Goal: Transaction & Acquisition: Purchase product/service

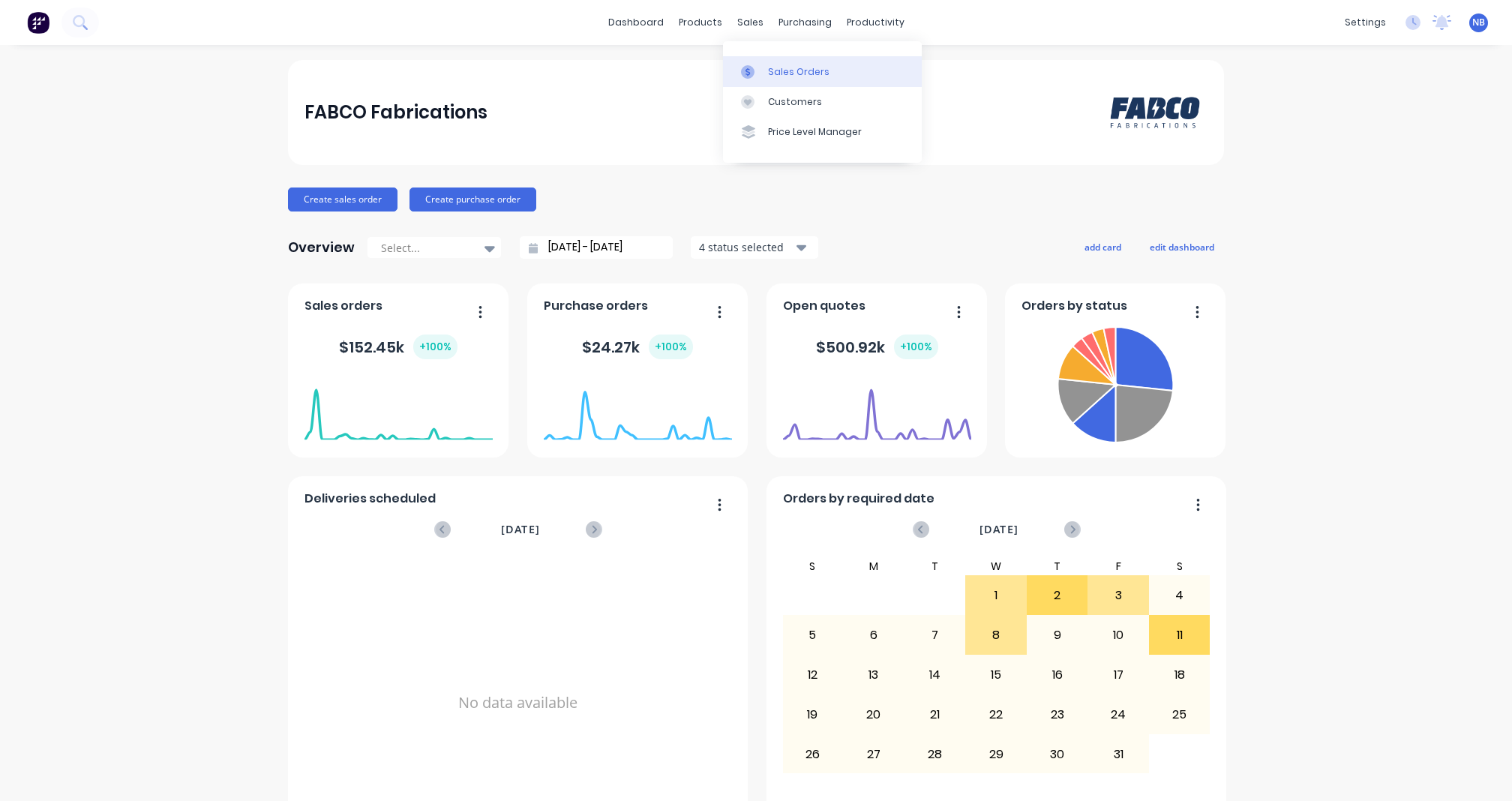
click at [763, 79] on div at bounding box center [753, 72] width 22 height 13
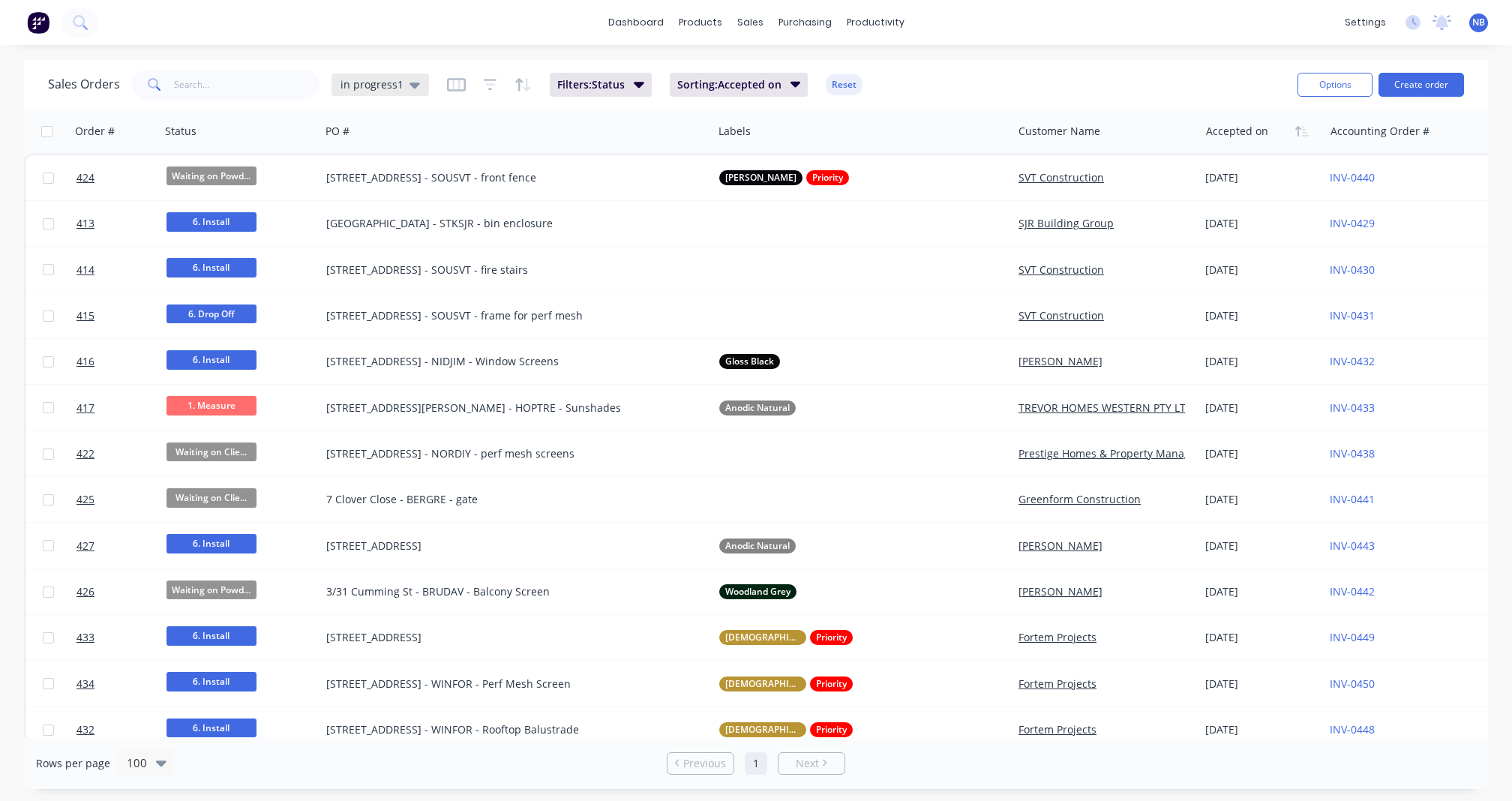
click at [390, 85] on span "in progress1" at bounding box center [372, 84] width 63 height 16
click at [393, 206] on button "None" at bounding box center [421, 211] width 171 height 17
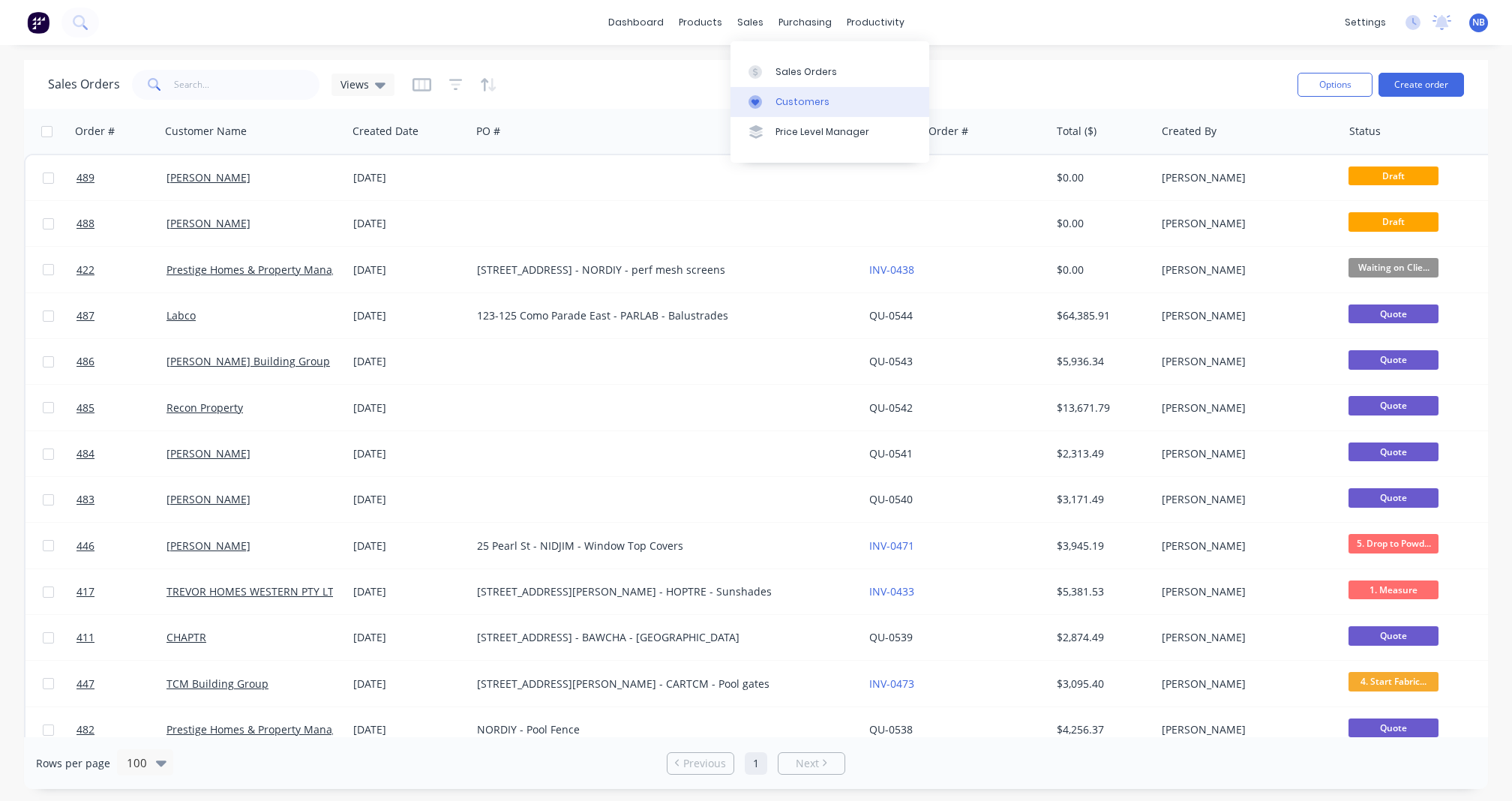
click at [777, 106] on div "Customers" at bounding box center [802, 102] width 54 height 13
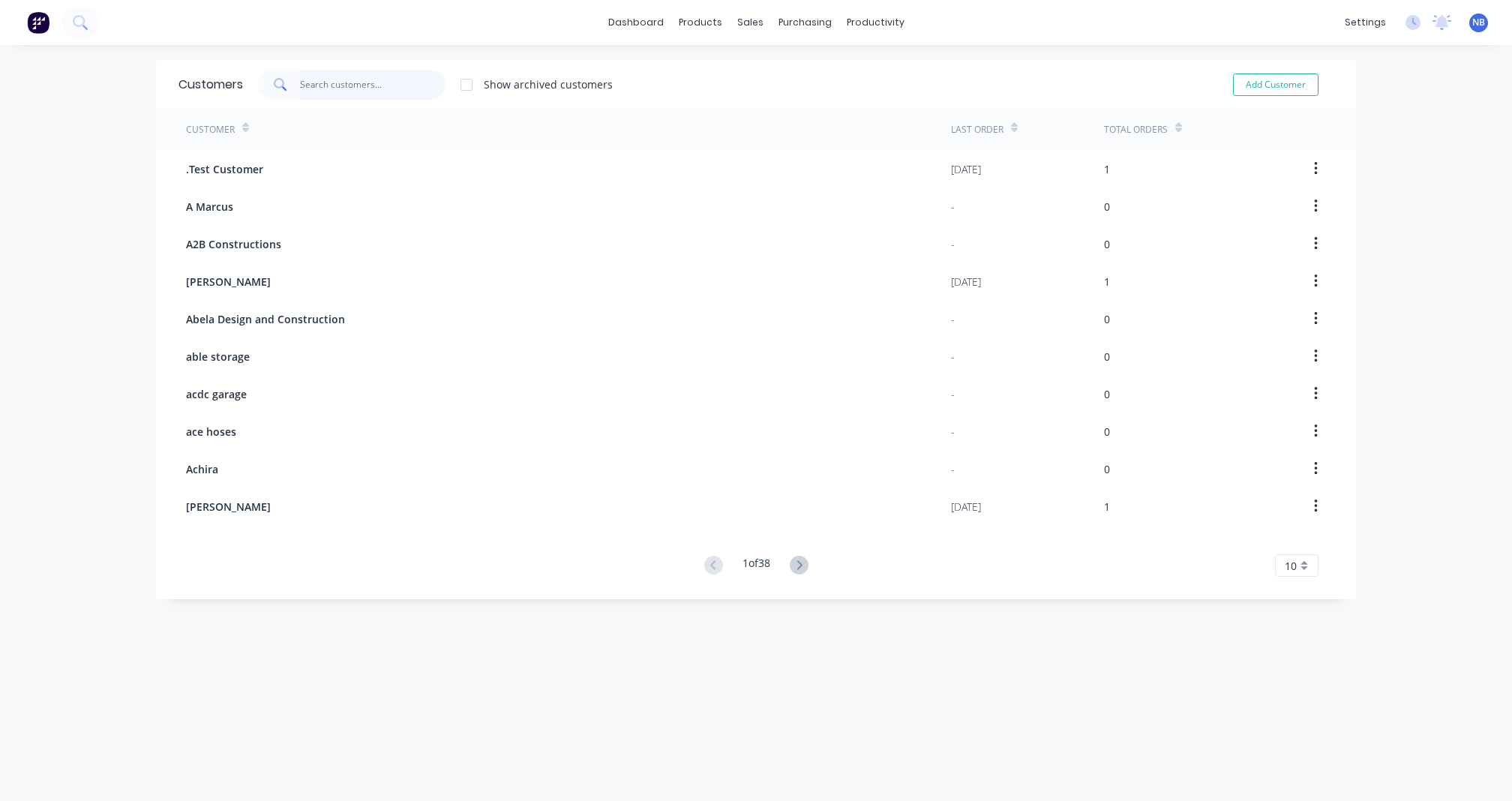
click at [369, 87] on input "text" at bounding box center [373, 85] width 146 height 30
type input "f"
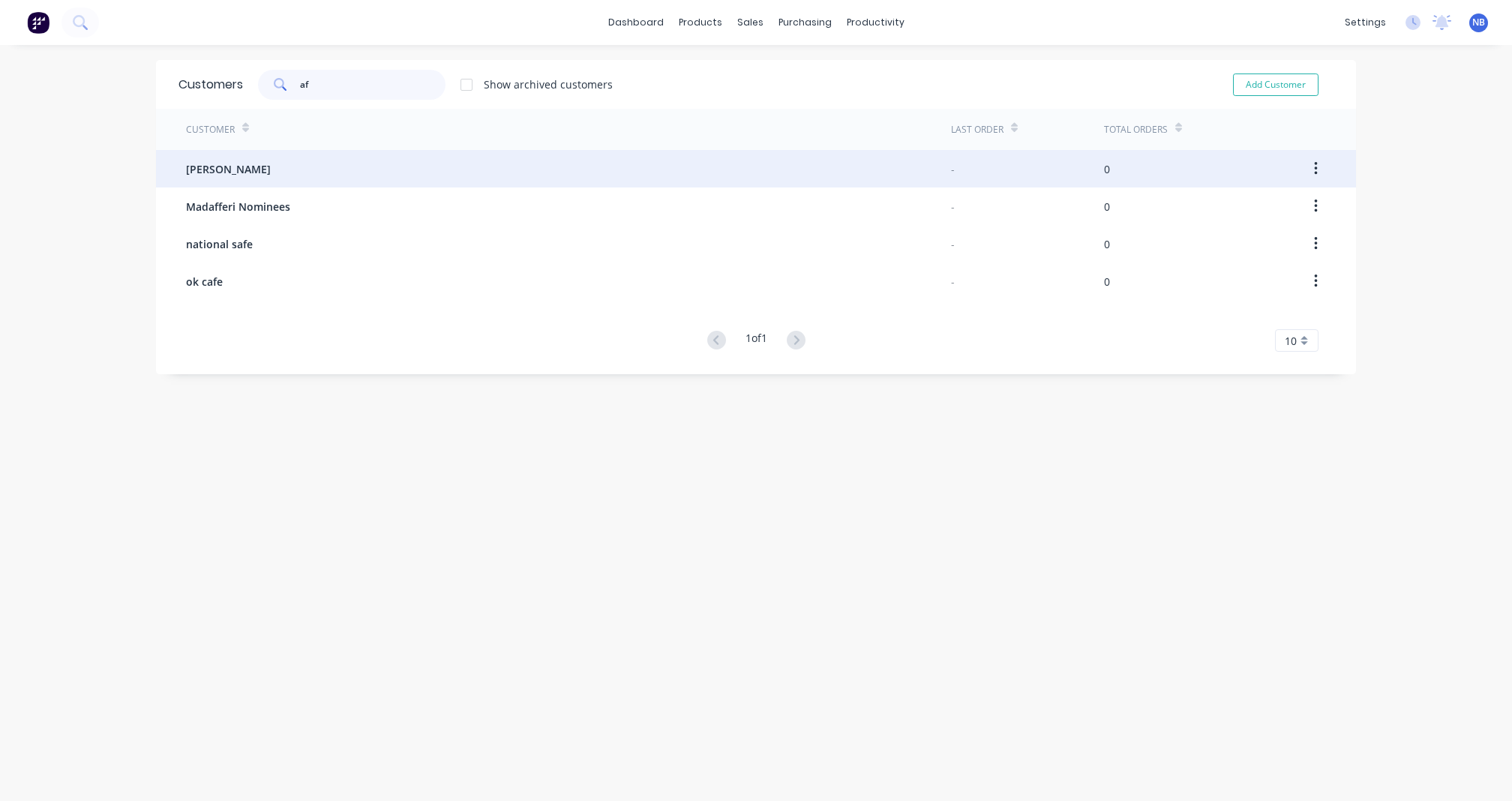
type input "af"
click at [288, 164] on div "AF BASILE PAVING" at bounding box center [568, 168] width 765 height 37
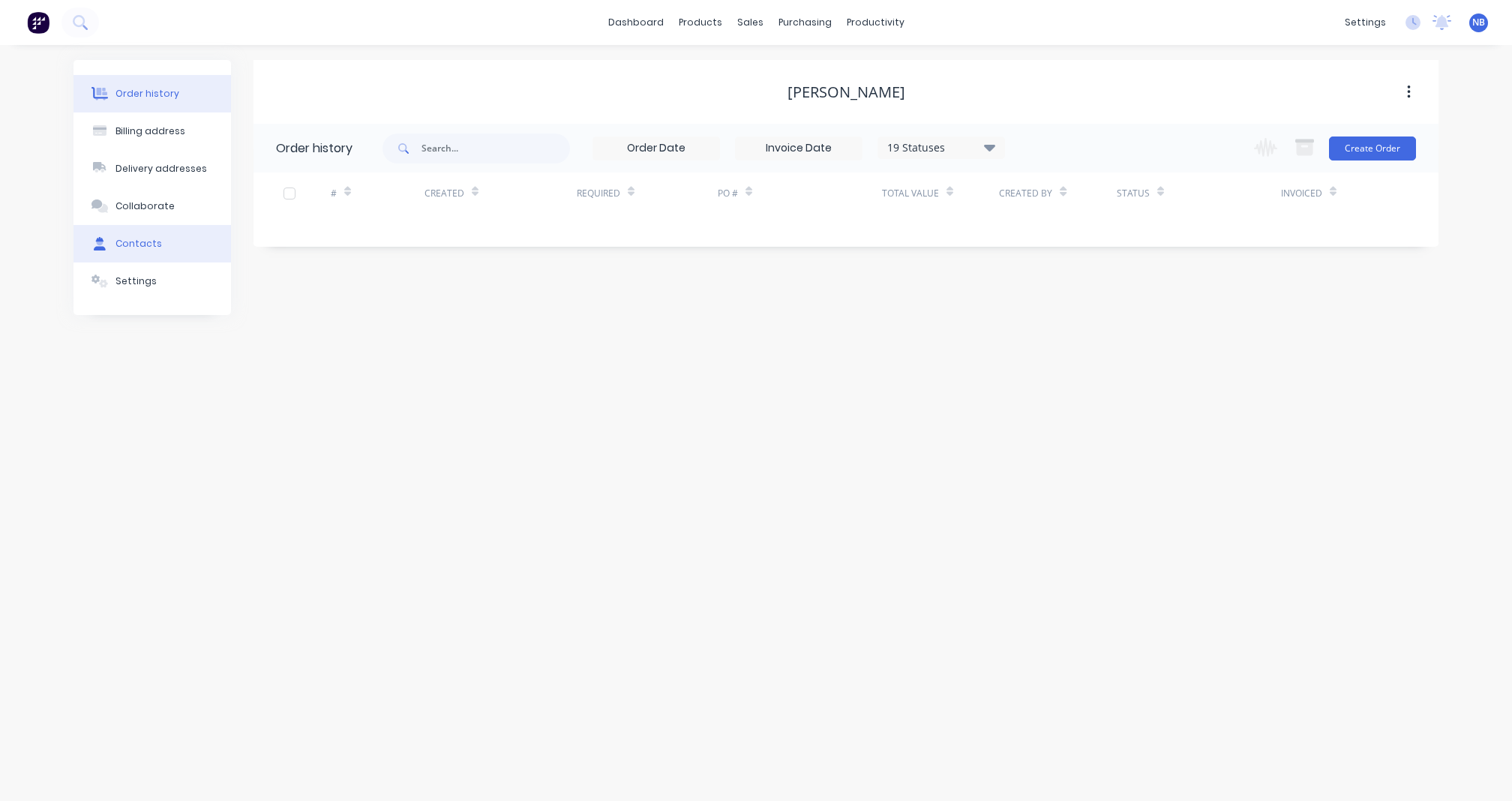
click at [147, 251] on div "Contacts" at bounding box center [139, 243] width 47 height 13
select select "AU"
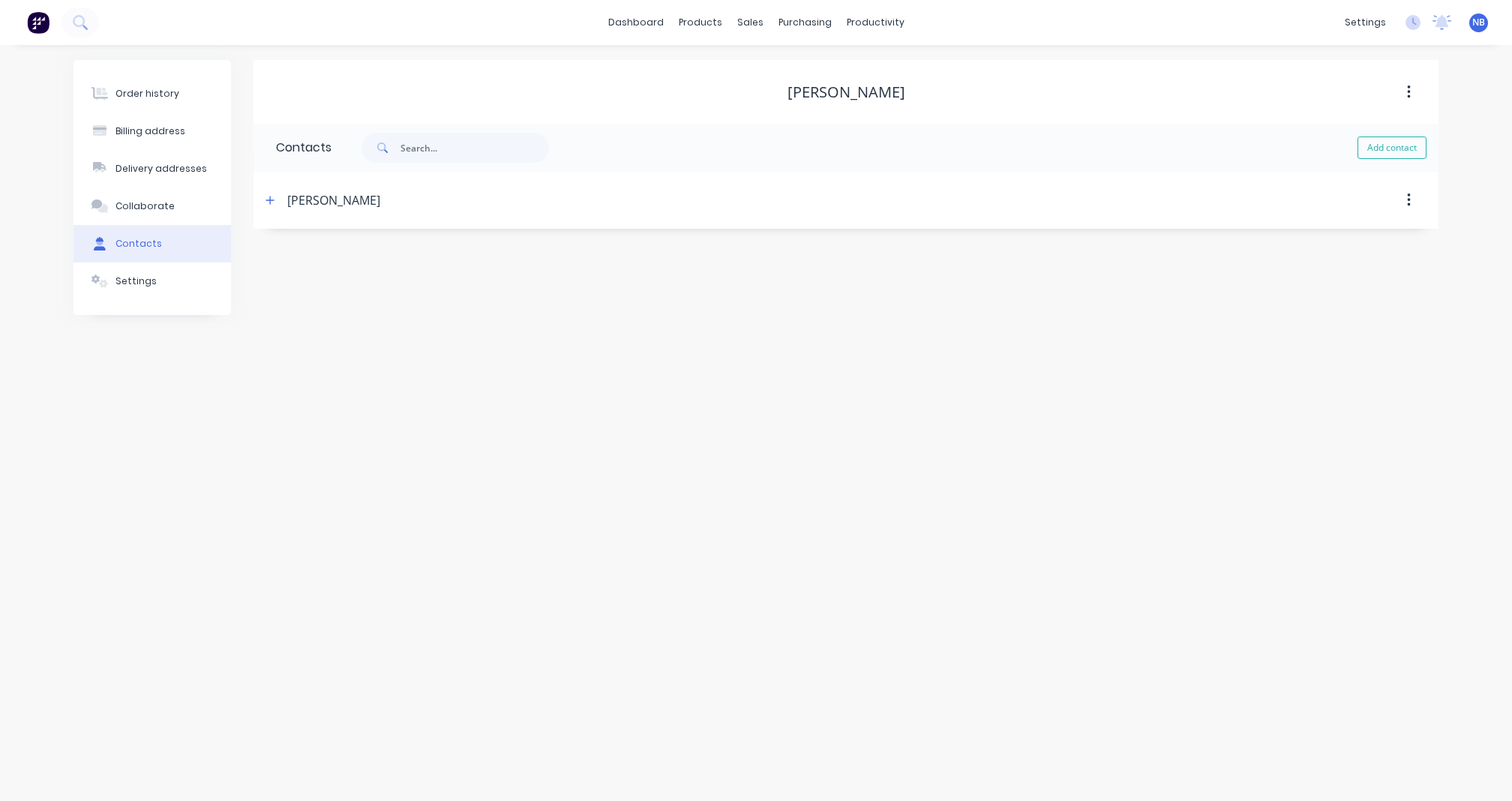
click at [280, 197] on div "Angelo" at bounding box center [703, 200] width 884 height 27
click at [273, 199] on icon "button" at bounding box center [271, 199] width 9 height 10
click at [153, 112] on button "Order history" at bounding box center [153, 94] width 157 height 37
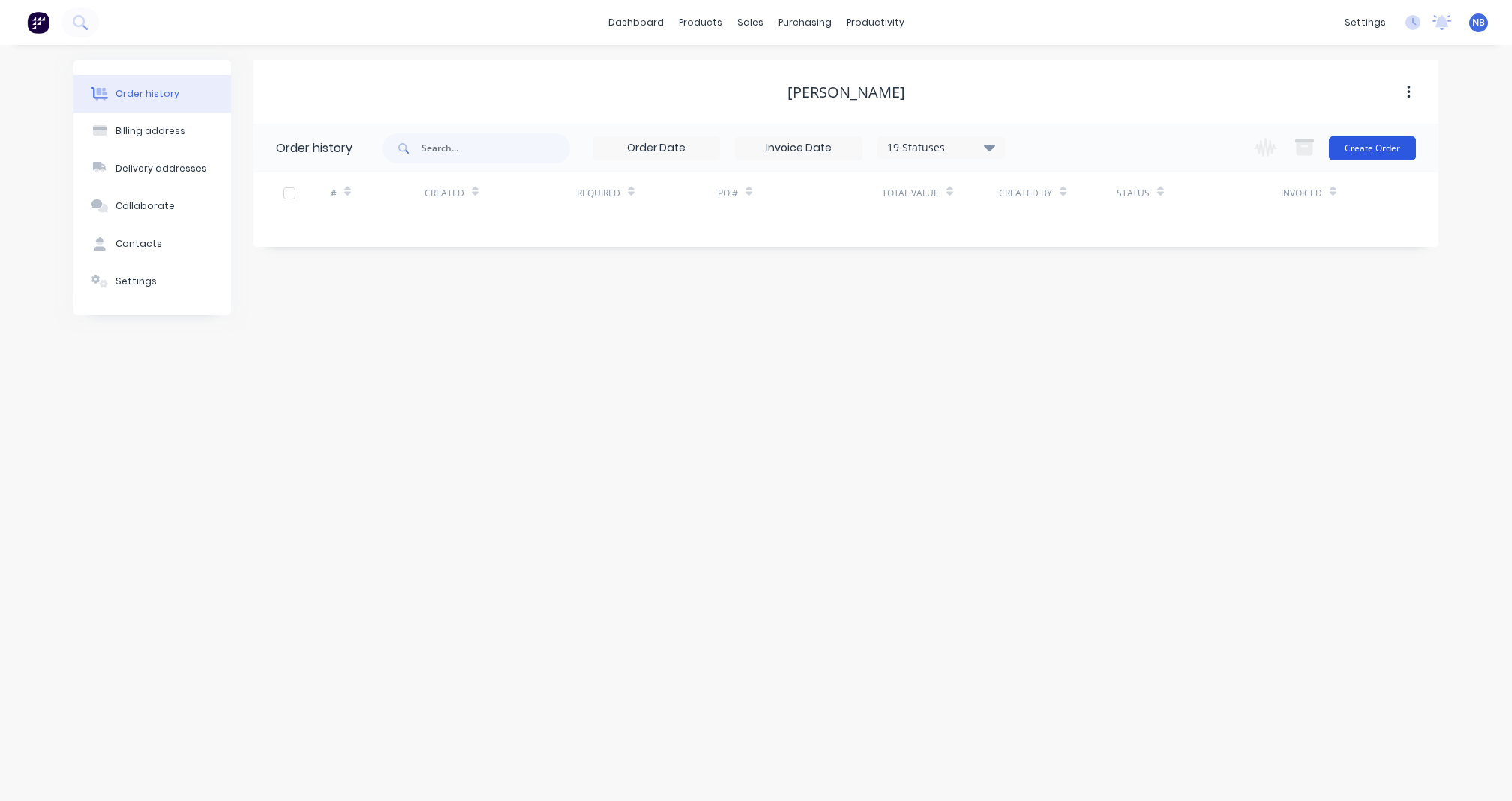
click at [1342, 145] on button "Create Order" at bounding box center [1373, 149] width 87 height 24
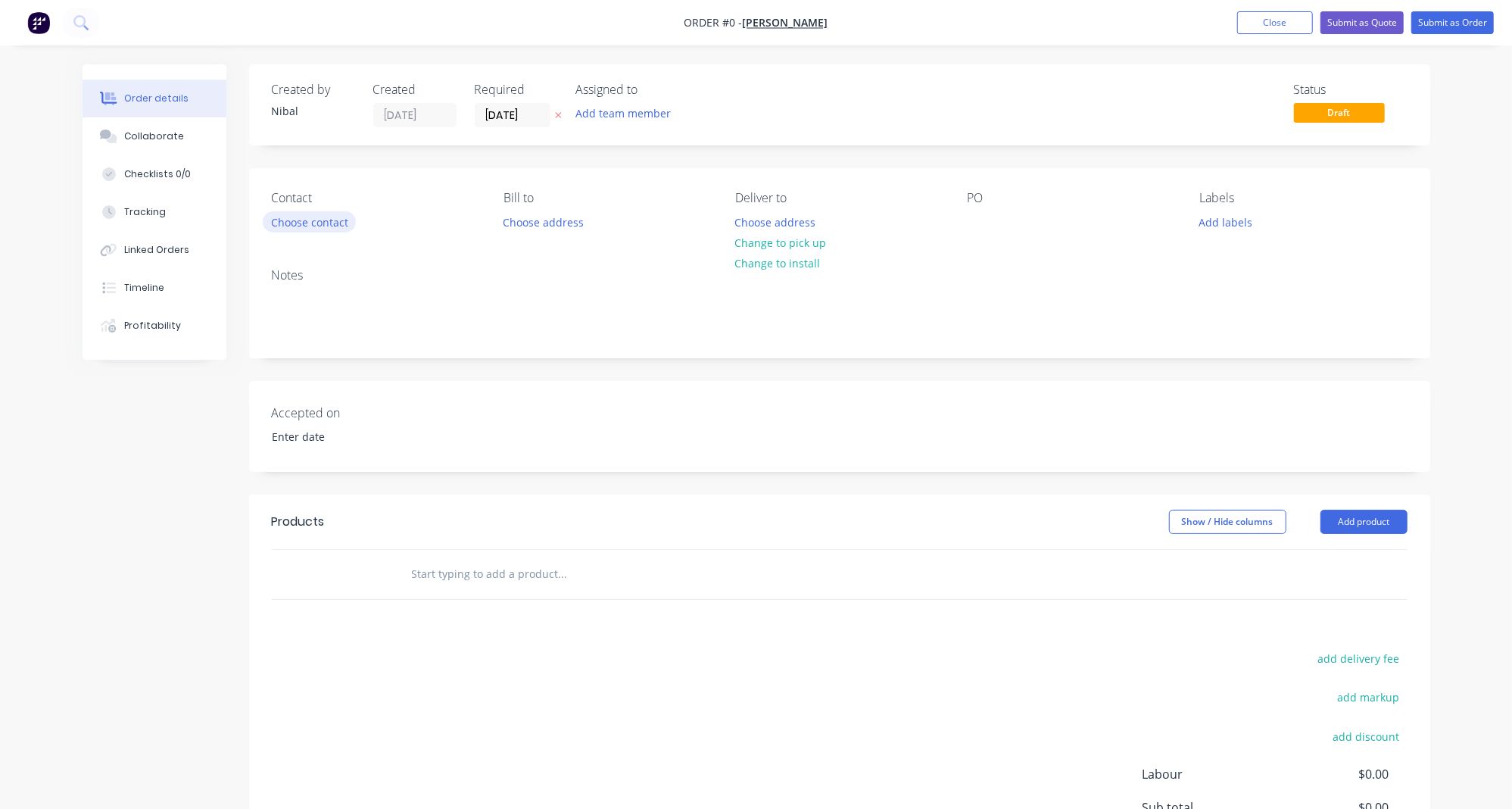
click at [302, 221] on button "Choose contact" at bounding box center [309, 222] width 94 height 21
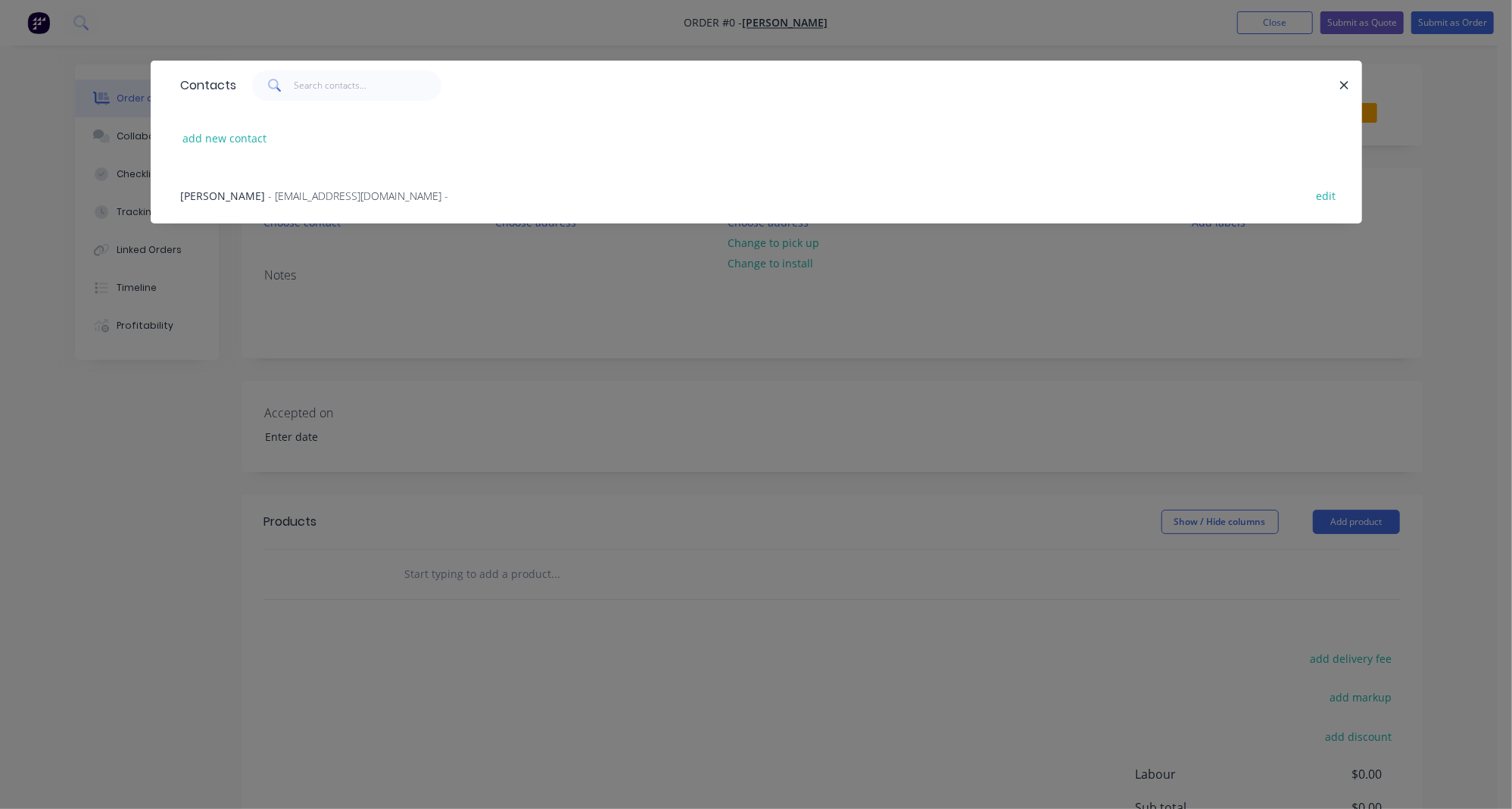
click at [309, 196] on span "- afbasilepaving@live.com -" at bounding box center [358, 196] width 180 height 14
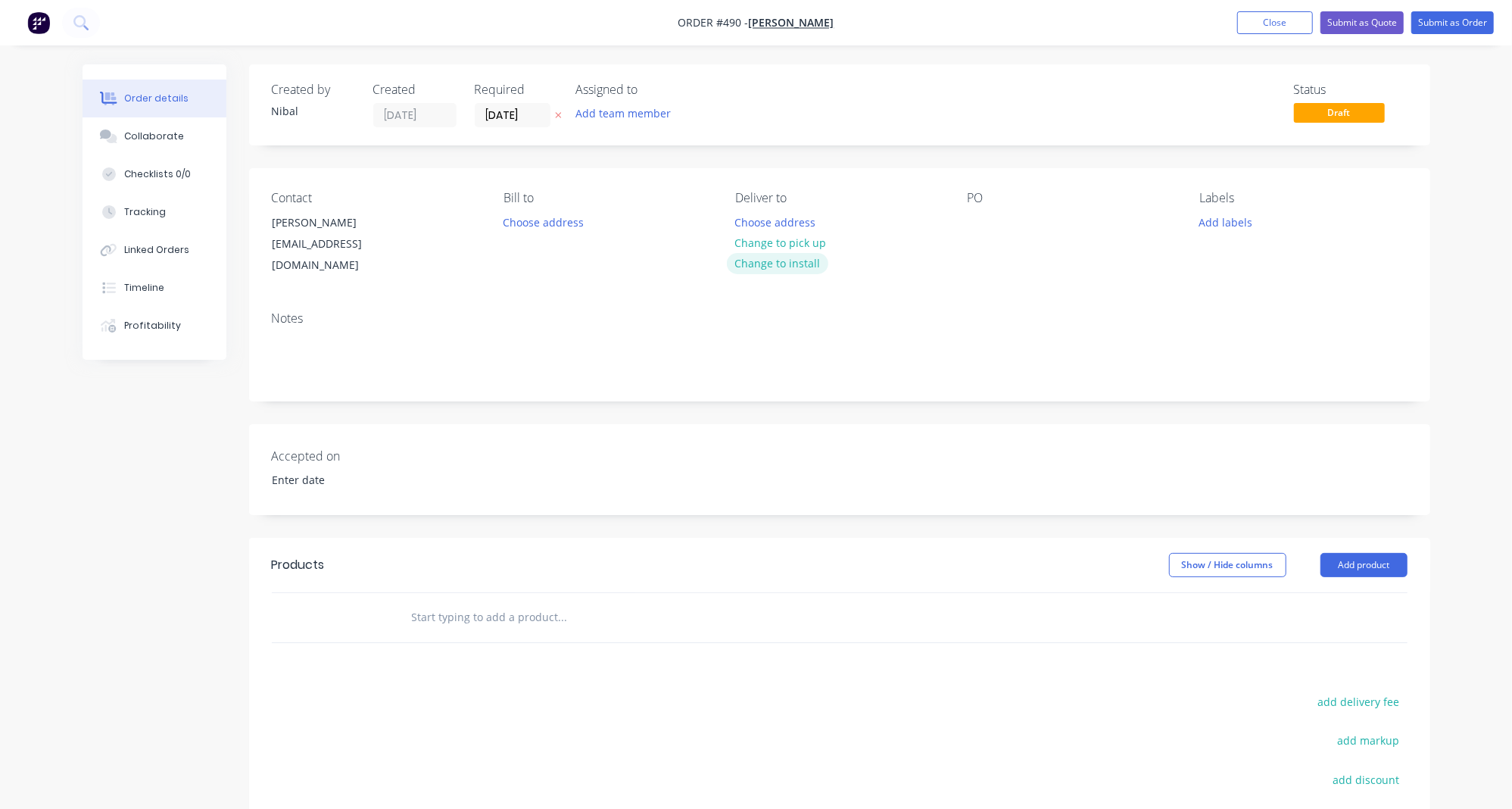
click at [792, 258] on button "Change to install" at bounding box center [777, 264] width 101 height 21
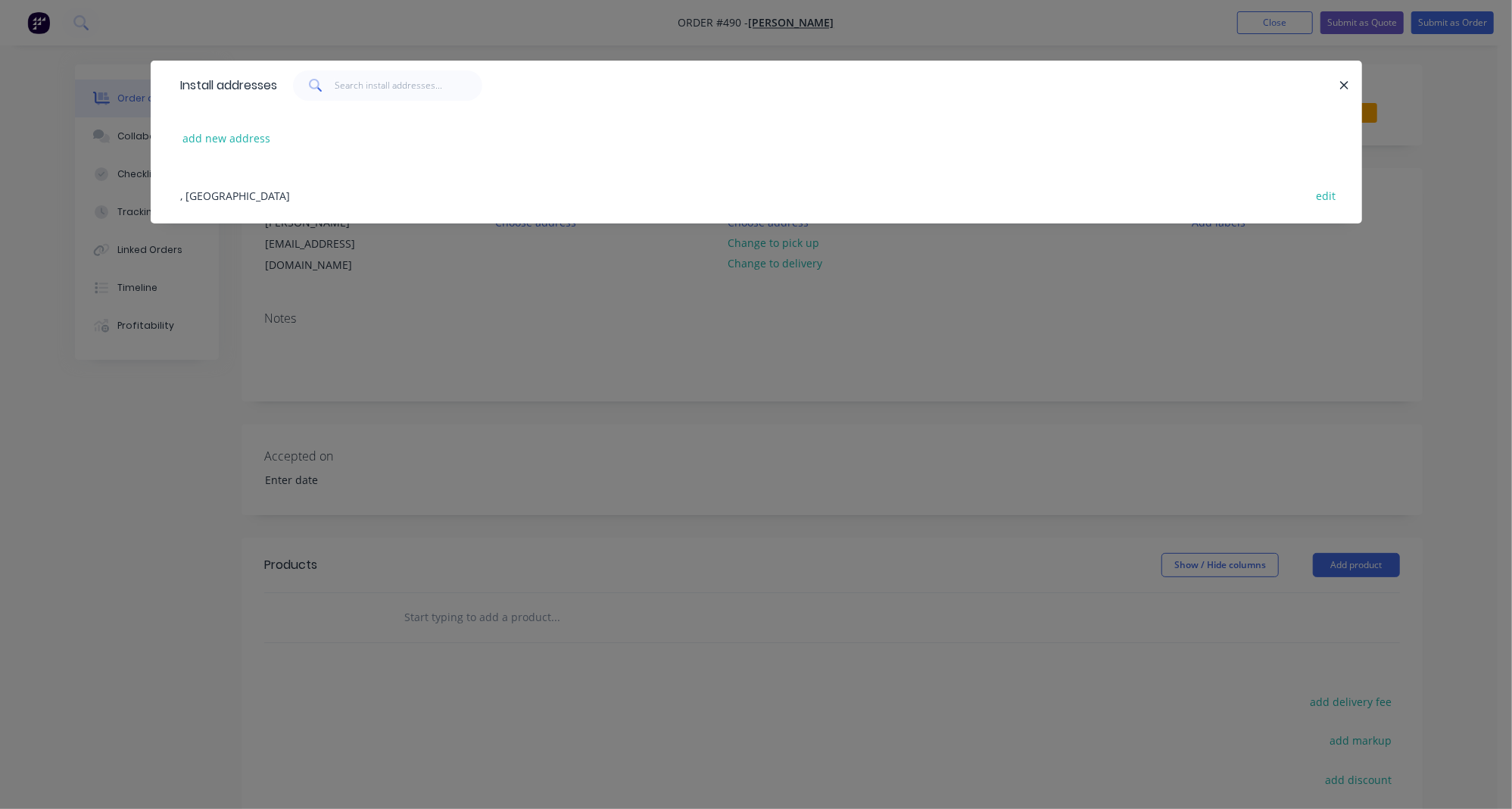
click at [1351, 80] on button "button" at bounding box center [1345, 85] width 19 height 19
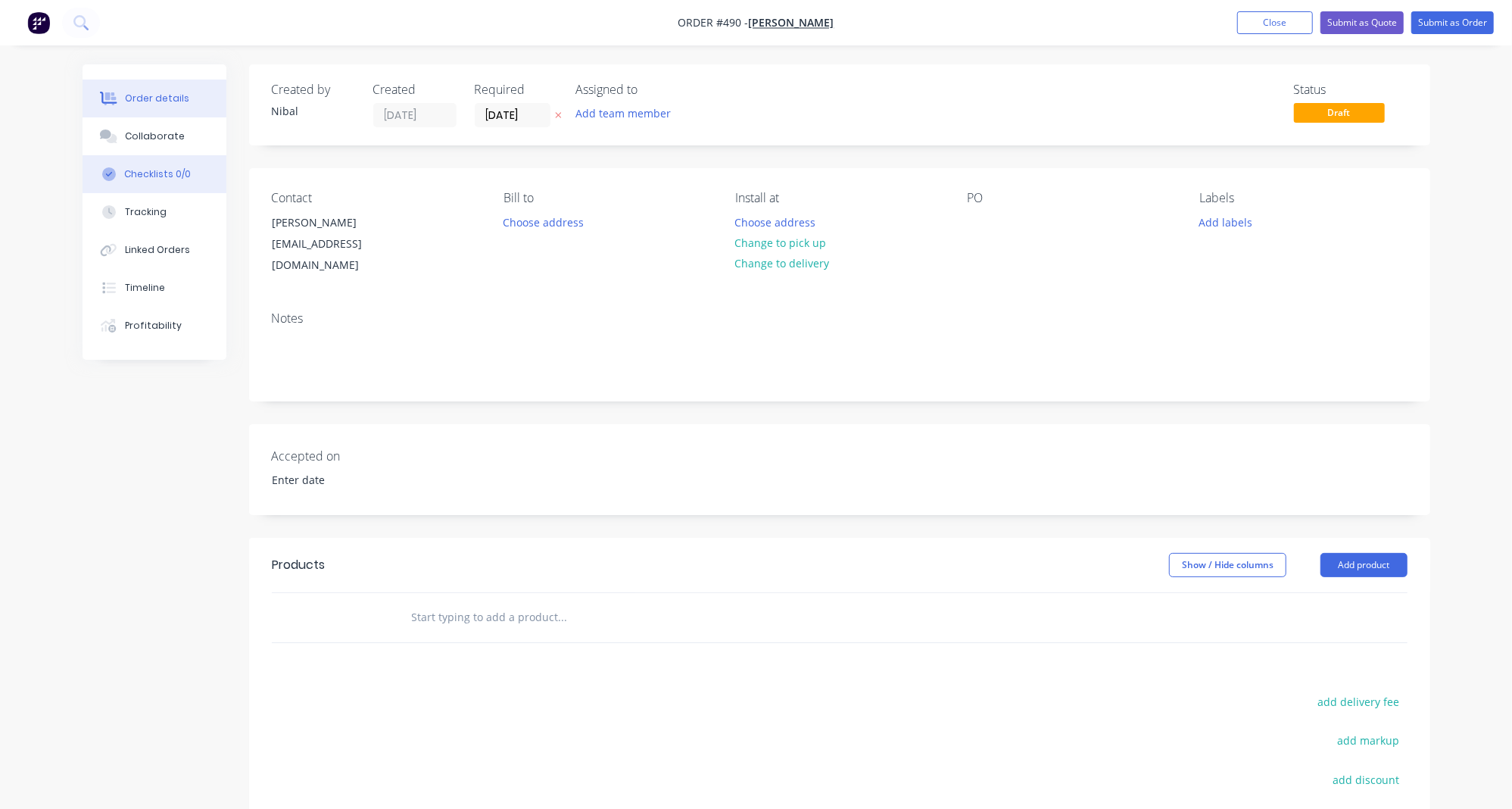
drag, startPoint x: 136, startPoint y: 143, endPoint x: 153, endPoint y: 167, distance: 29.4
click at [136, 143] on div "Collaborate" at bounding box center [153, 136] width 60 height 13
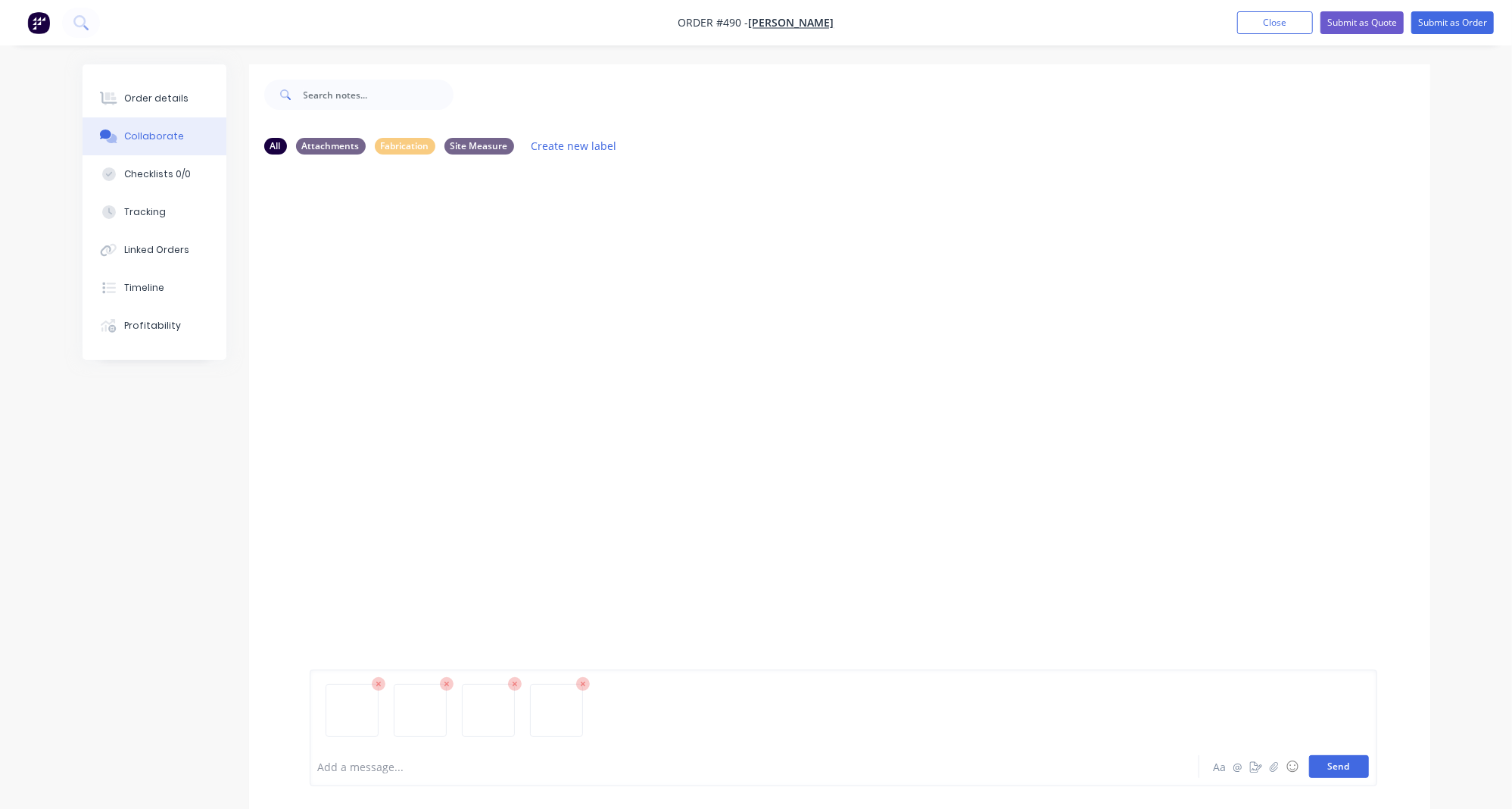
click at [1336, 767] on button "Send" at bounding box center [1338, 766] width 60 height 23
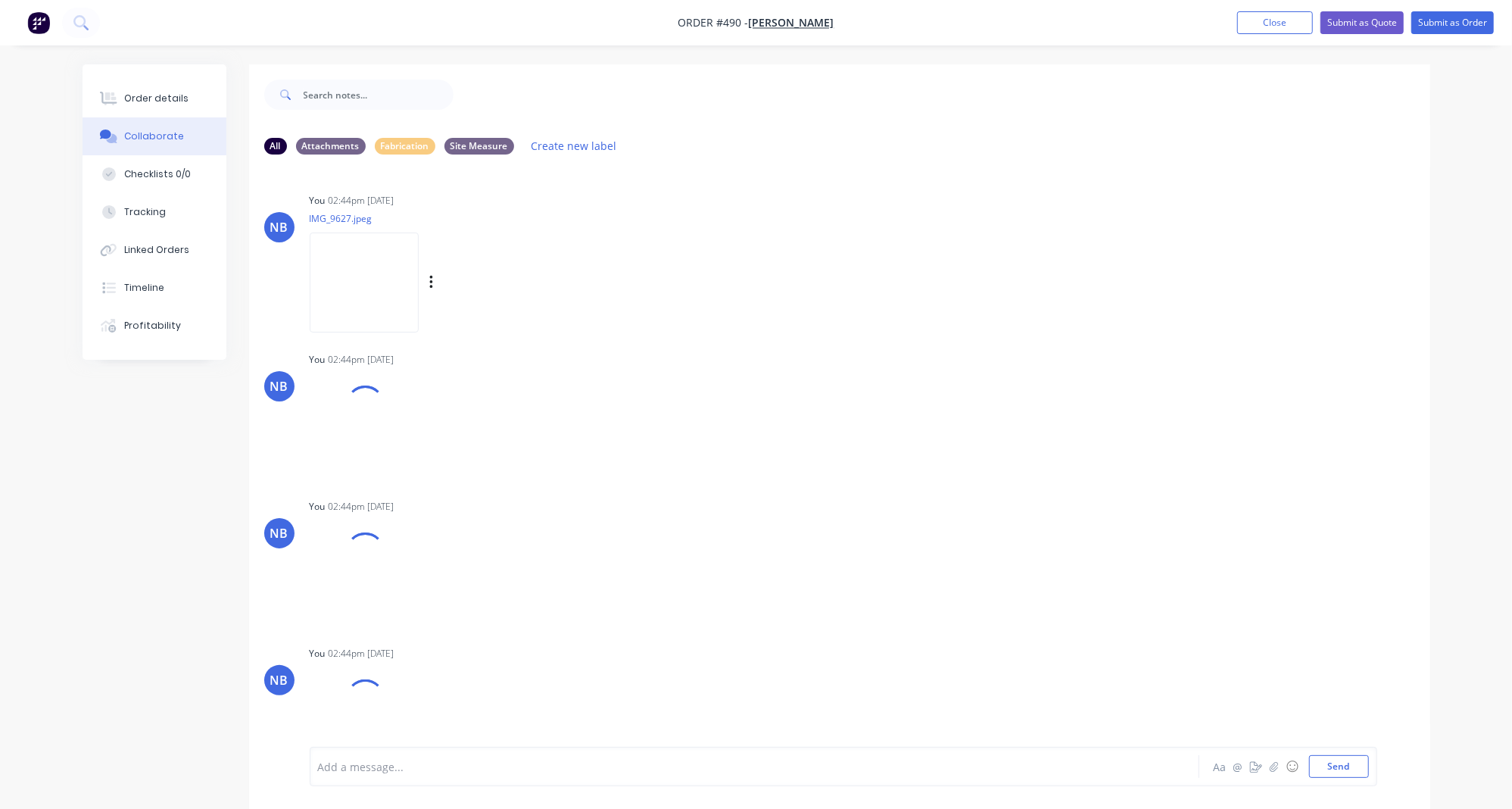
click at [401, 284] on img at bounding box center [364, 282] width 109 height 99
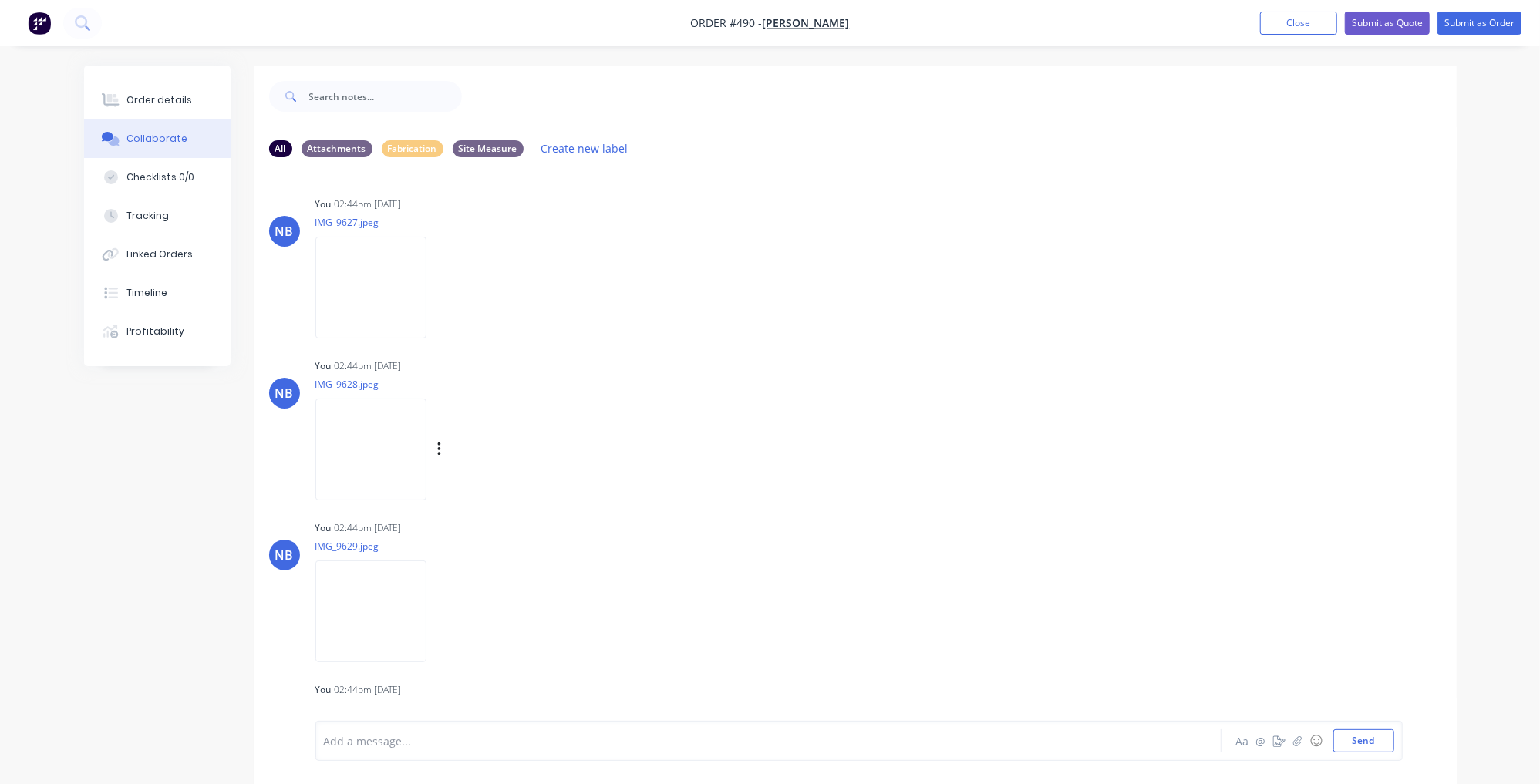
click at [401, 442] on img at bounding box center [371, 448] width 111 height 101
click at [373, 608] on img at bounding box center [371, 610] width 111 height 101
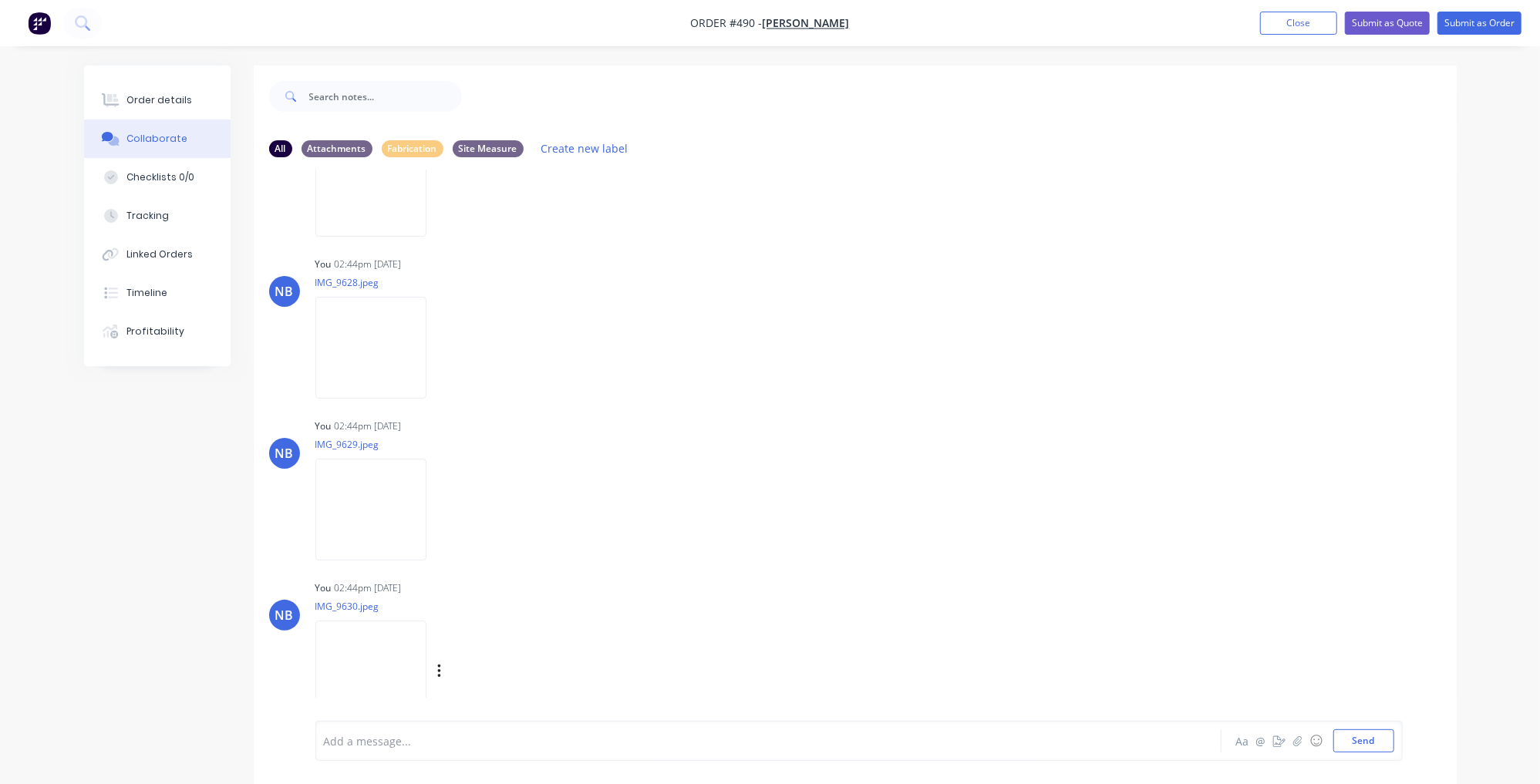
click at [356, 675] on img at bounding box center [371, 670] width 111 height 101
click at [404, 759] on div "Add a message... Aa @ ☺ Send" at bounding box center [860, 741] width 1088 height 40
click at [378, 727] on div "Add a message... Aa @ ☺ Send" at bounding box center [860, 741] width 1088 height 40
click at [334, 740] on div at bounding box center [725, 741] width 802 height 16
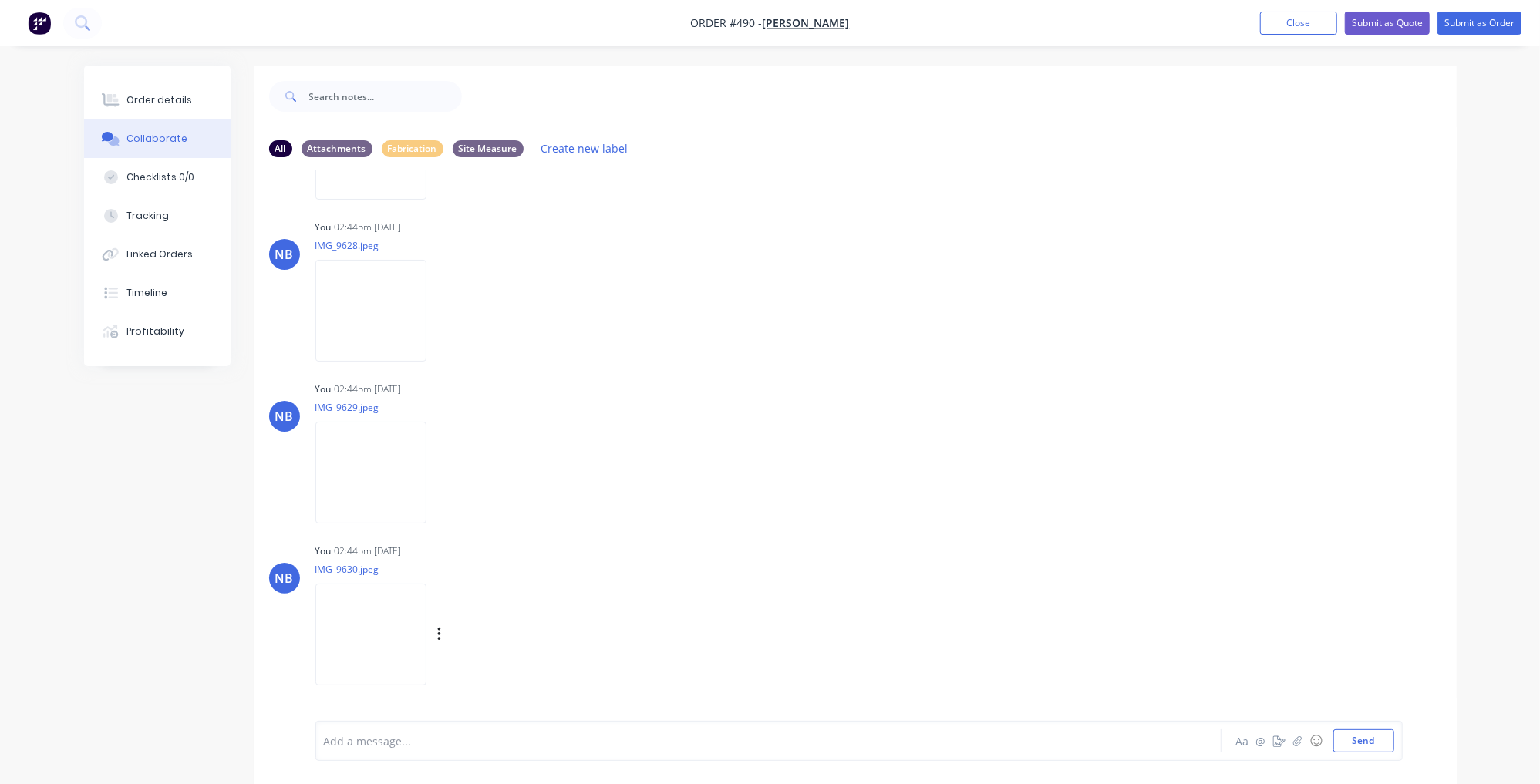
scroll to position [23, 0]
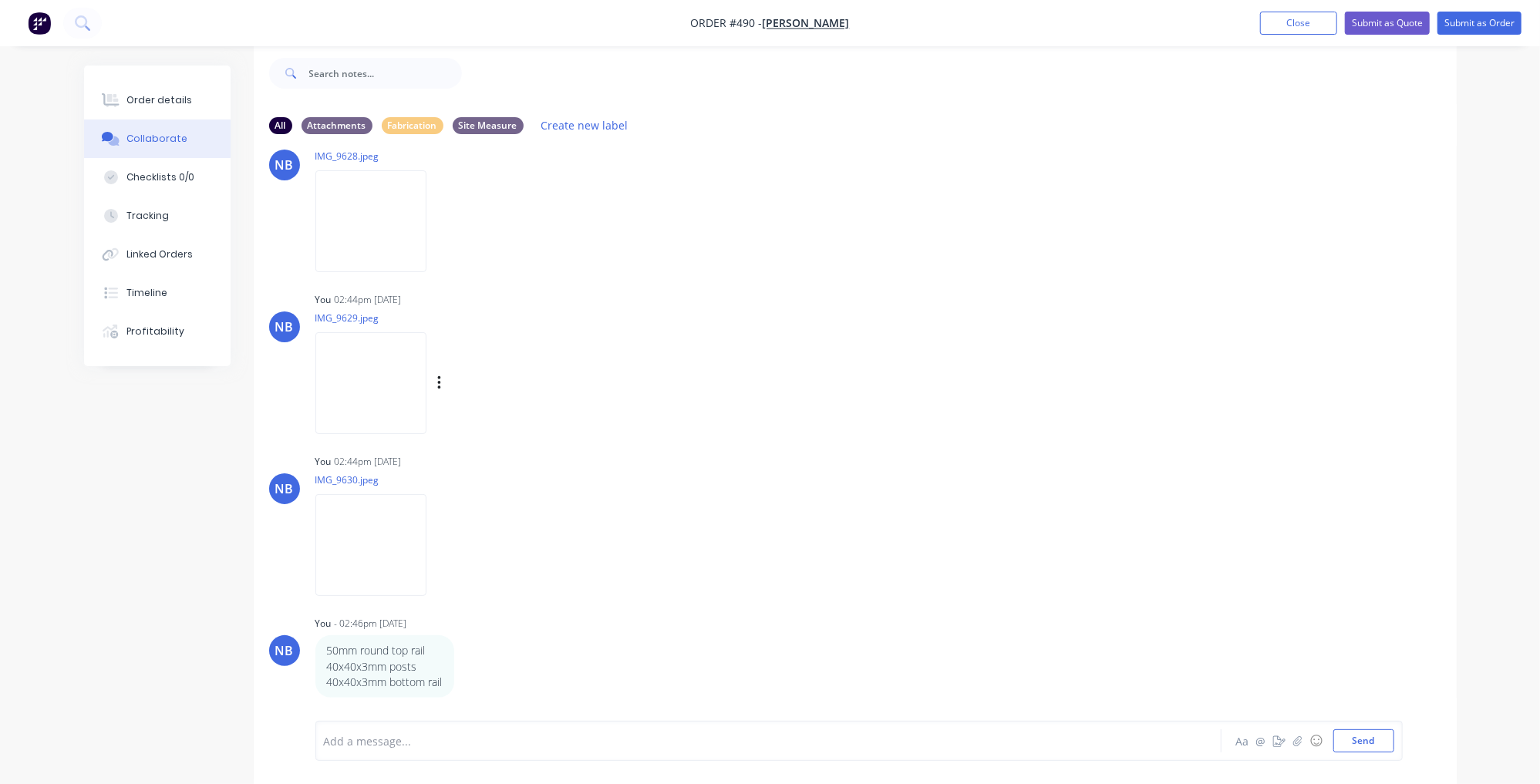
click at [392, 377] on img at bounding box center [371, 382] width 111 height 101
click at [159, 97] on div "Order details" at bounding box center [159, 100] width 65 height 13
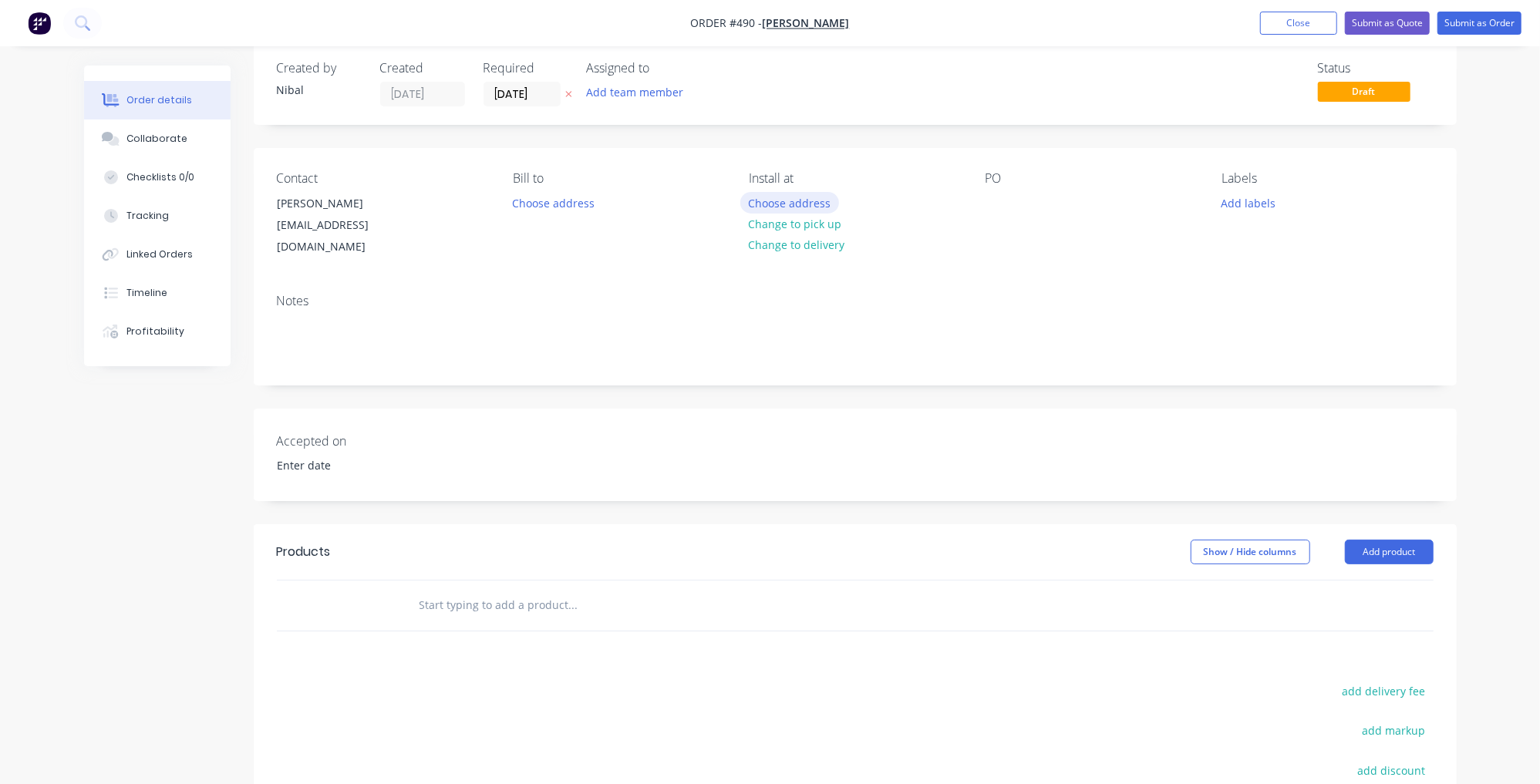
click at [786, 198] on button "Choose address" at bounding box center [789, 203] width 99 height 21
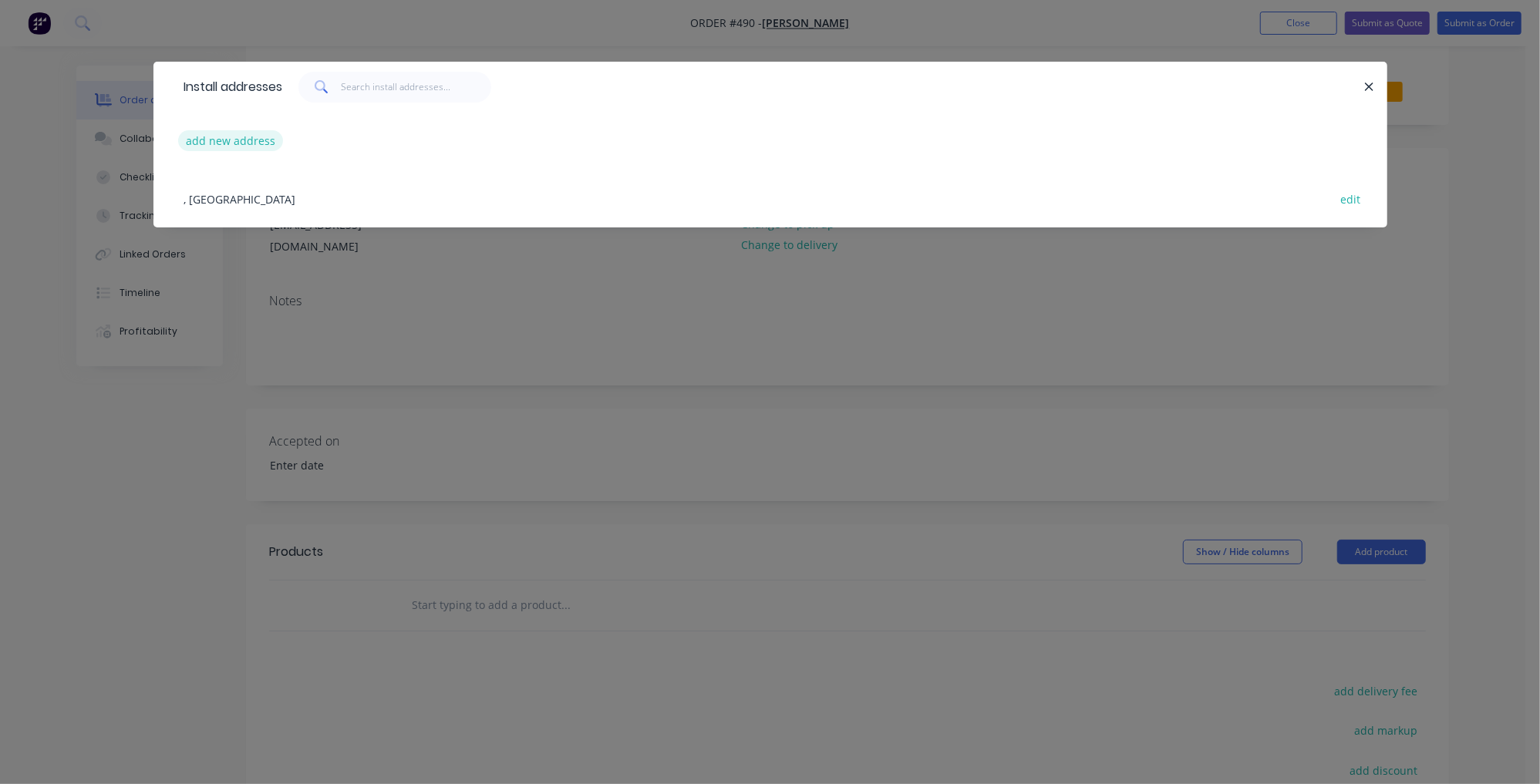
click at [225, 134] on button "add new address" at bounding box center [231, 140] width 106 height 21
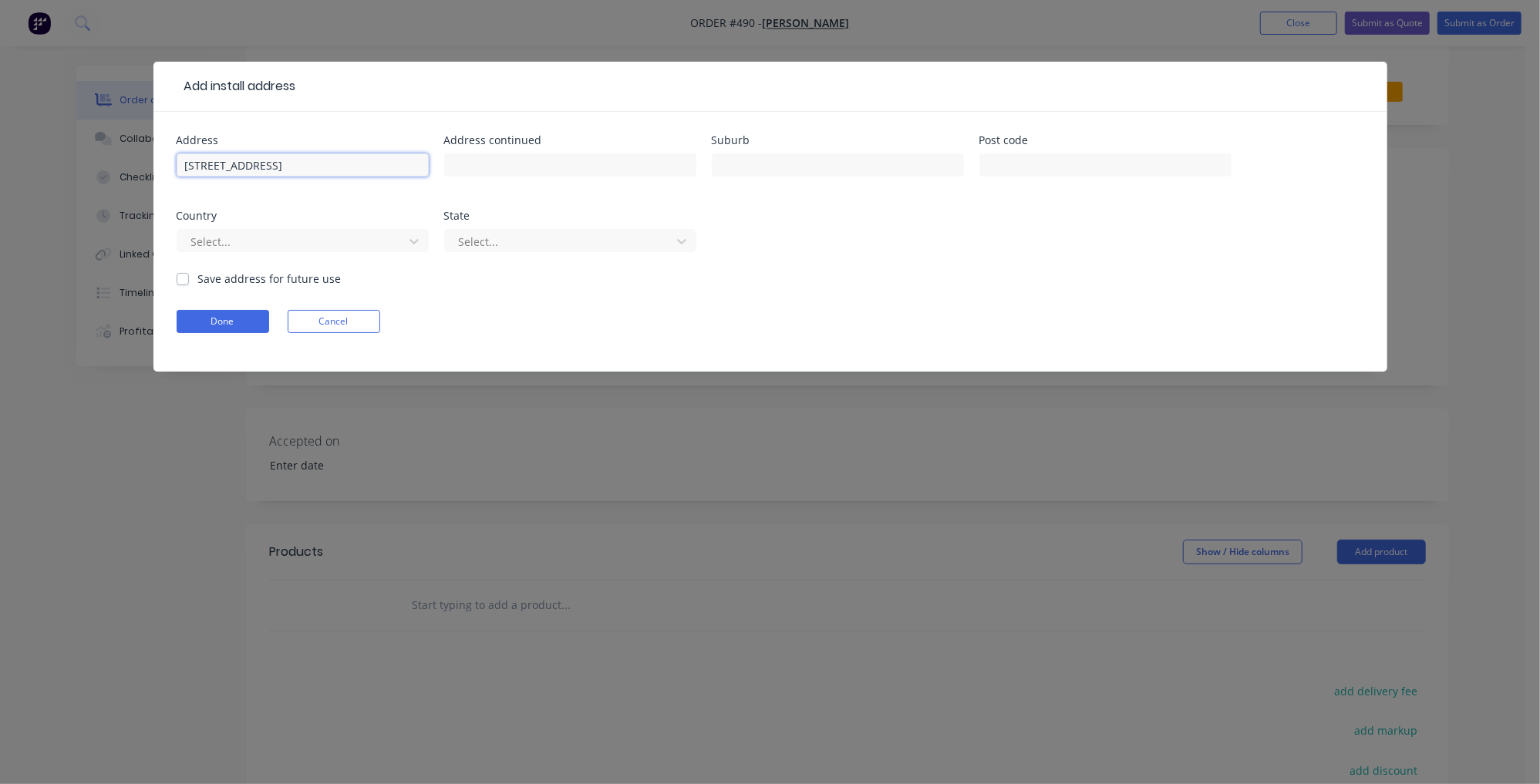
type input "2A Moola Close"
type input "Yallambie"
click at [213, 280] on label "Save address for future use" at bounding box center [270, 278] width 143 height 16
click at [189, 280] on input "Save address for future use" at bounding box center [182, 277] width 13 height 14
checkbox input "true"
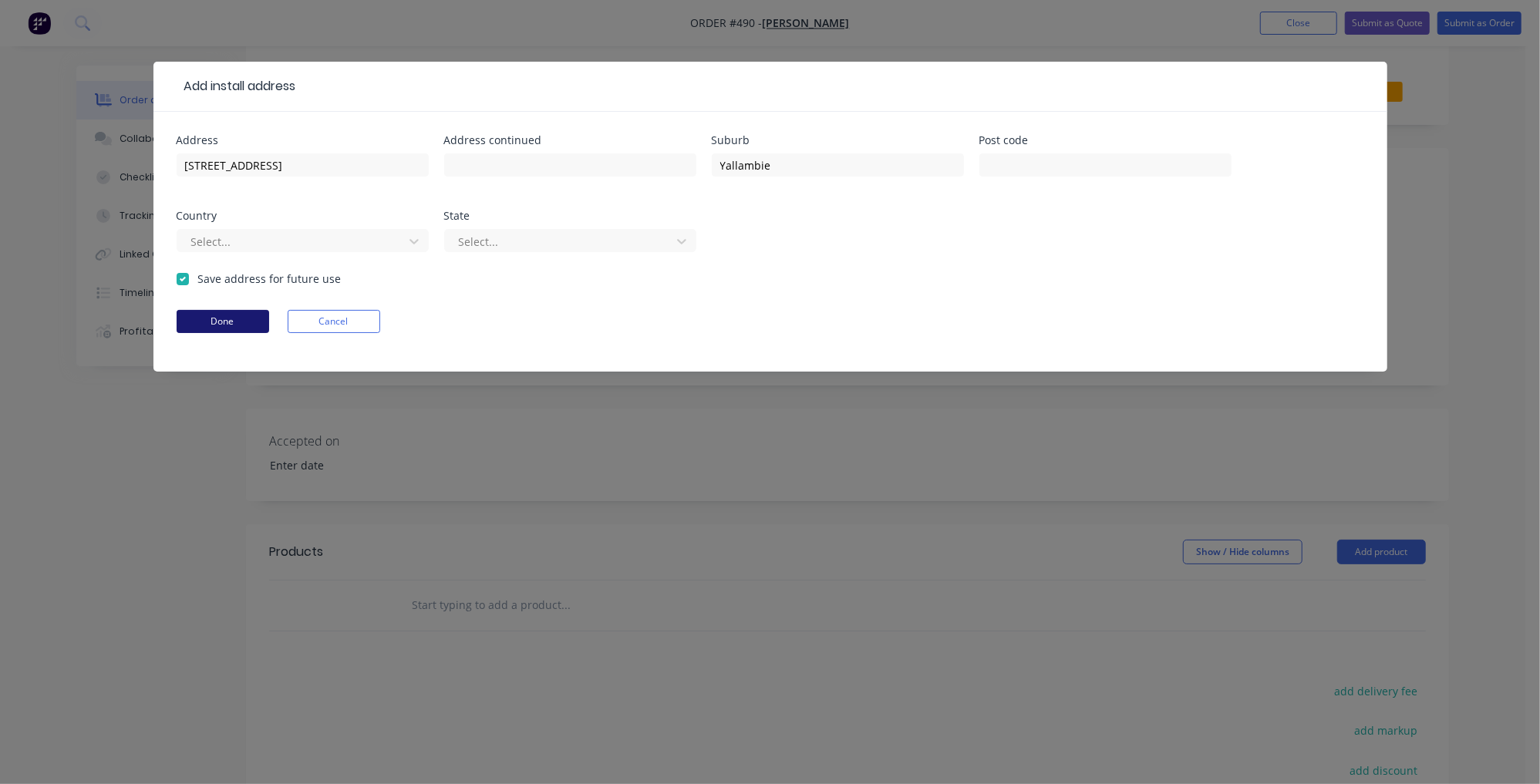
click at [217, 318] on button "Done" at bounding box center [222, 321] width 92 height 23
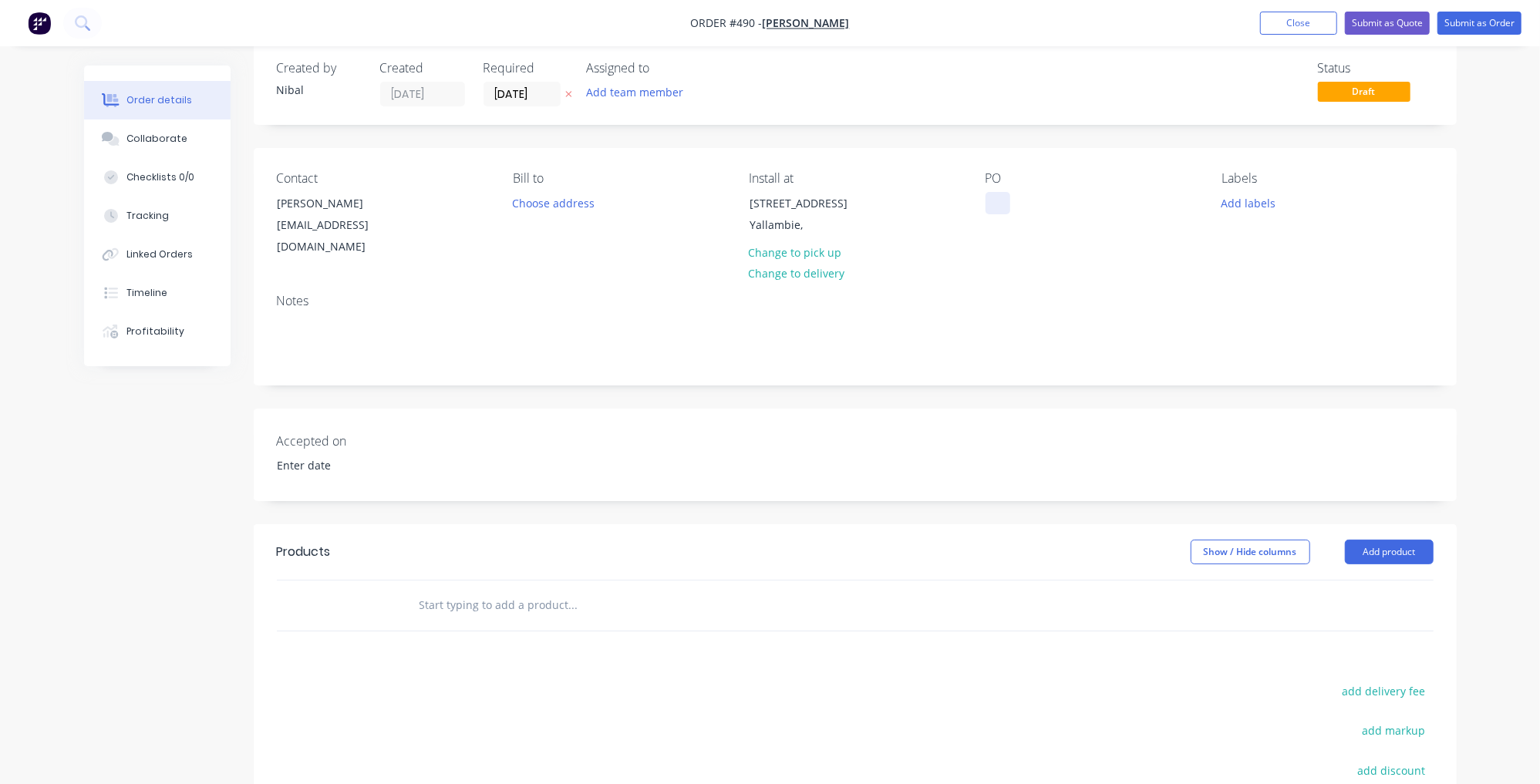
click at [991, 204] on div at bounding box center [998, 203] width 25 height 22
click at [1496, 298] on div "Order details Collaborate Checklists 0/0 Tracking Linked Orders Timeline Profit…" at bounding box center [770, 500] width 1540 height 1048
click at [1046, 204] on div "YALAFB" at bounding box center [1016, 203] width 63 height 22
drag, startPoint x: 168, startPoint y: 550, endPoint x: 195, endPoint y: 546, distance: 27.3
click at [168, 550] on div "Created by Nibal Created 11/10/25 Required 11/10/25 Assigned to Add team member…" at bounding box center [770, 533] width 1373 height 982
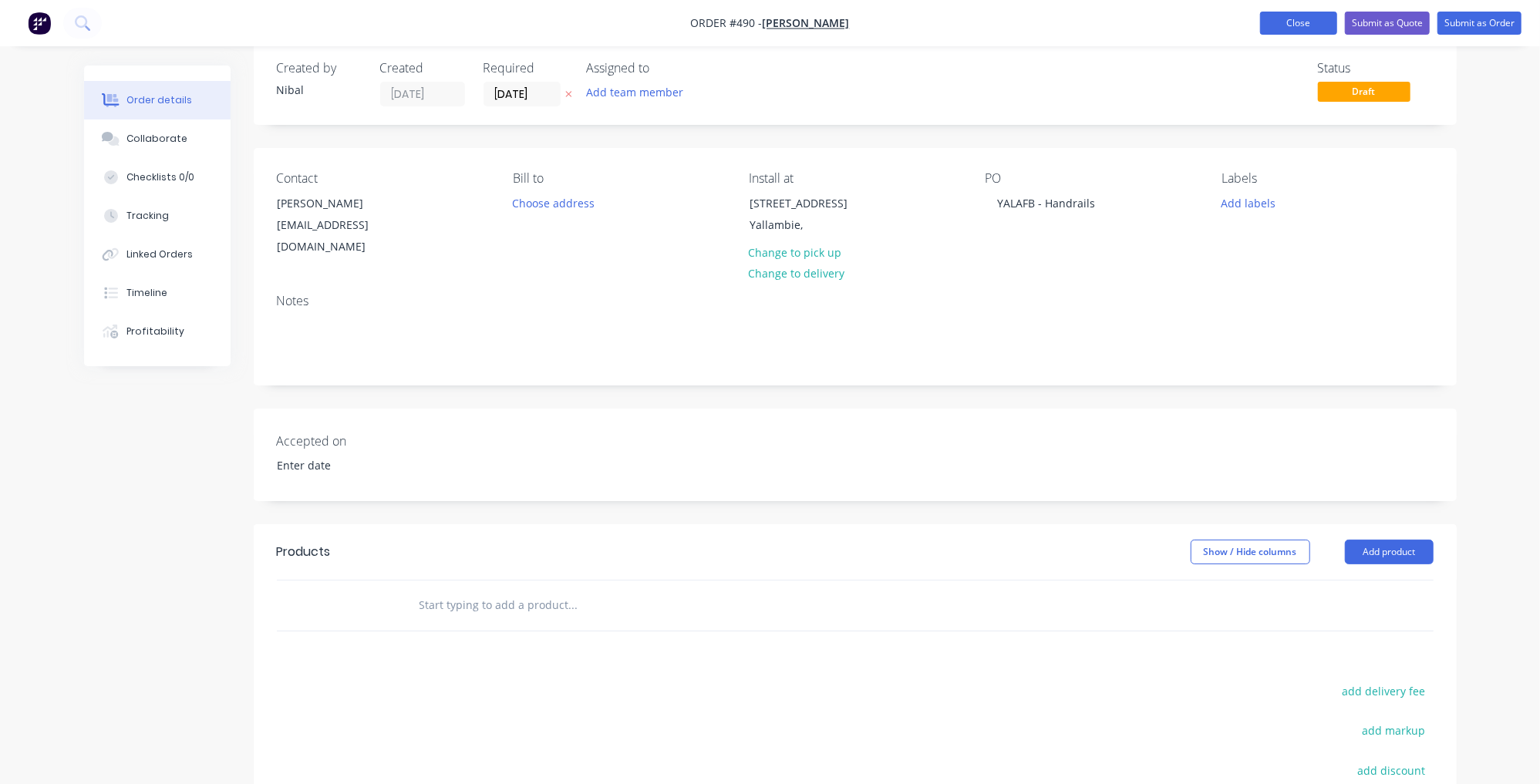
click at [1313, 13] on button "Close" at bounding box center [1298, 23] width 77 height 23
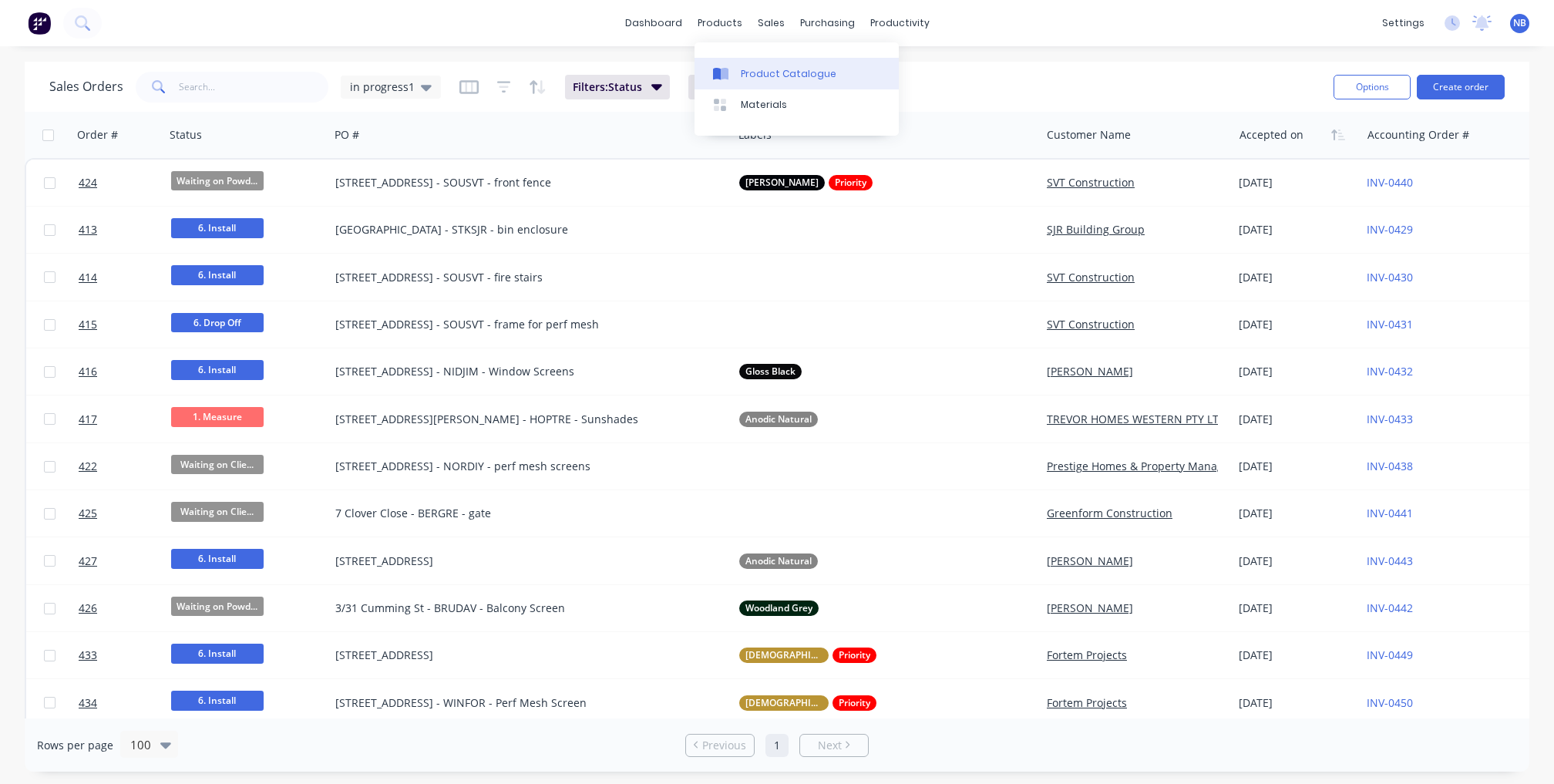
click at [750, 75] on div "Product Catalogue" at bounding box center [788, 74] width 95 height 13
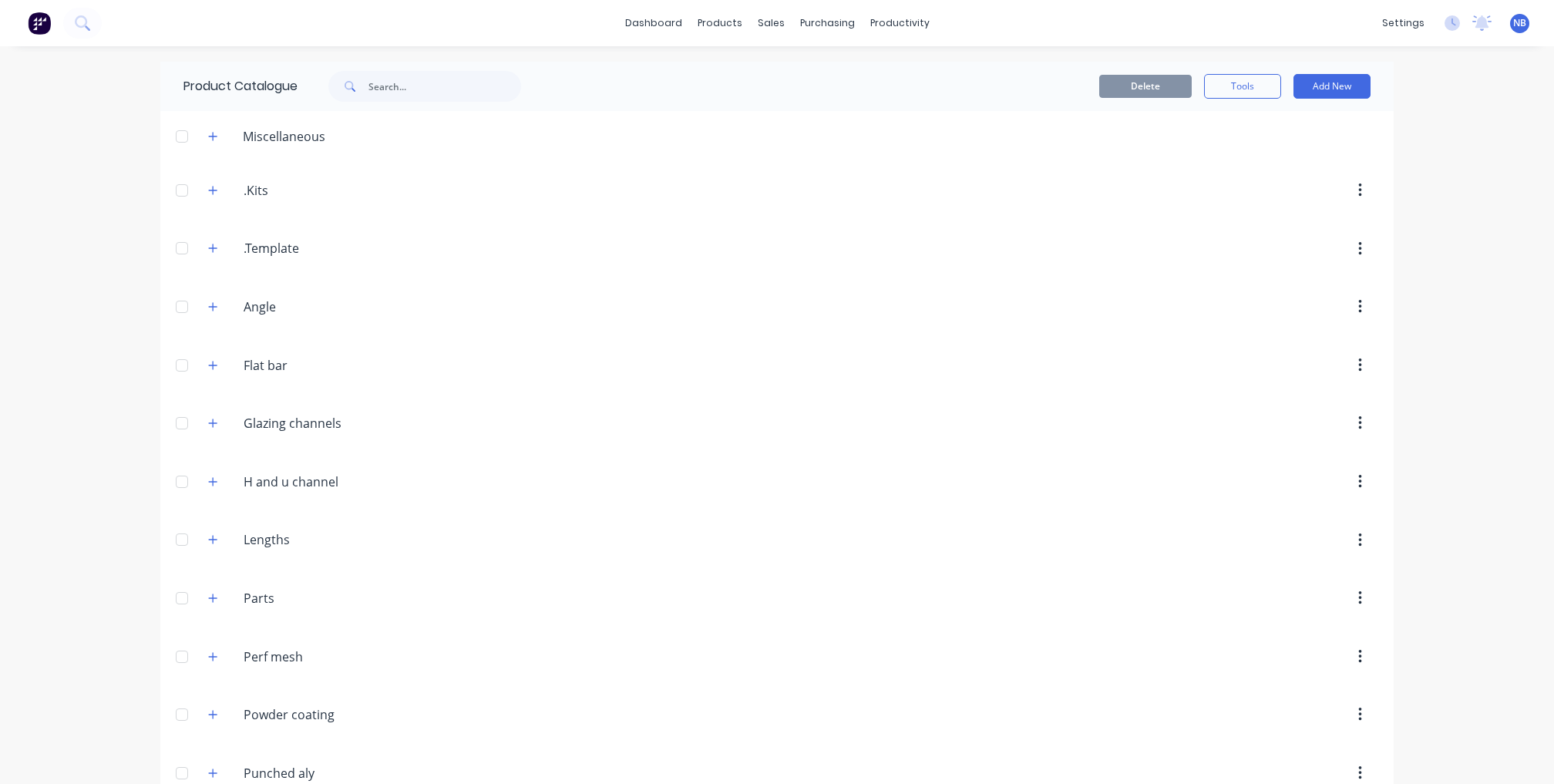
click at [409, 66] on div "Product Catalogue" at bounding box center [360, 86] width 399 height 49
click at [420, 97] on input "text" at bounding box center [445, 87] width 153 height 31
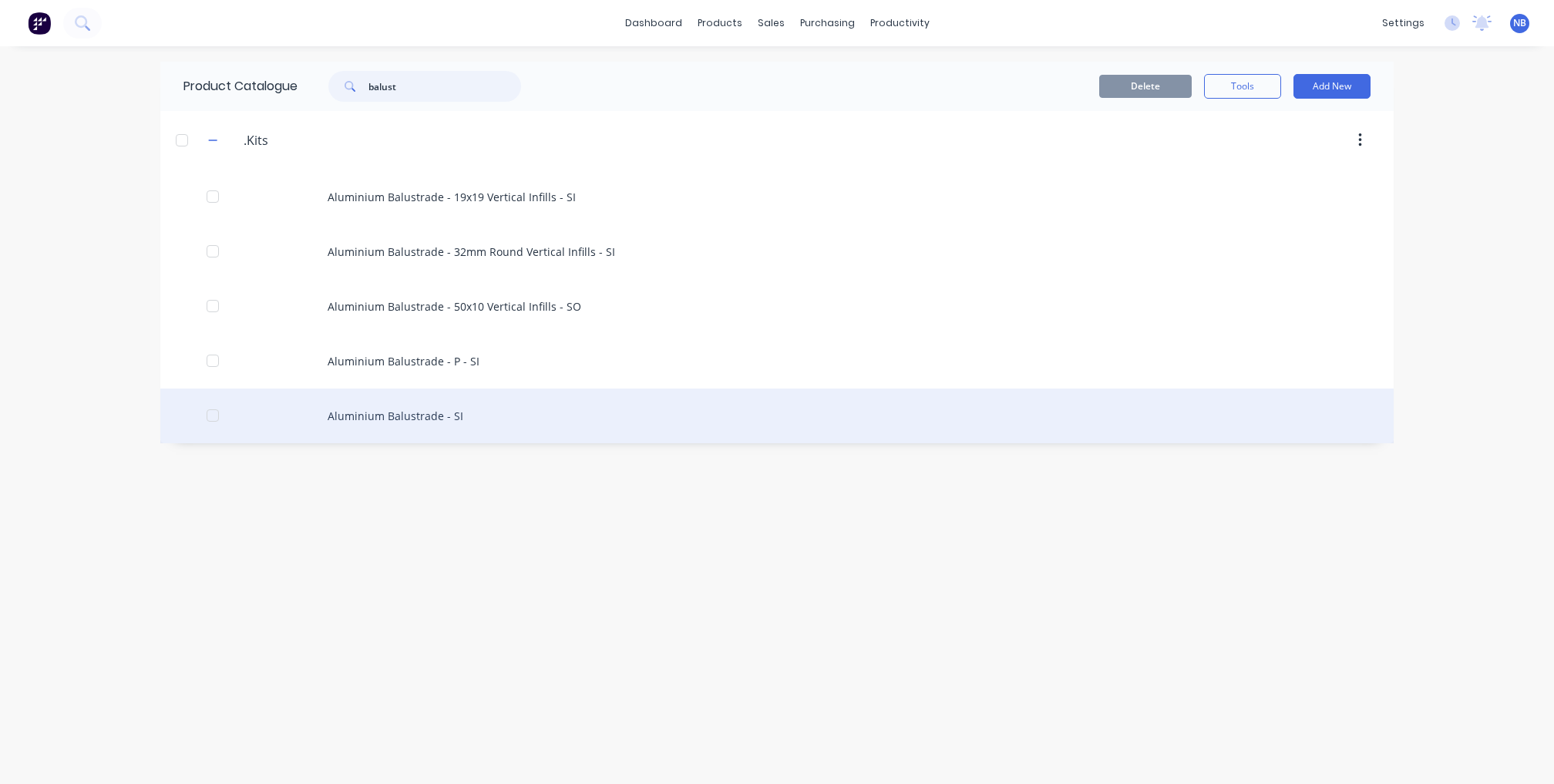
type input "balust"
click at [433, 423] on div "Aluminium Balustrade - SI" at bounding box center [777, 416] width 1234 height 55
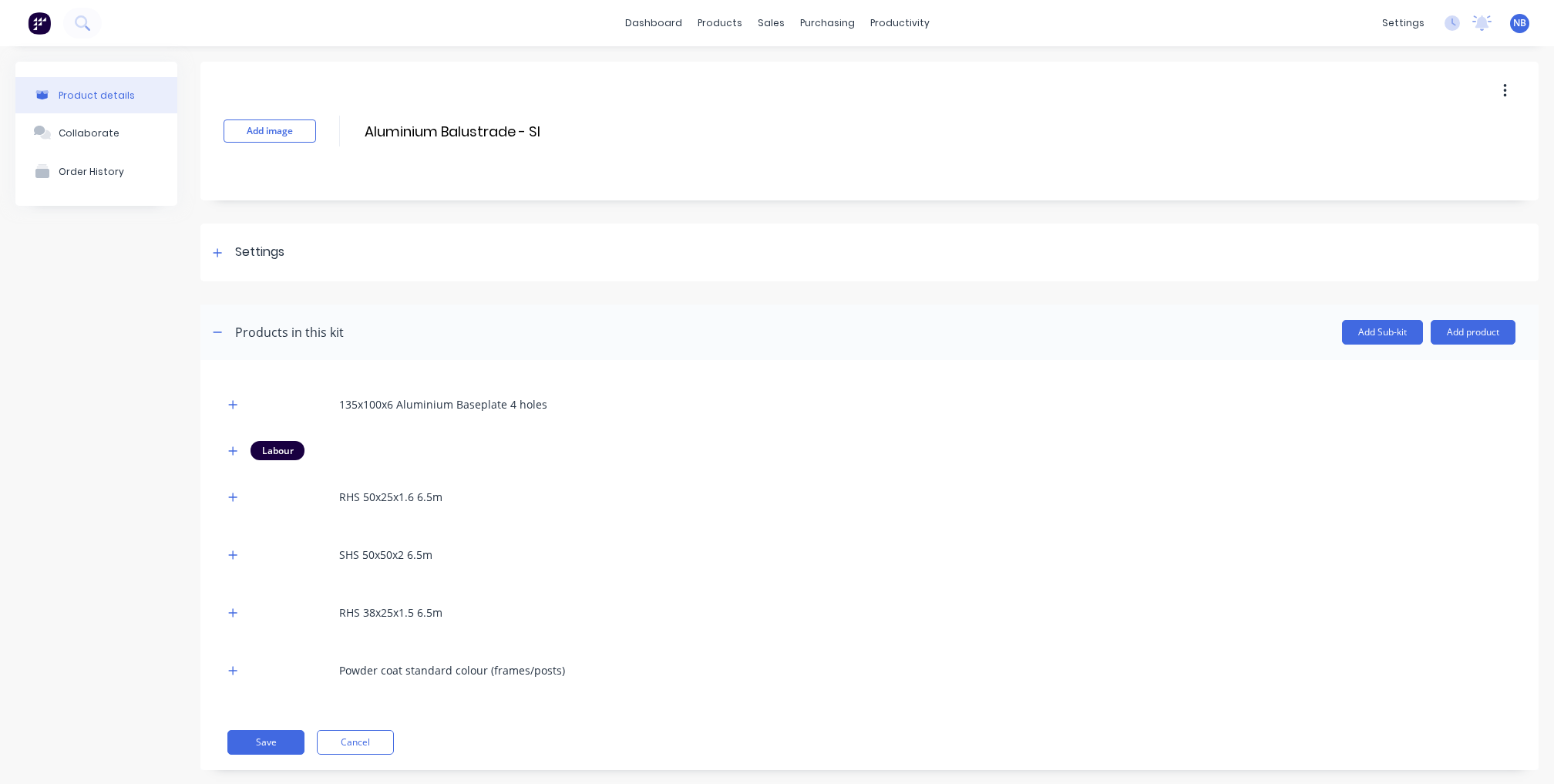
click at [1500, 99] on button "button" at bounding box center [1506, 90] width 37 height 28
click at [1403, 139] on span "Duplicate" at bounding box center [1448, 131] width 115 height 16
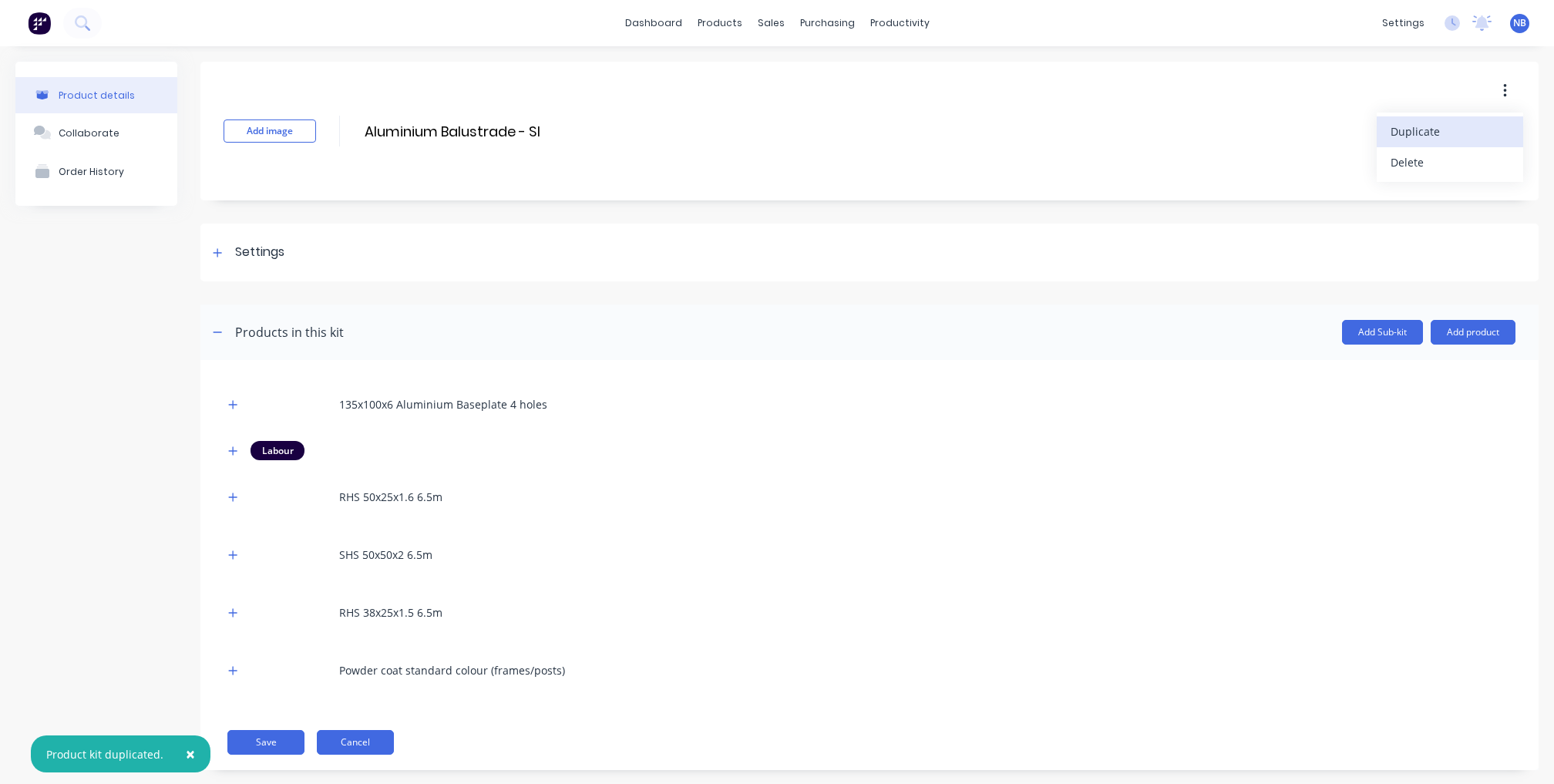
click at [373, 747] on button "Cancel" at bounding box center [355, 743] width 77 height 25
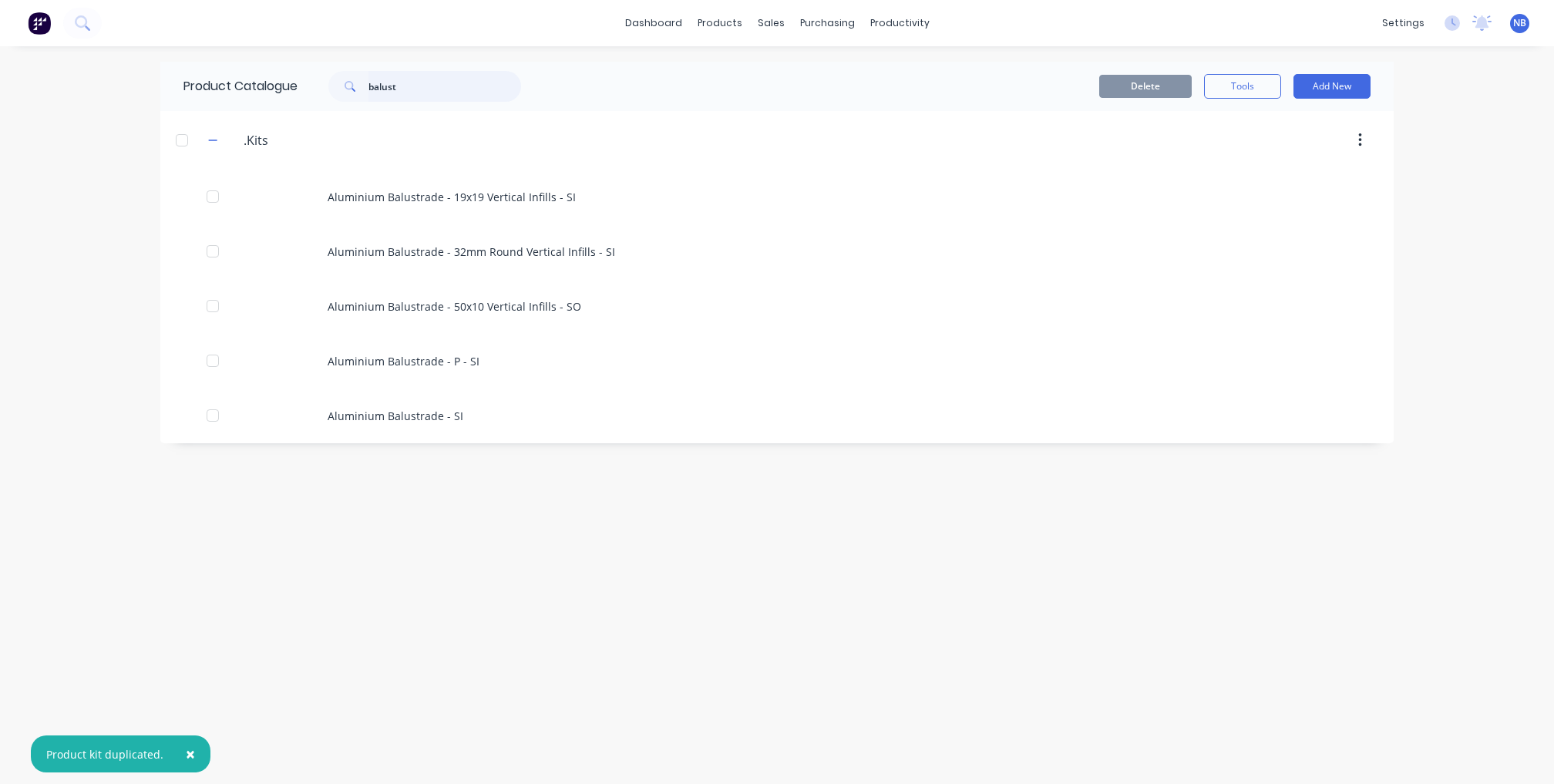
click at [446, 99] on input "balust" at bounding box center [445, 87] width 153 height 31
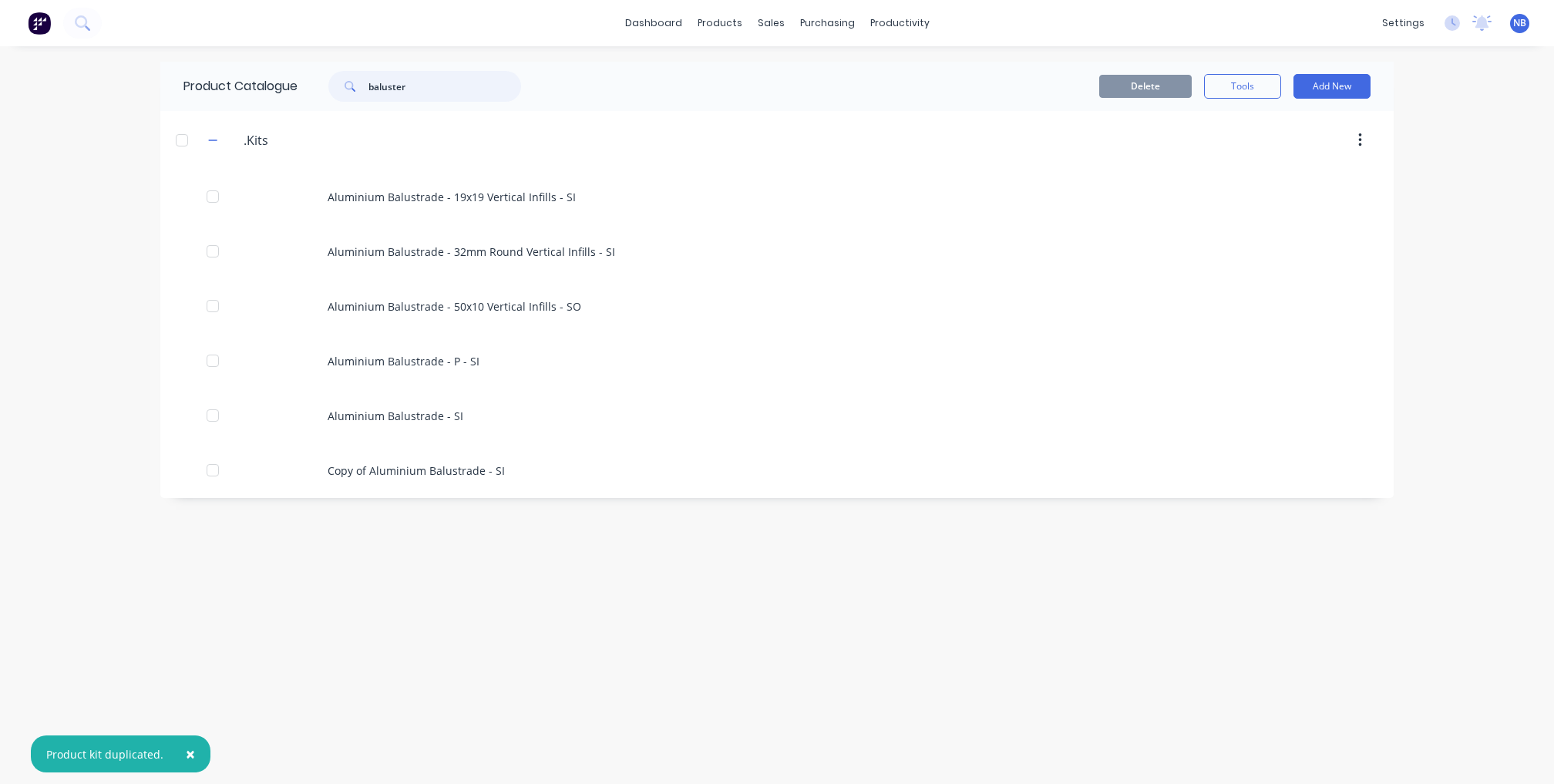
type input "baluster"
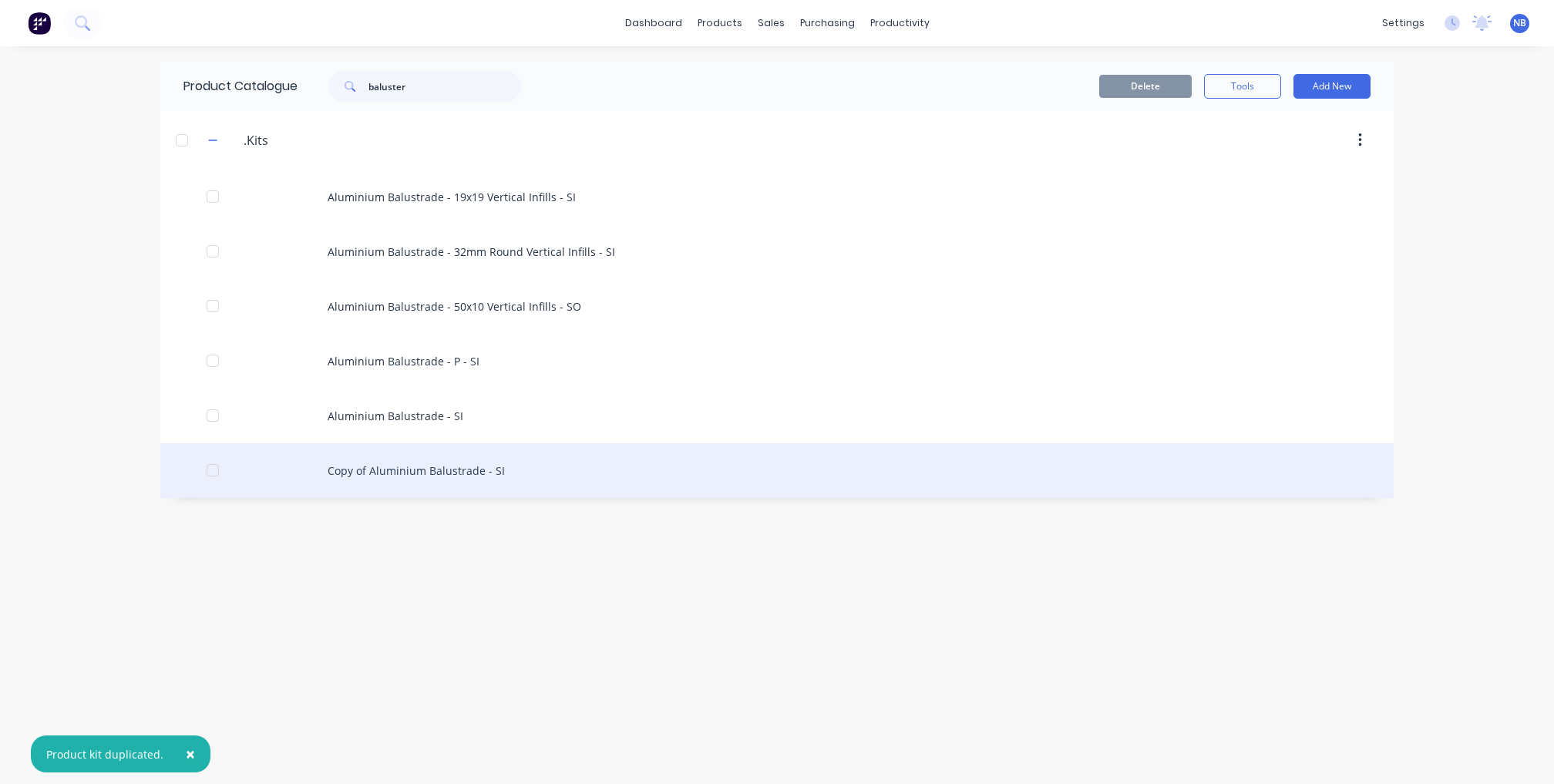
drag, startPoint x: 439, startPoint y: 118, endPoint x: 450, endPoint y: 491, distance: 373.2
click at [450, 491] on div "Copy of Aluminium Balustrade - SI" at bounding box center [777, 470] width 1234 height 55
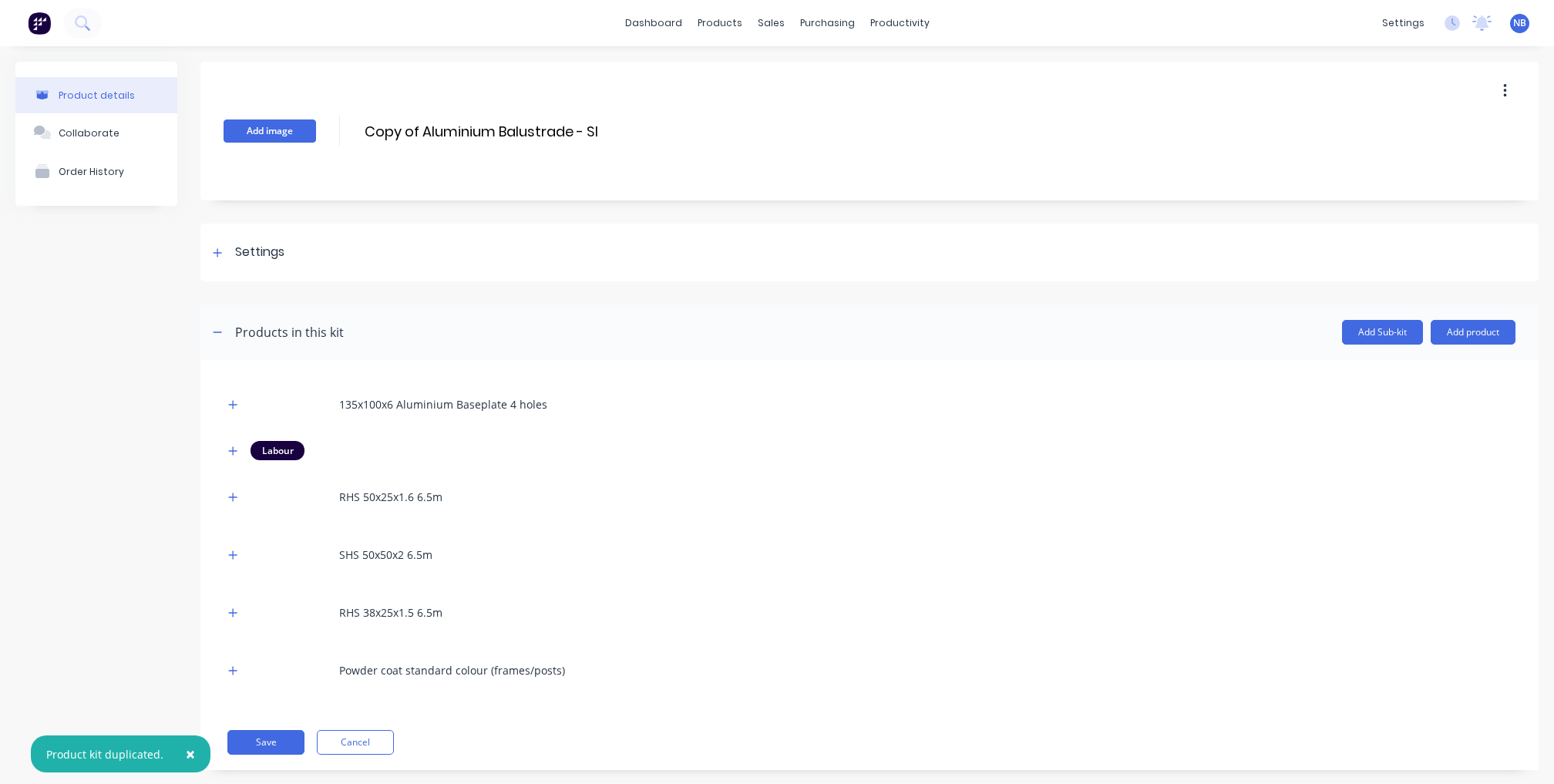
drag, startPoint x: 420, startPoint y: 131, endPoint x: 304, endPoint y: 127, distance: 116.1
click at [303, 122] on div "Add image Copy of Aluminium Balustrade - SI Copy of Aluminium Balustrade - SI E…" at bounding box center [869, 131] width 1338 height 139
click at [466, 126] on input "Aluminium Balustrade - SI" at bounding box center [499, 131] width 273 height 22
click at [467, 126] on input "Aluminium Balustrade - SI" at bounding box center [499, 131] width 273 height 22
type input "Aluminium Handrail - SI"
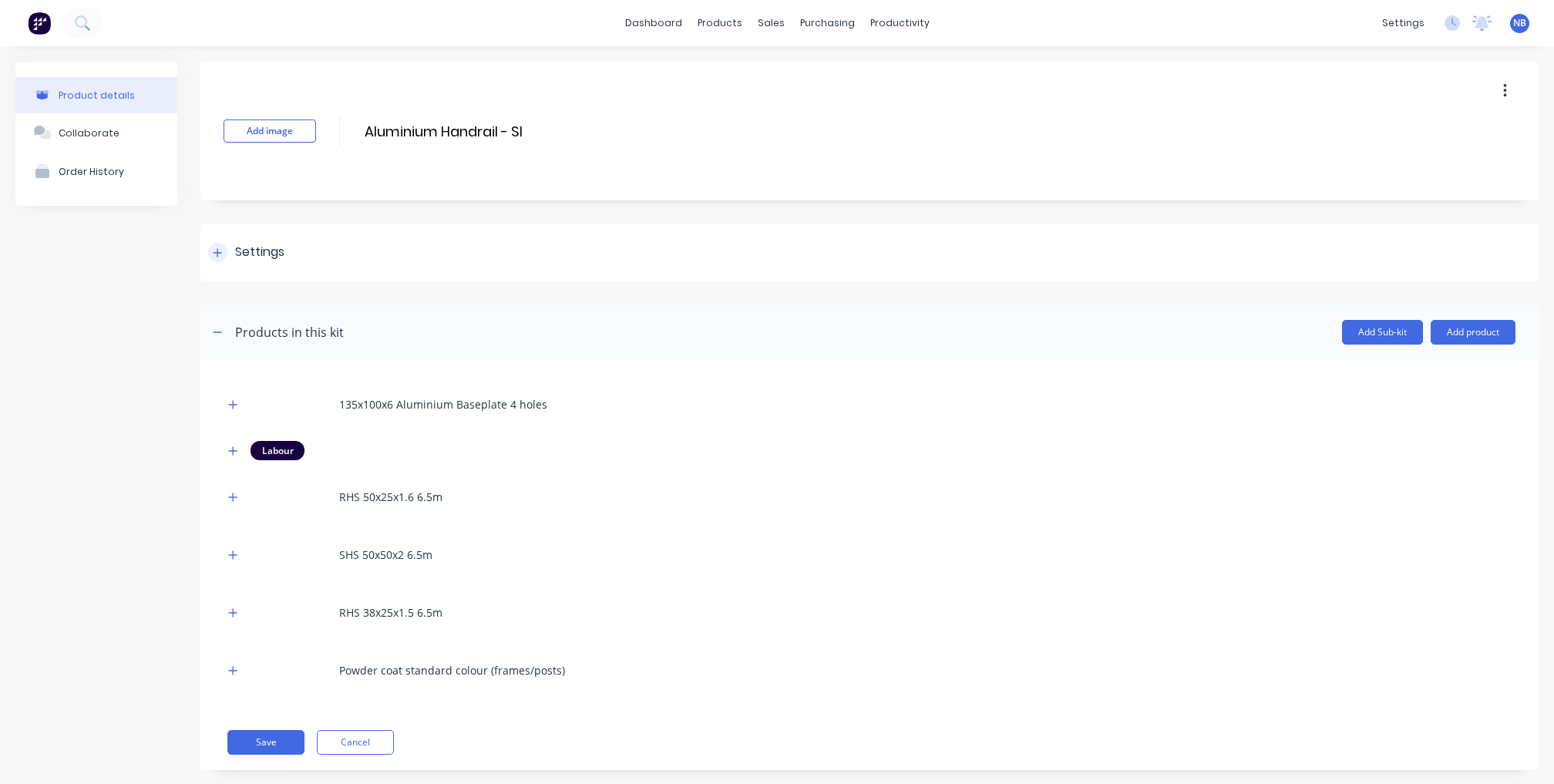
click at [243, 248] on div "Settings" at bounding box center [259, 252] width 49 height 19
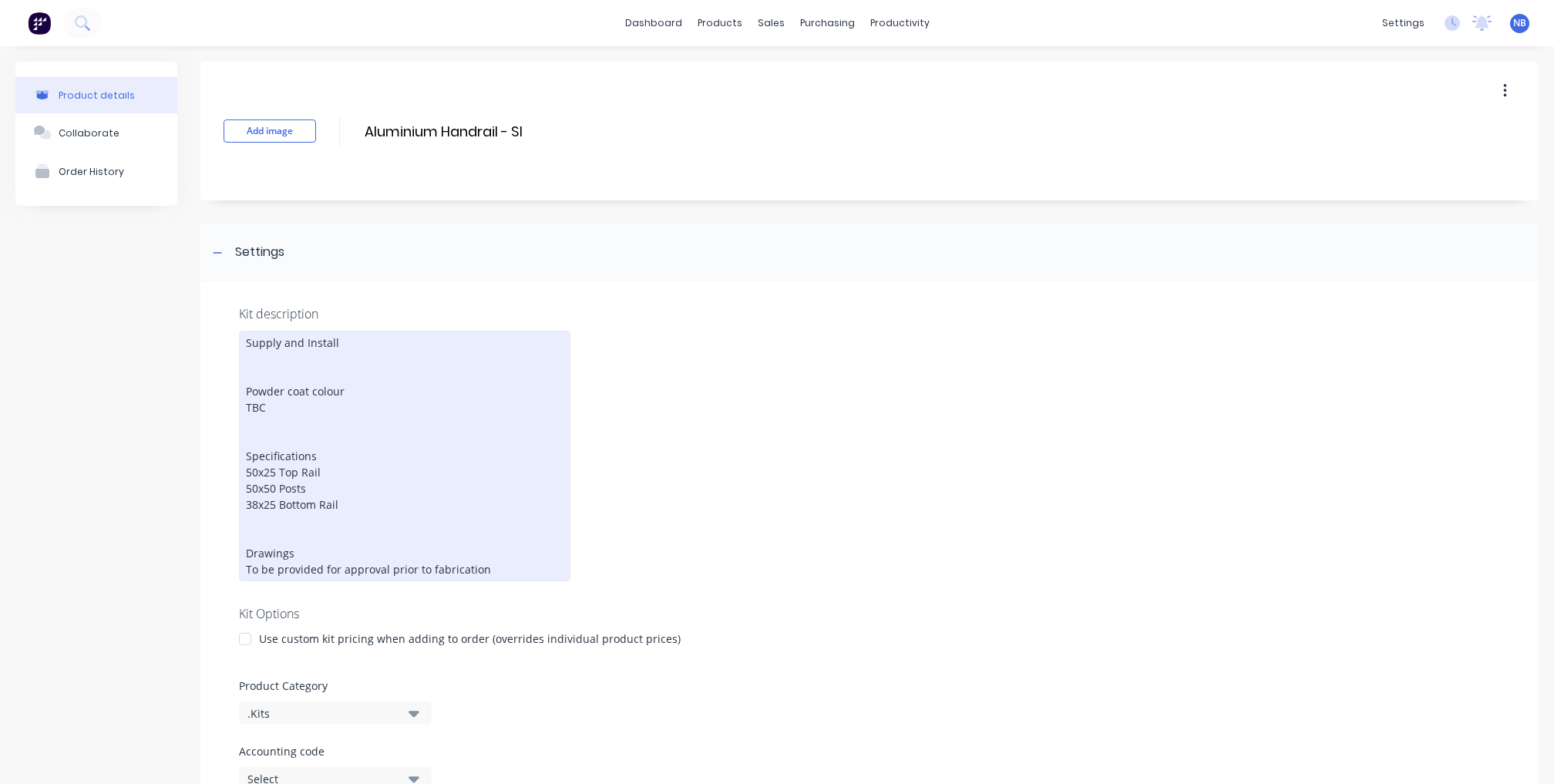
click at [279, 394] on div "Supply and Install Powder coat colour TBC Specifications 50x25 Top Rail 50x50 P…" at bounding box center [404, 456] width 332 height 250
click at [274, 423] on div "Supply and Install Powder coat colour TBC Specifications 50x25 Top Rail 50x50 P…" at bounding box center [404, 456] width 332 height 250
click at [289, 455] on div "Supply and Install Powder coat colour TBC Specifications 50x25 Top Rail 50x50 P…" at bounding box center [404, 456] width 332 height 250
click at [277, 464] on div "Supply and Install Powder coat colour TBC Specifications 50x25 Top Rail 50x50 P…" at bounding box center [404, 456] width 332 height 250
drag, startPoint x: 276, startPoint y: 483, endPoint x: 248, endPoint y: 481, distance: 28.1
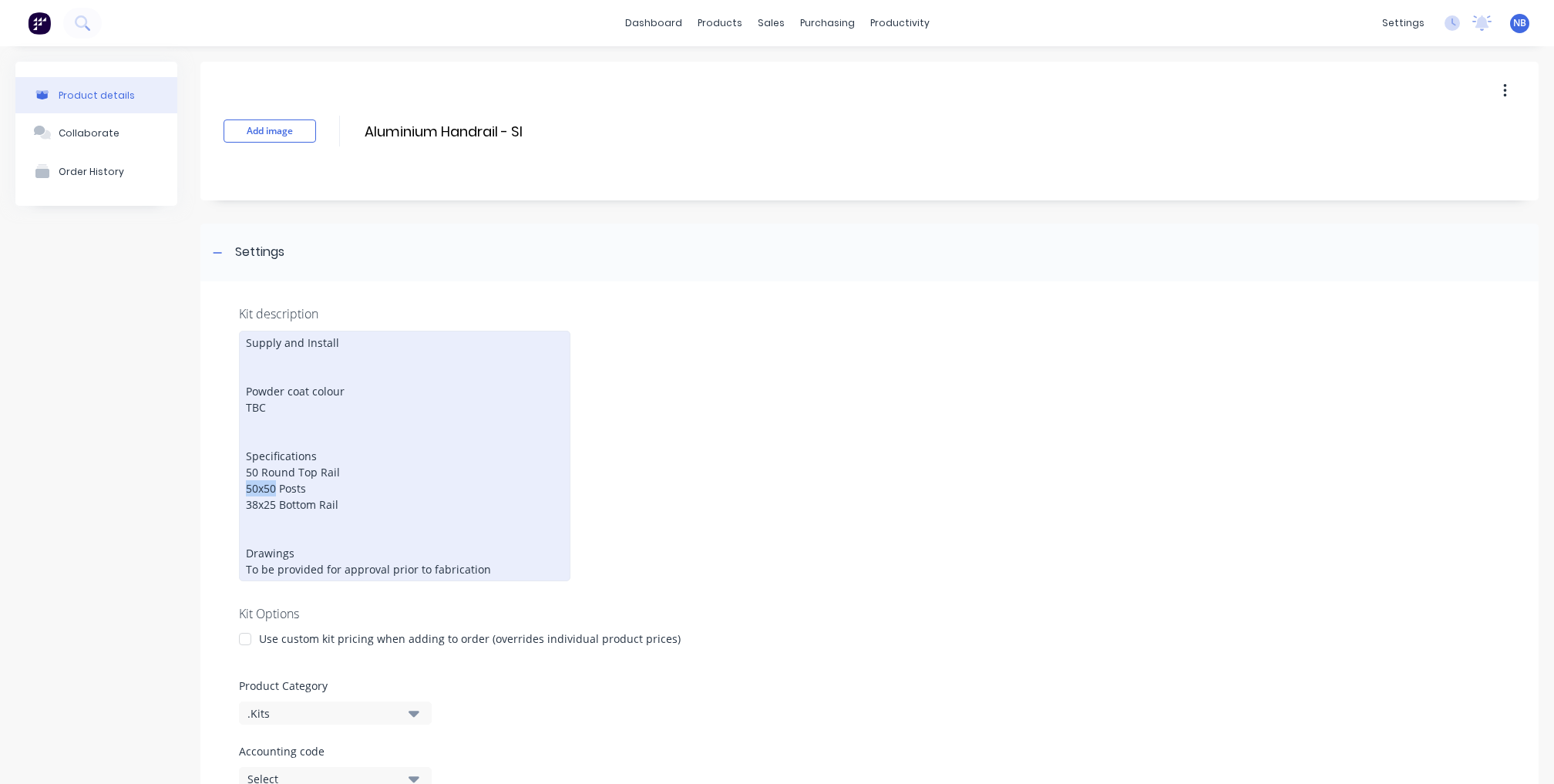
click at [248, 481] on div "Supply and Install Powder coat colour TBC Specifications 50 Round Top Rail 50x5…" at bounding box center [404, 456] width 332 height 250
click at [278, 501] on div "Supply and Install Powder coat colour TBC Specifications 50 Round Top Rail 40x4…" at bounding box center [404, 456] width 332 height 250
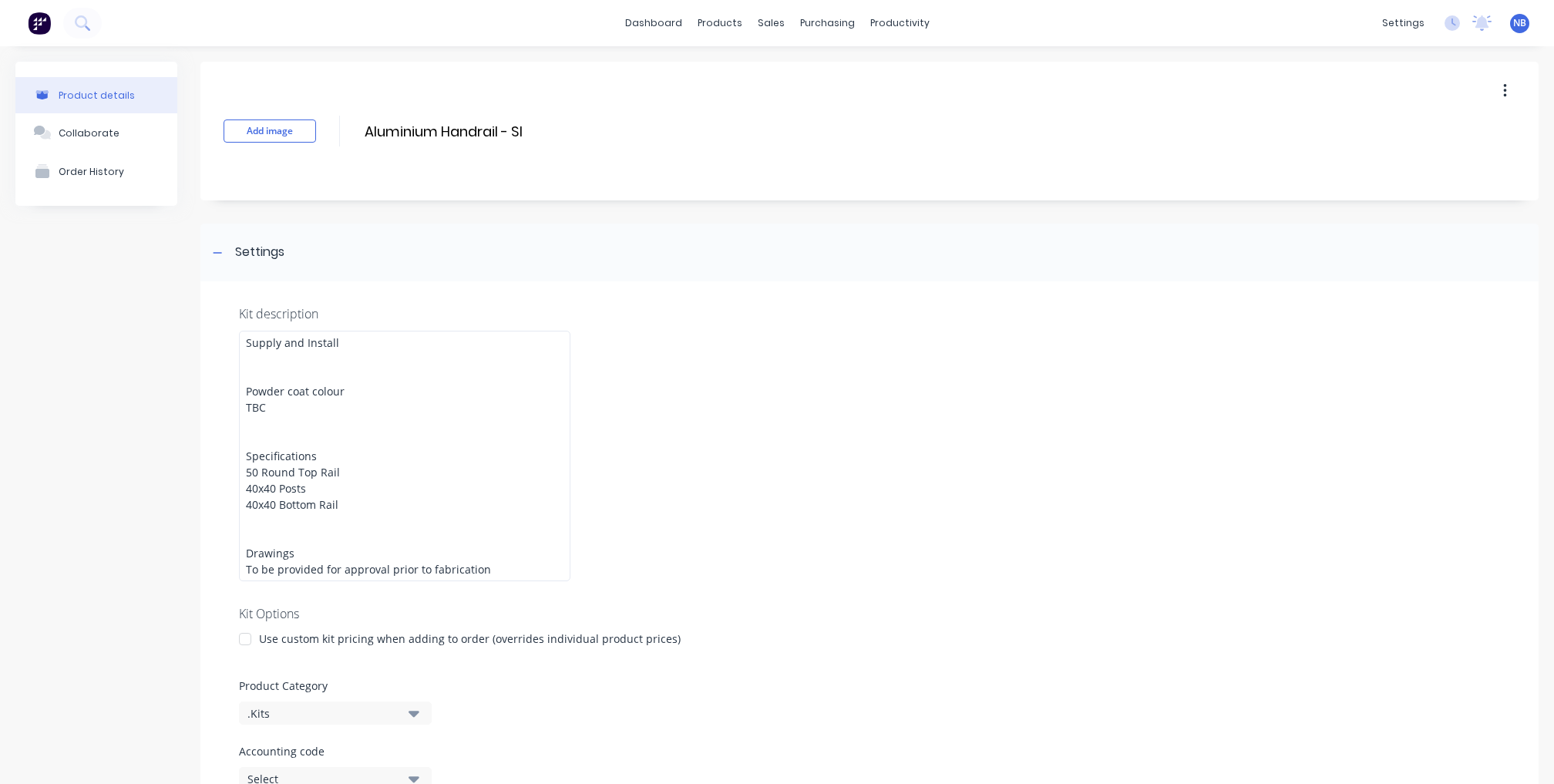
click at [742, 506] on div "Kit description Supply and Install Powder coat colour TBC Specifications 50 Rou…" at bounding box center [869, 621] width 1338 height 681
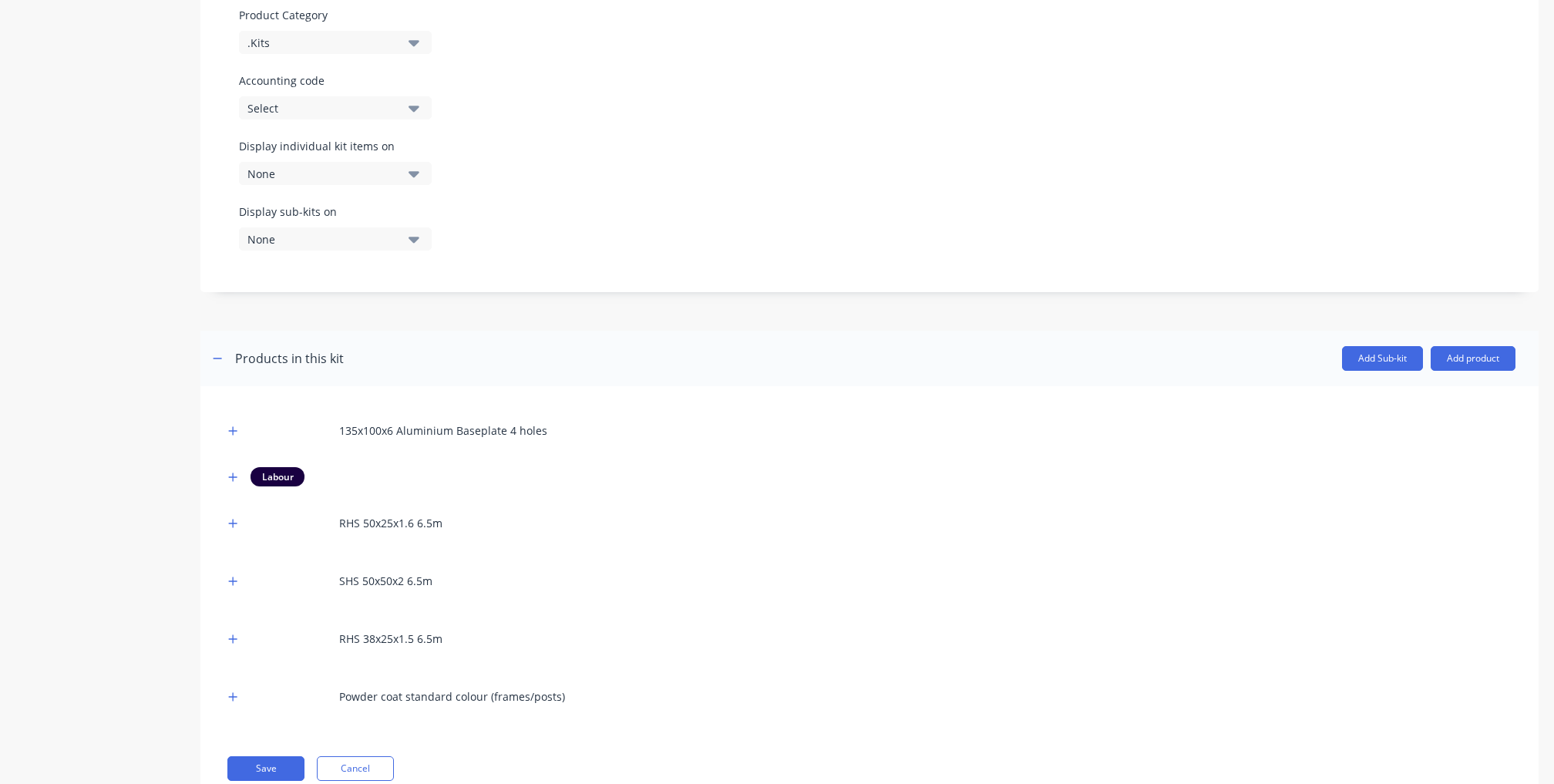
scroll to position [678, 0]
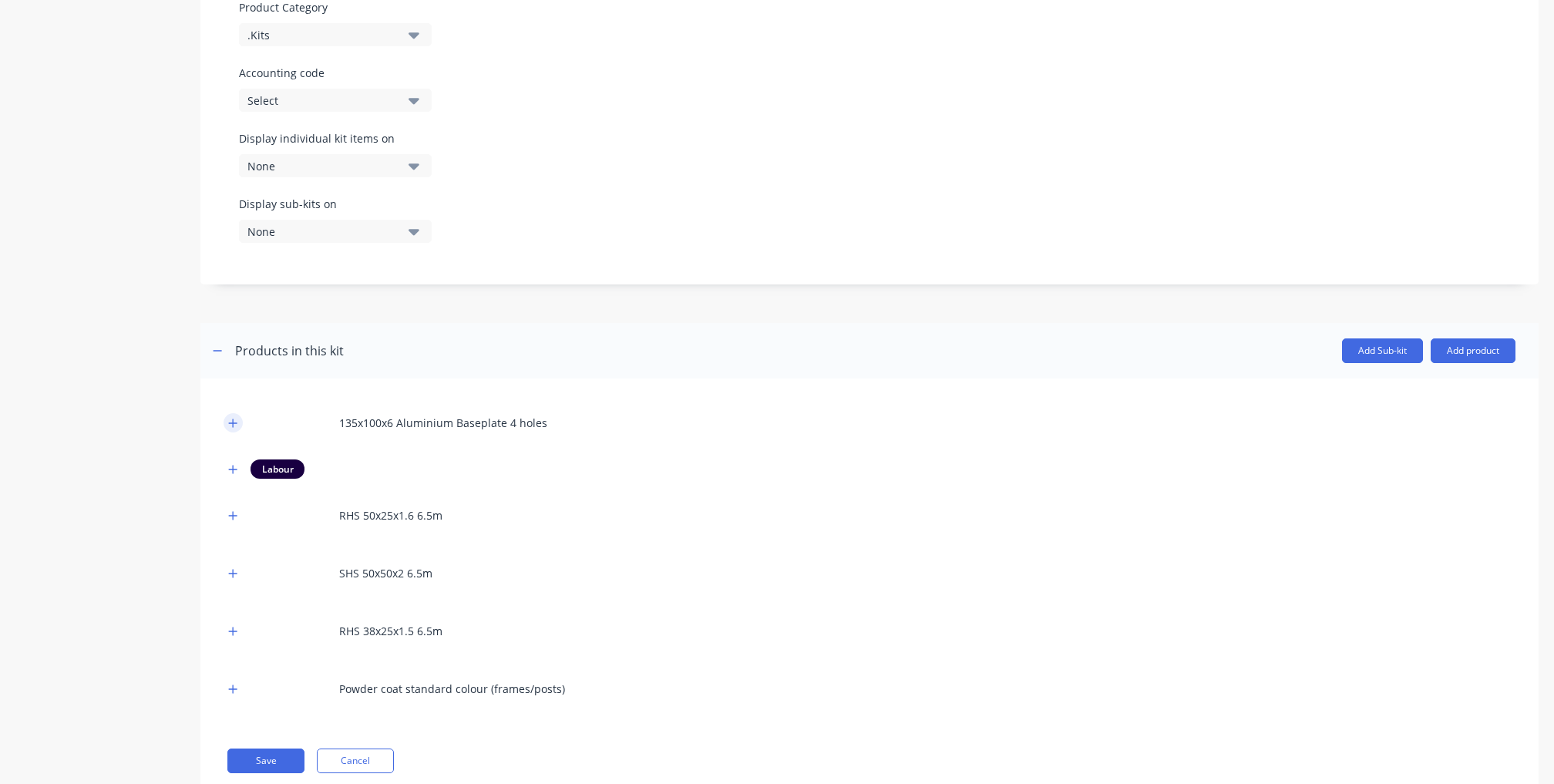
click at [235, 417] on icon "button" at bounding box center [233, 422] width 10 height 11
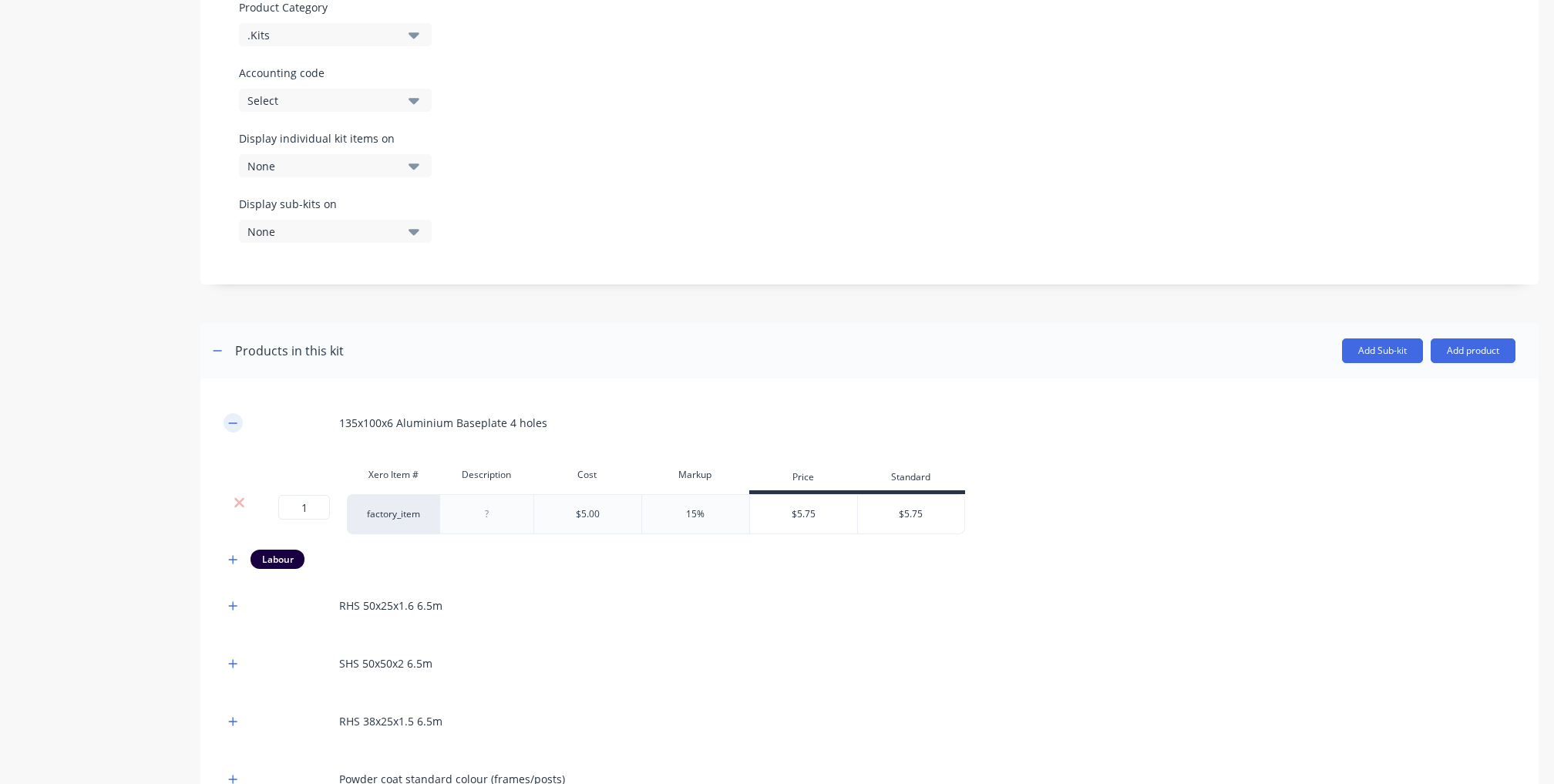
click at [233, 417] on icon "button" at bounding box center [233, 422] width 10 height 11
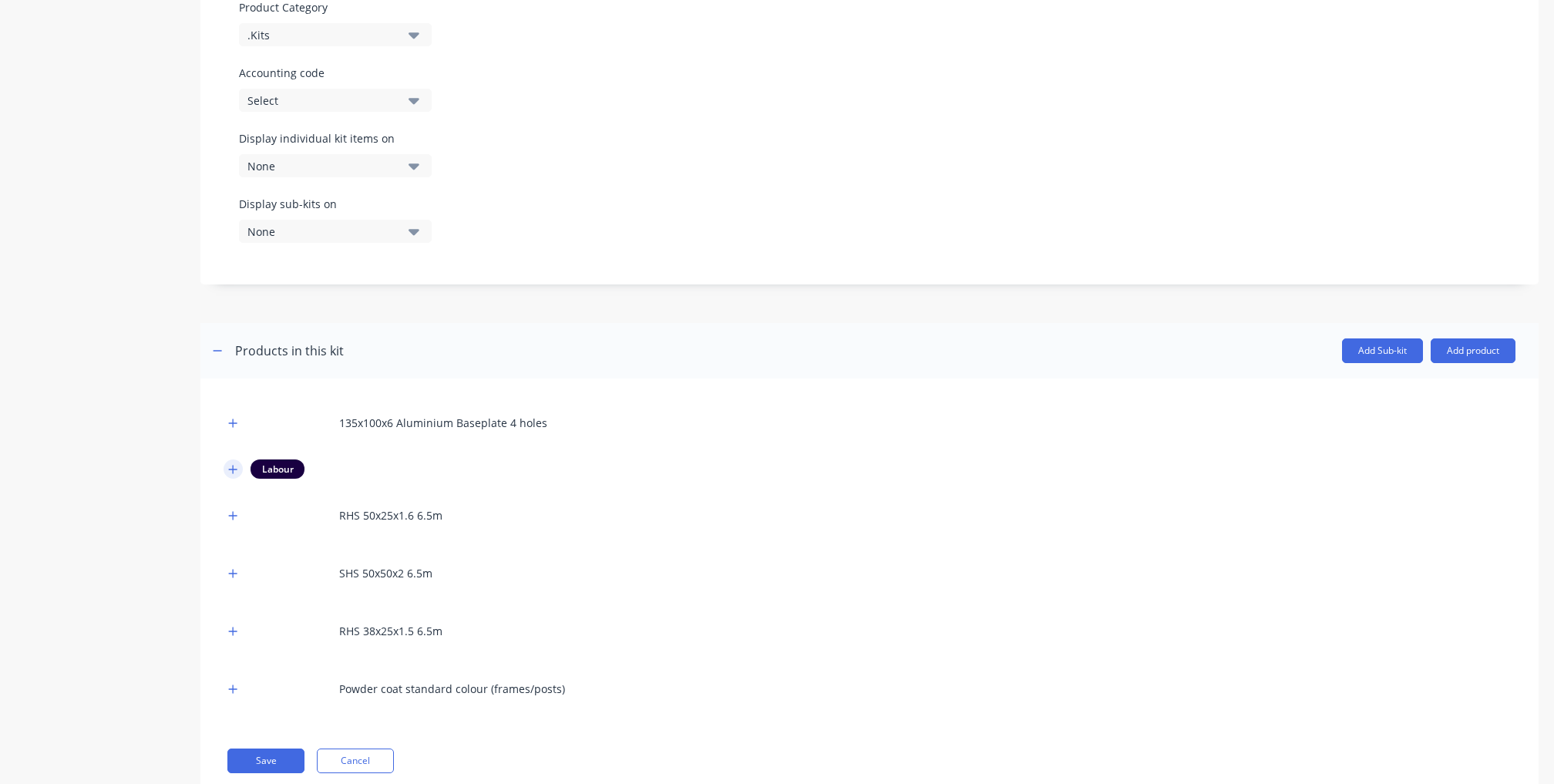
click at [230, 465] on icon "button" at bounding box center [233, 468] width 9 height 9
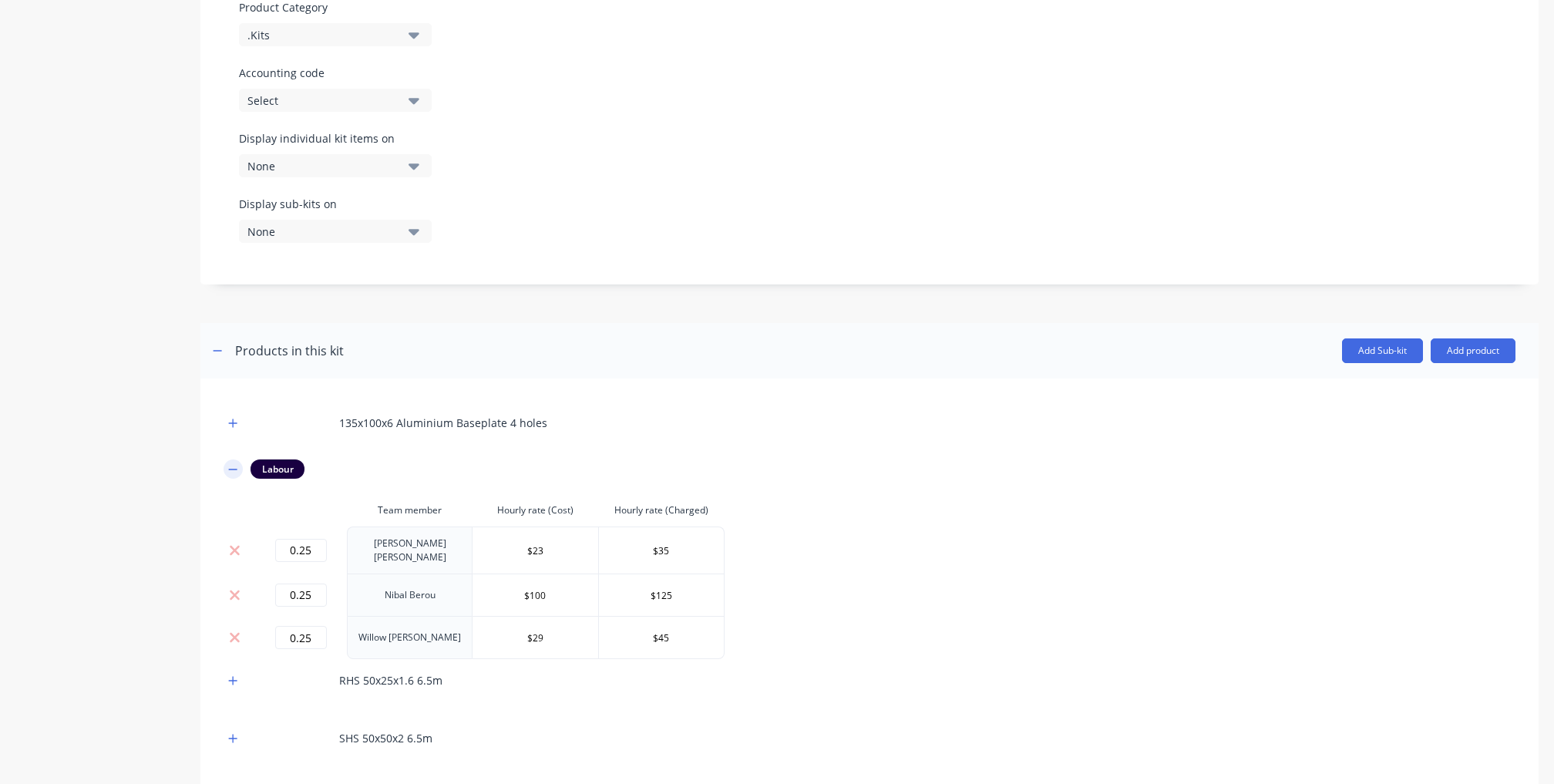
click at [233, 460] on button "button" at bounding box center [233, 469] width 19 height 19
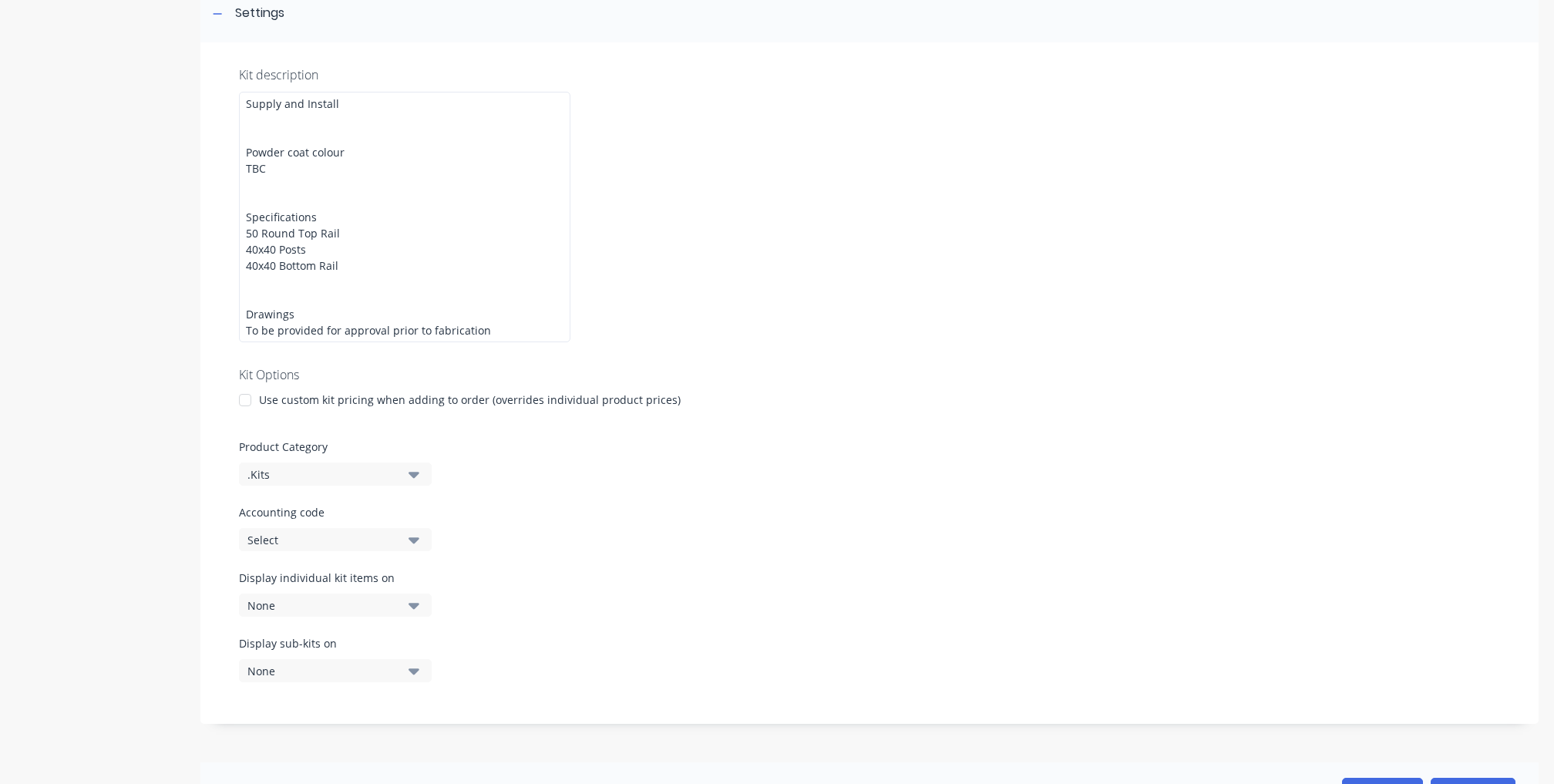
scroll to position [127, 0]
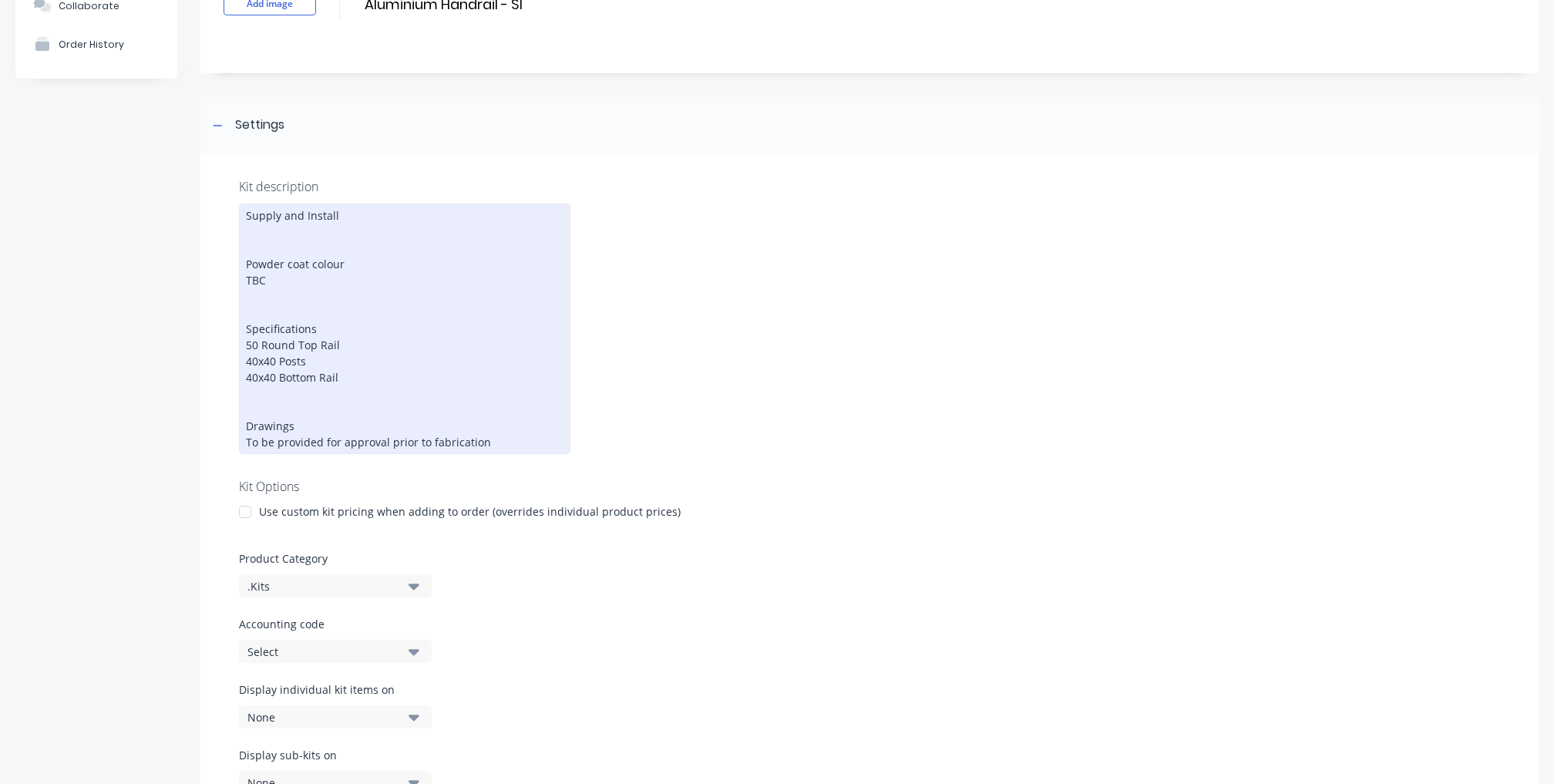
click at [256, 335] on div "Supply and Install Powder coat colour TBC Specifications 50 Round Top Rail 40x4…" at bounding box center [404, 329] width 332 height 250
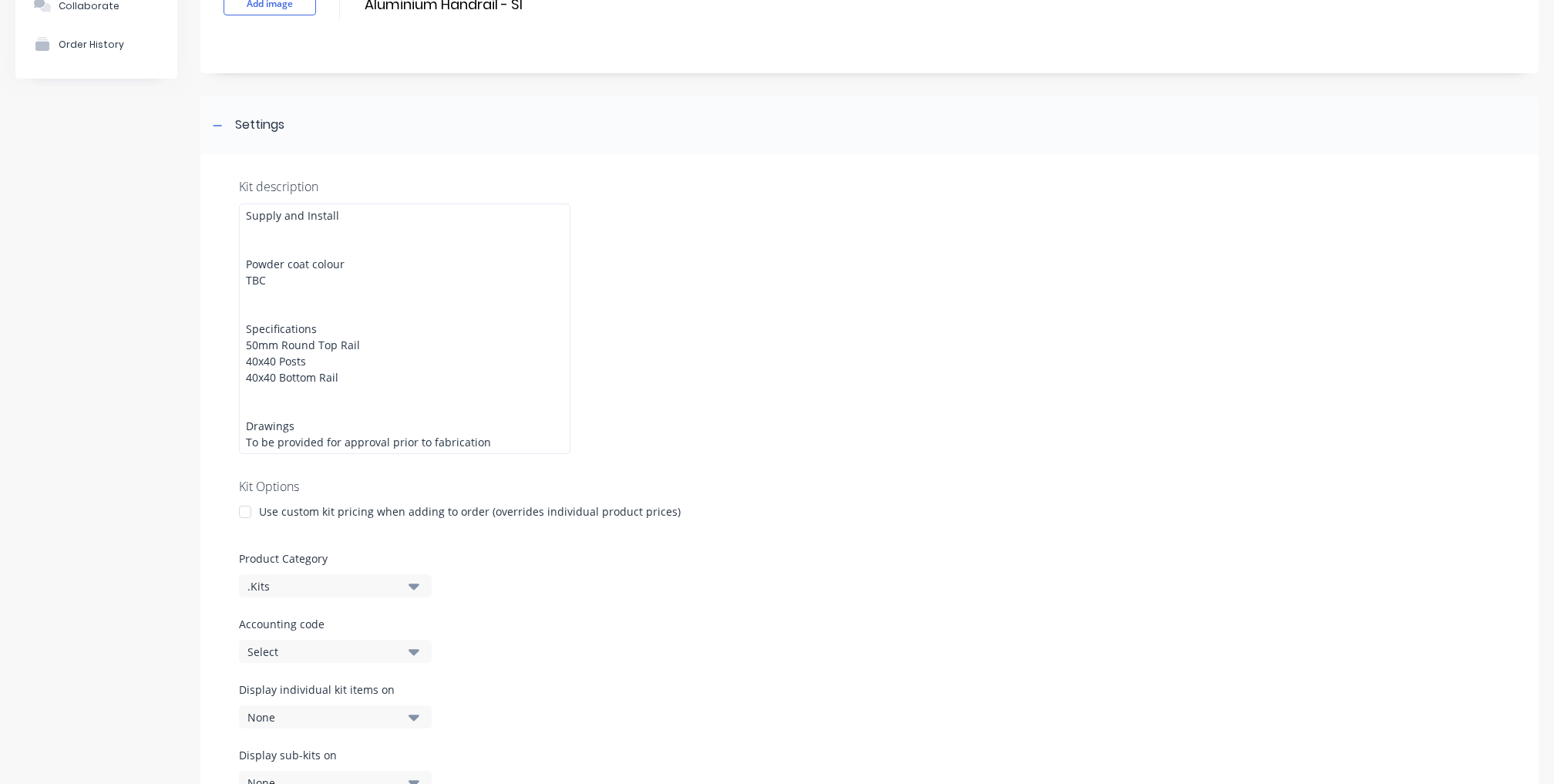
click at [916, 378] on div "Kit description Supply and Install Powder coat colour TBC Specifications 50mm R…" at bounding box center [869, 494] width 1338 height 681
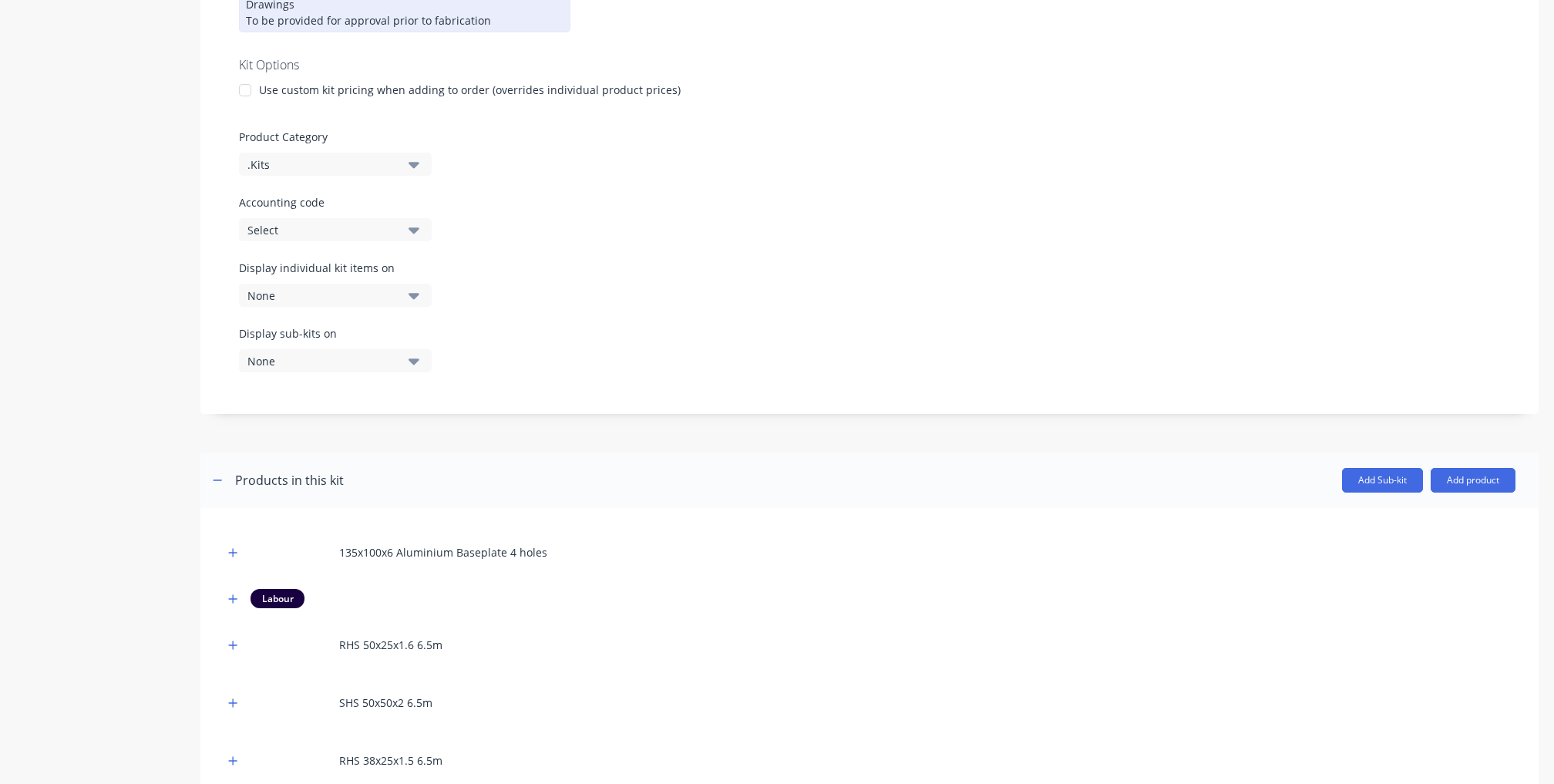
scroll to position [310, 0]
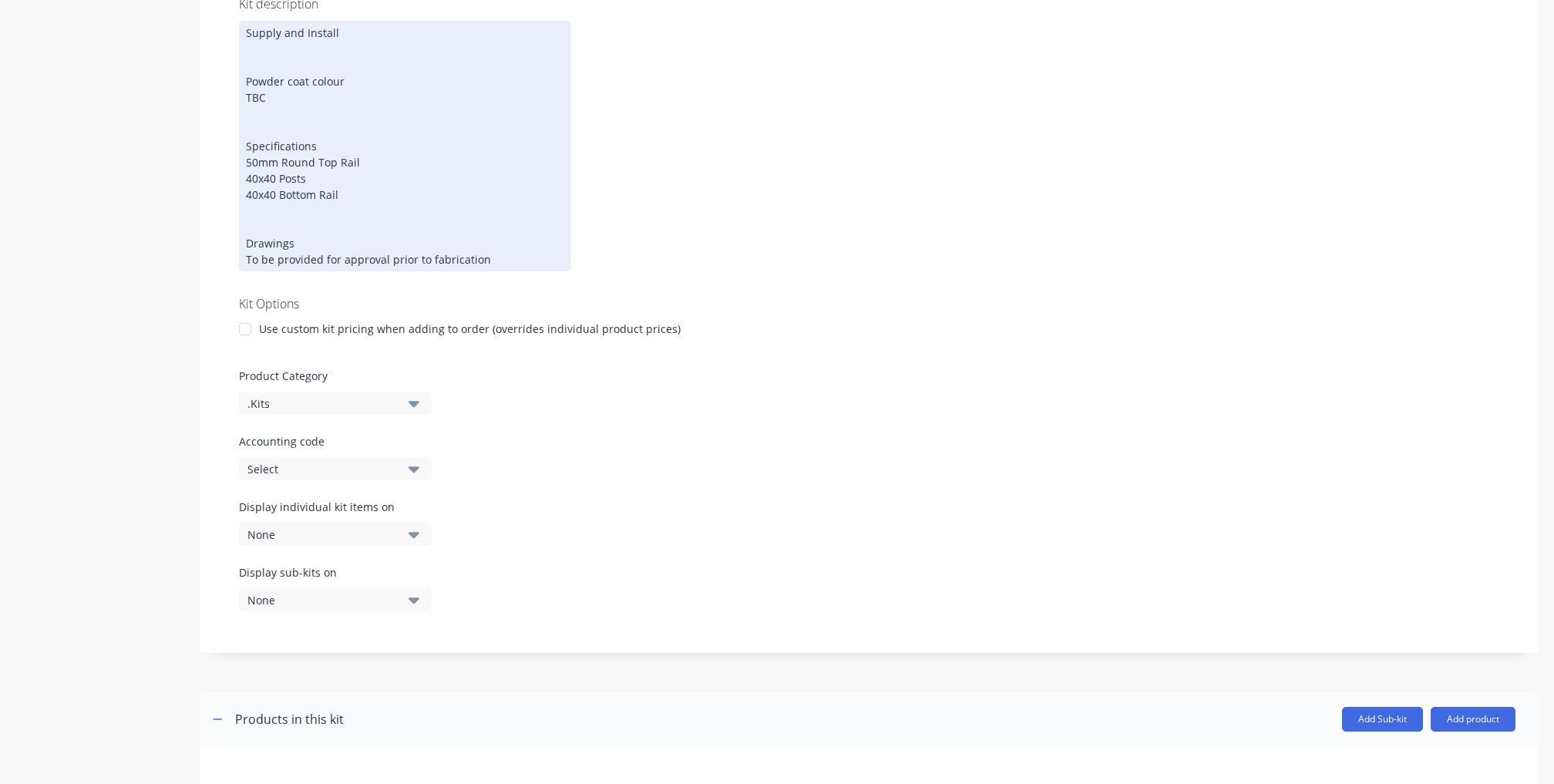
click at [277, 164] on div "Supply and Install Powder coat colour TBC Specifications 50mm Round Top Rail 40…" at bounding box center [404, 146] width 332 height 250
click at [275, 185] on div "Supply and Install Powder coat colour TBC Specifications 50mm Round Top Rail 40…" at bounding box center [404, 146] width 332 height 250
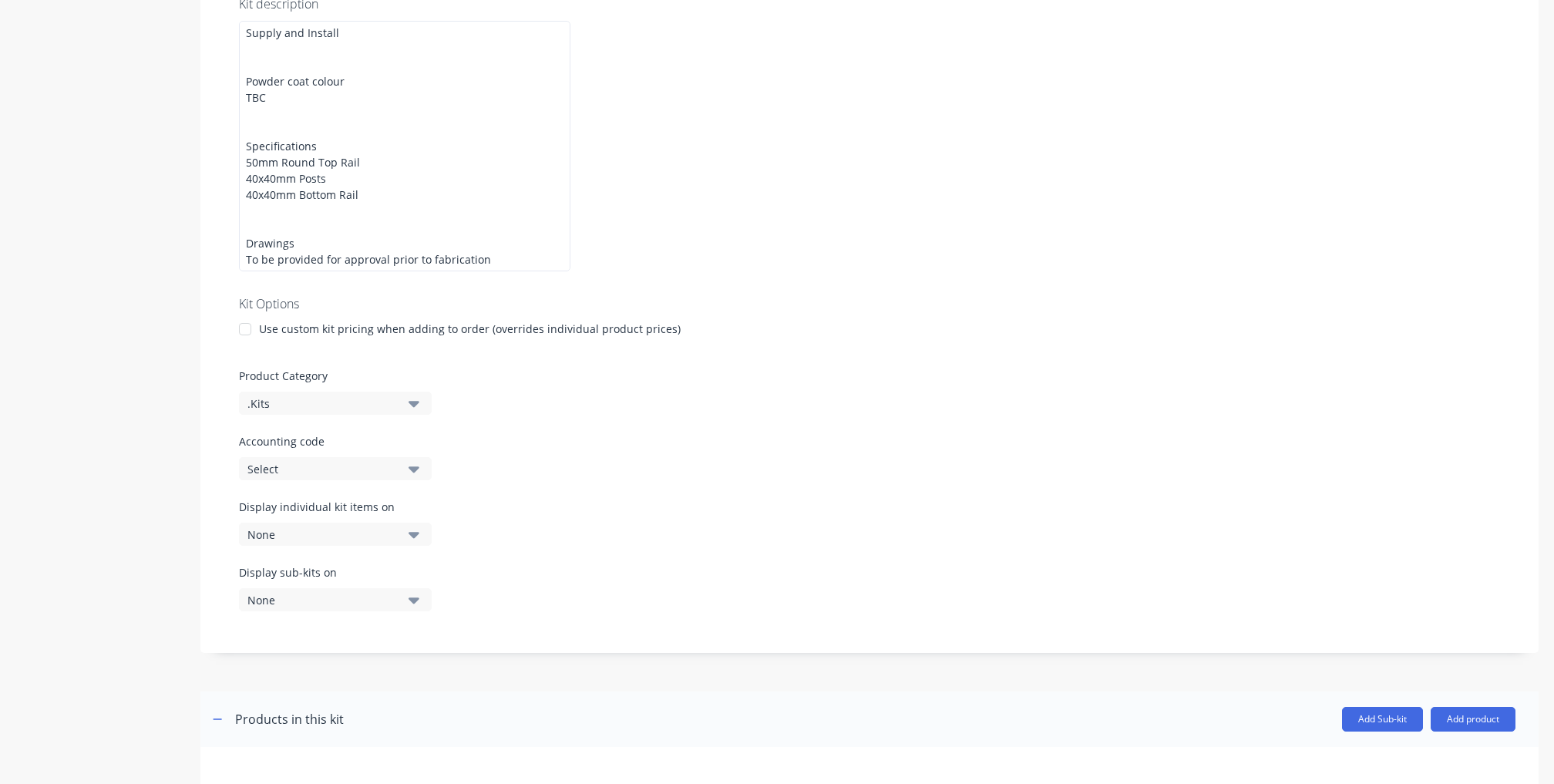
click at [895, 353] on div at bounding box center [869, 356] width 1261 height 23
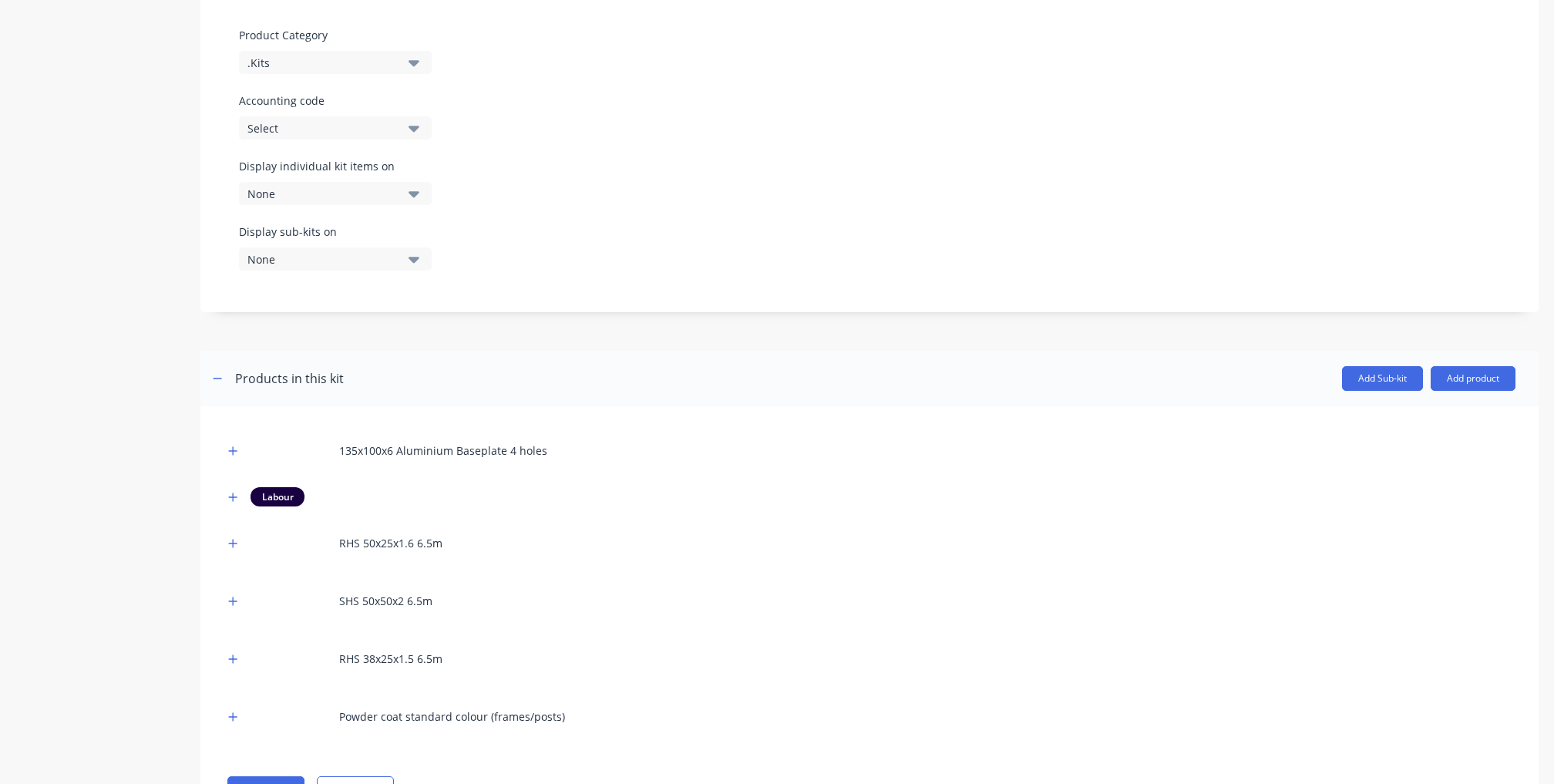
scroll to position [706, 0]
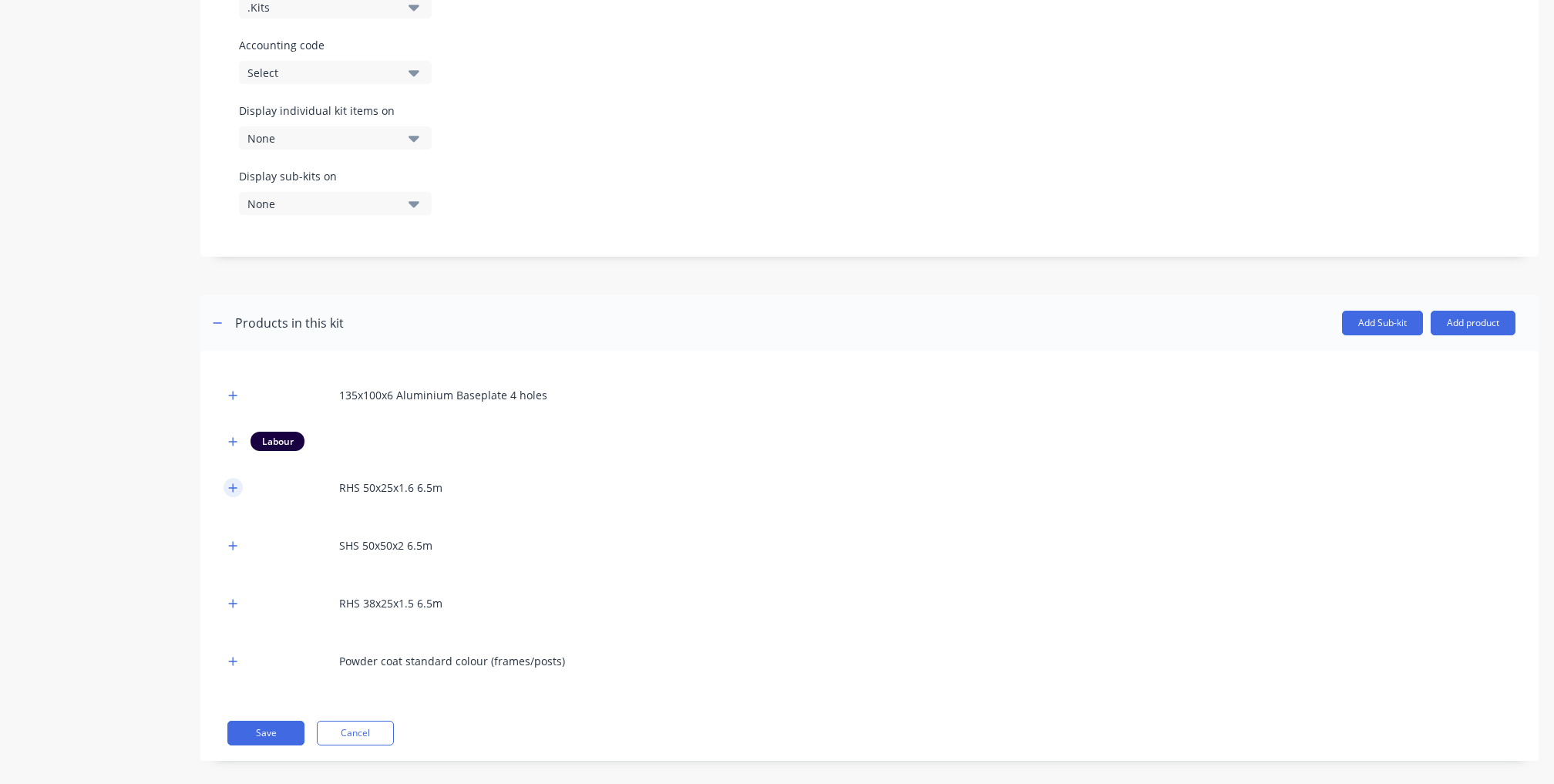
click at [239, 478] on button "button" at bounding box center [233, 488] width 19 height 19
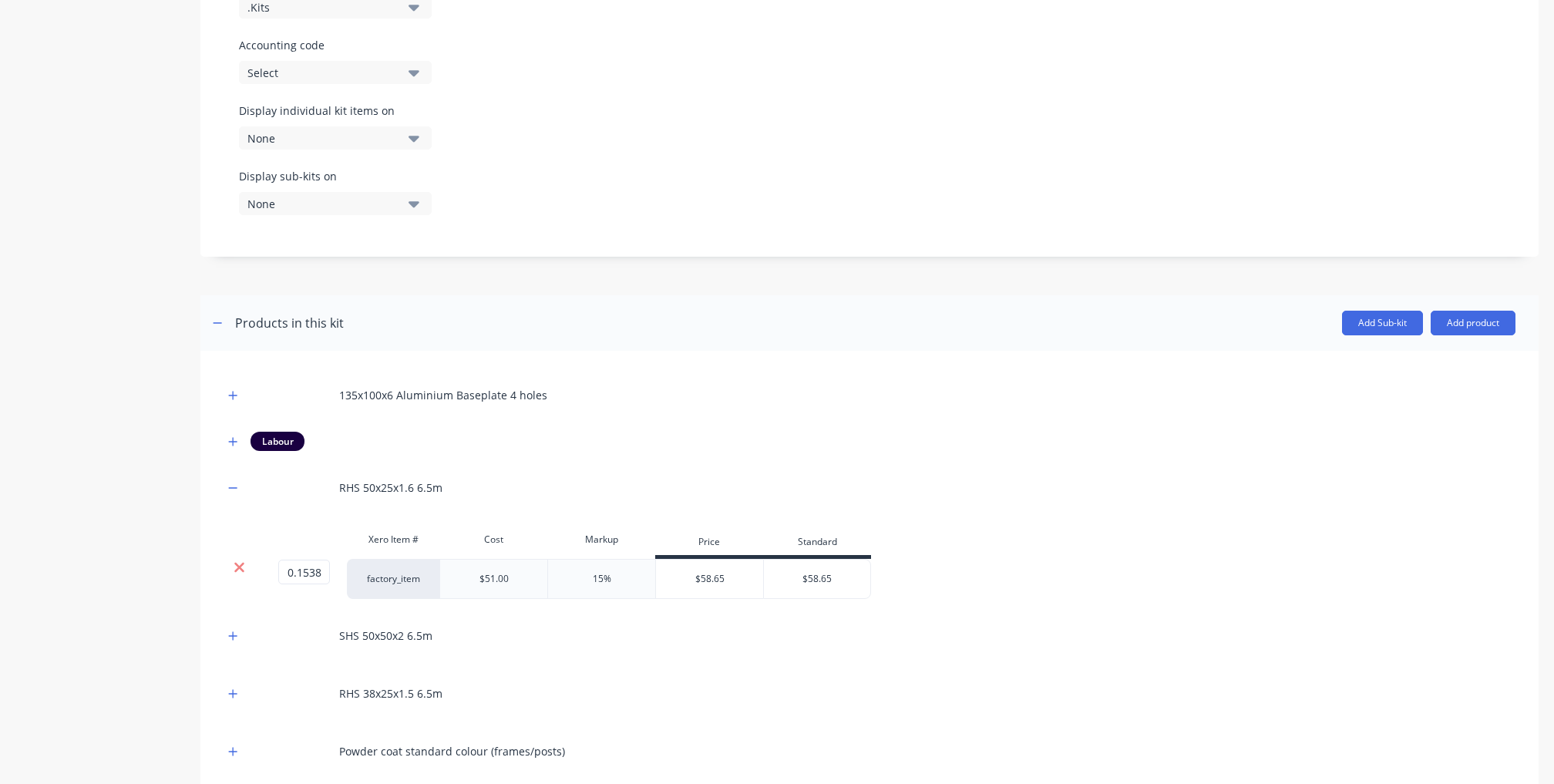
click at [245, 560] on icon at bounding box center [240, 568] width 12 height 15
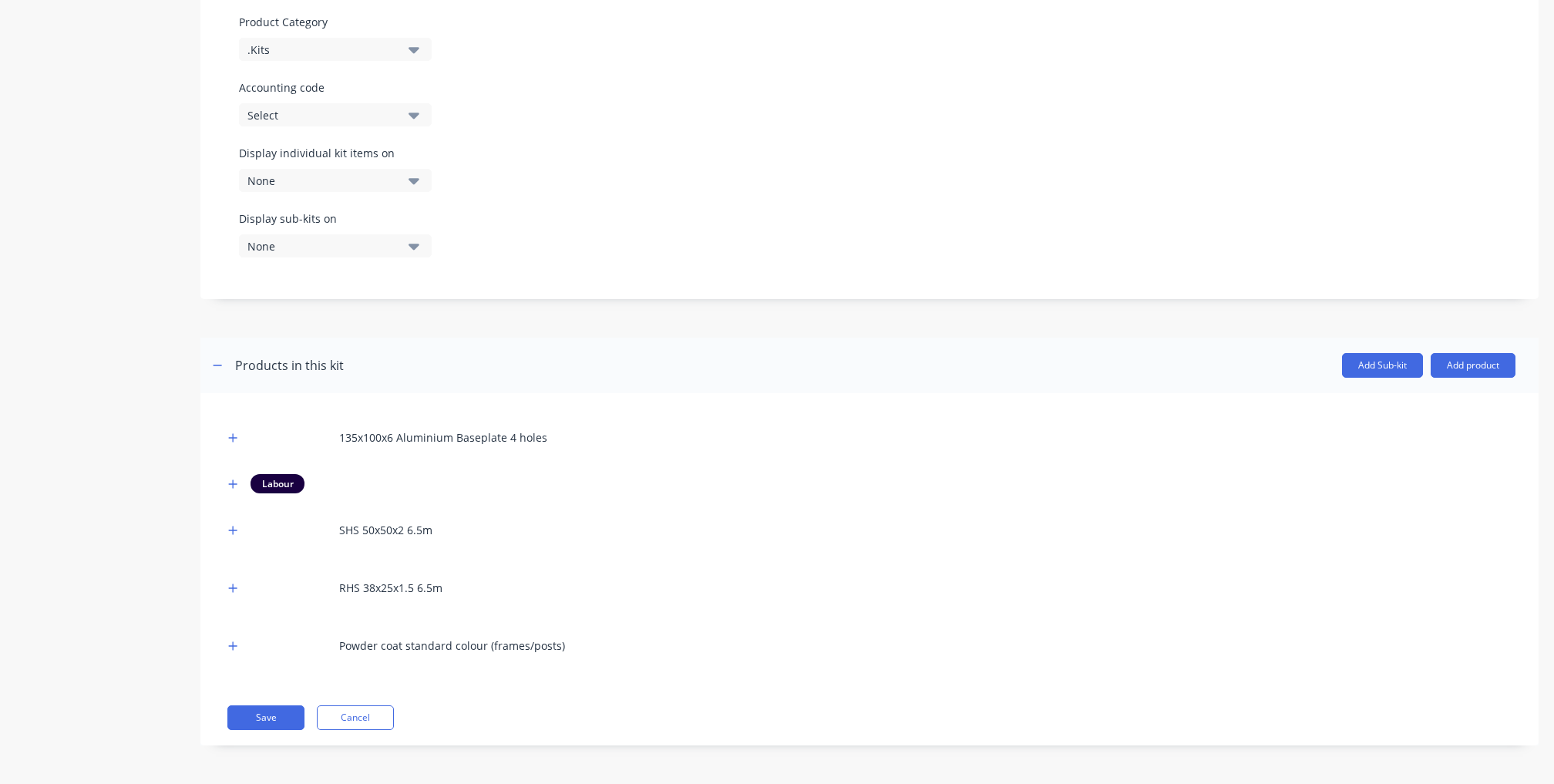
scroll to position [648, 0]
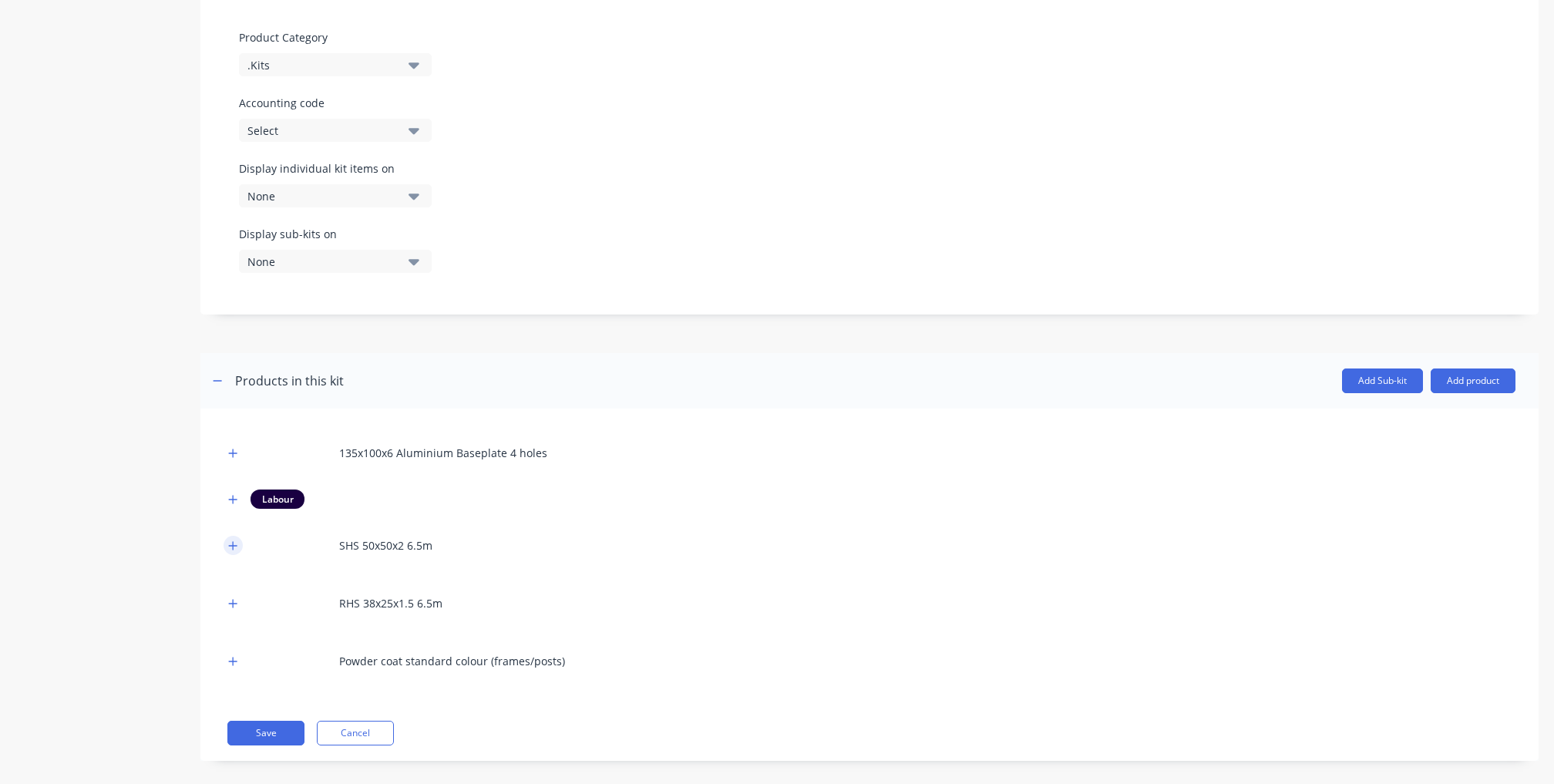
click at [232, 538] on button "button" at bounding box center [233, 545] width 19 height 19
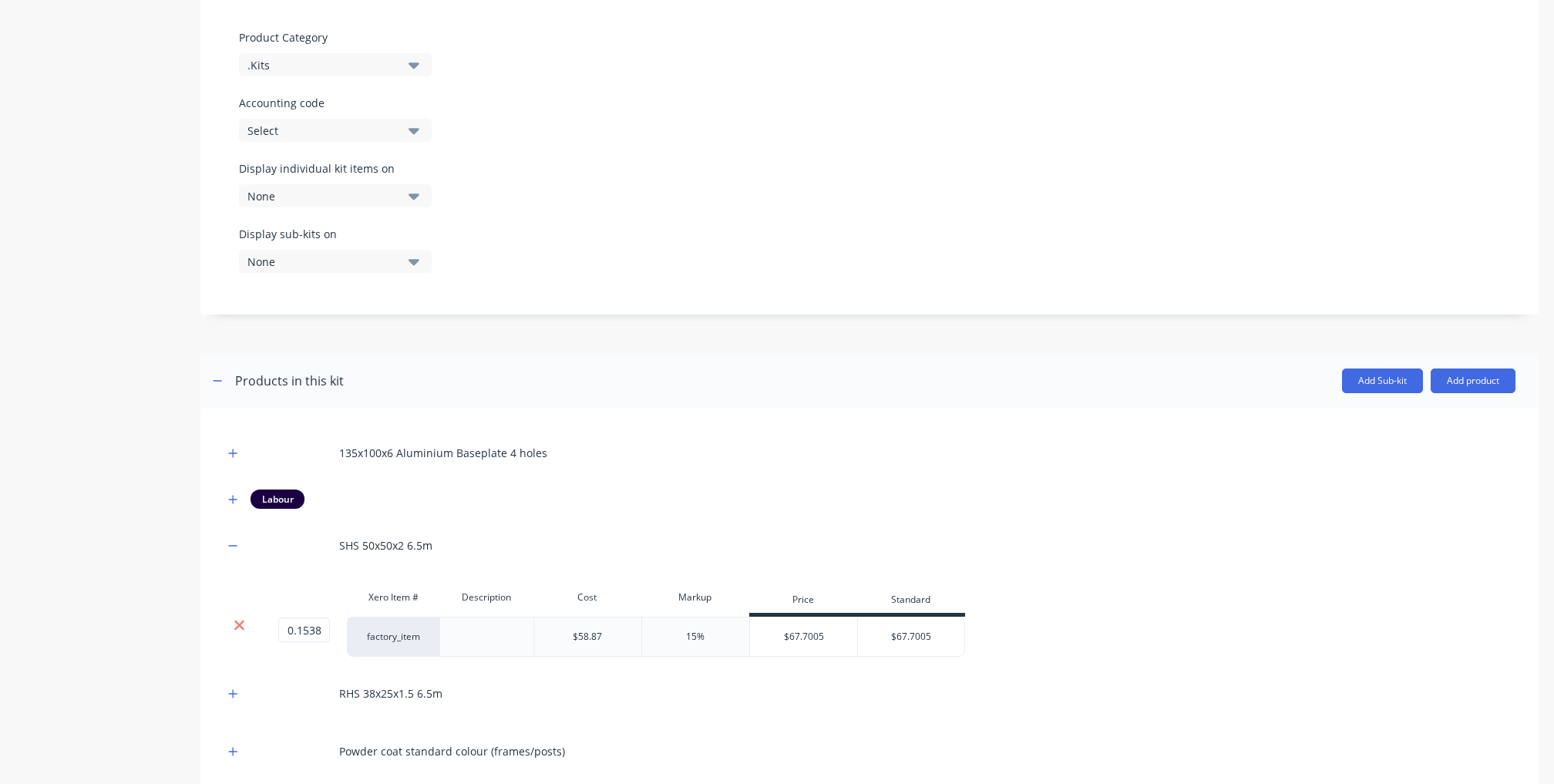
click at [234, 618] on icon at bounding box center [240, 625] width 12 height 15
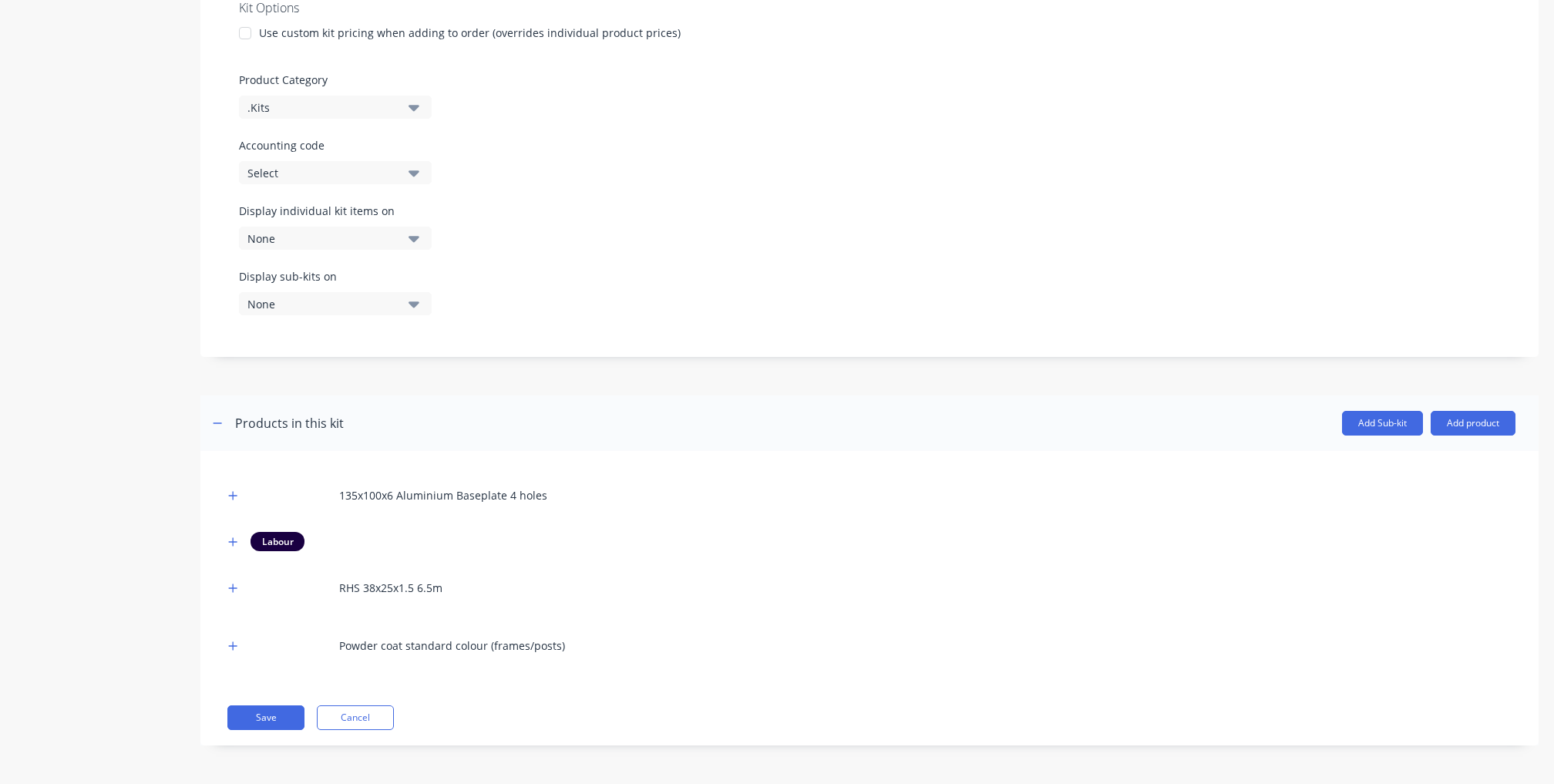
scroll to position [591, 0]
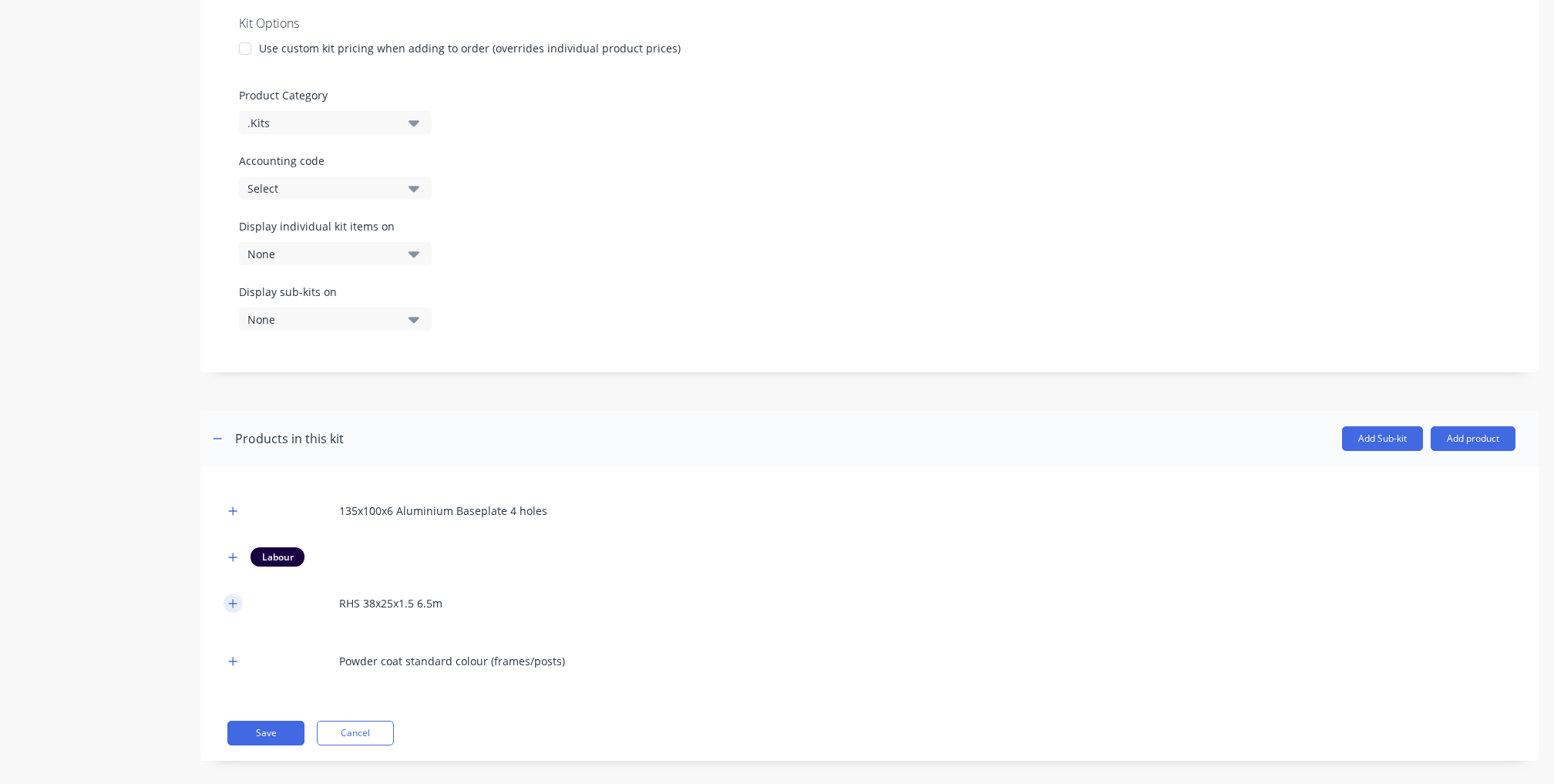
click at [230, 598] on icon "button" at bounding box center [233, 603] width 10 height 11
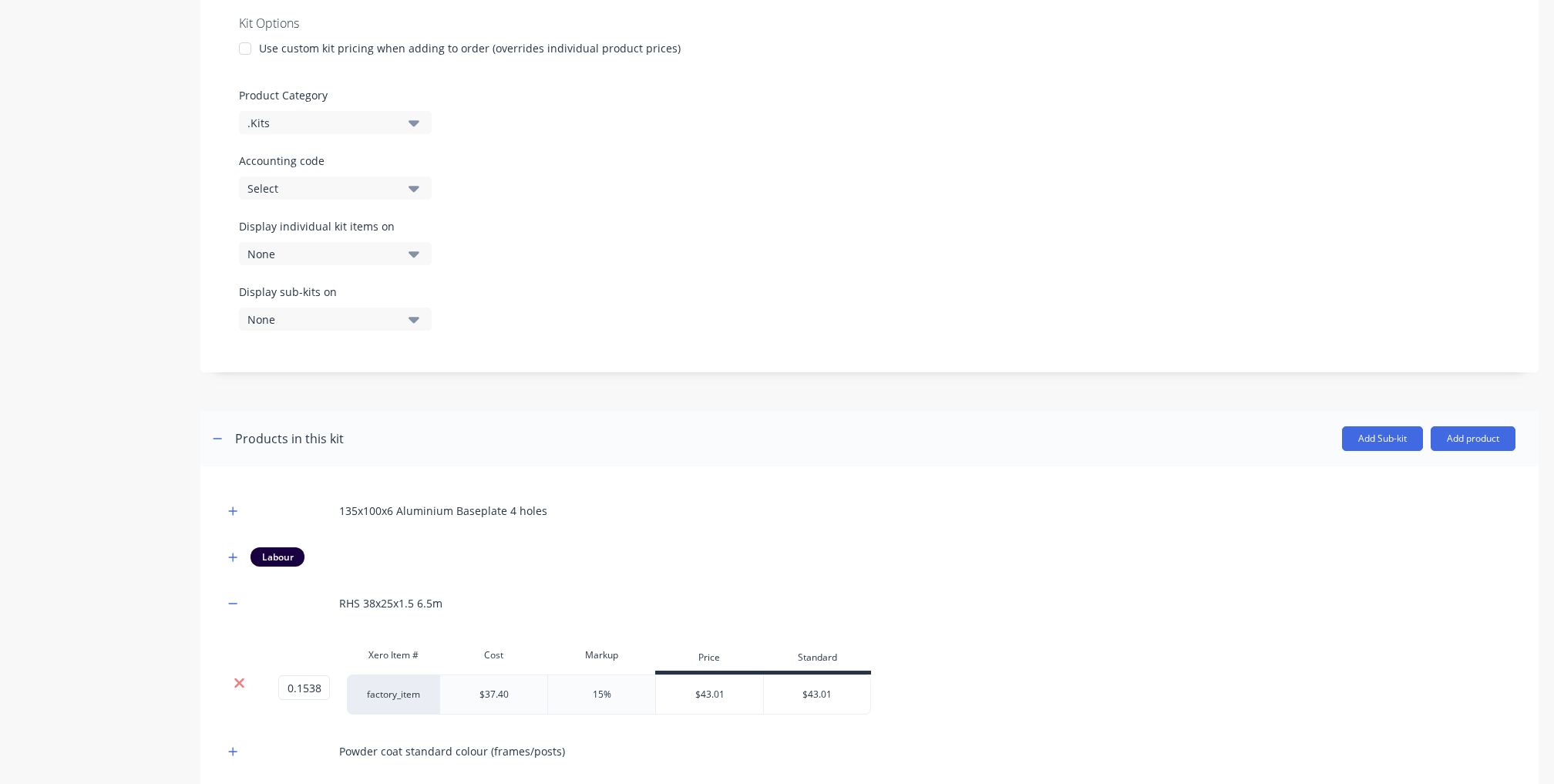
click at [239, 675] on icon at bounding box center [240, 683] width 12 height 15
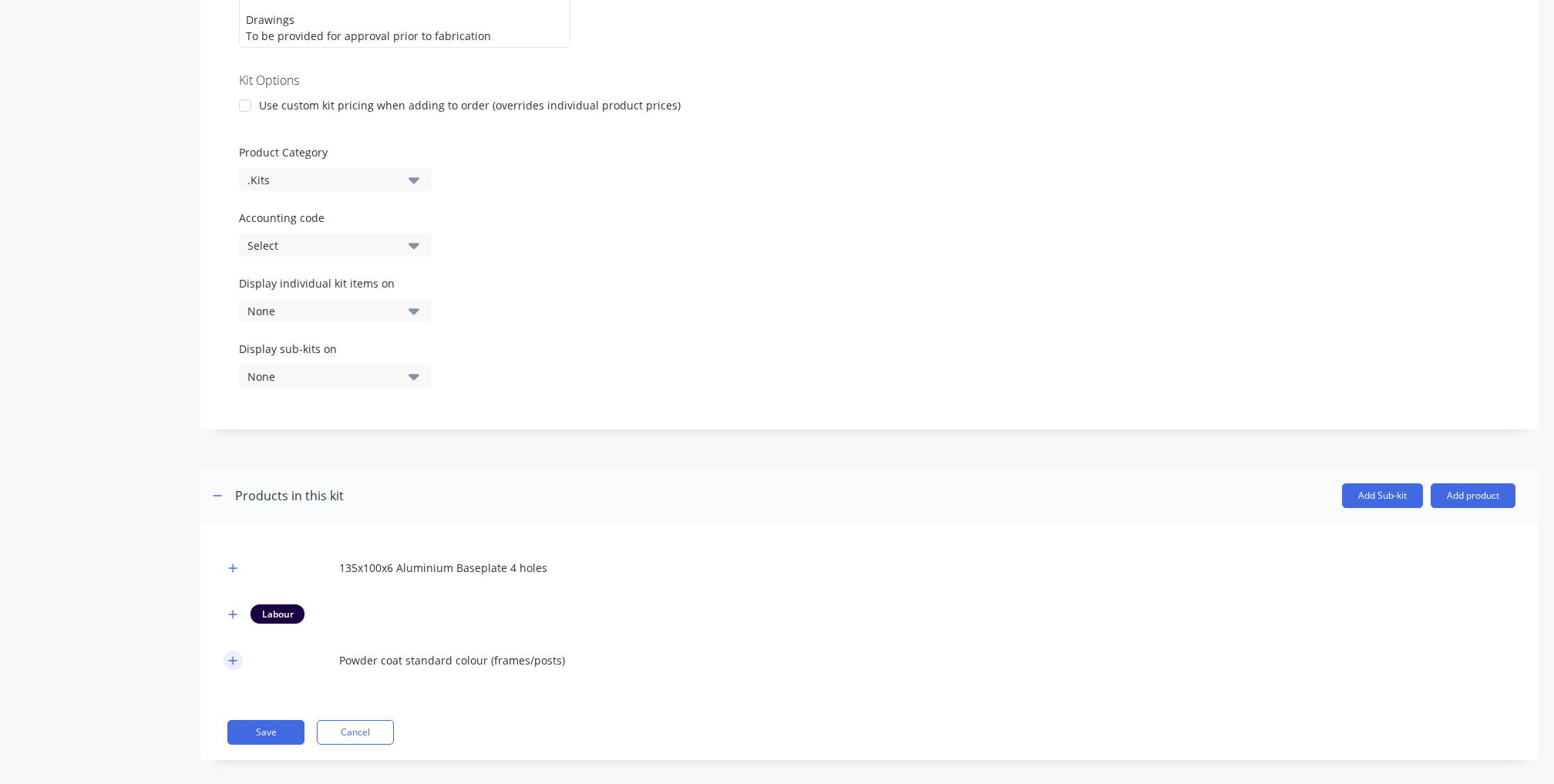
click at [231, 655] on icon "button" at bounding box center [233, 660] width 10 height 11
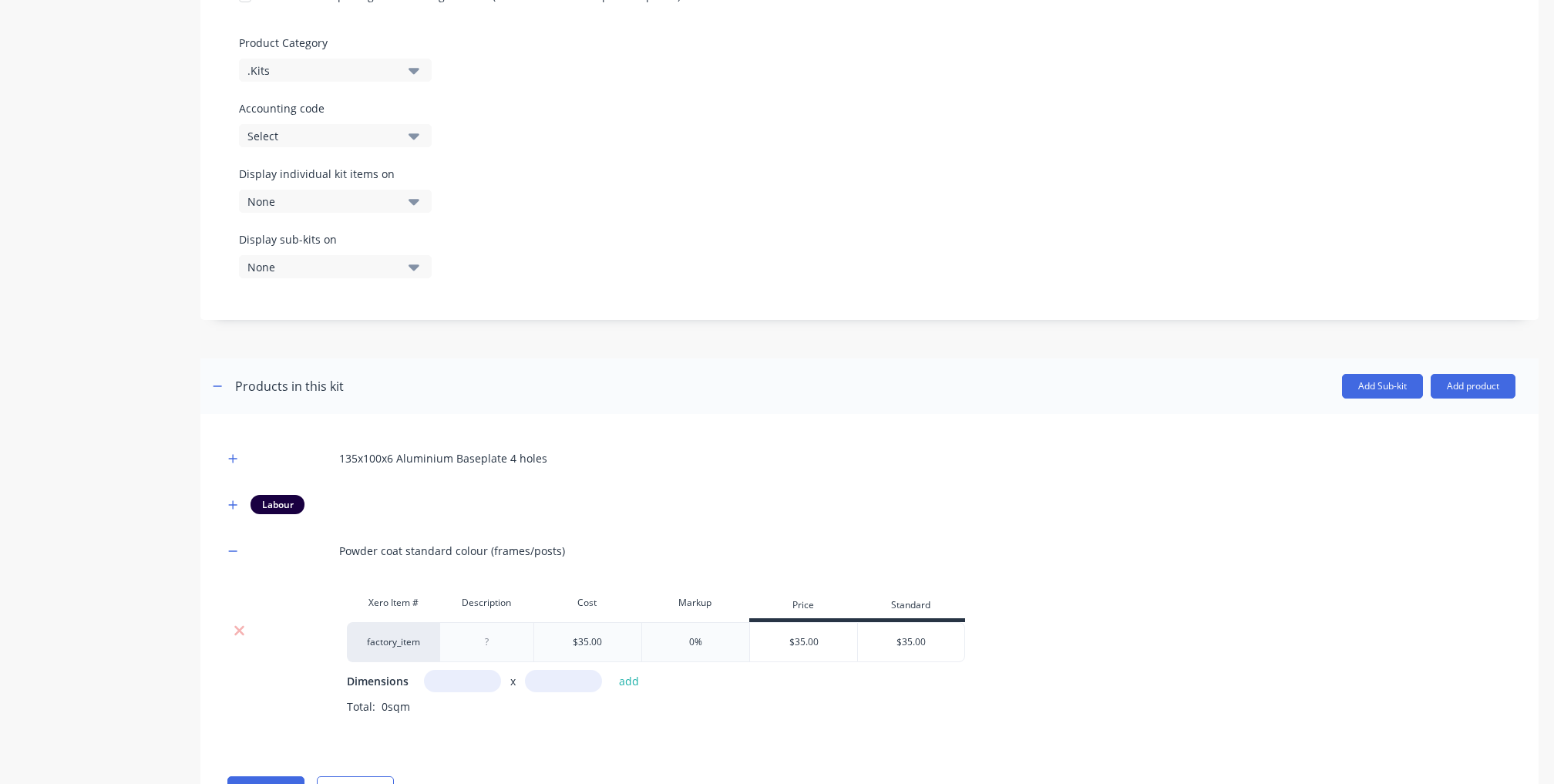
scroll to position [698, 0]
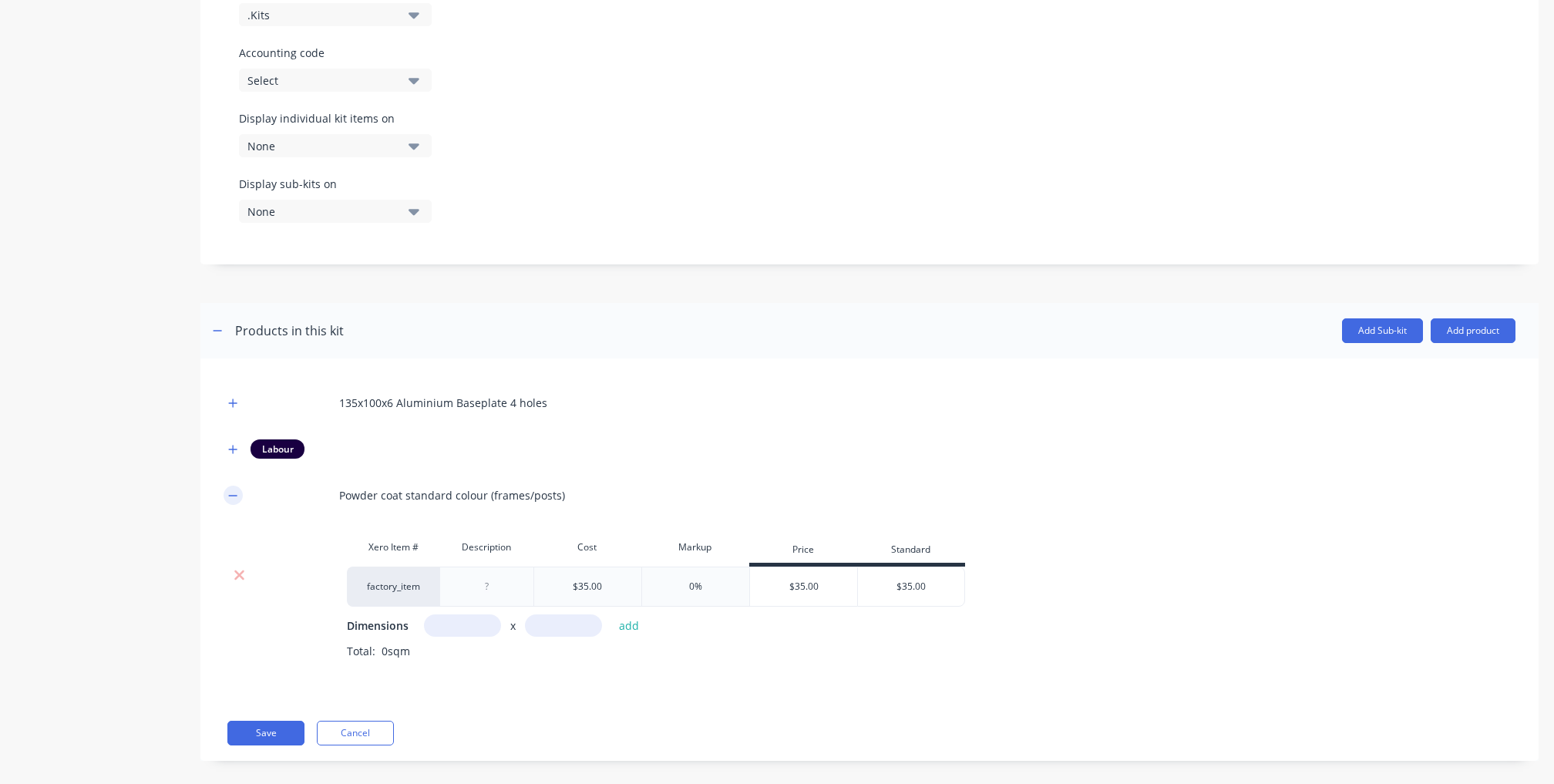
click at [235, 491] on icon "button" at bounding box center [233, 495] width 10 height 11
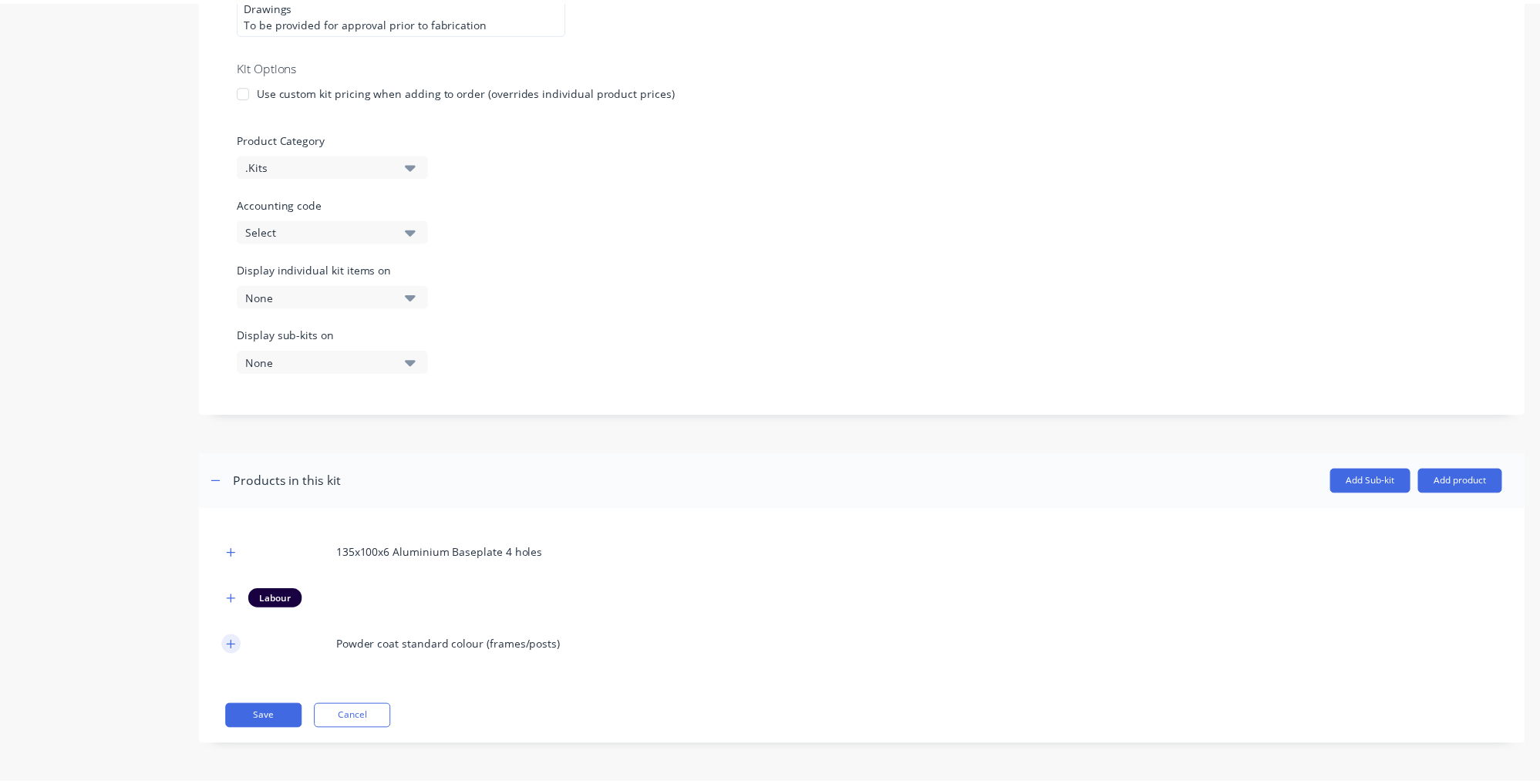
scroll to position [533, 0]
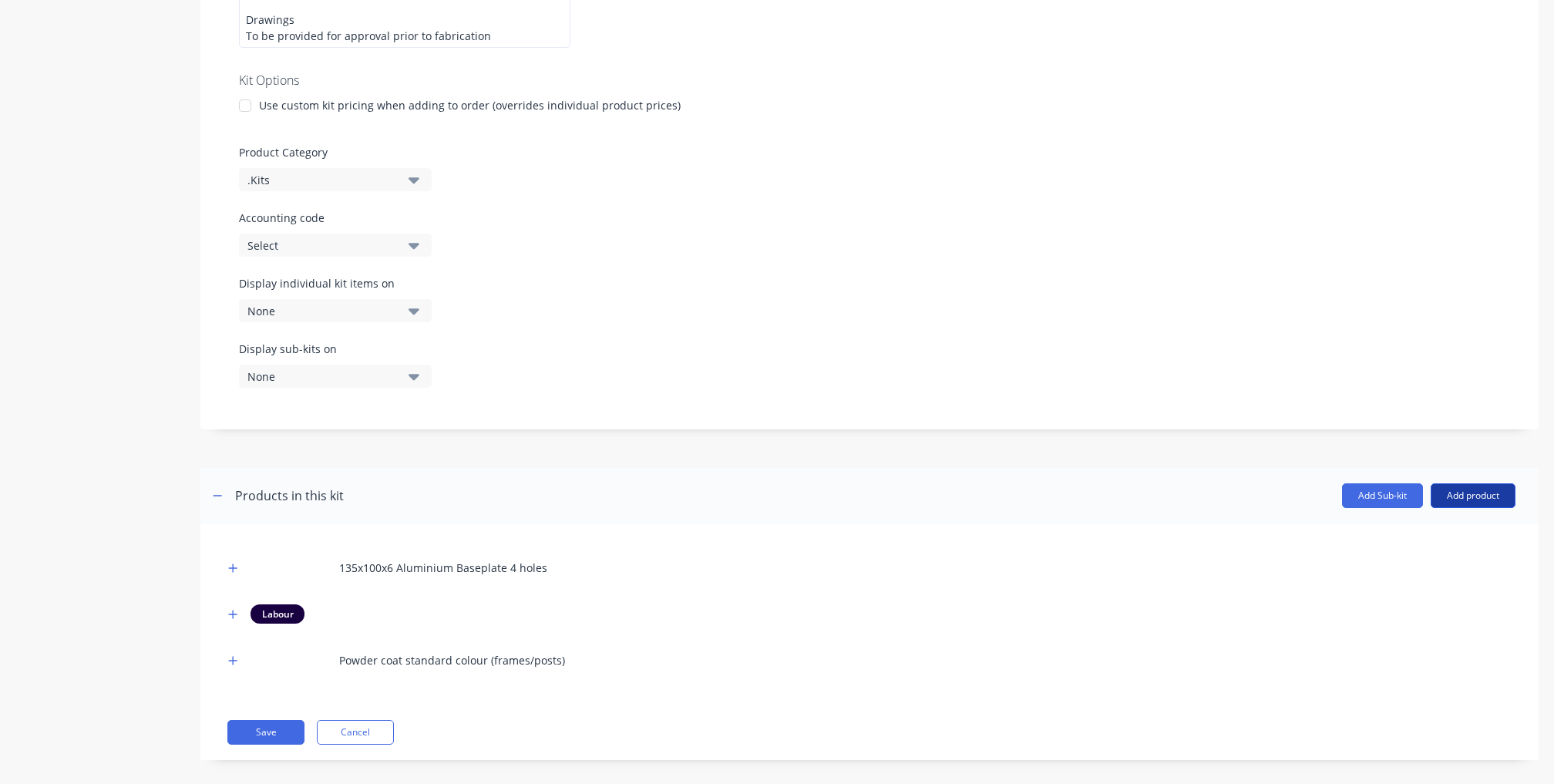
click at [1464, 488] on button "Add product" at bounding box center [1473, 495] width 85 height 25
click at [1415, 525] on div "Product catalogue" at bounding box center [1441, 535] width 118 height 22
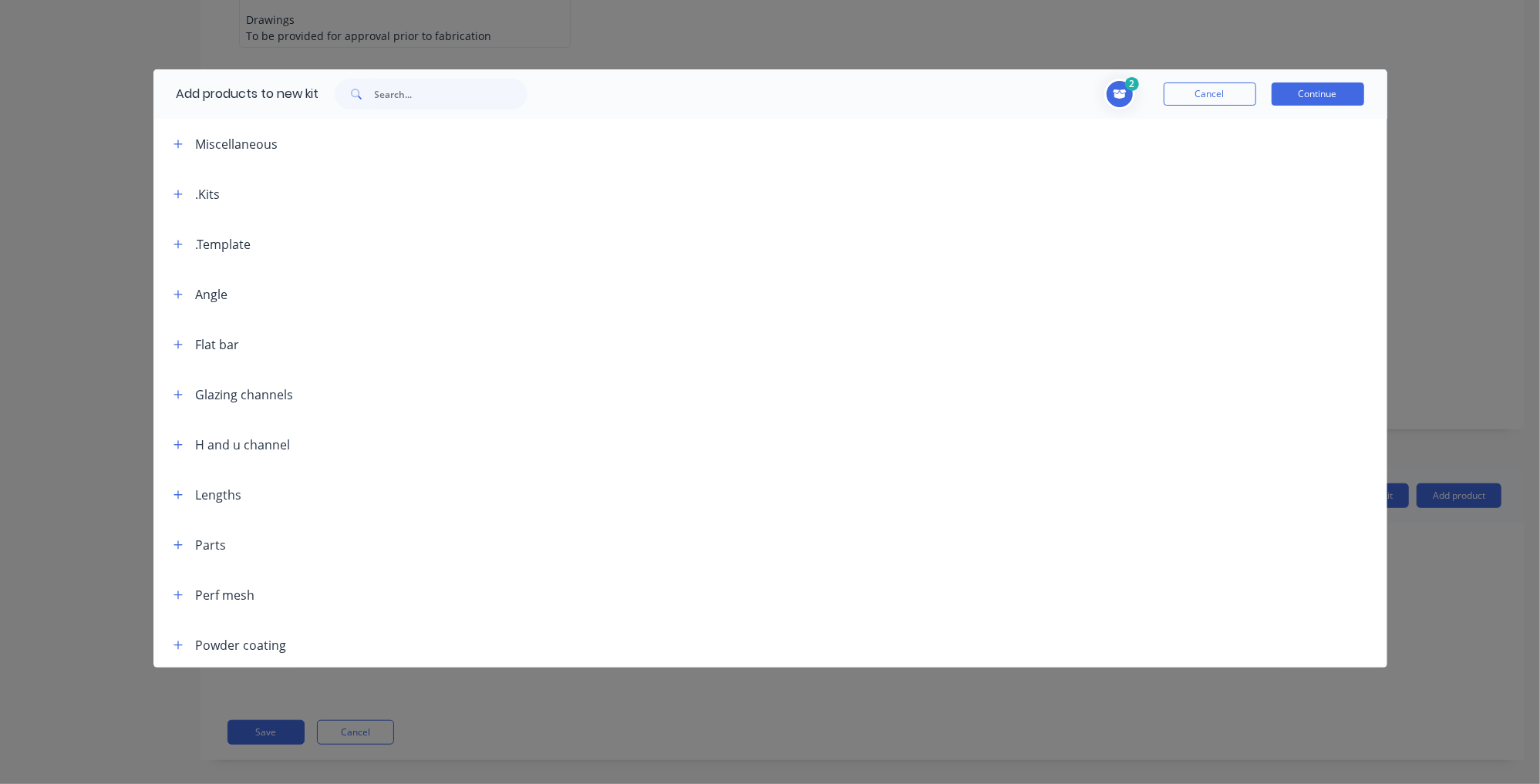
click at [538, 100] on div at bounding box center [431, 94] width 223 height 31
click at [454, 81] on input "text" at bounding box center [450, 94] width 153 height 31
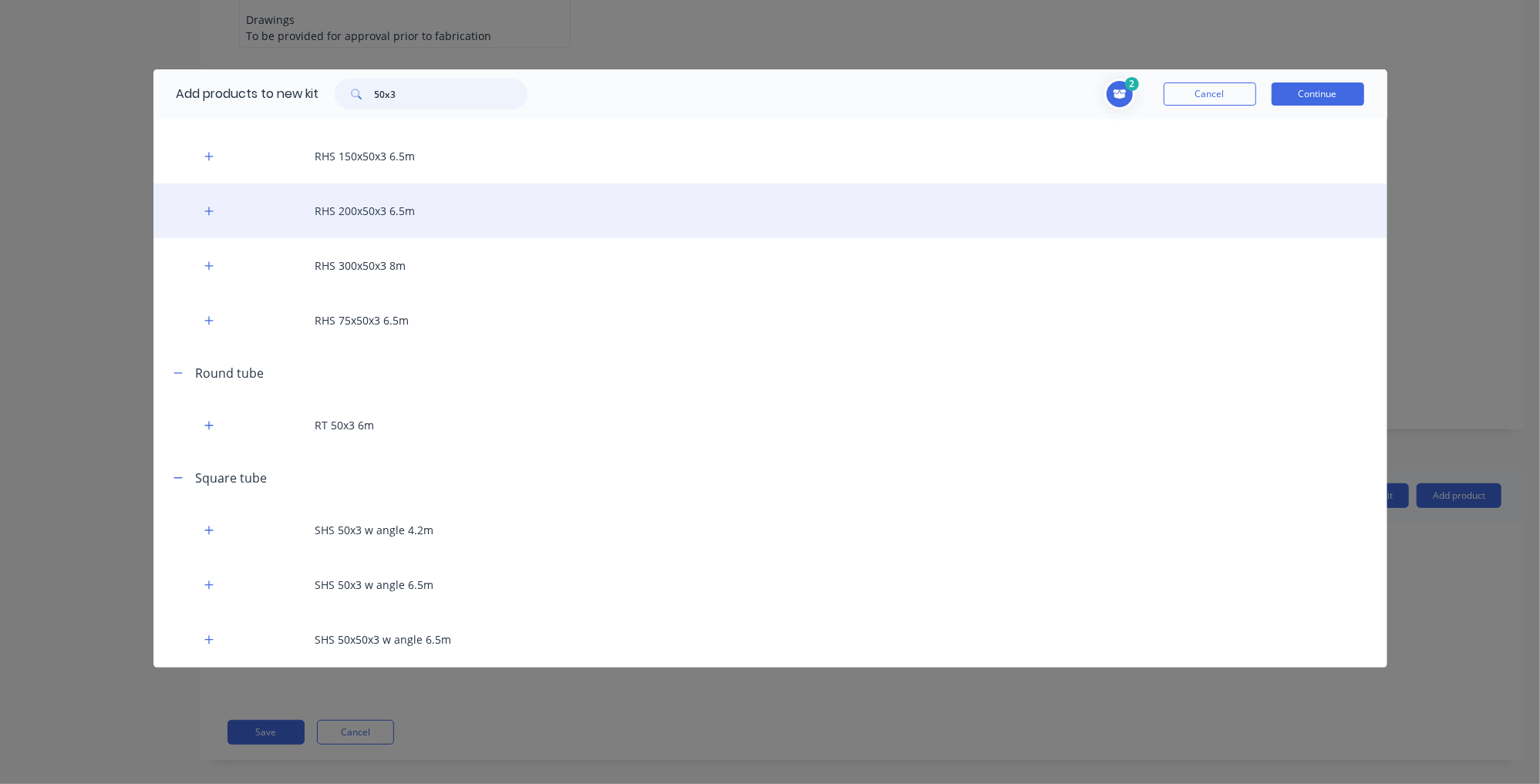
scroll to position [1233, 0]
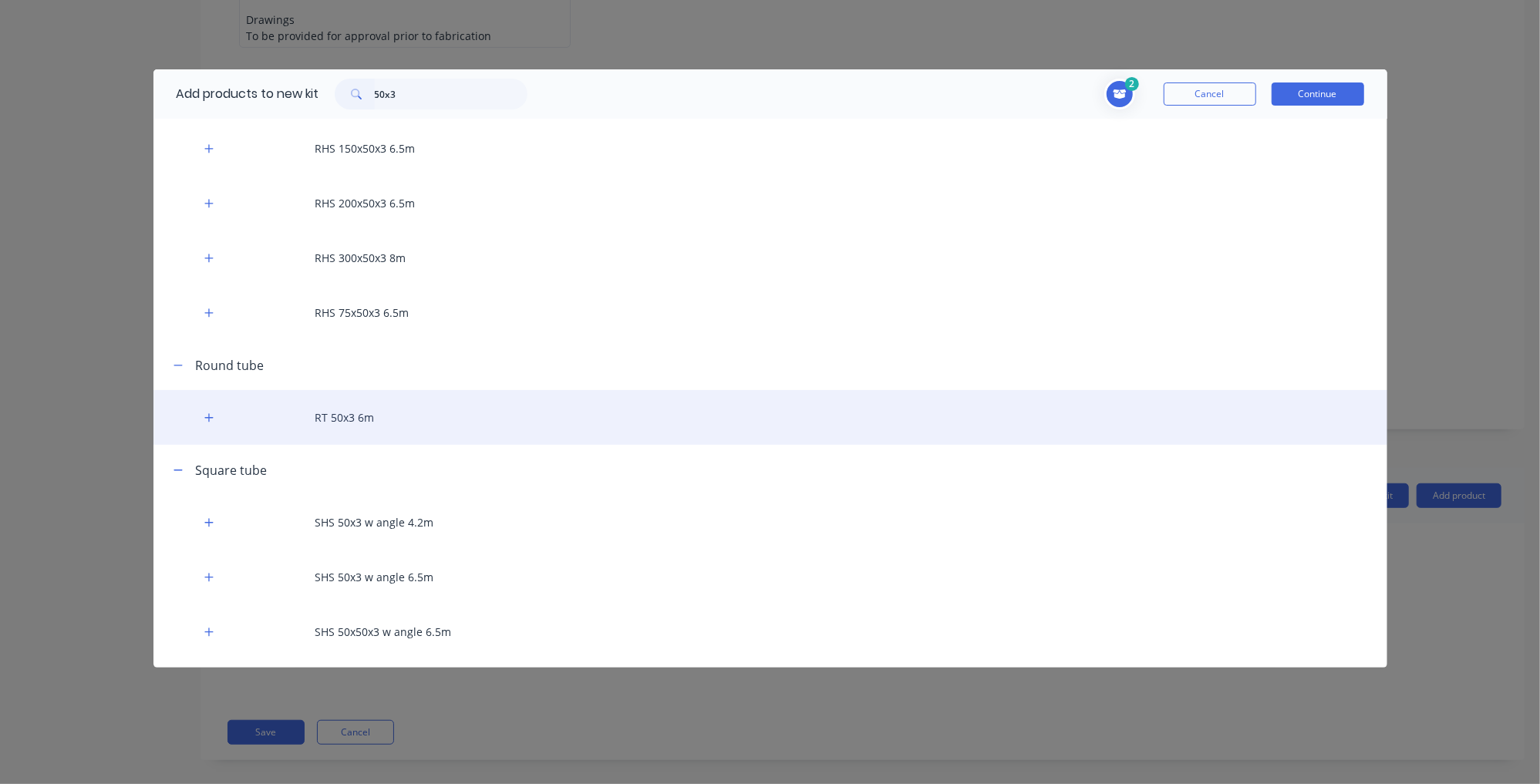
click at [372, 425] on div "RT 50x3 6m" at bounding box center [770, 417] width 1234 height 55
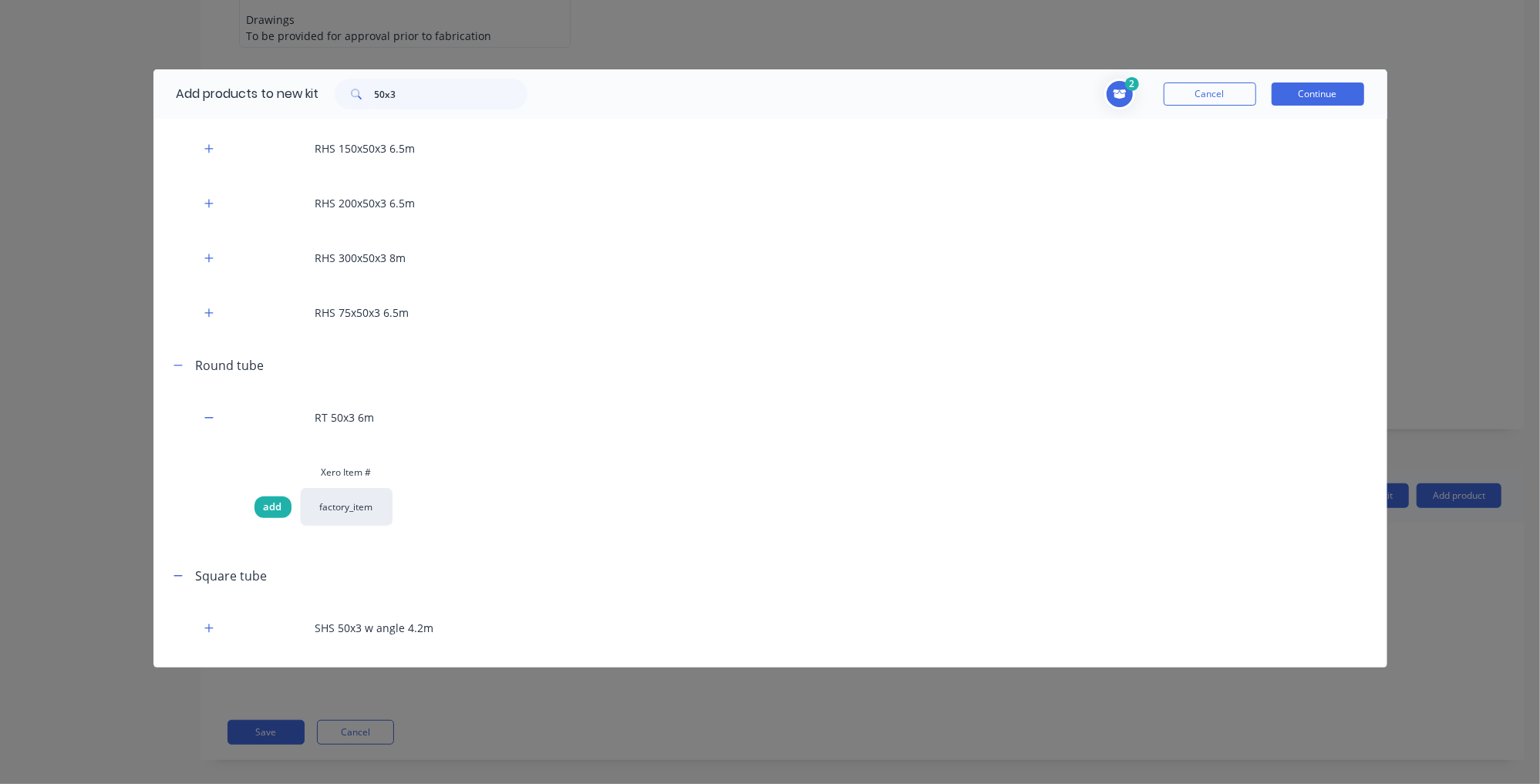
click at [266, 499] on div "add" at bounding box center [272, 507] width 37 height 21
drag, startPoint x: 288, startPoint y: 99, endPoint x: 205, endPoint y: 92, distance: 83.3
click at [204, 91] on div "Add products to new kit 50x3" at bounding box center [347, 93] width 390 height 49
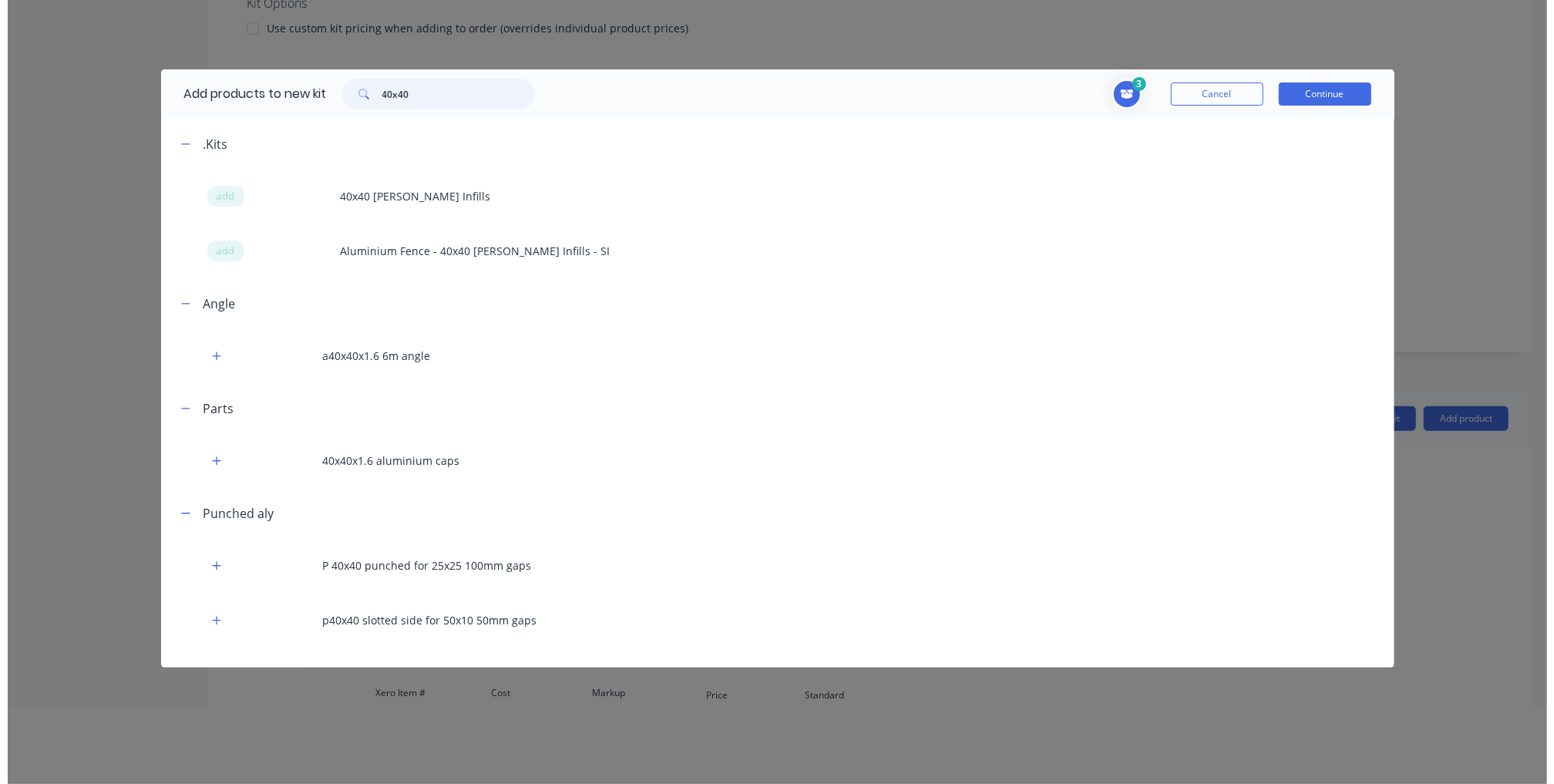
scroll to position [0, 0]
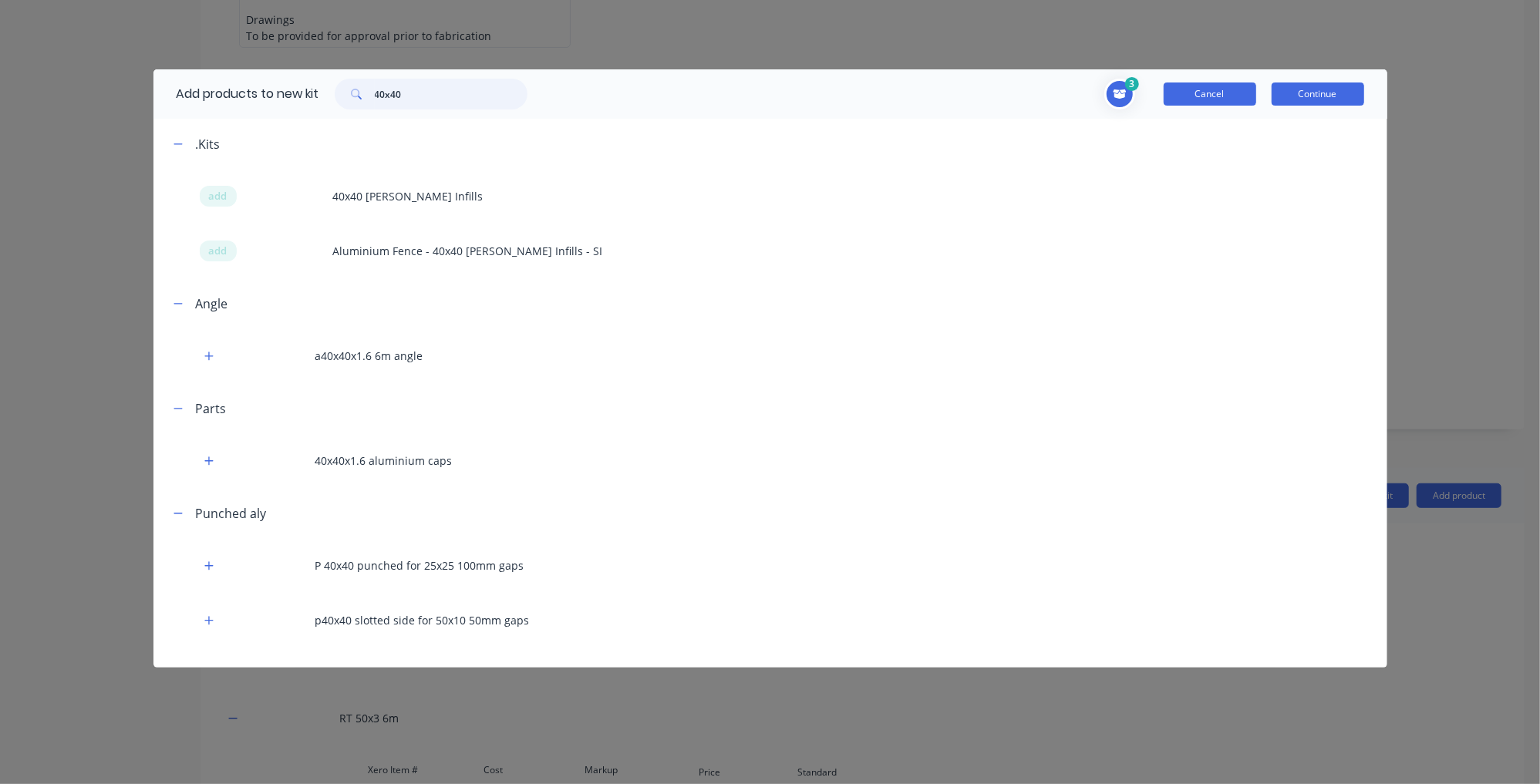
type input "40x40"
click at [1209, 84] on button "Cancel" at bounding box center [1210, 94] width 92 height 23
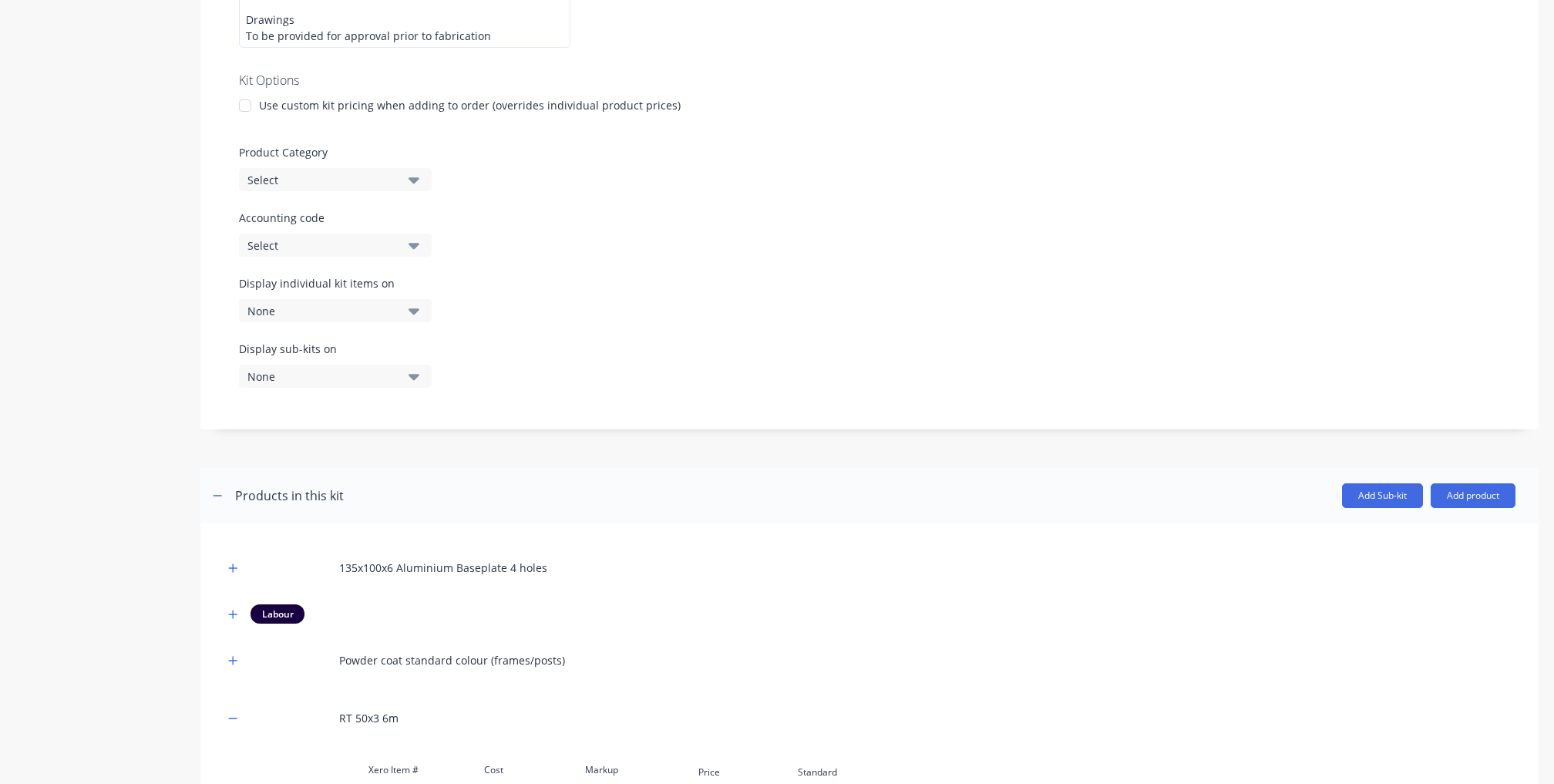
scroll to position [681, 0]
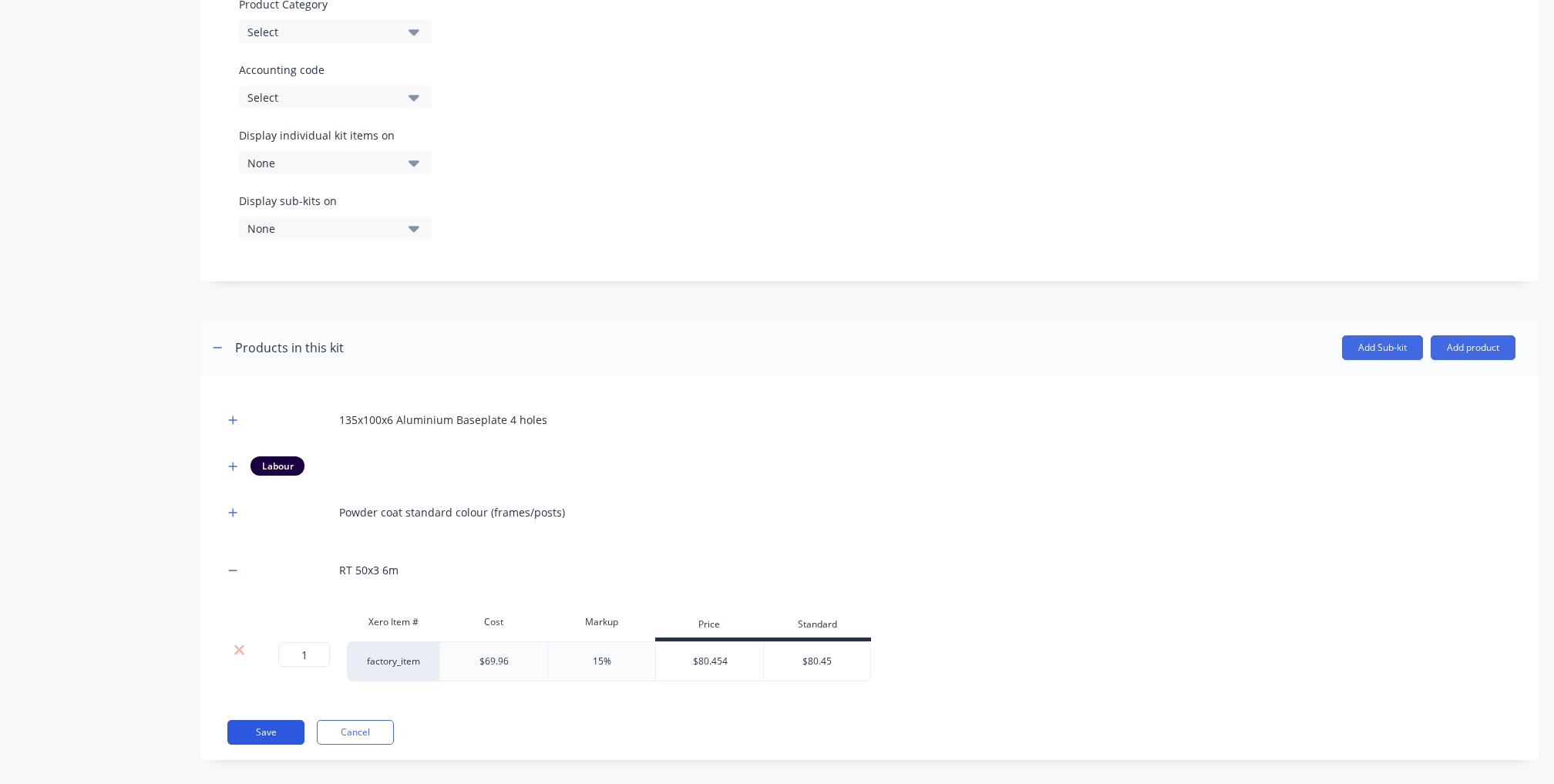
click at [271, 720] on button "Save" at bounding box center [266, 732] width 77 height 25
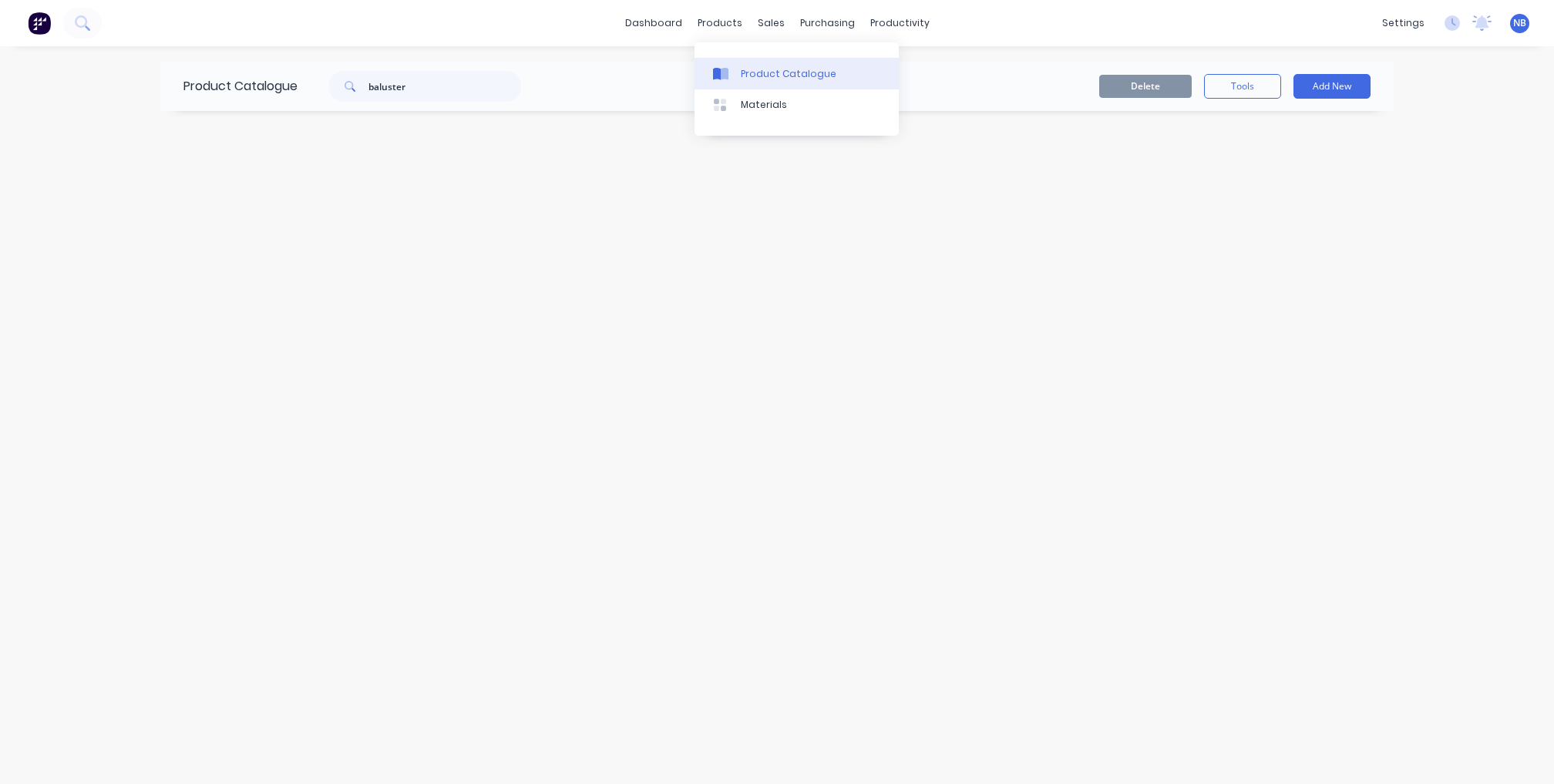
click at [745, 74] on div "Product Catalogue" at bounding box center [788, 74] width 95 height 13
drag, startPoint x: 488, startPoint y: 106, endPoint x: 483, endPoint y: 97, distance: 10.3
click at [483, 99] on div "Product Catalogue baluster" at bounding box center [360, 86] width 399 height 49
drag, startPoint x: 483, startPoint y: 97, endPoint x: 264, endPoint y: 68, distance: 220.9
click at [267, 68] on div "Product Catalogue baluster" at bounding box center [360, 86] width 399 height 49
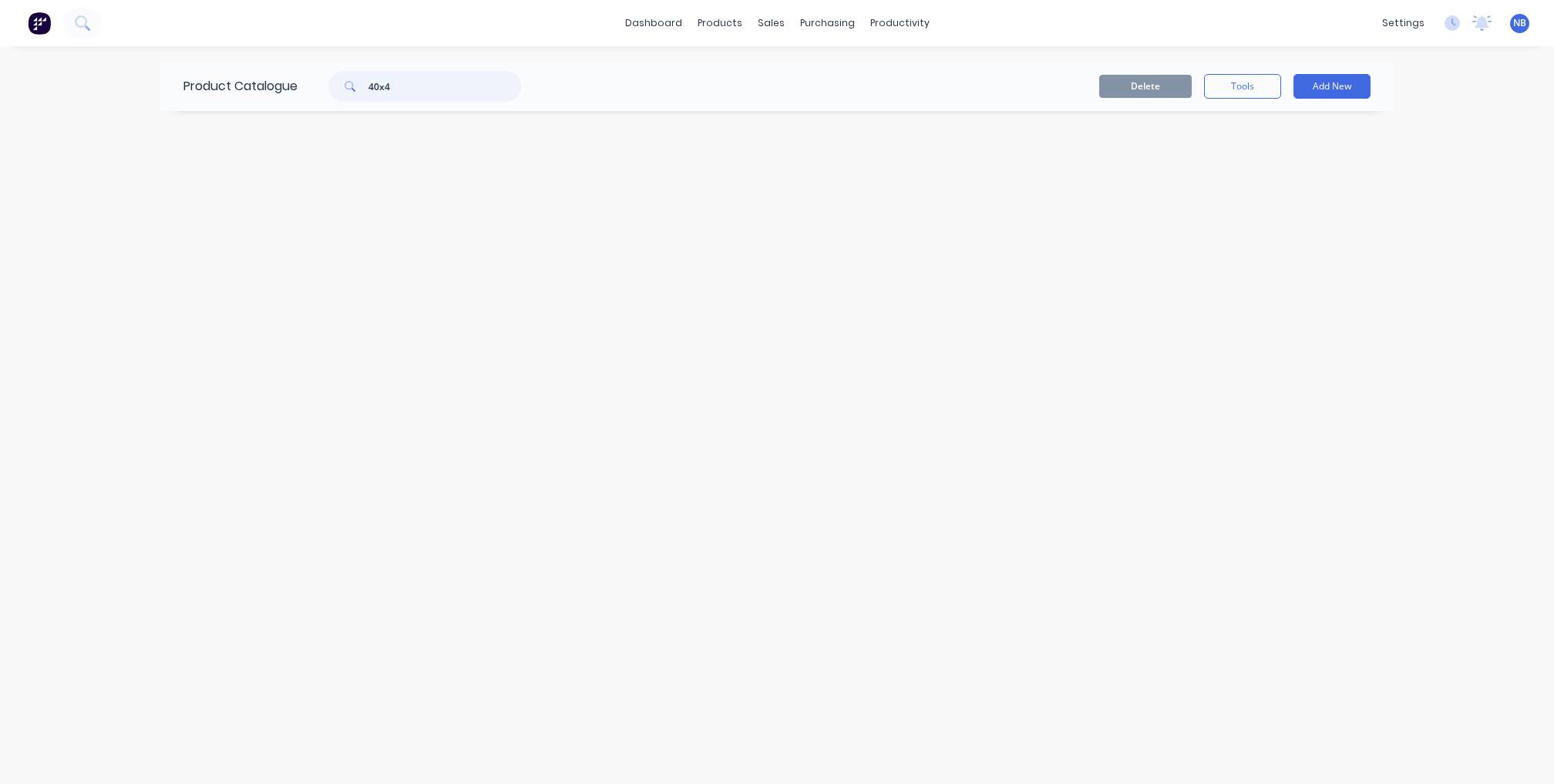
type input "40x40"
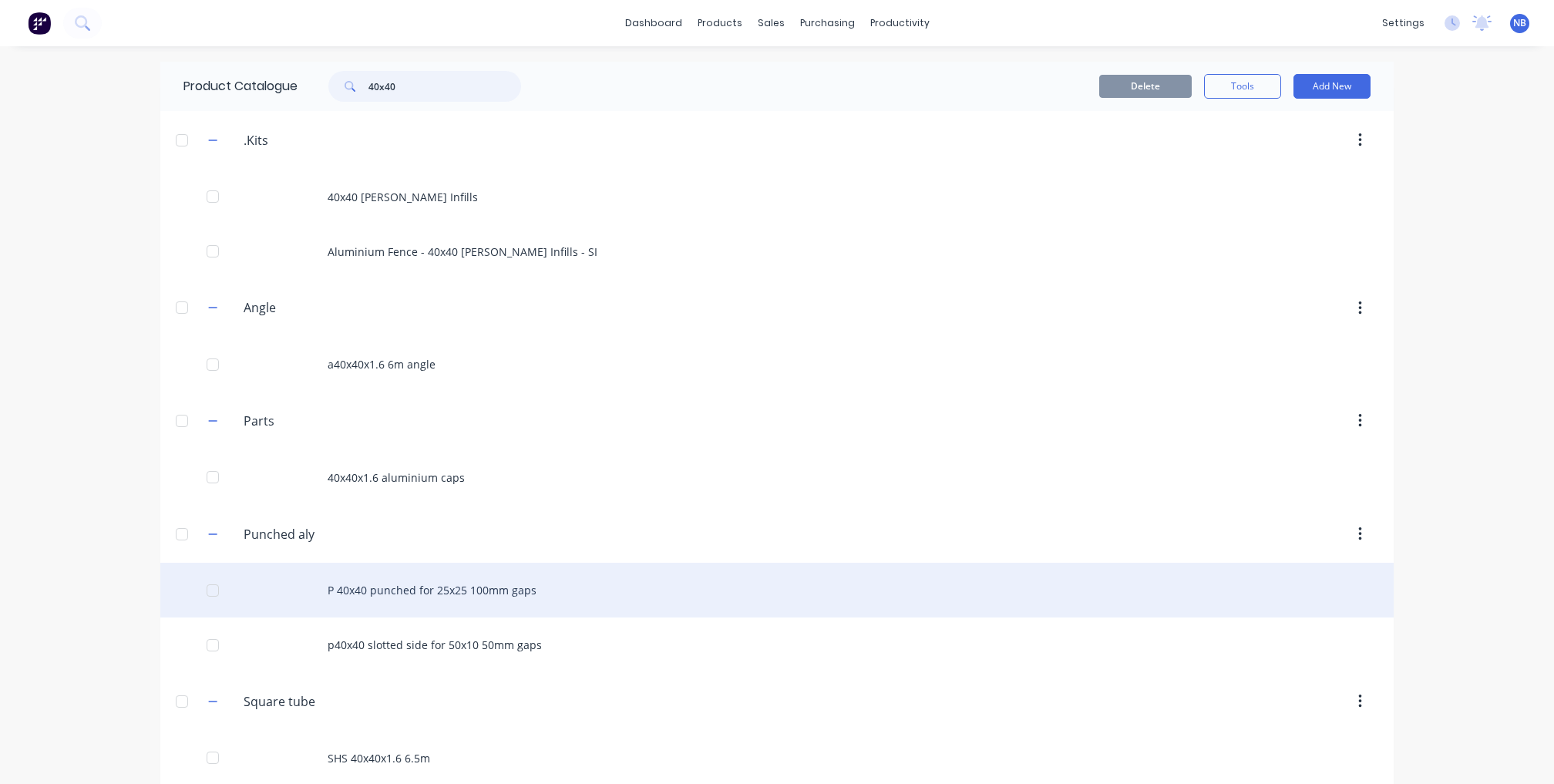
scroll to position [102, 0]
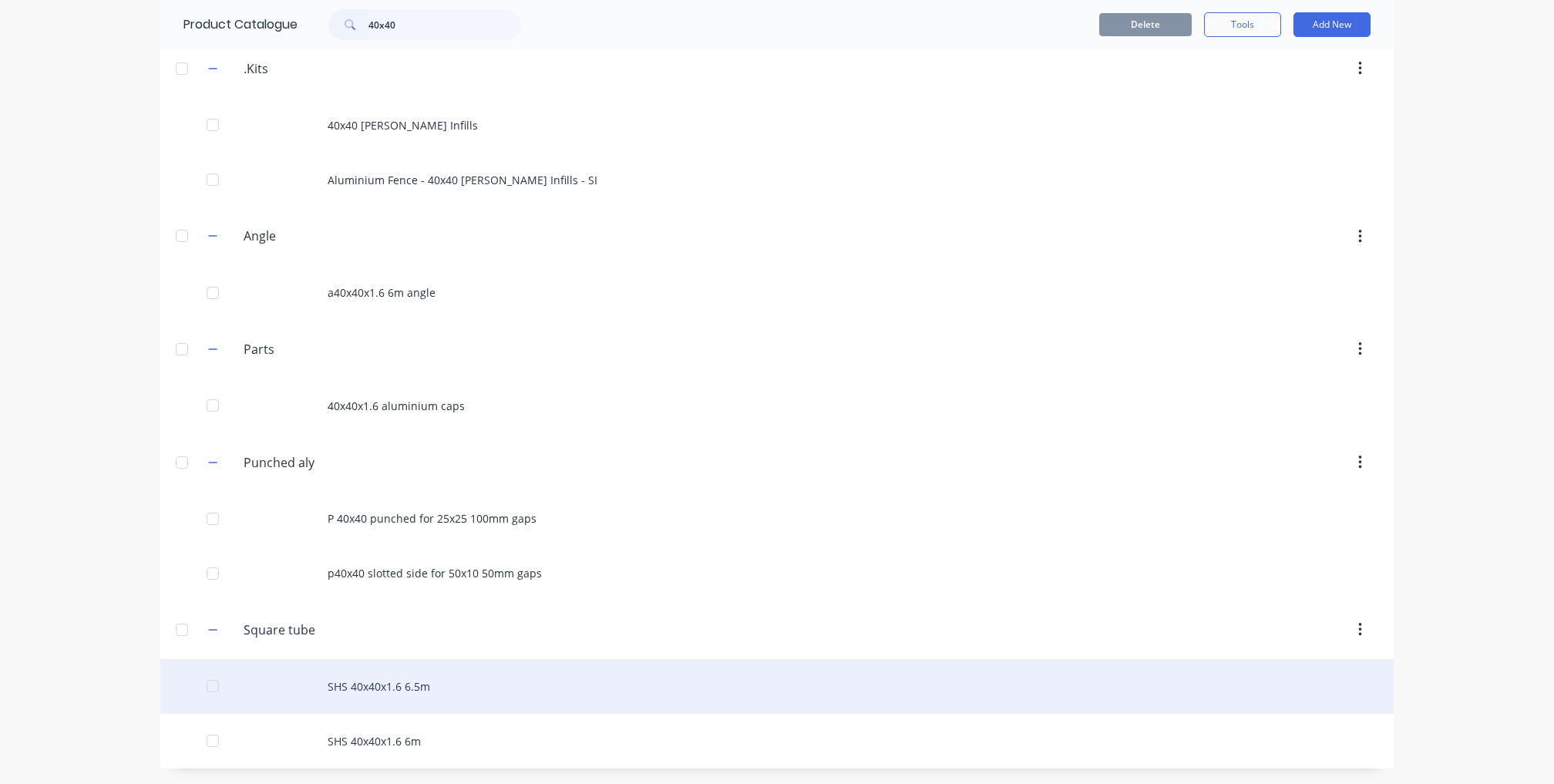
click at [412, 679] on div "SHS 40x40x1.6 6.5m" at bounding box center [777, 686] width 1234 height 55
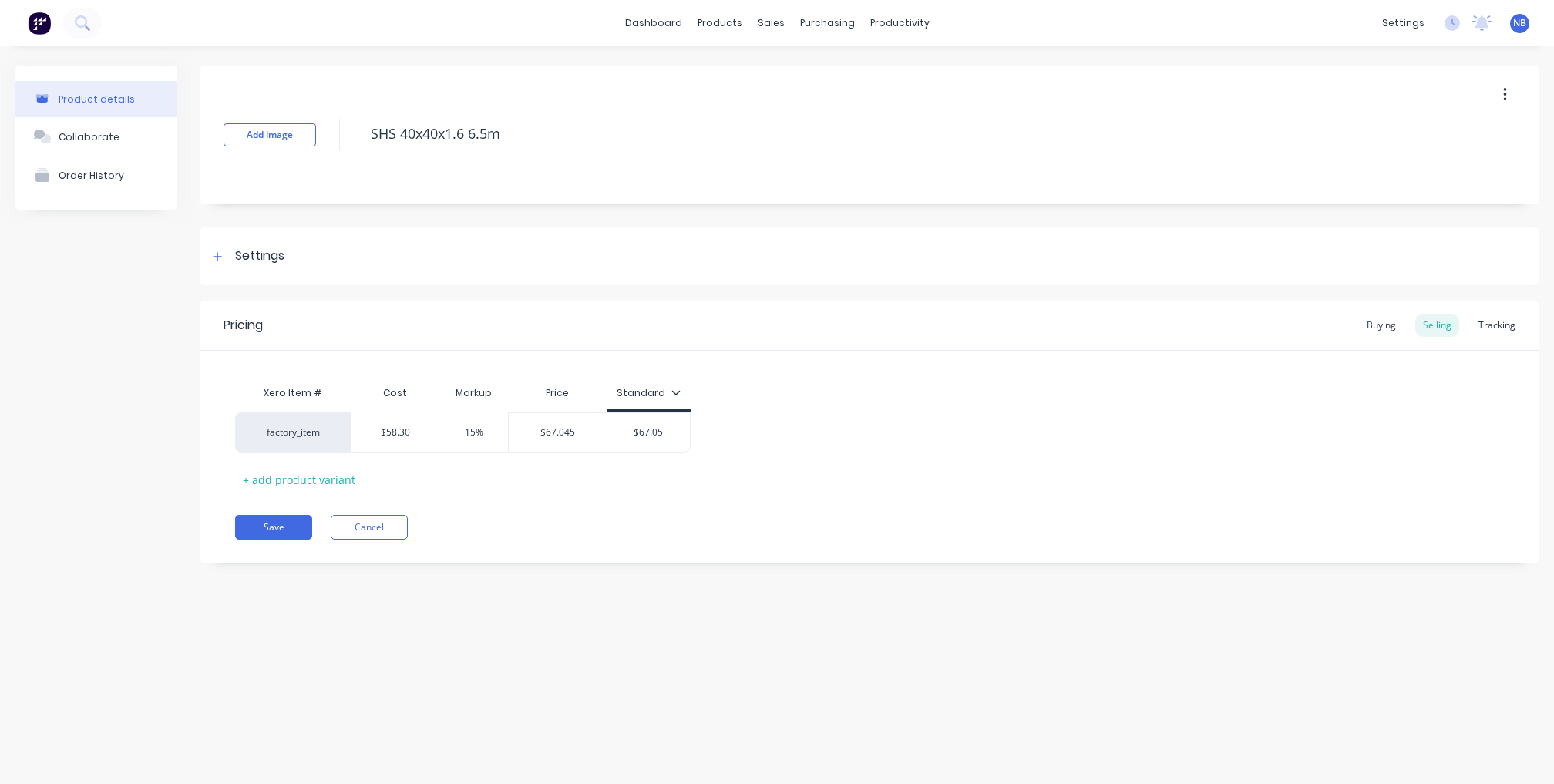
click at [1503, 103] on icon "button" at bounding box center [1505, 95] width 4 height 17
click at [1429, 143] on span "Duplicate" at bounding box center [1448, 135] width 115 height 16
type textarea "x"
click at [390, 518] on button "Cancel" at bounding box center [369, 527] width 77 height 25
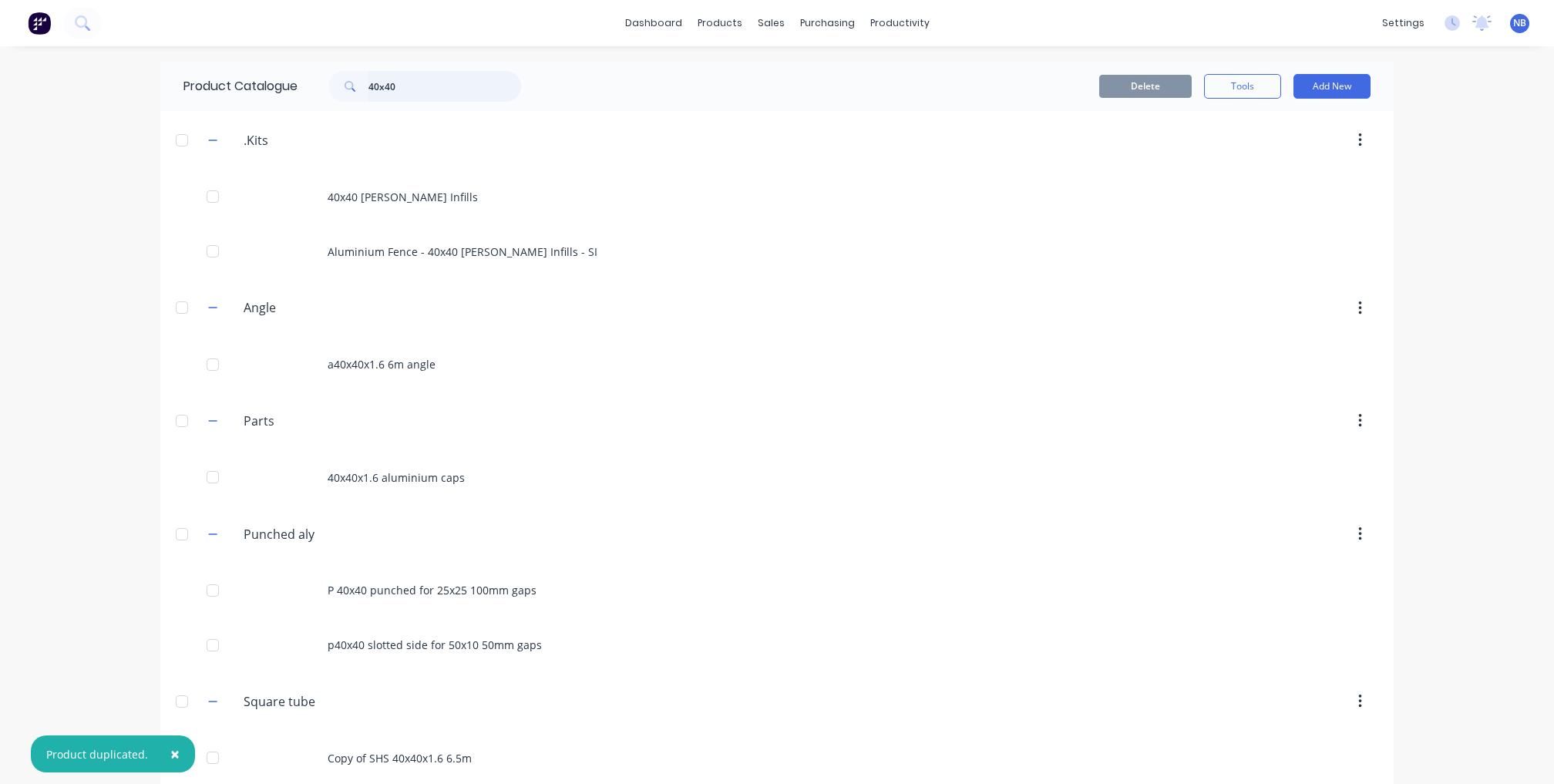
click at [401, 88] on input "40x40" at bounding box center [445, 87] width 153 height 31
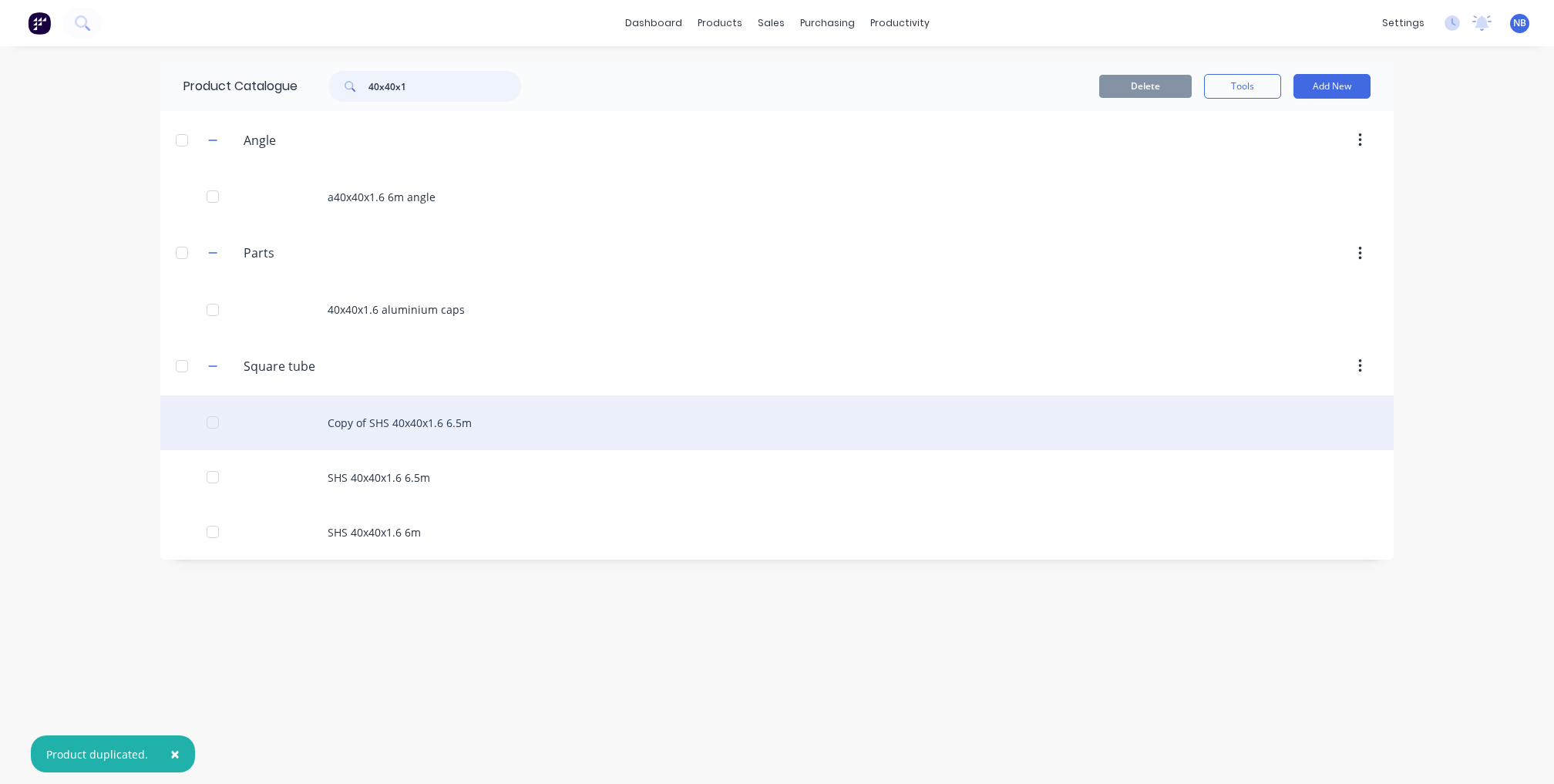
type input "40x40x1"
click at [418, 447] on div "Copy of SHS 40x40x1.6 6.5m" at bounding box center [777, 422] width 1234 height 55
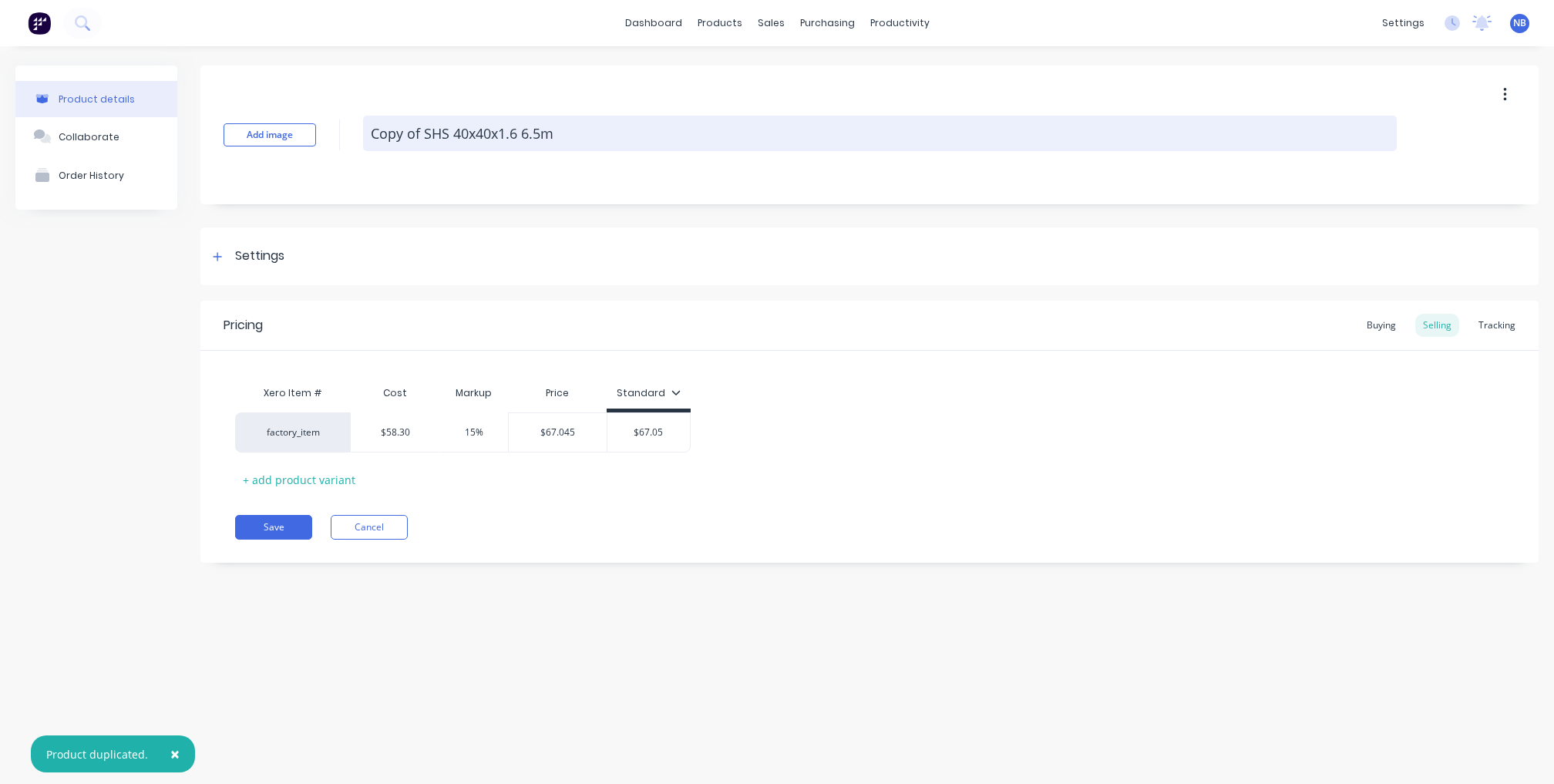
drag, startPoint x: 420, startPoint y: 131, endPoint x: 369, endPoint y: 133, distance: 51.0
click at [333, 130] on div "Add image Copy of SHS 40x40x1.6 6.5m" at bounding box center [869, 135] width 1338 height 139
type textarea "x"
type textarea "SHS 40x40x1.6 6.5m"
click at [467, 131] on textarea "SHS 40x40x1.6 6.5m" at bounding box center [879, 133] width 1033 height 36
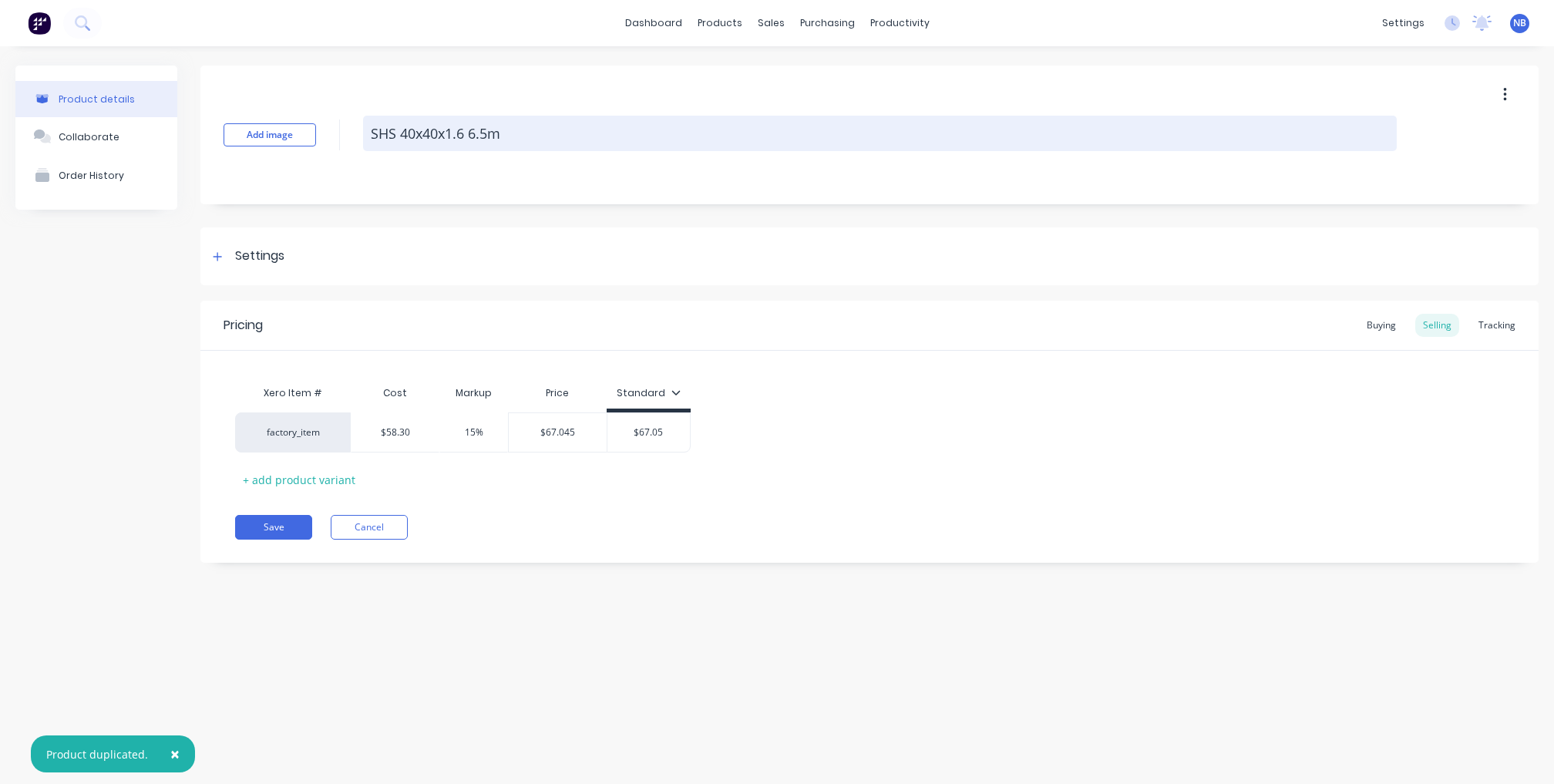
type textarea "x"
type textarea "SHS 40x40x1. 6.5m"
type textarea "x"
type textarea "SHS 40x40x1 6.5m"
type textarea "x"
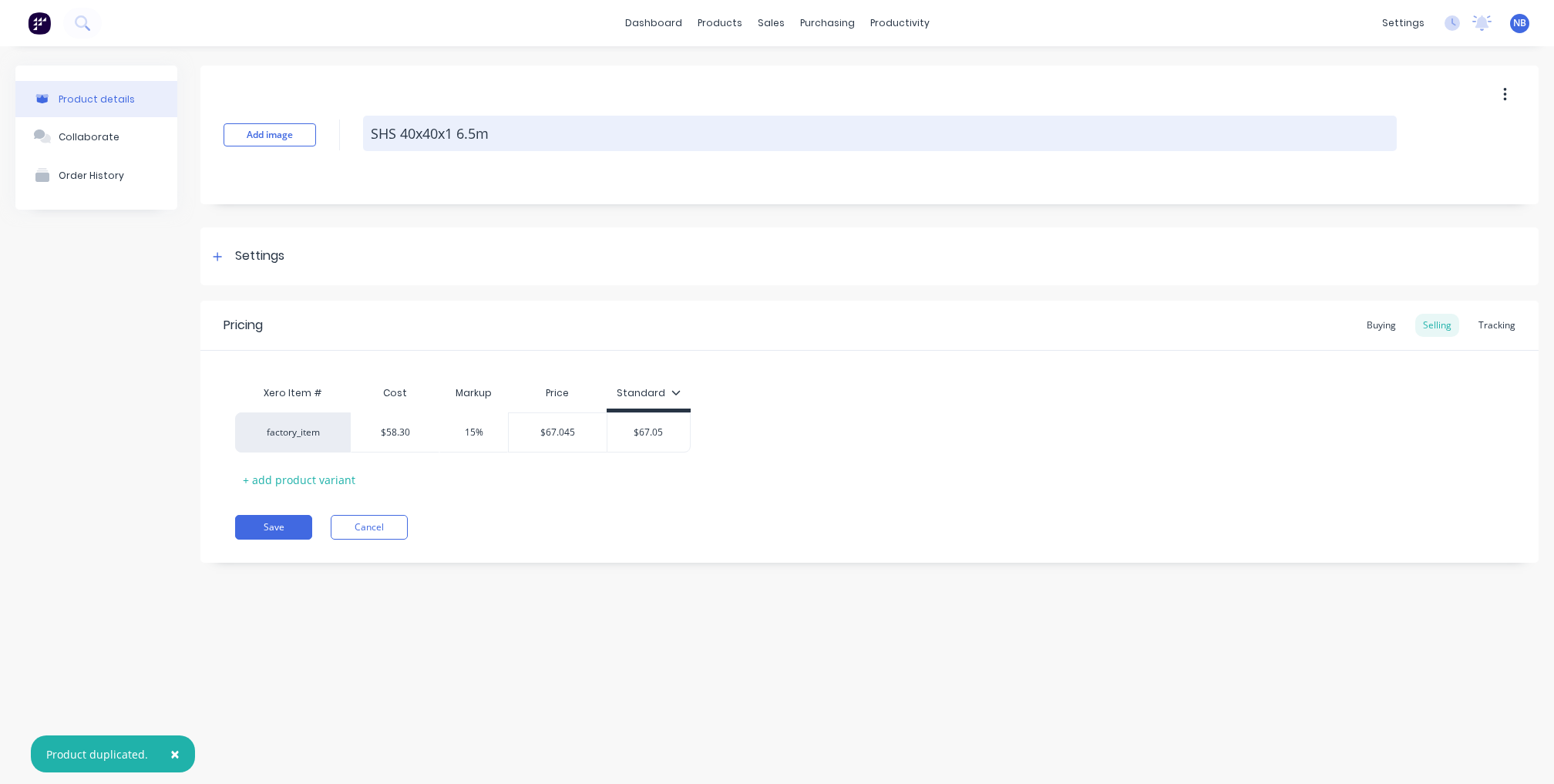
type textarea "SHS 40x40x 6.5m"
type textarea "x"
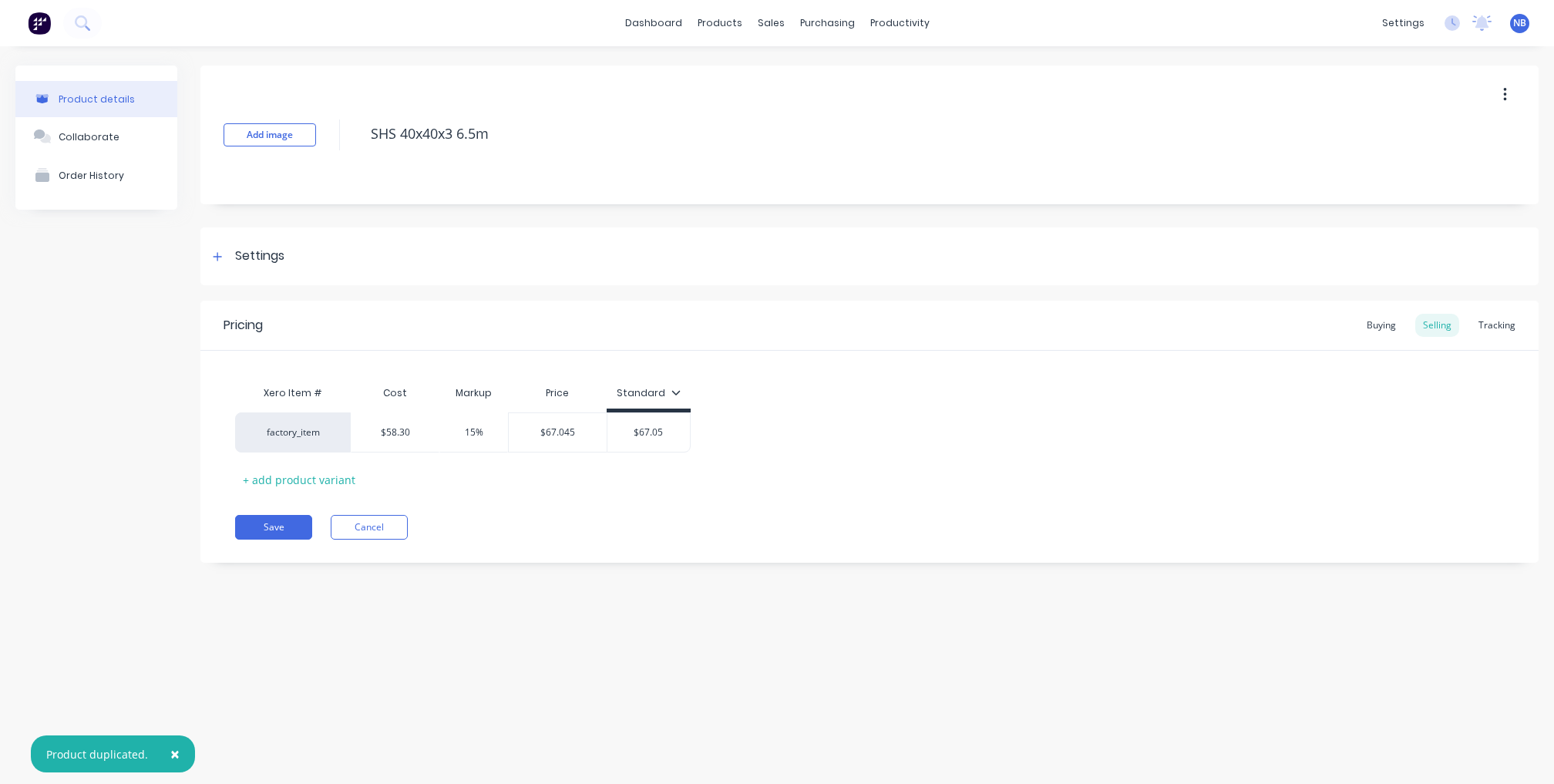
type textarea "SHS 40x40x3 6.5m"
type textarea "x"
type textarea "Copy of SHS 40x40x1.6 6.5m"
type textarea "x"
type textarea "SHS 40x40x3 6.5m"
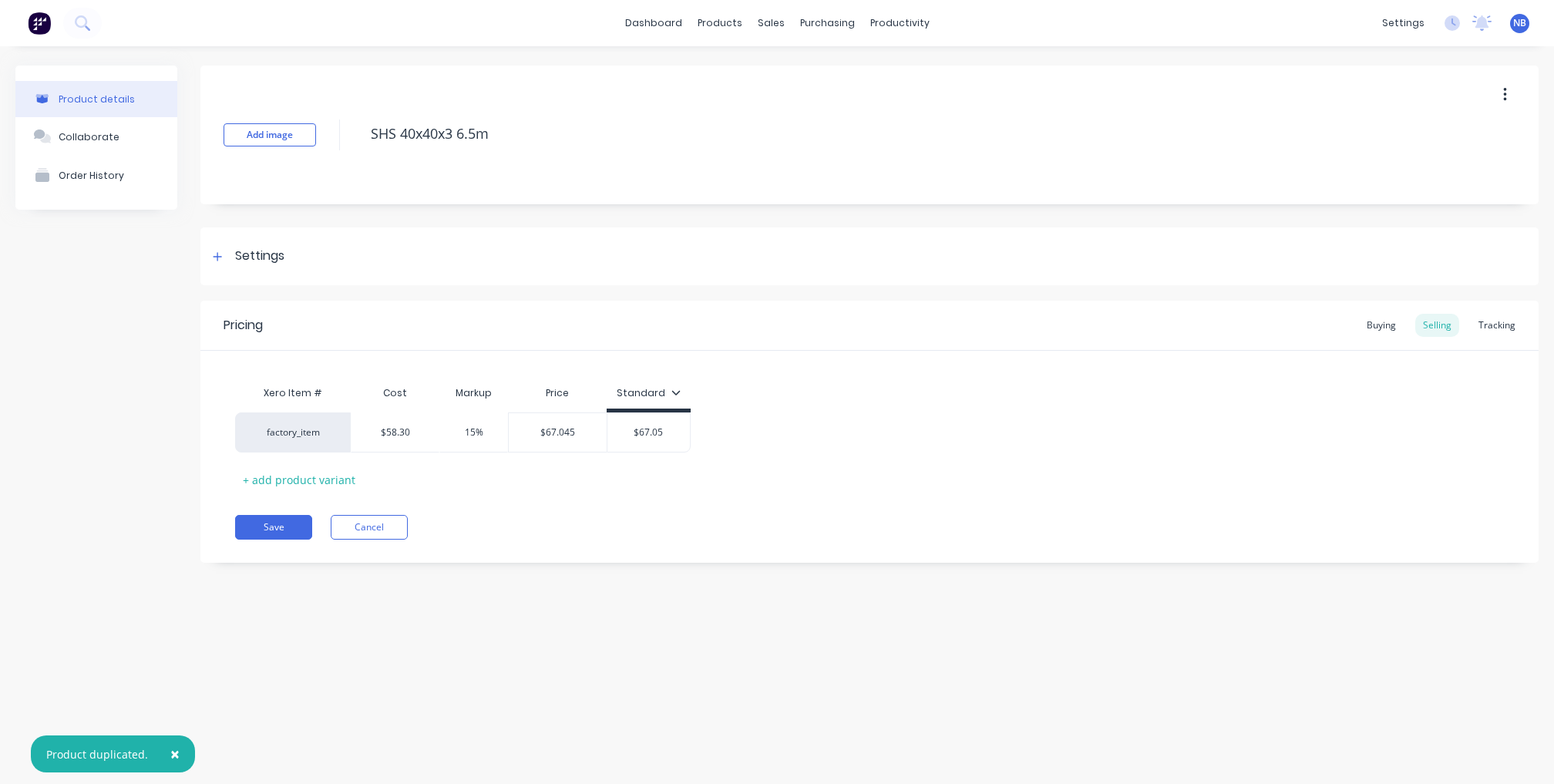
click at [82, 464] on div "Product details Collaborate Order History" at bounding box center [96, 325] width 162 height 520
click at [216, 266] on div "Settings" at bounding box center [869, 256] width 1338 height 58
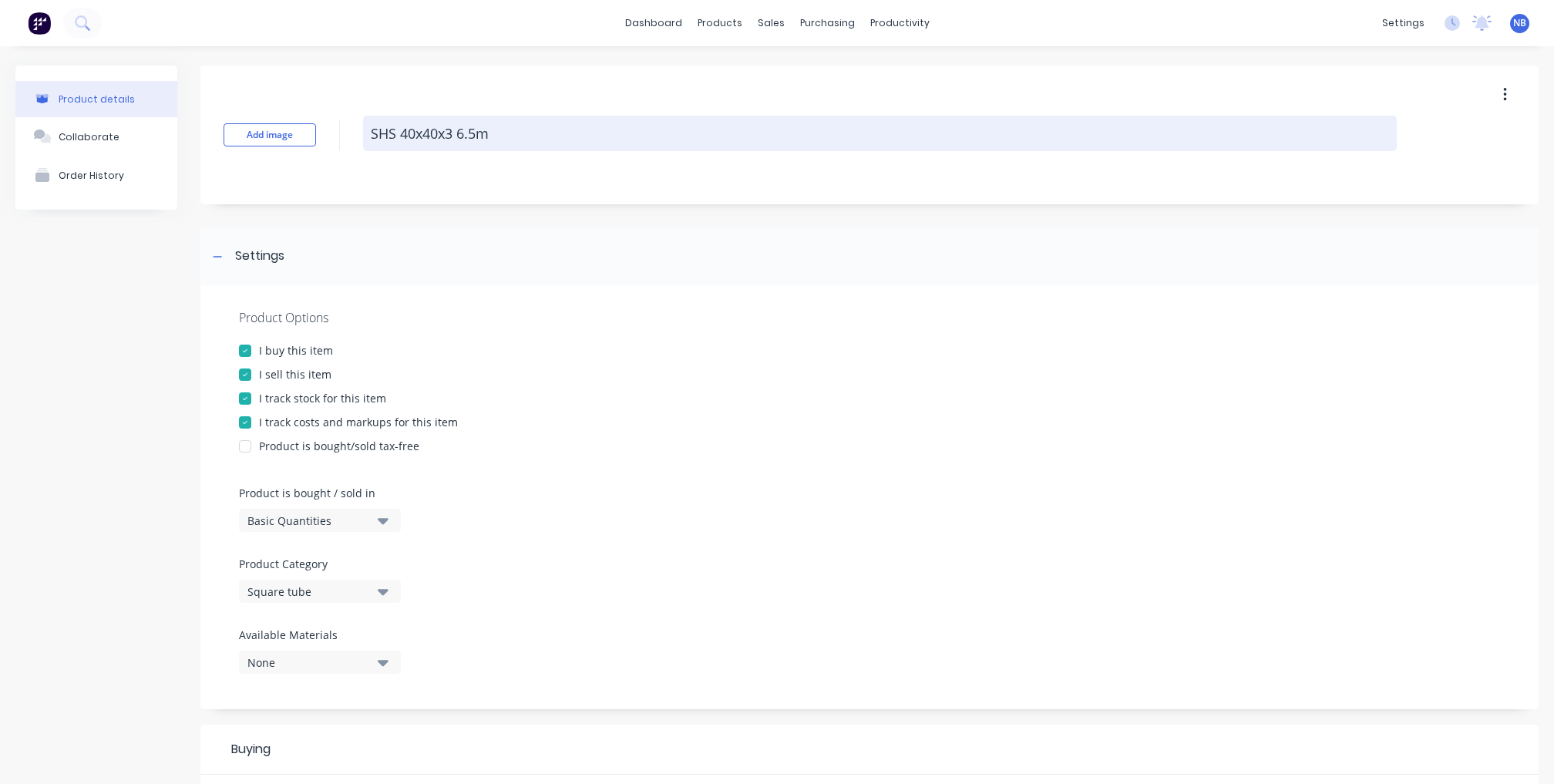
click at [527, 126] on textarea "SHS 40x40x3 6.5m" at bounding box center [879, 133] width 1033 height 36
type textarea "x"
type textarea "SHS 40x40x3 6.5m"
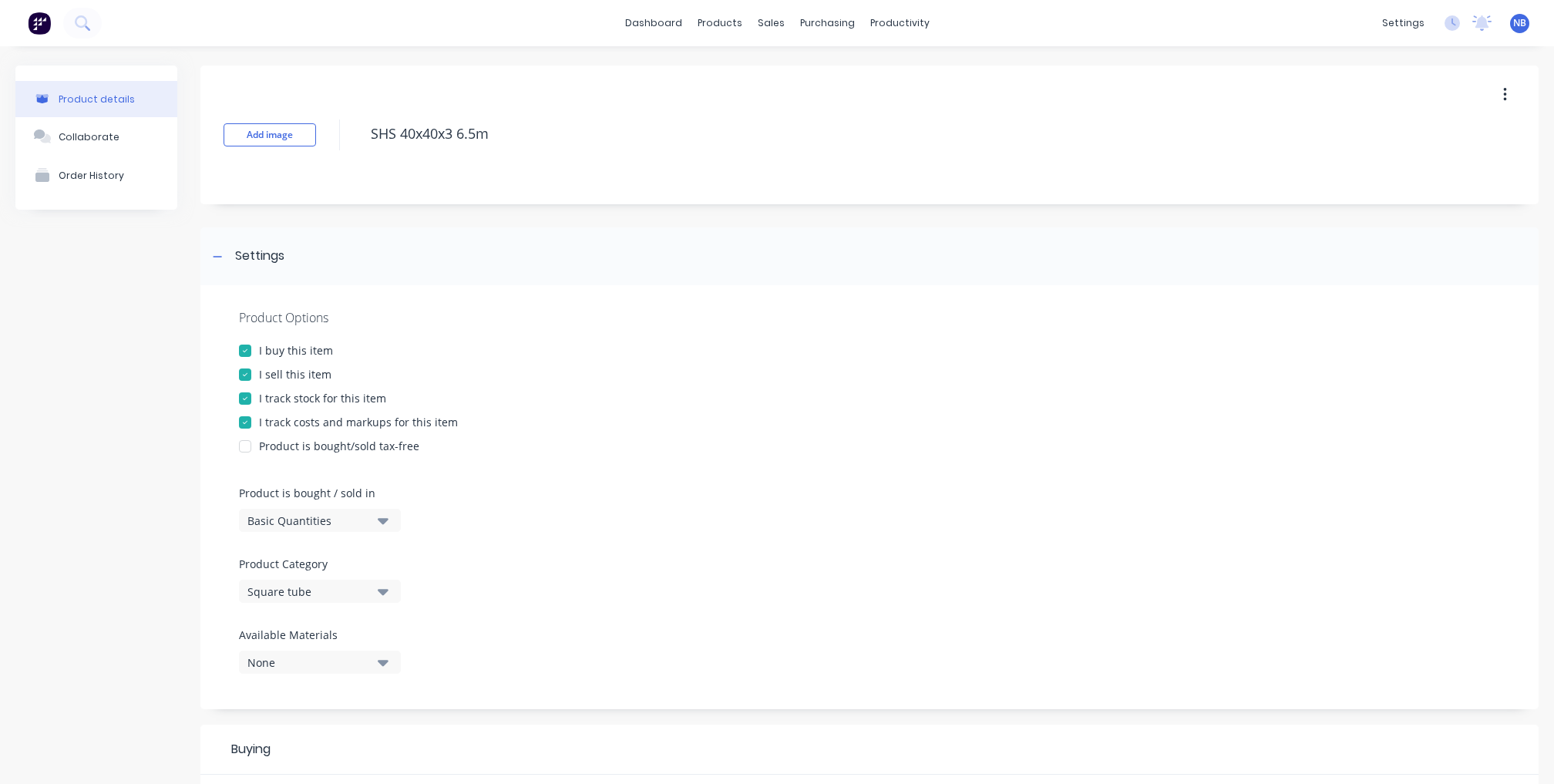
paste textarea "807851"
type textarea "x"
type textarea "SHS 40x40x3 6.5m 807851"
type textarea "x"
type textarea "SHS 40x40x3 6.5m"
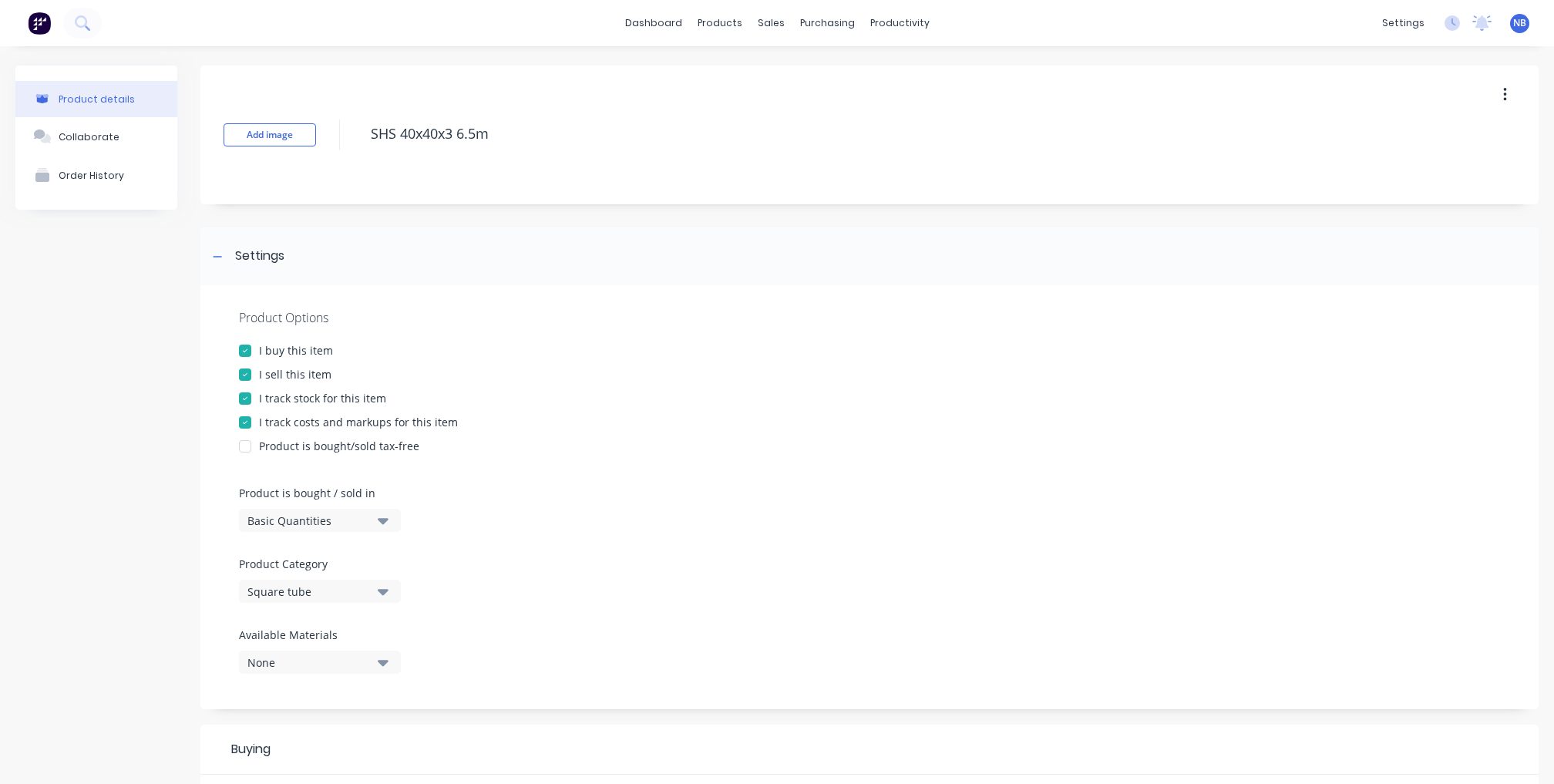
type textarea "x"
type textarea "SHS 40x40x3 6.5m 807851"
click at [131, 433] on div "Product details Collaborate Order History" at bounding box center [96, 652] width 162 height 1175
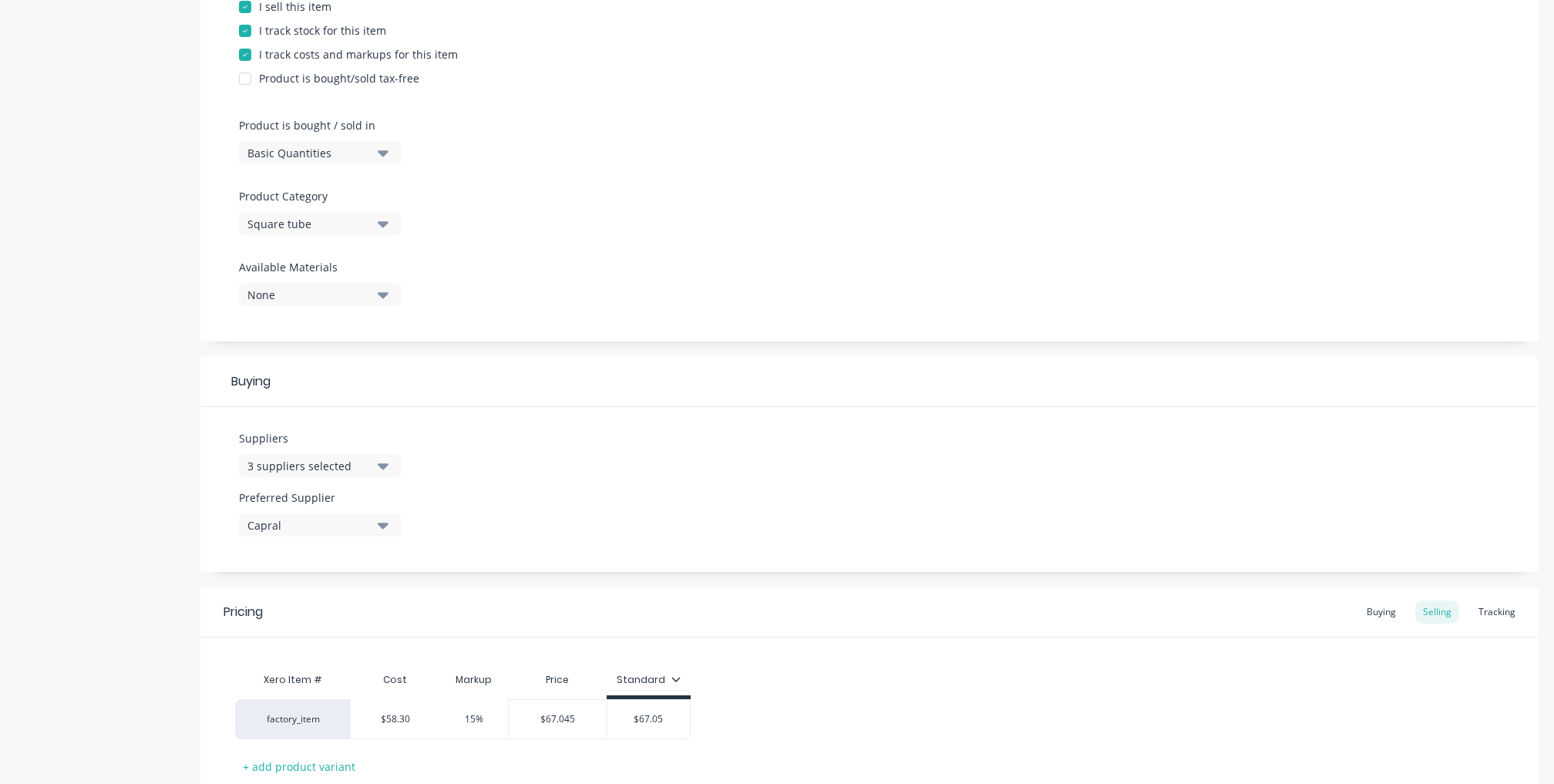
scroll to position [467, 0]
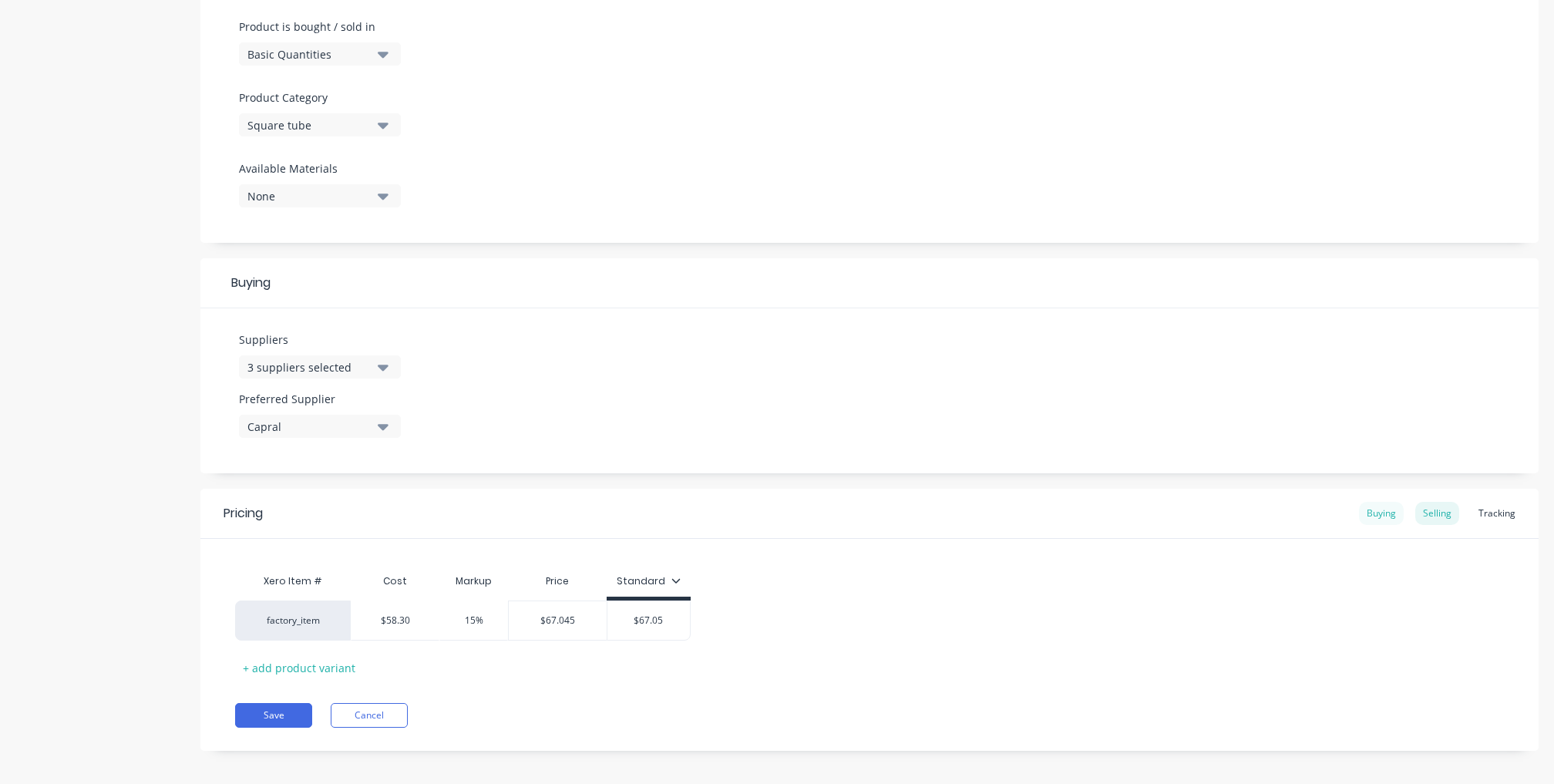
click at [1371, 502] on div "Buying" at bounding box center [1382, 514] width 44 height 23
type input "$52.47"
click at [517, 614] on input "$52.47" at bounding box center [499, 620] width 128 height 13
drag, startPoint x: 517, startPoint y: 614, endPoint x: 485, endPoint y: 614, distance: 32.0
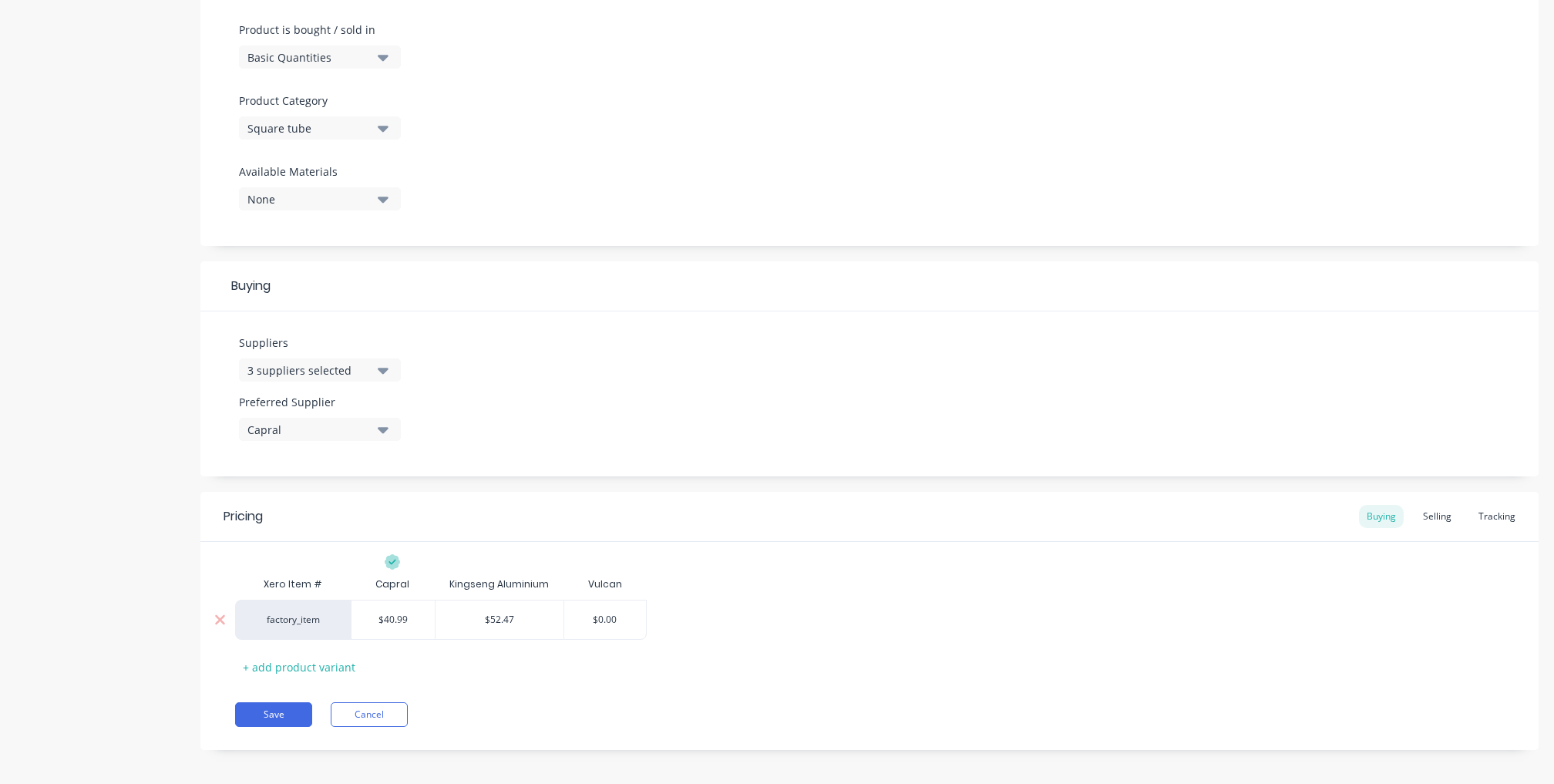
click at [485, 614] on input "$52.47" at bounding box center [499, 620] width 128 height 13
type input "$0.00"
click at [611, 615] on input "$0.00" at bounding box center [606, 620] width 83 height 13
type input "$40.99"
drag, startPoint x: 409, startPoint y: 611, endPoint x: 336, endPoint y: 609, distance: 73.0
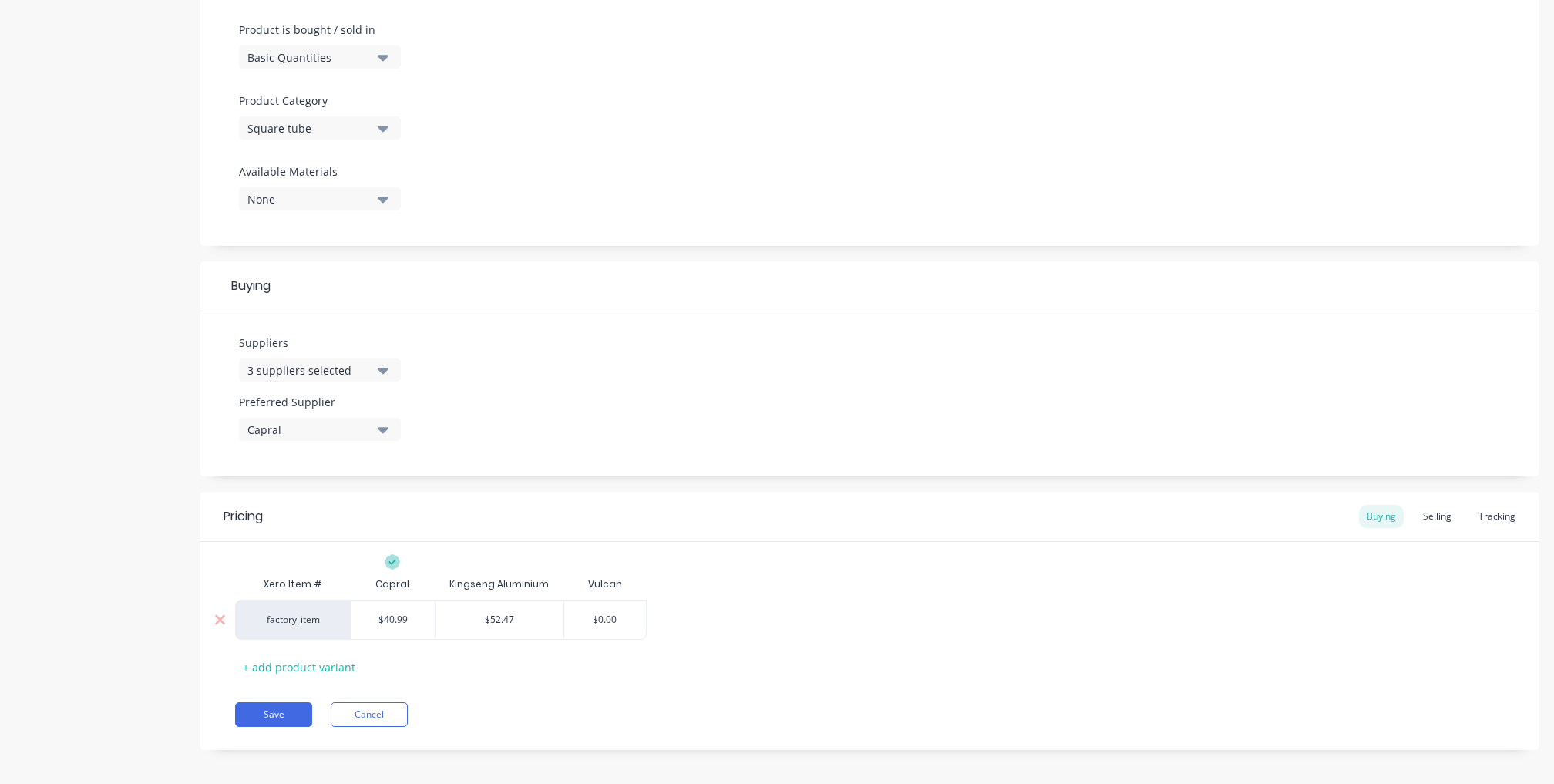
click at [336, 609] on div "factory_item $40.99 $40.99 $52.47 $52.47 $0.00 $0.00" at bounding box center [441, 620] width 412 height 40
type textarea "x"
type input "7"
type textarea "x"
type input "73"
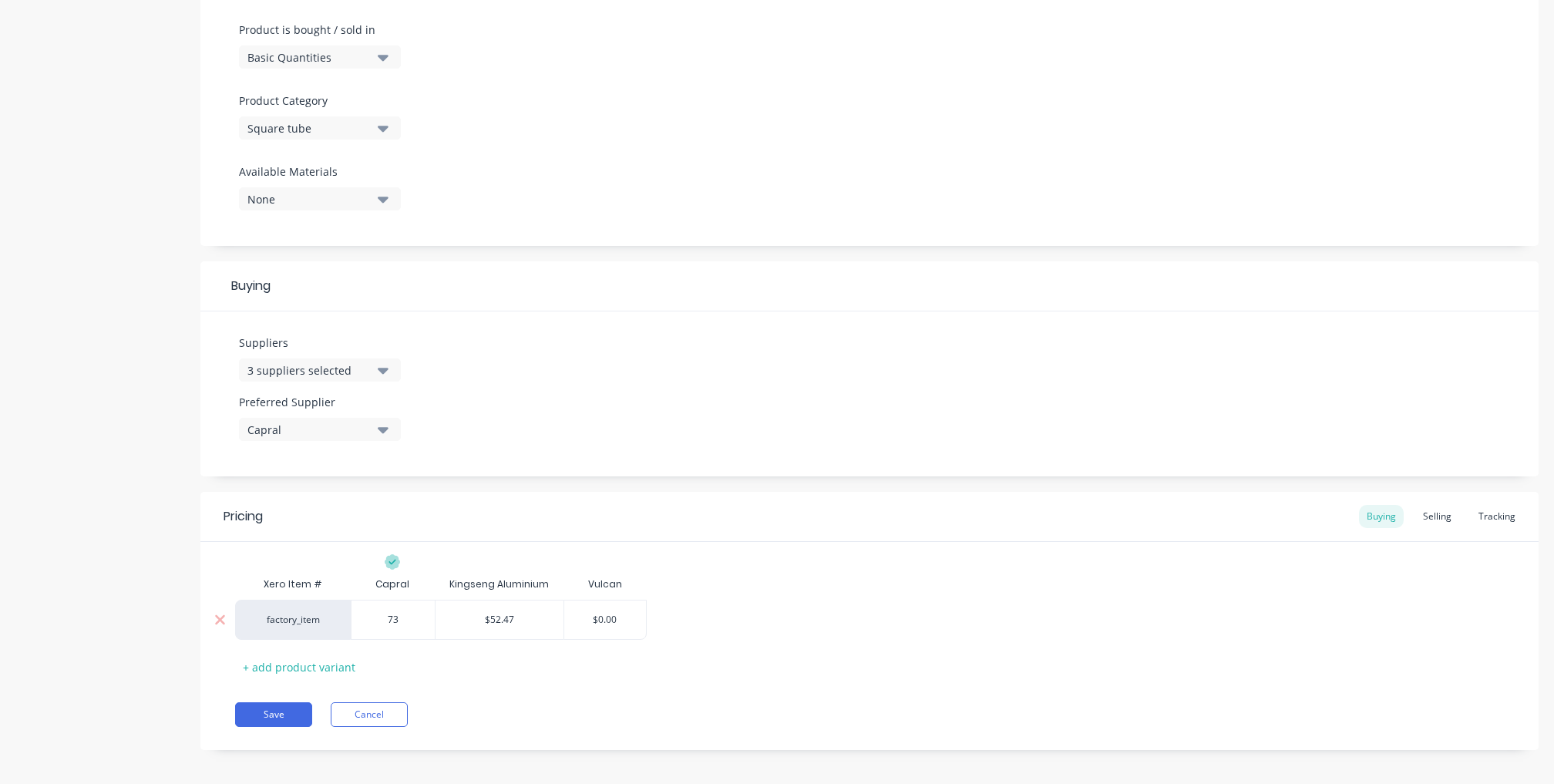
type textarea "x"
type input "73."
type textarea "x"
type input "73.9"
type textarea "x"
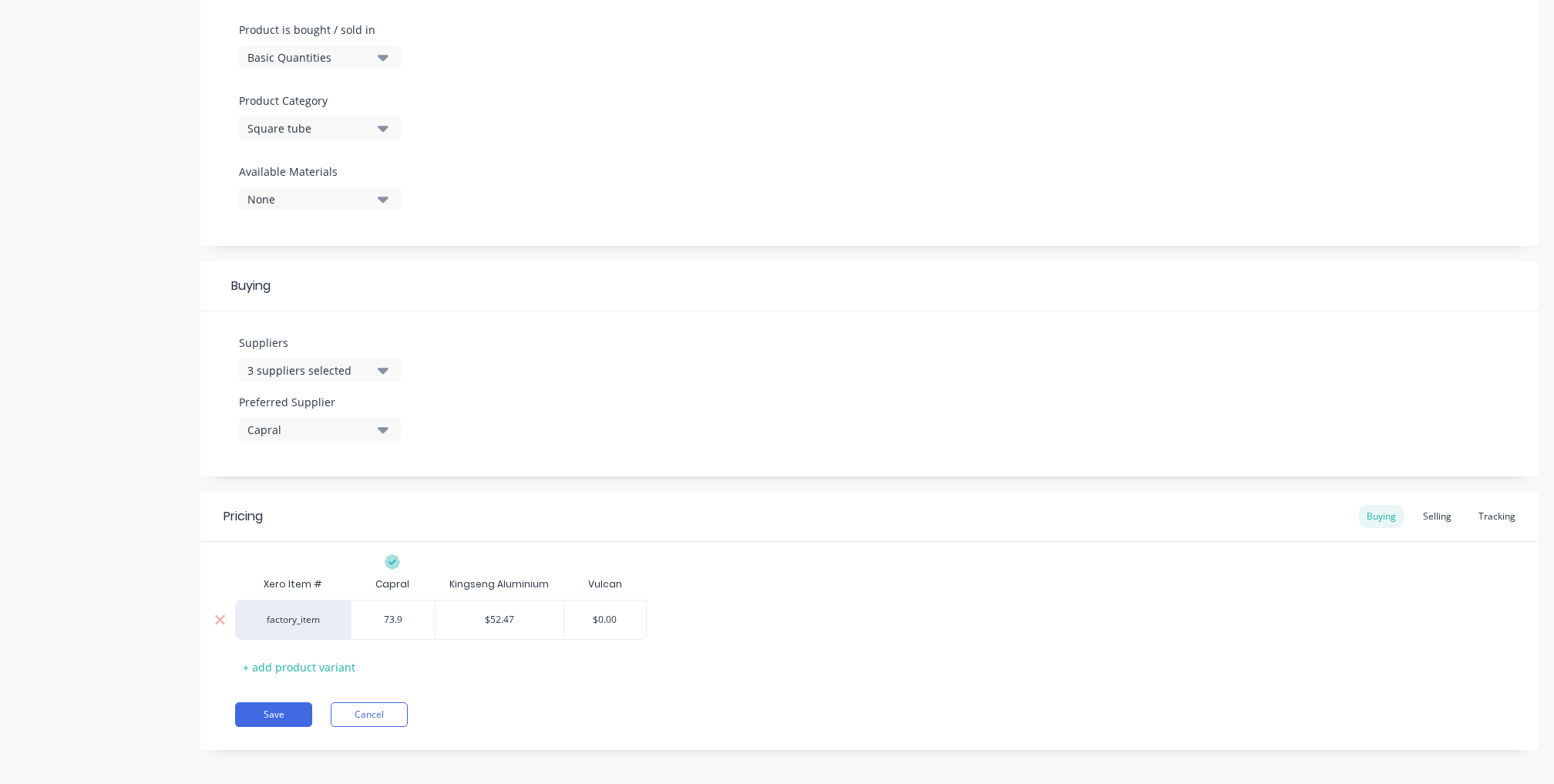
type input "73.93"
type textarea "x"
type input "73.9"
type textarea "x"
type input "73.96"
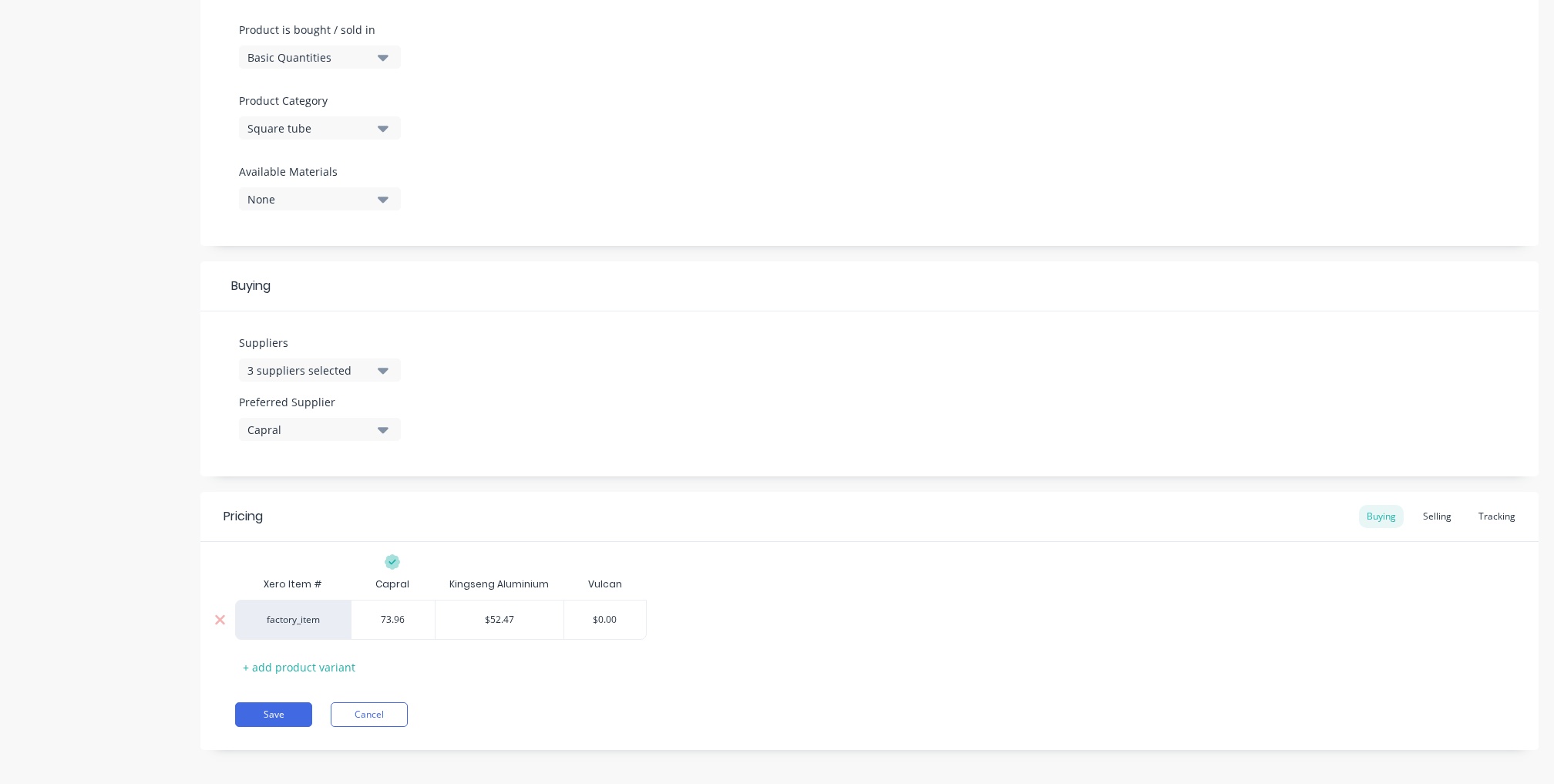
click at [118, 611] on div "Product details Collaborate Order History" at bounding box center [96, 188] width 162 height 1171
drag, startPoint x: 531, startPoint y: 607, endPoint x: 420, endPoint y: 595, distance: 111.6
click at [422, 599] on div "factory_item $73.96 73.96 $52.47 $52.47 $0.00 $0.00" at bounding box center [441, 620] width 412 height 40
type textarea "x"
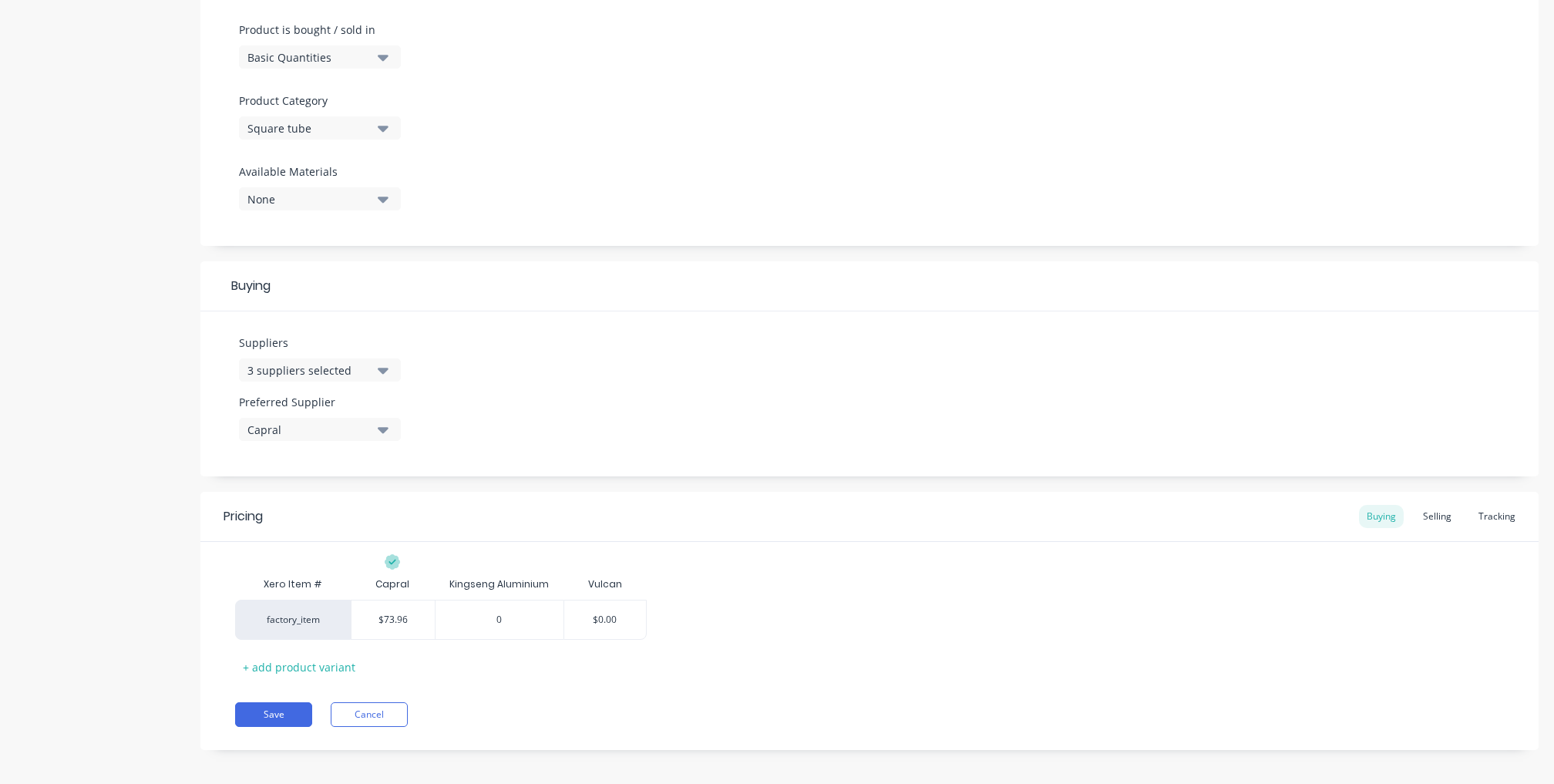
type input "0"
click at [100, 643] on div "Product details Collaborate Order History" at bounding box center [96, 188] width 162 height 1171
click at [1425, 509] on div "Selling" at bounding box center [1438, 517] width 44 height 23
click at [1364, 506] on div "Buying" at bounding box center [1382, 517] width 44 height 23
click at [1434, 505] on div "Selling" at bounding box center [1438, 517] width 44 height 23
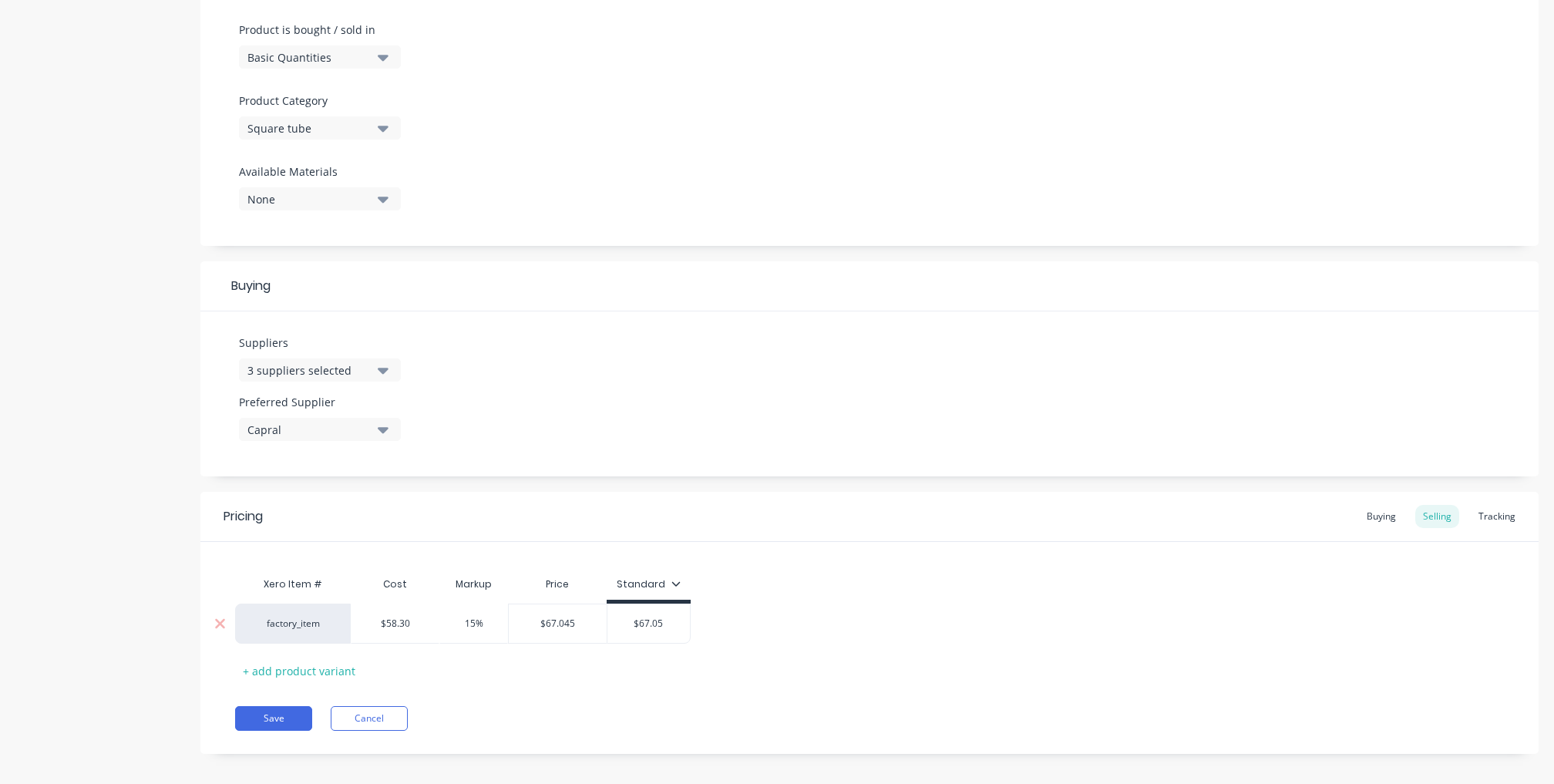
type input "$58.30"
drag, startPoint x: 417, startPoint y: 620, endPoint x: 313, endPoint y: 609, distance: 104.6
click at [313, 609] on div "factory_item $58.30 $58.30 15% $67.045 $67.05" at bounding box center [463, 623] width 456 height 40
type textarea "x"
type input "7"
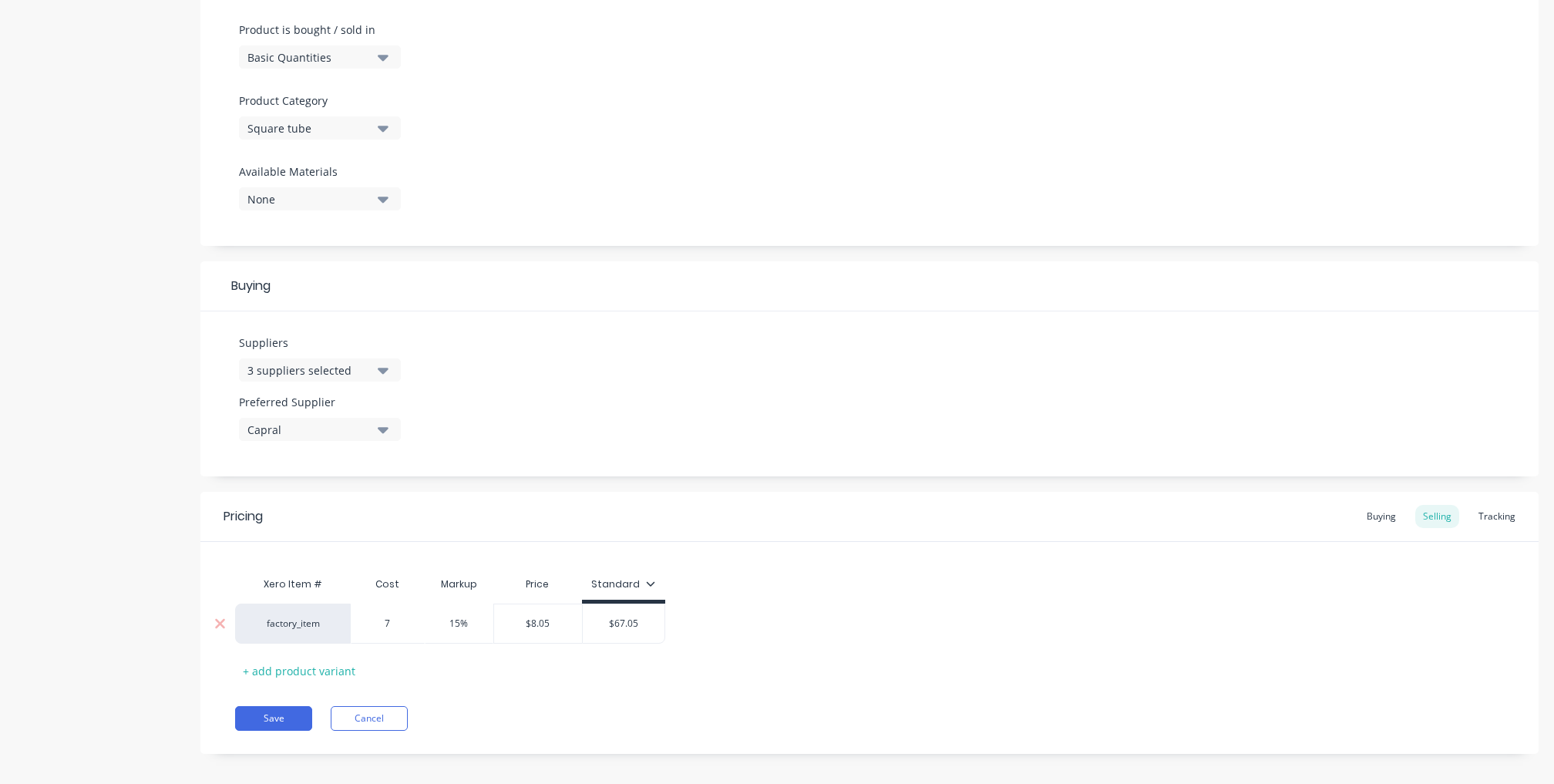
type textarea "x"
type input "73."
type textarea "x"
type input "73.9"
type textarea "x"
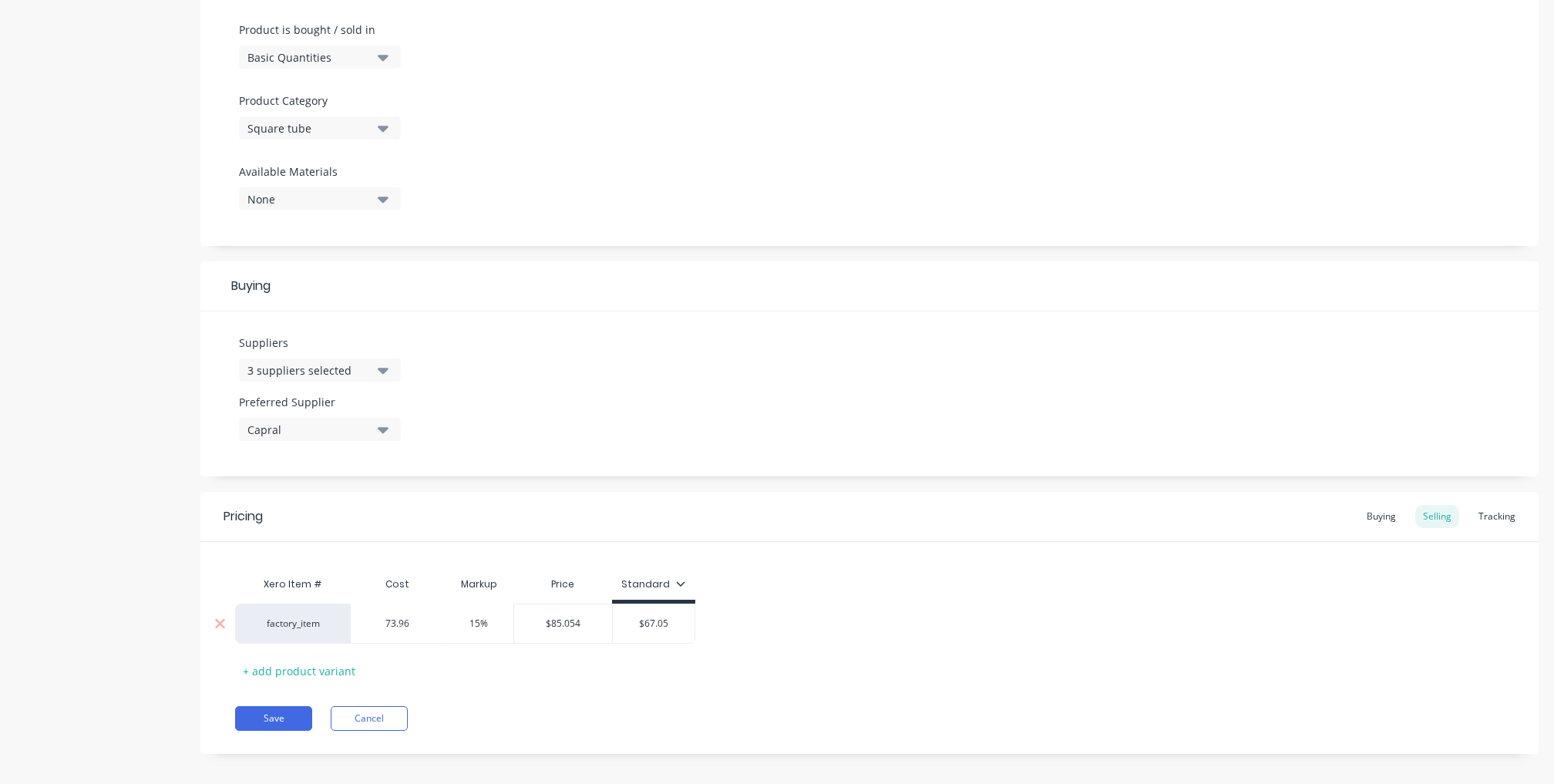
type input "73.96"
type input "15%"
type input "$85.054"
type input "$67.05"
paste input "85.054"
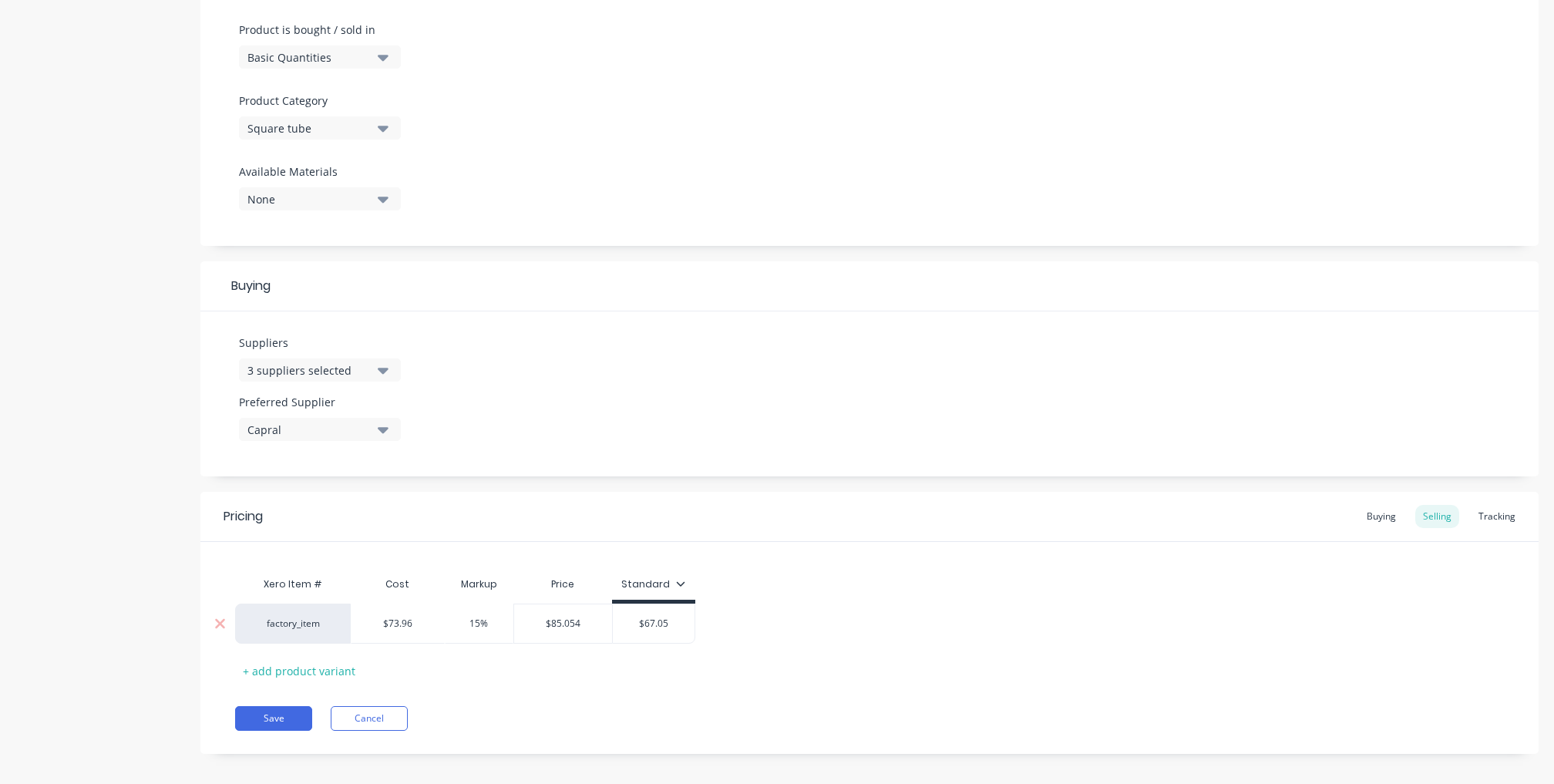
type textarea "x"
type input "$85.054"
click at [847, 611] on div "factory_item $73.96 73.96 15% 15% $85.054 $85.054 $85.054 $85.054" at bounding box center [869, 623] width 1269 height 40
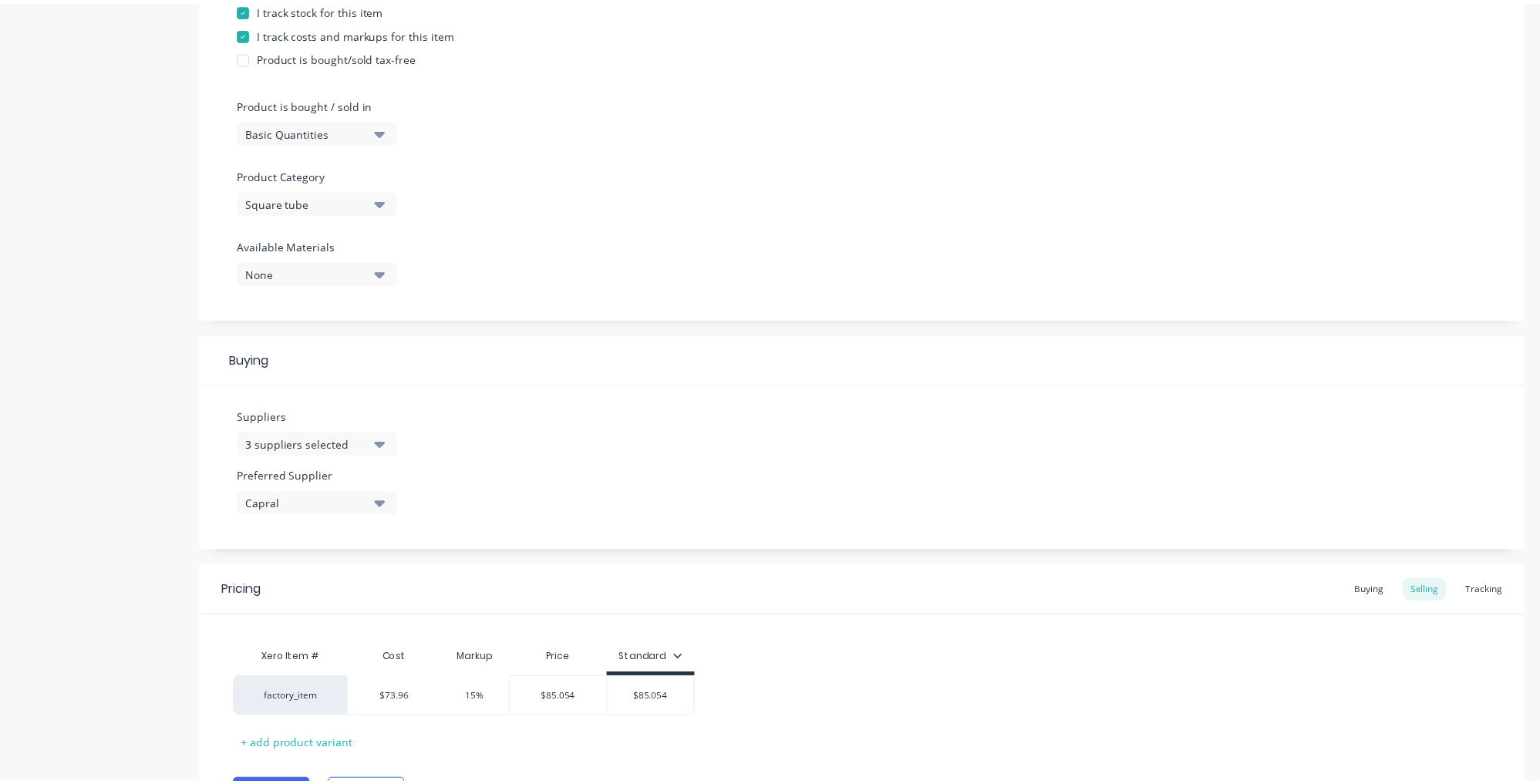
scroll to position [468, 0]
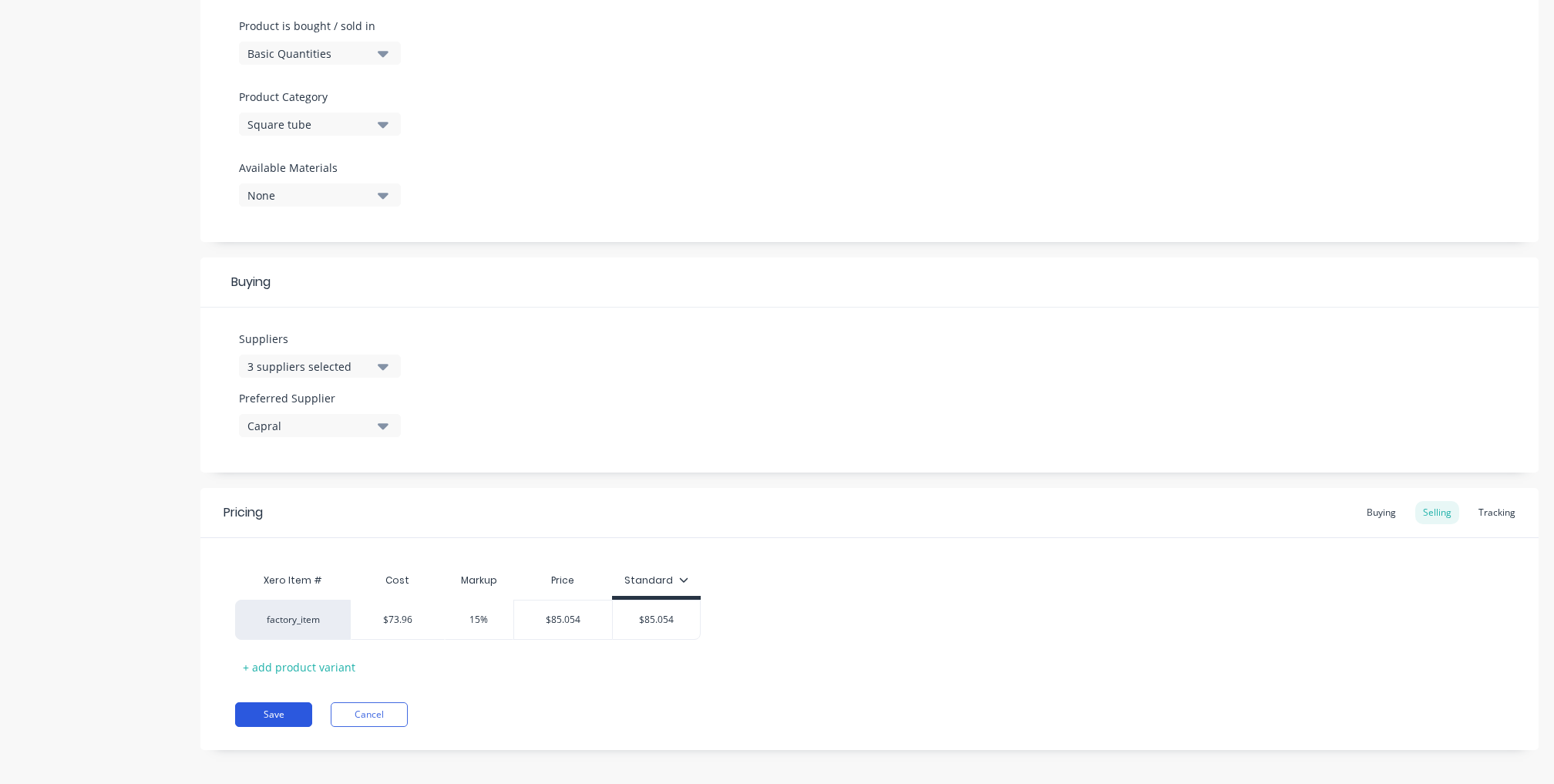
click at [268, 702] on button "Save" at bounding box center [273, 715] width 77 height 25
type textarea "x"
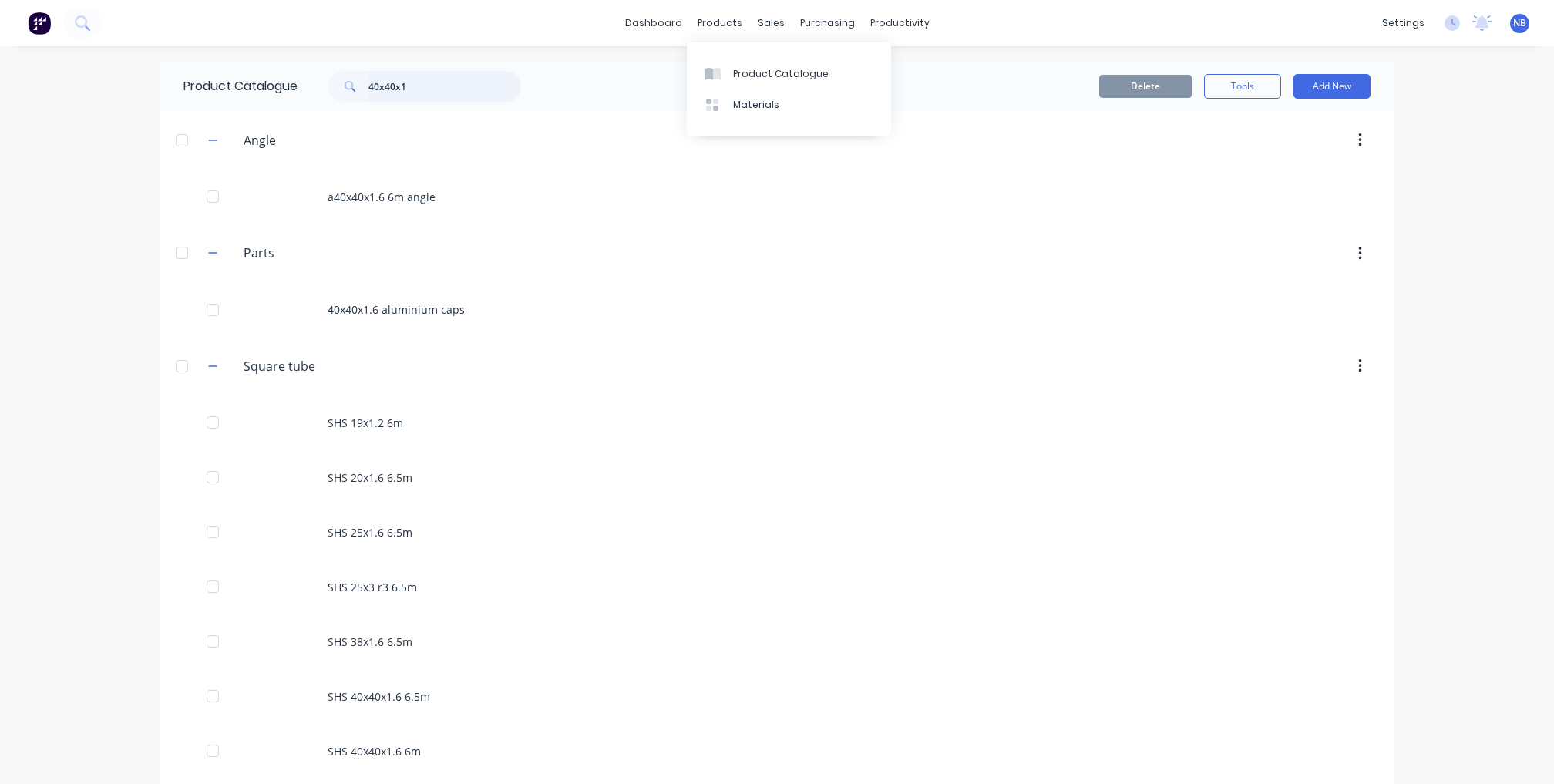
click at [390, 99] on input "40x40x1" at bounding box center [445, 87] width 153 height 31
drag, startPoint x: 410, startPoint y: 95, endPoint x: 322, endPoint y: 80, distance: 89.3
click at [328, 80] on div "40x40x1" at bounding box center [424, 87] width 192 height 31
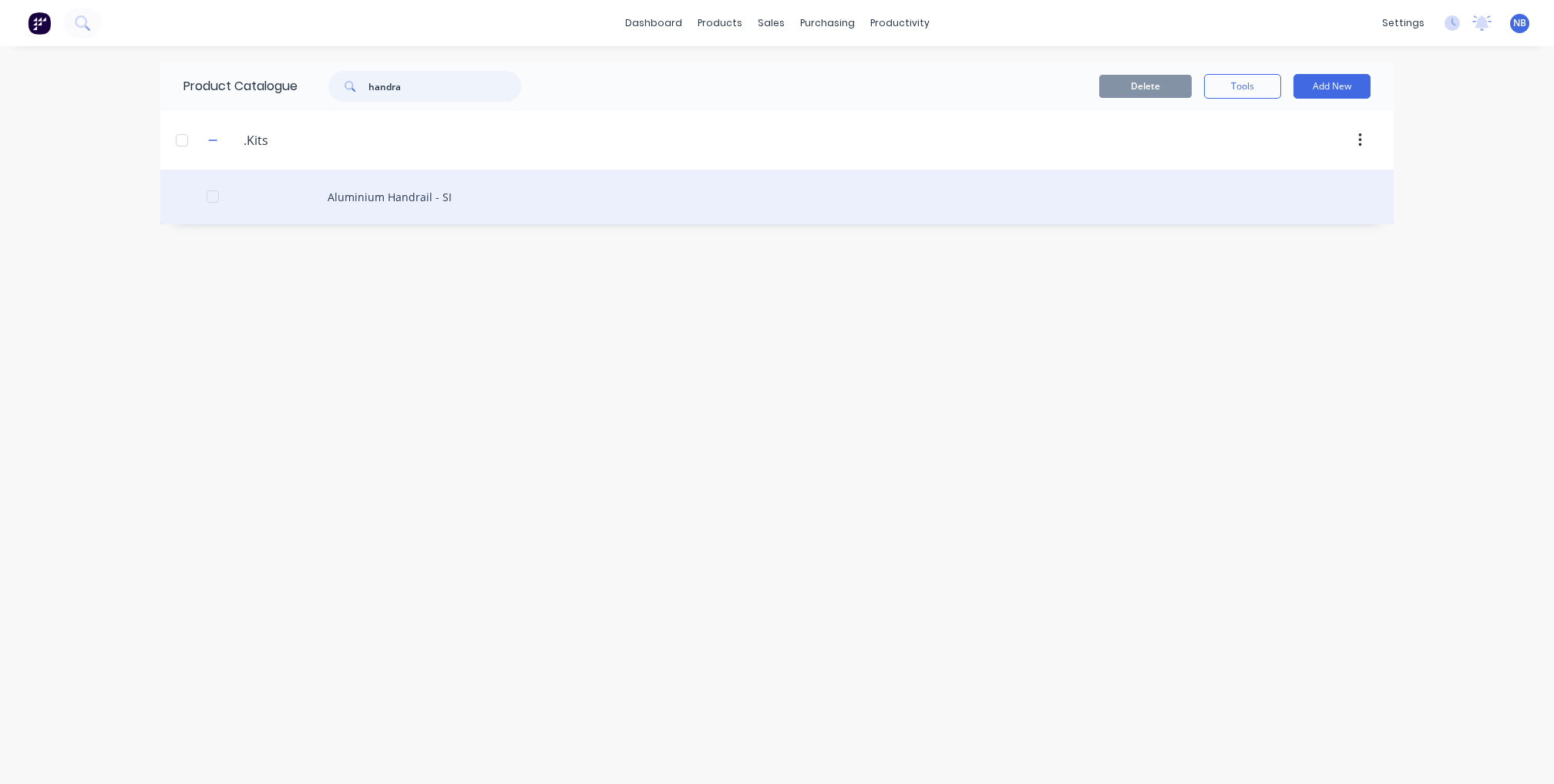
type input "handra"
click at [436, 208] on div "Aluminium Handrail - SI" at bounding box center [777, 196] width 1234 height 55
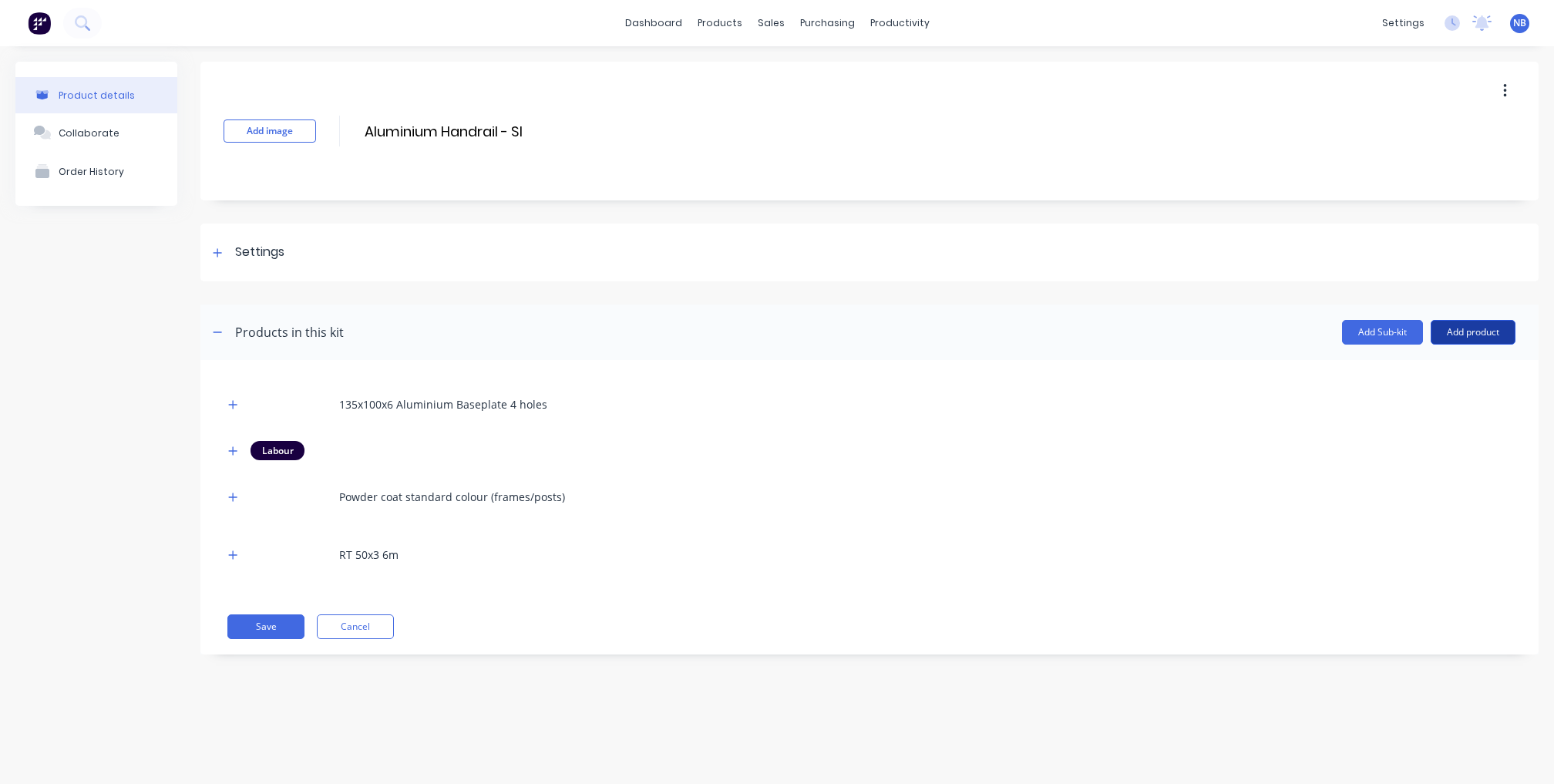
click at [1461, 322] on button "Add product" at bounding box center [1473, 333] width 85 height 25
click at [1429, 355] on div "Product catalogue Labour Notes (Internal) Notes (External)" at bounding box center [1442, 417] width 146 height 131
click at [1432, 363] on div "Product catalogue" at bounding box center [1441, 371] width 118 height 22
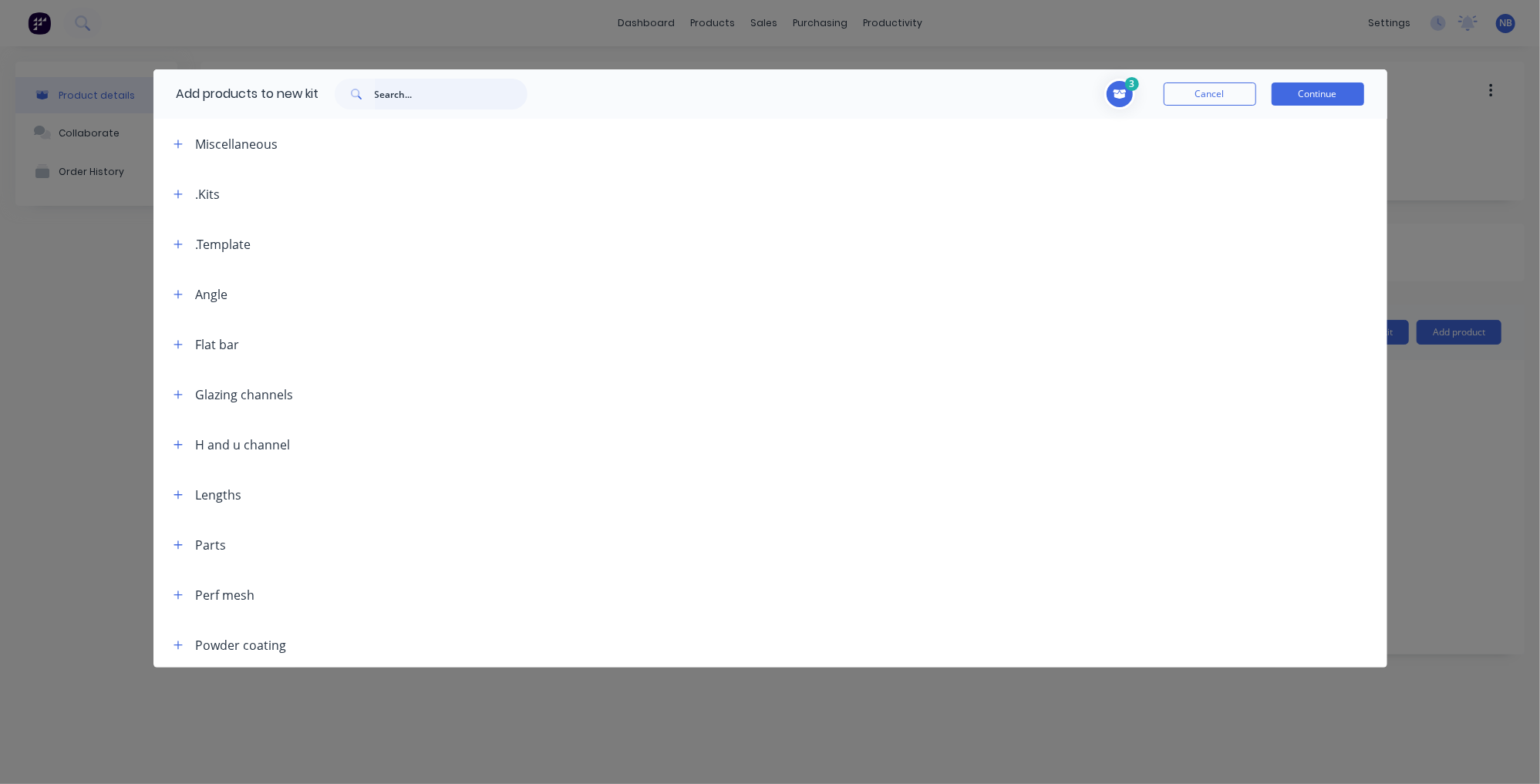
click at [425, 107] on input "text" at bounding box center [450, 94] width 153 height 31
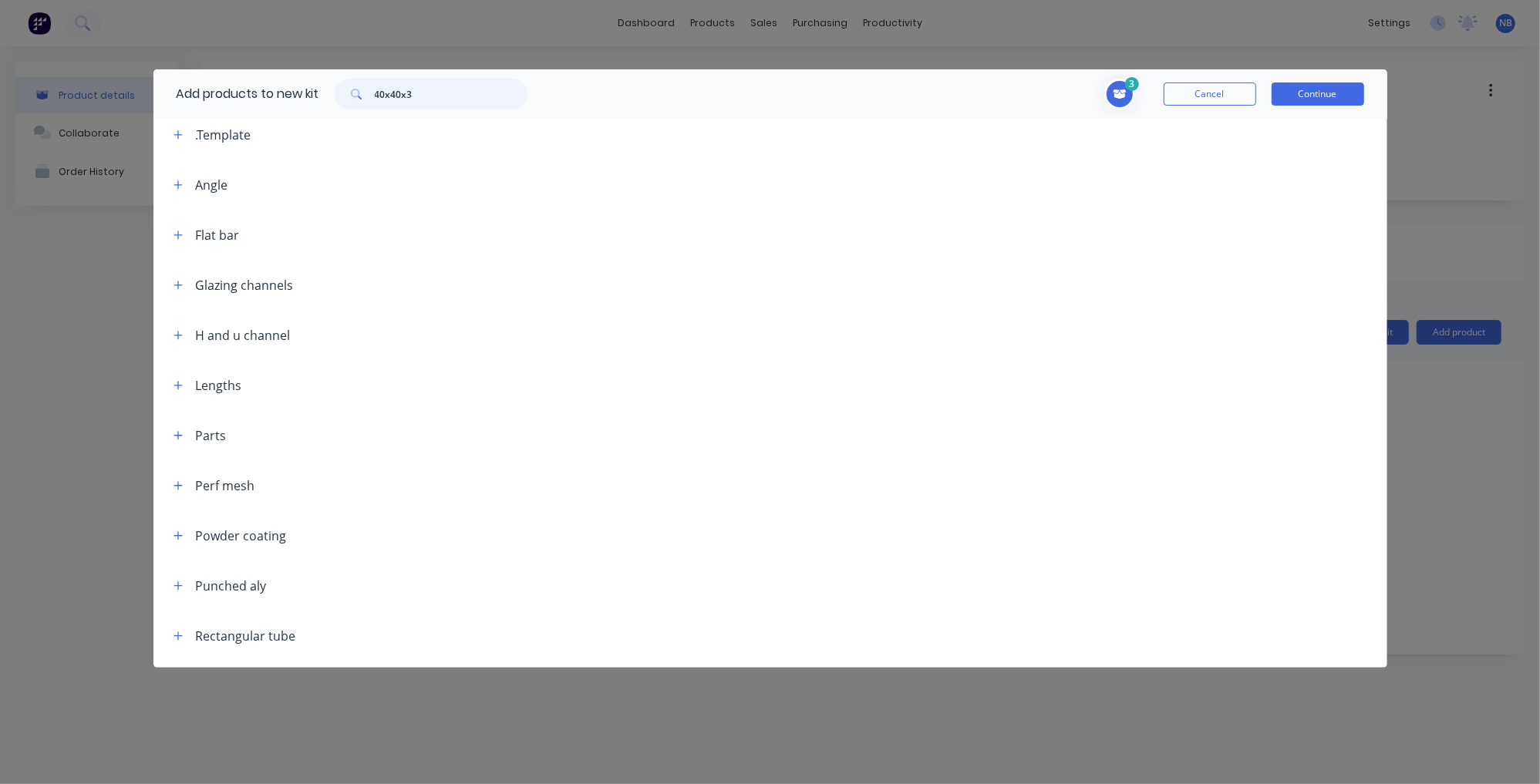
scroll to position [77, 0]
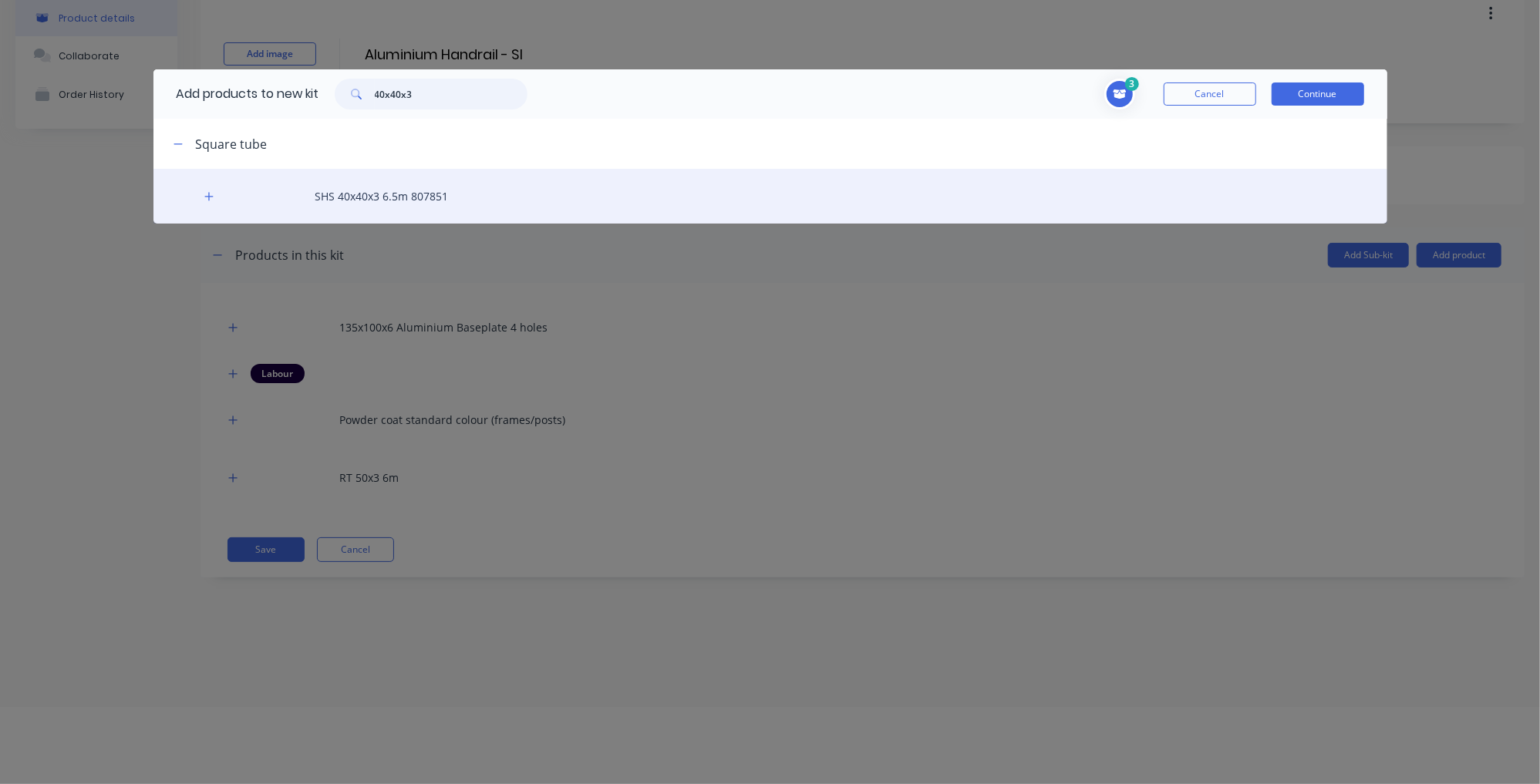
type input "40x40x3"
click at [319, 192] on div "SHS 40x40x3 6.5m 807851" at bounding box center [770, 195] width 1234 height 55
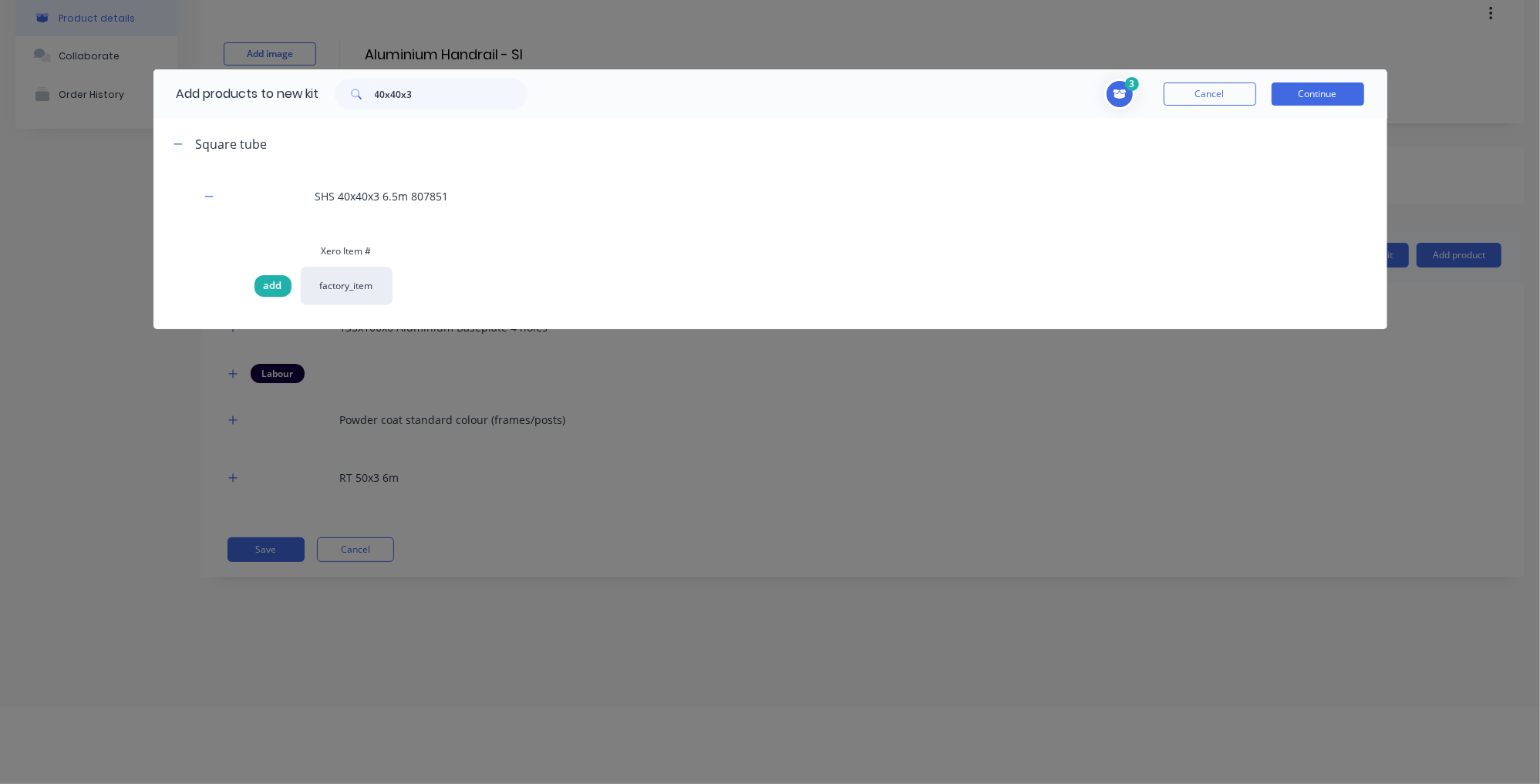
click at [267, 284] on span "add" at bounding box center [272, 286] width 18 height 15
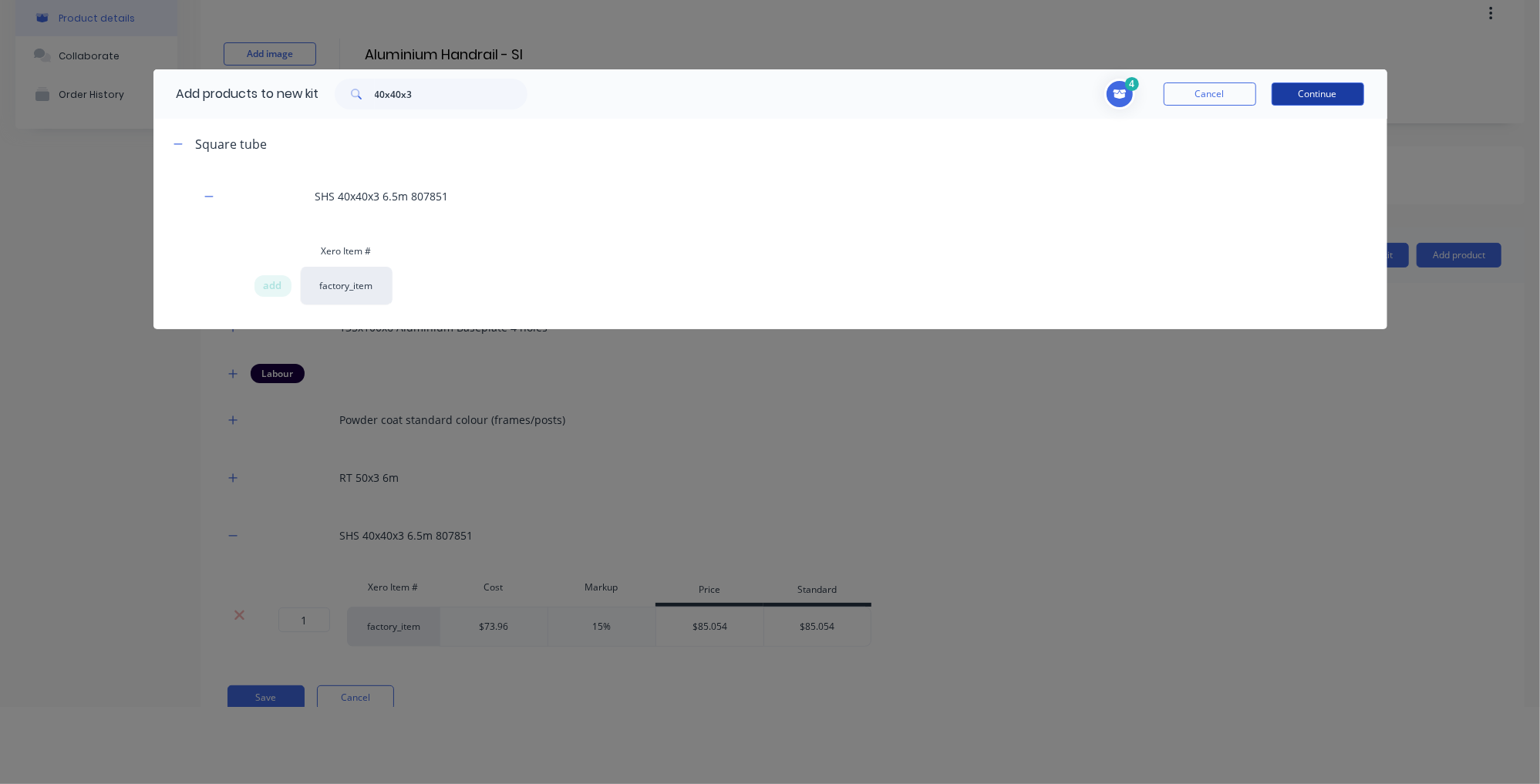
click at [1324, 99] on button "Continue" at bounding box center [1318, 94] width 92 height 23
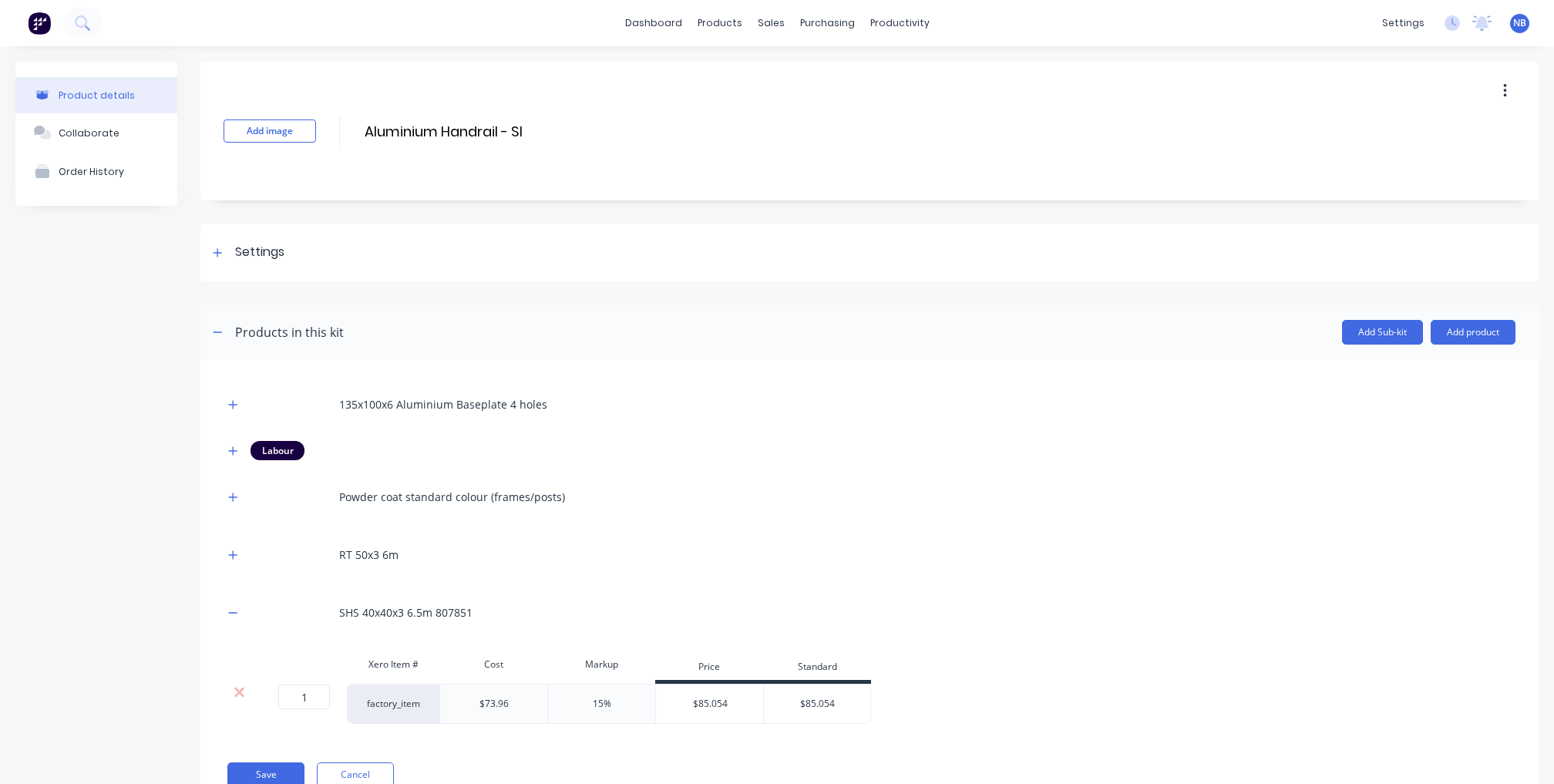
scroll to position [57, 0]
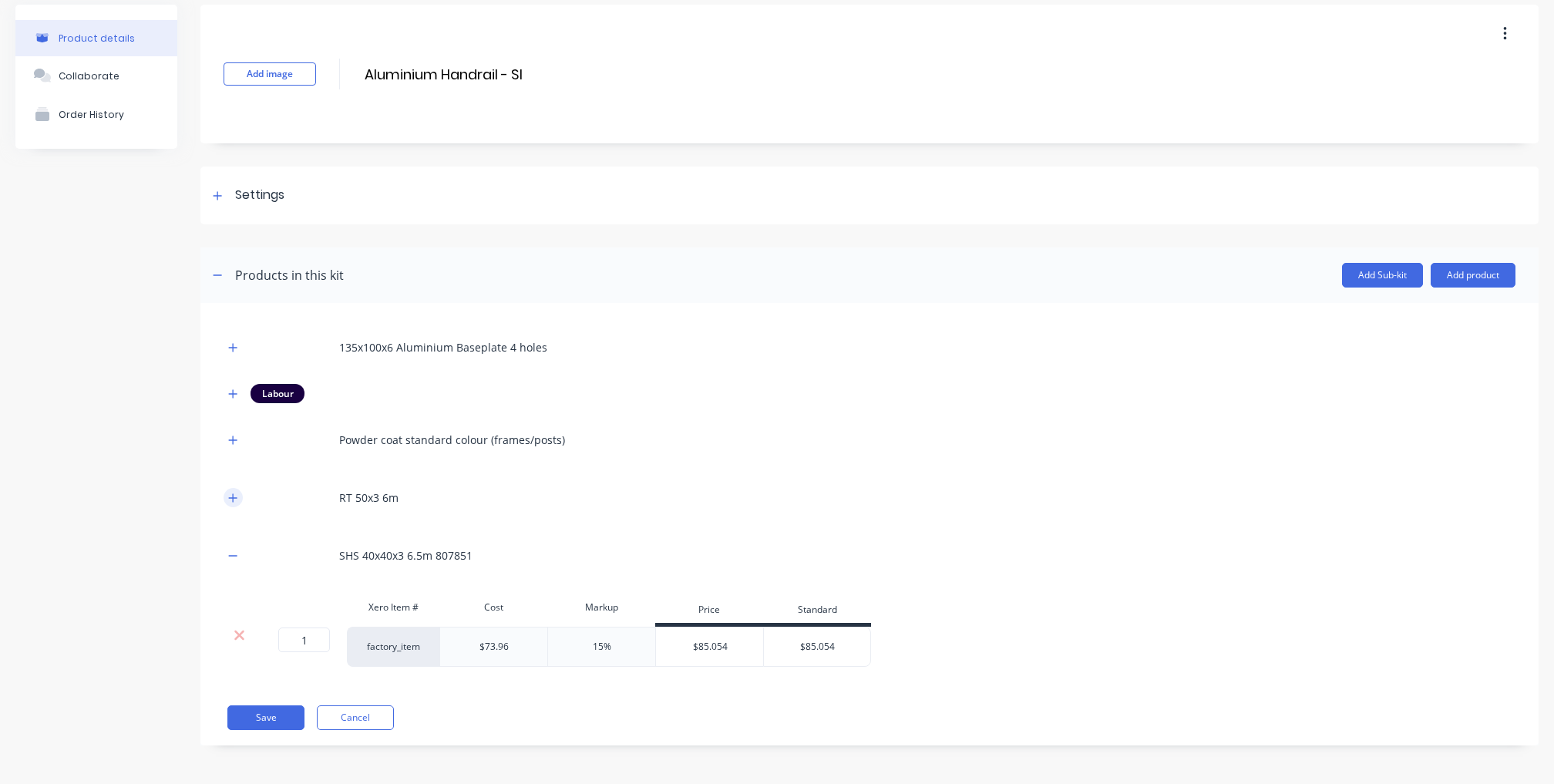
drag, startPoint x: 228, startPoint y: 493, endPoint x: 239, endPoint y: 493, distance: 11.0
click at [229, 493] on icon "button" at bounding box center [233, 497] width 10 height 11
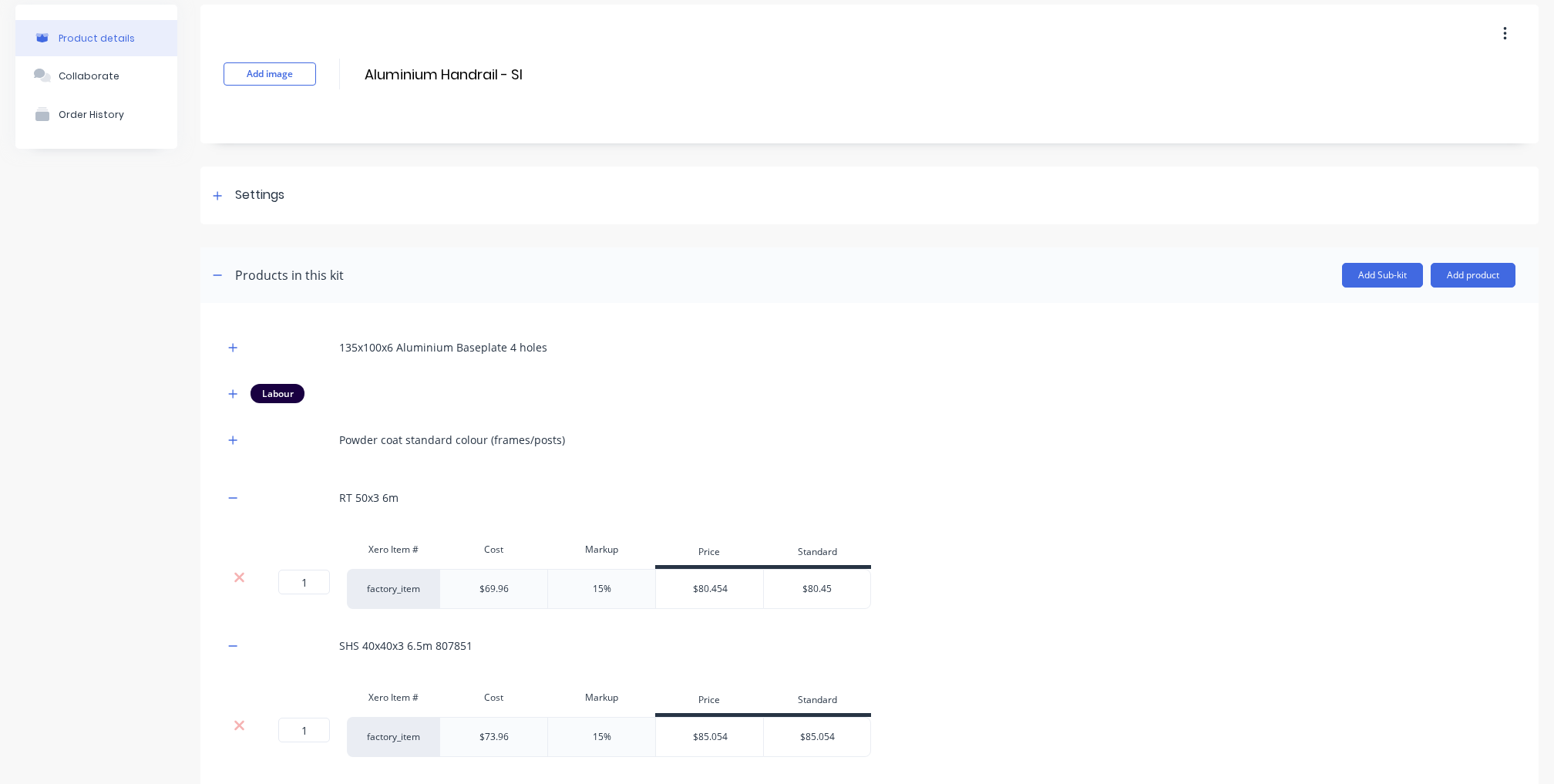
scroll to position [148, 0]
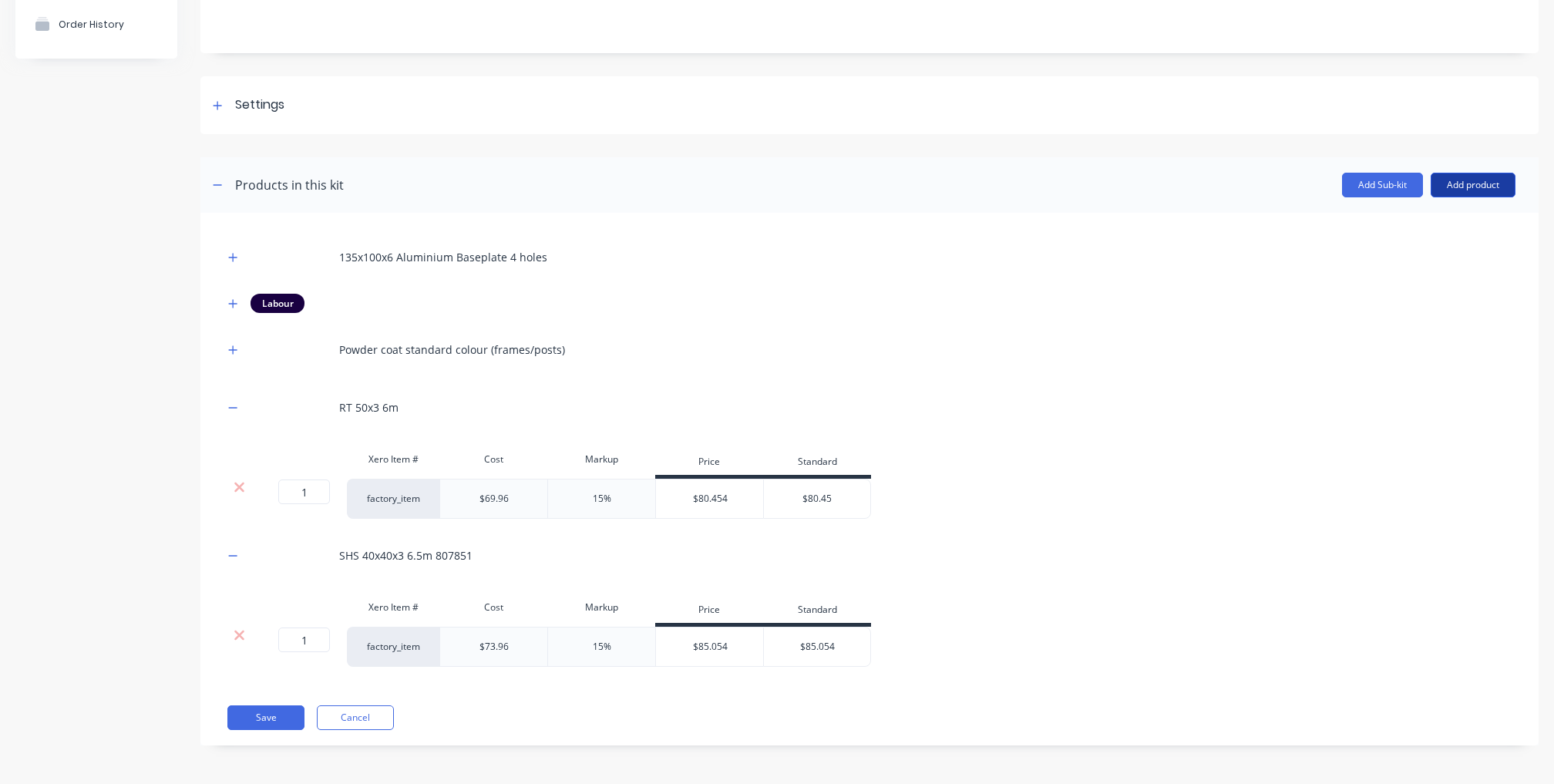
click at [1444, 189] on button "Add product" at bounding box center [1473, 185] width 85 height 25
click at [1398, 223] on div "Product catalogue" at bounding box center [1441, 224] width 118 height 22
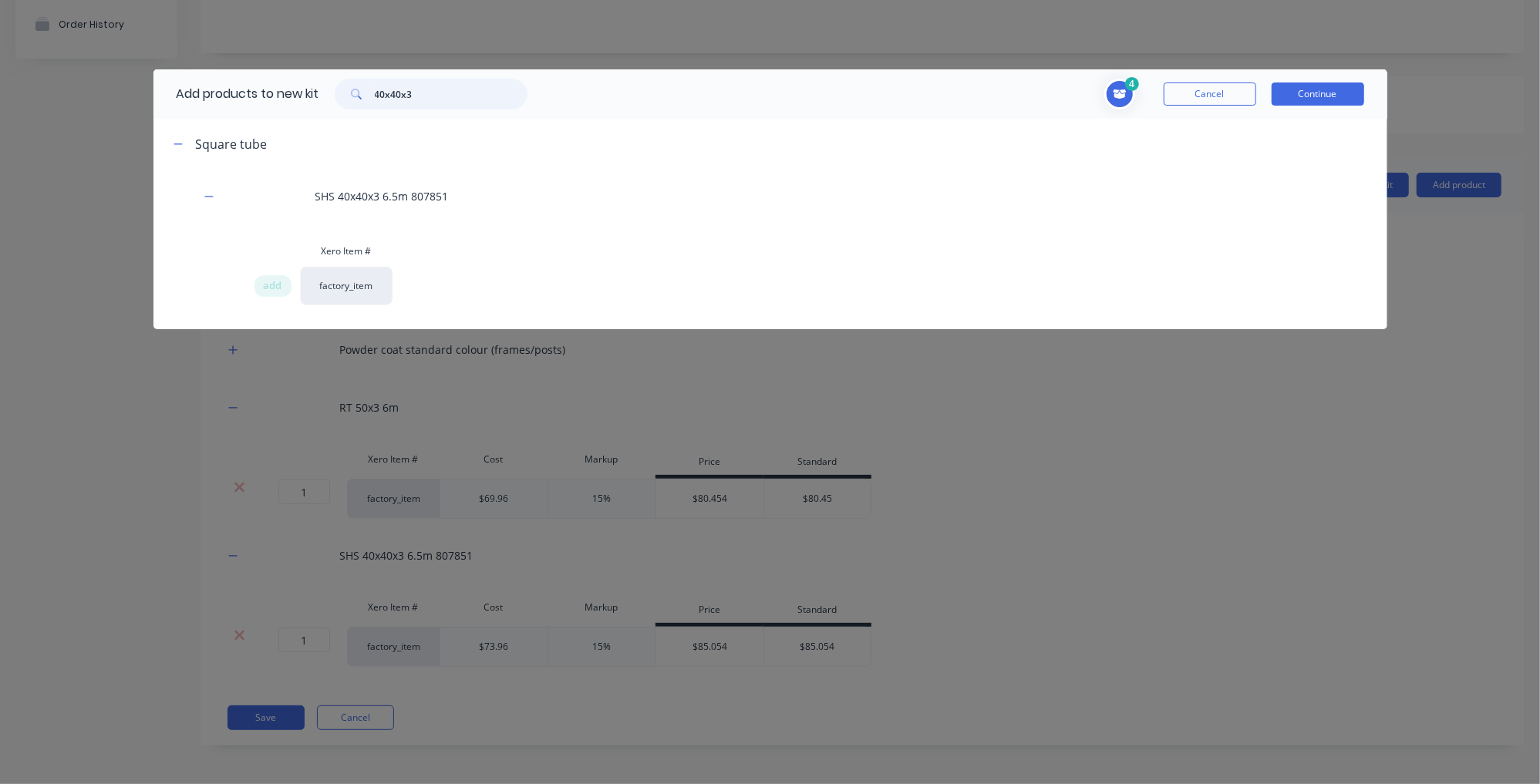
drag, startPoint x: 324, startPoint y: 96, endPoint x: 246, endPoint y: 77, distance: 80.3
click at [246, 77] on div "Add products to new kit 40x40x3" at bounding box center [347, 93] width 390 height 49
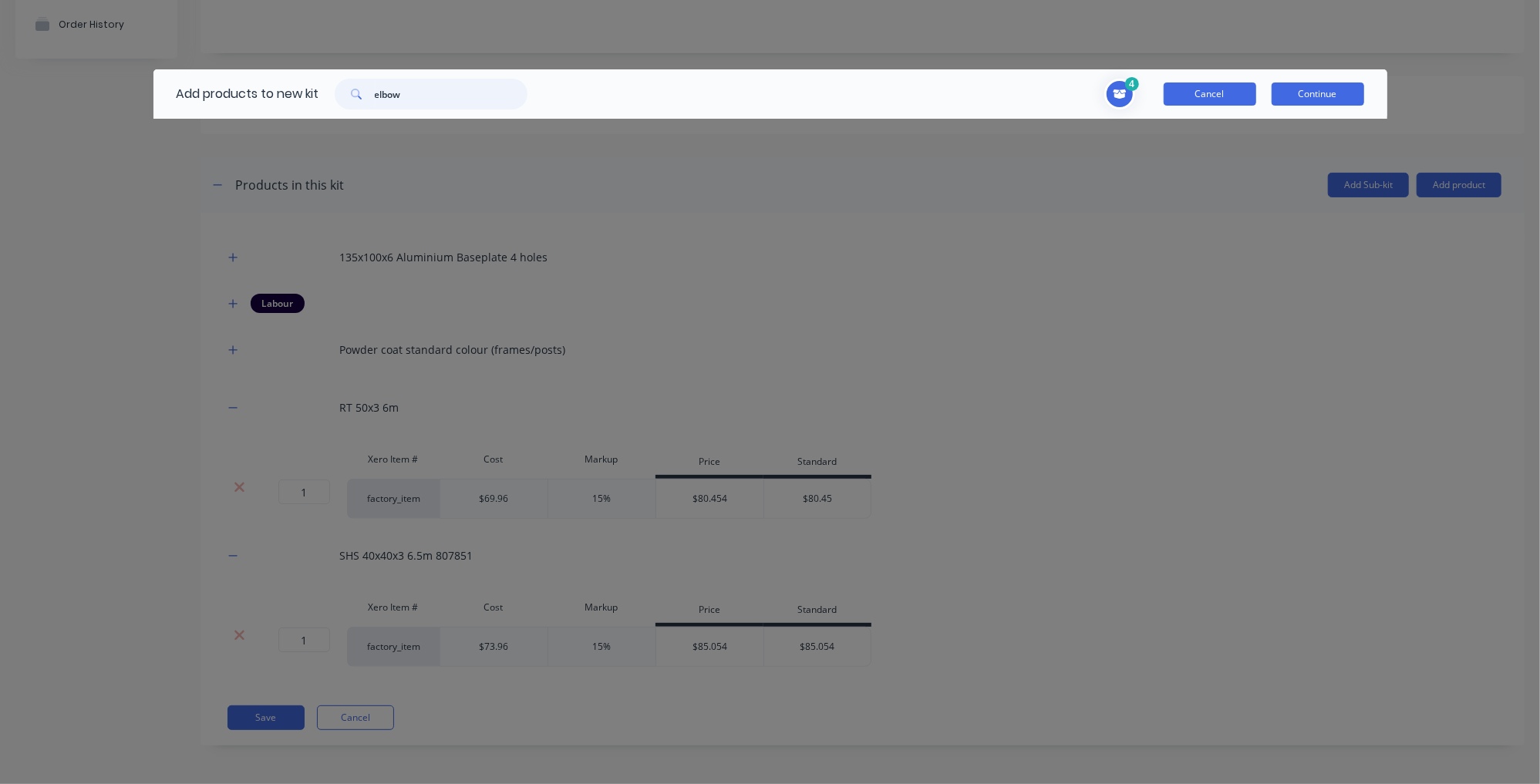
type input "elbow"
click at [1213, 90] on button "Cancel" at bounding box center [1210, 94] width 92 height 23
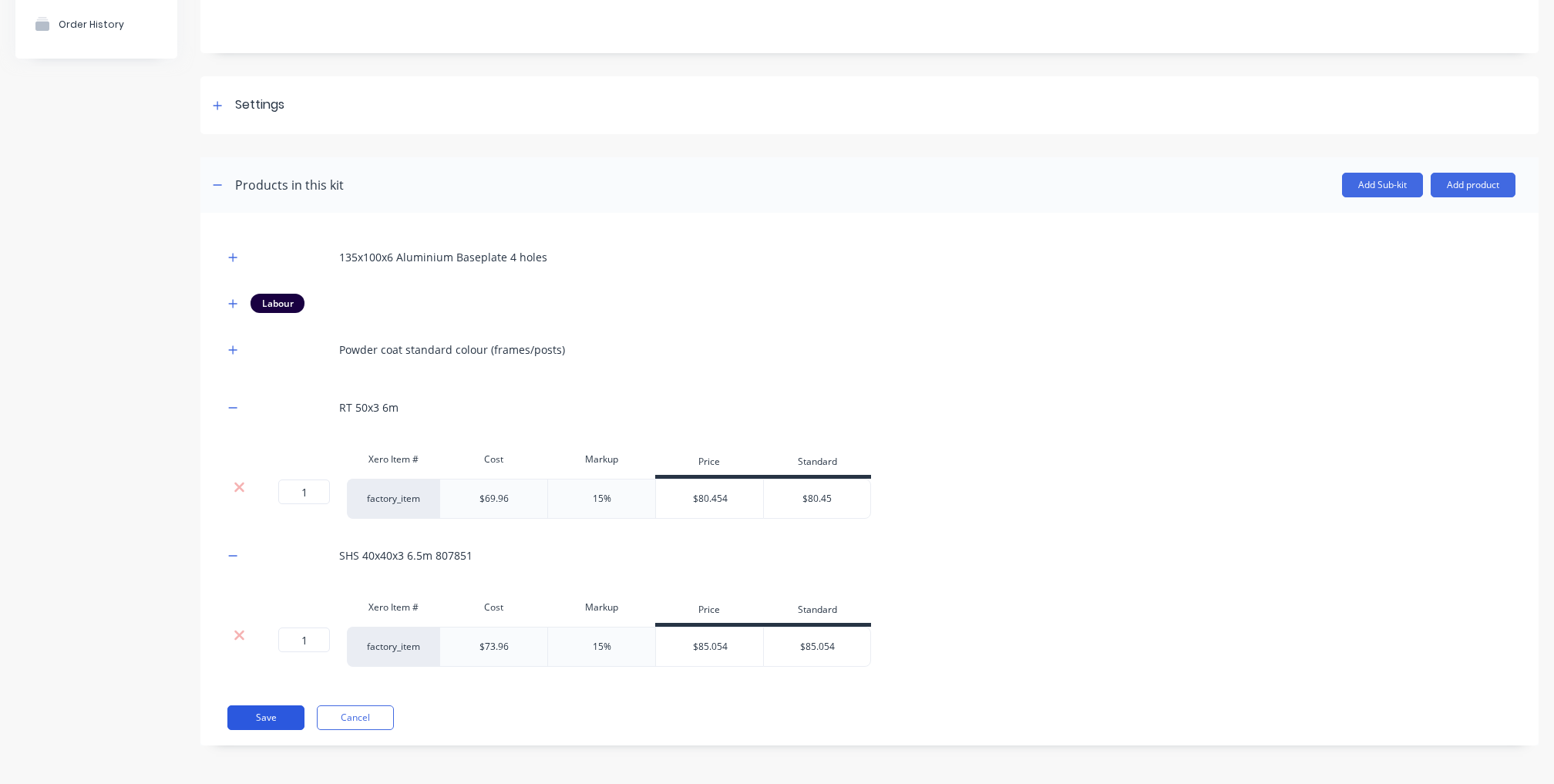
click at [266, 724] on button "Save" at bounding box center [266, 718] width 77 height 25
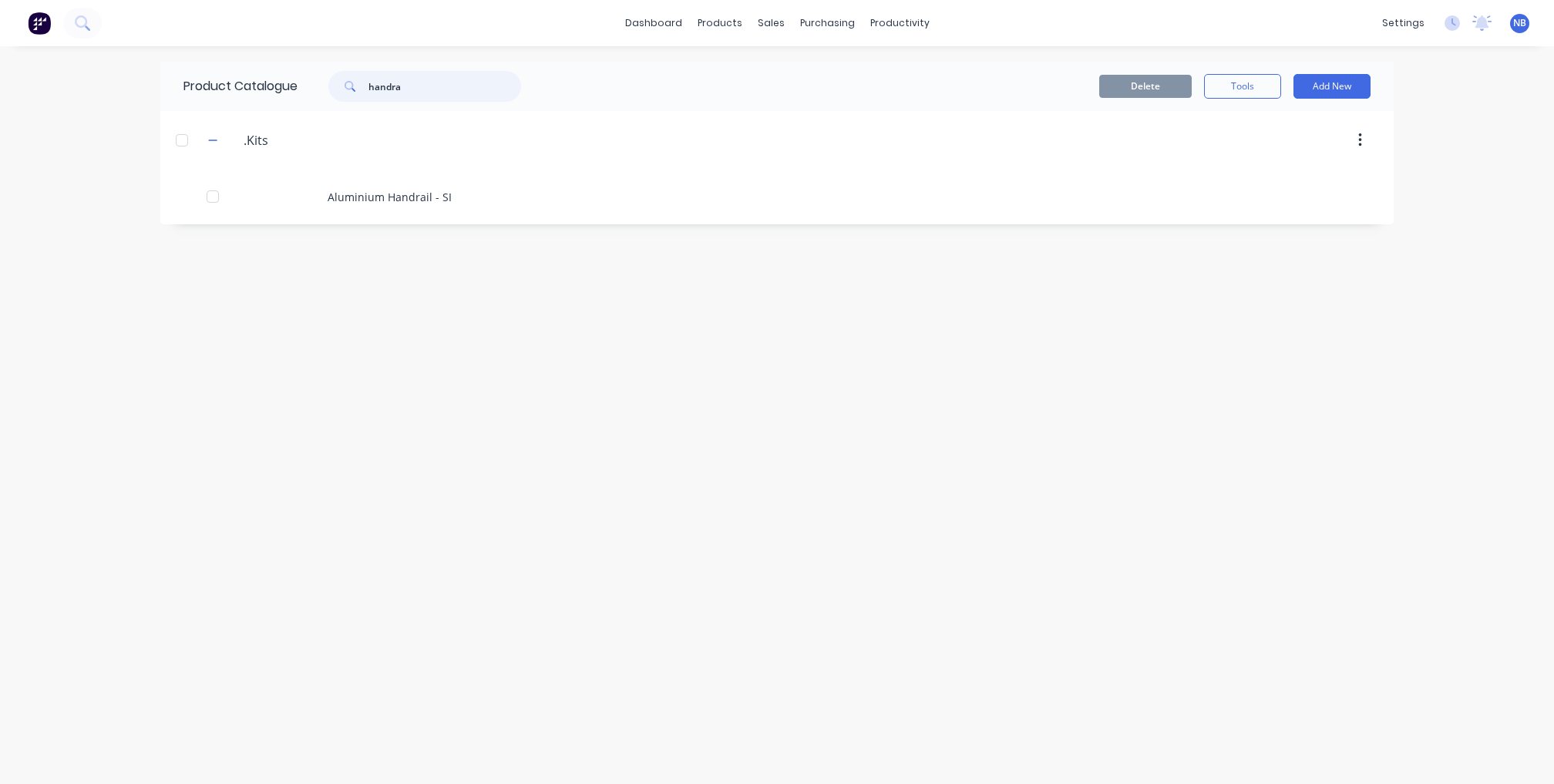
drag, startPoint x: 486, startPoint y: 88, endPoint x: 253, endPoint y: 88, distance: 233.0
click at [251, 85] on div "Product Catalogue handra" at bounding box center [360, 86] width 399 height 49
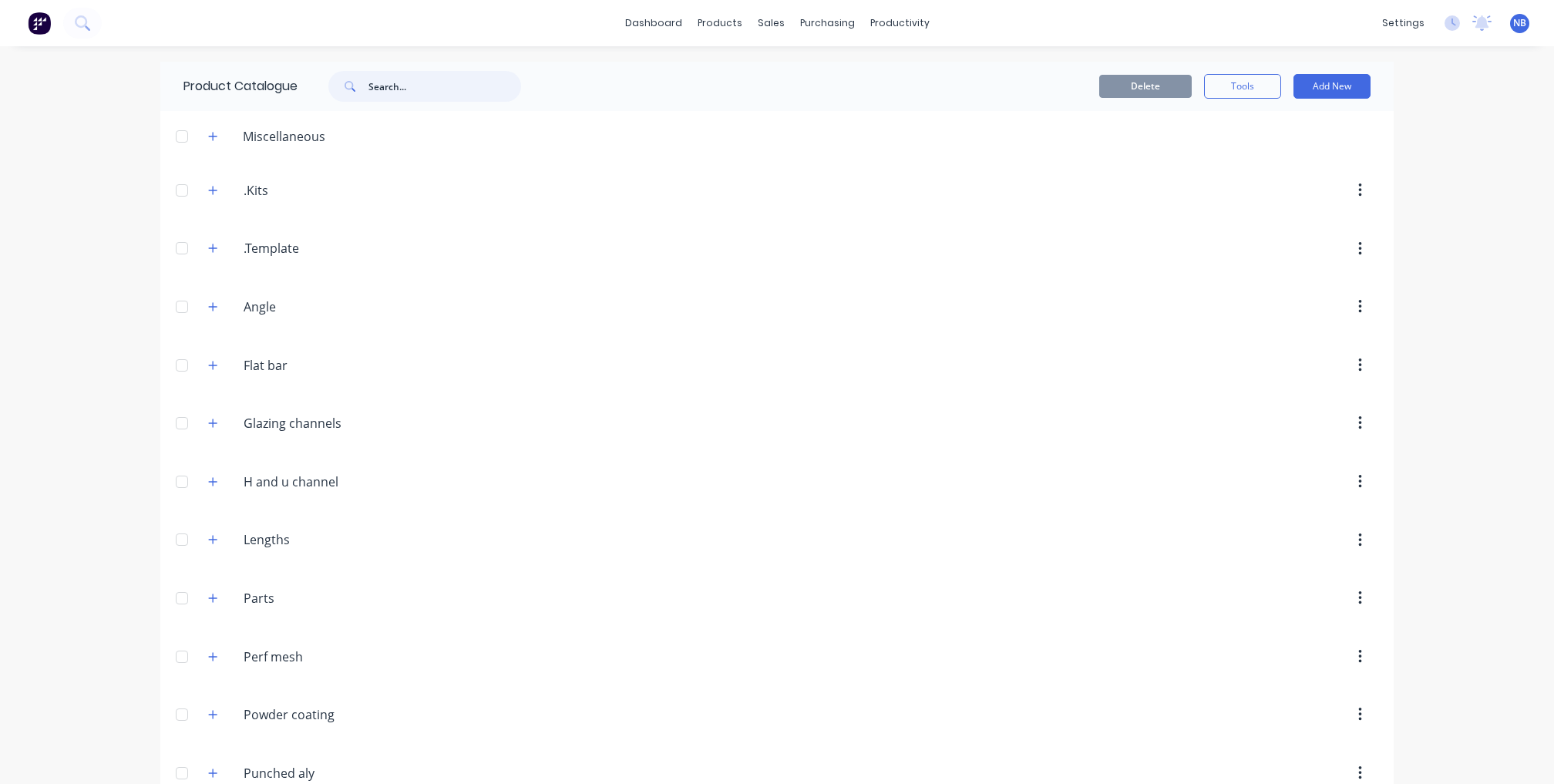
click at [374, 91] on input "text" at bounding box center [445, 87] width 153 height 31
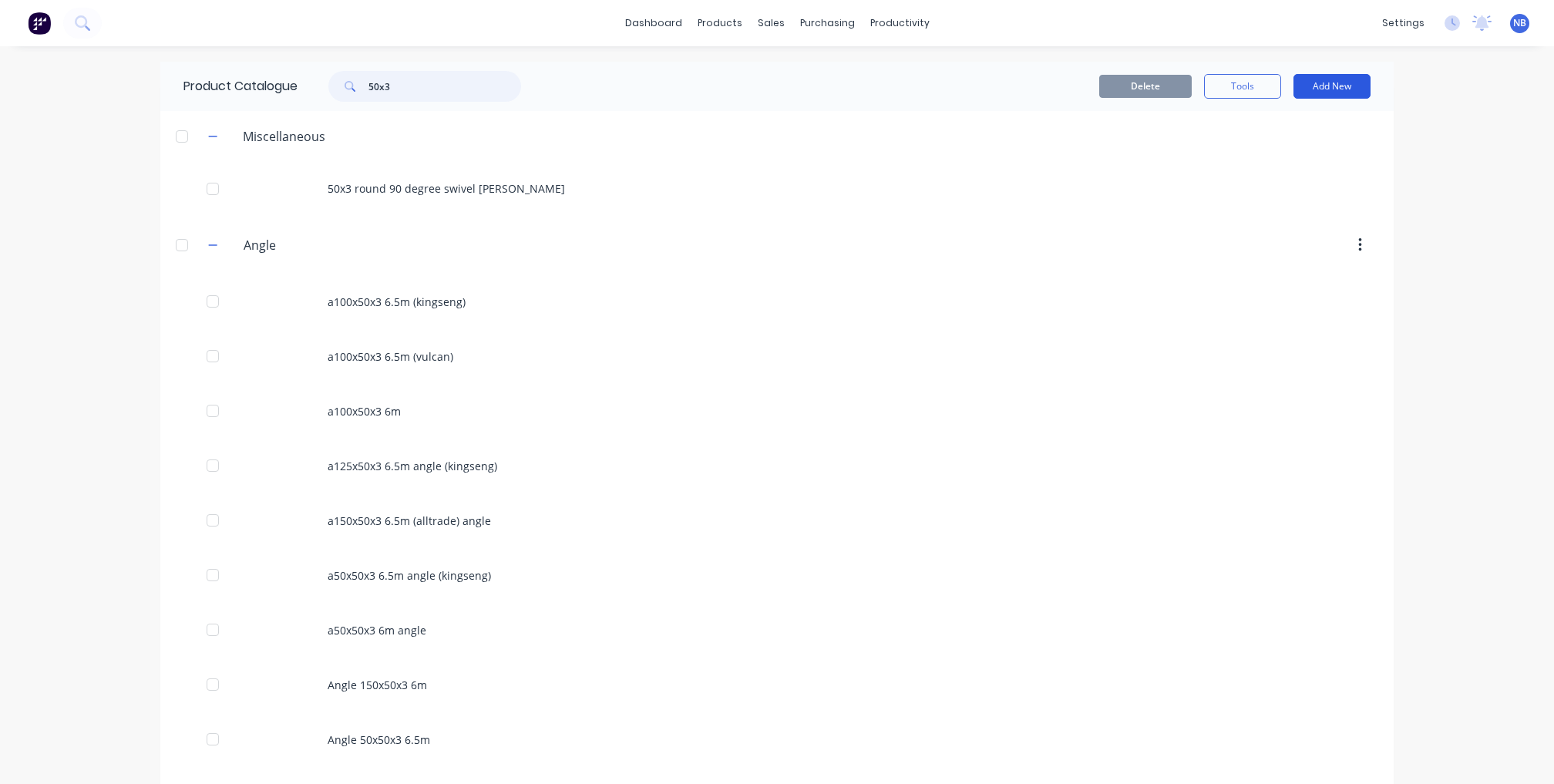
type input "50x3"
click at [1317, 78] on button "Add New" at bounding box center [1332, 87] width 77 height 25
click at [1293, 120] on div "Category" at bounding box center [1297, 125] width 118 height 22
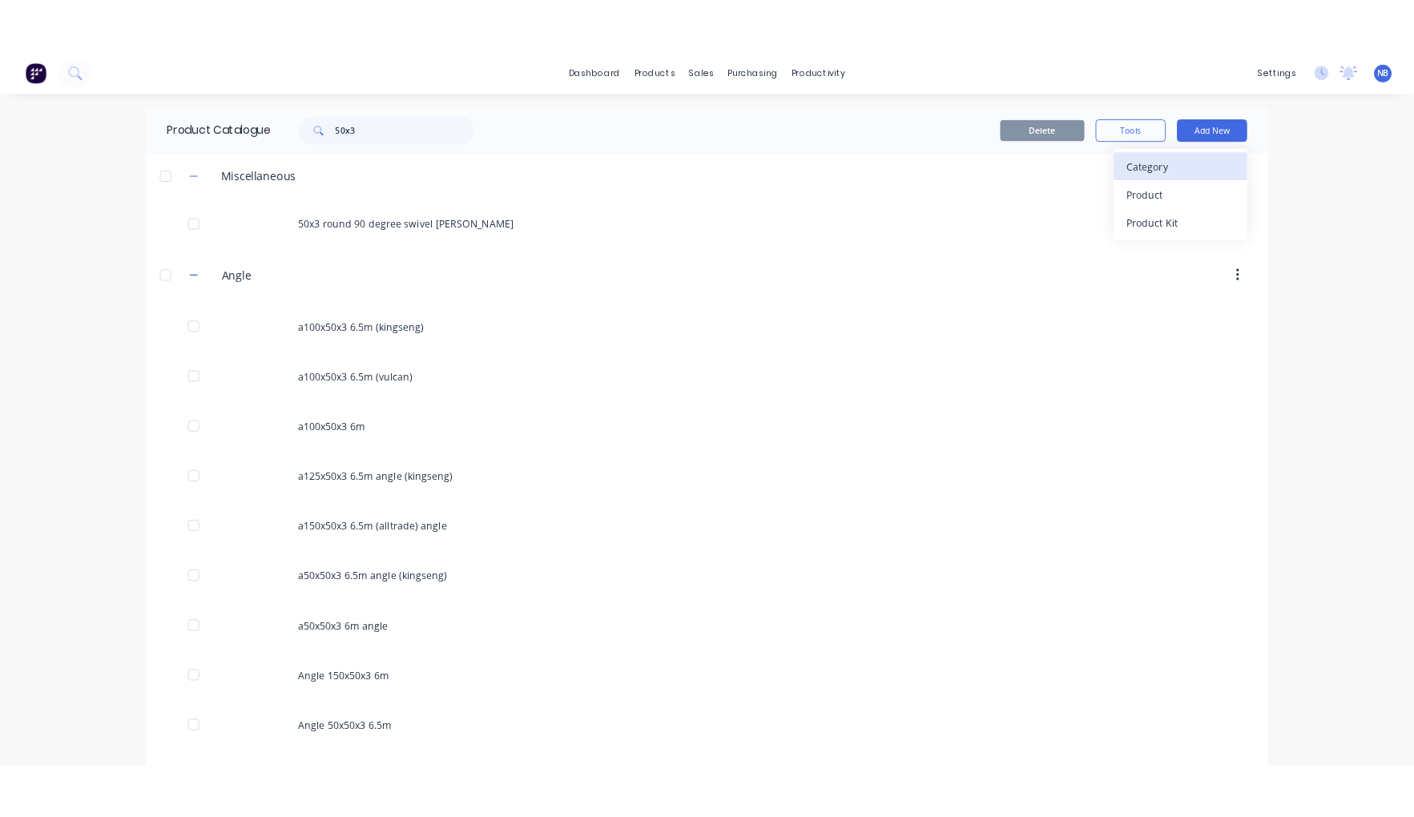
scroll to position [1474, 0]
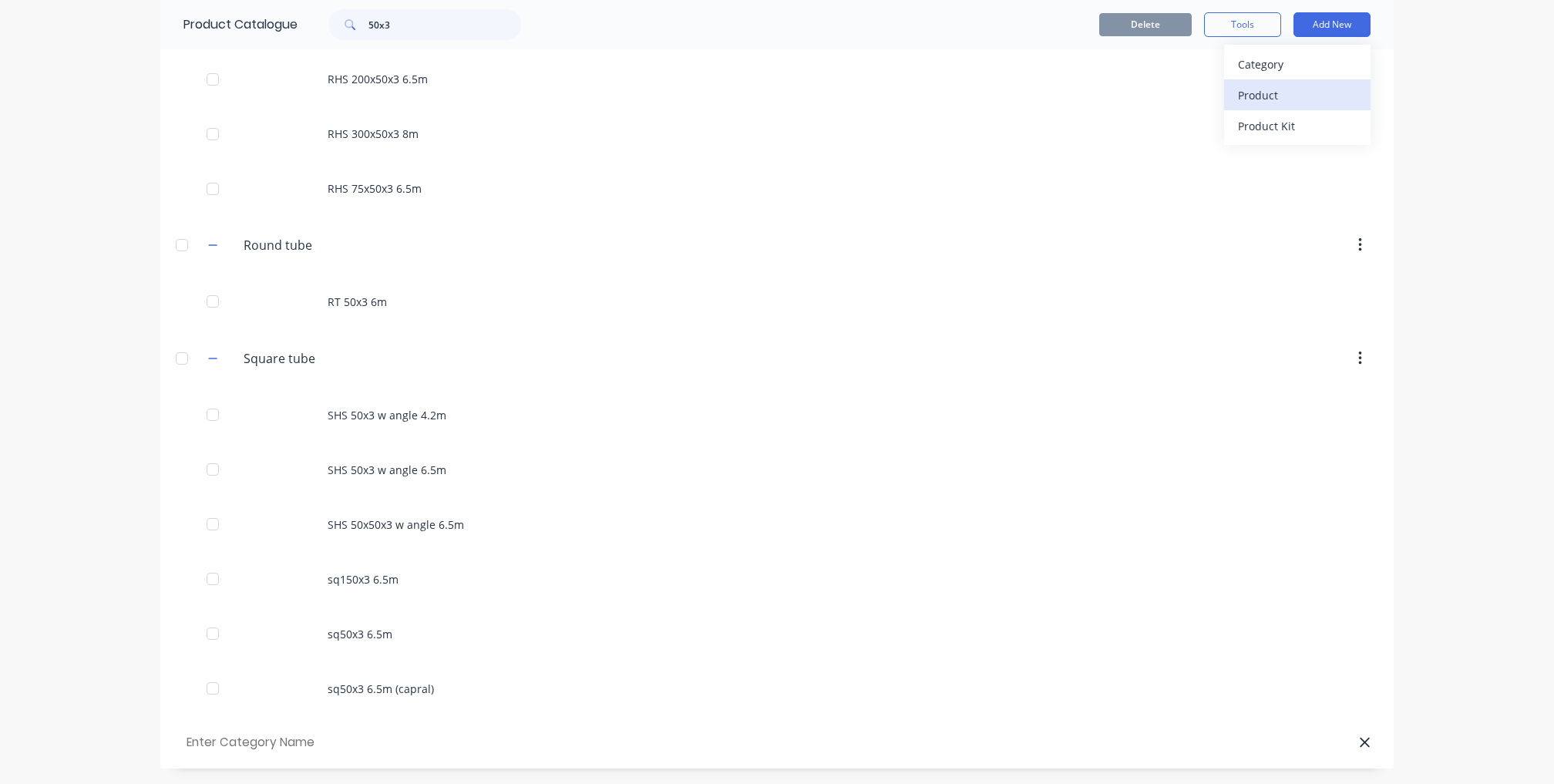
click at [1243, 91] on div "Product" at bounding box center [1297, 94] width 118 height 22
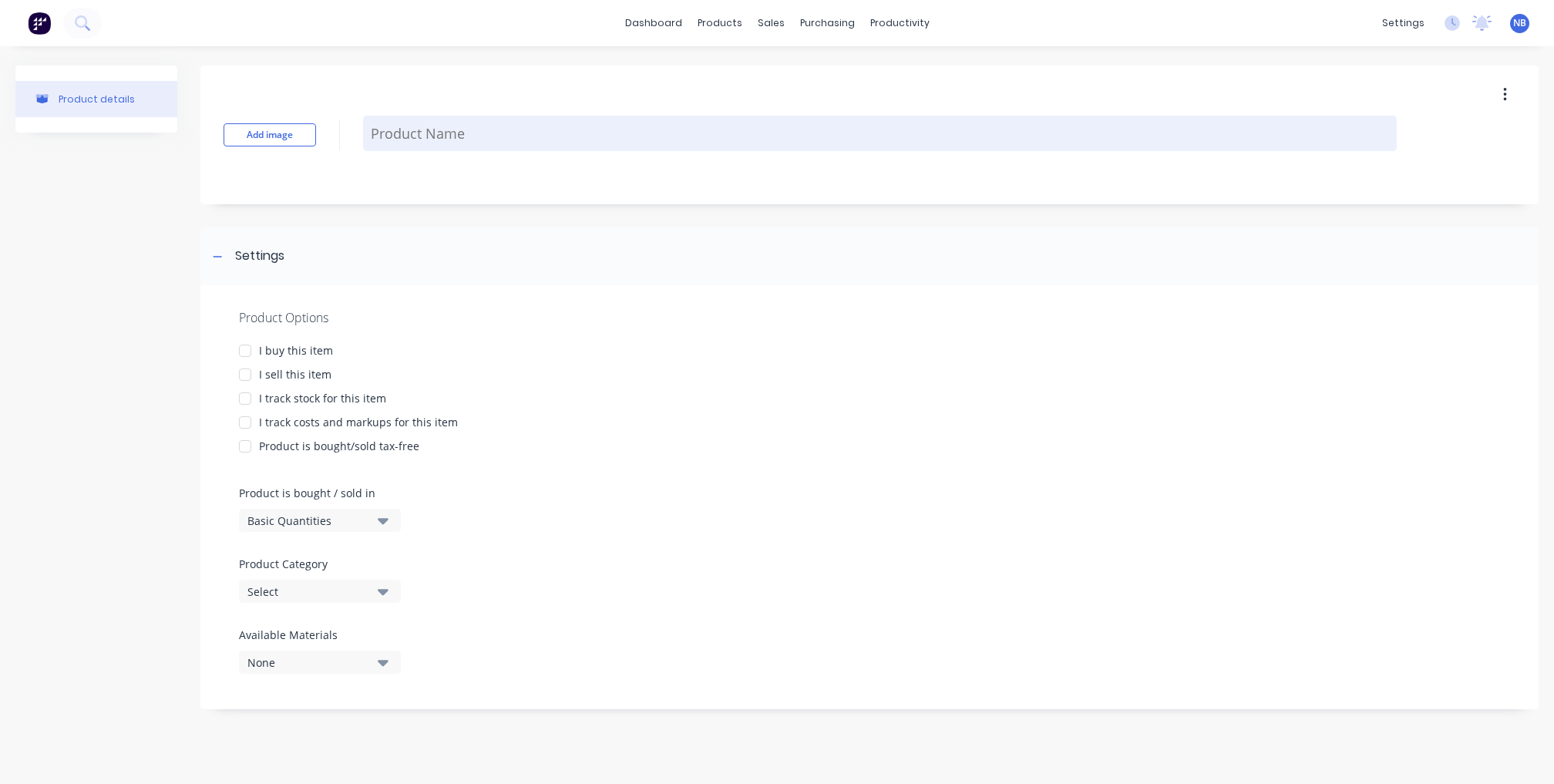
click at [448, 139] on textarea at bounding box center [879, 133] width 1033 height 36
type textarea "x"
type textarea "5"
type textarea "x"
type textarea "50"
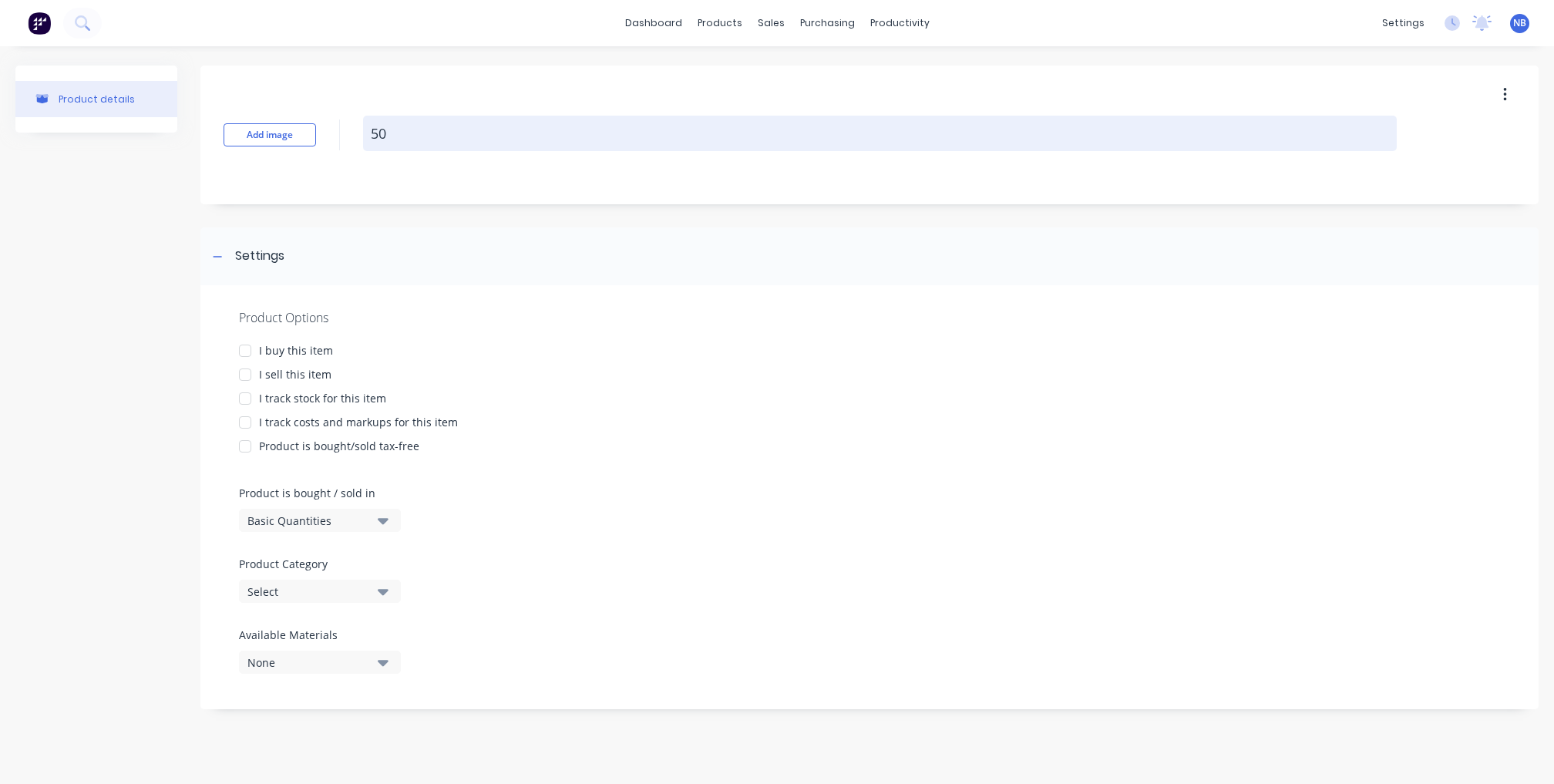
type textarea "x"
type textarea "50m"
type textarea "x"
type textarea "50mm"
type textarea "x"
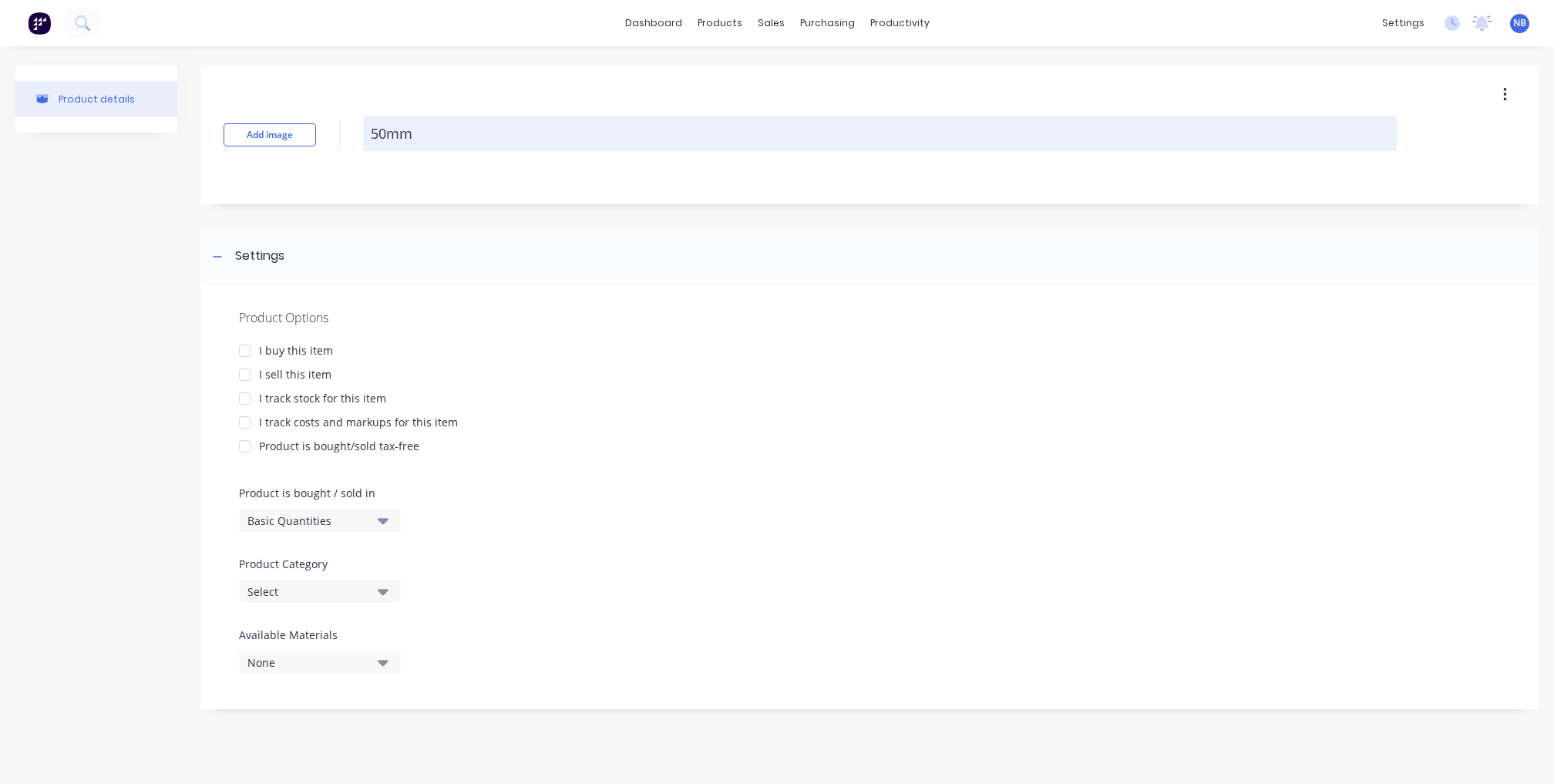
type textarea "50mm"
type textarea "x"
type textarea "50mm R"
type textarea "x"
type textarea "50mm Ro"
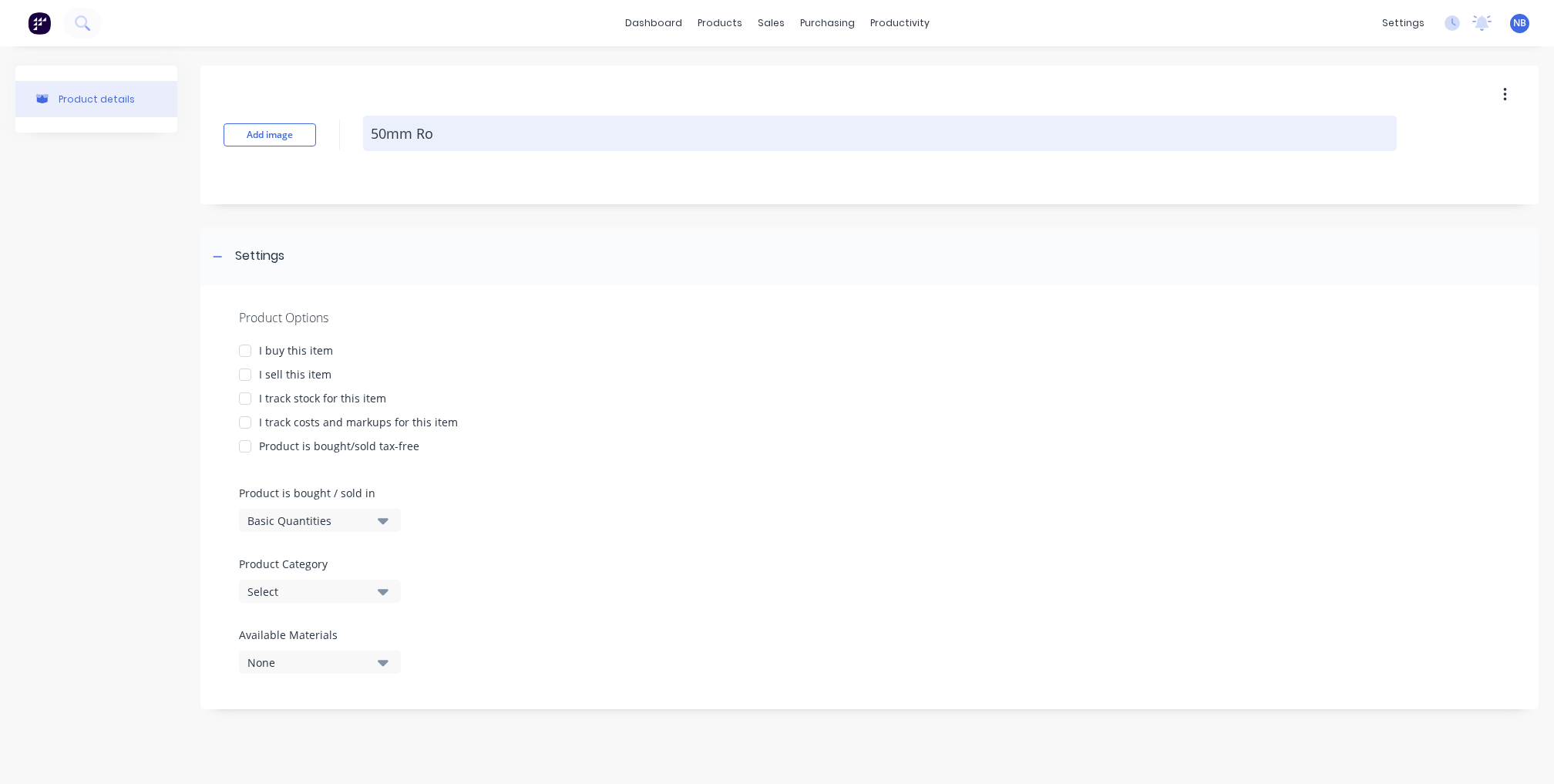
type textarea "x"
type textarea "50mm Rou"
type textarea "x"
type textarea "50mm Roun"
type textarea "x"
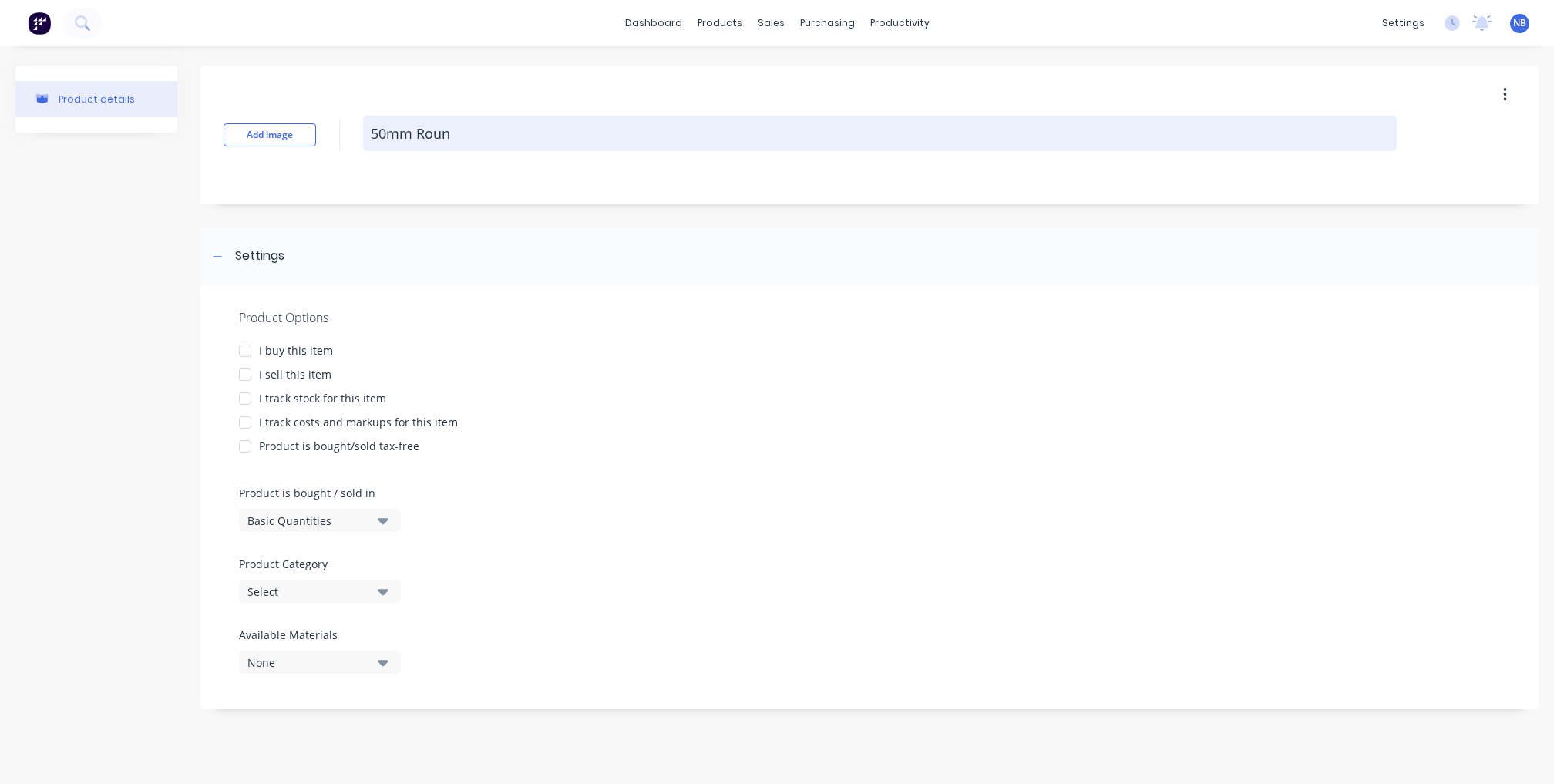
type textarea "50mm Round"
type textarea "x"
type textarea "50mm Round"
type textarea "x"
type textarea "50mm Round E"
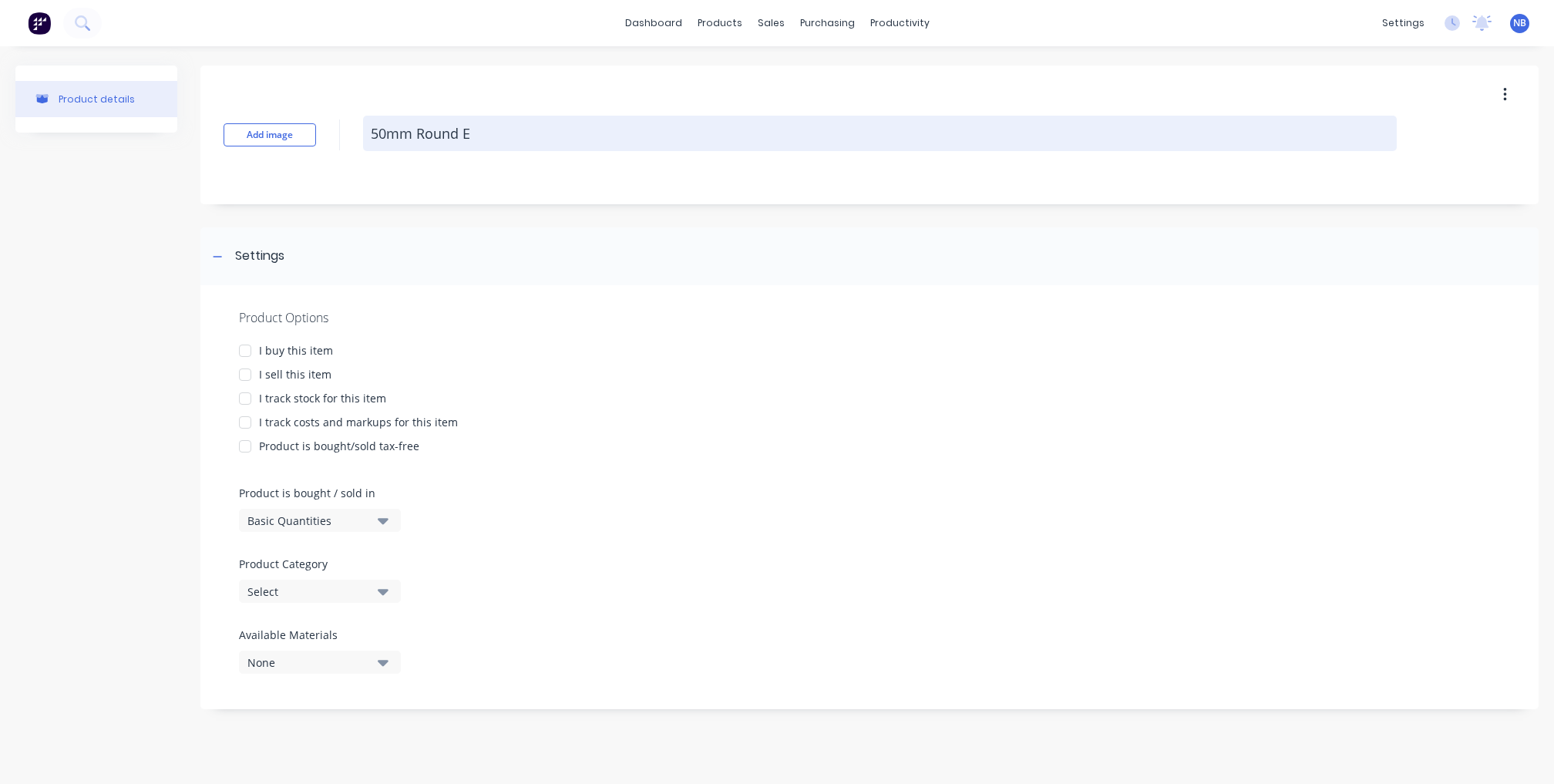
type textarea "x"
type textarea "50mm Round El"
type textarea "x"
type textarea "50mm Round Elb"
type textarea "x"
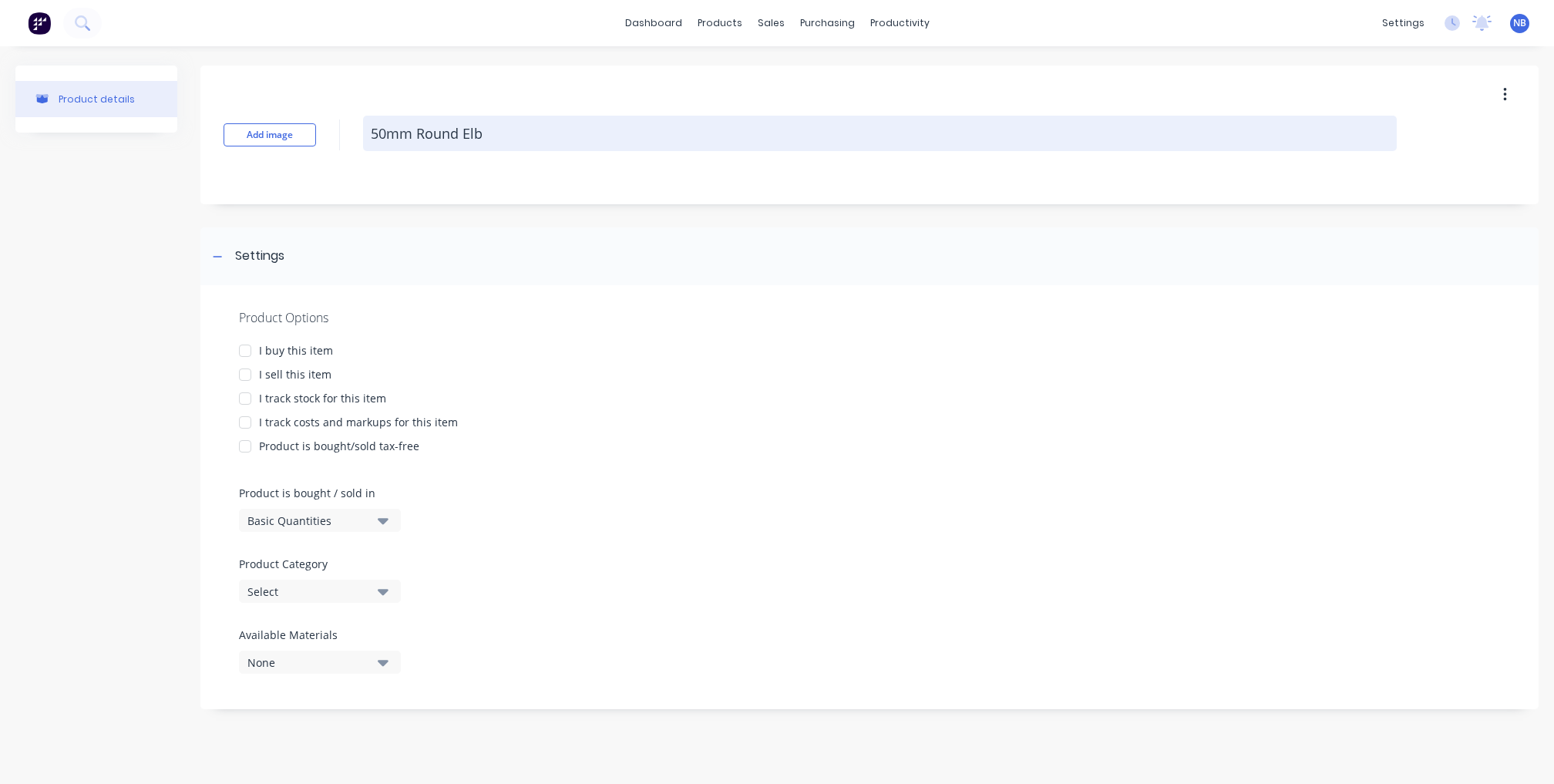
type textarea "50mm Round Elbo"
type textarea "x"
type textarea "50mm Round Elbow"
type textarea "x"
type textarea "50mm Round Elbow"
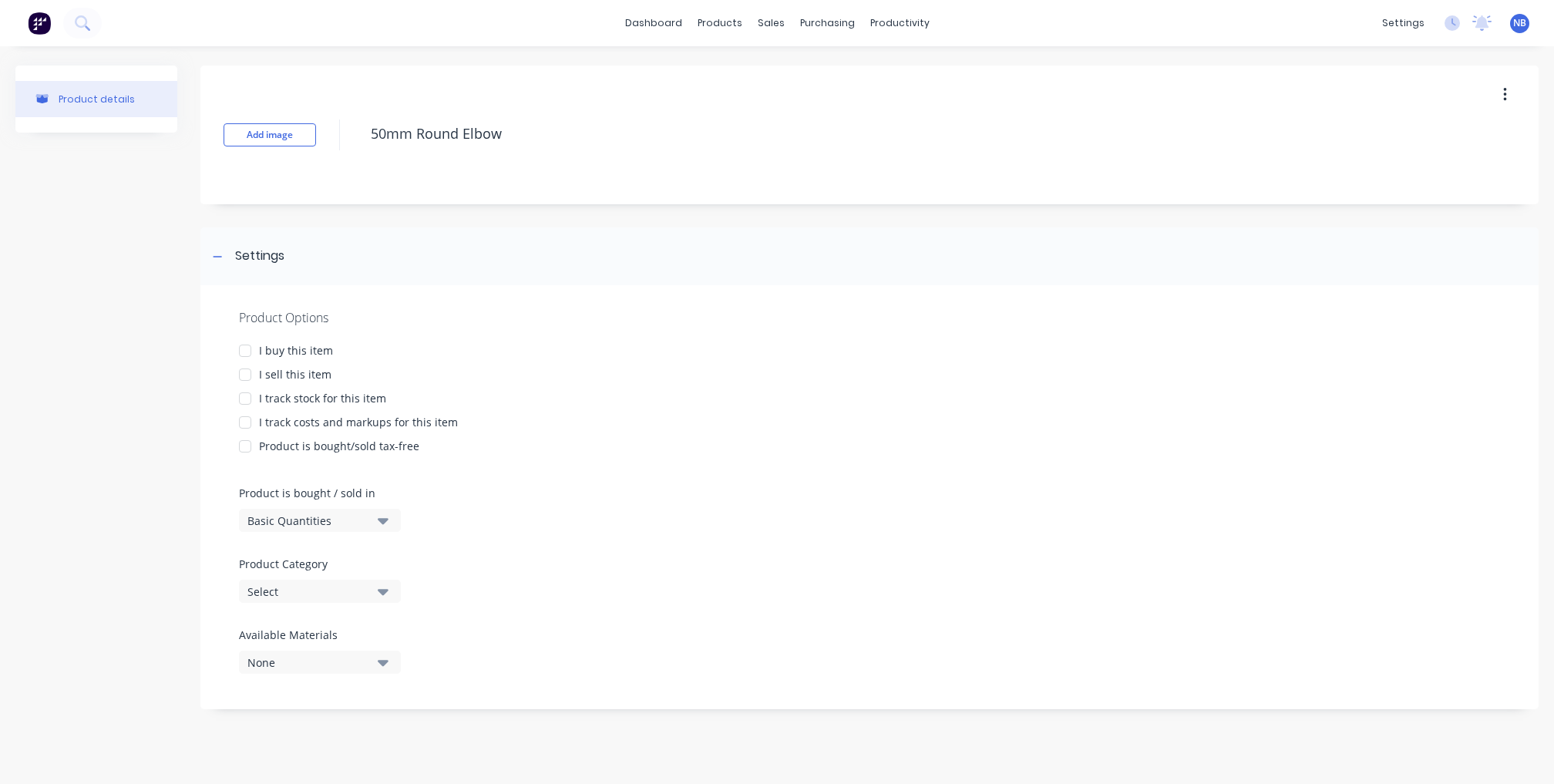
paste textarea "0$&EHQGGJU"
type textarea "x"
type textarea "50mm Round Elbow 0$&EHQGGJU"
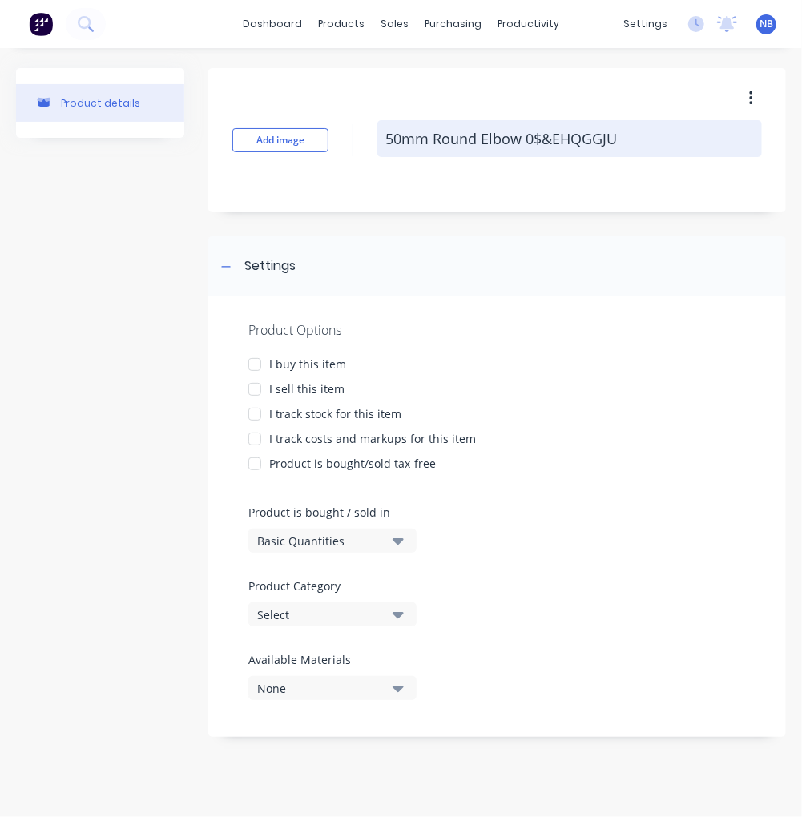
drag, startPoint x: 627, startPoint y: 132, endPoint x: 523, endPoint y: 131, distance: 103.4
click at [523, 131] on textarea "50mm Round Elbow 0$&EHQGGJU" at bounding box center [569, 138] width 385 height 37
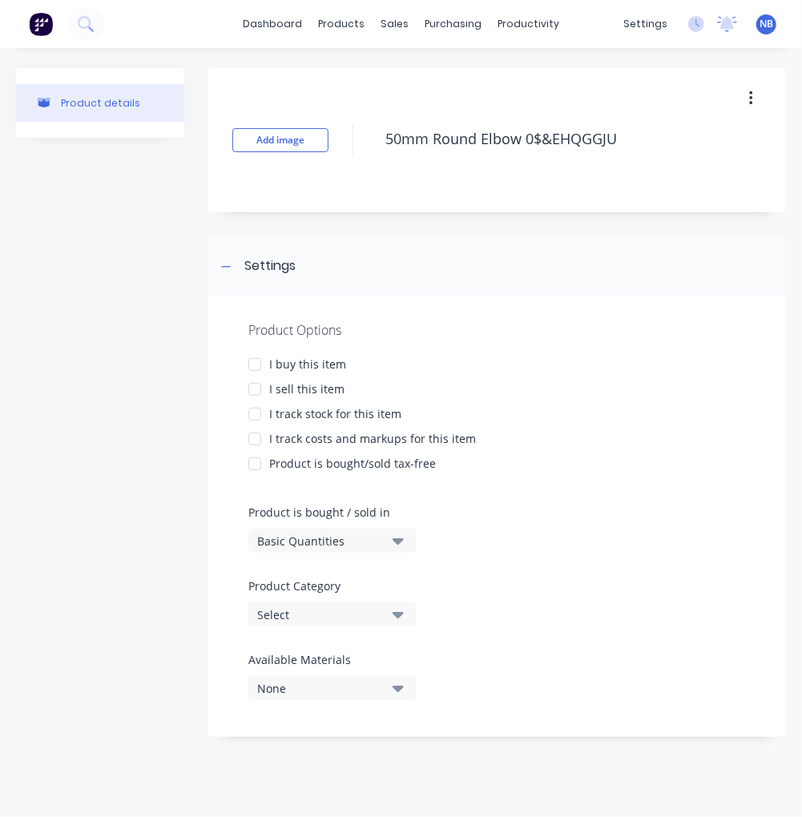
type textarea "x"
type textarea "50mm Round Elbow M"
type textarea "x"
type textarea "50mm Round Elbow MA"
type textarea "x"
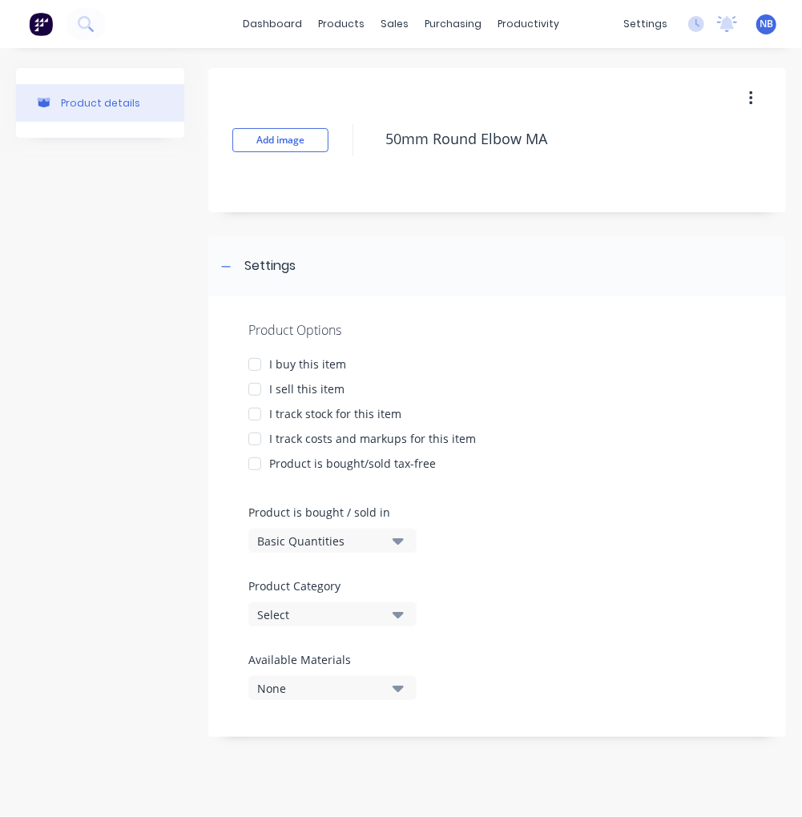
type textarea "50mm Round Elbow MAC"
type textarea "x"
type textarea "50mm Round Elbow MAC-"
type textarea "x"
type textarea "50mm Round Elbow MAC-b"
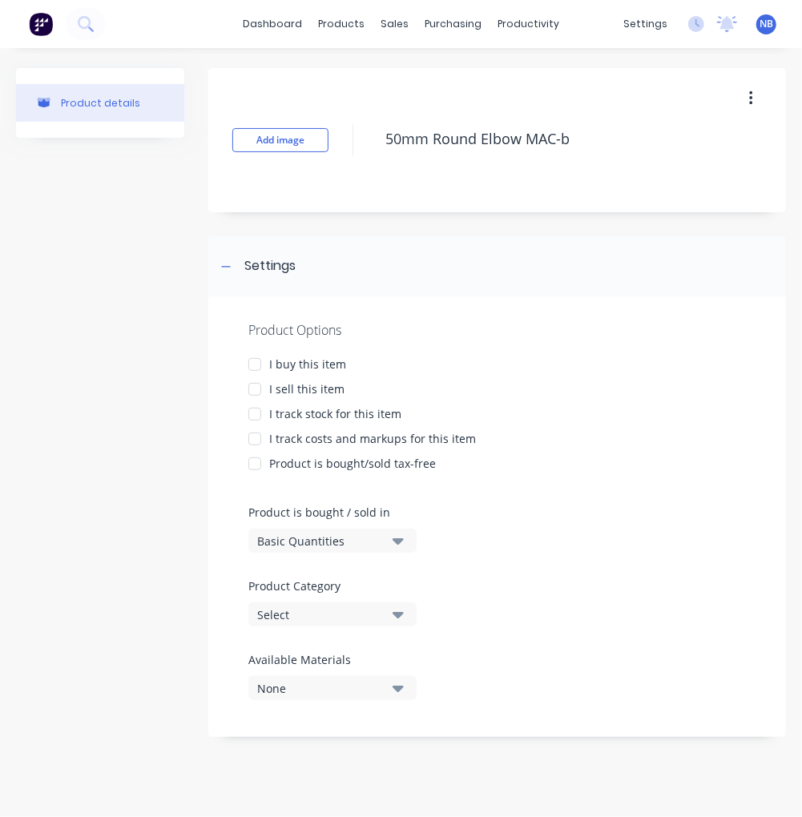
type textarea "x"
type textarea "50mm Round Elbow MAC-be"
type textarea "x"
type textarea "50mm Round Elbow MAC-ben"
type textarea "x"
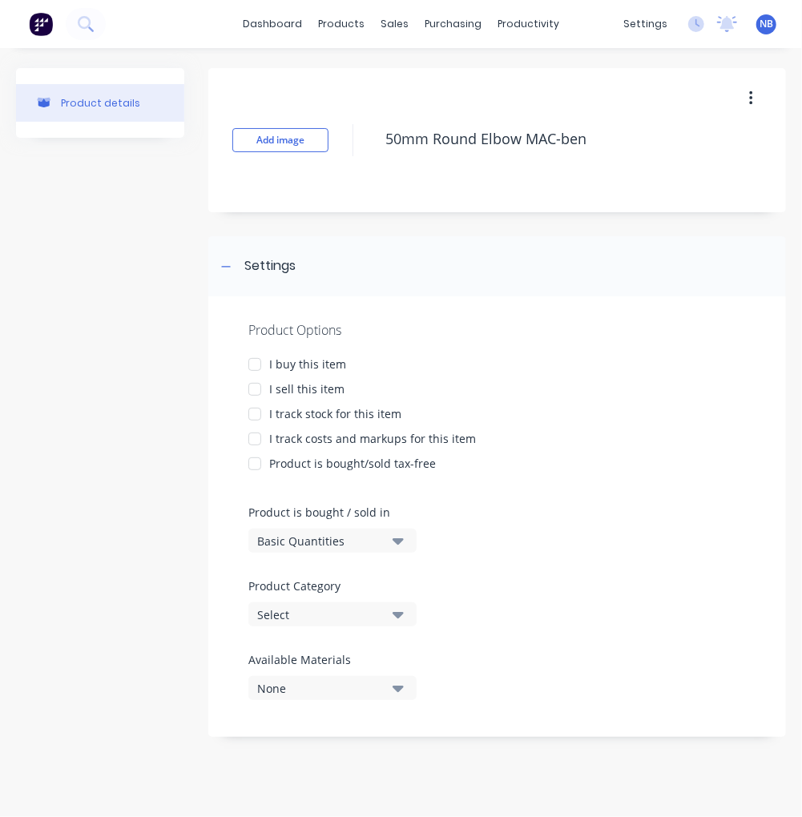
type textarea "50mm Round Elbow MAC-bend"
type textarea "x"
type textarea "50mm Round Elbow MAC-bend5"
type textarea "x"
type textarea "50mm Round Elbow MAC-bend50"
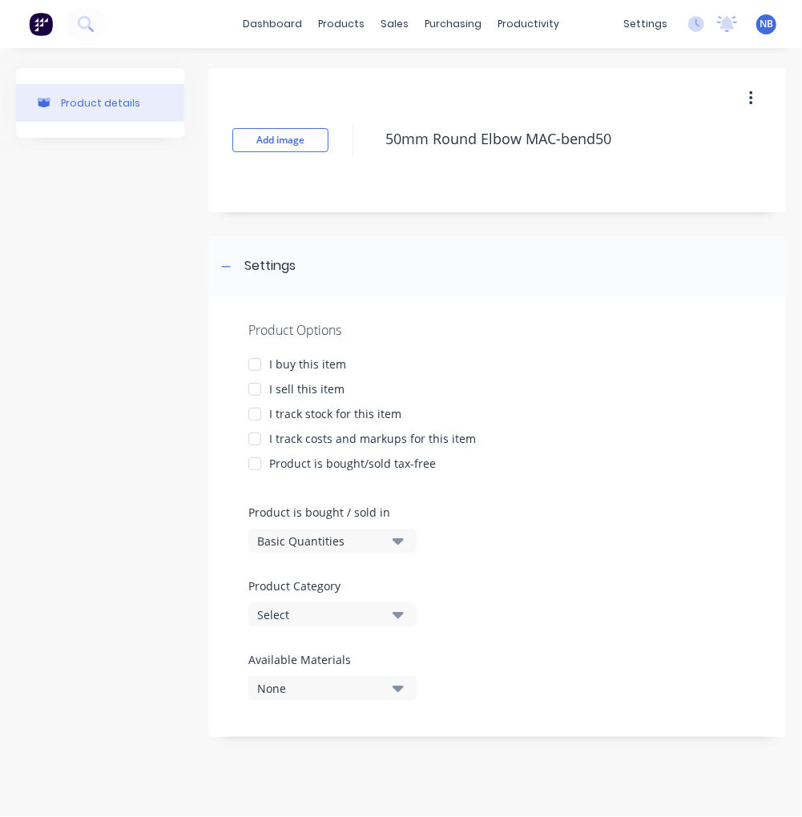
type textarea "x"
type textarea "50mm Round Elbow MAC-bend50-"
type textarea "x"
type textarea "50mm Round Elbow MAC-bend50-1"
type textarea "x"
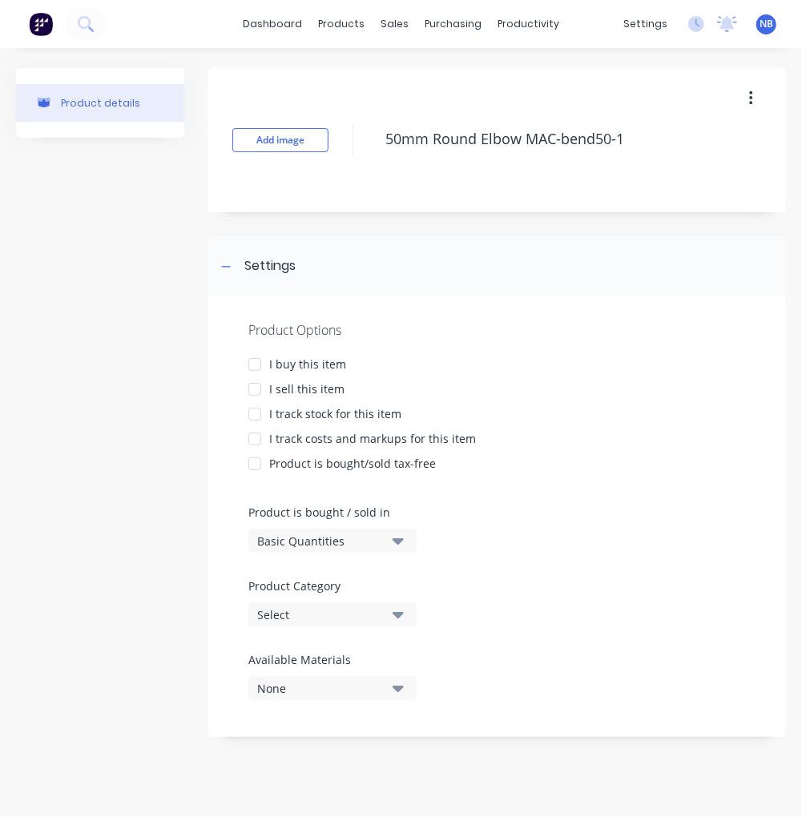
type textarea "50mm Round Elbow MAC-bend50-18"
type textarea "x"
type textarea "50mm Round Elbow MAC-bend50-180"
type textarea "x"
type textarea "50mm Round Elbow MAC-bend50-180d"
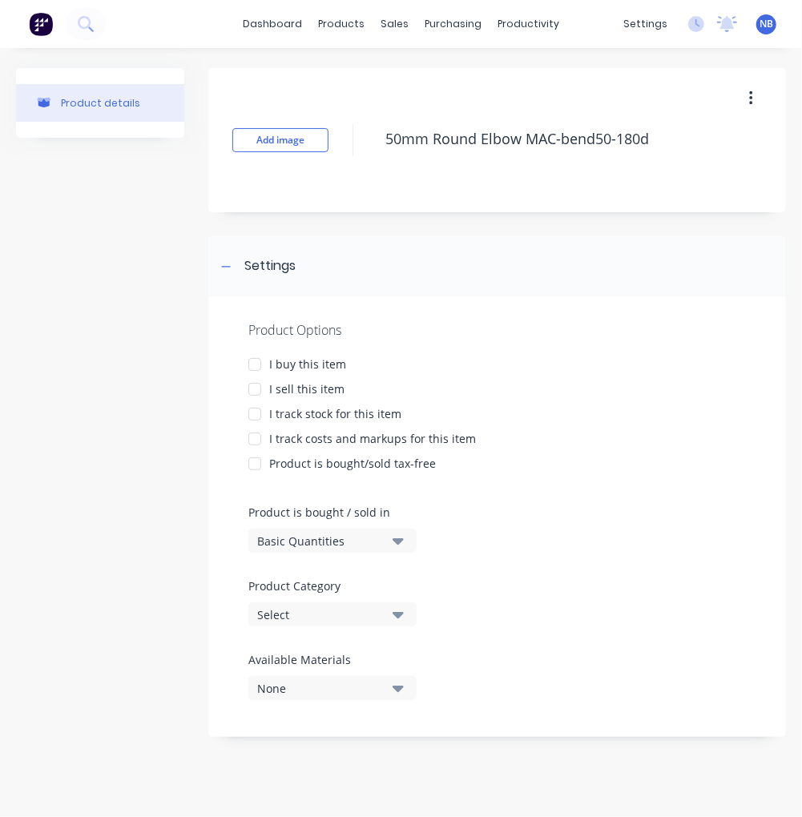
type textarea "x"
type textarea "50mm Round Elbow MAC-bend50-180dg"
type textarea "x"
type textarea "50mm Round Elbow MAC-bend50-180dgr"
type textarea "x"
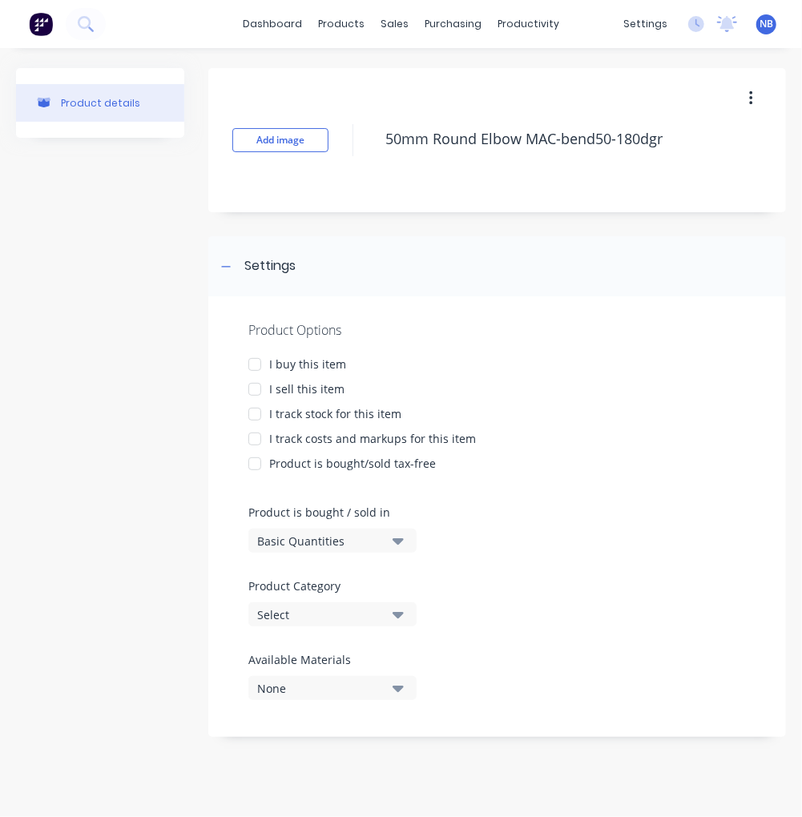
type textarea "50mm Round Elbow MAC-bend50-180dgr+"
type textarea "x"
type textarea "50mm Round Elbow MAC-bend50-180dgr+3"
type textarea "x"
type textarea "50mm Round Elbow MAC-bend50-180dgr+30"
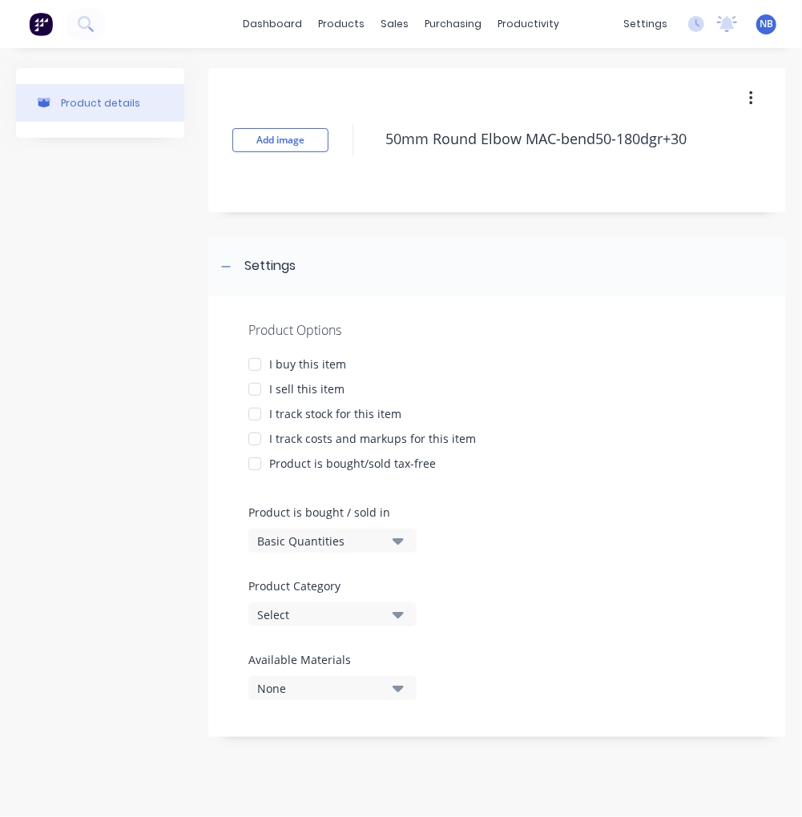
type textarea "x"
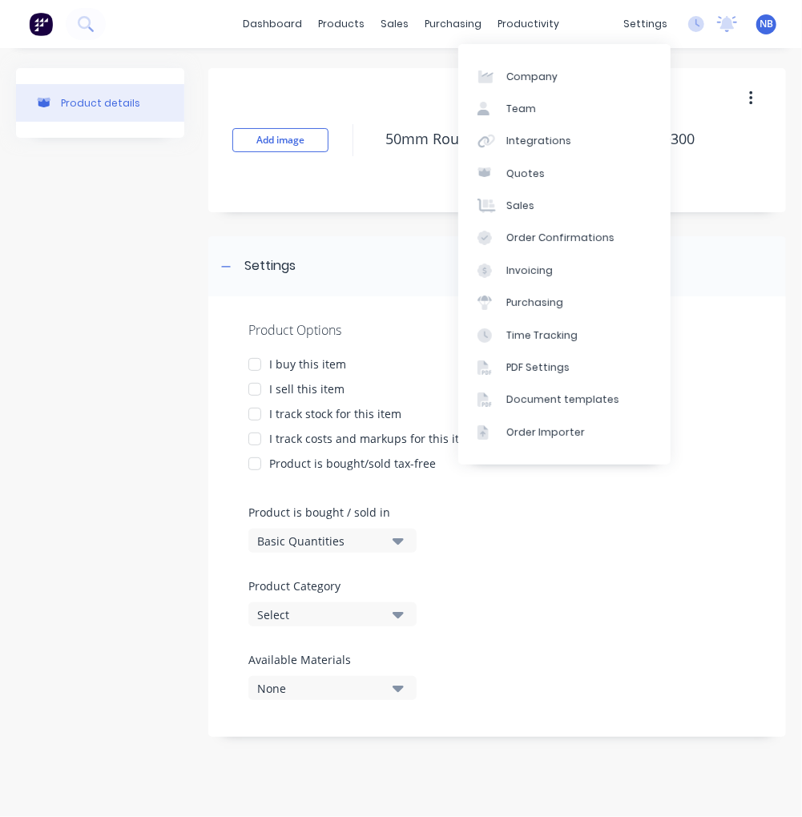
type textarea "50mm Round Elbow MAC-bend50-180dgr+300"
type textarea "x"
type textarea "50mm Round Elbow MAC-bend50-180dgr+300"
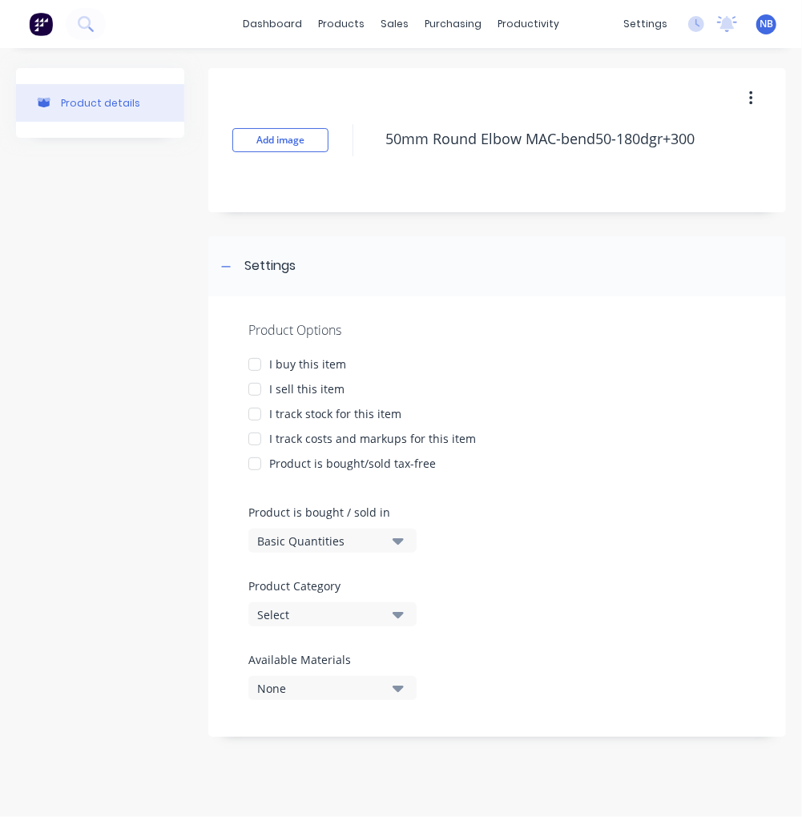
click at [130, 302] on div "Product details" at bounding box center [100, 410] width 168 height 685
click at [595, 521] on div "Product Options I buy this item I sell this item I track stock for this item I …" at bounding box center [497, 516] width 578 height 441
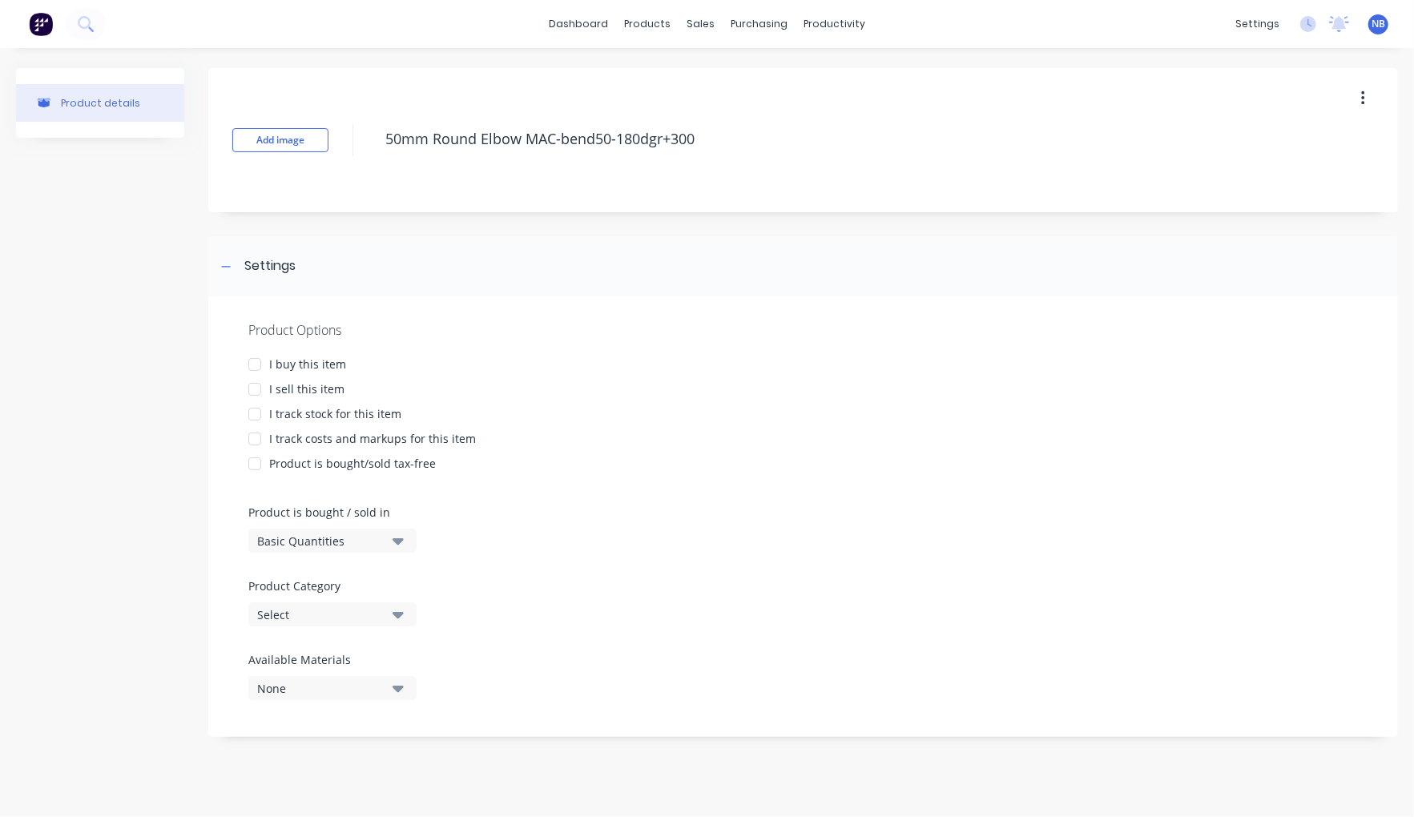
click at [270, 359] on div at bounding box center [255, 365] width 32 height 32
click at [280, 381] on div "I sell this item" at bounding box center [306, 389] width 75 height 17
click at [341, 405] on div "I track stock for this item" at bounding box center [335, 413] width 132 height 17
click at [354, 431] on div "I track costs and markups for this item" at bounding box center [372, 438] width 207 height 17
type textarea "x"
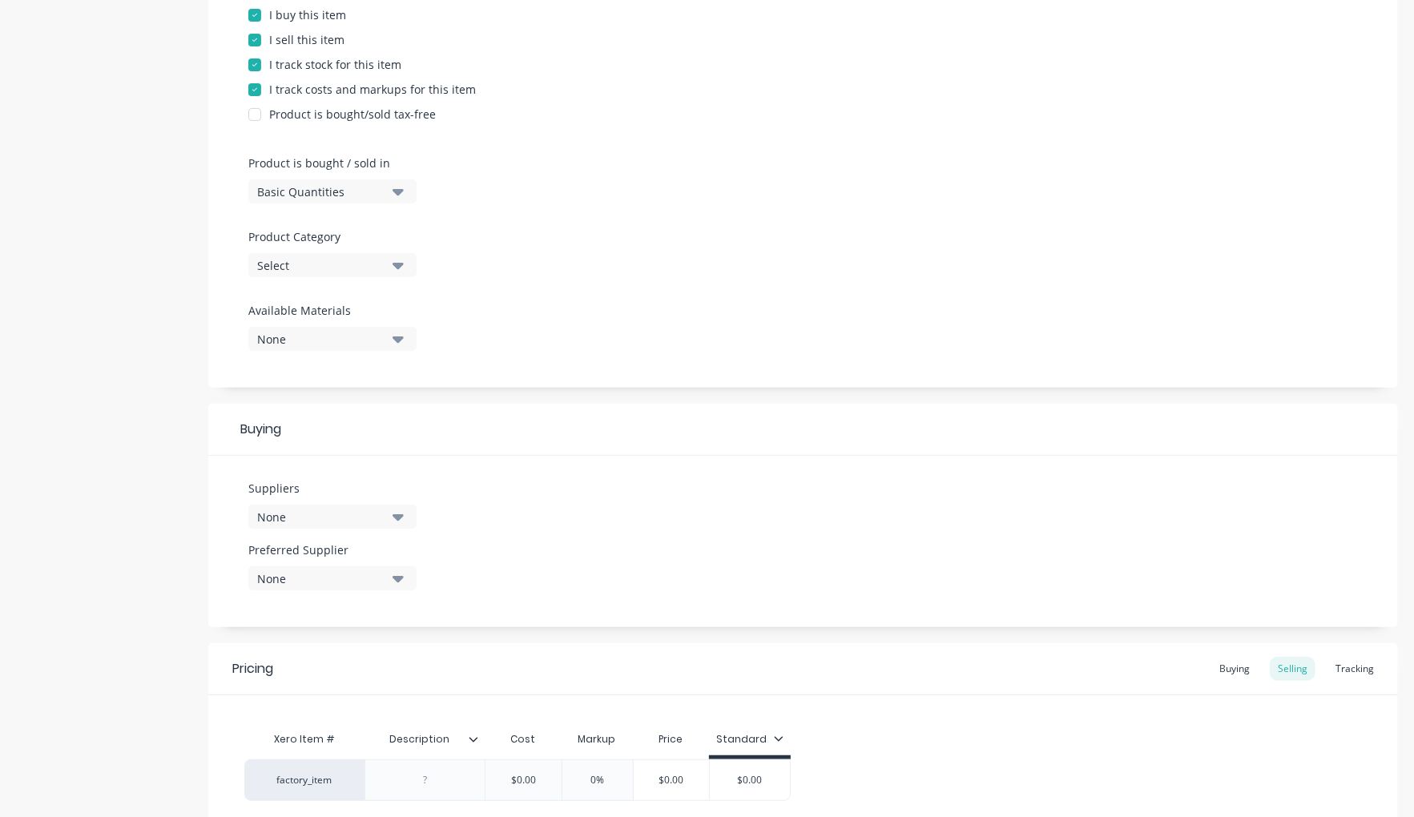
scroll to position [463, 0]
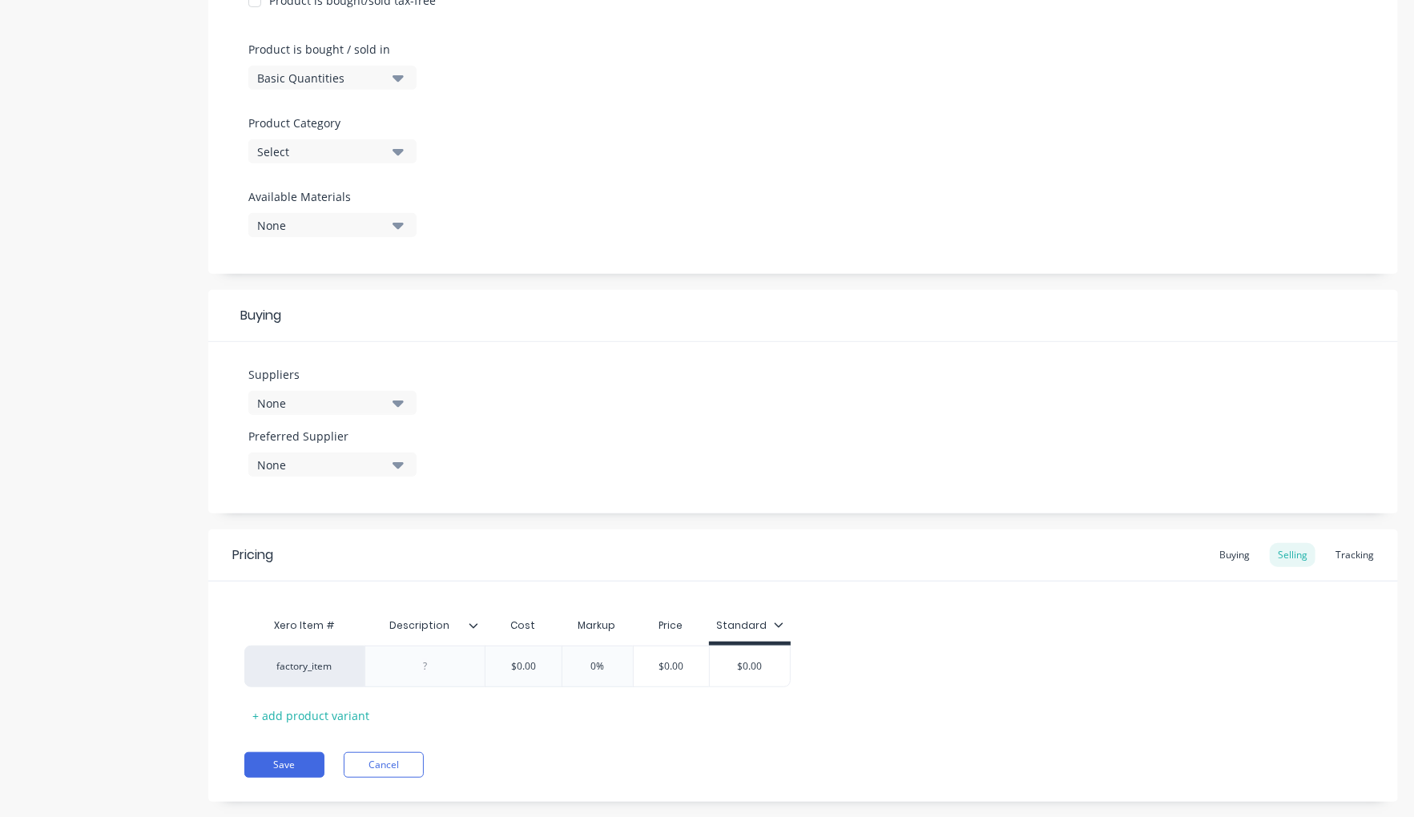
click at [359, 395] on div "None" at bounding box center [321, 403] width 128 height 17
click at [360, 395] on div "None" at bounding box center [321, 403] width 128 height 17
click at [354, 436] on input "text" at bounding box center [380, 450] width 170 height 32
type input "meg"
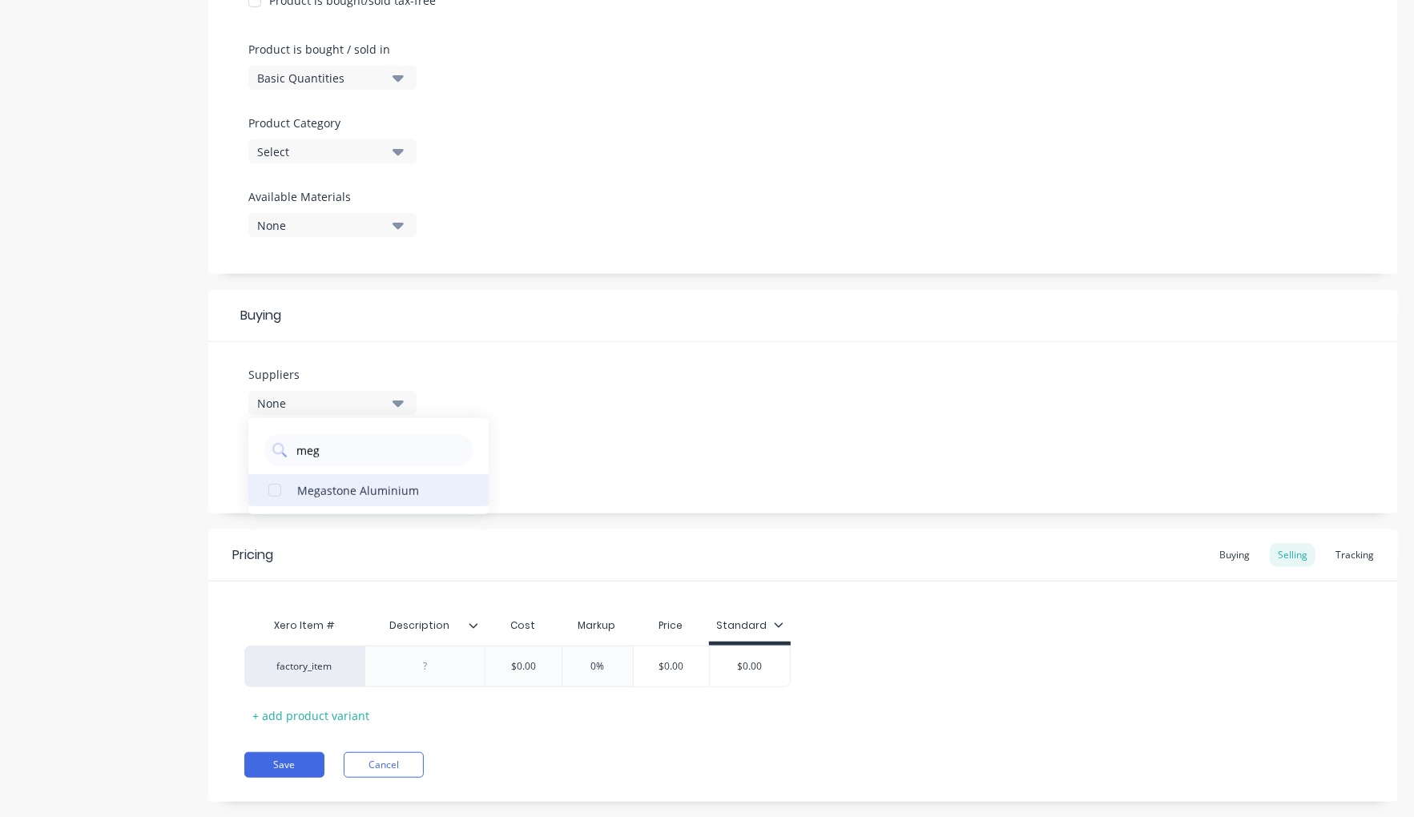
click at [309, 482] on div "Megastone Aluminium" at bounding box center [377, 490] width 160 height 17
click at [713, 468] on div "Suppliers 1 suppliers selected meg Megastone Aluminium Preferred Supplier None" at bounding box center [803, 427] width 1190 height 171
click at [373, 471] on div "Preferred Supplier None" at bounding box center [332, 459] width 168 height 62
click at [376, 460] on div "None" at bounding box center [321, 465] width 128 height 17
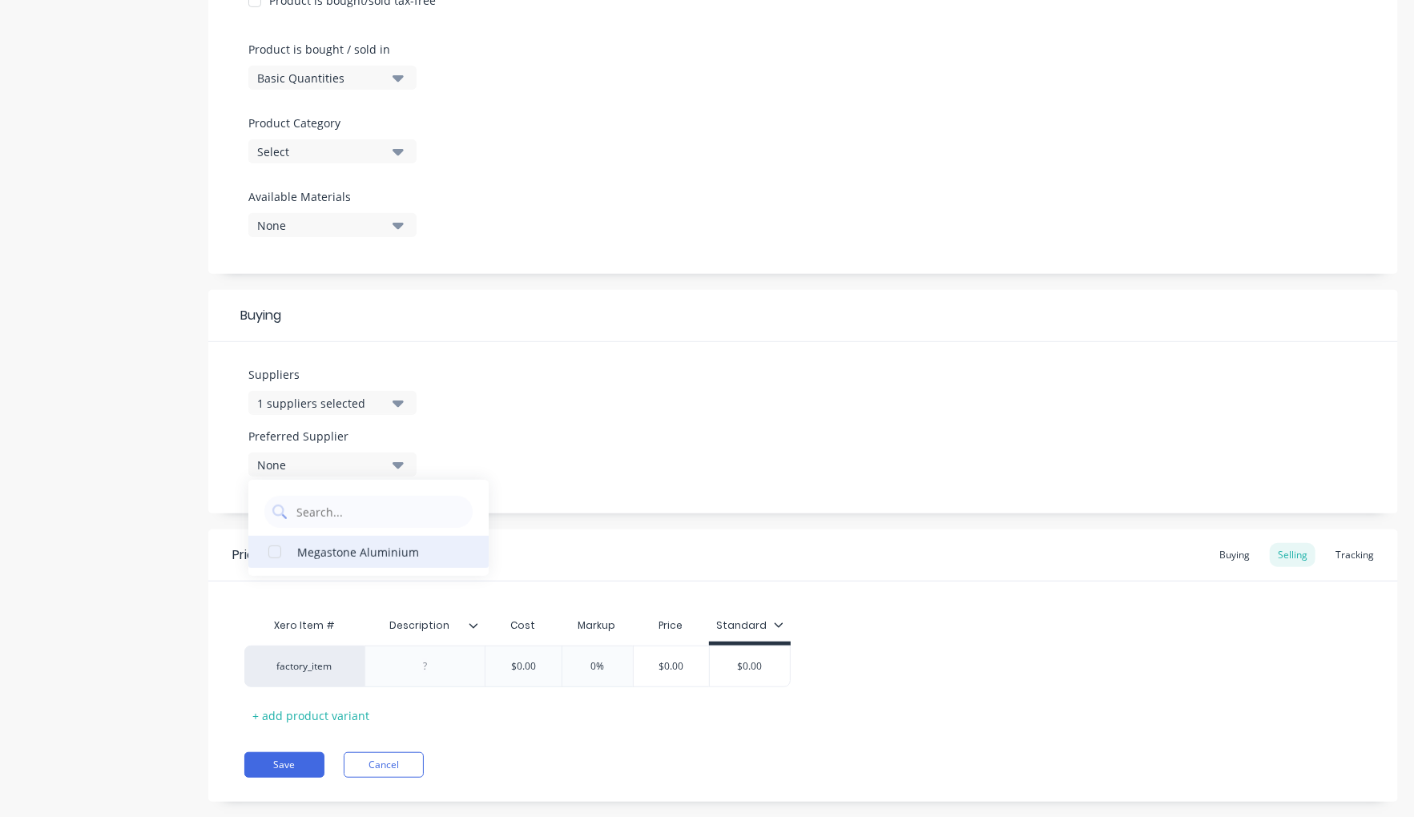
click at [282, 550] on div "button" at bounding box center [275, 552] width 32 height 32
type textarea "x"
click at [680, 517] on div "Add image 50mm Round Elbow MAC-bend50-180dgr+300 Settings Product Options I buy…" at bounding box center [803, 215] width 1190 height 1221
type input "$0.00"
drag, startPoint x: 514, startPoint y: 662, endPoint x: 526, endPoint y: 662, distance: 12.8
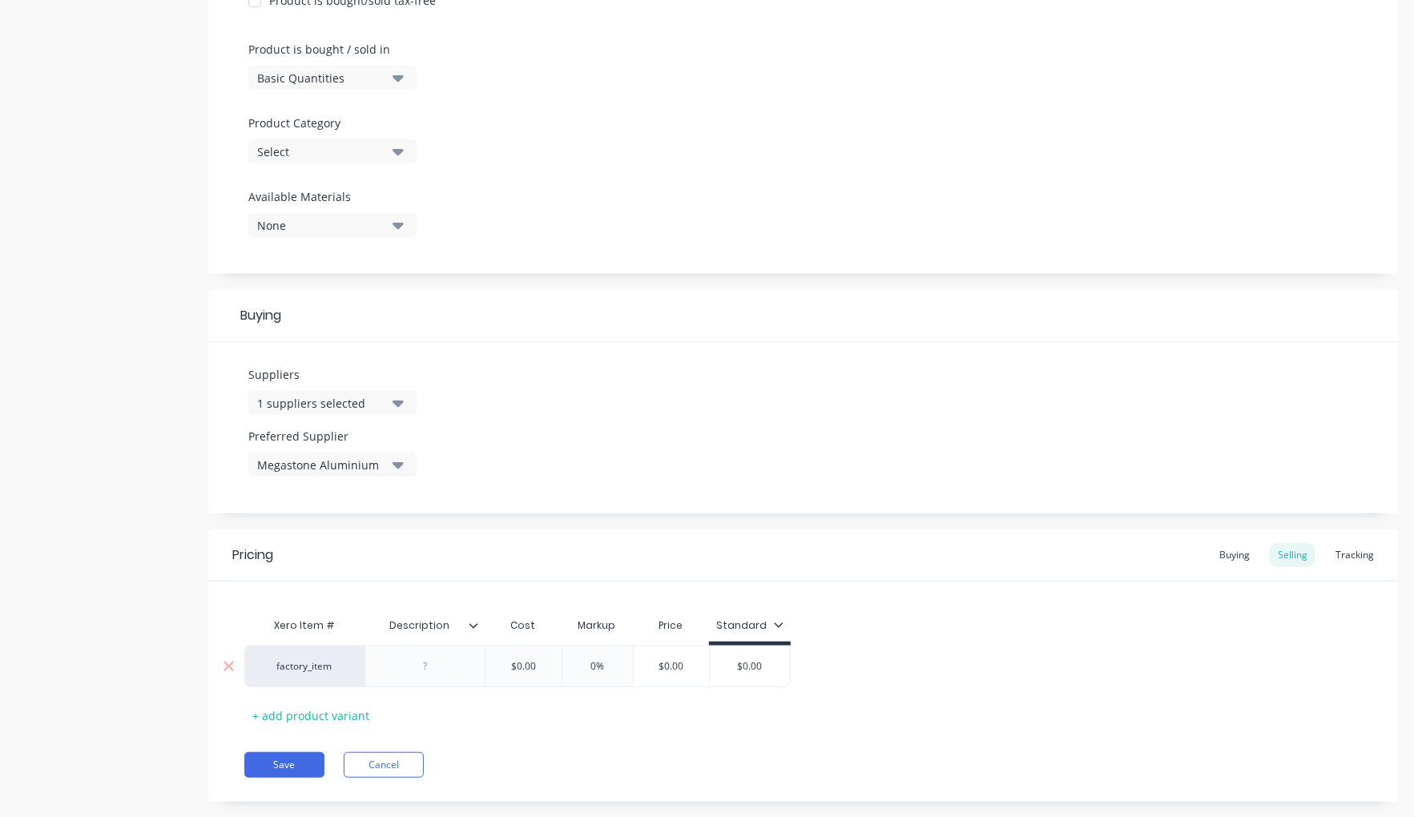
click at [514, 662] on input "$0.00" at bounding box center [523, 666] width 80 height 14
drag, startPoint x: 534, startPoint y: 660, endPoint x: 469, endPoint y: 655, distance: 65.1
click at [469, 655] on div "factory_item $0.00 $0.00 0% $0.00 $0.00" at bounding box center [517, 667] width 546 height 42
type textarea "x"
type input "3"
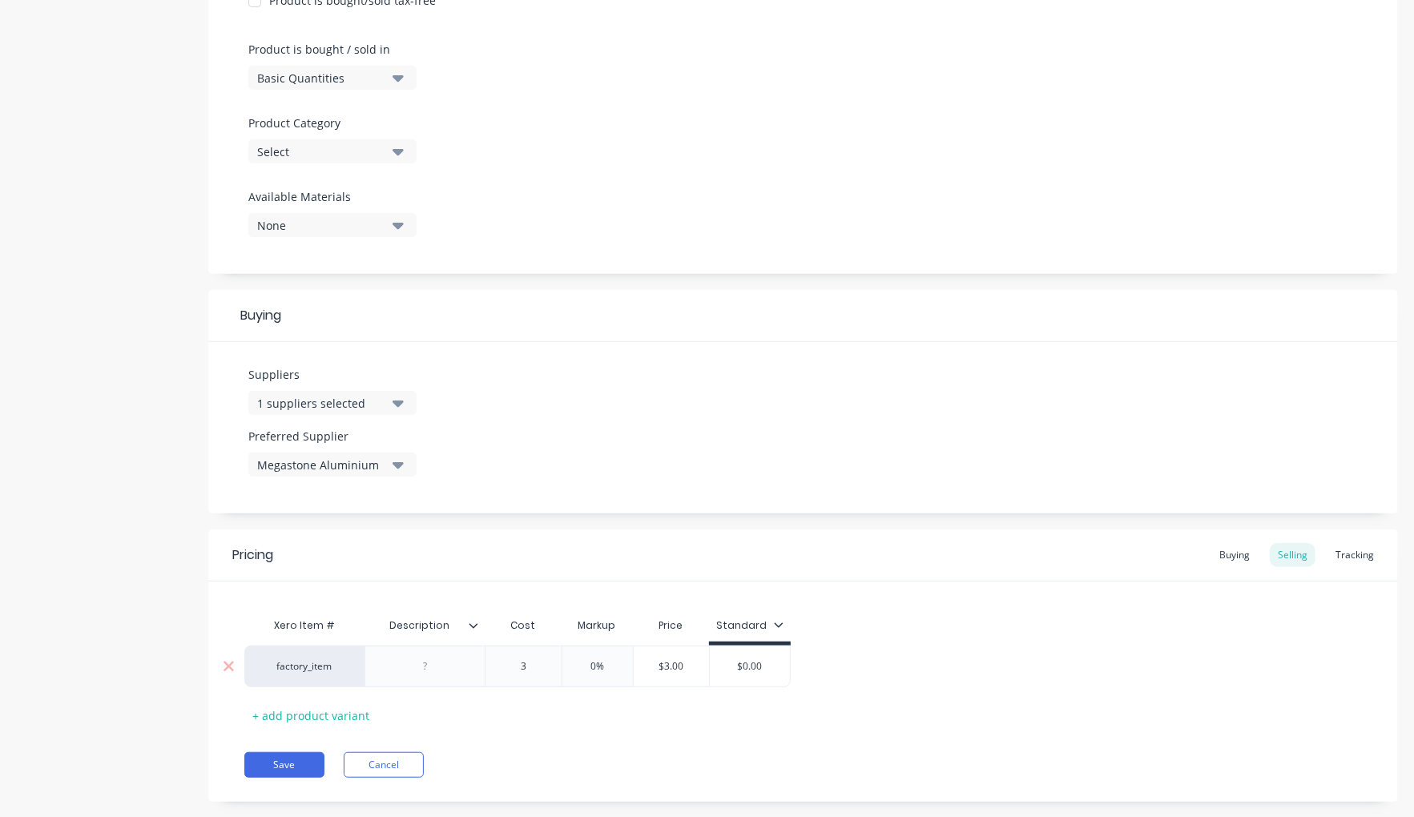
type textarea "x"
type input "30"
type input "0%"
type textarea "x"
type input "1"
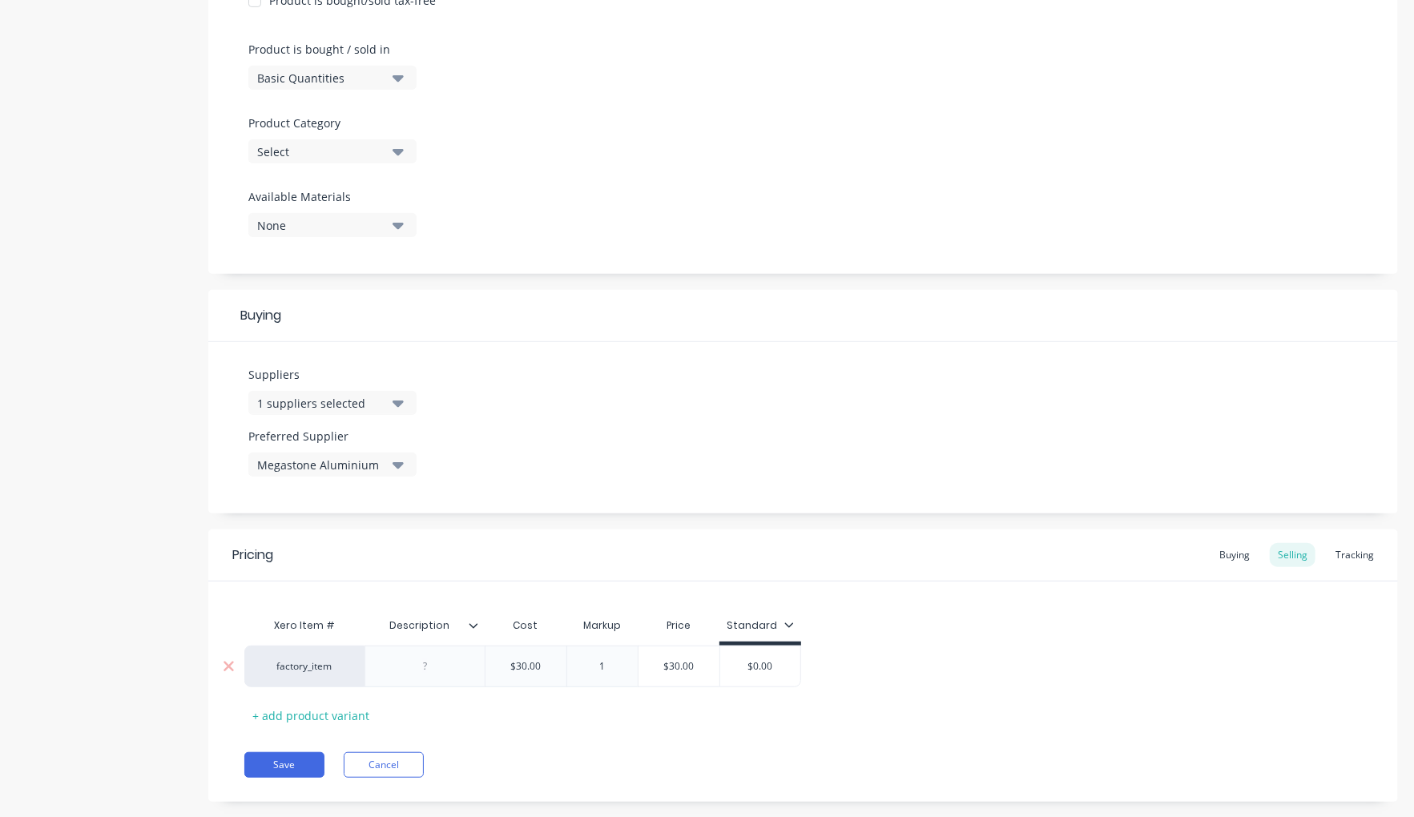
type textarea "x"
type input "15"
type input "$34.50"
type input "$0.00"
paste input "34.5"
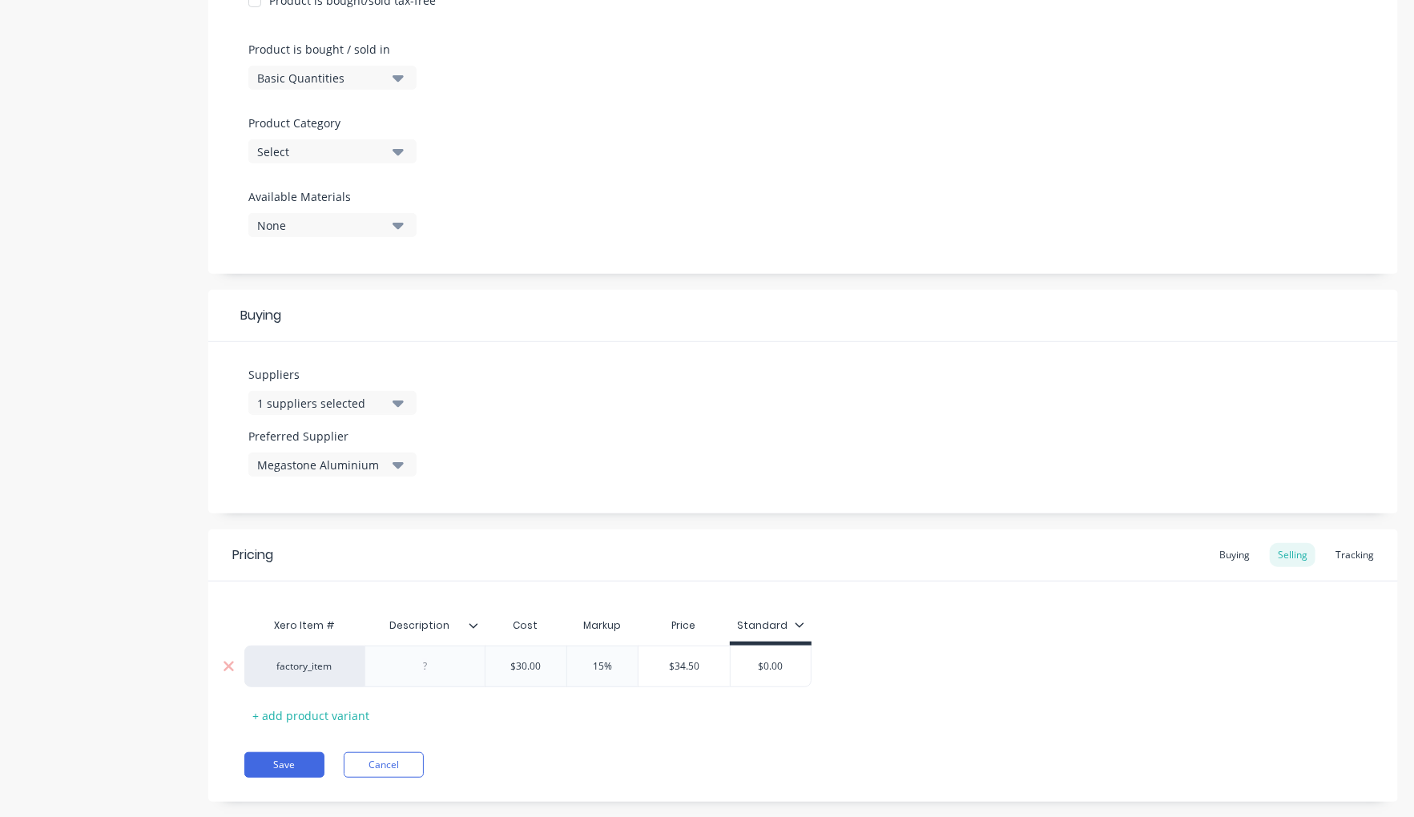
type textarea "x"
type input "$34.50"
click at [1102, 625] on div "Xero Item # Description Cost Markup Price Standard factory_item $30.00 30 15% 1…" at bounding box center [803, 669] width 1118 height 119
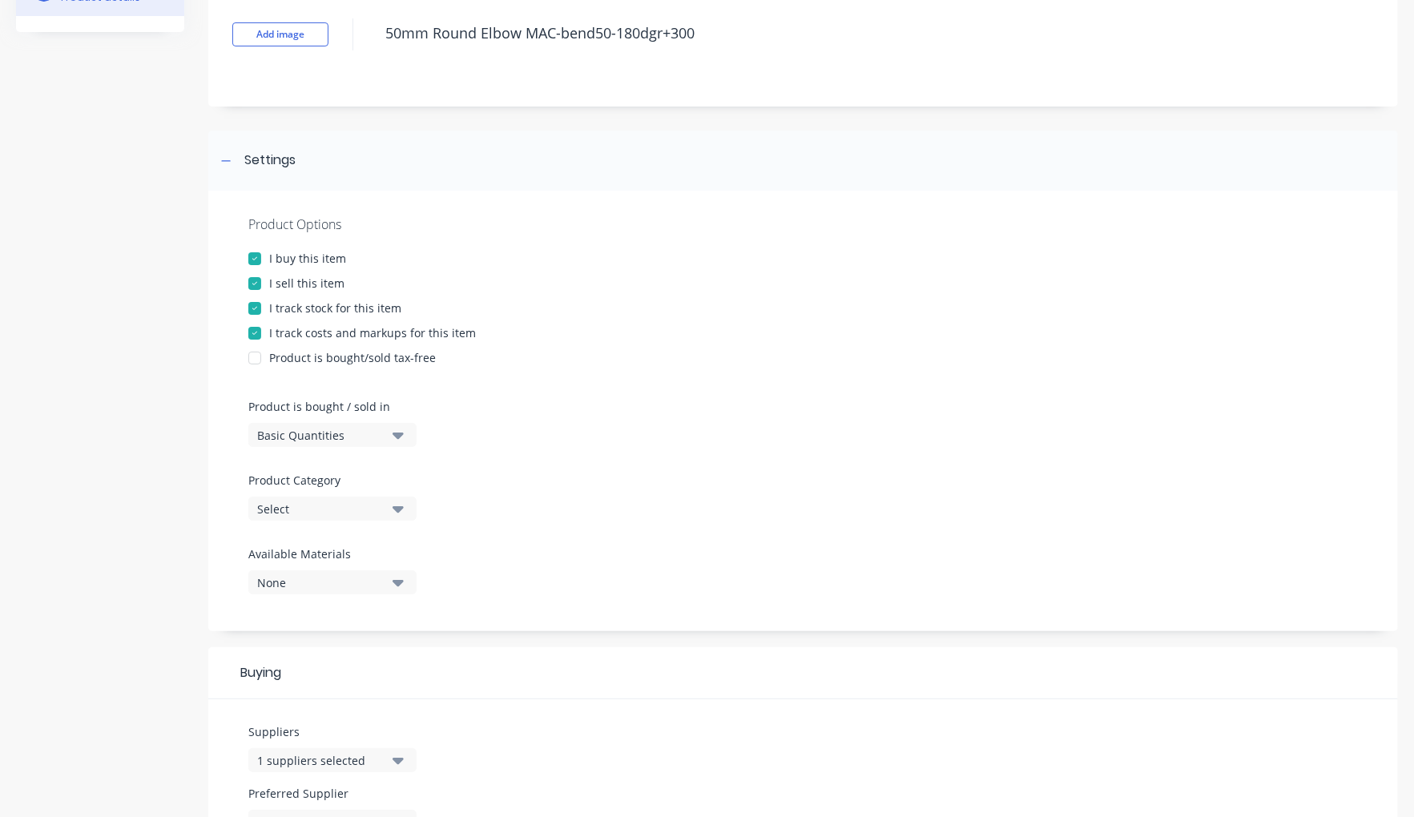
scroll to position [0, 0]
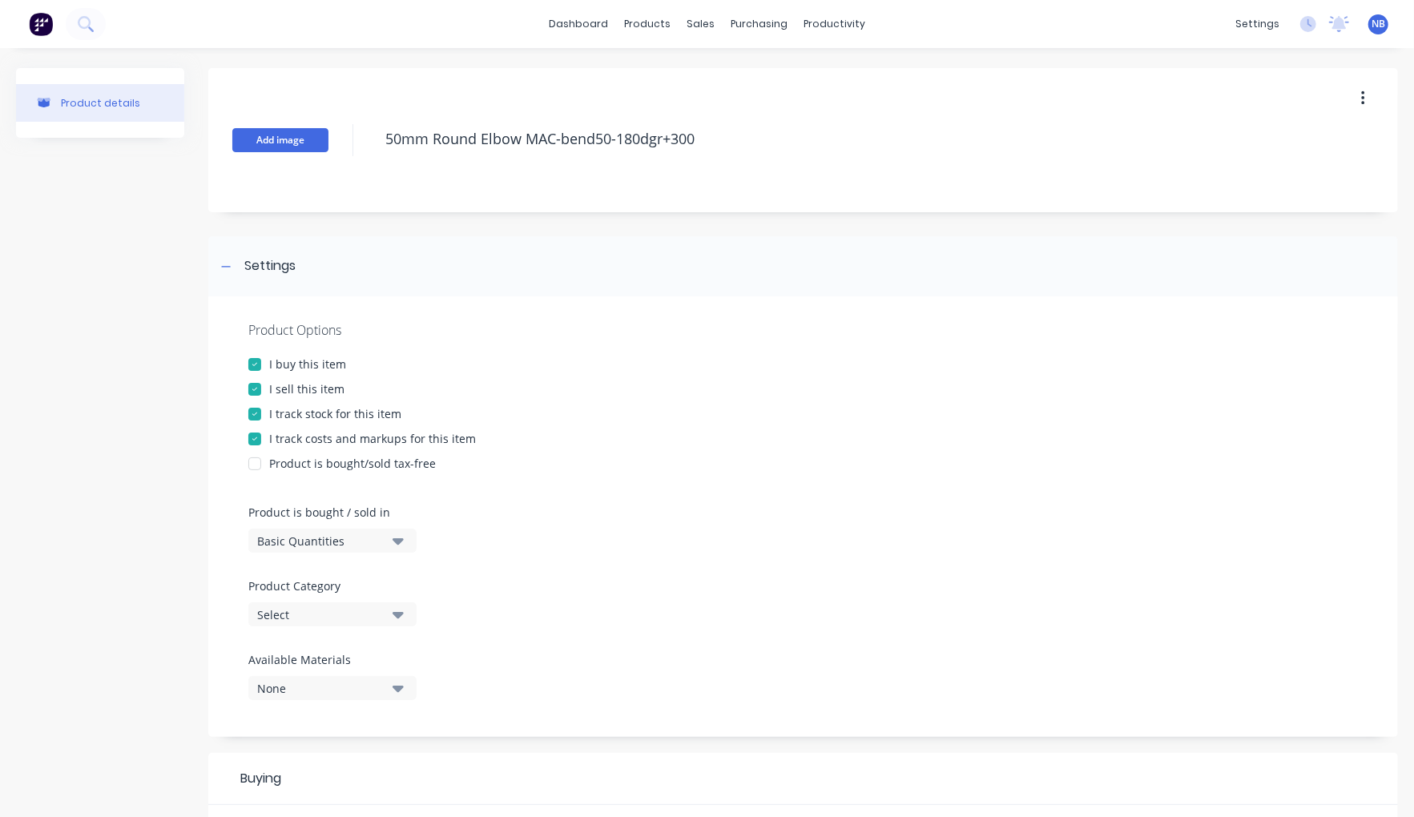
click at [287, 139] on button "Add image" at bounding box center [280, 140] width 96 height 24
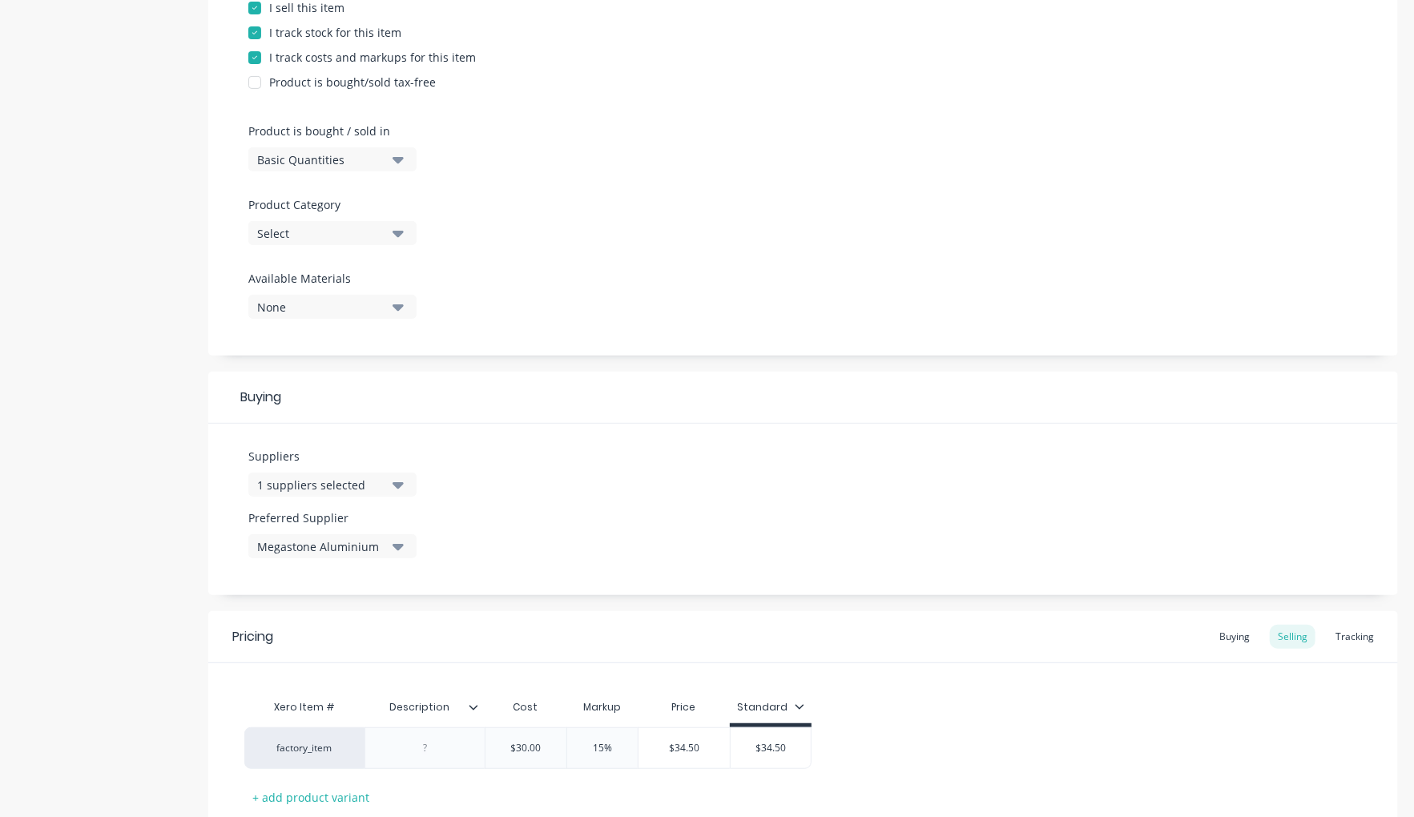
scroll to position [484, 0]
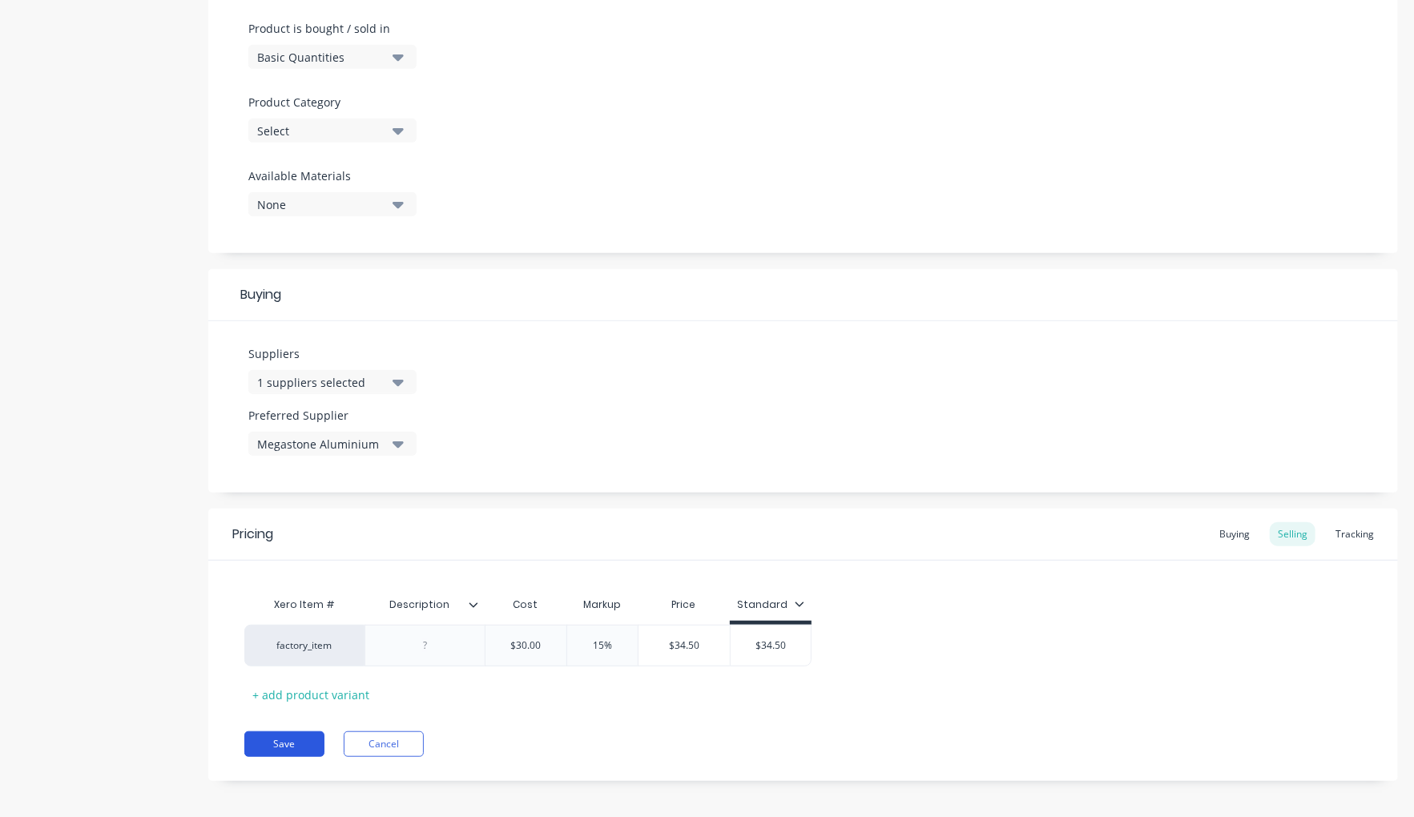
click at [283, 738] on button "Save" at bounding box center [284, 745] width 80 height 26
type textarea "x"
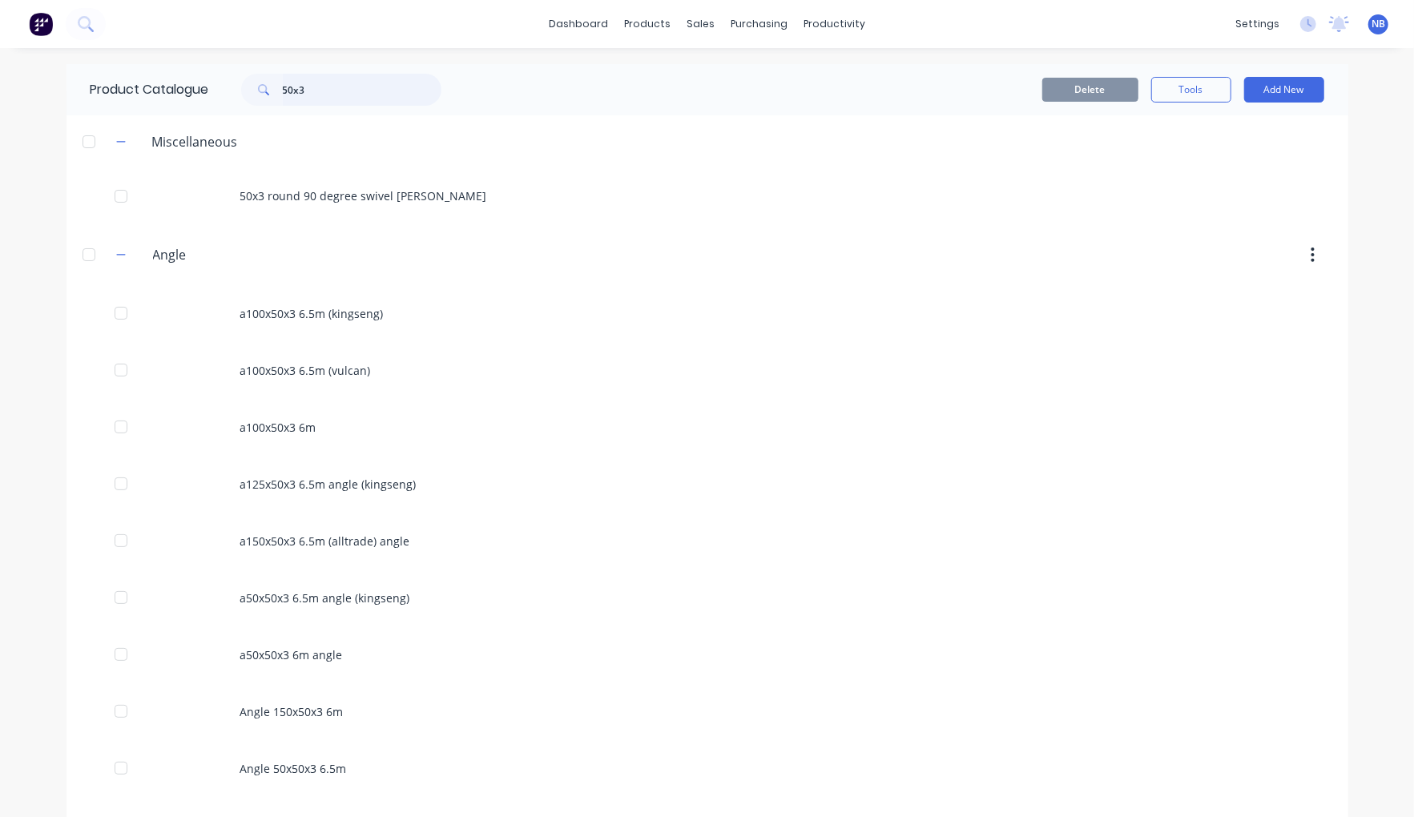
click at [324, 104] on input "50x3" at bounding box center [362, 90] width 159 height 32
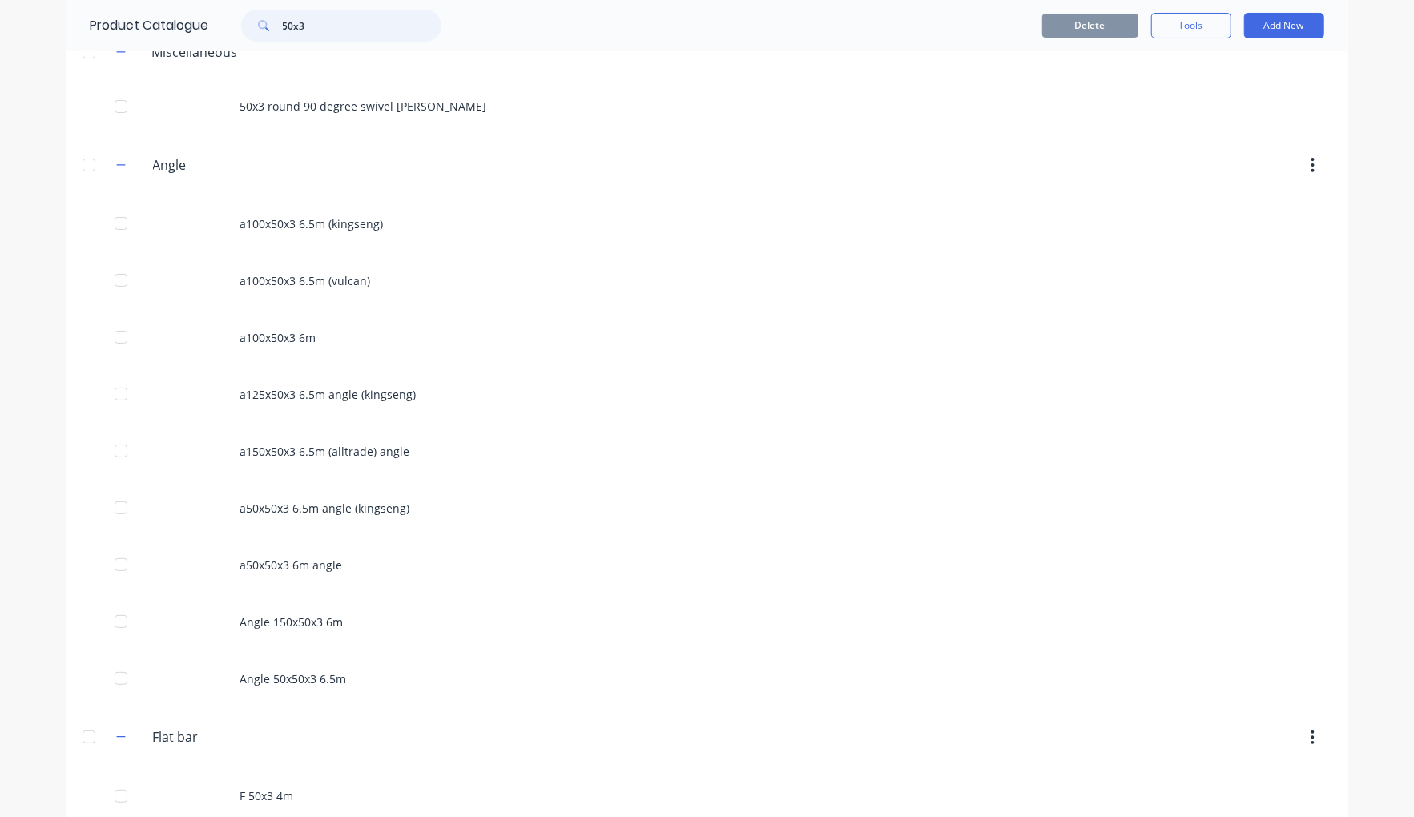
scroll to position [56, 0]
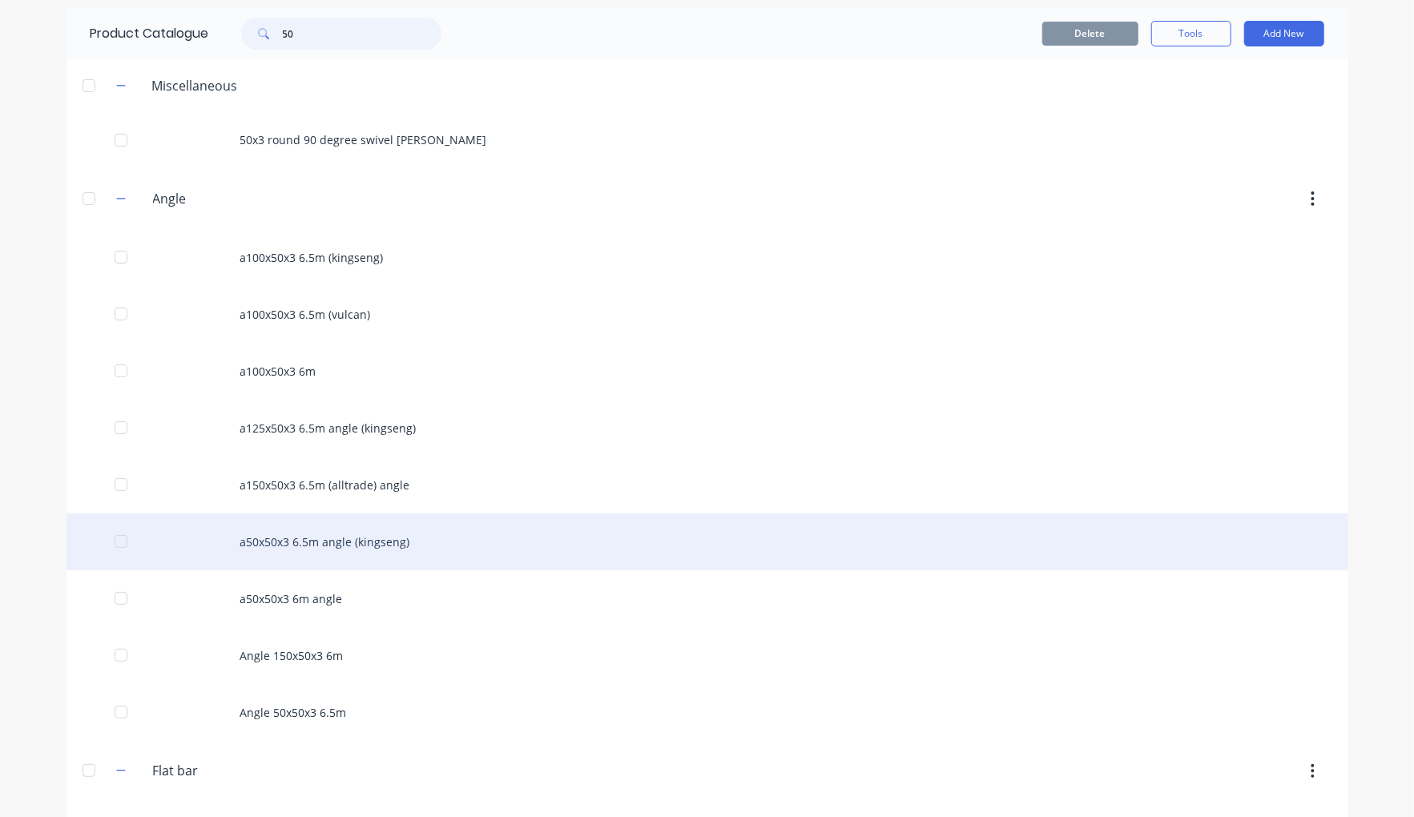
type input "5"
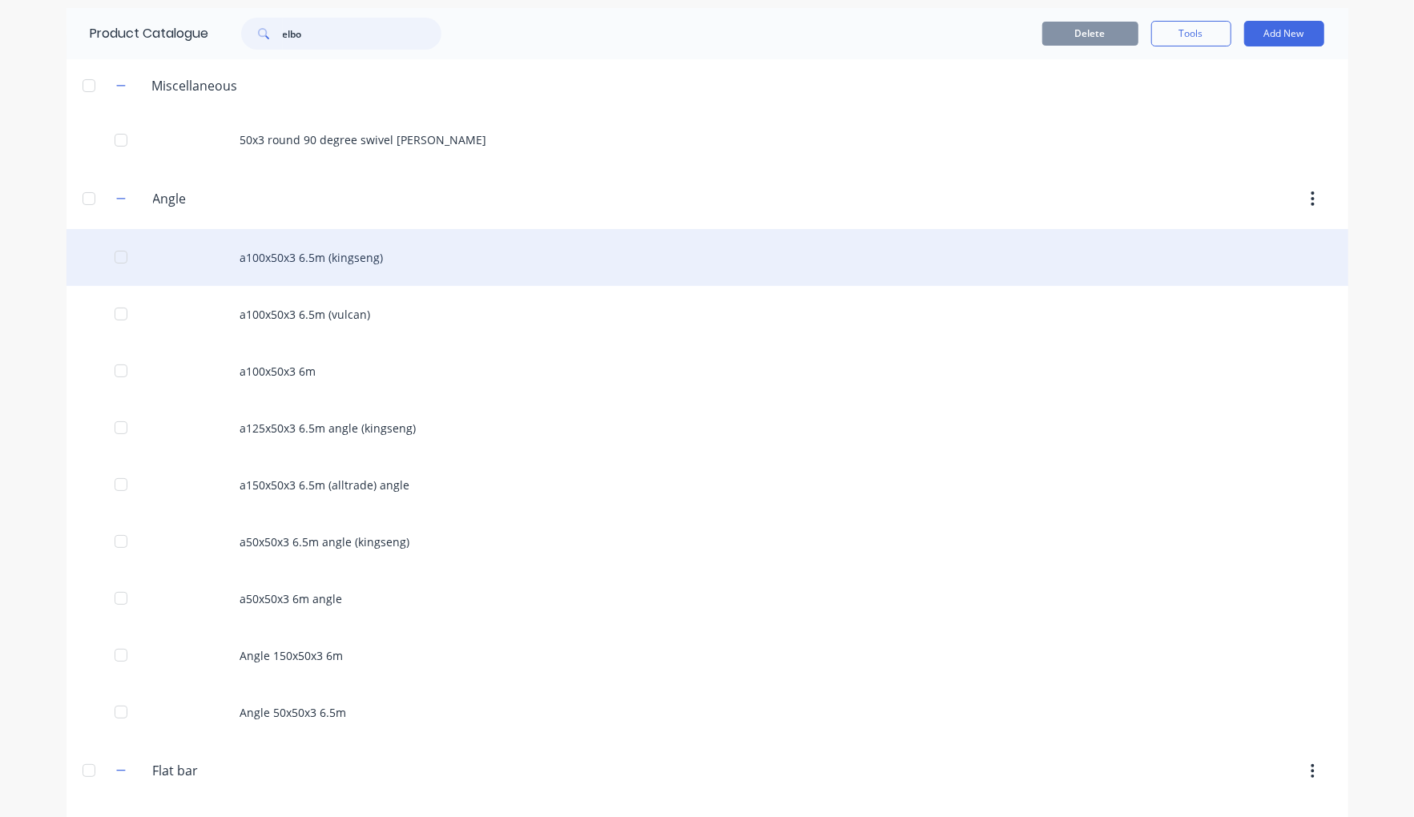
scroll to position [0, 0]
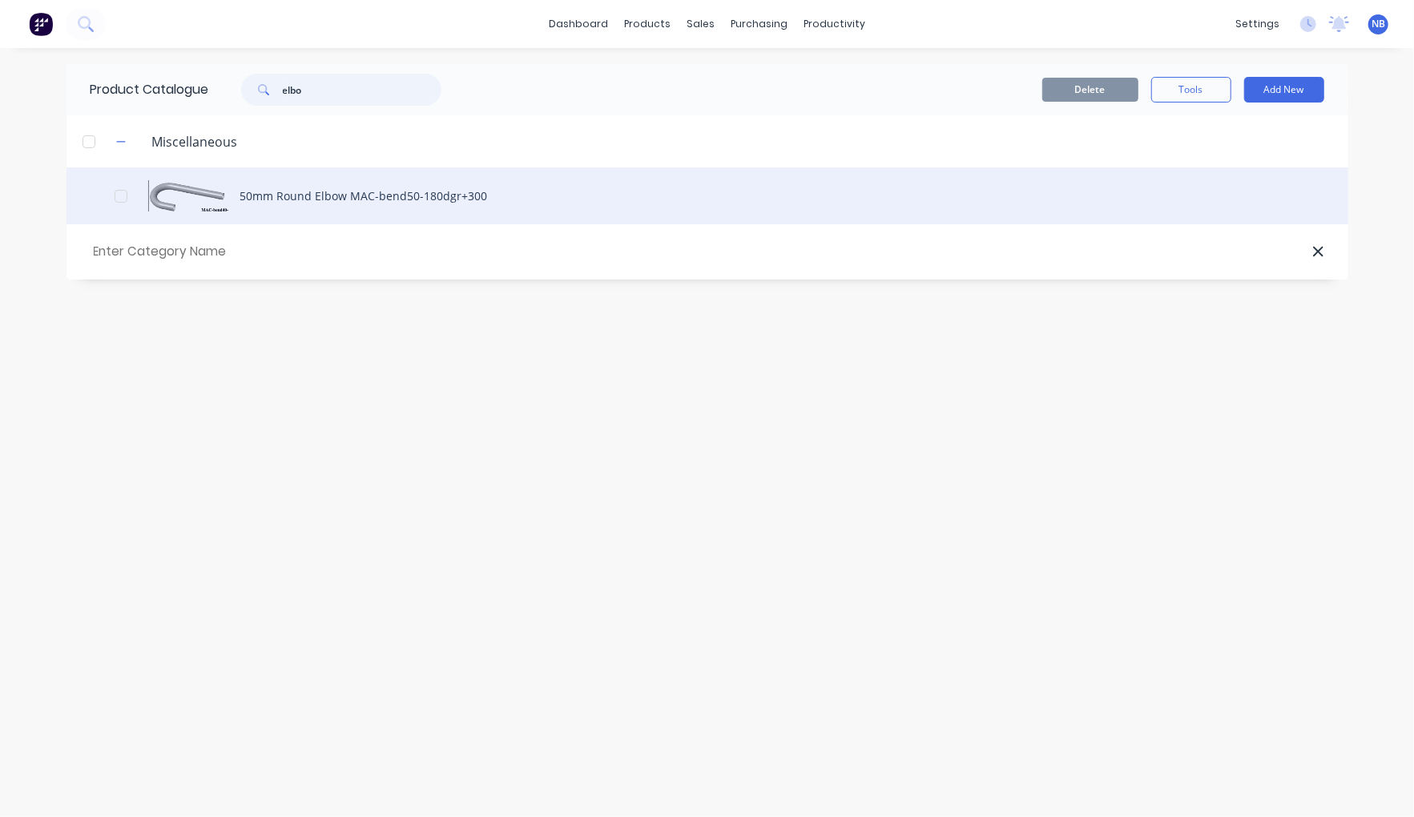
type input "elbo"
click at [349, 200] on div "50mm Round Elbow MAC-bend50-180dgr+300" at bounding box center [708, 195] width 1282 height 57
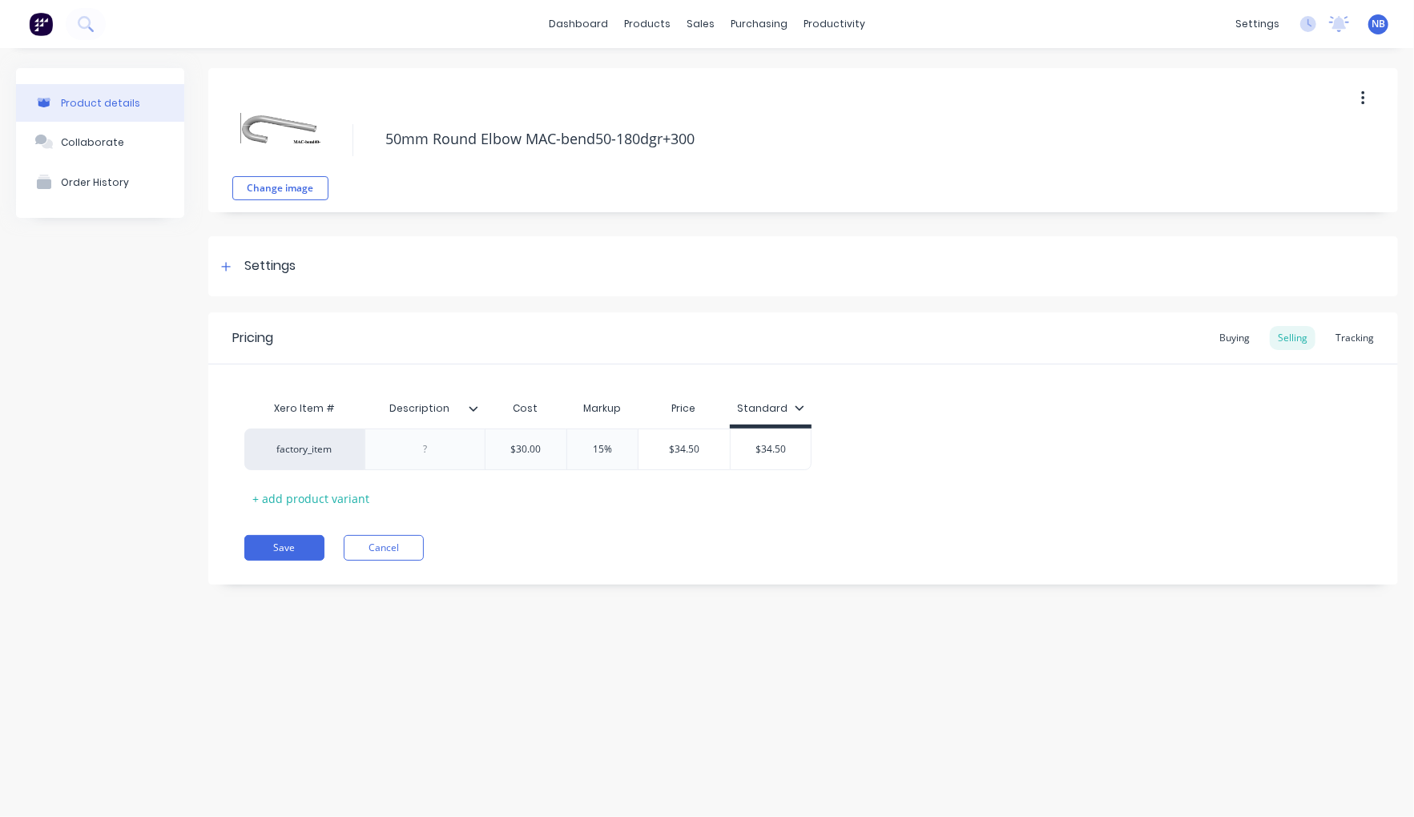
drag, startPoint x: 430, startPoint y: 139, endPoint x: 506, endPoint y: 171, distance: 82.9
click at [429, 139] on textarea "50mm Round Elbow MAC-bend50-180dgr+300" at bounding box center [833, 138] width 913 height 37
type textarea "x"
type textarea "50m Round Elbow MAC-bend50-180dgr+300"
type textarea "x"
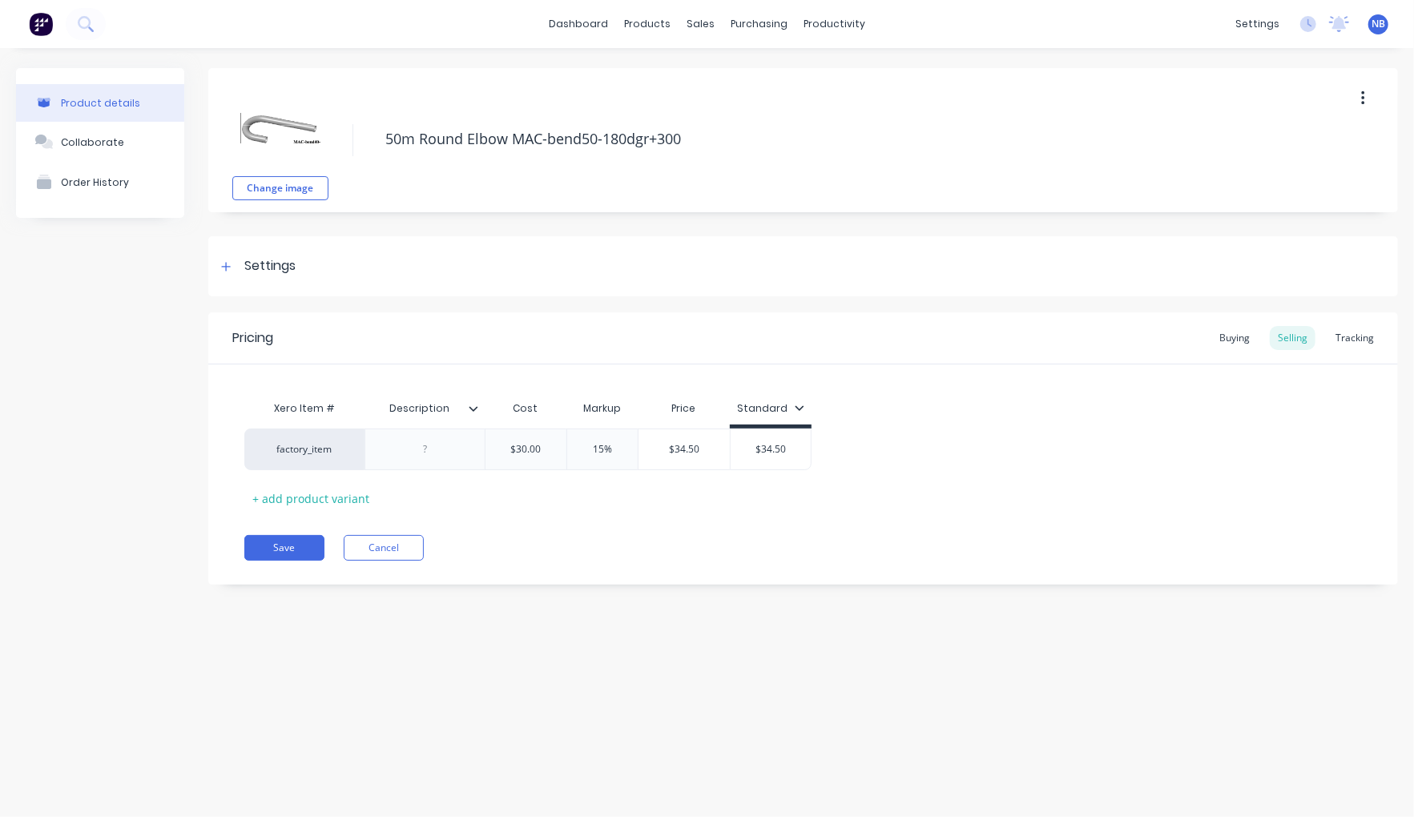
type textarea "50 Round Elbow MAC-bend50-180dgr+300"
type textarea "x"
type textarea "50x Round Elbow MAC-bend50-180dgr+300"
type textarea "x"
type textarea "50x3 Round Elbow MAC-bend50-180dgr+300"
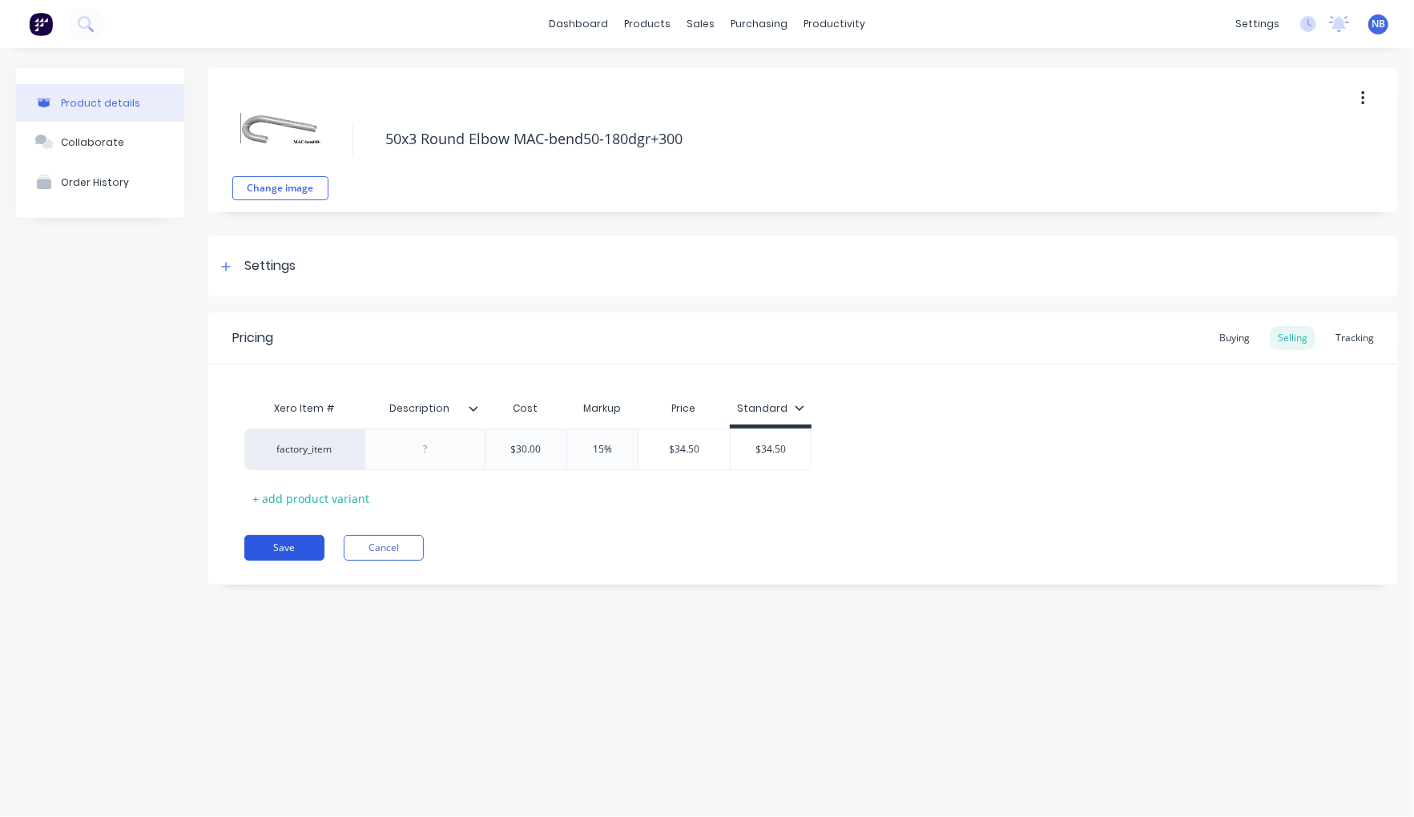
type textarea "x"
type textarea "50mm Round Elbow MAC-bend50-180dgr+300"
type textarea "x"
type textarea "50x3 Round Elbow MAC-bend50-180dgr+300"
click at [290, 549] on button "Save" at bounding box center [284, 548] width 80 height 26
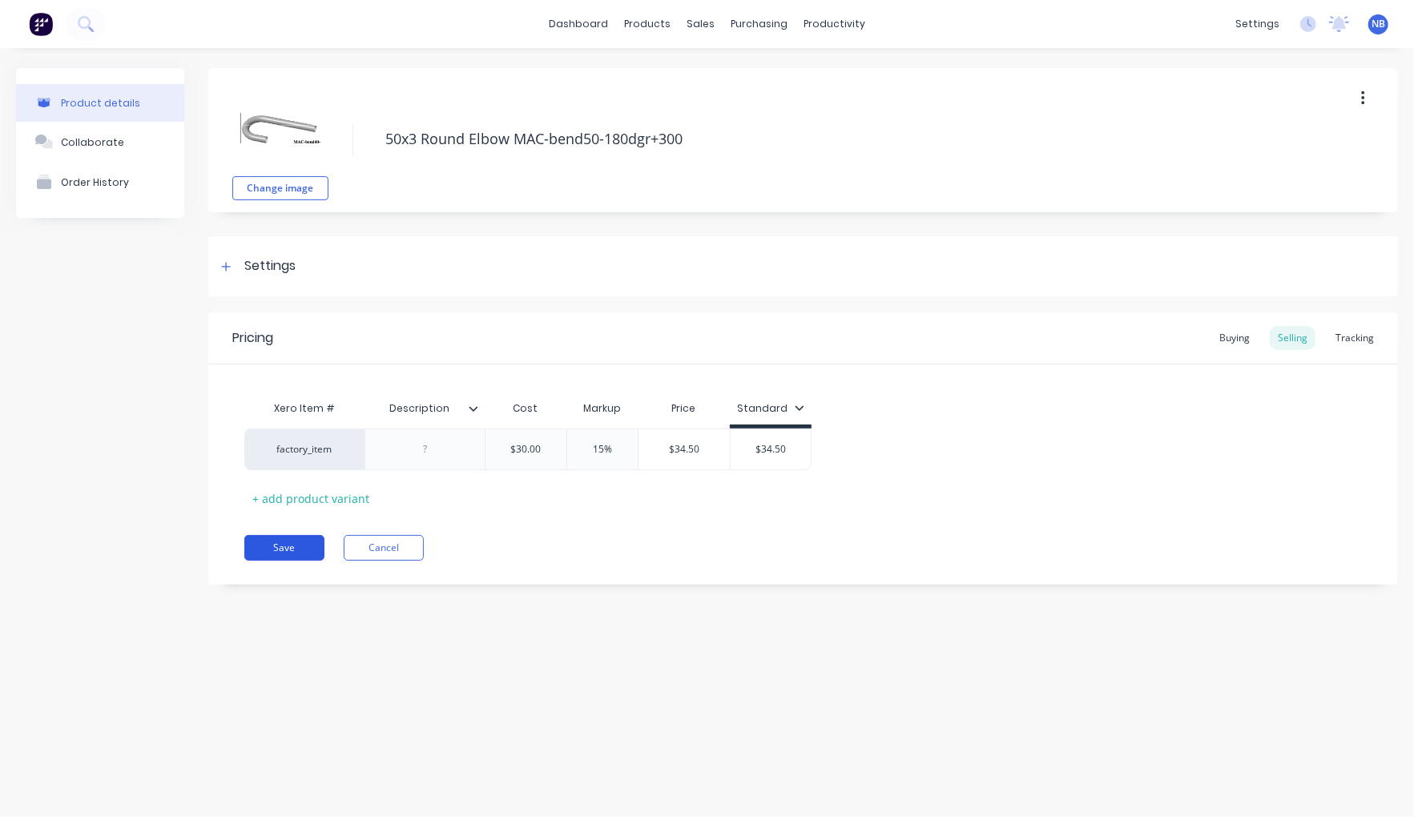
type textarea "x"
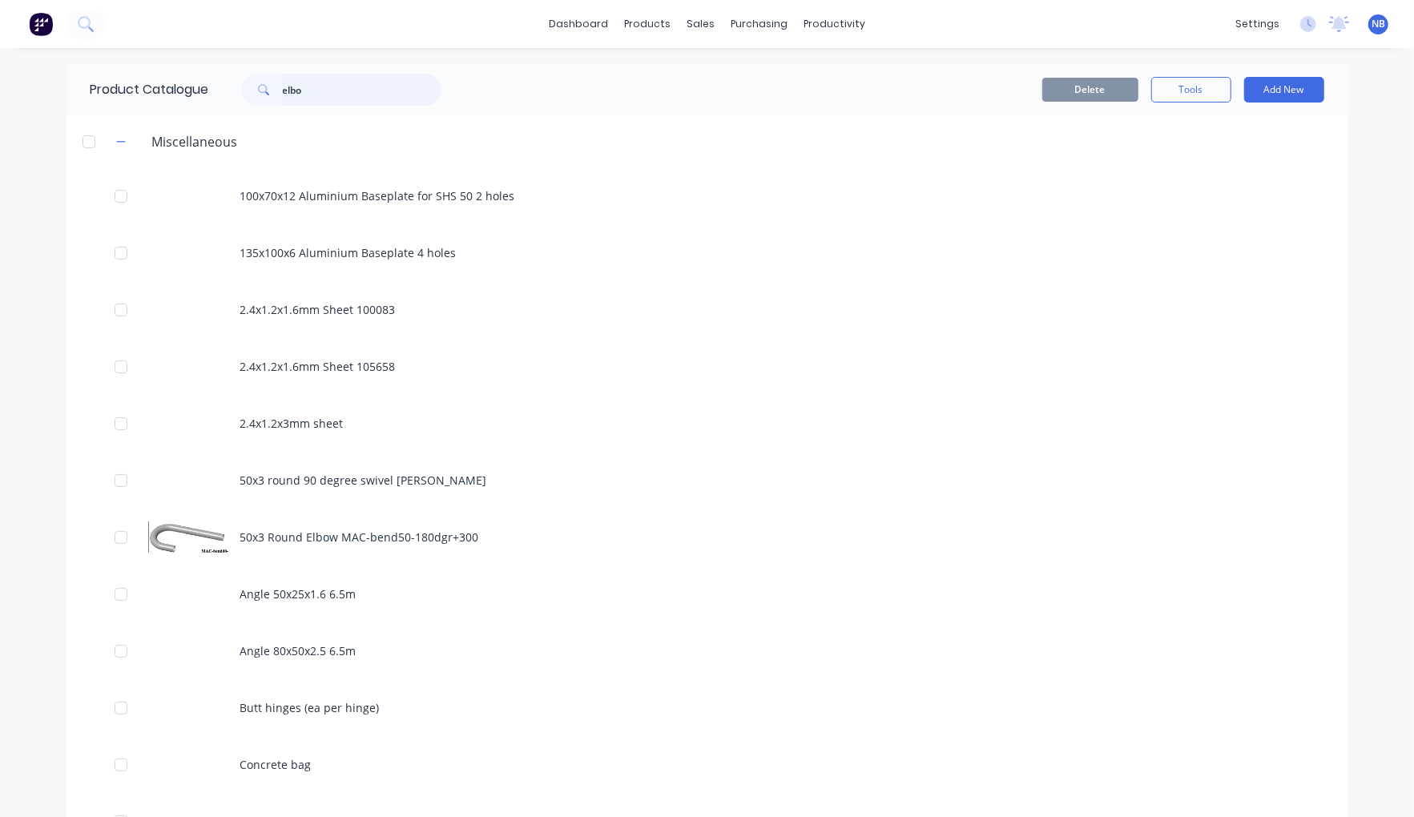
click at [372, 94] on input "elbo" at bounding box center [362, 90] width 159 height 32
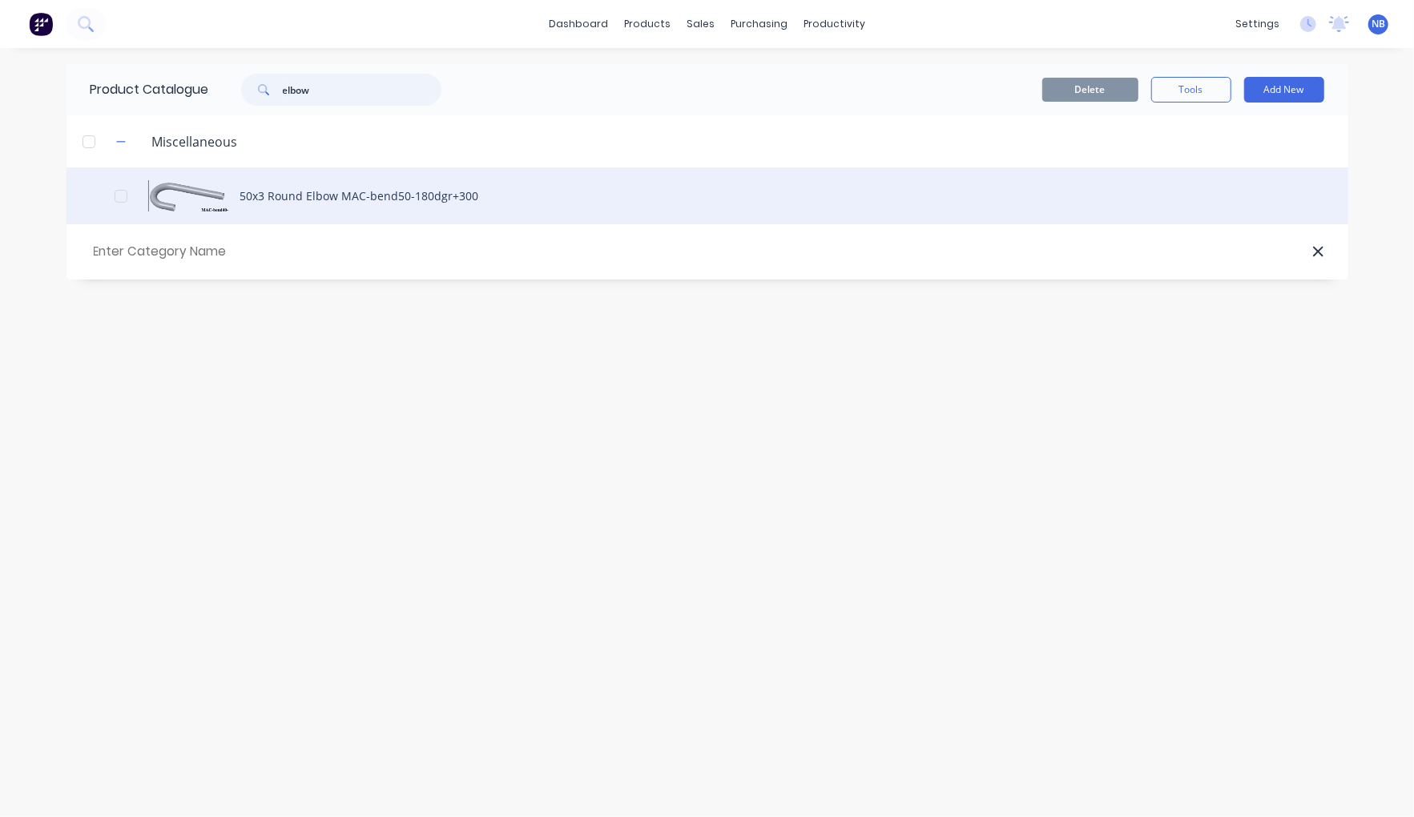
type input "elbow"
click at [353, 213] on div "50x3 Round Elbow MAC-bend50-180dgr+300" at bounding box center [708, 195] width 1282 height 57
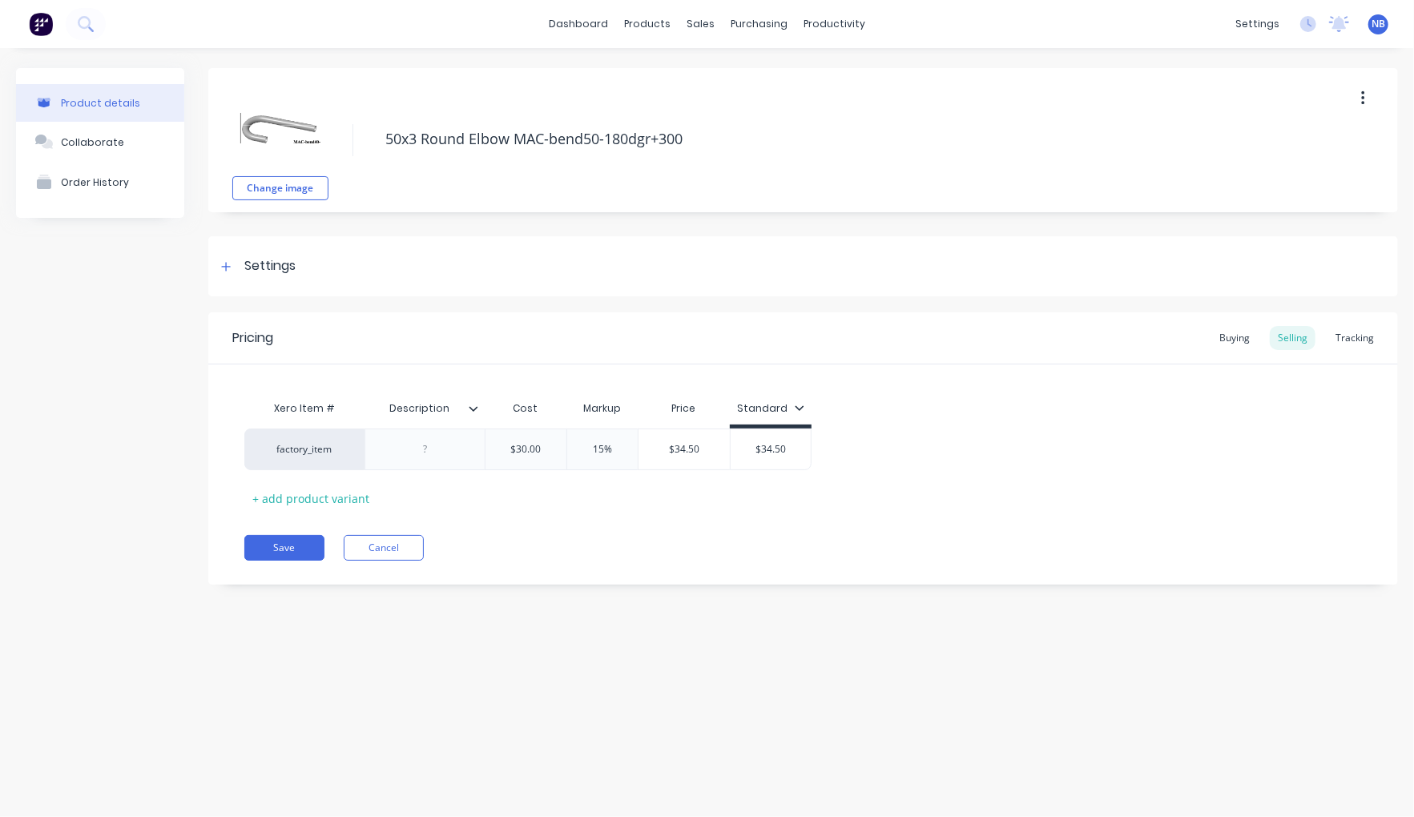
click at [1369, 113] on button "button" at bounding box center [1363, 98] width 38 height 29
click at [1298, 149] on span "Duplicate" at bounding box center [1304, 140] width 120 height 17
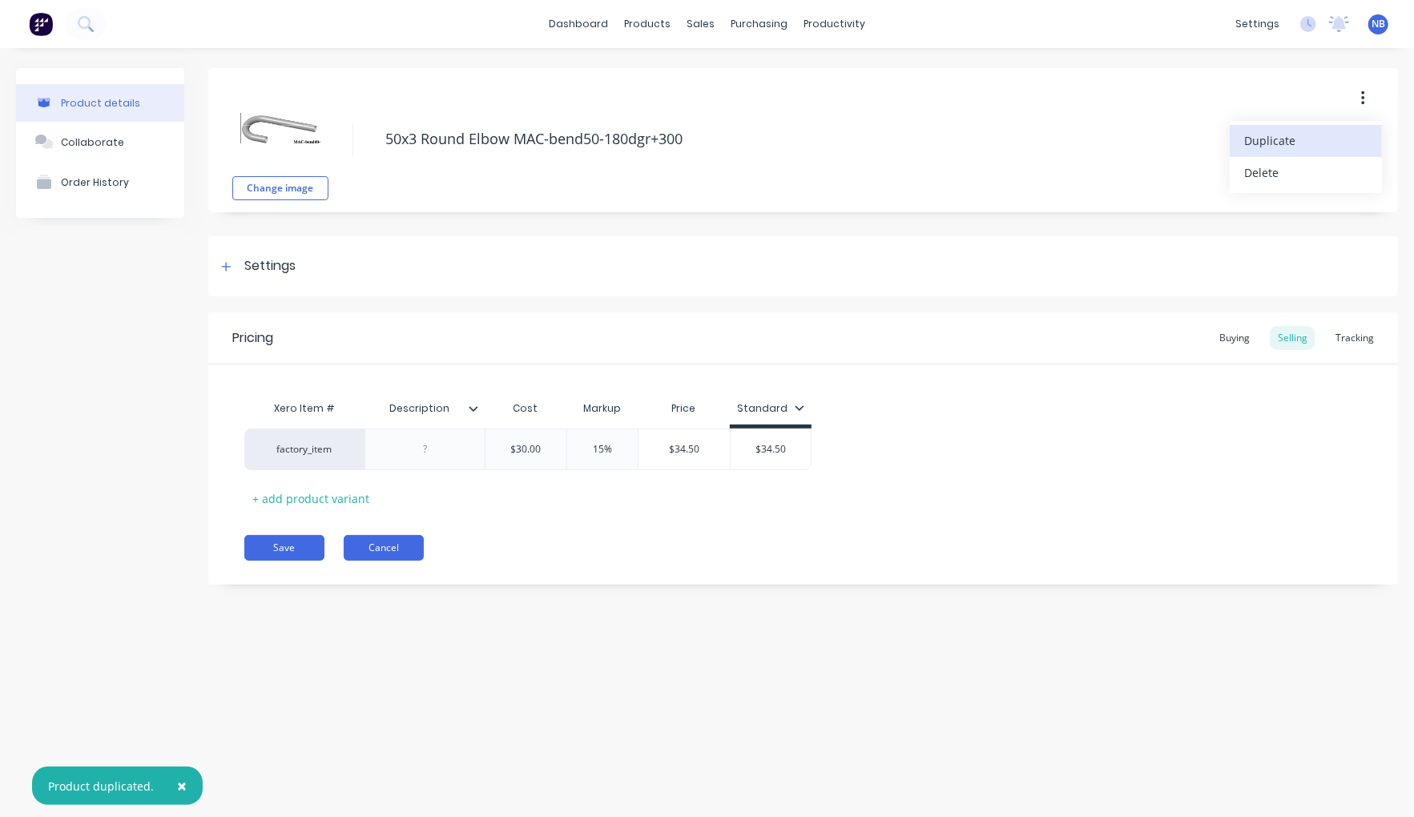
click at [376, 546] on button "Cancel" at bounding box center [384, 548] width 80 height 26
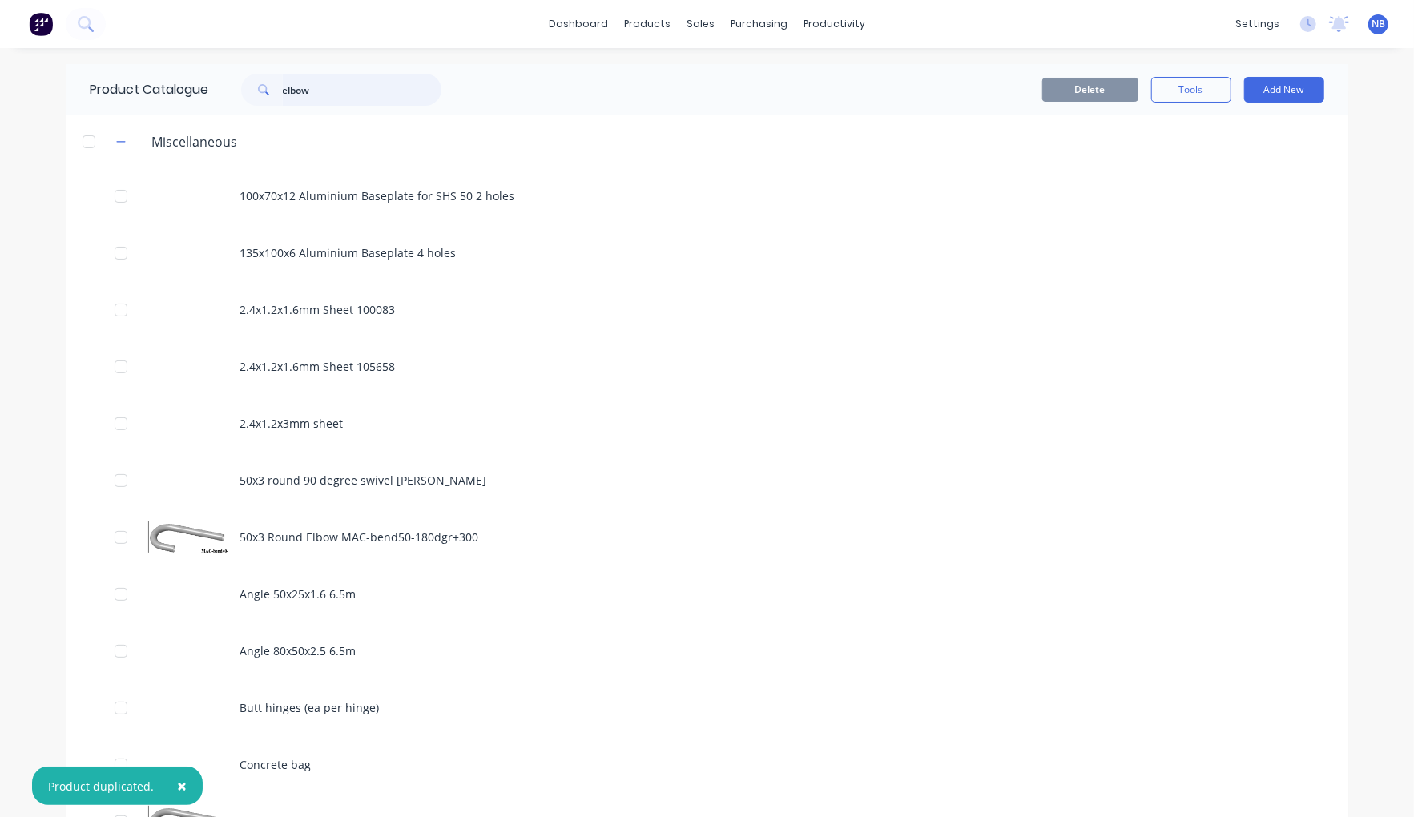
click at [356, 100] on input "elbow" at bounding box center [362, 90] width 159 height 32
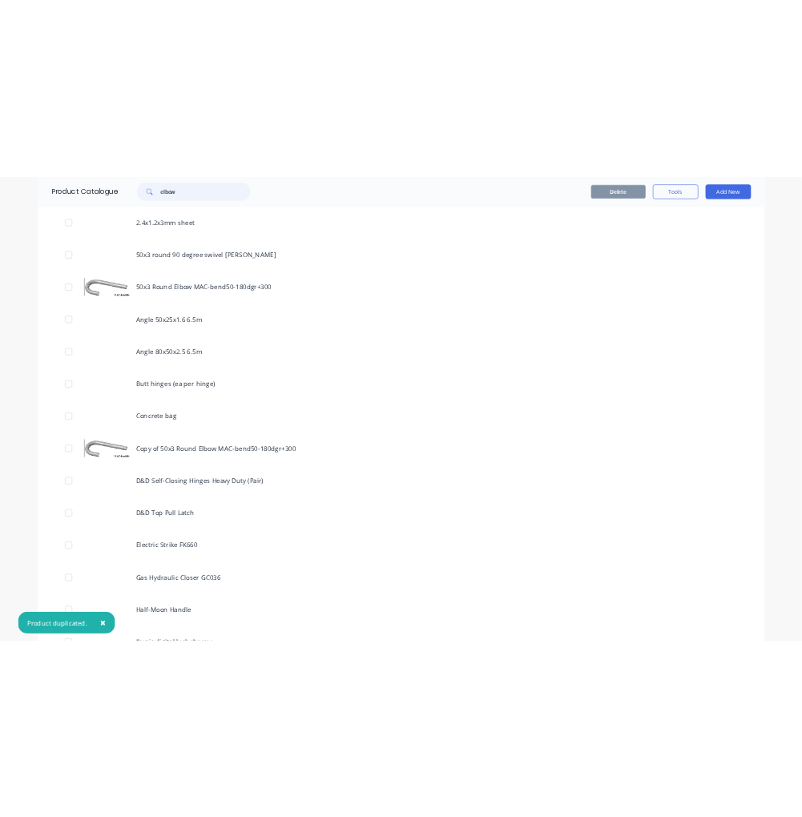
scroll to position [415, 0]
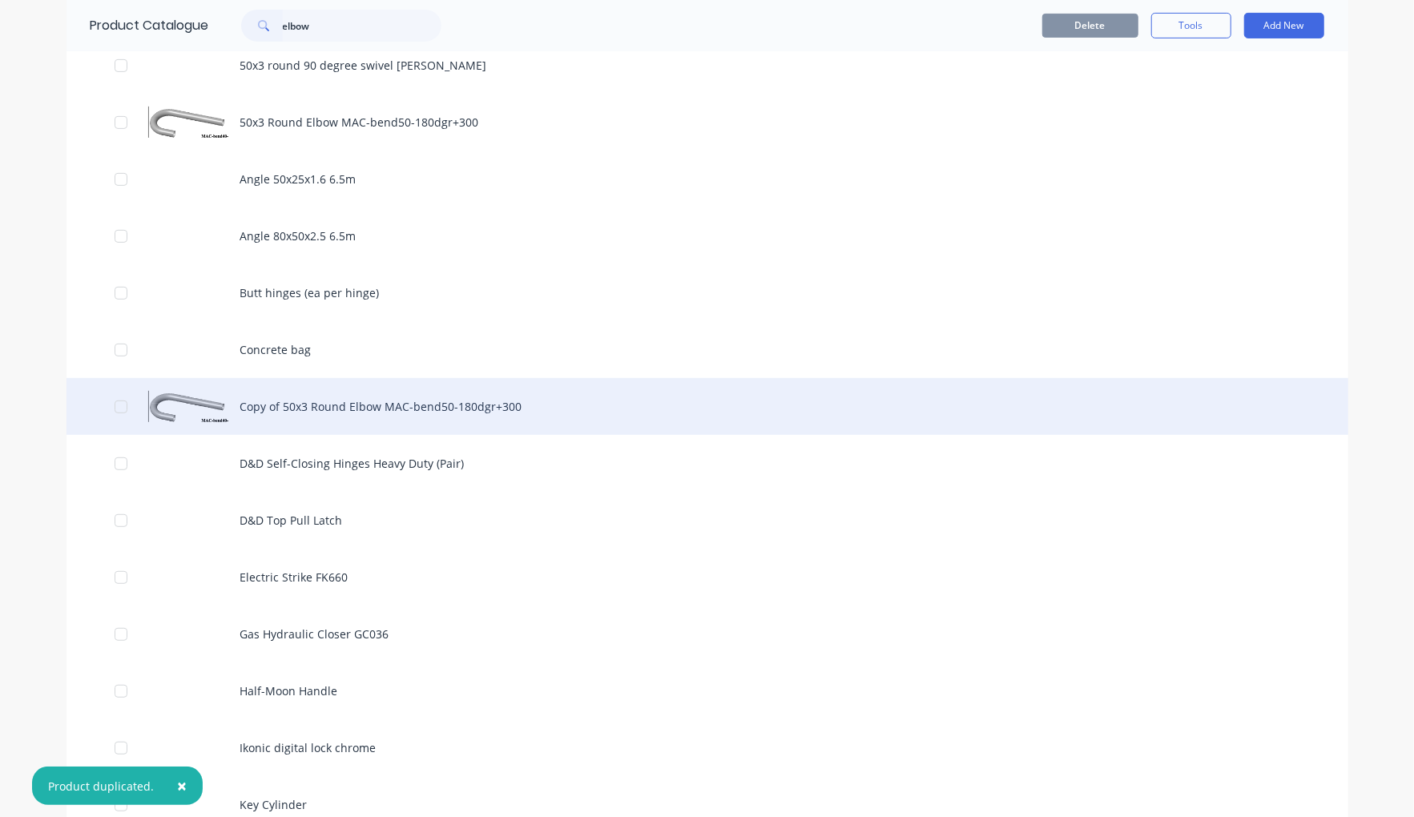
click at [411, 389] on div "Copy of 50x3 Round Elbow MAC-bend50-180dgr+300" at bounding box center [708, 406] width 1282 height 57
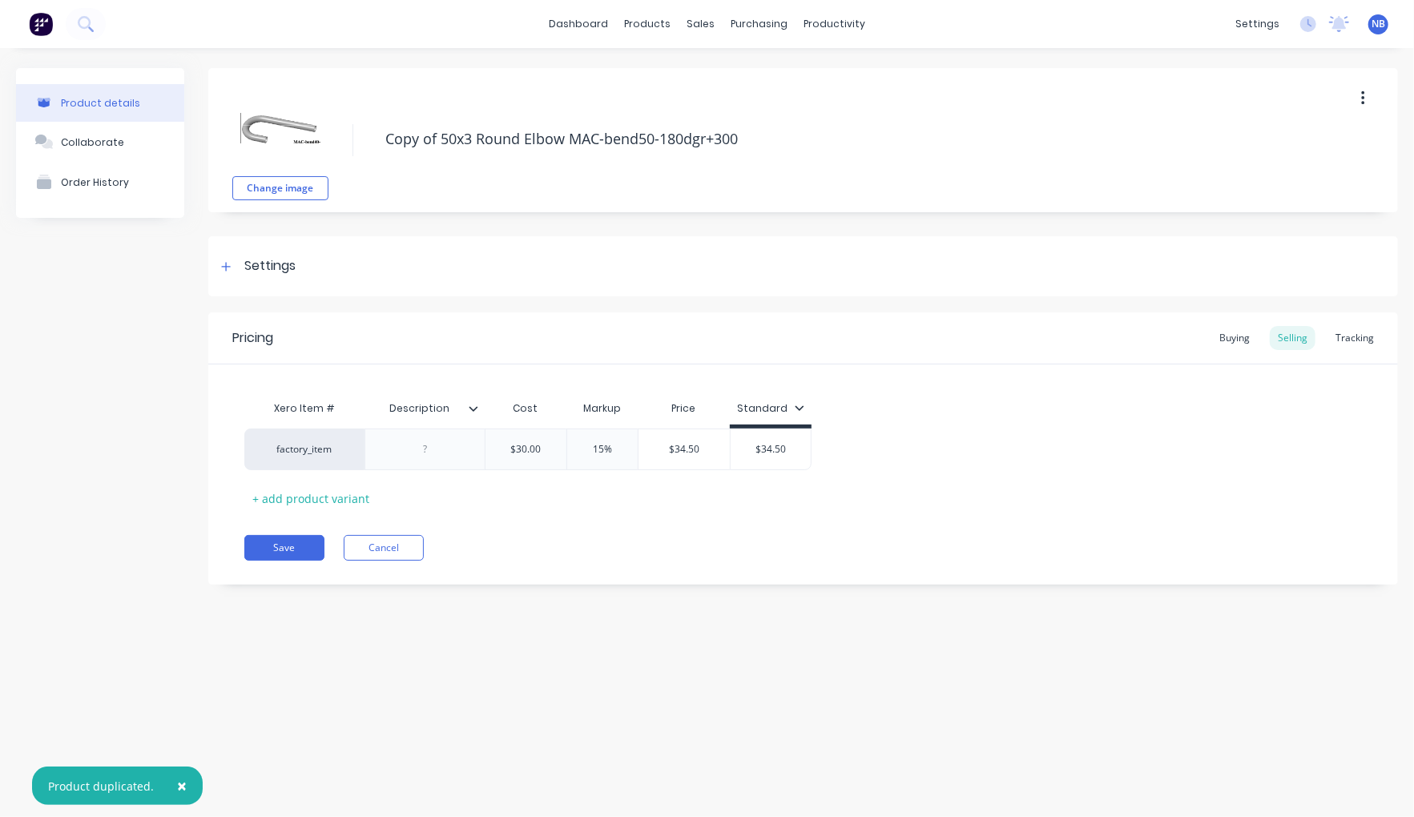
drag, startPoint x: 440, startPoint y: 133, endPoint x: 361, endPoint y: 135, distance: 79.3
click at [361, 135] on div "Change image Copy of 50x3 Round Elbow MAC-bend50-180dgr+300" at bounding box center [803, 140] width 1190 height 144
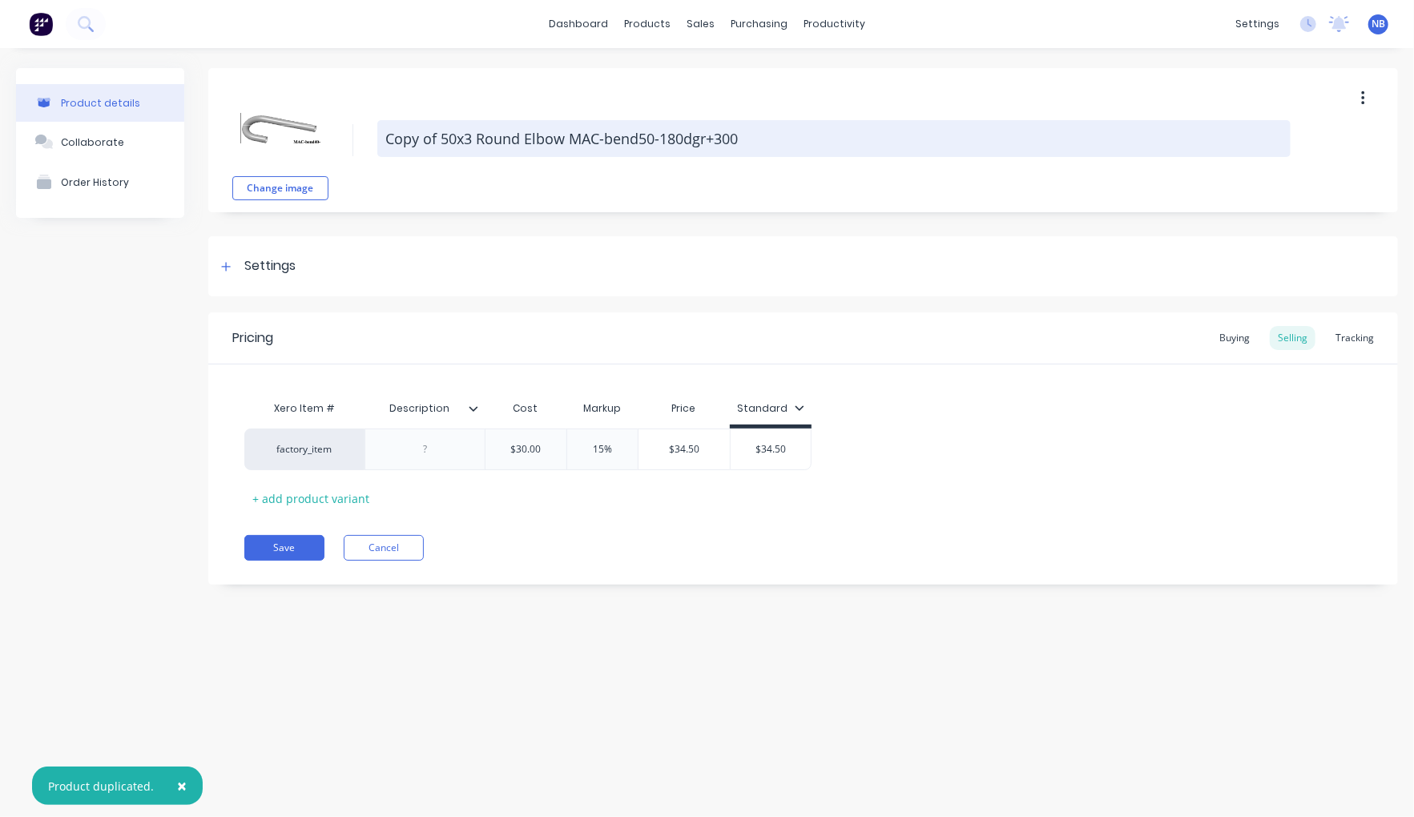
type textarea "x"
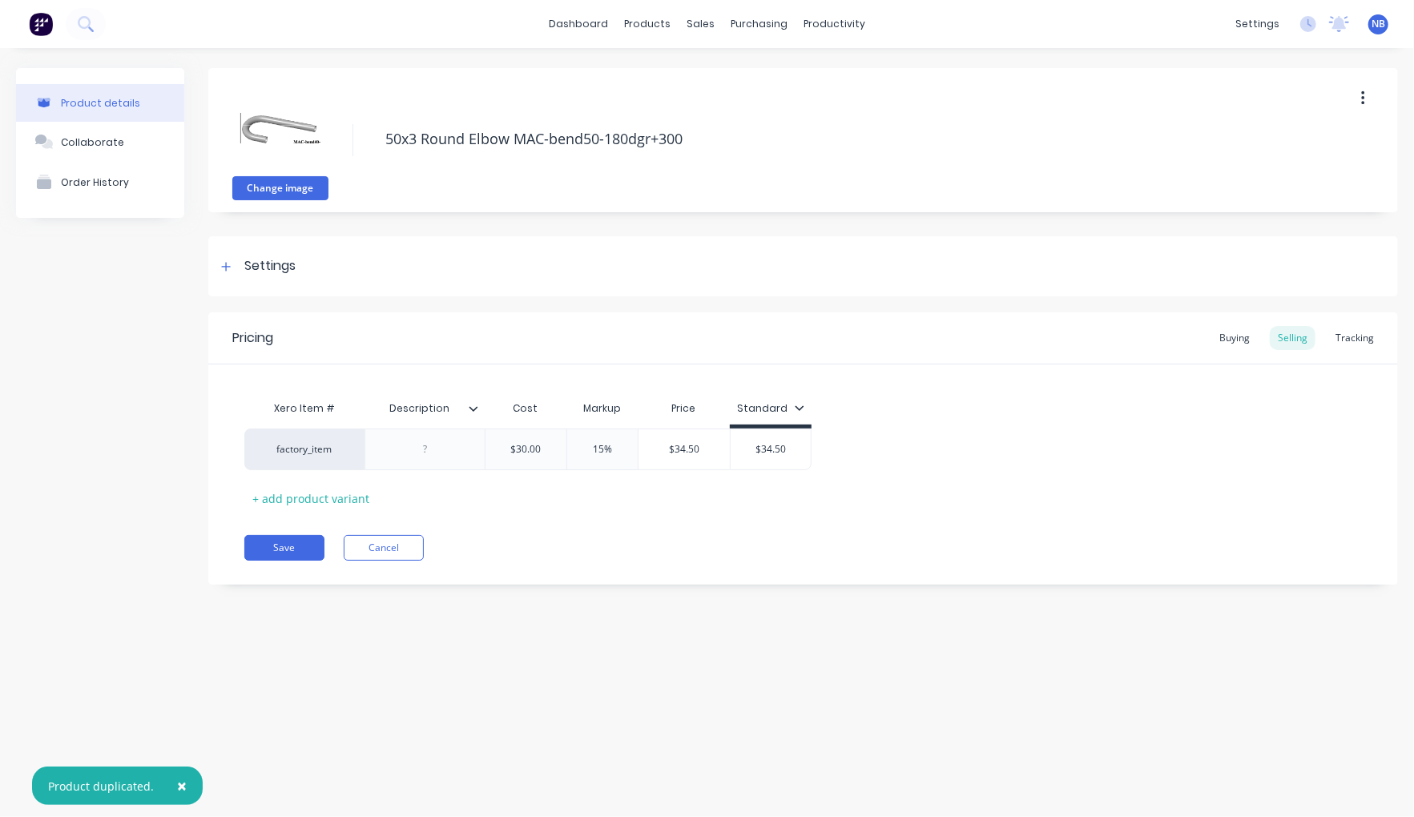
type textarea "50x3 Round Elbow MAC-bend50-180dgr+300"
type textarea "x"
type textarea "Copy of 50x3 Round Elbow MAC-bend50-180dgr+300"
type textarea "x"
click at [295, 183] on button "Change image" at bounding box center [280, 188] width 96 height 24
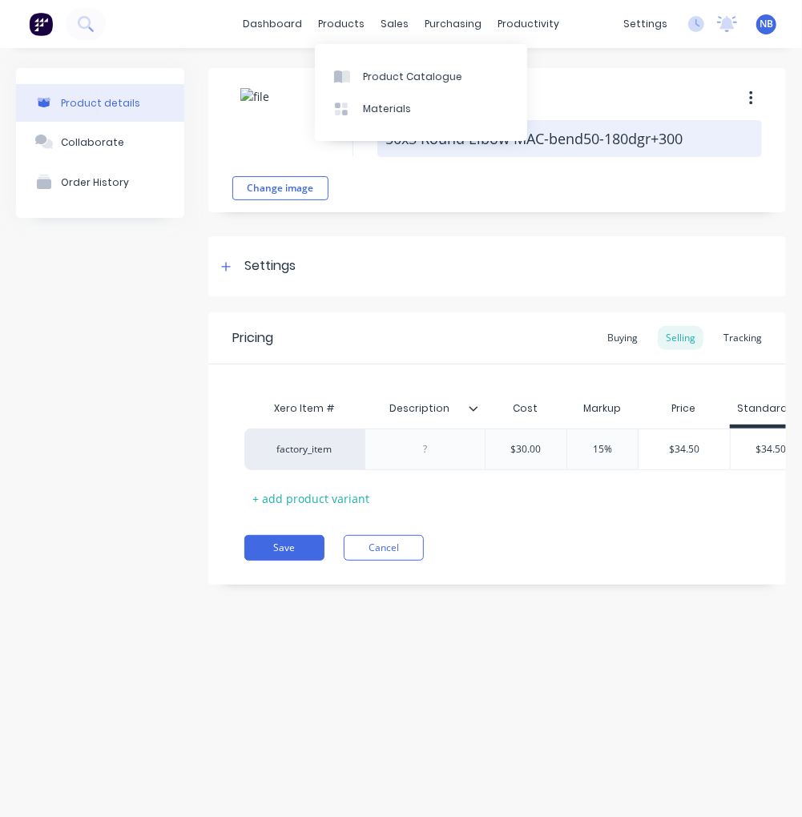
click at [683, 147] on textarea "50x3 Round Elbow MAC-bend50-180dgr+300" at bounding box center [569, 138] width 385 height 37
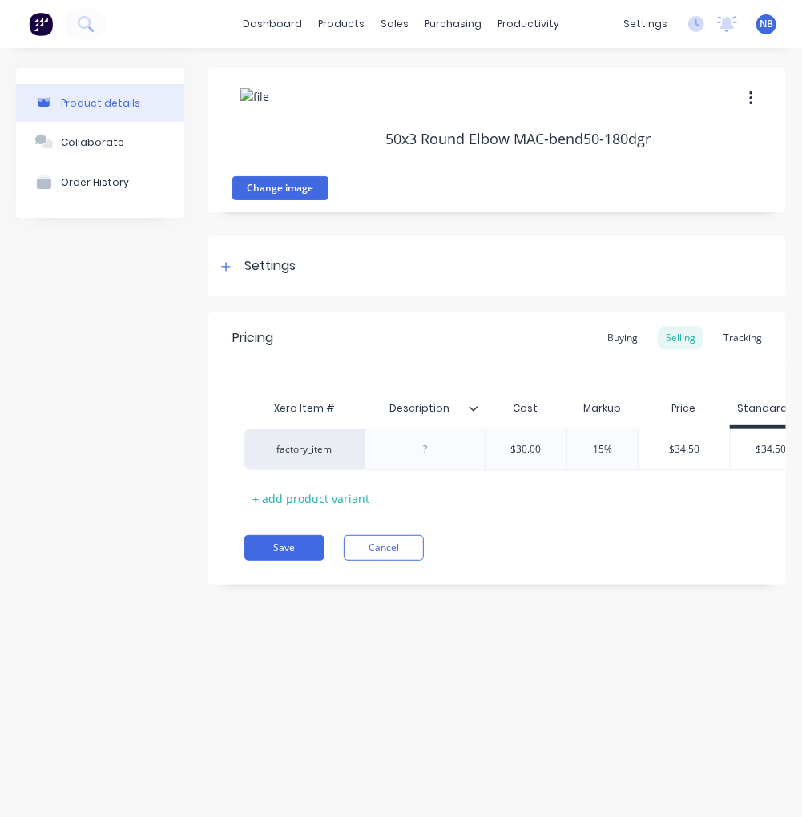
click at [301, 183] on button "Change image" at bounding box center [280, 188] width 96 height 24
click at [248, 260] on div "Settings" at bounding box center [269, 266] width 51 height 20
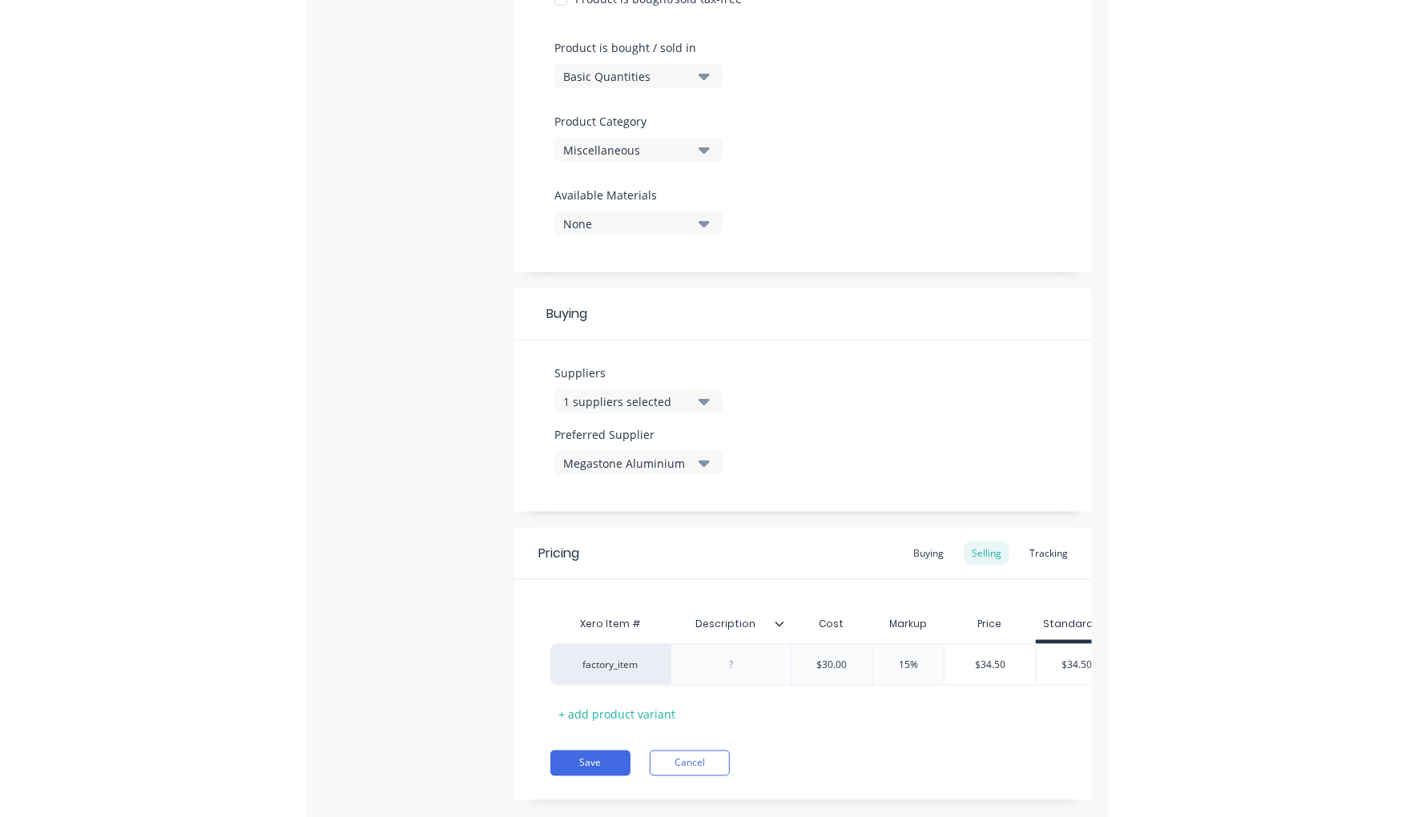
scroll to position [498, 0]
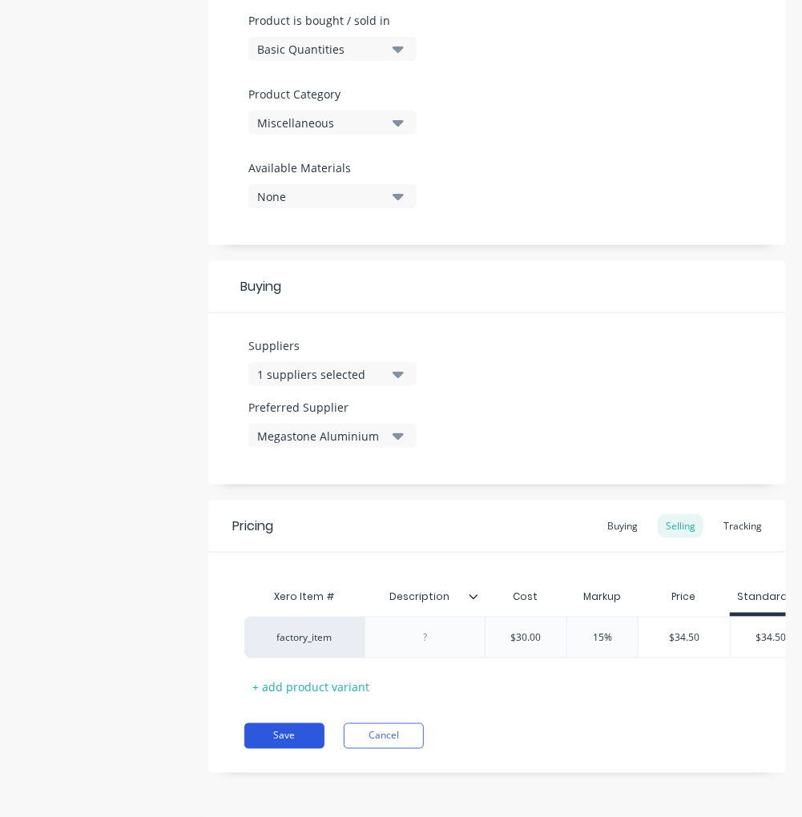
click at [301, 748] on button "Save" at bounding box center [284, 737] width 80 height 26
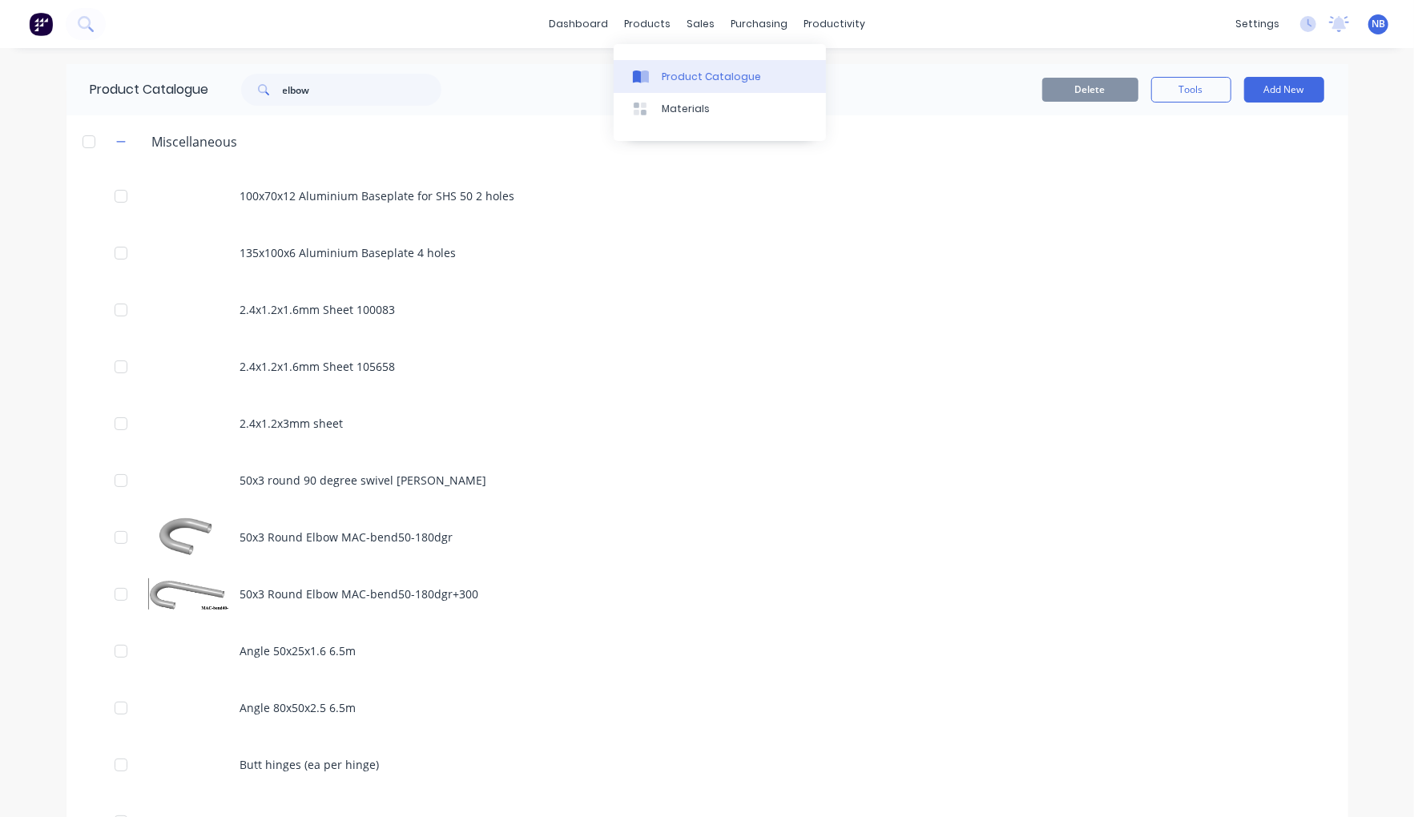
click at [674, 80] on div "Product Catalogue" at bounding box center [711, 77] width 99 height 14
click at [365, 93] on input "elbow" at bounding box center [362, 90] width 159 height 32
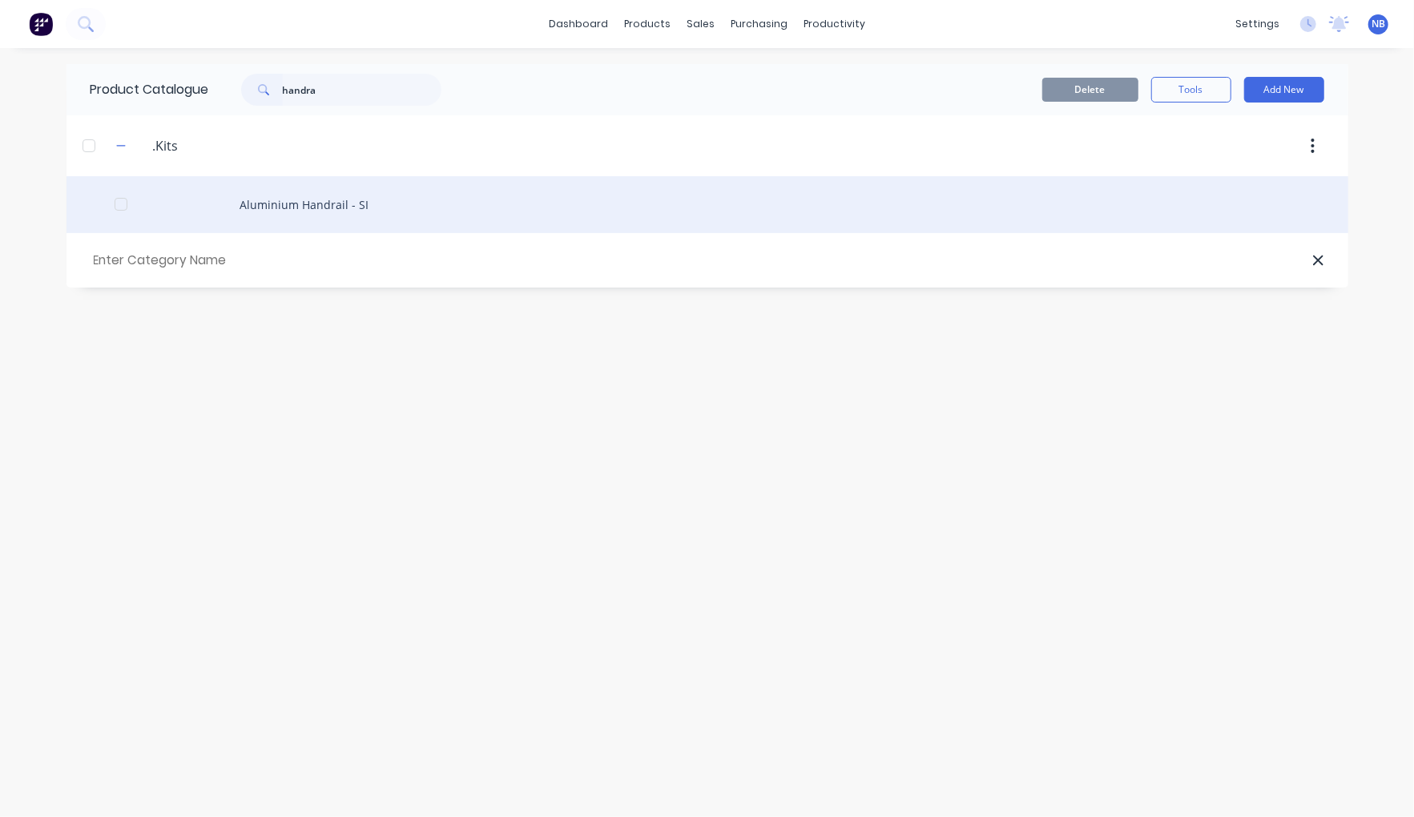
click at [366, 193] on div "Aluminium Handrail - SI" at bounding box center [708, 204] width 1282 height 57
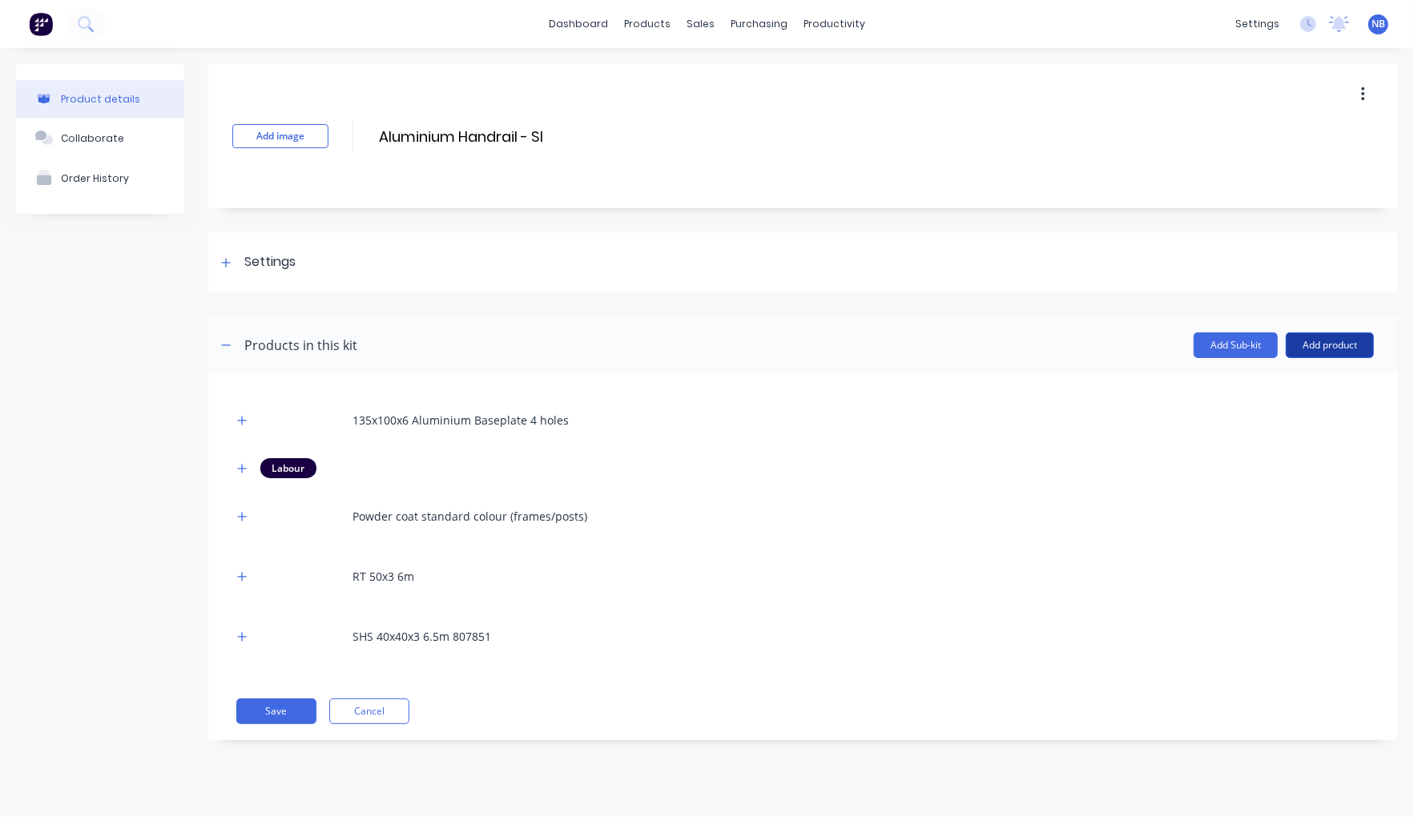
click at [1324, 361] on header "Products in this kit Add Sub-kit Add product" at bounding box center [803, 345] width 1190 height 58
click at [1327, 351] on button "Add product" at bounding box center [1330, 346] width 88 height 26
click at [1309, 395] on div "Product catalogue" at bounding box center [1297, 386] width 123 height 23
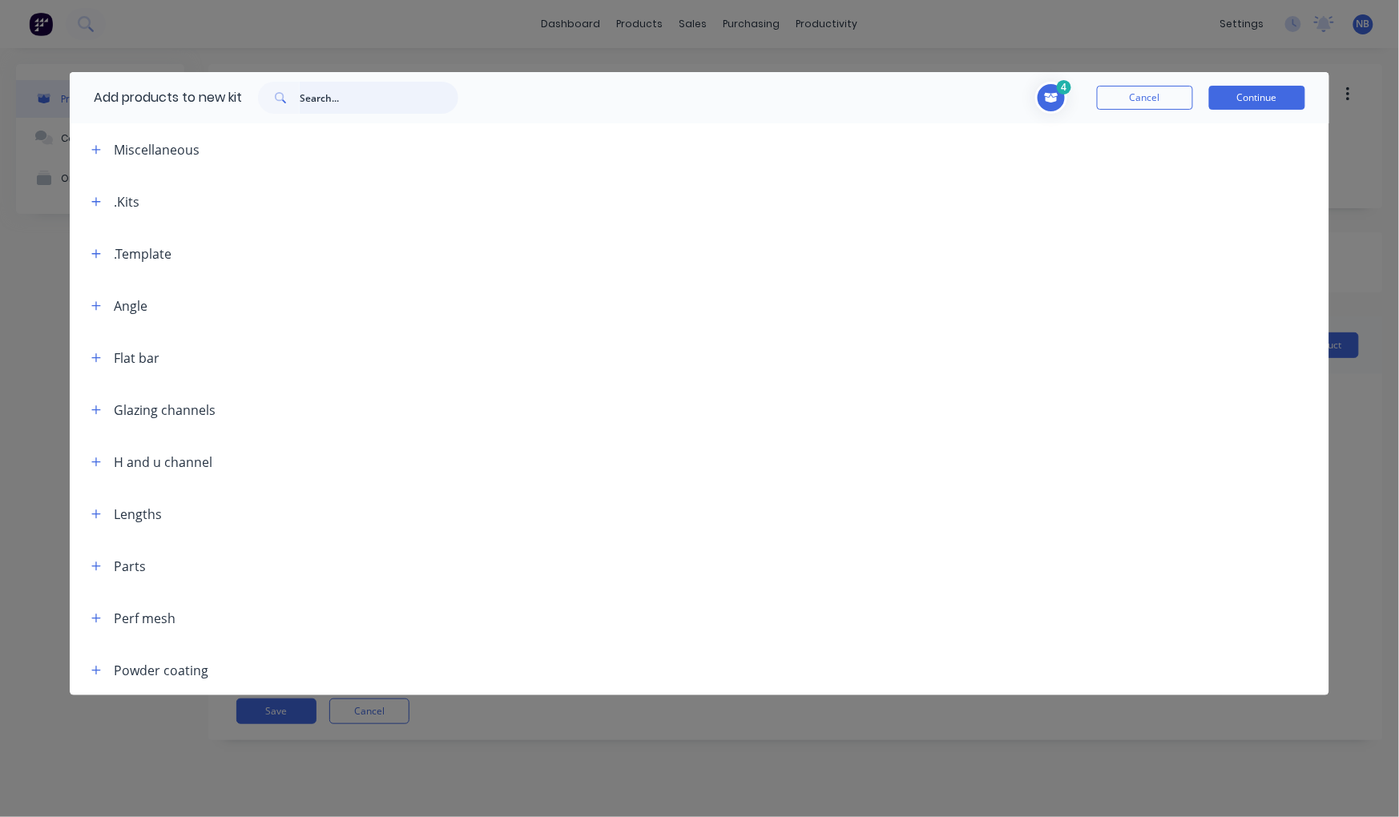
click at [399, 109] on input "text" at bounding box center [379, 98] width 159 height 32
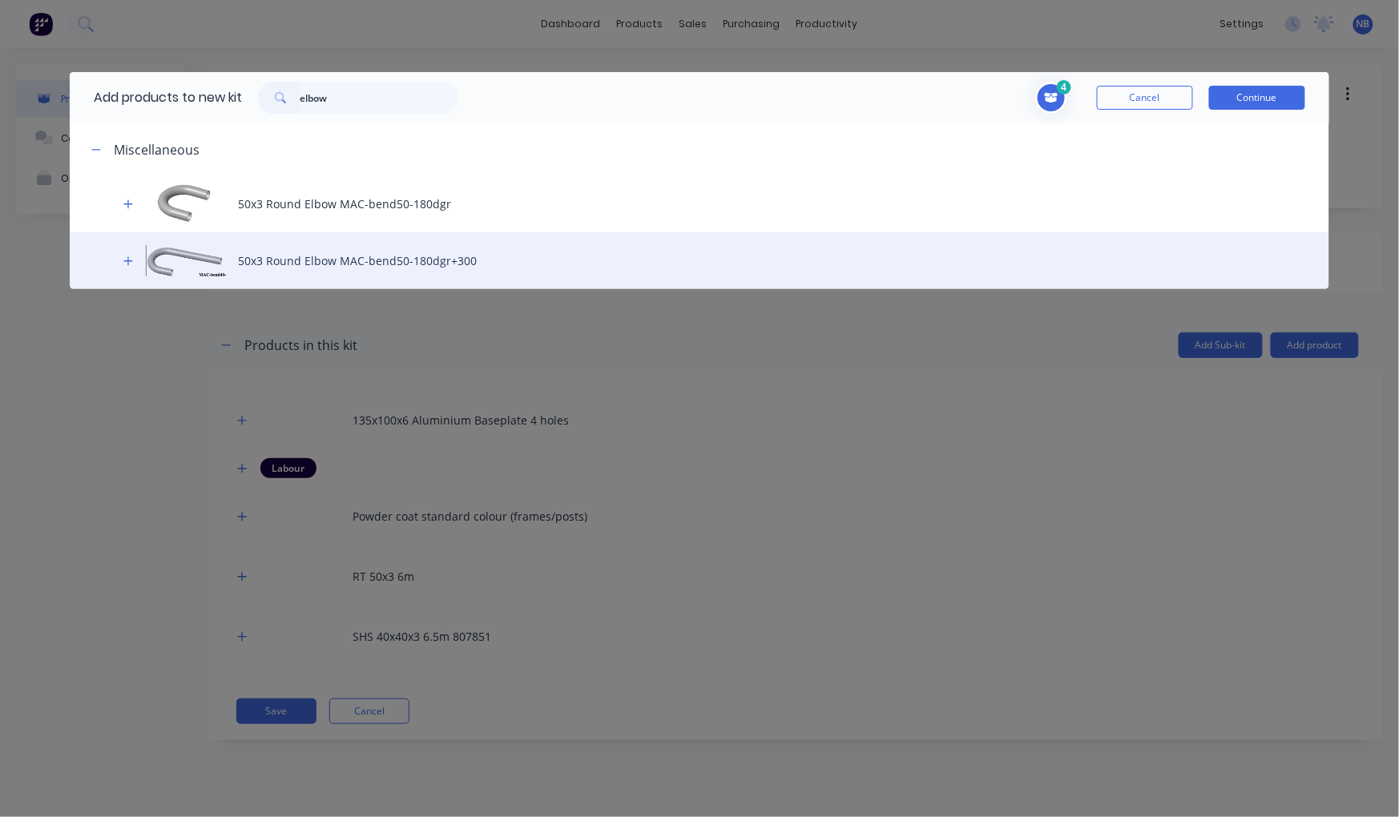
click at [314, 251] on div "50x3 Round Elbow MAC-bend50-180dgr+300" at bounding box center [699, 260] width 1259 height 57
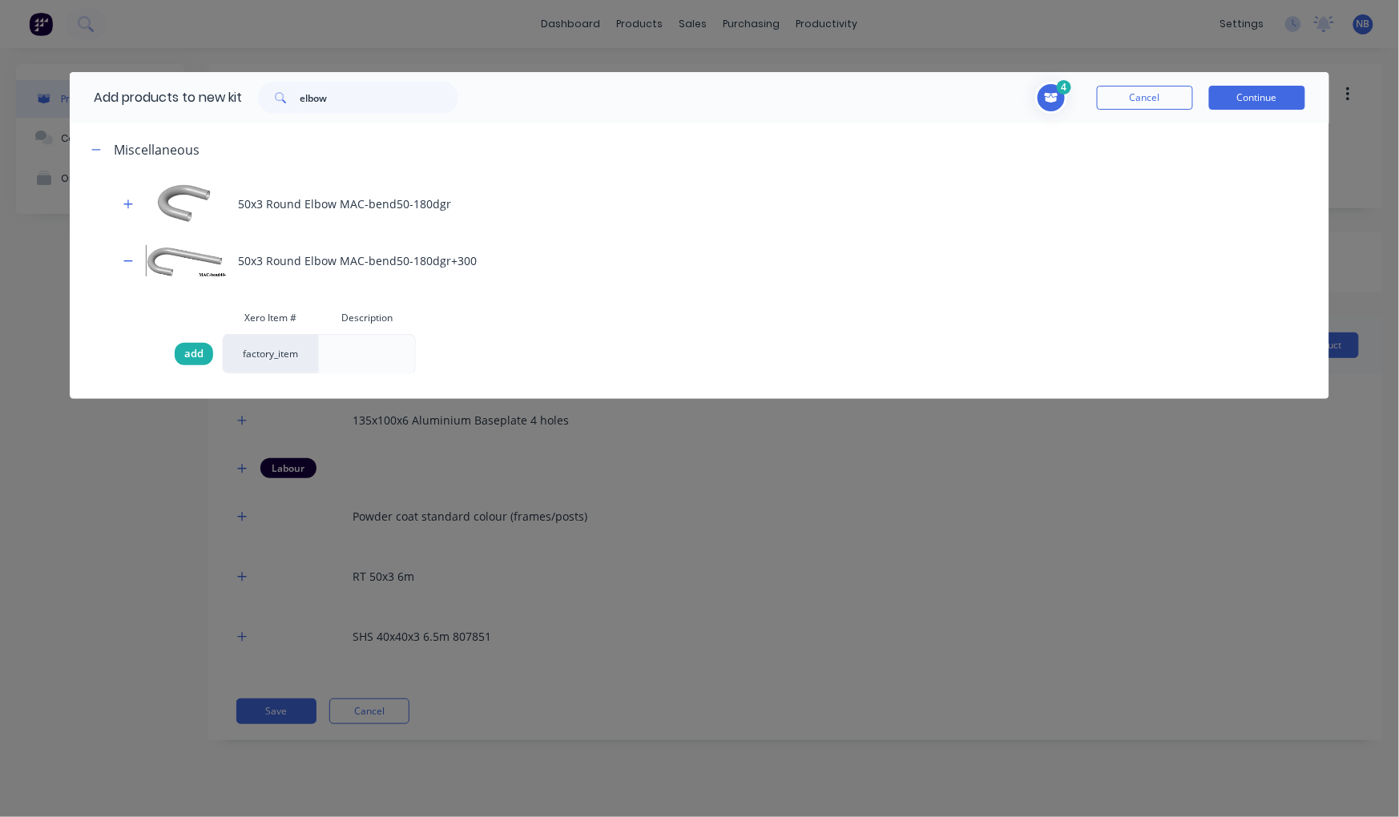
click at [200, 359] on span "add" at bounding box center [193, 354] width 19 height 16
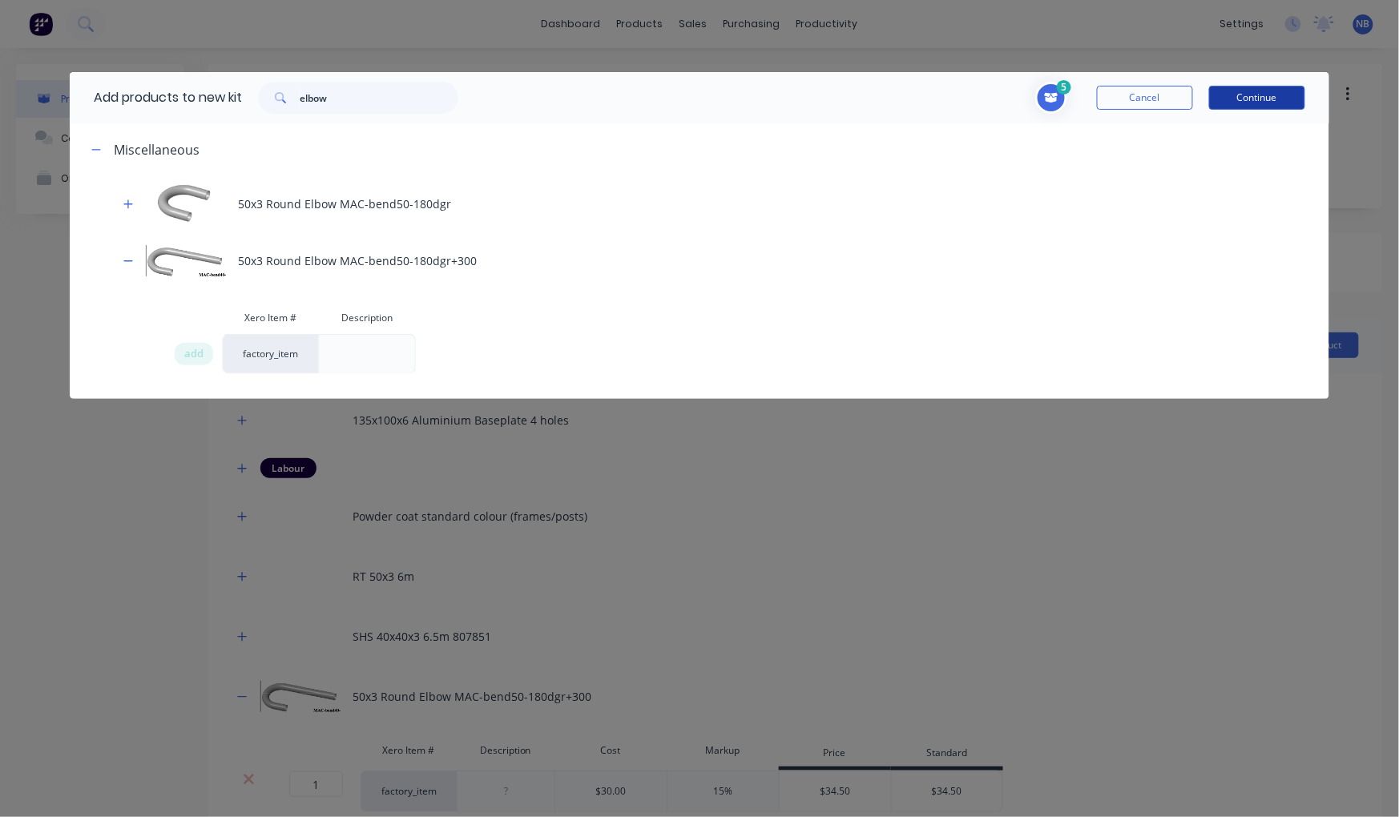
click at [1237, 94] on button "Continue" at bounding box center [1257, 98] width 96 height 24
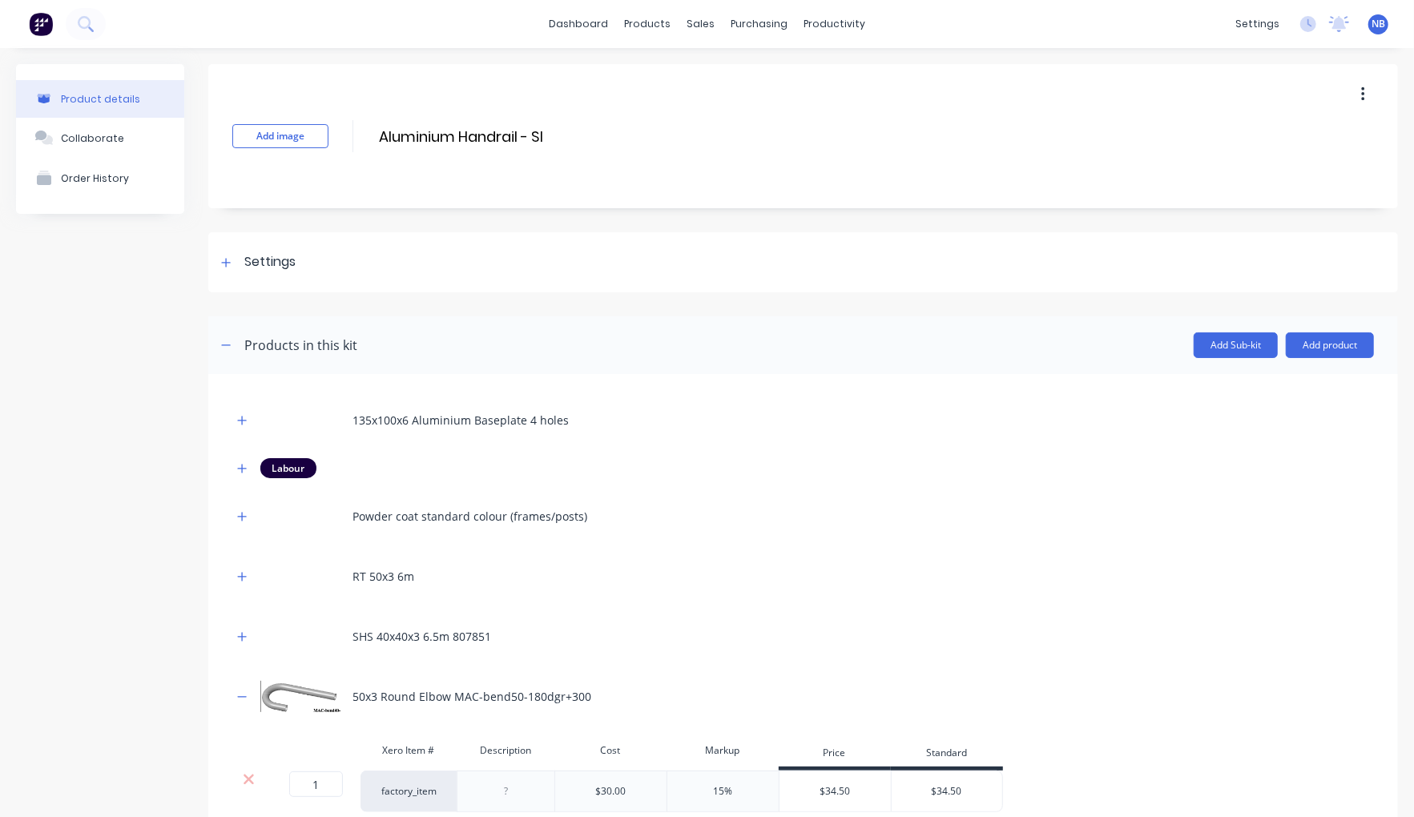
scroll to position [117, 0]
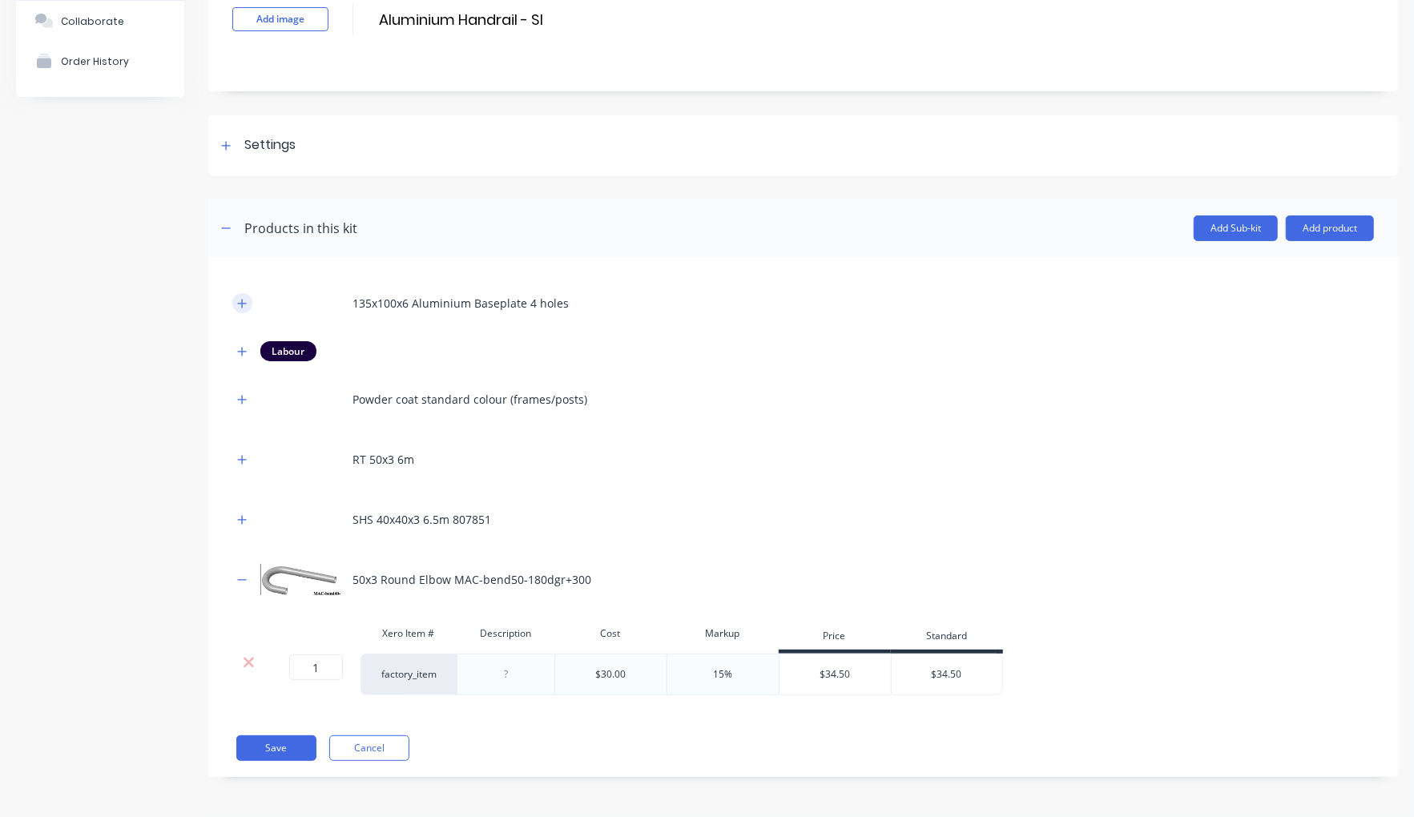
click at [250, 306] on button "button" at bounding box center [242, 303] width 20 height 20
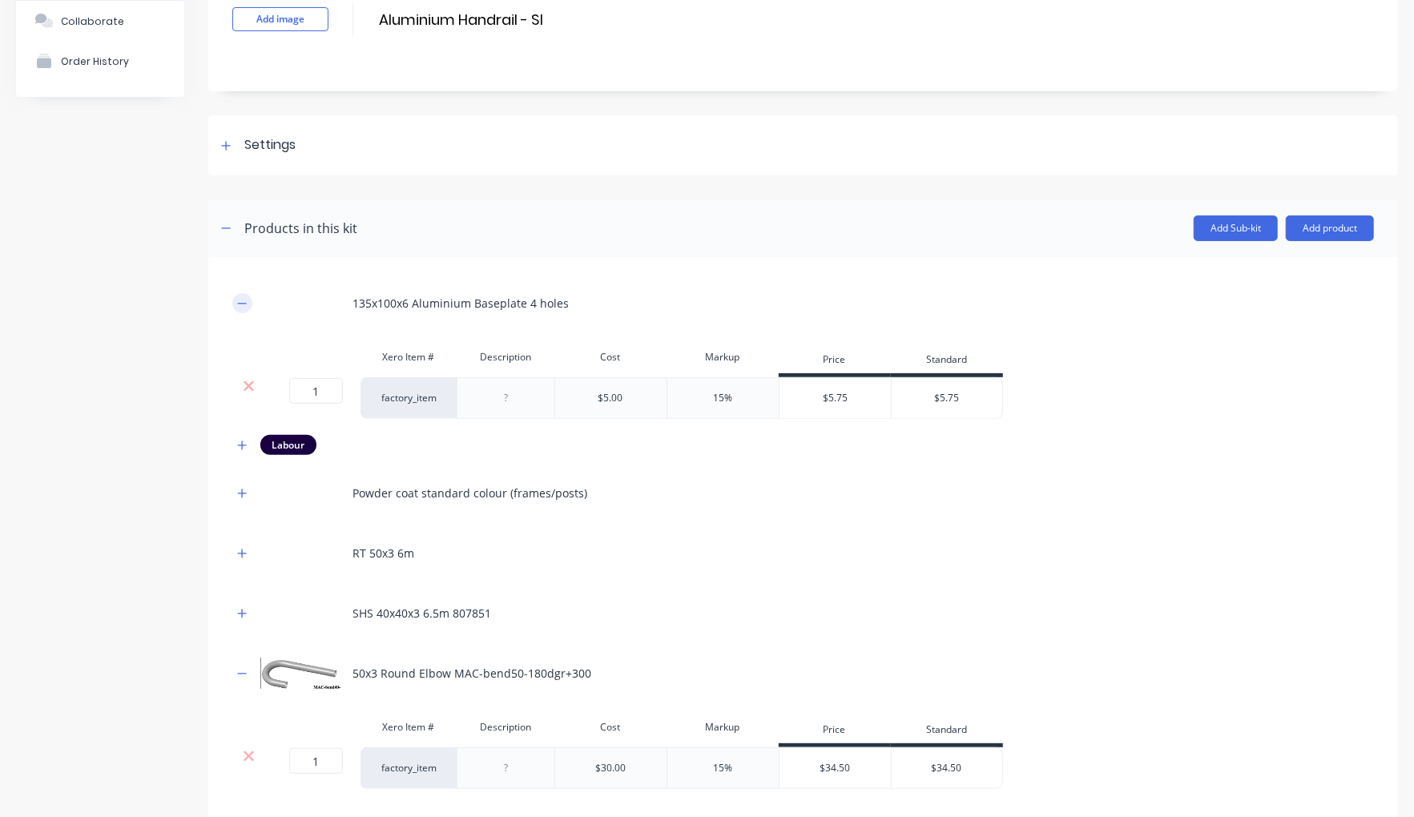
click at [244, 305] on icon "button" at bounding box center [242, 303] width 10 height 11
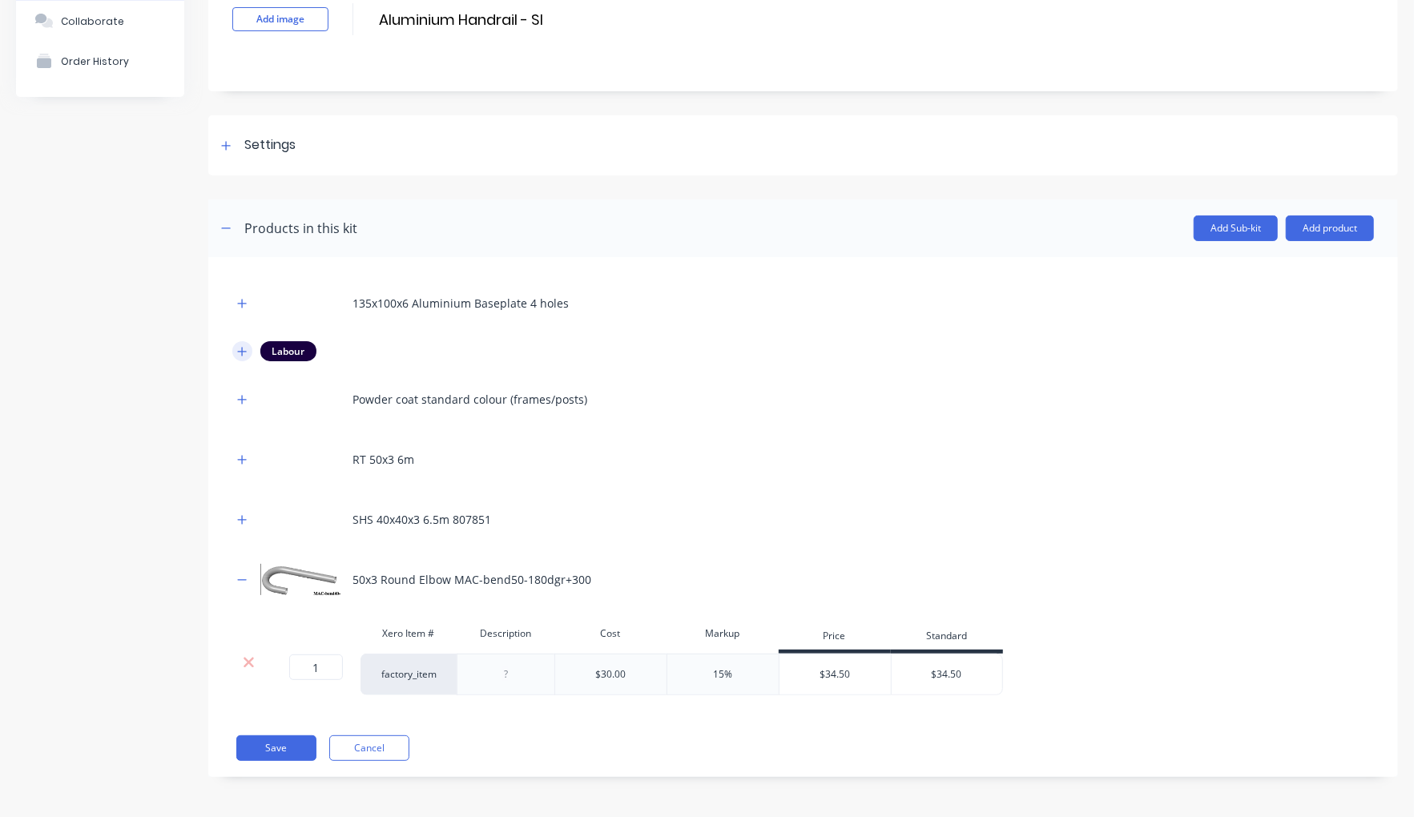
click at [240, 351] on icon "button" at bounding box center [242, 351] width 10 height 11
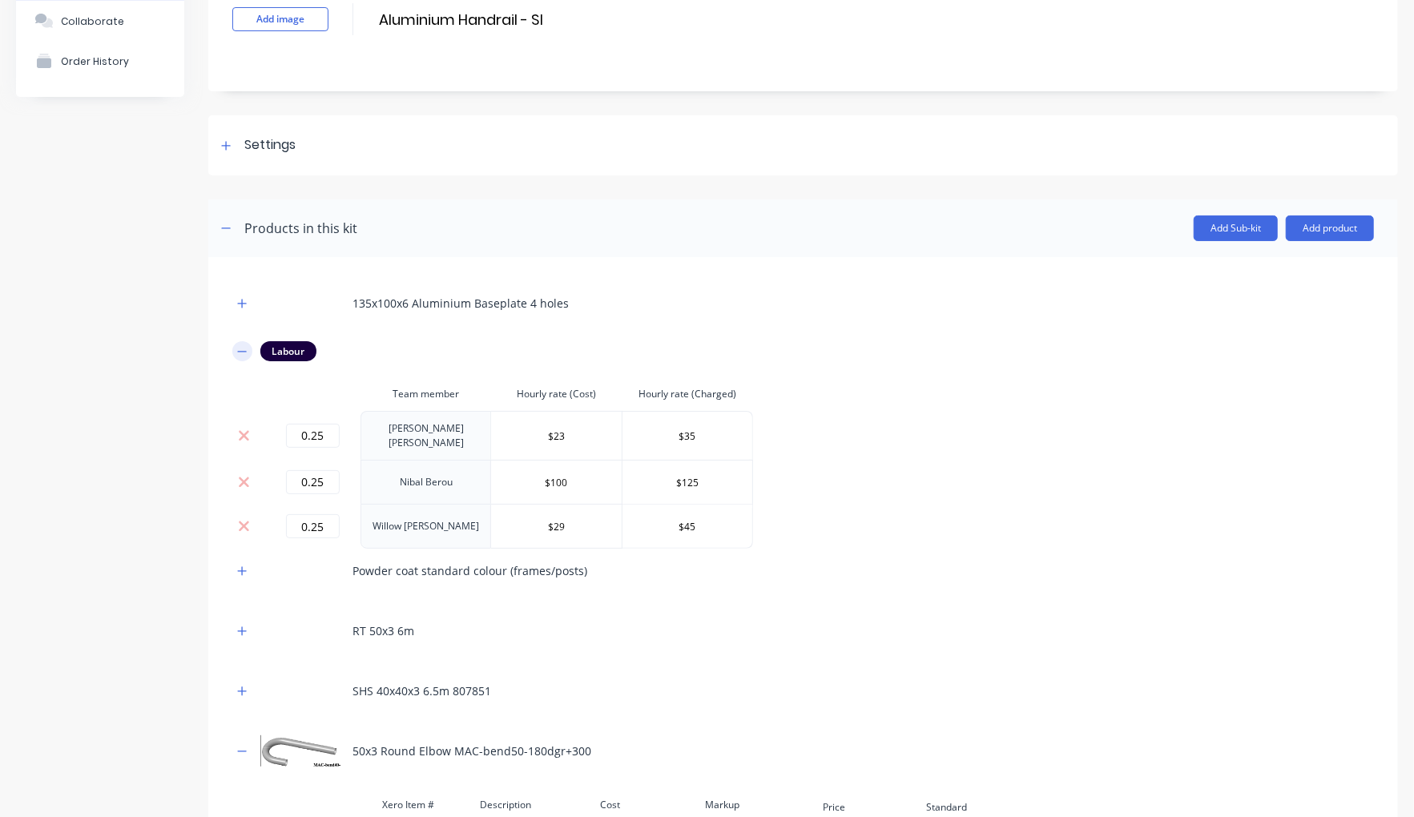
click at [240, 351] on icon "button" at bounding box center [242, 351] width 10 height 11
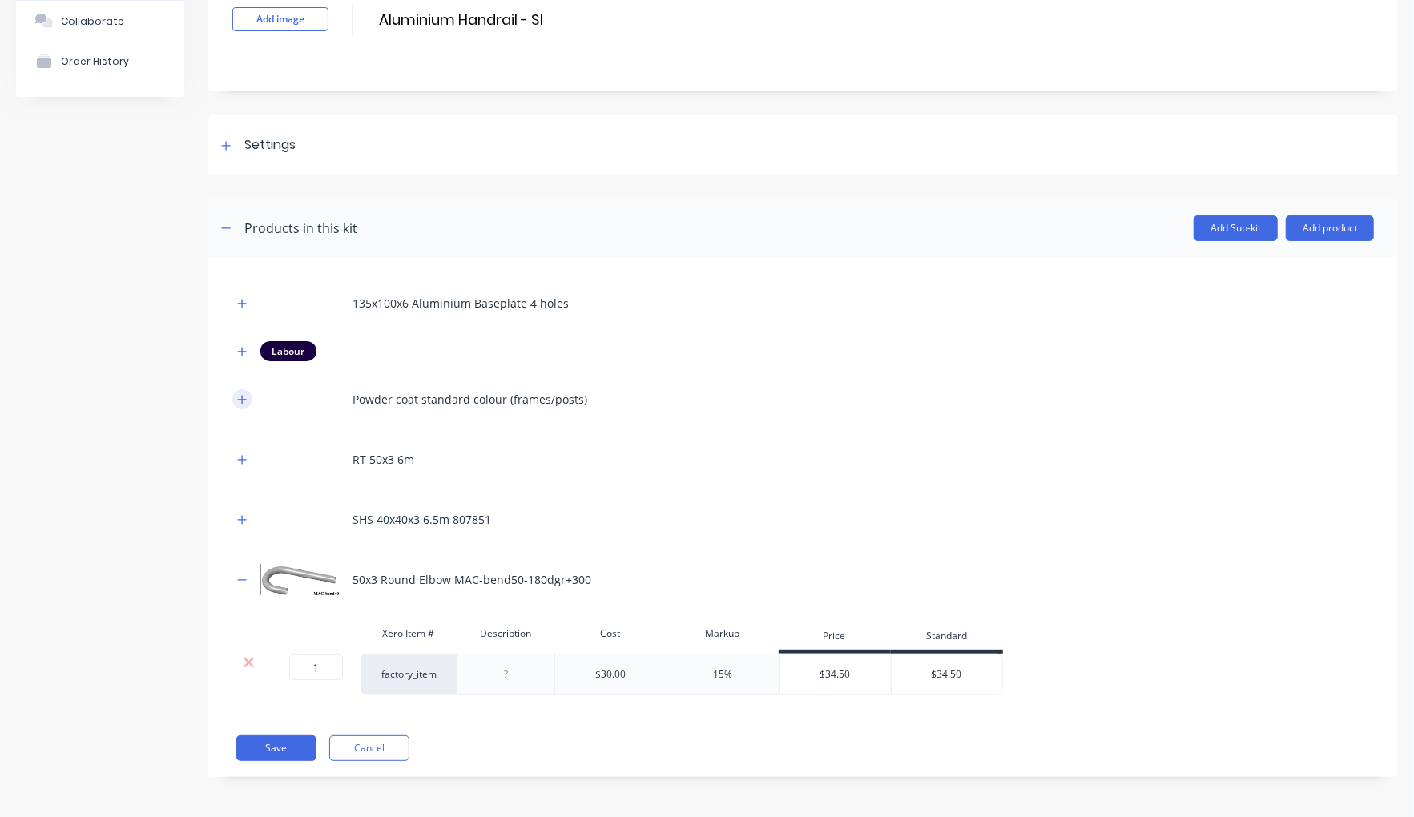
click at [244, 401] on icon "button" at bounding box center [242, 399] width 10 height 11
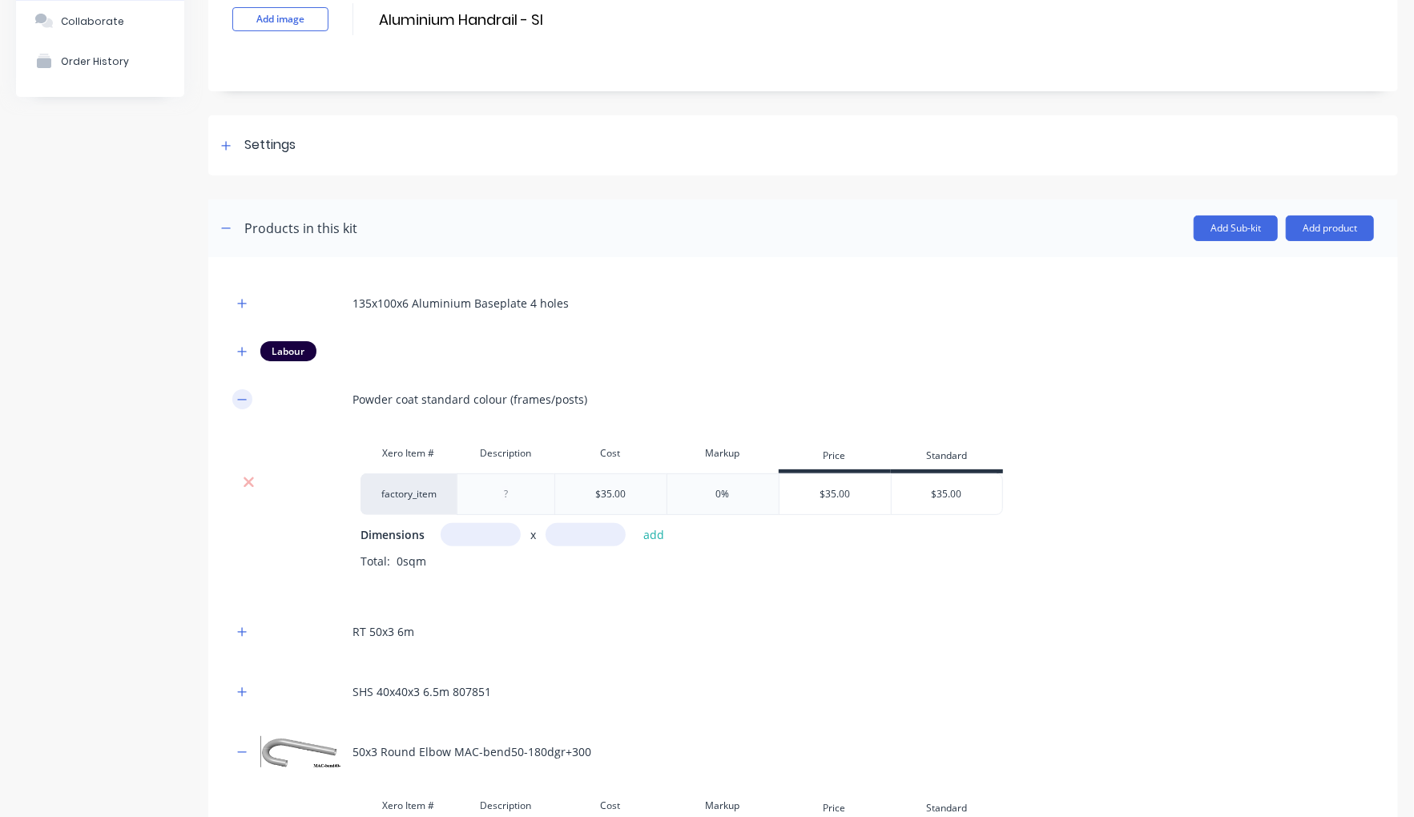
click at [244, 401] on icon "button" at bounding box center [242, 399] width 10 height 11
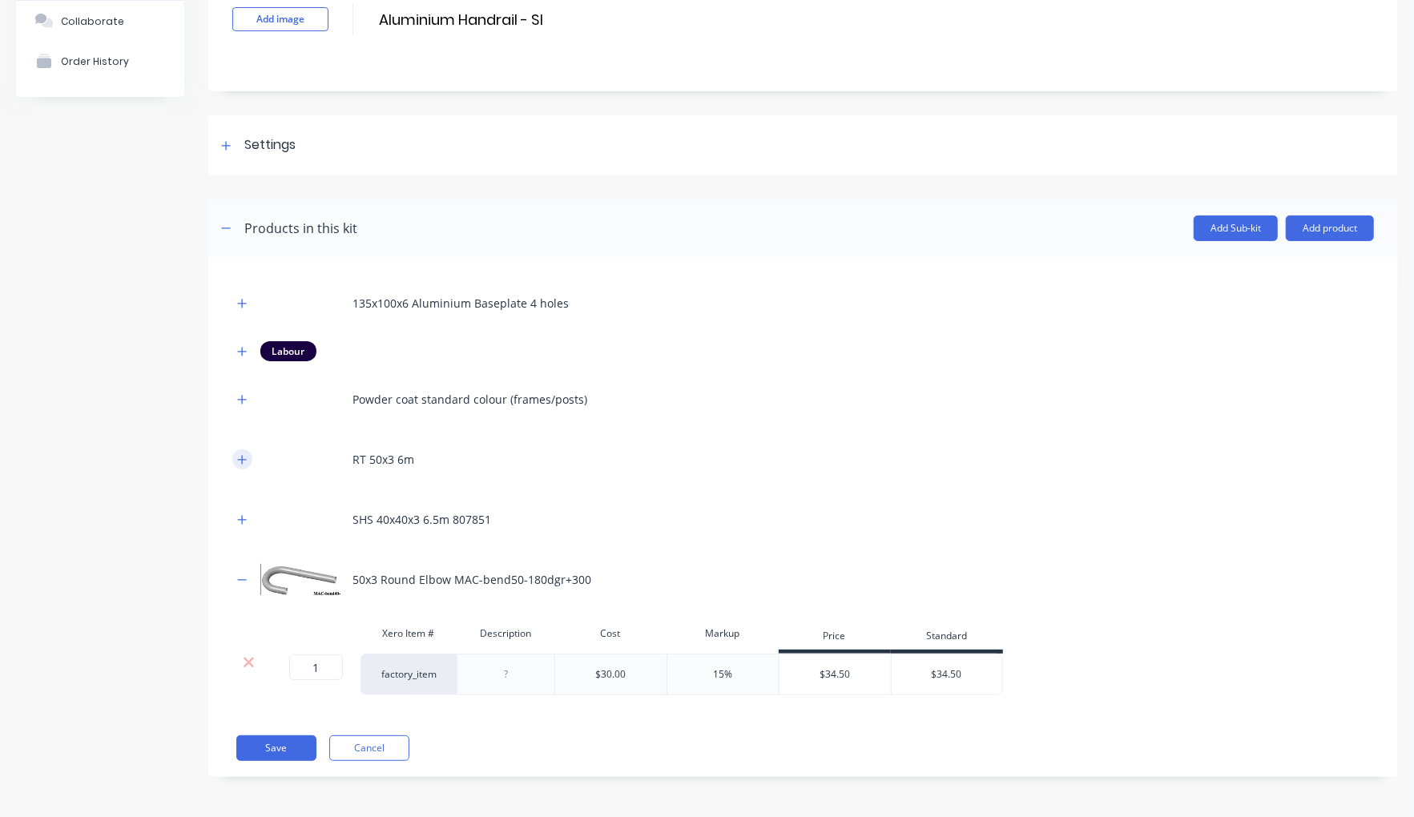
click at [244, 454] on icon "button" at bounding box center [242, 459] width 10 height 11
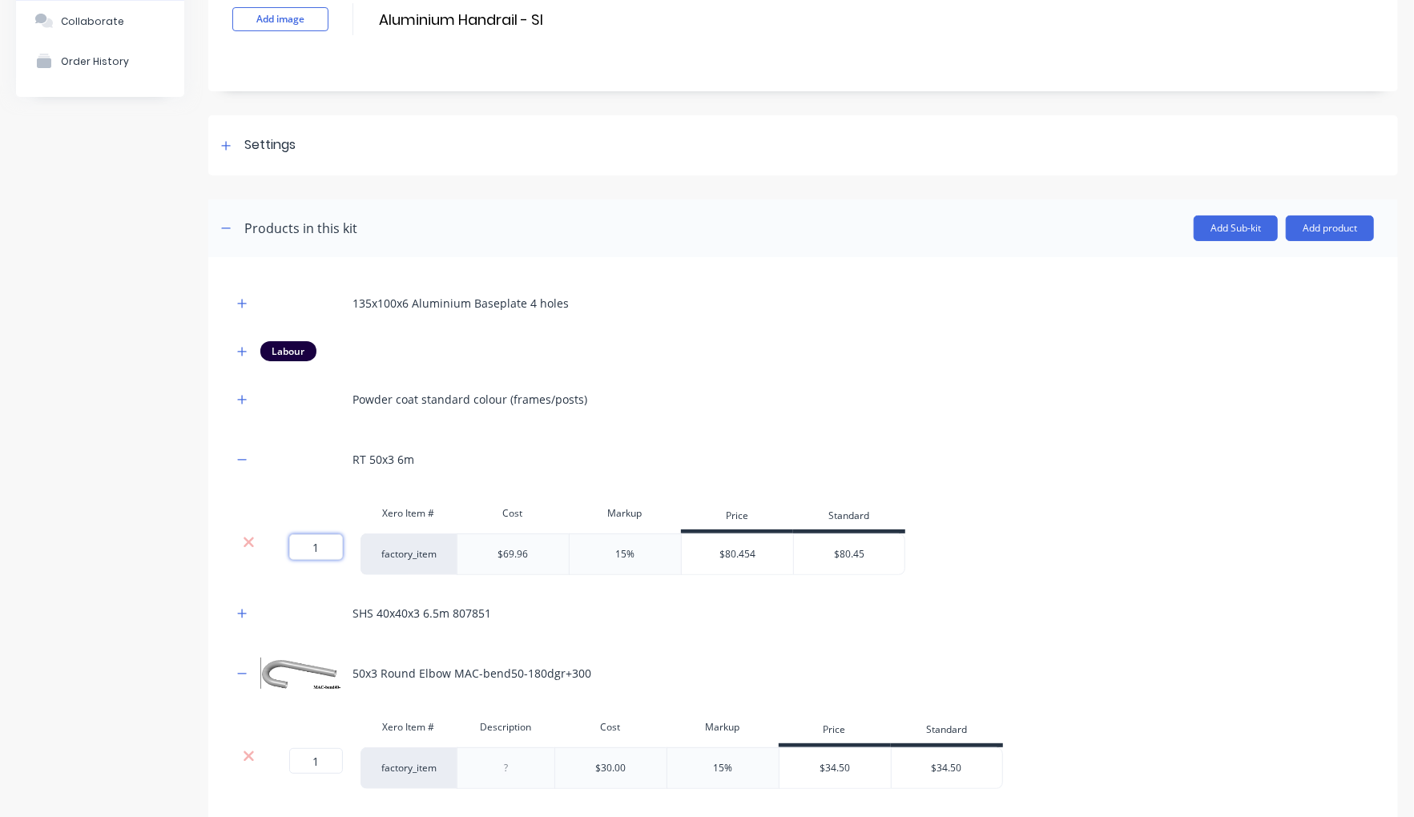
drag, startPoint x: 334, startPoint y: 553, endPoint x: 298, endPoint y: 543, distance: 37.3
click at [298, 543] on input "1" at bounding box center [316, 547] width 54 height 26
paste input "0.16666667"
click at [159, 580] on div "Product details Collaborate Order History" at bounding box center [100, 421] width 168 height 948
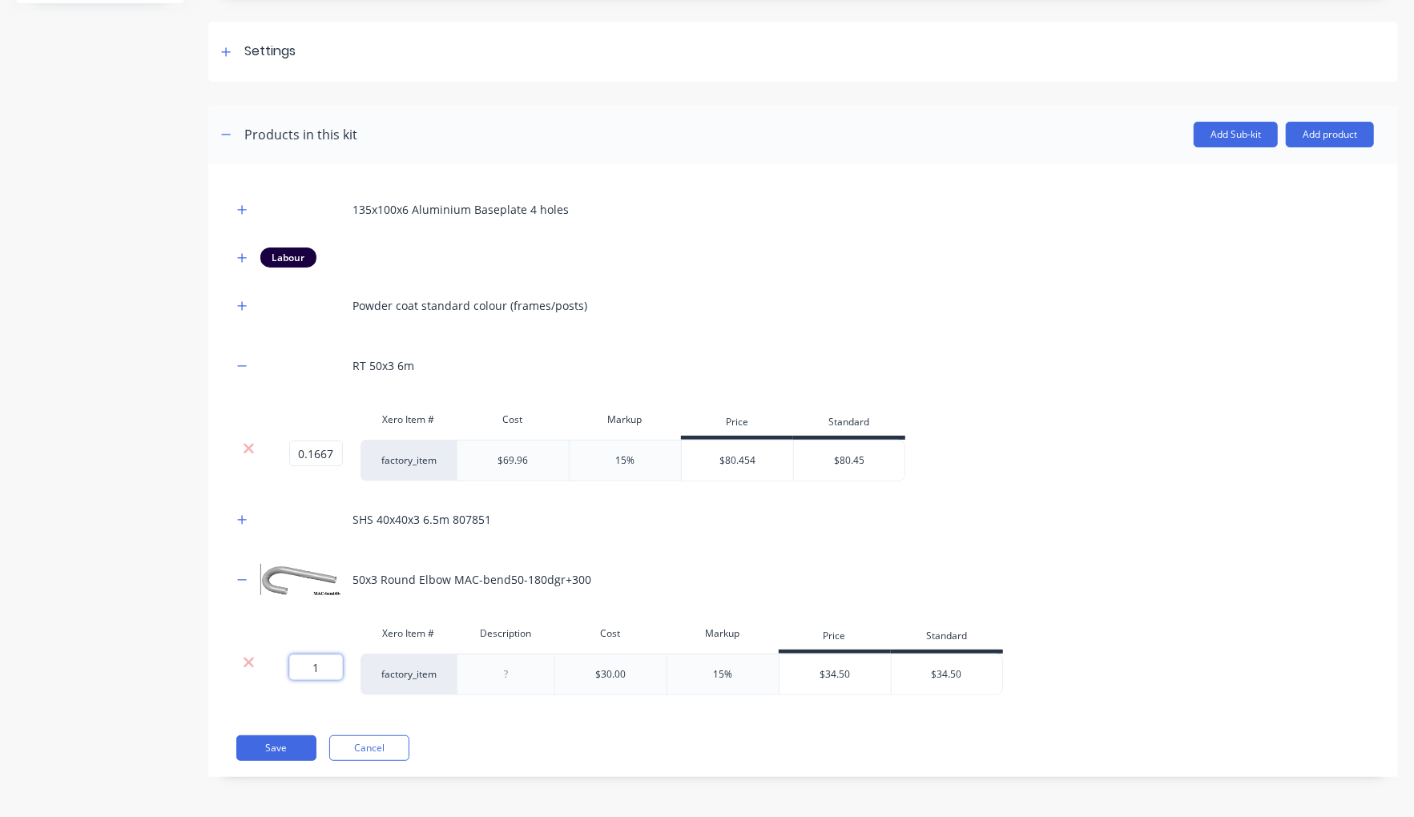
drag, startPoint x: 337, startPoint y: 673, endPoint x: 276, endPoint y: 664, distance: 60.7
click at [277, 664] on div "1 1 ?" at bounding box center [295, 668] width 36 height 26
click at [139, 643] on div "Product details Collaborate Order History" at bounding box center [100, 327] width 168 height 948
click at [250, 523] on button "button" at bounding box center [242, 520] width 20 height 20
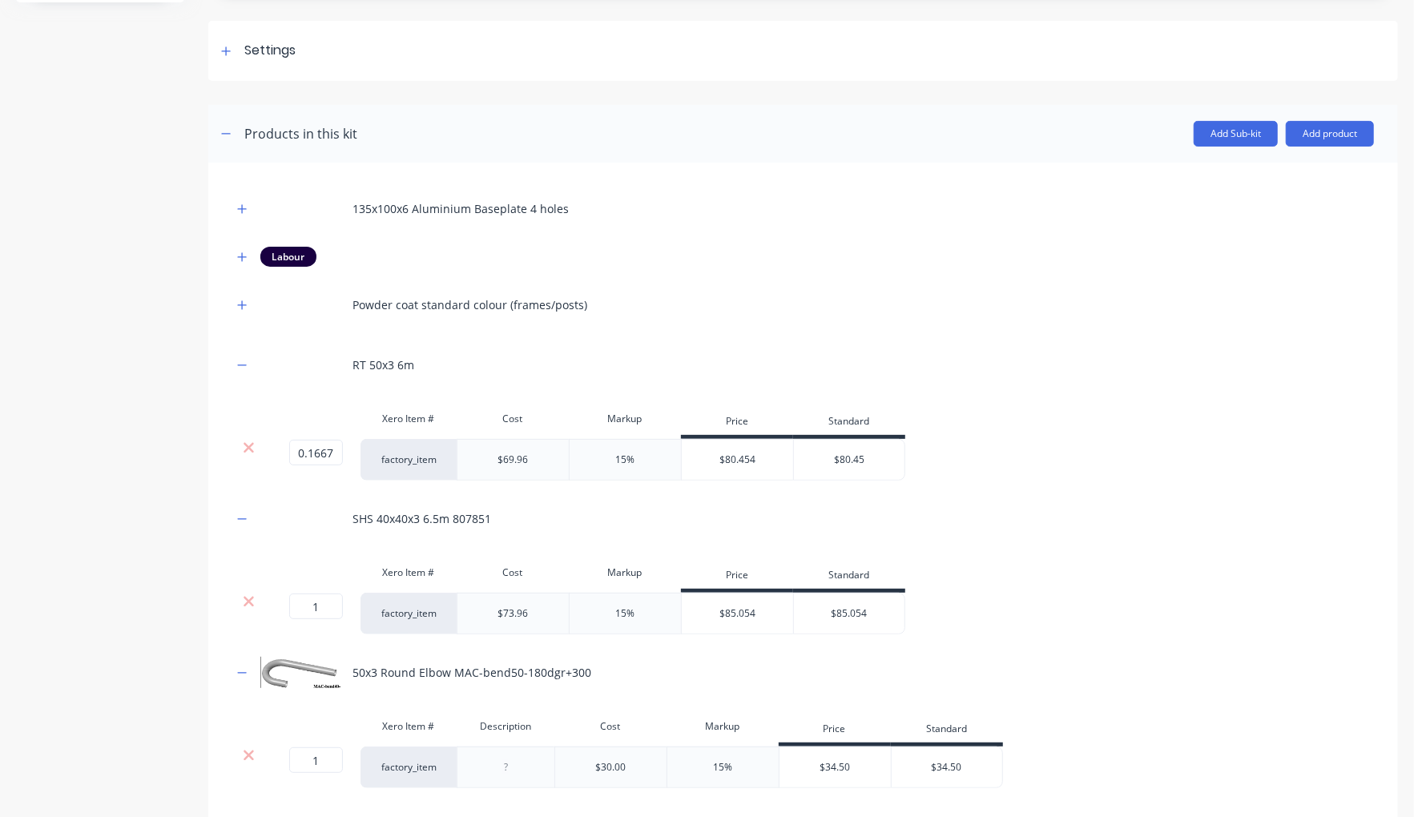
scroll to position [306, 0]
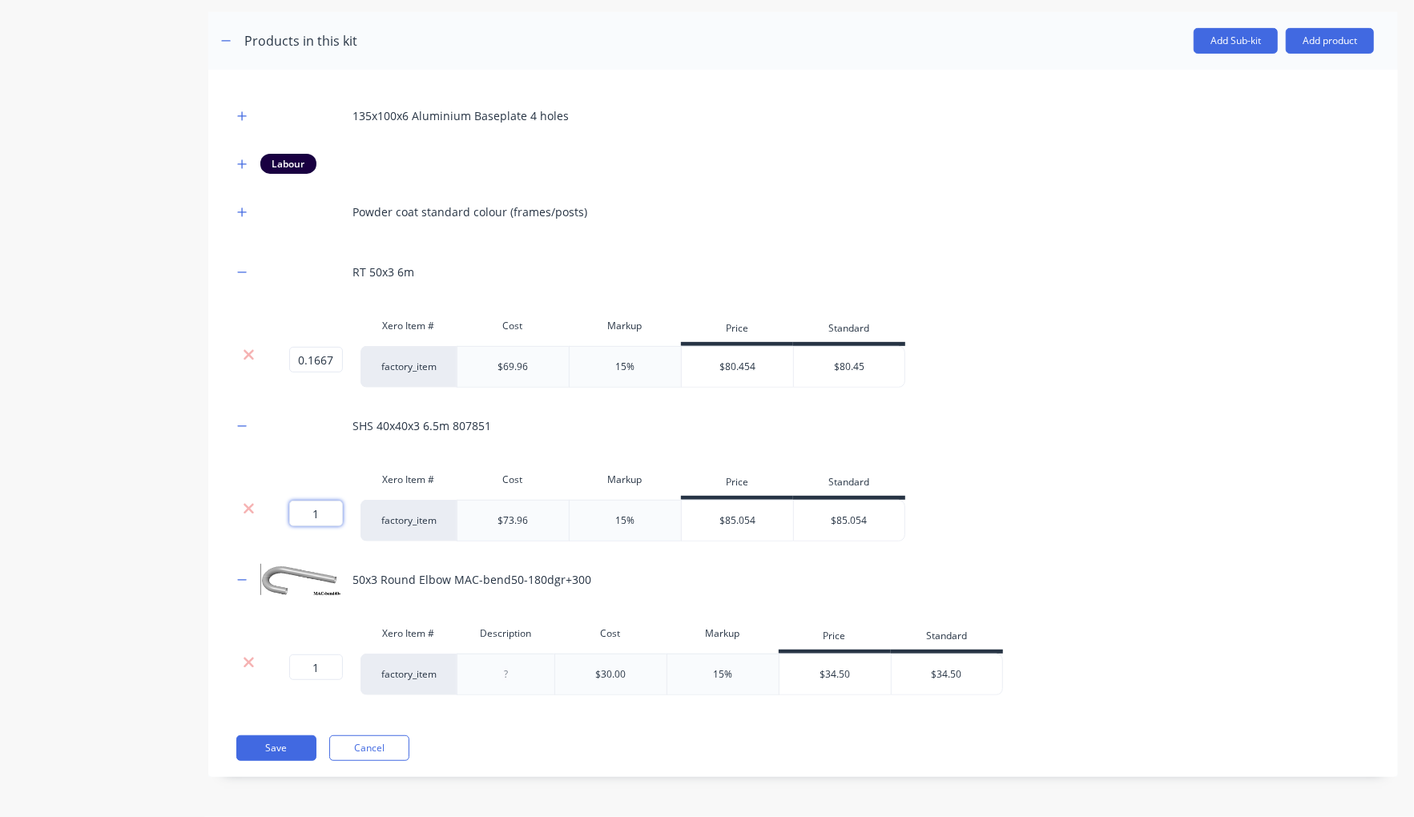
drag, startPoint x: 280, startPoint y: 514, endPoint x: 269, endPoint y: 514, distance: 10.4
click at [263, 514] on div "1 1 ? factory_item $73.96 15% $85.054 $85.054" at bounding box center [568, 521] width 673 height 42
paste input "0.46153846"
drag, startPoint x: 149, startPoint y: 582, endPoint x: 163, endPoint y: 575, distance: 15.8
click at [149, 582] on div "Product details Collaborate Order History" at bounding box center [100, 281] width 168 height 1042
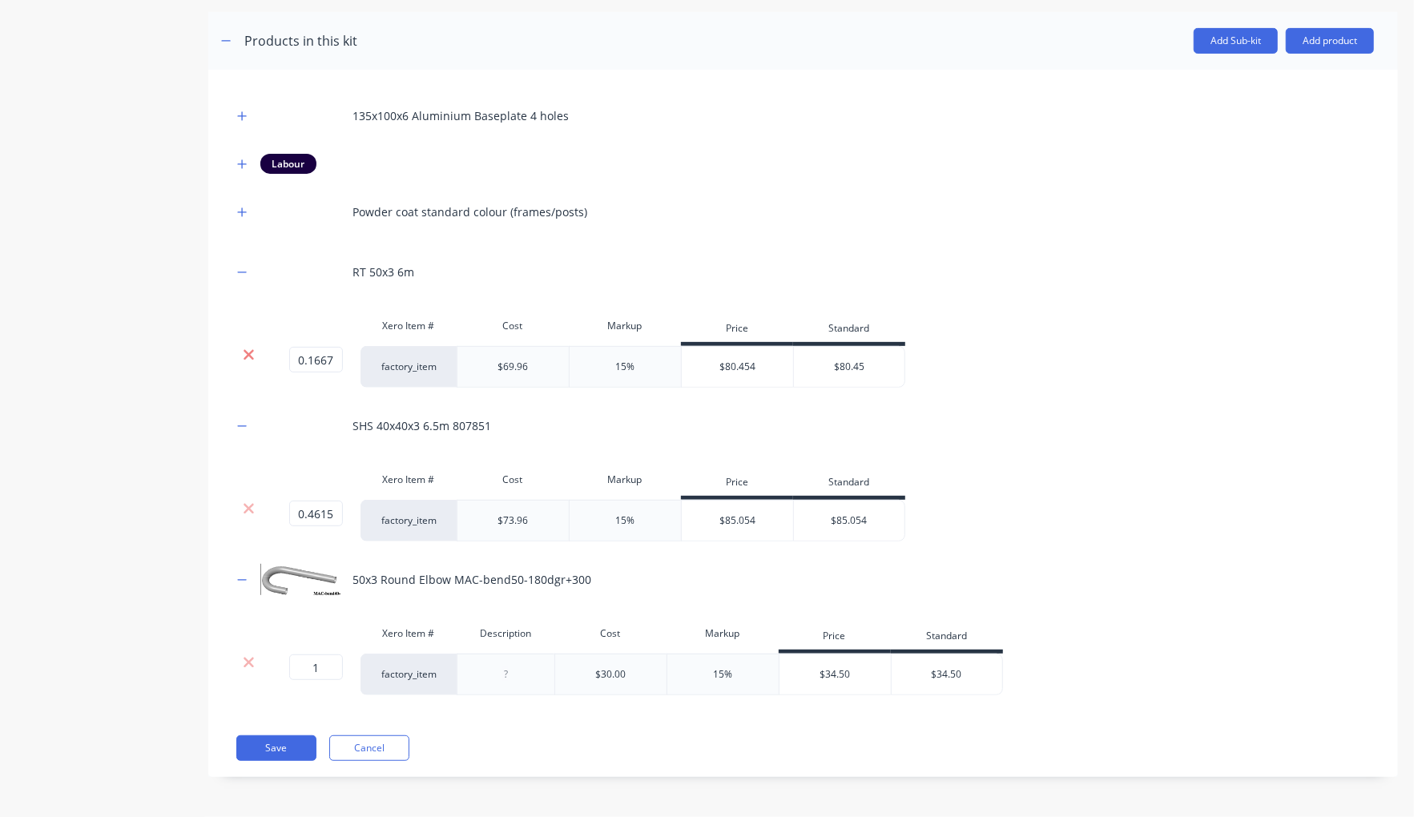
click at [244, 360] on icon at bounding box center [249, 355] width 10 height 10
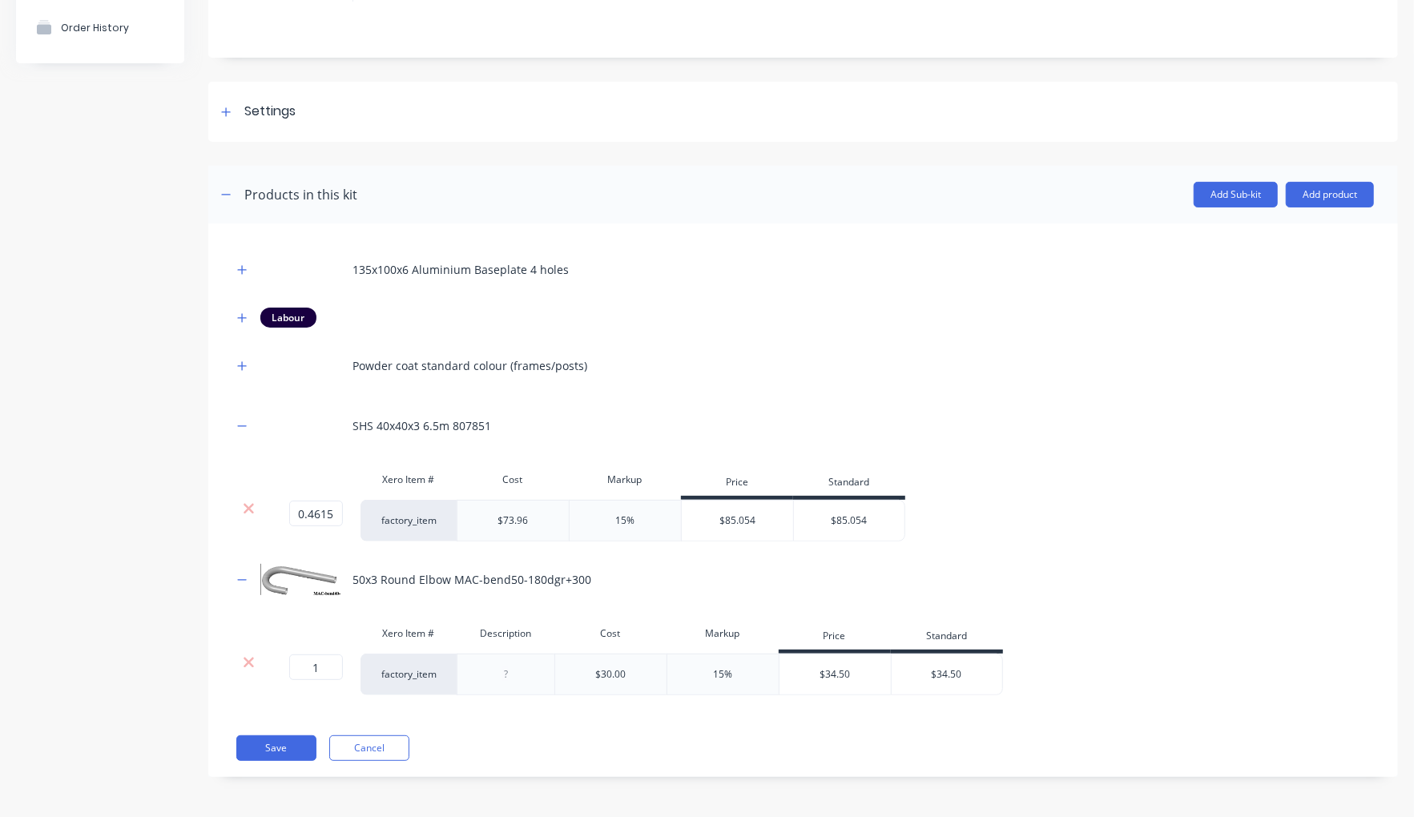
scroll to position [151, 0]
click at [269, 748] on button "Save" at bounding box center [276, 749] width 80 height 26
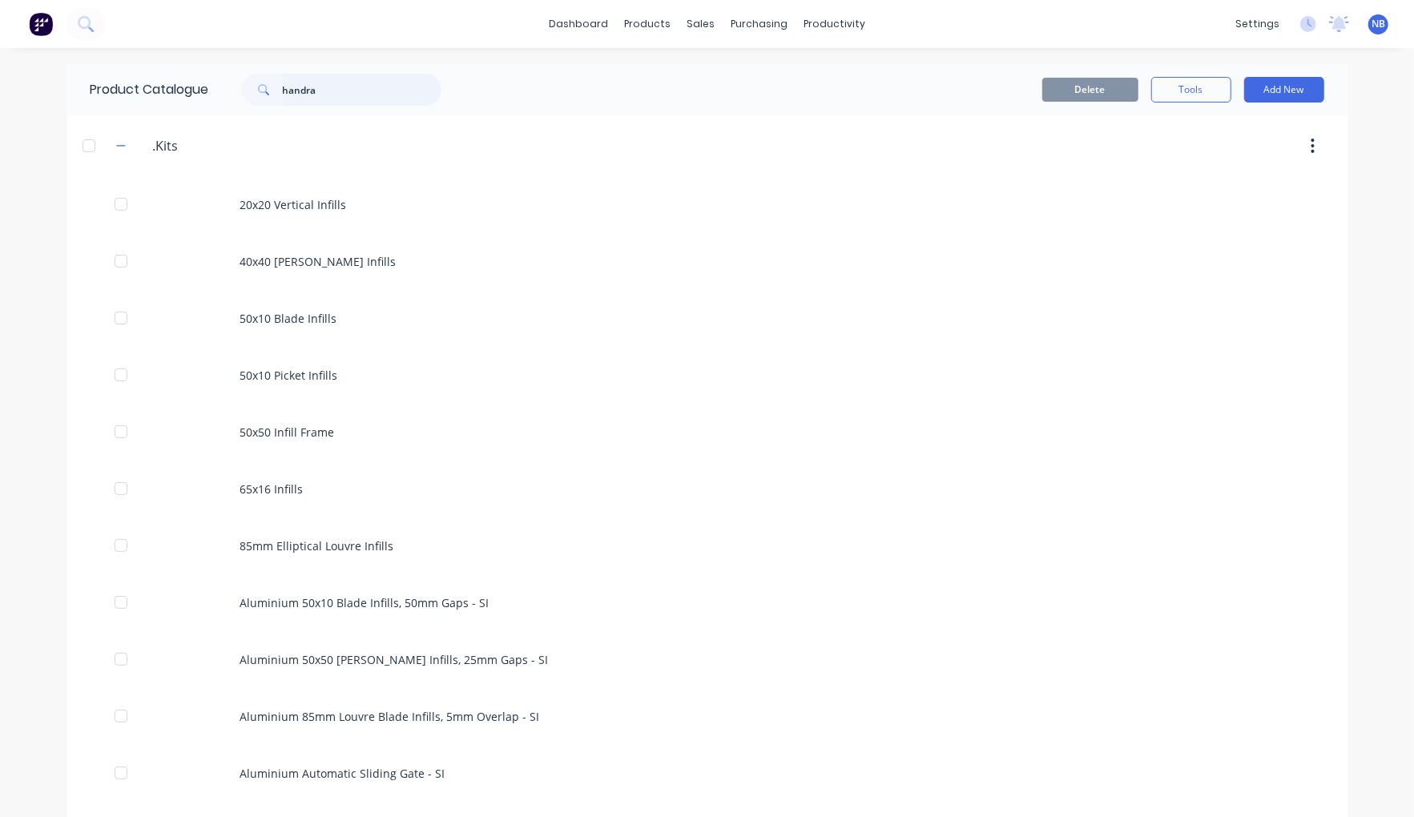
drag, startPoint x: 325, startPoint y: 90, endPoint x: 141, endPoint y: 84, distance: 184.4
click at [142, 84] on div "Product Catalogue handra" at bounding box center [274, 89] width 415 height 51
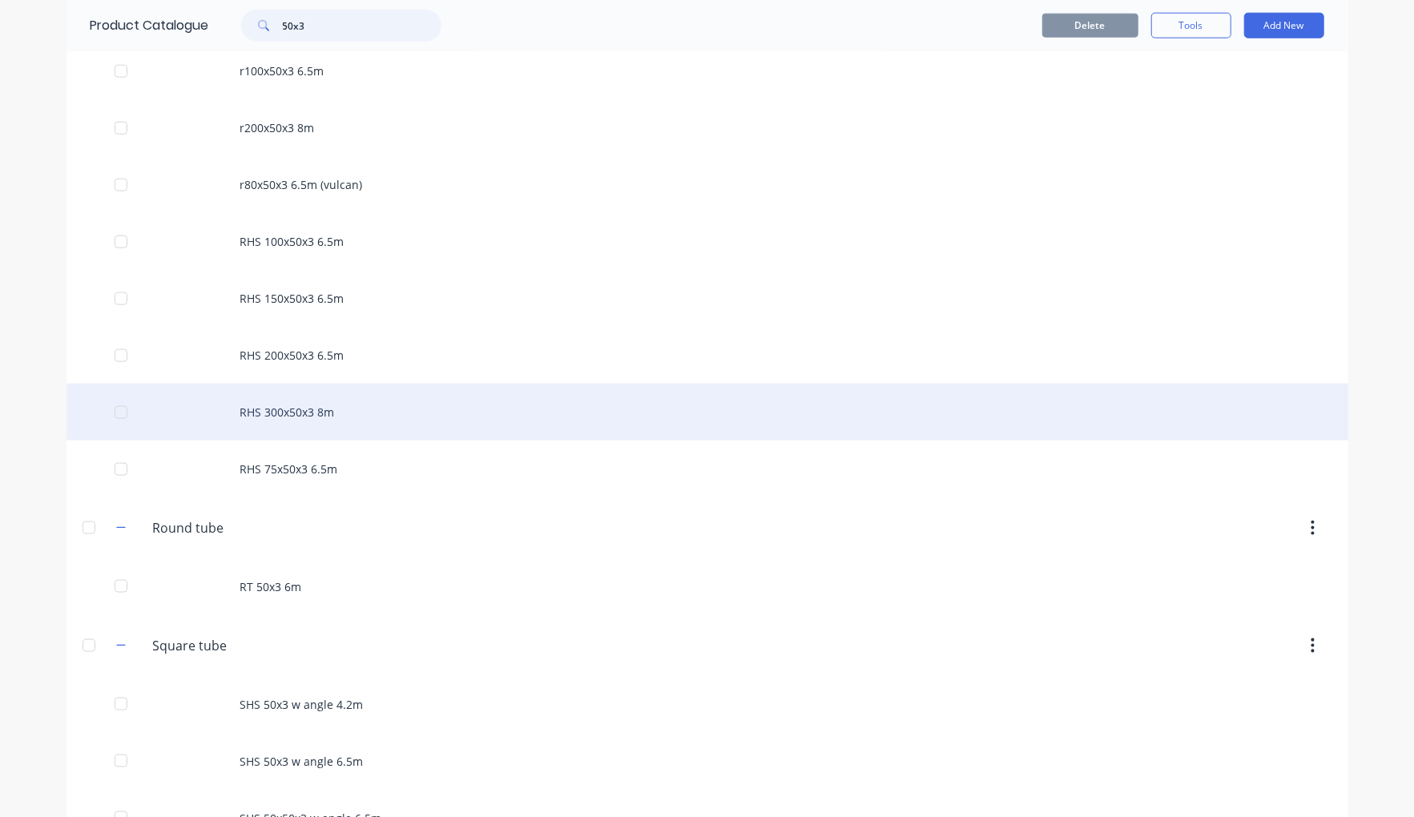
scroll to position [1536, 0]
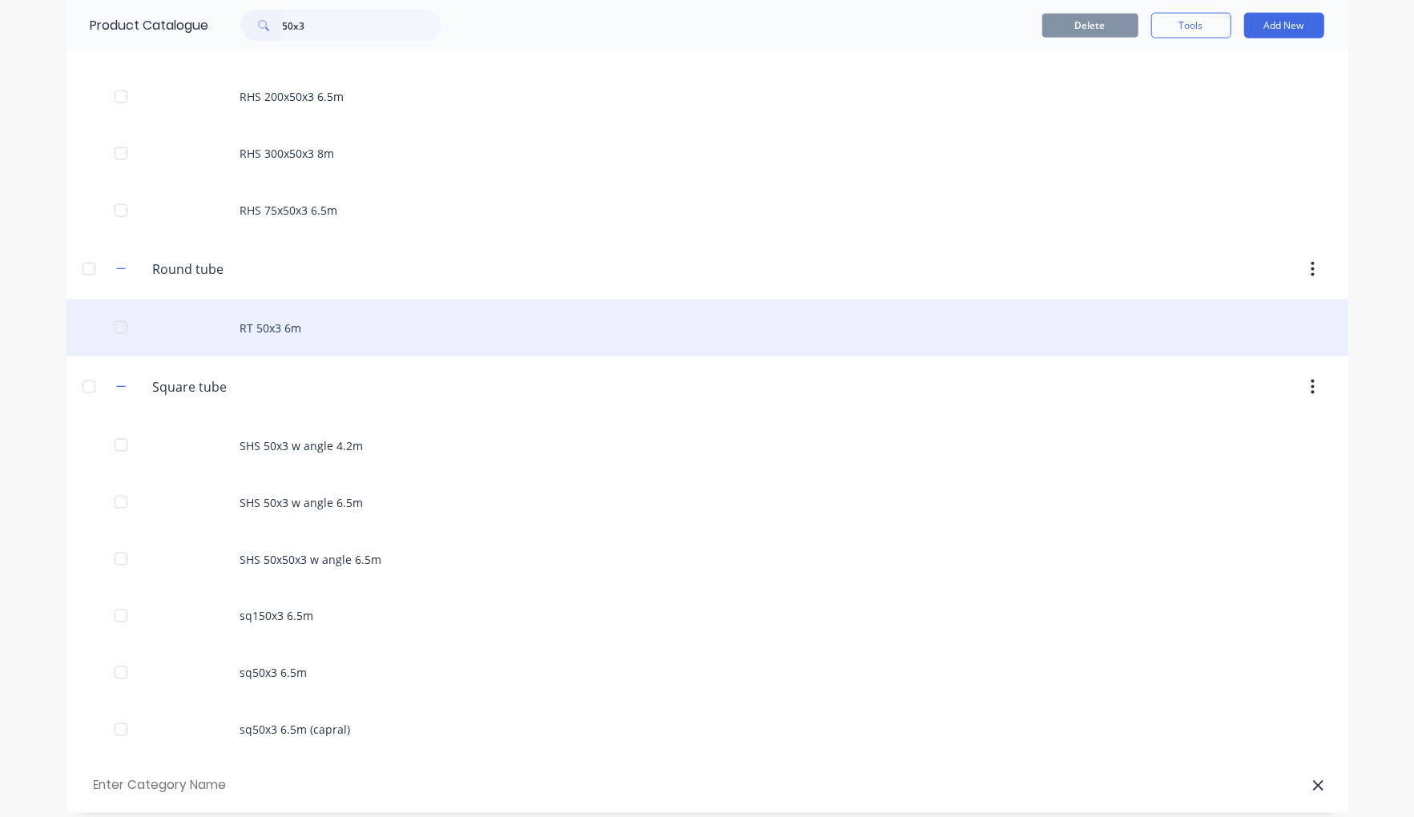
click at [272, 357] on div "RT 50x3 6m" at bounding box center [708, 328] width 1282 height 57
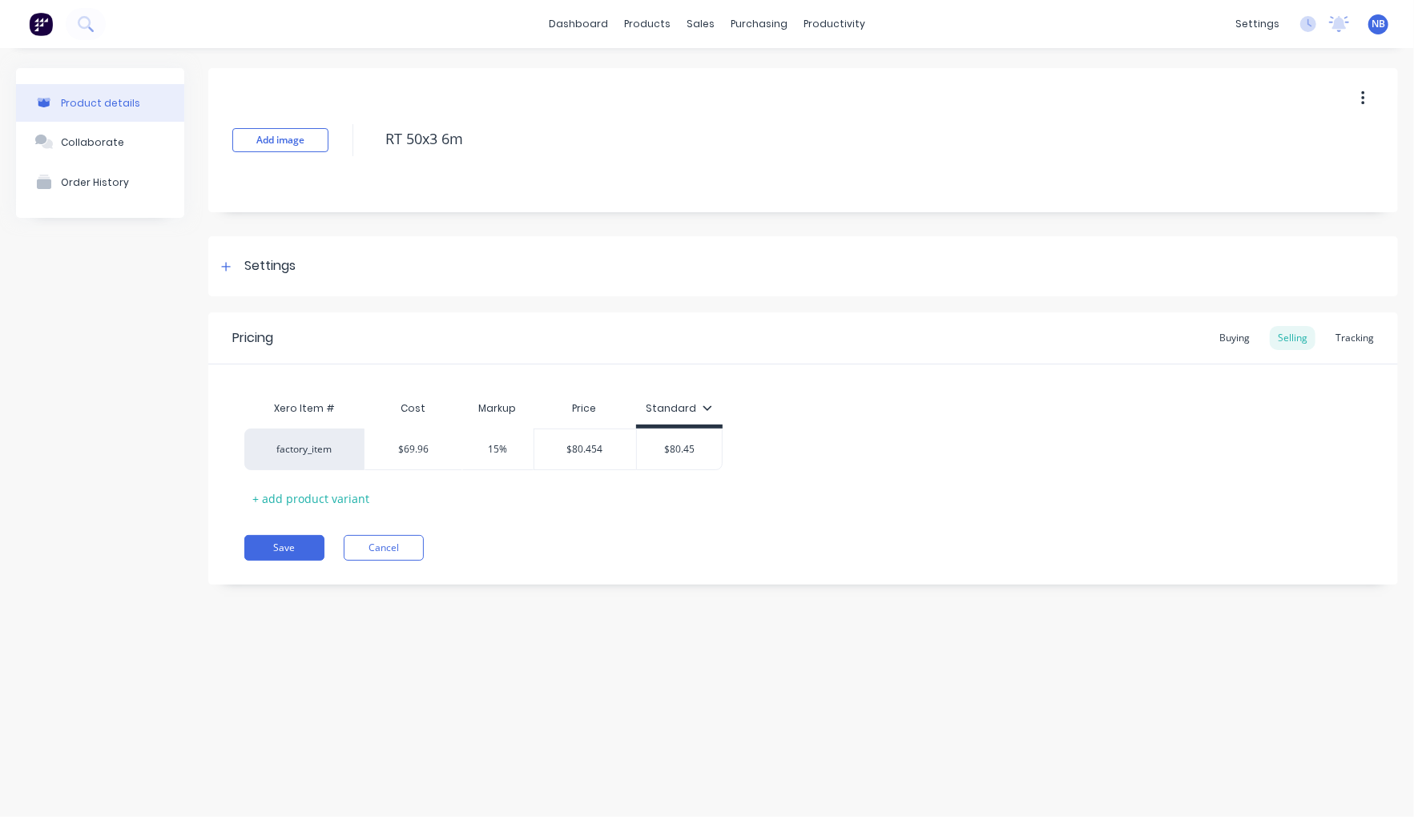
click at [1351, 103] on button "button" at bounding box center [1363, 98] width 38 height 29
click at [1276, 148] on span "Duplicate" at bounding box center [1304, 140] width 120 height 17
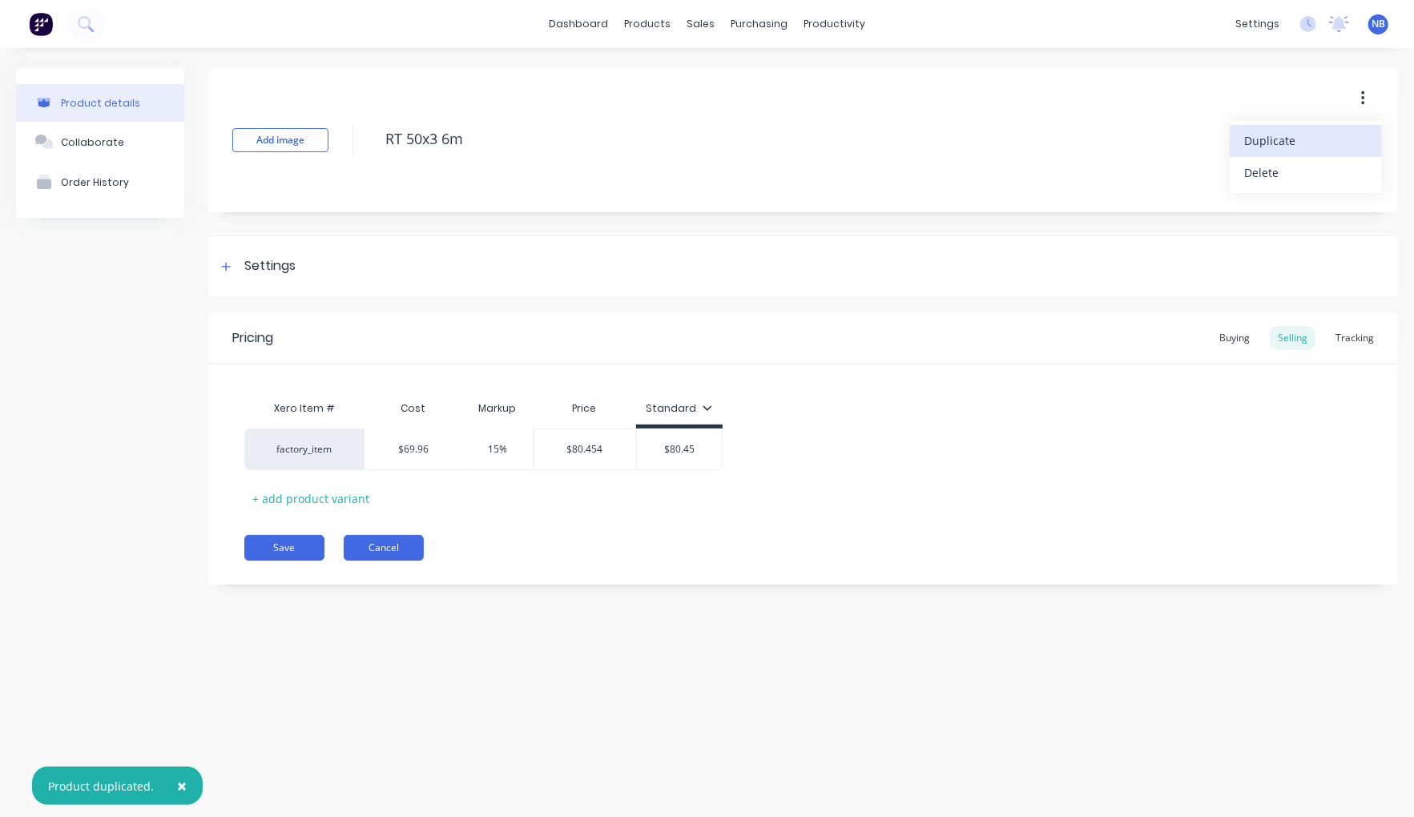
click at [363, 549] on button "Cancel" at bounding box center [384, 548] width 80 height 26
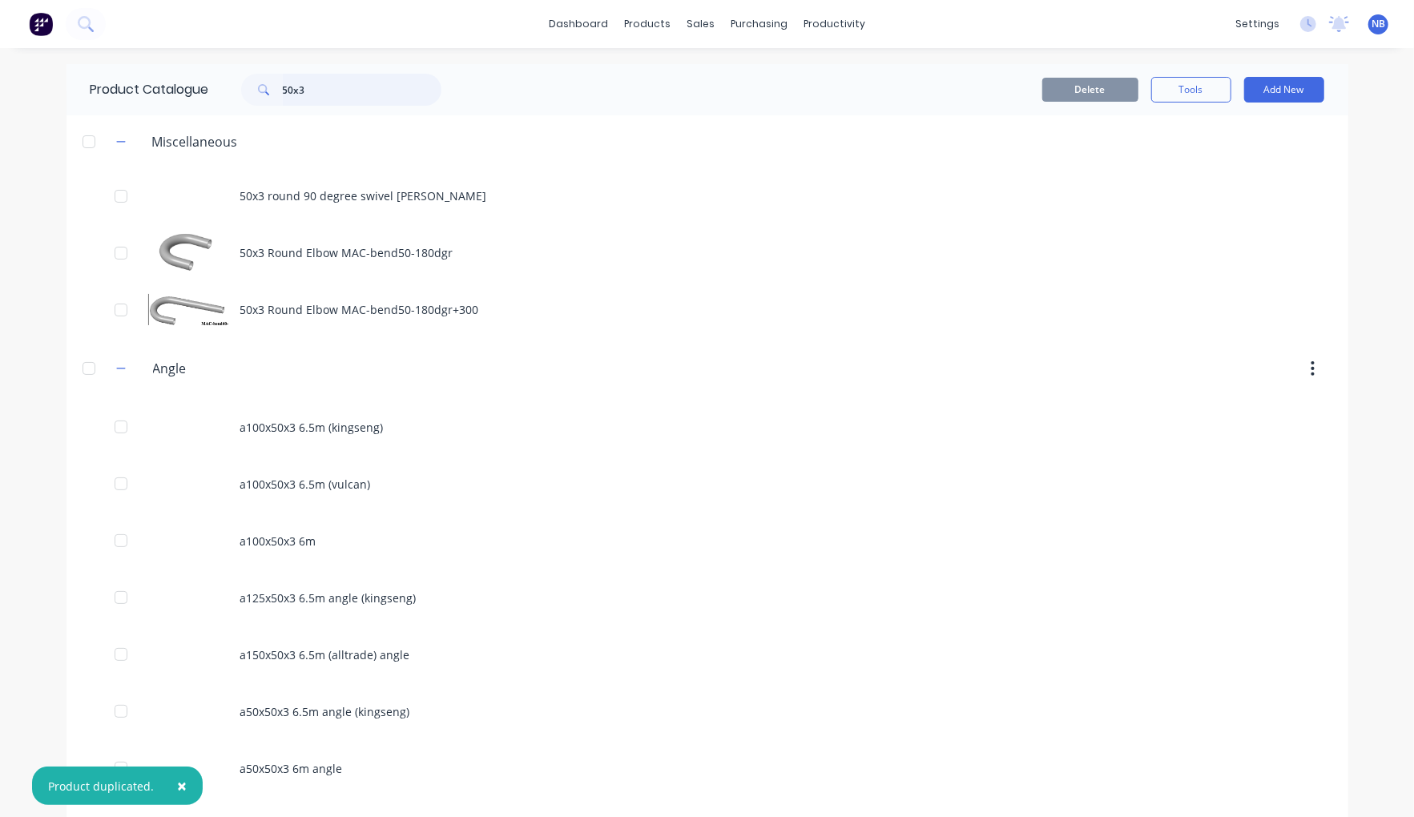
click at [351, 101] on input "50x3" at bounding box center [362, 90] width 159 height 32
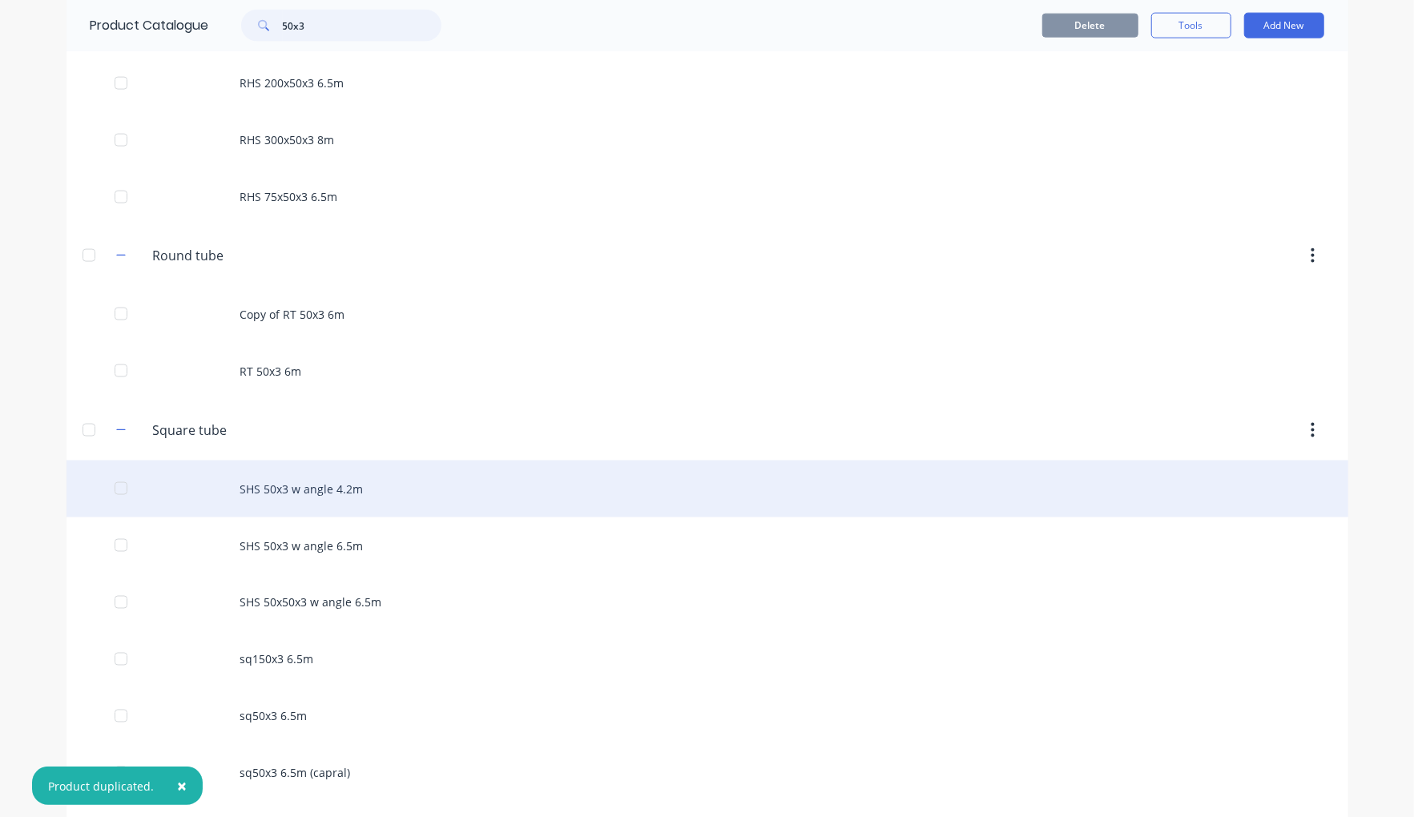
scroll to position [1643, 0]
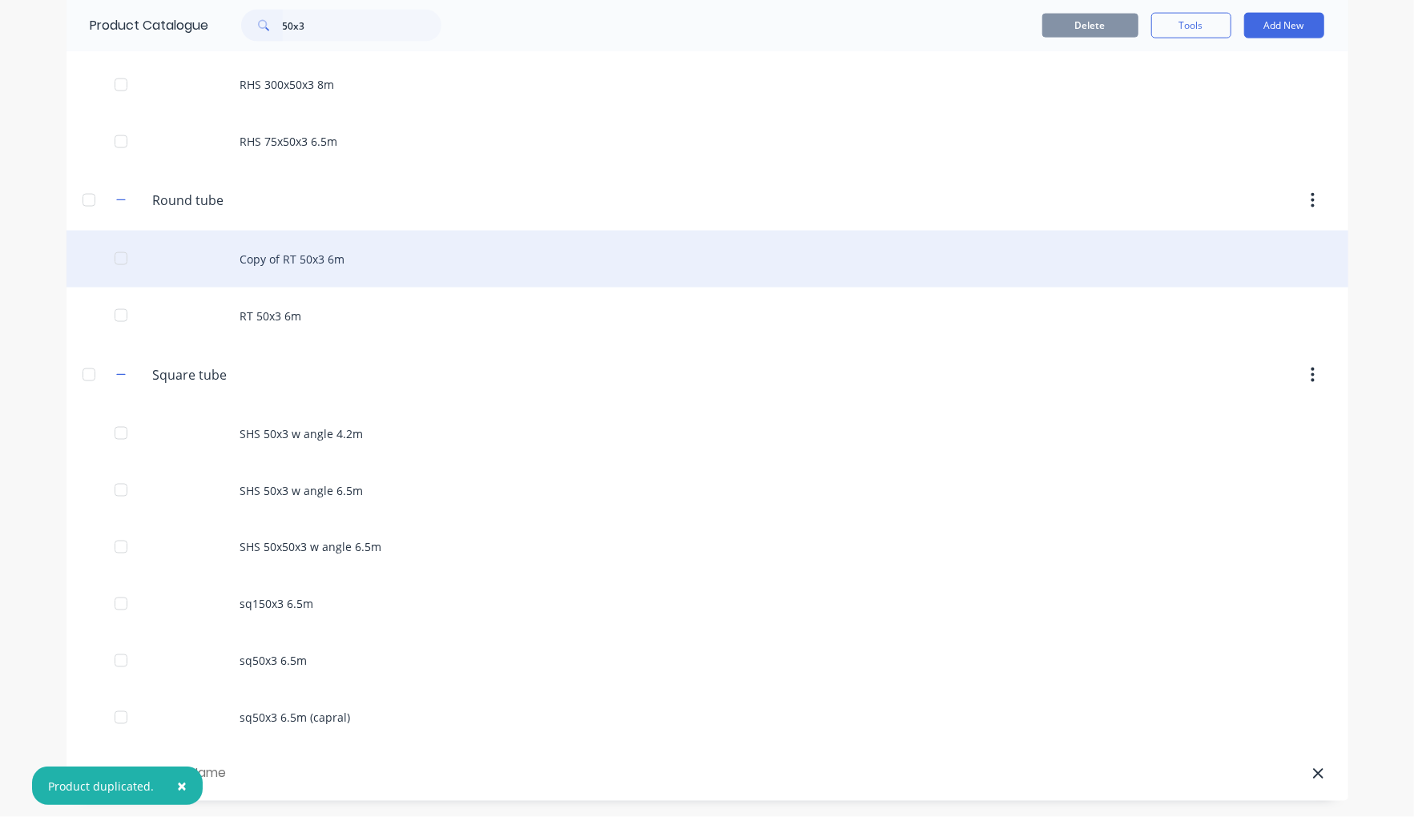
click at [285, 261] on div "Copy of RT 50x3 6m" at bounding box center [708, 259] width 1282 height 57
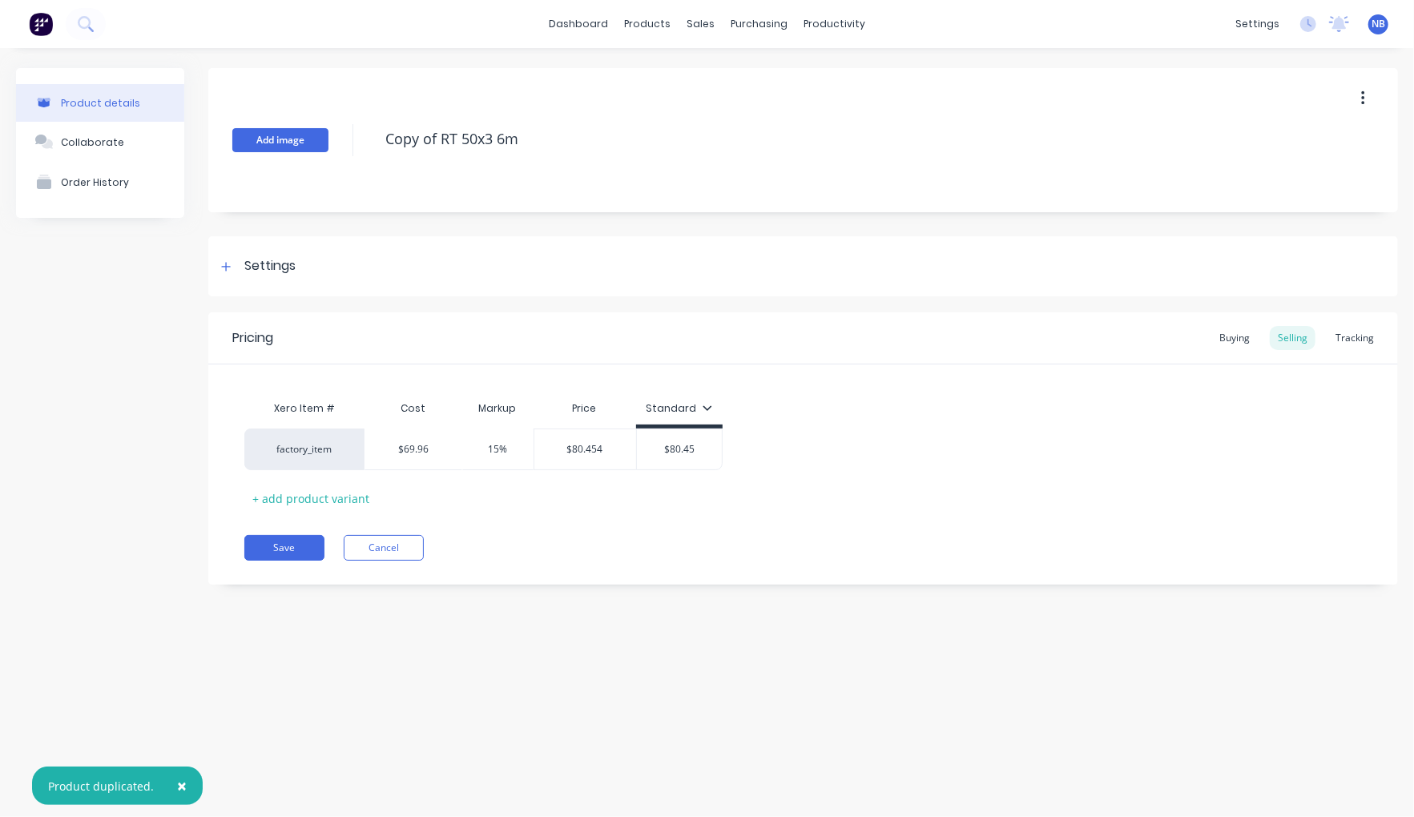
drag, startPoint x: 439, startPoint y: 139, endPoint x: 315, endPoint y: 141, distance: 124.2
click at [315, 142] on div "Add image Copy of RT 50x3 6m" at bounding box center [803, 140] width 1190 height 144
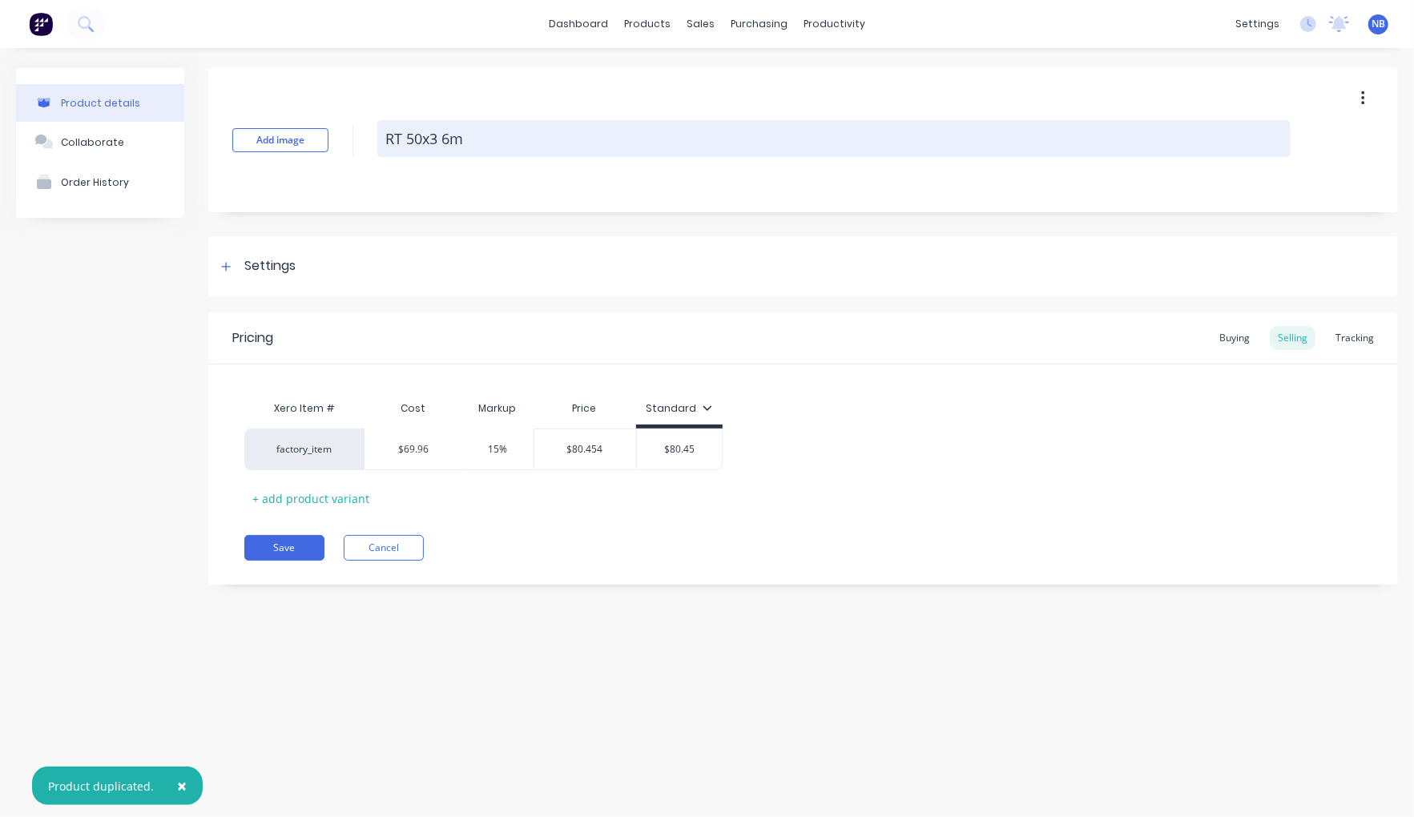
click at [466, 139] on textarea "RT 50x3 6m" at bounding box center [833, 138] width 913 height 37
click at [449, 139] on textarea "RT 50x3 6m" at bounding box center [833, 138] width 913 height 37
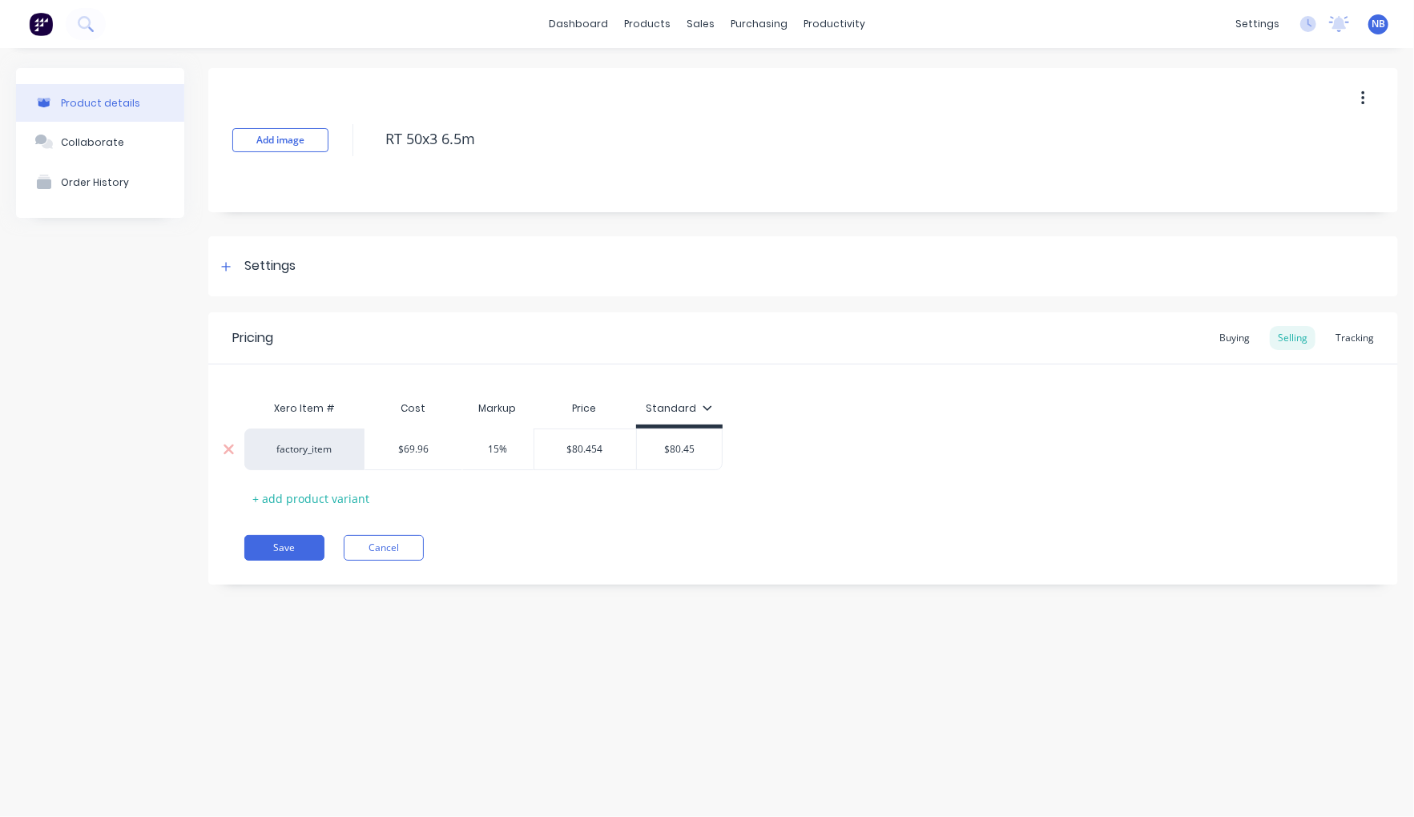
drag, startPoint x: 437, startPoint y: 450, endPoint x: 397, endPoint y: 450, distance: 39.3
click at [397, 450] on input "$69.96" at bounding box center [413, 449] width 96 height 14
paste input "73.84"
click at [562, 542] on div "Save Cancel" at bounding box center [821, 548] width 1154 height 26
drag, startPoint x: 603, startPoint y: 449, endPoint x: 565, endPoint y: 446, distance: 37.7
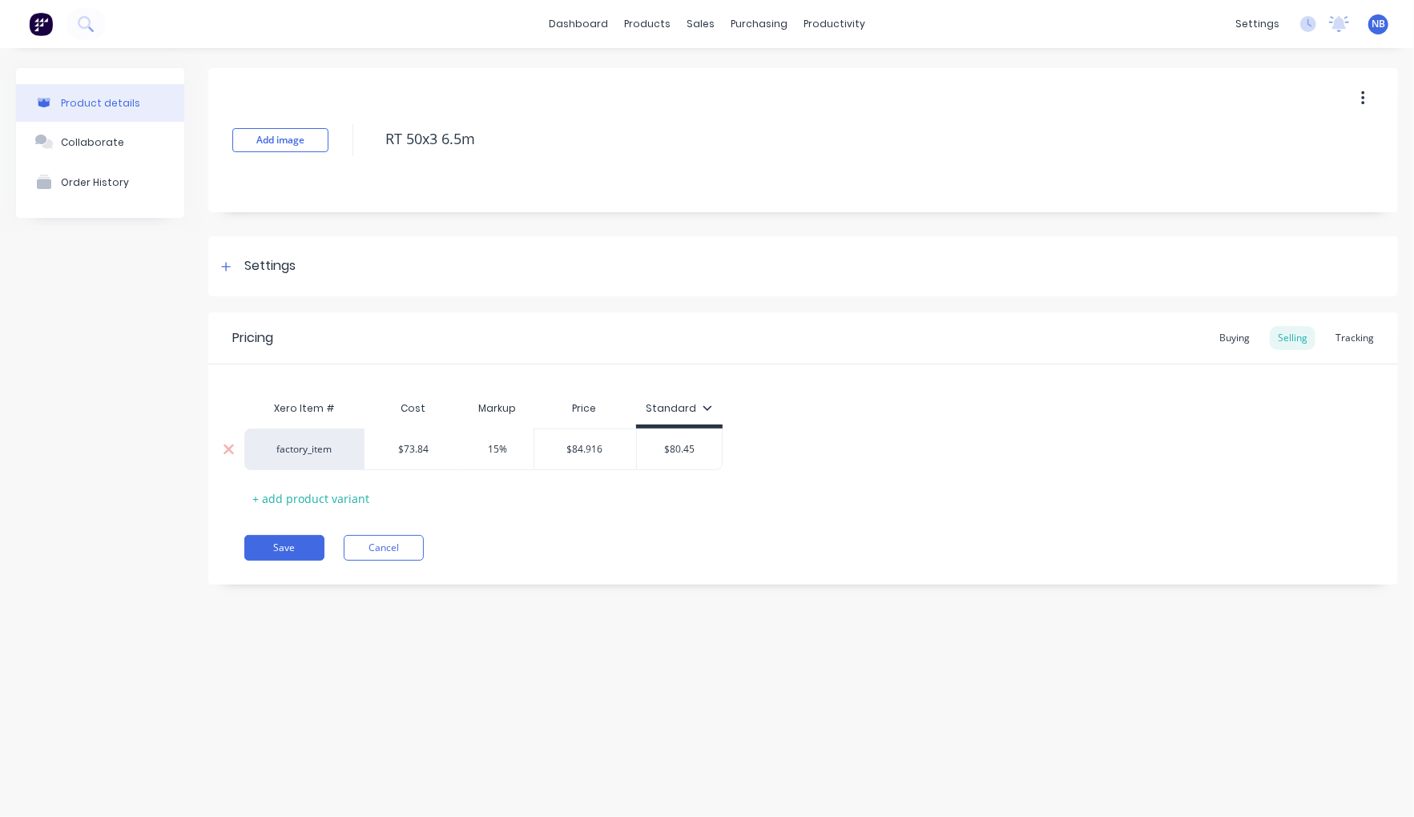
click at [565, 446] on input "$84.916" at bounding box center [585, 449] width 102 height 14
drag, startPoint x: 713, startPoint y: 449, endPoint x: 543, endPoint y: 443, distance: 170.0
click at [543, 443] on div "factory_item $73.84 73.84 15% $84.916 $84.916 $80.45 $80.45" at bounding box center [483, 450] width 478 height 42
paste input "4.916"
click at [734, 523] on div "Pricing Buying Selling Tracking Xero Item # Cost Markup Price Standard factory_…" at bounding box center [803, 448] width 1190 height 272
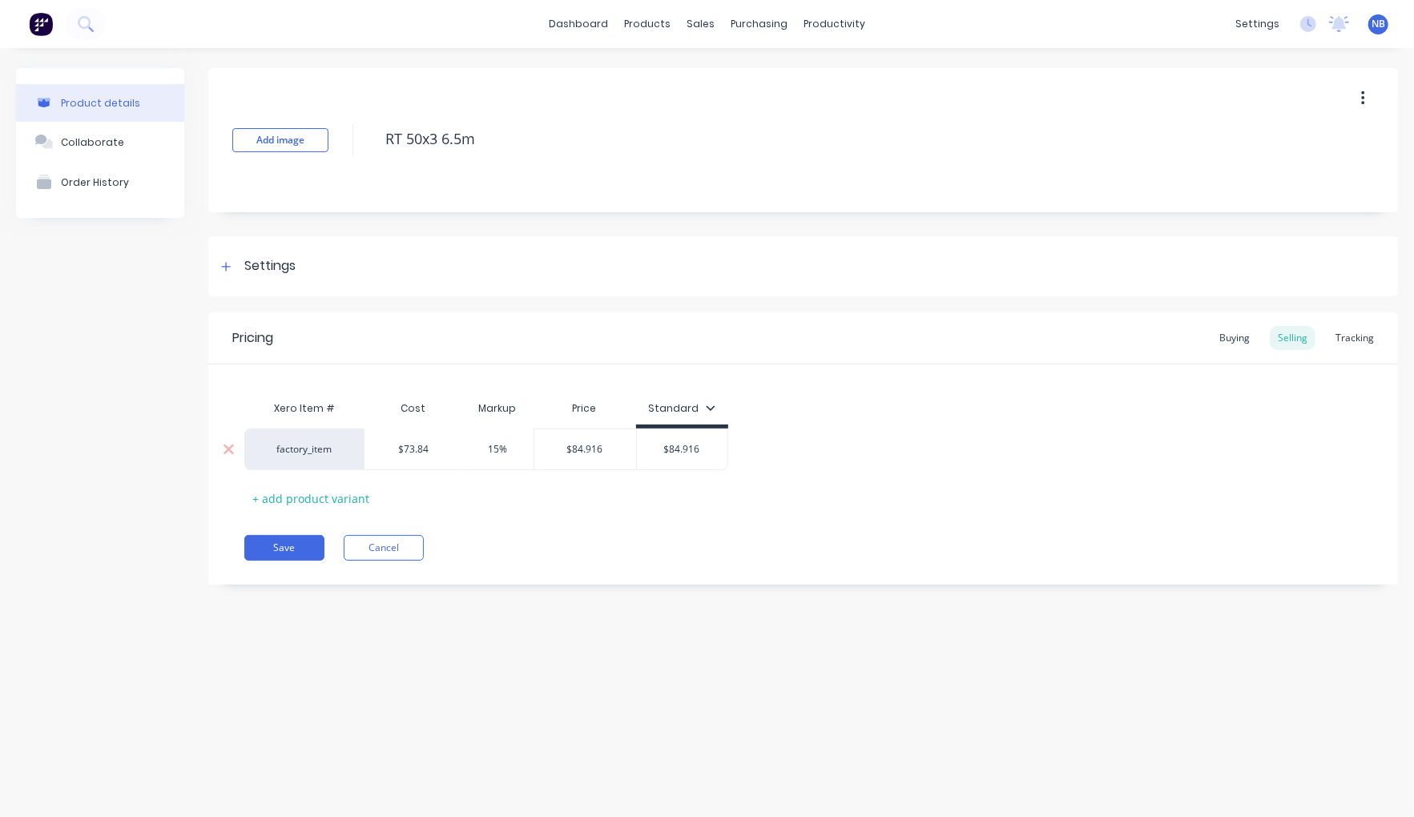
drag, startPoint x: 429, startPoint y: 457, endPoint x: 366, endPoint y: 446, distance: 64.1
click at [366, 446] on input "$73.84" at bounding box center [413, 449] width 96 height 14
click at [1229, 340] on div "Buying" at bounding box center [1234, 338] width 46 height 24
drag, startPoint x: 478, startPoint y: 439, endPoint x: 276, endPoint y: 450, distance: 203.0
click at [244, 439] on div "factory_item $69.96 $69.96" at bounding box center [374, 446] width 260 height 42
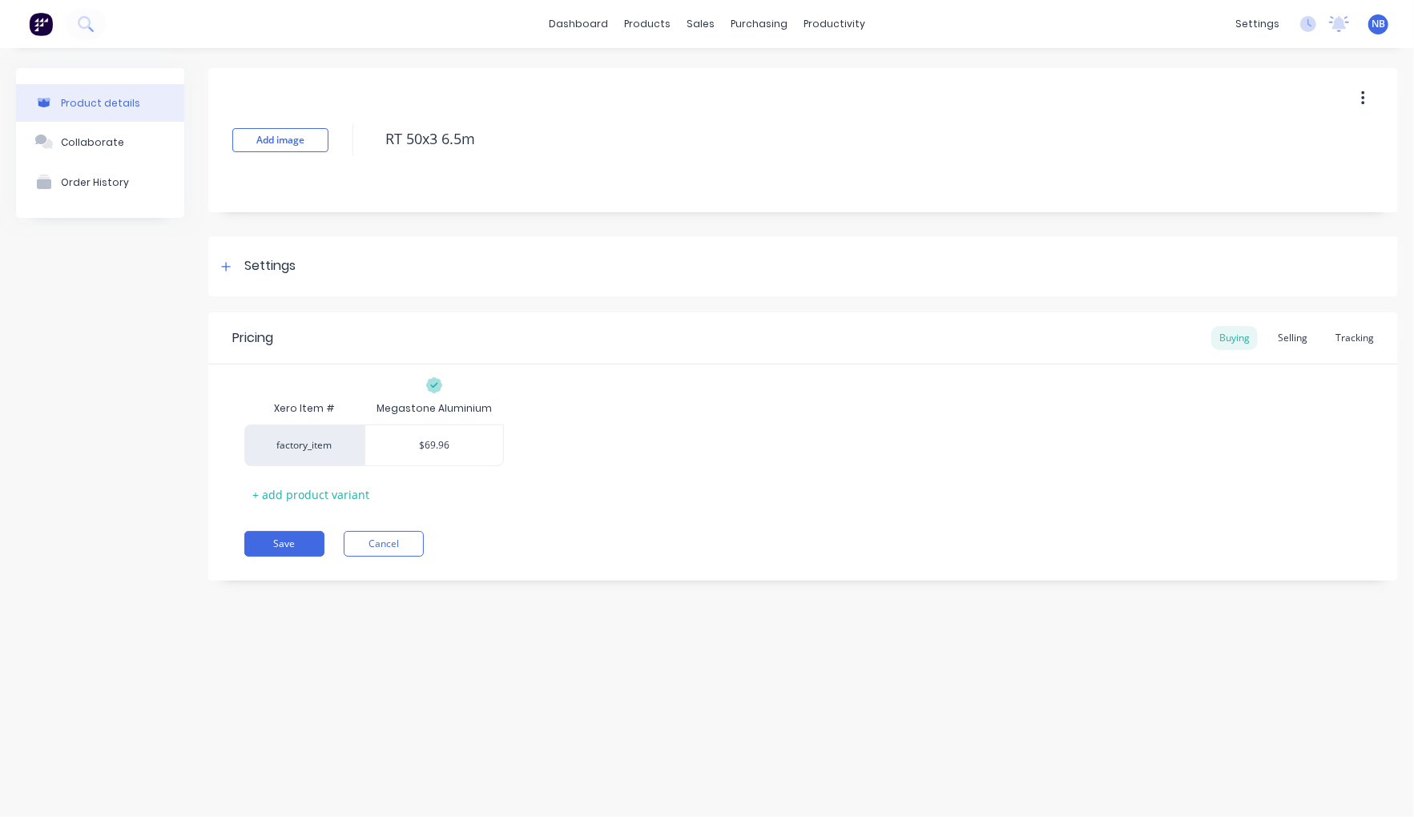
paste input "73.84"
click at [628, 548] on div "Save Cancel" at bounding box center [821, 544] width 1154 height 26
click at [232, 282] on div "Settings" at bounding box center [803, 266] width 1190 height 60
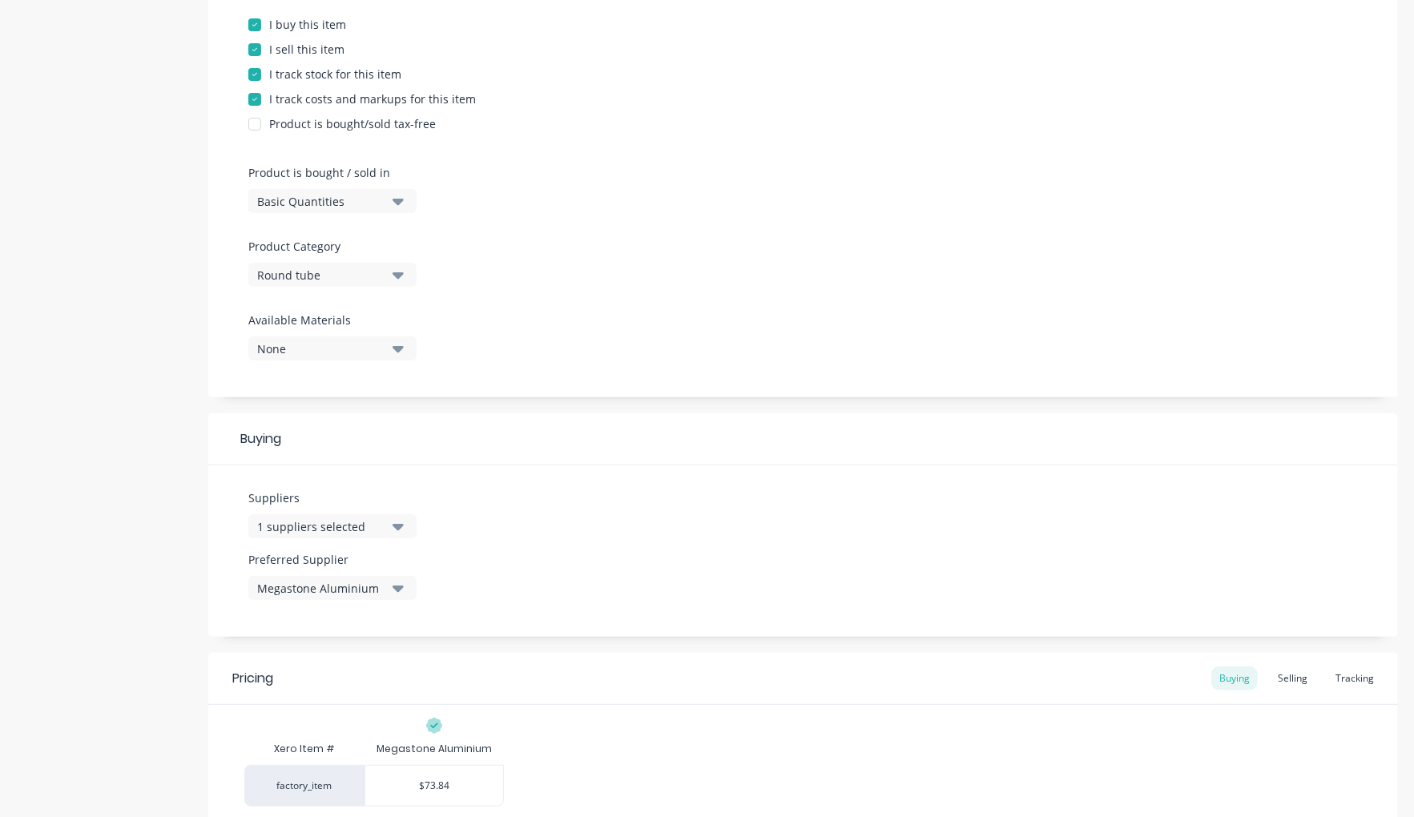
scroll to position [343, 0]
click at [357, 520] on div "1 suppliers selected" at bounding box center [321, 523] width 128 height 17
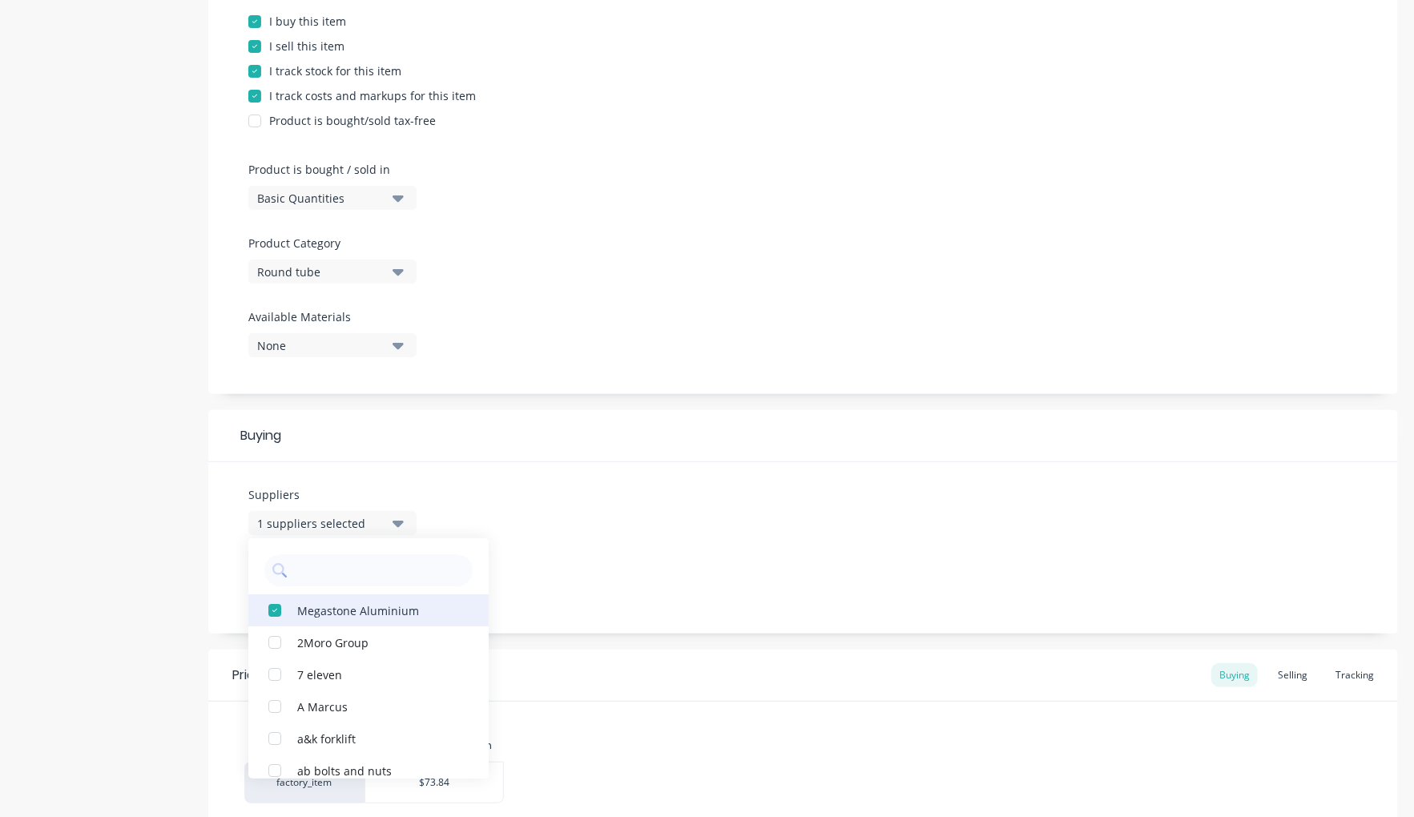
click at [305, 616] on button "Megastone Aluminium" at bounding box center [368, 611] width 240 height 32
click at [315, 562] on input "text" at bounding box center [380, 570] width 170 height 32
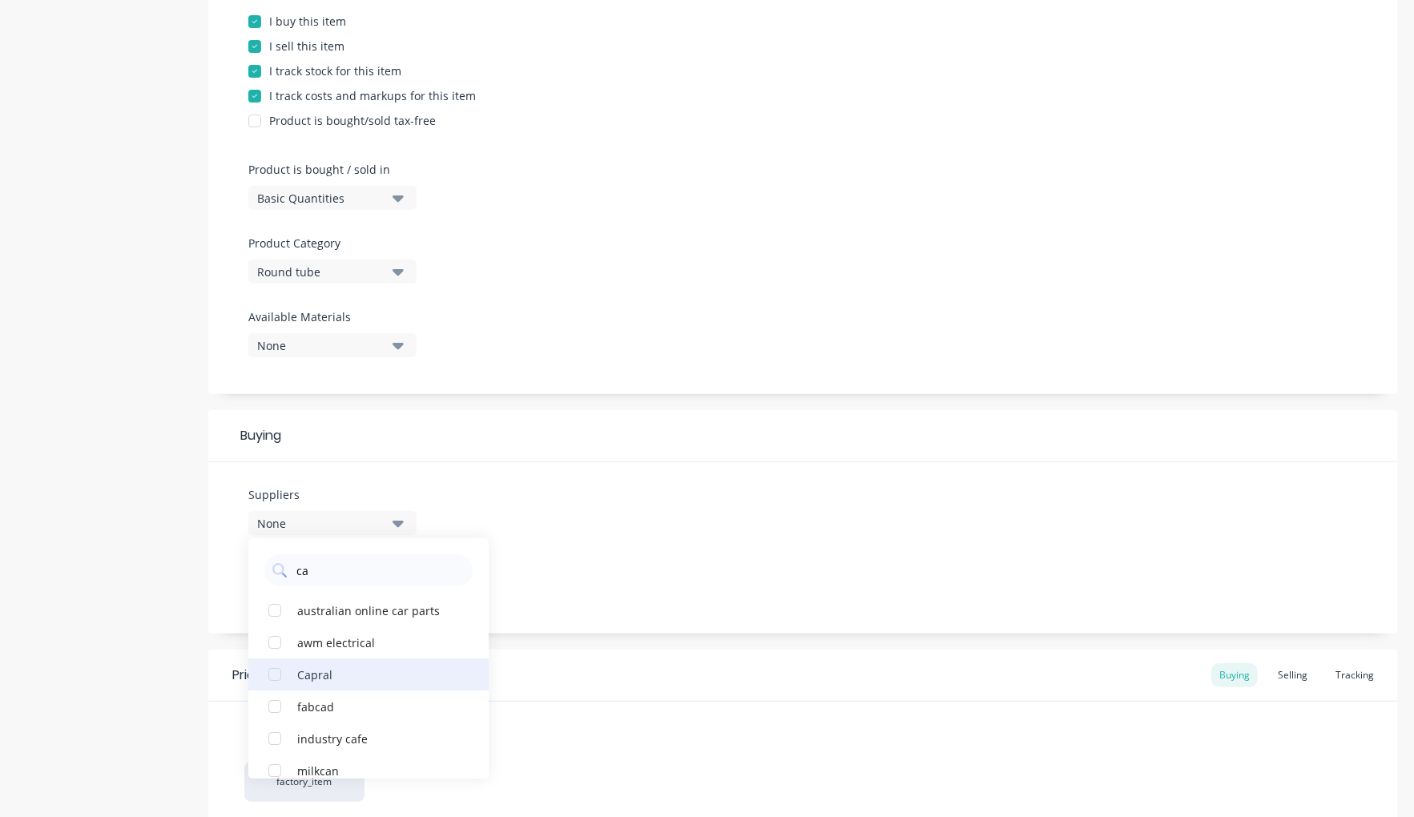
click at [350, 677] on button "Capral" at bounding box center [368, 675] width 240 height 32
click at [600, 556] on div "Suppliers 1 suppliers selected ca Capral australian online car parts awm electr…" at bounding box center [803, 547] width 1190 height 171
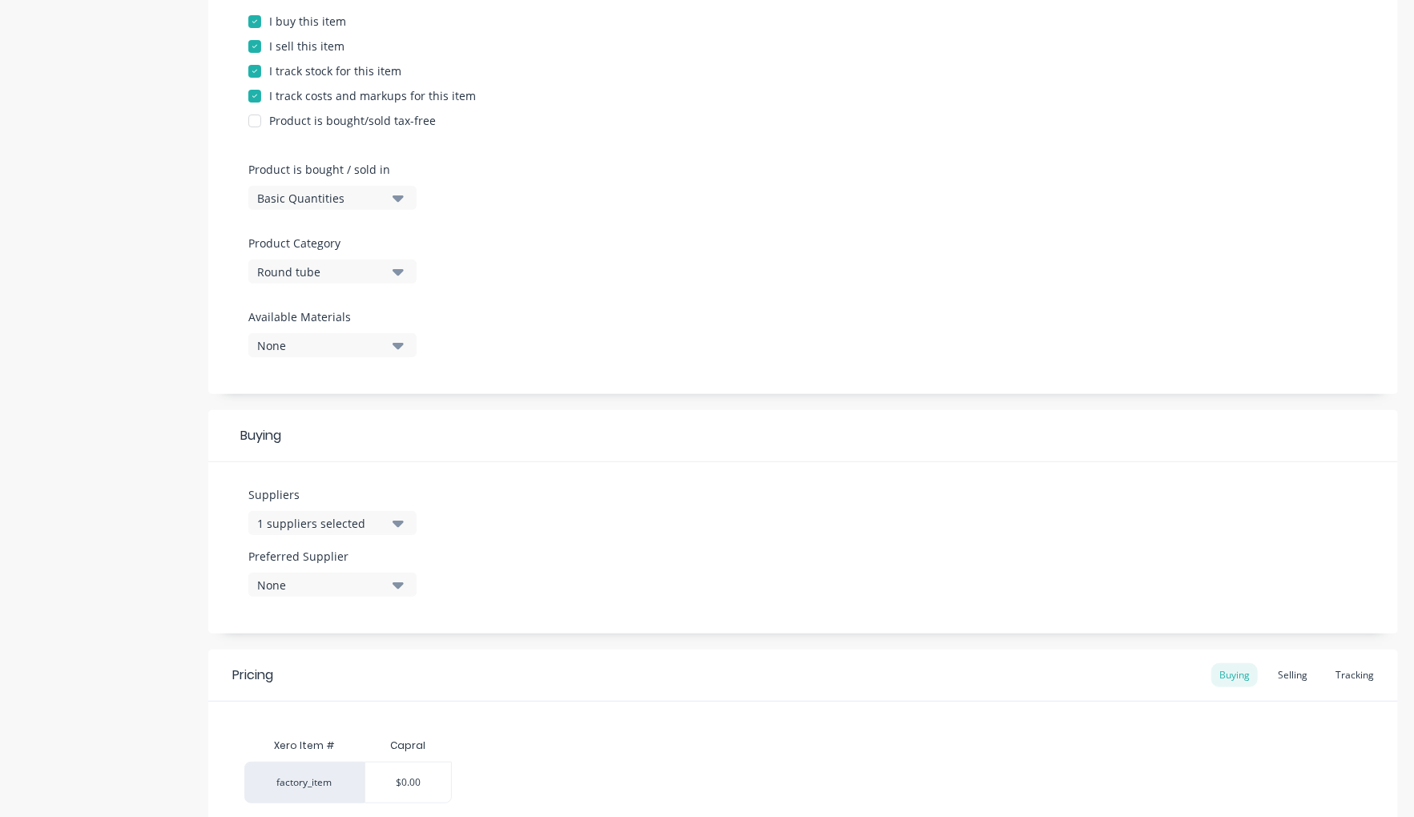
scroll to position [479, 0]
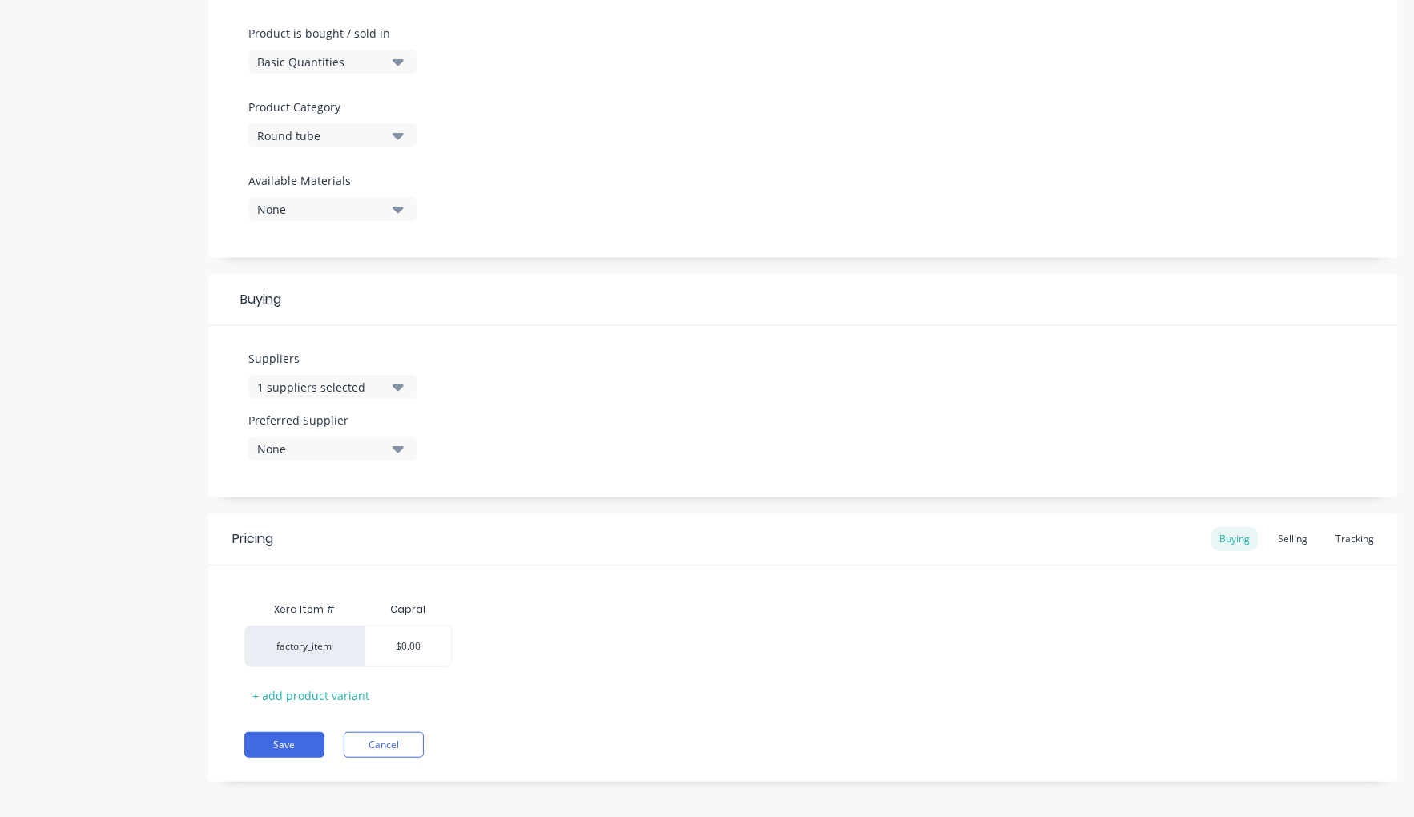
click at [385, 450] on button "None" at bounding box center [332, 449] width 168 height 24
click at [362, 520] on button "Capral" at bounding box center [368, 536] width 240 height 32
click at [722, 514] on div "Pricing Buying Selling Tracking" at bounding box center [803, 540] width 1190 height 52
drag, startPoint x: 425, startPoint y: 635, endPoint x: 319, endPoint y: 625, distance: 106.3
click at [317, 626] on div "factory_item $0.00 $0.00" at bounding box center [348, 647] width 208 height 42
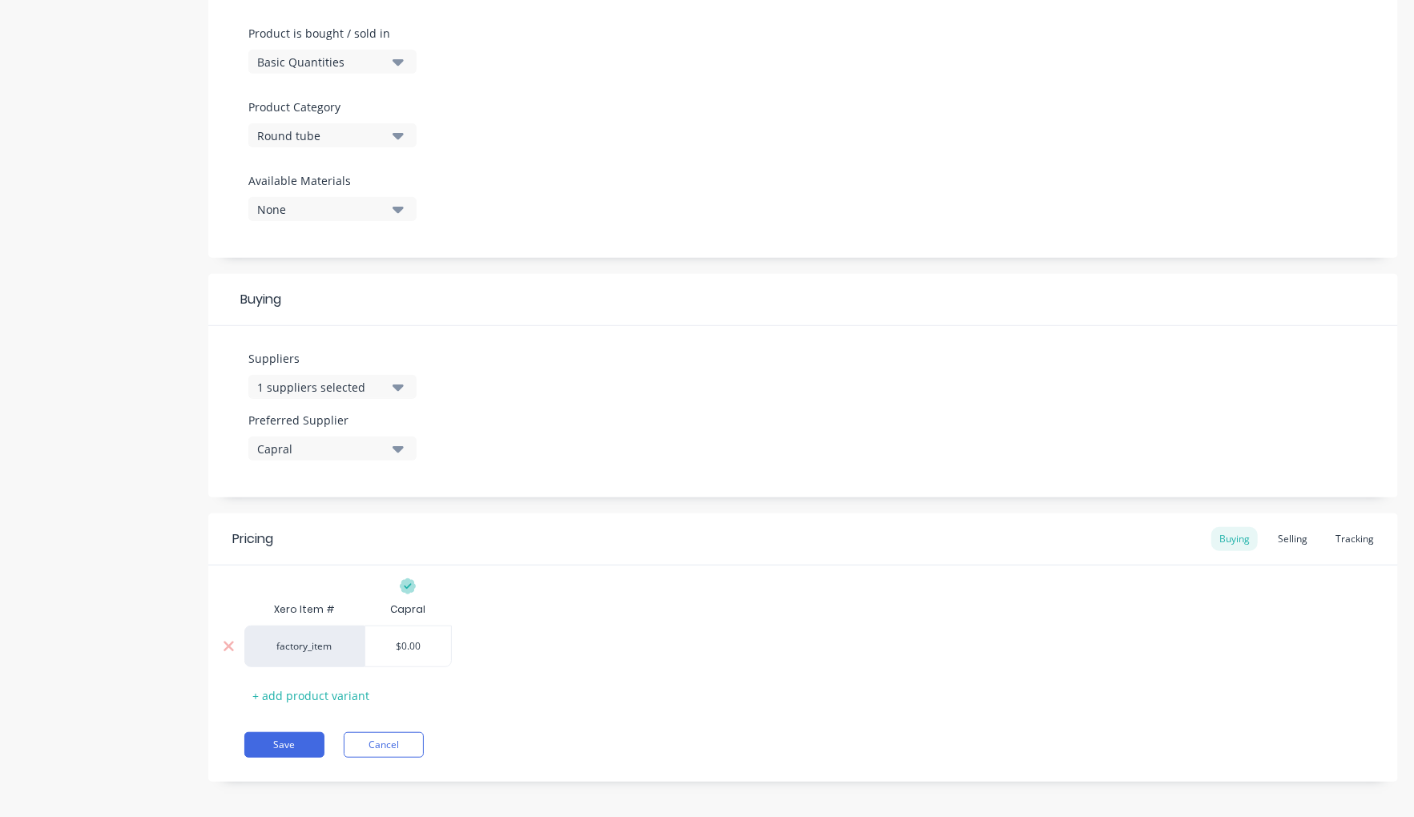
paste input "73.84"
click at [1289, 575] on div "Xero Item # Capral factory_item $73.84 $73.84 + add product variant" at bounding box center [803, 637] width 1190 height 143
click at [1277, 530] on div "Selling" at bounding box center [1293, 539] width 46 height 24
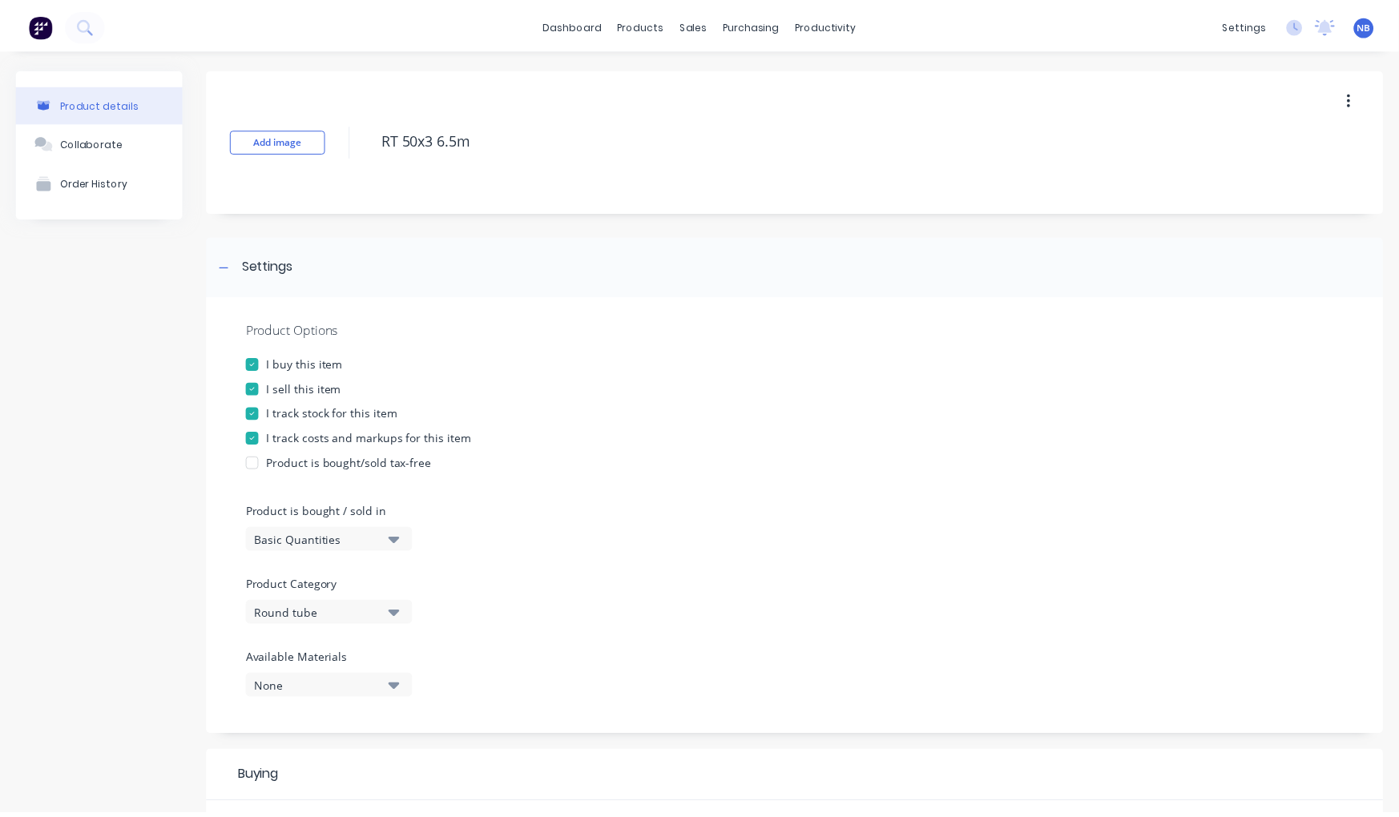
scroll to position [484, 0]
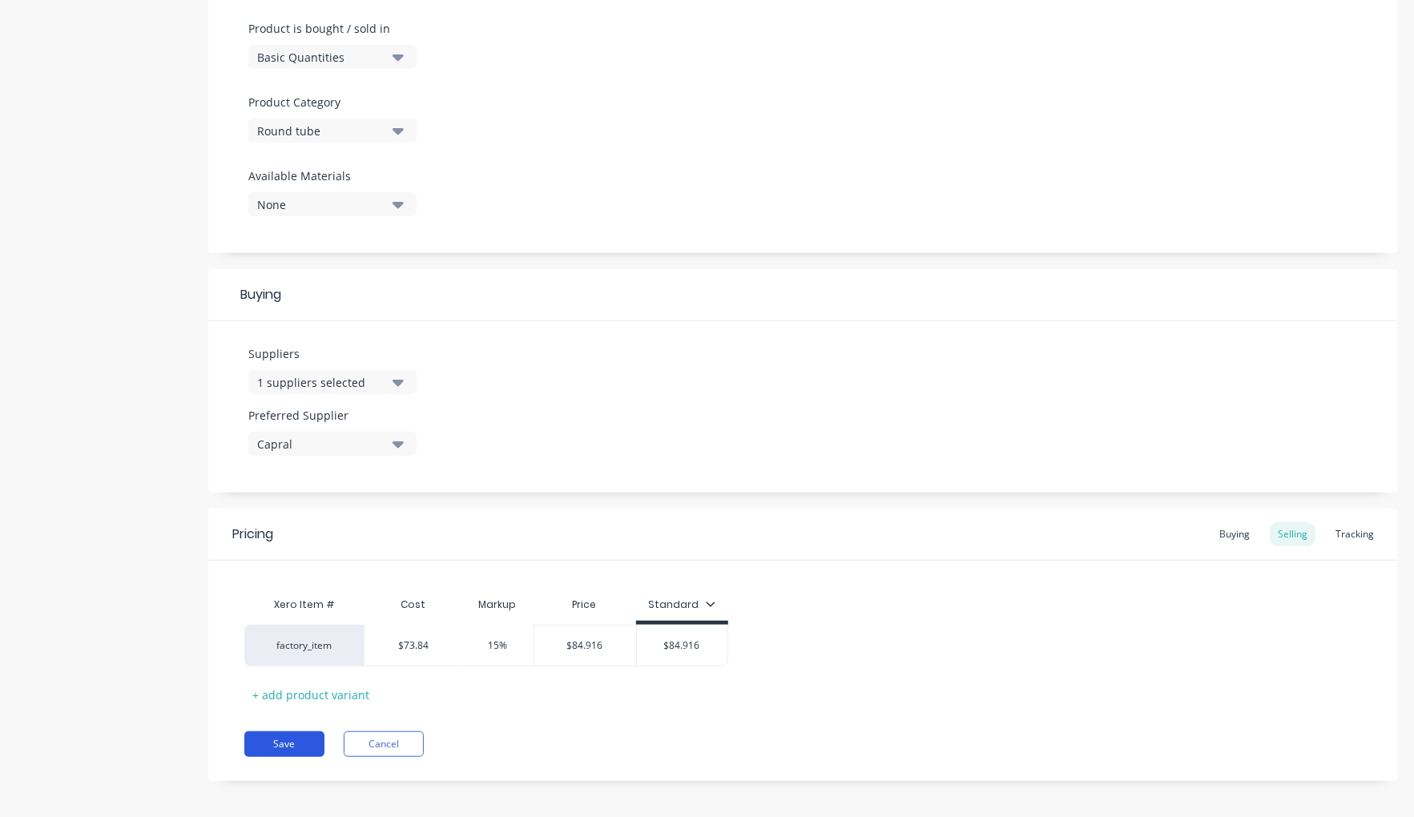
click at [258, 741] on button "Save" at bounding box center [284, 745] width 80 height 26
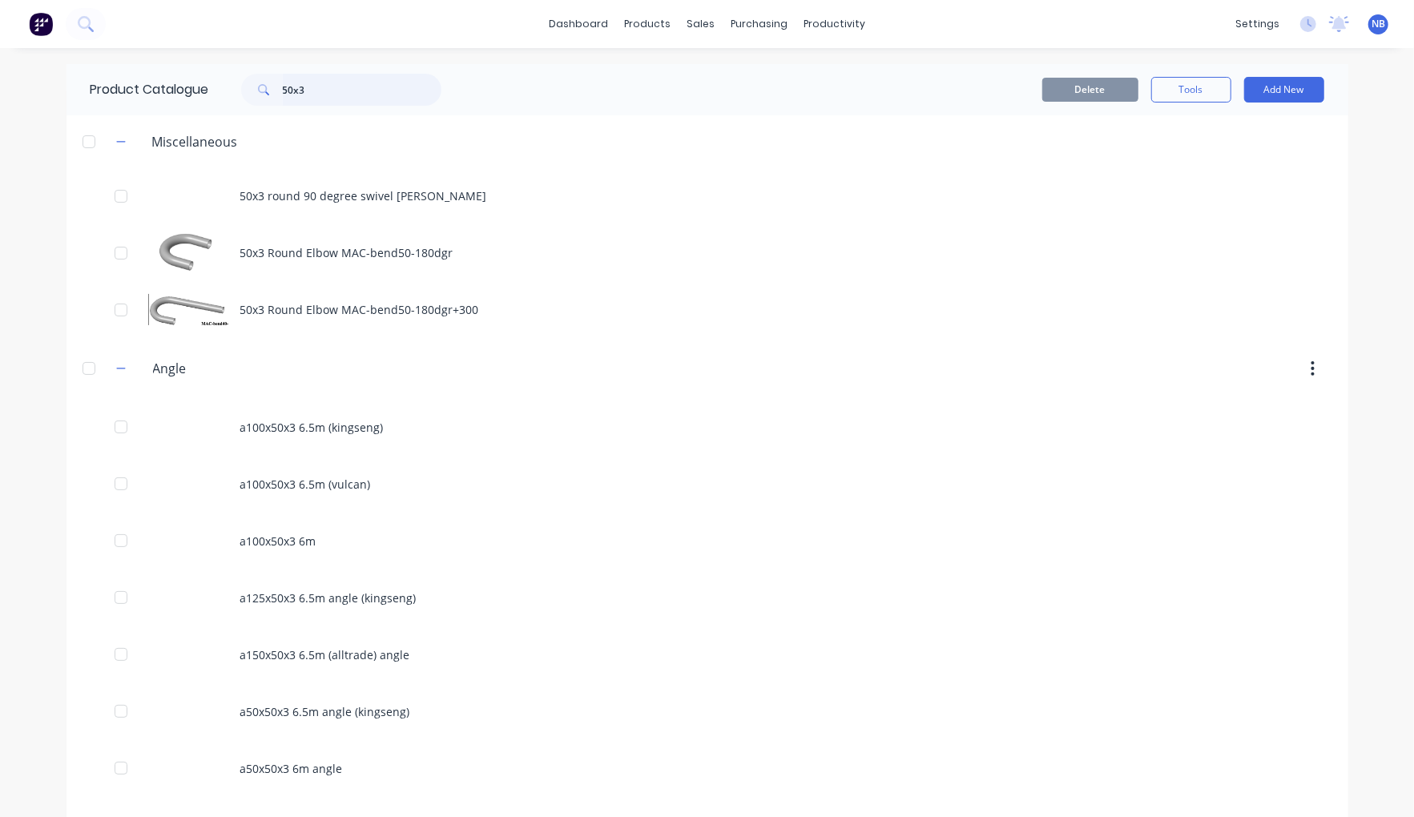
drag, startPoint x: 385, startPoint y: 99, endPoint x: 45, endPoint y: 81, distance: 340.2
click at [45, 81] on div "dashboard products sales purchasing productivity dashboard products Product Cat…" at bounding box center [707, 408] width 1414 height 817
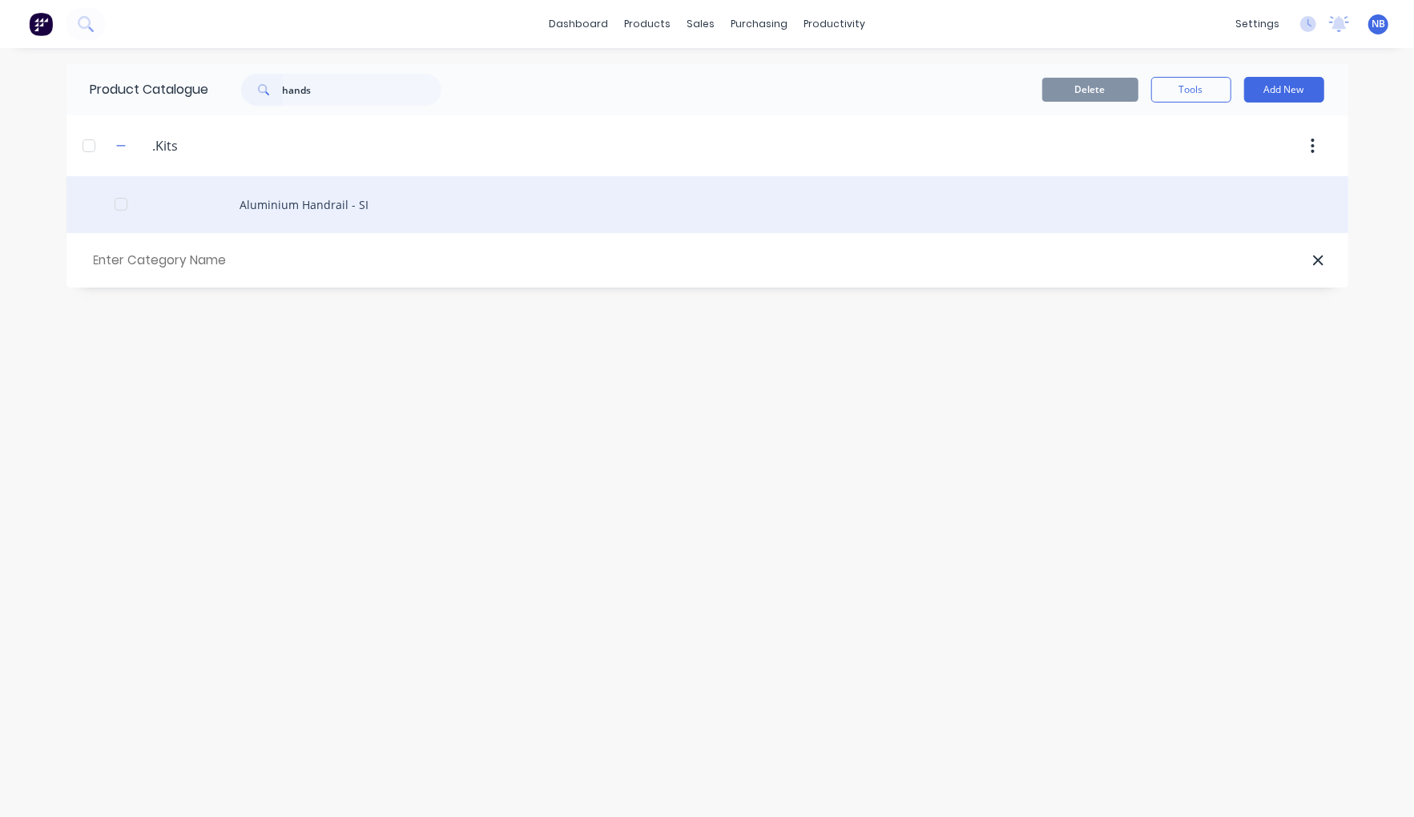
drag, startPoint x: 42, startPoint y: 84, endPoint x: 398, endPoint y: 224, distance: 382.4
click at [398, 224] on div "Aluminium Handrail - SI" at bounding box center [708, 204] width 1282 height 57
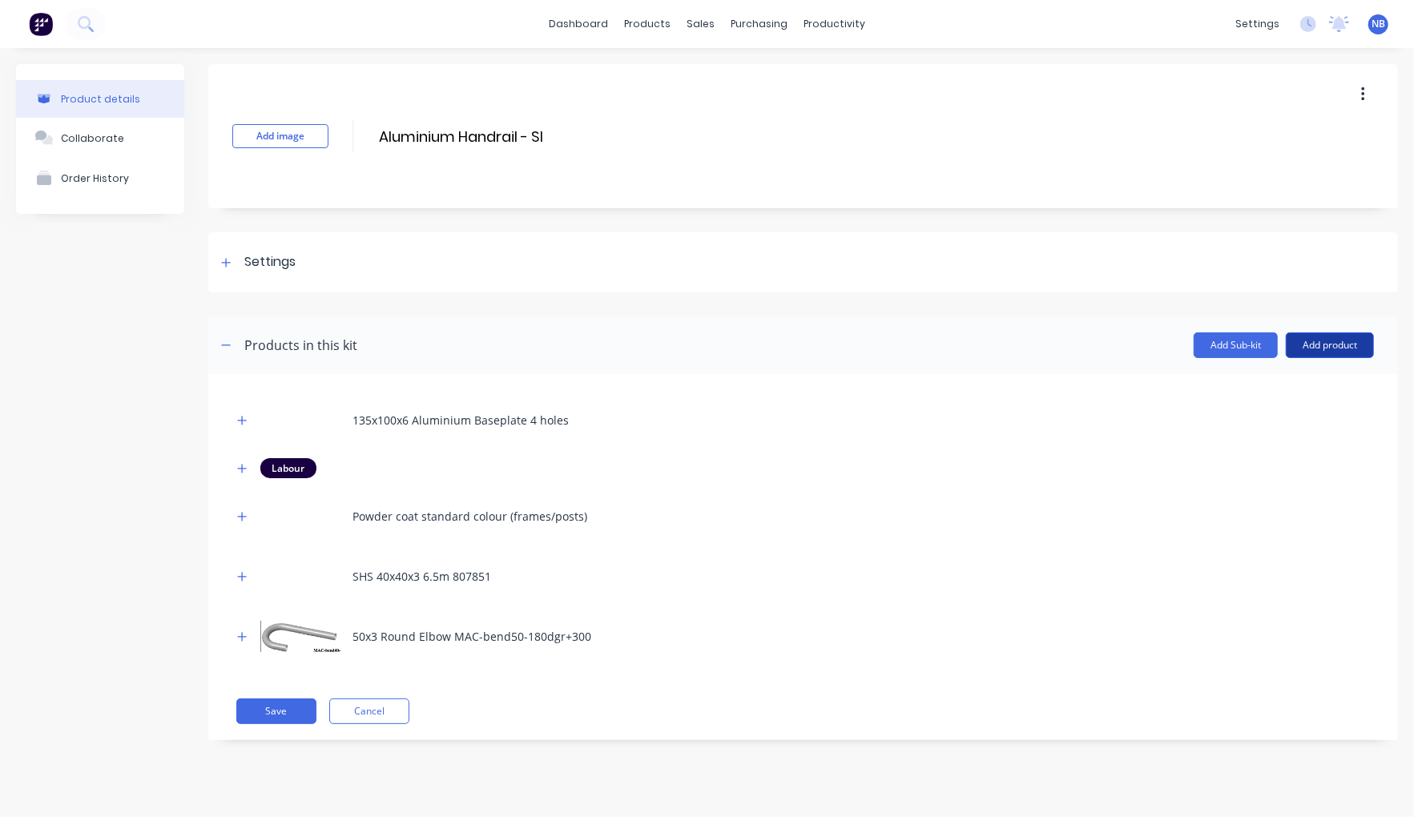
click at [1338, 346] on button "Add product" at bounding box center [1330, 346] width 88 height 26
click at [1308, 391] on div "Product catalogue" at bounding box center [1297, 386] width 123 height 23
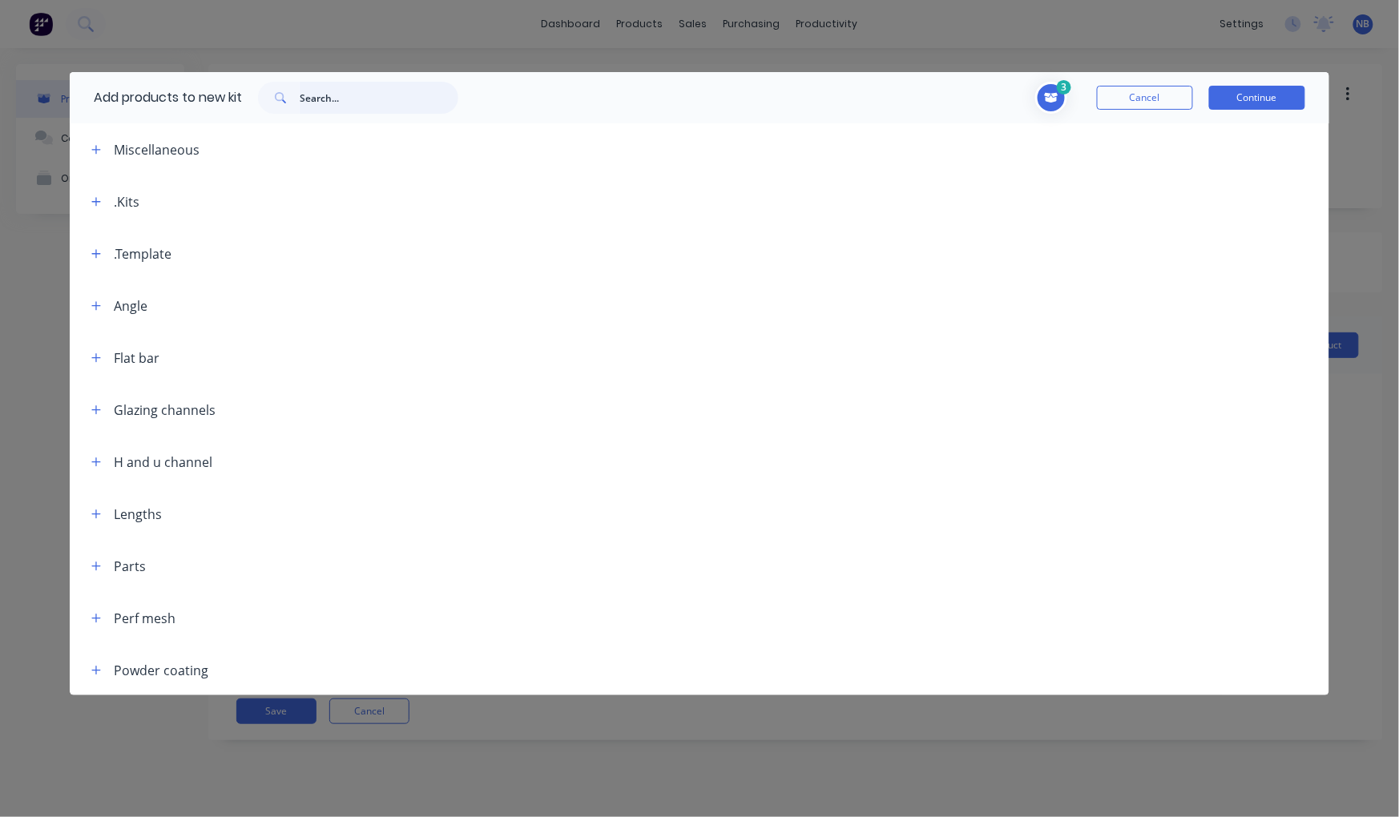
click at [344, 107] on input "text" at bounding box center [379, 98] width 159 height 32
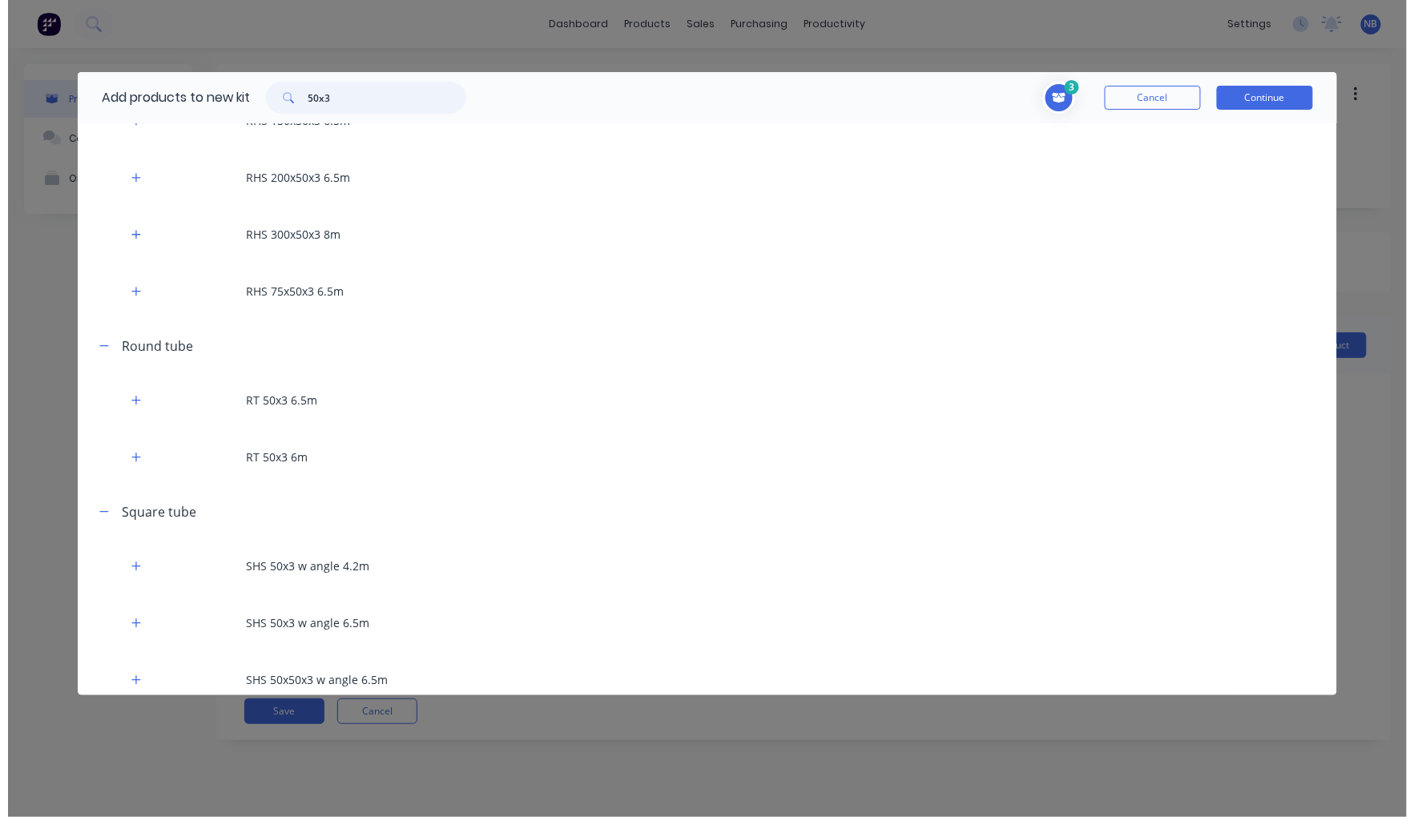
scroll to position [1550, 0]
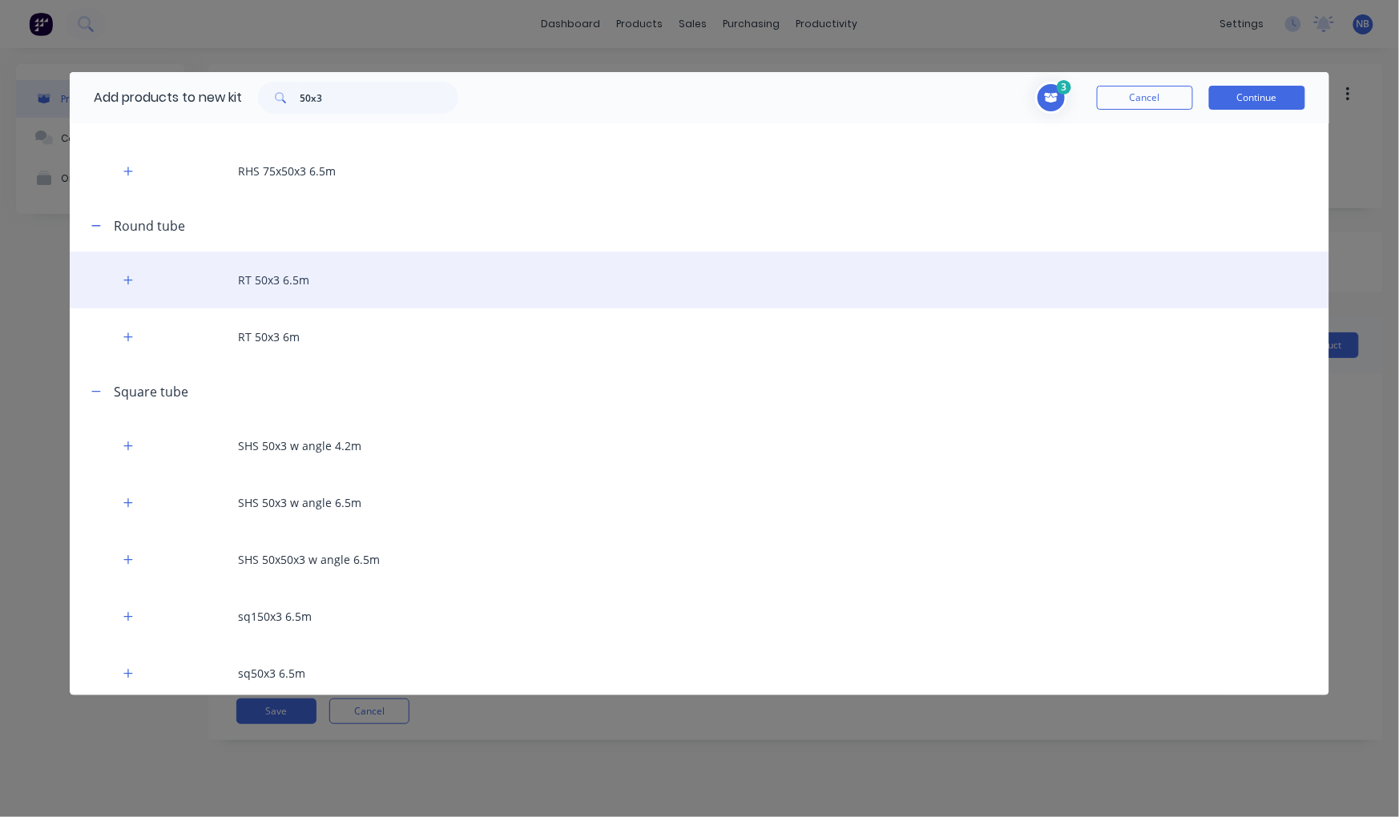
click at [289, 273] on div "RT 50x3 6.5m" at bounding box center [699, 280] width 1259 height 57
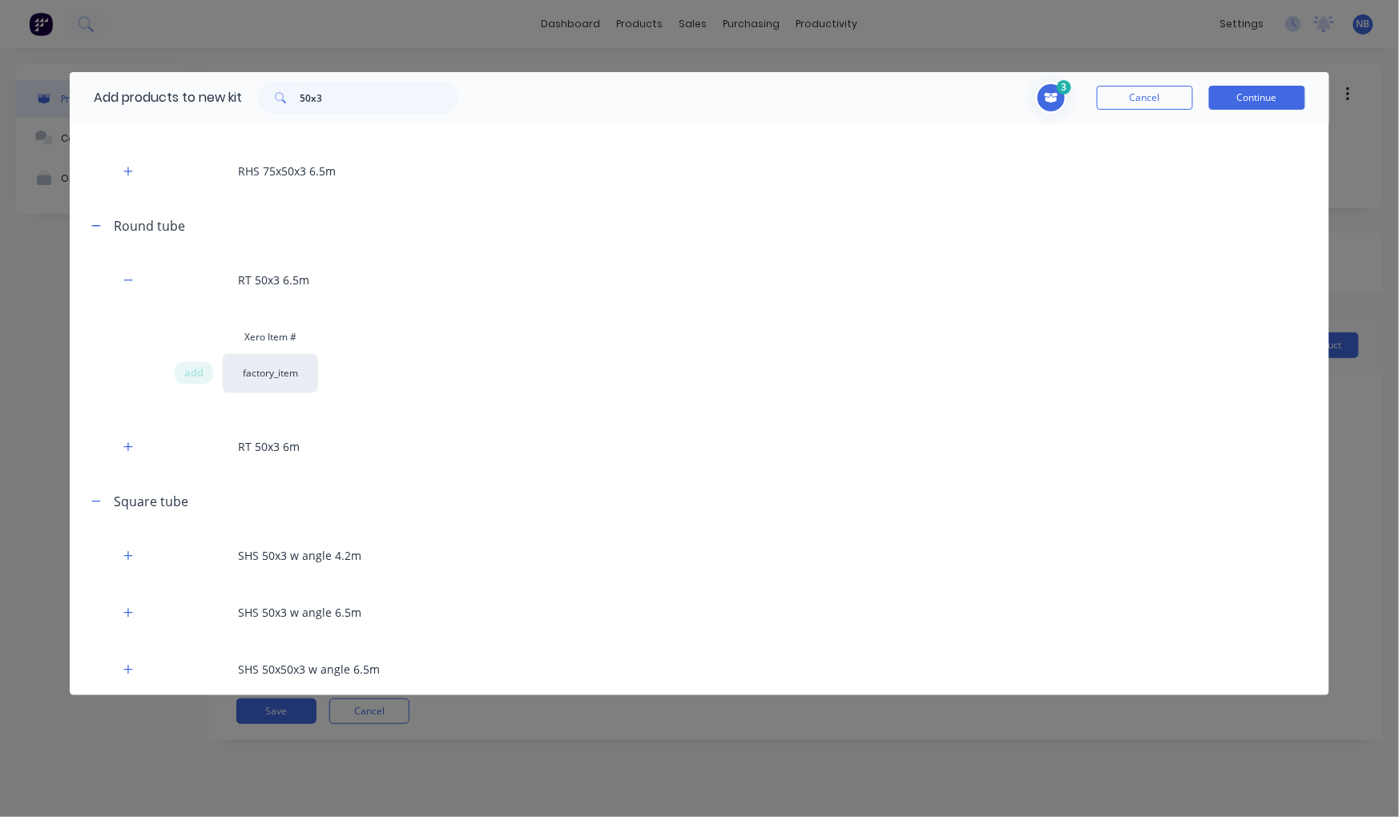
click at [170, 373] on div "Xero Item # add factory_item" at bounding box center [699, 363] width 1259 height 85
click at [178, 373] on div "add" at bounding box center [194, 373] width 38 height 22
click at [1277, 94] on button "Continue" at bounding box center [1257, 98] width 96 height 24
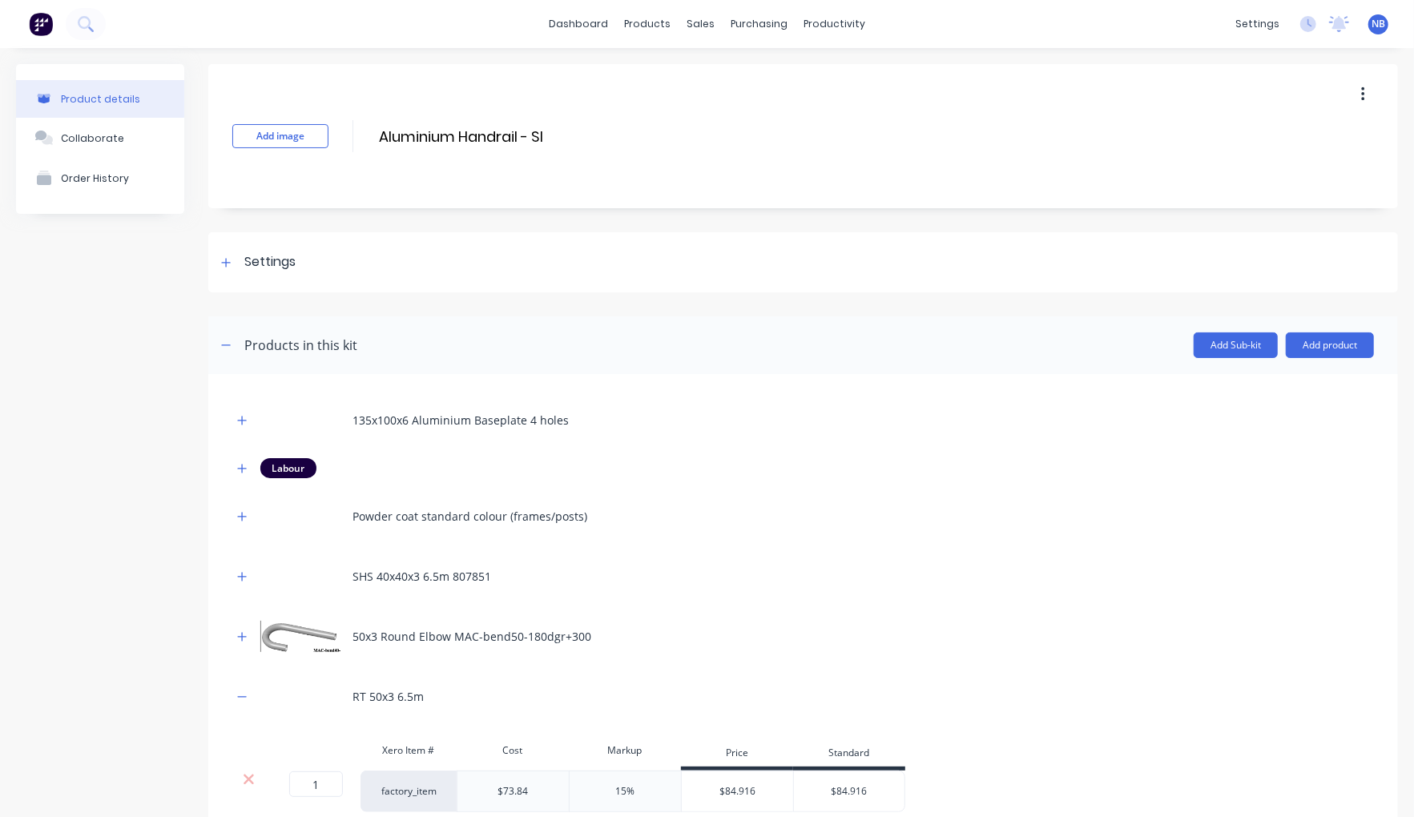
scroll to position [117, 0]
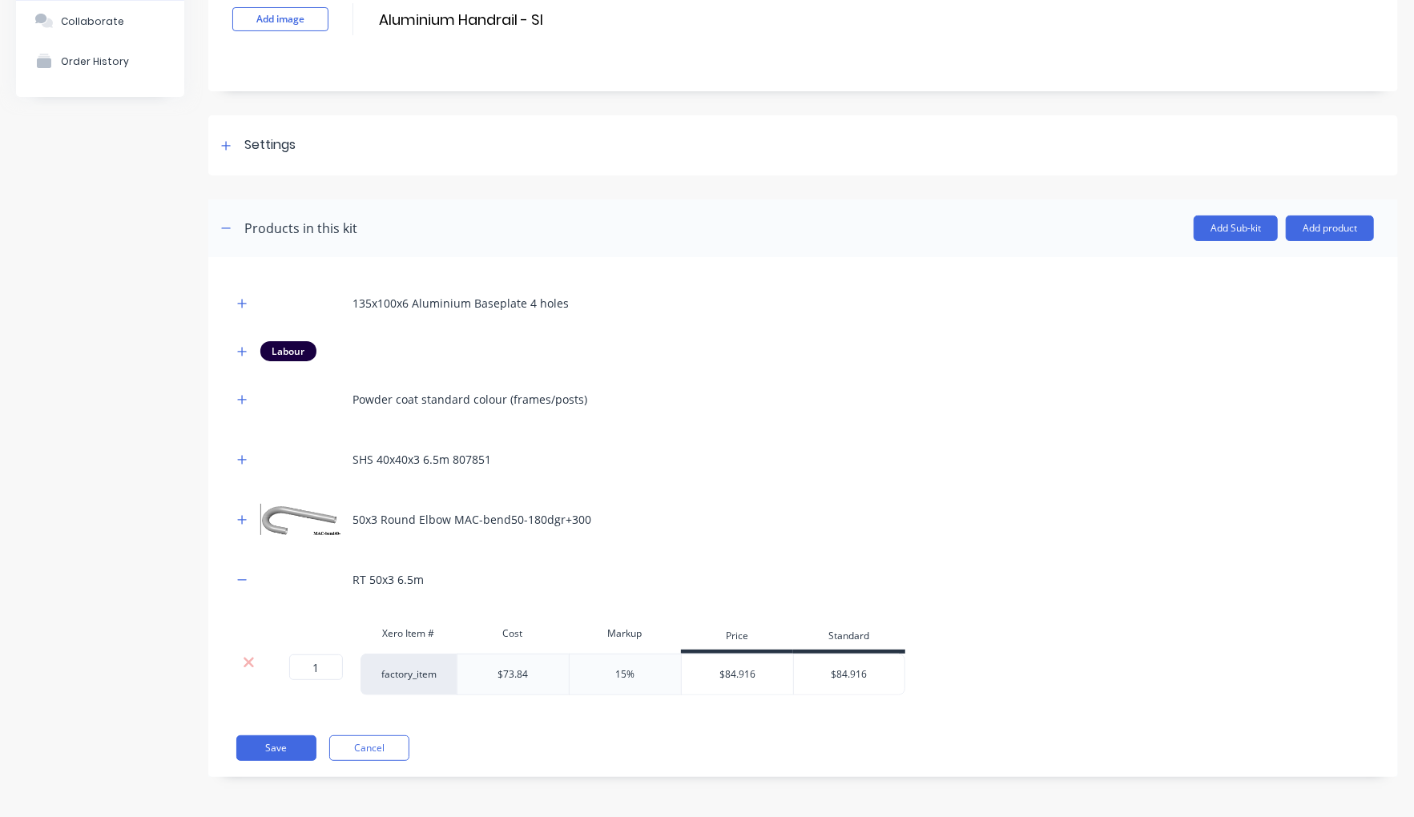
drag, startPoint x: 334, startPoint y: 681, endPoint x: 308, endPoint y: 667, distance: 30.1
click at [308, 667] on div "1 1 ?" at bounding box center [312, 675] width 96 height 42
drag, startPoint x: 337, startPoint y: 667, endPoint x: 213, endPoint y: 642, distance: 126.0
click at [213, 642] on div "135x100x6 Aluminium Baseplate 4 holes Labour Powder coat standard colour (frame…" at bounding box center [803, 517] width 1190 height 520
paste input "0.15384615"
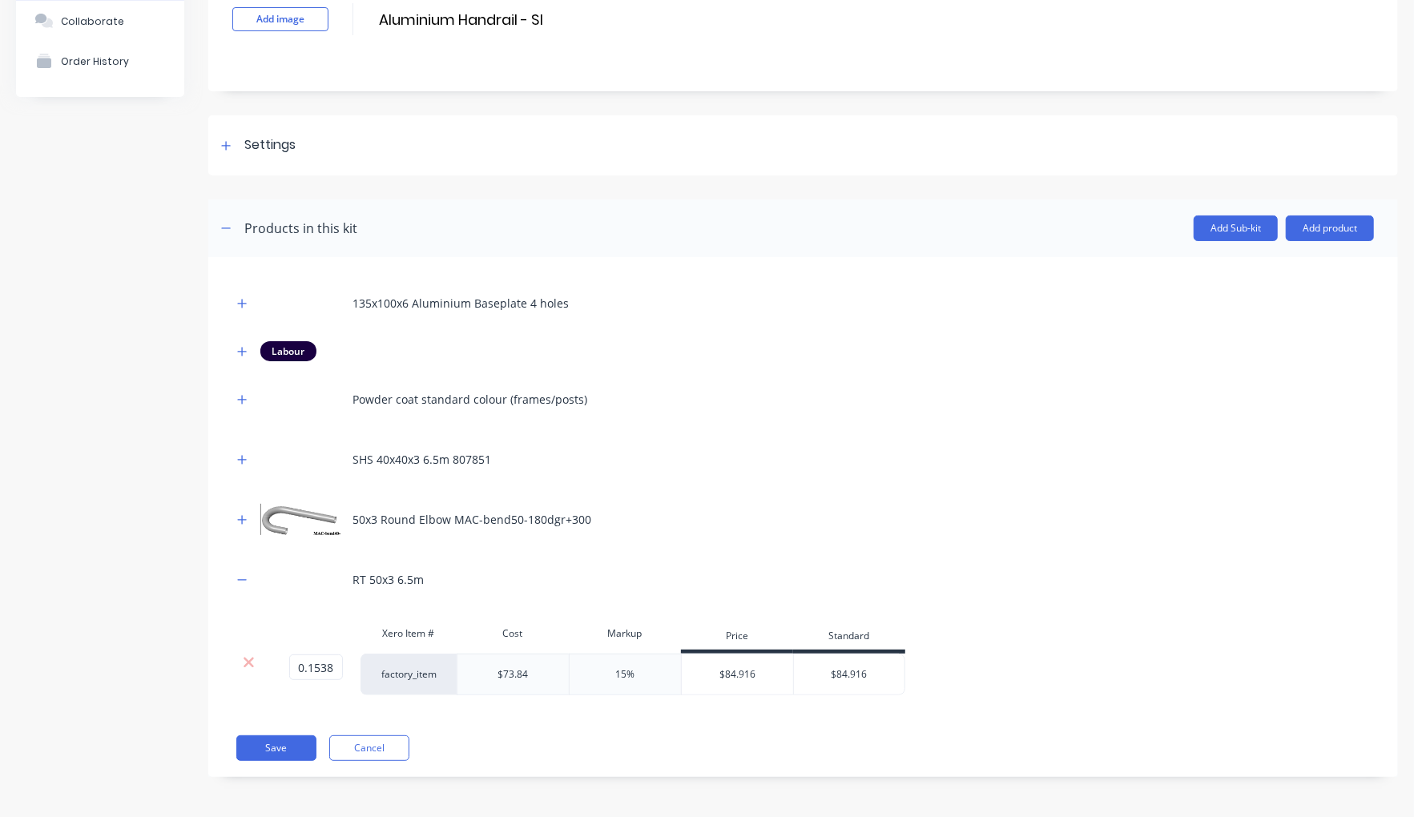
click at [197, 604] on div "Product details Collaborate Order History Add image Aluminium Handrail - SI Alu…" at bounding box center [707, 374] width 1382 height 854
click at [241, 580] on icon "button" at bounding box center [242, 579] width 10 height 11
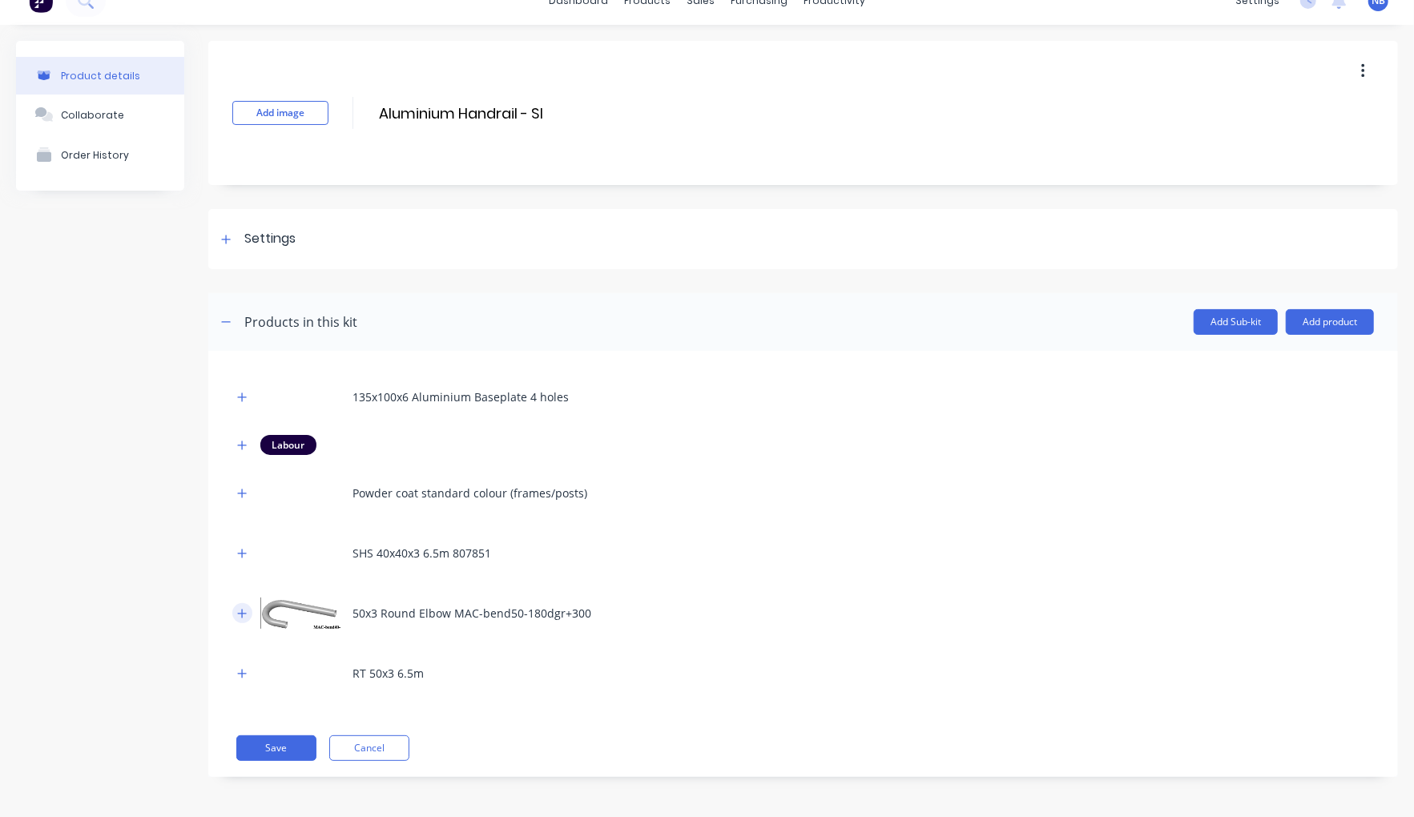
click at [247, 617] on icon "button" at bounding box center [242, 613] width 10 height 11
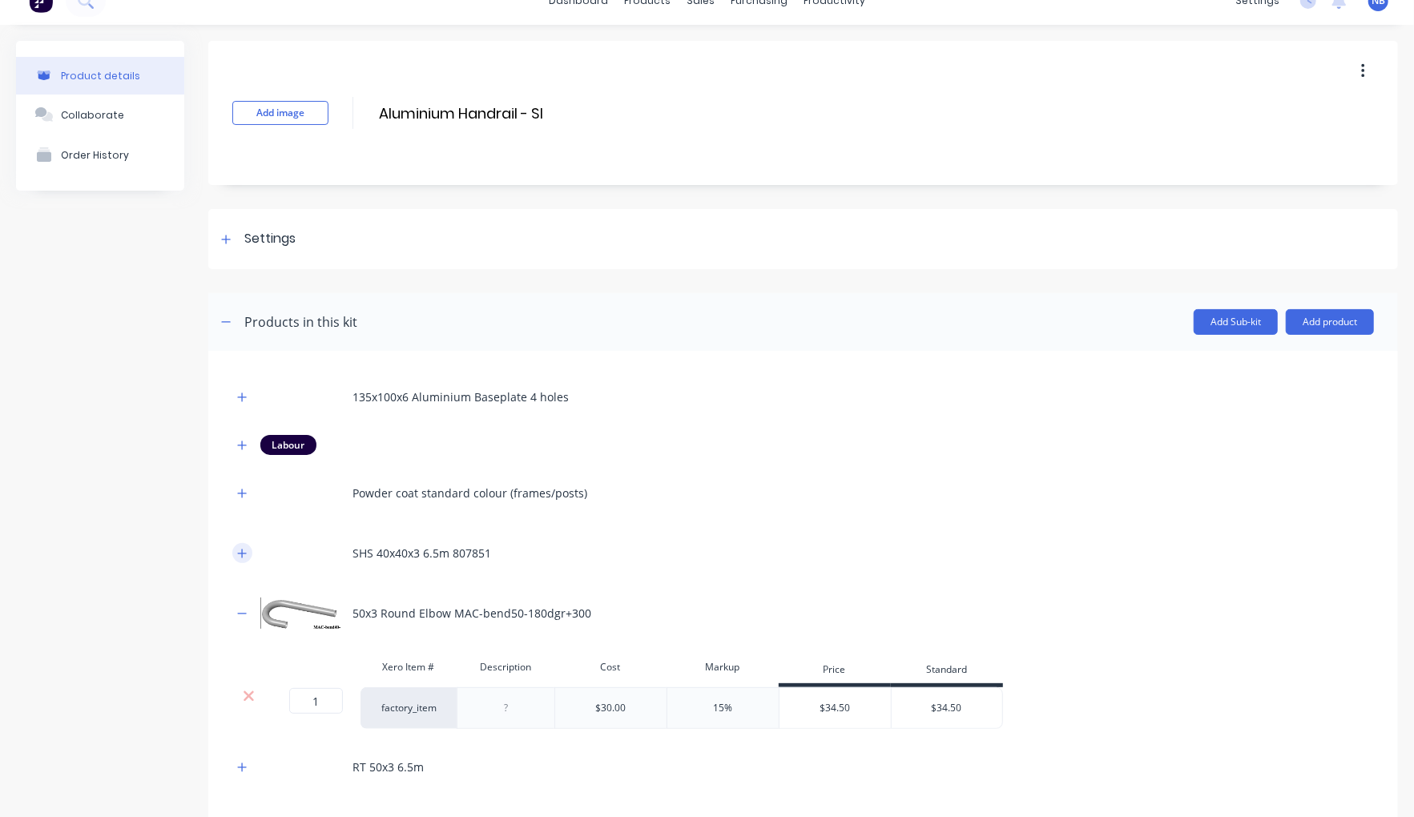
click at [244, 562] on button "button" at bounding box center [242, 553] width 20 height 20
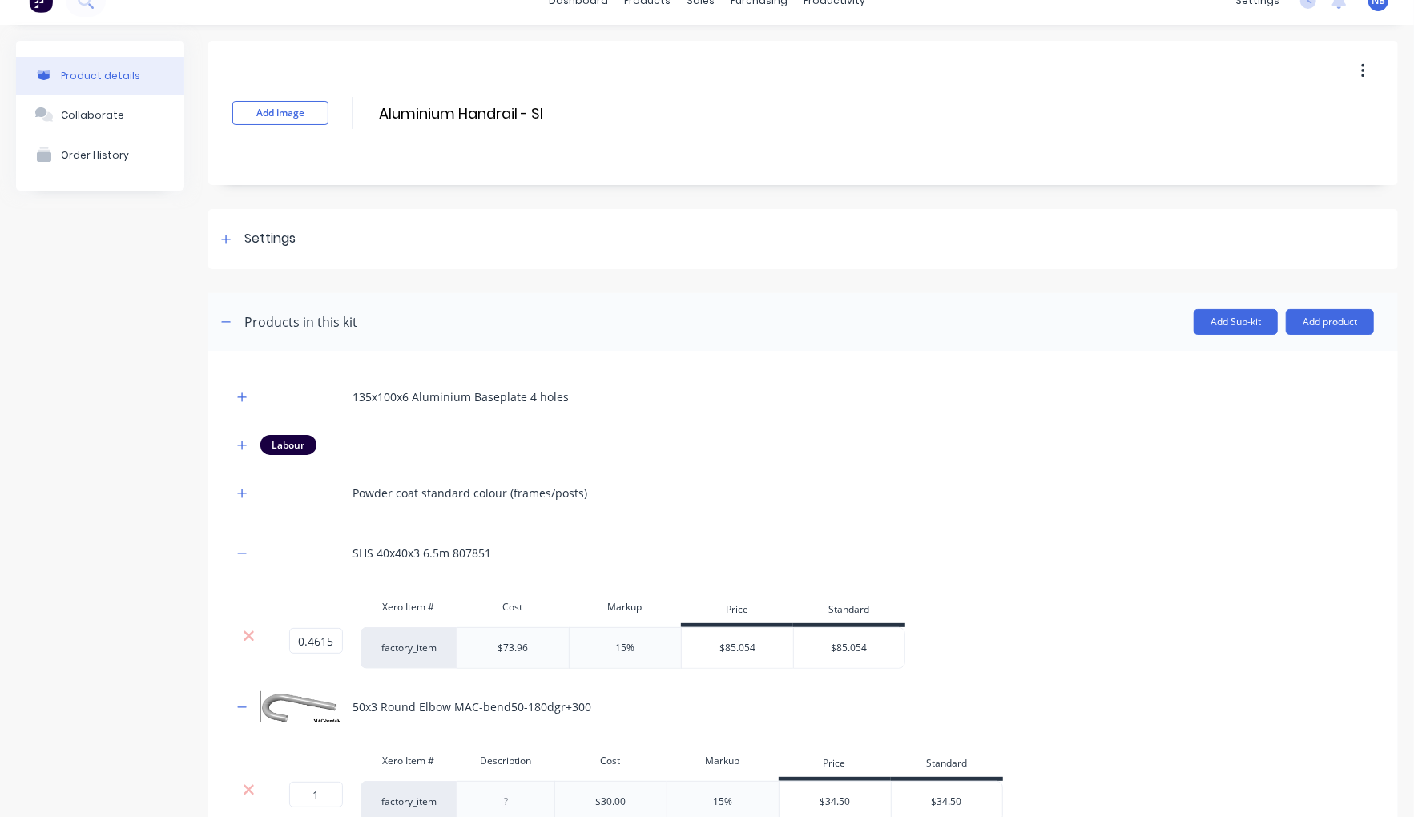
scroll to position [138, 0]
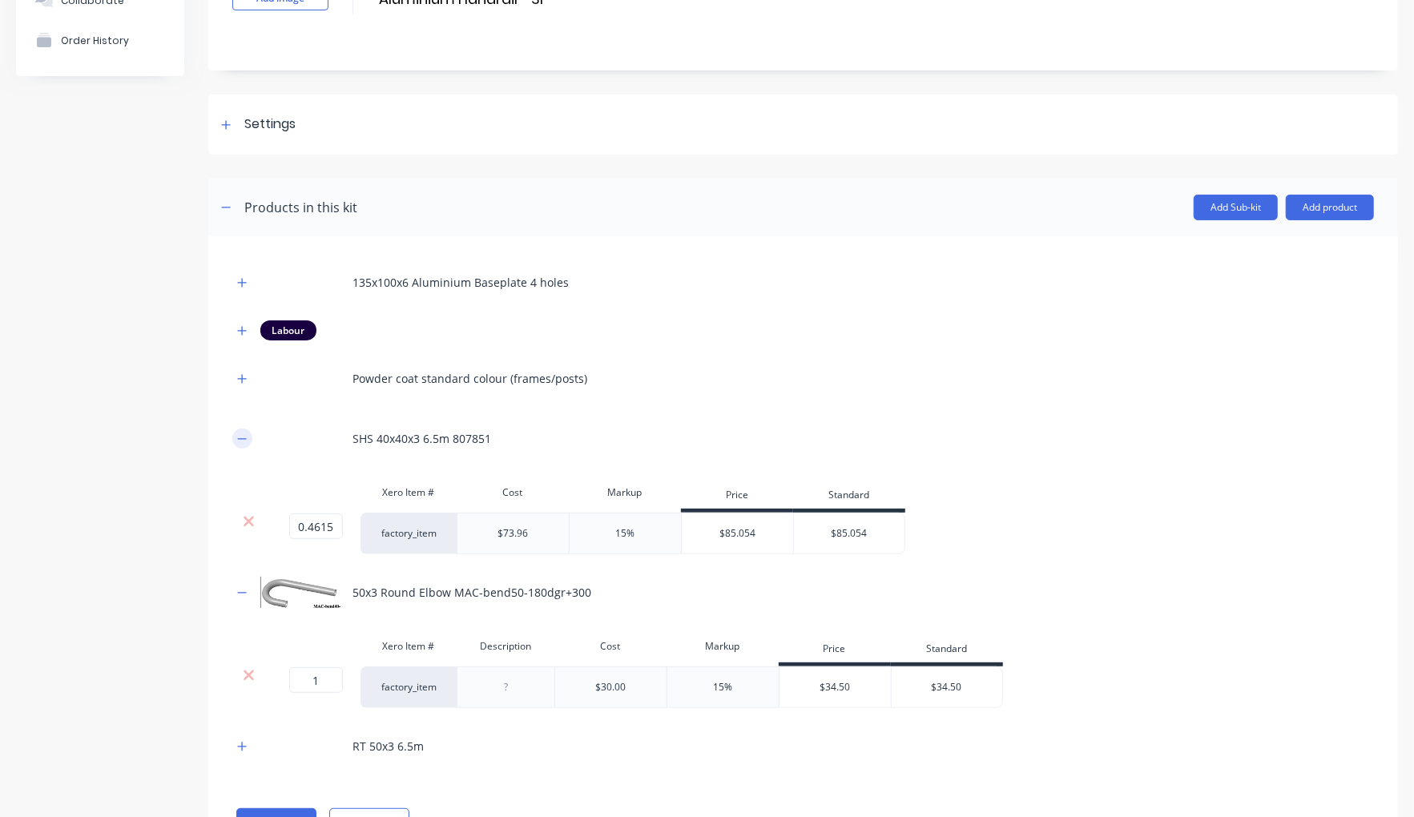
click at [240, 437] on icon "button" at bounding box center [242, 438] width 10 height 11
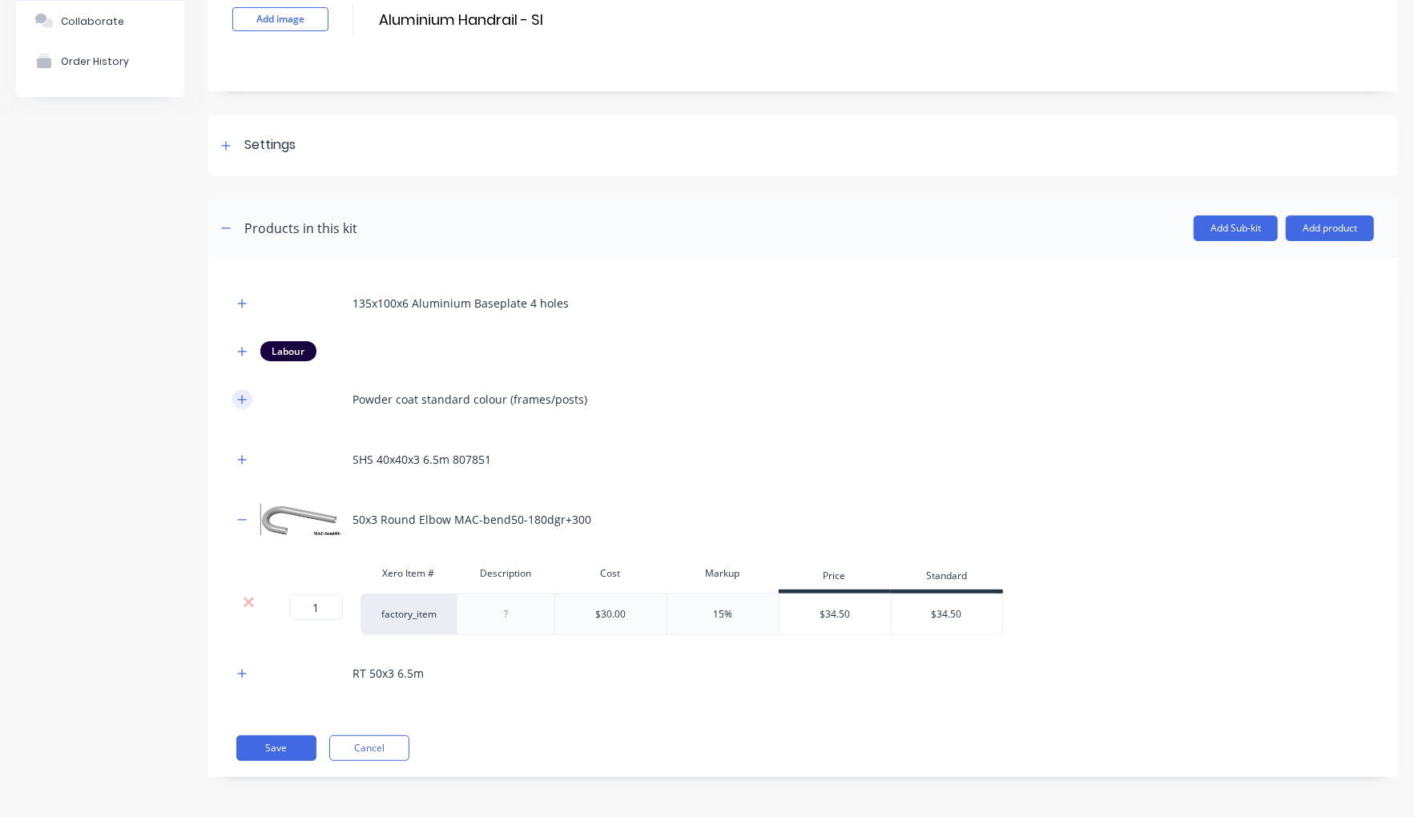
click at [244, 402] on icon "button" at bounding box center [242, 399] width 10 height 11
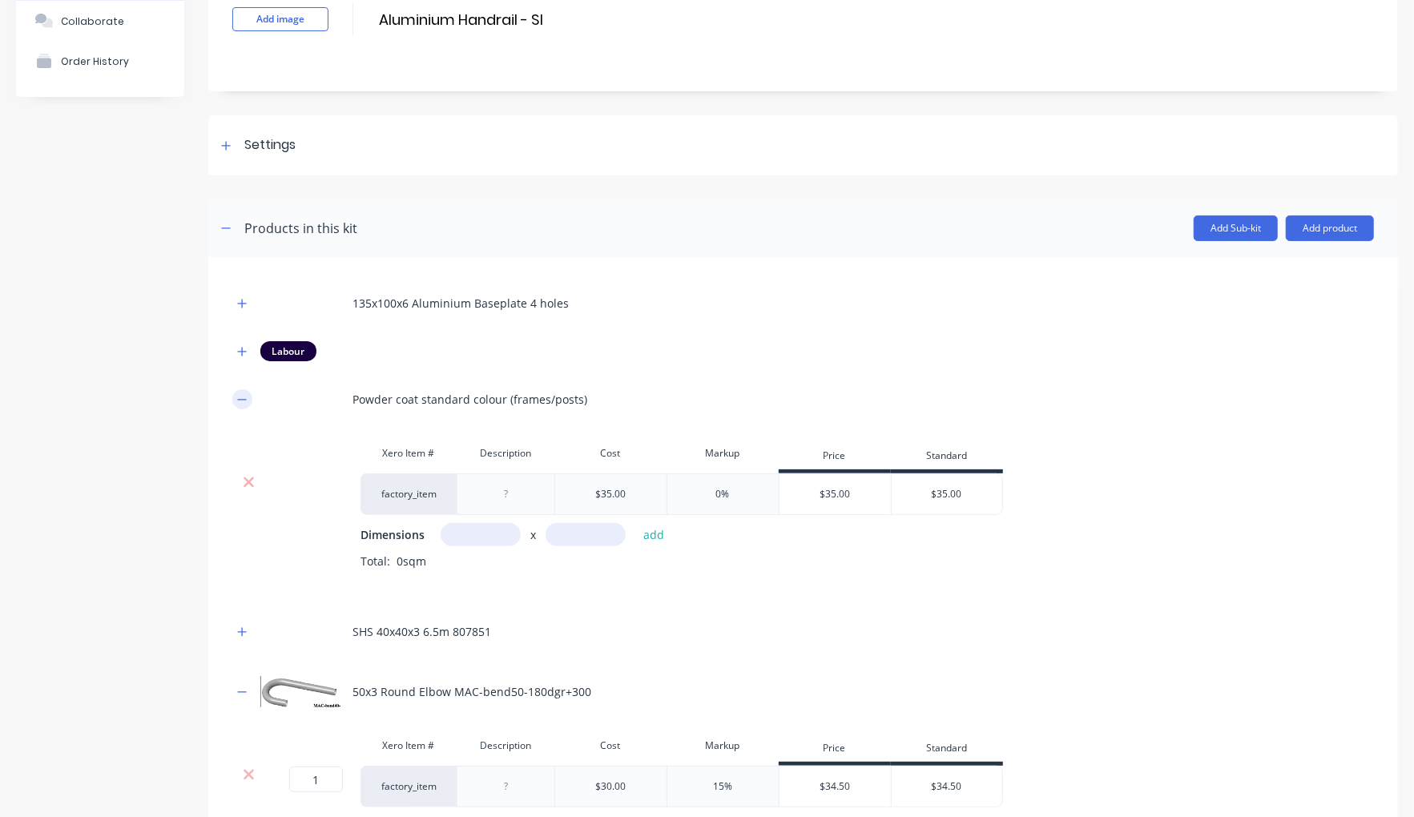
click at [244, 402] on icon "button" at bounding box center [242, 399] width 10 height 11
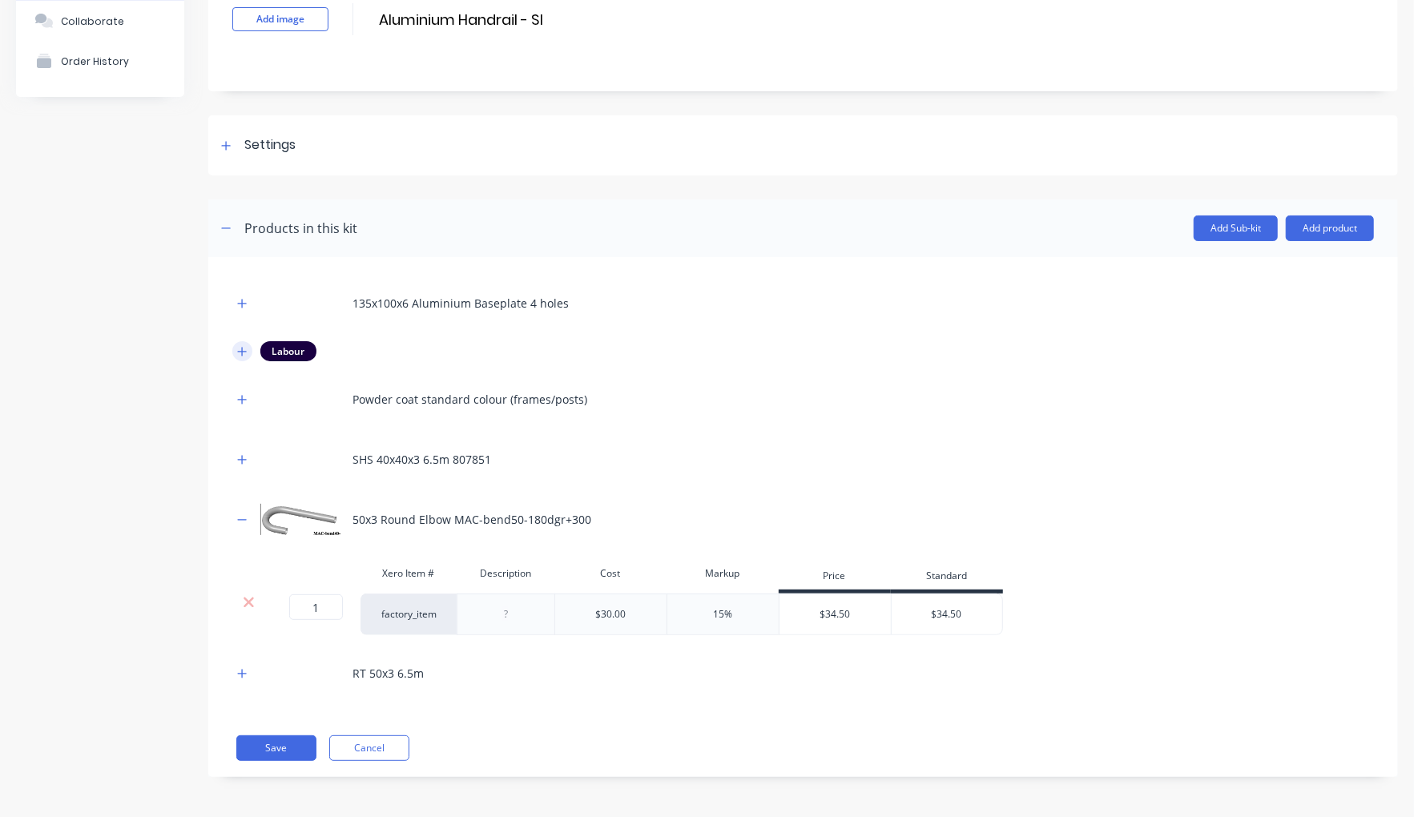
click at [244, 353] on icon "button" at bounding box center [242, 351] width 10 height 11
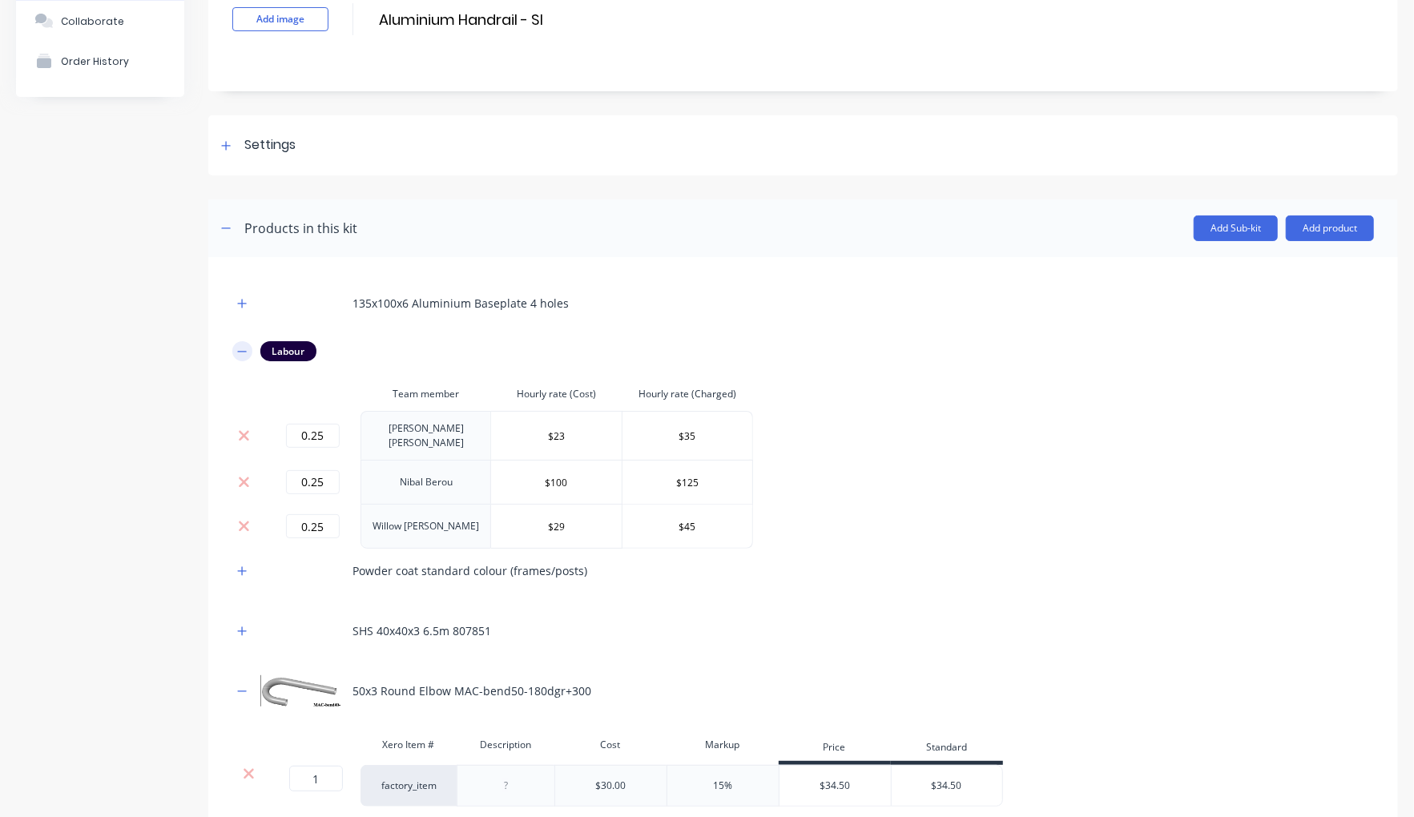
click at [242, 353] on icon "button" at bounding box center [242, 351] width 10 height 11
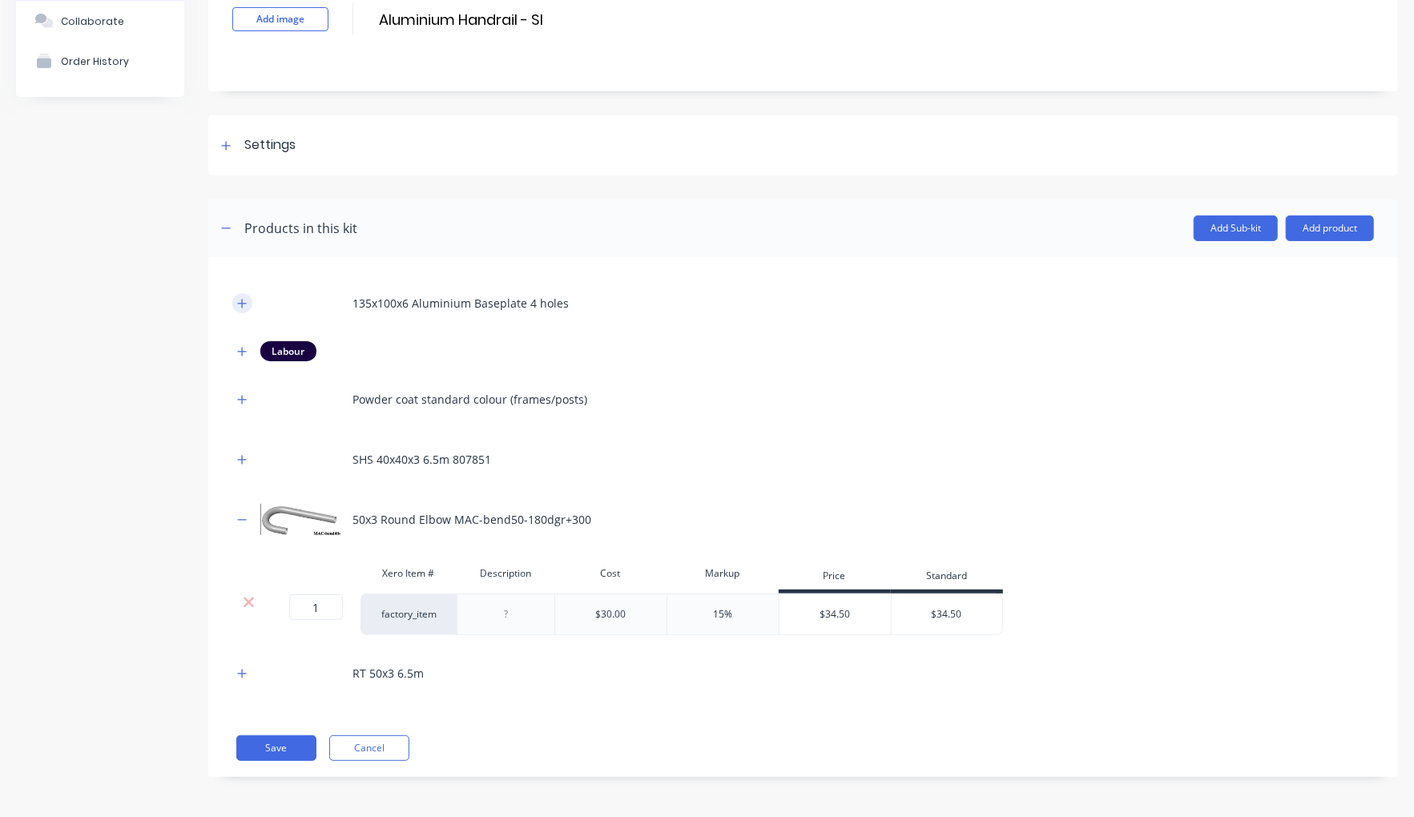
click at [247, 306] on icon "button" at bounding box center [242, 303] width 10 height 11
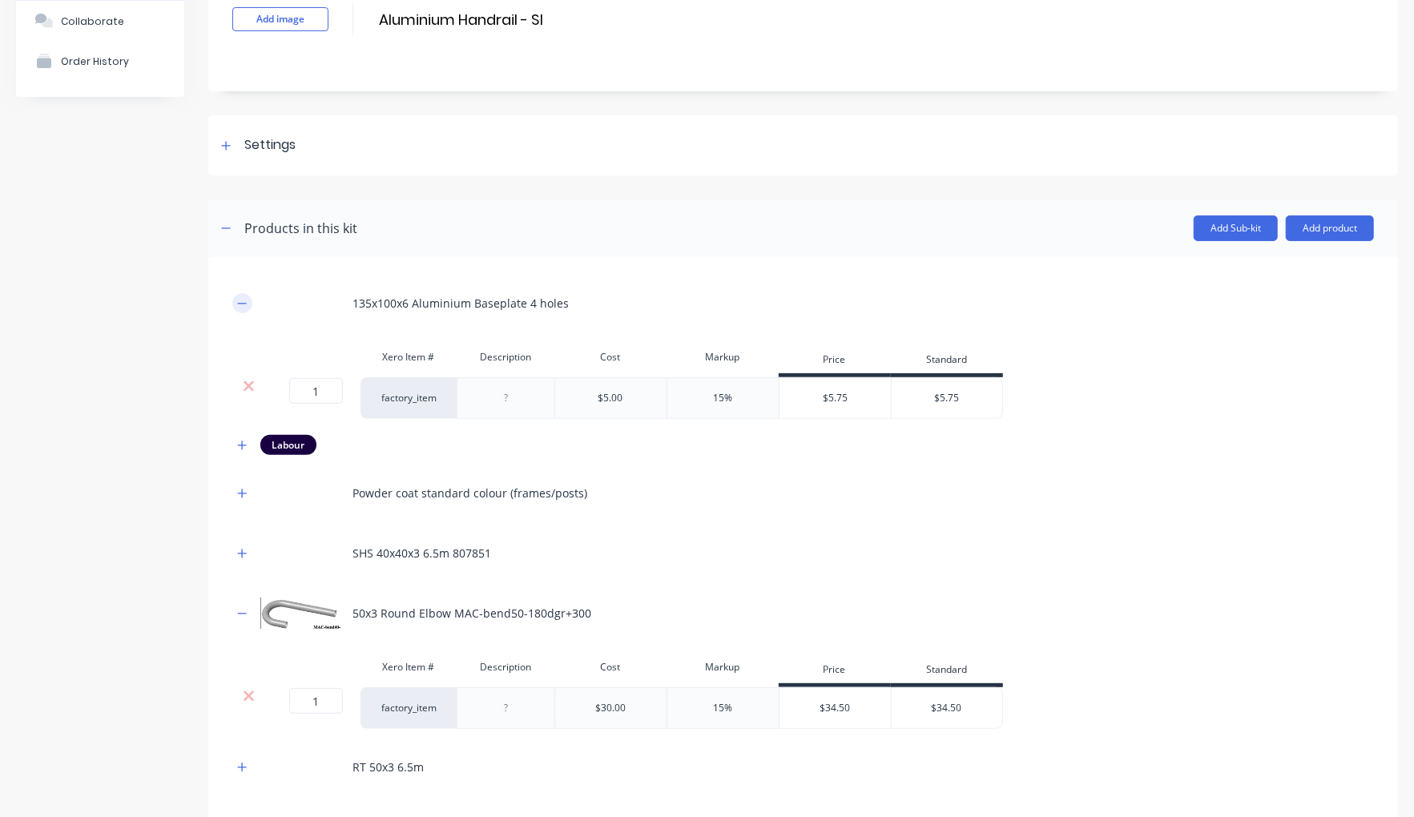
click at [244, 306] on icon "button" at bounding box center [242, 303] width 10 height 11
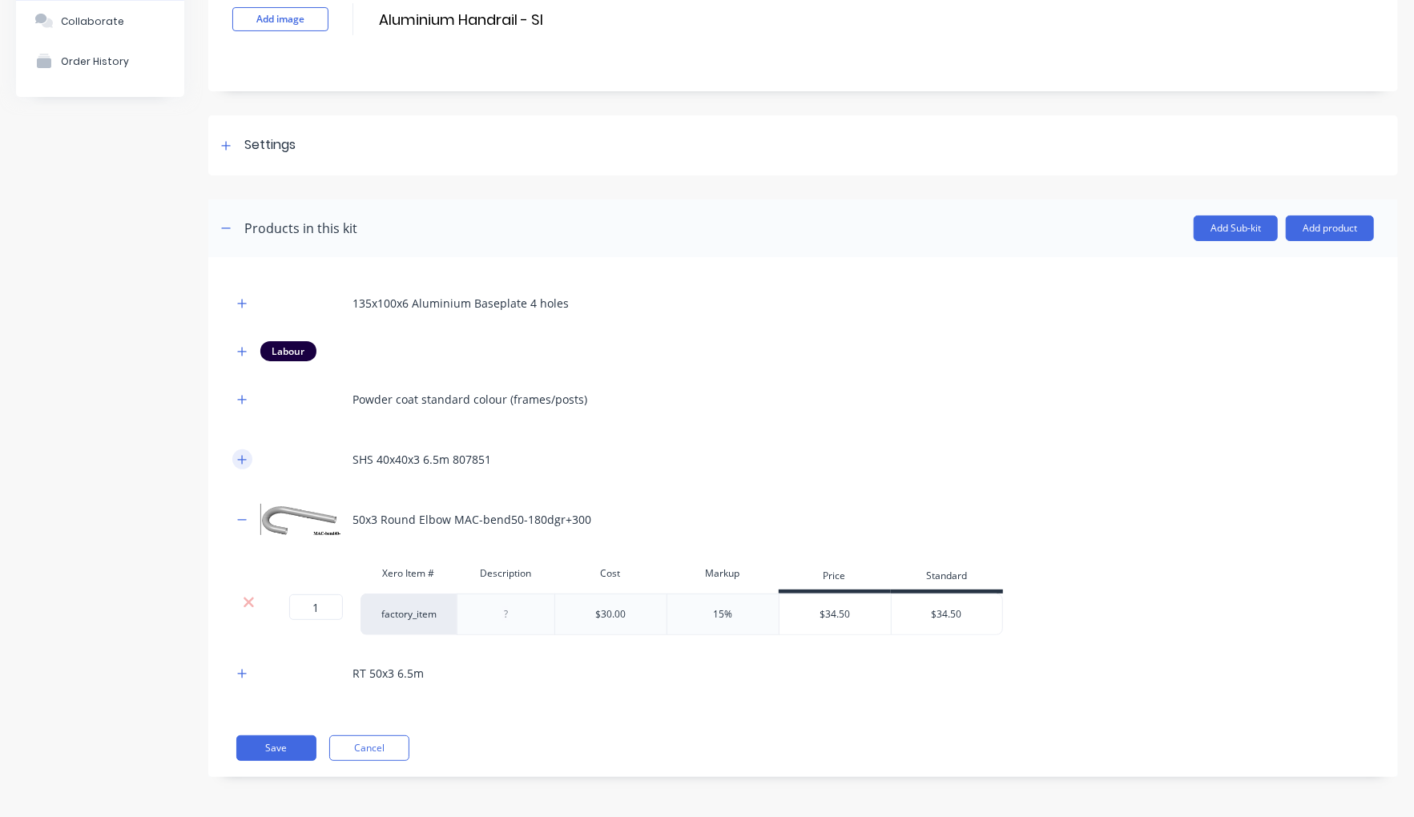
click at [248, 458] on button "button" at bounding box center [242, 459] width 20 height 20
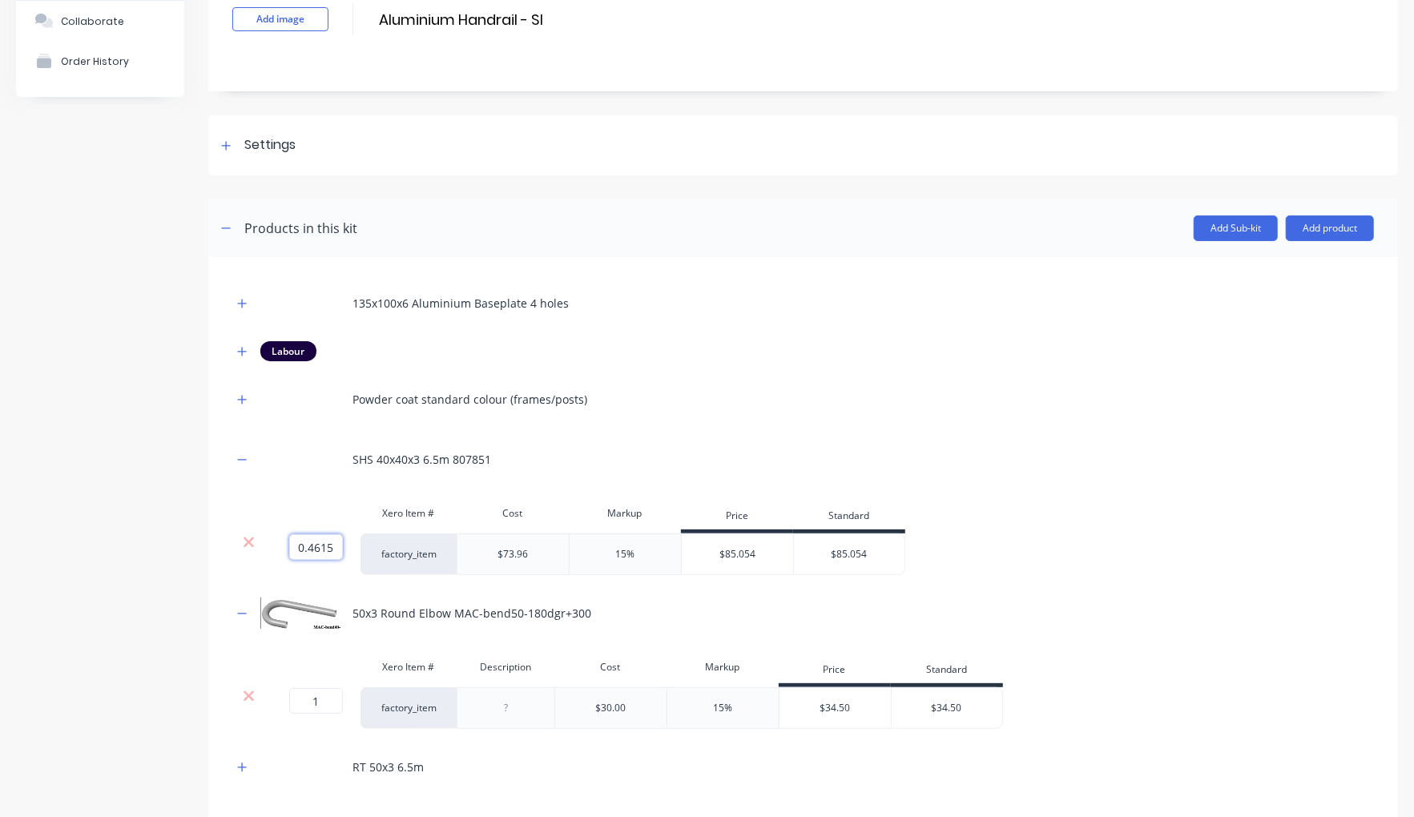
click at [332, 549] on input "0.4615" at bounding box center [316, 547] width 54 height 26
paste input "30769231"
click at [93, 582] on div "Product details Collaborate Order History" at bounding box center [100, 421] width 168 height 948
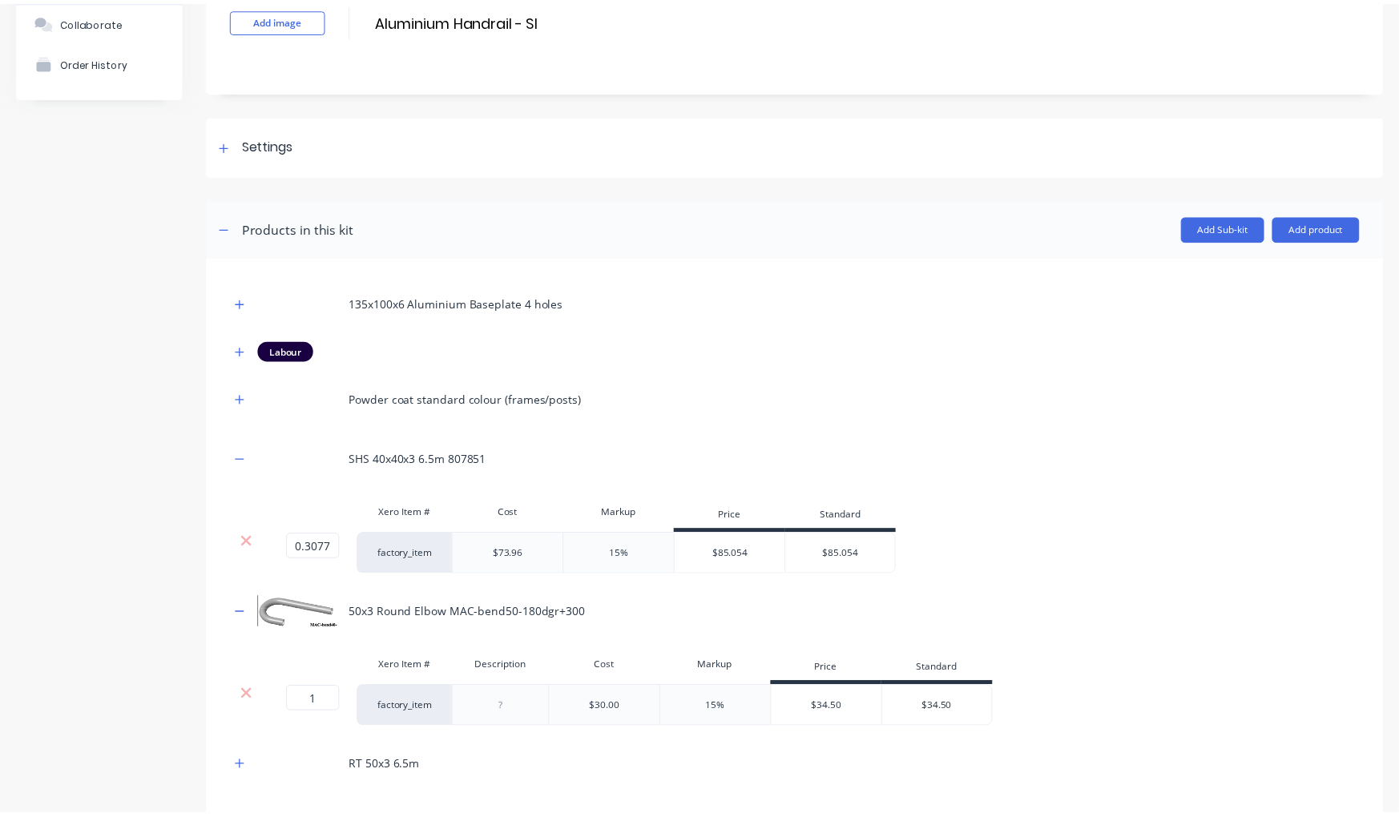
scroll to position [212, 0]
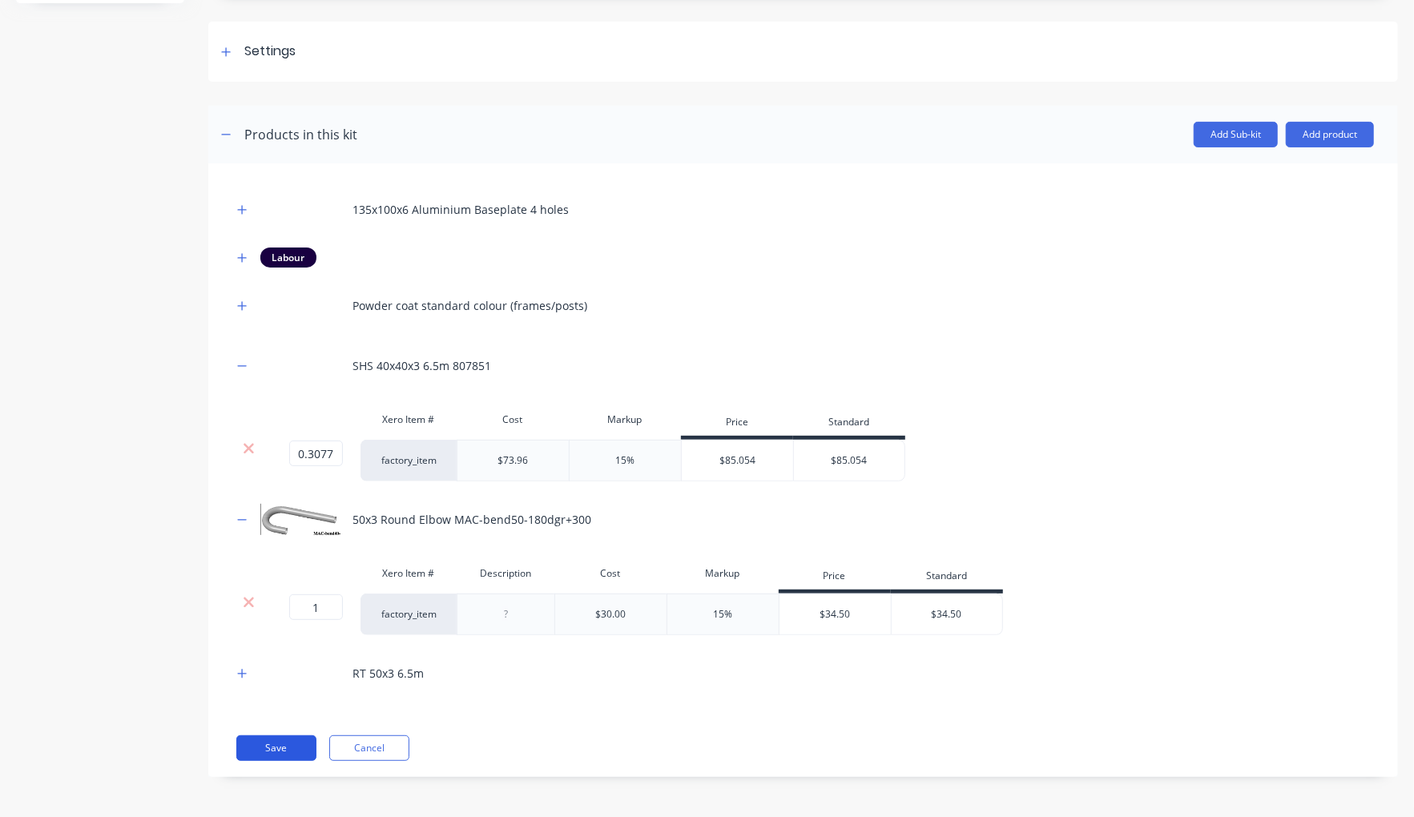
click at [296, 747] on button "Save" at bounding box center [276, 749] width 80 height 26
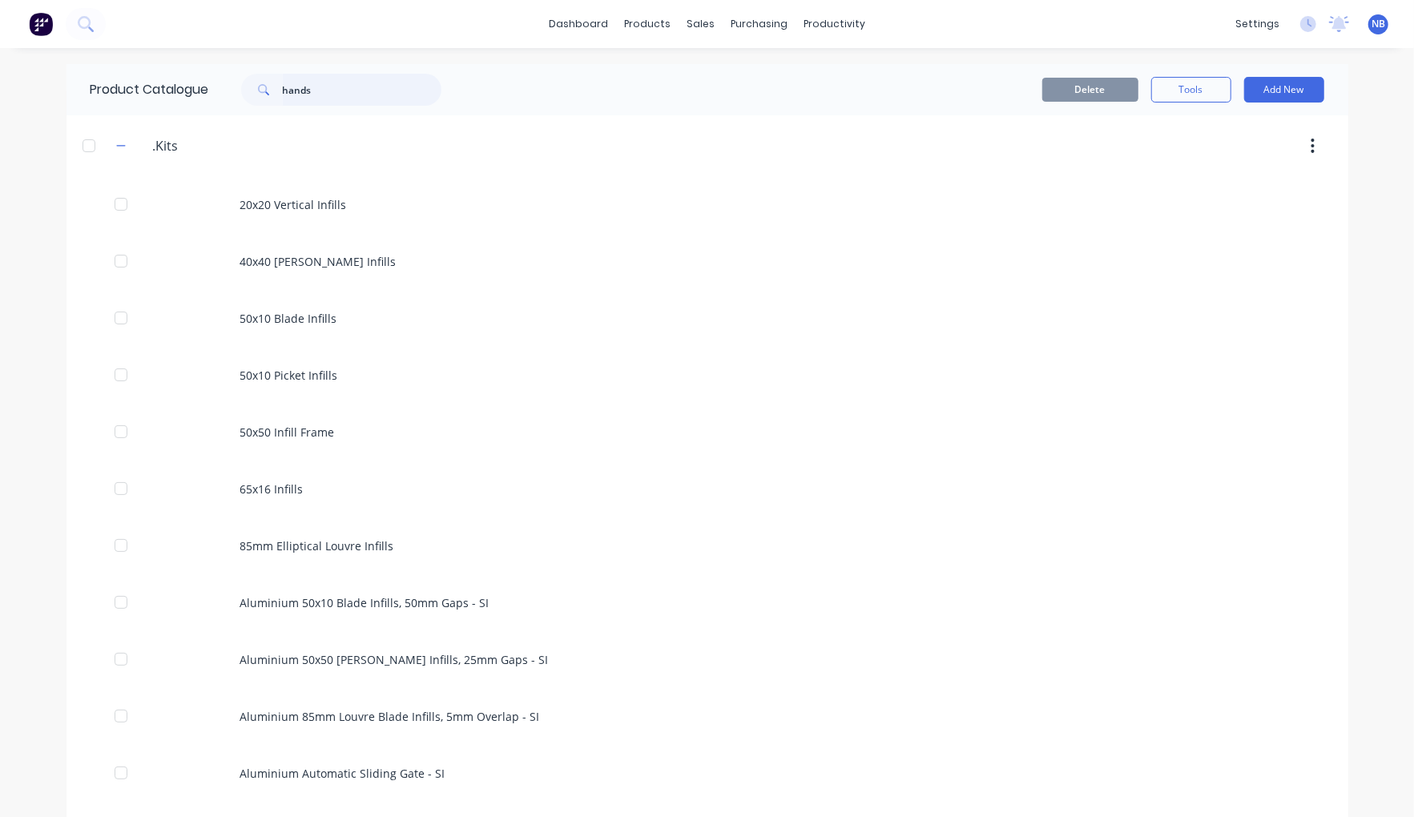
drag, startPoint x: 223, startPoint y: 90, endPoint x: 187, endPoint y: 87, distance: 36.2
click at [187, 87] on div "Product Catalogue hands" at bounding box center [274, 89] width 415 height 51
click at [700, 70] on icon at bounding box center [698, 77] width 14 height 14
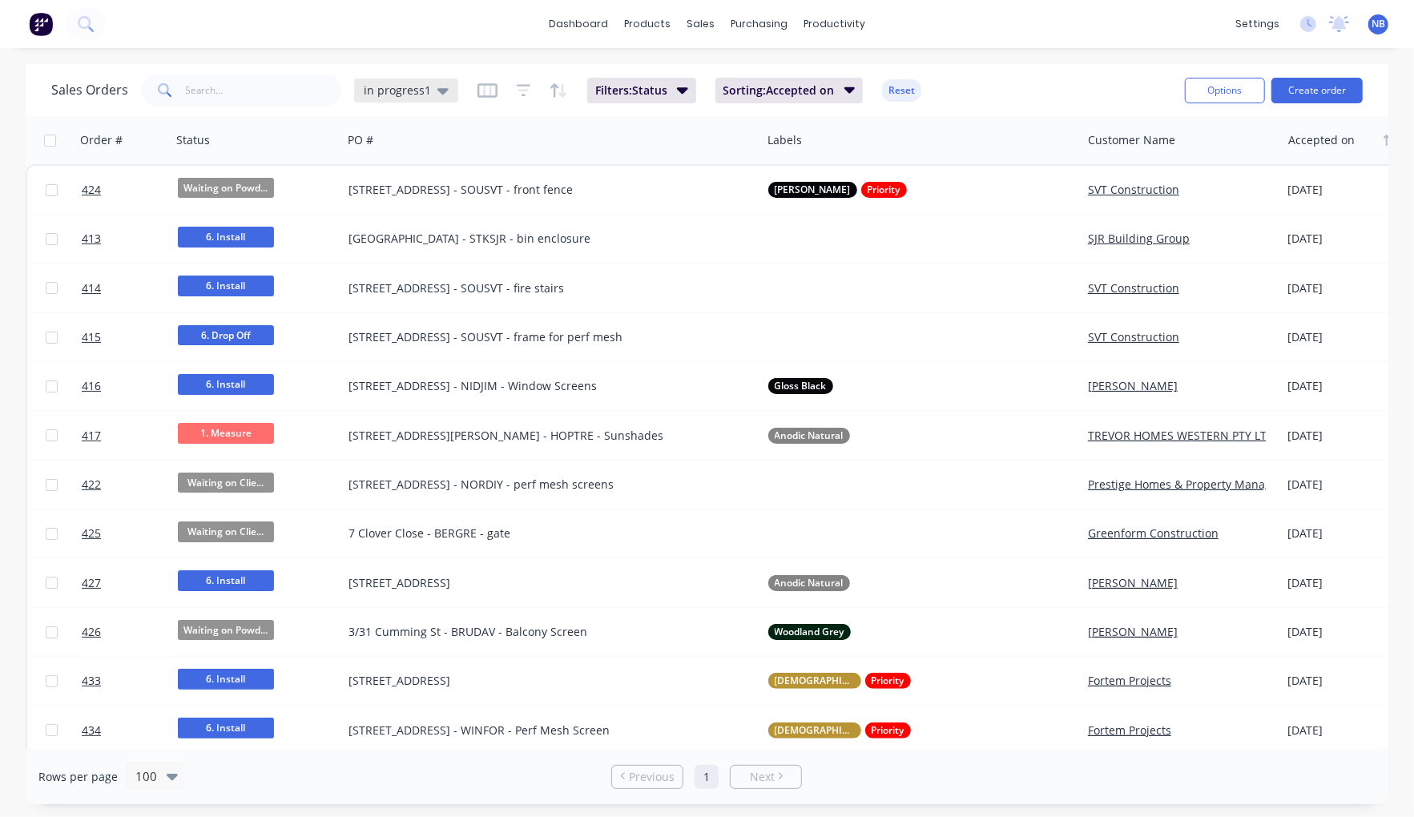
click at [425, 85] on span "in progress1" at bounding box center [397, 90] width 67 height 17
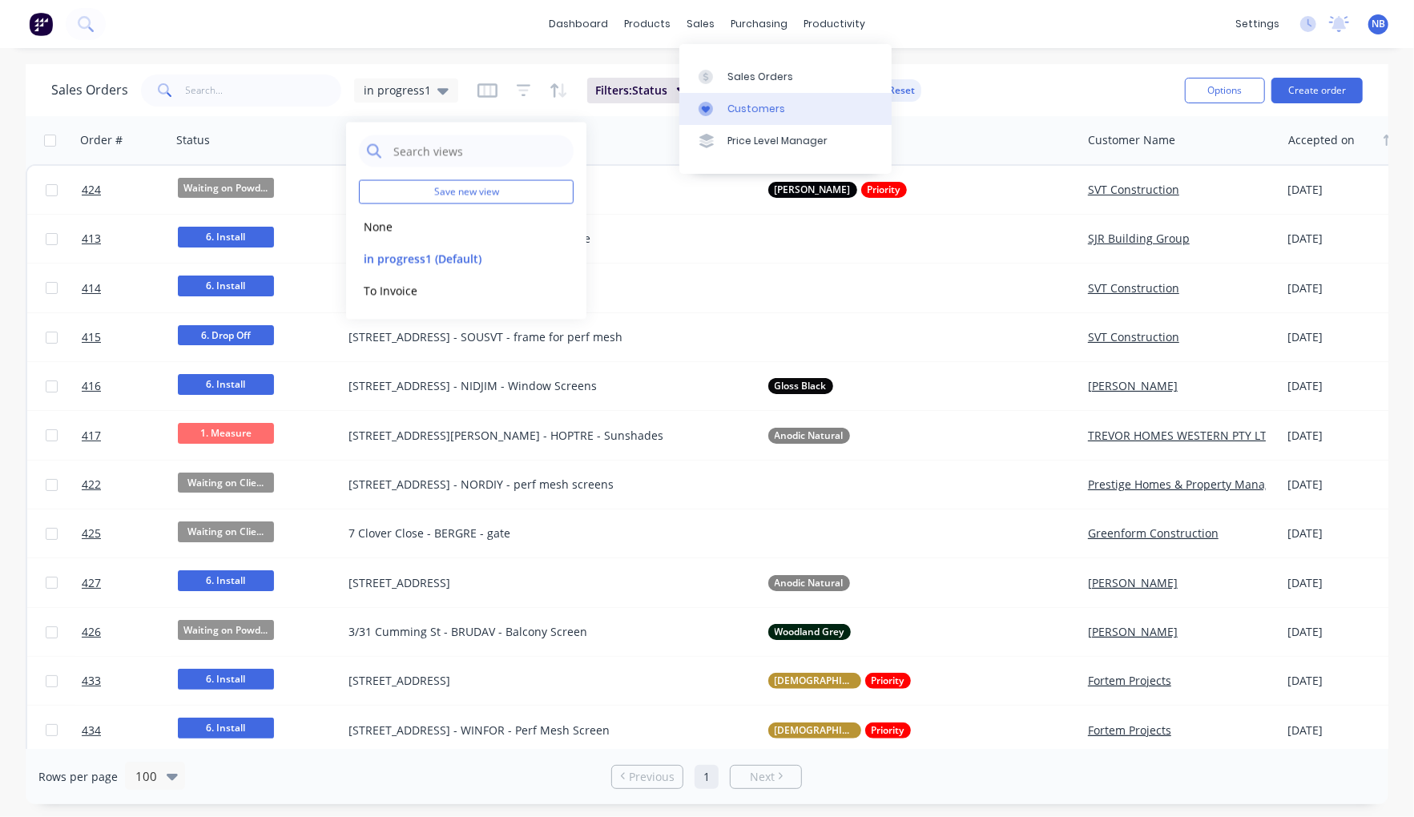
click at [735, 107] on div "Customers" at bounding box center [757, 109] width 58 height 14
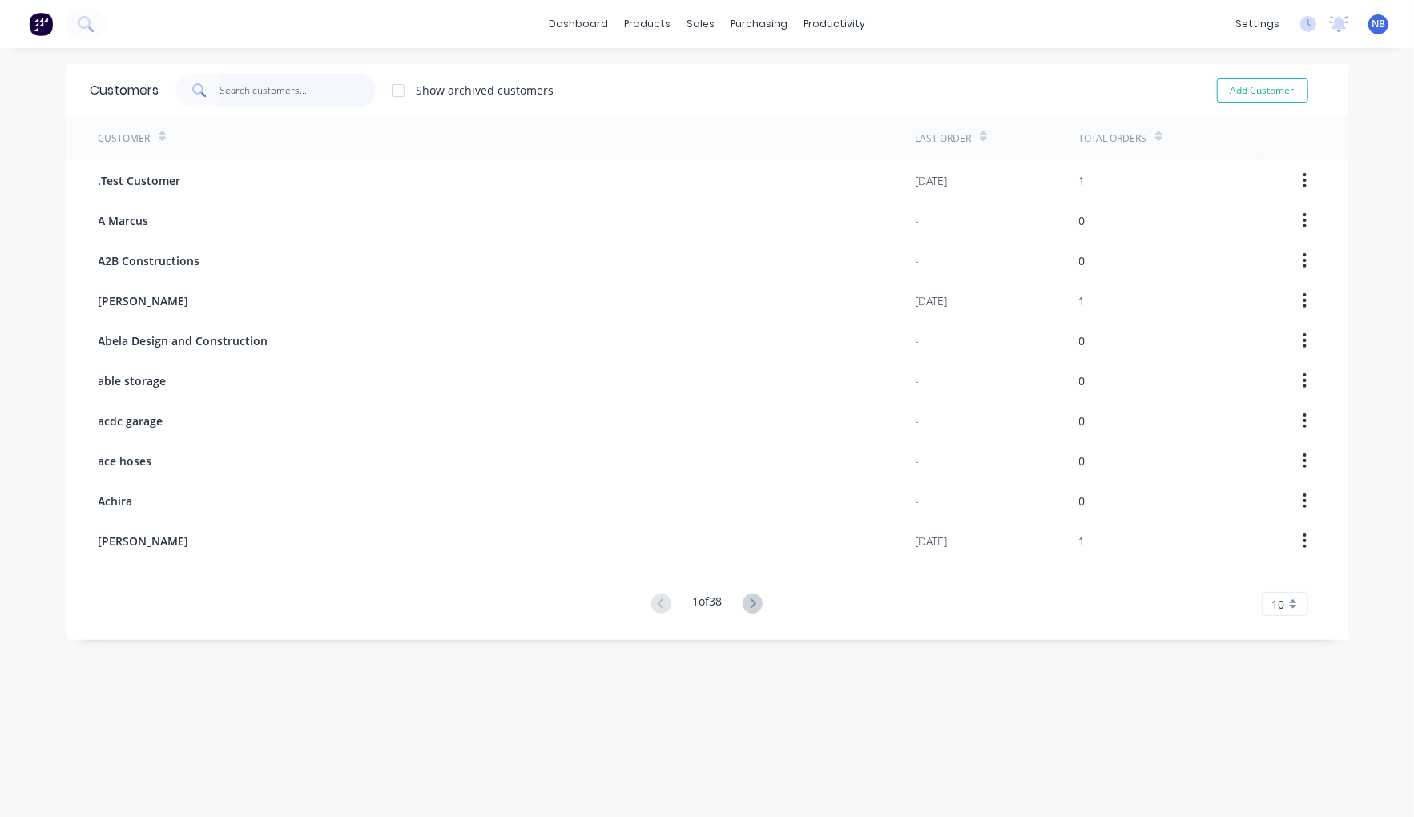
click at [234, 87] on input "text" at bounding box center [298, 91] width 156 height 32
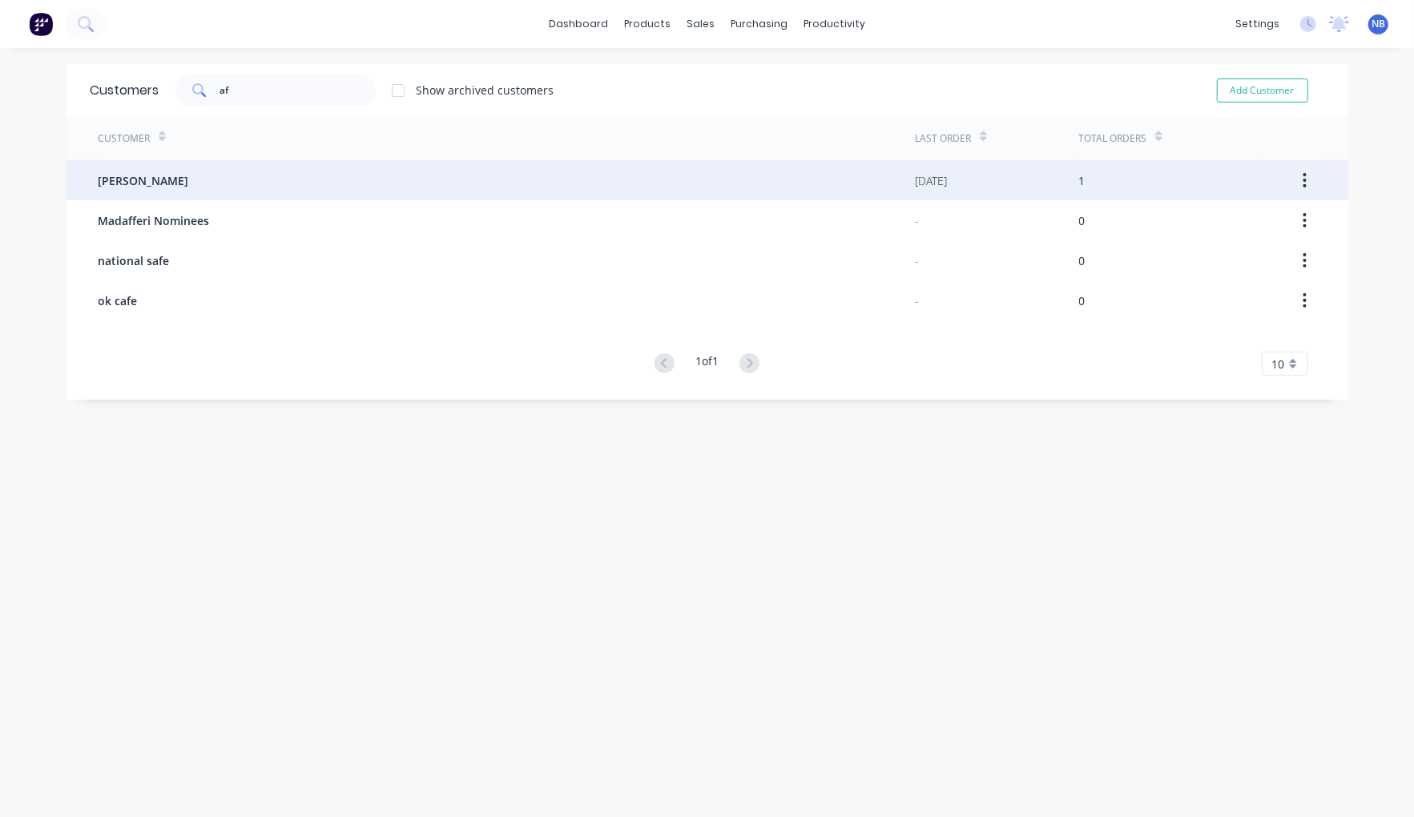
click at [212, 173] on div "[PERSON_NAME]" at bounding box center [507, 180] width 817 height 40
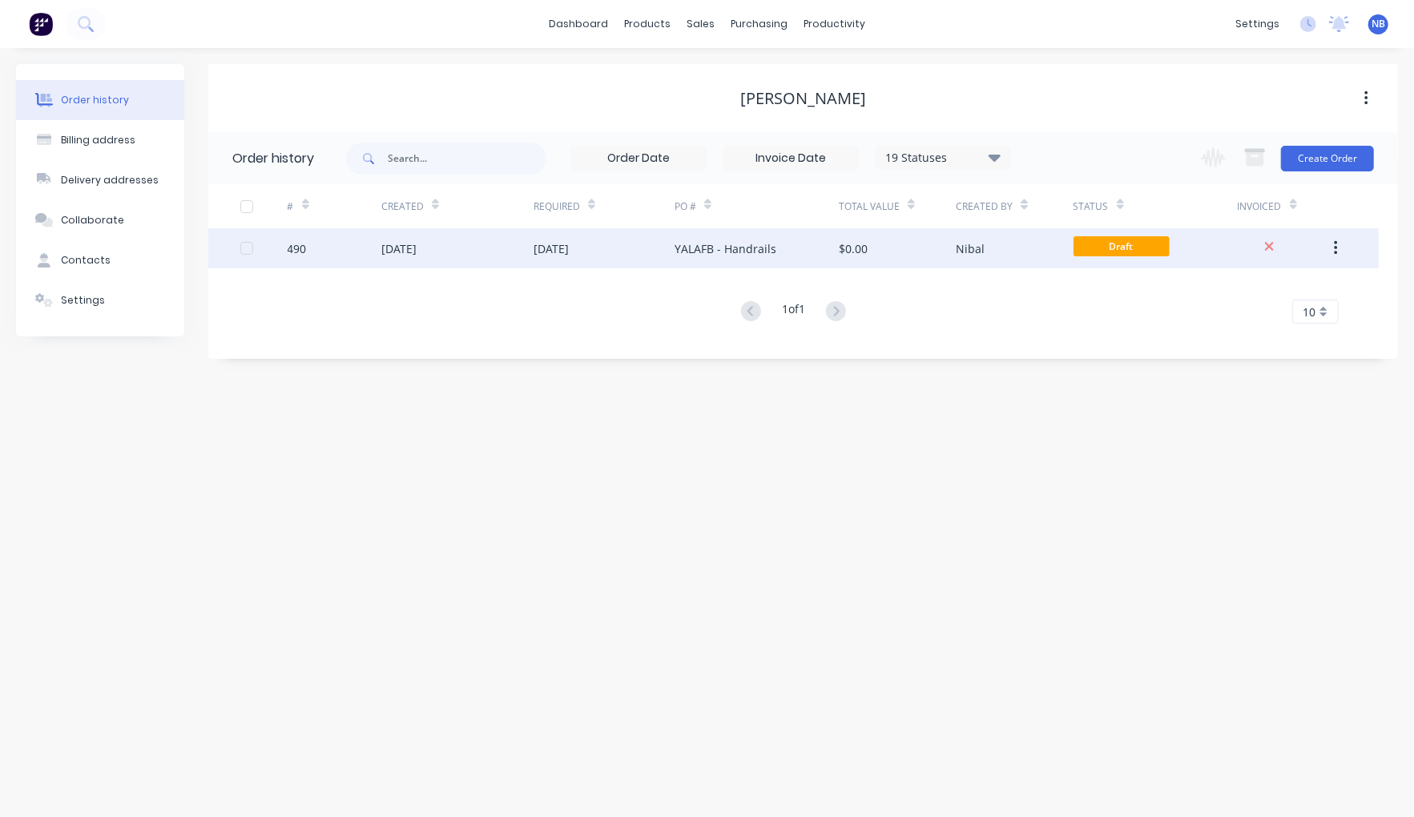
click at [876, 248] on div "$0.00" at bounding box center [897, 248] width 117 height 40
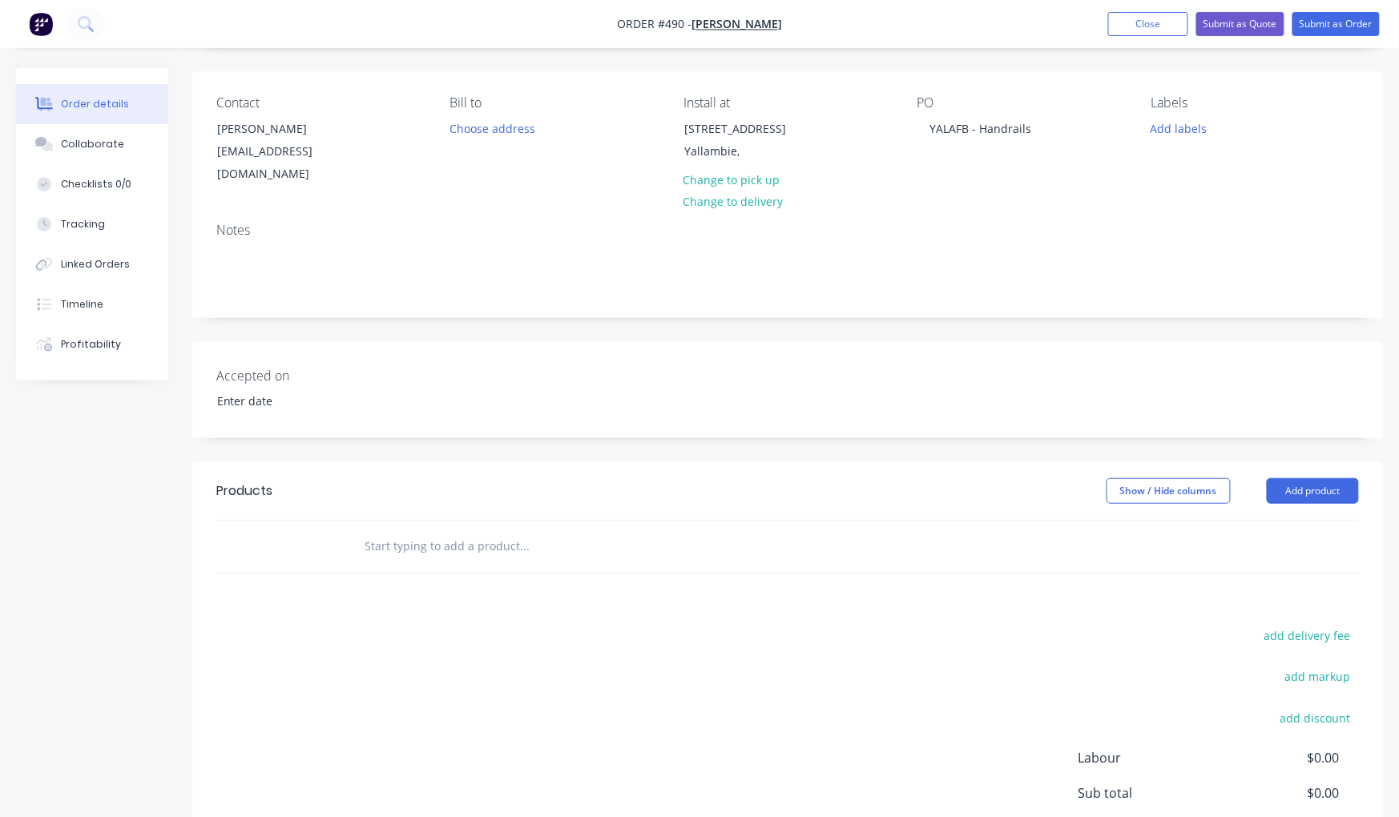
scroll to position [114, 0]
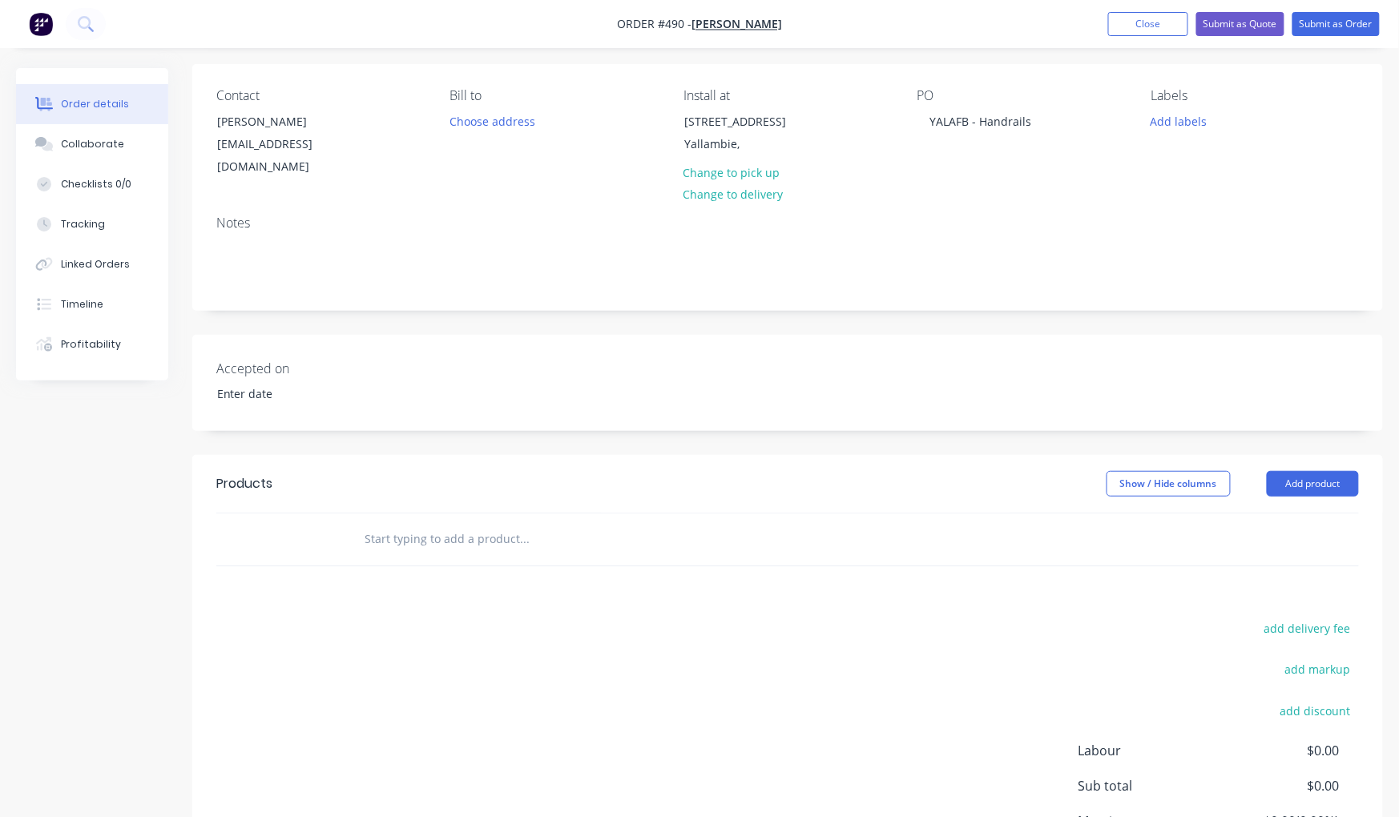
click at [444, 528] on input "text" at bounding box center [524, 539] width 320 height 32
click at [421, 523] on input "handra" at bounding box center [524, 539] width 320 height 32
drag, startPoint x: 417, startPoint y: 521, endPoint x: 260, endPoint y: 510, distance: 156.6
click at [264, 514] on div "handra Add handra to order Aluminium Handra il - SI Product Kit Aluminium Handr…" at bounding box center [787, 540] width 1143 height 52
click at [245, 558] on div "Products Show / Hide columns Add product add delivery fee add markup add discou…" at bounding box center [787, 703] width 1191 height 496
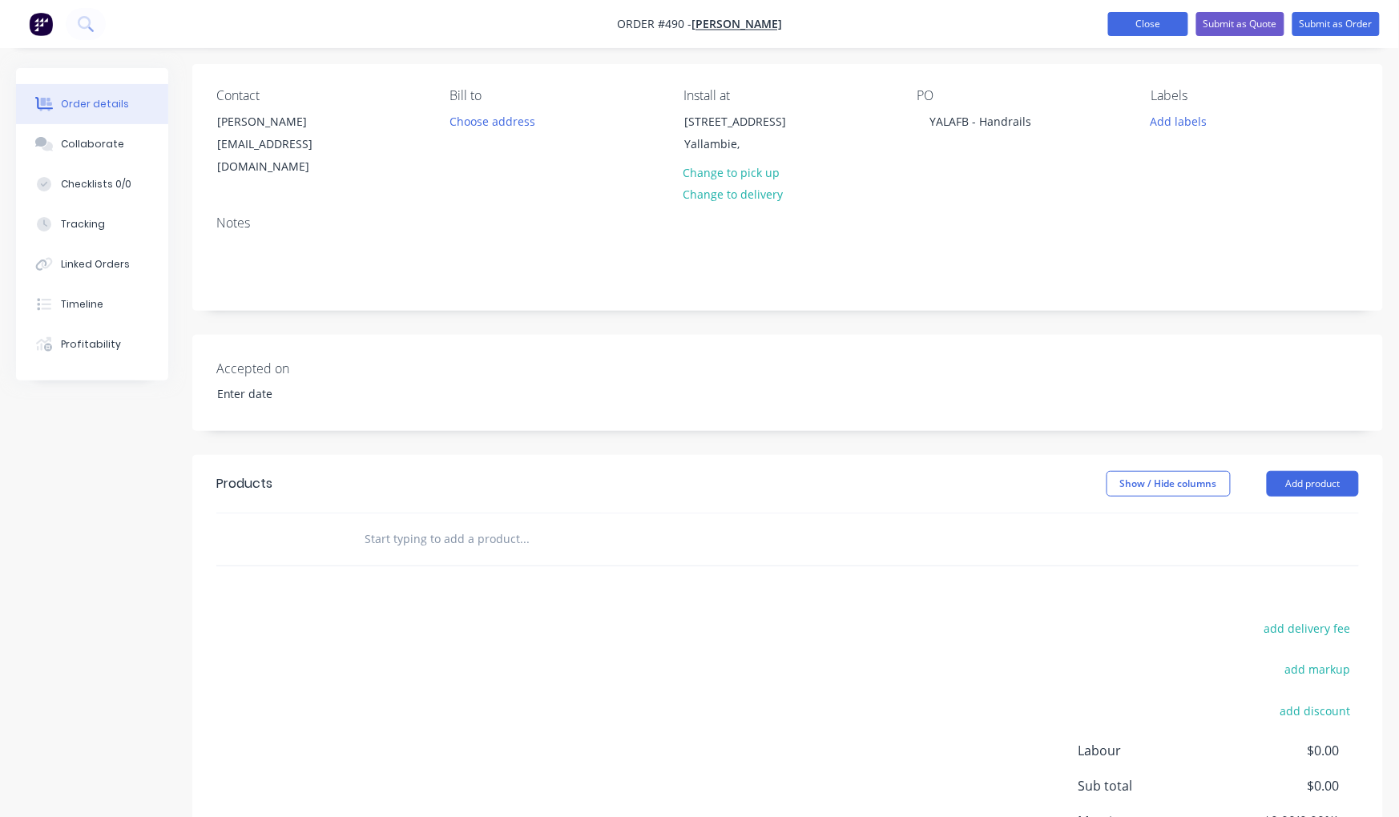
click at [1138, 26] on button "Close" at bounding box center [1148, 24] width 80 height 24
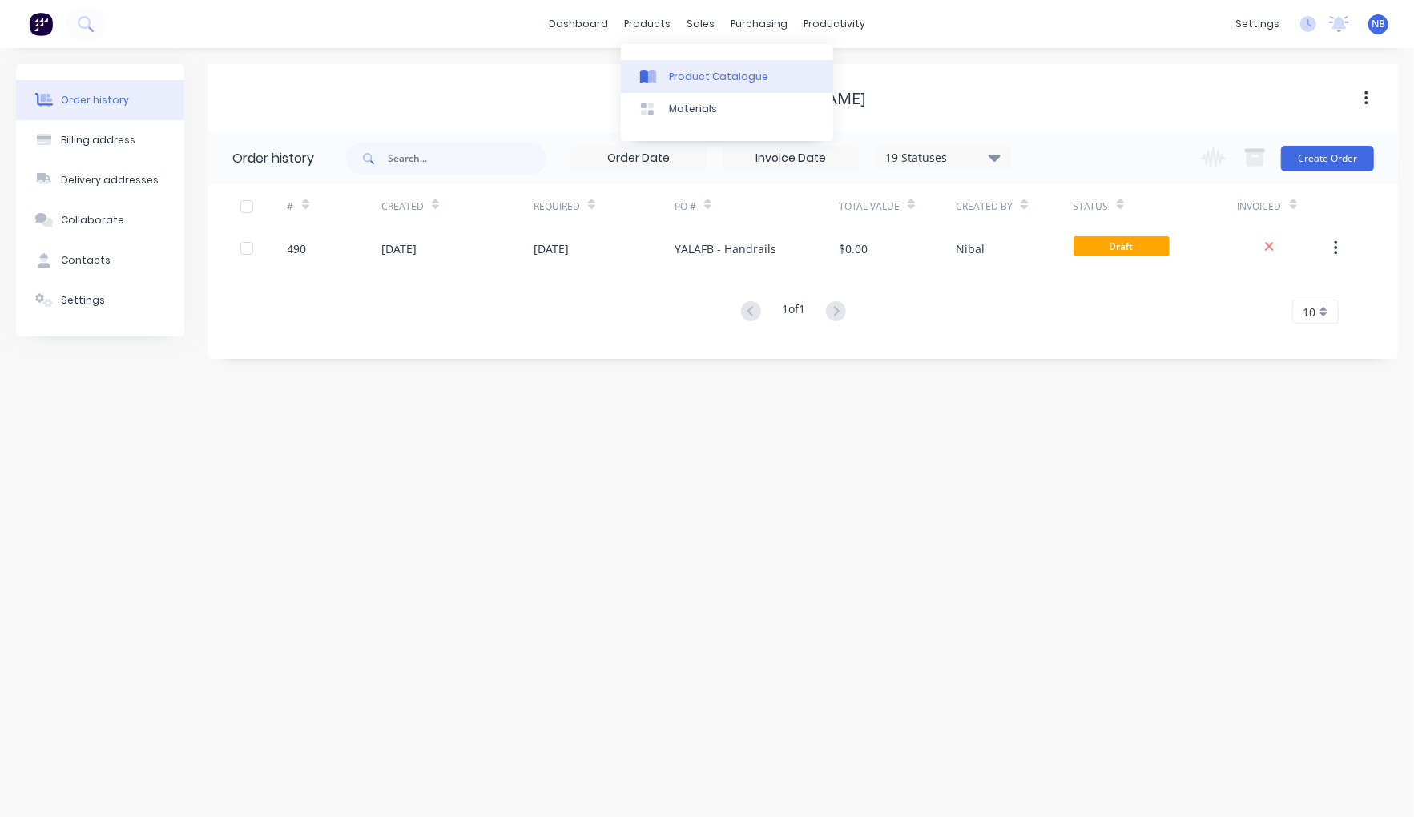
click at [702, 84] on div "Product Catalogue" at bounding box center [718, 77] width 99 height 14
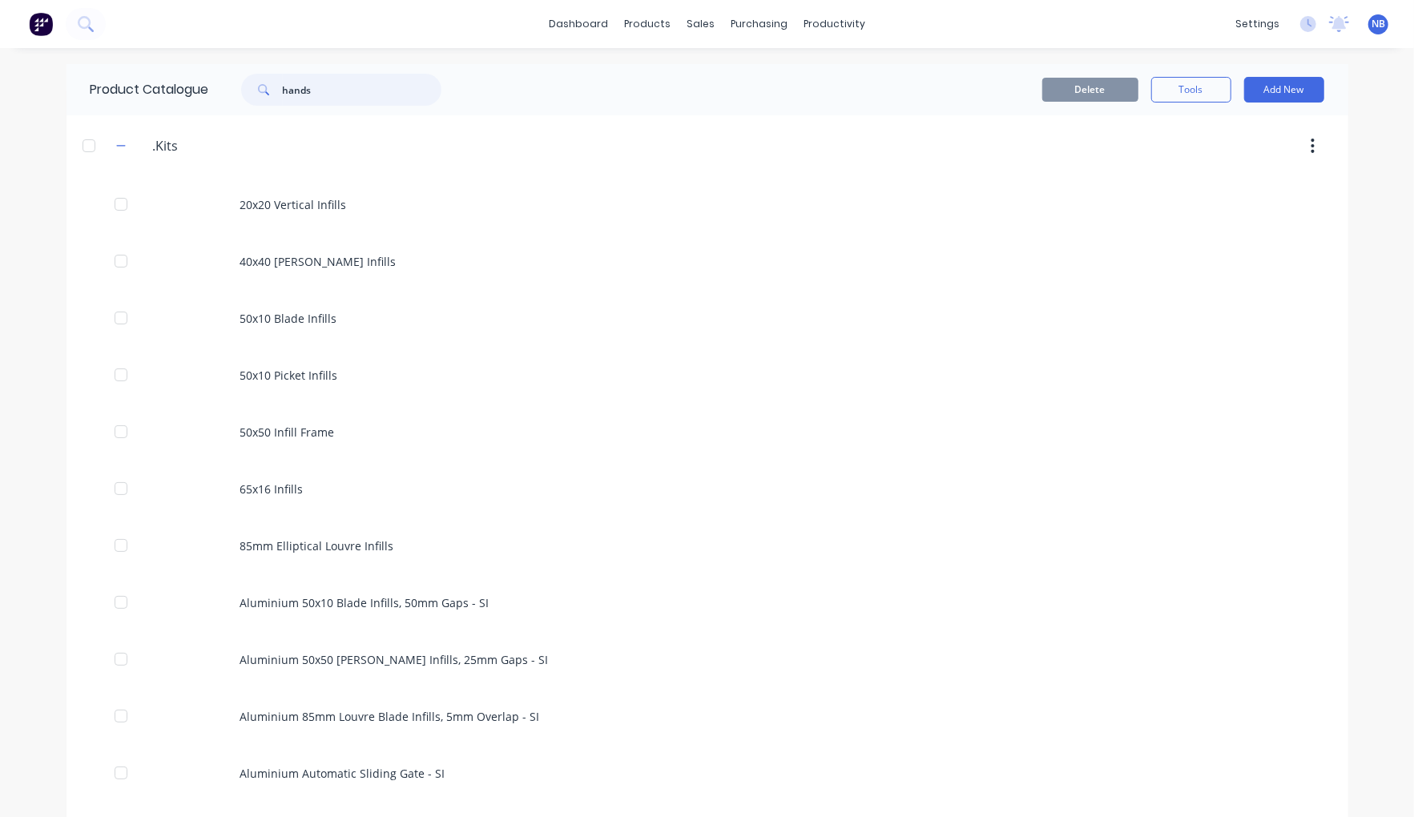
drag, startPoint x: 340, startPoint y: 96, endPoint x: 298, endPoint y: 87, distance: 42.6
click at [296, 87] on input "hands" at bounding box center [362, 90] width 159 height 32
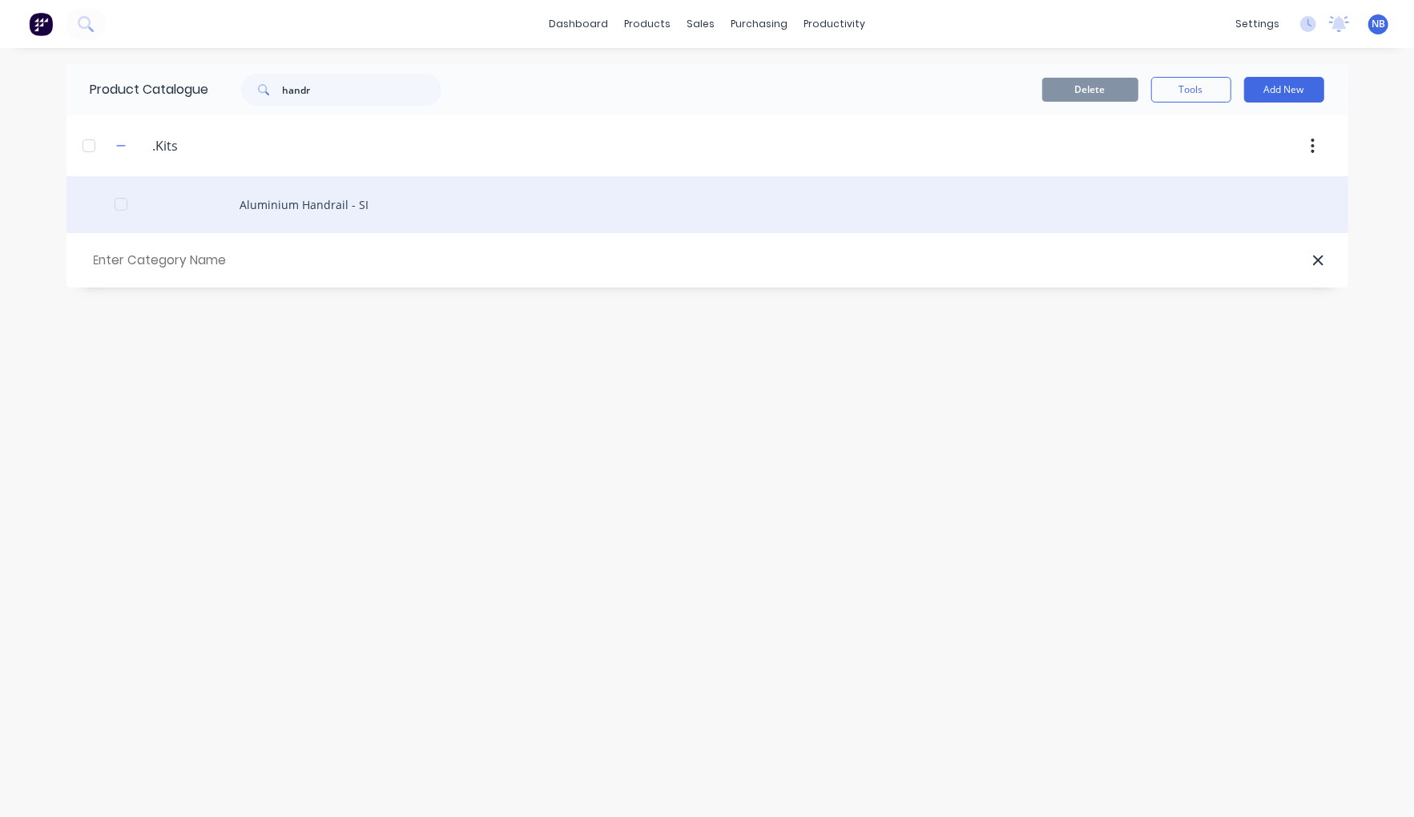
click at [349, 200] on div "Aluminium Handrail - SI" at bounding box center [708, 204] width 1282 height 57
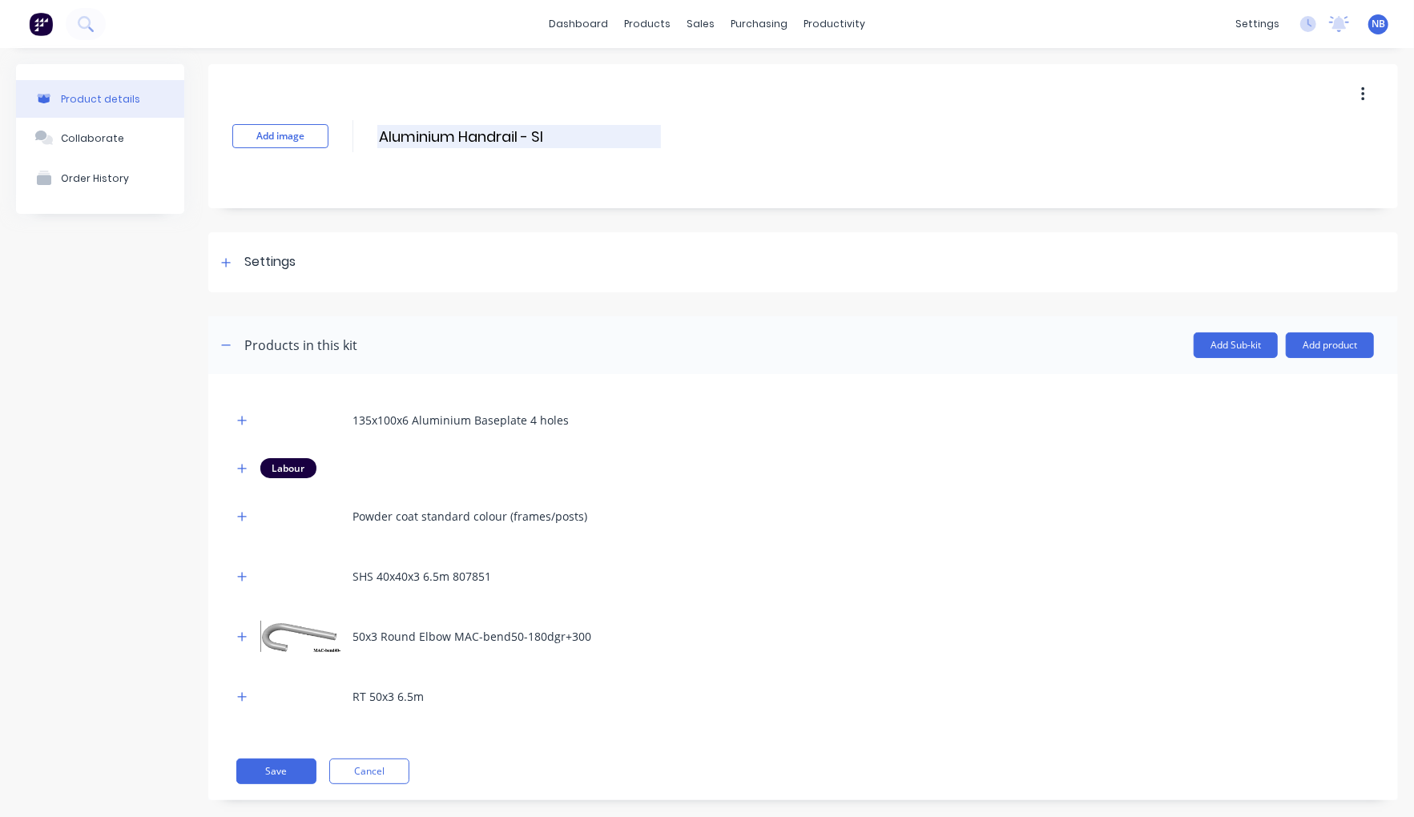
click at [457, 133] on input "Aluminium Handrail - SI" at bounding box center [519, 136] width 284 height 23
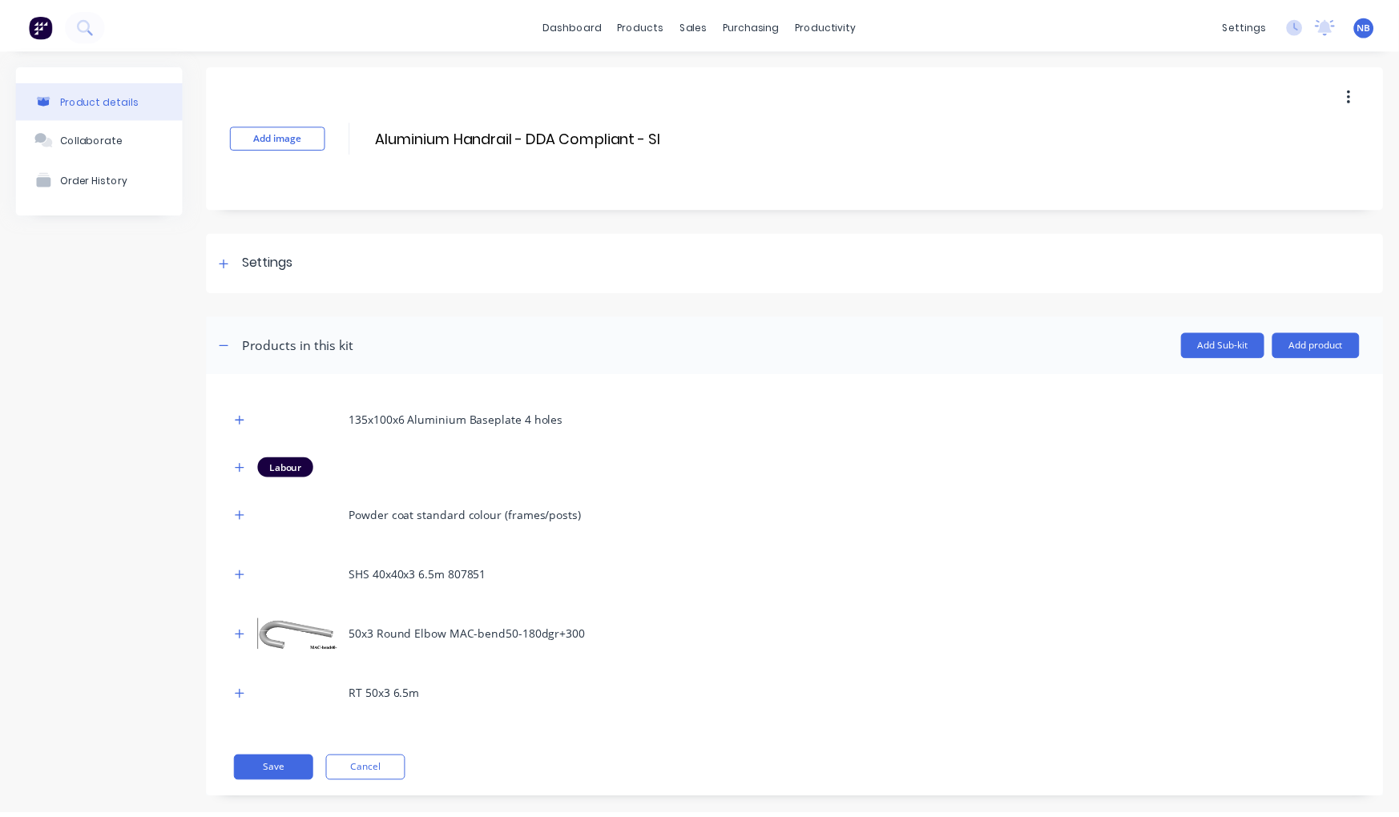
scroll to position [23, 0]
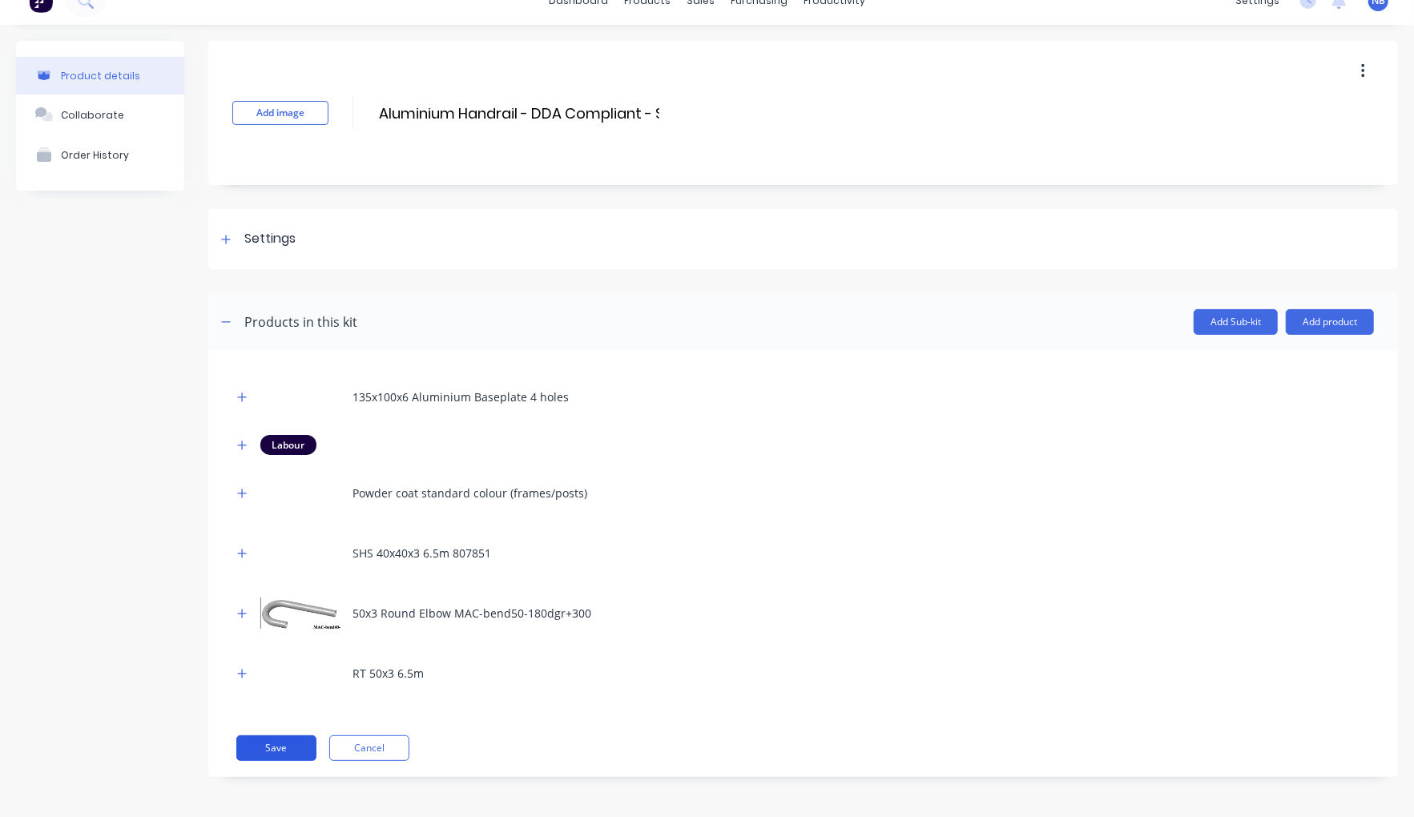
click at [276, 742] on button "Save" at bounding box center [276, 749] width 80 height 26
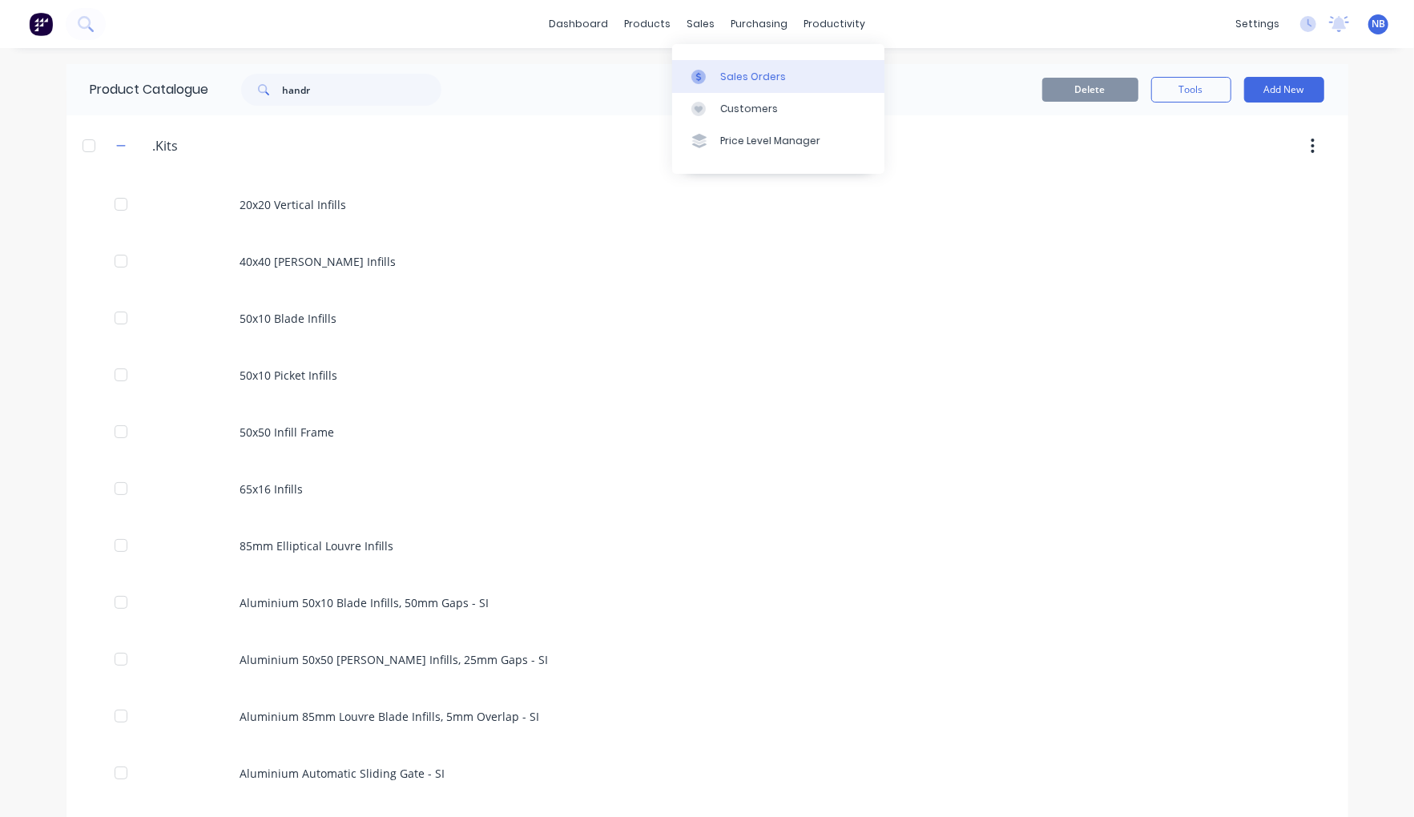
click at [715, 84] on div at bounding box center [703, 77] width 24 height 14
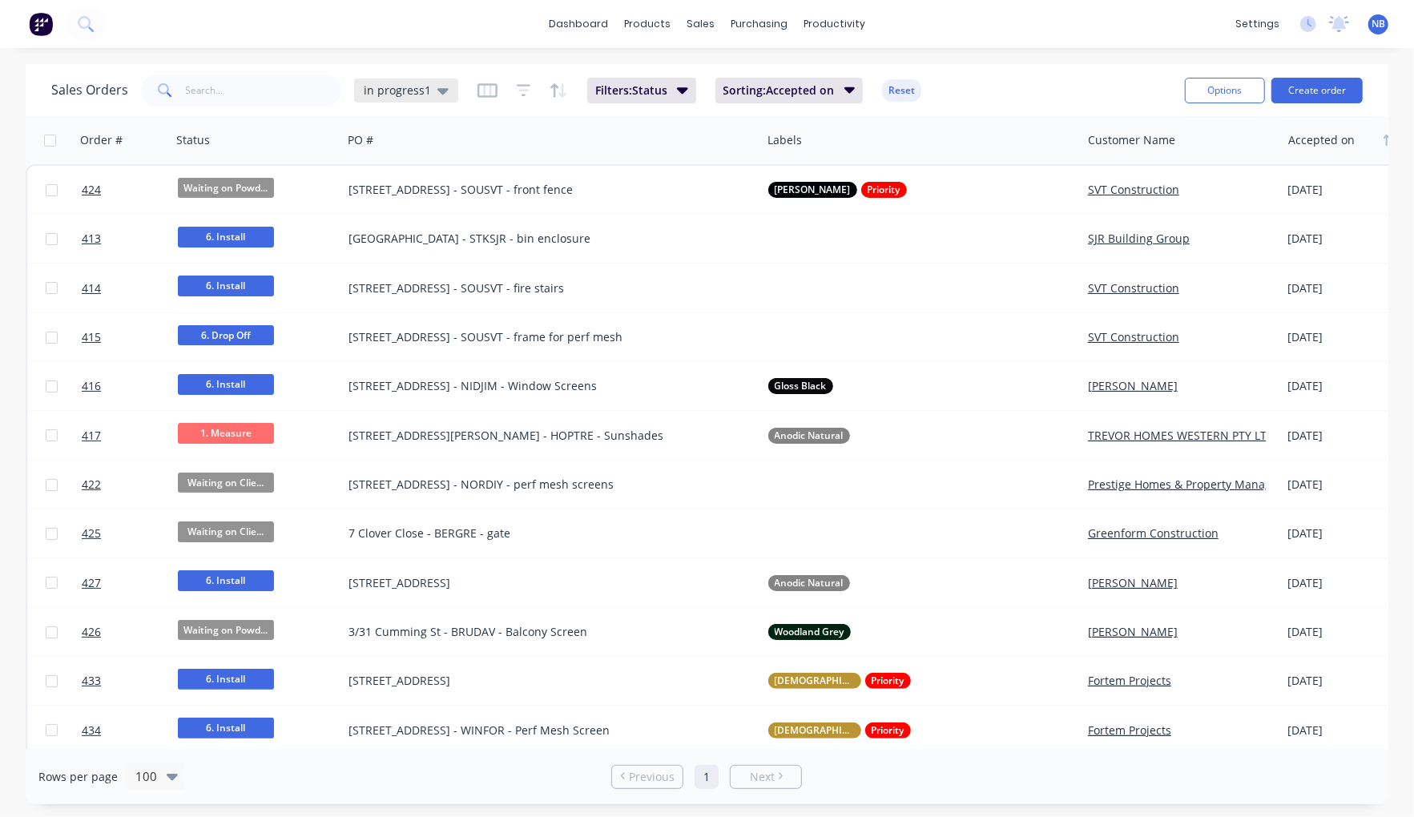
click at [402, 75] on div "Sales Orders in progress1" at bounding box center [254, 91] width 407 height 32
click at [402, 97] on div "in progress1" at bounding box center [406, 91] width 104 height 24
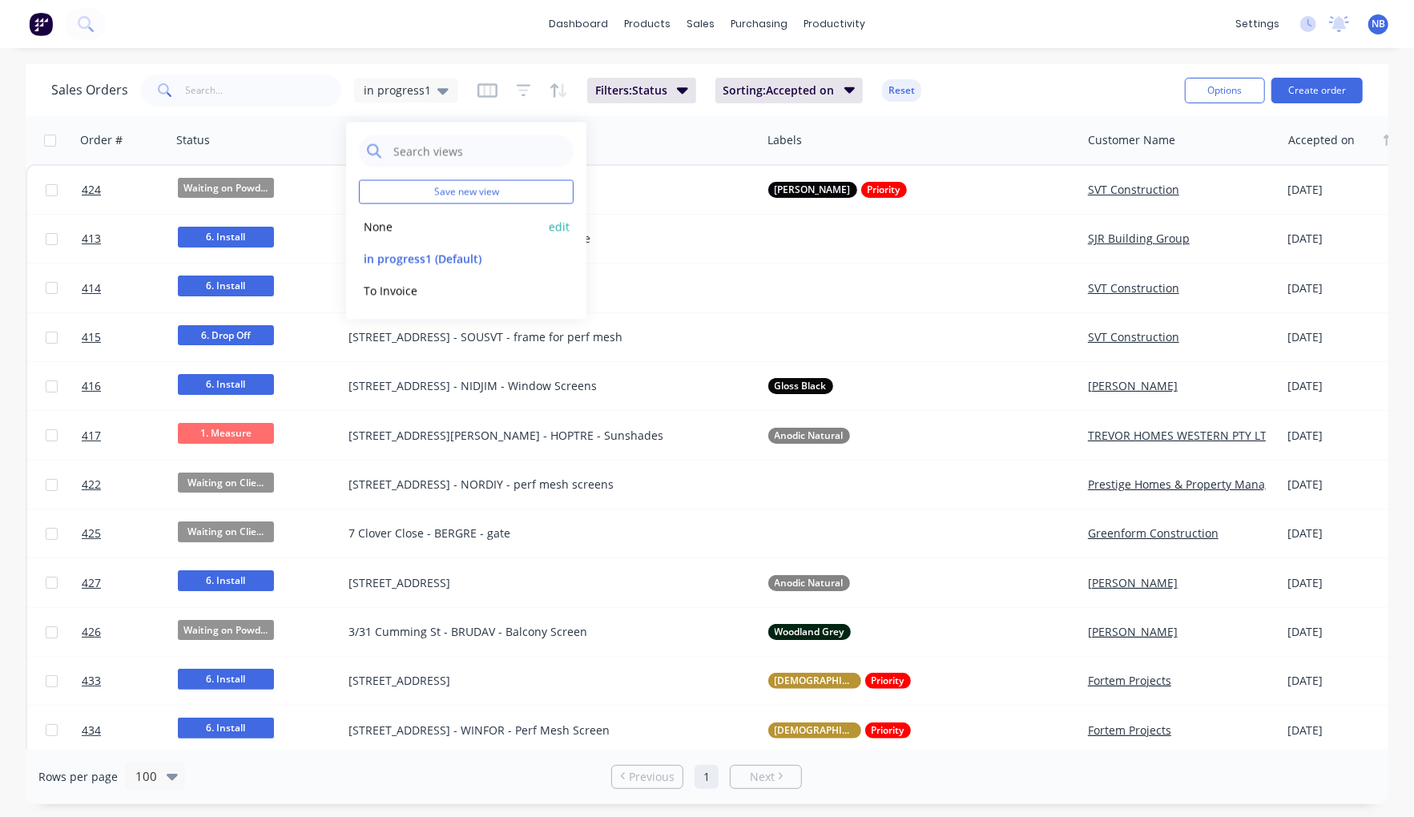
click at [424, 225] on button "None" at bounding box center [450, 226] width 183 height 18
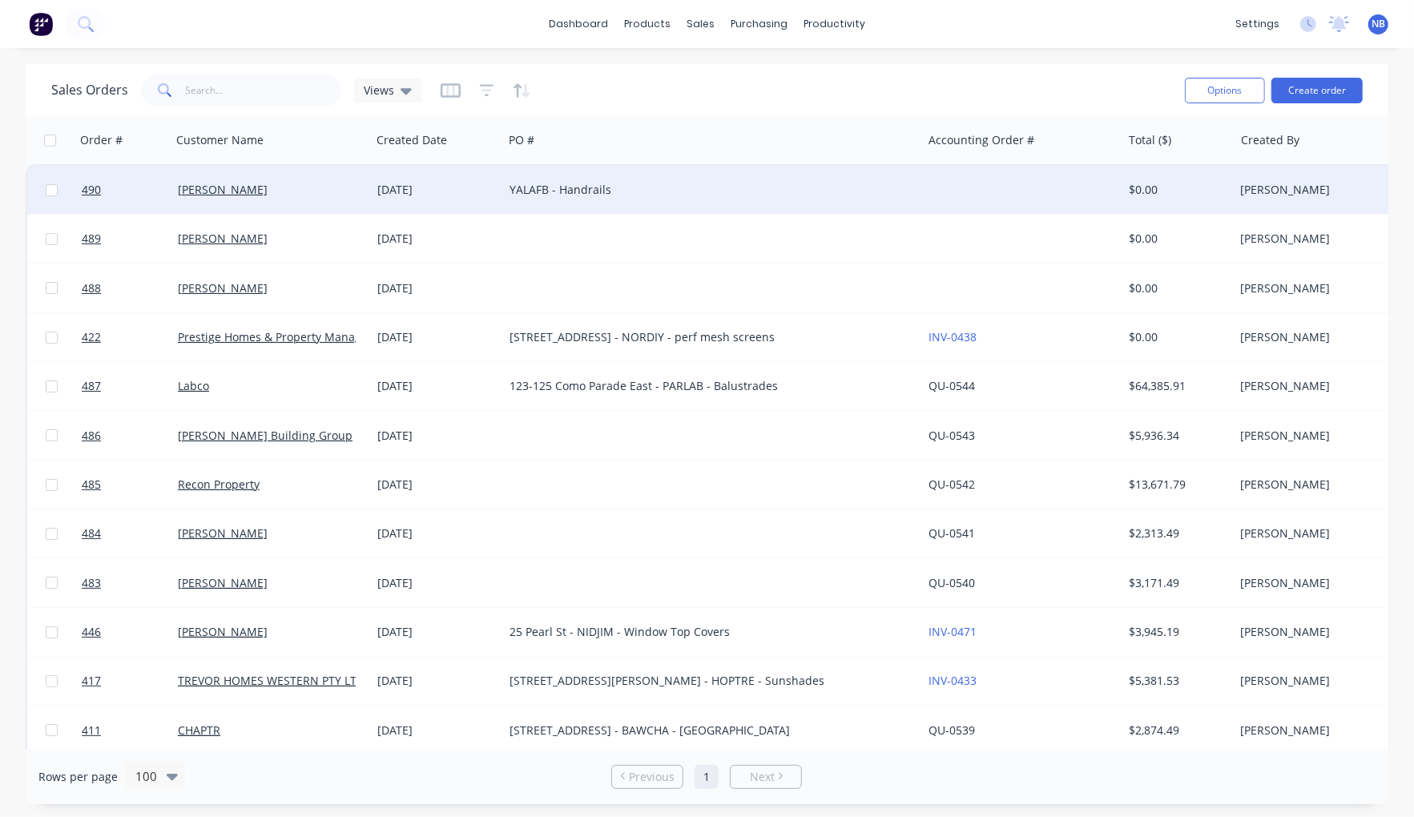
click at [379, 194] on div "[DATE]" at bounding box center [436, 190] width 119 height 16
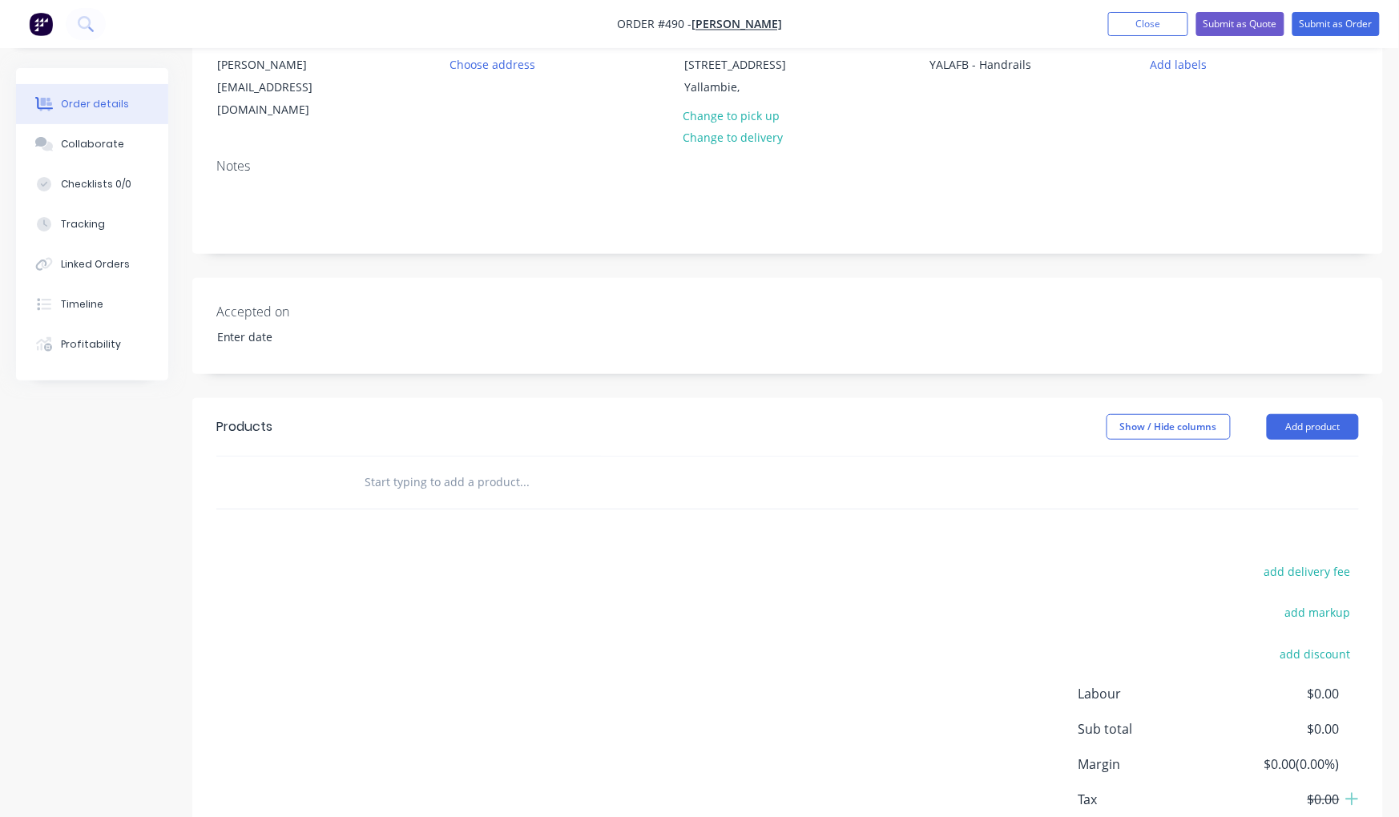
scroll to position [250, 0]
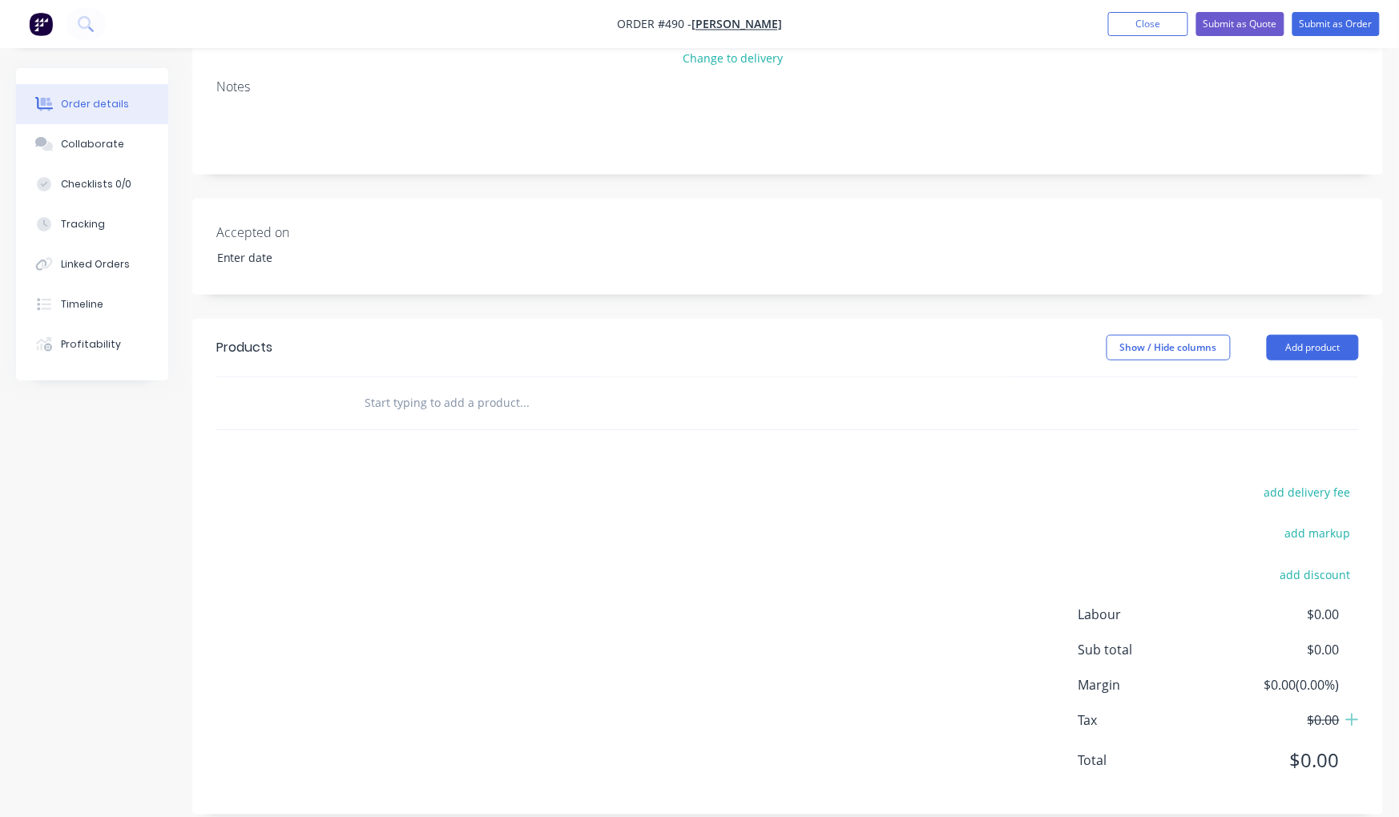
click at [443, 387] on input "text" at bounding box center [524, 403] width 320 height 32
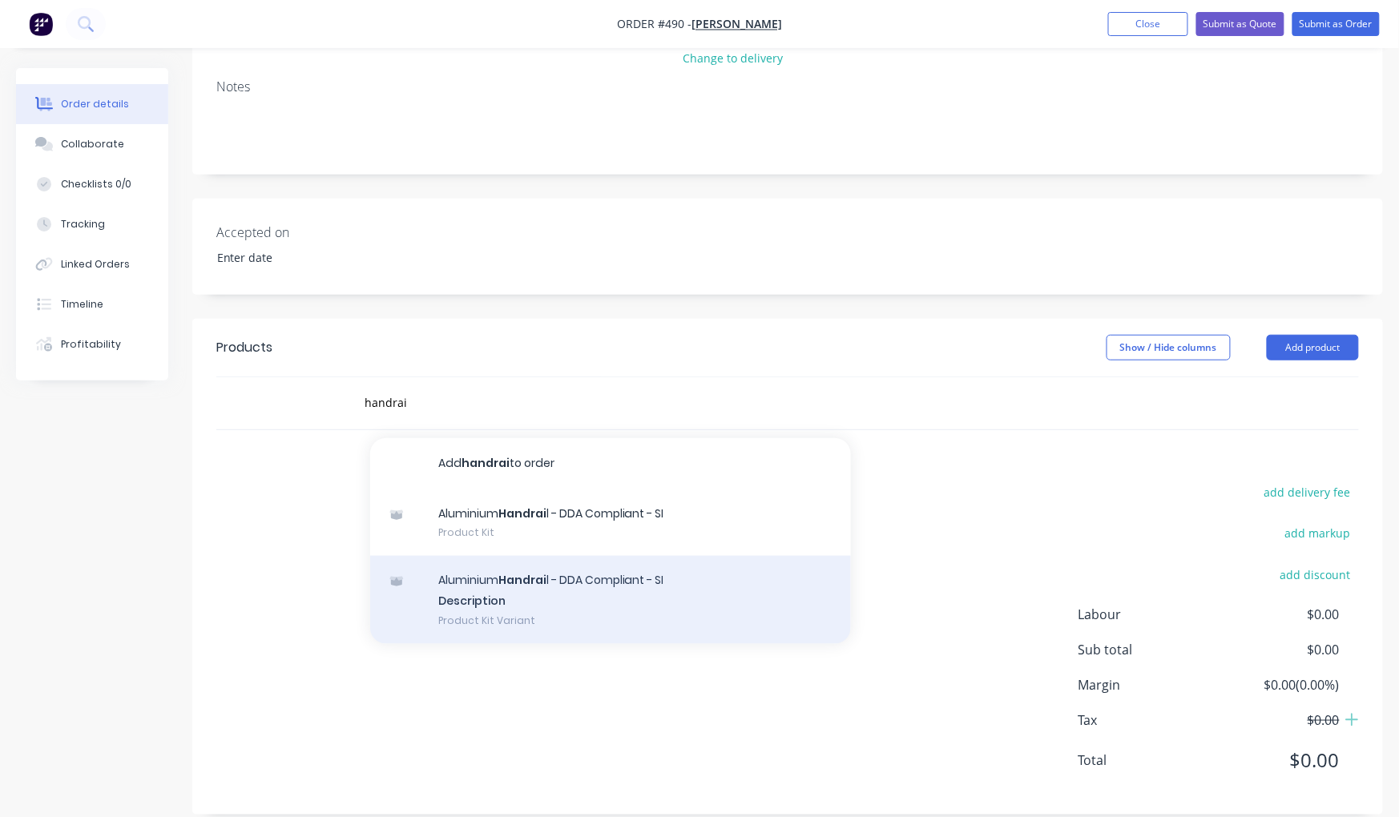
click at [548, 578] on div "Aluminium Handrai l - DDA Compliant - SI Description Product Kit Variant" at bounding box center [610, 600] width 481 height 88
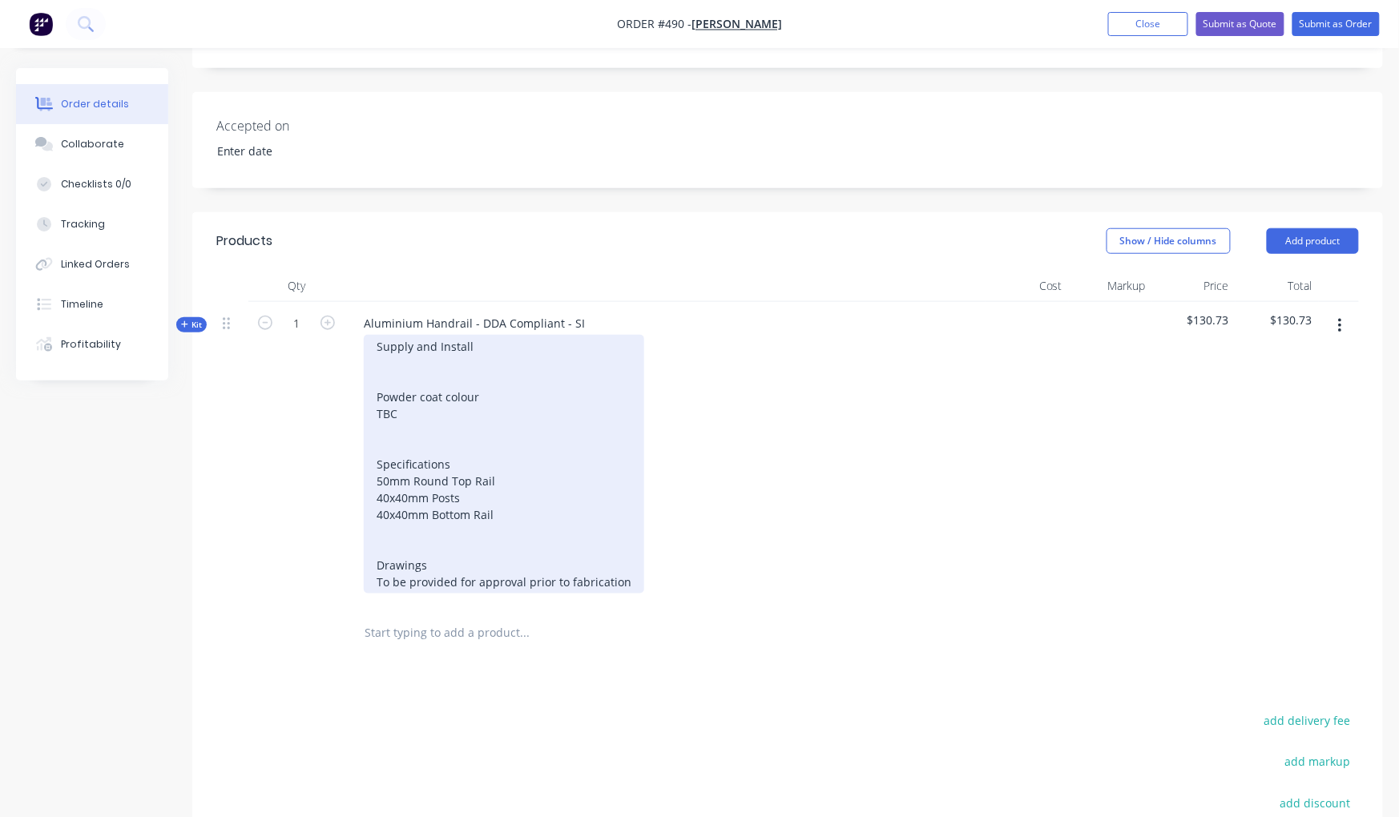
scroll to position [364, 0]
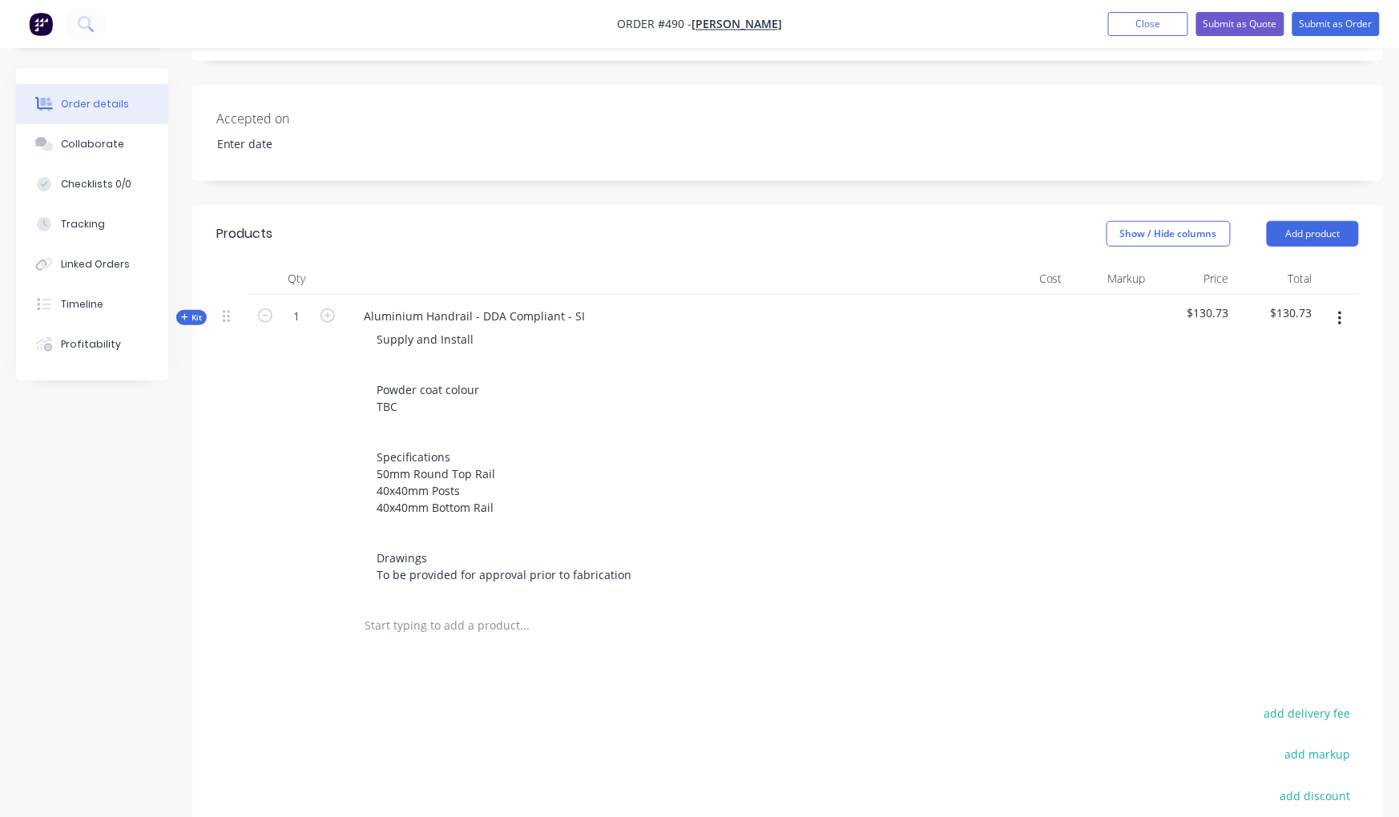
click at [196, 312] on span "Kit" at bounding box center [191, 318] width 21 height 12
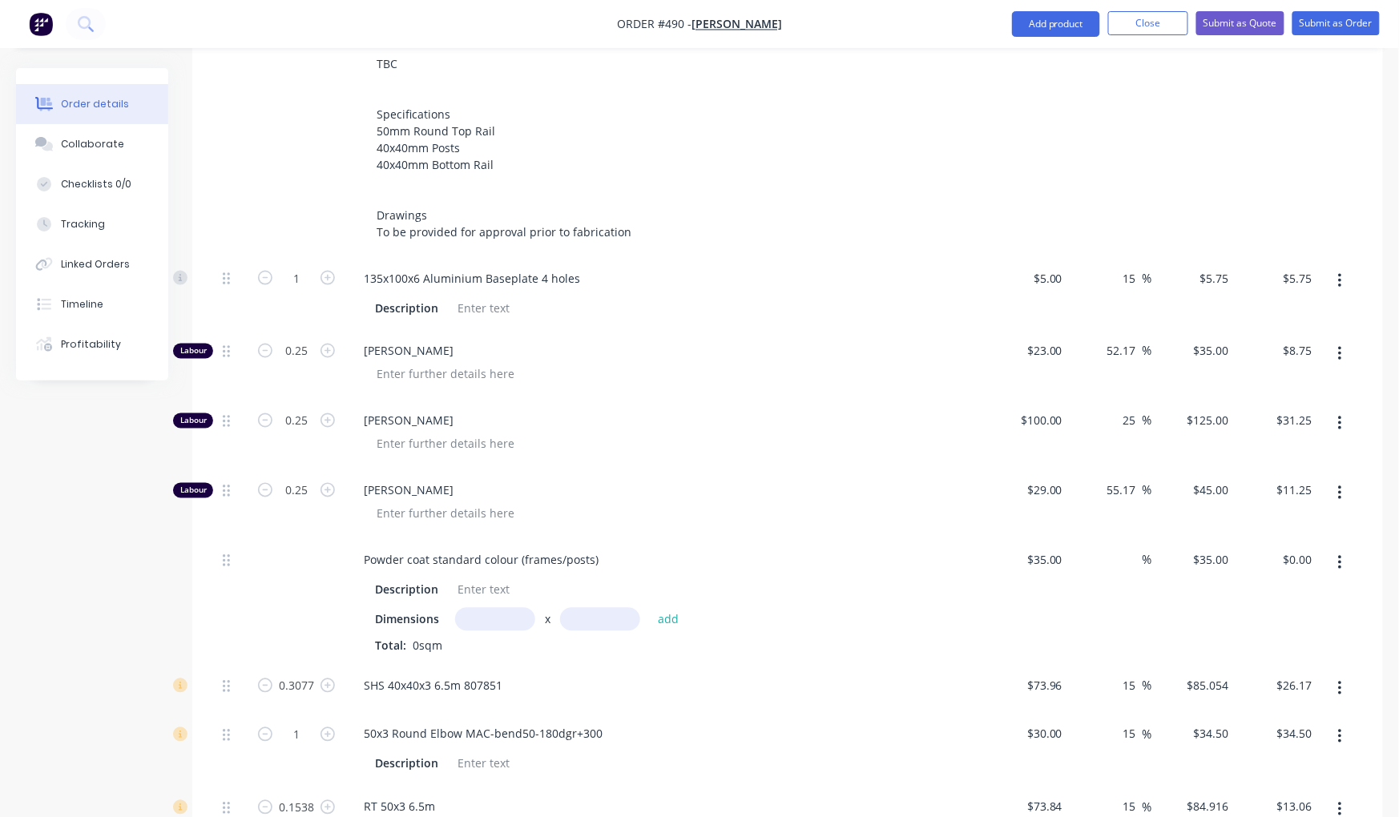
scroll to position [821, 0]
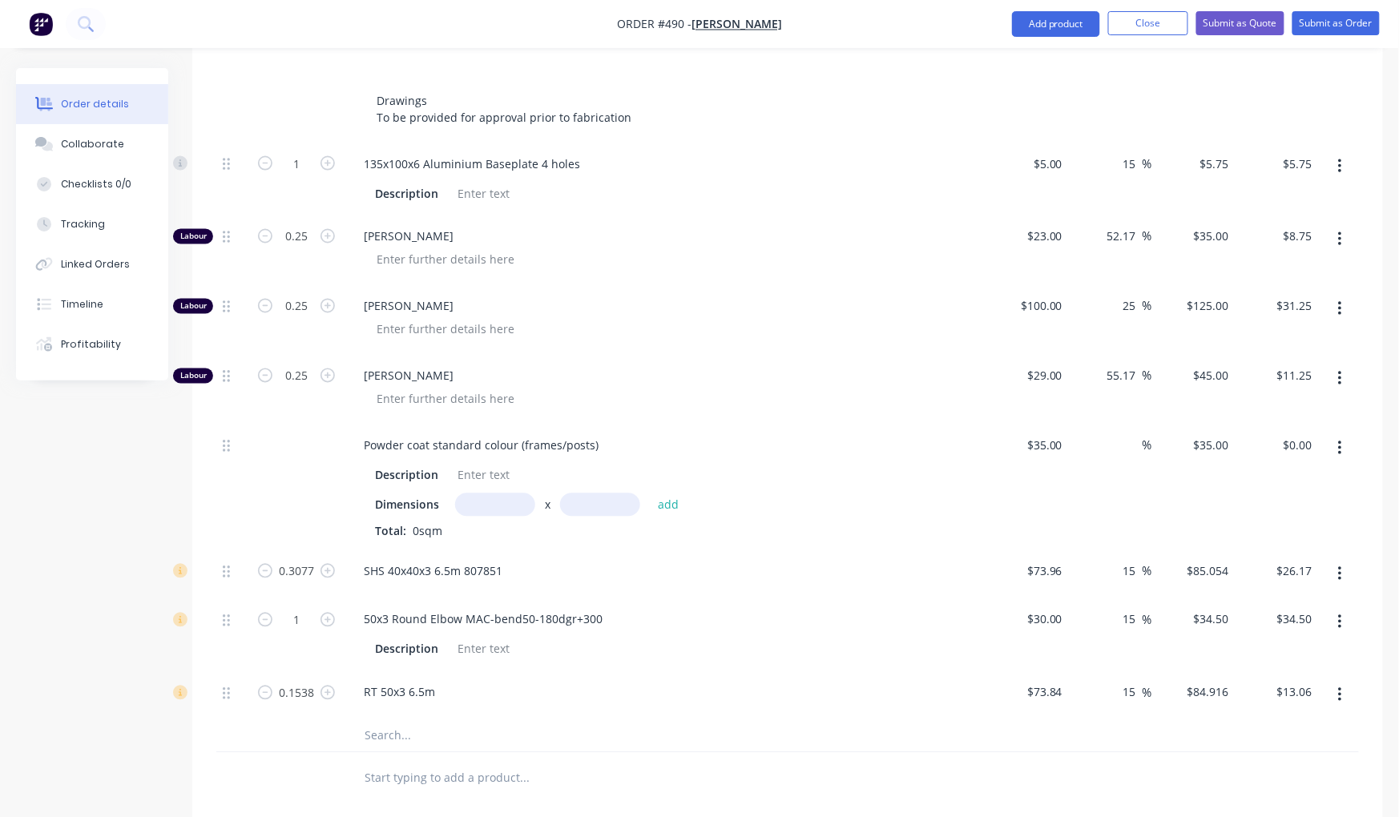
click at [485, 494] on input "text" at bounding box center [495, 505] width 80 height 23
click at [492, 494] on input "text" at bounding box center [495, 505] width 80 height 23
click at [667, 494] on button "add" at bounding box center [669, 505] width 38 height 22
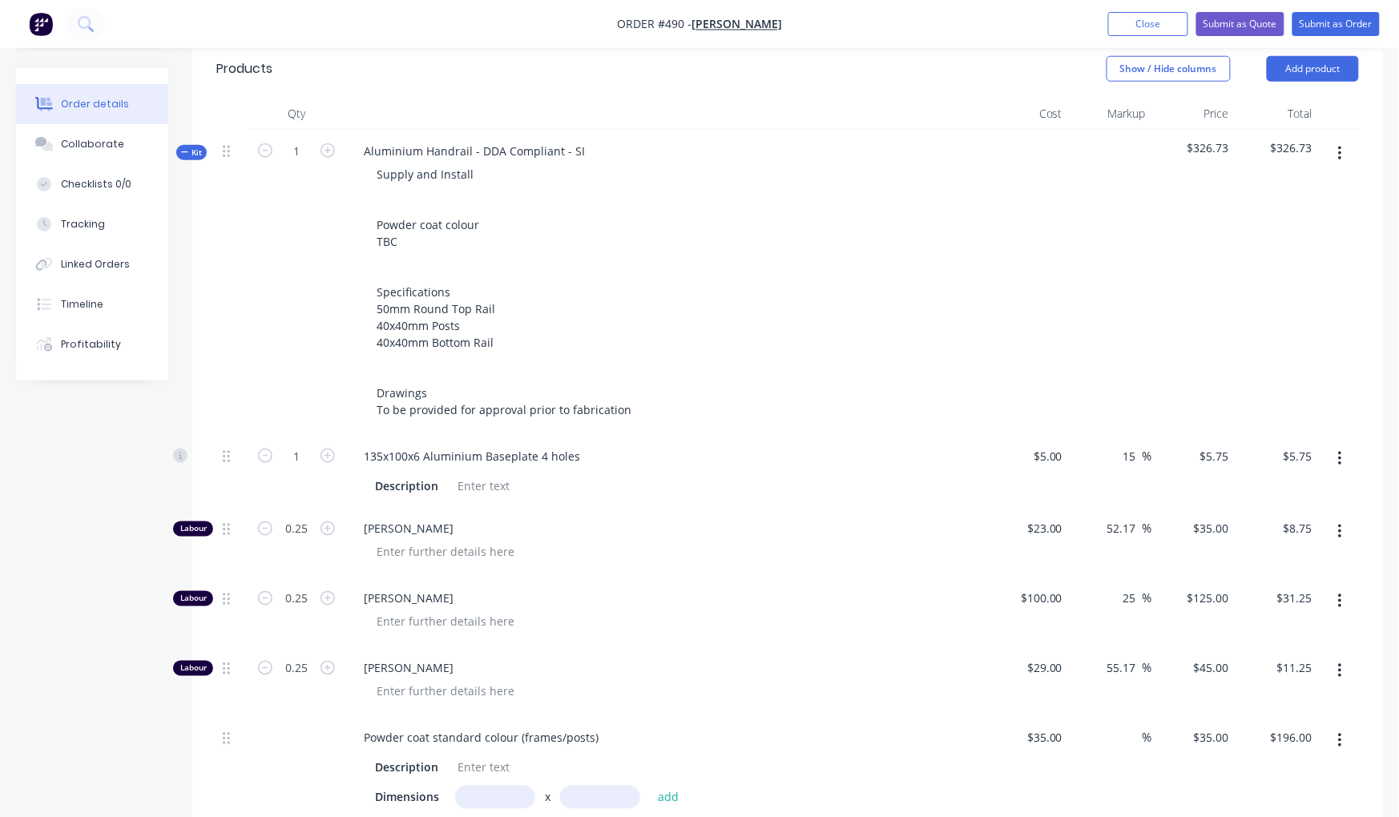
scroll to position [466, 0]
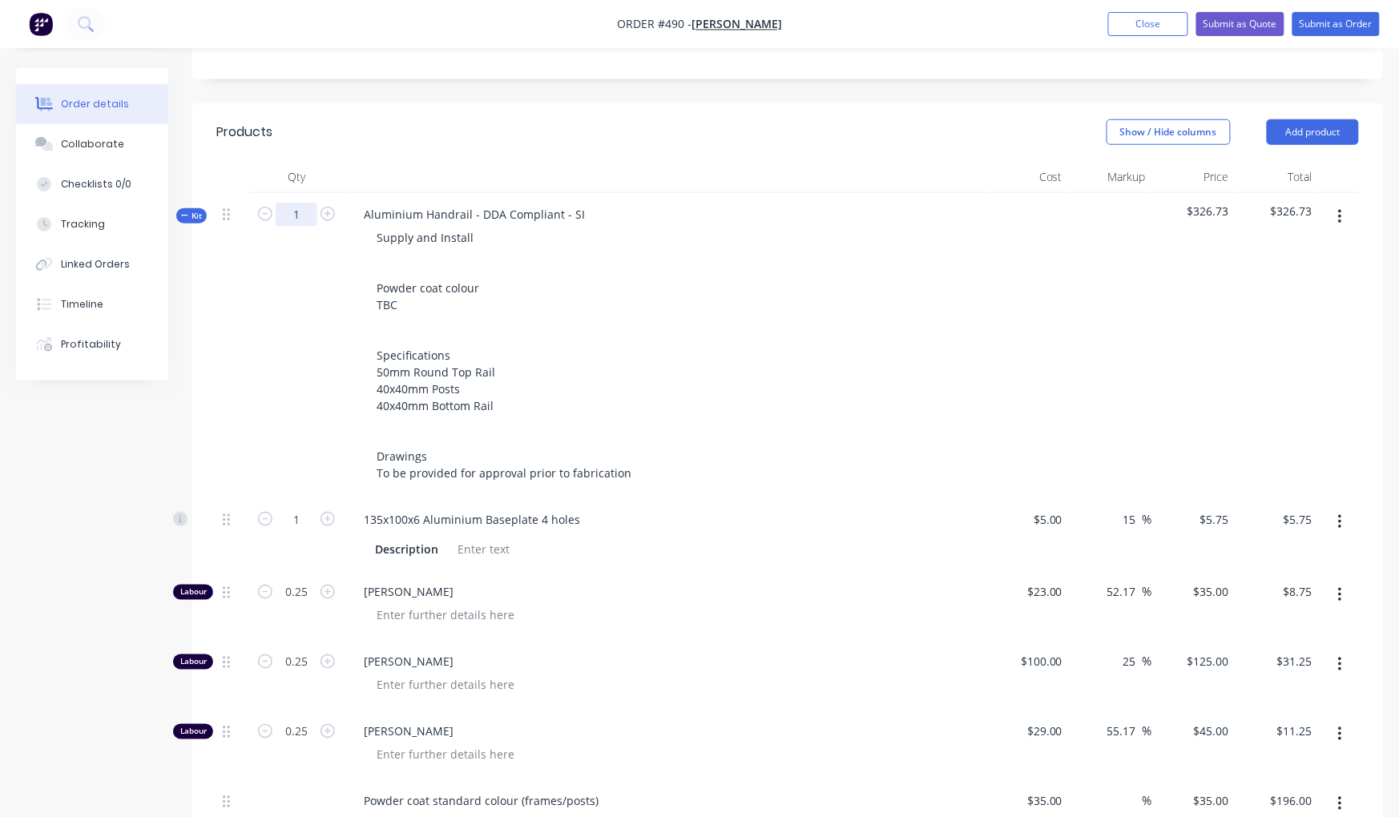
drag, startPoint x: 301, startPoint y: 190, endPoint x: 287, endPoint y: 188, distance: 14.5
click at [287, 203] on input "1" at bounding box center [297, 215] width 42 height 24
click at [103, 538] on div "Created by Nibal Created 11/10/25 Required 11/10/25 Assigned to Add team member…" at bounding box center [699, 599] width 1367 height 1993
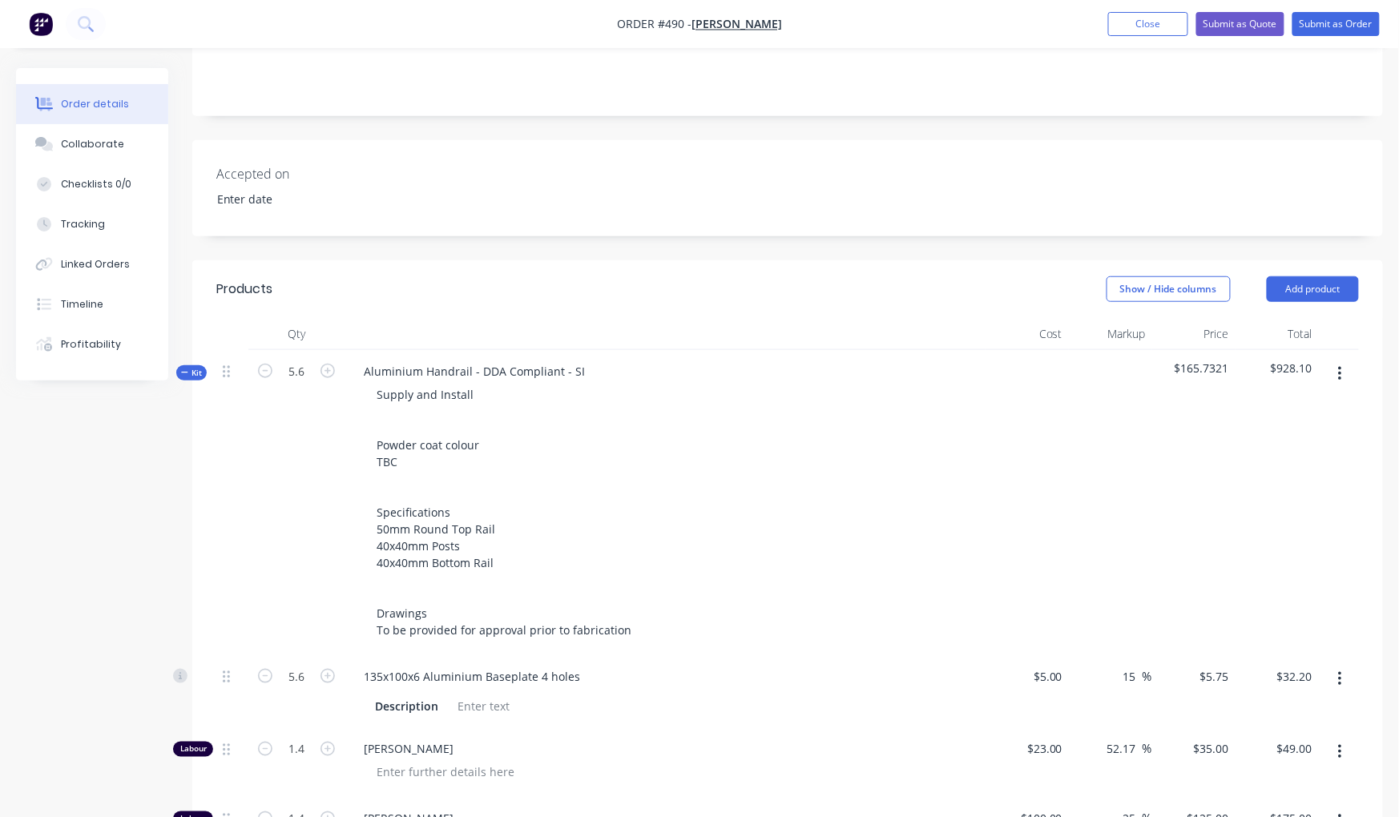
scroll to position [194, 0]
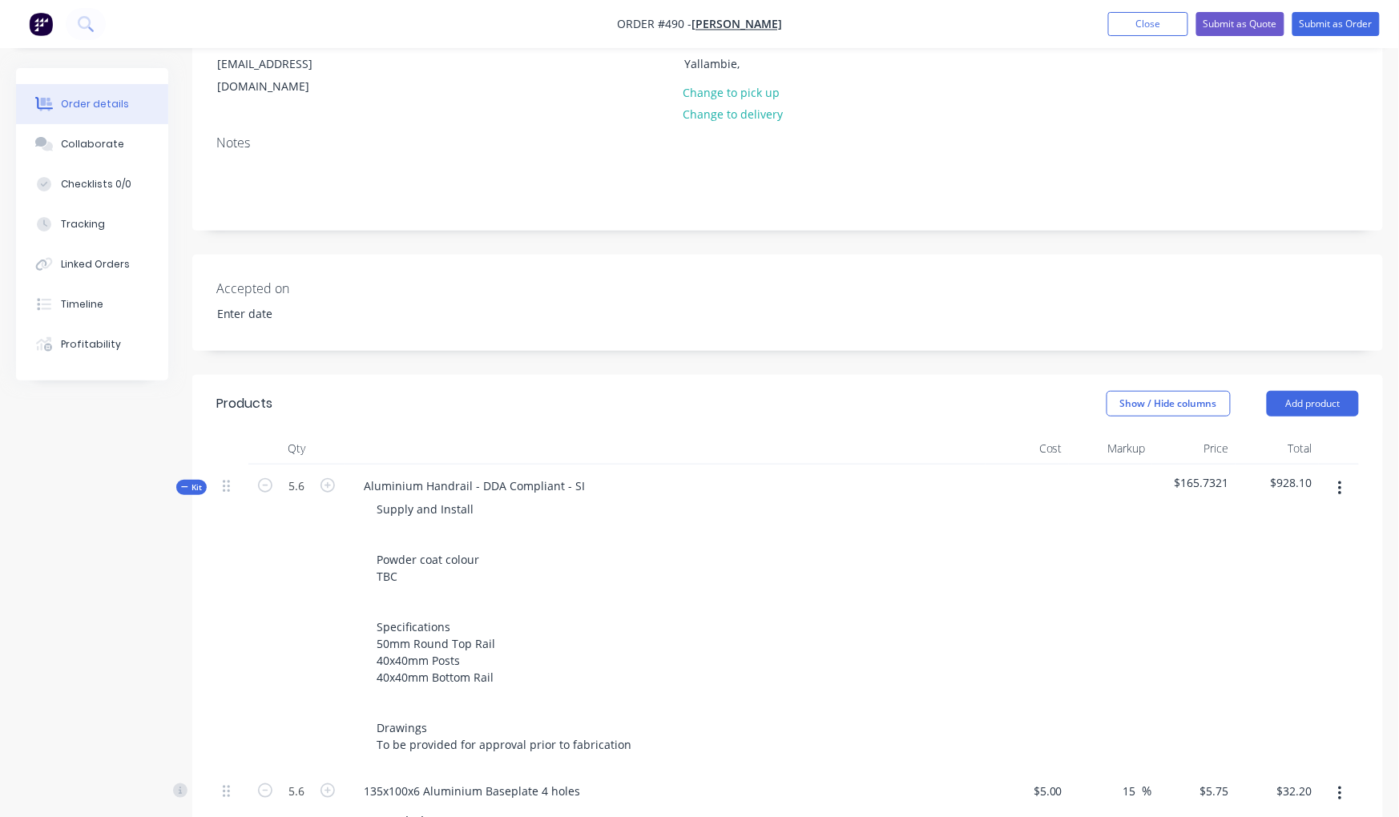
click at [1331, 476] on button "button" at bounding box center [1340, 488] width 38 height 29
click at [1277, 615] on div "Delete" at bounding box center [1282, 626] width 123 height 23
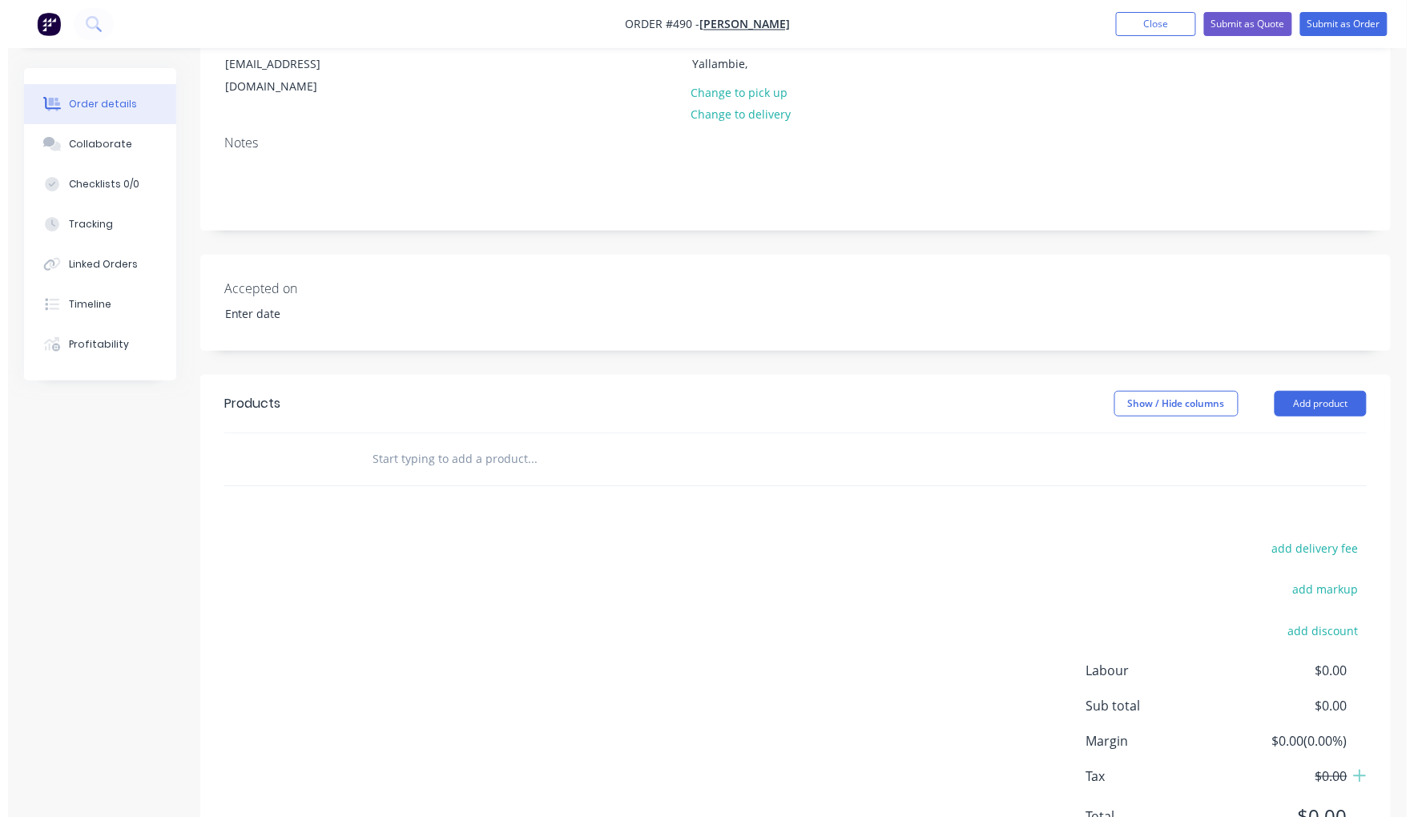
scroll to position [0, 0]
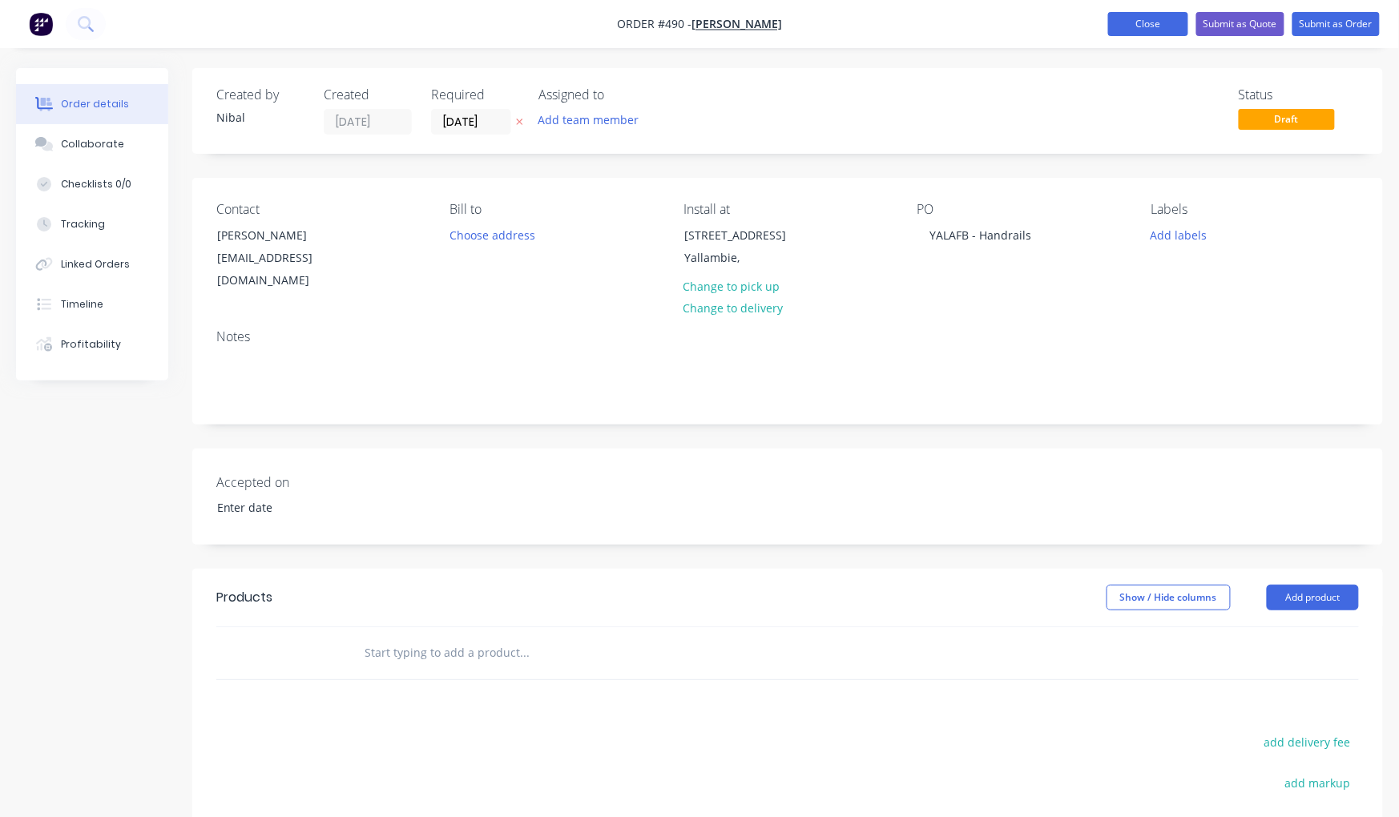
click at [1117, 24] on button "Close" at bounding box center [1148, 24] width 80 height 24
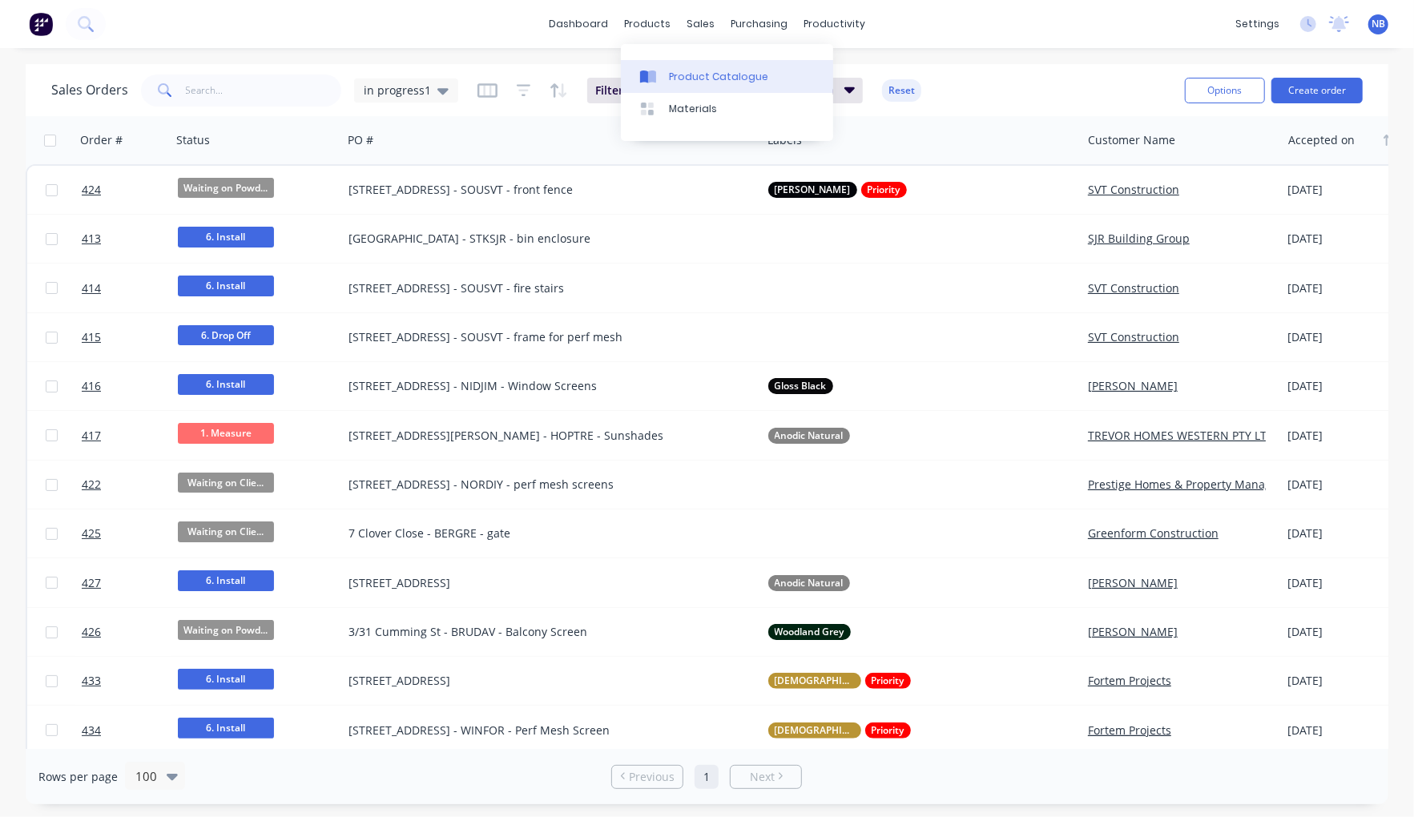
click at [699, 67] on link "Product Catalogue" at bounding box center [727, 76] width 212 height 32
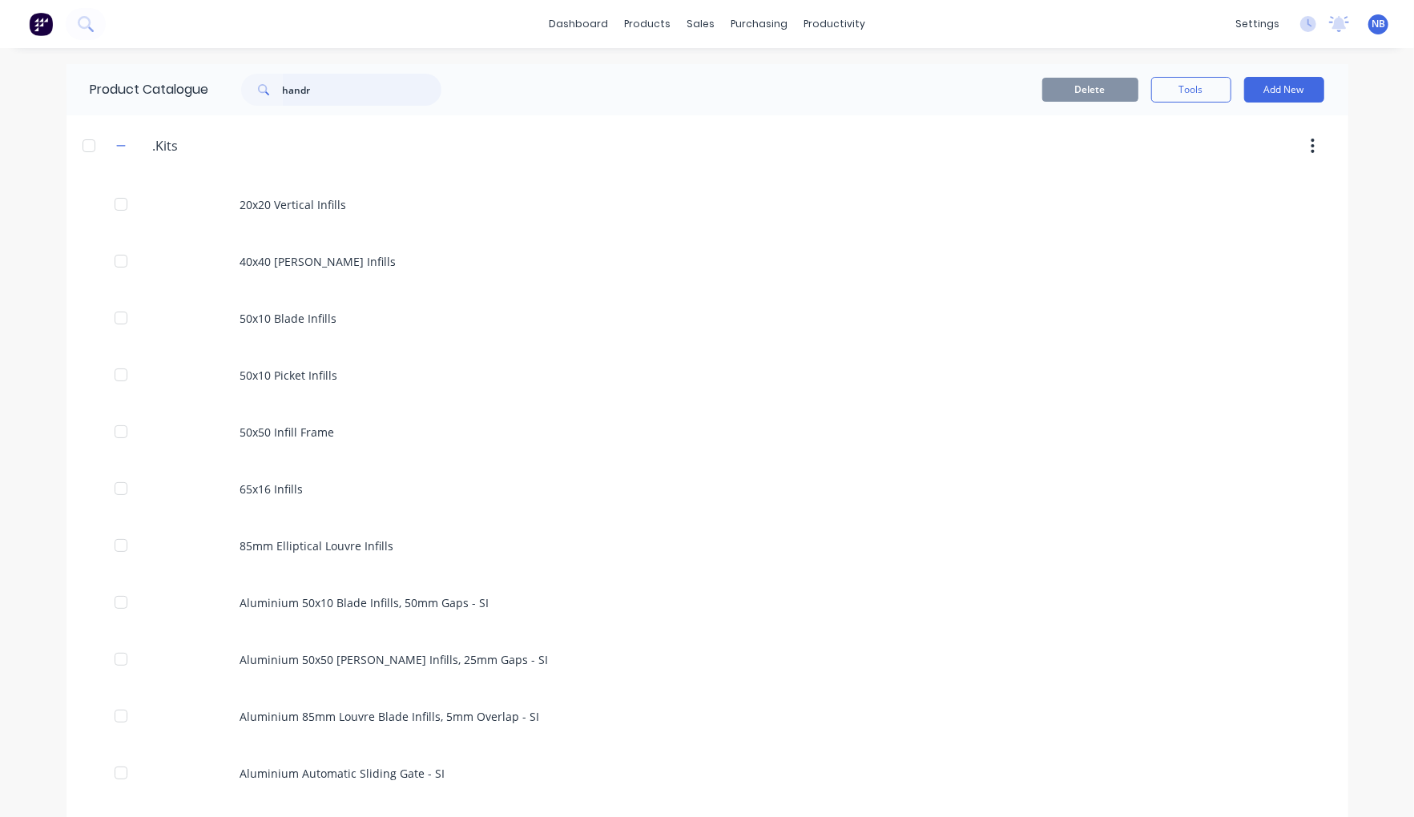
click at [393, 94] on input "handr" at bounding box center [362, 90] width 159 height 32
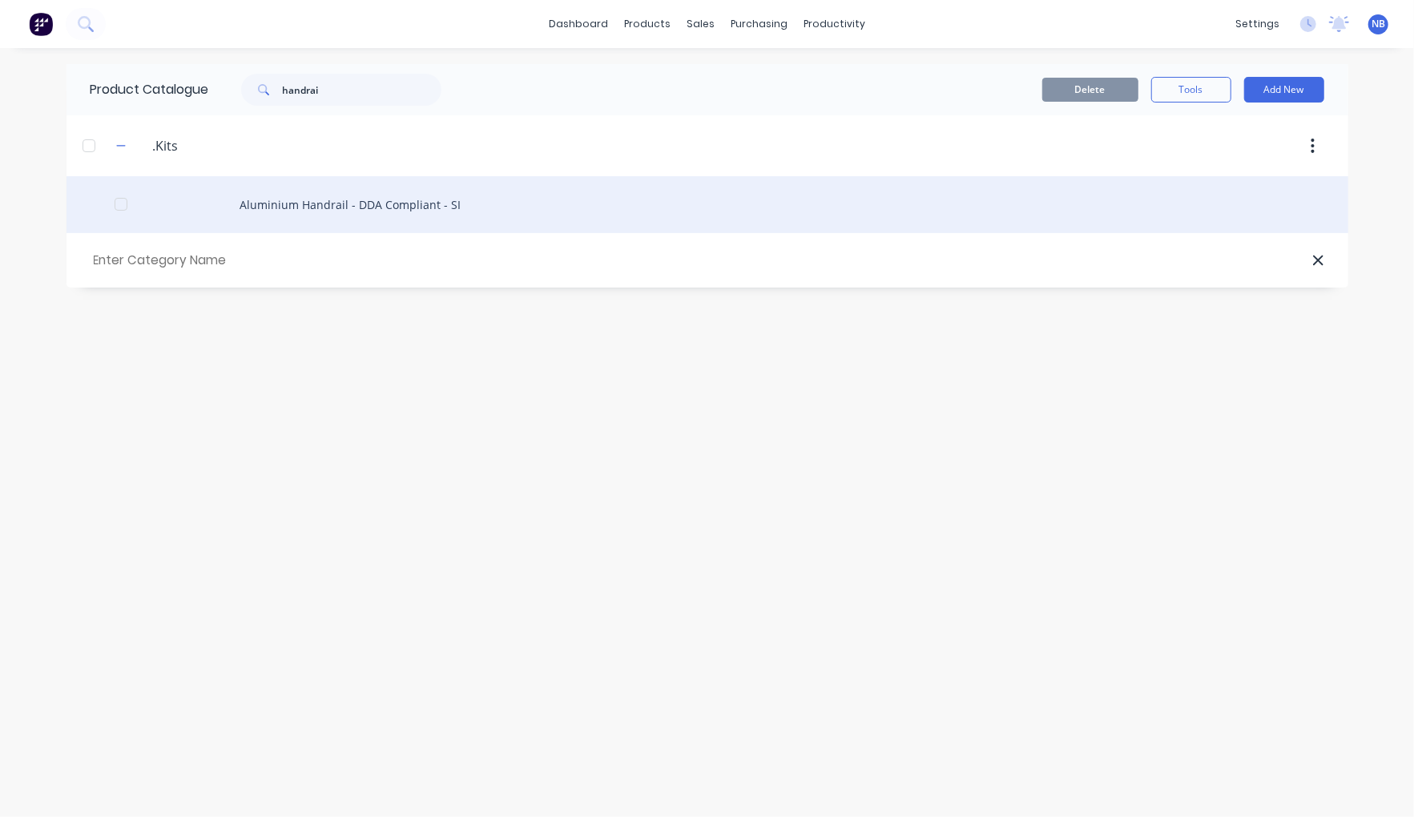
click at [378, 221] on div "Aluminium Handrail - DDA Compliant - SI" at bounding box center [708, 204] width 1282 height 57
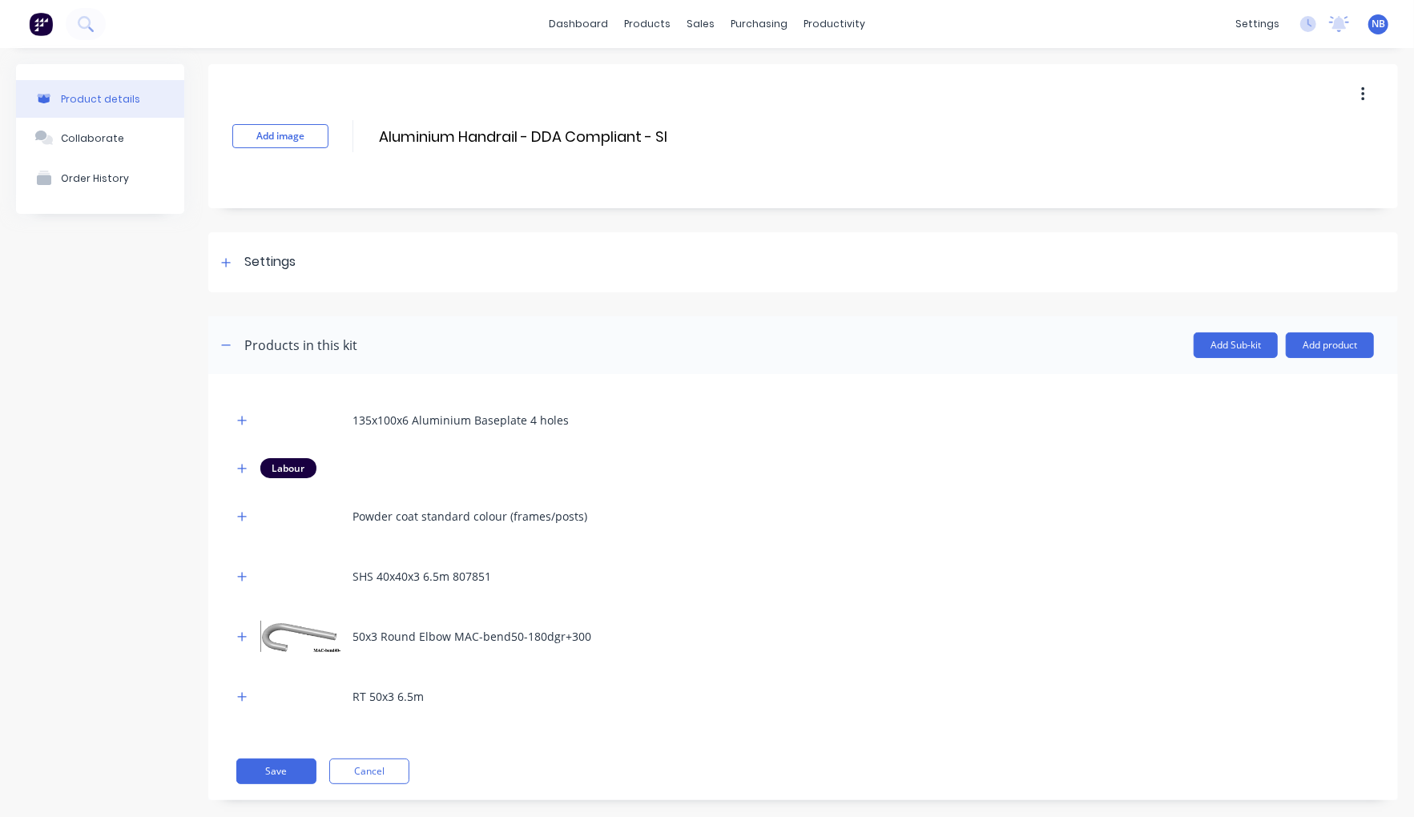
scroll to position [23, 0]
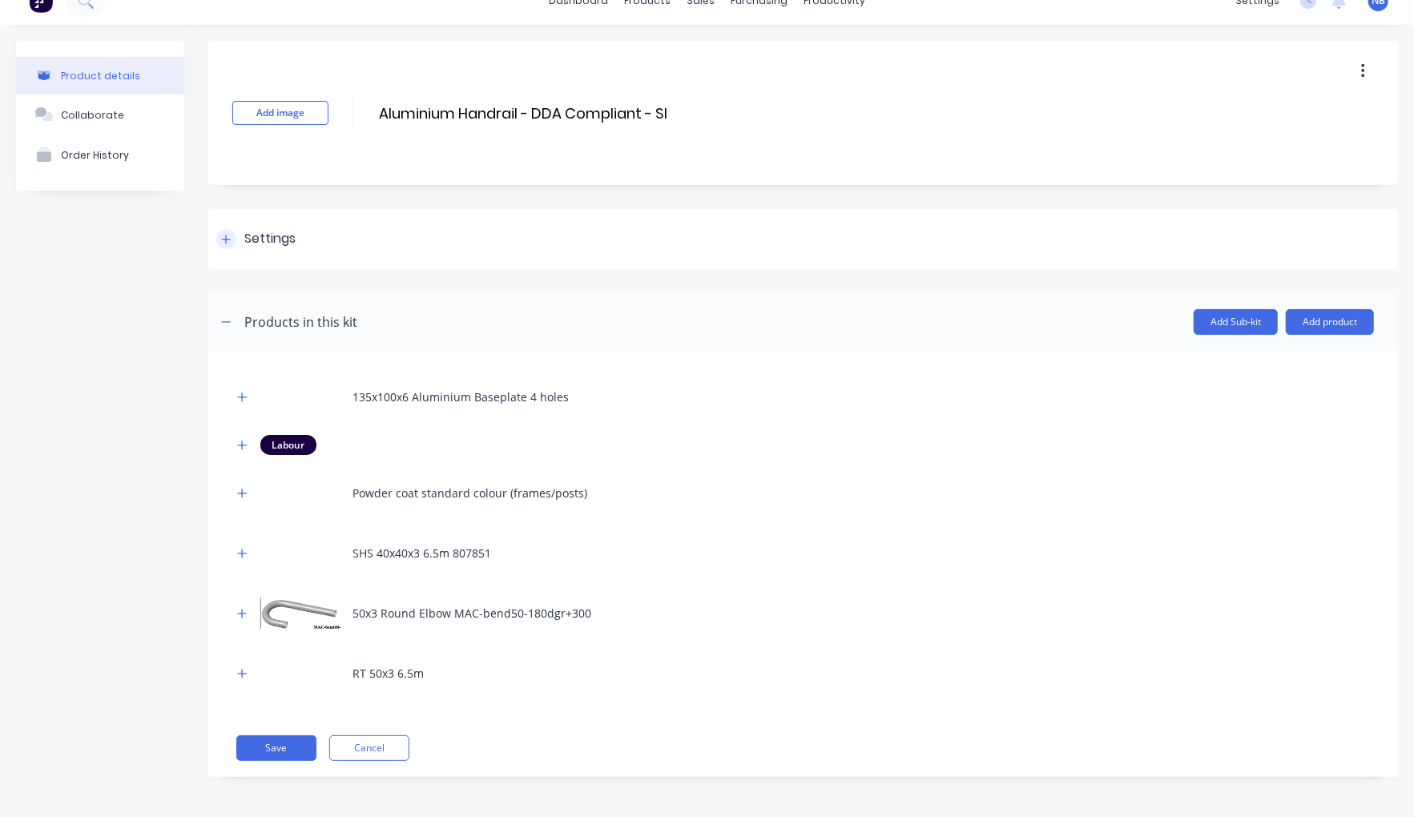
click at [219, 226] on div "Settings" at bounding box center [803, 239] width 1190 height 60
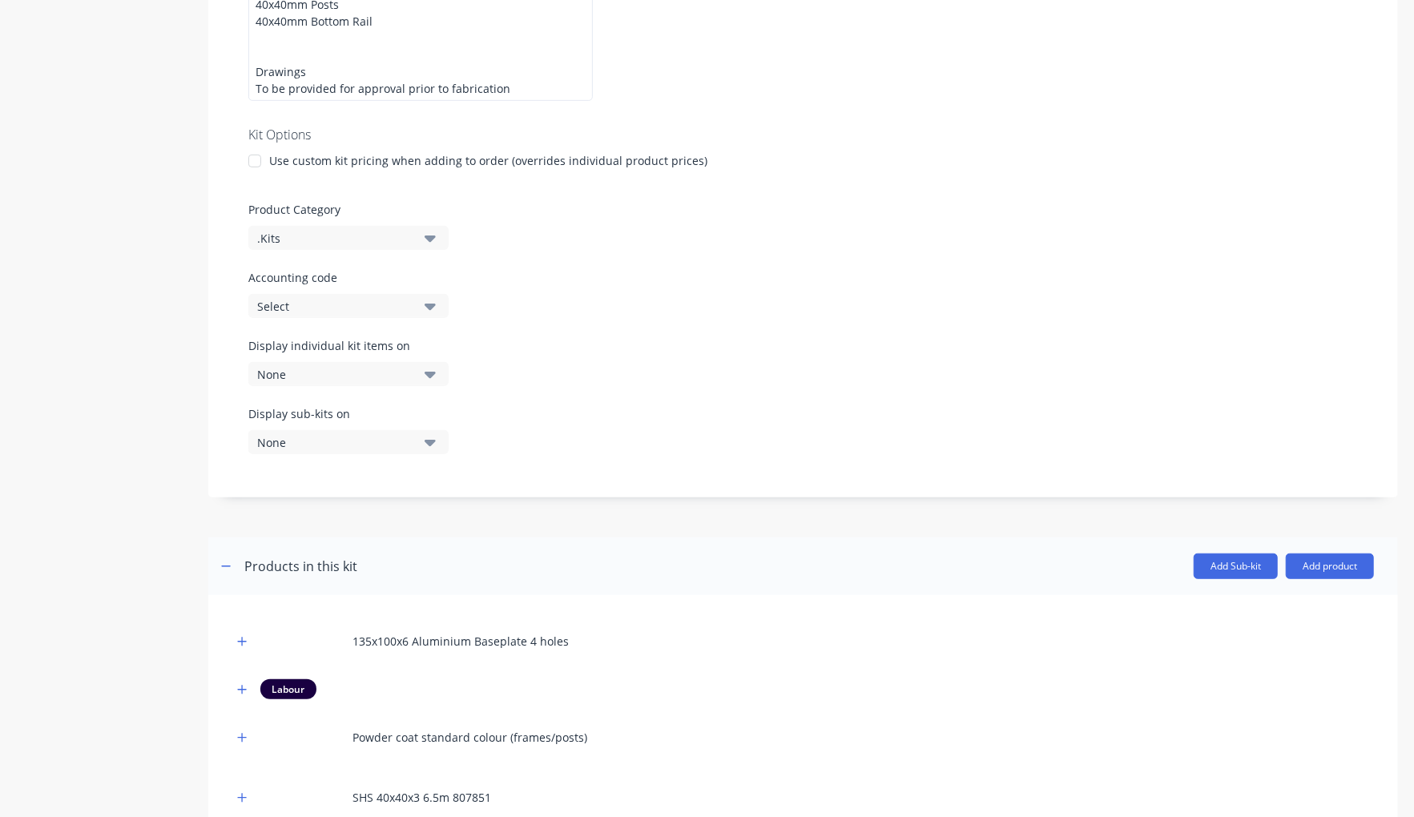
scroll to position [617, 0]
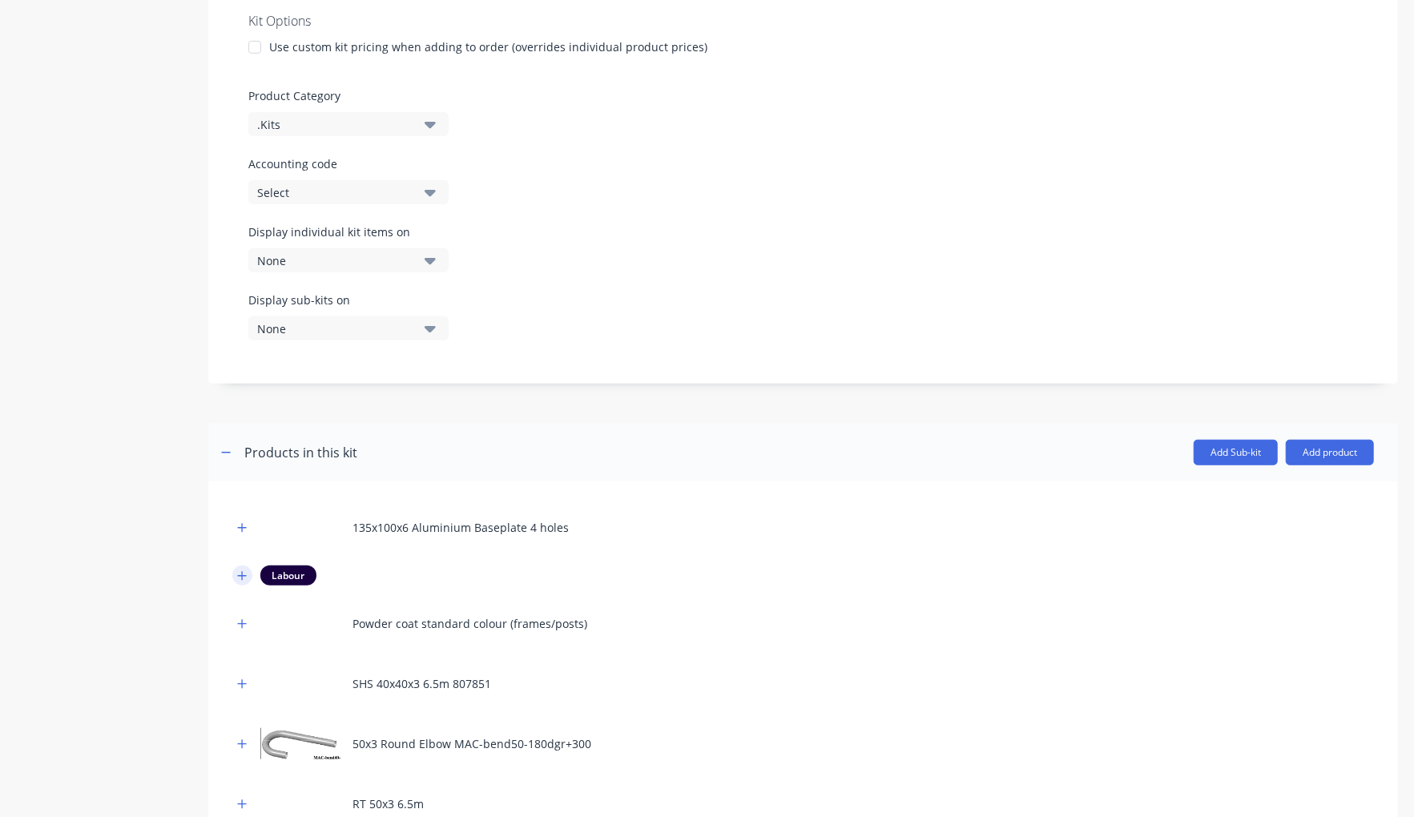
click at [240, 570] on icon "button" at bounding box center [242, 575] width 10 height 11
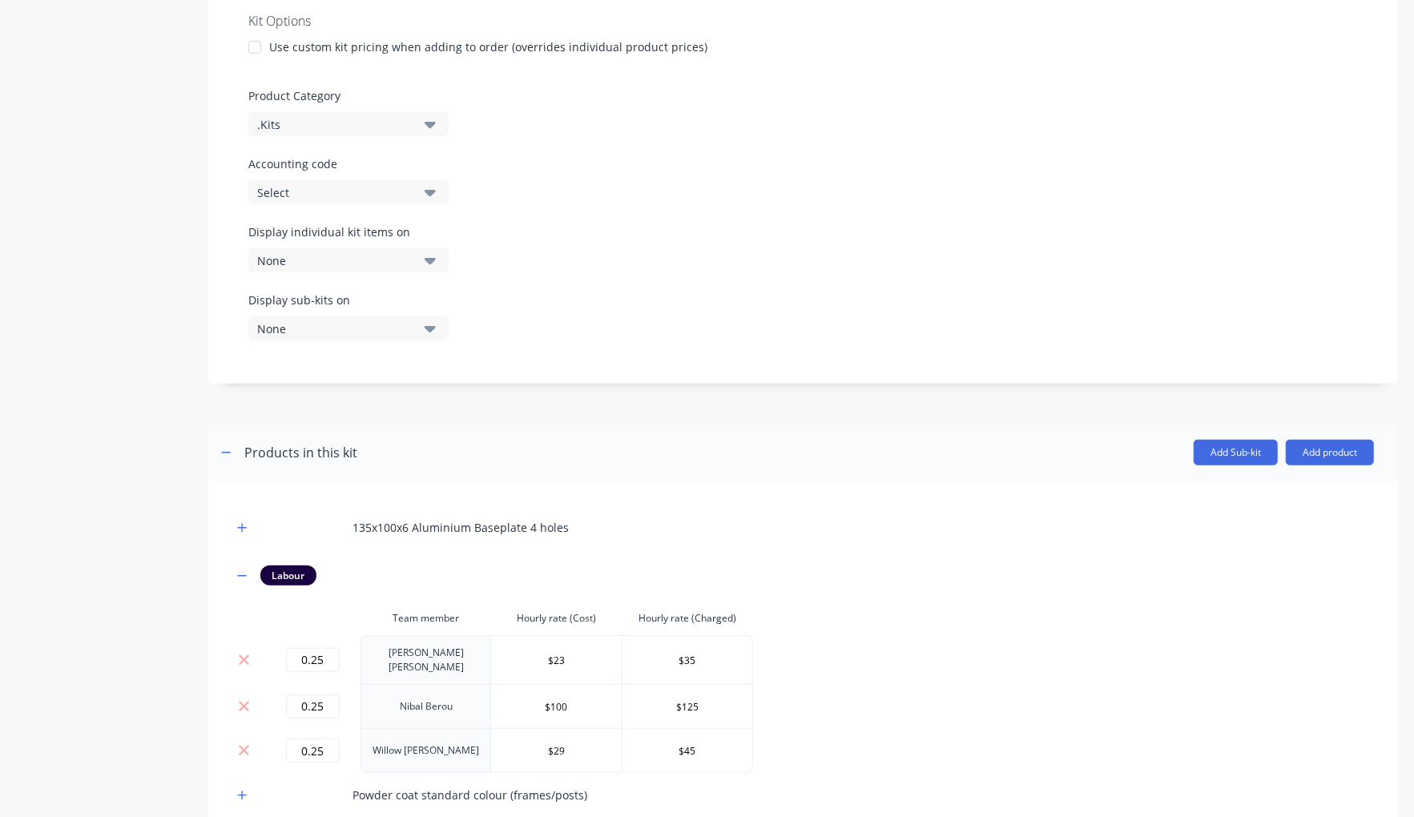
scroll to position [864, 0]
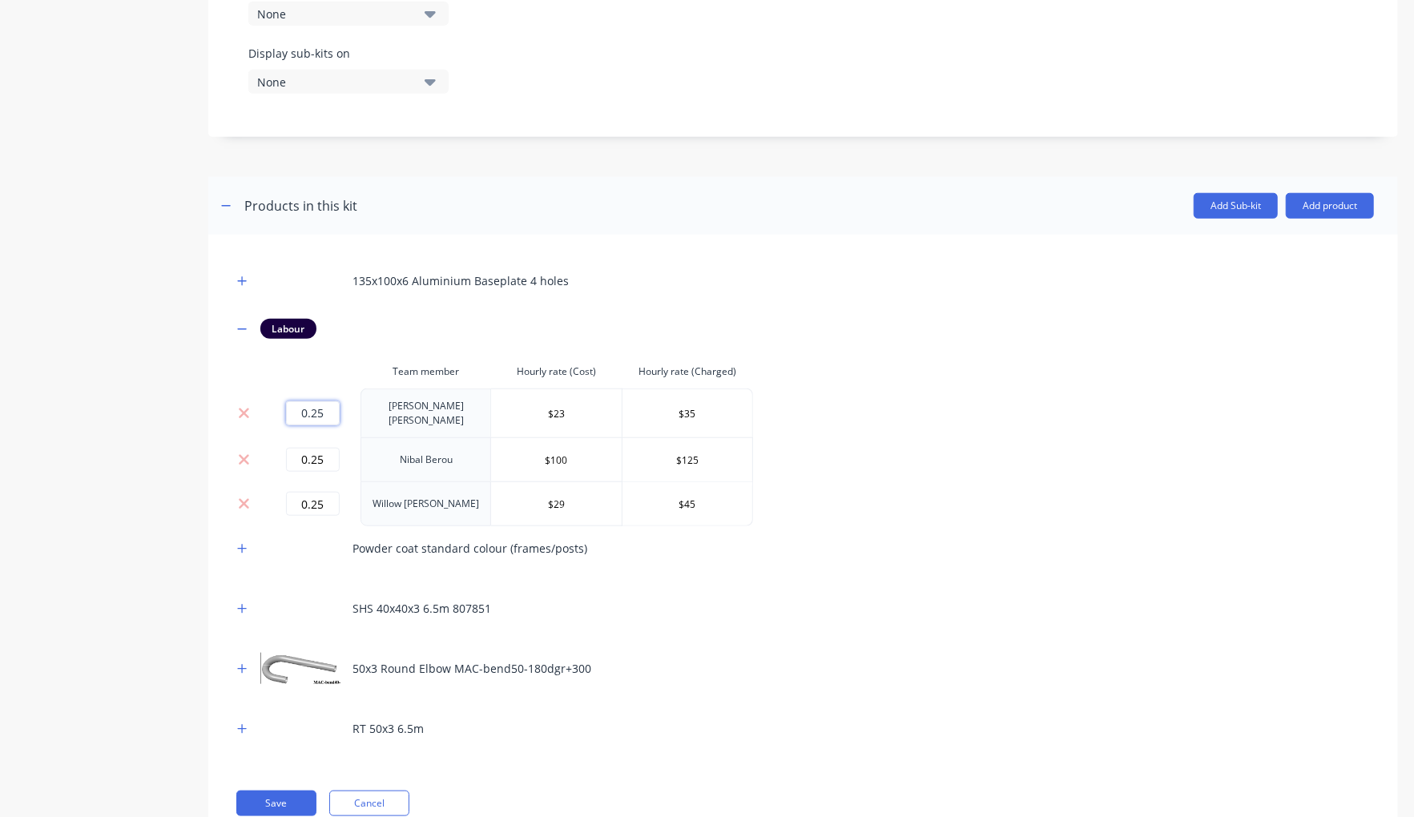
drag, startPoint x: 325, startPoint y: 389, endPoint x: 271, endPoint y: 392, distance: 54.5
click at [273, 401] on div "0.25" at bounding box center [312, 413] width 83 height 24
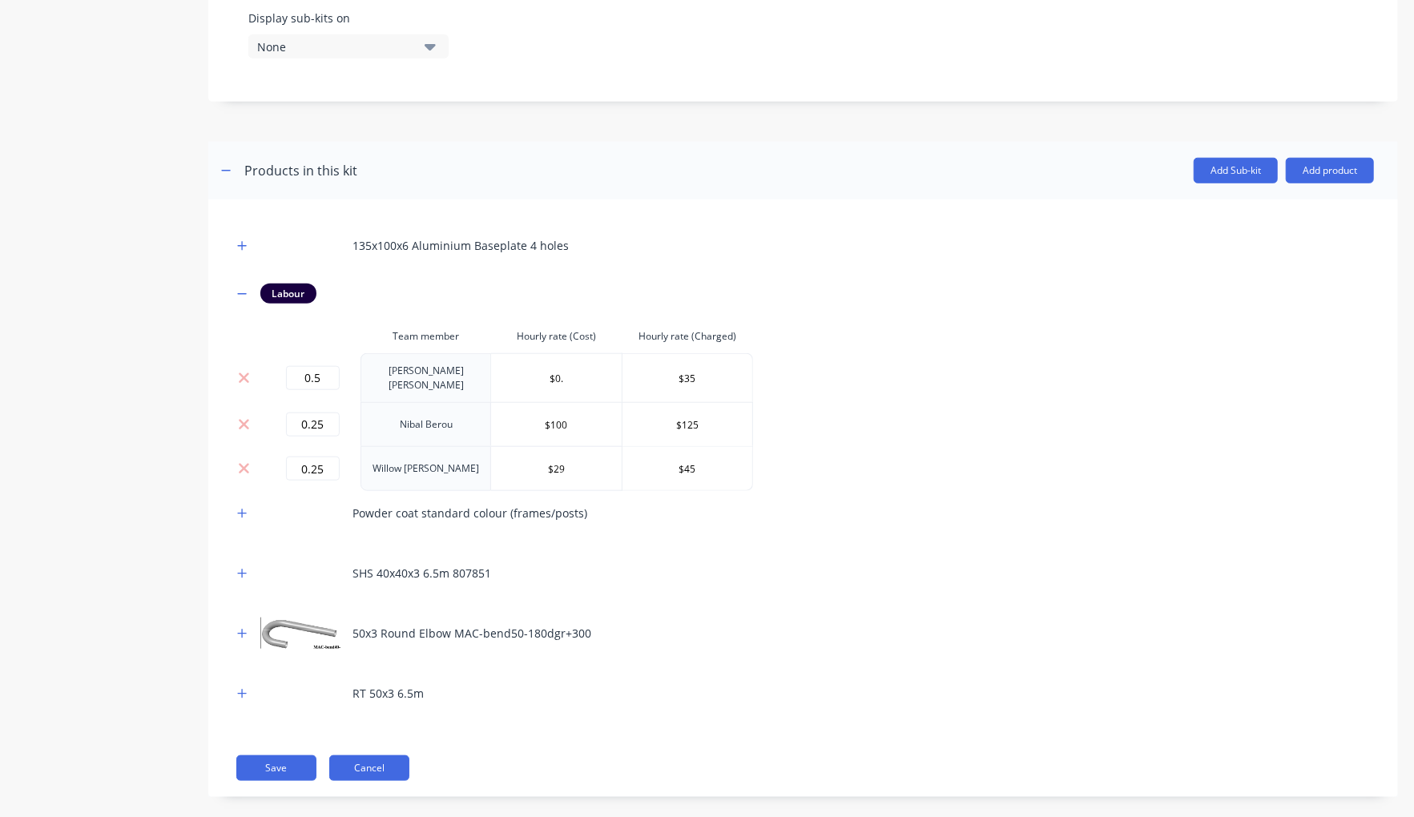
click at [385, 756] on button "Cancel" at bounding box center [369, 769] width 80 height 26
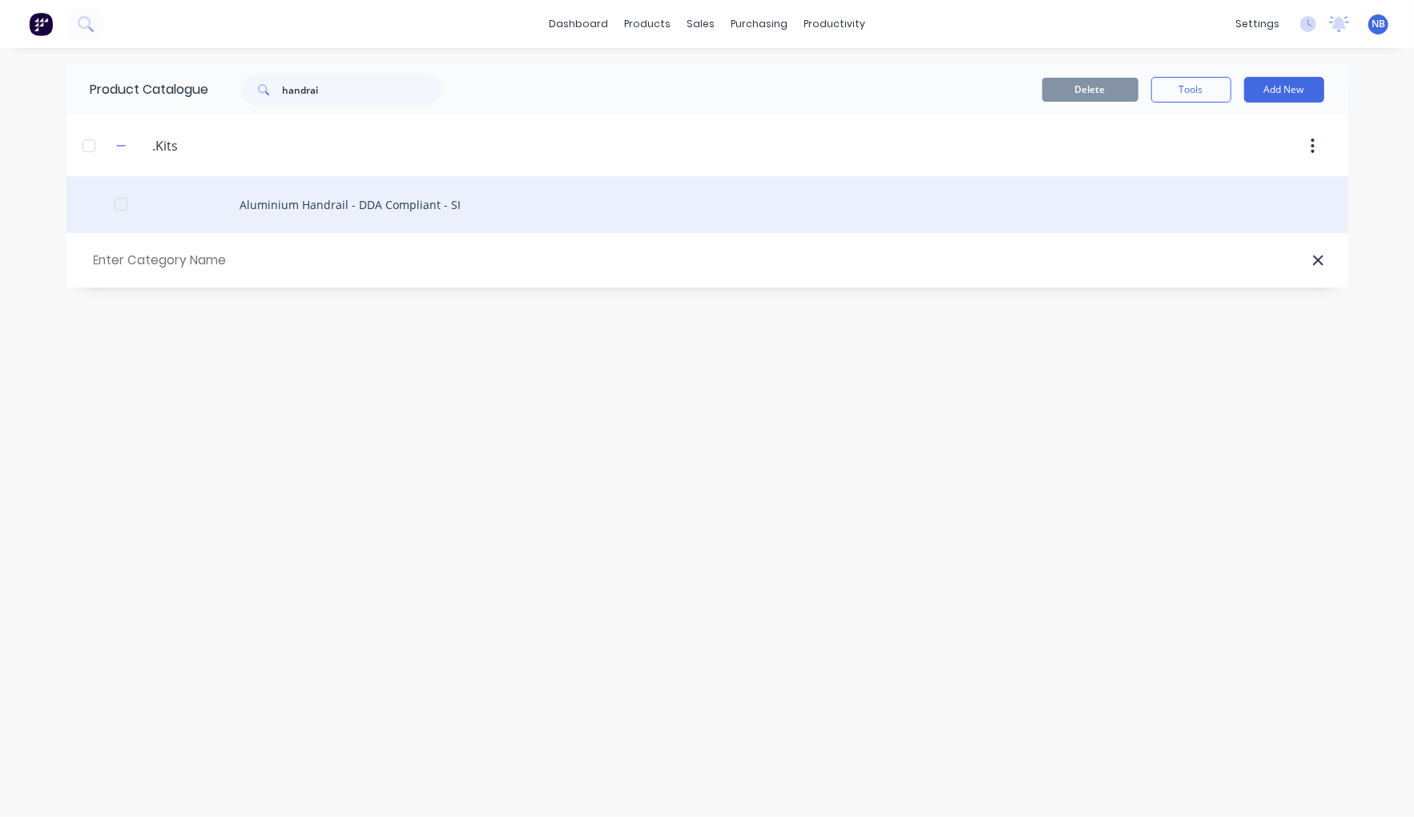
click at [349, 221] on div "Aluminium Handrail - DDA Compliant - SI" at bounding box center [708, 204] width 1282 height 57
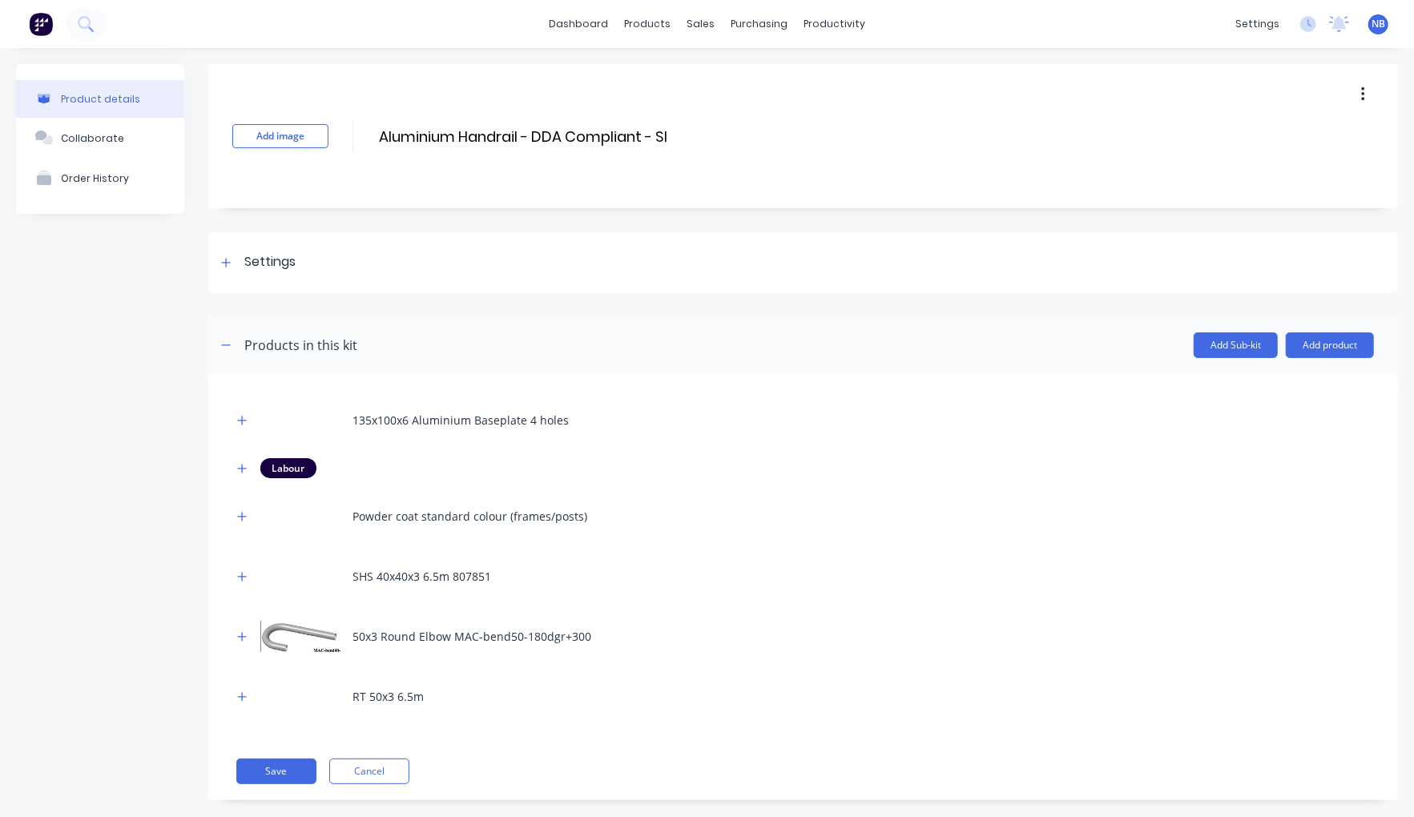
scroll to position [23, 0]
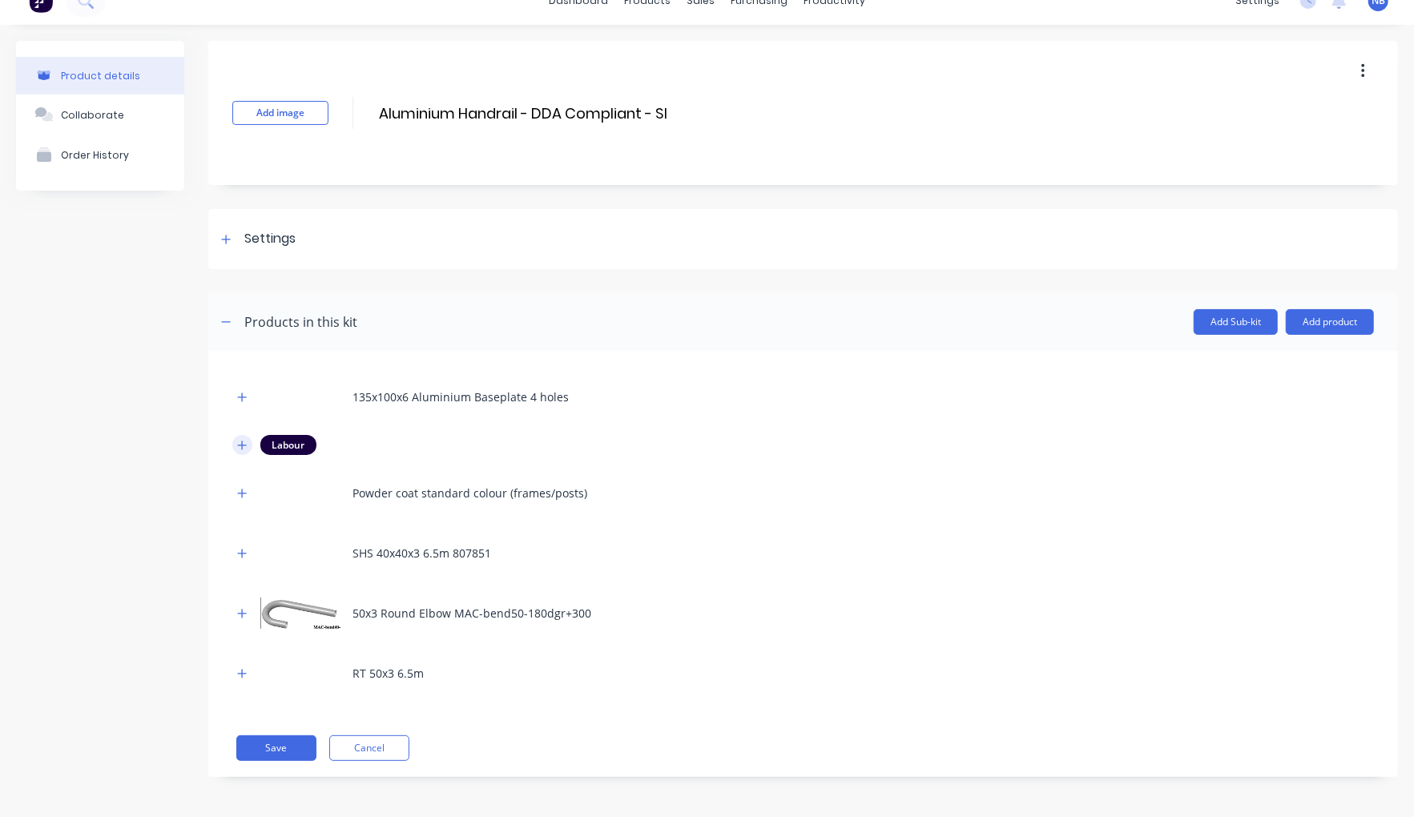
click at [235, 445] on button "button" at bounding box center [242, 445] width 20 height 20
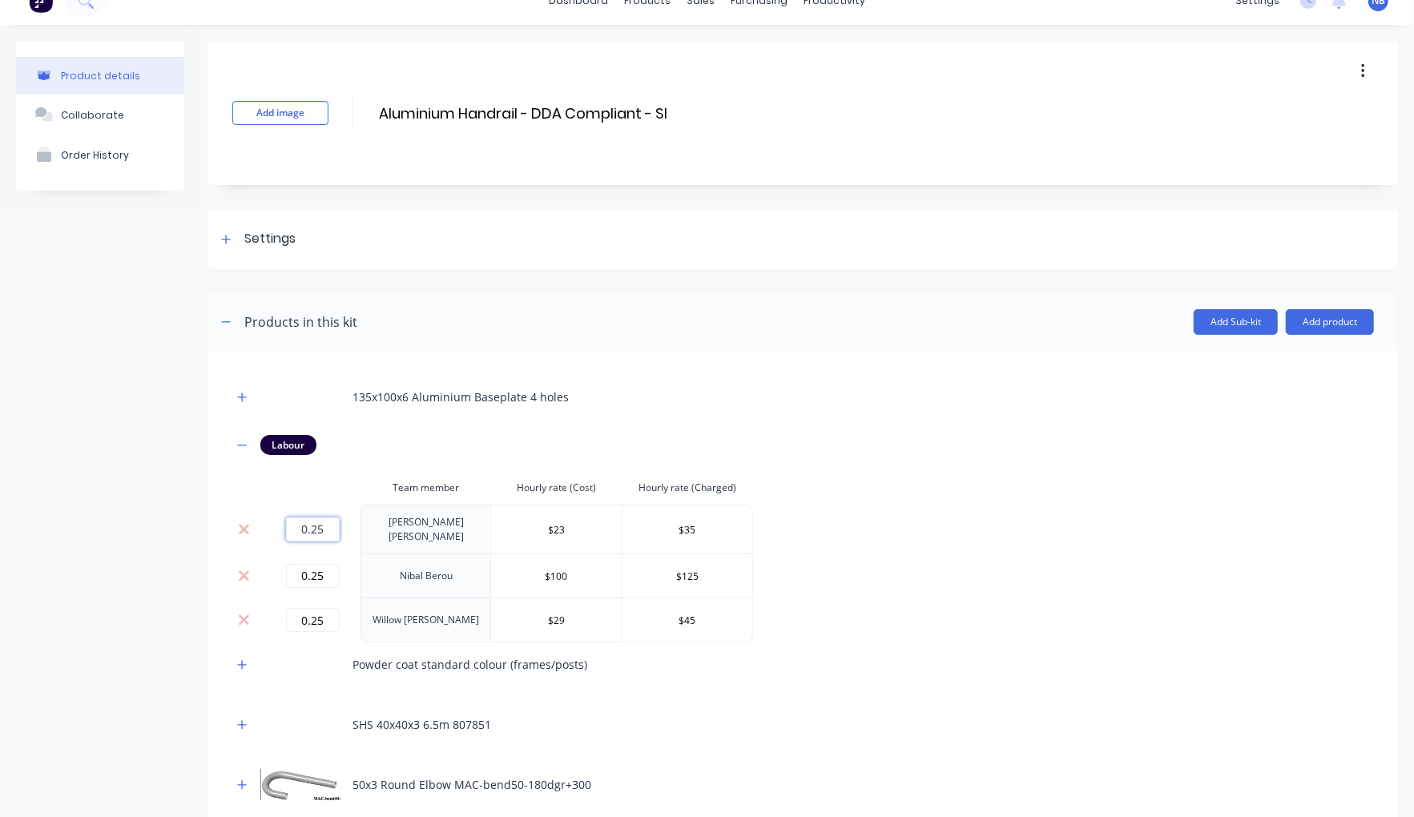
drag, startPoint x: 287, startPoint y: 522, endPoint x: 266, endPoint y: 519, distance: 21.1
click at [266, 519] on td "0.25" at bounding box center [312, 529] width 96 height 49
drag, startPoint x: 328, startPoint y: 583, endPoint x: 321, endPoint y: 574, distance: 10.9
click at [321, 574] on td "0.25" at bounding box center [312, 576] width 96 height 44
drag, startPoint x: 325, startPoint y: 572, endPoint x: 280, endPoint y: 570, distance: 44.9
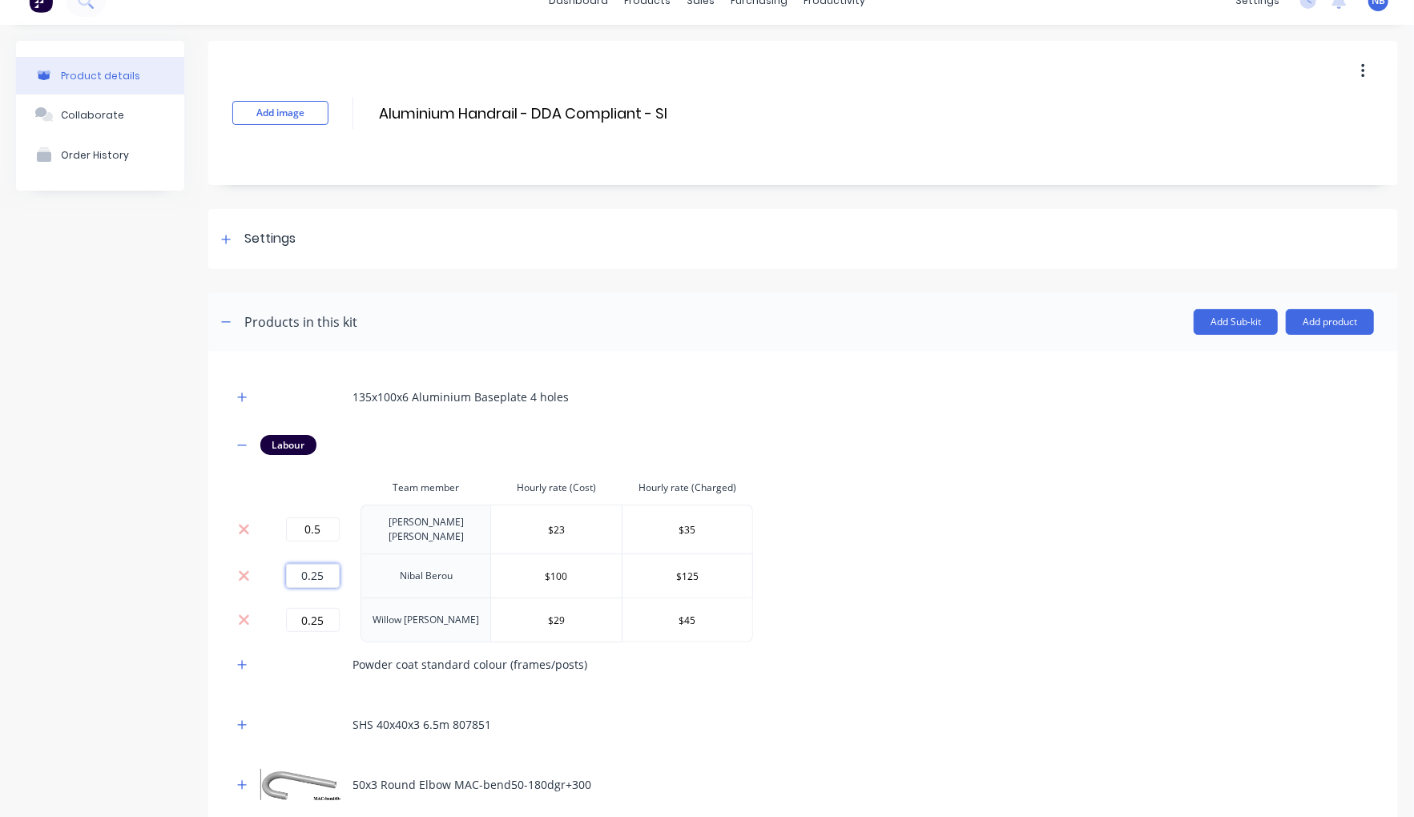
click at [280, 567] on div "0.25" at bounding box center [312, 576] width 83 height 24
drag, startPoint x: 327, startPoint y: 524, endPoint x: 279, endPoint y: 522, distance: 48.1
click at [279, 522] on div "0.5" at bounding box center [312, 530] width 83 height 24
drag, startPoint x: 328, startPoint y: 562, endPoint x: 241, endPoint y: 580, distance: 88.3
click at [241, 580] on tr "0.5 Nibal Berou $100 $125" at bounding box center [492, 576] width 521 height 44
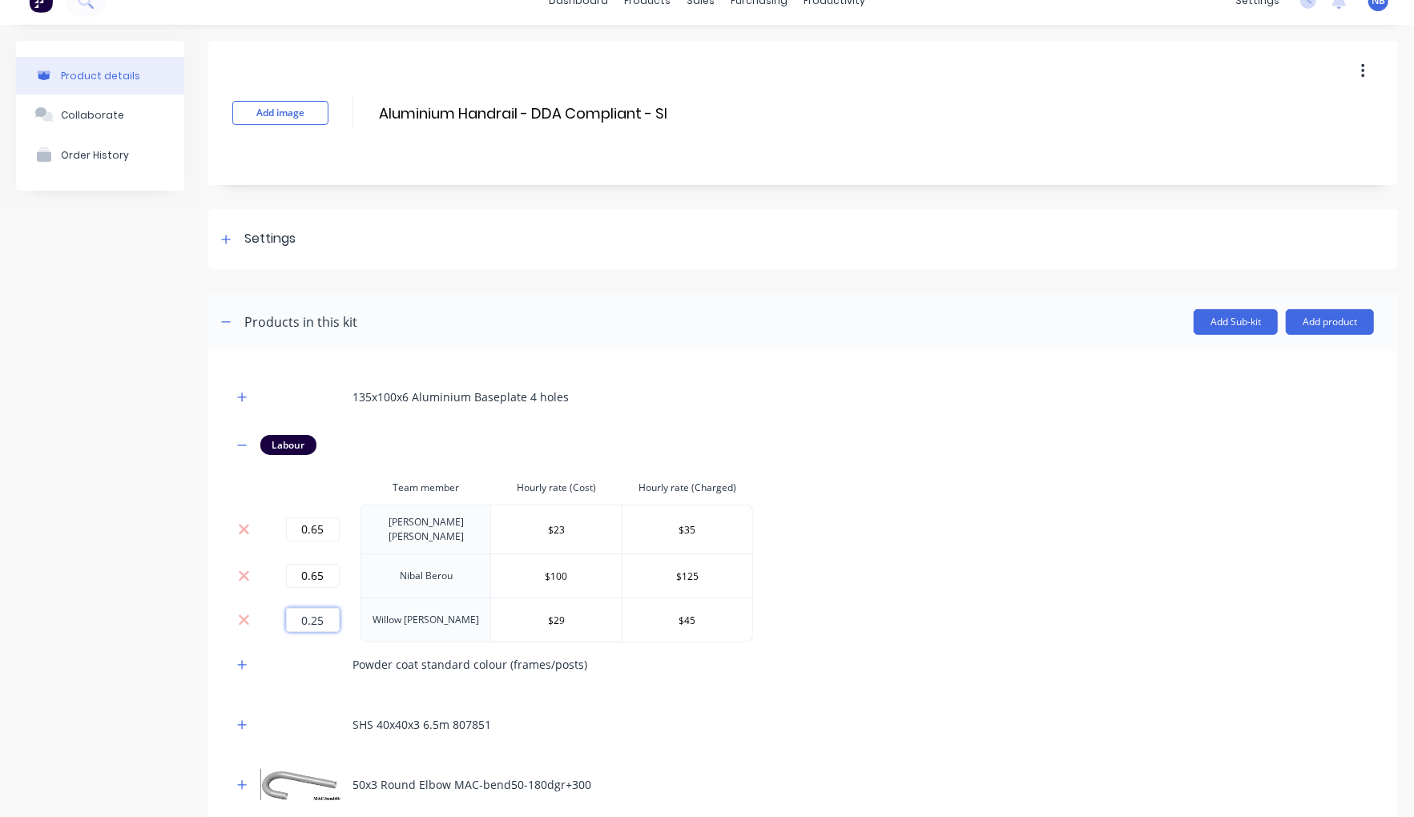
drag, startPoint x: 324, startPoint y: 620, endPoint x: 280, endPoint y: 604, distance: 46.9
click at [286, 608] on input "0.25" at bounding box center [313, 620] width 54 height 24
click at [56, 671] on div "Product details Collaborate Order History" at bounding box center [100, 507] width 168 height 932
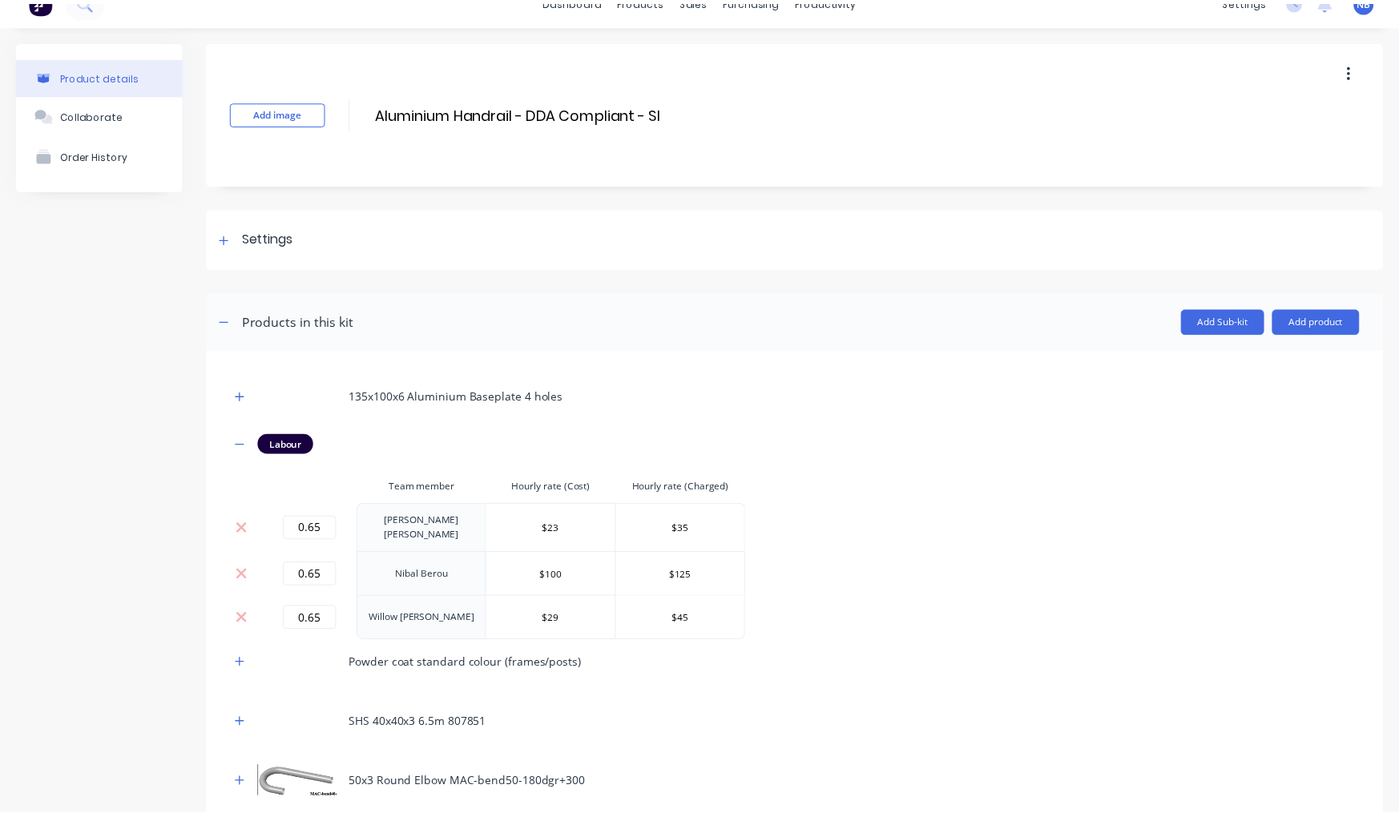
scroll to position [190, 0]
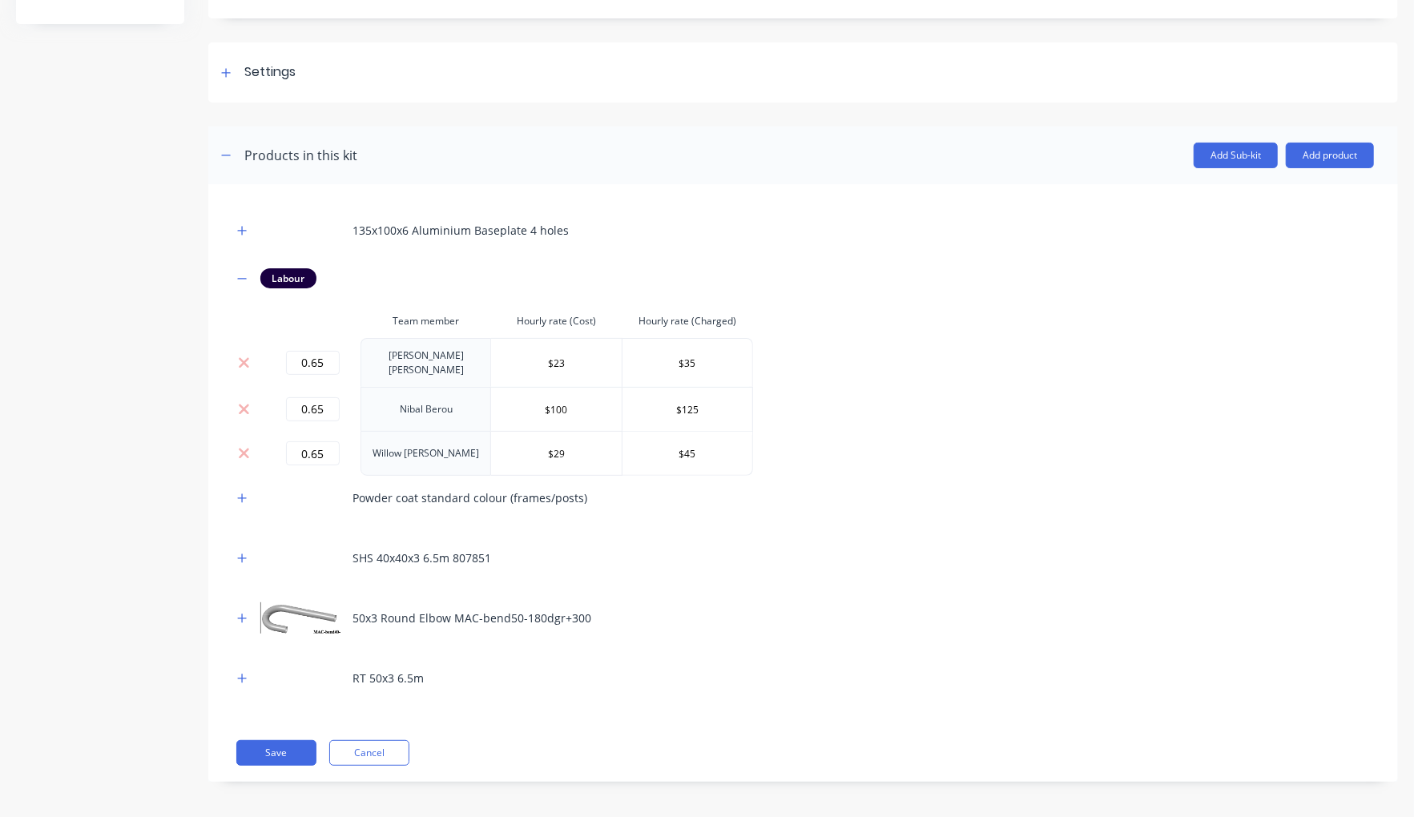
click at [296, 740] on button "Save" at bounding box center [276, 753] width 80 height 26
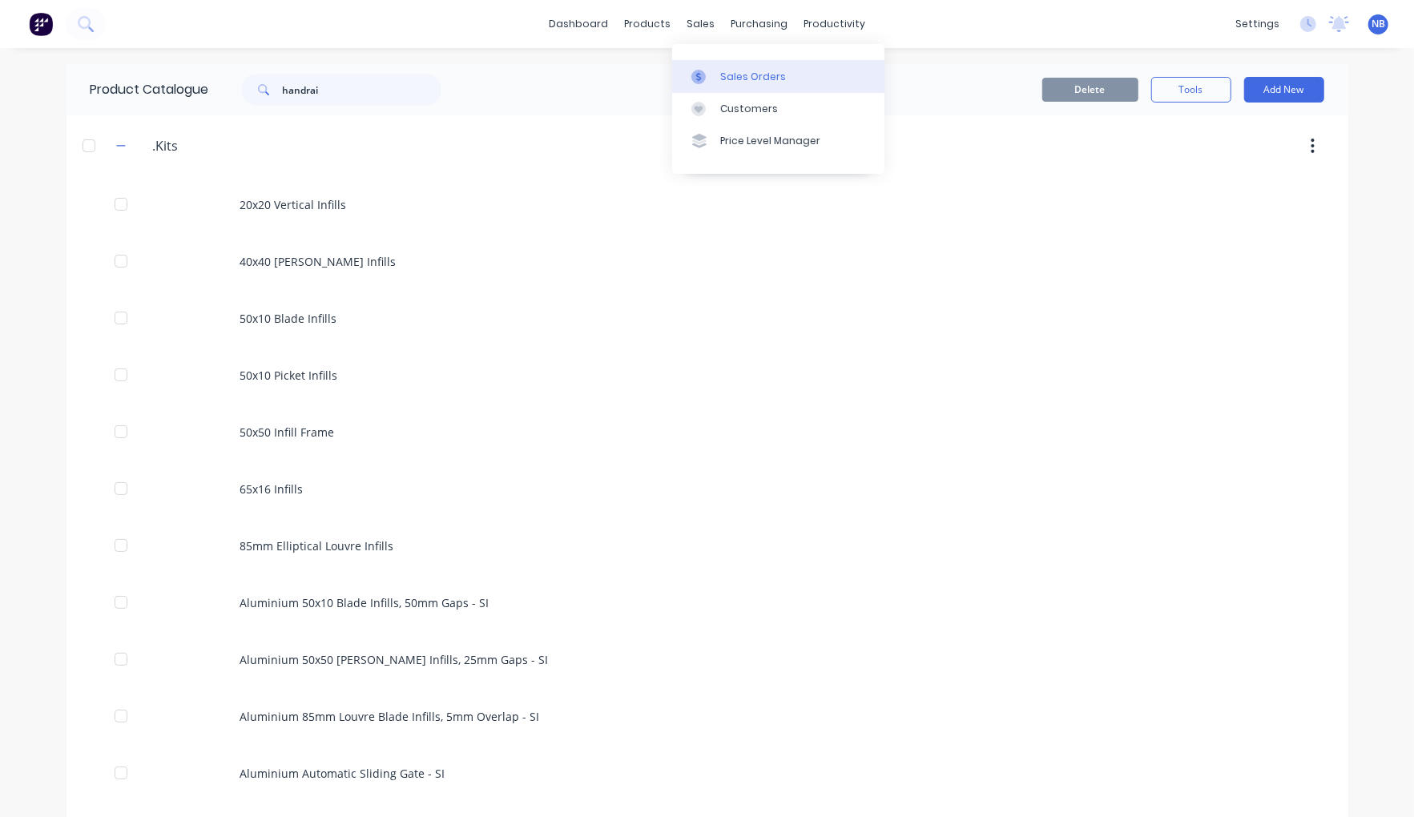
click at [725, 83] on div "Sales Orders" at bounding box center [753, 77] width 66 height 14
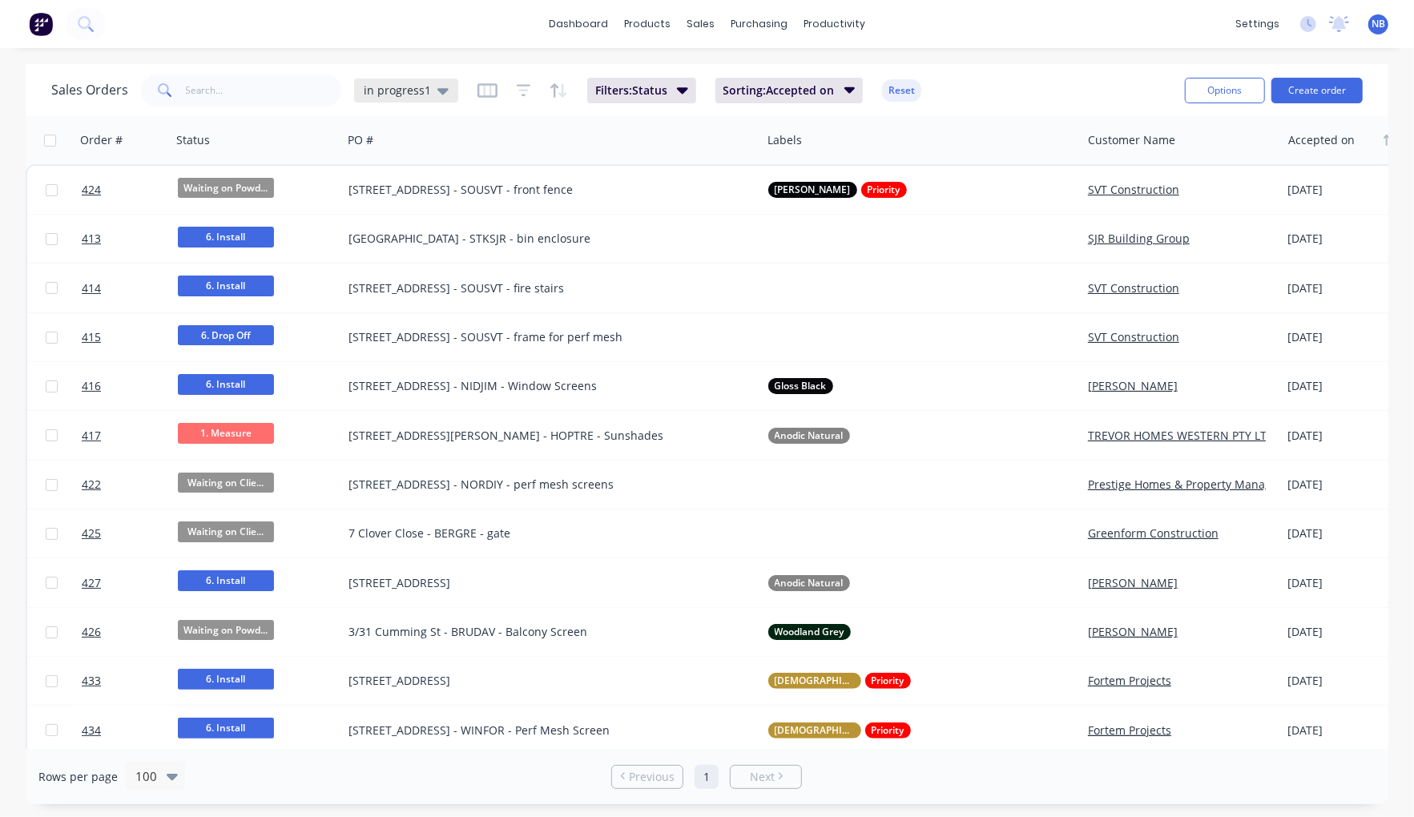
click at [399, 98] on div "in progress1" at bounding box center [406, 91] width 104 height 24
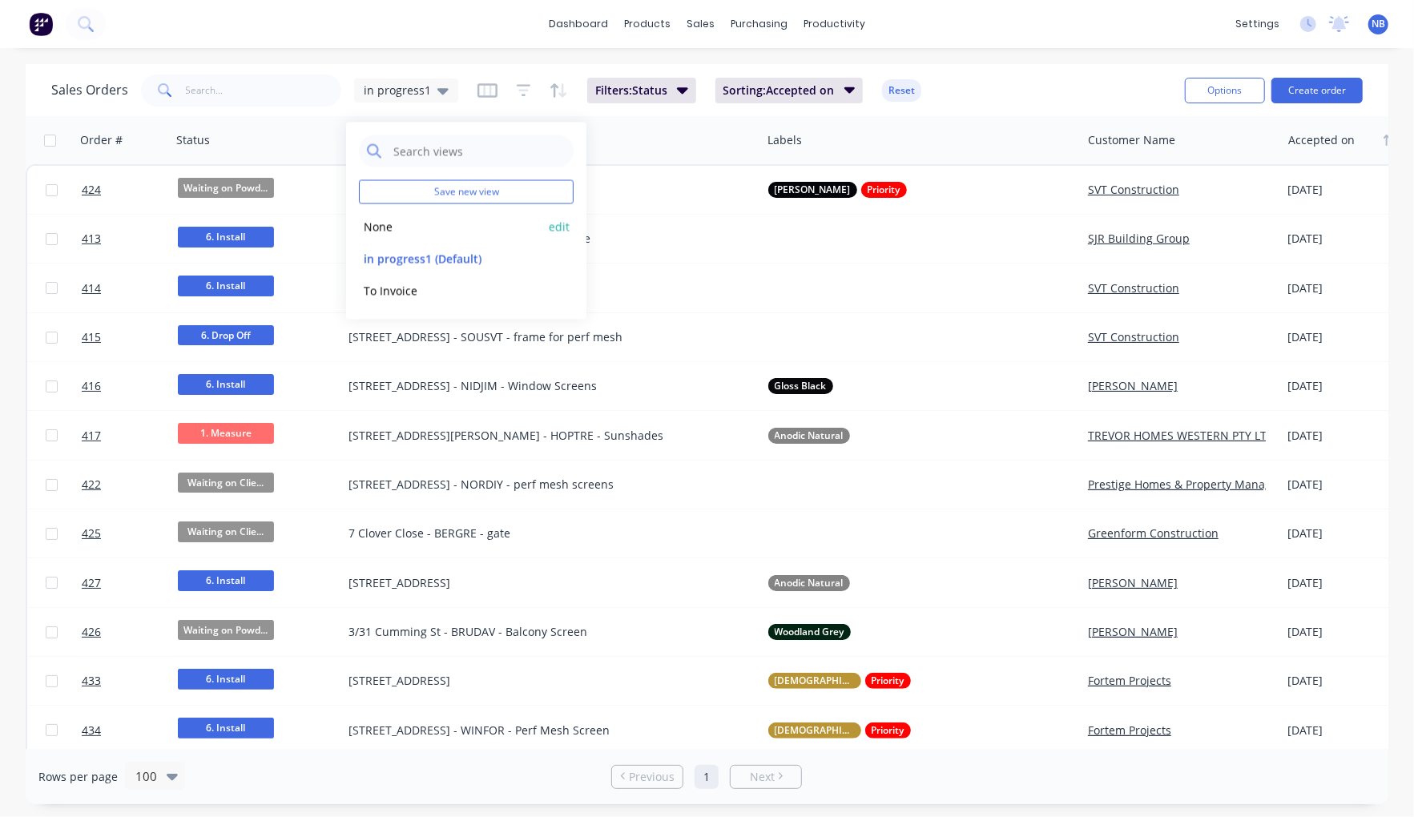
click at [389, 215] on div "None edit" at bounding box center [466, 227] width 215 height 32
click at [385, 238] on div "None edit" at bounding box center [466, 227] width 215 height 32
click at [385, 231] on button "None" at bounding box center [450, 226] width 183 height 18
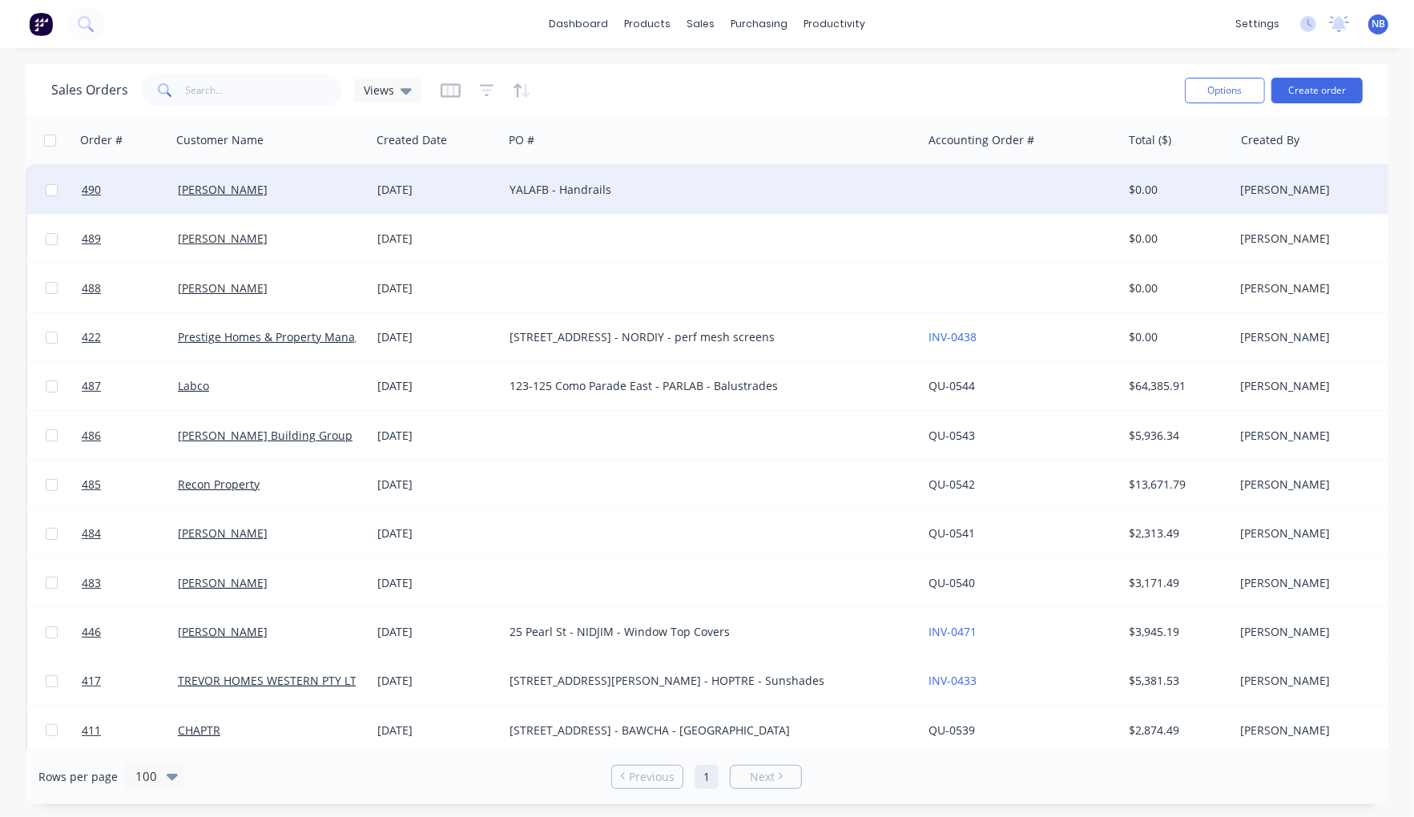
click at [396, 200] on div "[DATE]" at bounding box center [437, 190] width 132 height 48
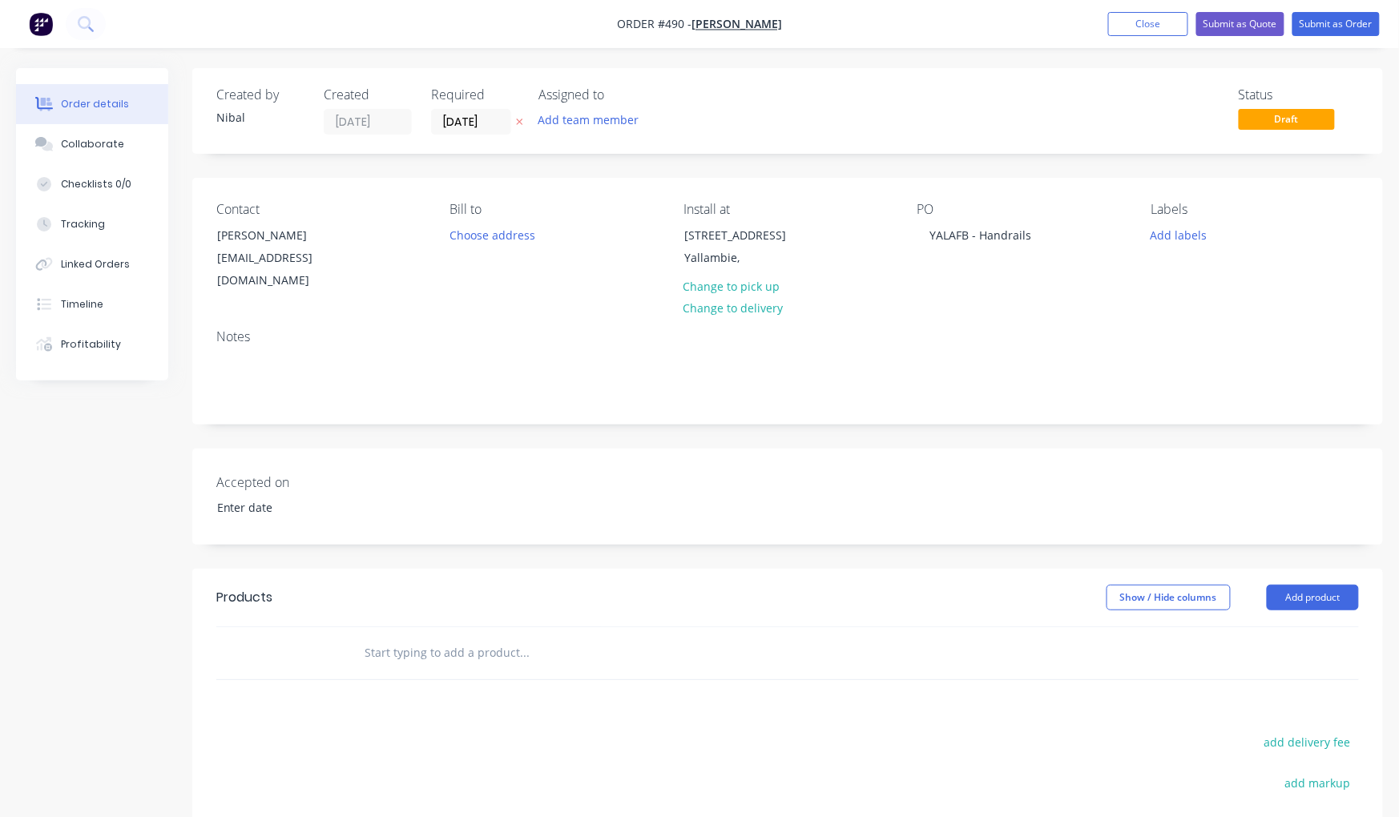
click at [455, 637] on input "text" at bounding box center [524, 653] width 320 height 32
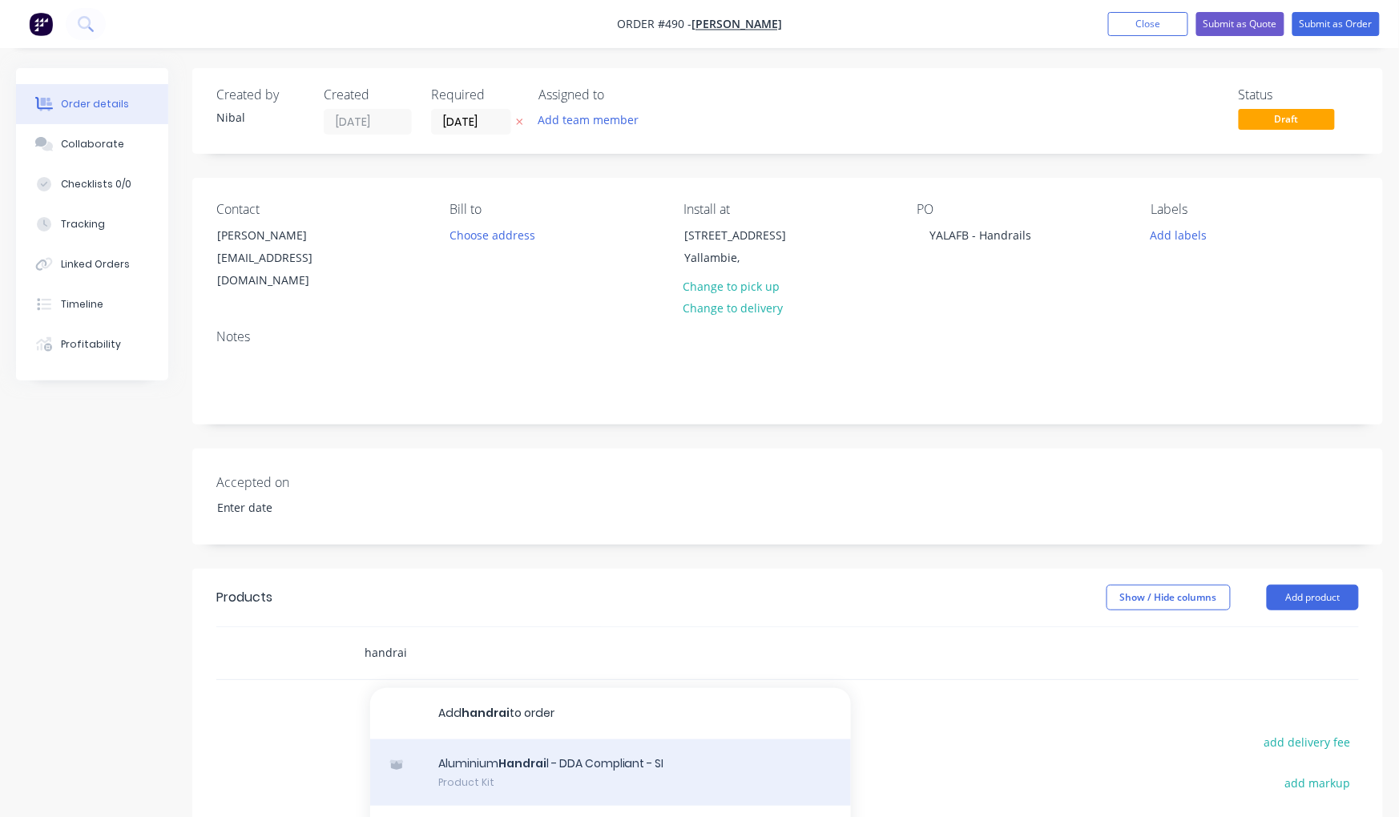
scroll to position [252, 0]
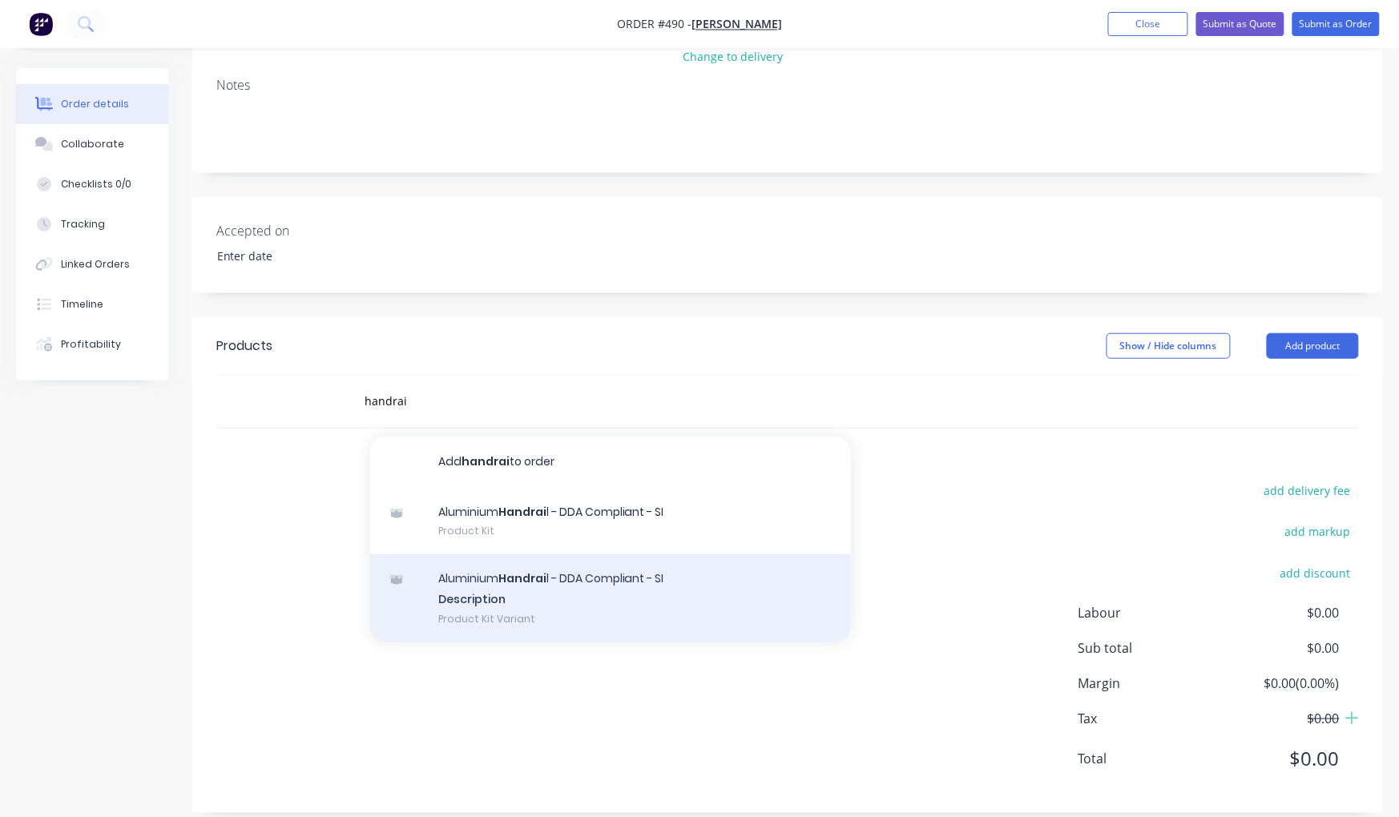
click at [511, 586] on div "Aluminium Handrai l - DDA Compliant - SI Description Product Kit Variant" at bounding box center [610, 598] width 481 height 88
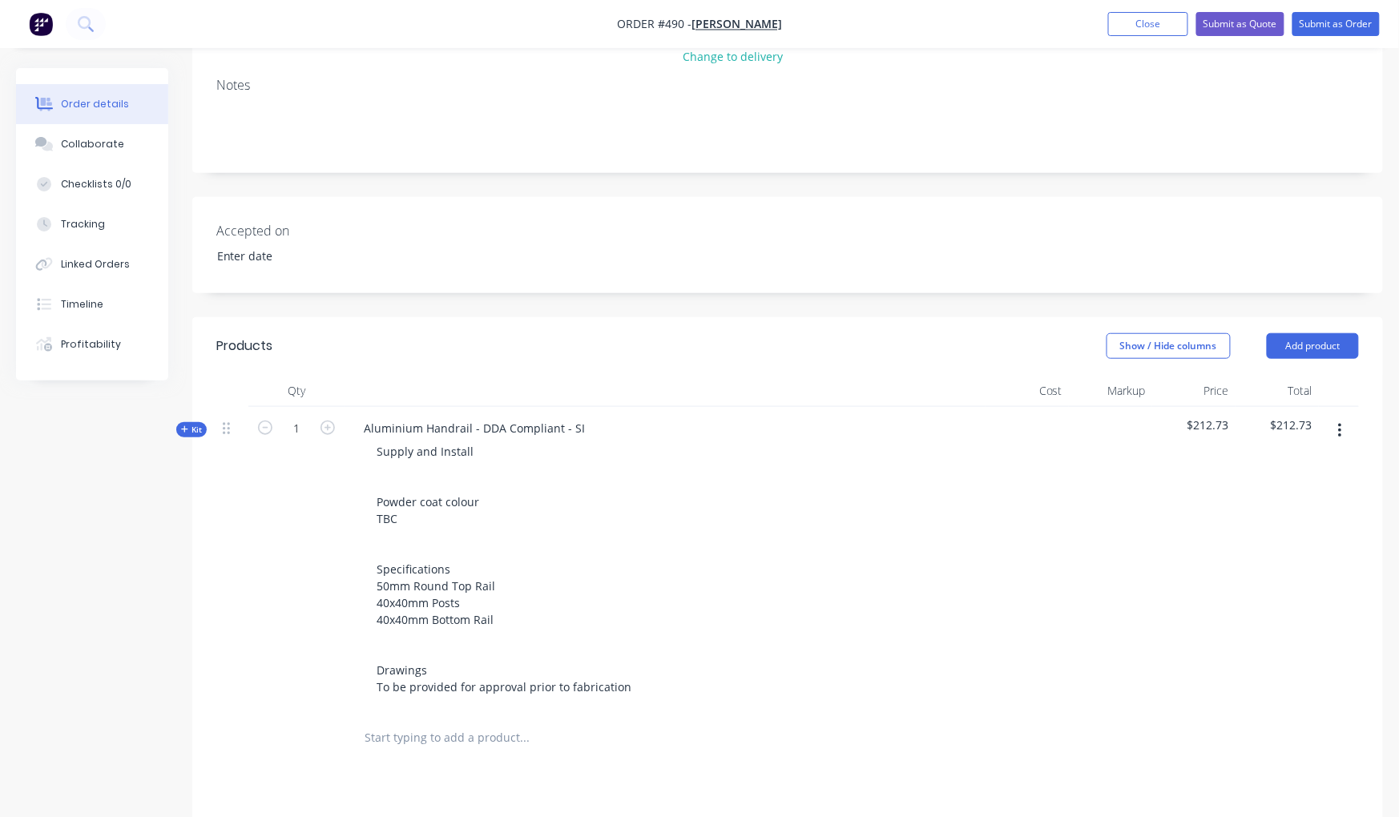
click at [187, 424] on span "Kit" at bounding box center [191, 430] width 21 height 12
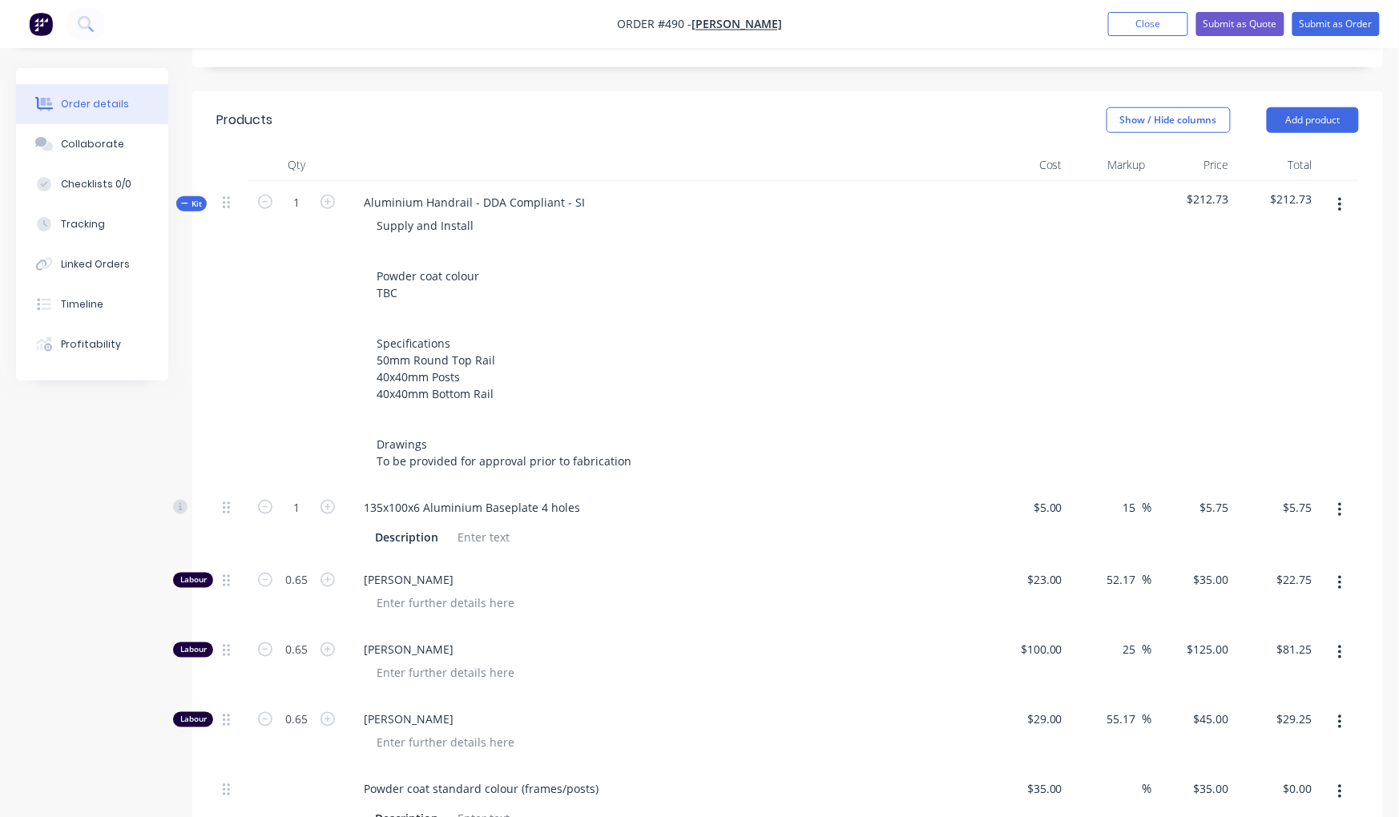
scroll to position [510, 0]
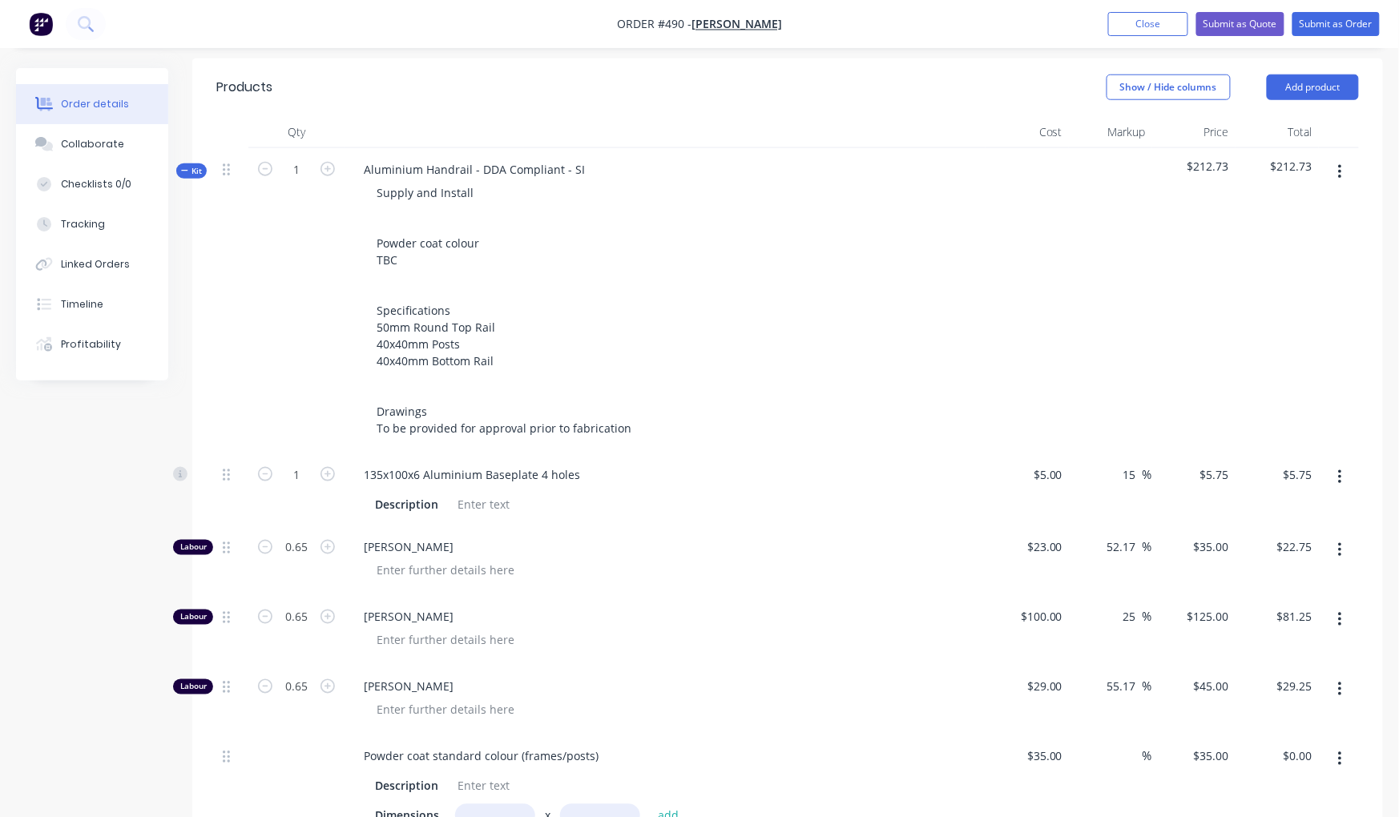
click at [466, 804] on input "text" at bounding box center [495, 815] width 80 height 23
click at [667, 804] on button "add" at bounding box center [669, 815] width 38 height 22
click at [292, 158] on input "1" at bounding box center [297, 170] width 42 height 24
drag, startPoint x: 309, startPoint y: 158, endPoint x: 286, endPoint y: 151, distance: 24.1
click at [286, 158] on input "1" at bounding box center [297, 170] width 42 height 24
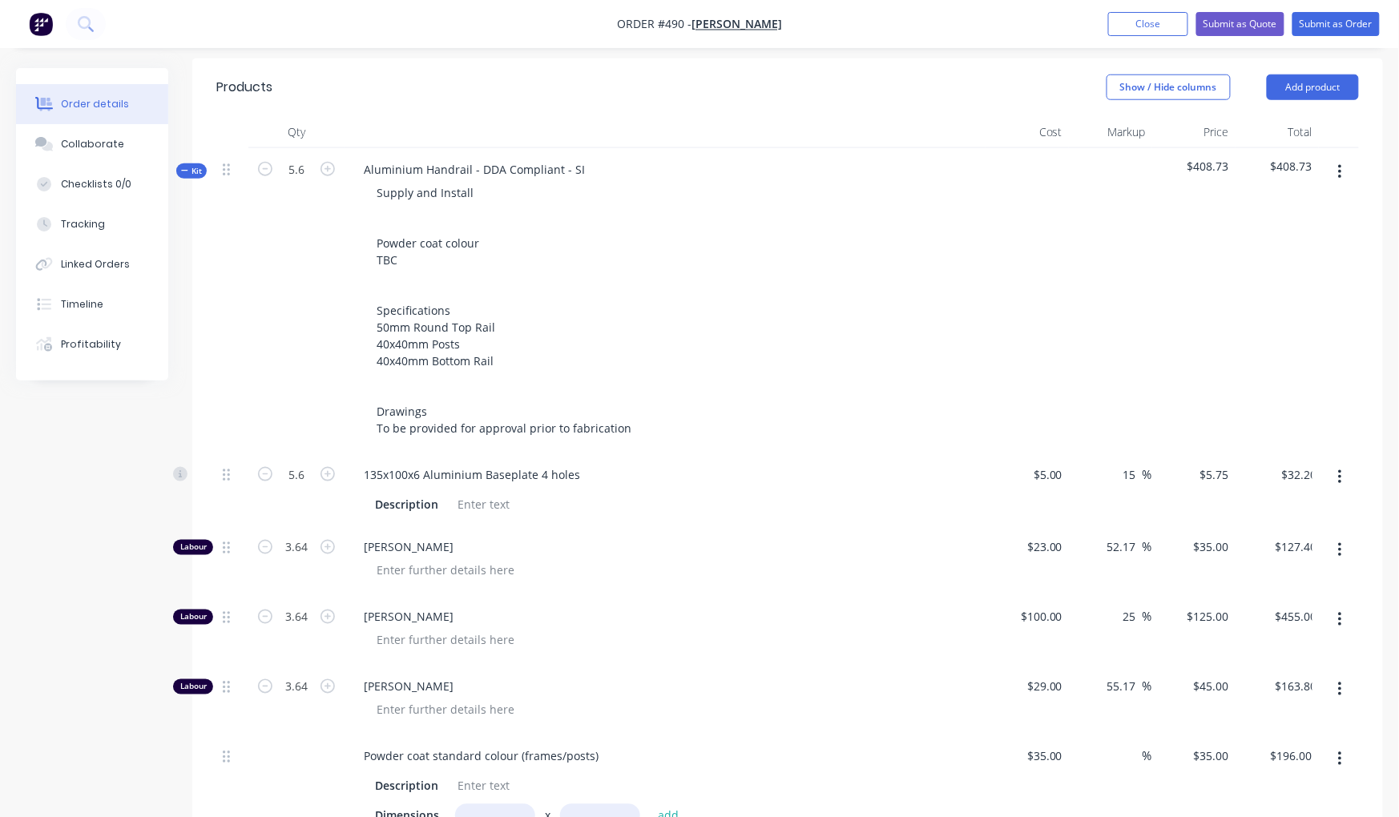
click at [18, 554] on div "Created by Nibal Created 11/10/25 Required 11/10/25 Assigned to Add team member…" at bounding box center [699, 554] width 1367 height 1993
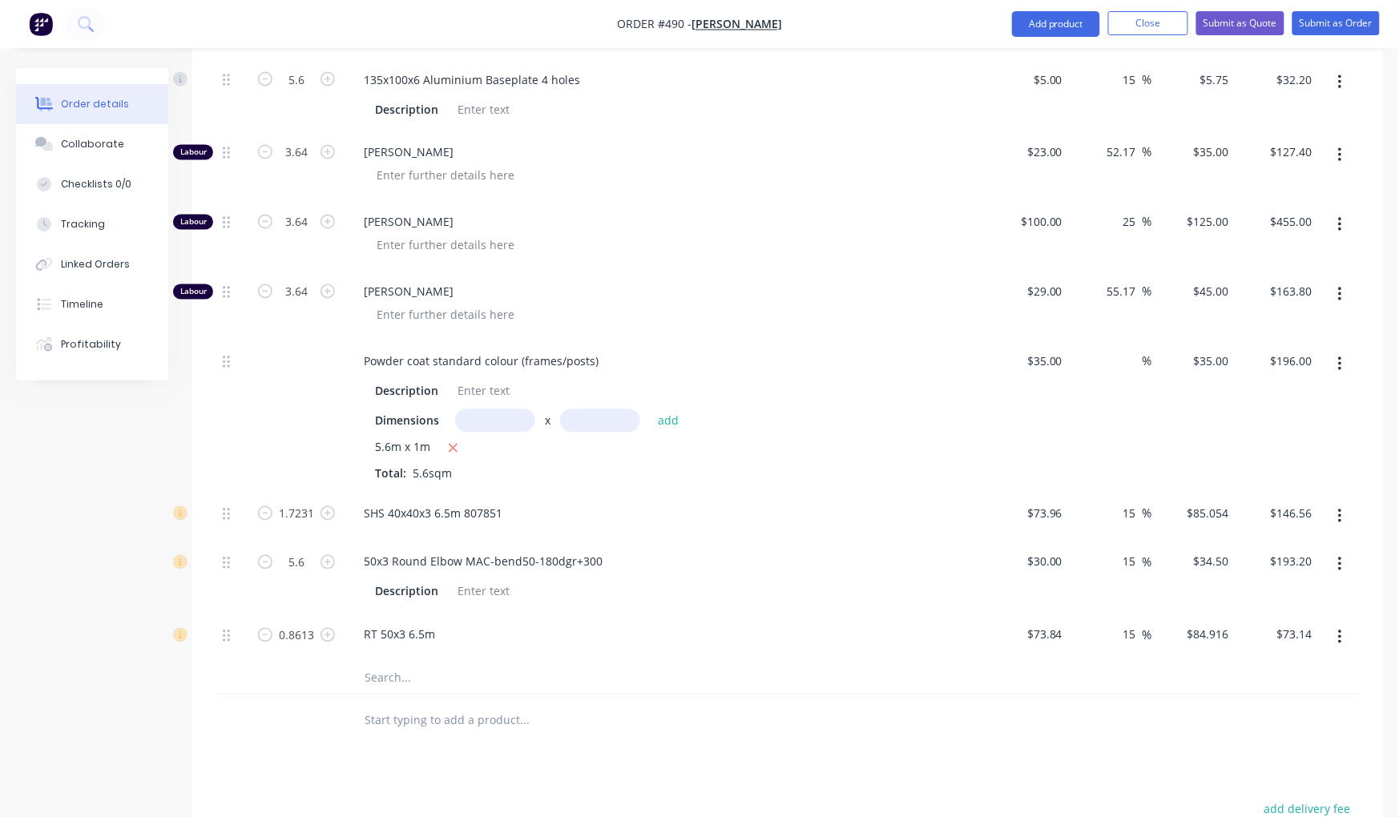
scroll to position [902, 0]
click at [148, 650] on div "Created by Nibal Created 11/10/25 Required 11/10/25 Assigned to Add team member…" at bounding box center [699, 162] width 1367 height 1993
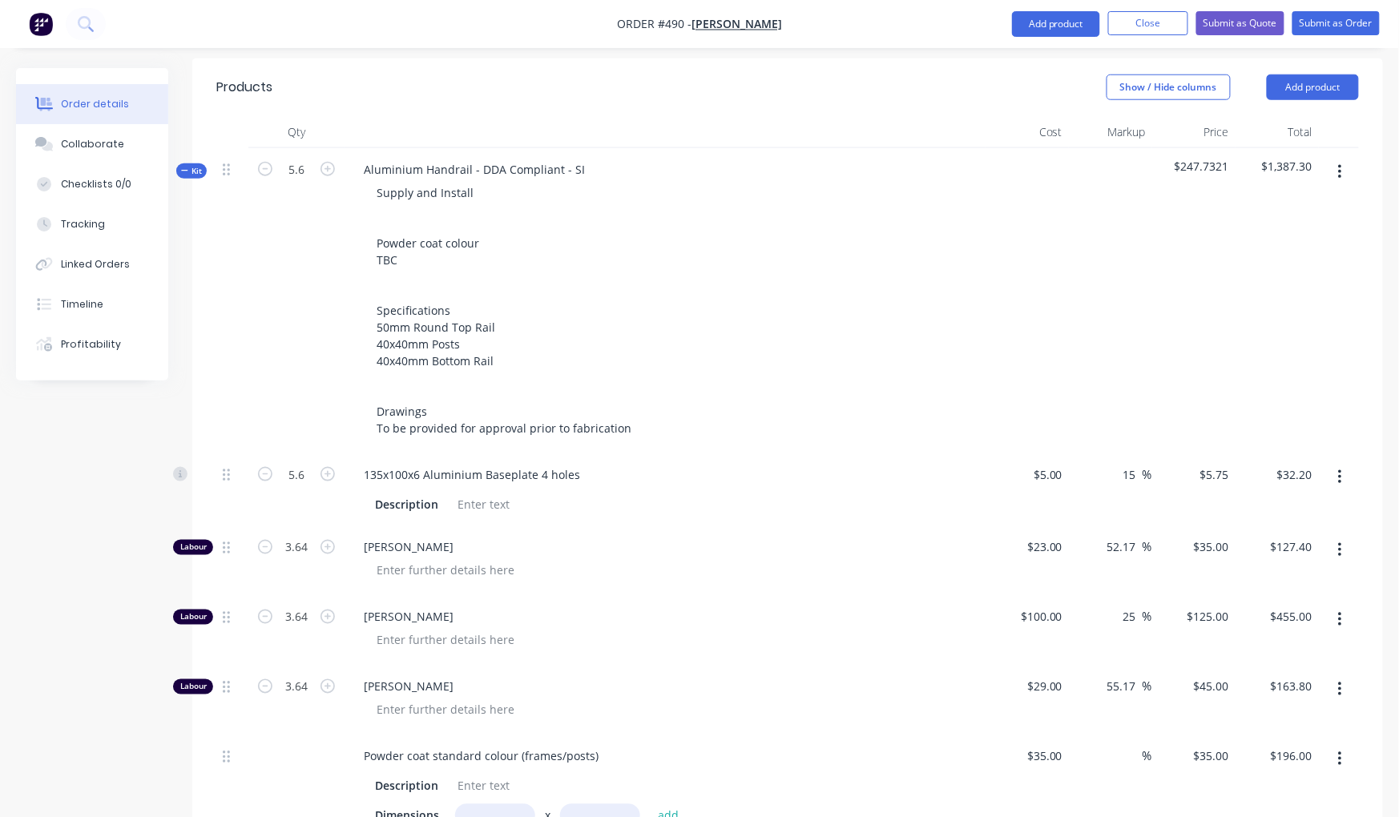
scroll to position [466, 0]
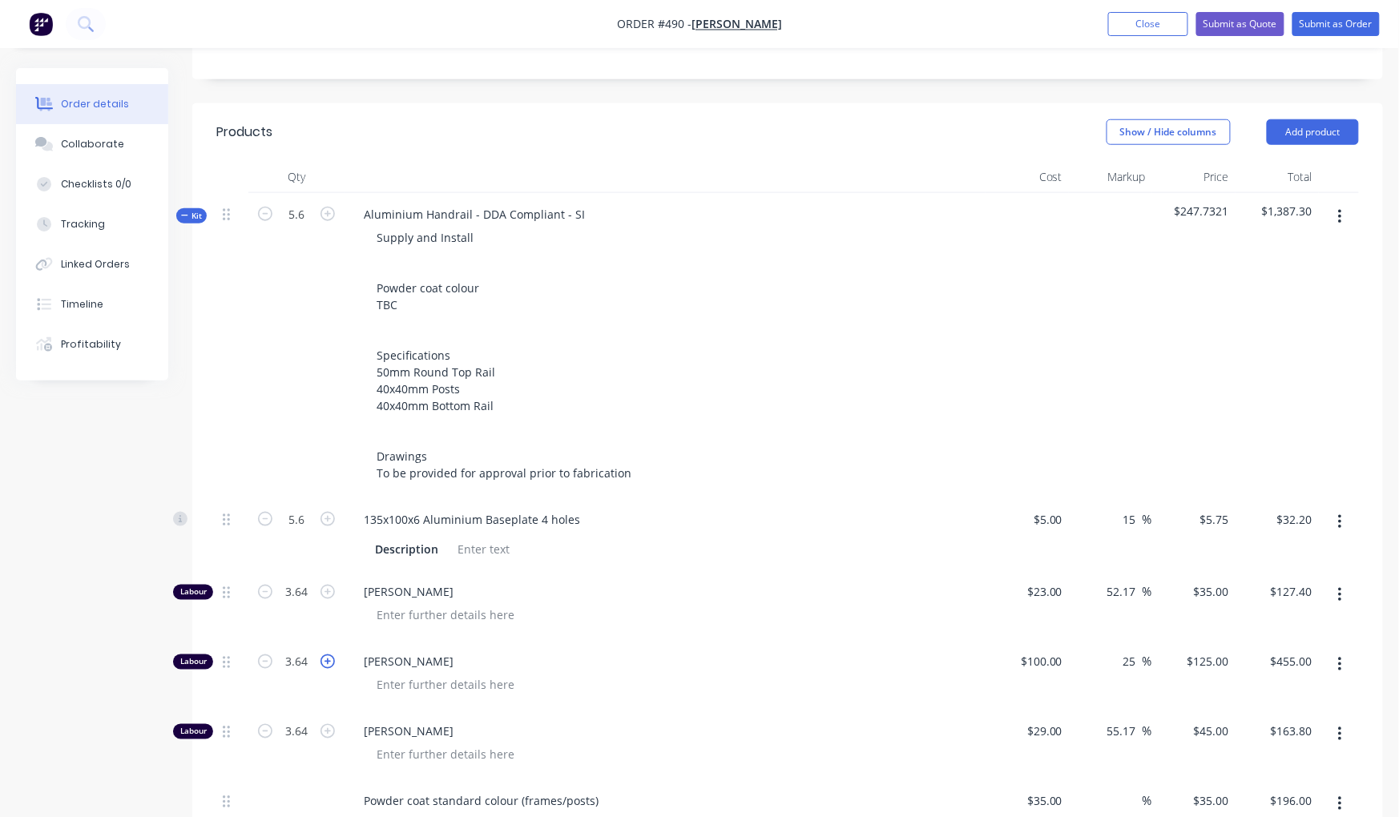
click at [328, 655] on icon "button" at bounding box center [327, 662] width 14 height 14
click at [327, 655] on icon "button" at bounding box center [327, 662] width 14 height 14
click at [324, 655] on icon "button" at bounding box center [327, 662] width 14 height 14
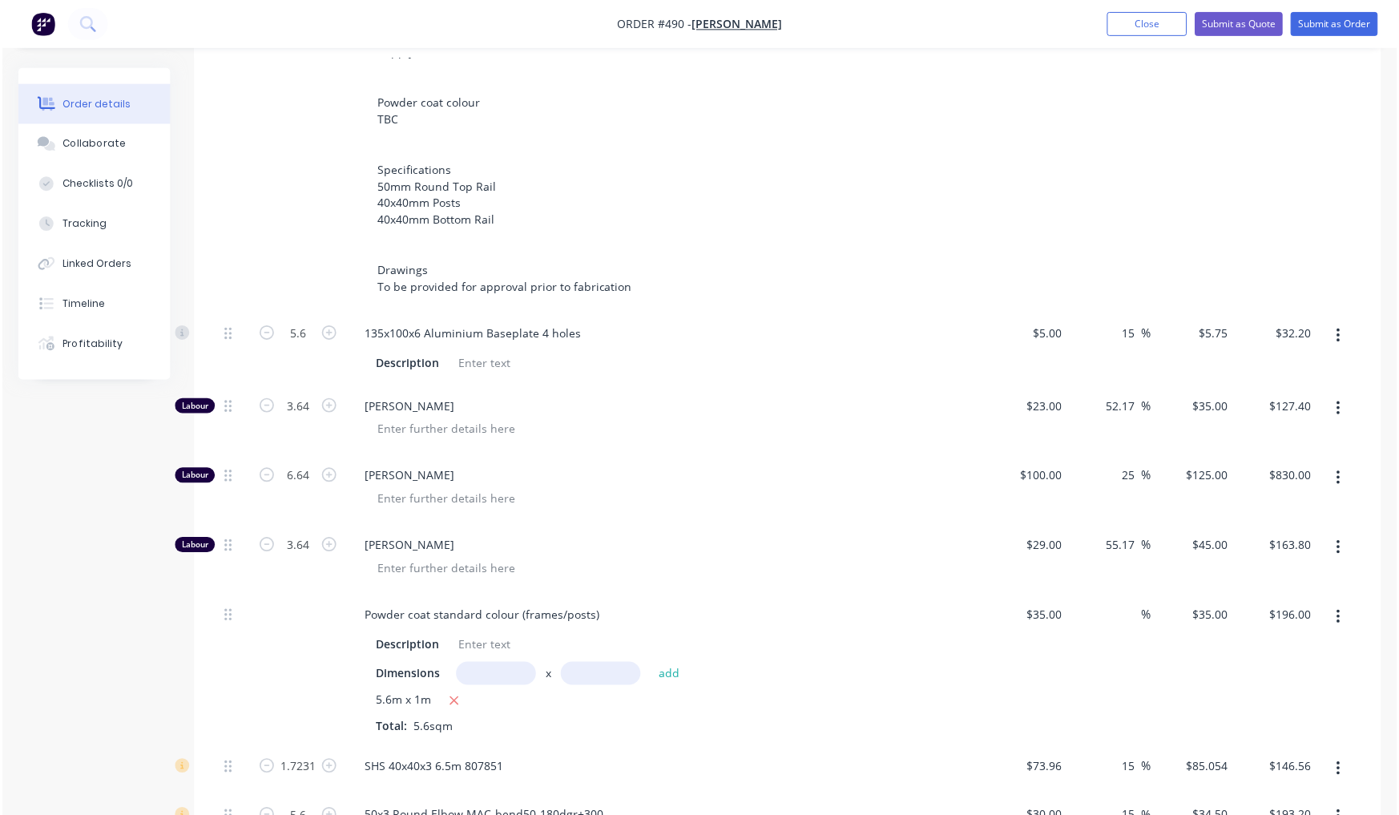
scroll to position [471, 0]
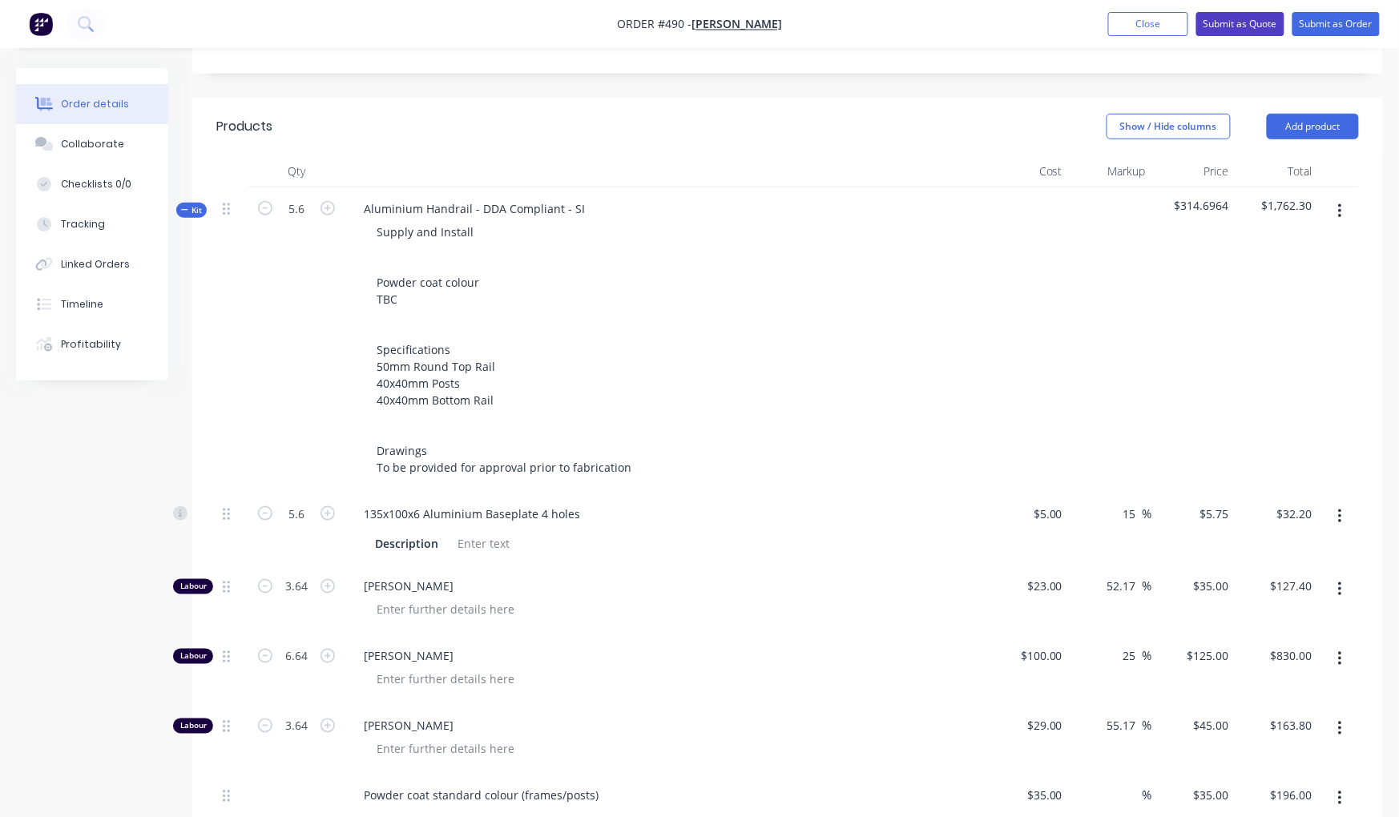
click at [1258, 26] on button "Submit as Quote" at bounding box center [1240, 24] width 88 height 24
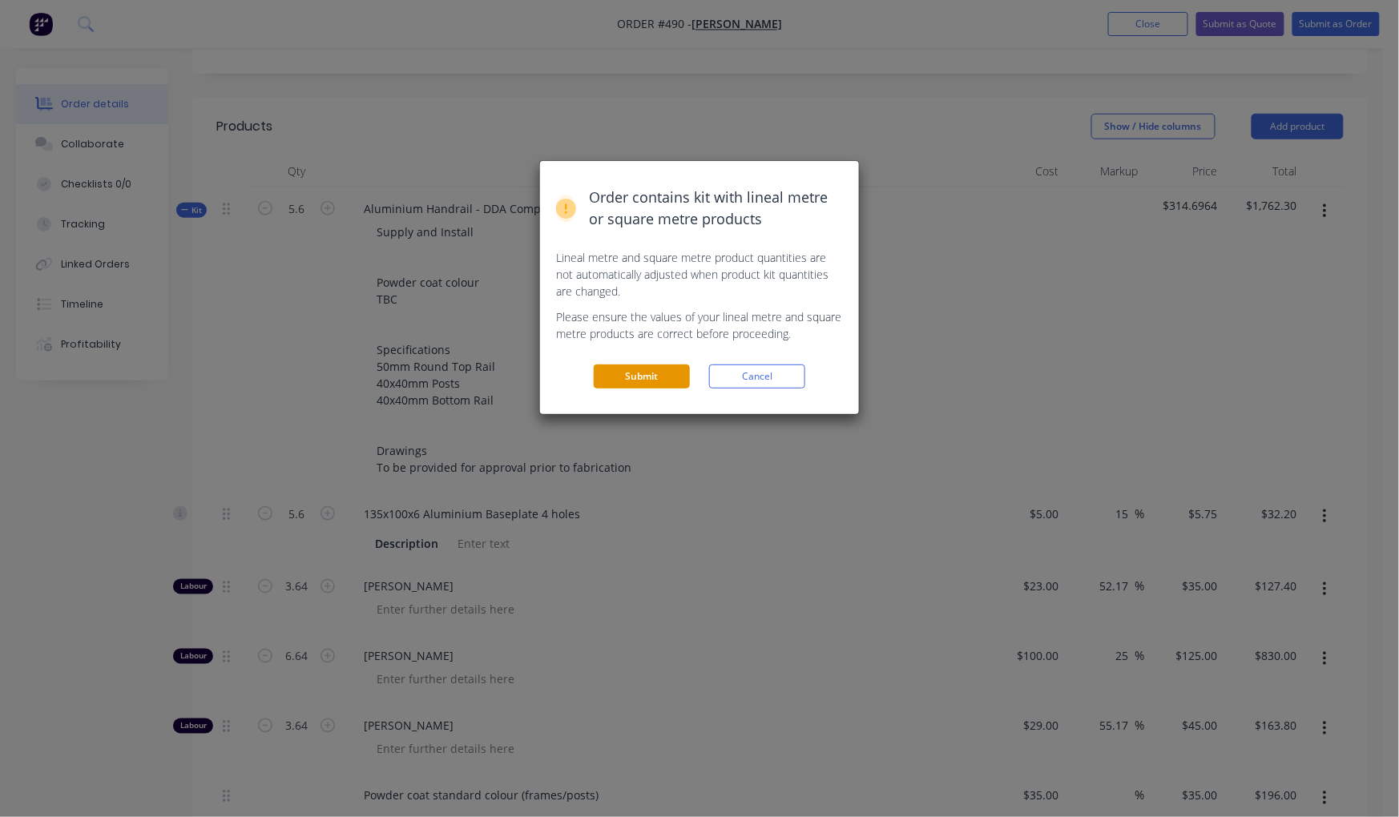
click at [668, 365] on button "Submit" at bounding box center [642, 377] width 96 height 24
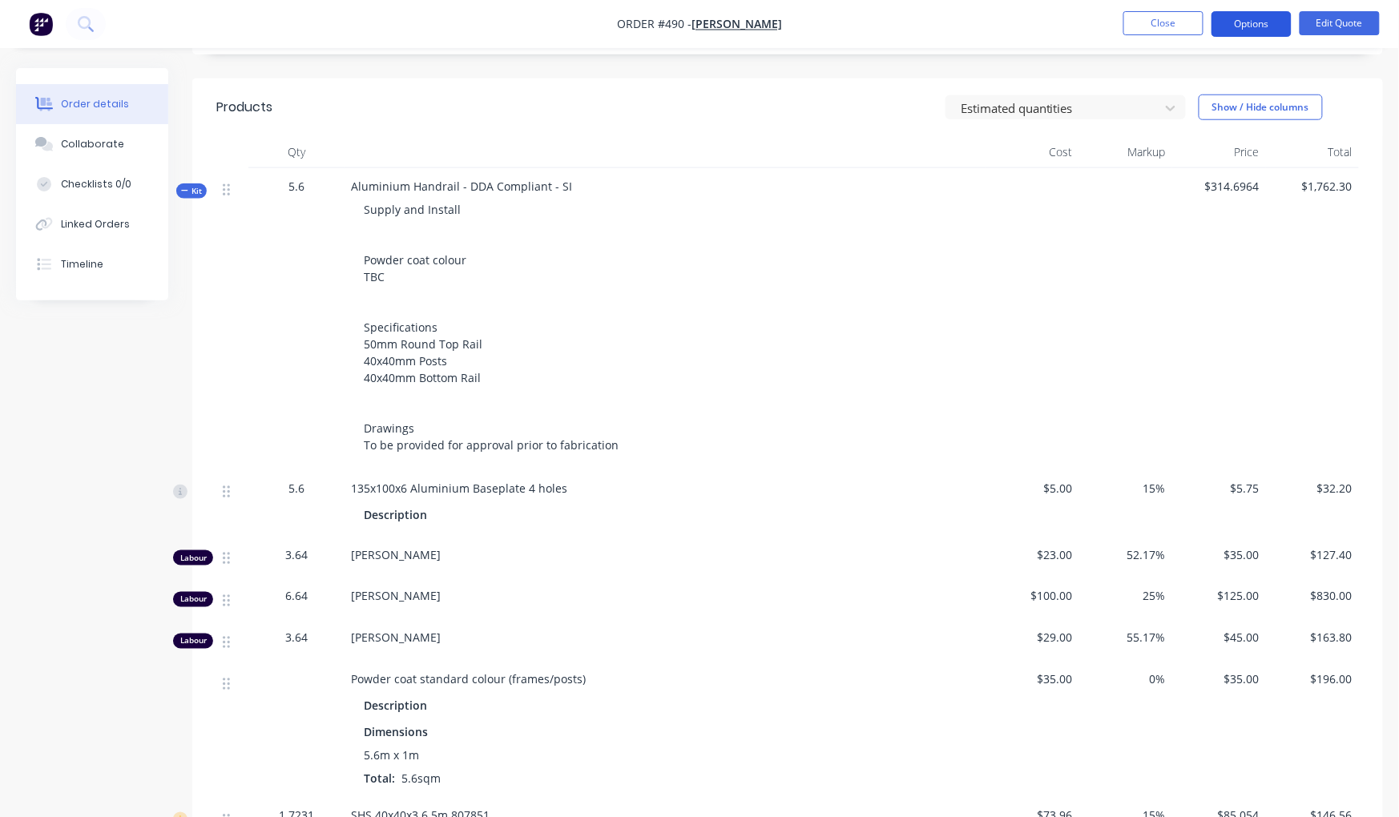
click at [1280, 19] on button "Options" at bounding box center [1251, 24] width 80 height 26
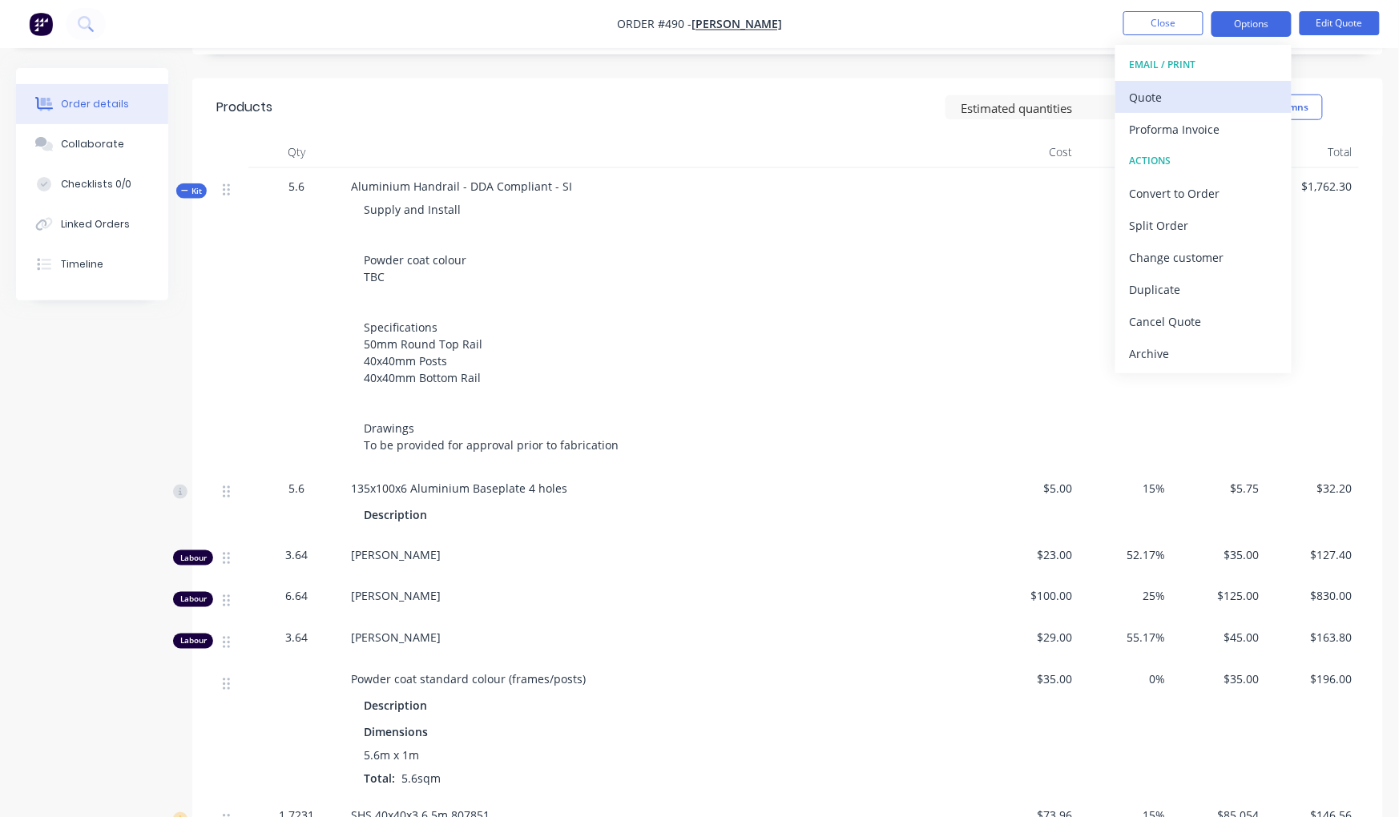
click at [1187, 95] on div "Quote" at bounding box center [1203, 97] width 147 height 23
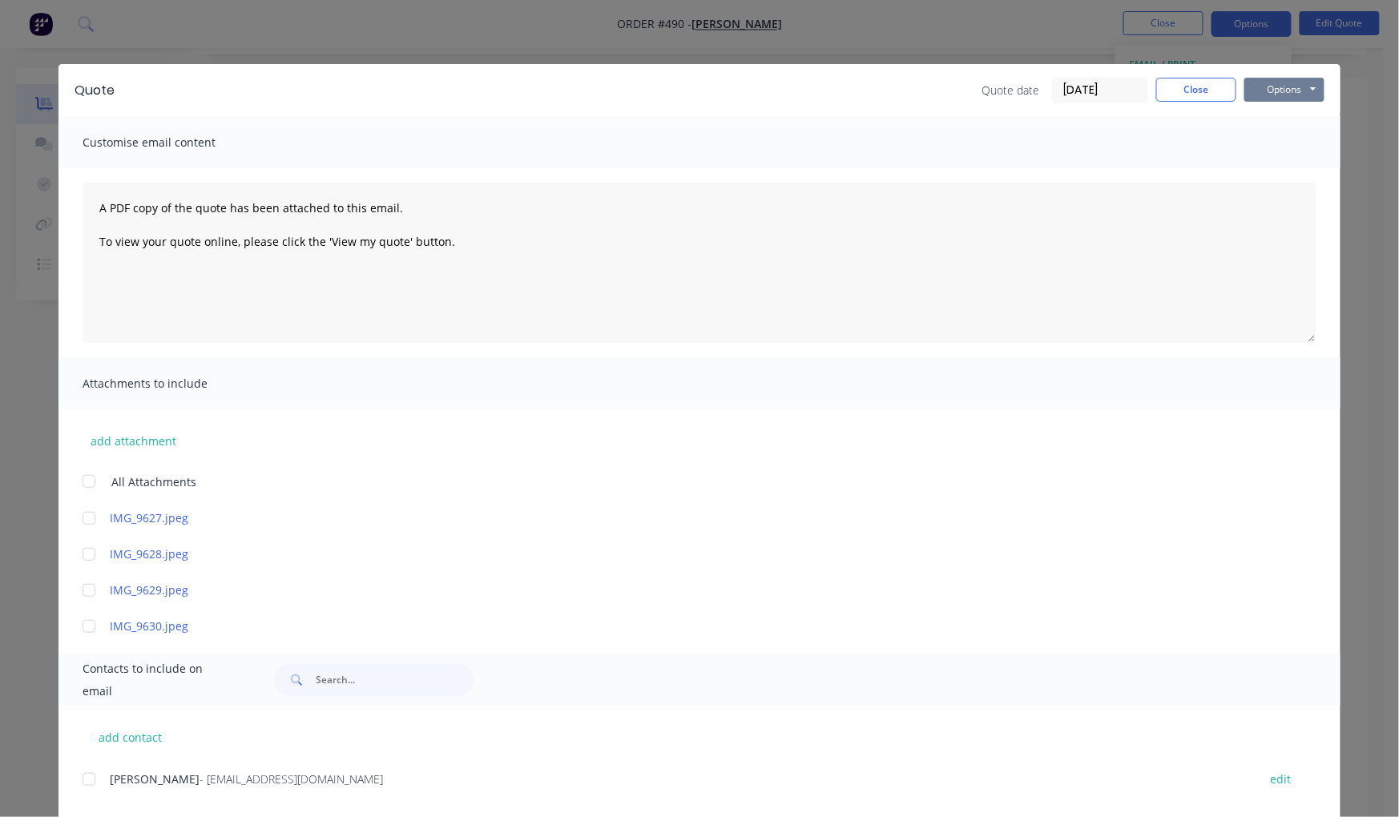
click at [1253, 82] on button "Options" at bounding box center [1284, 90] width 80 height 24
click at [1264, 122] on button "Preview" at bounding box center [1295, 118] width 103 height 26
click at [1209, 99] on button "Close" at bounding box center [1196, 90] width 80 height 24
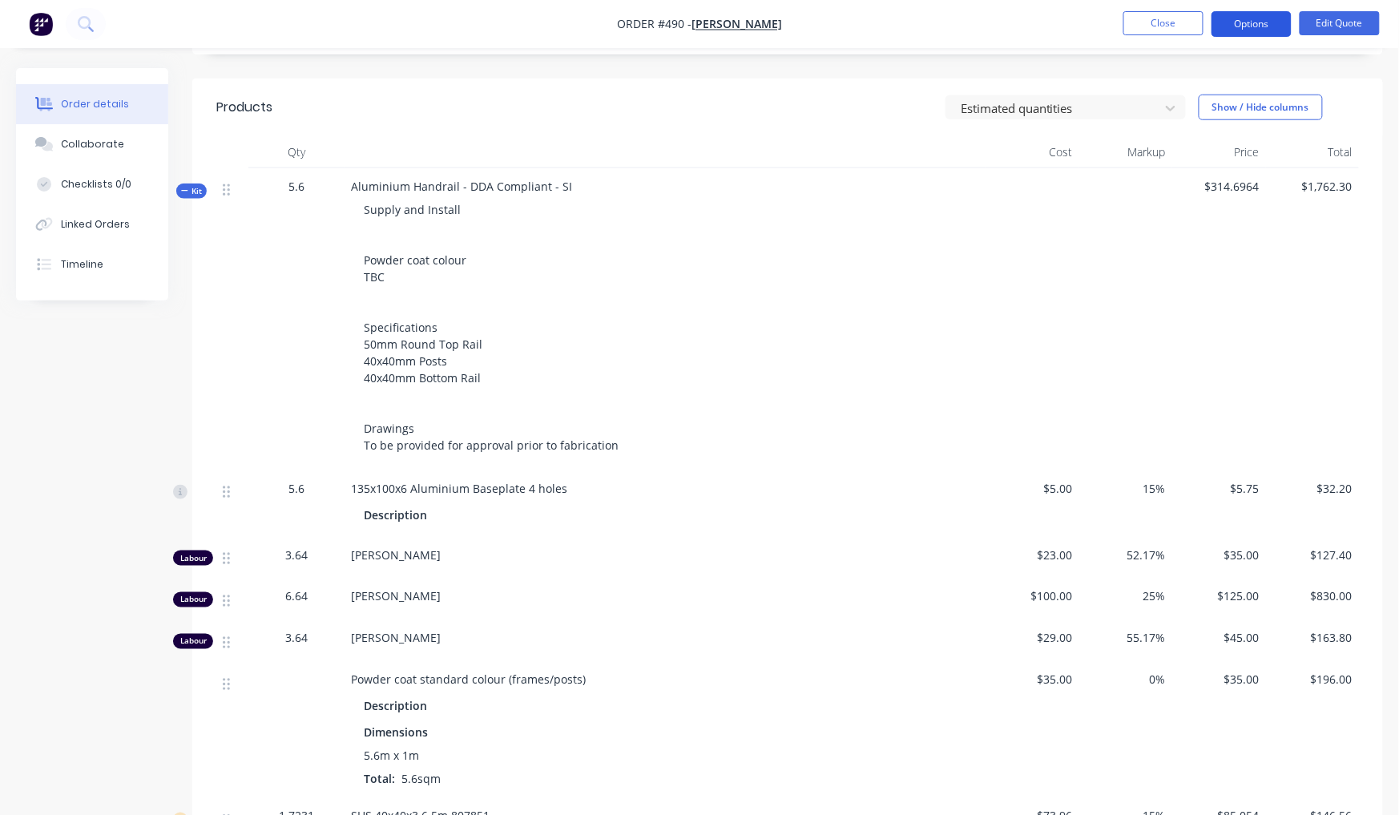
click at [1276, 26] on button "Options" at bounding box center [1251, 24] width 80 height 26
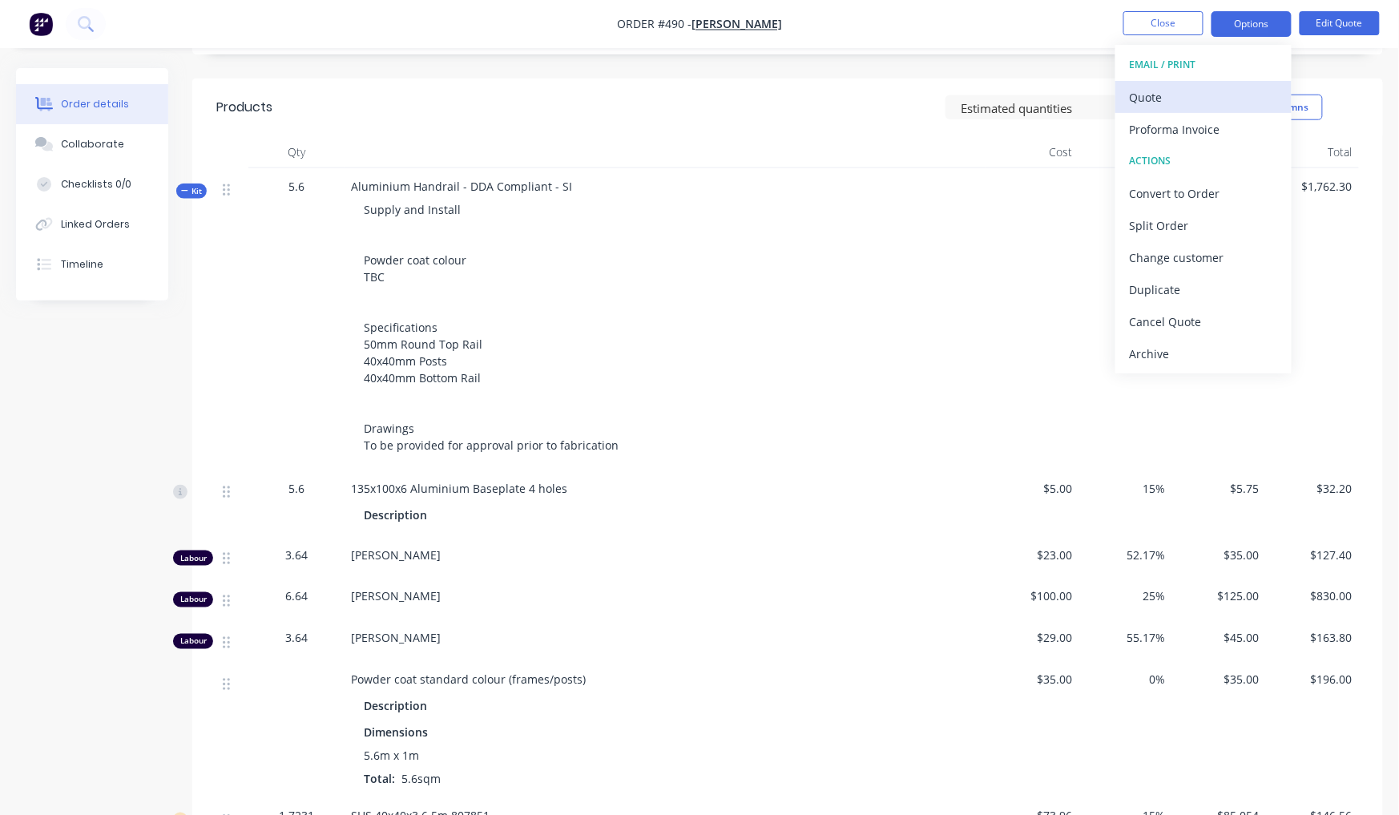
click at [1221, 103] on div "Quote" at bounding box center [1203, 97] width 147 height 23
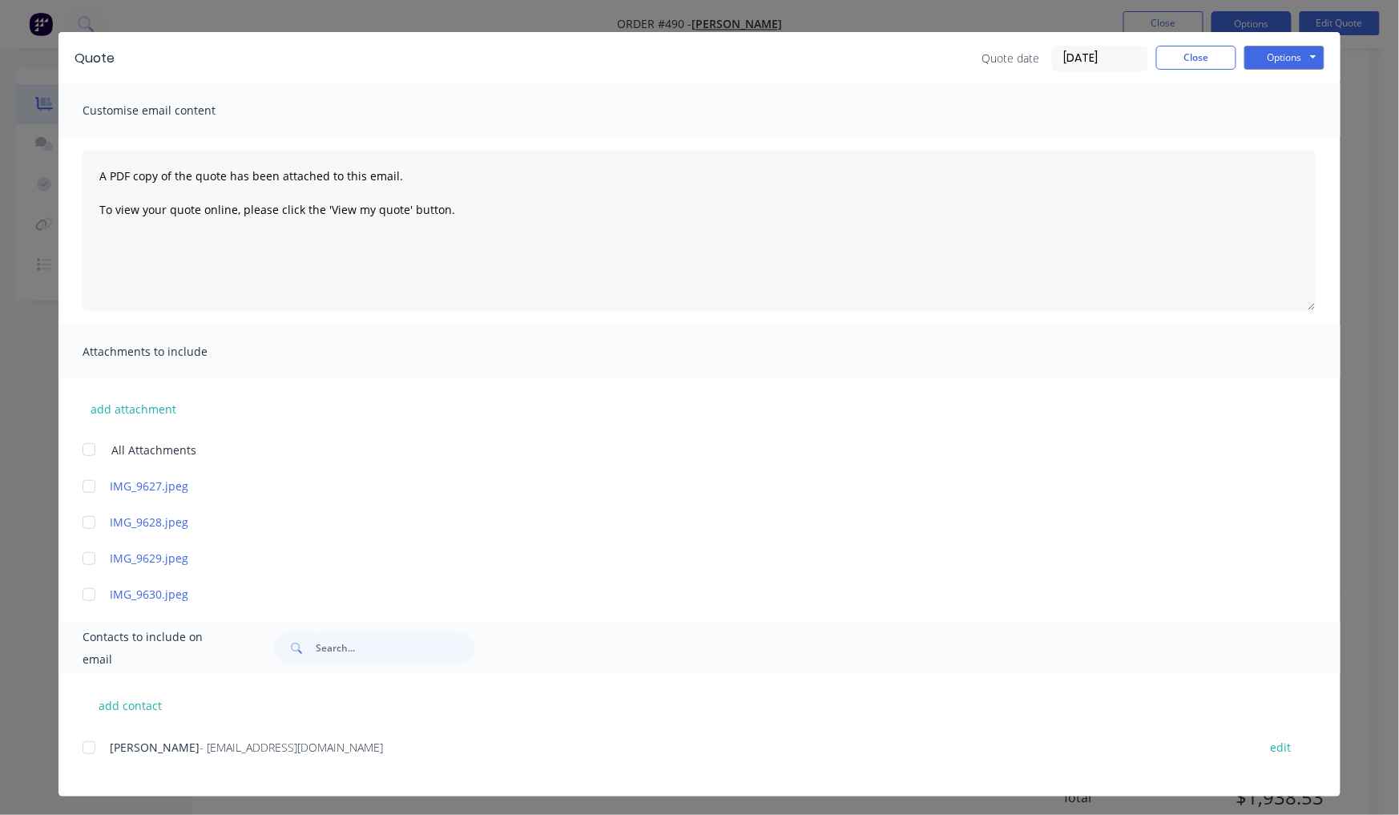
scroll to position [894, 0]
click at [106, 756] on div "Angelo - afbasilepaving@live.com edit" at bounding box center [712, 756] width 1258 height 41
drag, startPoint x: 83, startPoint y: 747, endPoint x: 380, endPoint y: 651, distance: 311.7
click at [84, 747] on div at bounding box center [89, 748] width 32 height 32
click at [1260, 56] on button "Options" at bounding box center [1284, 58] width 80 height 24
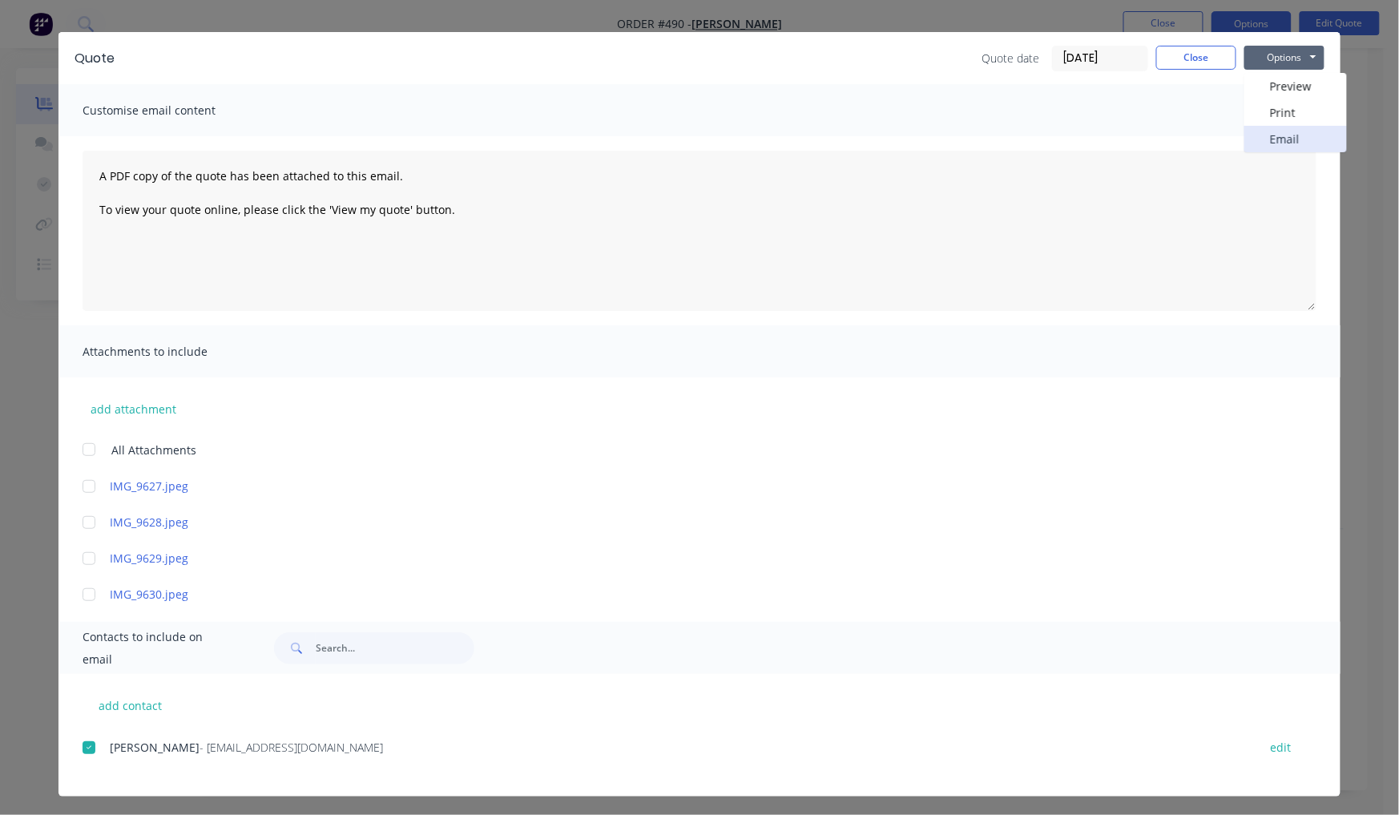
click at [1284, 138] on button "Email" at bounding box center [1295, 139] width 103 height 26
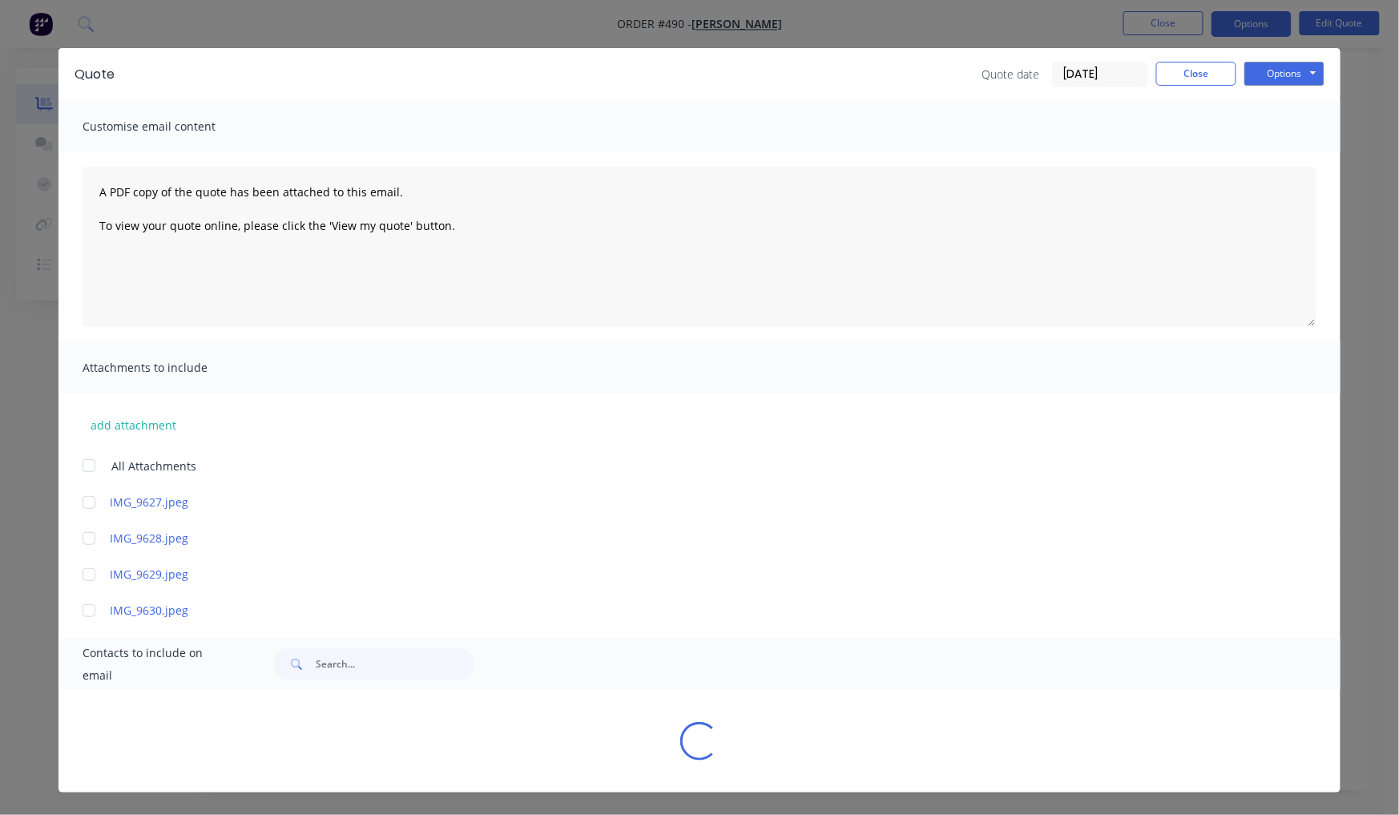
scroll to position [0, 0]
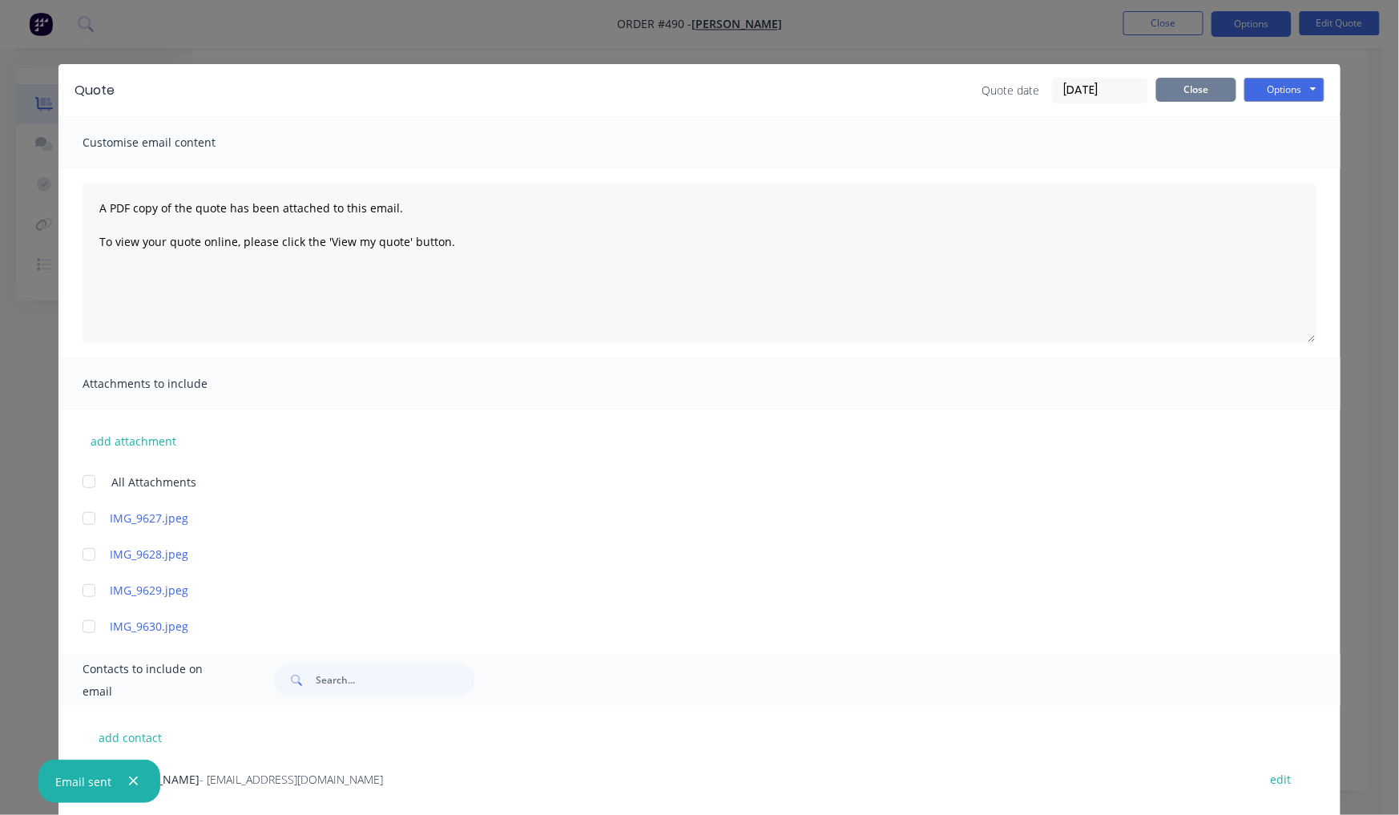
click at [1183, 91] on button "Close" at bounding box center [1196, 90] width 80 height 24
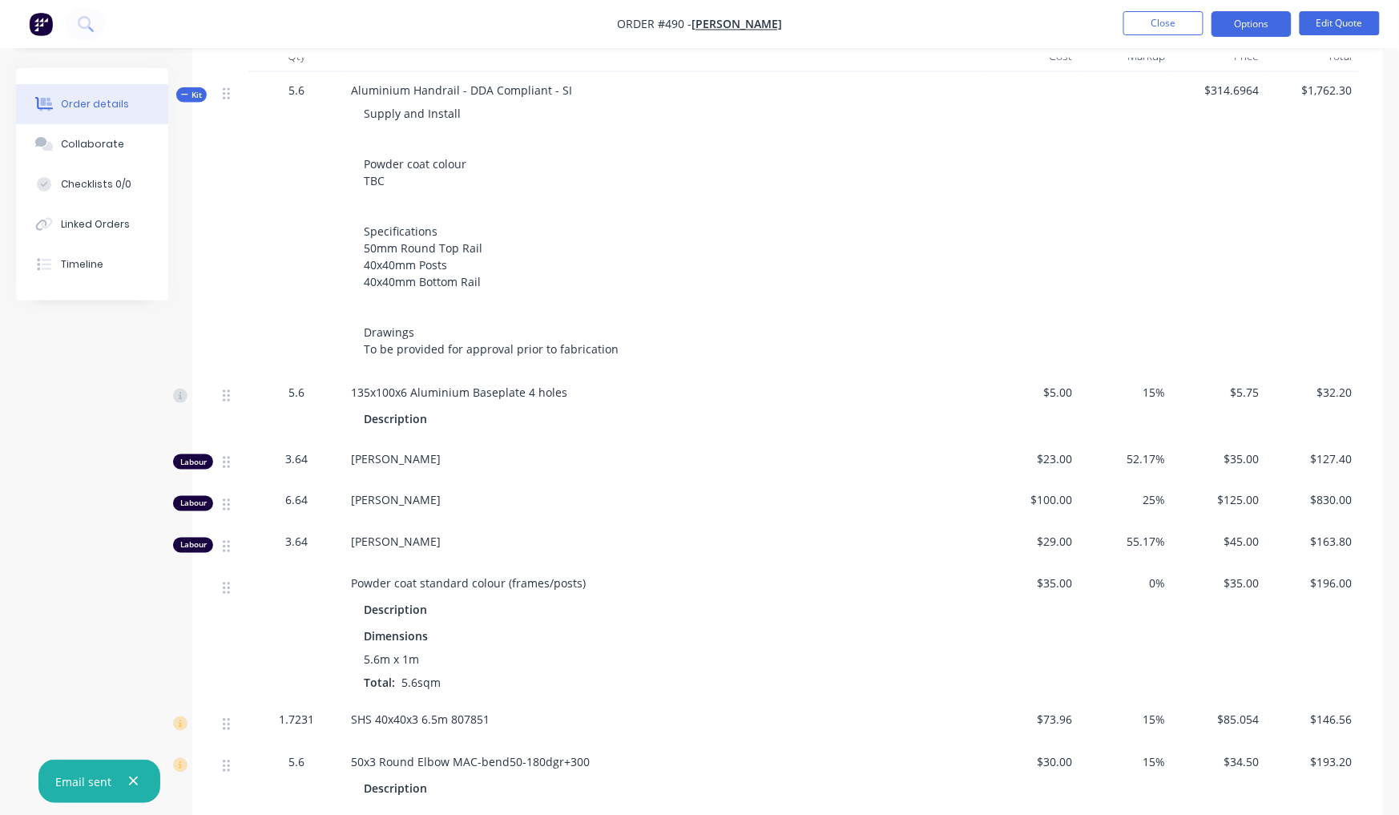
scroll to position [456, 0]
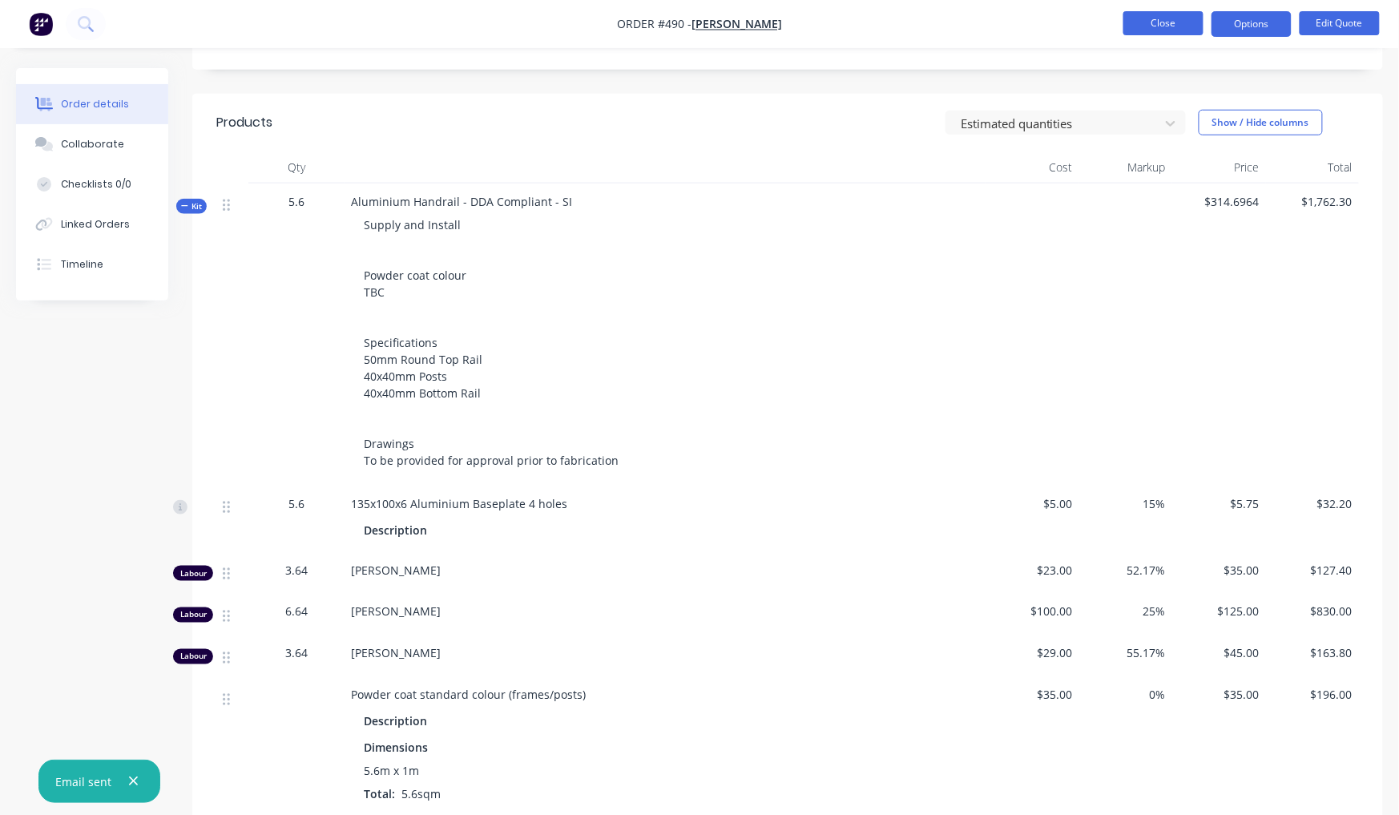
click at [1149, 22] on button "Close" at bounding box center [1163, 23] width 80 height 24
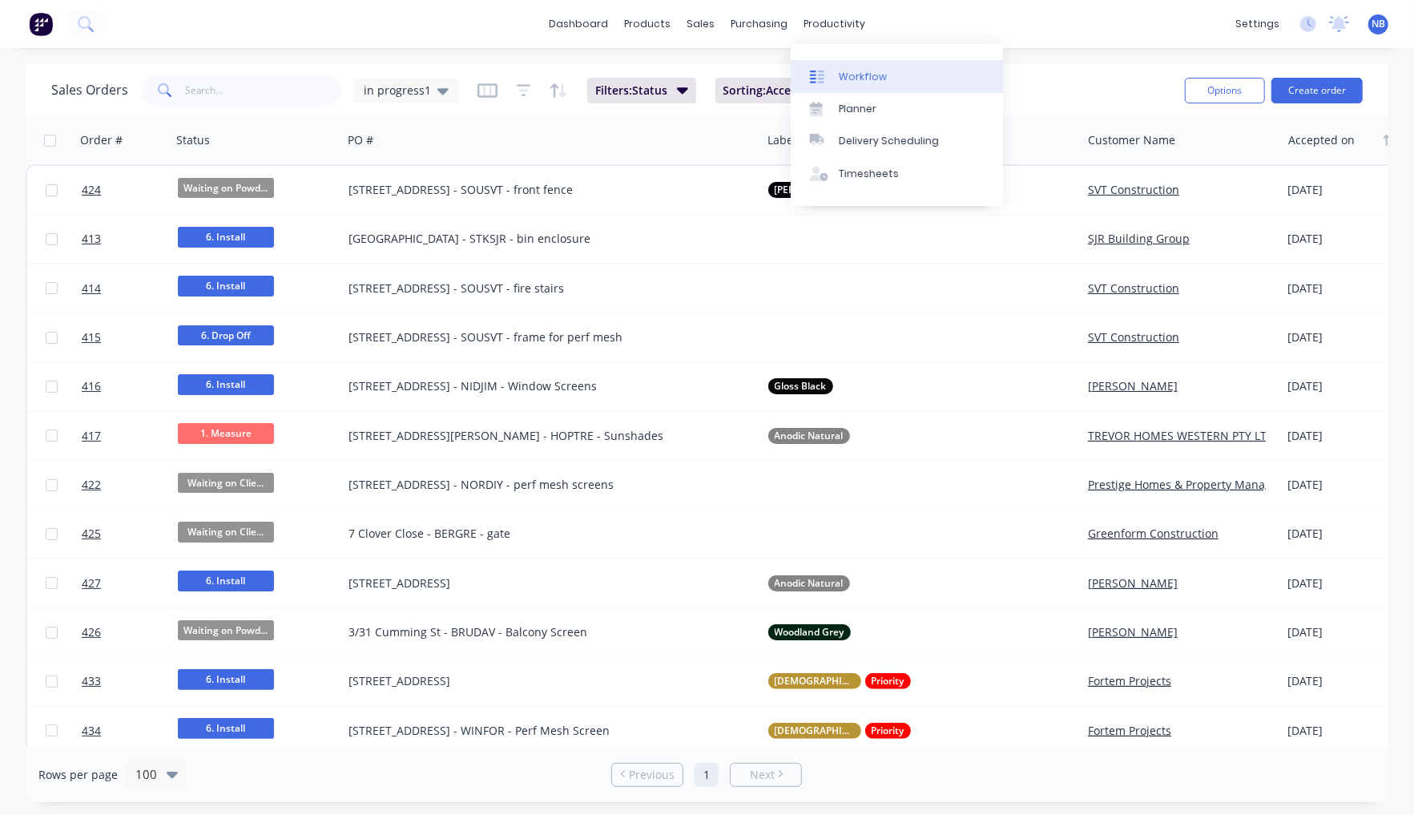
click at [854, 71] on div "Workflow" at bounding box center [863, 77] width 48 height 14
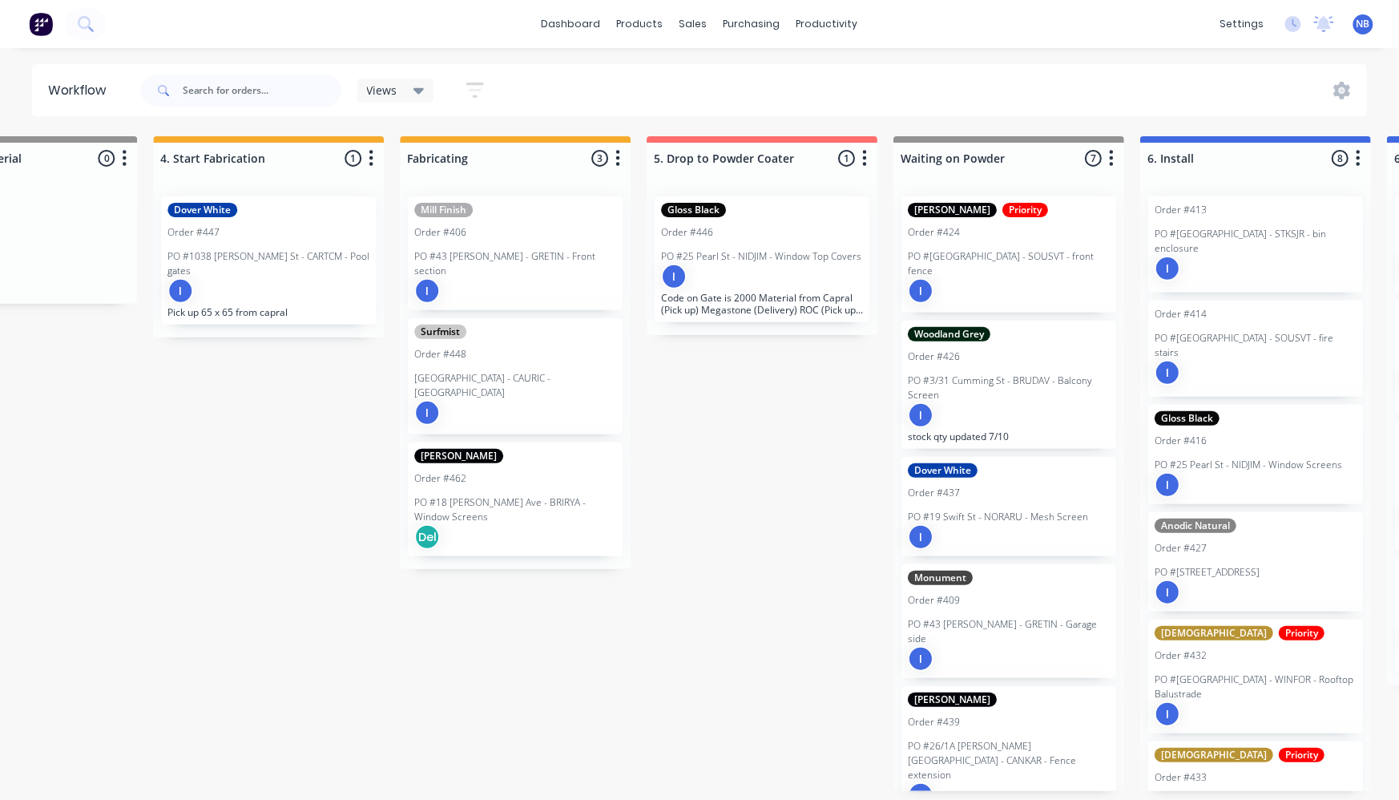
click at [1016, 239] on div "Matt Black Priority Order #424 PO #8 Boundary Street - SOUSVT - front fence I" at bounding box center [1008, 254] width 215 height 116
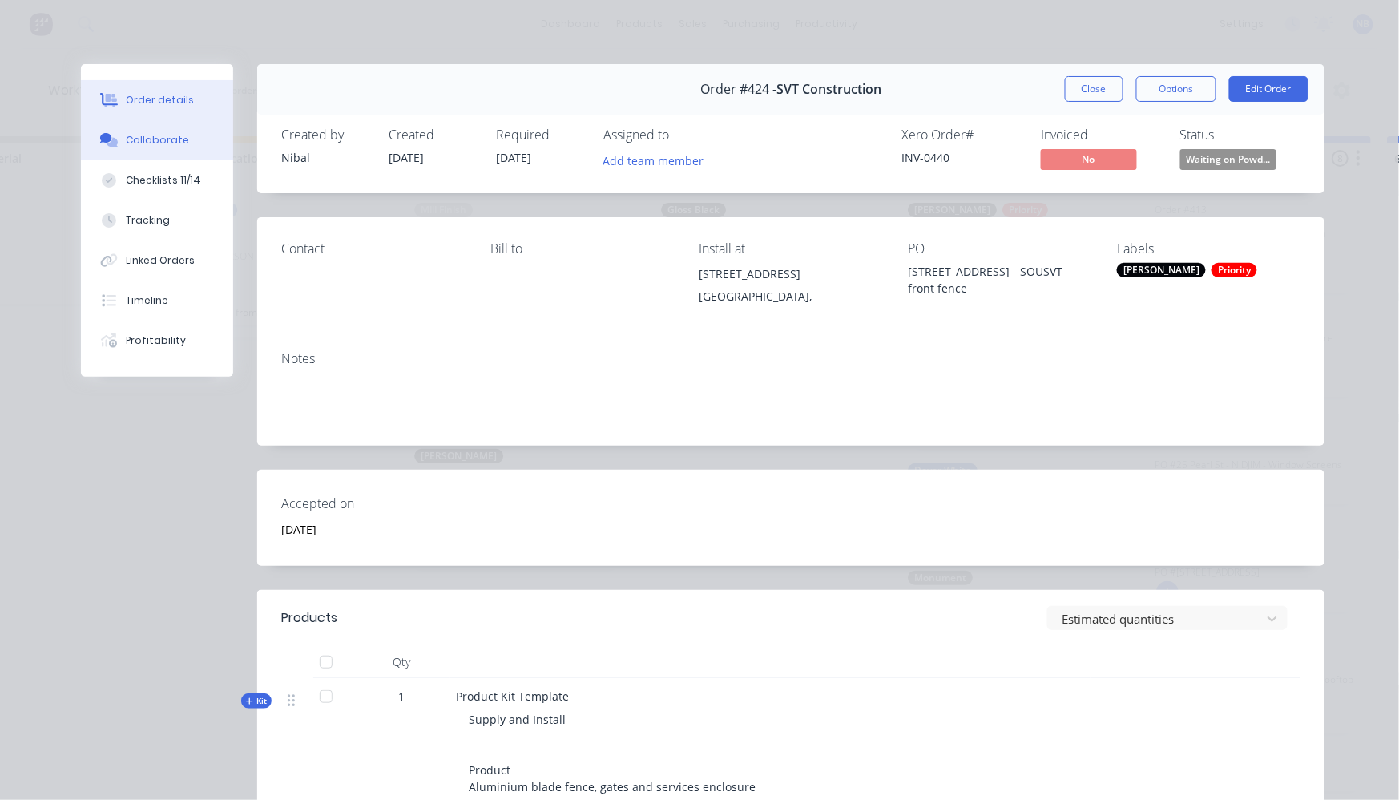
click at [176, 160] on button "Collaborate" at bounding box center [157, 140] width 152 height 40
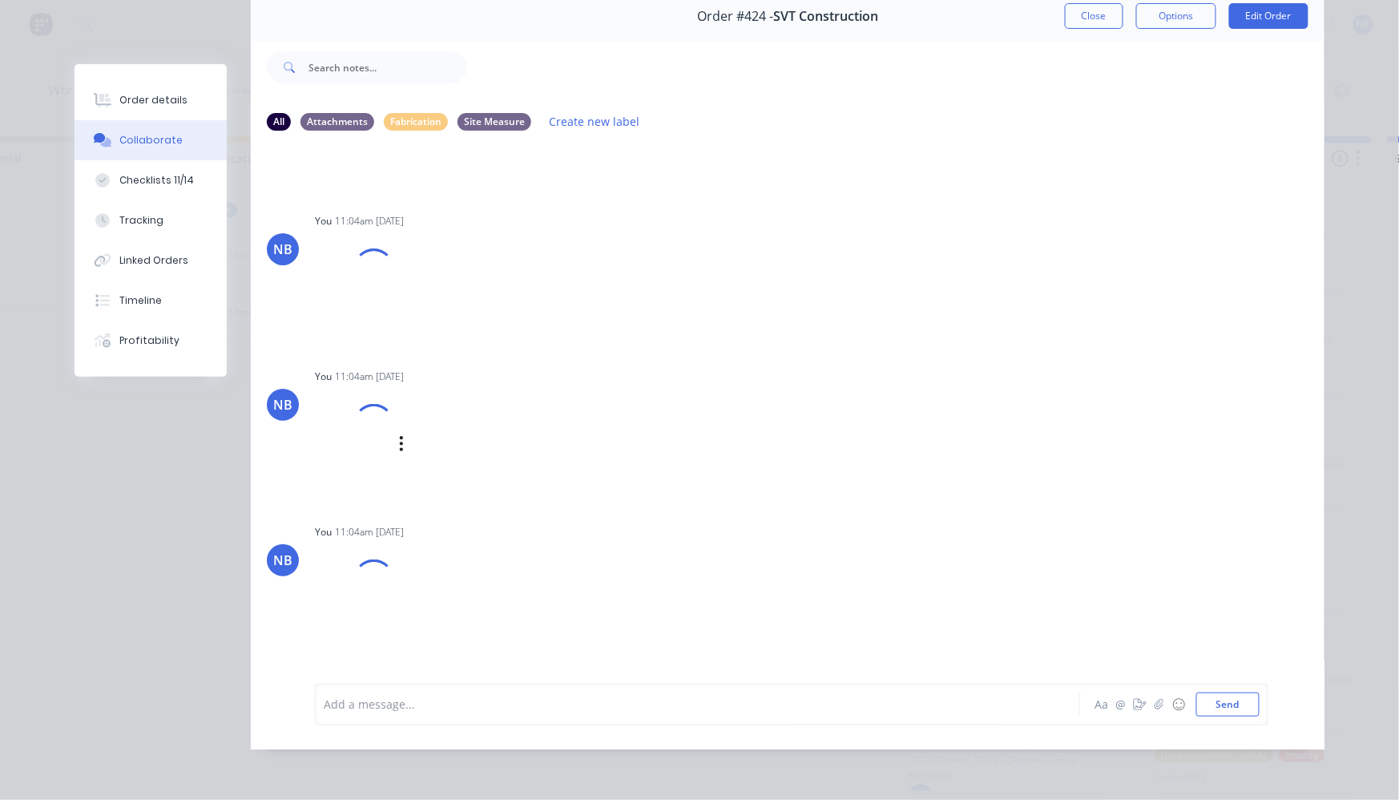
scroll to position [2088, 0]
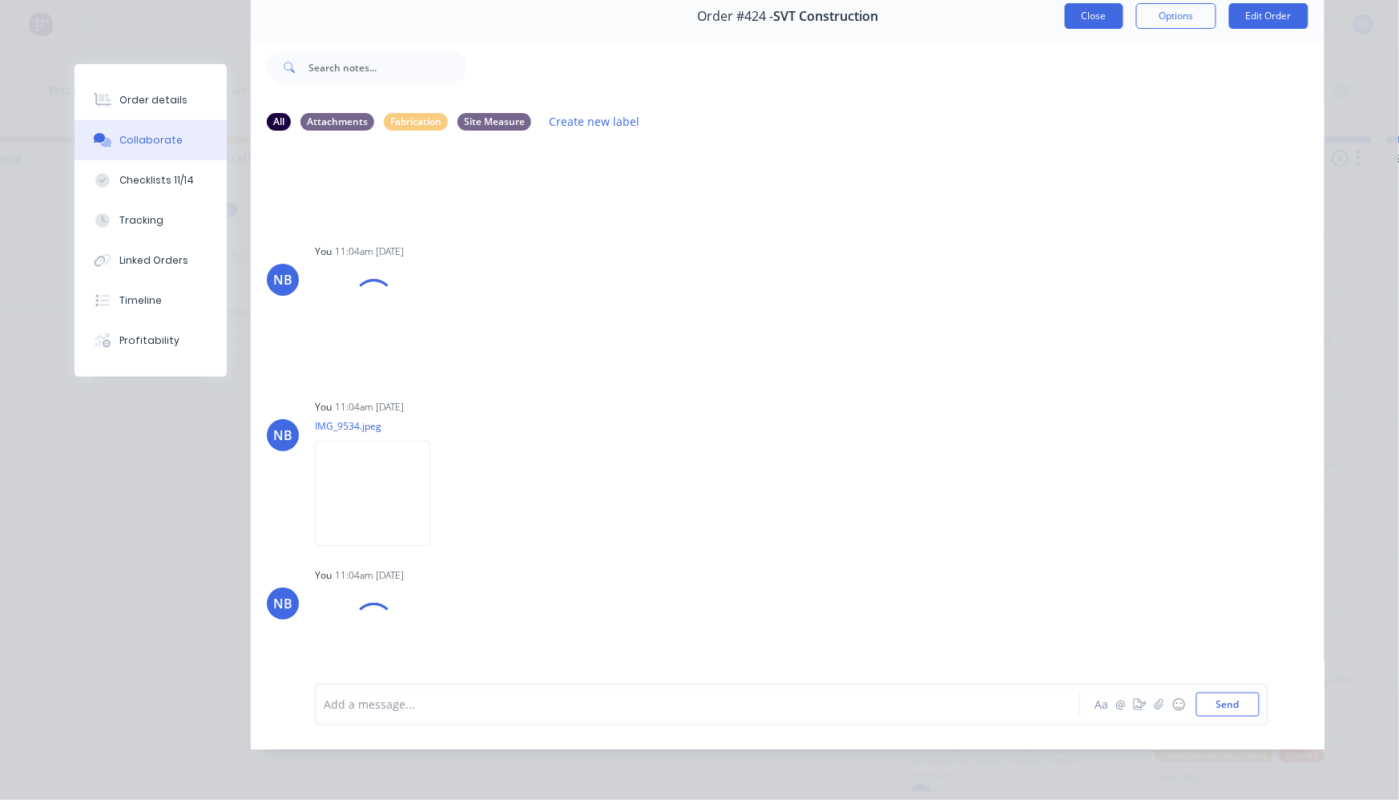
click at [1107, 11] on button "Close" at bounding box center [1094, 16] width 58 height 26
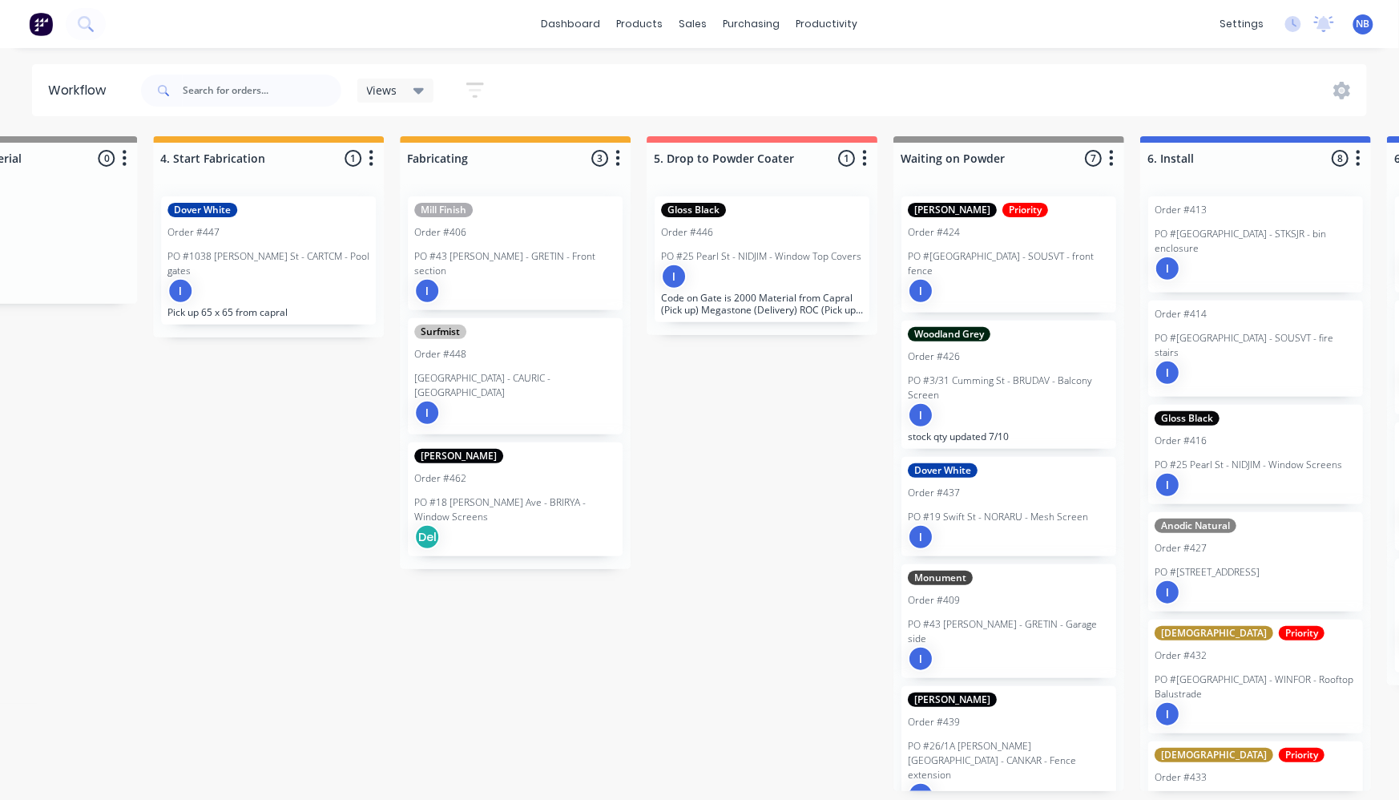
scroll to position [106, 0]
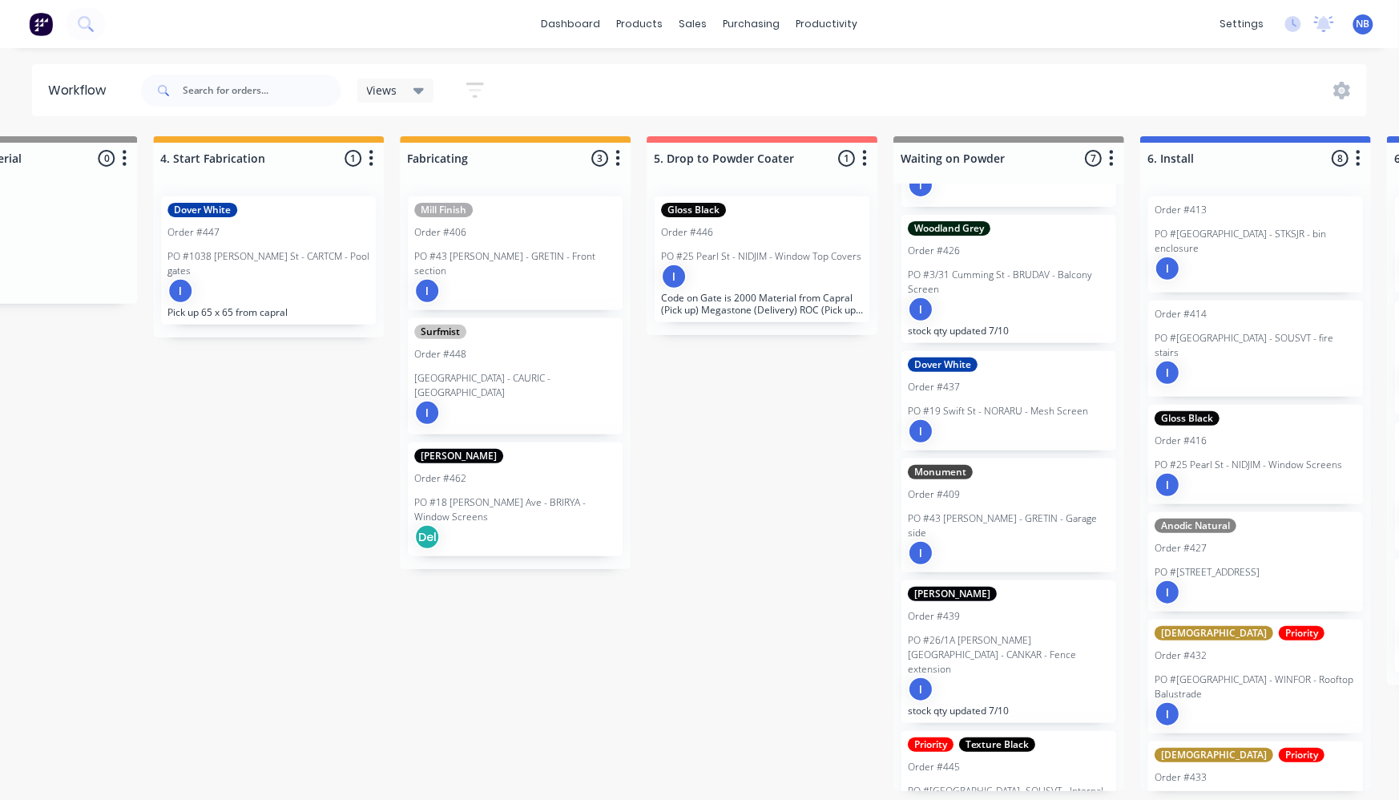
click at [1010, 270] on p "PO #3/31 Cumming St - BRUDAV - Balcony Screen" at bounding box center [1009, 282] width 202 height 29
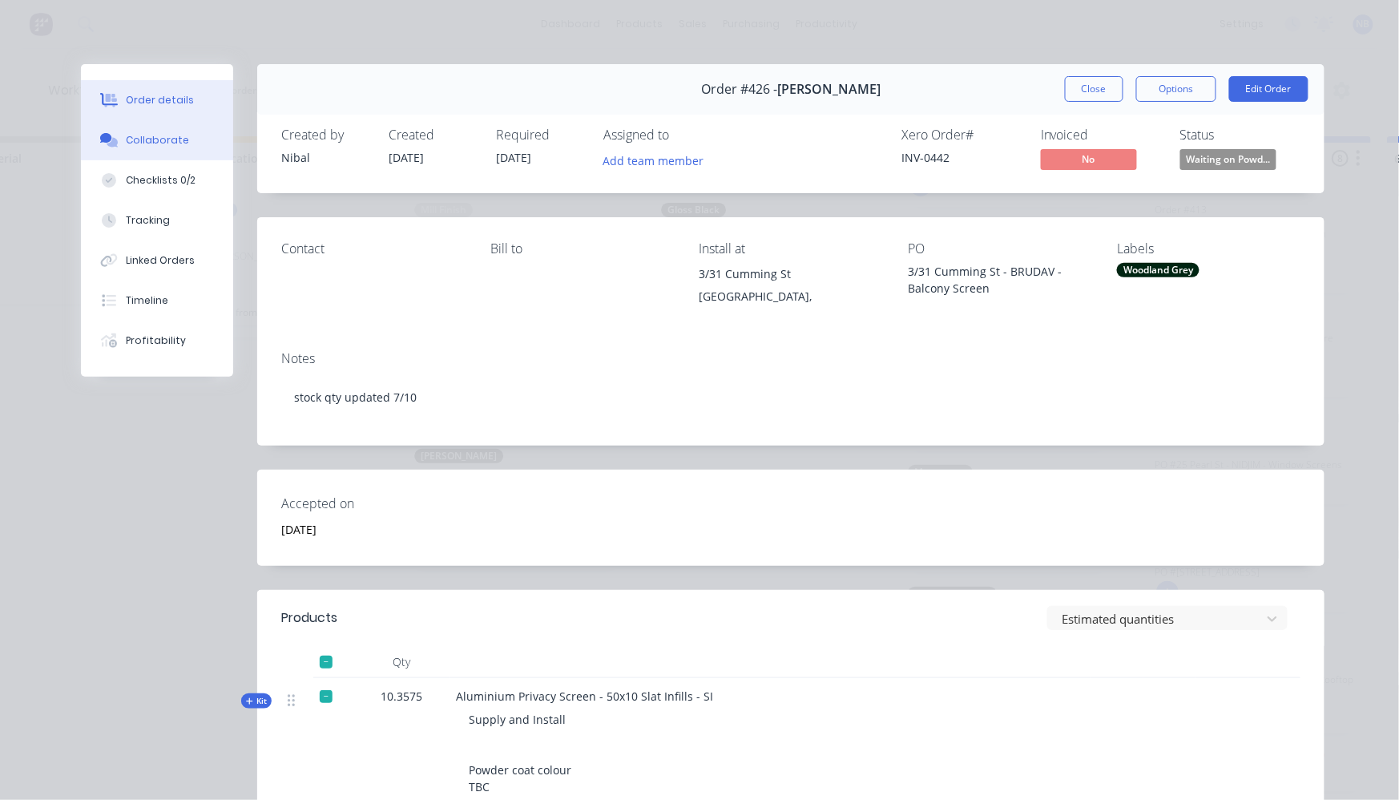
click at [167, 159] on button "Collaborate" at bounding box center [157, 140] width 152 height 40
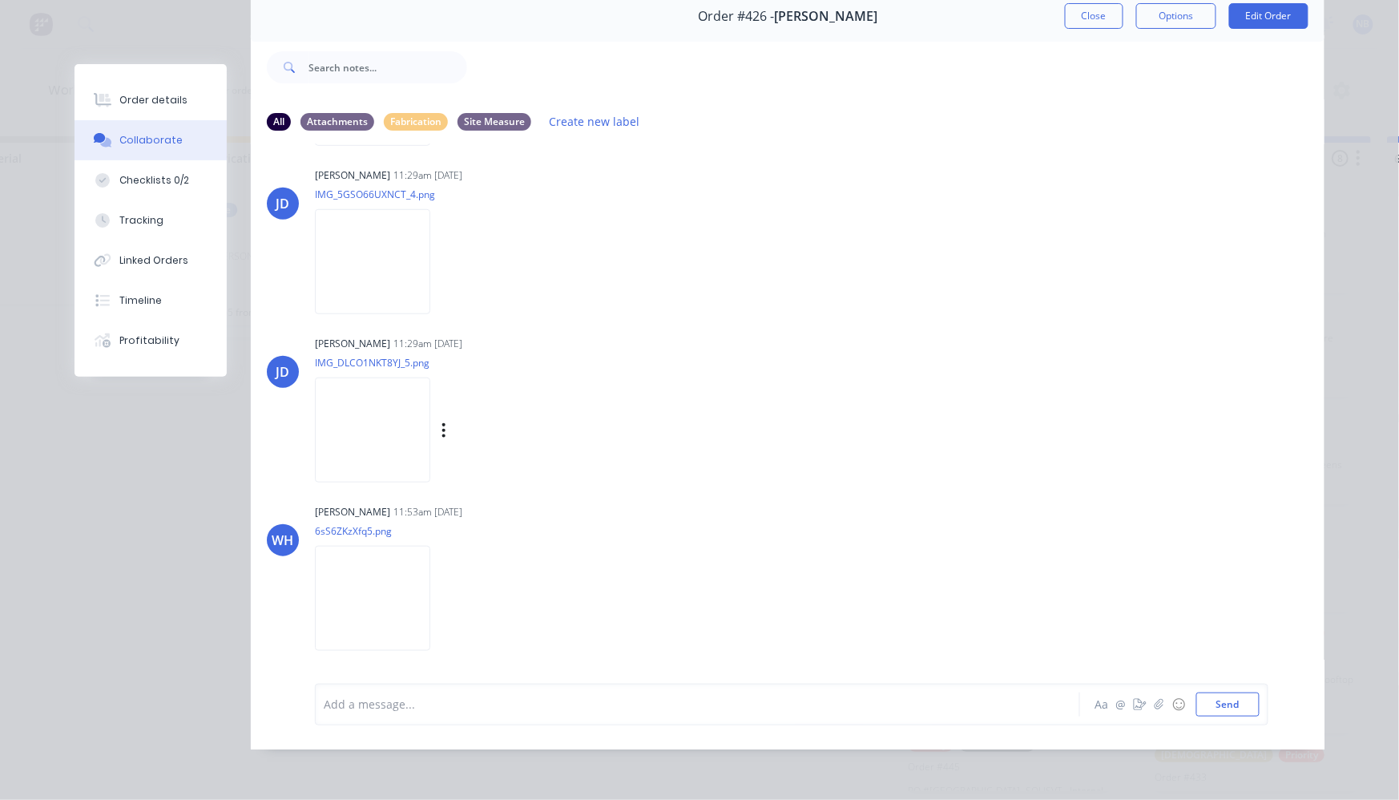
scroll to position [2535, 0]
click at [353, 583] on img at bounding box center [372, 598] width 115 height 105
click at [1097, 7] on button "Close" at bounding box center [1094, 16] width 58 height 26
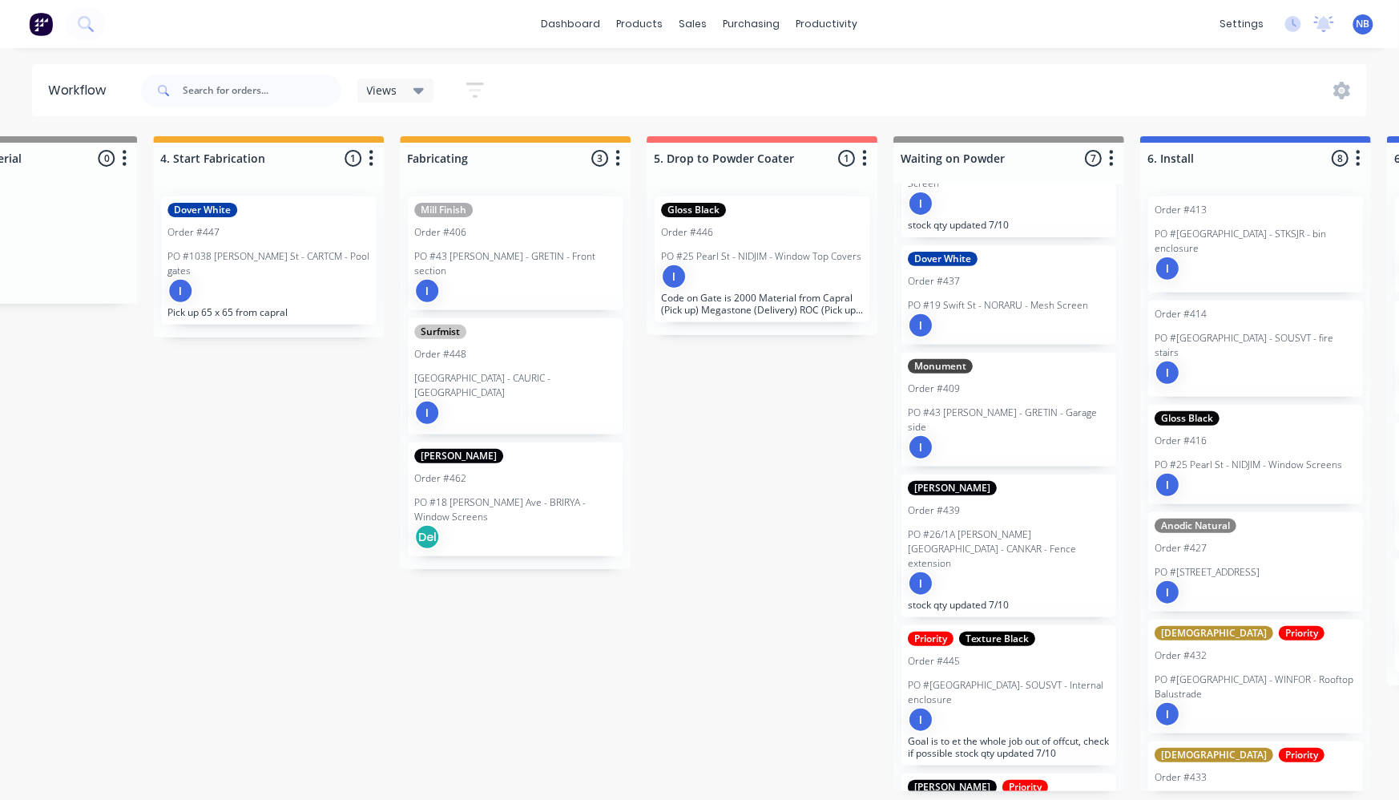
scroll to position [248, 0]
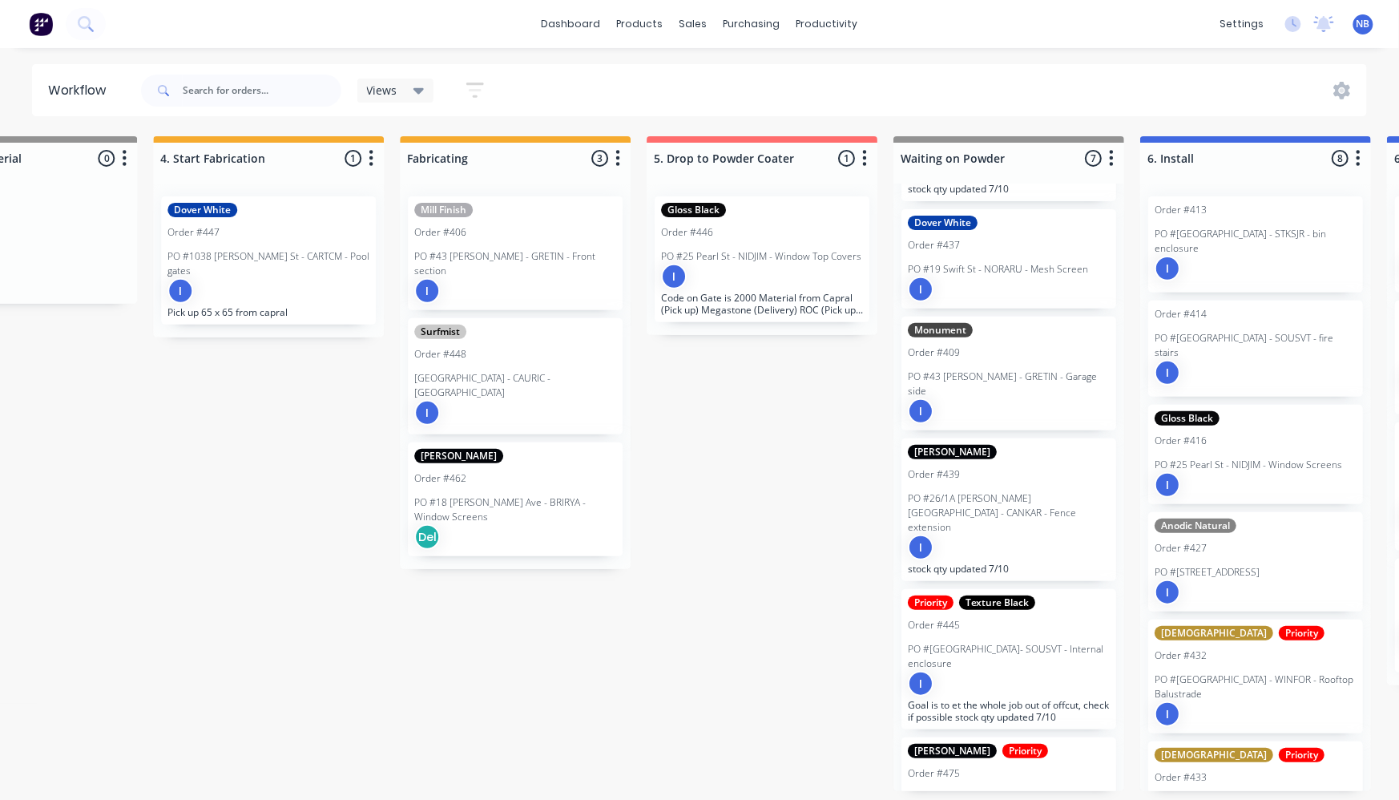
click at [1033, 398] on div "I" at bounding box center [1009, 411] width 202 height 26
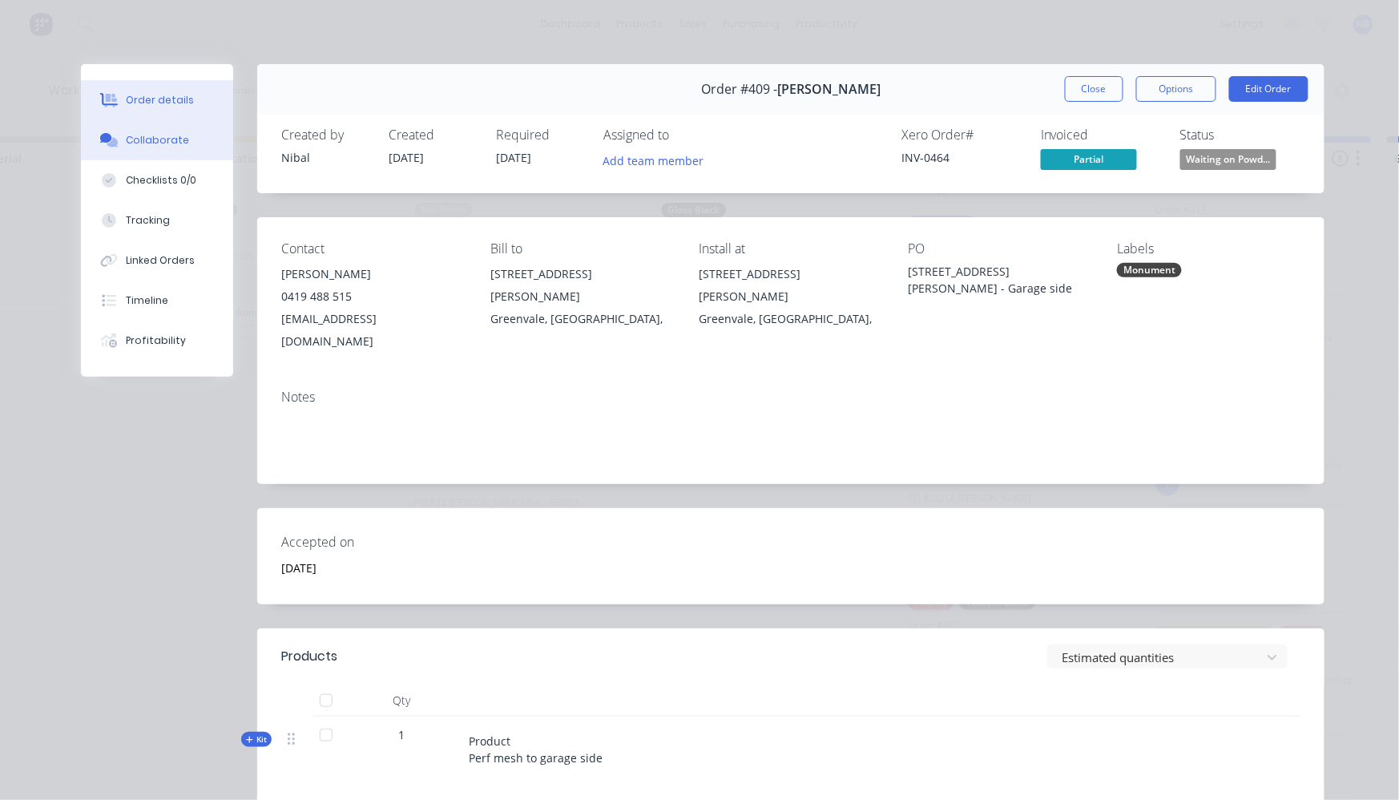
click at [142, 147] on div "Collaborate" at bounding box center [157, 140] width 63 height 14
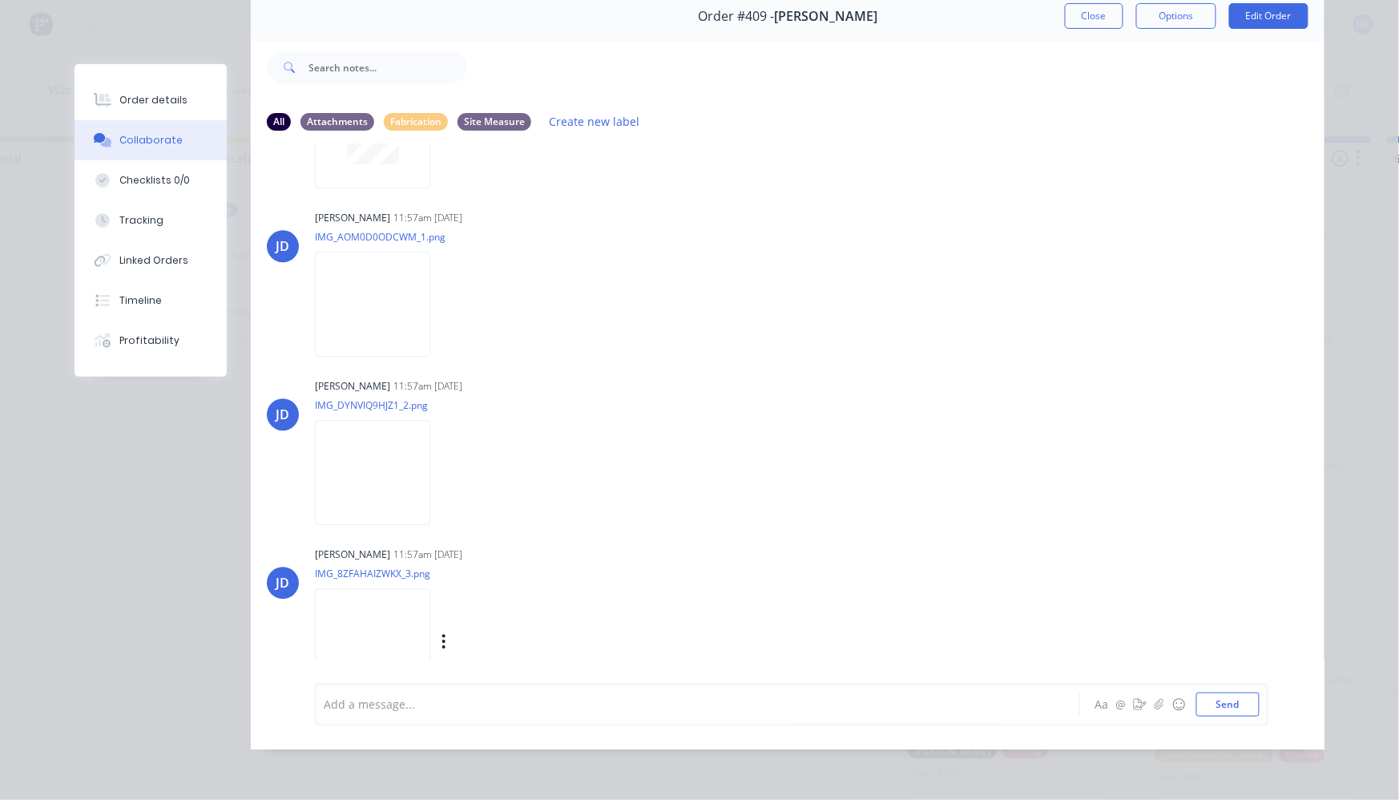
scroll to position [1475, 0]
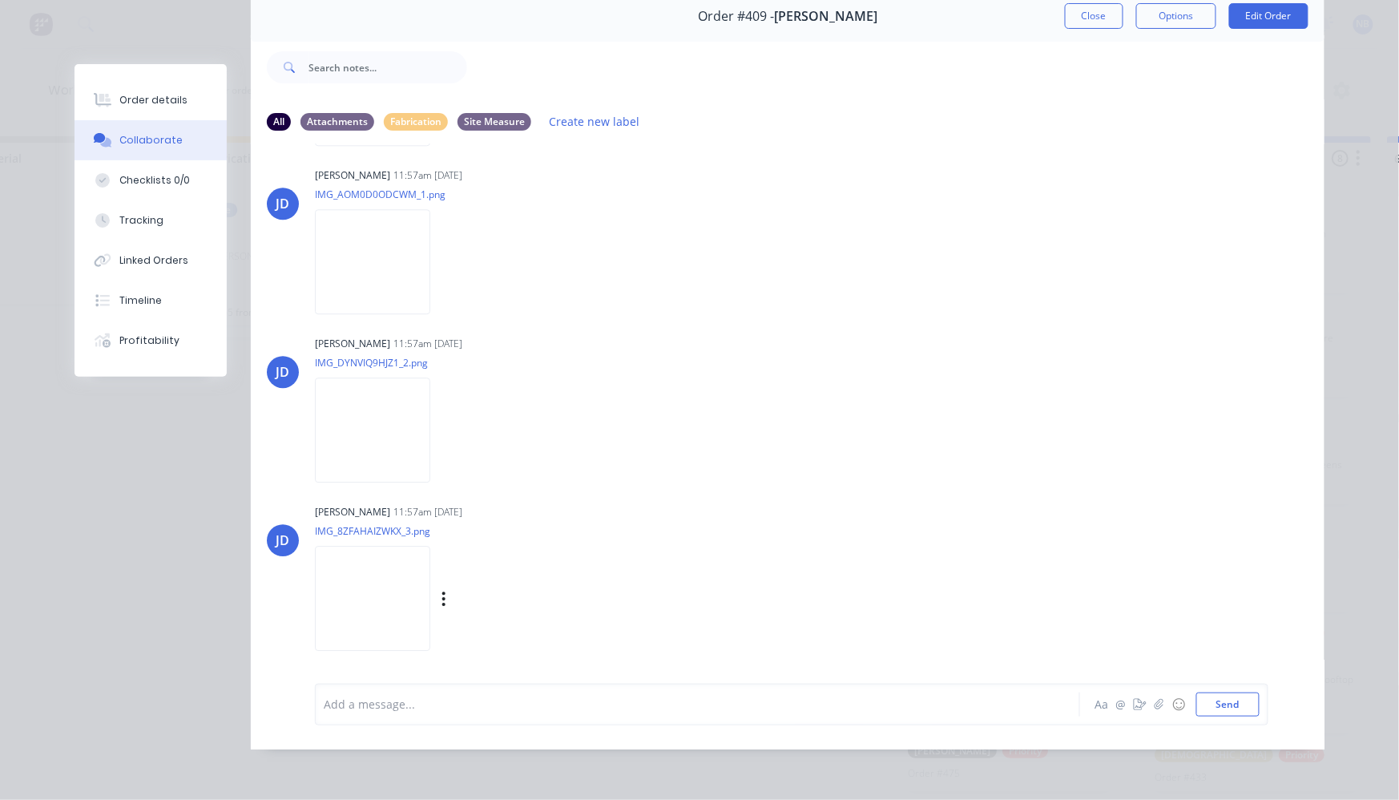
click at [369, 580] on img at bounding box center [372, 598] width 115 height 105
click at [498, 709] on div at bounding box center [674, 703] width 701 height 17
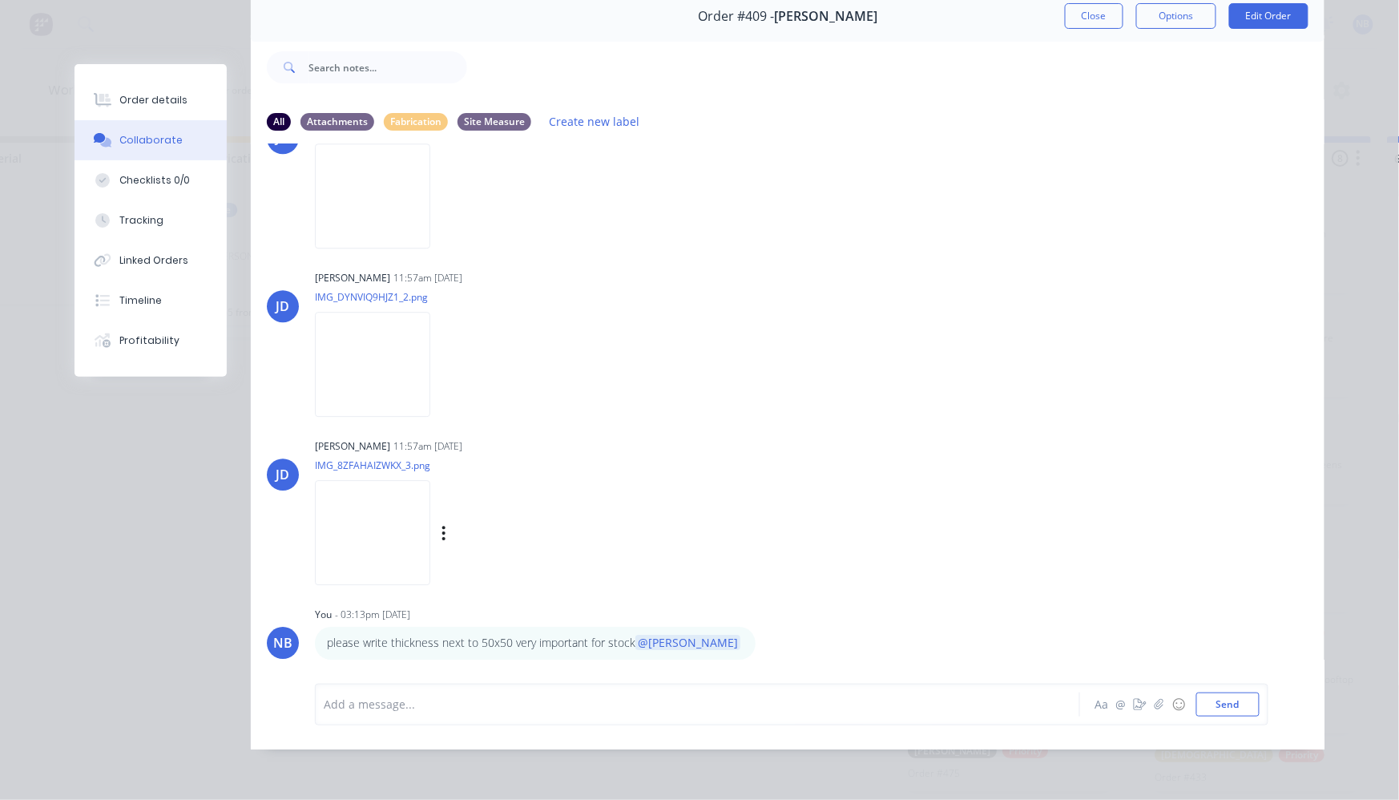
scroll to position [87, 0]
click at [399, 532] on img at bounding box center [372, 532] width 115 height 105
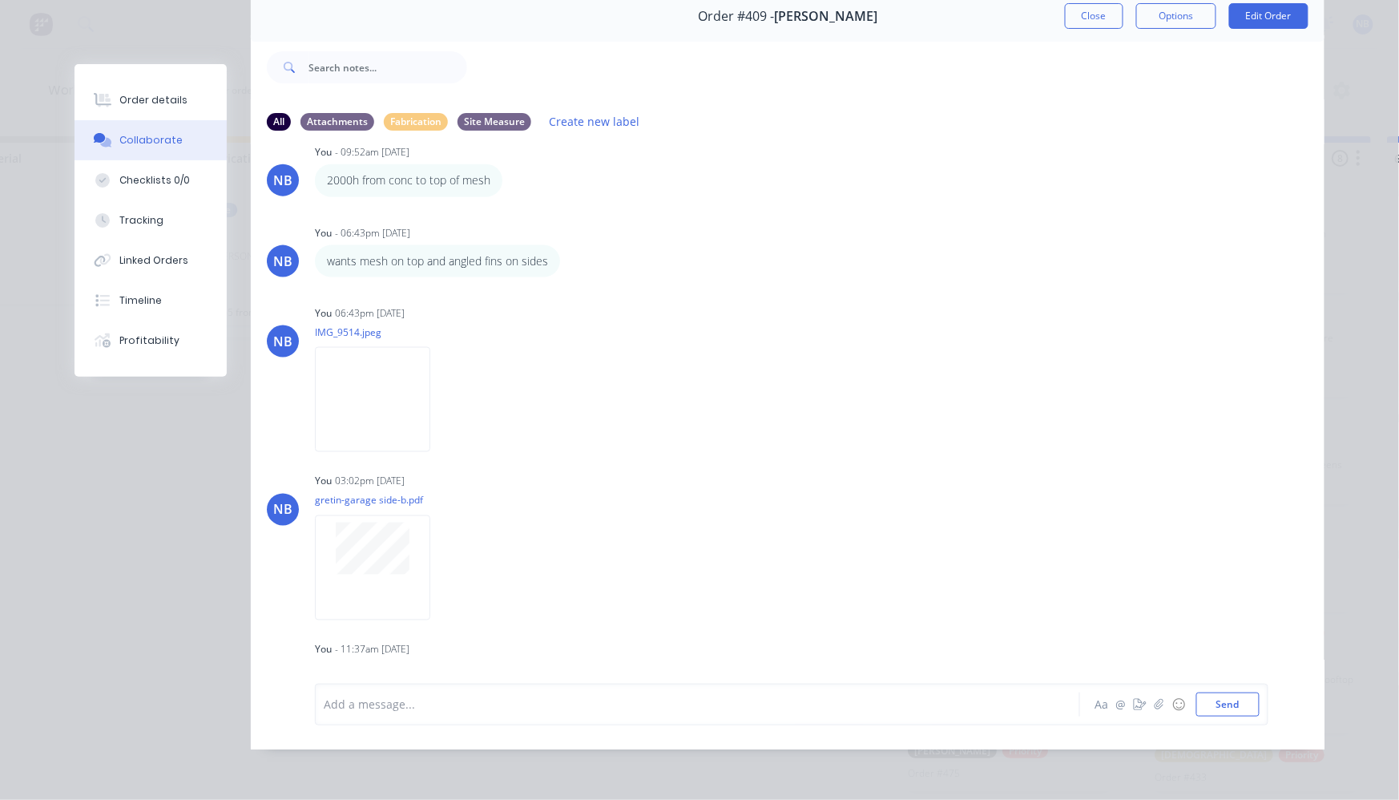
scroll to position [0, 0]
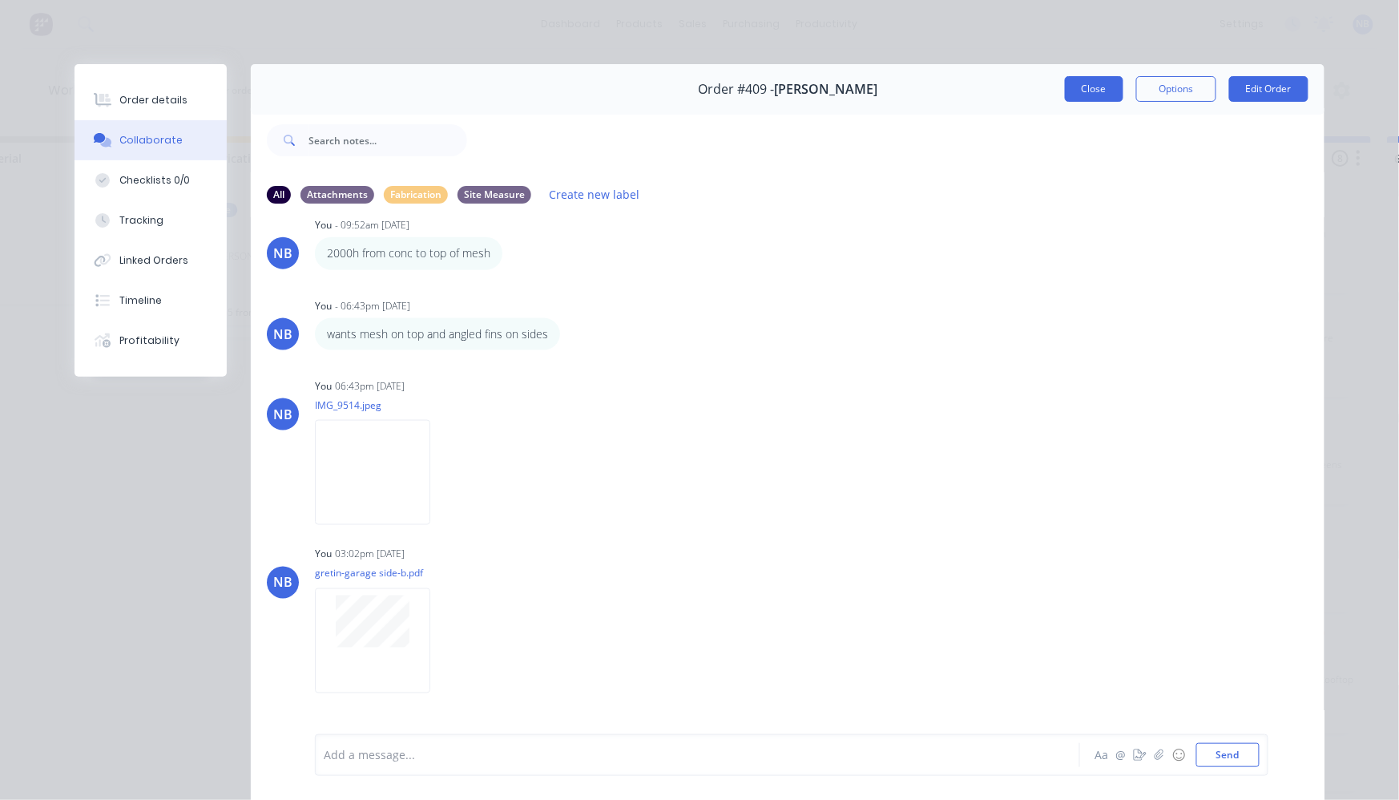
click at [1087, 91] on button "Close" at bounding box center [1094, 89] width 58 height 26
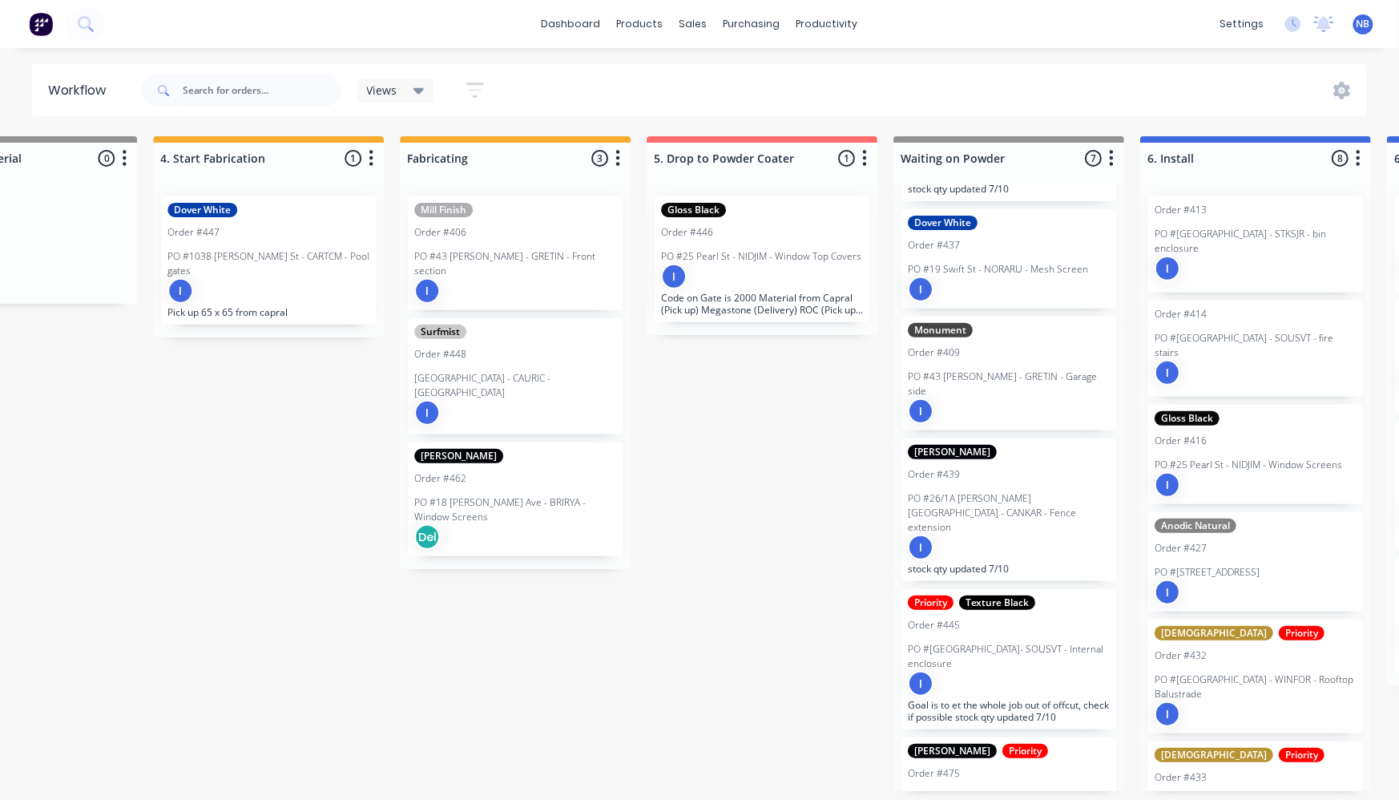
scroll to position [6, 1362]
click at [1033, 534] on div "I" at bounding box center [1009, 547] width 202 height 26
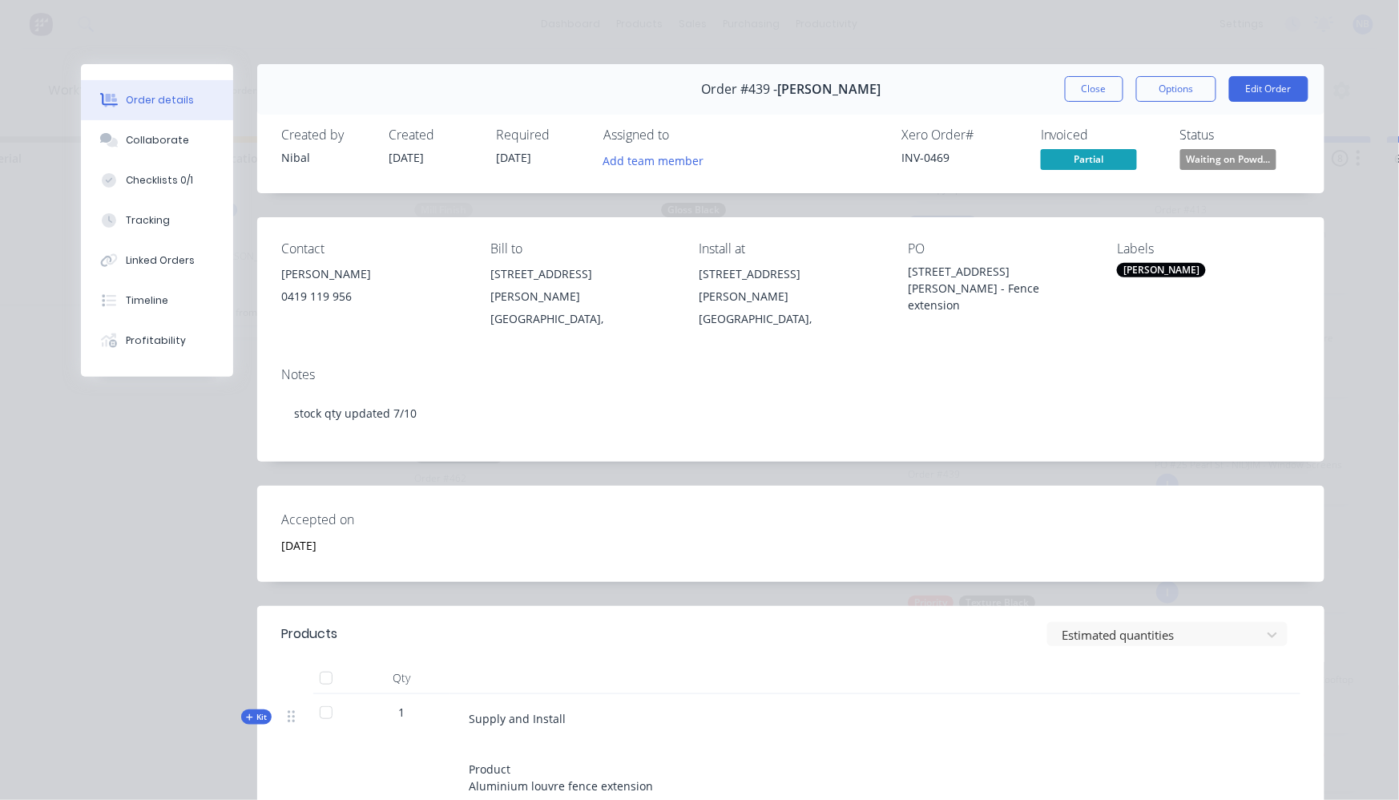
click at [1090, 104] on div "Order #439 - Karyn Lucas Close Options Edit Order" at bounding box center [790, 89] width 1067 height 50
click at [1093, 100] on button "Close" at bounding box center [1094, 89] width 58 height 26
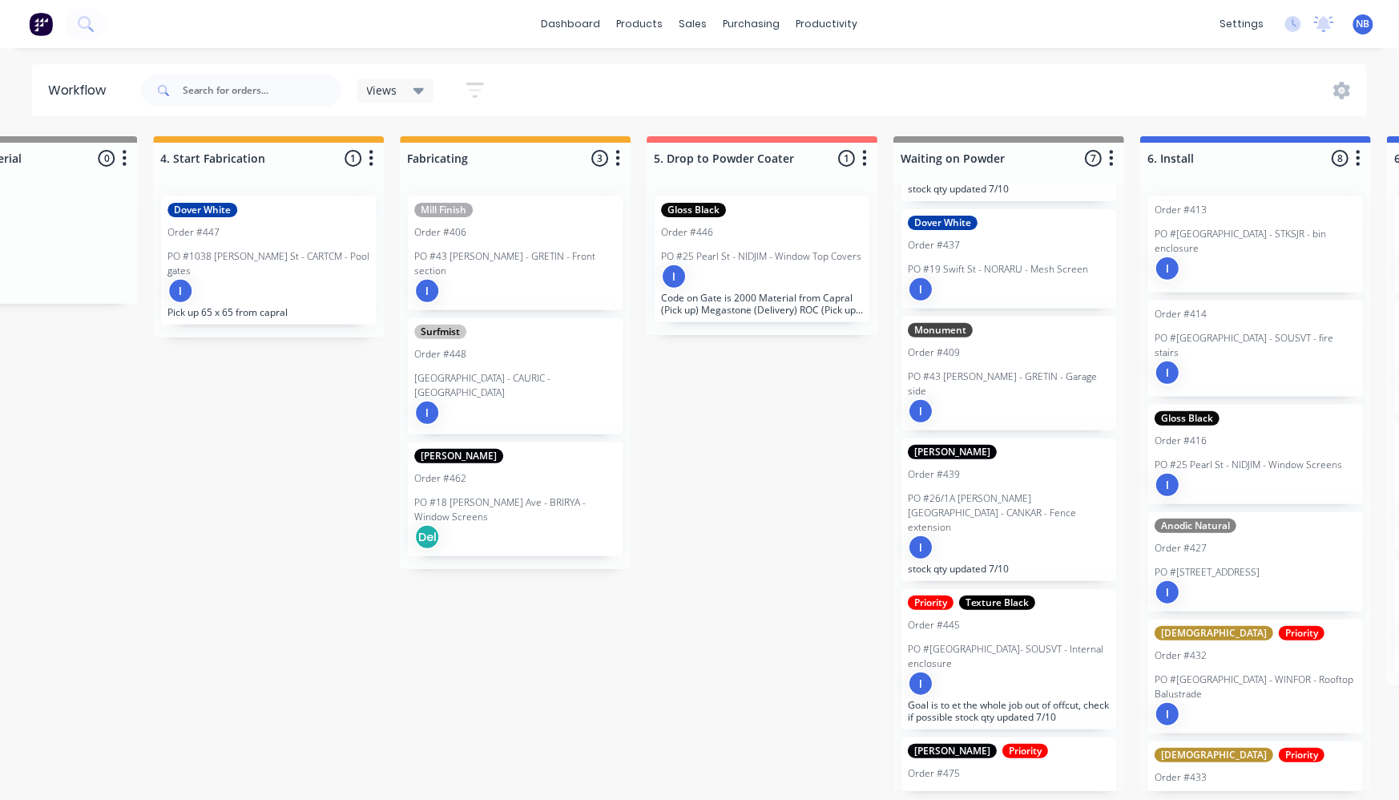
click at [1014, 350] on div "Monument Order #409 PO #43 Carrol Lane - GRETIN - Garage side I" at bounding box center [1008, 373] width 215 height 114
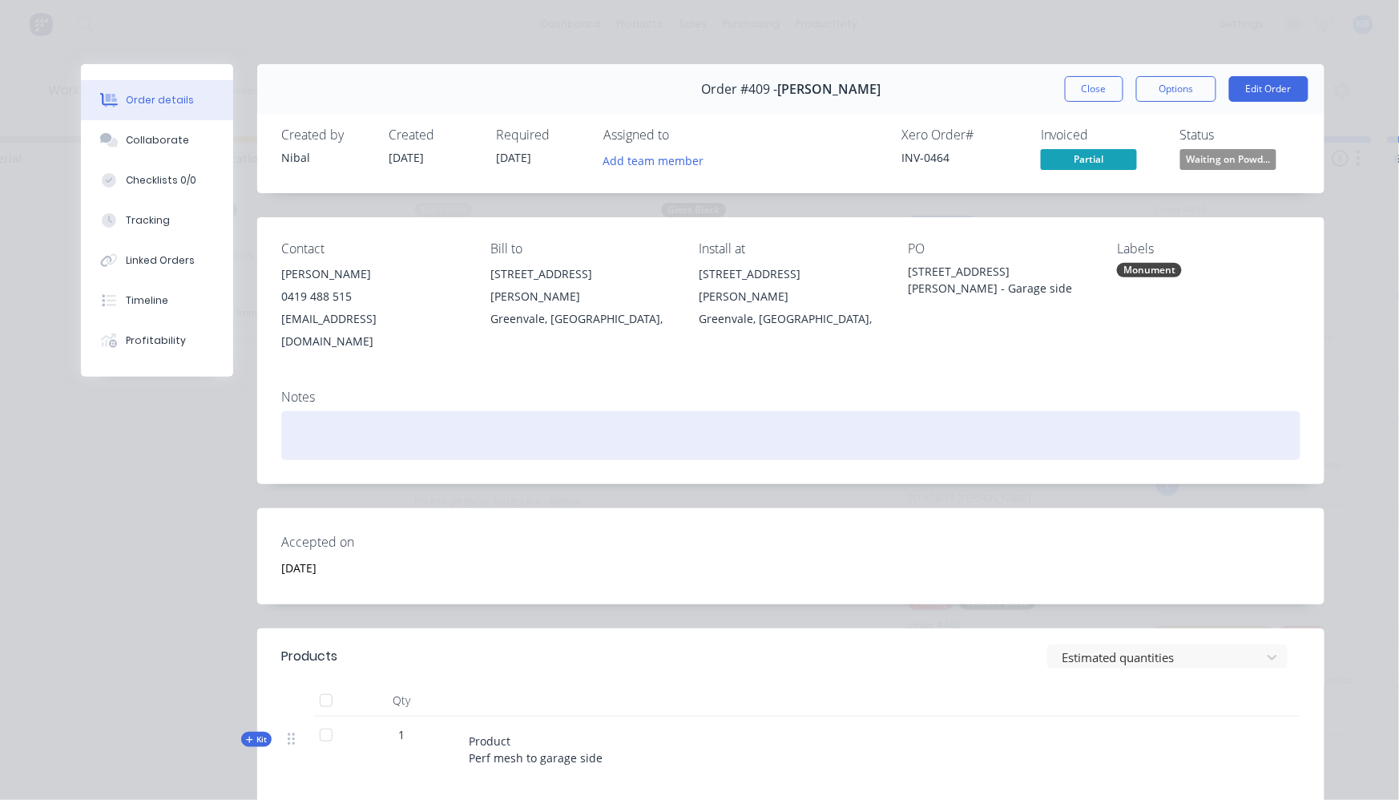
click at [308, 411] on div at bounding box center [790, 435] width 1019 height 49
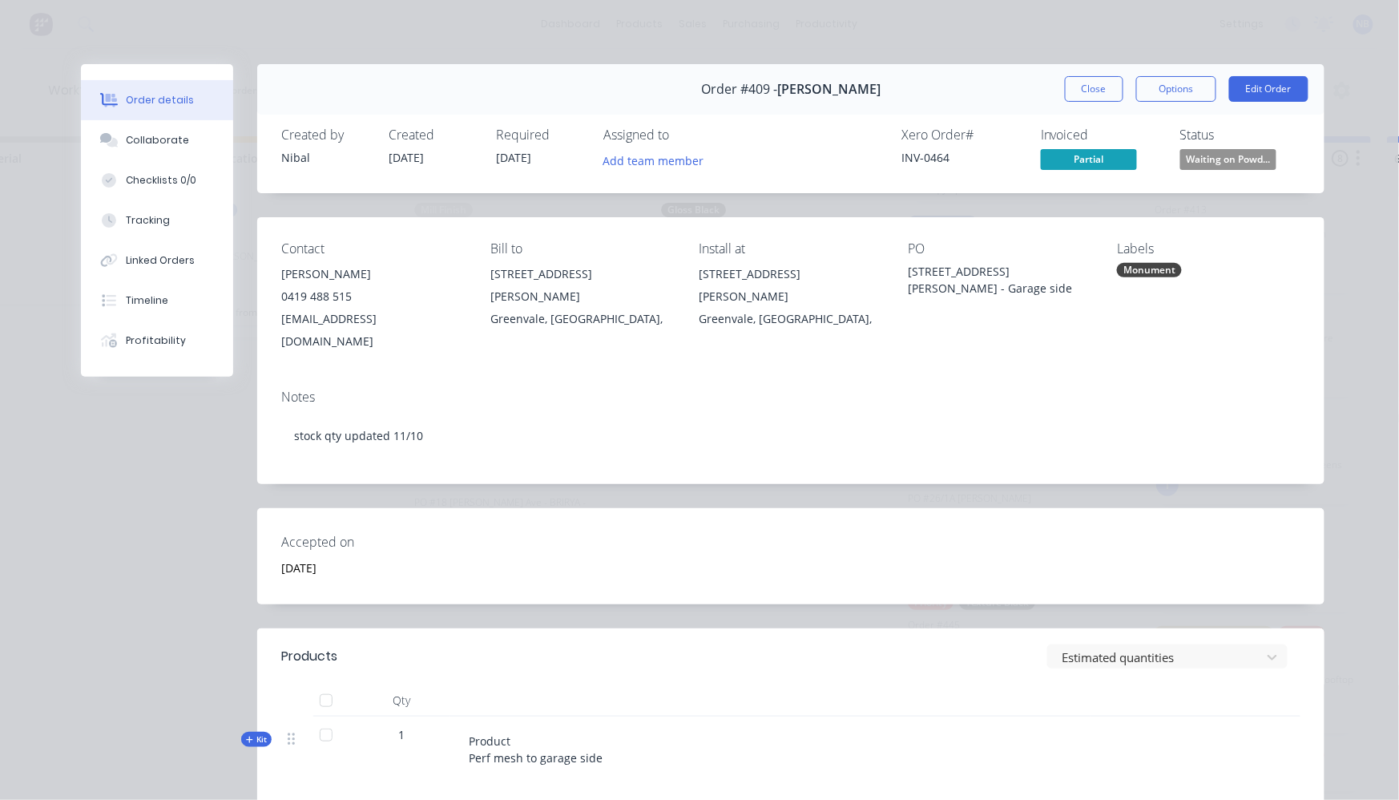
click at [470, 389] on div "Notes" at bounding box center [790, 396] width 1019 height 15
click at [1100, 88] on button "Close" at bounding box center [1094, 89] width 58 height 26
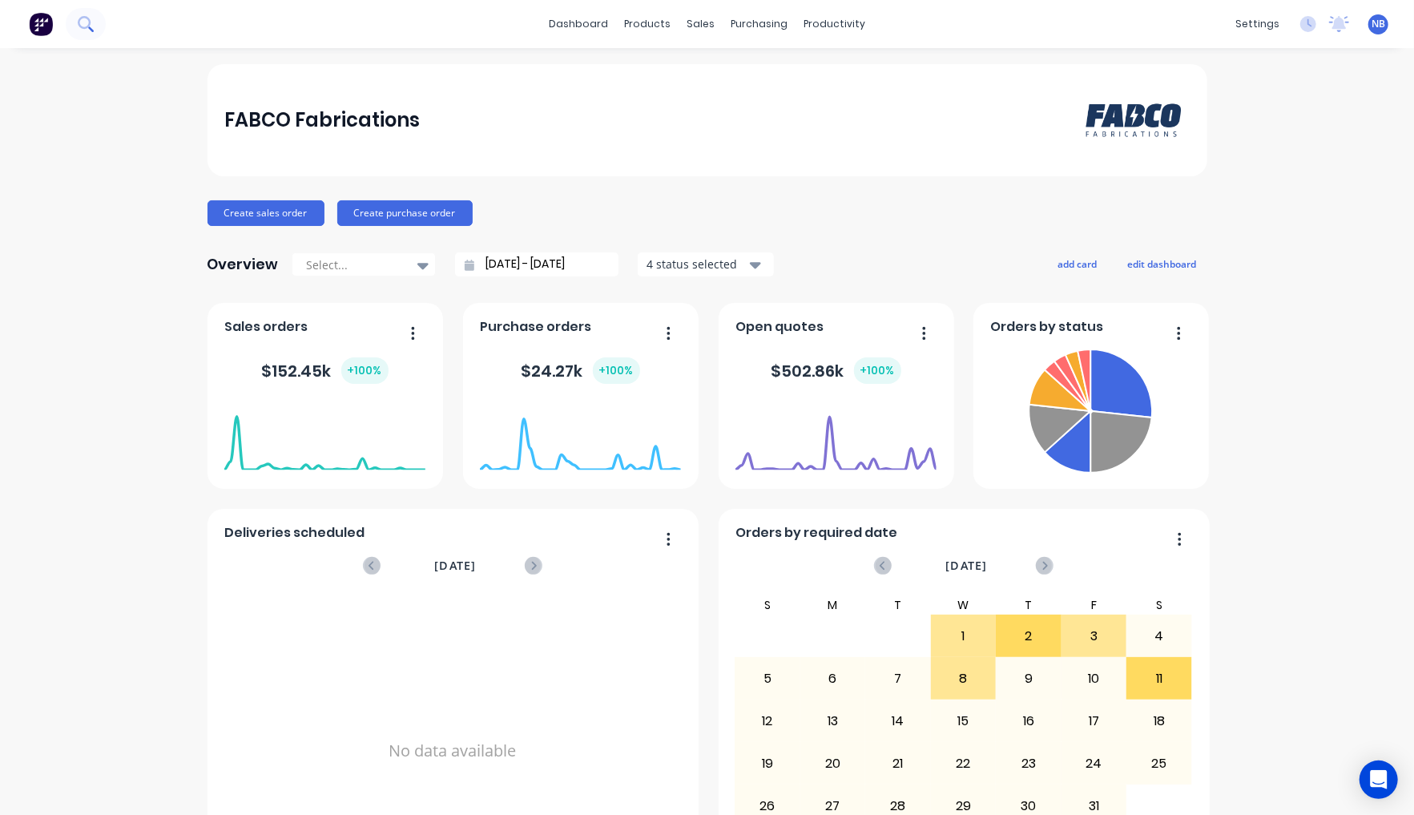
click at [87, 30] on icon at bounding box center [85, 23] width 15 height 15
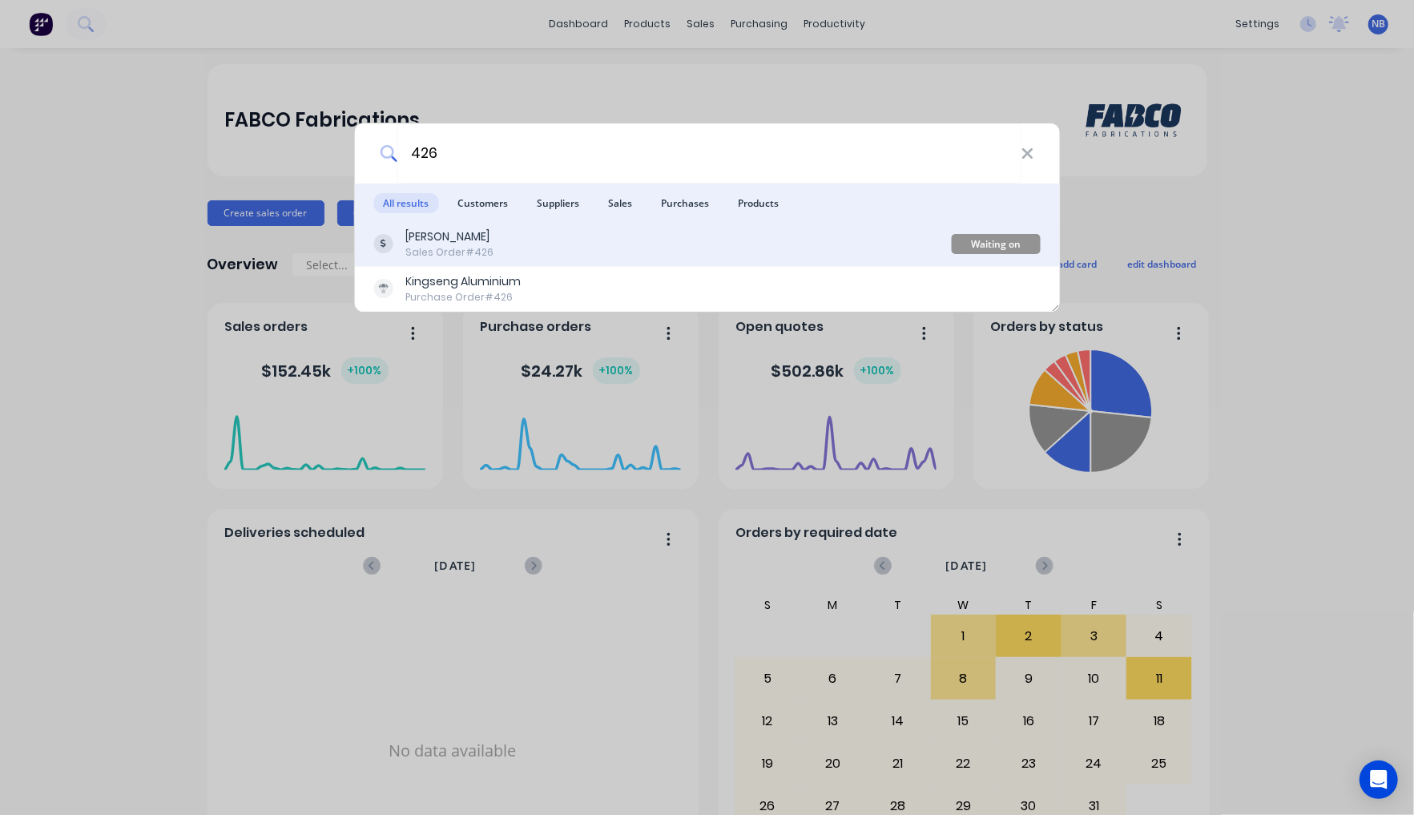
type input "426"
click at [566, 252] on div "David Chandler Sales Order #426" at bounding box center [662, 243] width 578 height 31
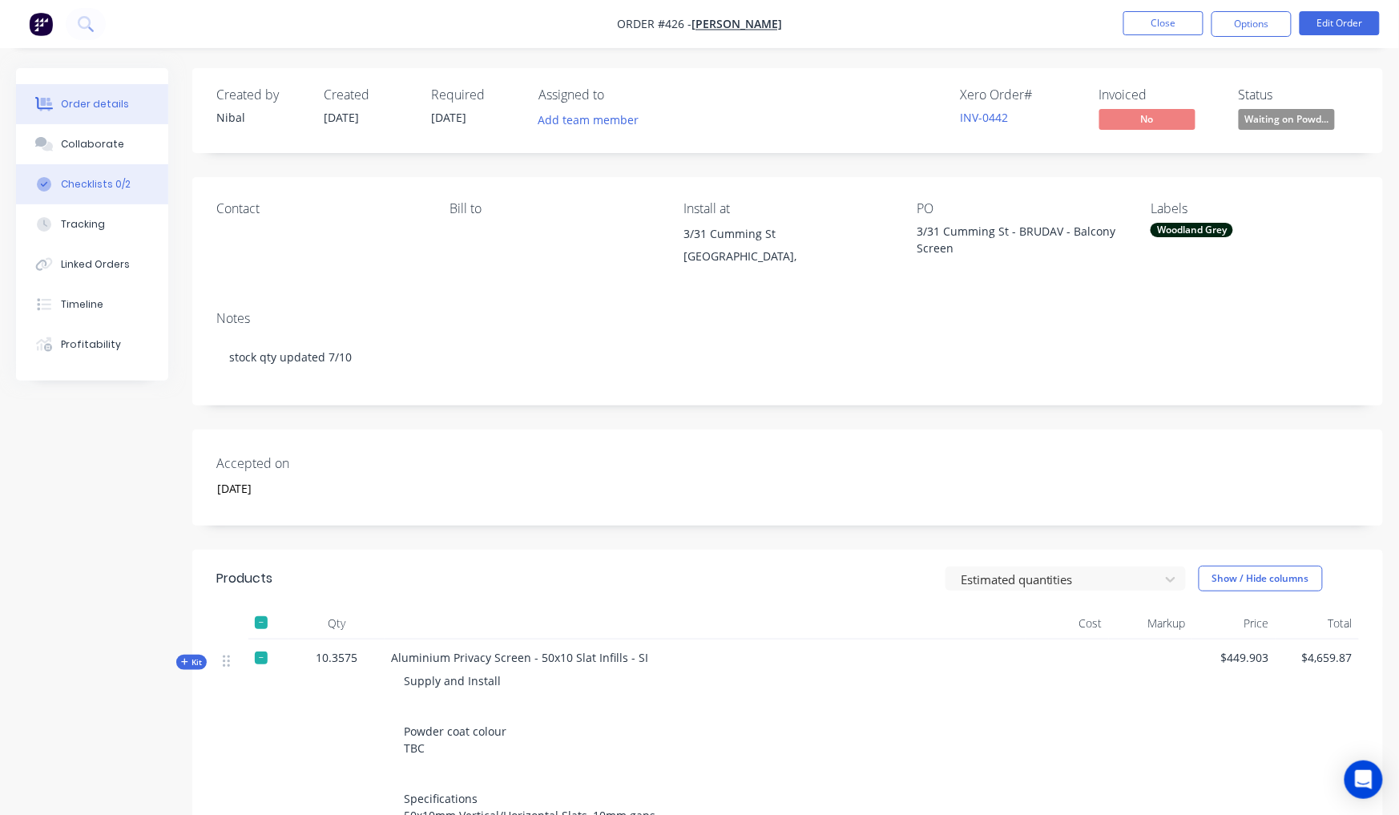
click at [151, 204] on button "Checklists 0/2" at bounding box center [92, 184] width 152 height 40
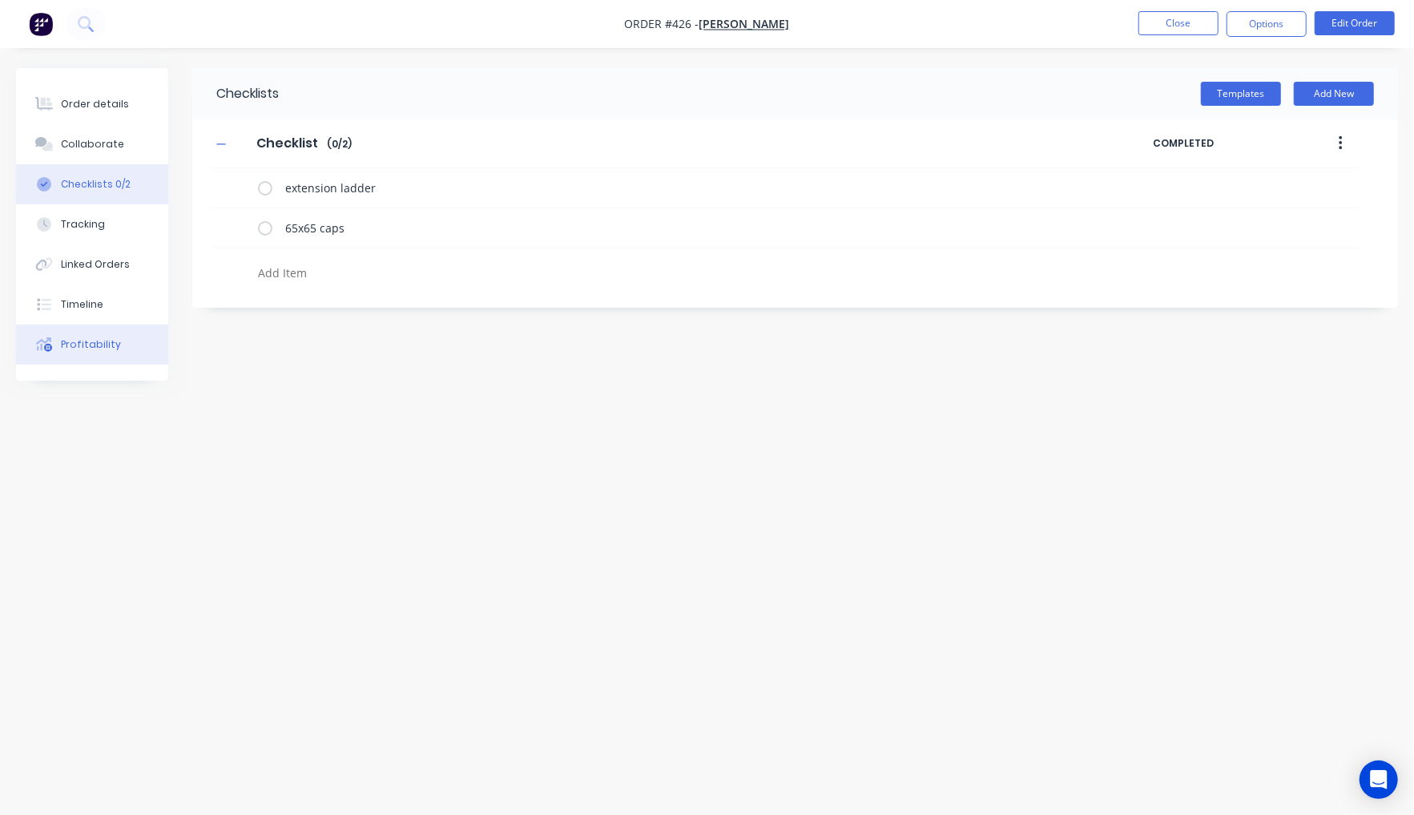
click at [98, 352] on div "Profitability" at bounding box center [91, 344] width 60 height 14
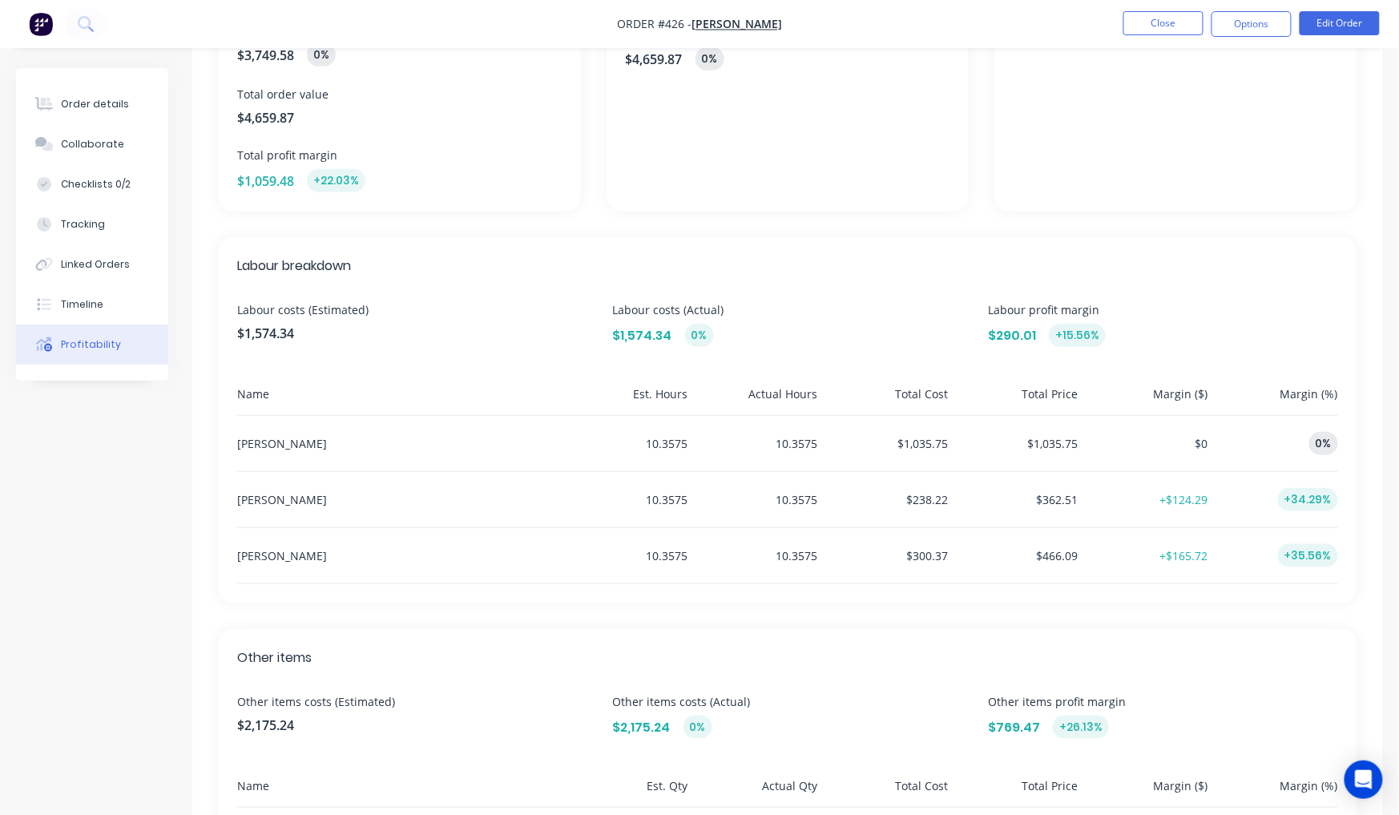
scroll to position [260, 0]
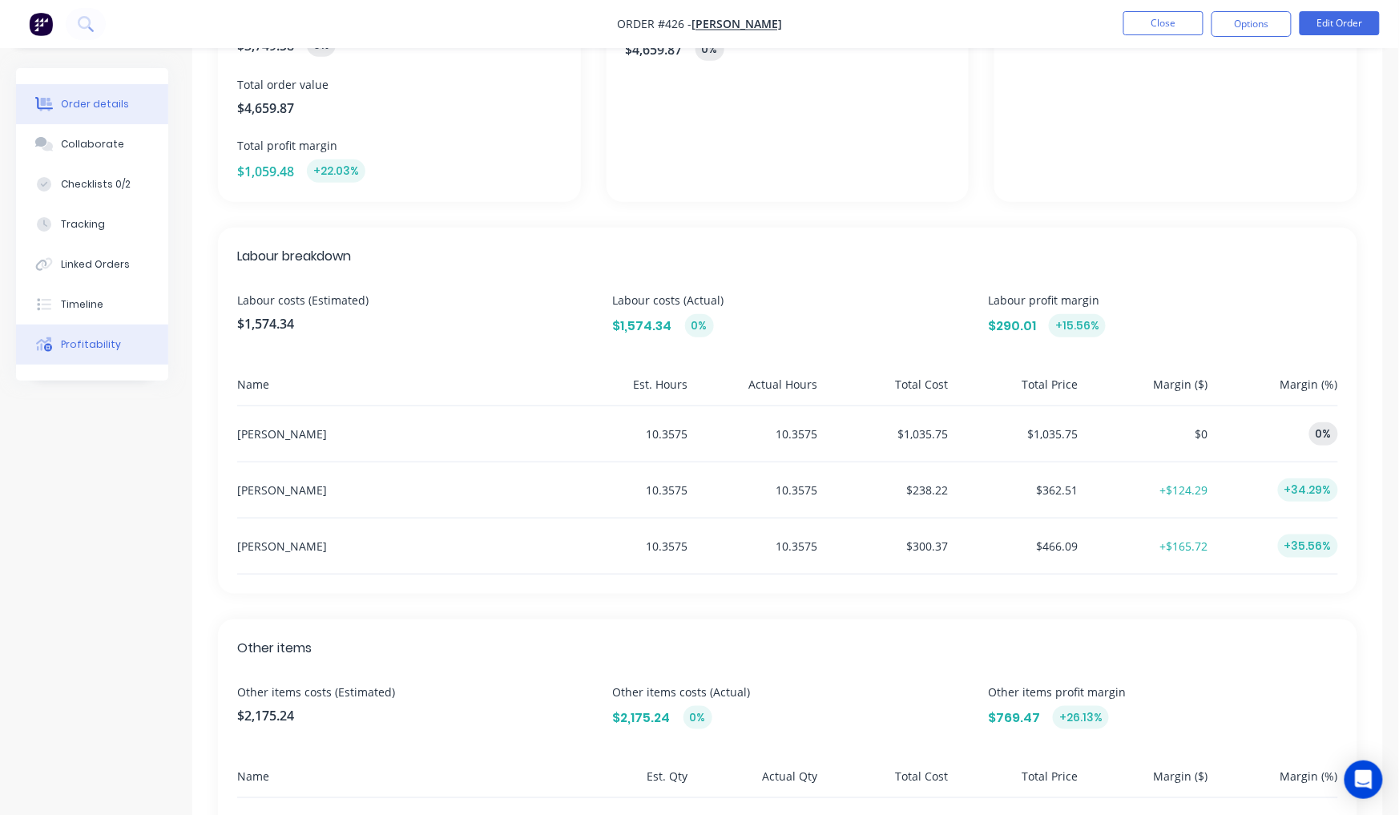
click at [96, 111] on div "Order details" at bounding box center [95, 104] width 68 height 14
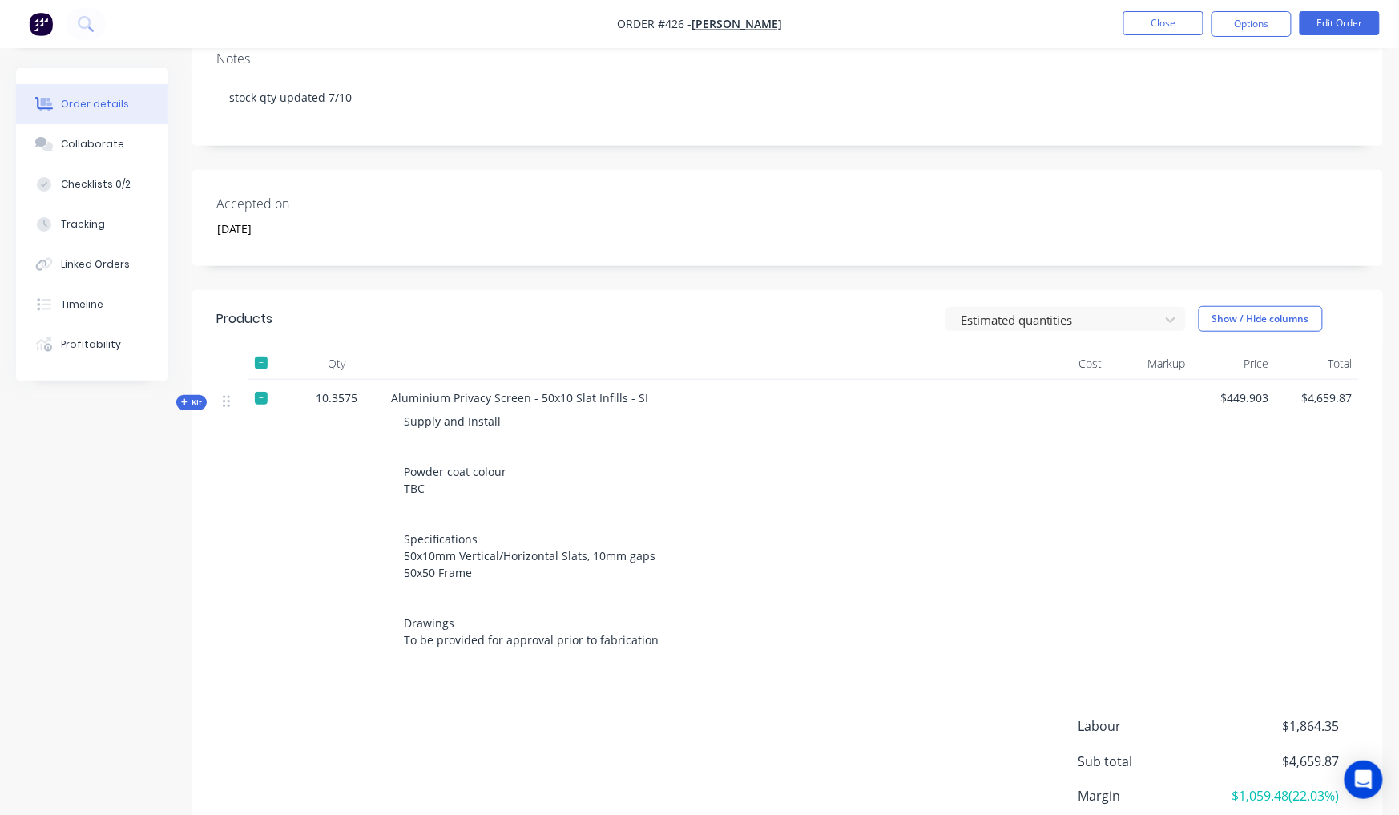
click at [192, 399] on span "Kit" at bounding box center [191, 403] width 21 height 12
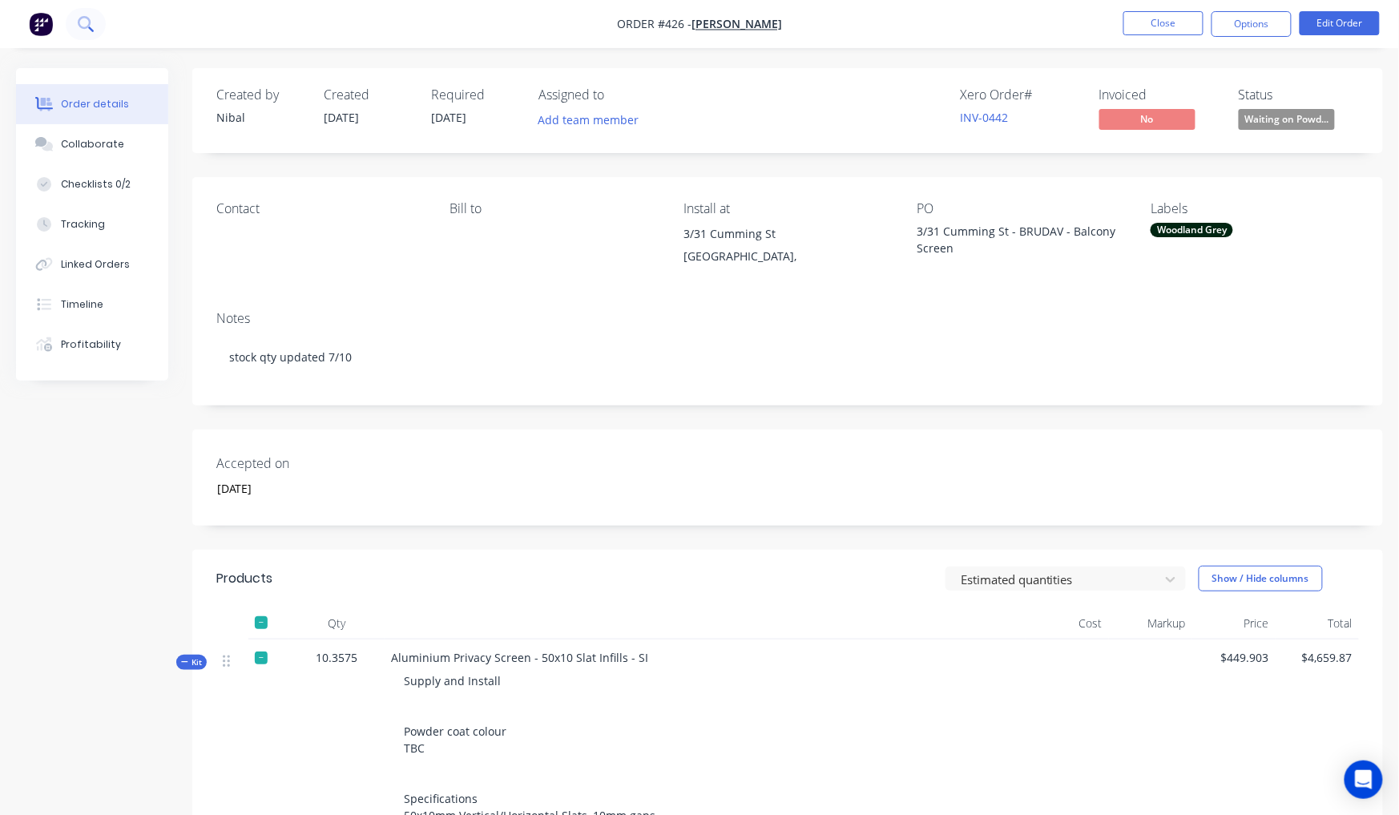
click at [97, 21] on button at bounding box center [86, 24] width 40 height 32
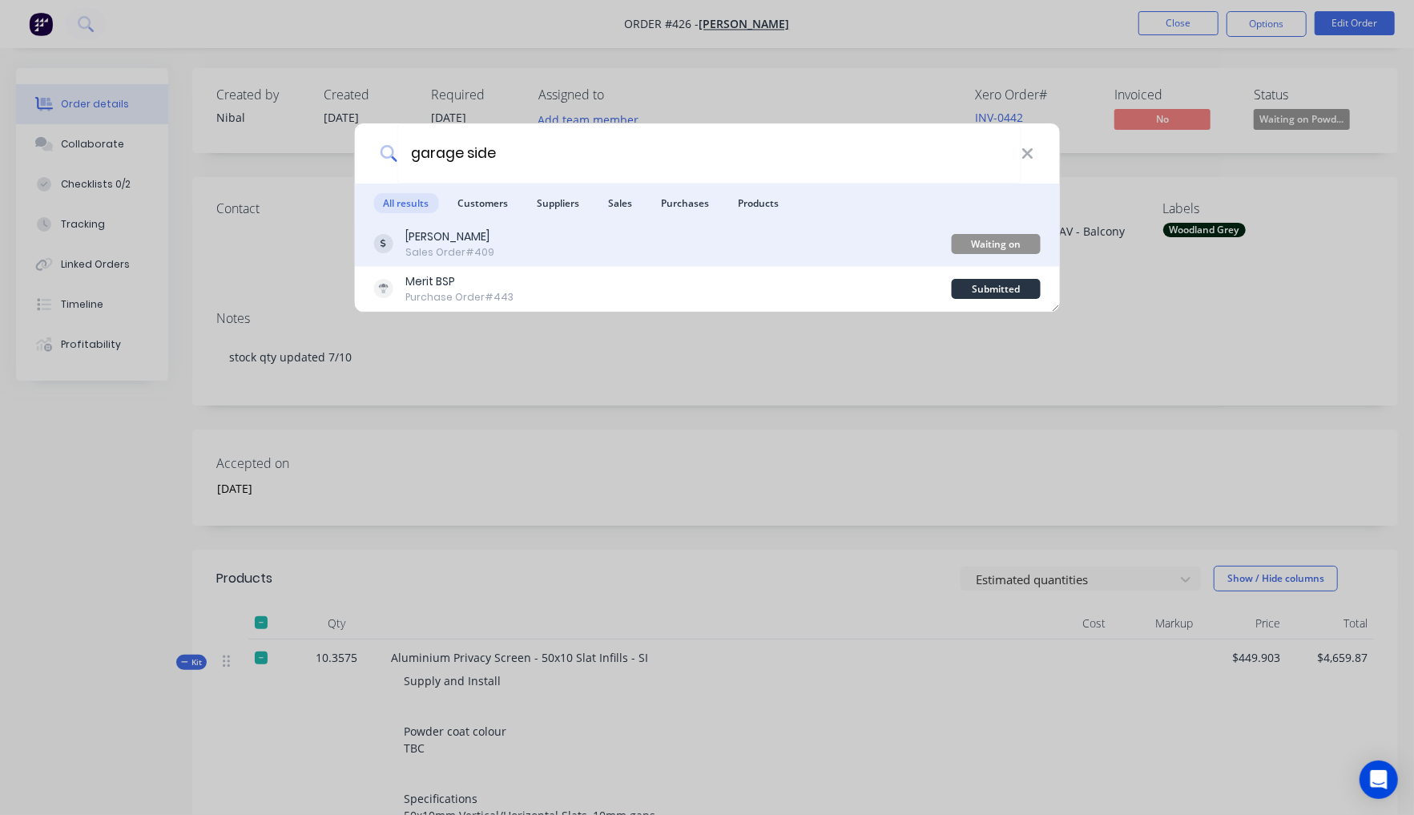
type input "garage side"
click at [481, 252] on div "Sales Order #409" at bounding box center [449, 252] width 89 height 14
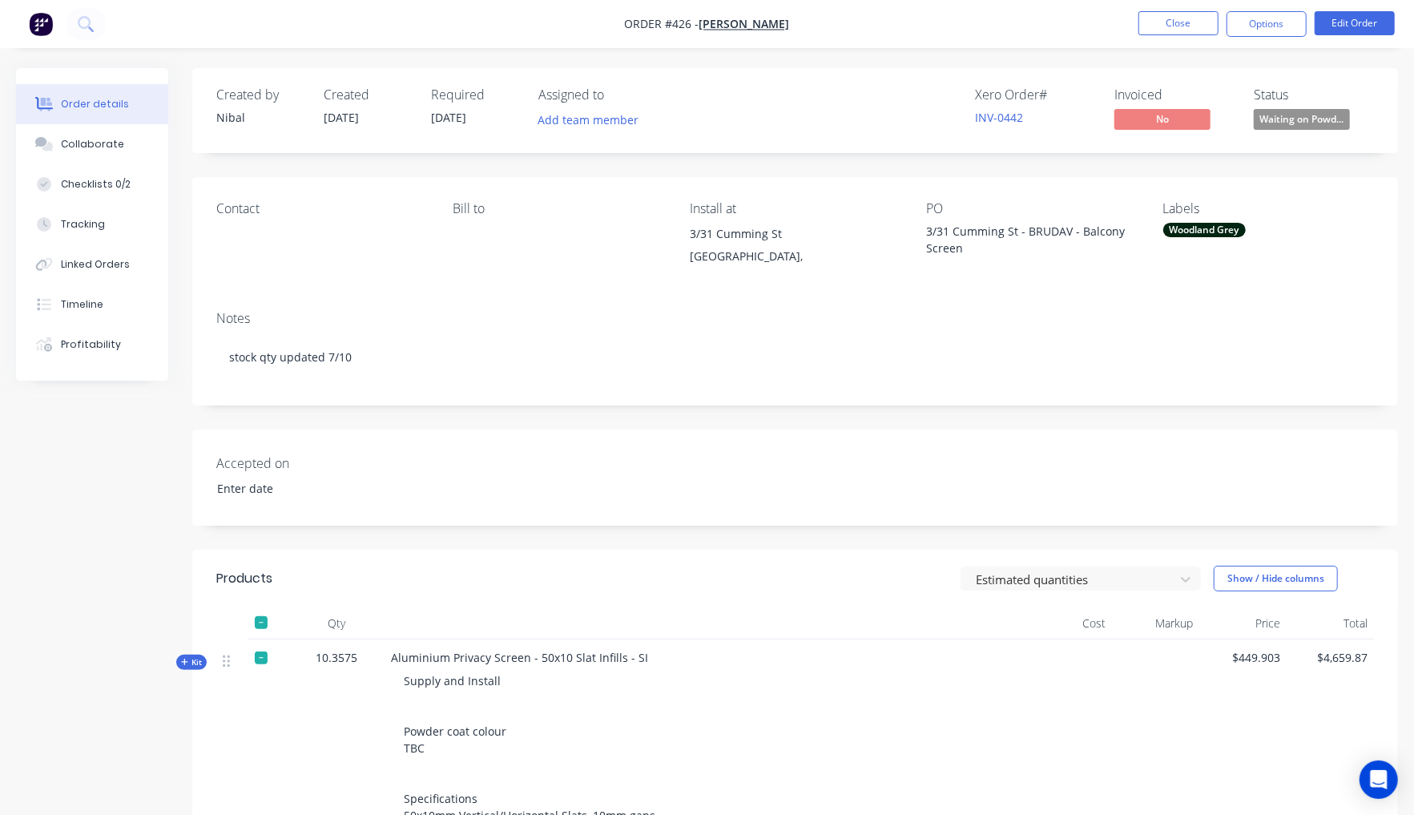
type input "22/08/2025"
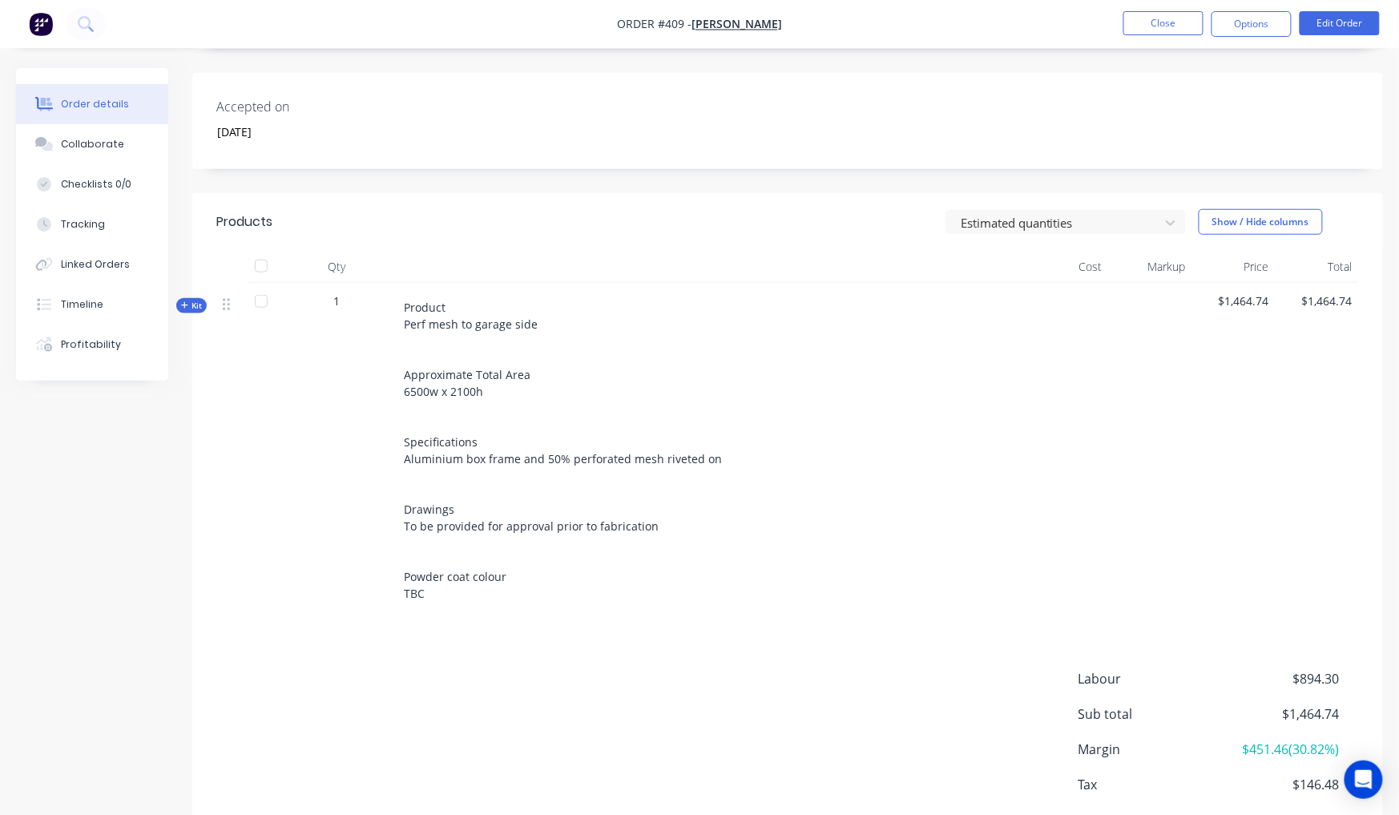
click at [183, 301] on icon "button" at bounding box center [184, 305] width 7 height 8
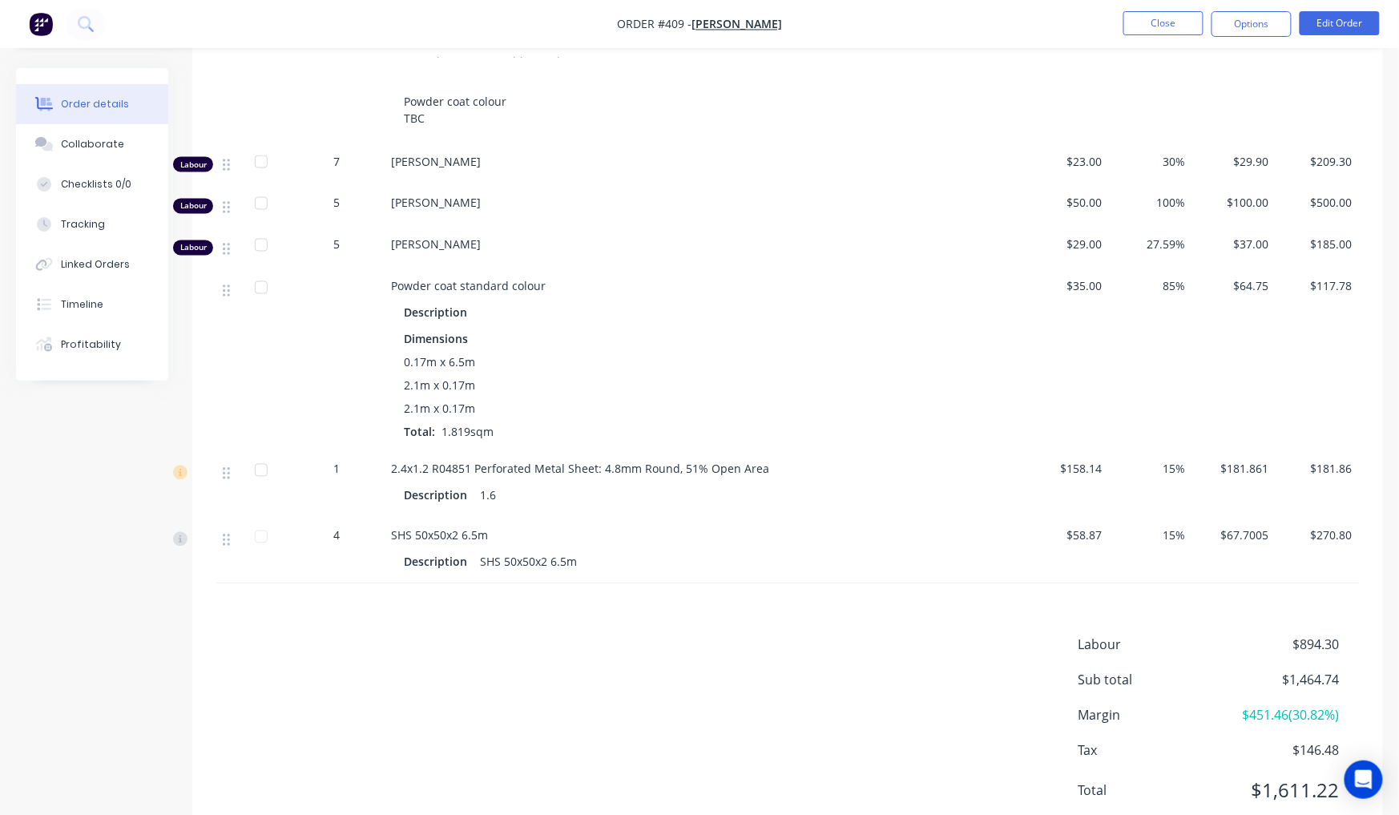
scroll to position [742, 0]
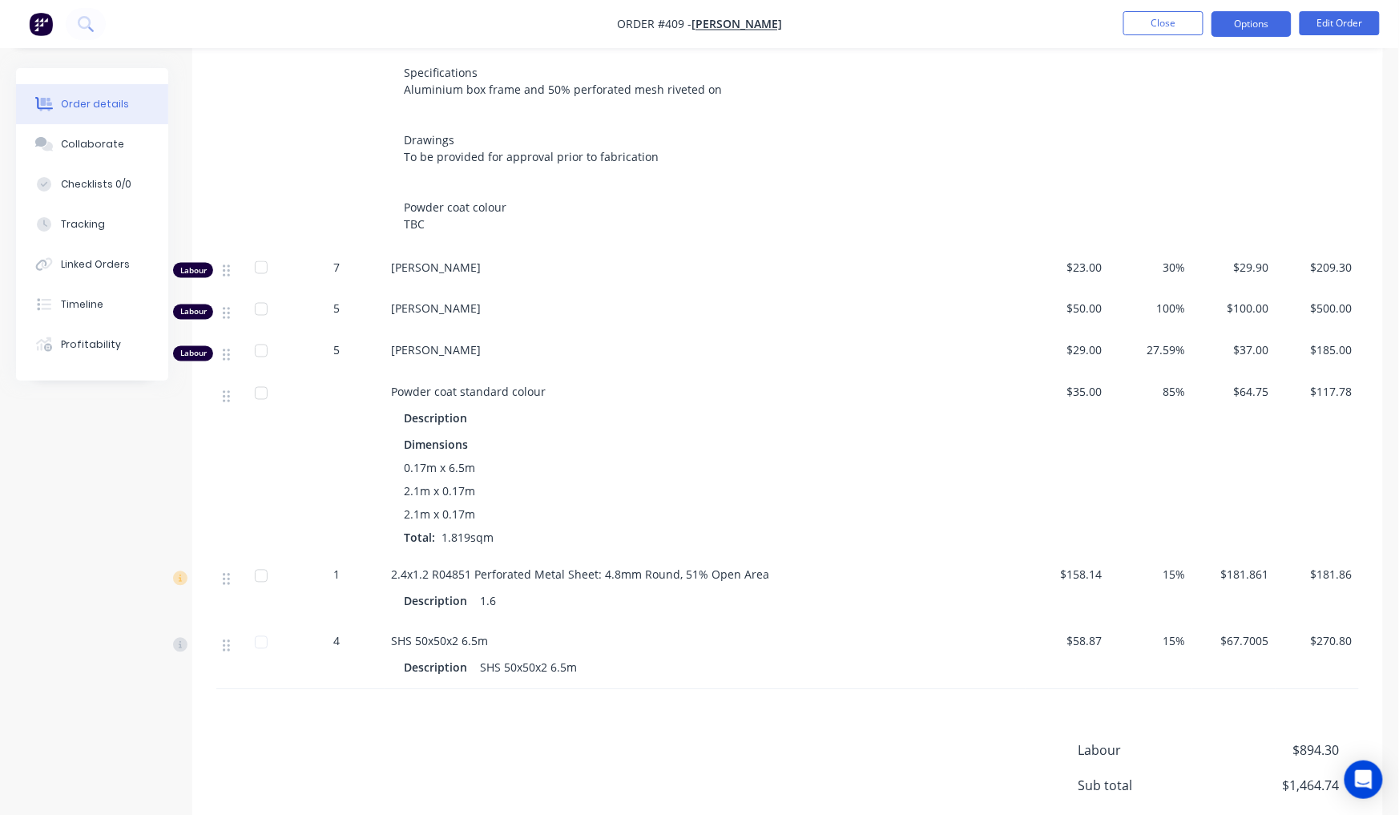
click at [1258, 22] on button "Options" at bounding box center [1251, 24] width 80 height 26
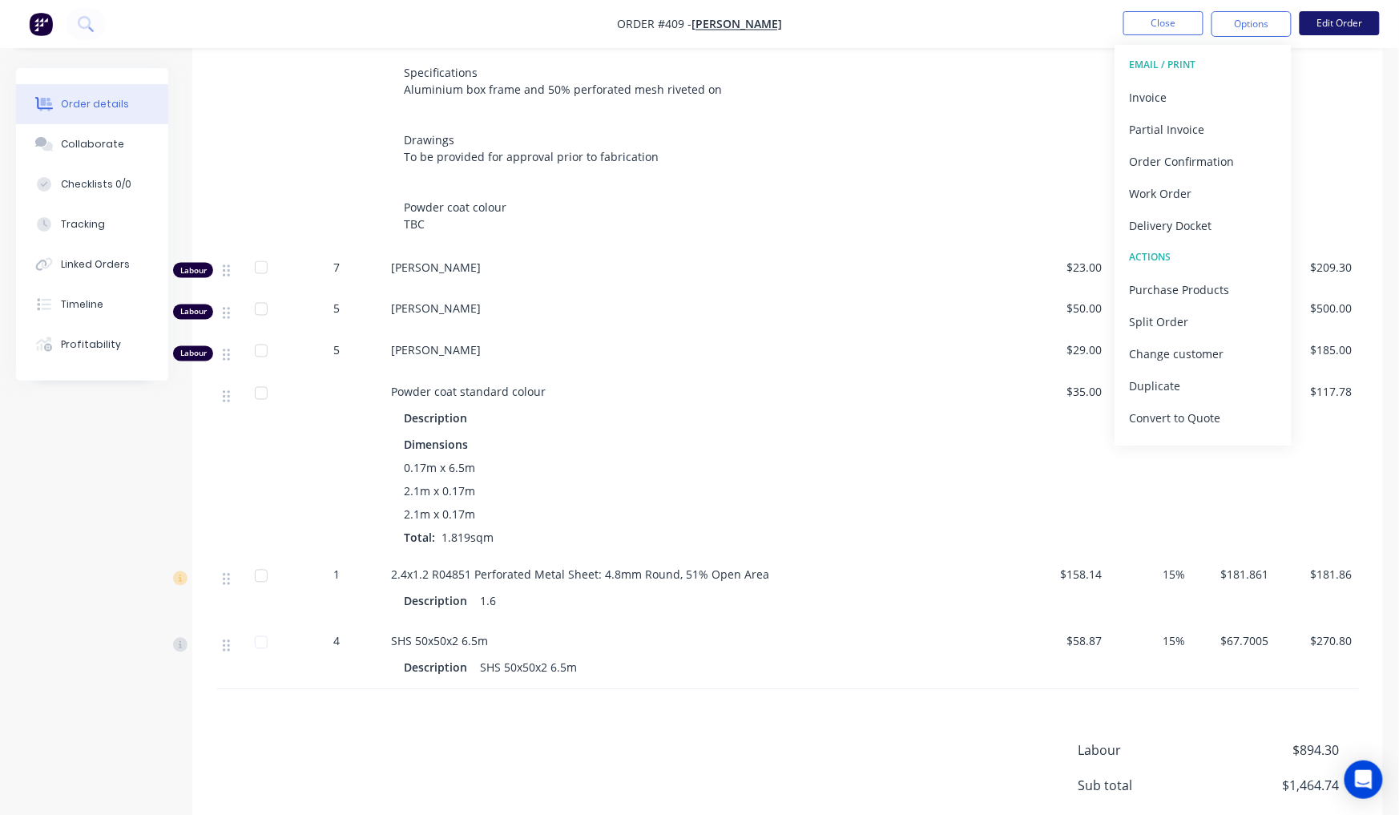
click at [1330, 23] on button "Edit Order" at bounding box center [1340, 23] width 80 height 24
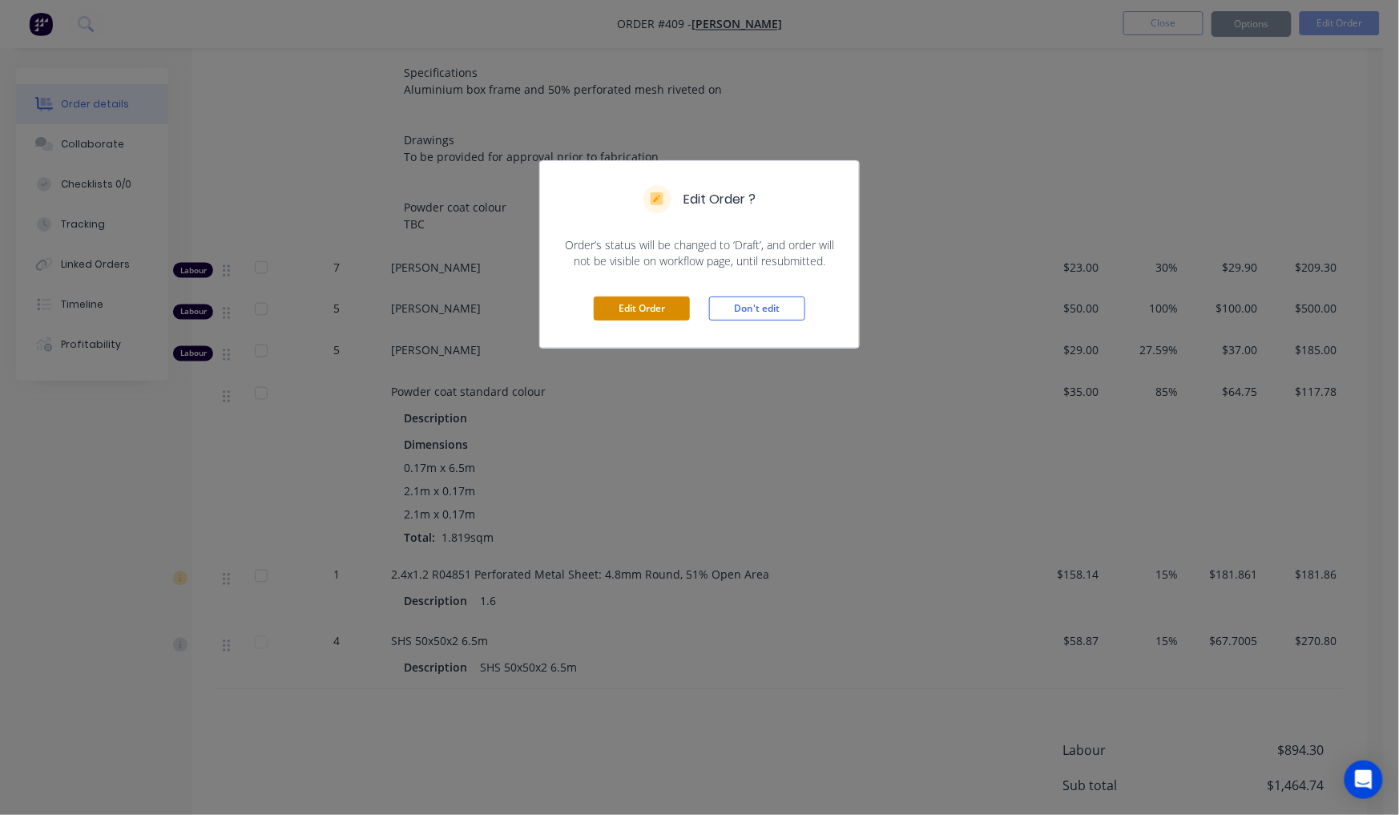
click at [683, 305] on button "Edit Order" at bounding box center [642, 308] width 96 height 24
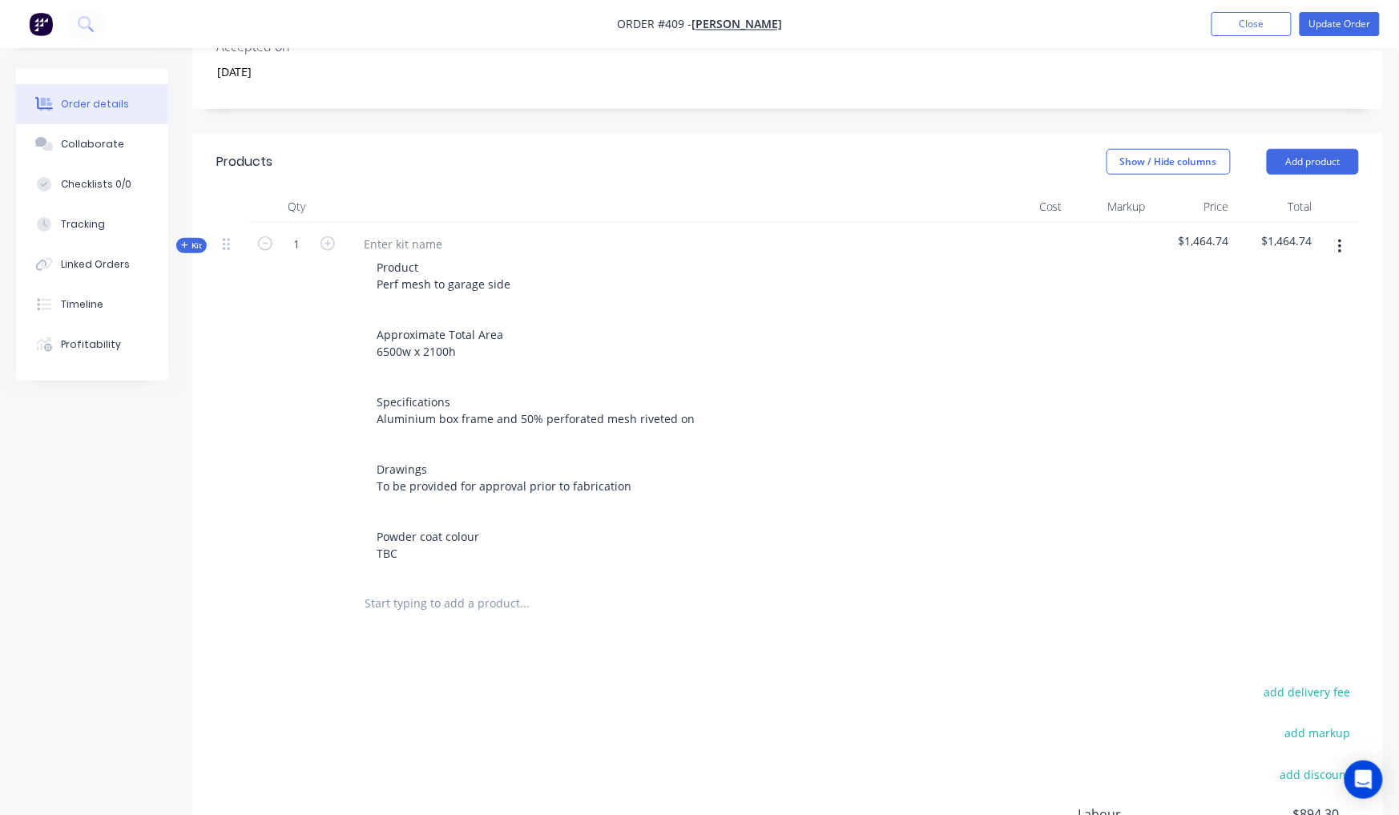
scroll to position [402, 0]
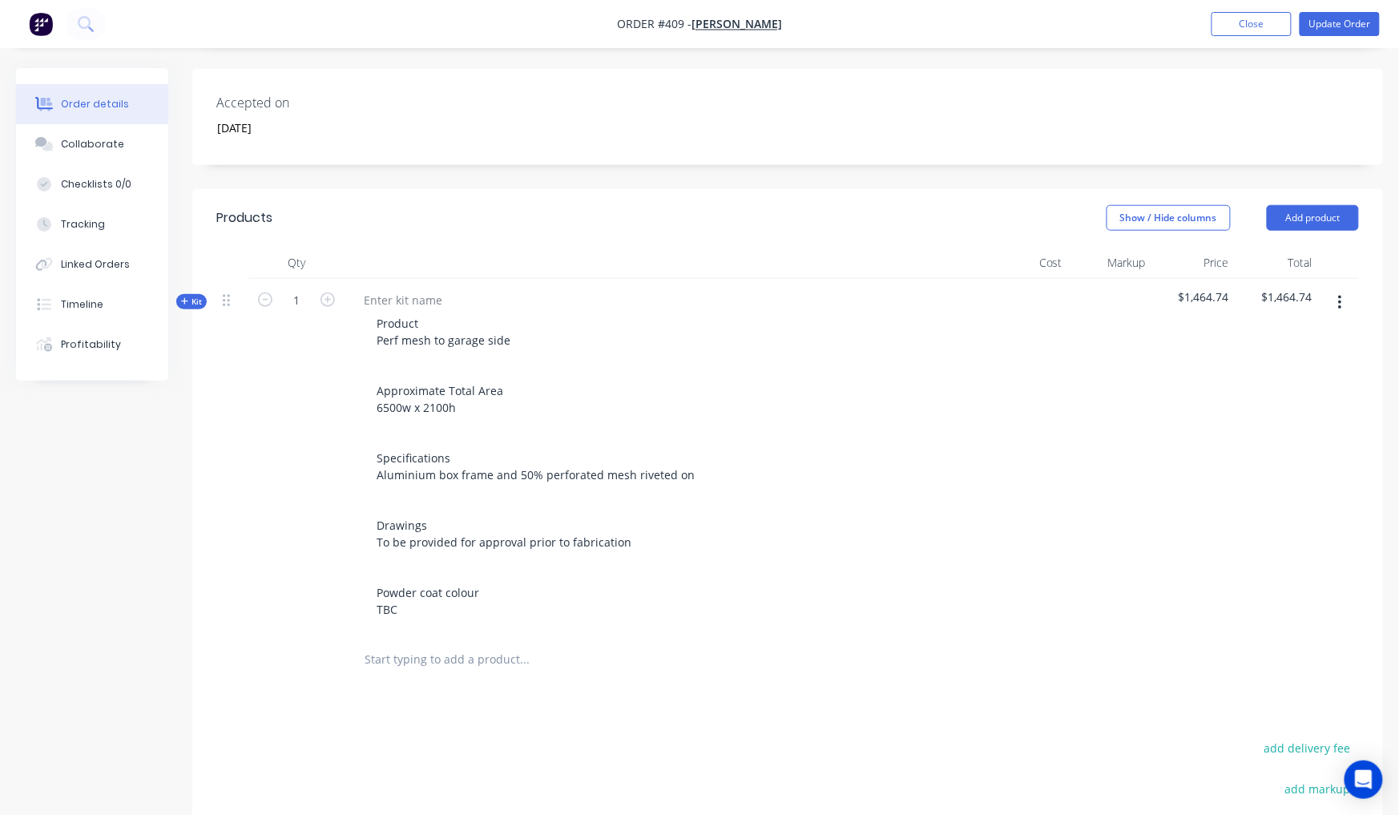
click at [196, 296] on span "Kit" at bounding box center [191, 302] width 21 height 12
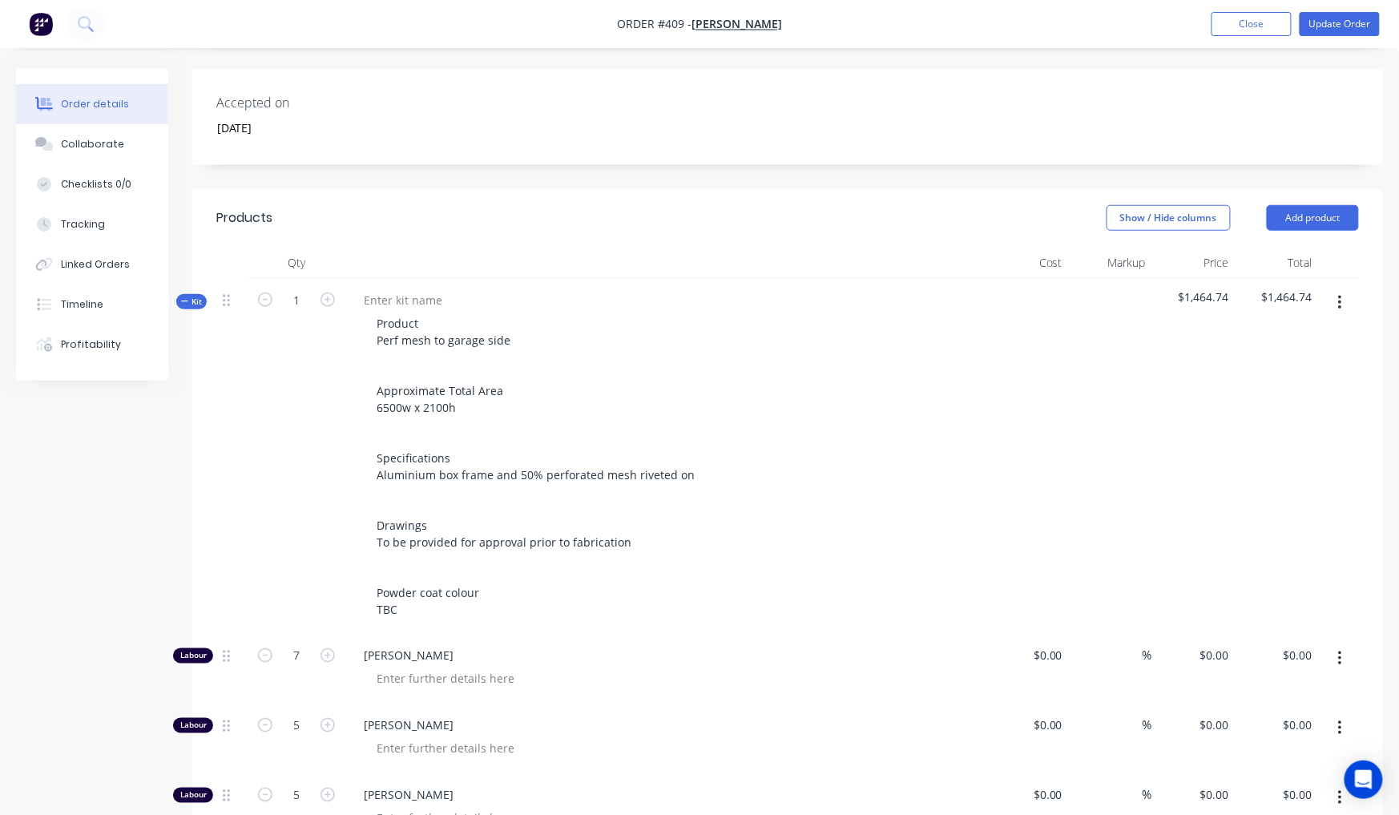
type input "$23.00"
type input "30"
type input "$29.90"
type input "$209.30"
type input "$50.00"
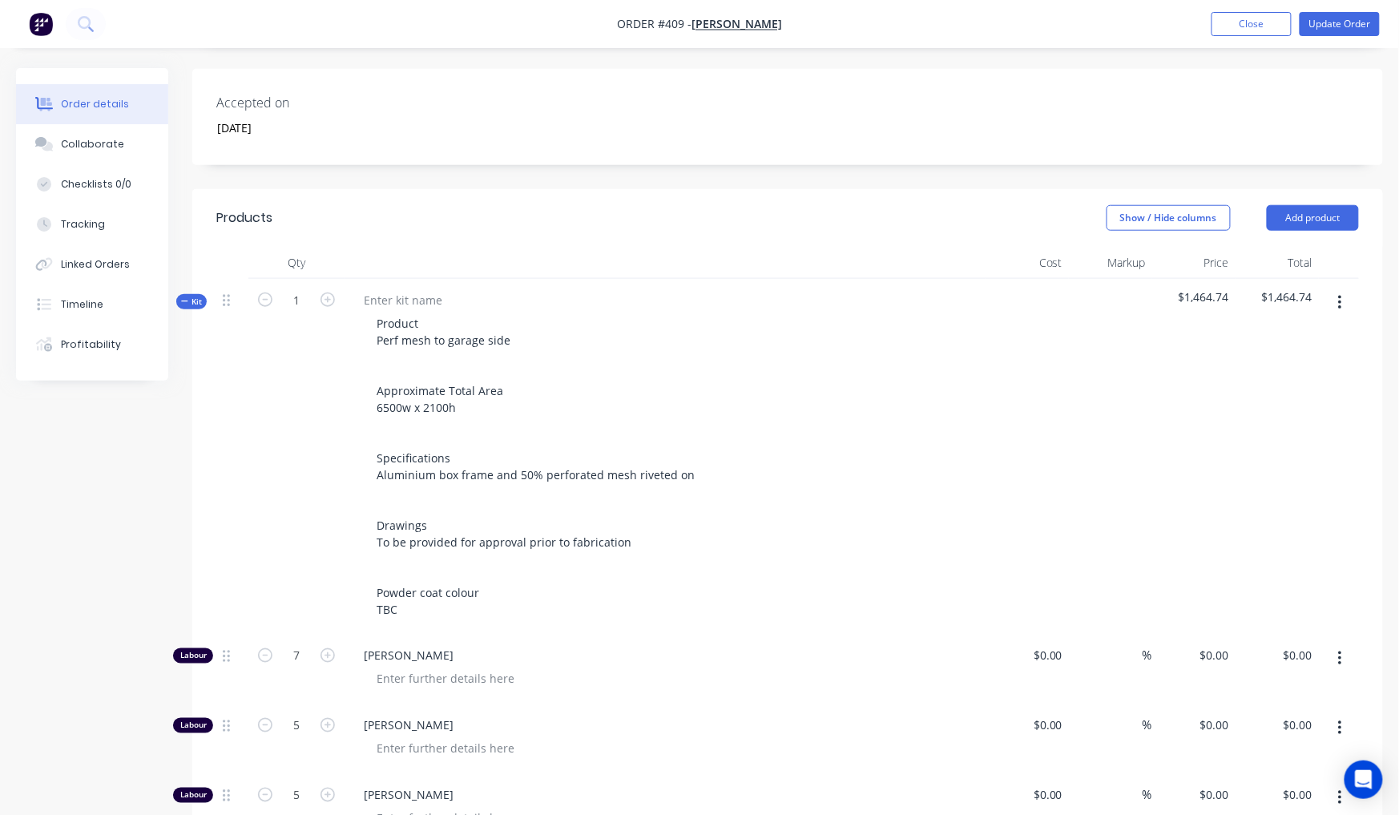
type input "100"
type input "$100.00"
type input "$500.00"
type input "$29.00"
type input "27.59"
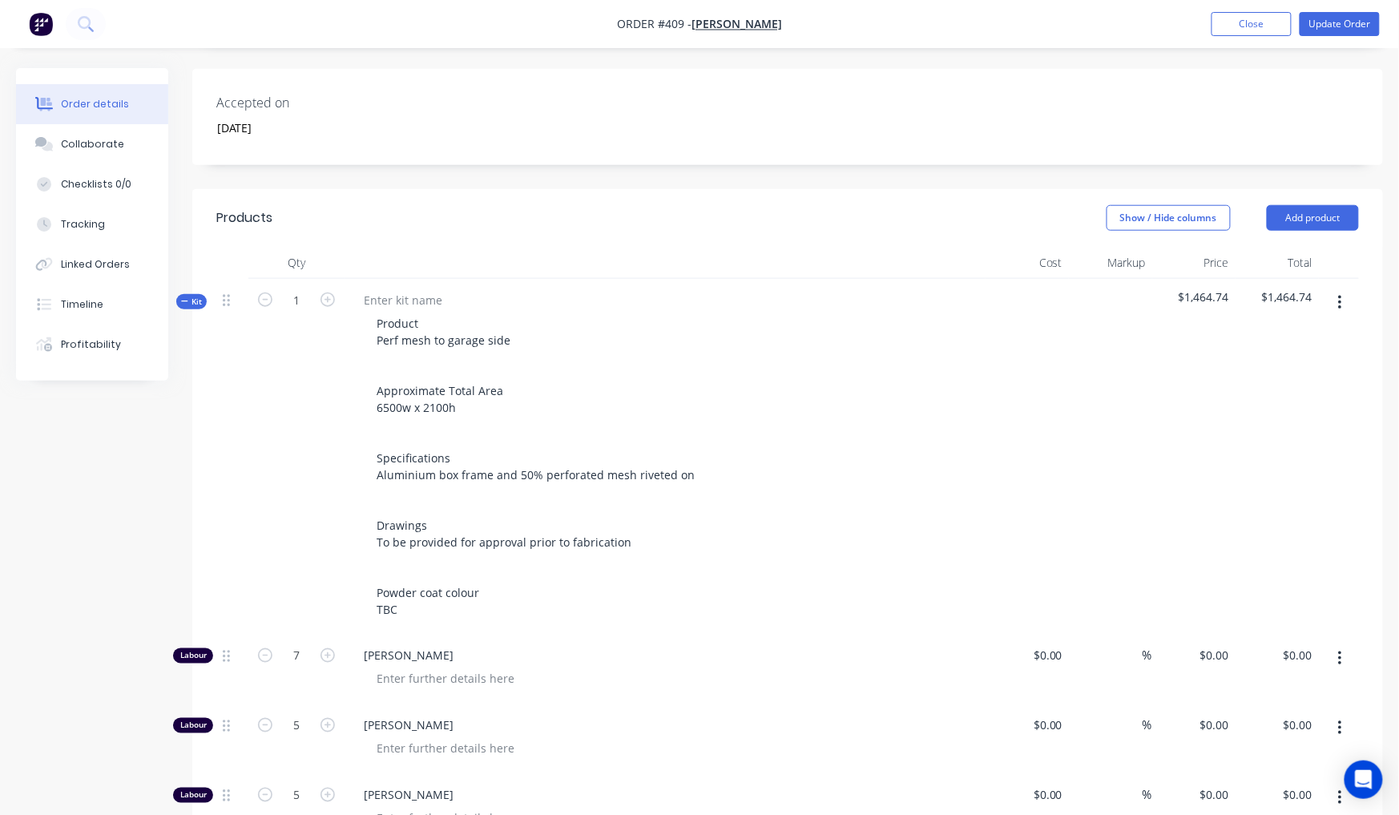
type input "$37.00"
type input "$185.00"
type input "$35.00"
type input "85"
type input "$64.75"
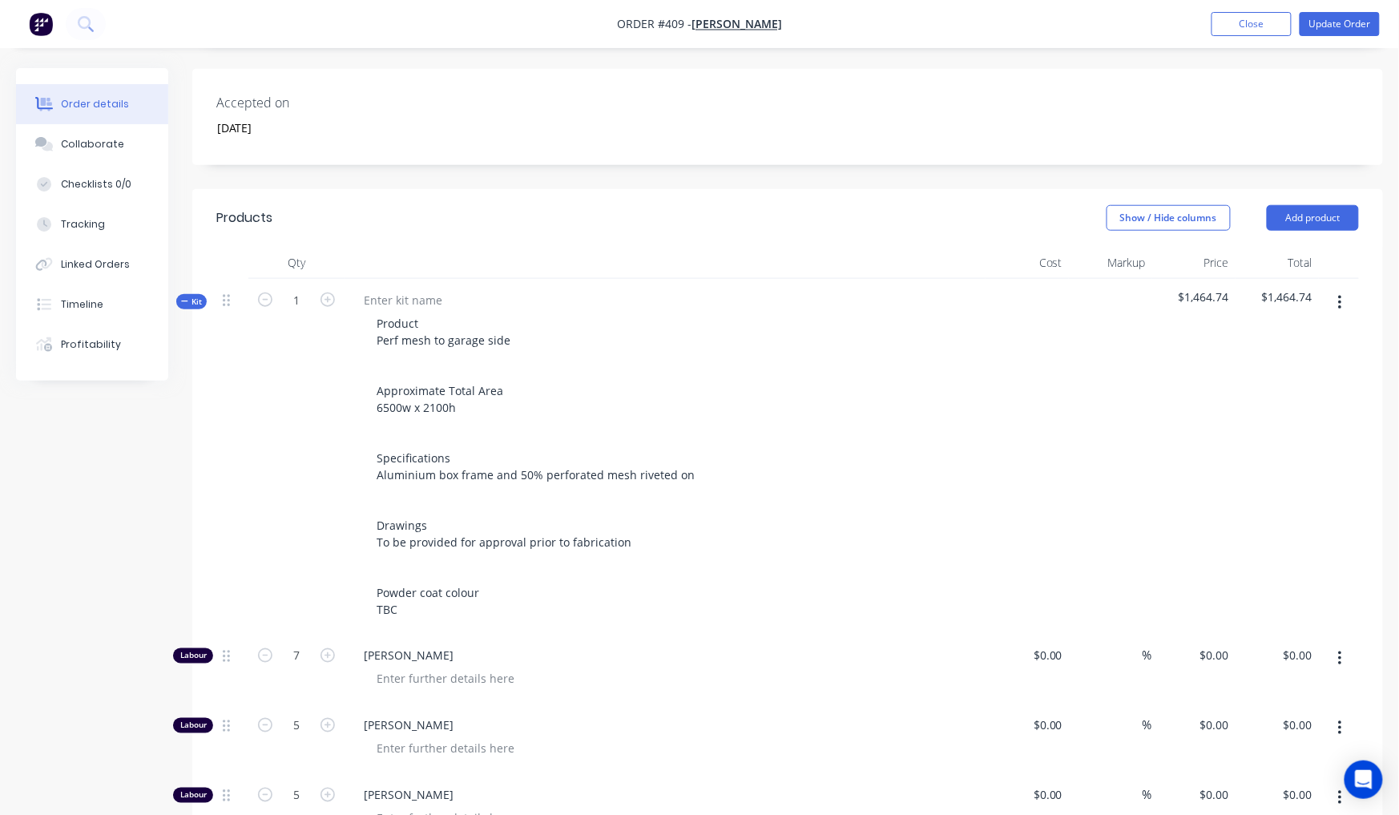
type input "$117.78"
type input "$158.14"
type input "15"
type input "$181.861"
type input "$181.86"
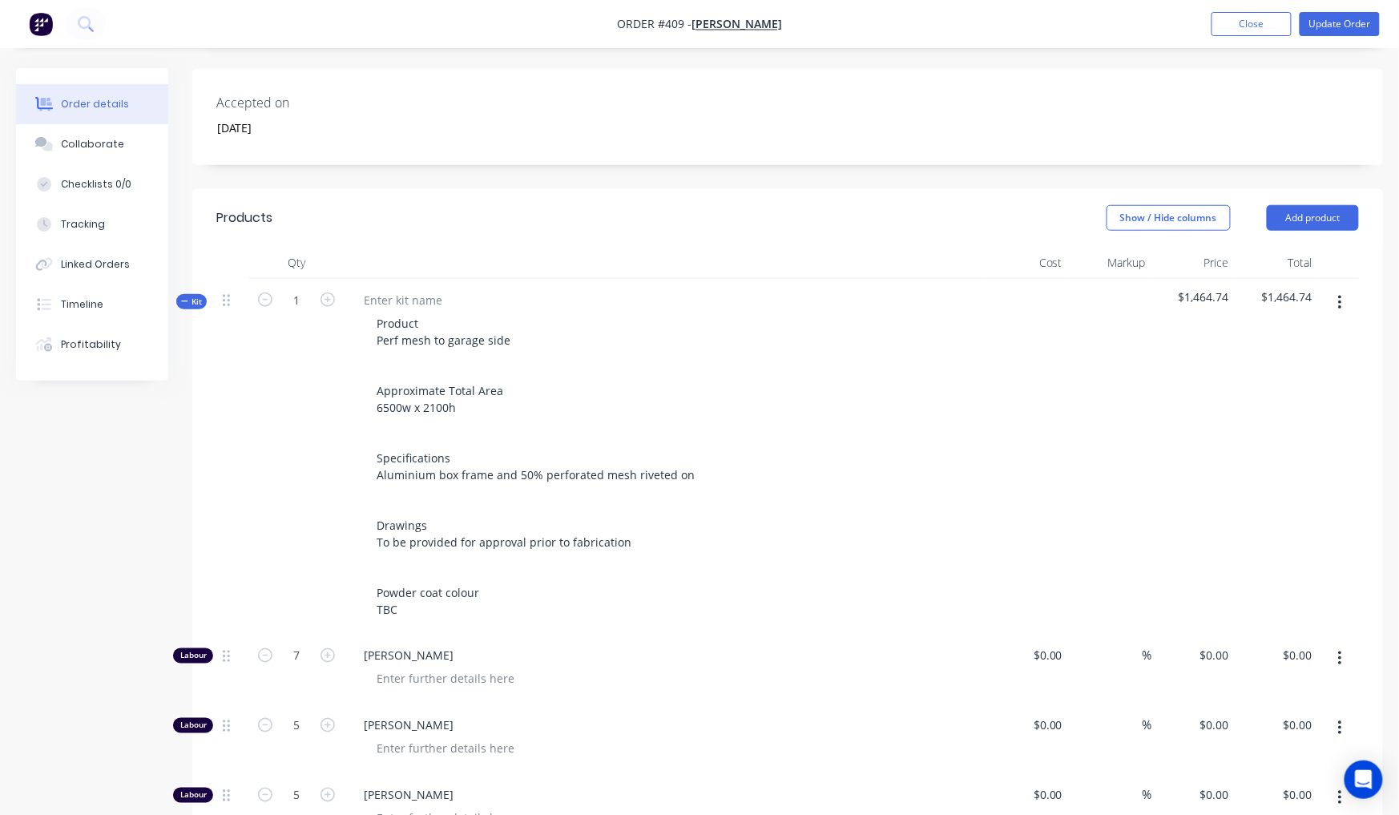
type input "$58.87"
type input "15"
type input "$67.7005"
type input "$270.80"
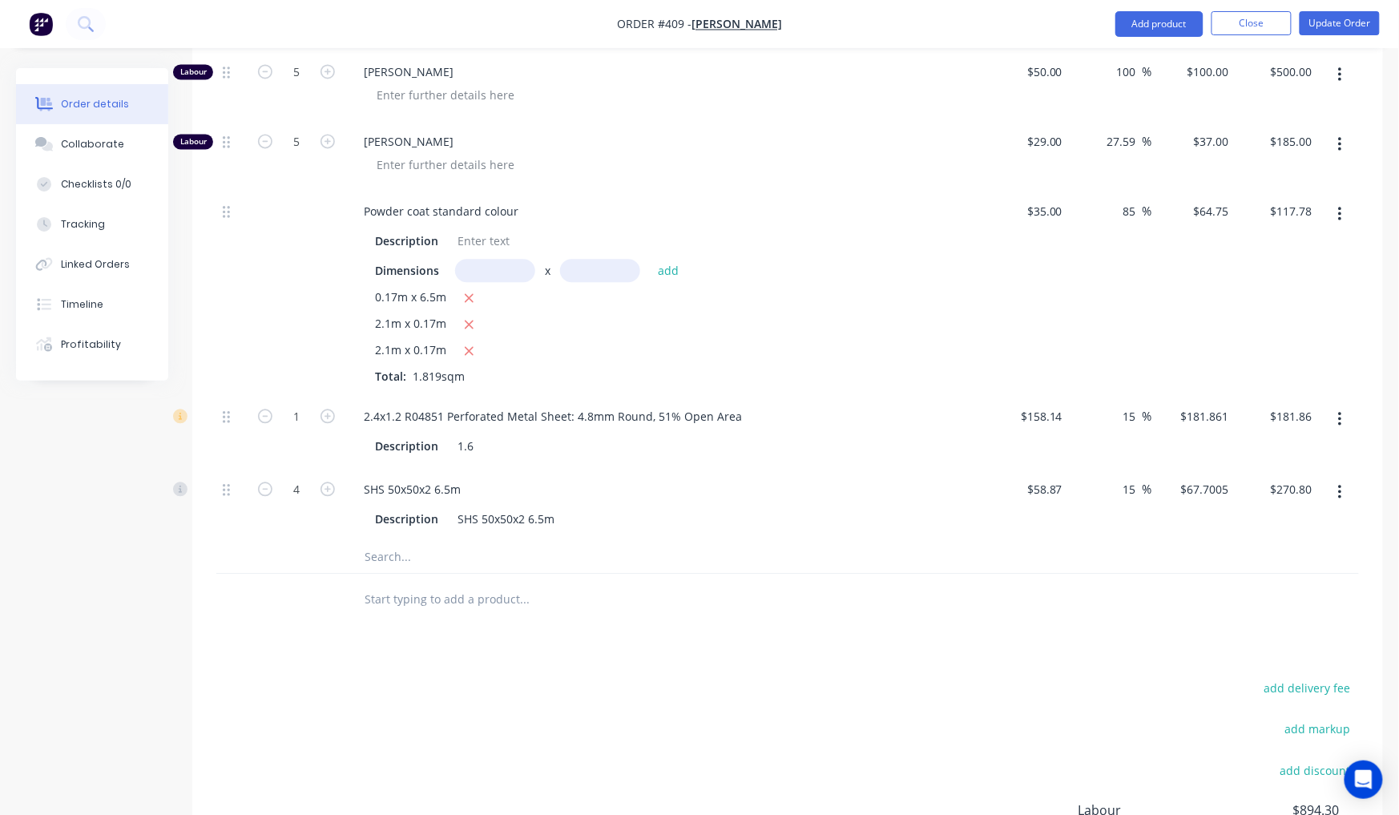
scroll to position [1138, 0]
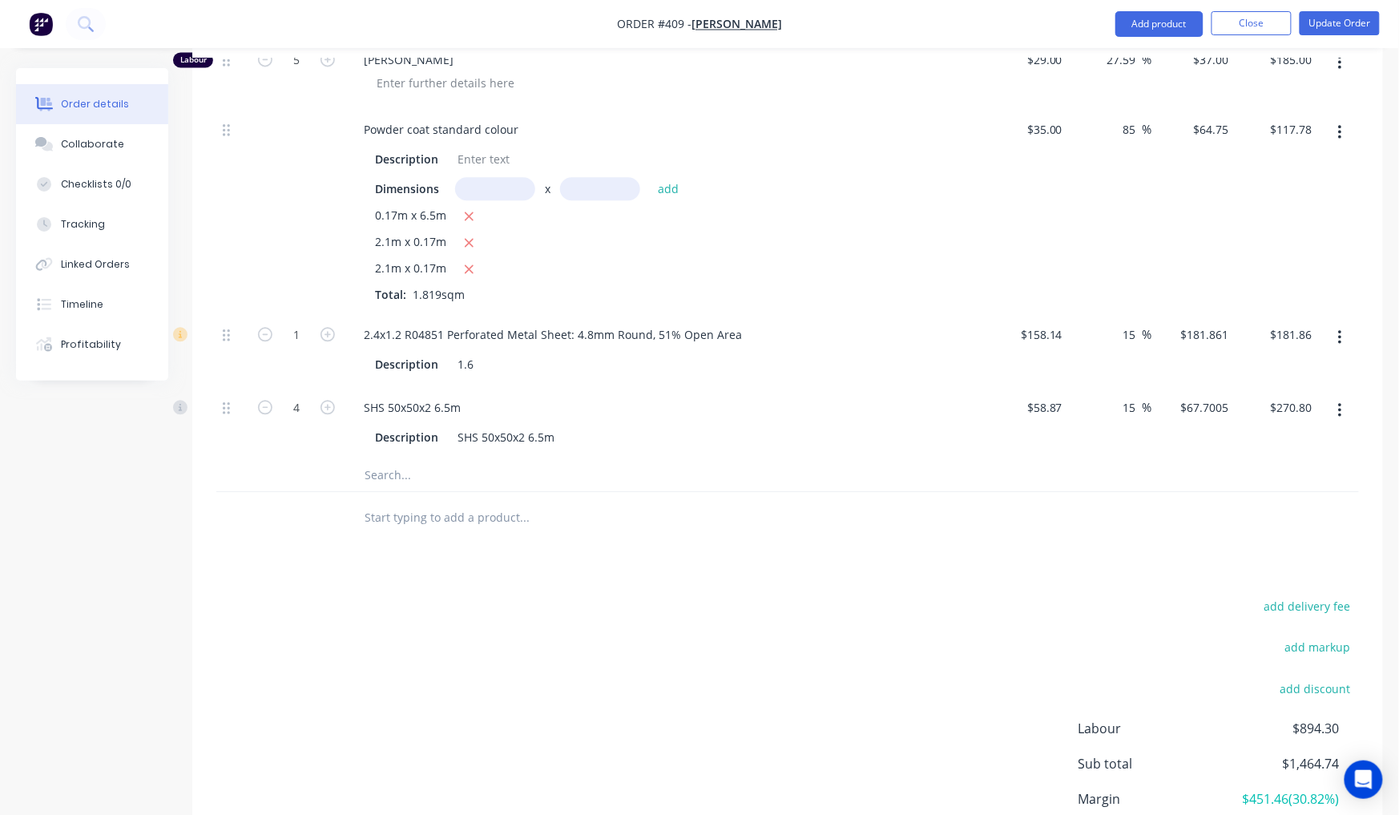
click at [402, 459] on input "text" at bounding box center [524, 475] width 320 height 32
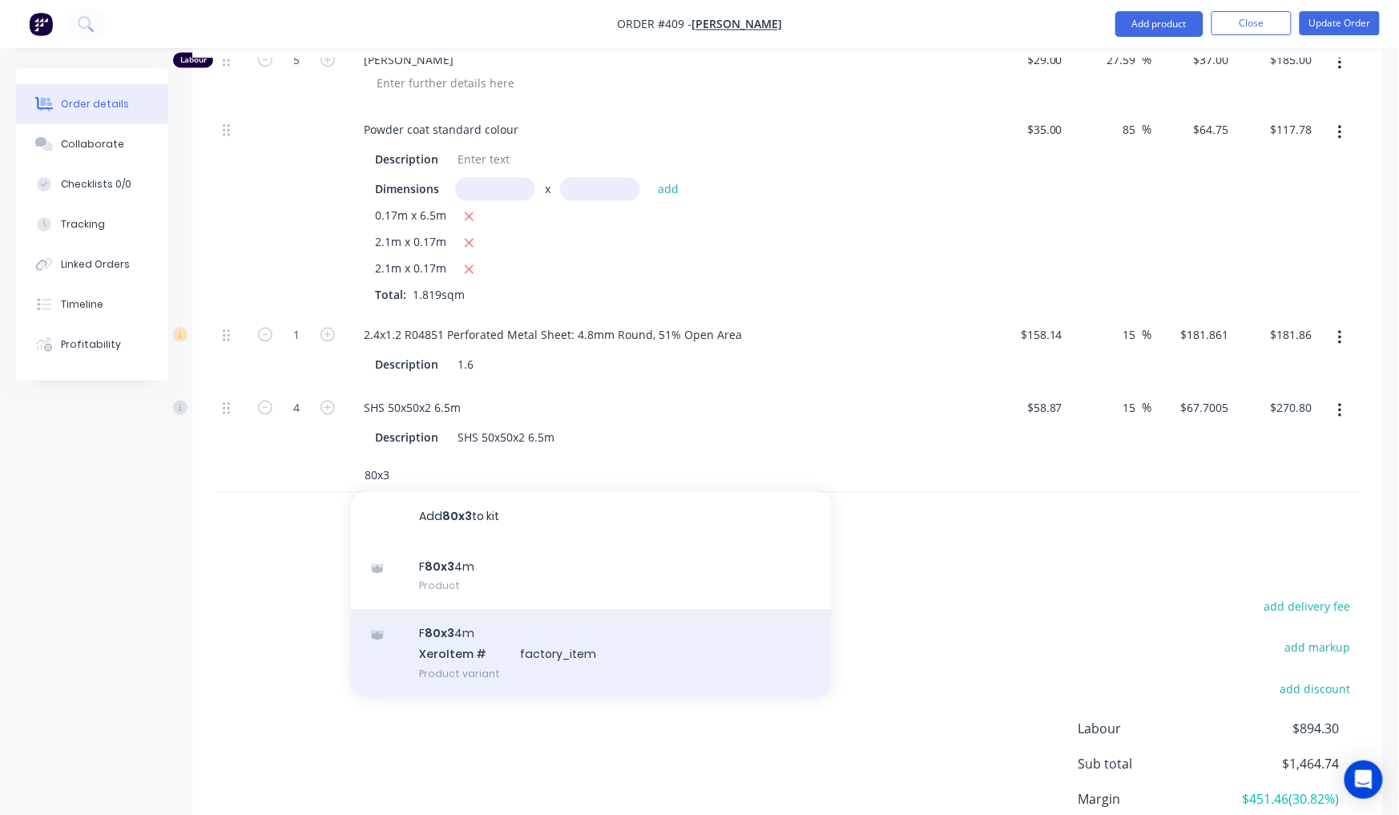
type input "80x3"
click at [552, 609] on div "F 80x3 4m Xero Item # factory_item Product variant" at bounding box center [591, 653] width 481 height 88
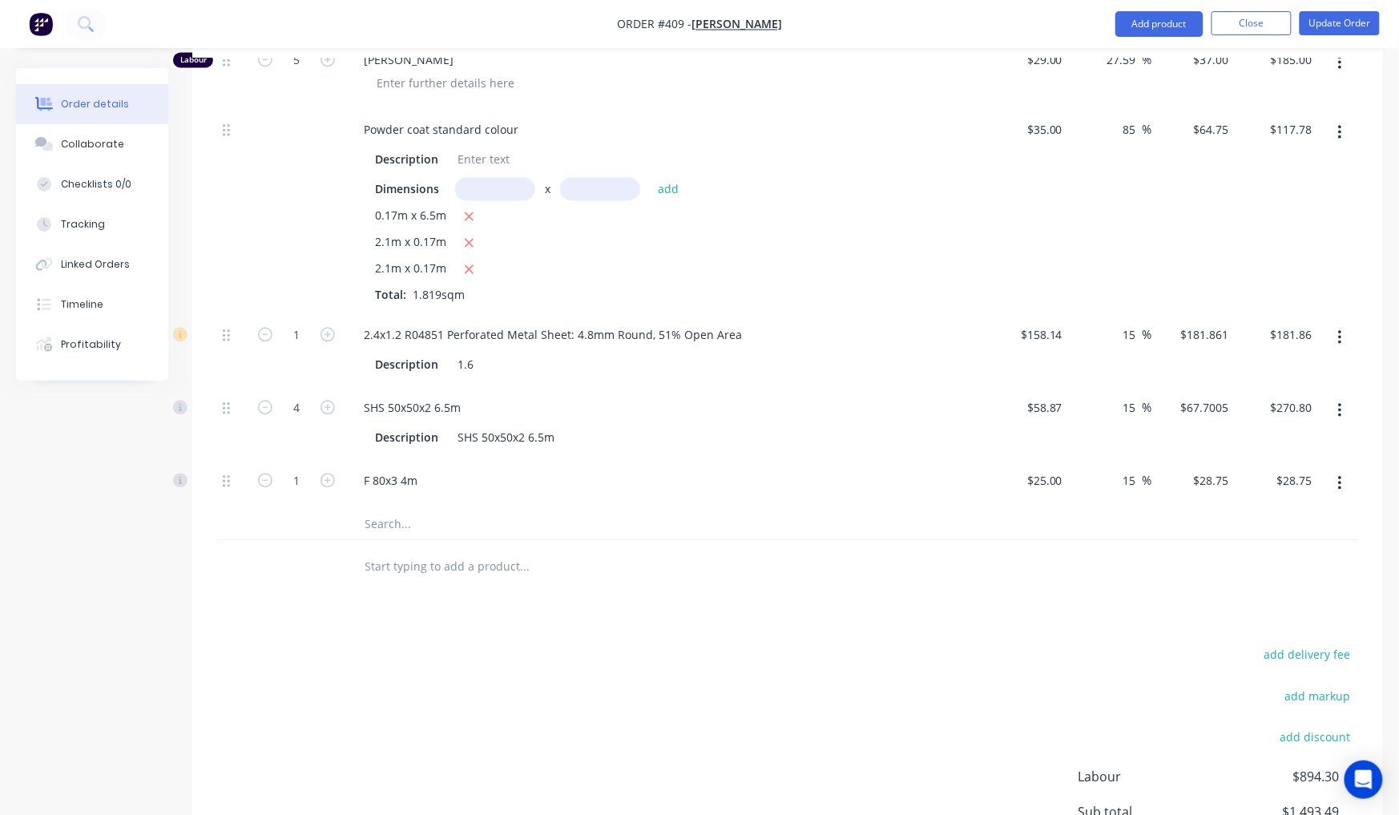
click at [401, 507] on input "text" at bounding box center [524, 523] width 320 height 32
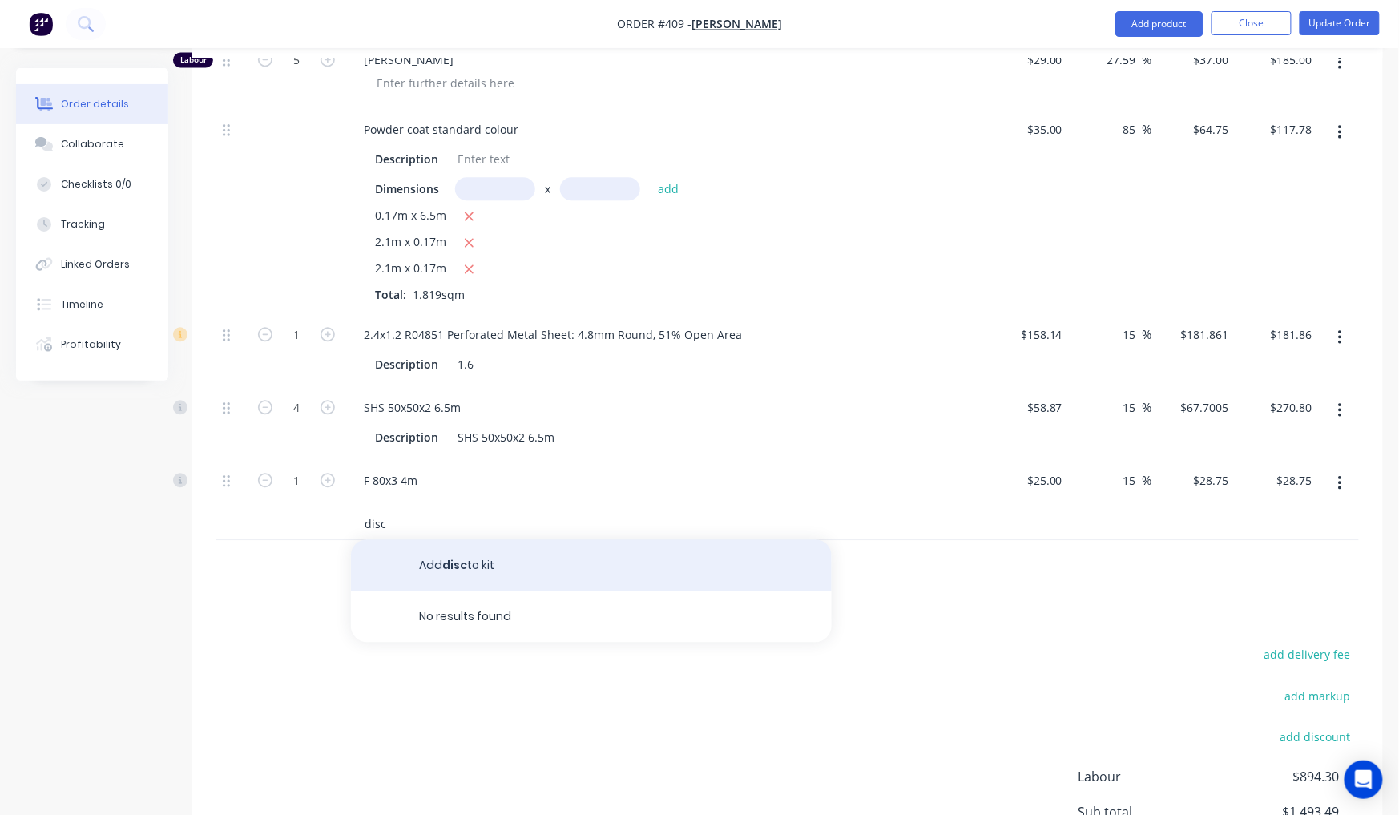
type input "disc"
click at [463, 539] on button "Add disc to kit" at bounding box center [591, 564] width 481 height 51
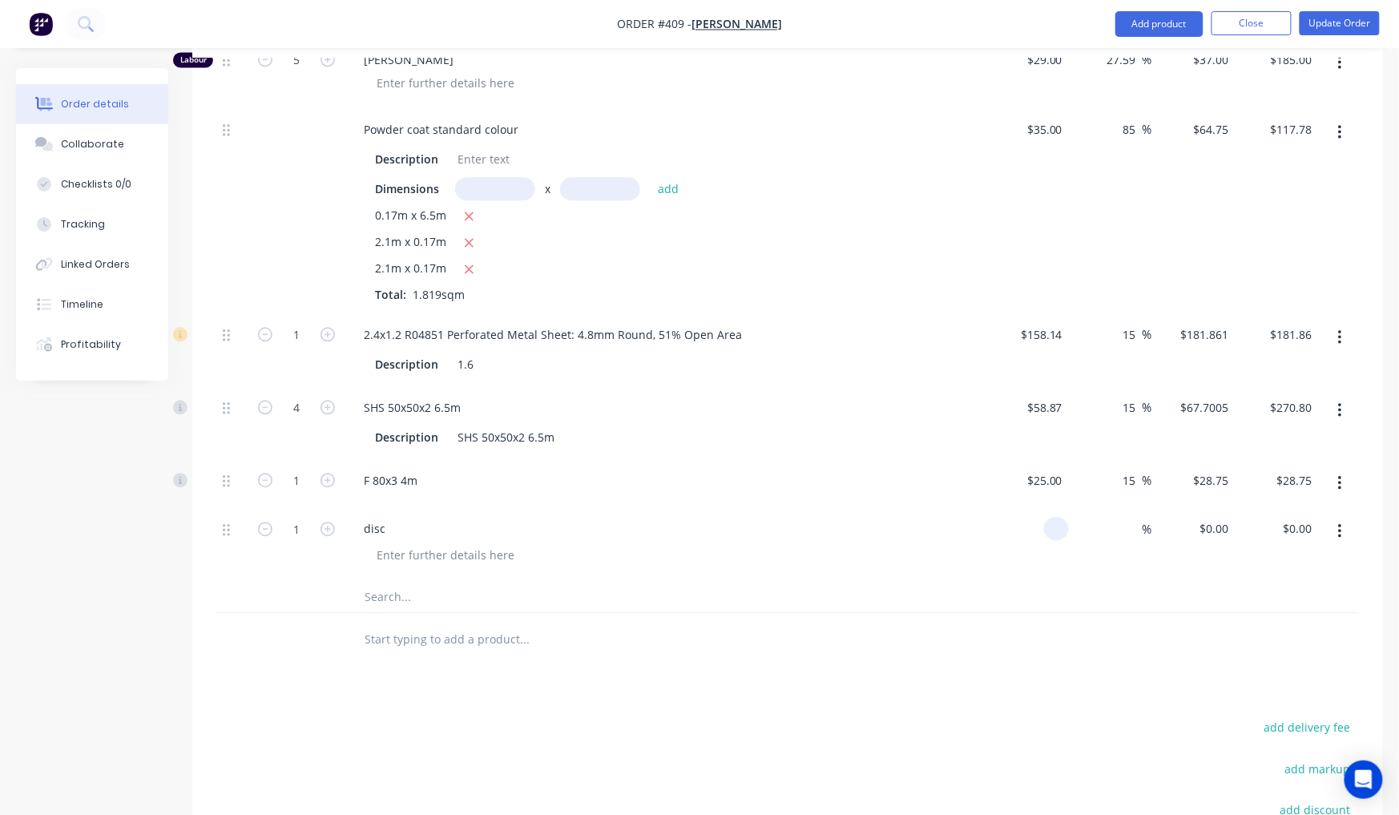
drag, startPoint x: 1065, startPoint y: 489, endPoint x: 997, endPoint y: 484, distance: 68.3
click at [997, 507] on div at bounding box center [1027, 543] width 83 height 73
click at [979, 651] on div "Products Show / Hide columns Add product Qty Cost Markup Price Total Kit 1 Prod…" at bounding box center [787, 252] width 1191 height 1597
click at [1054, 517] on input "0" at bounding box center [1050, 528] width 37 height 23
type input "$28.75"
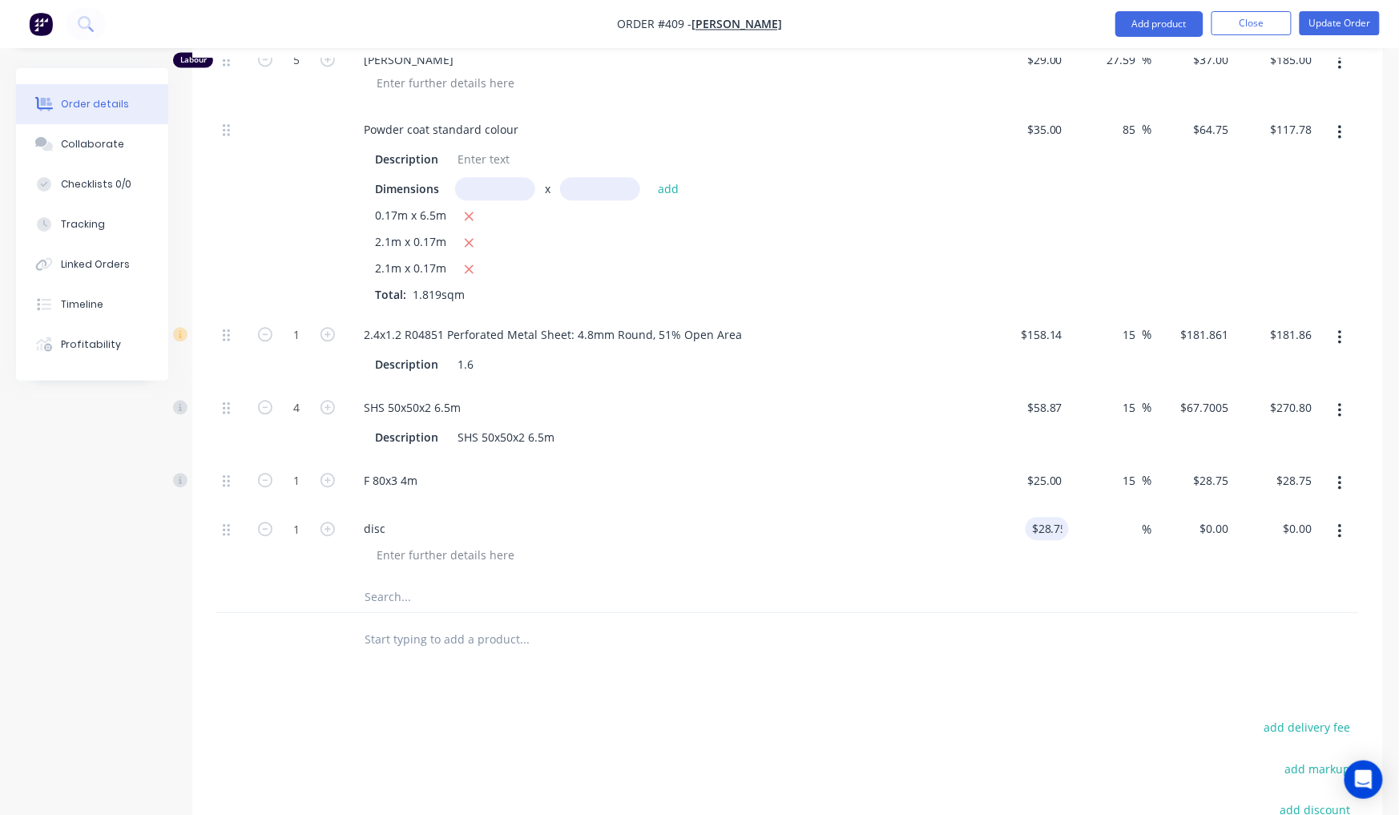
click at [1071, 630] on div "Products Show / Hide columns Add product Qty Cost Markup Price Total Kit 1 Prod…" at bounding box center [787, 252] width 1191 height 1597
type input "$28.75"
click at [1035, 517] on input "28.75" at bounding box center [1047, 528] width 43 height 23
click at [1039, 517] on input "28.75" at bounding box center [1050, 528] width 37 height 23
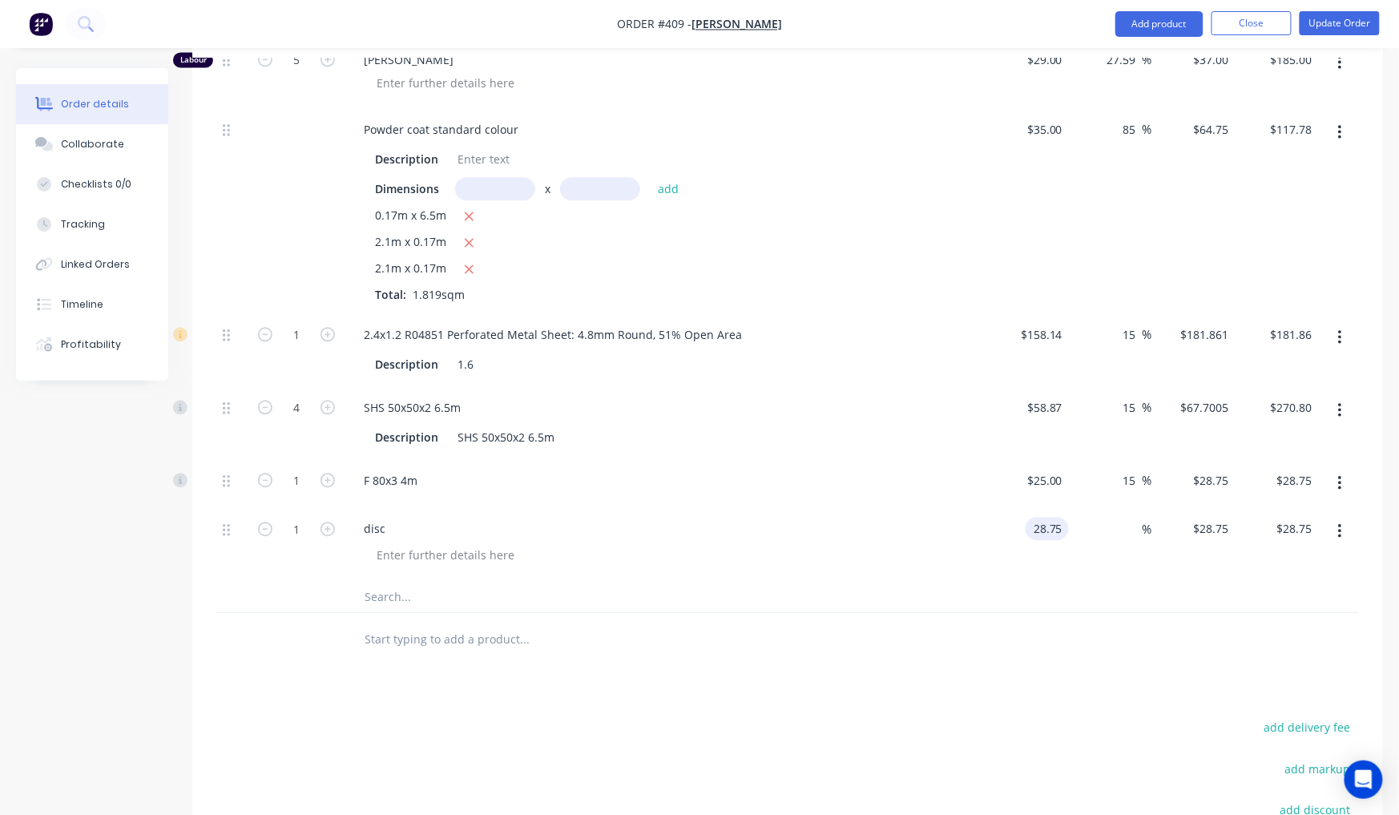
click at [1038, 517] on input "28.75" at bounding box center [1050, 528] width 37 height 23
click at [1039, 517] on input "28.75" at bounding box center [1050, 528] width 37 height 23
click at [1038, 517] on input "28.75" at bounding box center [1050, 528] width 37 height 23
type input "$0.00"
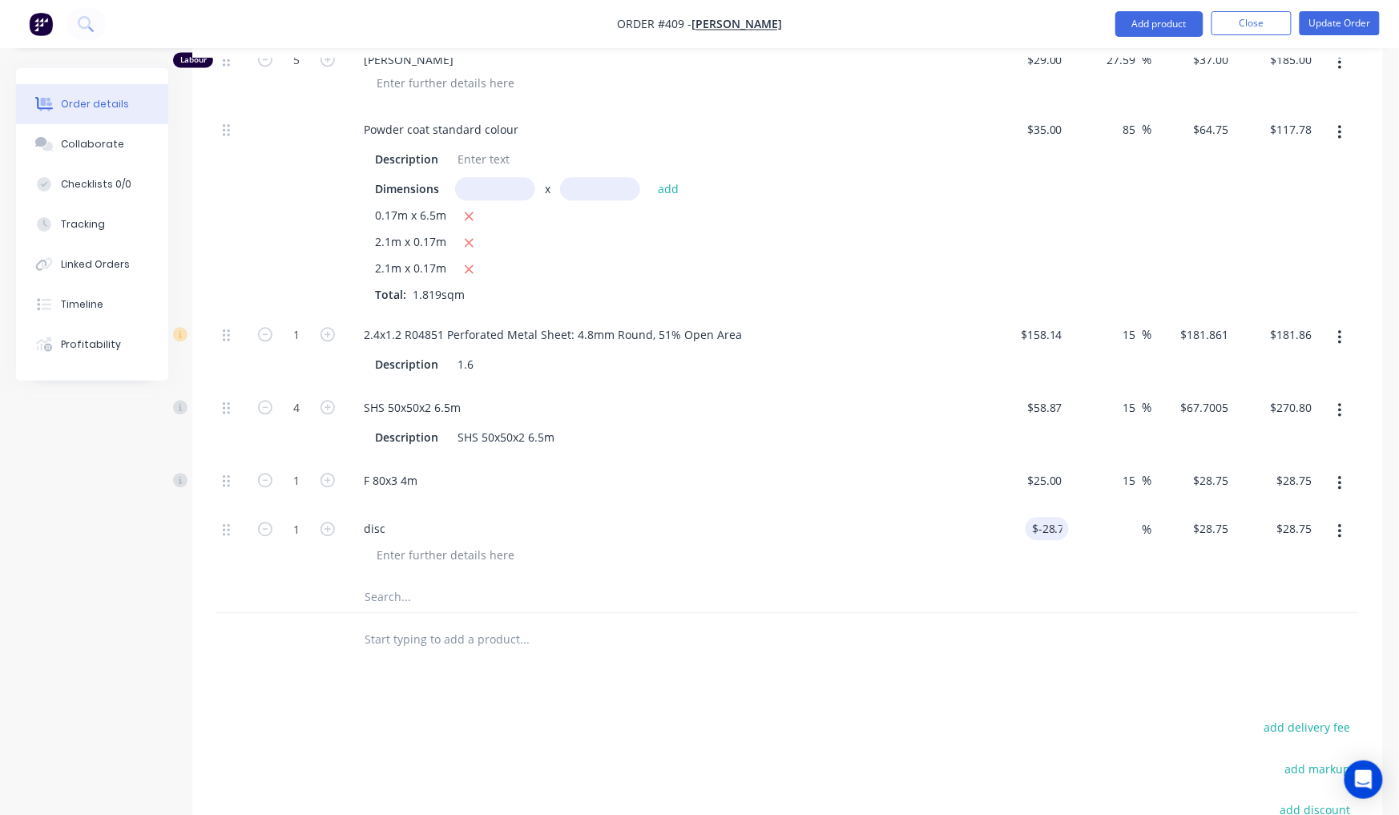
type input "$0.00"
click at [866, 652] on div "Products Show / Hide columns Add product Qty Cost Markup Price Total Kit 1 Prod…" at bounding box center [787, 252] width 1191 height 1597
click at [1219, 517] on input "0" at bounding box center [1226, 528] width 18 height 23
type input "$-28.75"
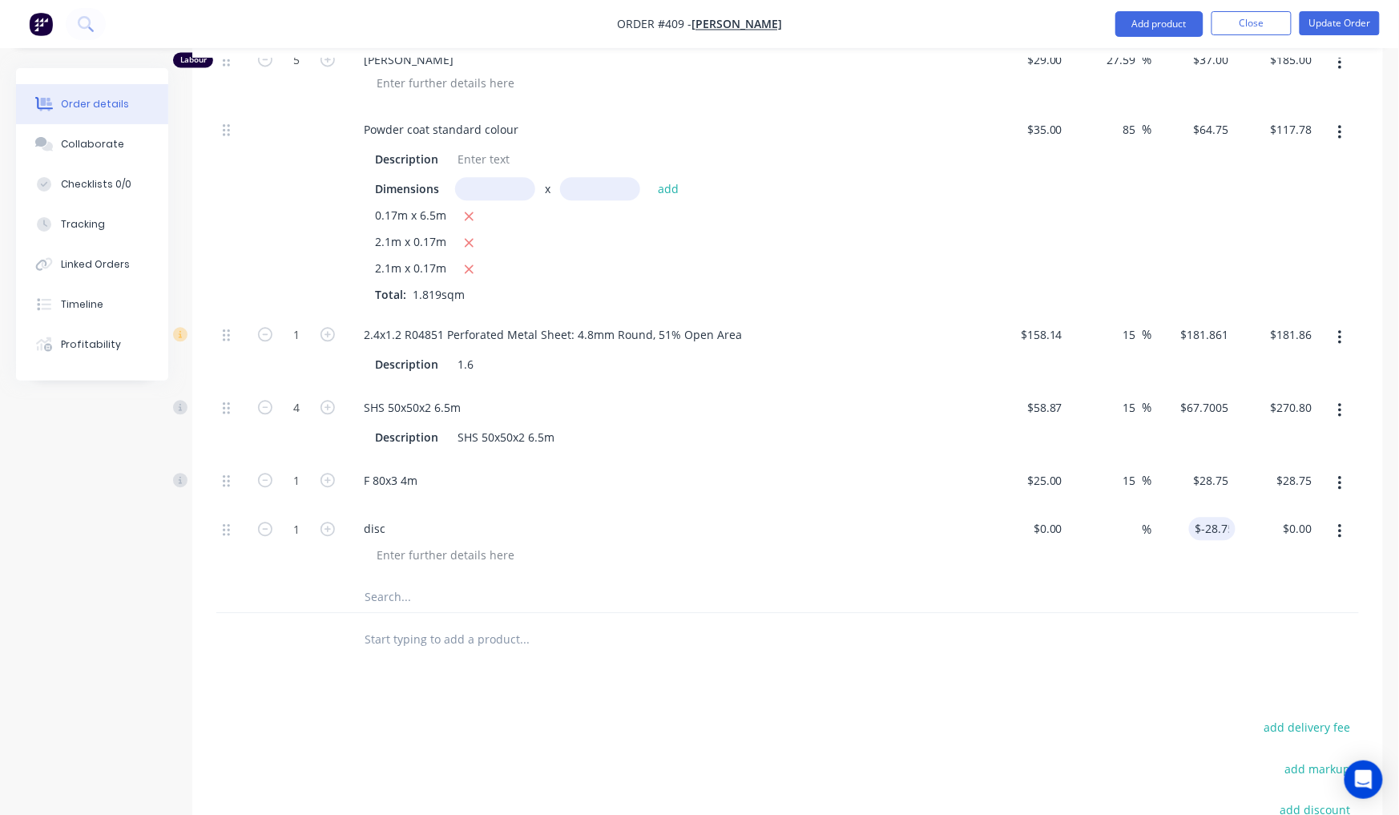
type input "$-28.75"
click at [1138, 649] on div "Products Show / Hide columns Add product Qty Cost Markup Price Total Kit 1 Prod…" at bounding box center [787, 252] width 1191 height 1597
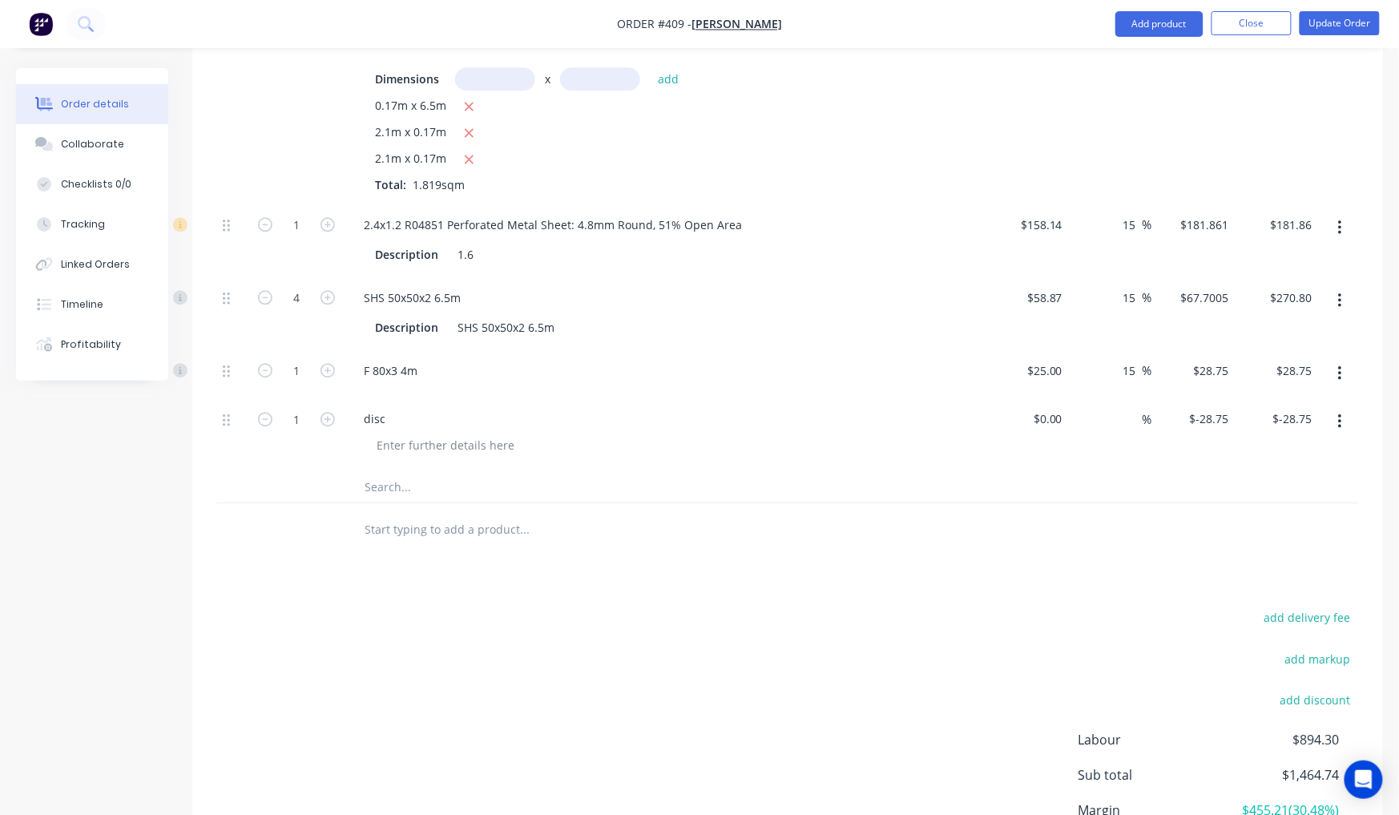
scroll to position [1133, 0]
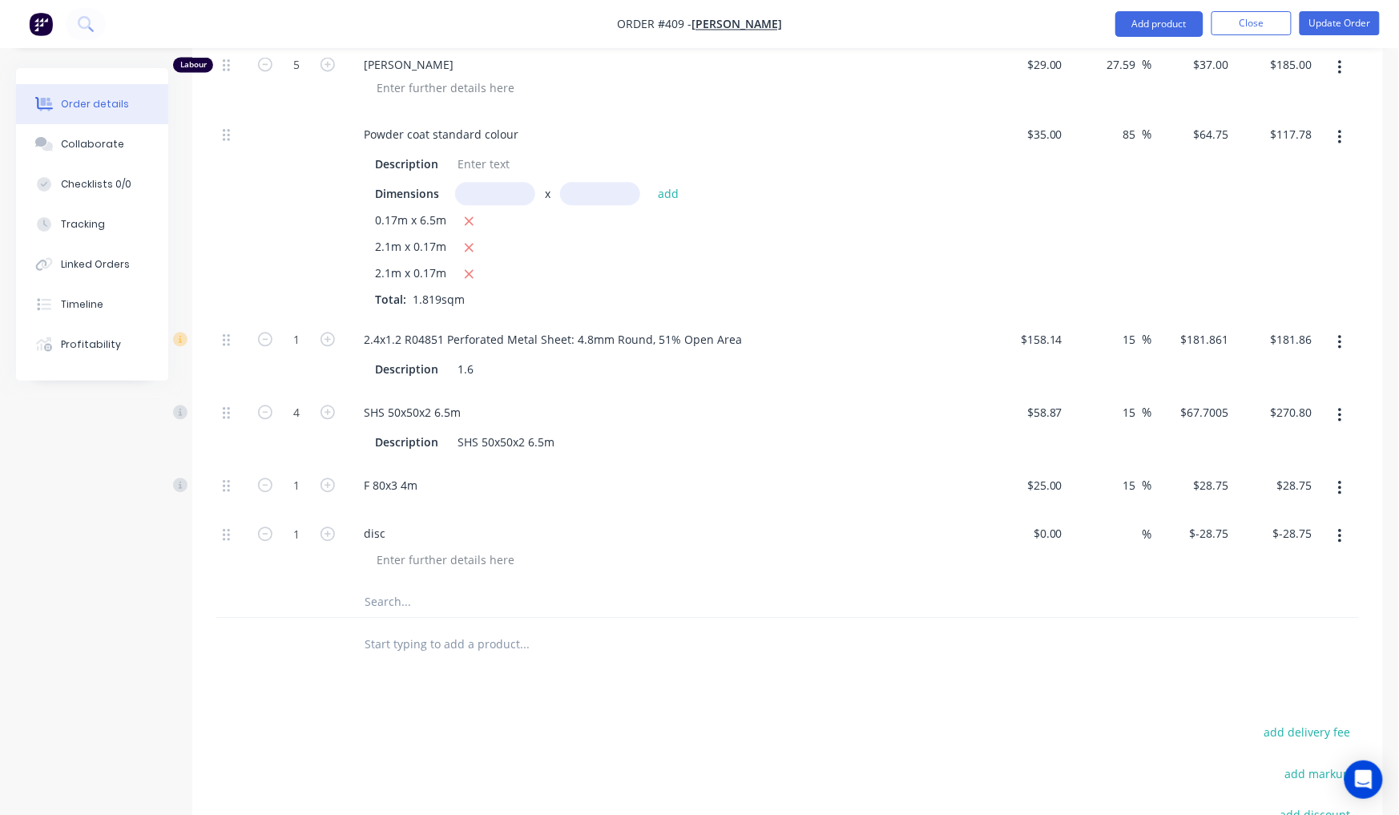
click at [426, 585] on input "text" at bounding box center [524, 601] width 320 height 32
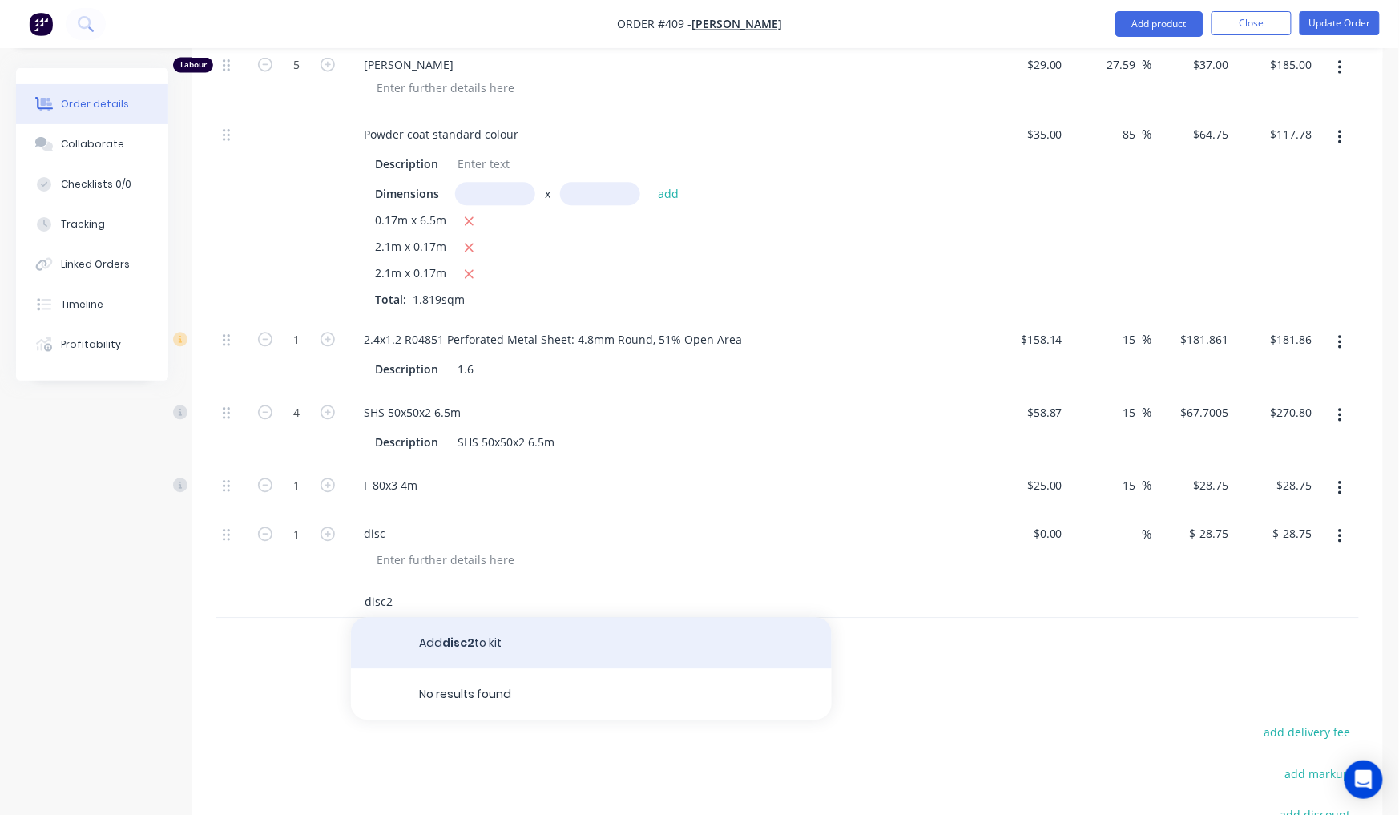
type input "disc2"
click at [437, 617] on button "Add disc2 to kit" at bounding box center [591, 642] width 481 height 51
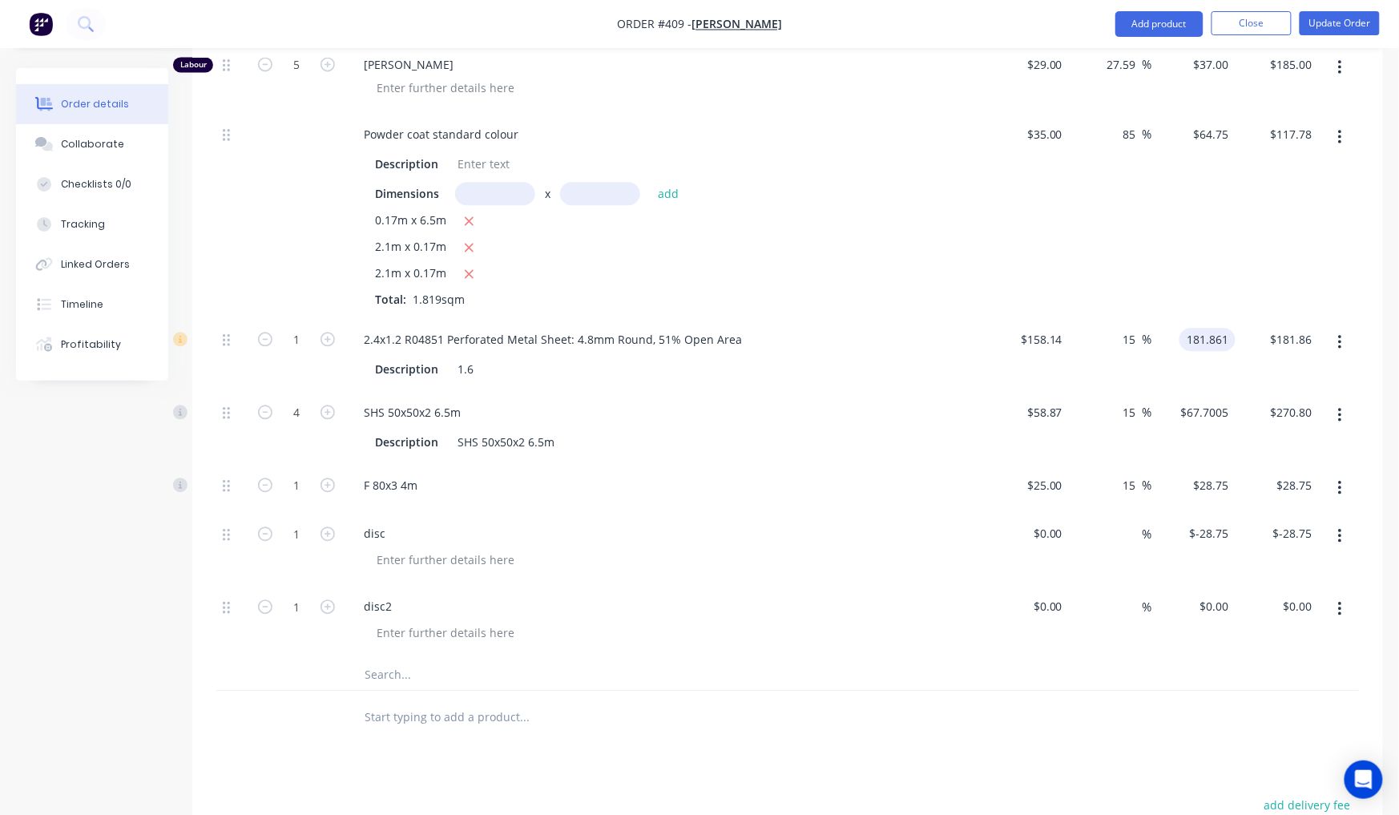
drag, startPoint x: 1228, startPoint y: 297, endPoint x: 1184, endPoint y: 320, distance: 49.4
click at [1181, 328] on div "181.861 181.861" at bounding box center [1207, 339] width 56 height 23
type input "$181.861"
drag, startPoint x: 1062, startPoint y: 569, endPoint x: 975, endPoint y: 563, distance: 87.5
click at [975, 585] on div "1 disc2 % $0.00 $0.00 $0.00 $0.00" at bounding box center [787, 621] width 1143 height 73
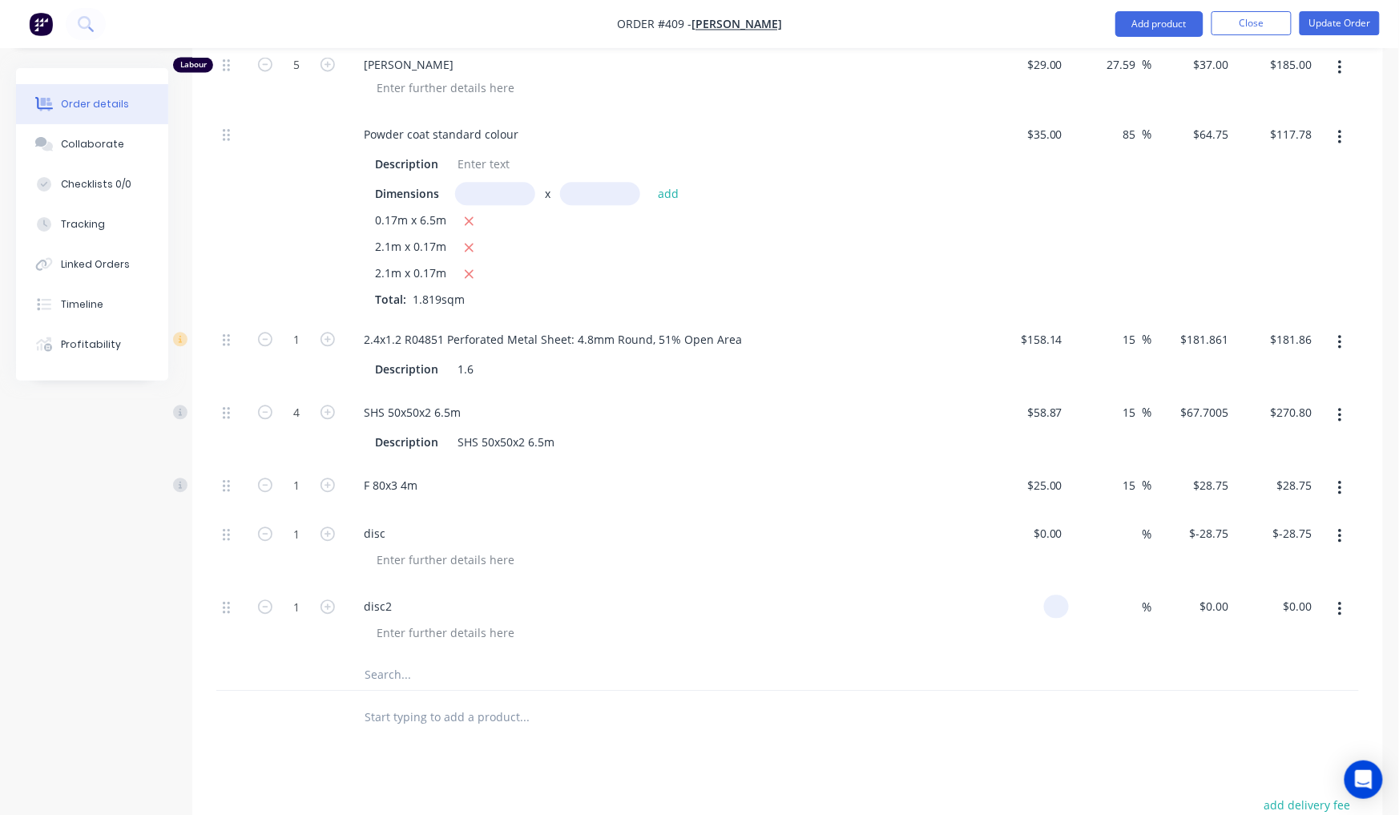
paste input "181.861"
type input "$181.861"
click at [1005, 691] on div at bounding box center [787, 717] width 1143 height 52
type input "$181.861"
type input "$181.86"
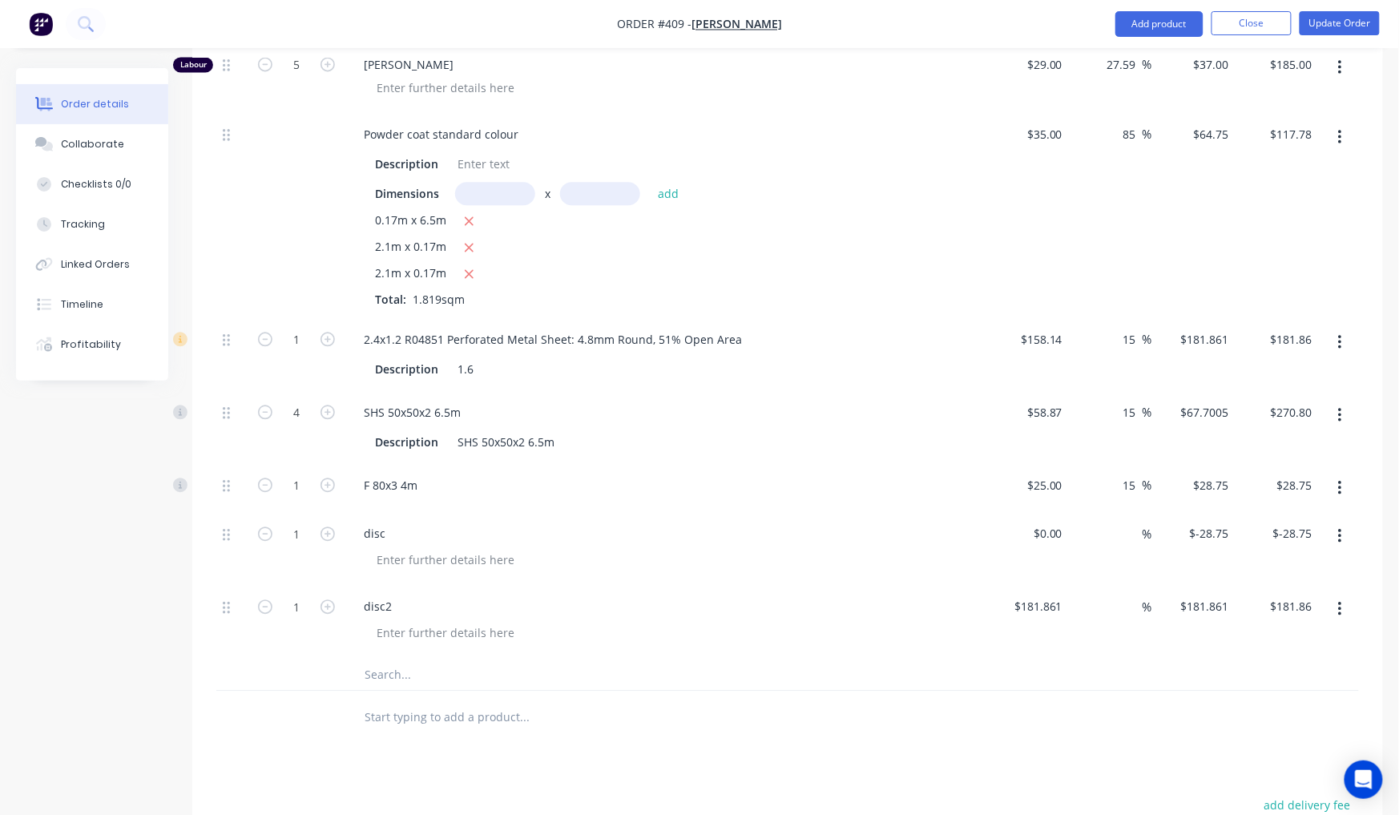
click at [1344, 328] on button "button" at bounding box center [1340, 342] width 38 height 29
click at [1273, 437] on div "Delete" at bounding box center [1282, 448] width 123 height 23
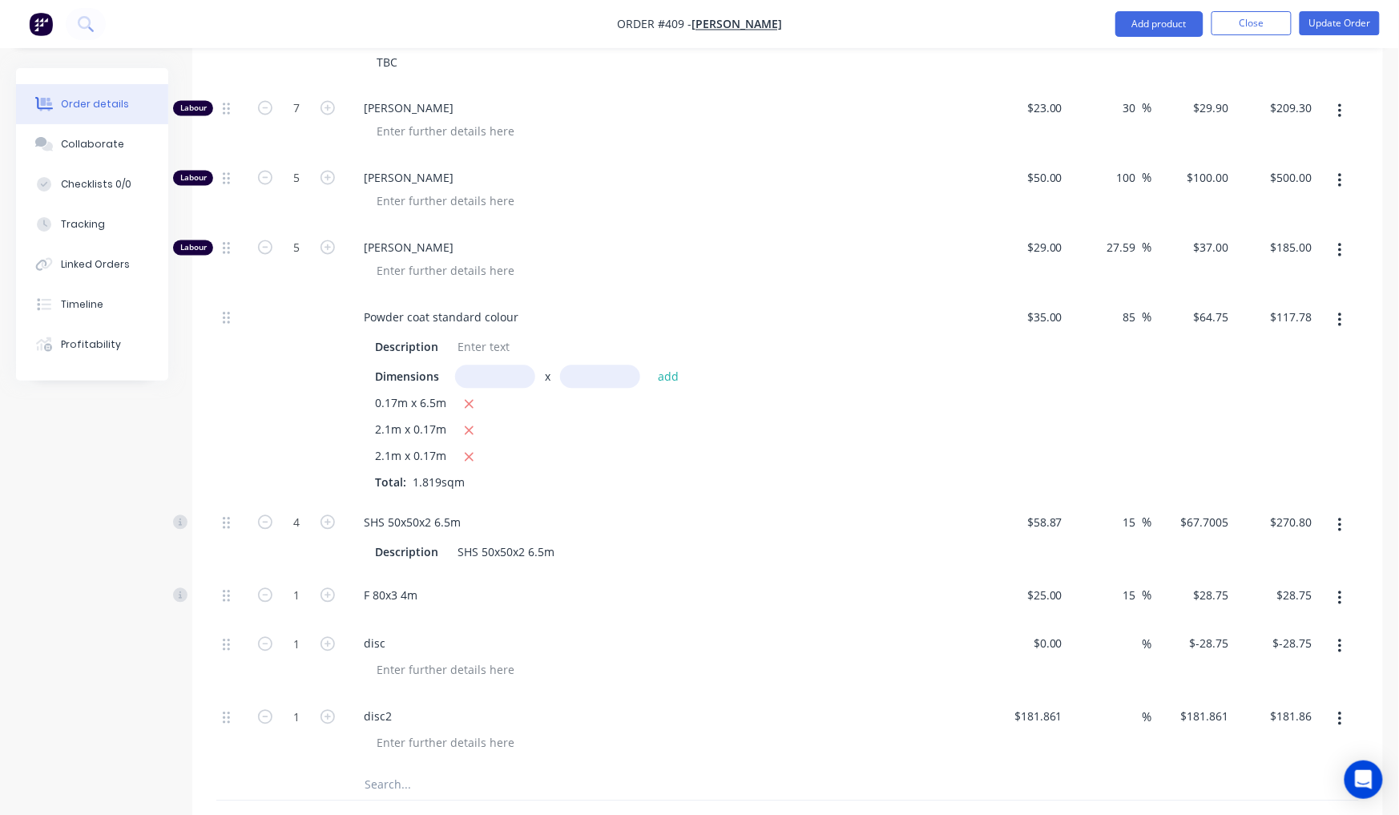
scroll to position [904, 0]
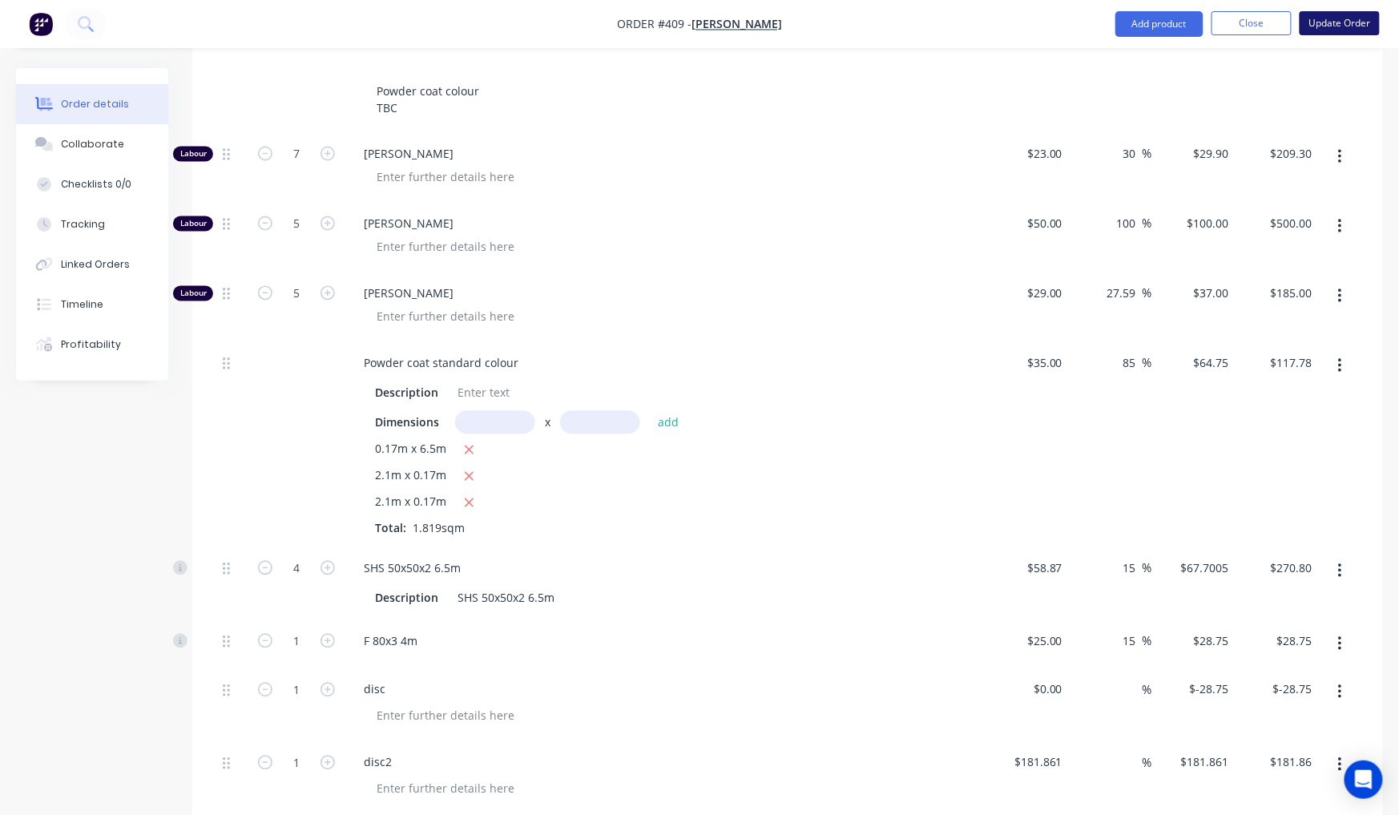
click at [1335, 27] on button "Update Order" at bounding box center [1340, 23] width 80 height 24
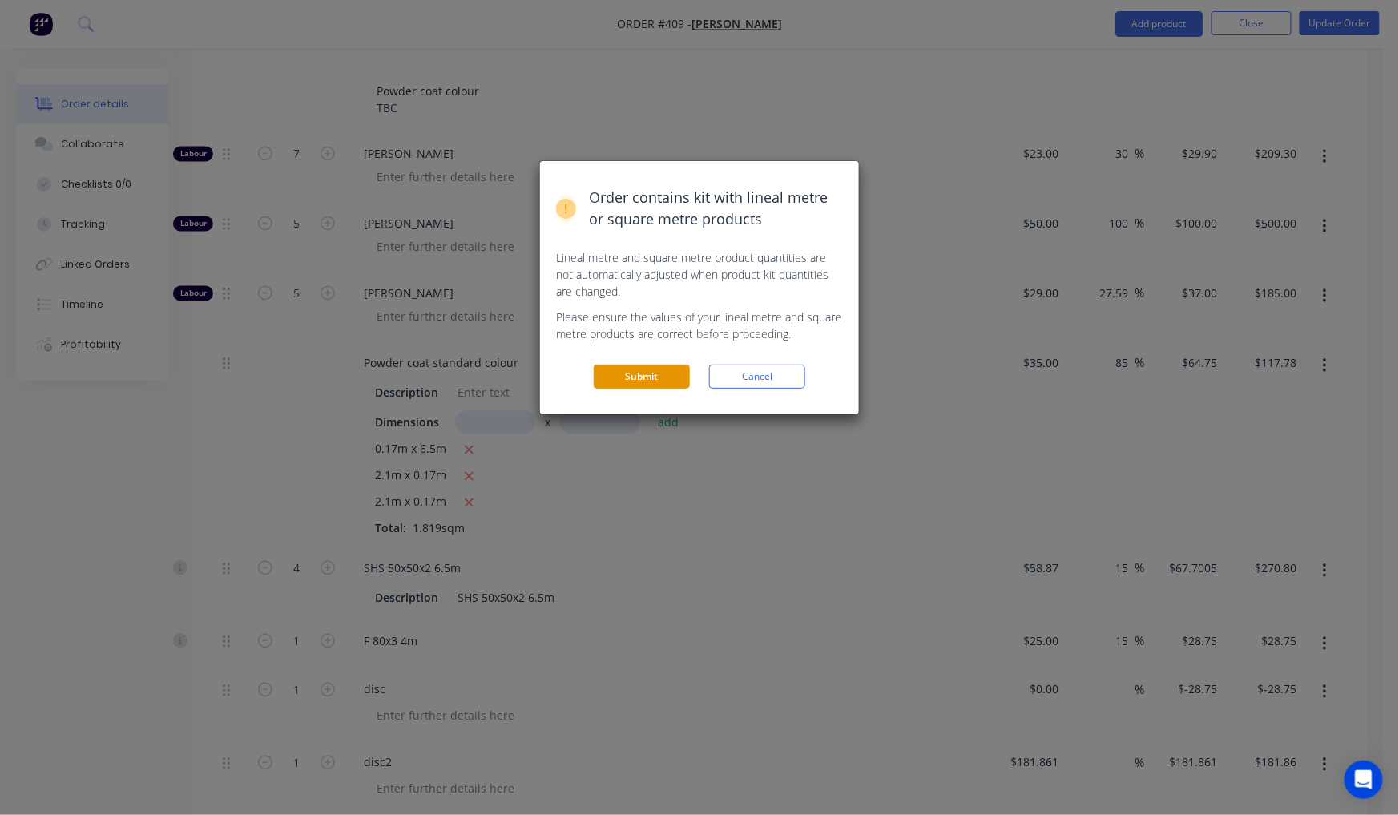
click at [654, 370] on button "Submit" at bounding box center [642, 377] width 96 height 24
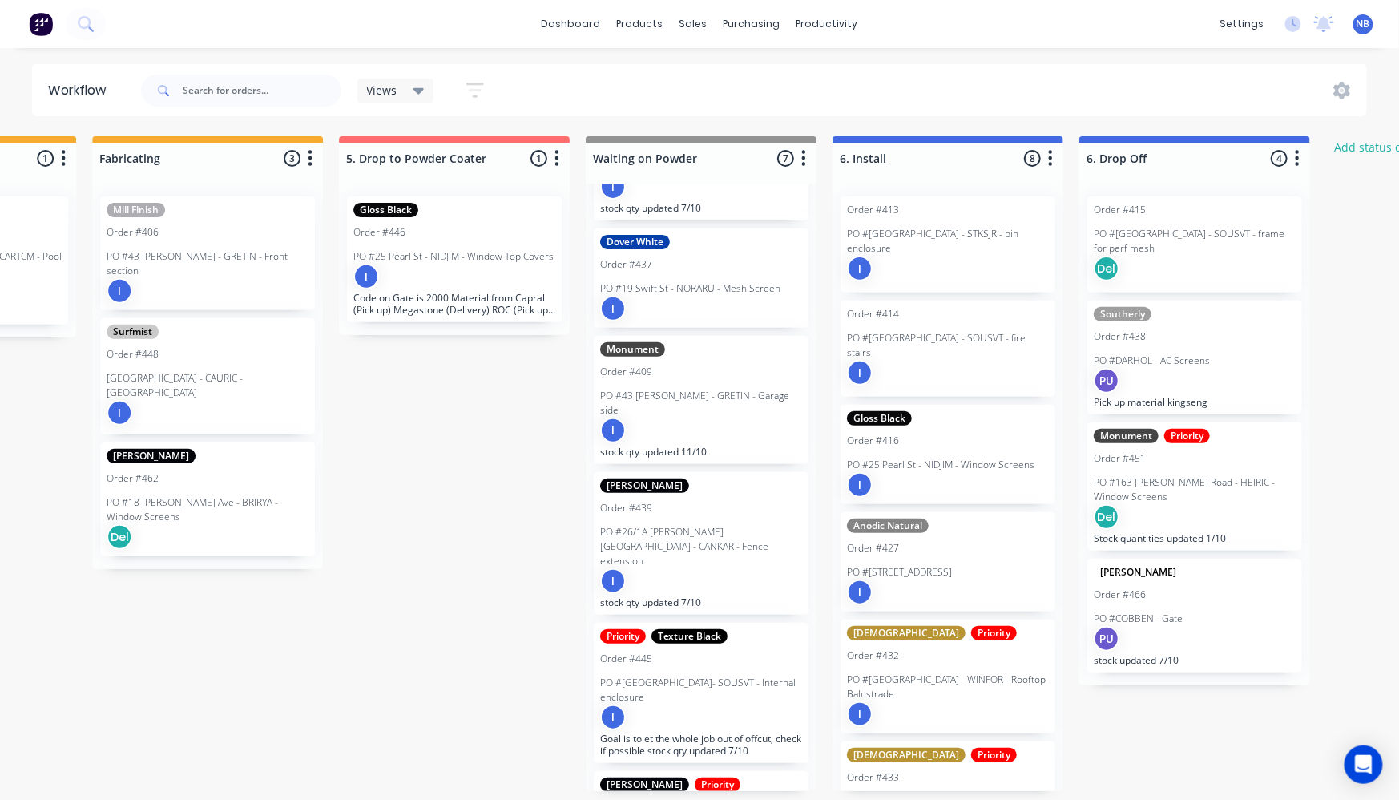
scroll to position [6, 1670]
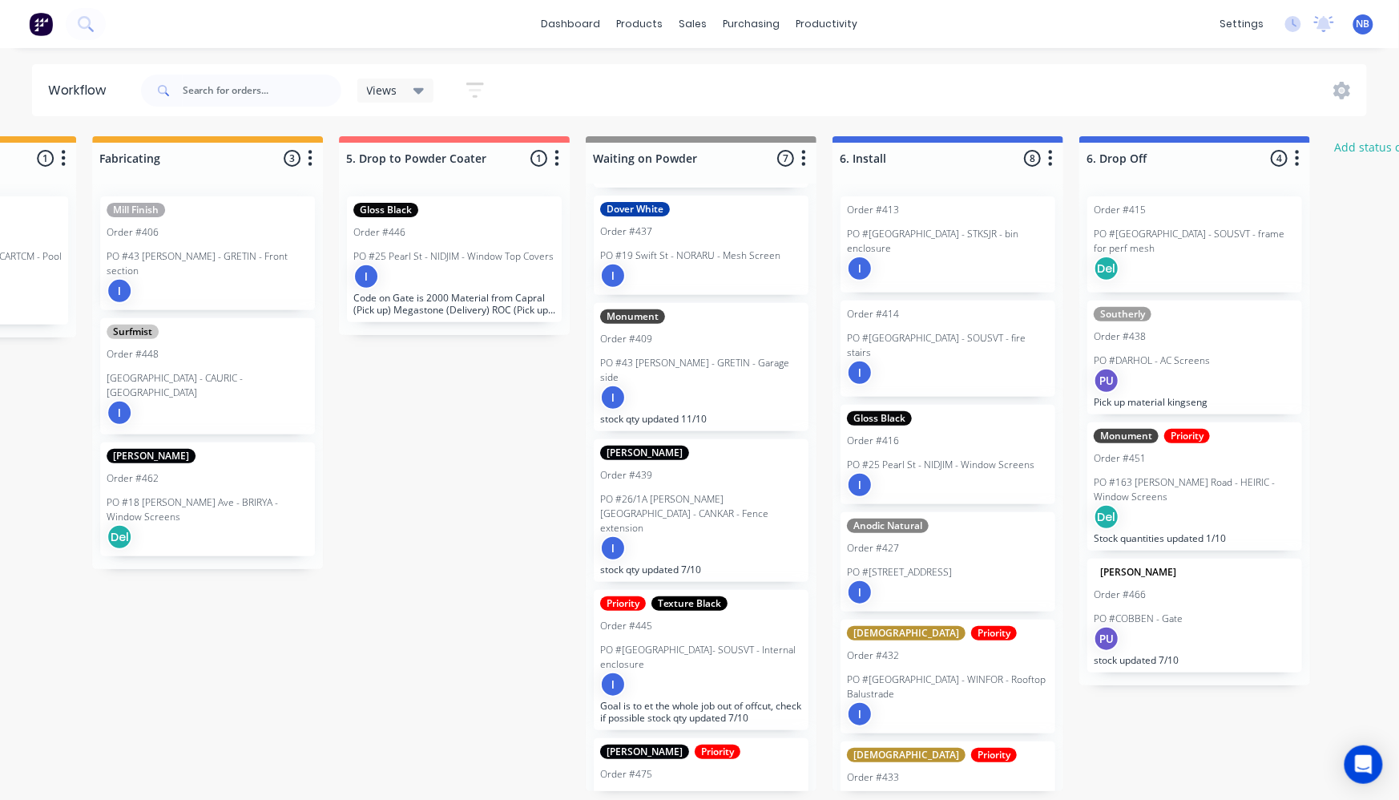
click at [713, 671] on div "I" at bounding box center [701, 684] width 202 height 26
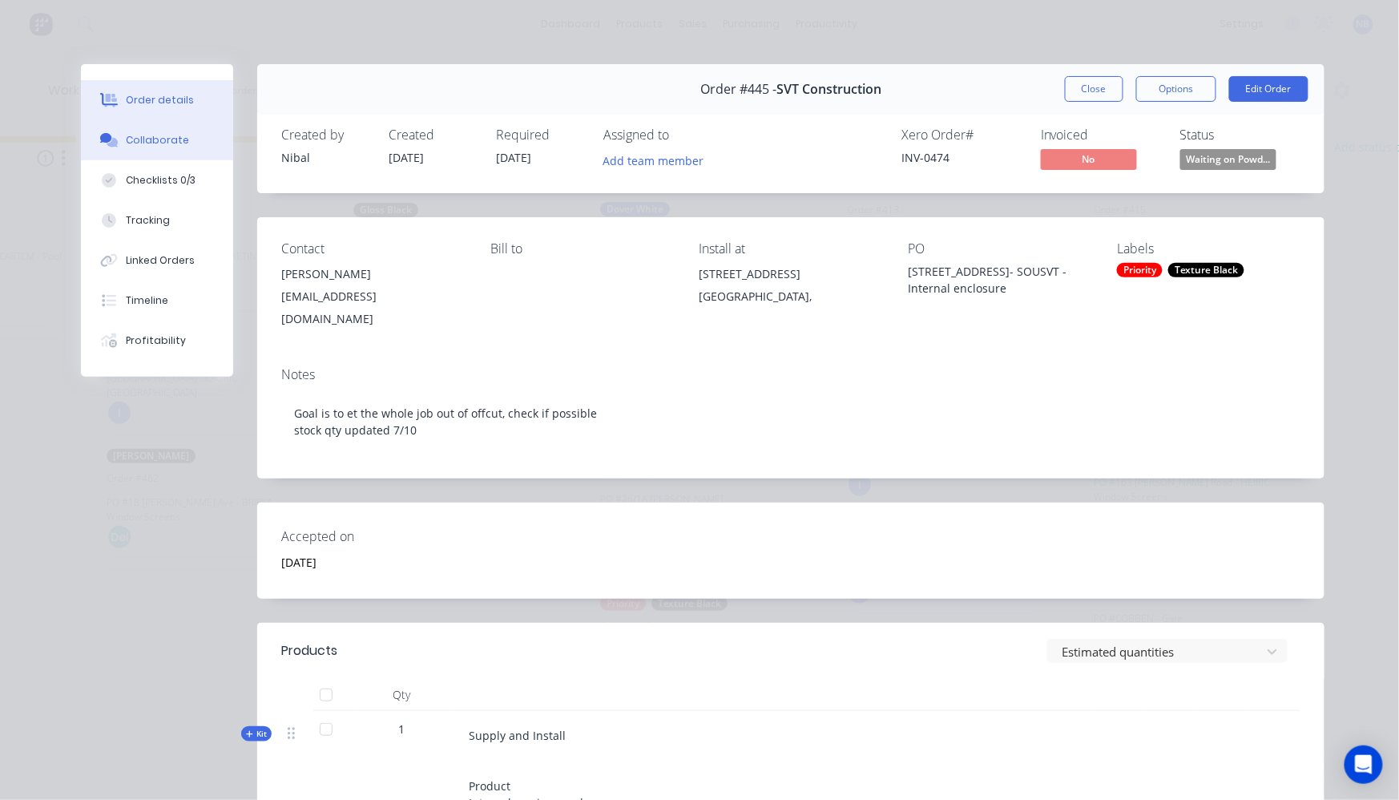
click at [173, 143] on div "Collaborate" at bounding box center [157, 140] width 63 height 14
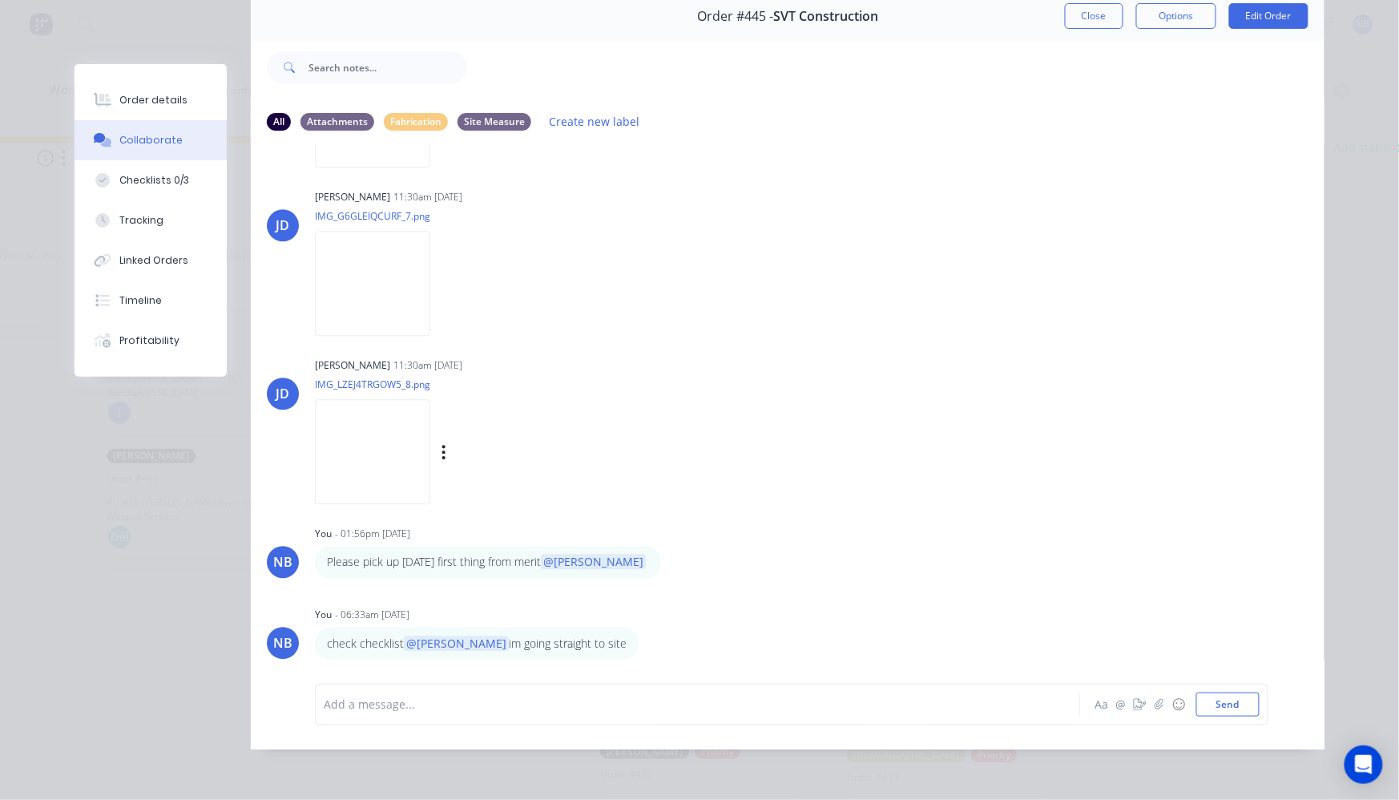
scroll to position [3529, 0]
click at [1090, 10] on button "Close" at bounding box center [1094, 16] width 58 height 26
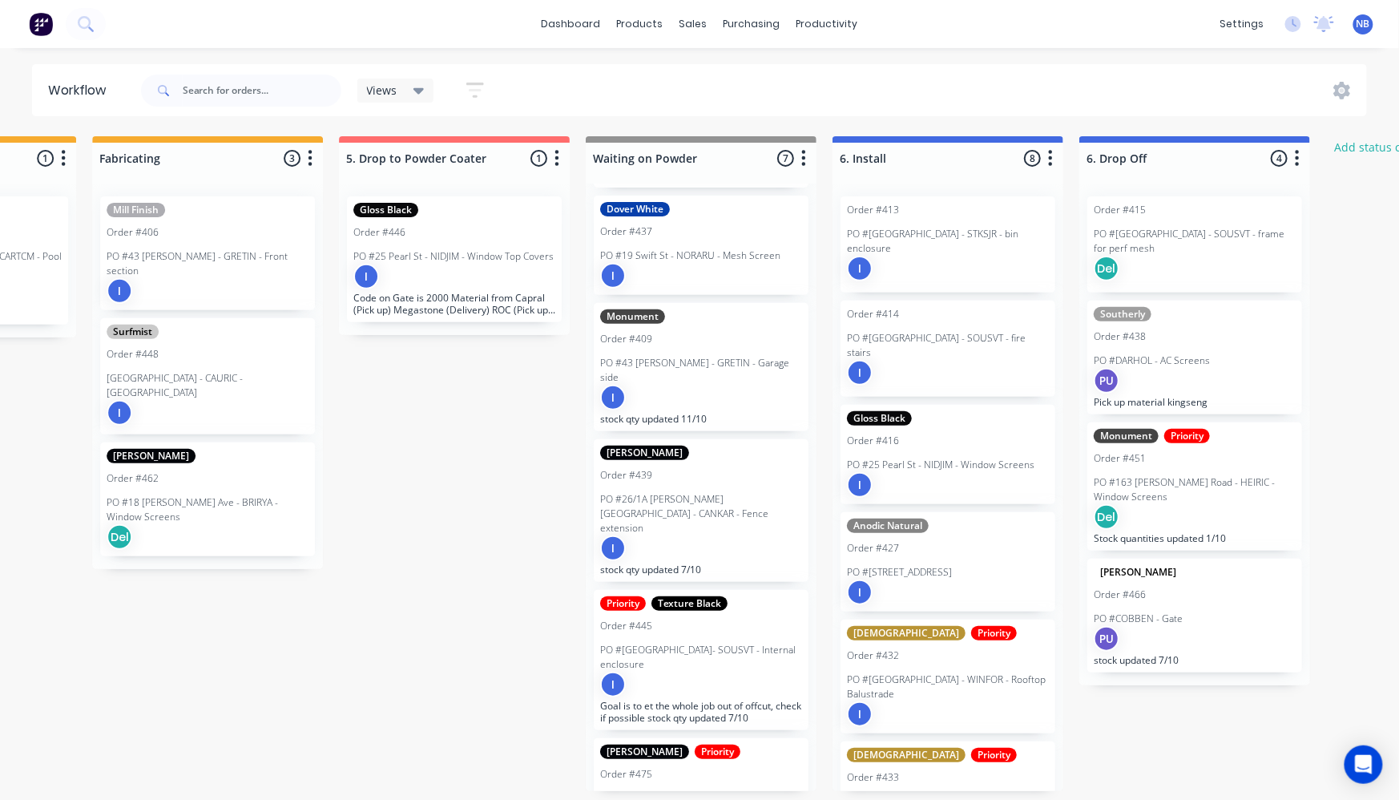
click at [478, 273] on div "I" at bounding box center [454, 277] width 202 height 26
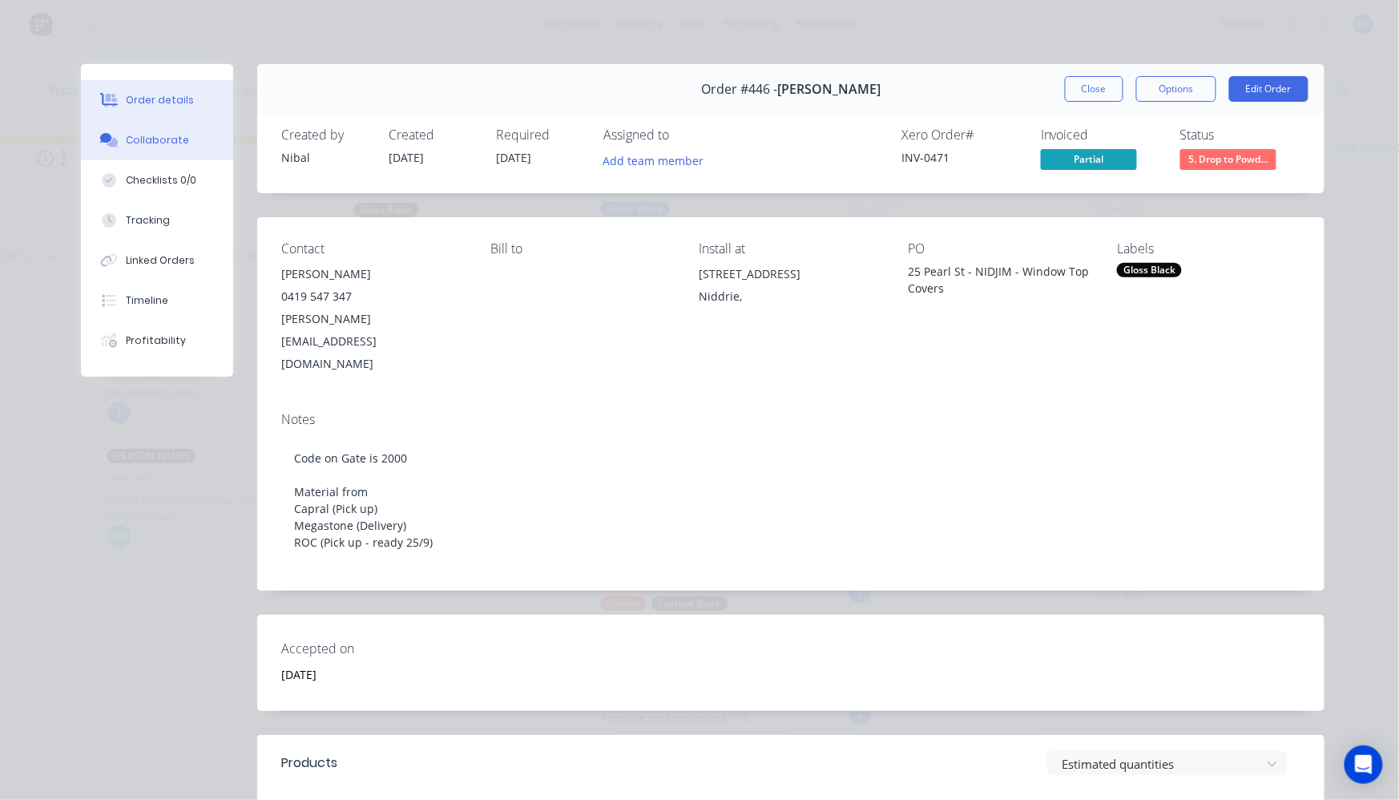
click at [155, 160] on button "Collaborate" at bounding box center [157, 140] width 152 height 40
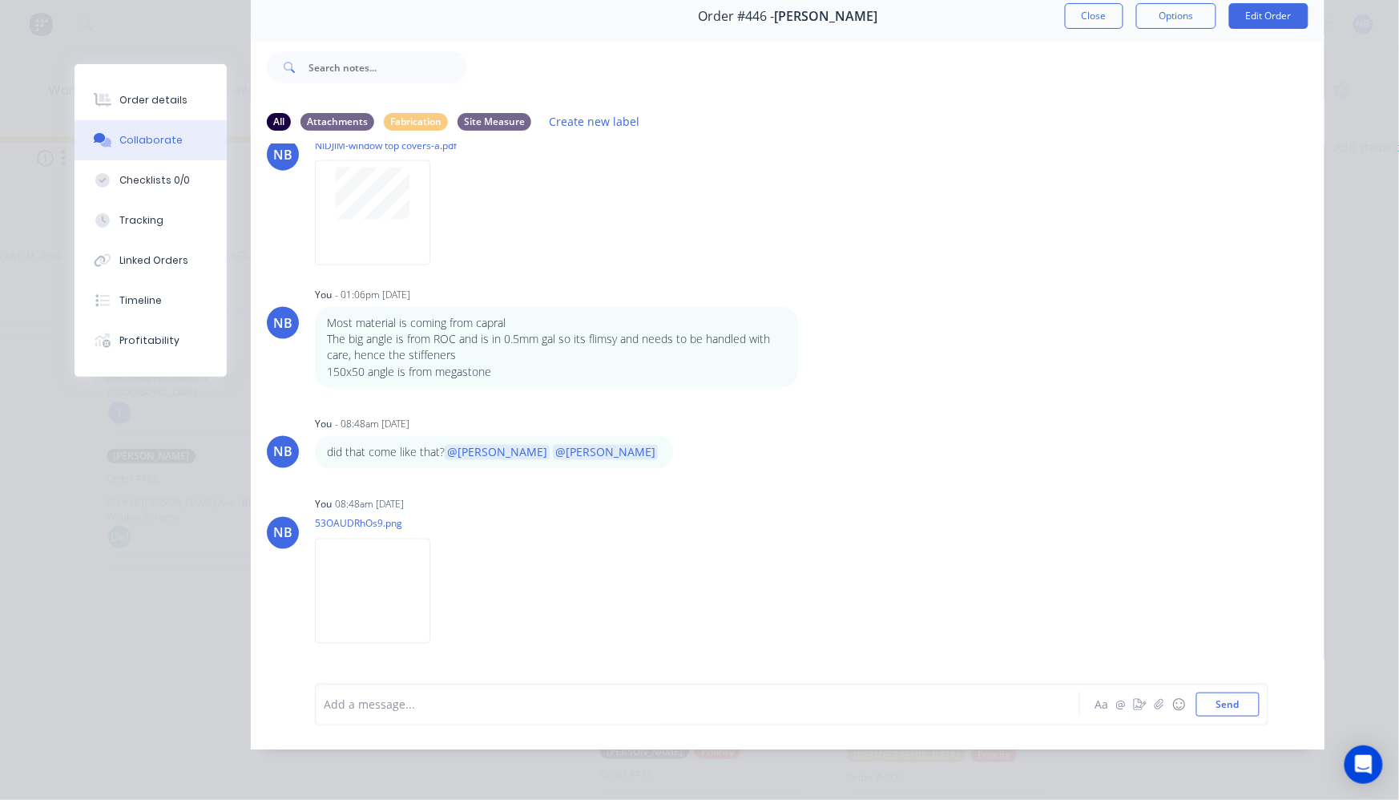
scroll to position [516, 0]
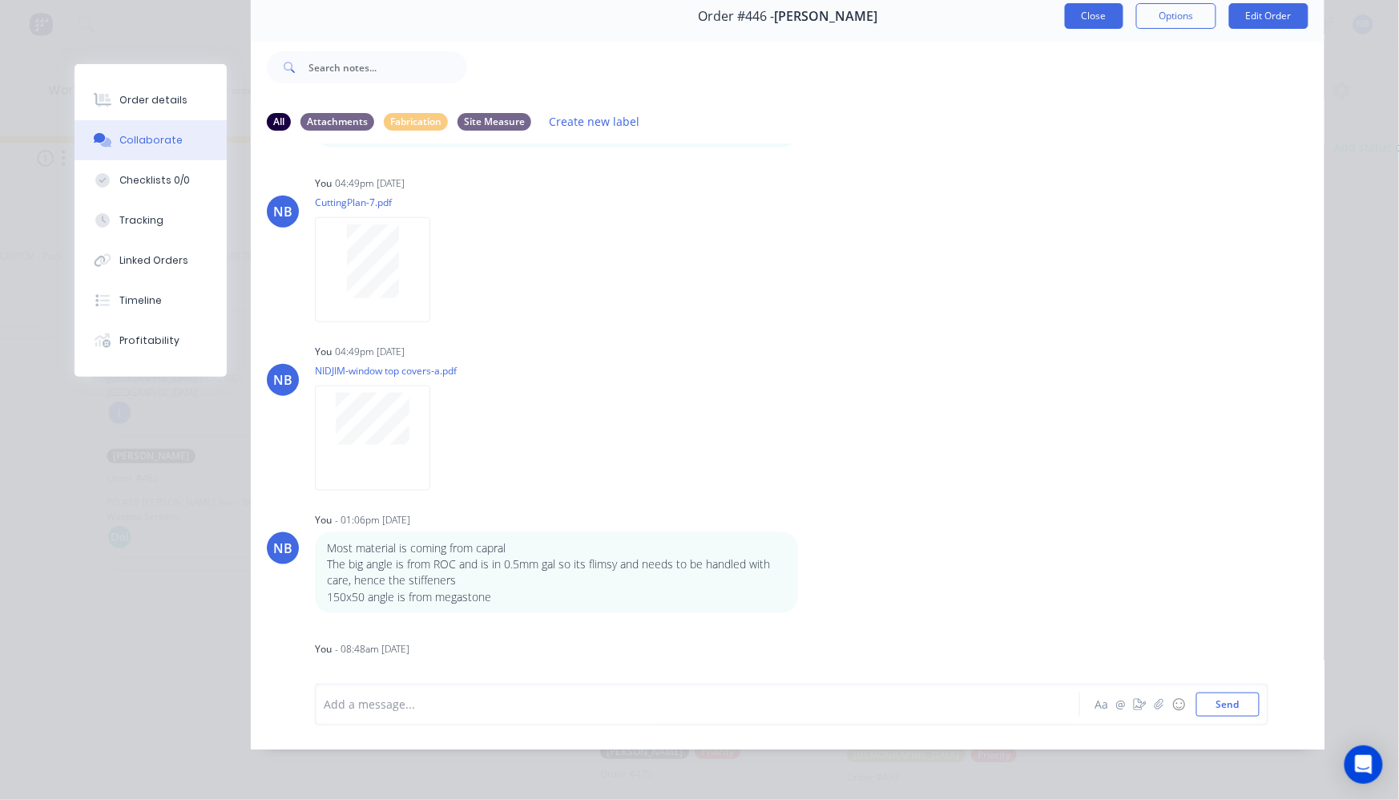
click at [1099, 6] on button "Close" at bounding box center [1094, 16] width 58 height 26
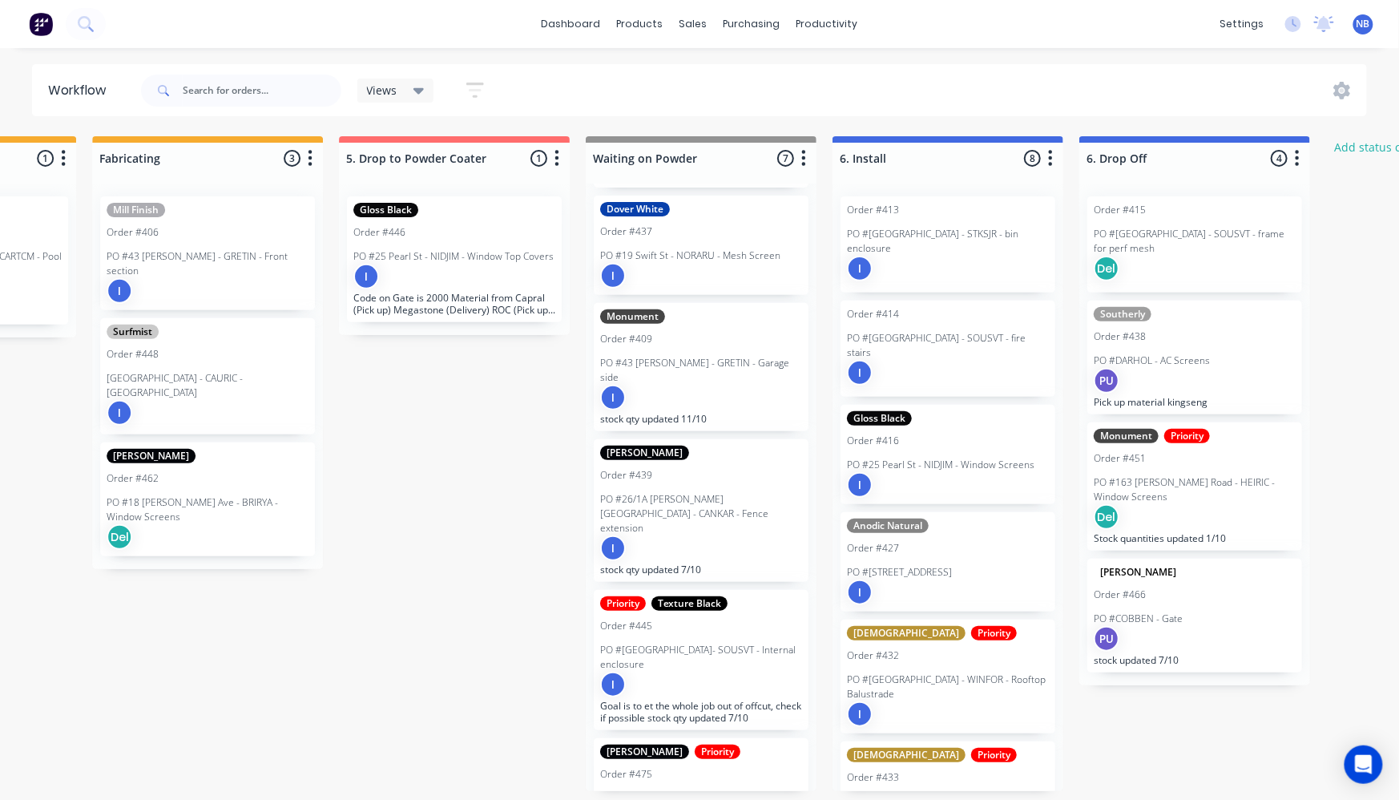
click at [277, 340] on div "Surfmist Order #448 PO #21 Harcourt Avenue - CAURIC - Side Gate I" at bounding box center [207, 376] width 215 height 116
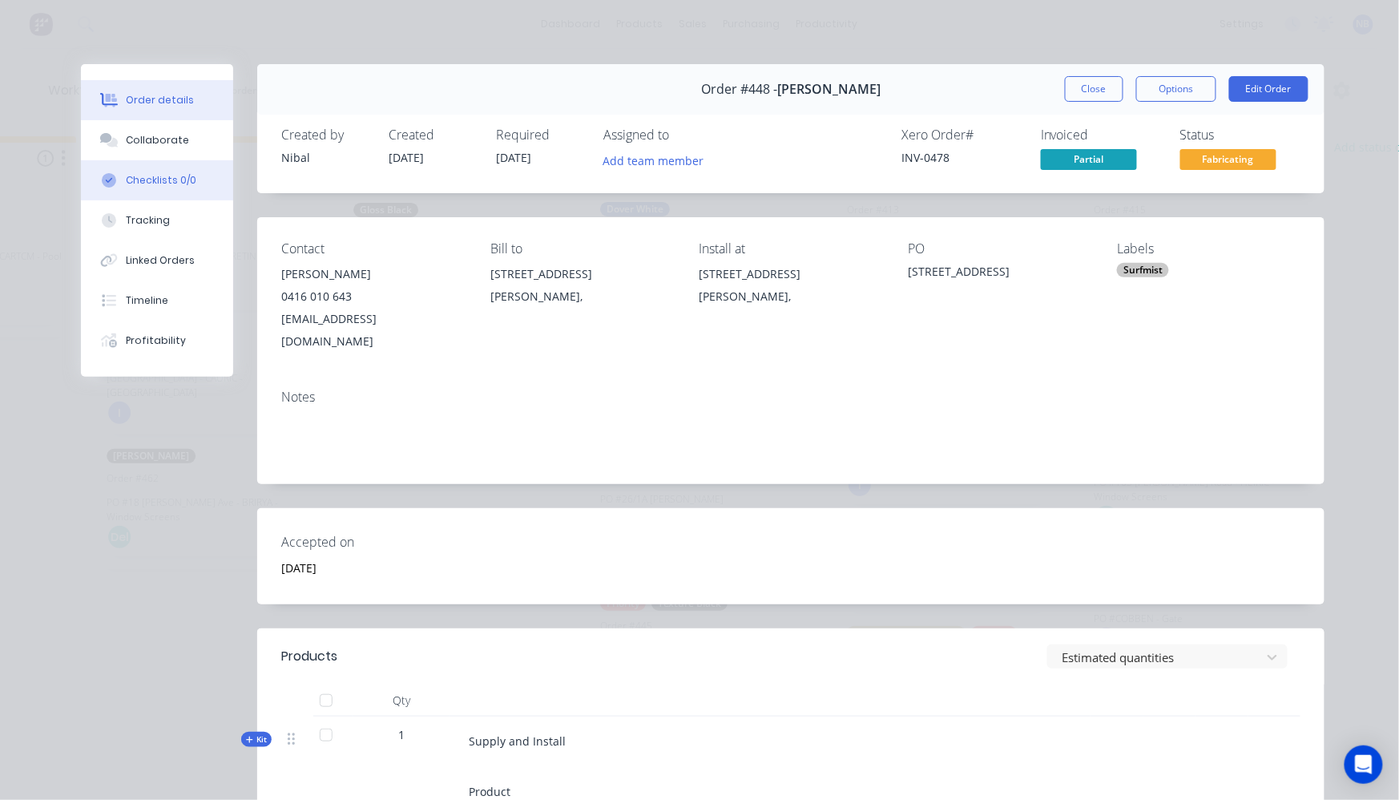
click at [173, 183] on div "Checklists 0/0" at bounding box center [161, 180] width 71 height 14
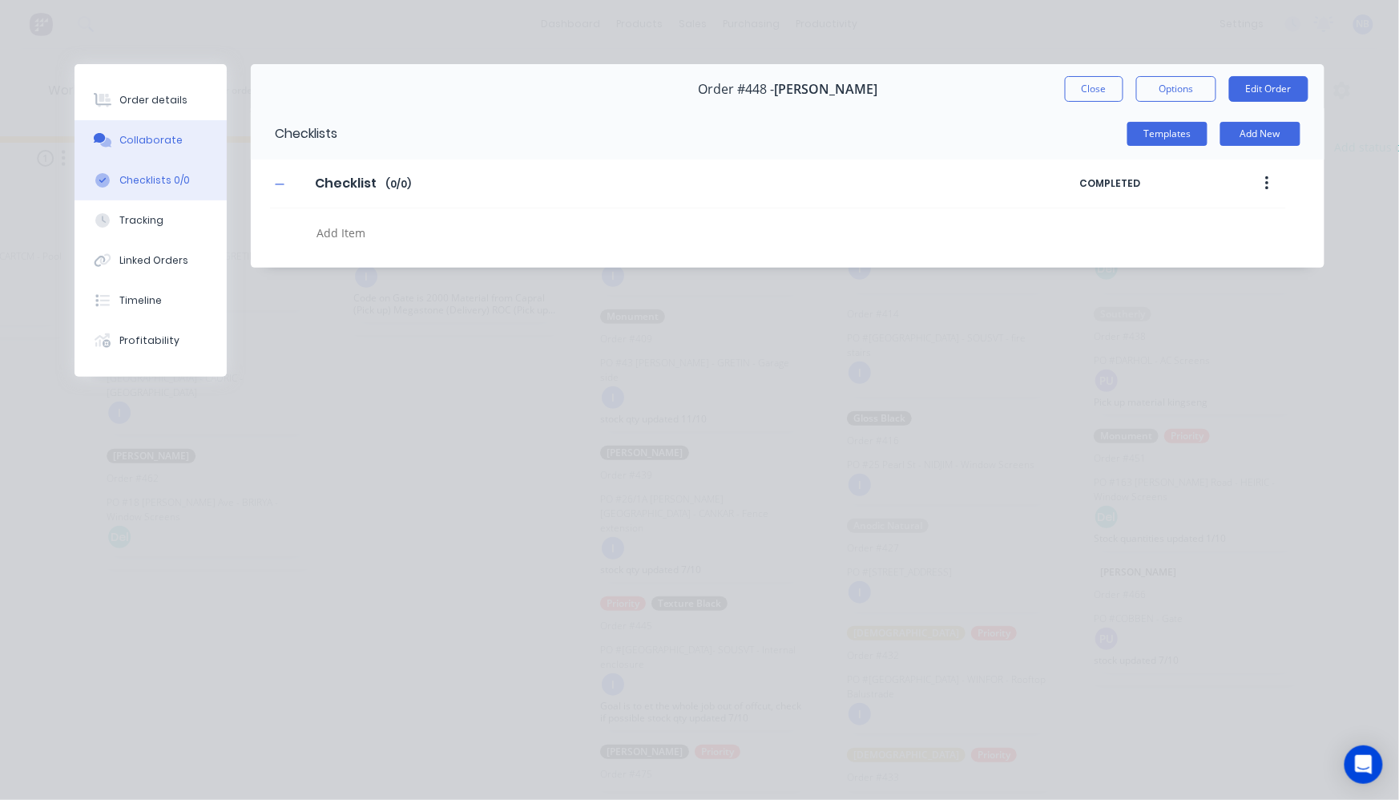
click at [171, 147] on div "Collaborate" at bounding box center [150, 140] width 63 height 14
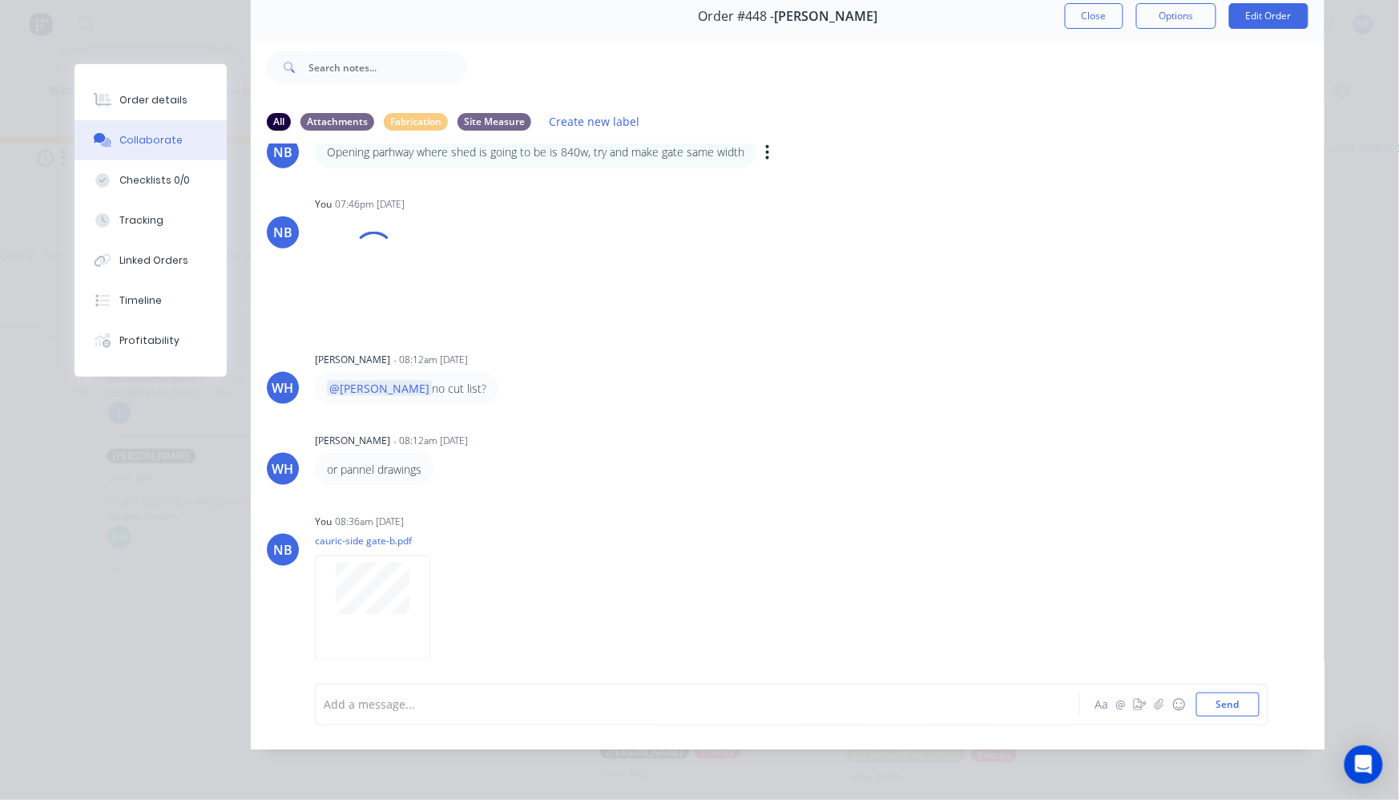
scroll to position [175, 0]
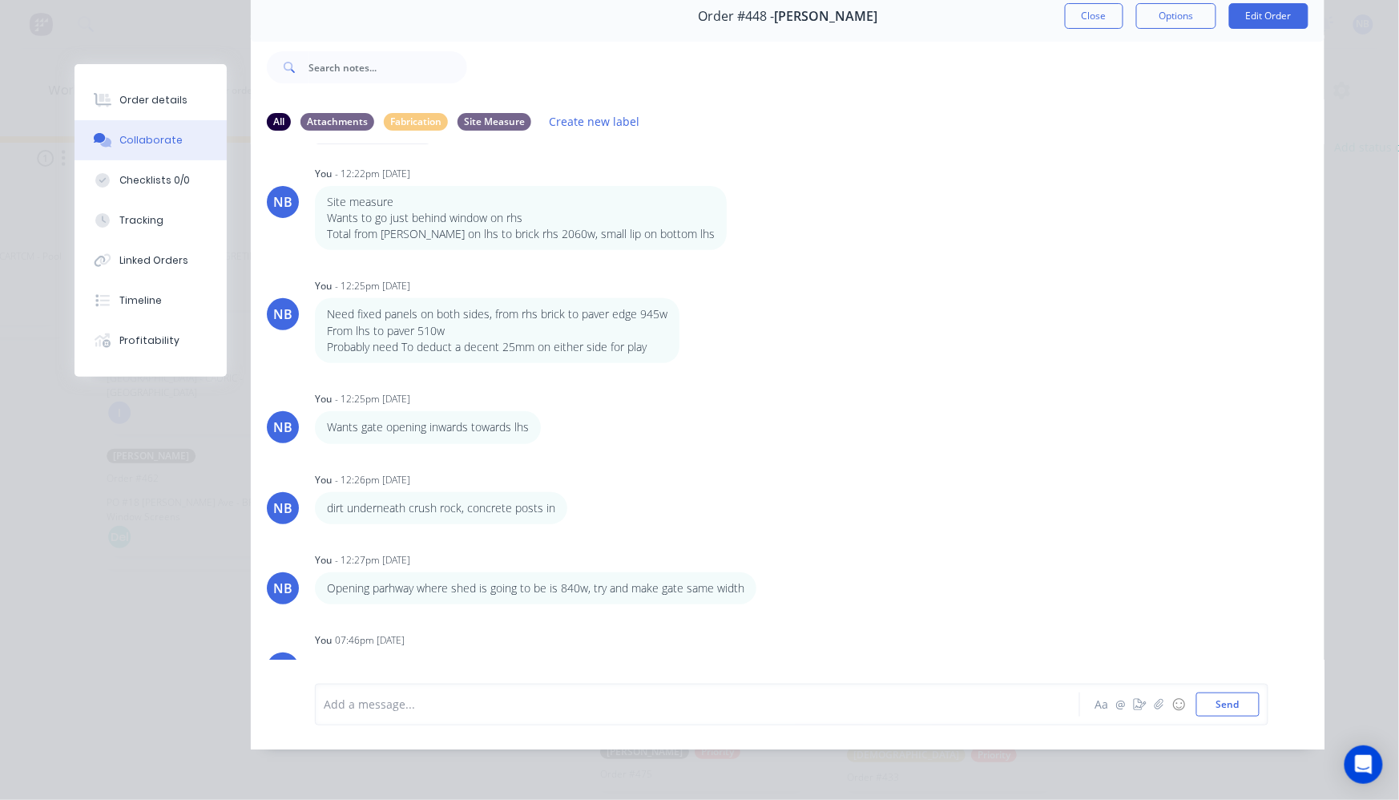
drag, startPoint x: 1091, startPoint y: 8, endPoint x: 1085, endPoint y: 20, distance: 13.6
click at [1091, 8] on button "Close" at bounding box center [1094, 16] width 58 height 26
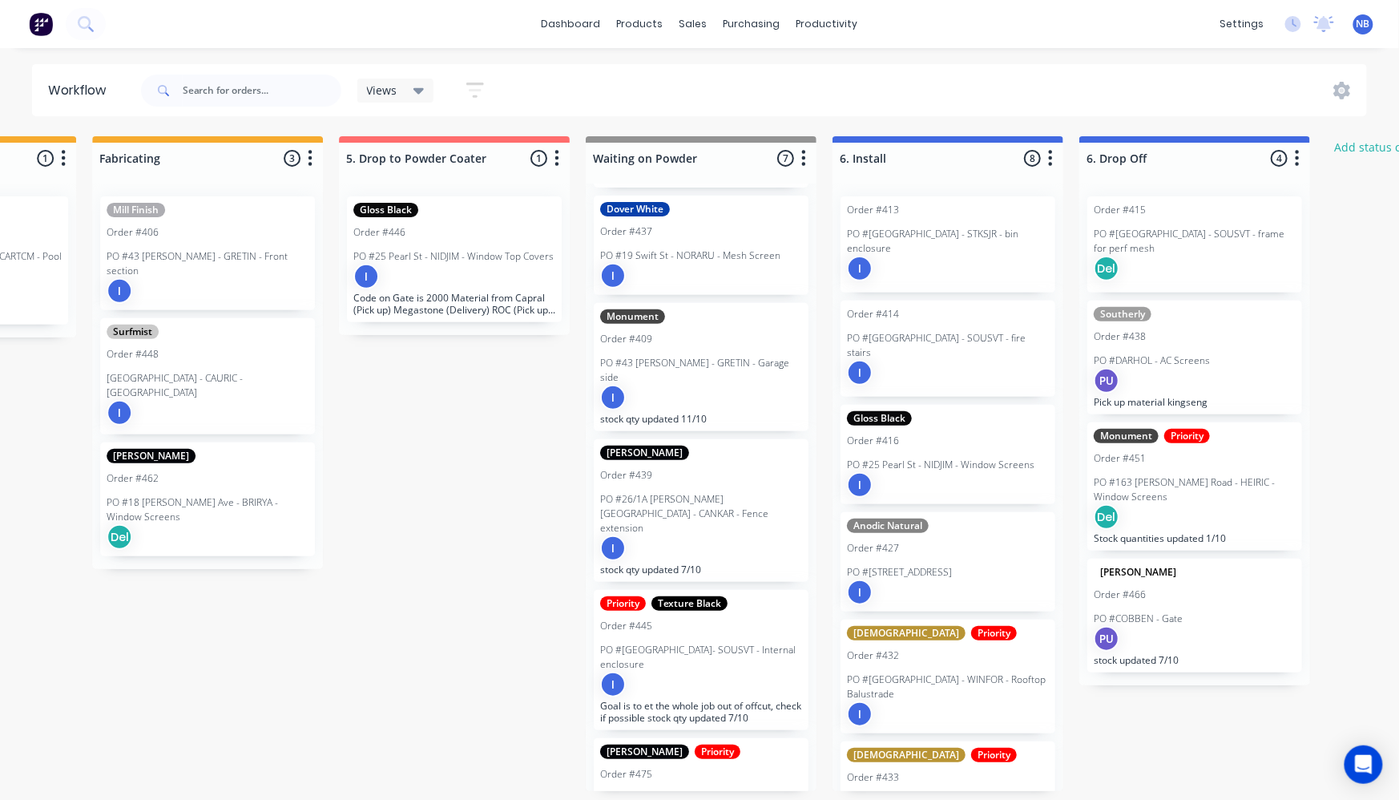
click at [273, 471] on div "Order #462" at bounding box center [208, 478] width 202 height 14
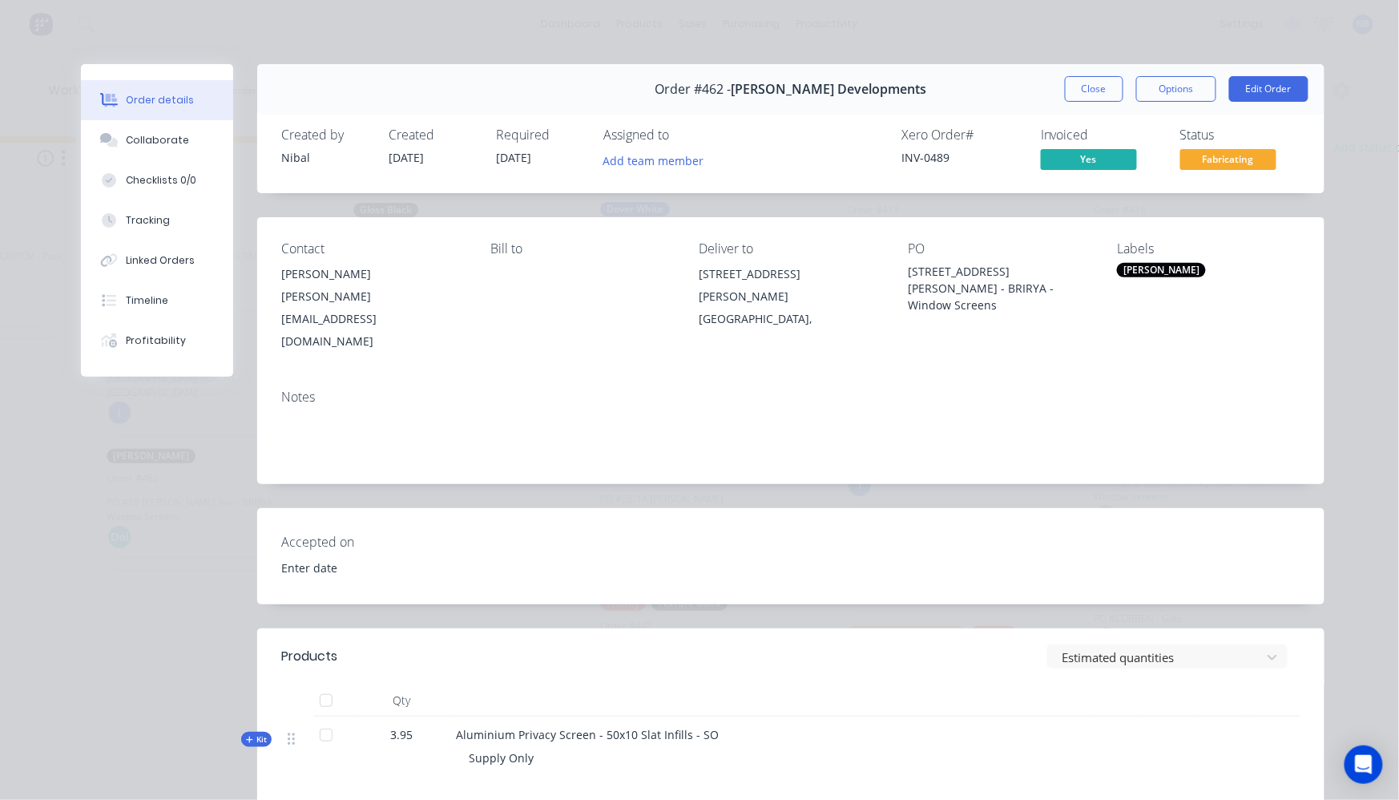
type input "09/10/2025"
click at [171, 147] on div "Collaborate" at bounding box center [157, 140] width 63 height 14
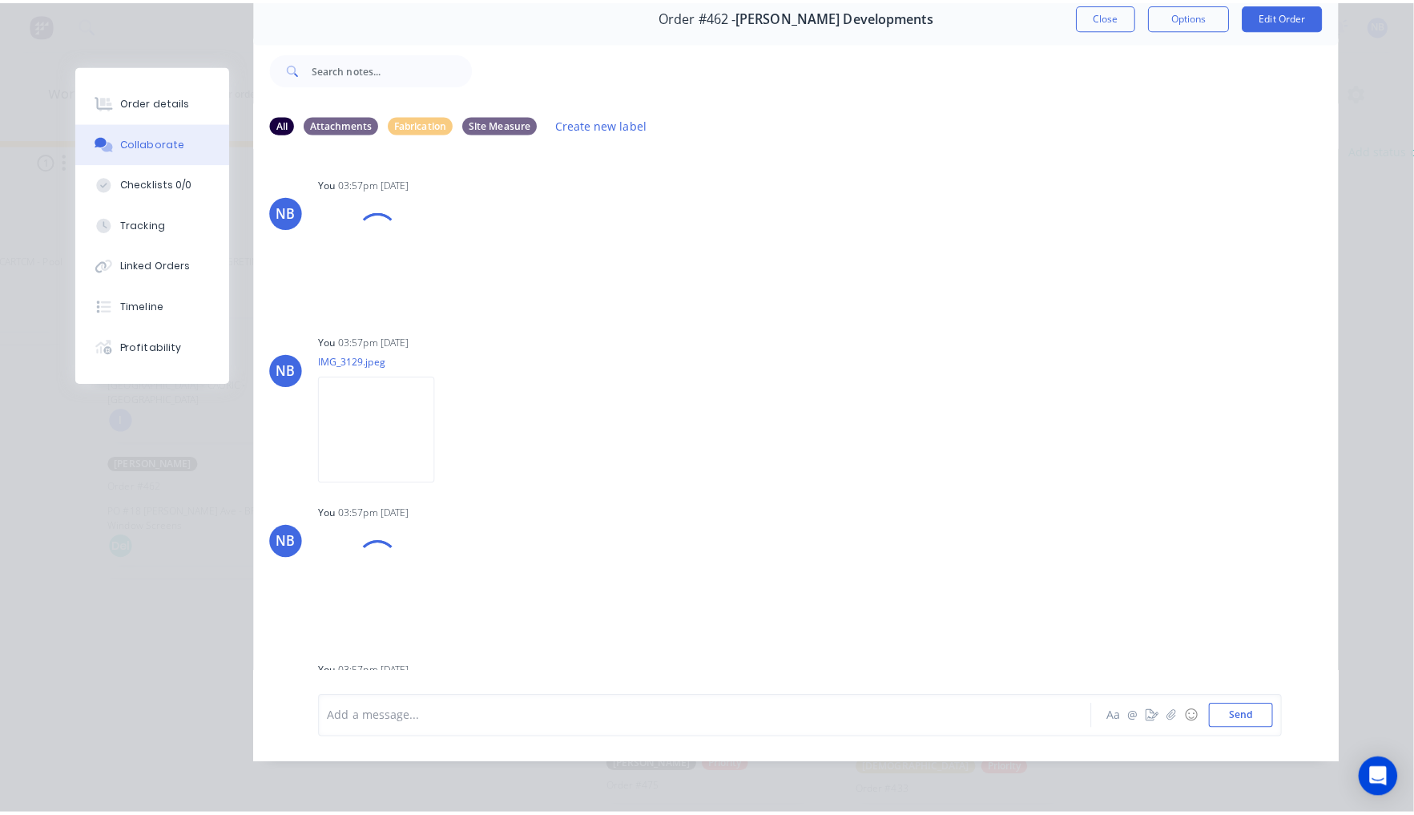
scroll to position [0, 1670]
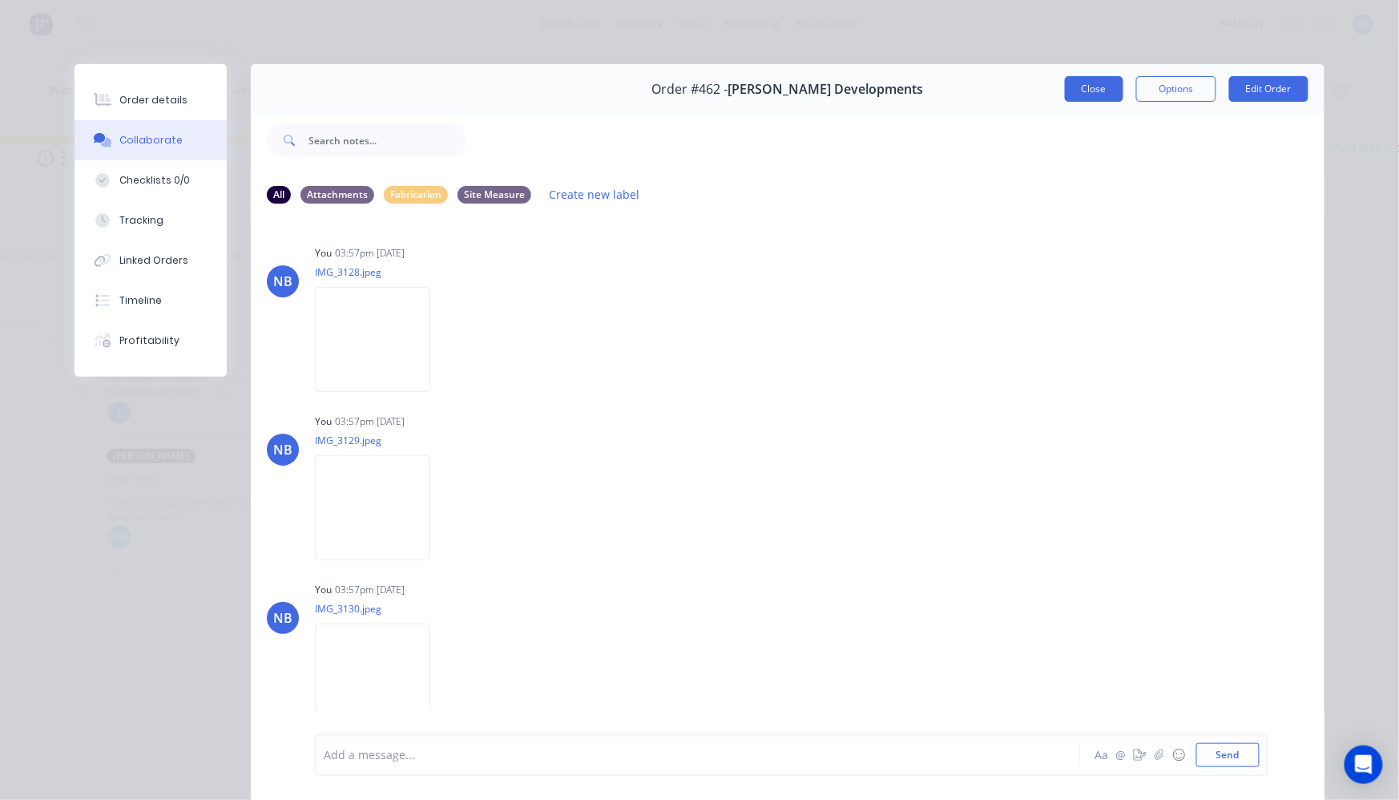
click at [1088, 88] on button "Close" at bounding box center [1094, 89] width 58 height 26
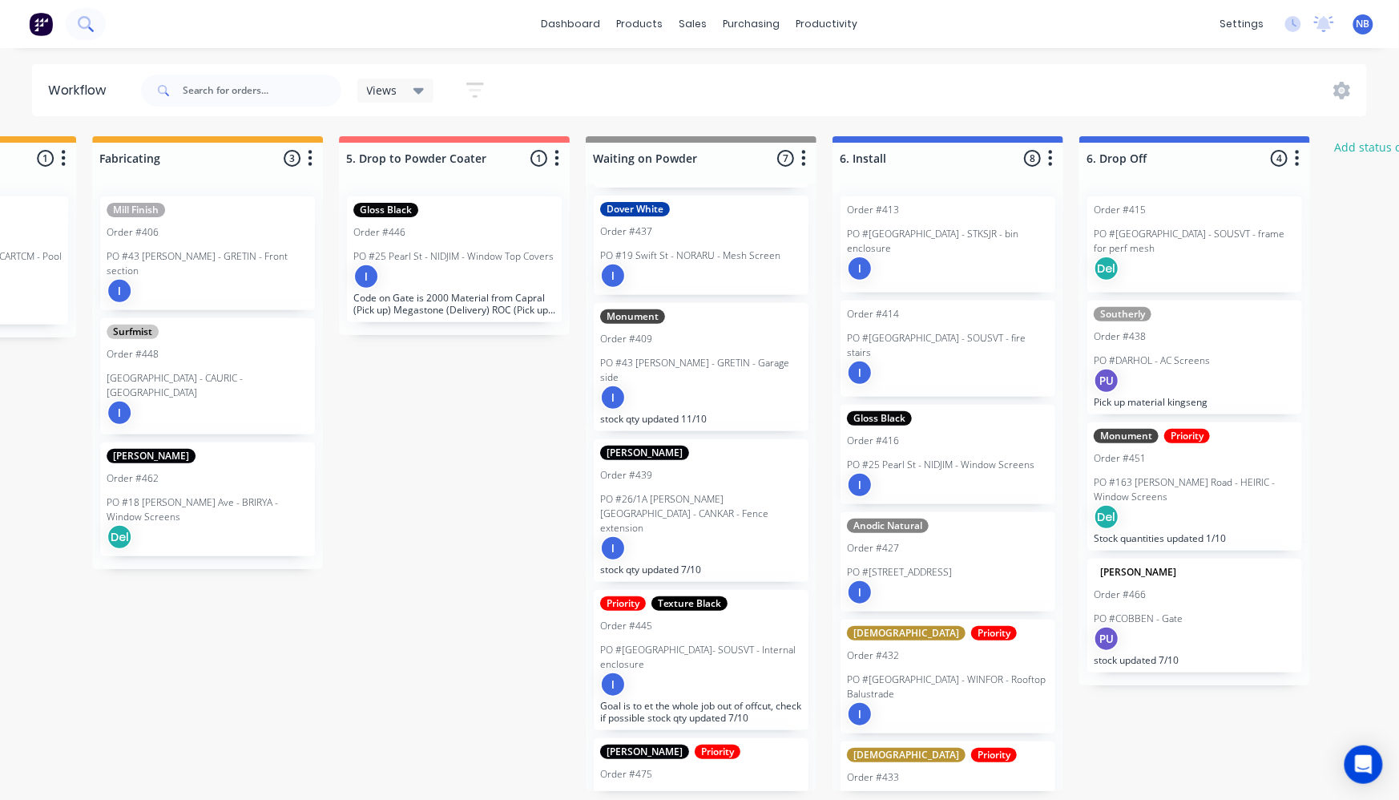
click at [71, 19] on button at bounding box center [86, 24] width 40 height 32
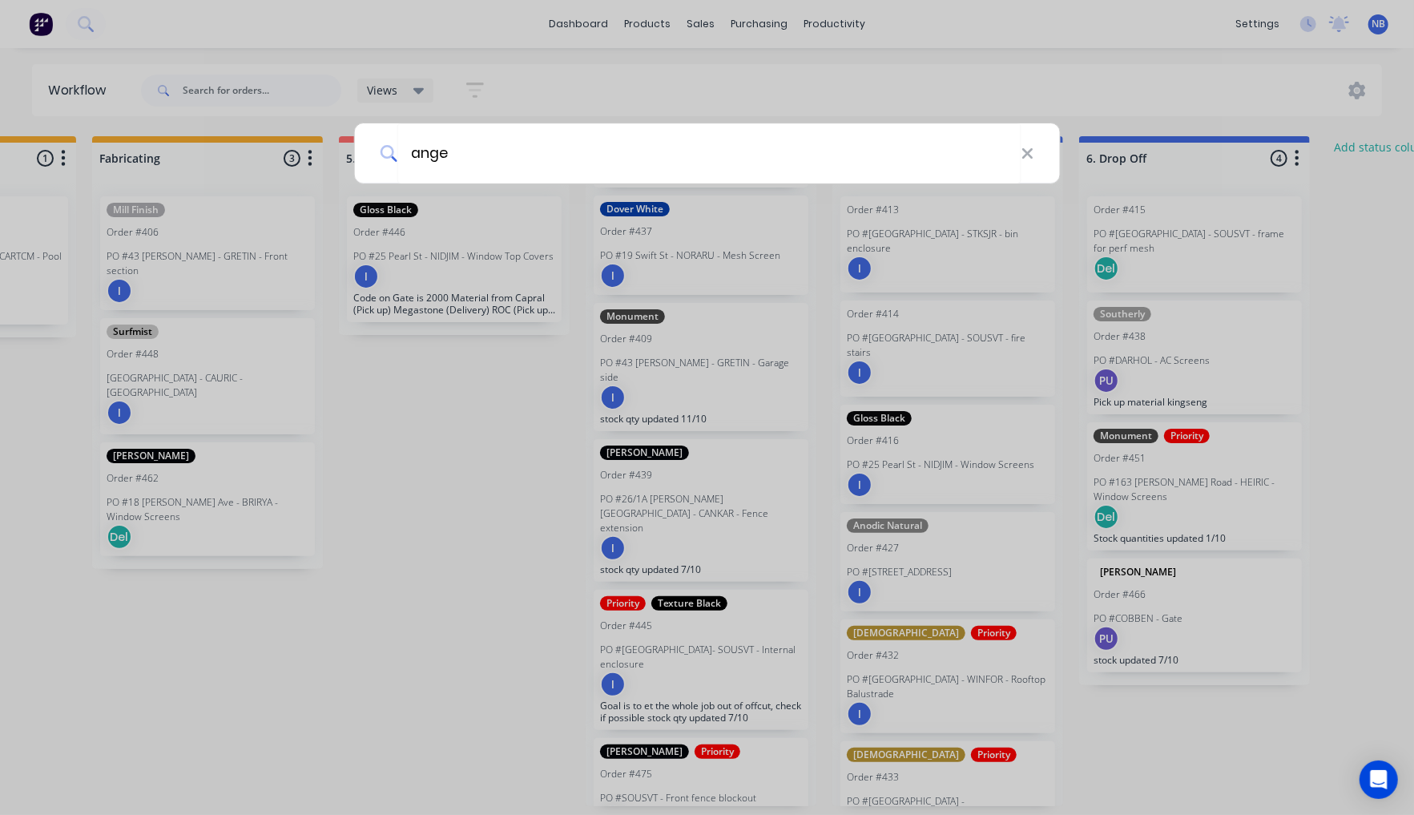
type input "angel"
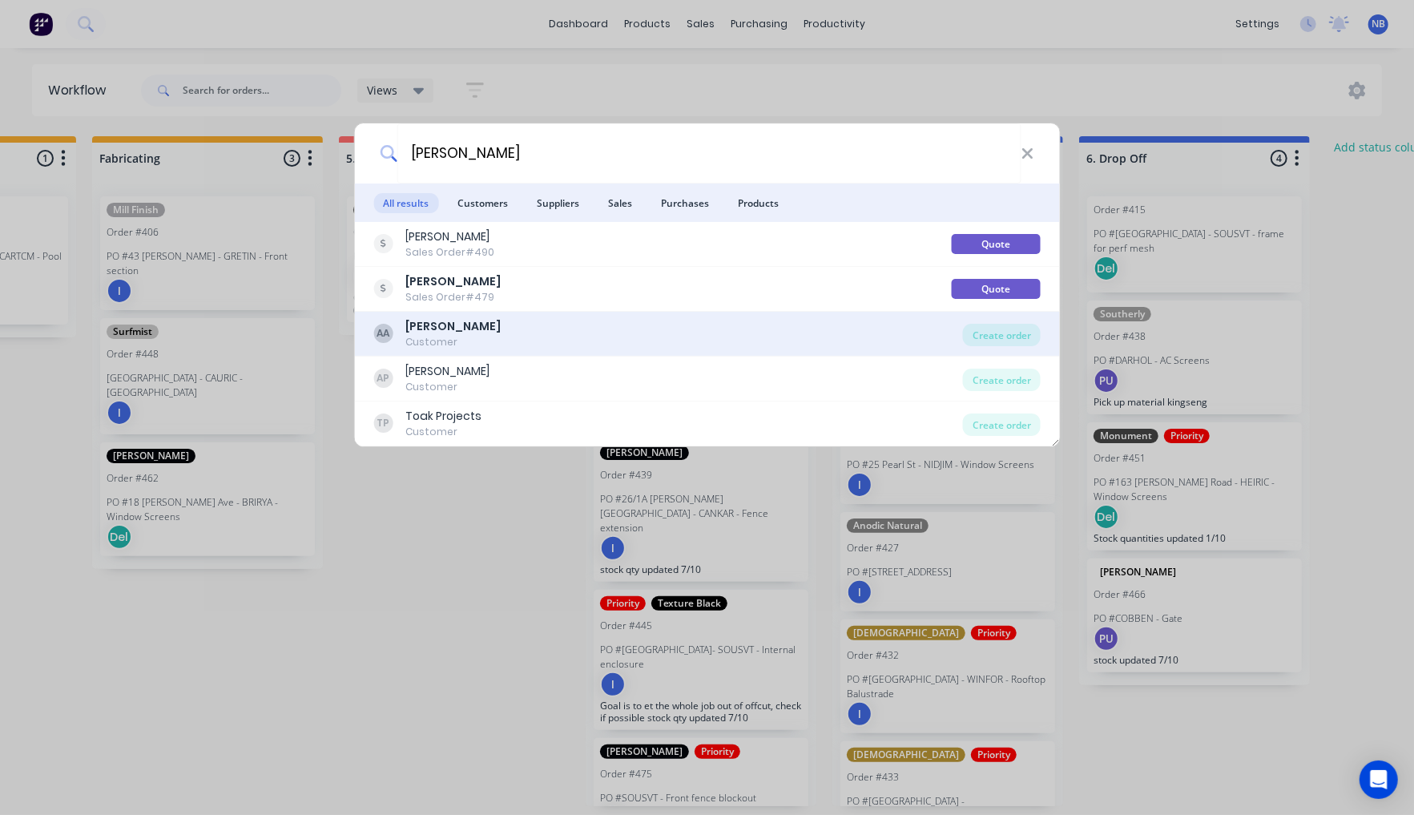
type input "Angelo"
click at [549, 327] on div "AA Angelo Customer" at bounding box center [668, 333] width 590 height 31
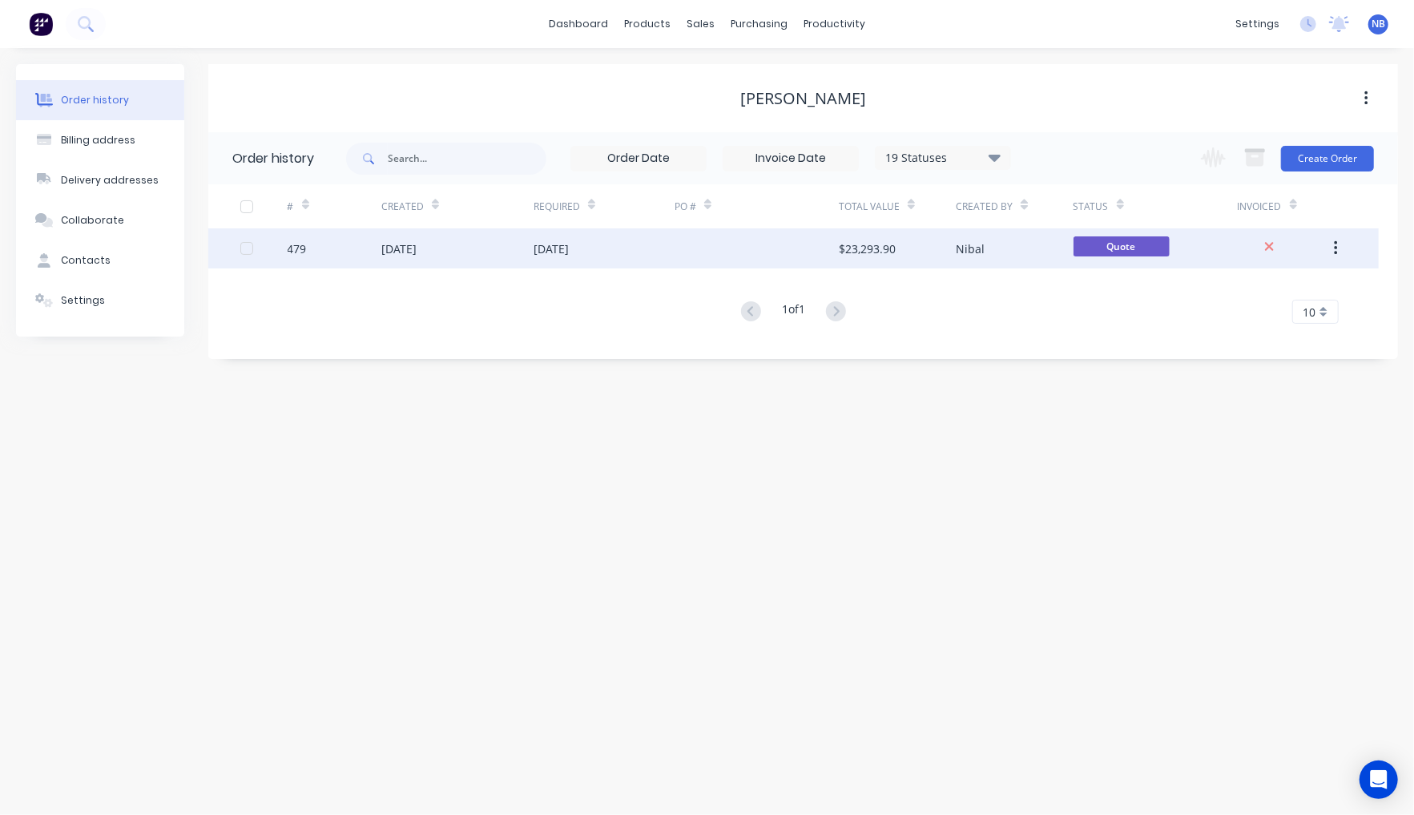
click at [417, 240] on div "07 Oct 2025" at bounding box center [398, 248] width 35 height 17
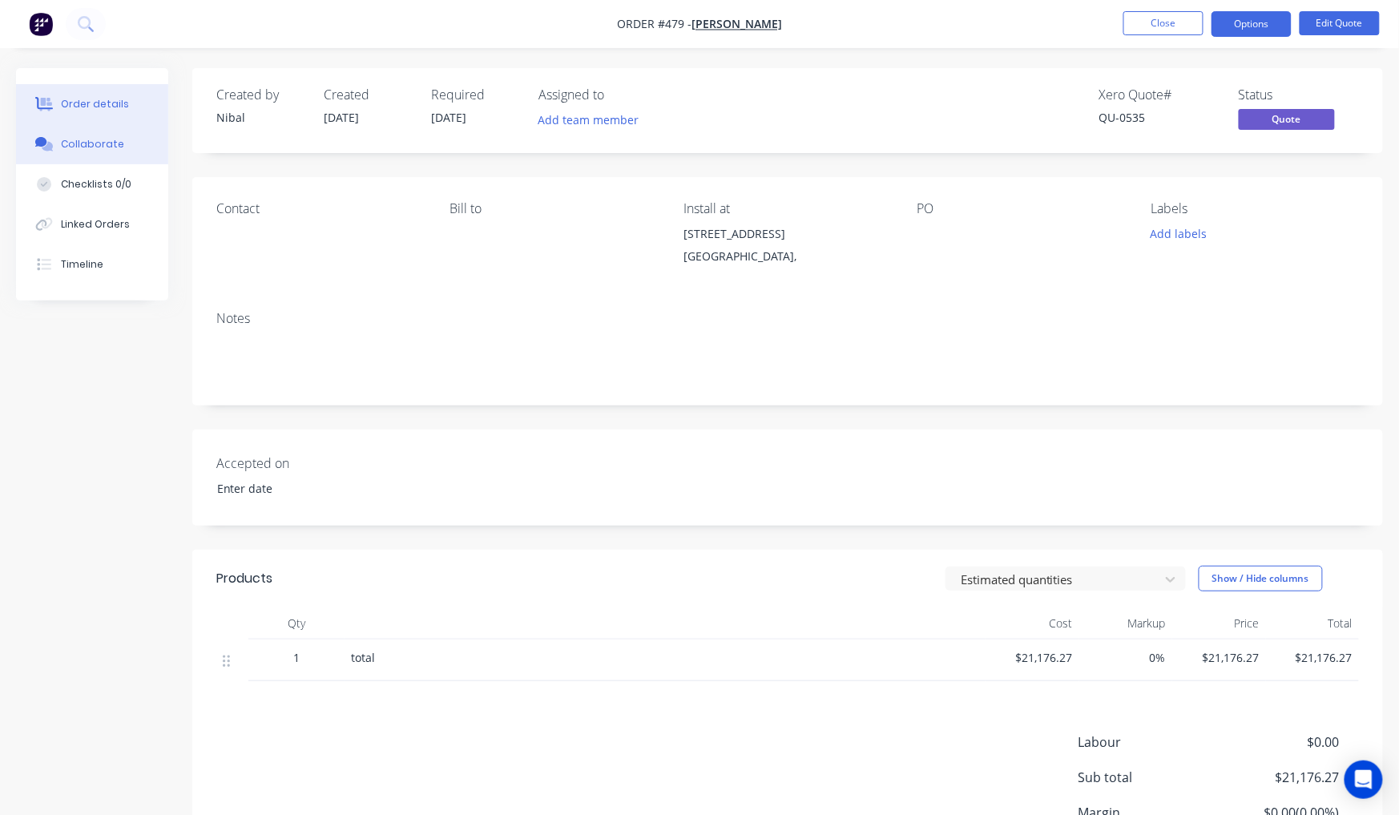
click at [98, 145] on div "Collaborate" at bounding box center [92, 144] width 63 height 14
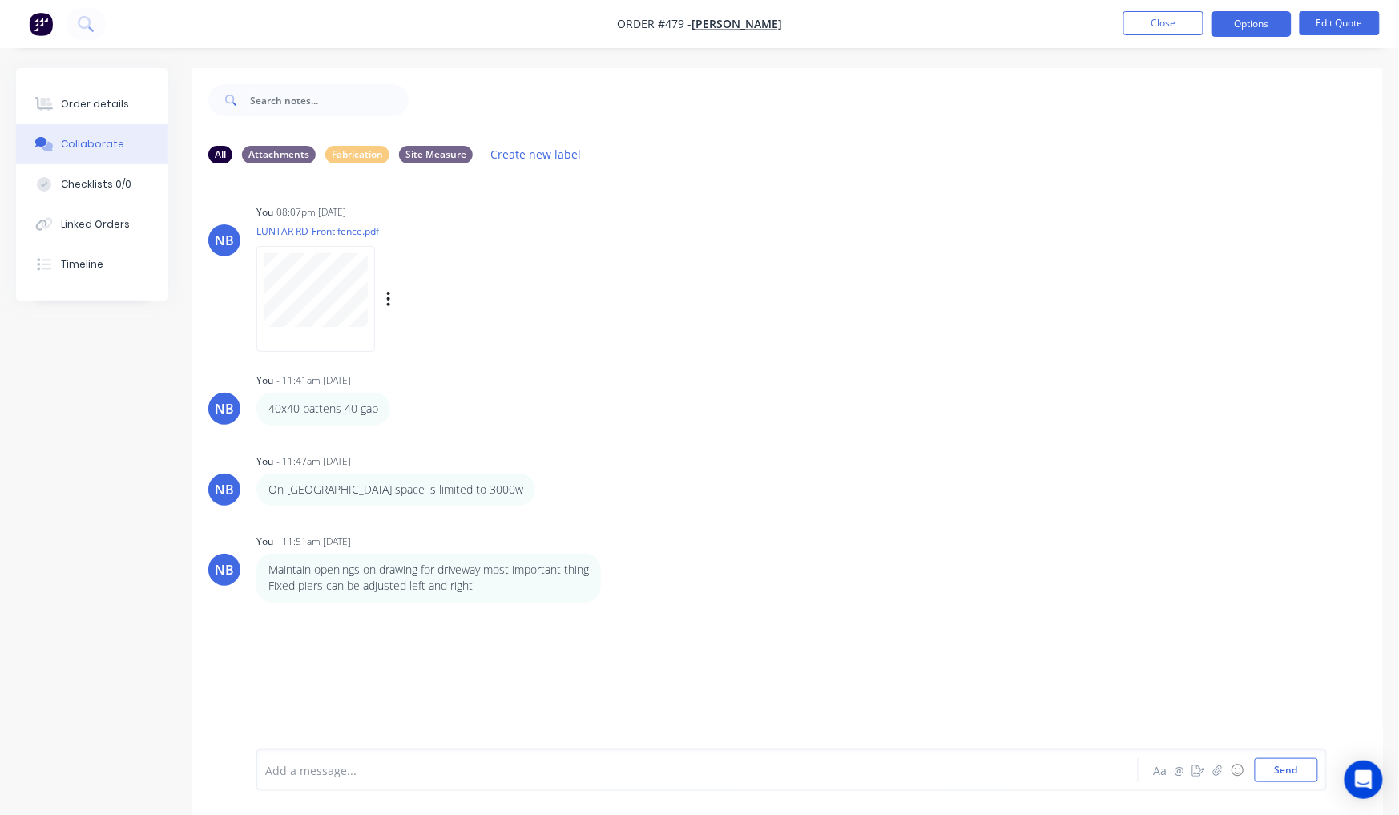
click at [385, 309] on button "button" at bounding box center [388, 299] width 6 height 23
click at [428, 346] on button "Download" at bounding box center [495, 342] width 180 height 36
click at [75, 107] on div "Order details" at bounding box center [95, 104] width 68 height 14
drag, startPoint x: 75, startPoint y: 107, endPoint x: 90, endPoint y: 111, distance: 14.8
click at [77, 107] on div "Order details" at bounding box center [95, 104] width 68 height 14
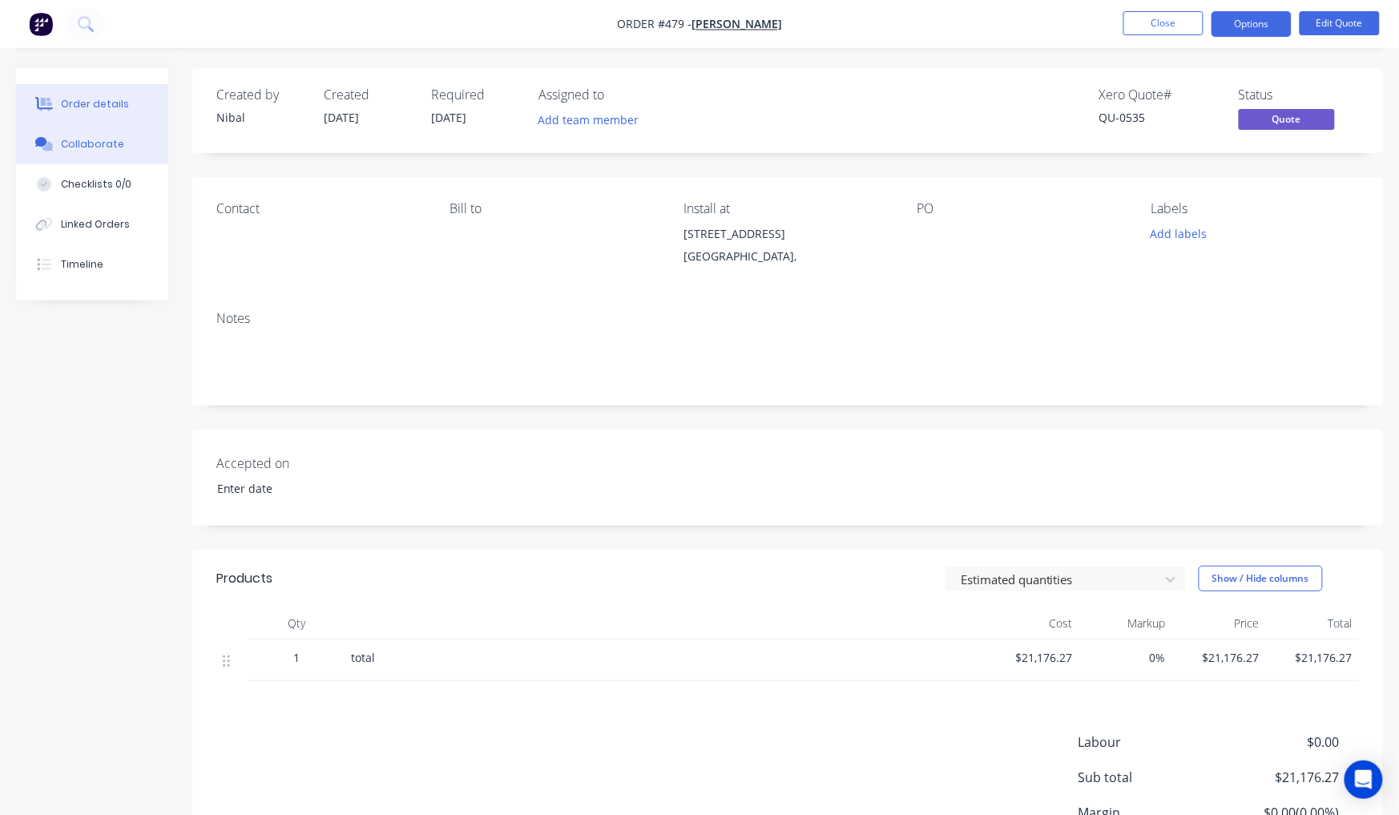
click at [93, 151] on div "Collaborate" at bounding box center [92, 144] width 63 height 14
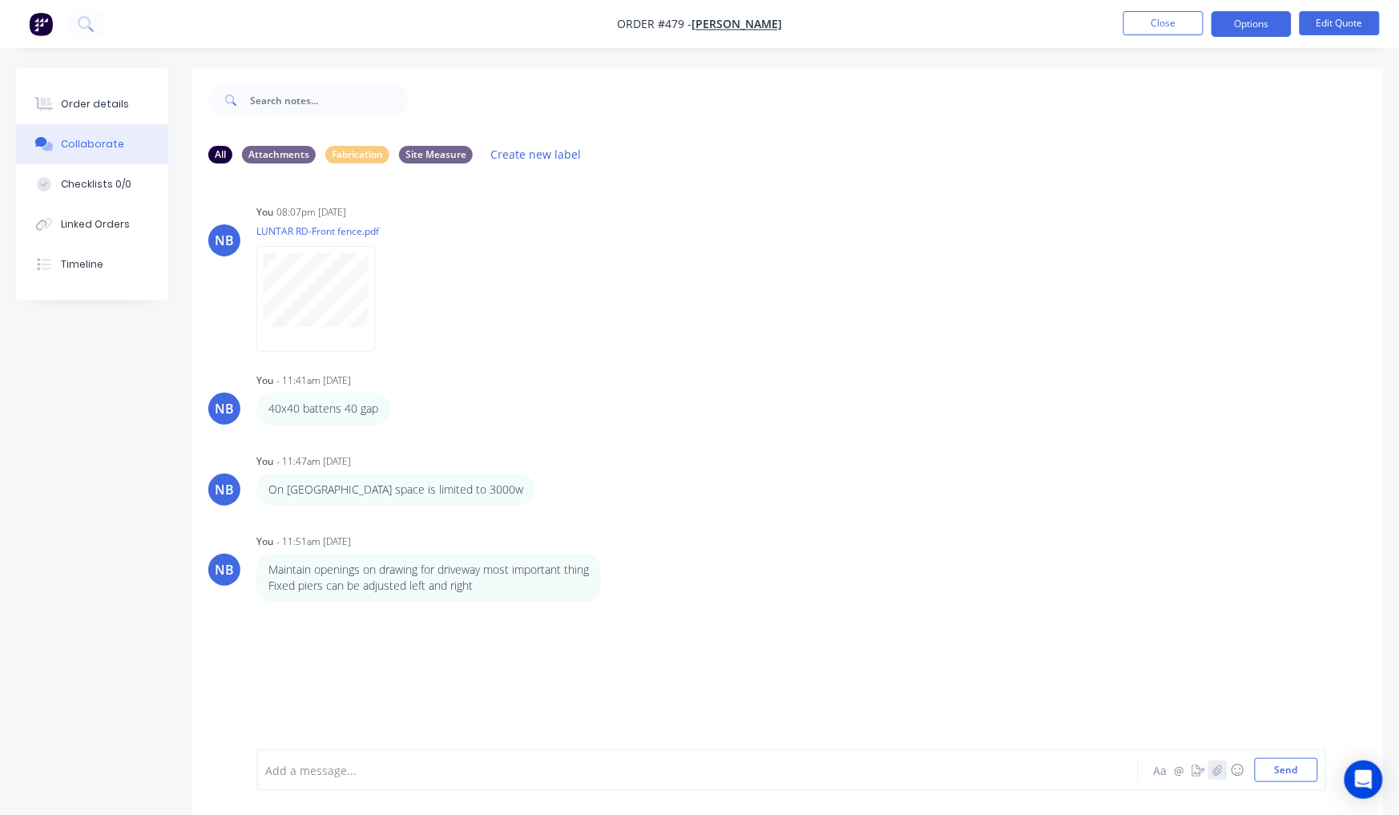
click at [1219, 770] on icon "button" at bounding box center [1218, 769] width 10 height 11
click at [1296, 758] on button "Send" at bounding box center [1286, 770] width 63 height 24
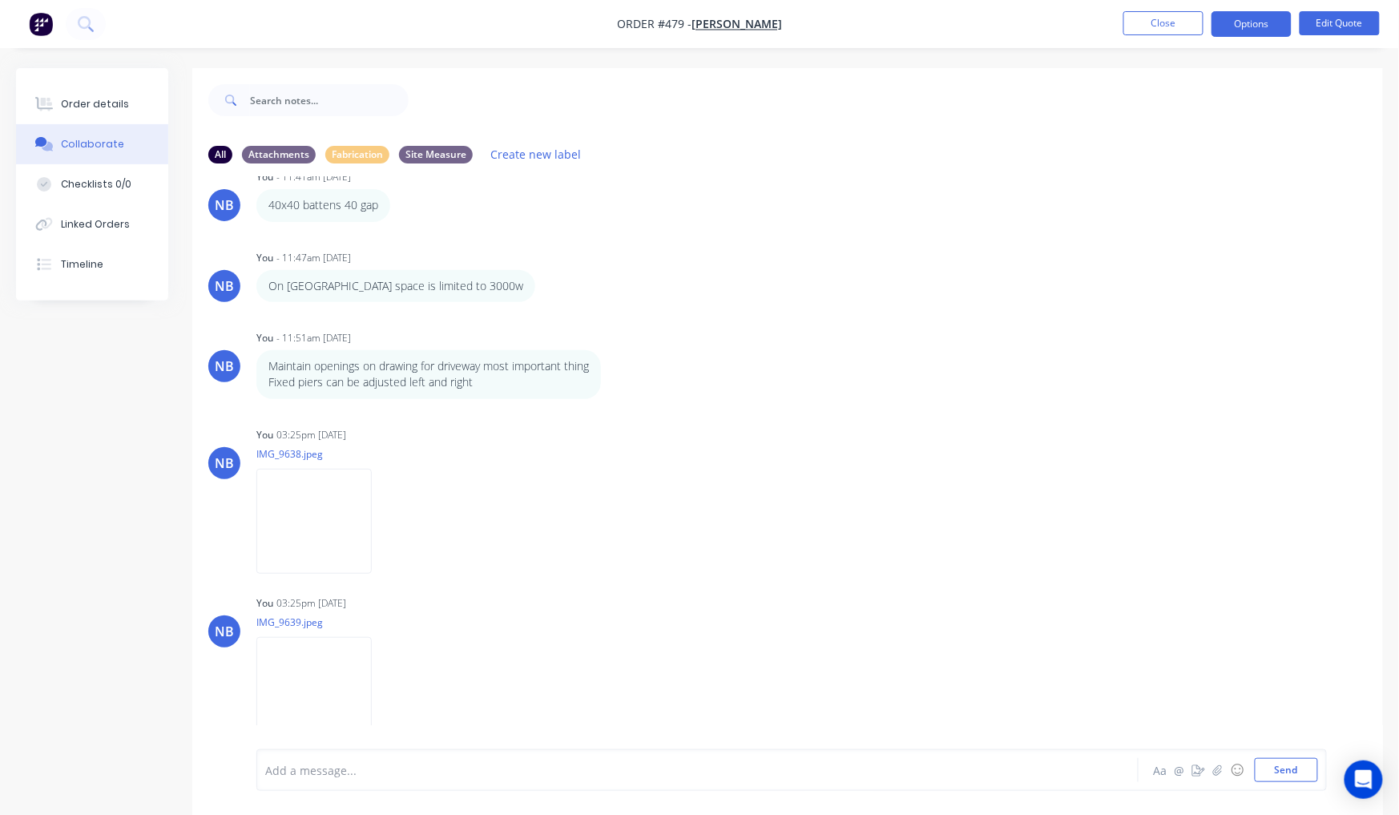
scroll to position [24, 0]
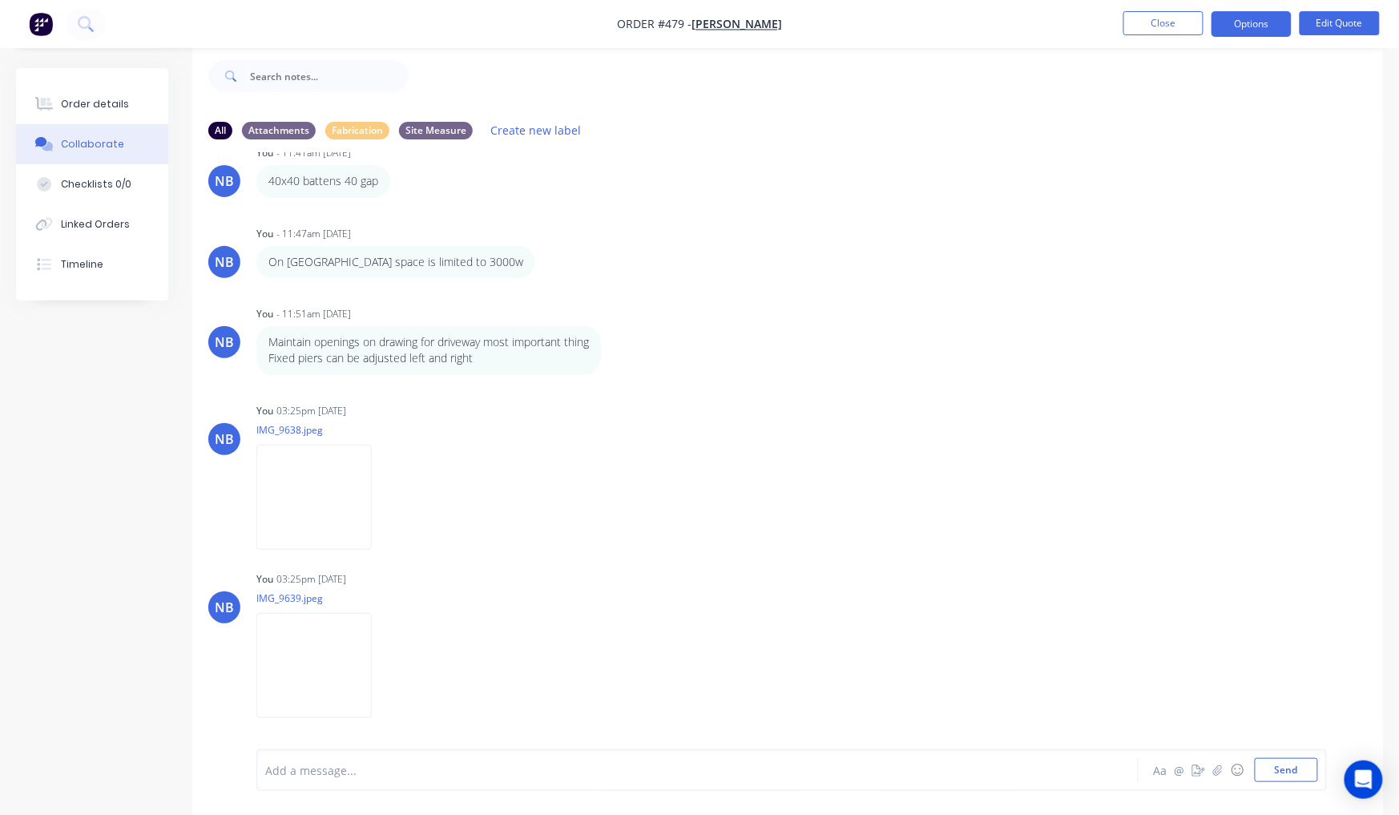
click at [397, 768] on div at bounding box center [660, 770] width 789 height 17
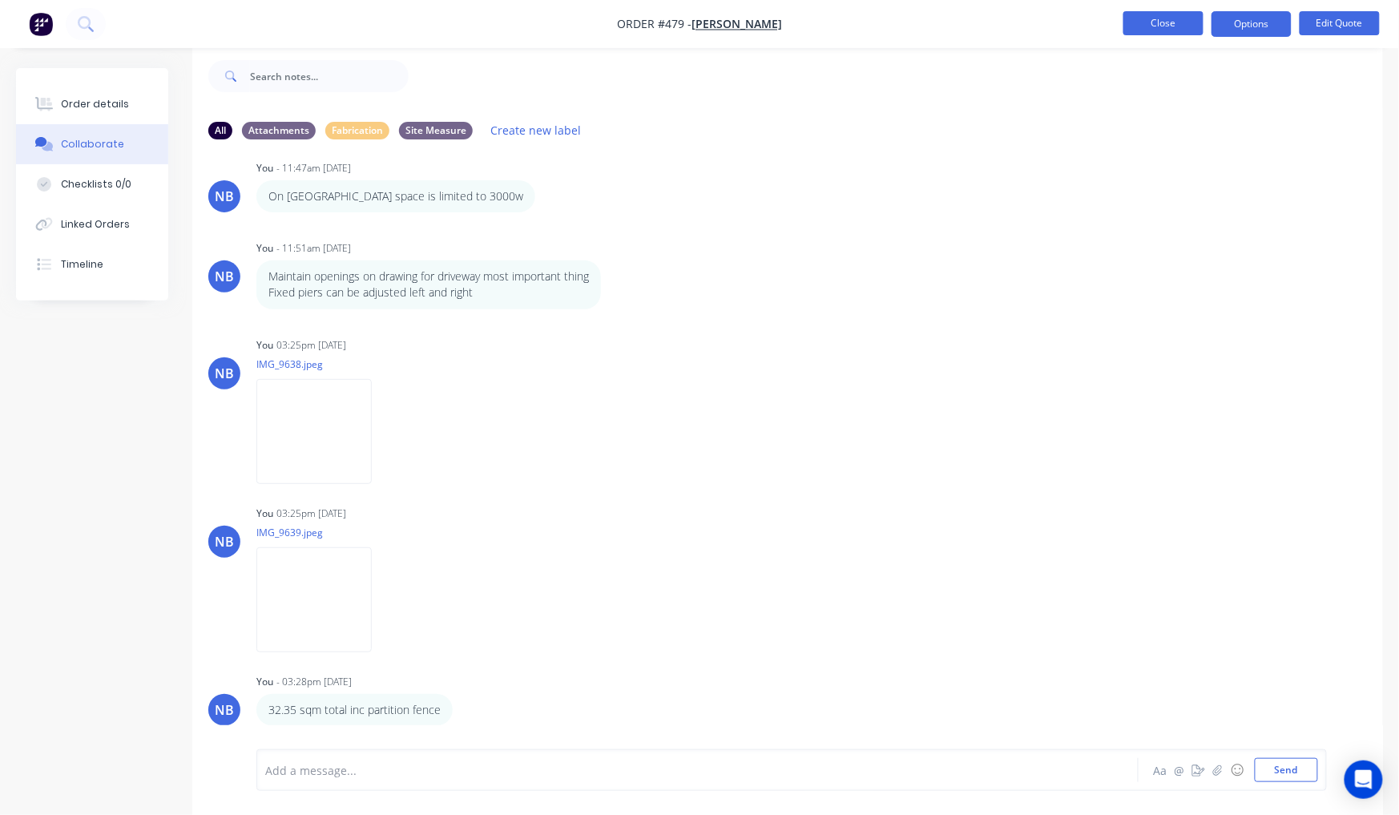
click at [1147, 27] on button "Close" at bounding box center [1163, 23] width 80 height 24
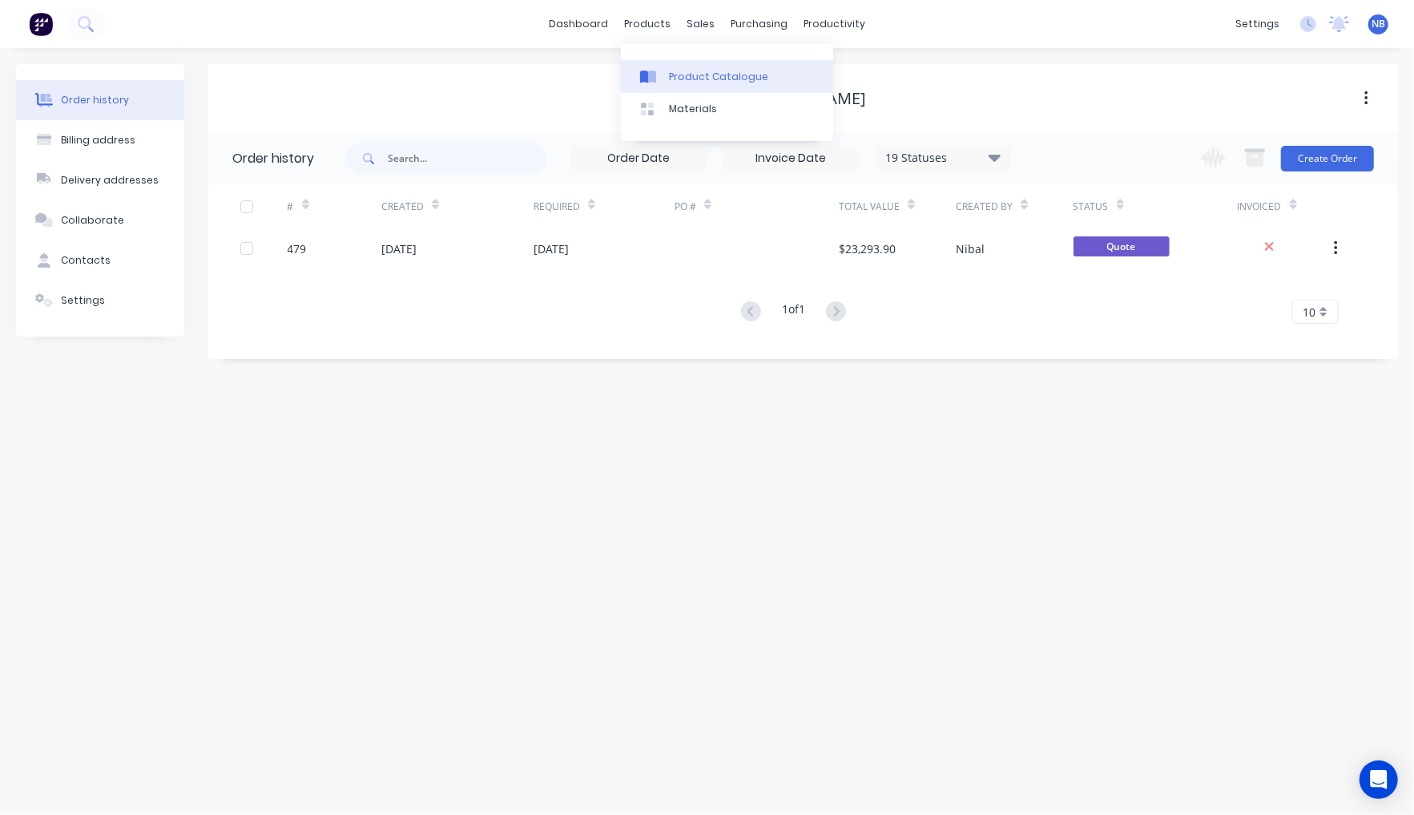
click at [673, 72] on div "Product Catalogue" at bounding box center [718, 77] width 99 height 14
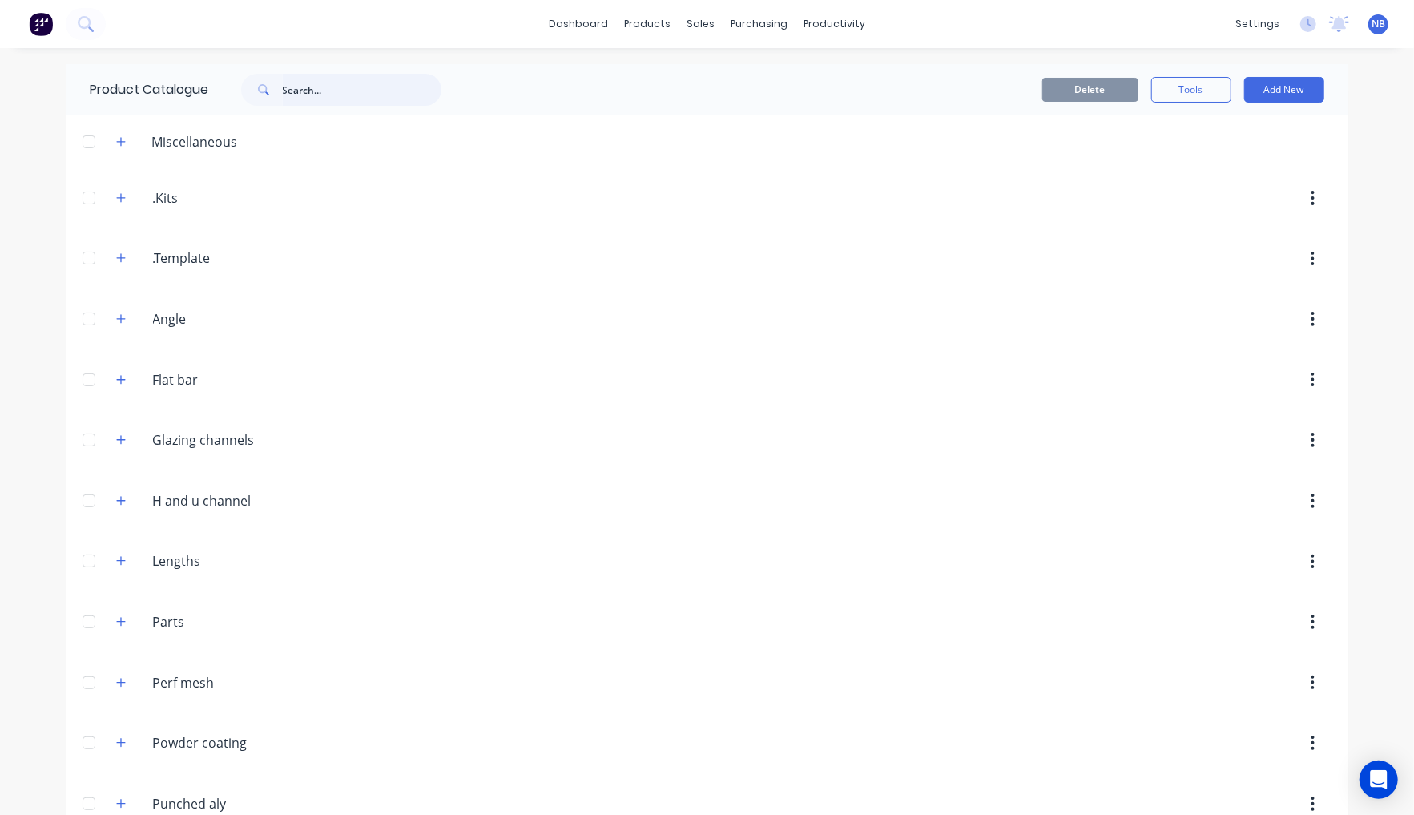
click at [301, 91] on input "text" at bounding box center [362, 90] width 159 height 32
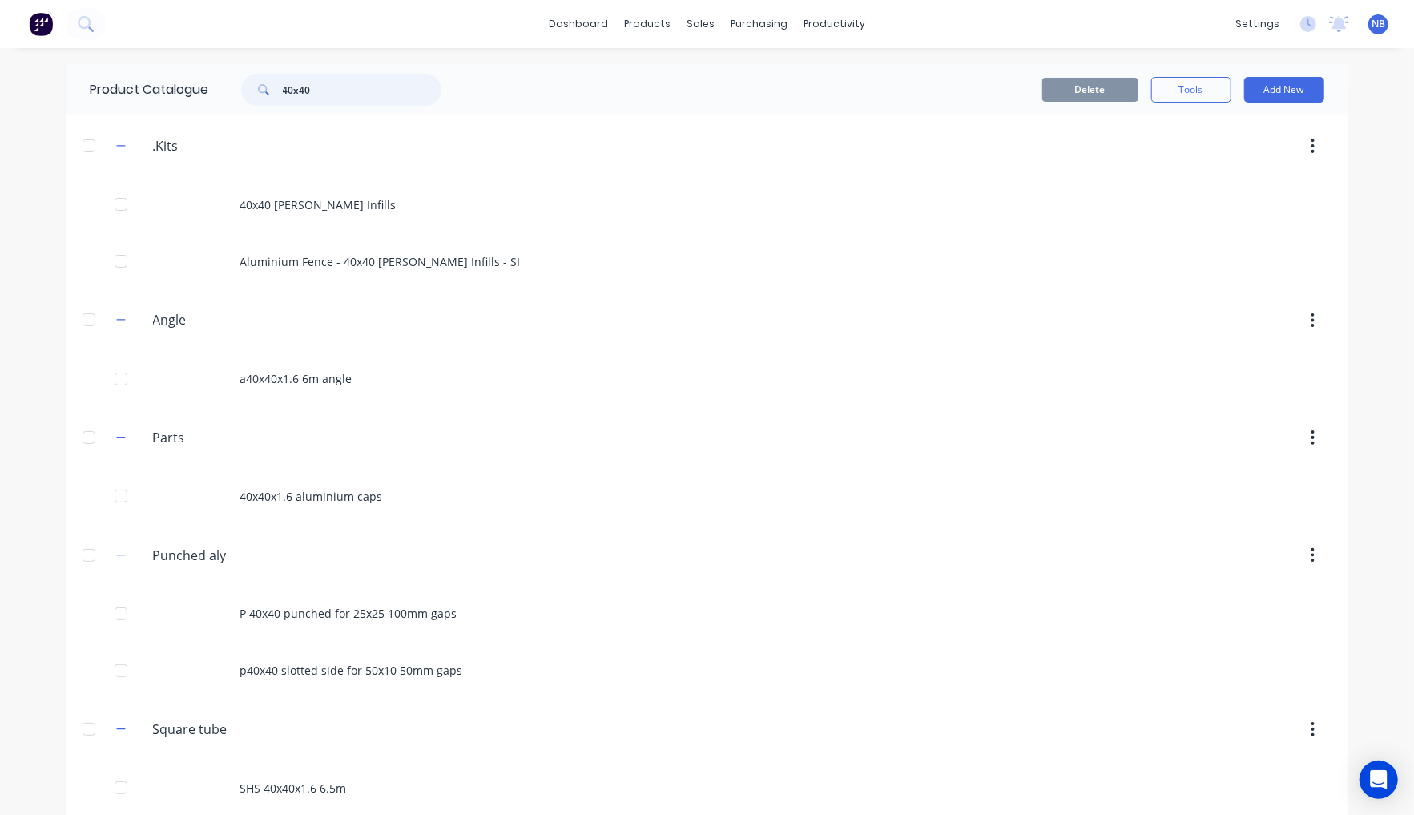
drag, startPoint x: 302, startPoint y: 87, endPoint x: 229, endPoint y: 79, distance: 73.4
click at [232, 77] on div "40x40" at bounding box center [333, 90] width 216 height 32
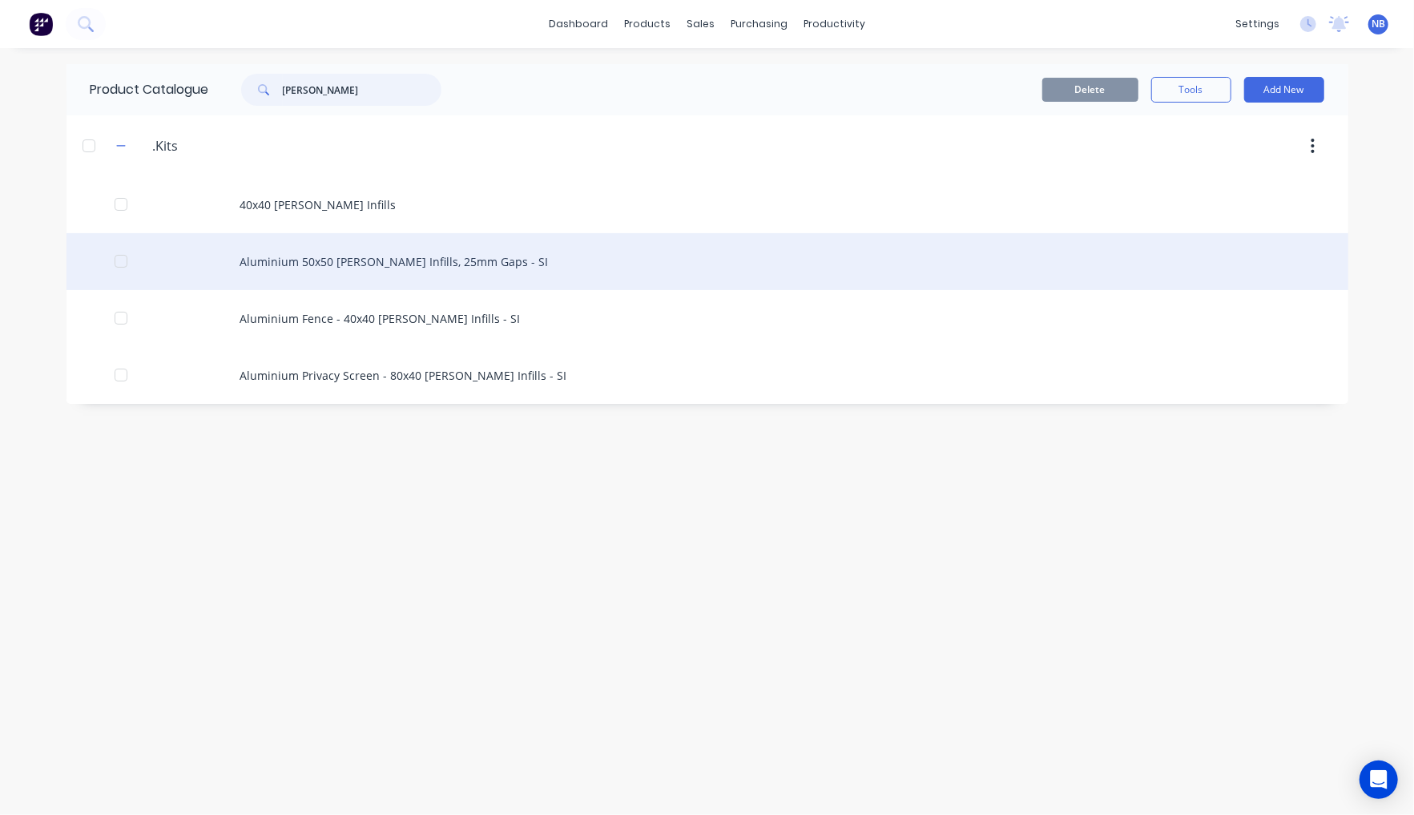
type input "batten"
click at [460, 276] on div "Aluminium 50x50 [PERSON_NAME] Infills, 25mm Gaps - SI" at bounding box center [708, 261] width 1282 height 57
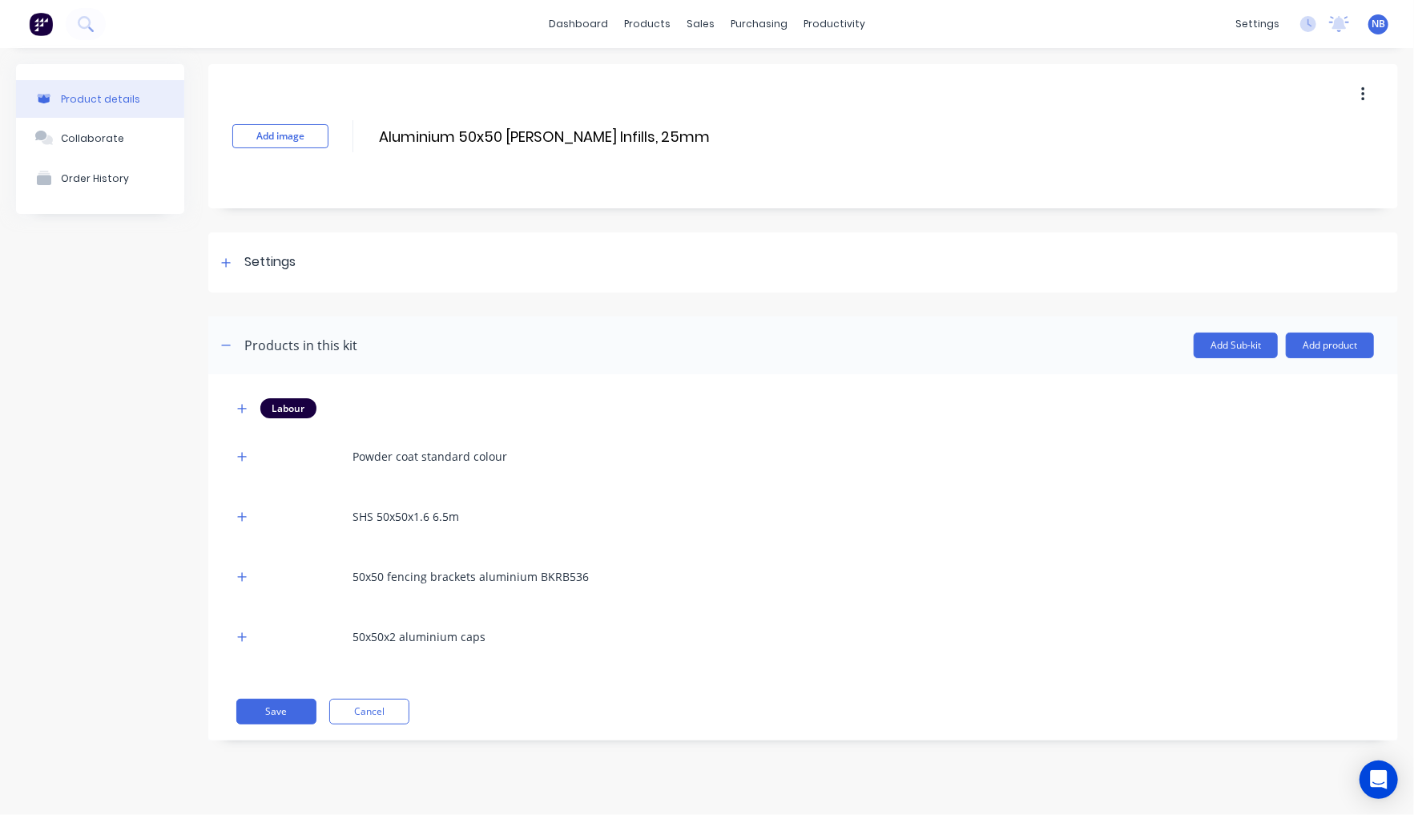
click at [1369, 96] on button "button" at bounding box center [1363, 94] width 38 height 29
click at [1264, 148] on div "Duplicate" at bounding box center [1305, 136] width 123 height 23
click at [373, 725] on div "Labour Powder coat standard colour SHS 50x50x1.6 6.5m 50x50 fencing brackets al…" at bounding box center [803, 557] width 1190 height 366
click at [383, 705] on button "Cancel" at bounding box center [369, 712] width 80 height 26
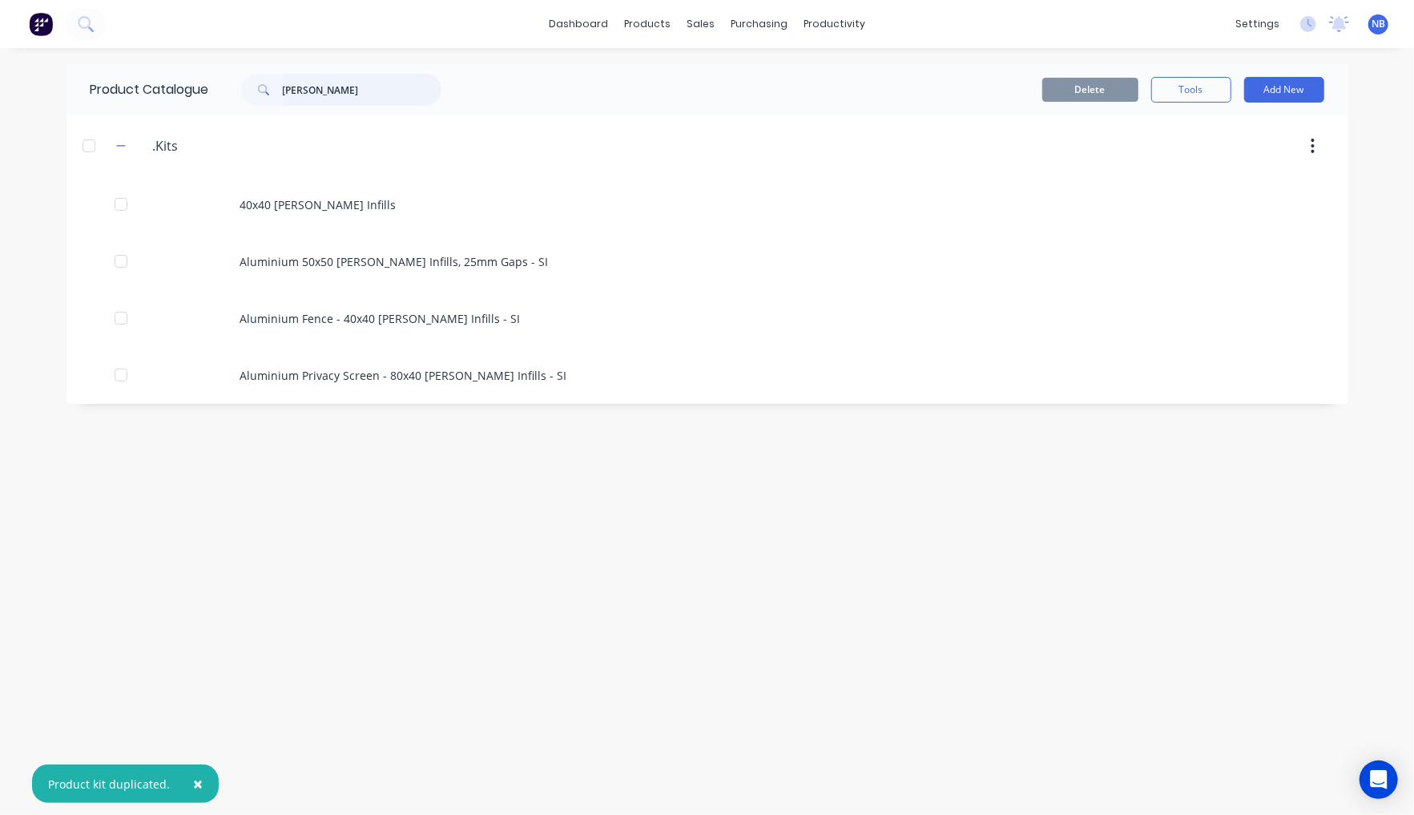
click at [348, 87] on input "batten" at bounding box center [362, 90] width 159 height 32
type input "batten"
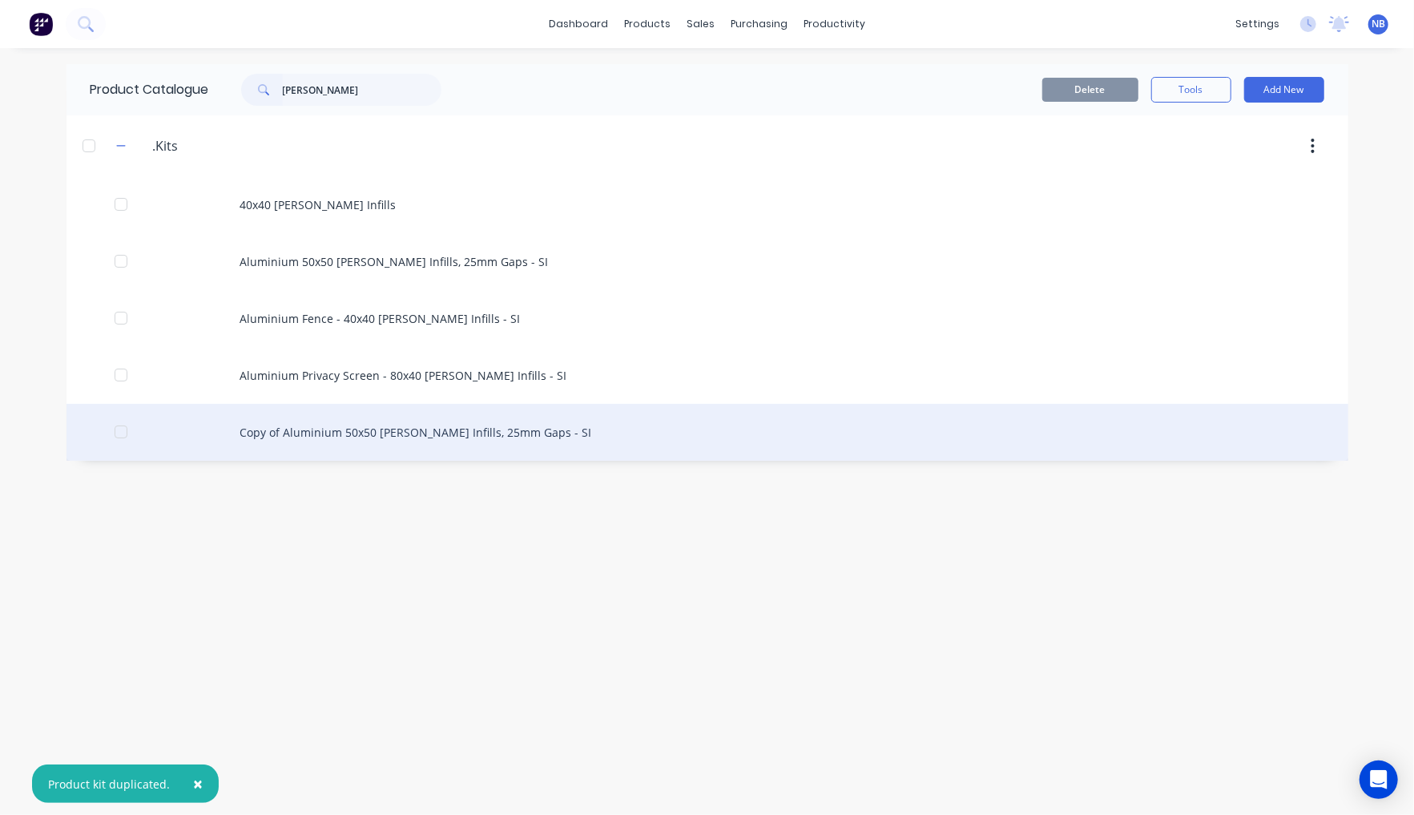
click at [420, 437] on div "Copy of Aluminium 50x50 Batten Infills, 25mm Gaps - SI" at bounding box center [708, 432] width 1282 height 57
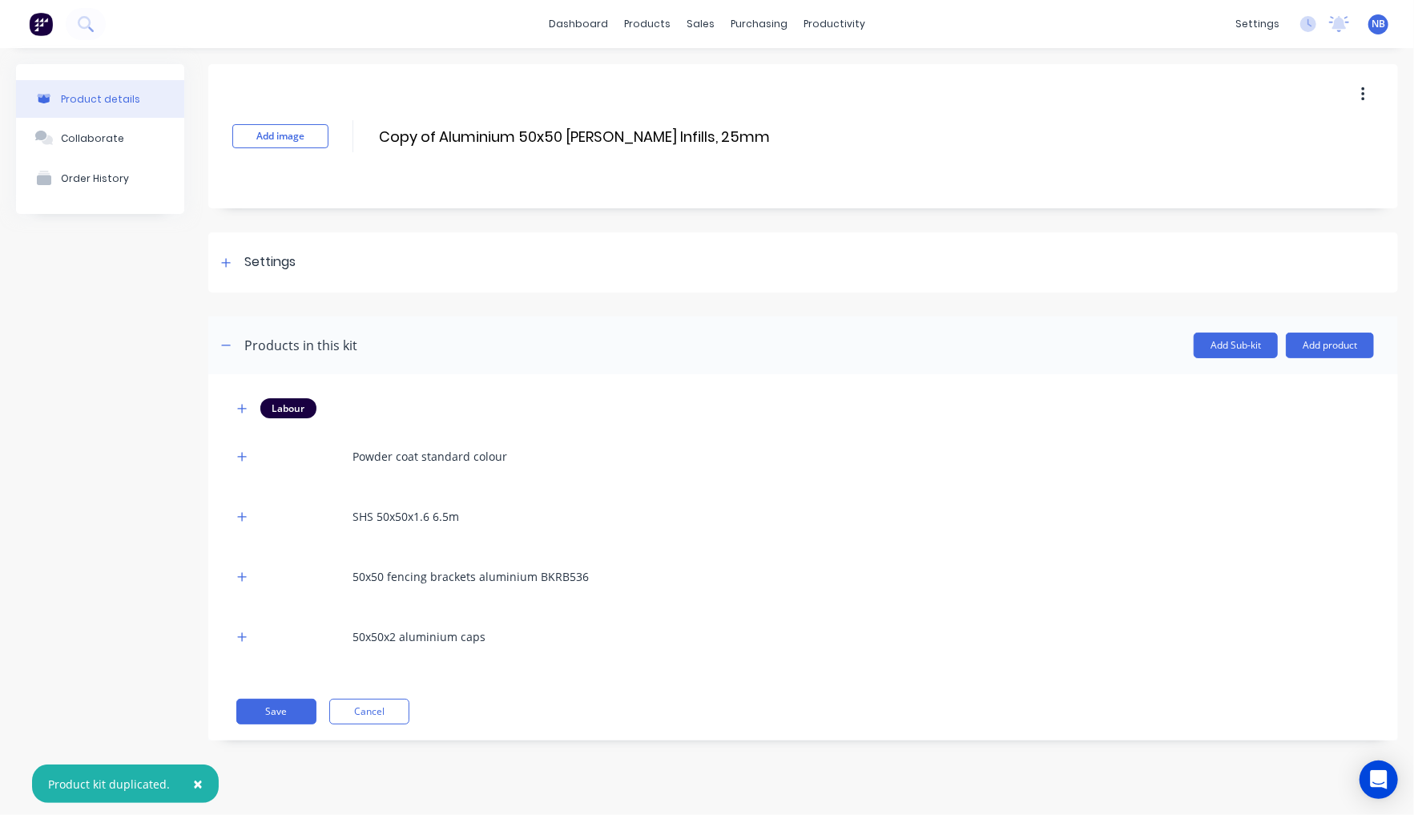
drag, startPoint x: 437, startPoint y: 135, endPoint x: 333, endPoint y: 127, distance: 103.7
click at [333, 127] on div "Add image Copy of Aluminium 50x50 Batten Infills, 25mm Gaps - SI Copy of Alumin…" at bounding box center [803, 136] width 1190 height 144
drag, startPoint x: 498, startPoint y: 138, endPoint x: 458, endPoint y: 135, distance: 40.2
click at [458, 135] on input "Aluminium 50x50 [PERSON_NAME] Infills, 25mm Gaps - SI" at bounding box center [546, 136] width 338 height 23
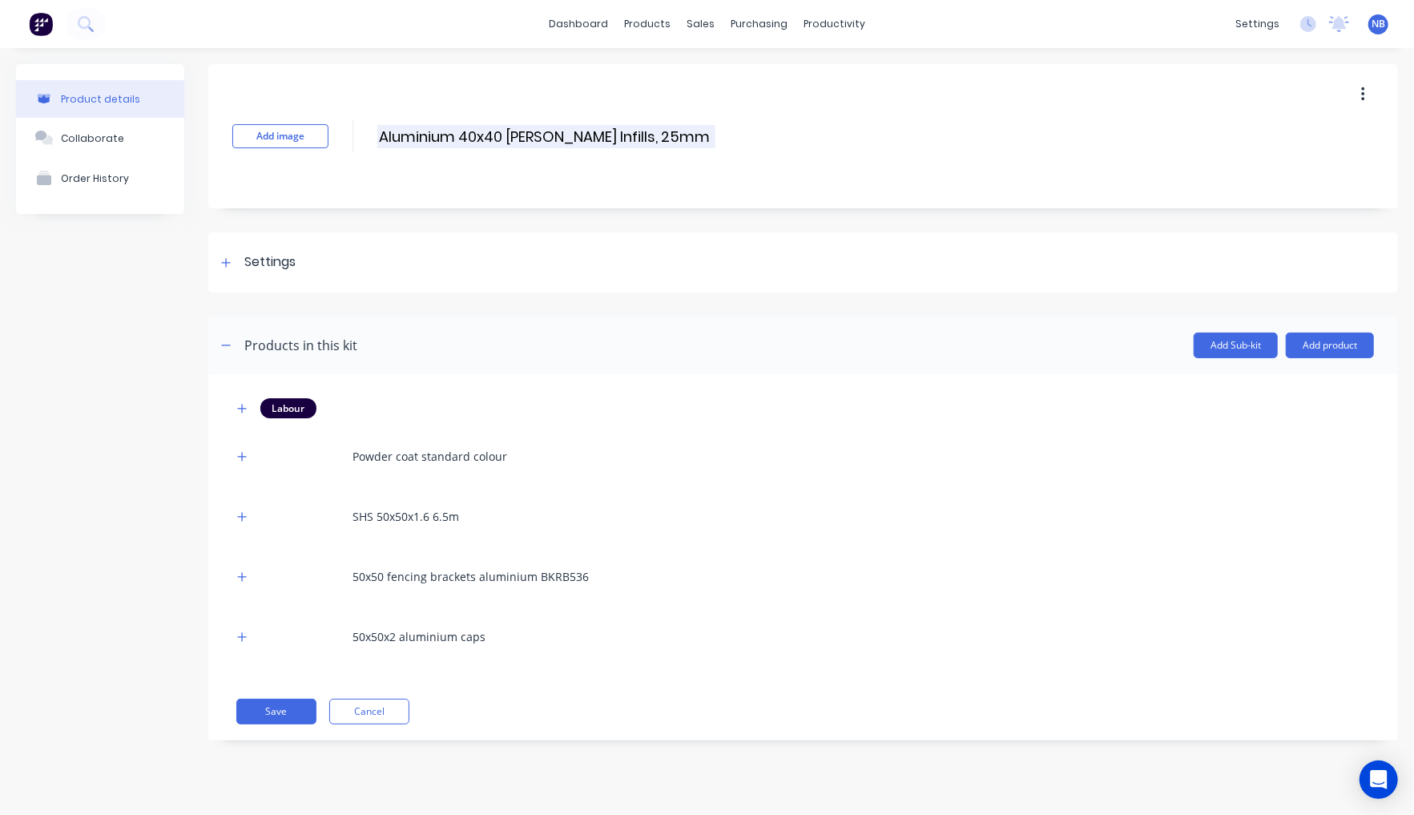
click at [615, 128] on input "Aluminium 40x40 Batten Infills, 25mm Gaps - SI" at bounding box center [546, 136] width 338 height 23
type input "Aluminium 40x40 [PERSON_NAME] Infills, 40mm Gaps - SI"
click at [143, 357] on div "Product details Collaborate Order History" at bounding box center [100, 414] width 168 height 700
click at [250, 517] on button "button" at bounding box center [242, 516] width 20 height 20
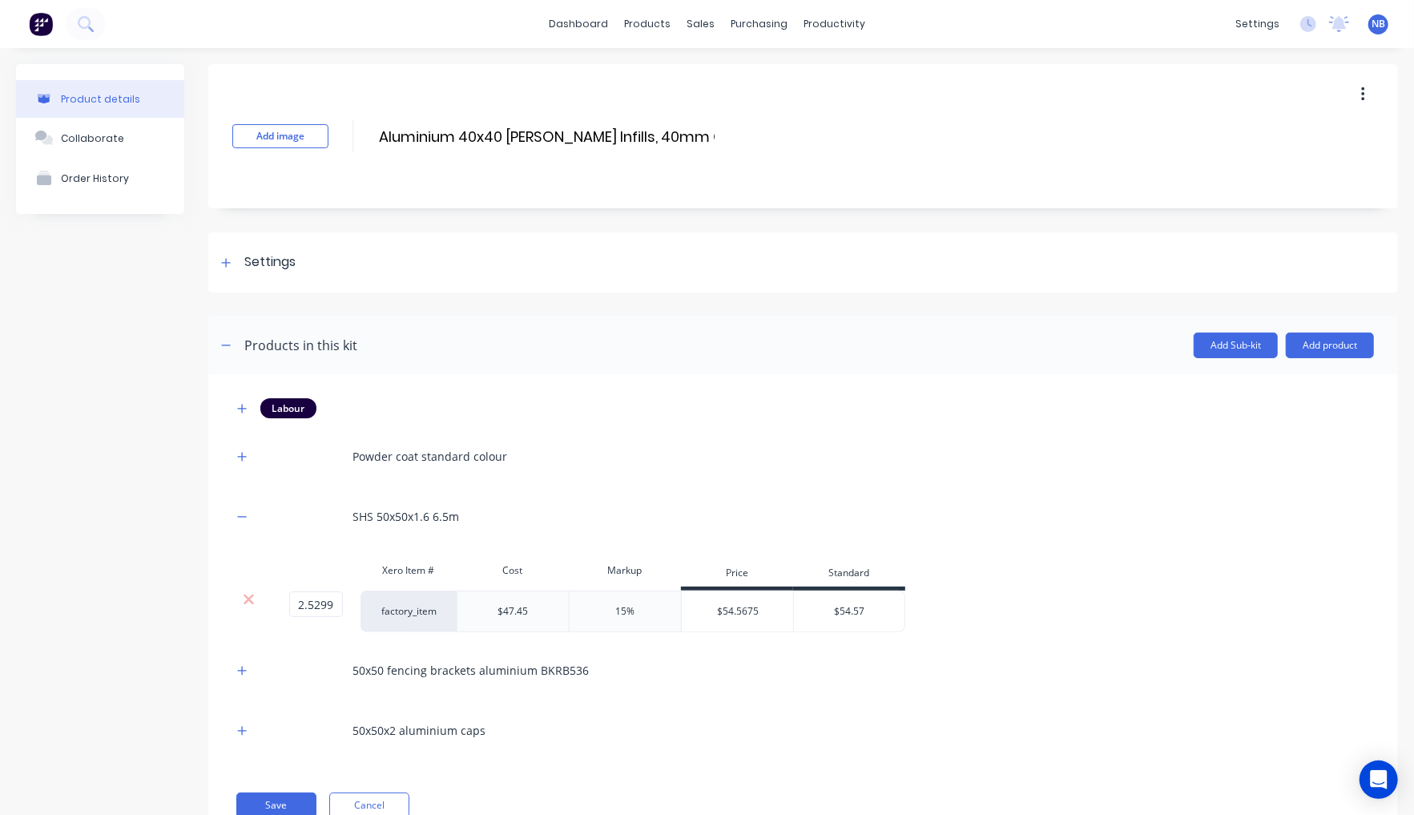
scroll to position [59, 0]
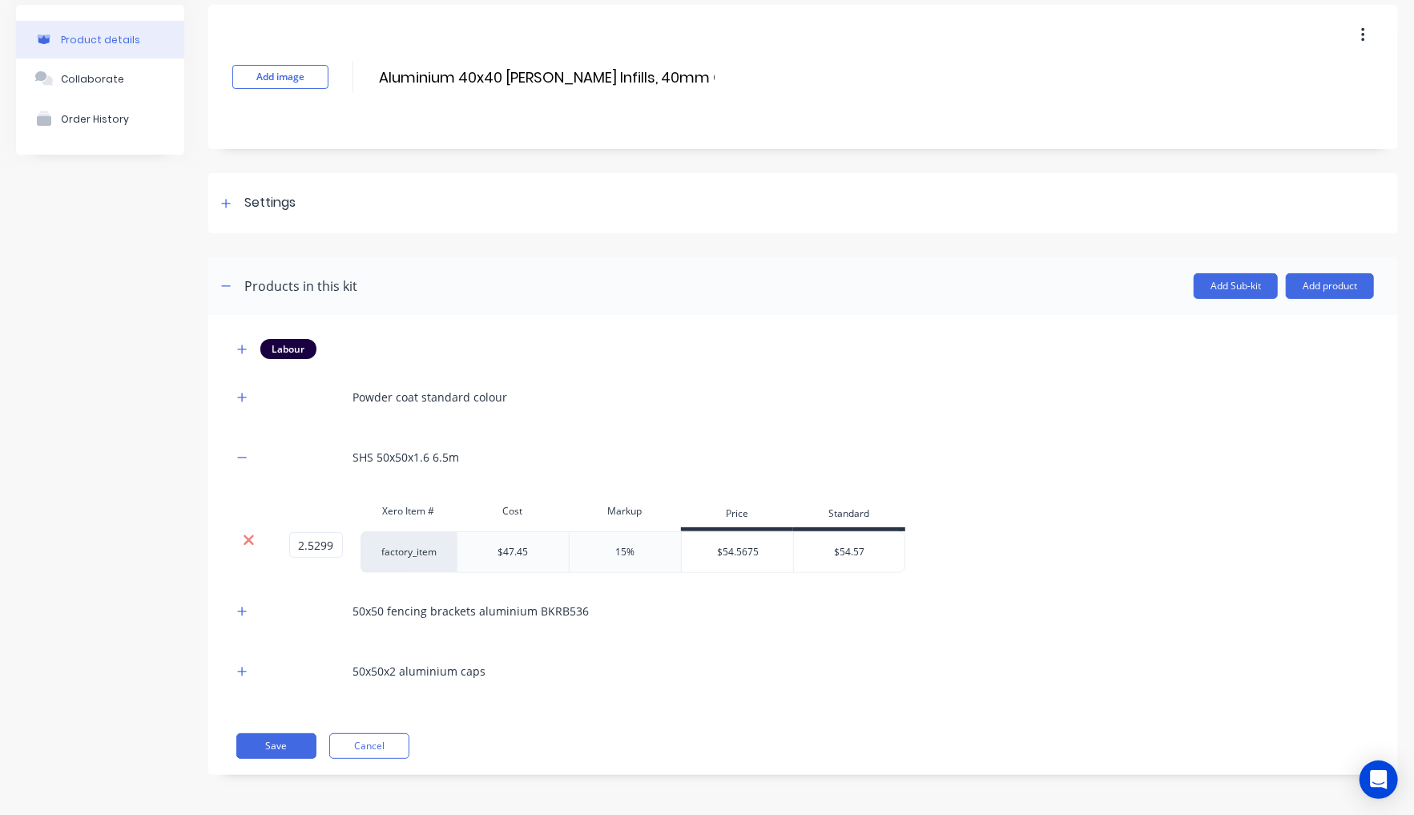
click at [252, 542] on icon at bounding box center [249, 540] width 12 height 16
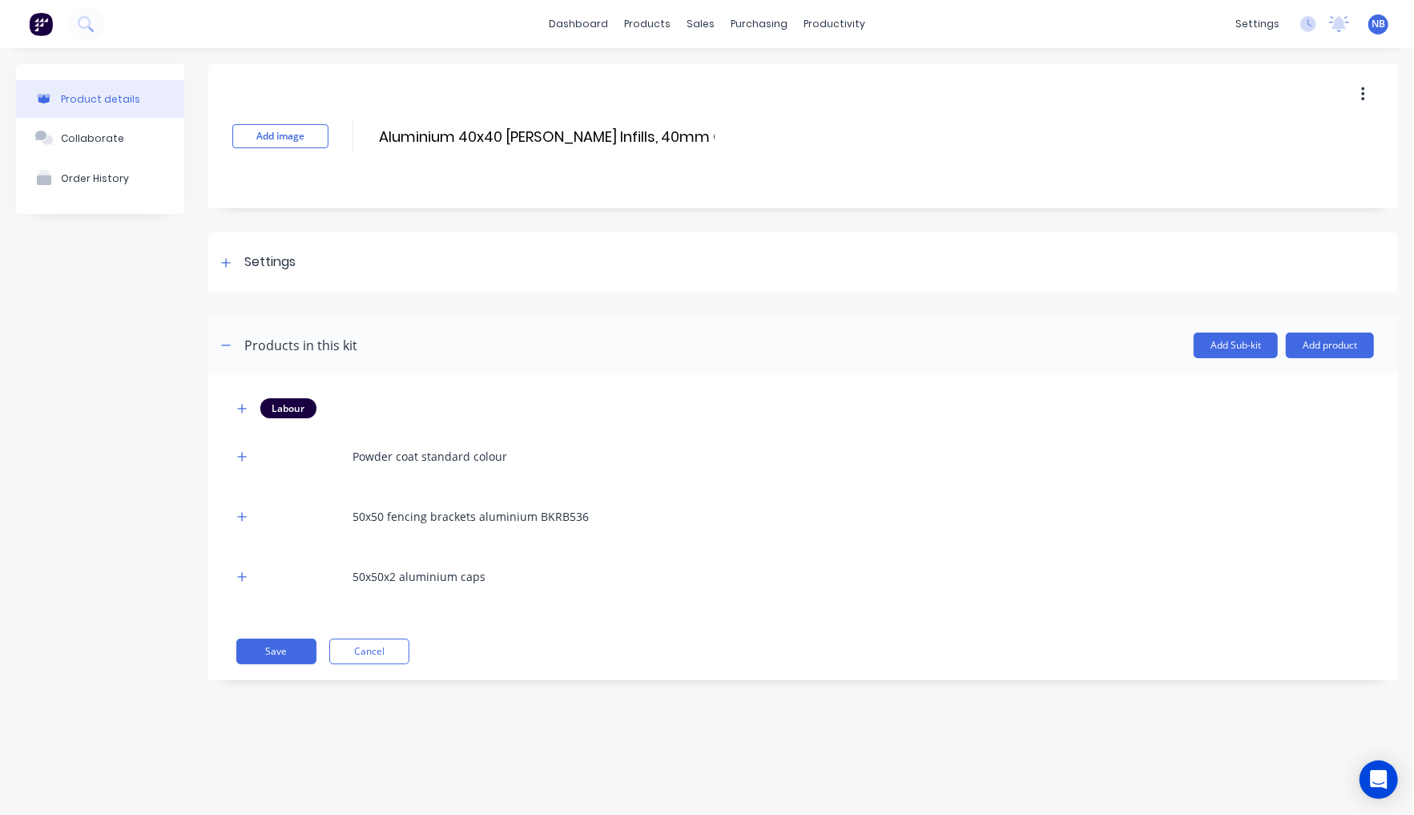
scroll to position [0, 0]
click at [244, 405] on icon "button" at bounding box center [242, 408] width 10 height 11
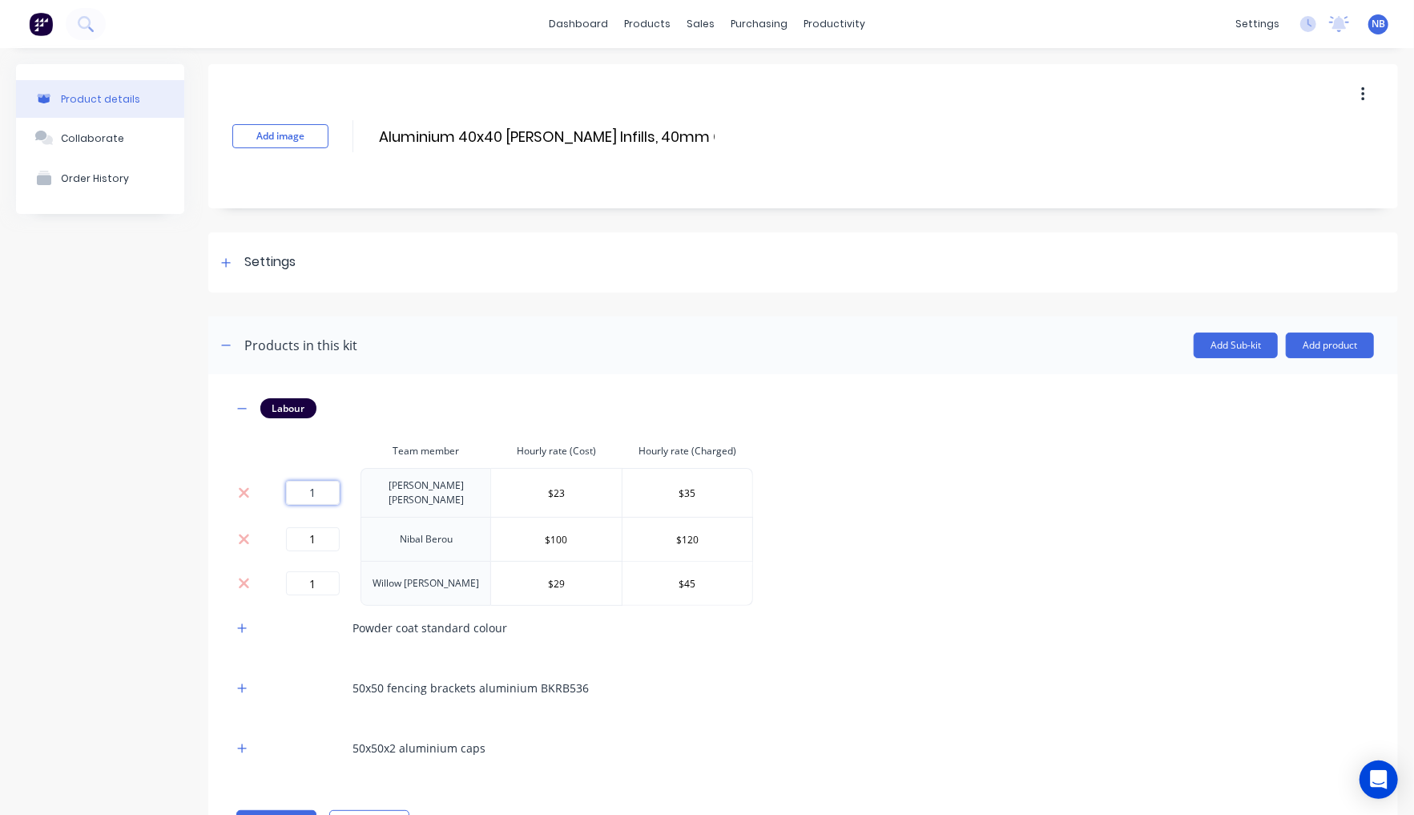
drag, startPoint x: 301, startPoint y: 491, endPoint x: 267, endPoint y: 487, distance: 34.7
click at [267, 487] on td "1" at bounding box center [312, 492] width 96 height 49
type input "0.75"
click at [279, 535] on div "1" at bounding box center [312, 539] width 83 height 24
drag, startPoint x: 317, startPoint y: 532, endPoint x: 267, endPoint y: 533, distance: 50.5
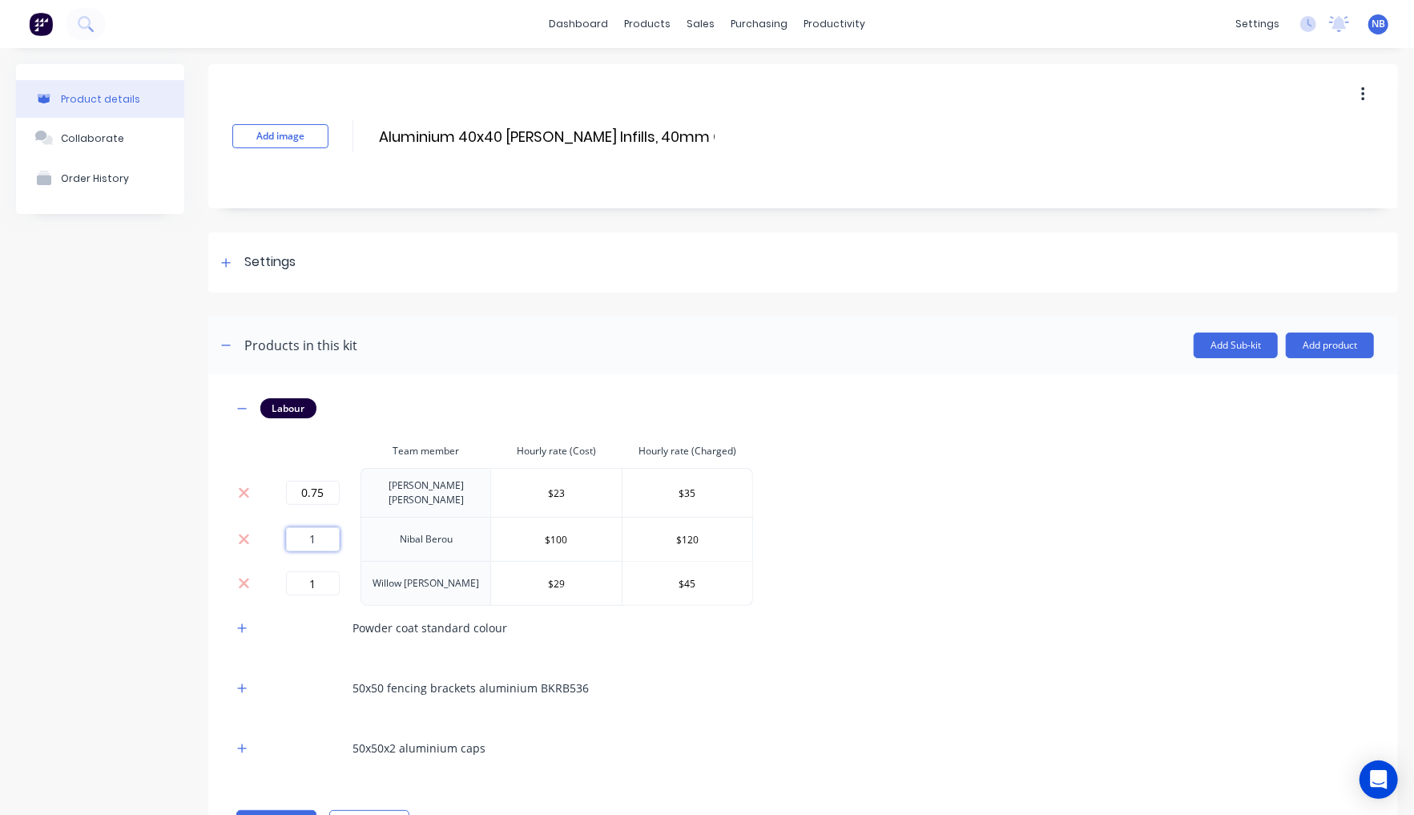
click at [267, 533] on td "1" at bounding box center [312, 539] width 96 height 44
type input "0.75"
drag, startPoint x: 324, startPoint y: 575, endPoint x: 270, endPoint y: 568, distance: 54.2
click at [272, 571] on div "1" at bounding box center [312, 583] width 83 height 24
type input "0.75"
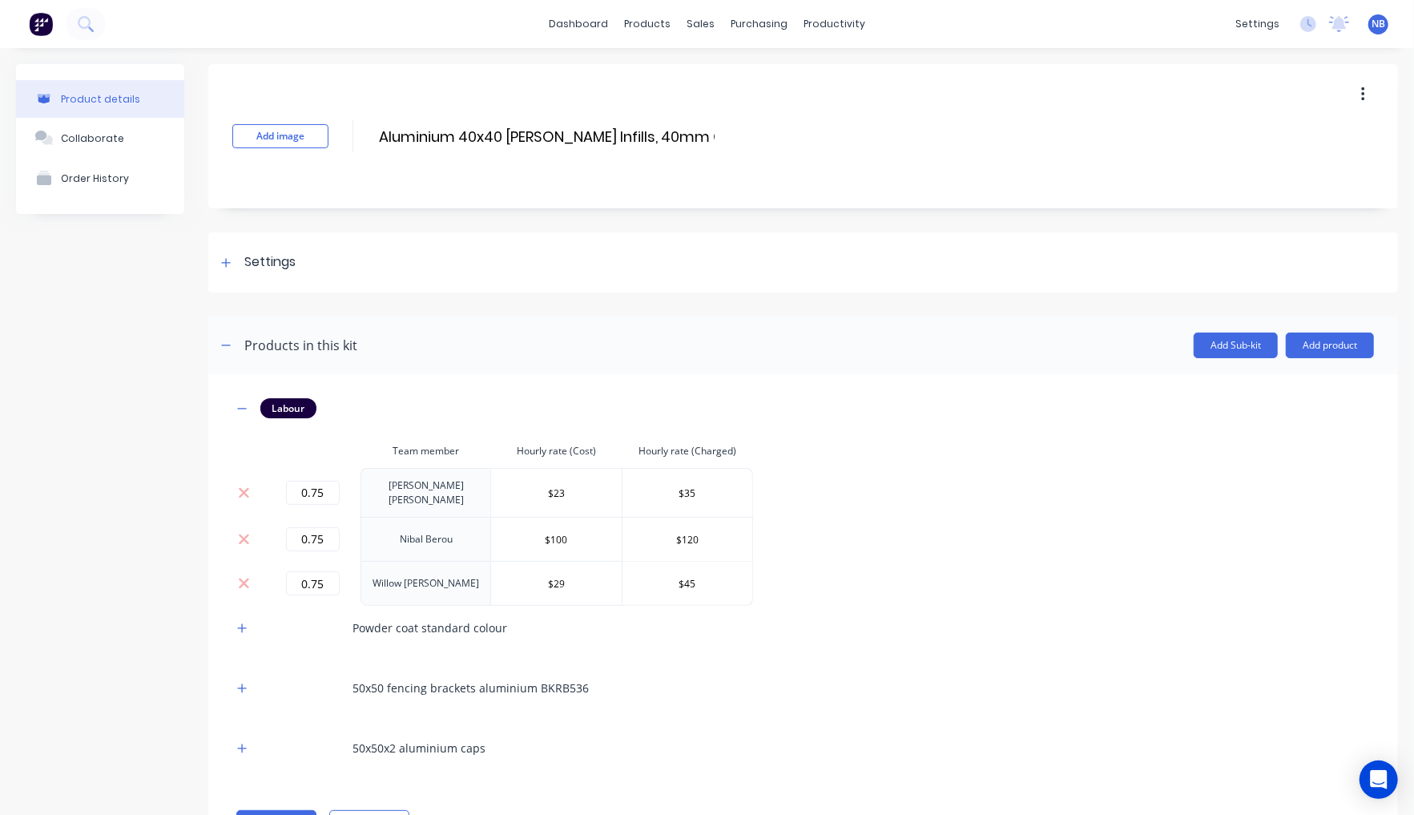
drag, startPoint x: 64, startPoint y: 574, endPoint x: 207, endPoint y: 632, distance: 153.8
click at [64, 575] on div "Product details Collaborate Order History" at bounding box center [100, 470] width 168 height 812
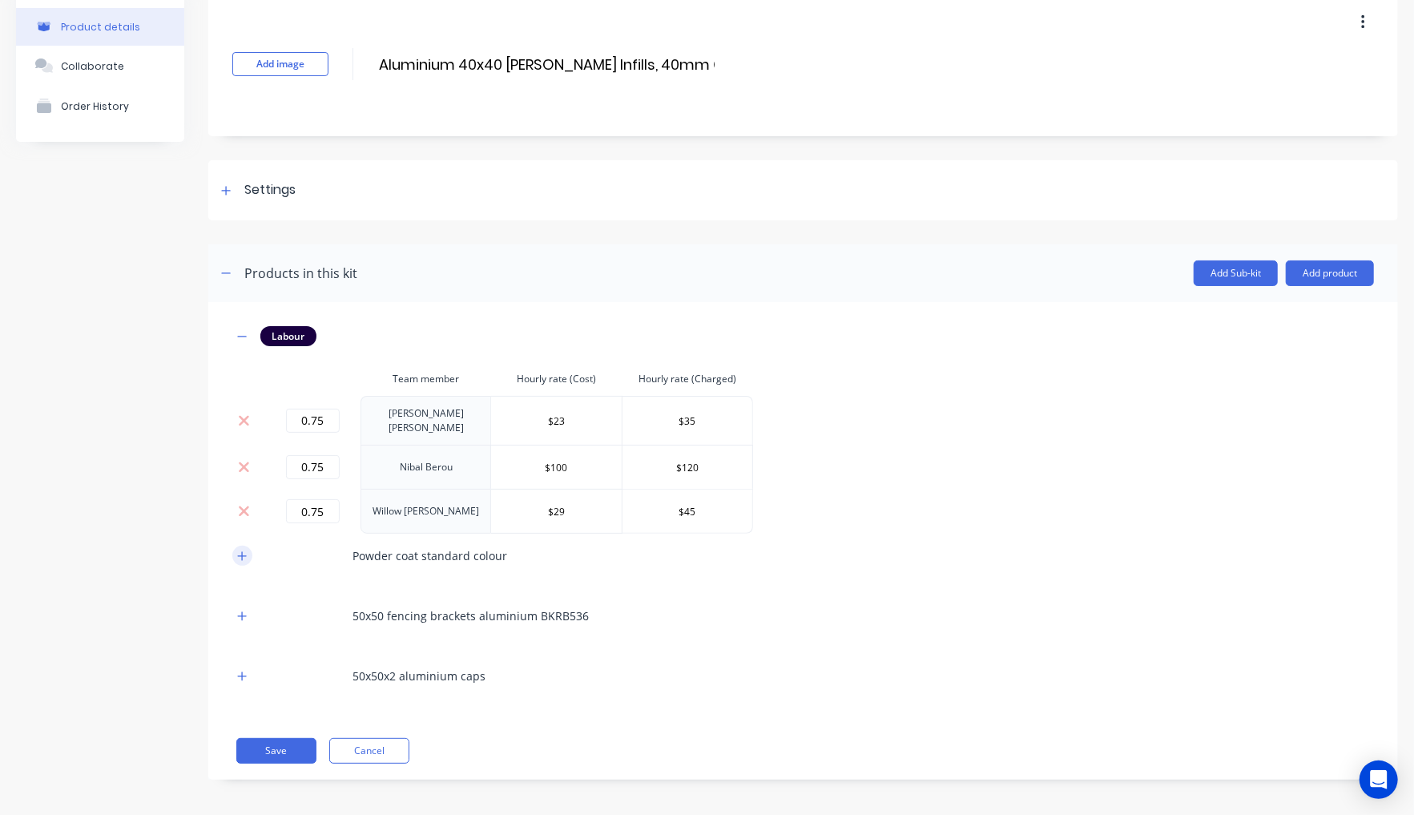
click at [245, 555] on icon "button" at bounding box center [242, 555] width 10 height 11
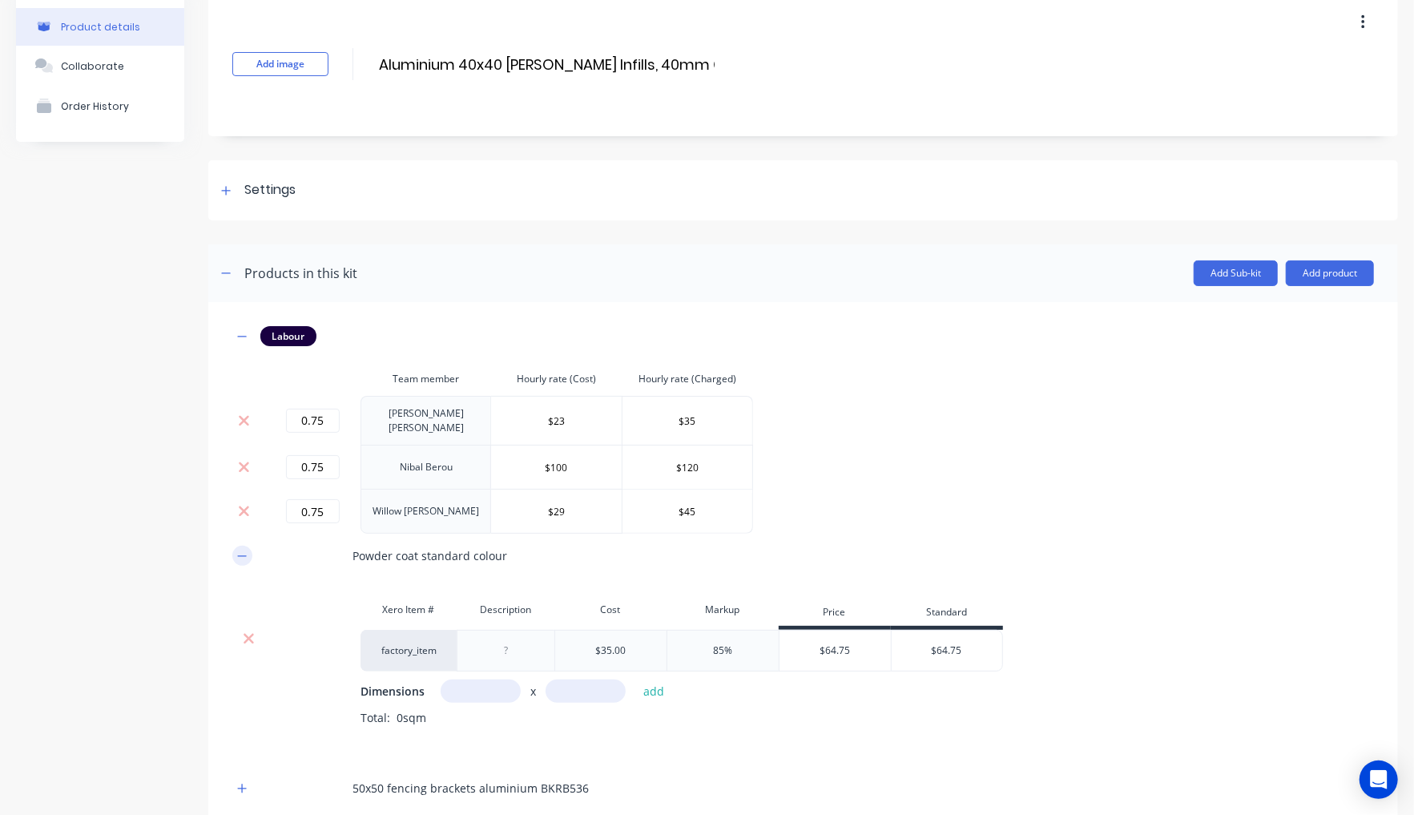
click at [244, 555] on icon "button" at bounding box center [242, 555] width 10 height 11
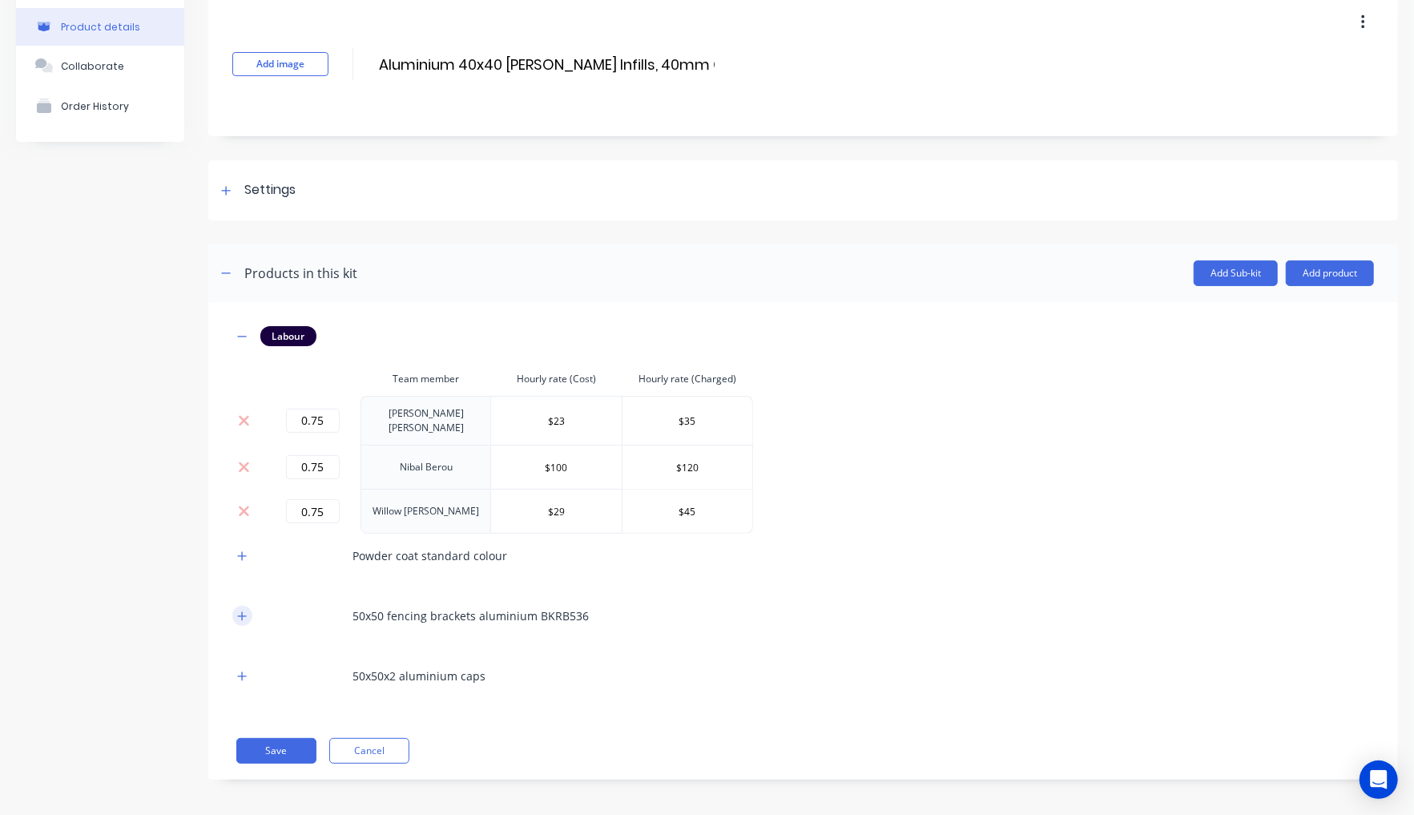
click at [244, 612] on icon "button" at bounding box center [242, 616] width 10 height 11
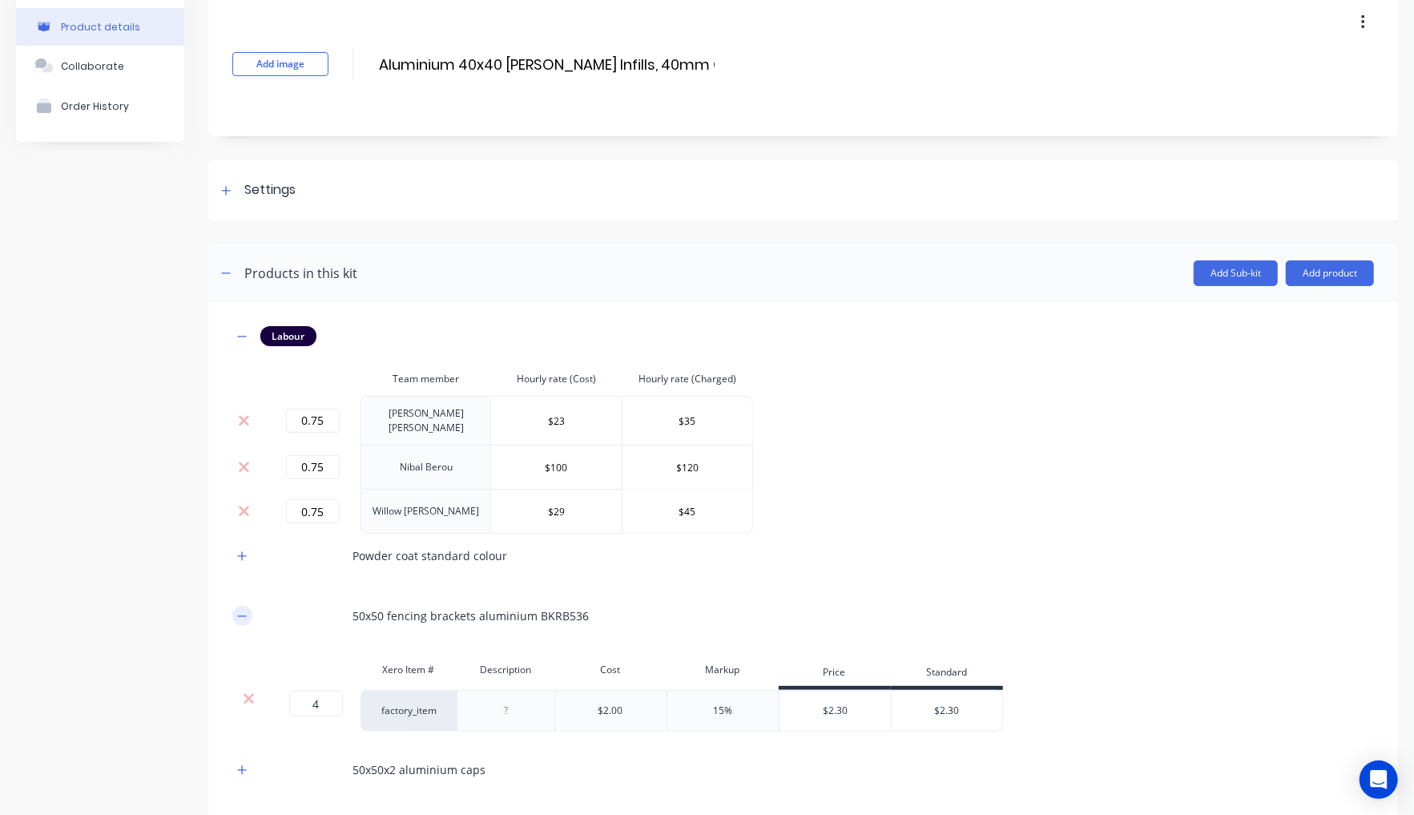
click at [251, 609] on button "button" at bounding box center [242, 616] width 20 height 20
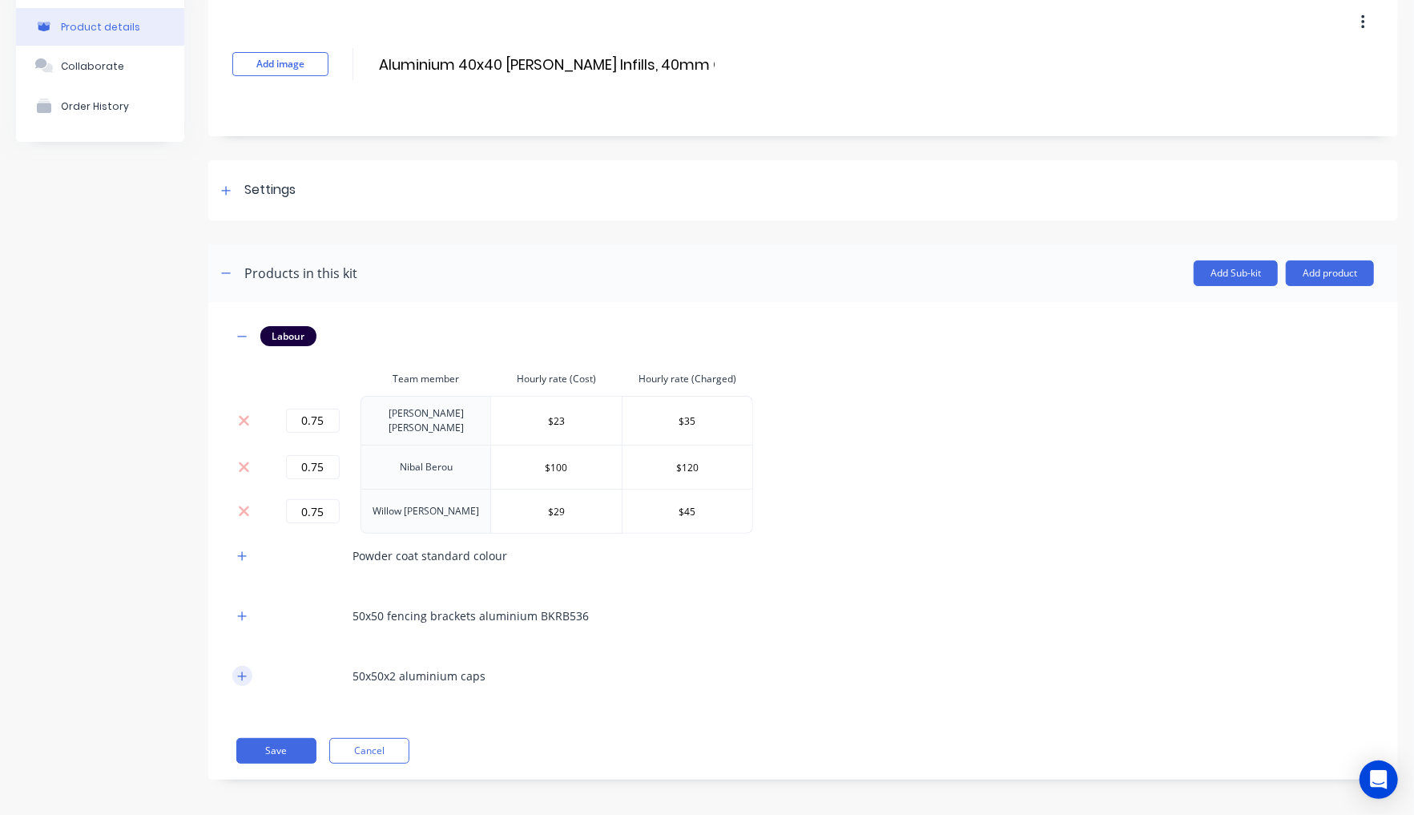
click at [240, 671] on icon "button" at bounding box center [242, 676] width 10 height 11
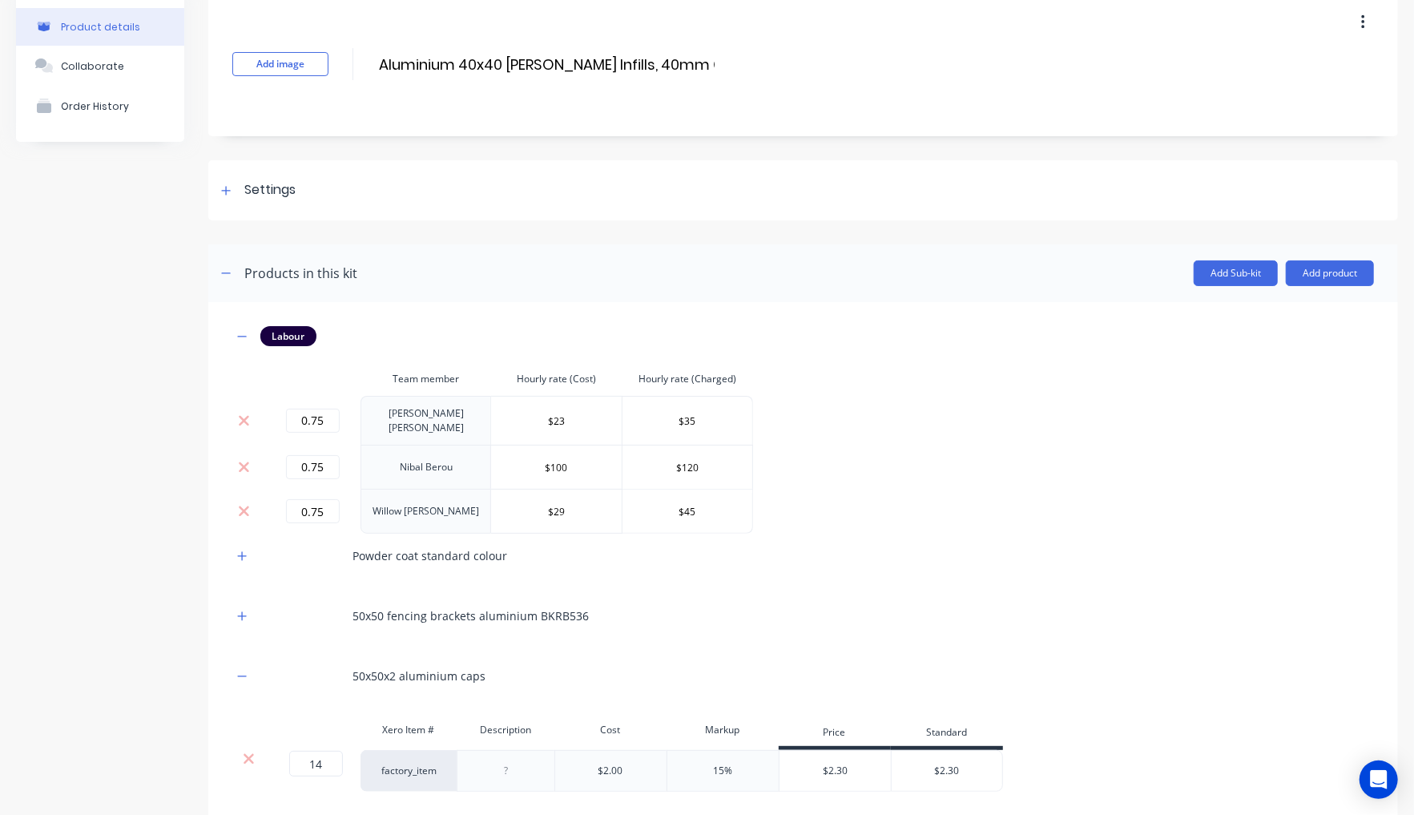
scroll to position [167, 0]
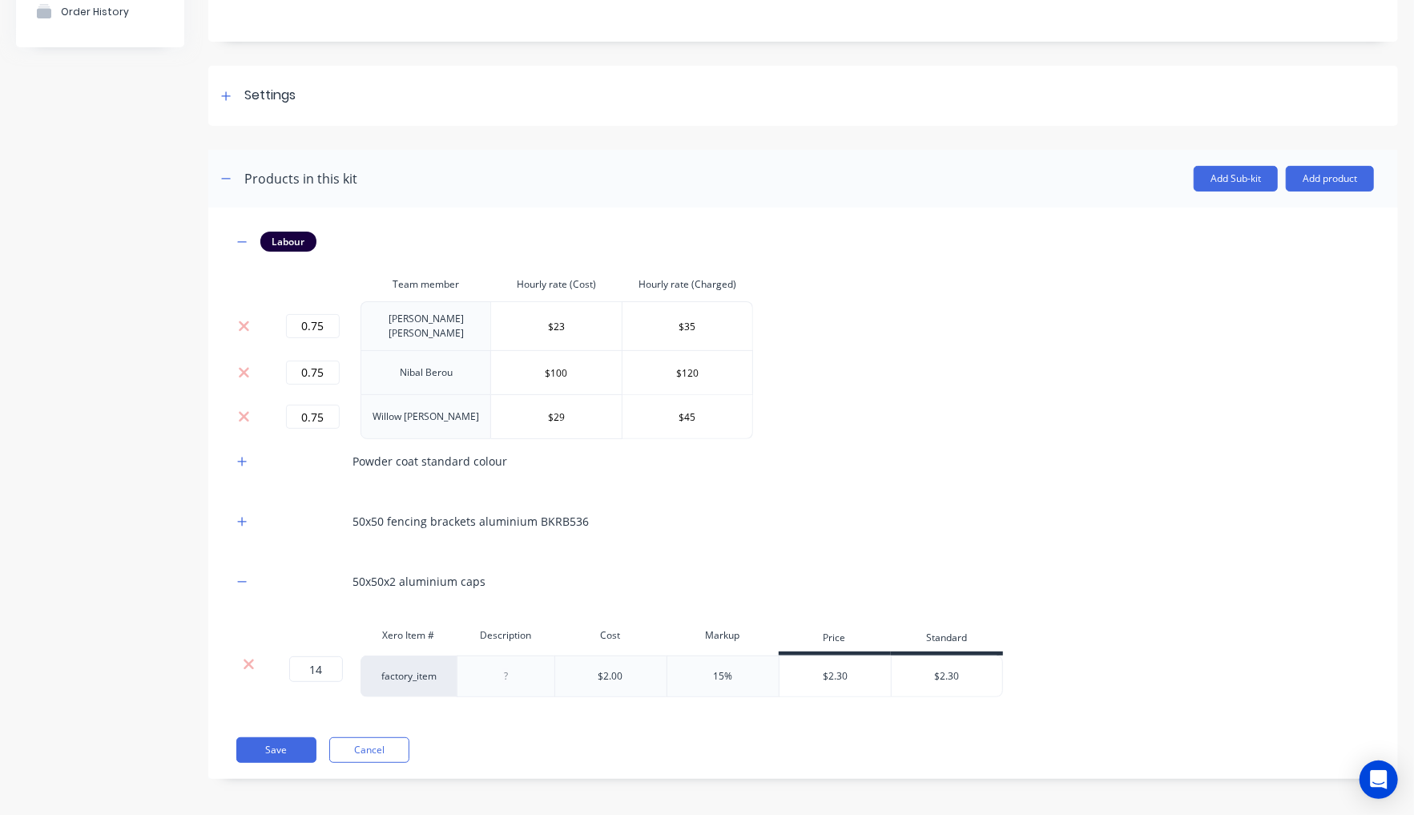
click at [257, 665] on div at bounding box center [248, 664] width 30 height 16
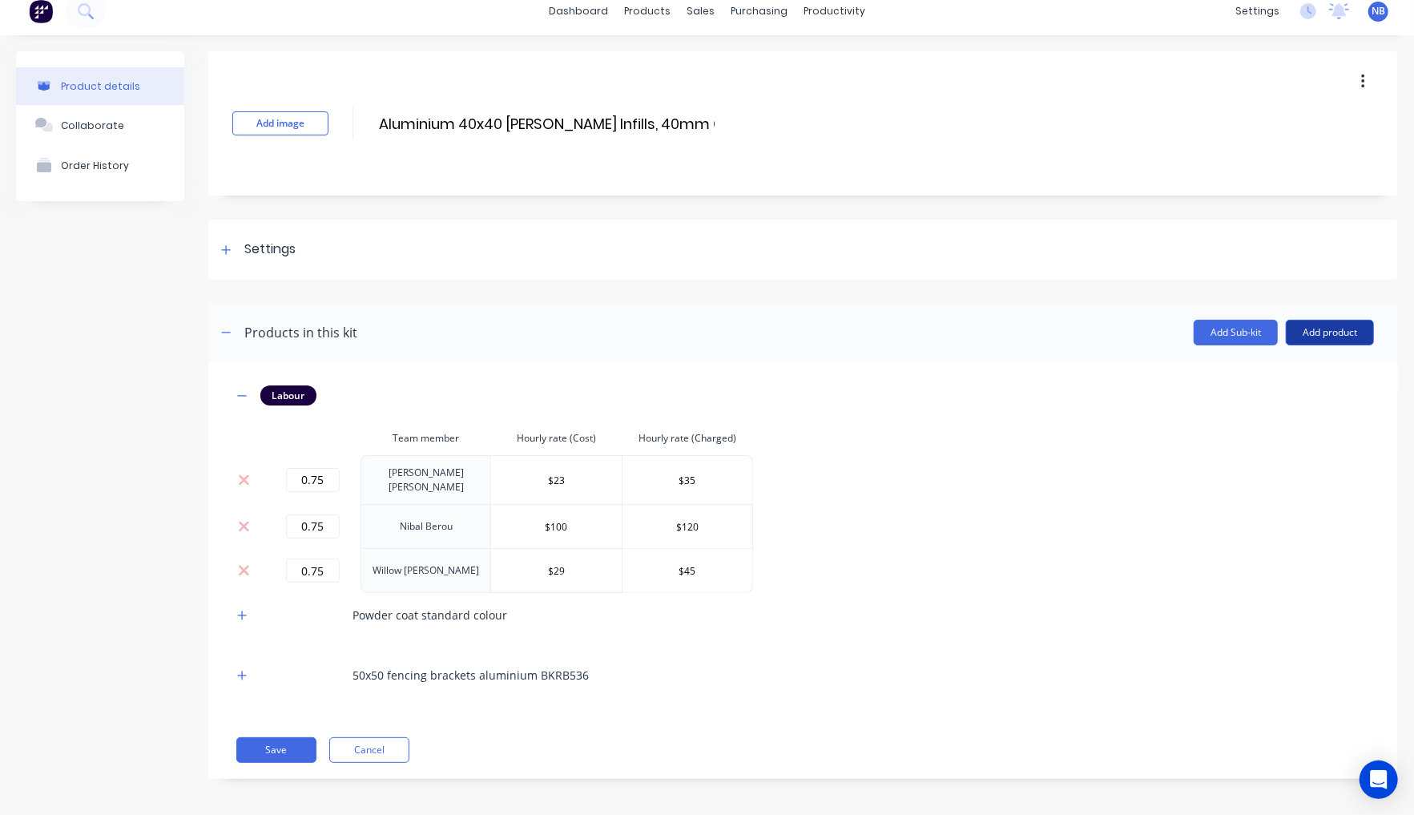
click at [1304, 331] on button "Add product" at bounding box center [1330, 333] width 88 height 26
click at [1295, 373] on div "Product catalogue" at bounding box center [1297, 373] width 123 height 23
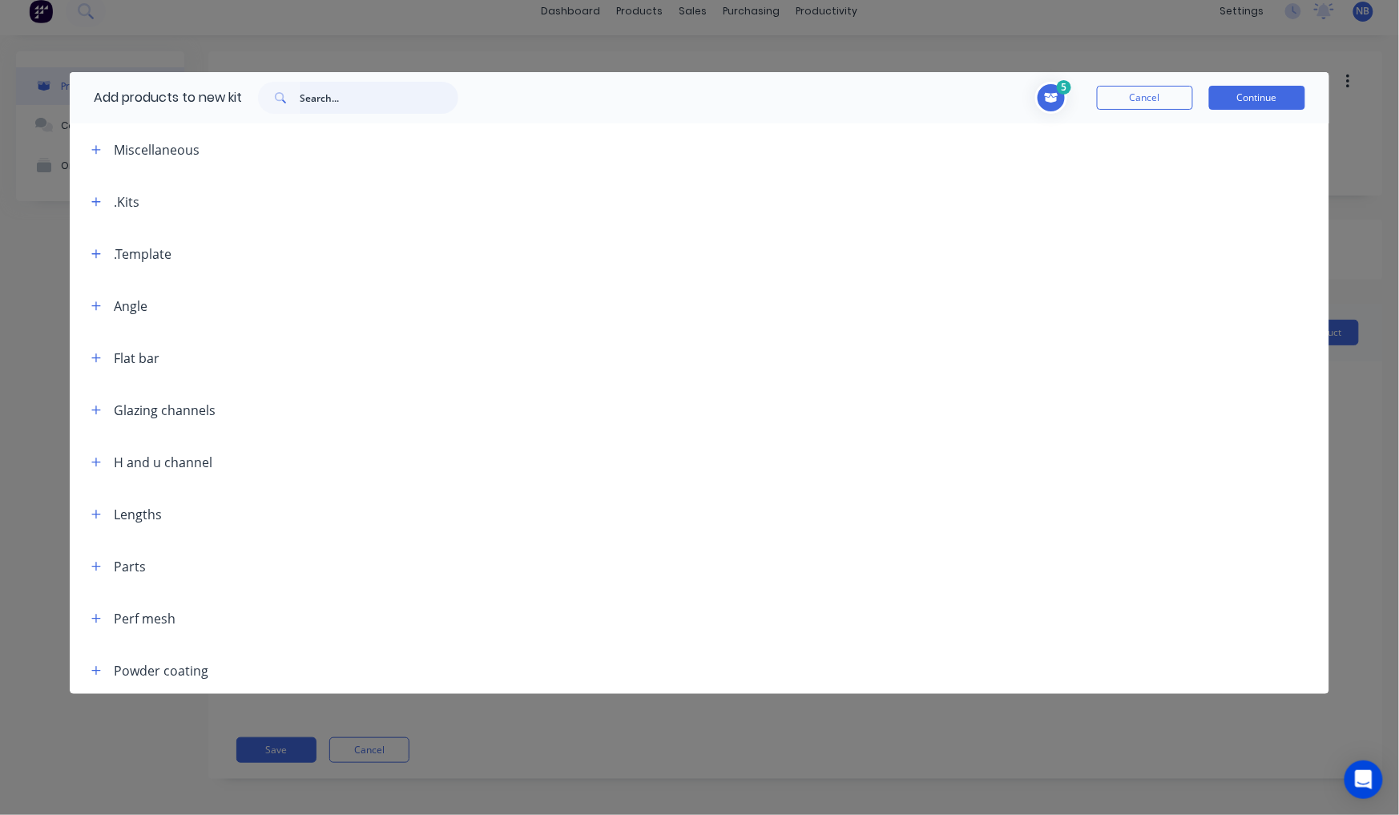
click at [356, 107] on input "text" at bounding box center [379, 98] width 159 height 32
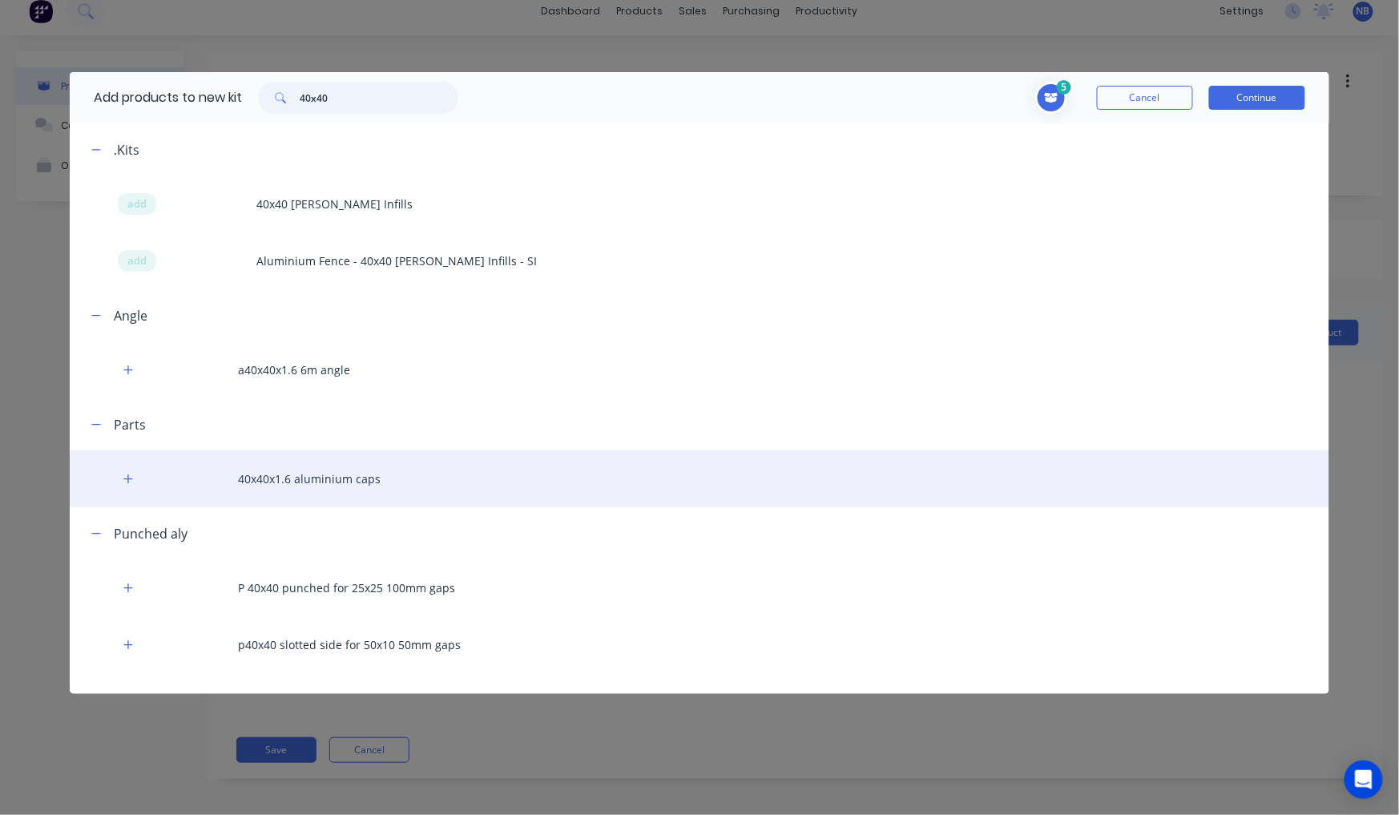
type input "40x40"
click at [359, 476] on div "40x40x1.6 aluminium caps" at bounding box center [699, 478] width 1259 height 57
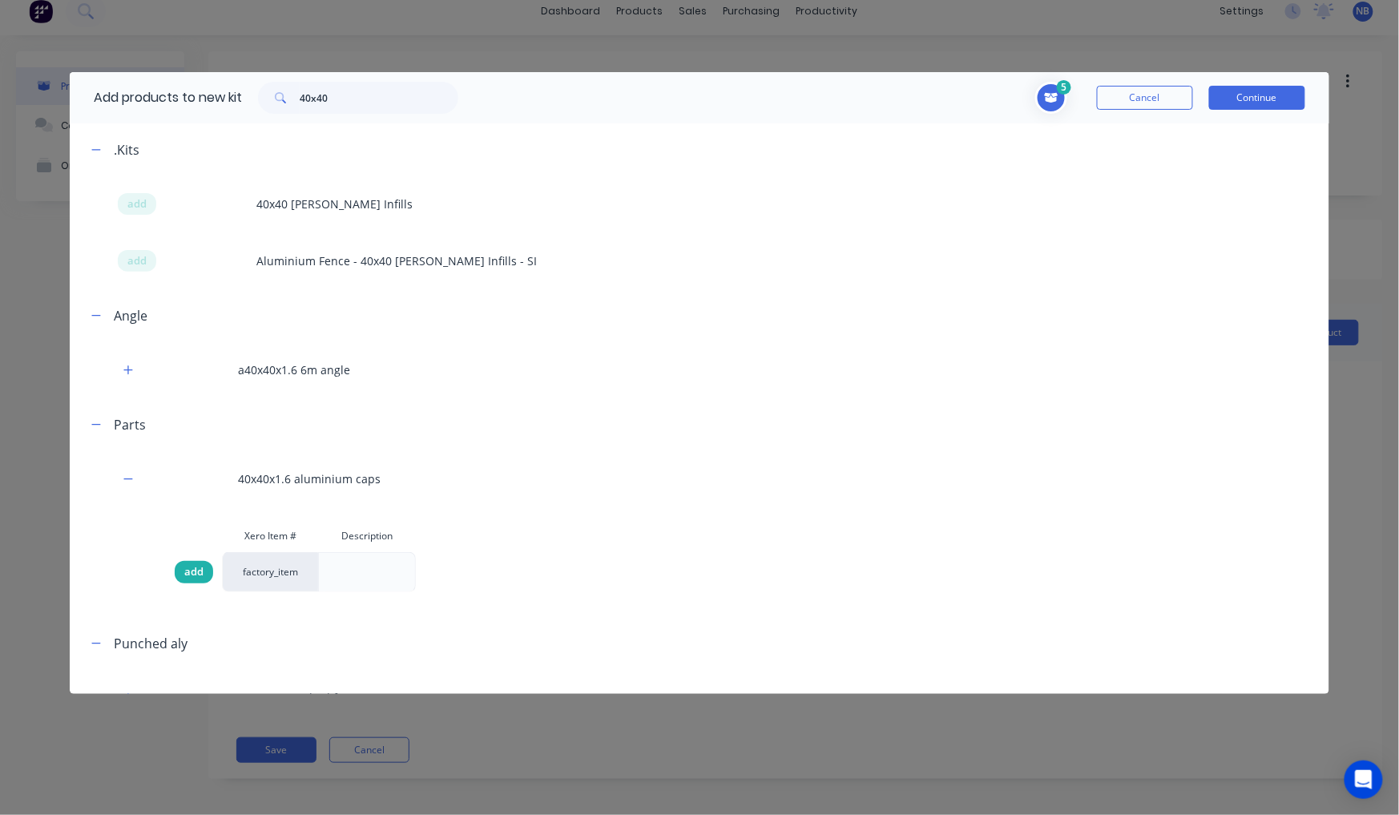
click at [206, 568] on div "add" at bounding box center [194, 572] width 38 height 22
click at [1264, 104] on button "Continue" at bounding box center [1257, 98] width 96 height 24
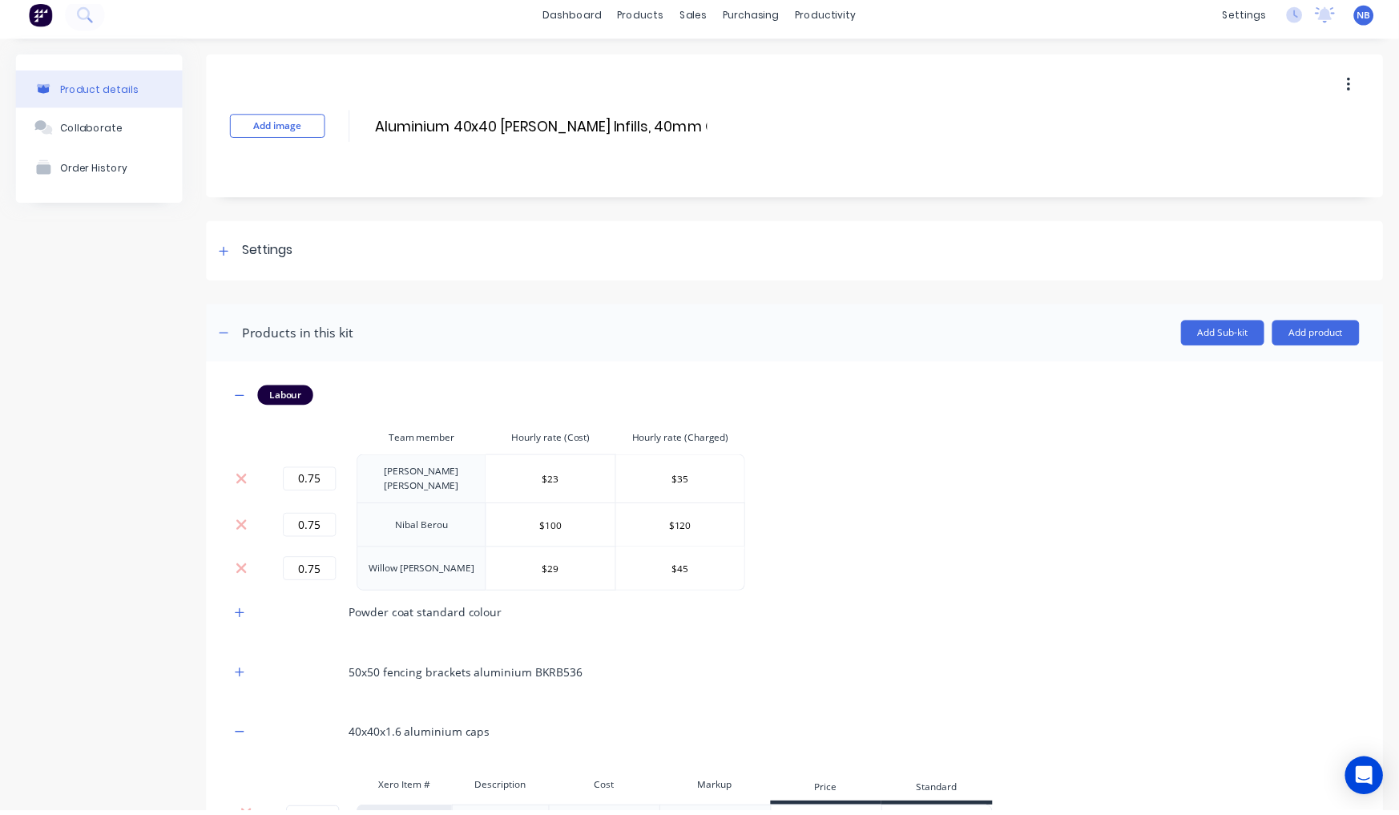
scroll to position [167, 0]
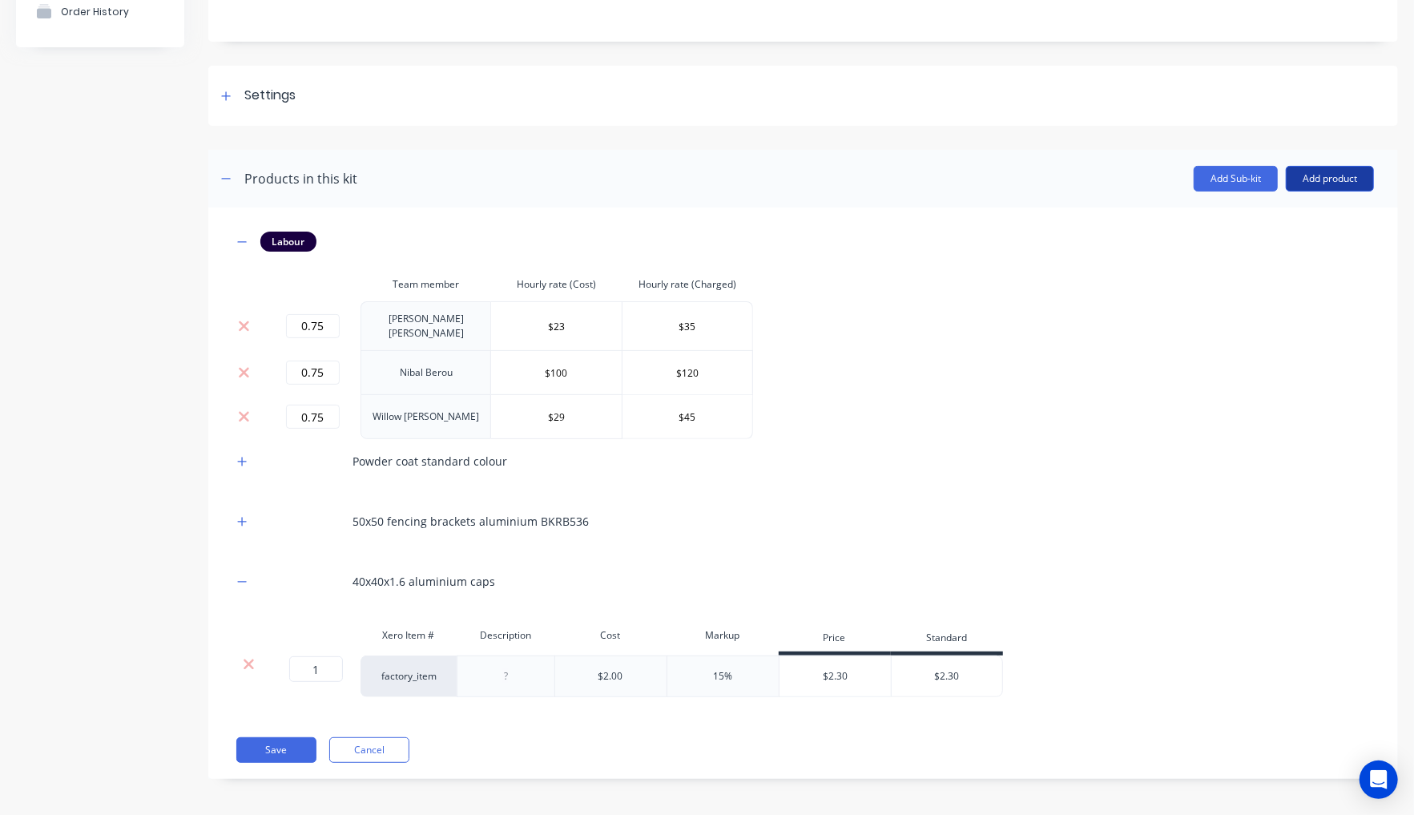
click at [1292, 186] on button "Add product" at bounding box center [1330, 179] width 88 height 26
click at [1272, 208] on div "Product catalogue" at bounding box center [1297, 219] width 123 height 23
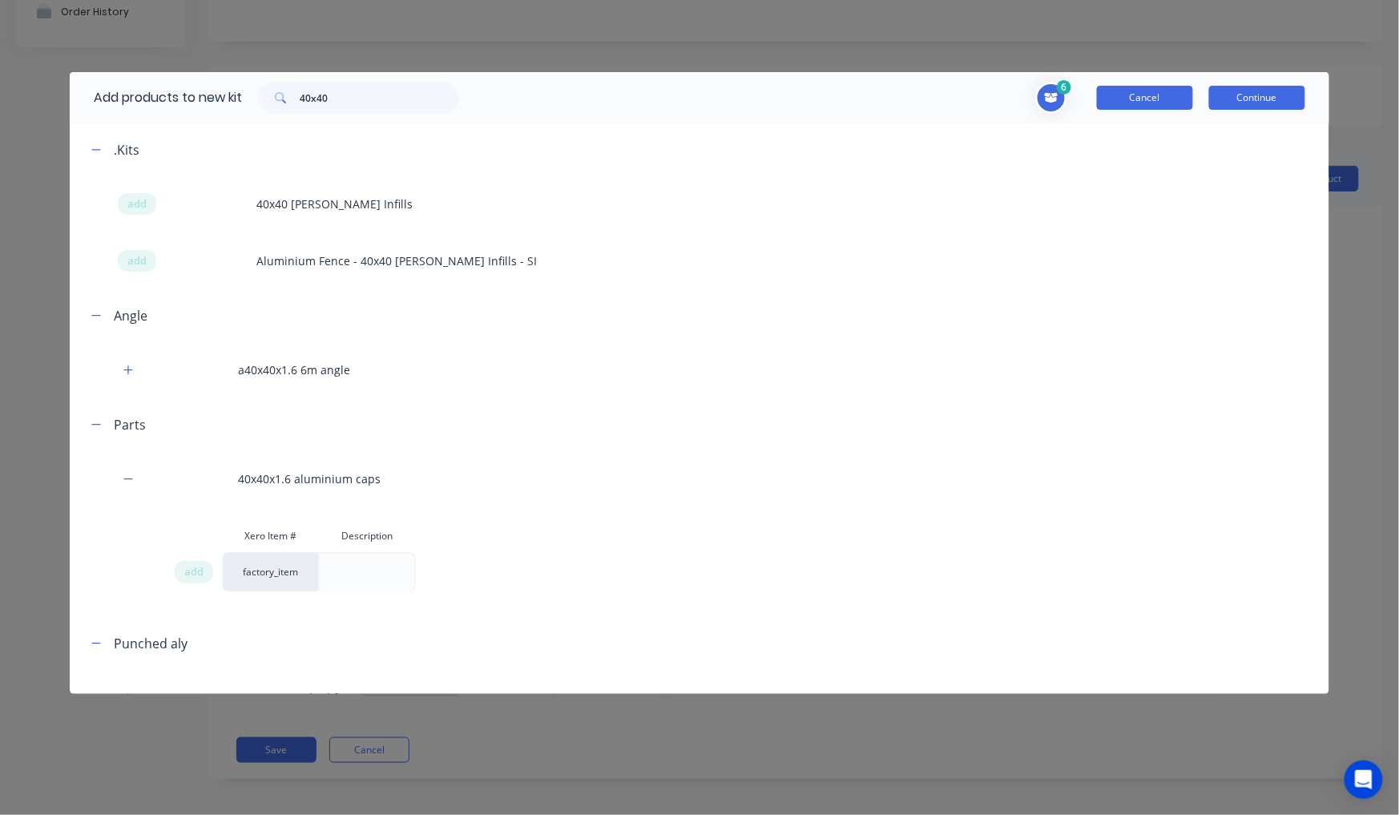
click at [1157, 104] on button "Cancel" at bounding box center [1145, 98] width 96 height 24
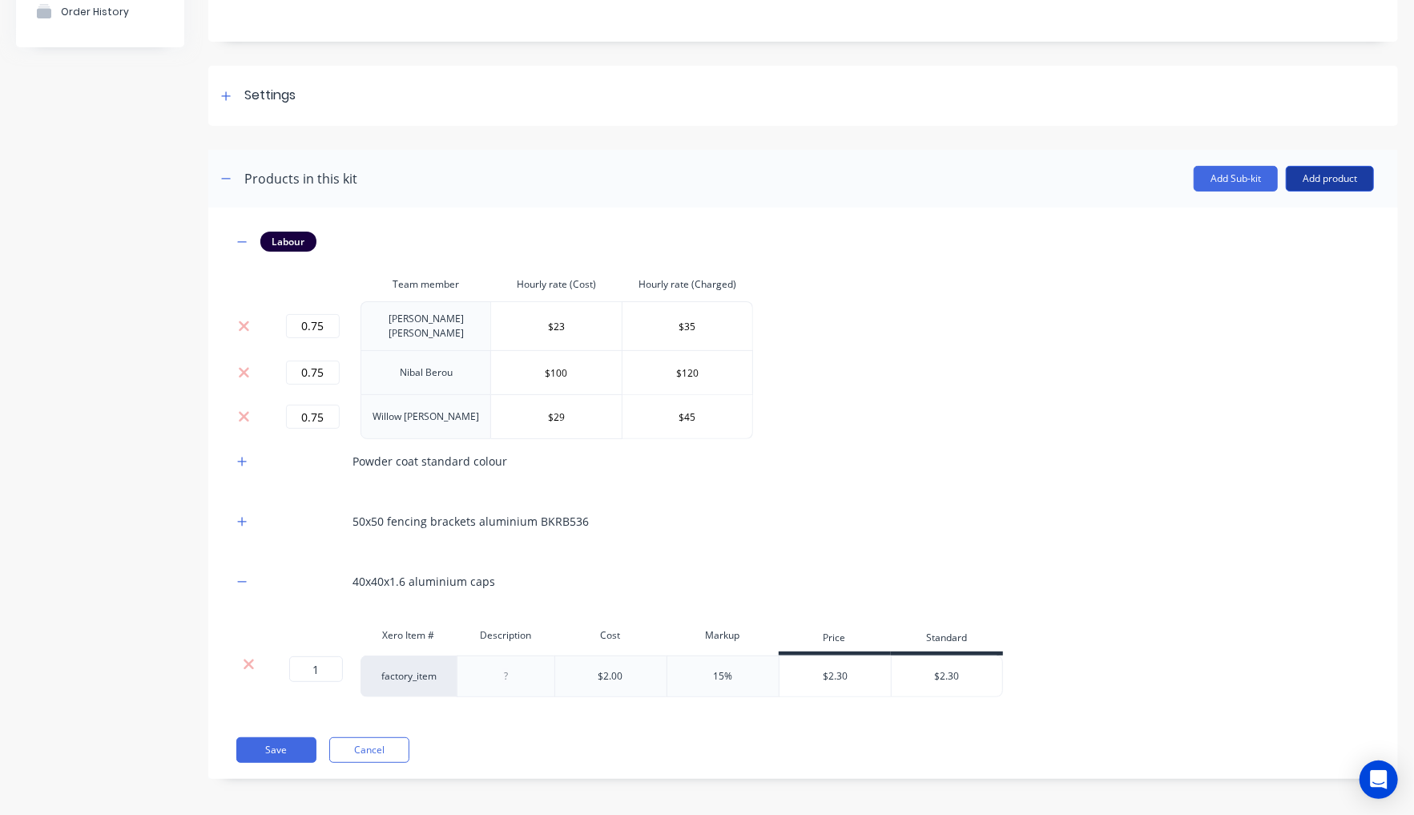
click at [1318, 180] on button "Add product" at bounding box center [1330, 179] width 88 height 26
click at [1242, 209] on div "Product catalogue" at bounding box center [1297, 219] width 123 height 23
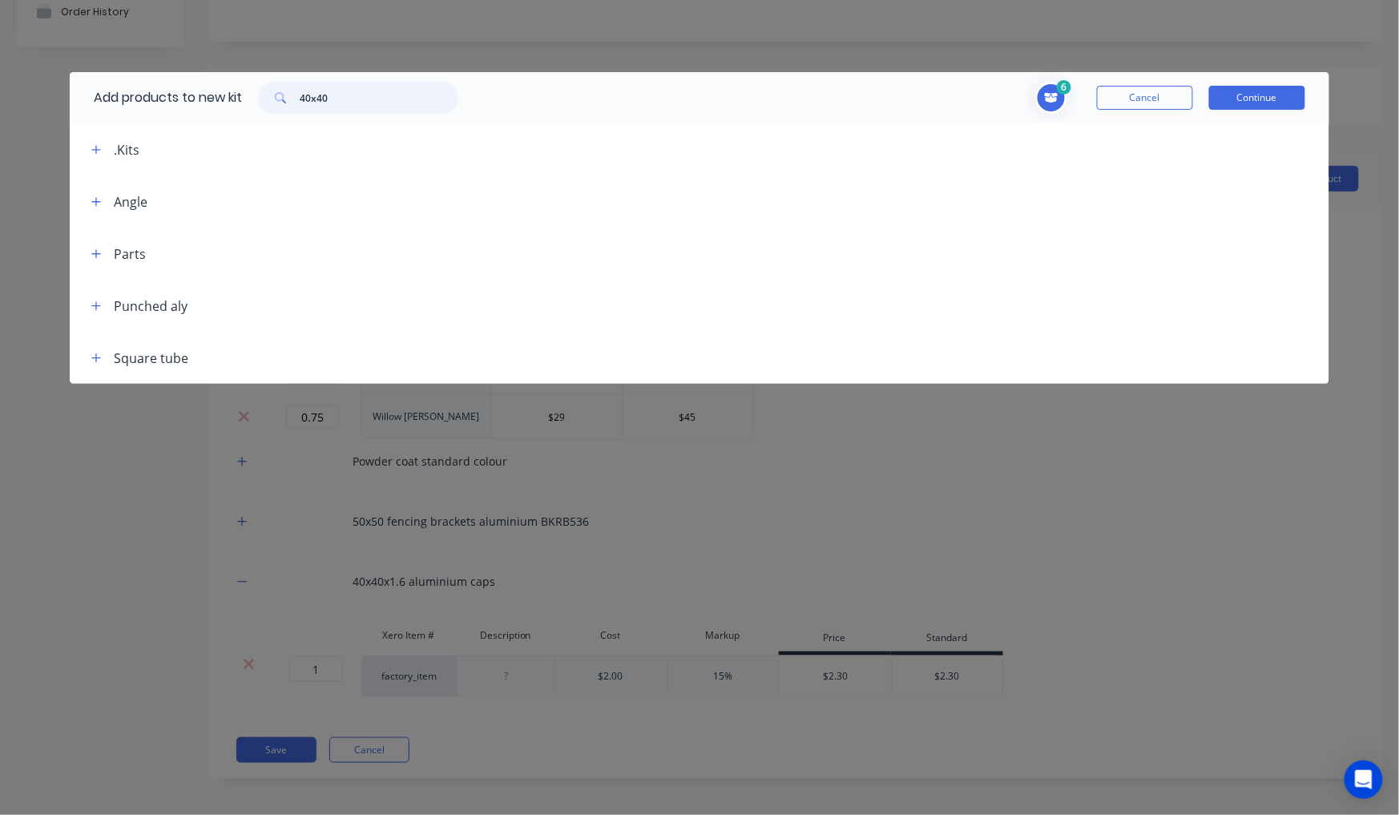
click at [376, 103] on input "40x40" at bounding box center [379, 98] width 159 height 32
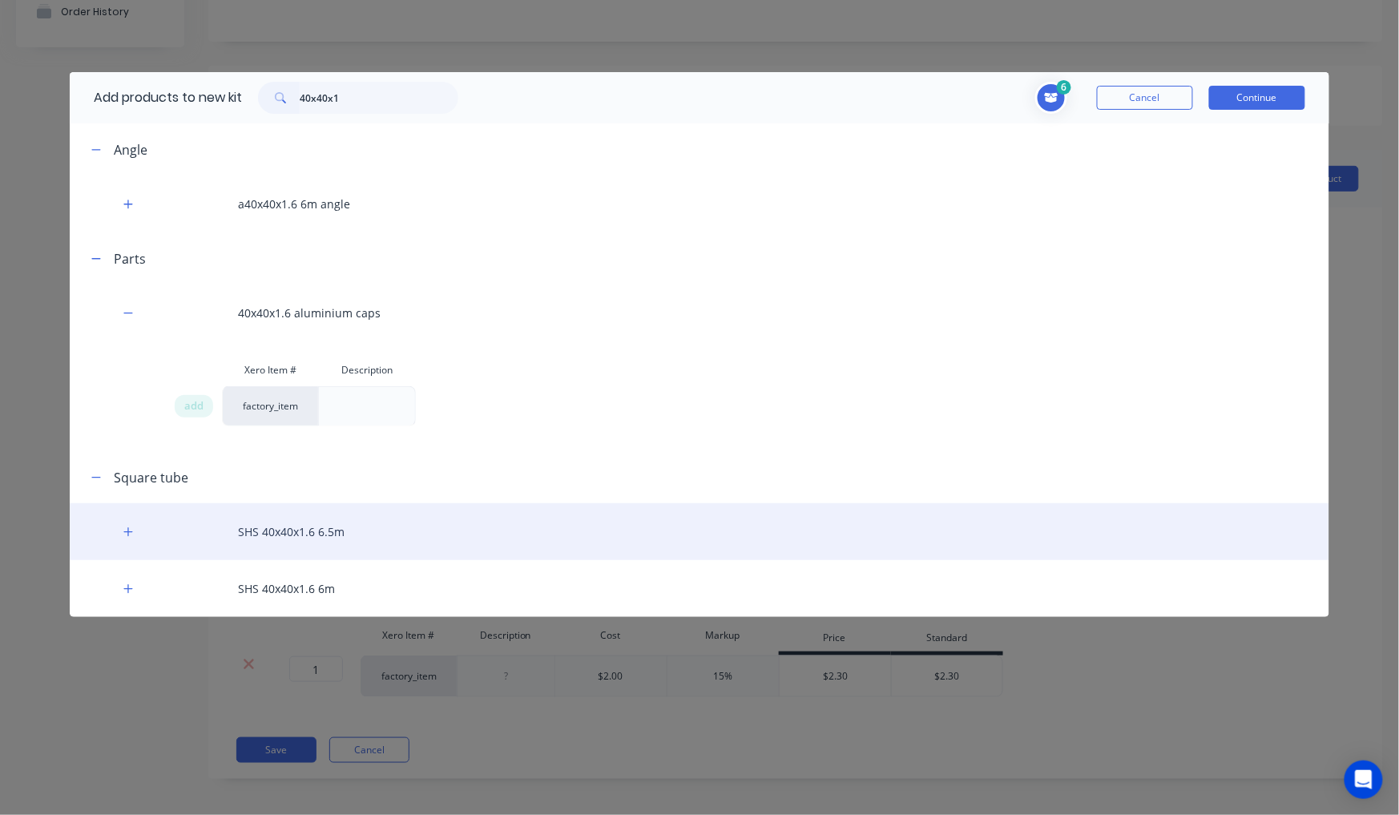
click at [111, 532] on div "SHS 40x40x1.6 6.5m" at bounding box center [699, 531] width 1259 height 57
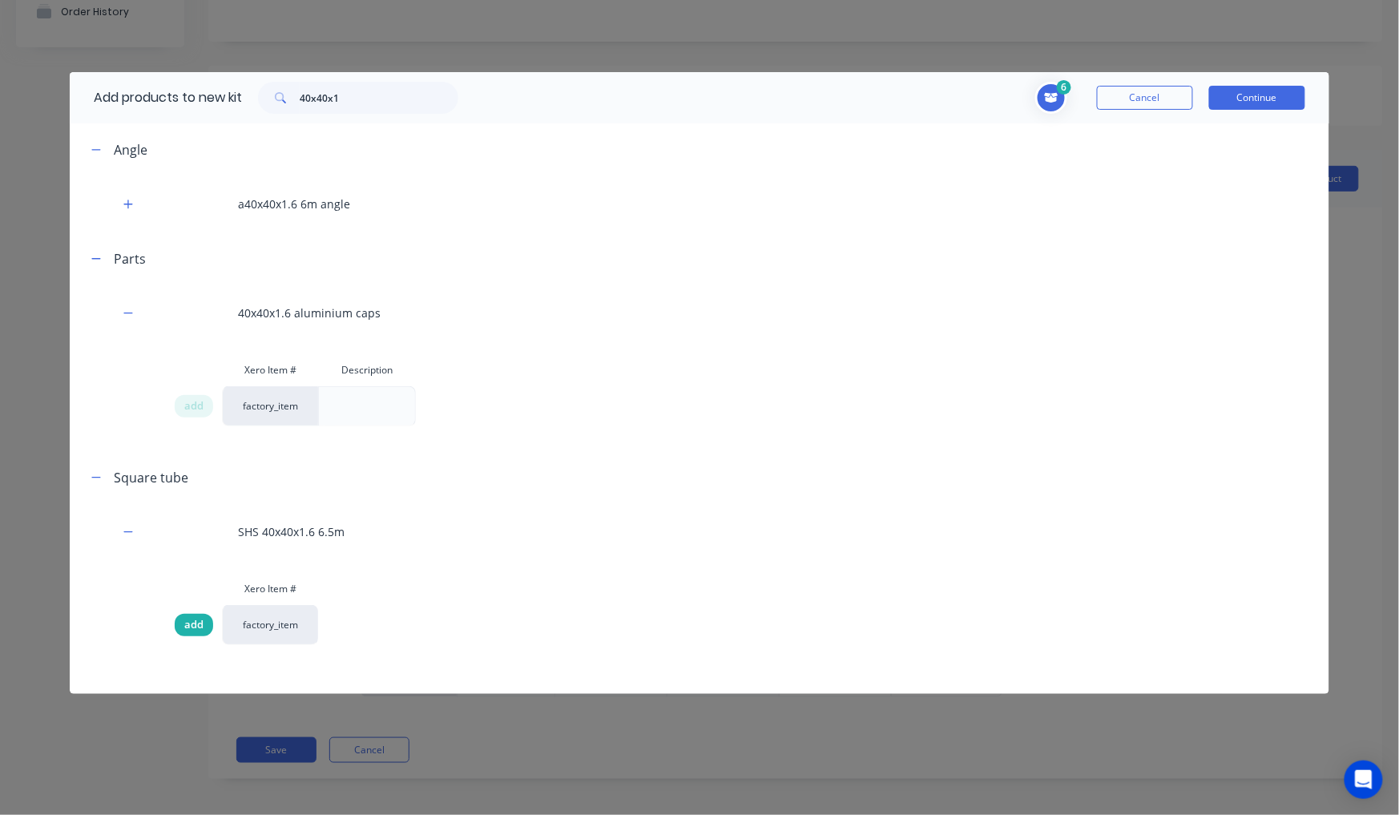
click at [194, 628] on span "add" at bounding box center [193, 625] width 19 height 16
drag, startPoint x: 383, startPoint y: 103, endPoint x: 78, endPoint y: 80, distance: 306.2
click at [87, 81] on div "Add products to new kit 40x40x1" at bounding box center [272, 97] width 405 height 51
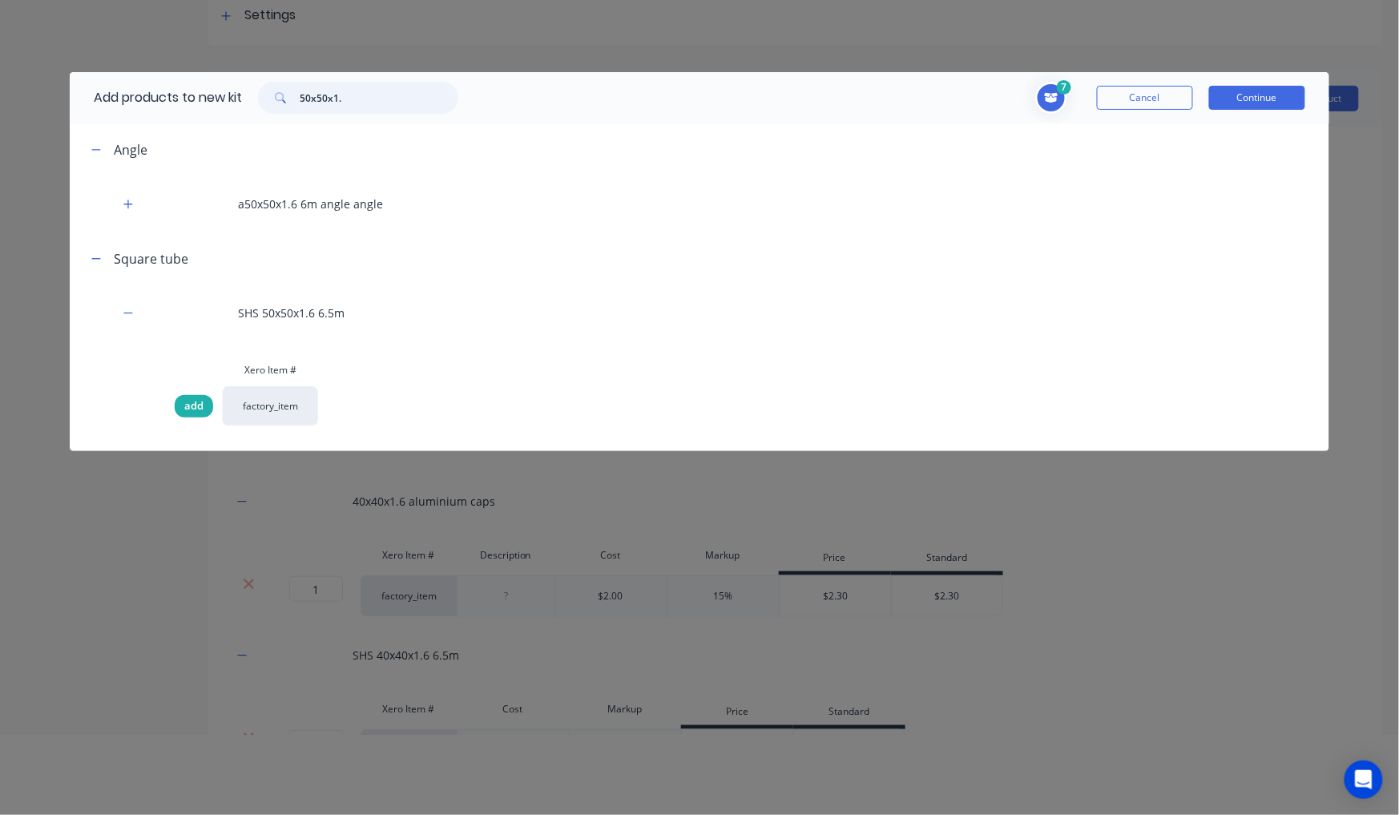
type input "50x50x1."
click at [184, 405] on span "add" at bounding box center [193, 406] width 19 height 16
click at [1276, 104] on button "Continue" at bounding box center [1257, 98] width 96 height 24
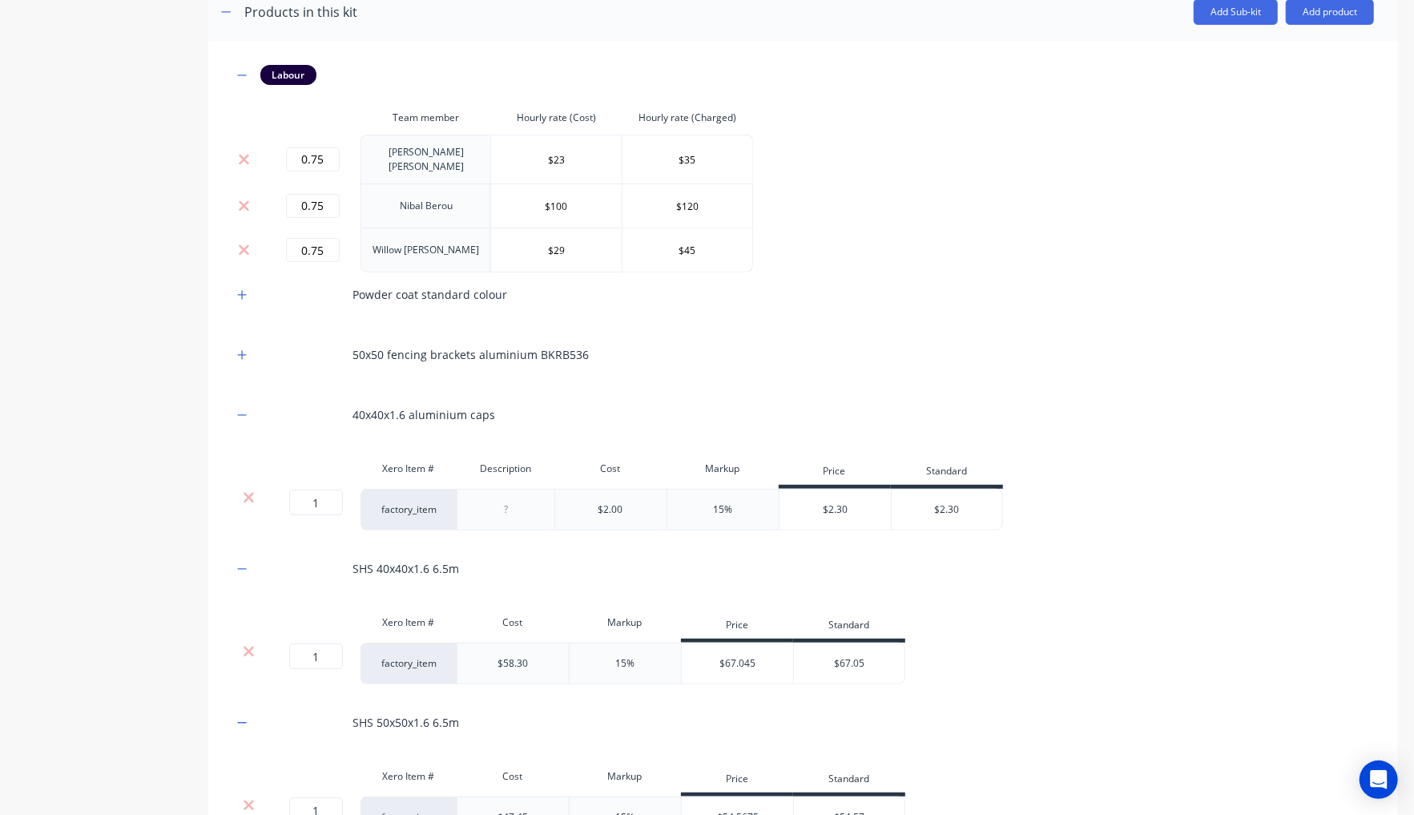
scroll to position [414, 0]
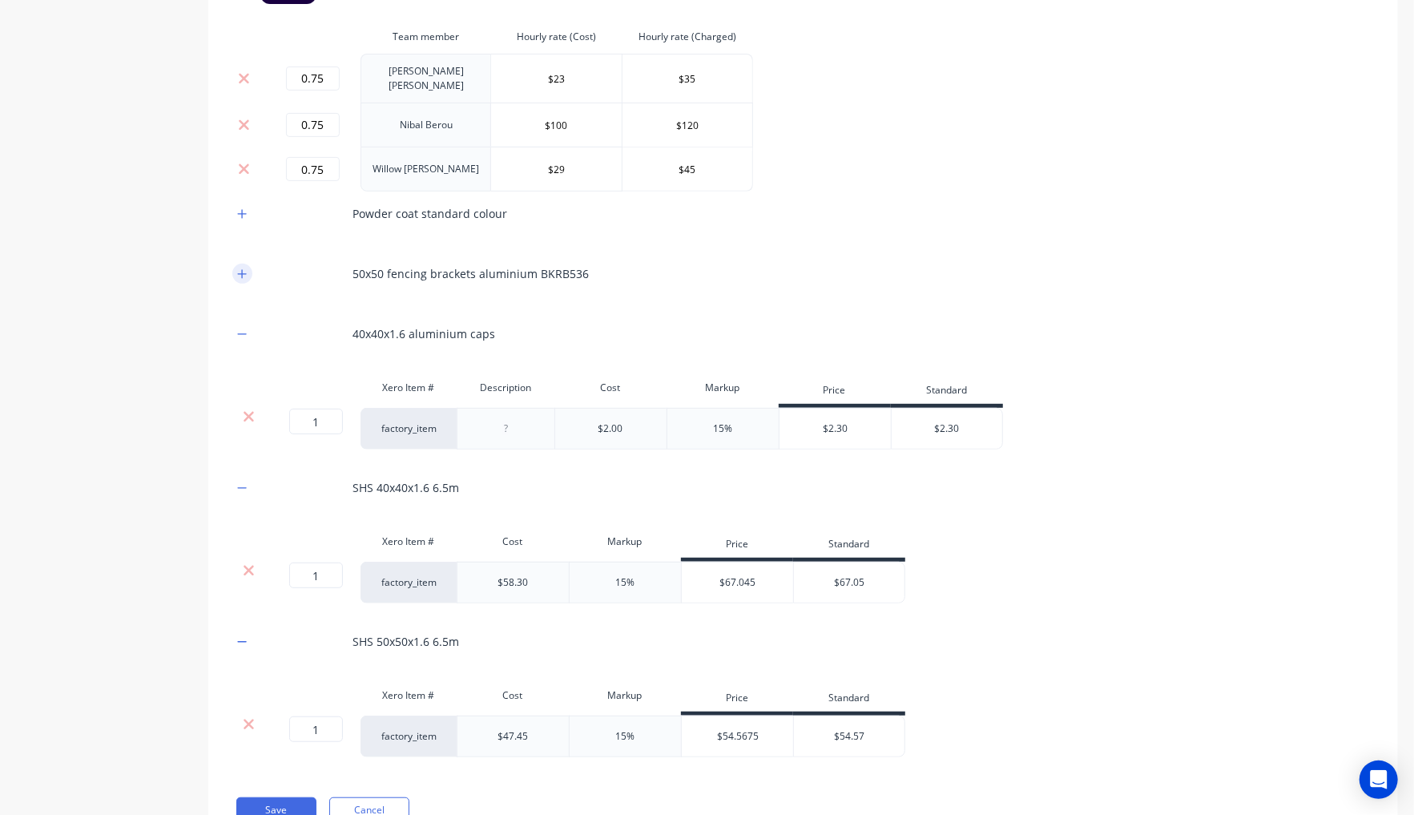
click at [238, 274] on icon "button" at bounding box center [242, 273] width 10 height 11
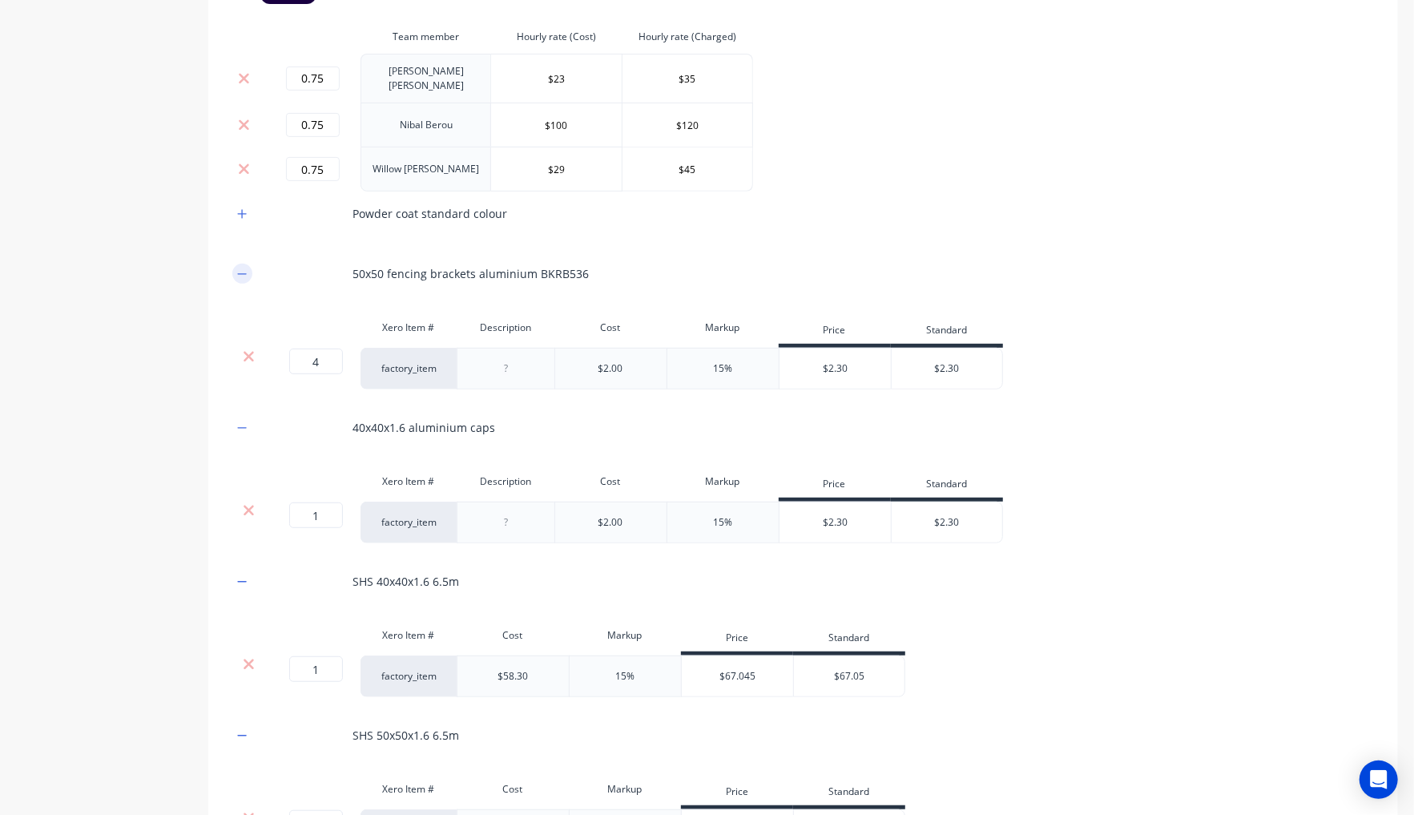
click at [239, 270] on icon "button" at bounding box center [242, 273] width 10 height 11
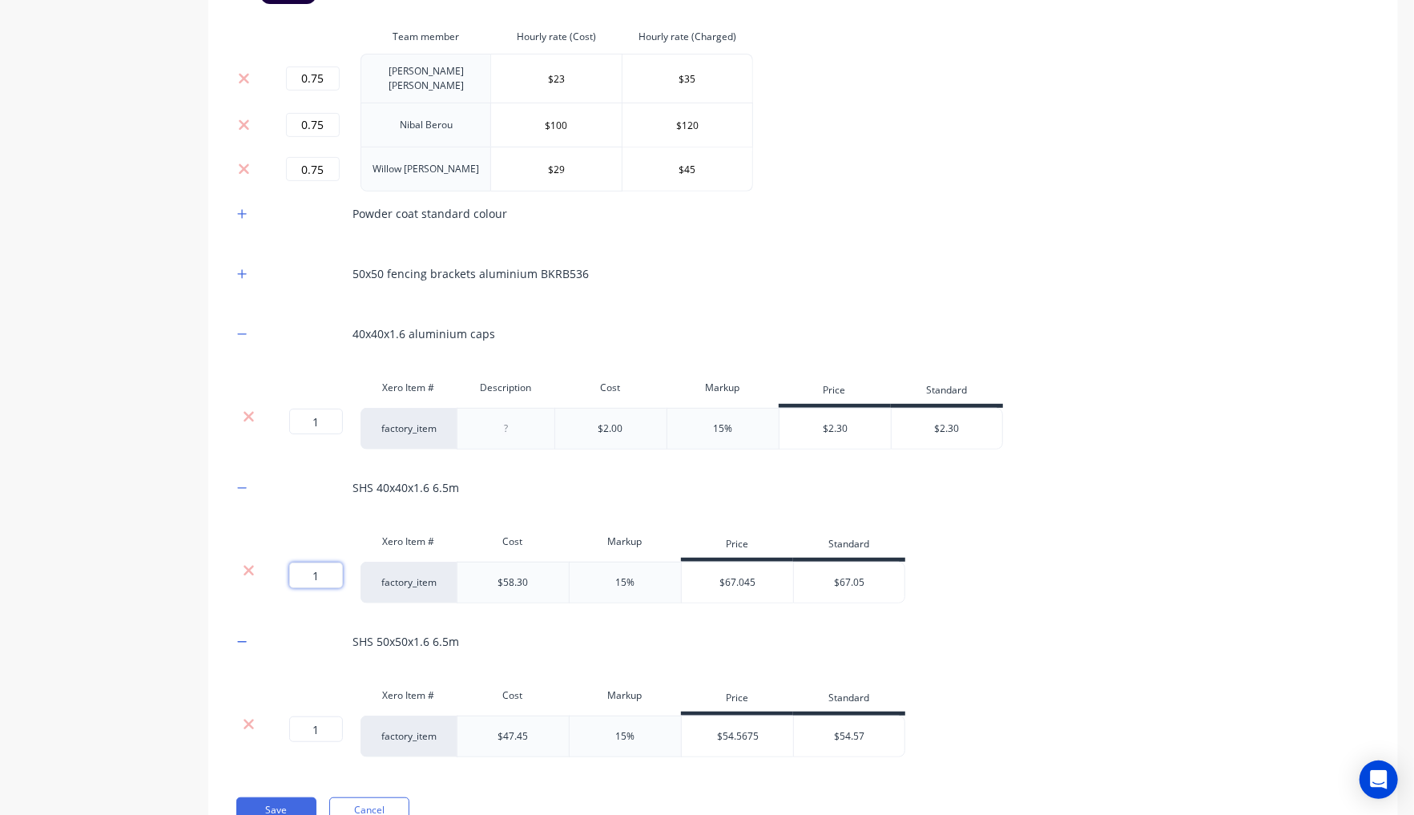
drag, startPoint x: 315, startPoint y: 580, endPoint x: 303, endPoint y: 575, distance: 12.9
click at [303, 575] on input "1" at bounding box center [316, 575] width 54 height 26
paste input "2.08333333"
type input "2.08333333"
click at [146, 616] on div "Product details Collaborate Order History" at bounding box center [100, 256] width 168 height 1213
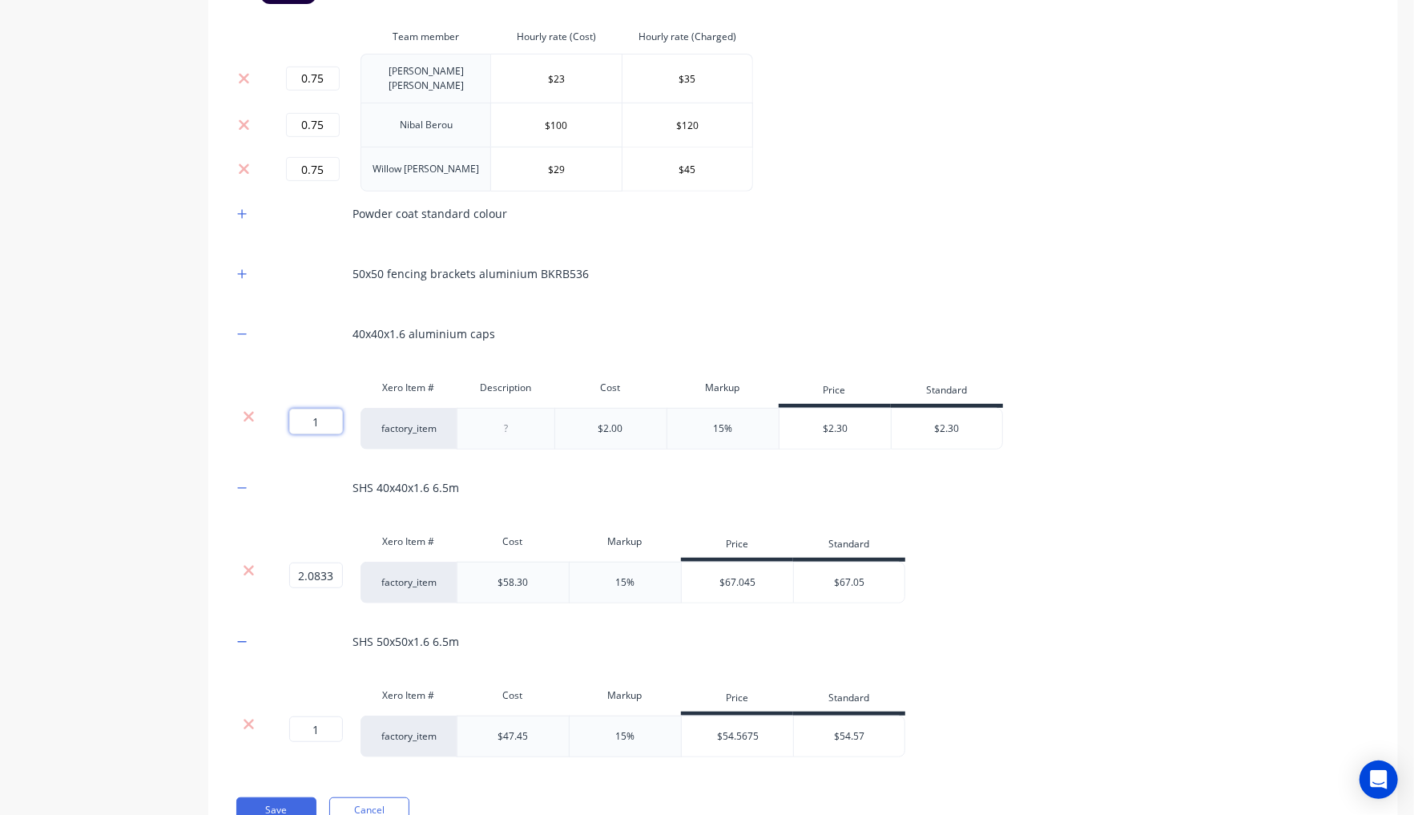
drag, startPoint x: 315, startPoint y: 417, endPoint x: 304, endPoint y: 413, distance: 11.2
click at [312, 417] on input "1" at bounding box center [316, 422] width 54 height 26
type input "12.5"
click at [74, 520] on div "Product details Collaborate Order History" at bounding box center [100, 256] width 168 height 1213
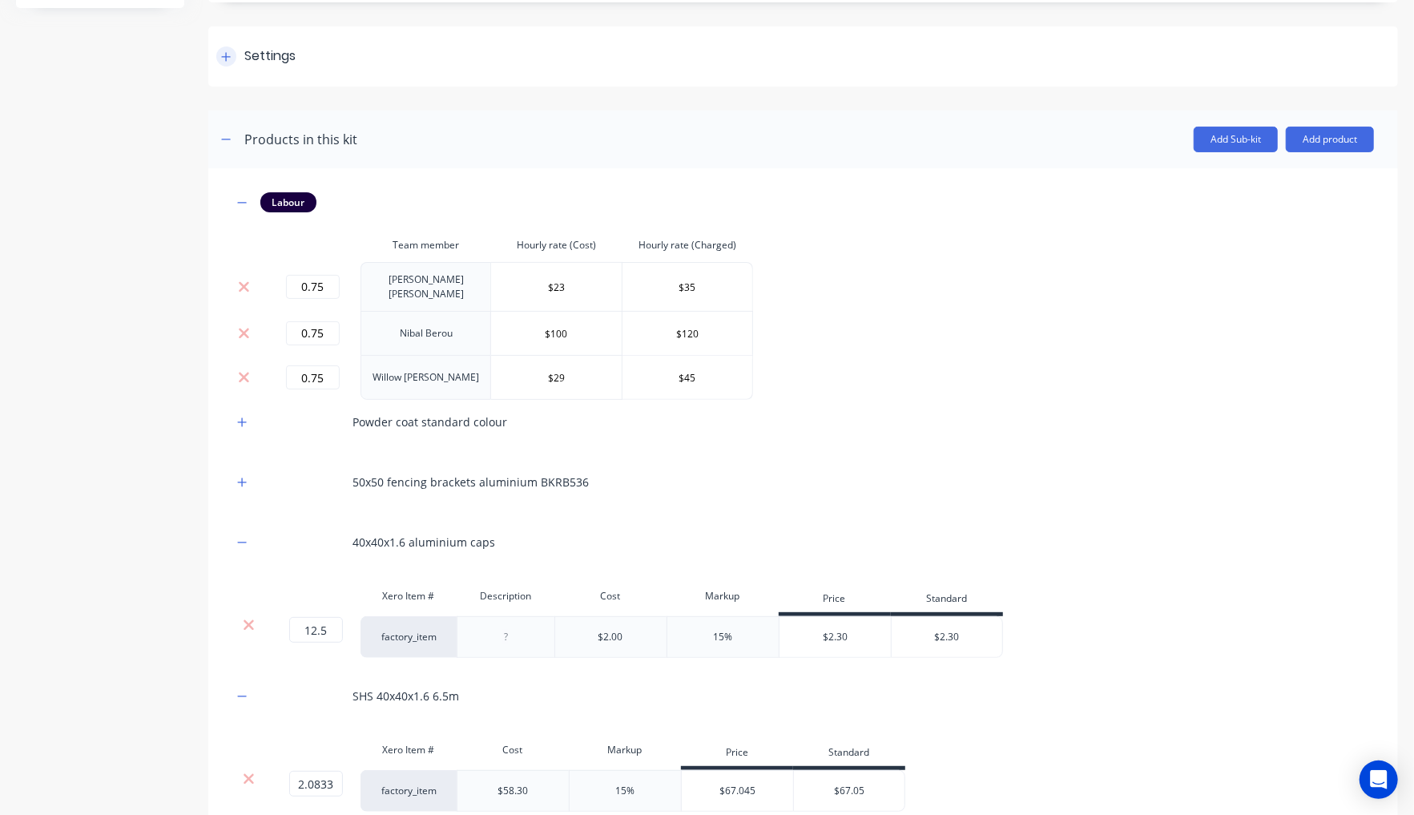
scroll to position [0, 0]
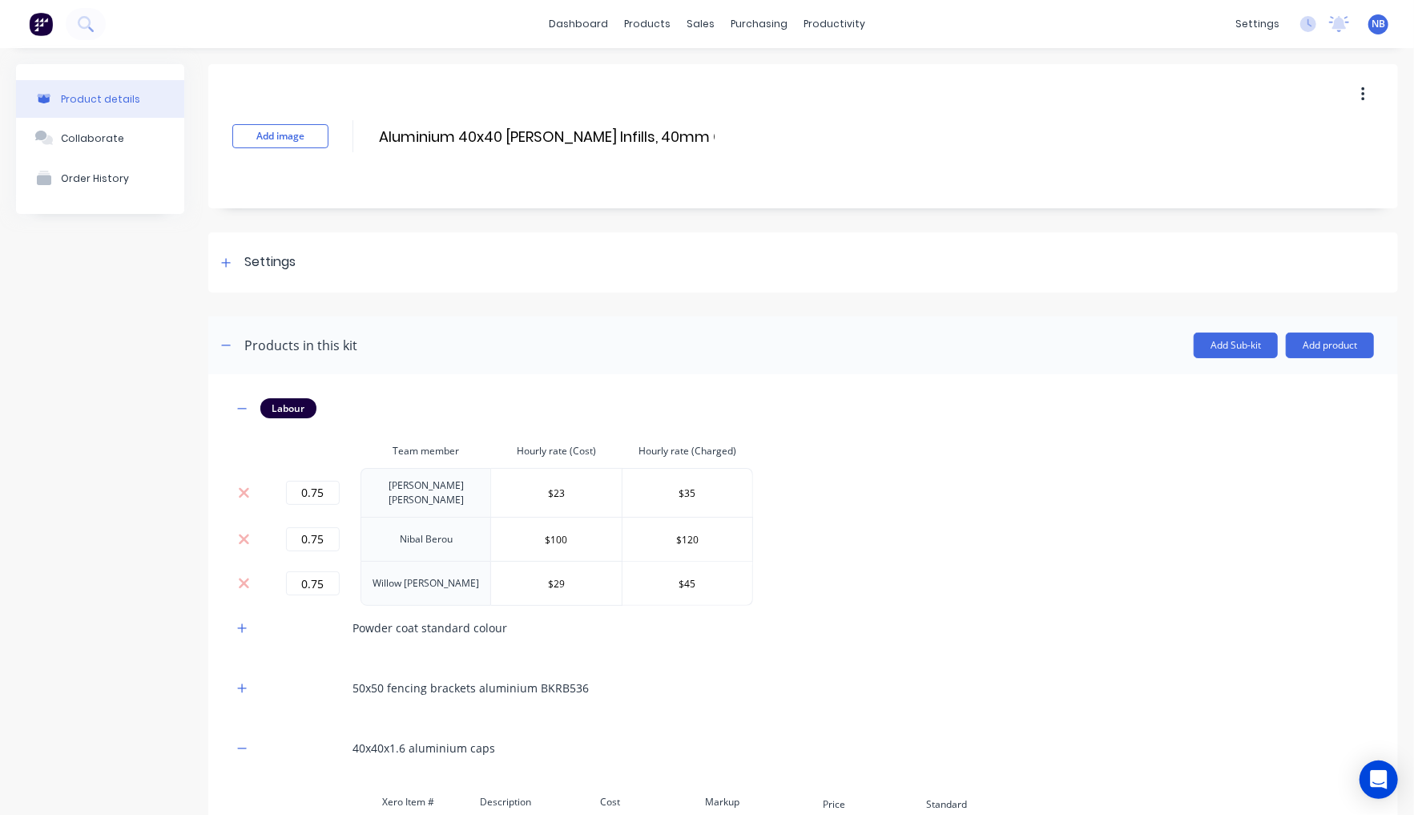
click at [205, 261] on div "Product details Collaborate Order History Add image Aluminium 40x40 Batten Infi…" at bounding box center [707, 670] width 1382 height 1213
click at [222, 241] on div "Settings" at bounding box center [803, 262] width 1190 height 60
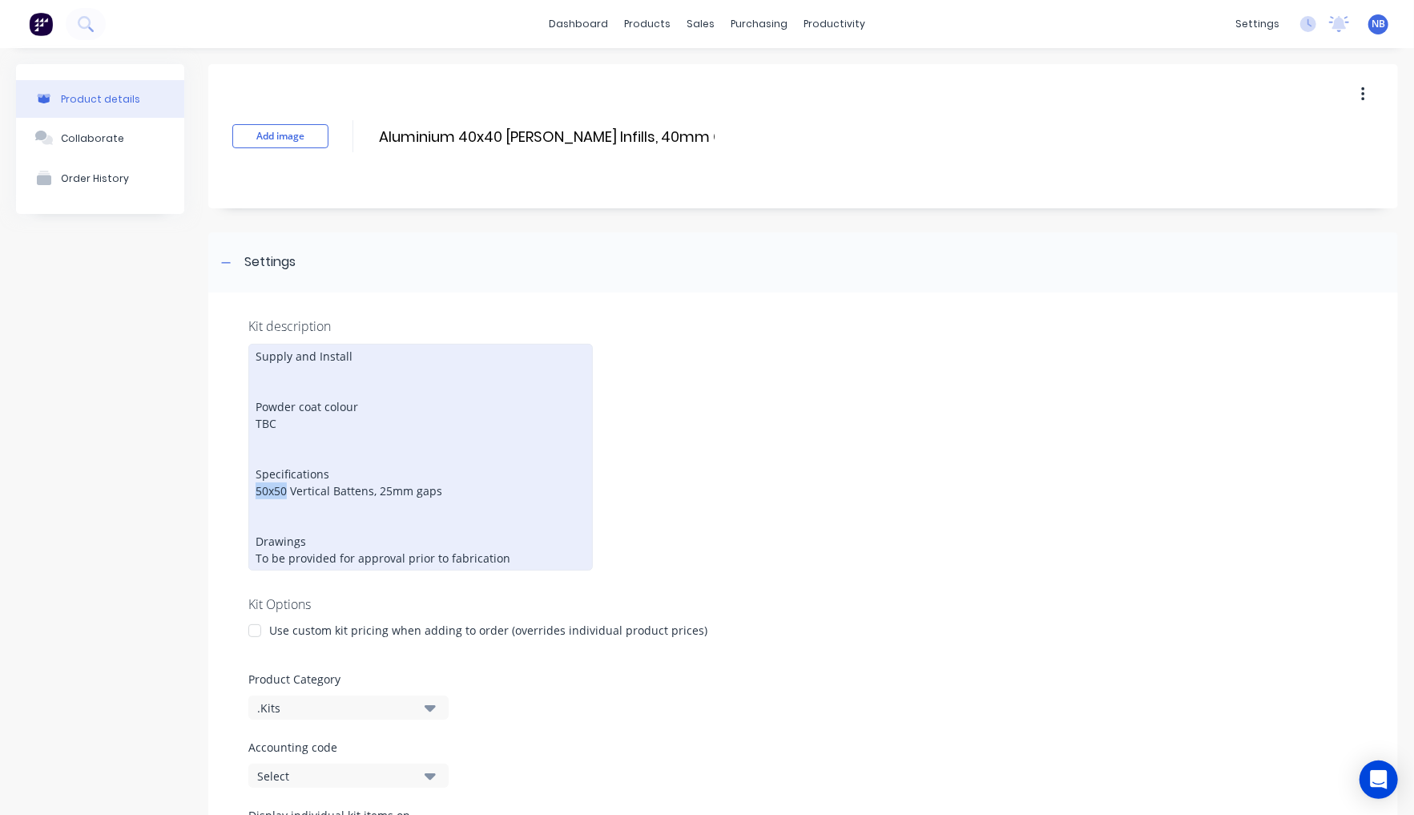
drag, startPoint x: 287, startPoint y: 488, endPoint x: 248, endPoint y: 481, distance: 39.9
click at [248, 482] on div "Supply and Install Powder coat colour TBC Specifications 50x50 Vertical Battens…" at bounding box center [420, 457] width 345 height 227
click at [394, 481] on div "Supply and Install Powder coat colour TBC Specifications 40x40 Vertical Battens…" at bounding box center [420, 457] width 345 height 227
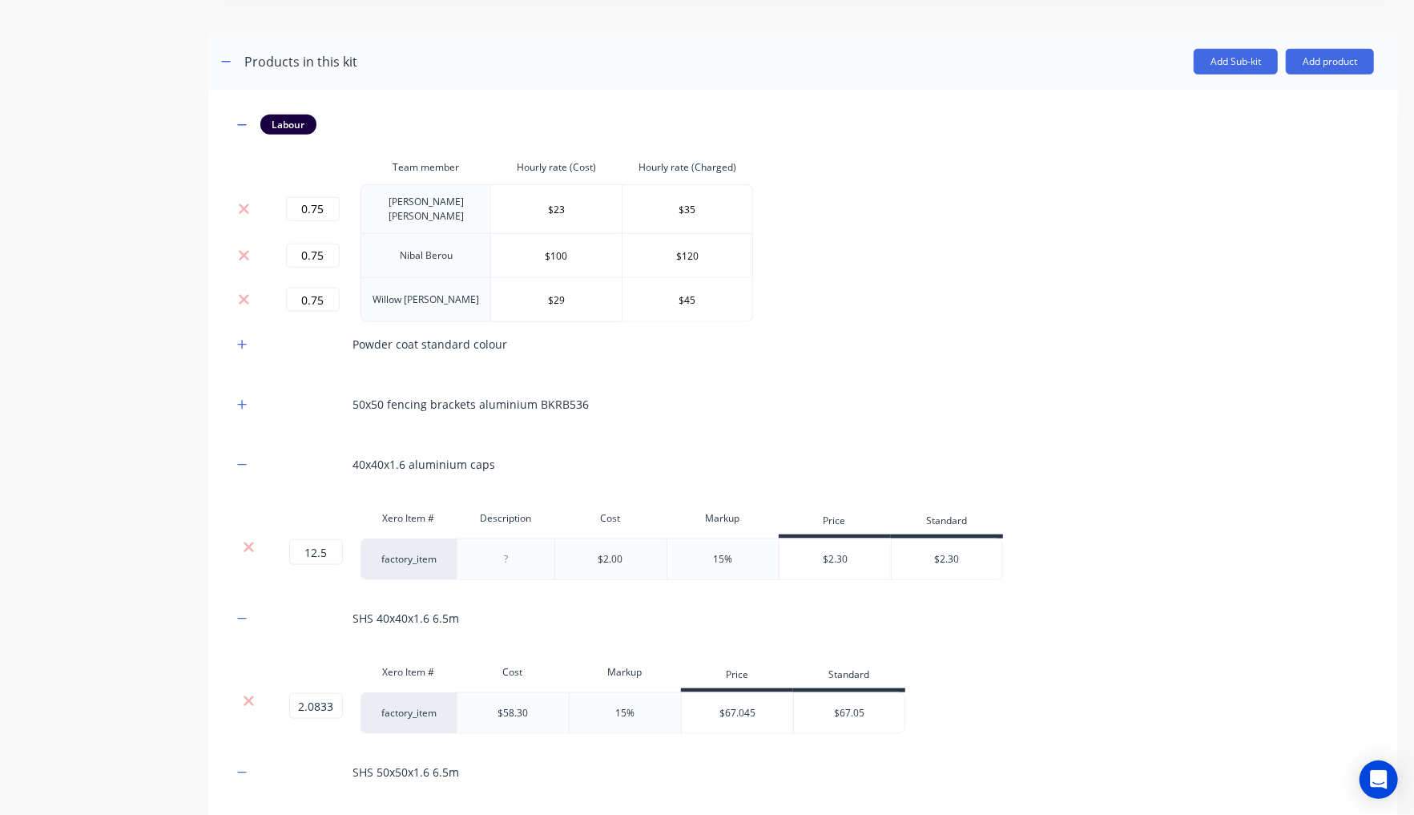
scroll to position [1152, 0]
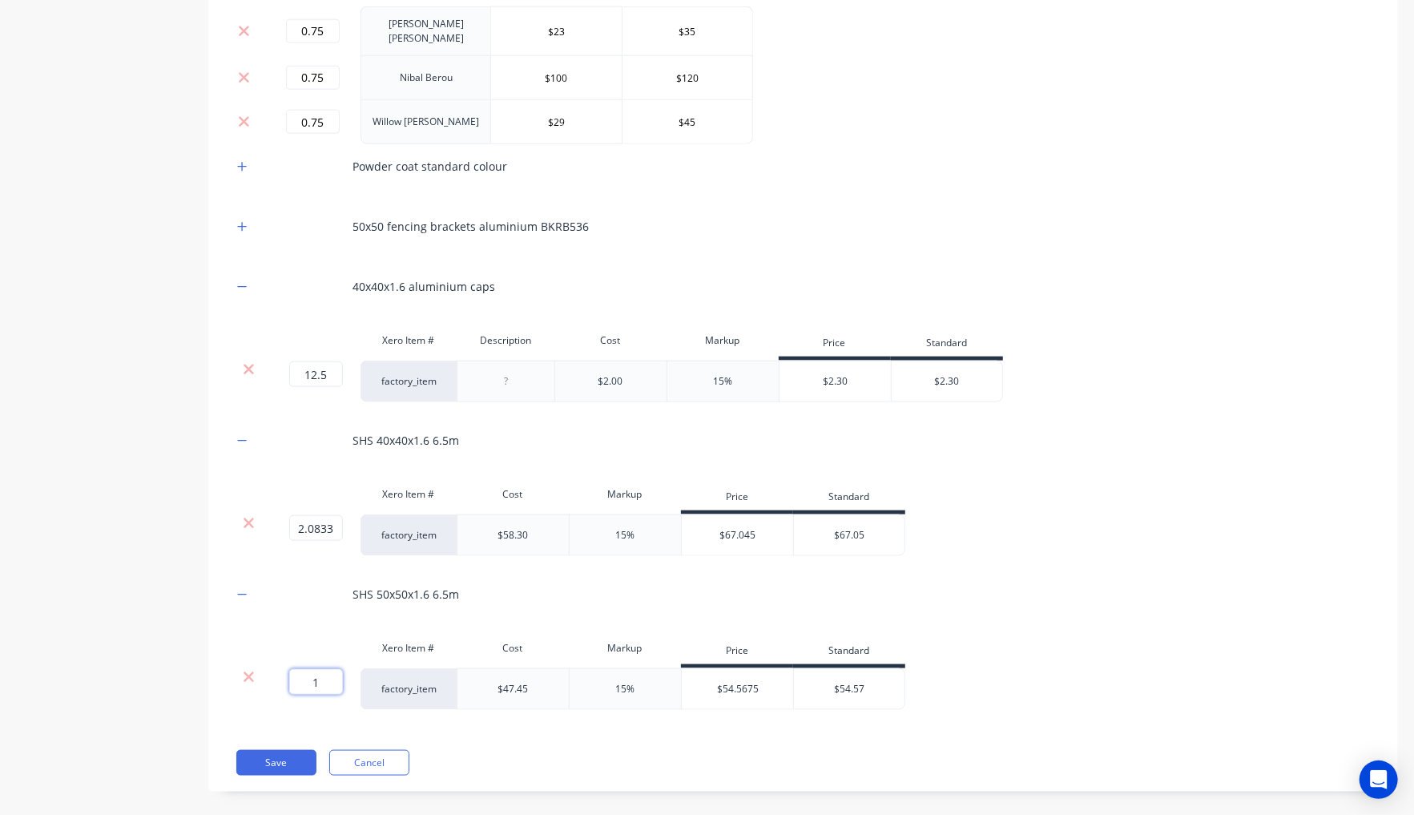
drag, startPoint x: 331, startPoint y: 671, endPoint x: 269, endPoint y: 651, distance: 64.9
click at [277, 669] on div "1 1 ?" at bounding box center [295, 682] width 36 height 26
paste input "0.3076923"
type input "0.30769231"
drag, startPoint x: 91, startPoint y: 585, endPoint x: 66, endPoint y: 591, distance: 25.7
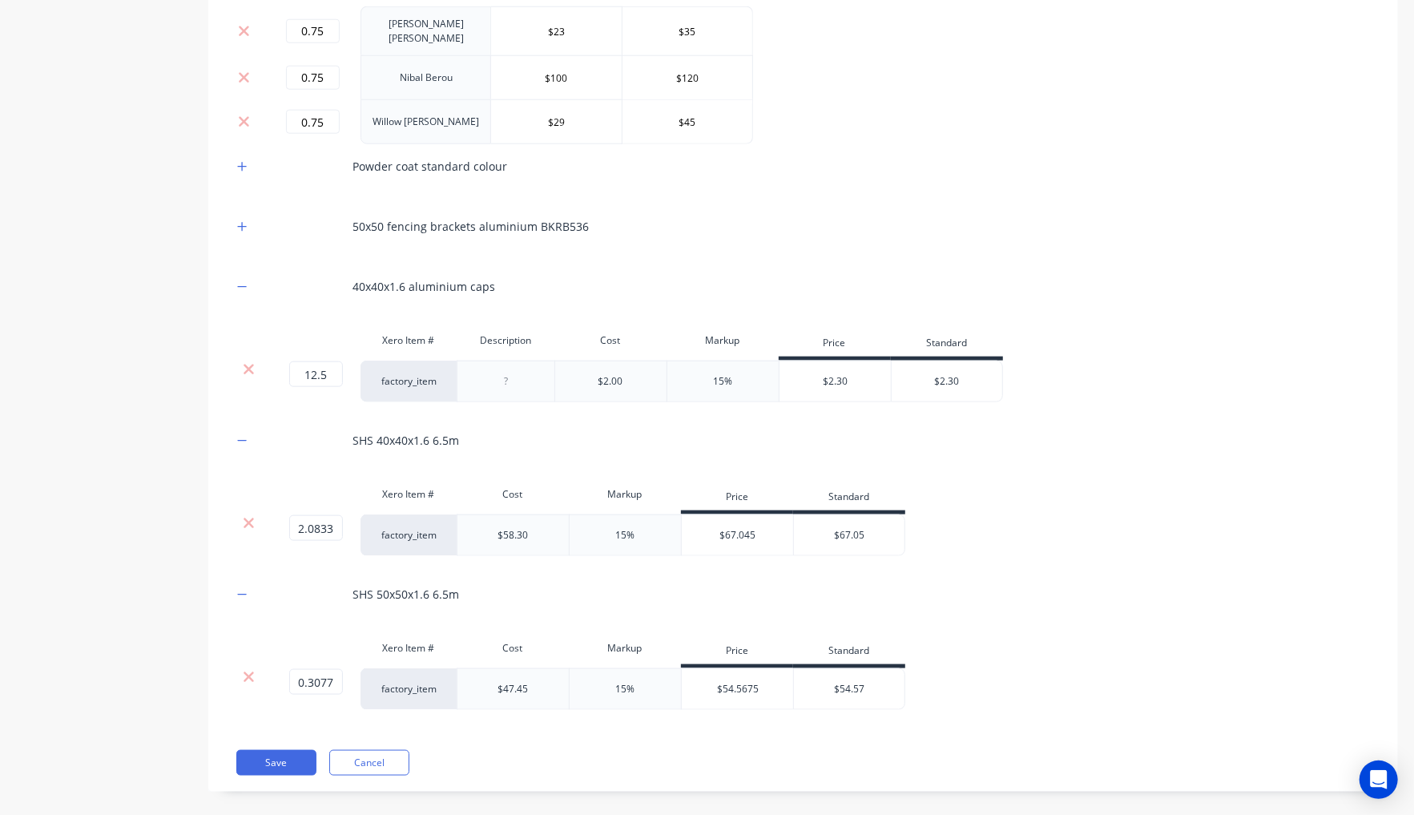
click at [276, 752] on button "Save" at bounding box center [276, 763] width 80 height 26
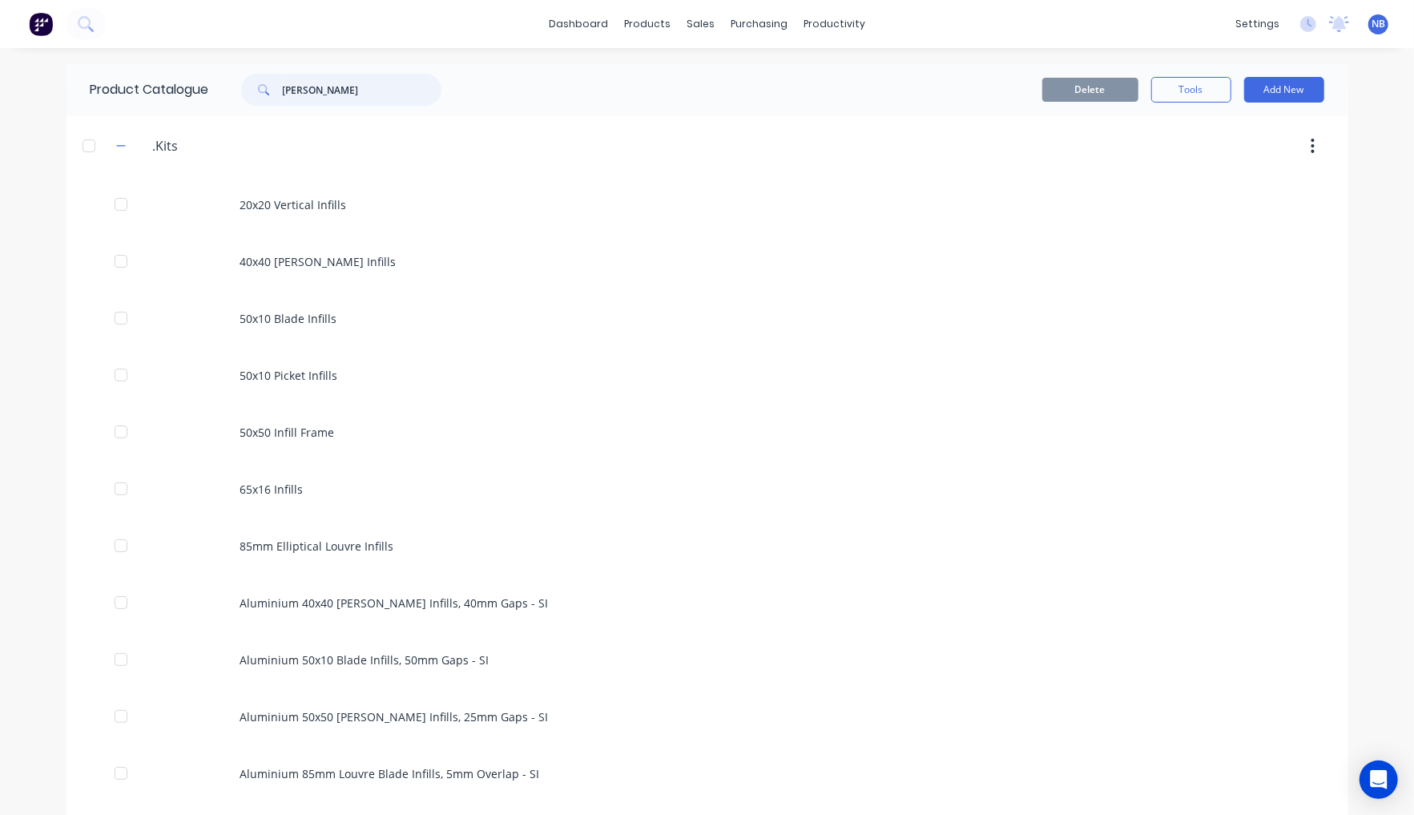
drag, startPoint x: 324, startPoint y: 95, endPoint x: 235, endPoint y: 71, distance: 92.7
click at [235, 71] on div "Product Catalogue batten" at bounding box center [274, 89] width 415 height 51
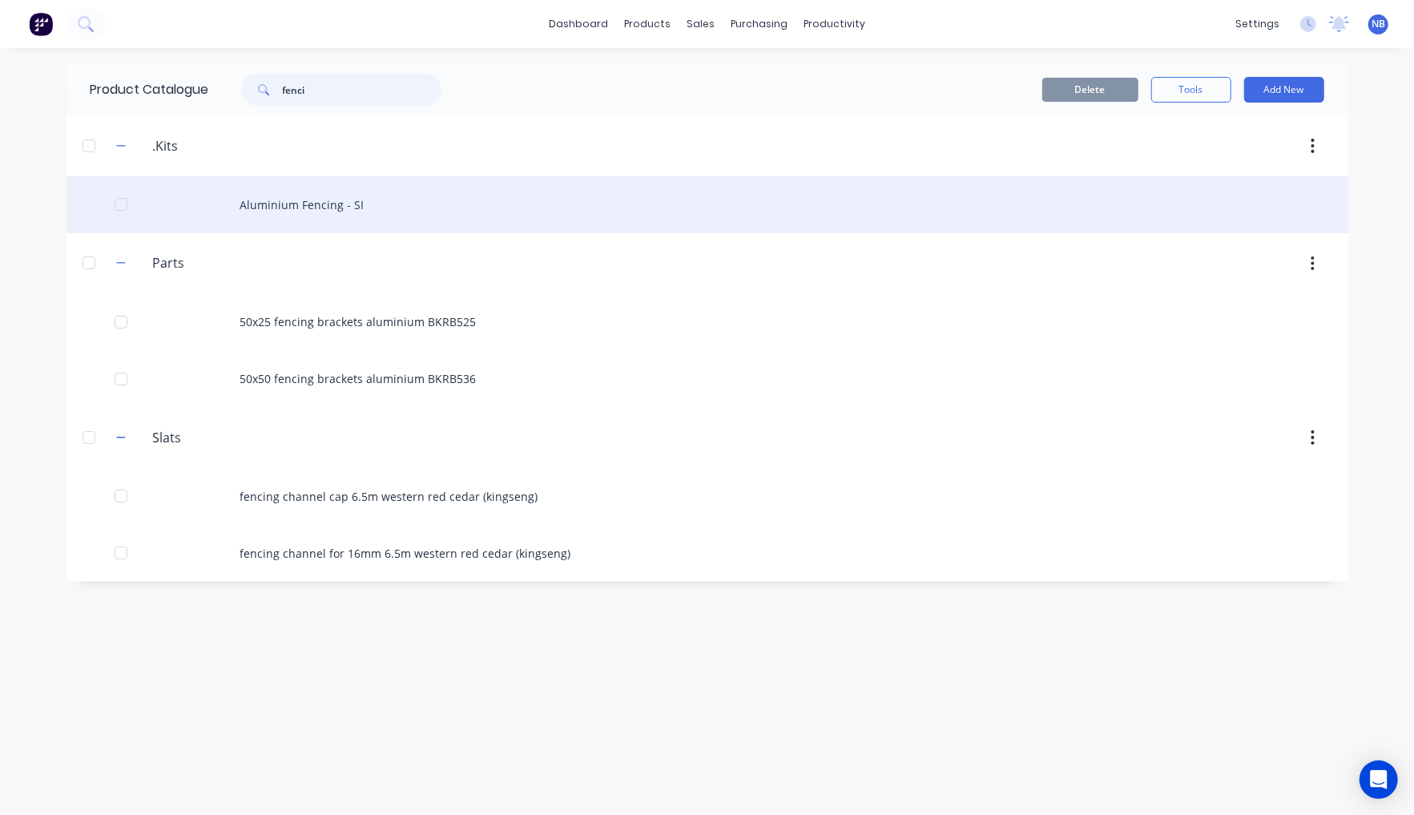
type input "fenci"
click at [386, 222] on div "Aluminium Fencing - SI" at bounding box center [708, 204] width 1282 height 57
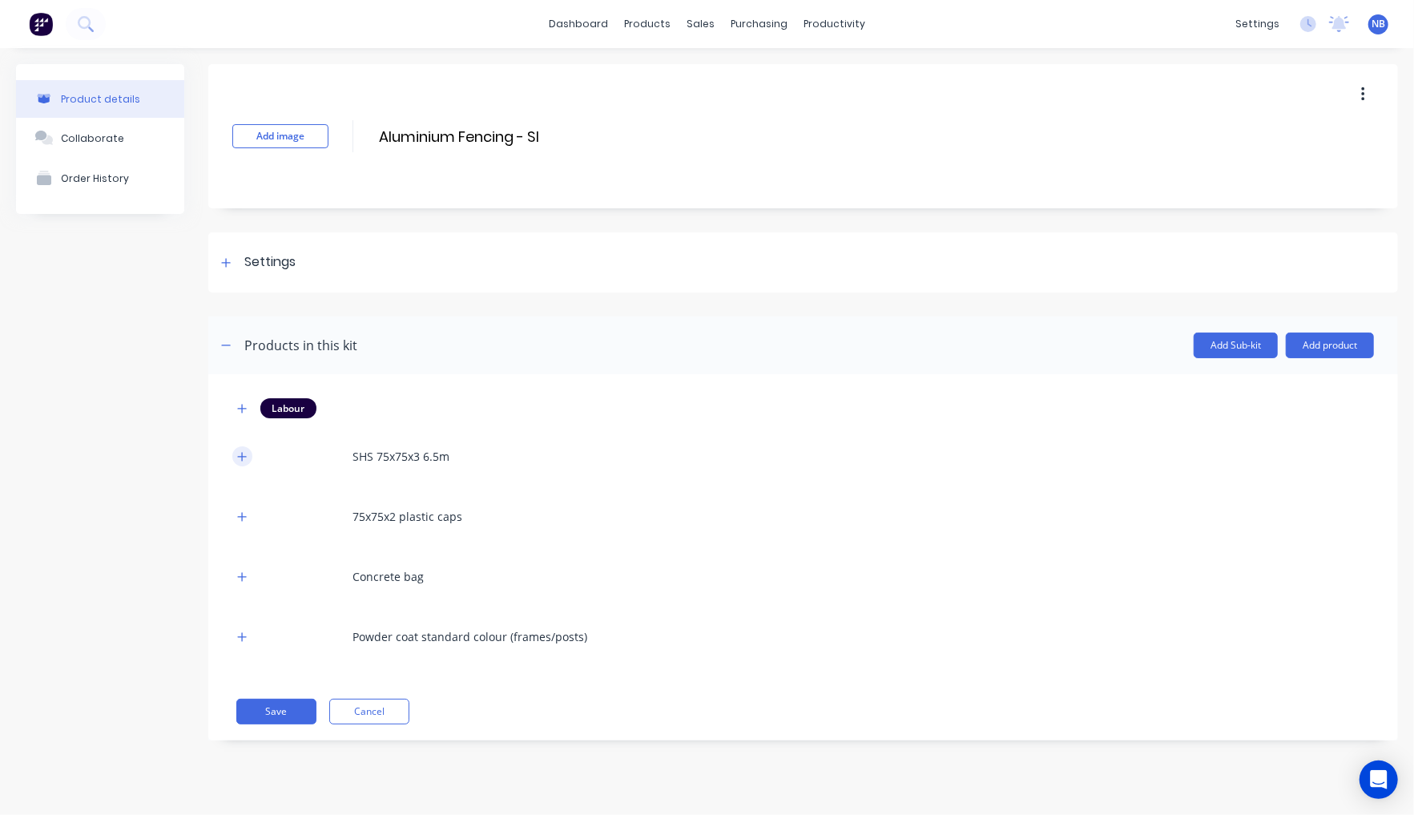
click at [236, 456] on button "button" at bounding box center [242, 456] width 20 height 20
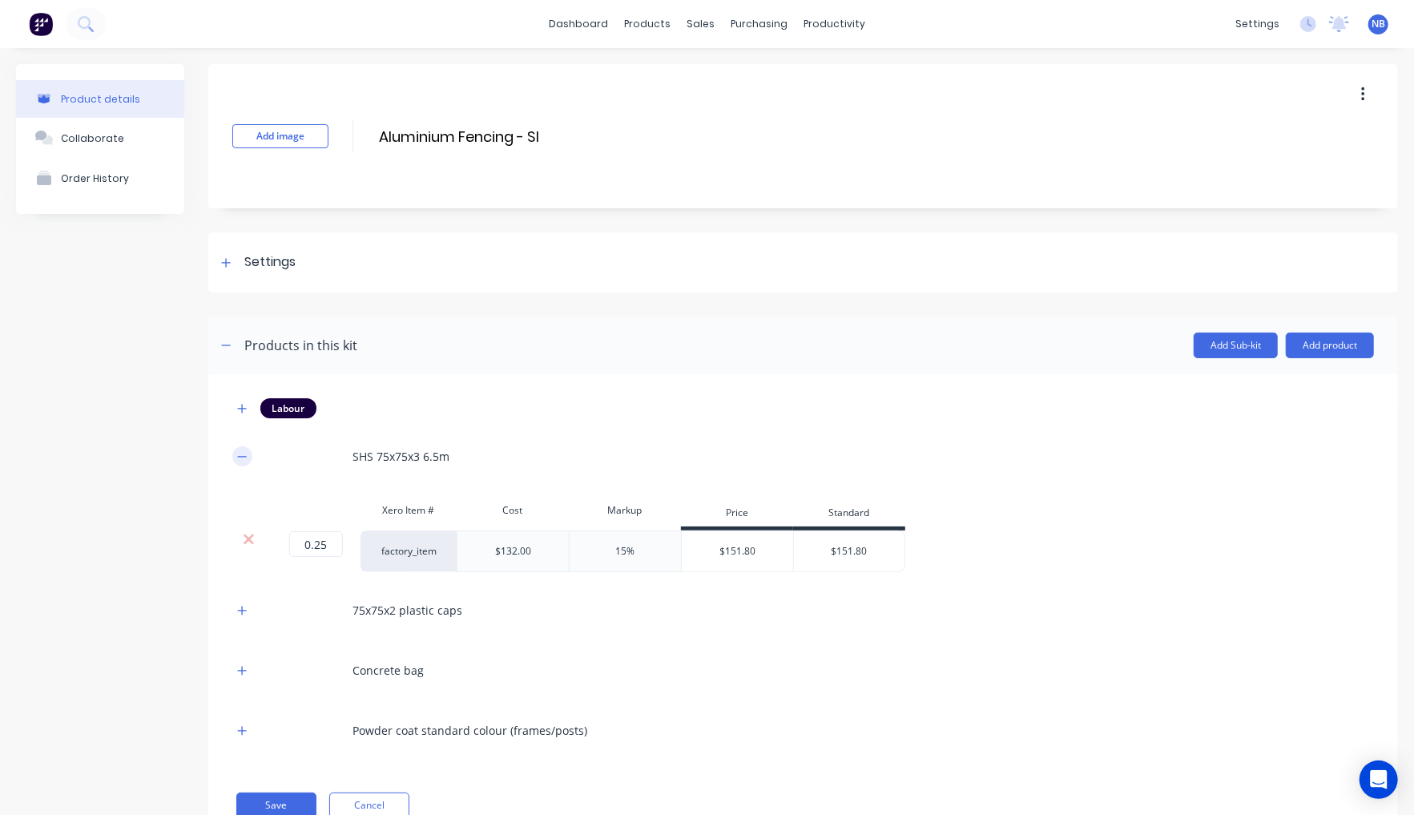
click at [236, 456] on button "button" at bounding box center [242, 456] width 20 height 20
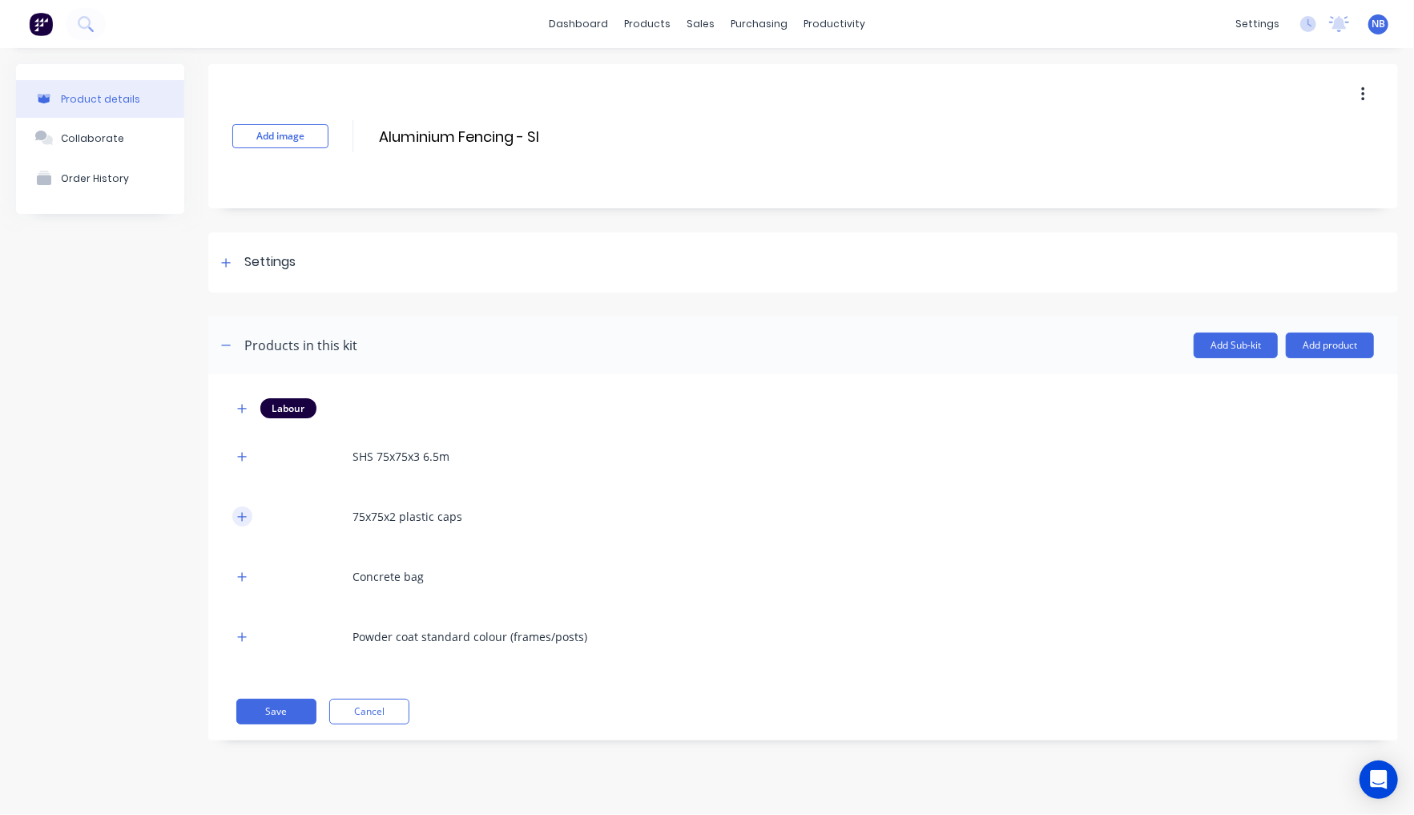
click at [239, 513] on icon "button" at bounding box center [242, 516] width 10 height 11
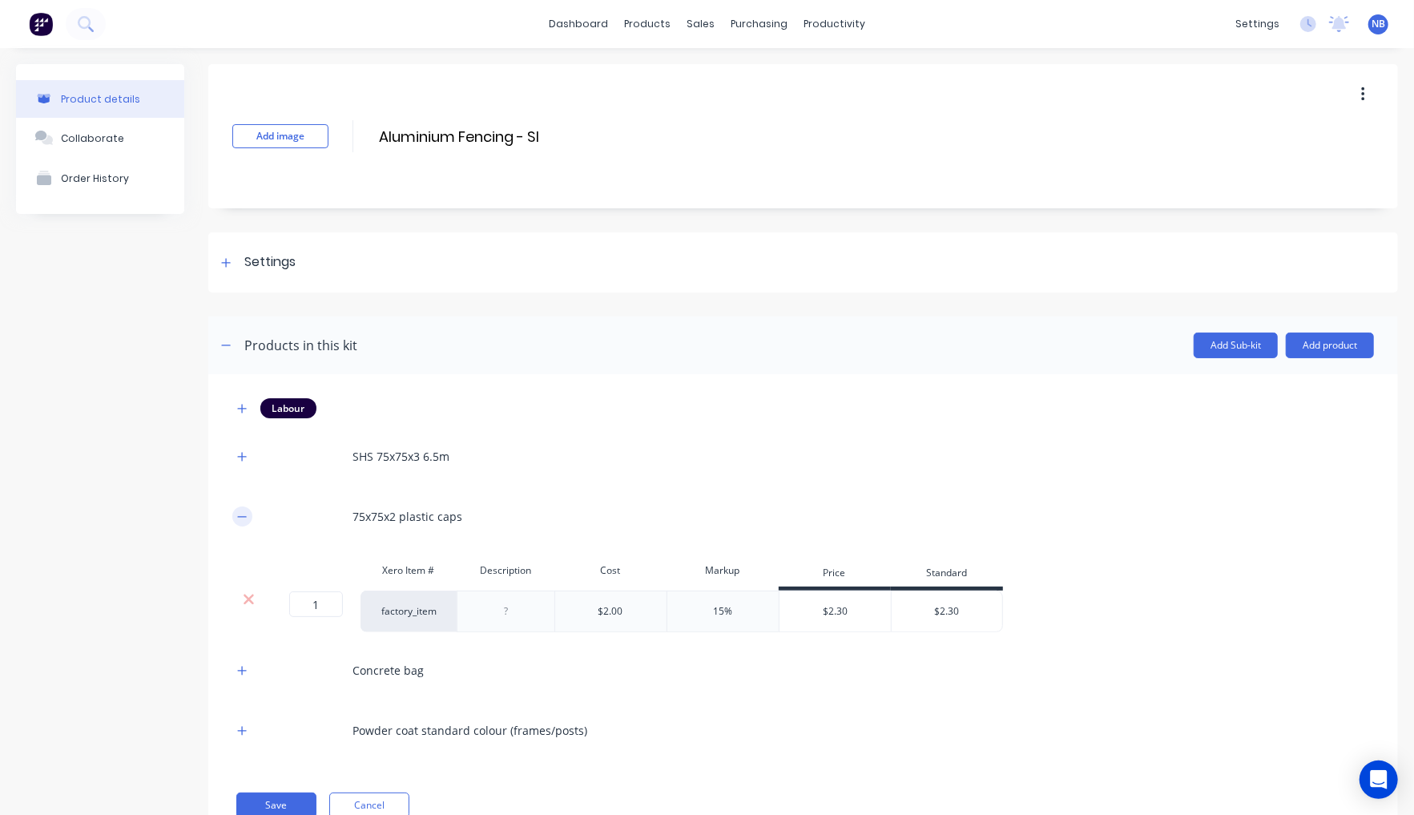
click at [241, 511] on icon "button" at bounding box center [242, 516] width 10 height 11
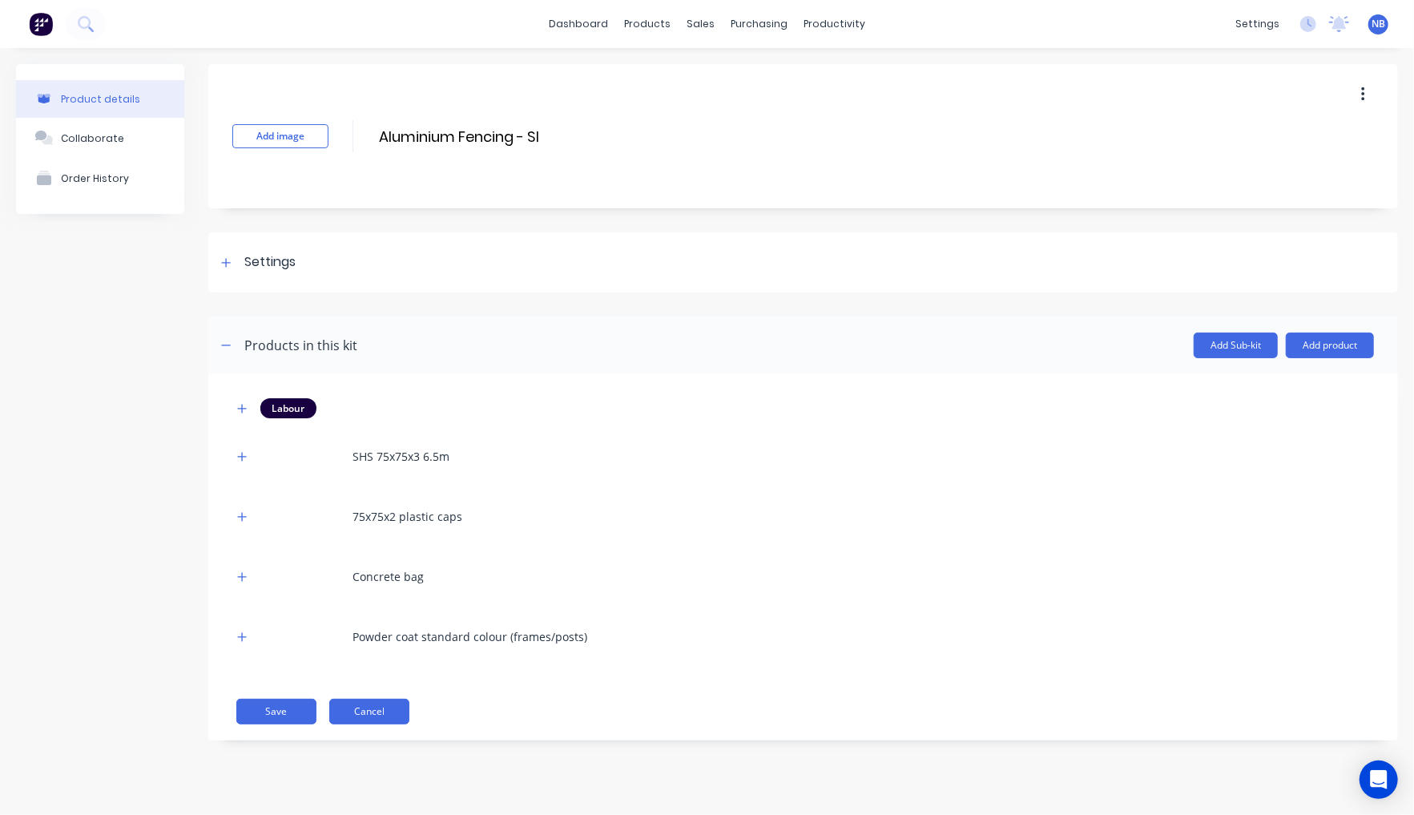
click at [373, 710] on button "Cancel" at bounding box center [369, 712] width 80 height 26
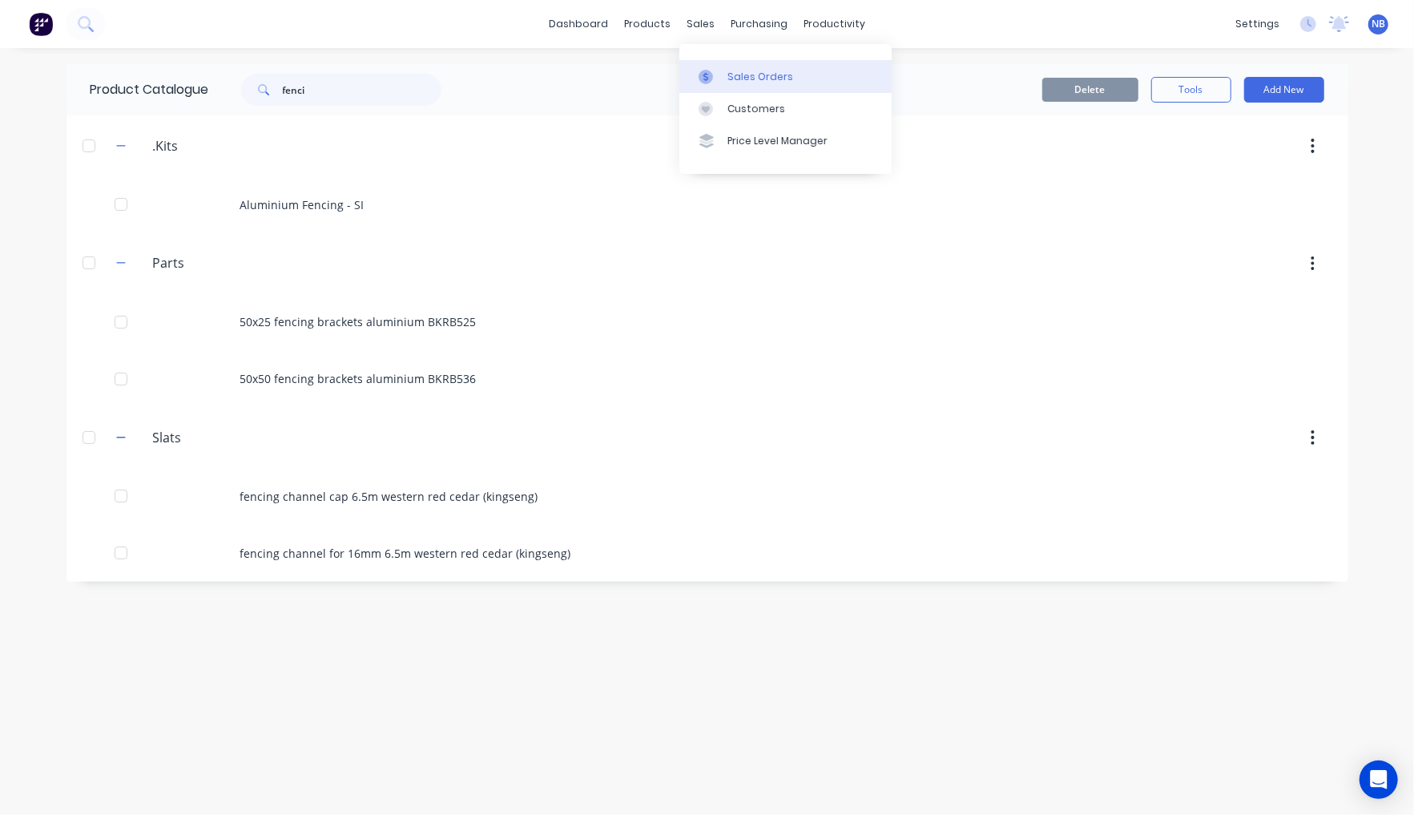
click at [711, 71] on icon at bounding box center [706, 77] width 14 height 14
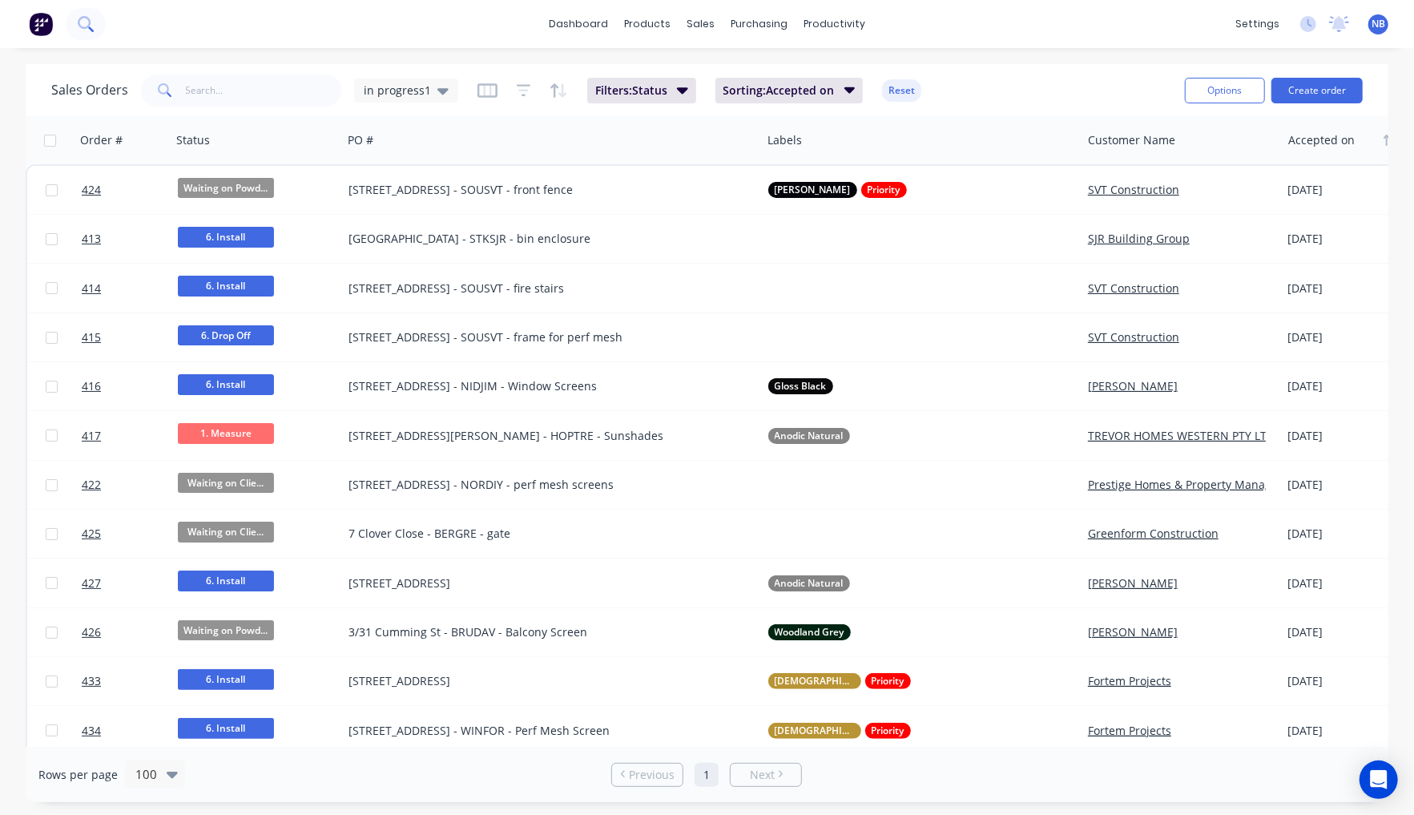
click at [100, 32] on button at bounding box center [86, 24] width 40 height 32
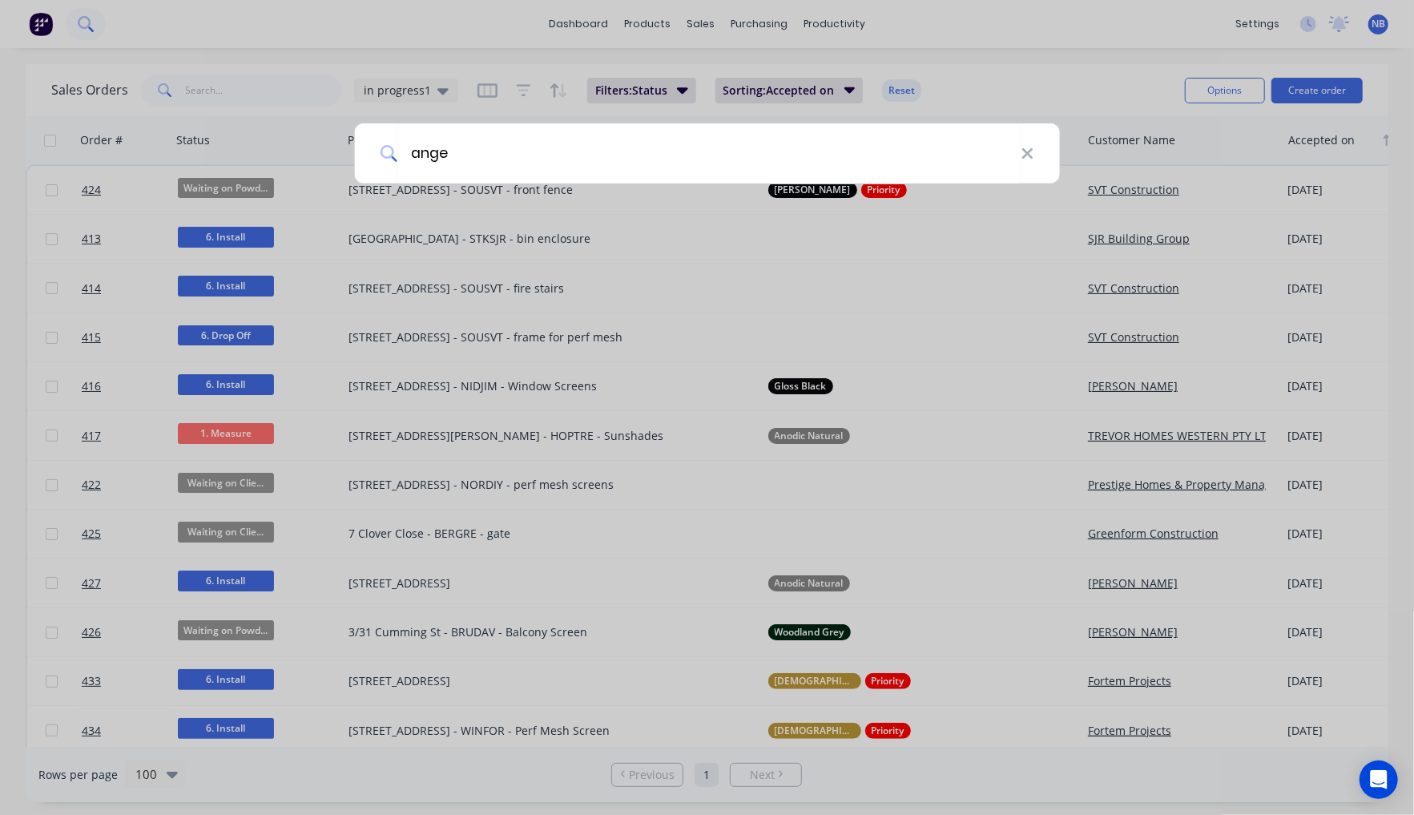
type input "angel"
type input "[PERSON_NAME]"
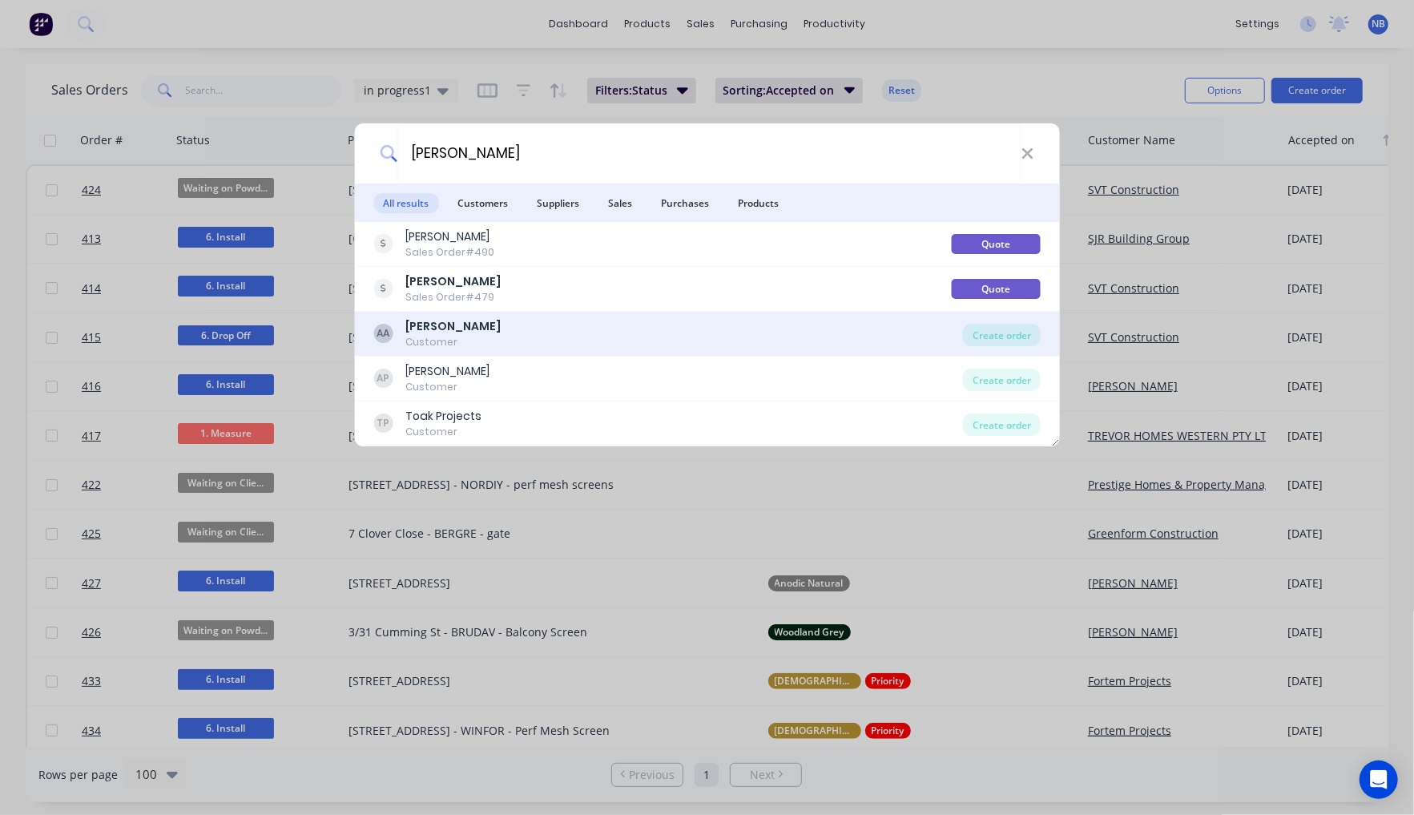
click at [479, 335] on div "AA Angelo Customer" at bounding box center [668, 333] width 590 height 31
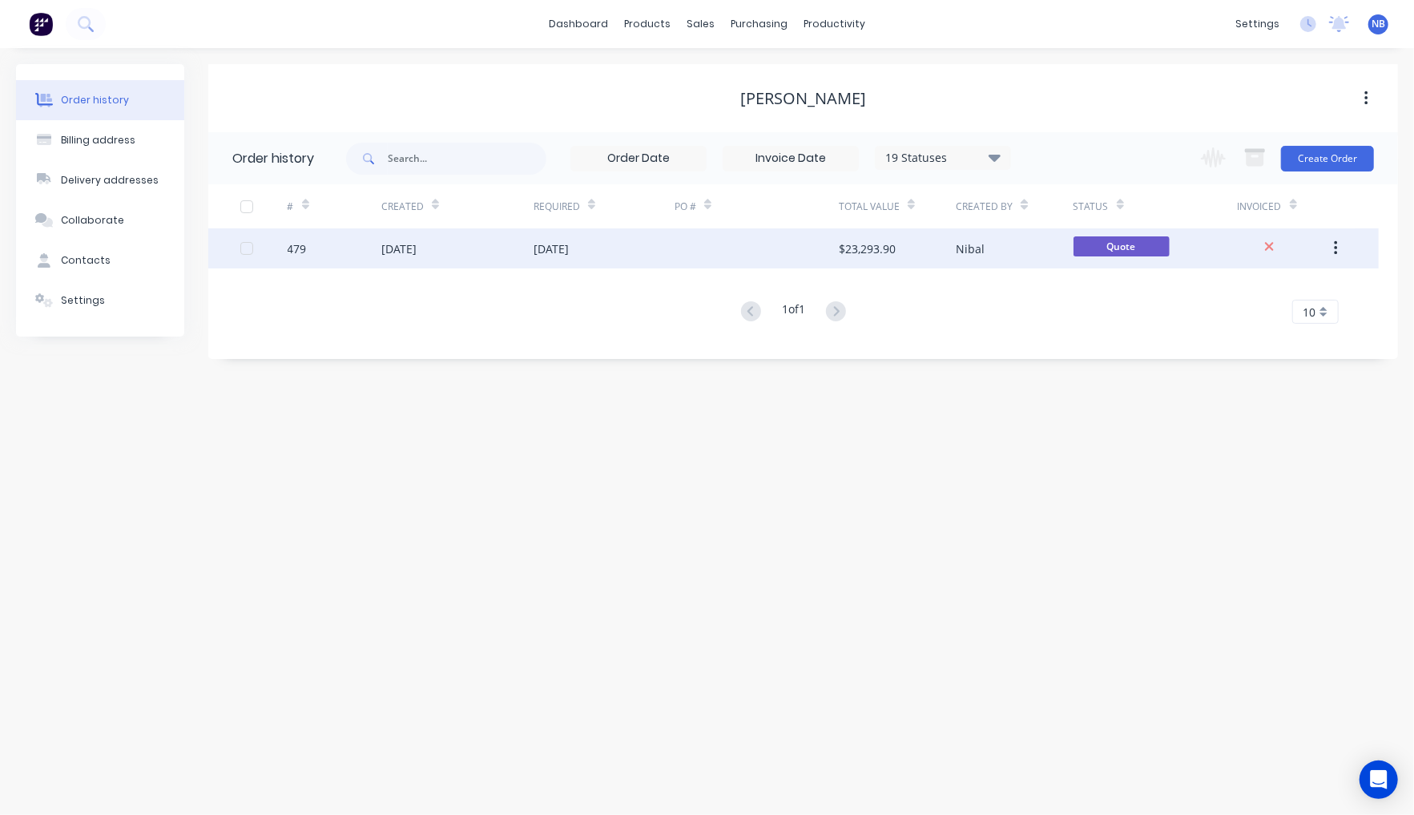
click at [445, 256] on div "[DATE]" at bounding box center [457, 248] width 152 height 40
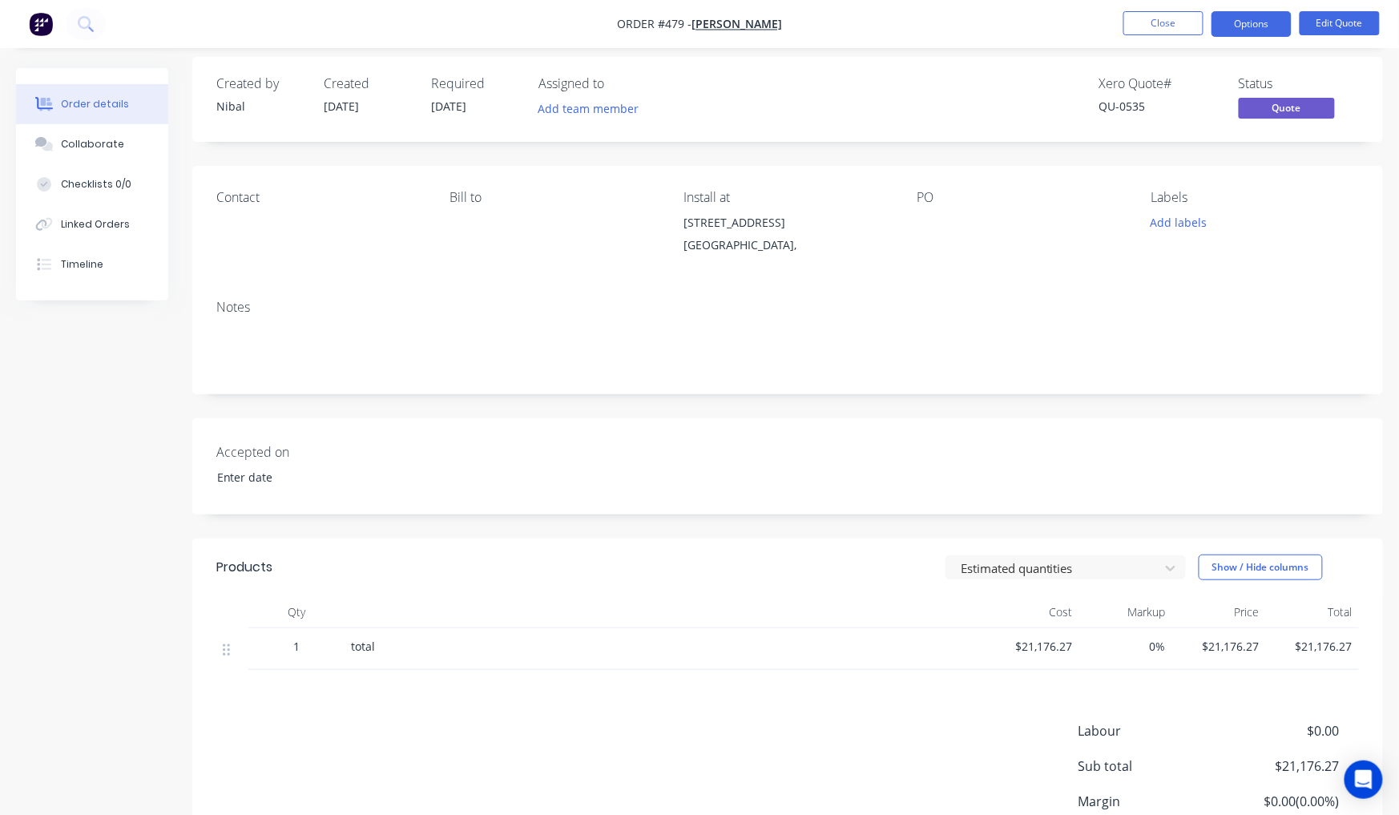
scroll to position [8, 0]
click at [1242, 28] on button "Options" at bounding box center [1251, 24] width 80 height 26
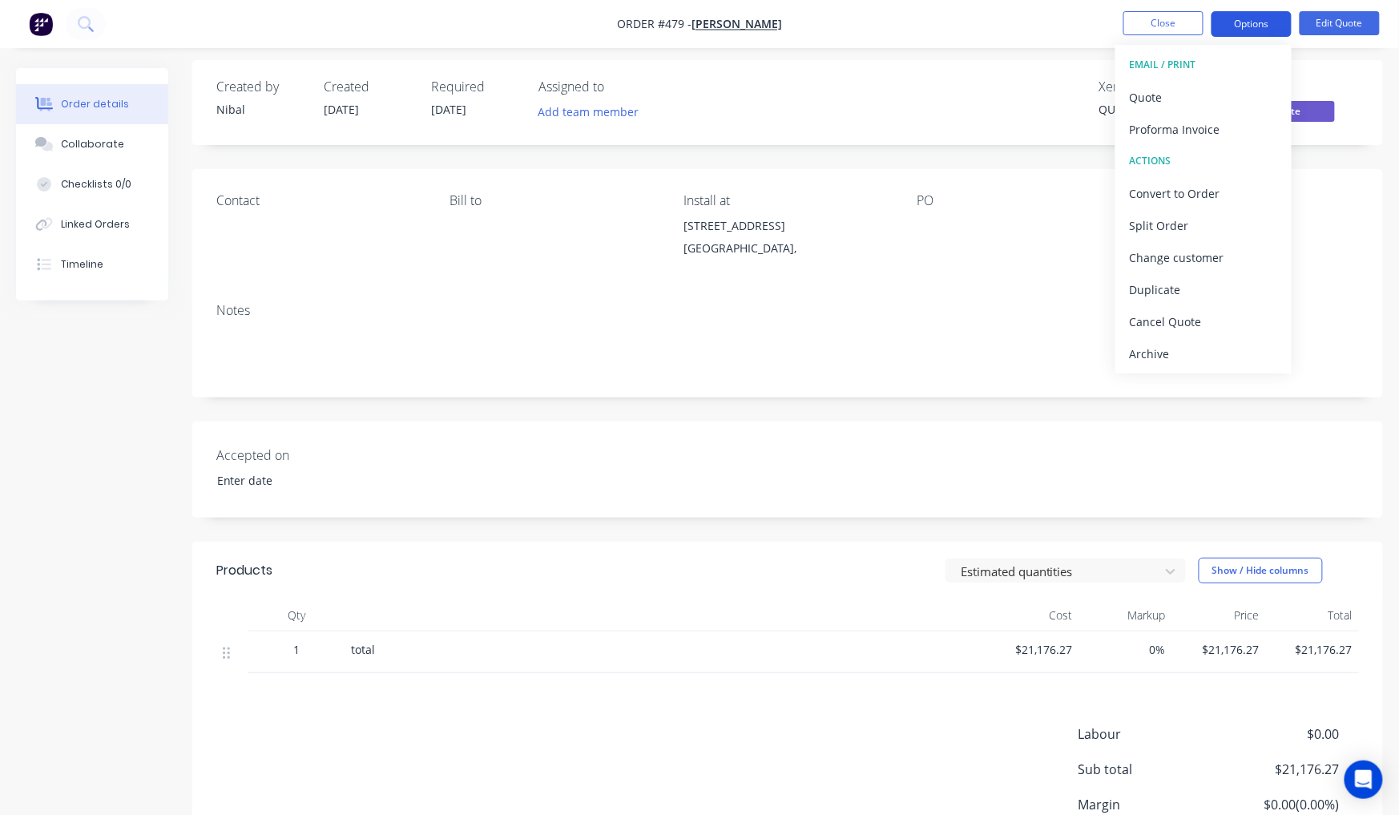
click at [1242, 28] on button "Options" at bounding box center [1251, 24] width 80 height 26
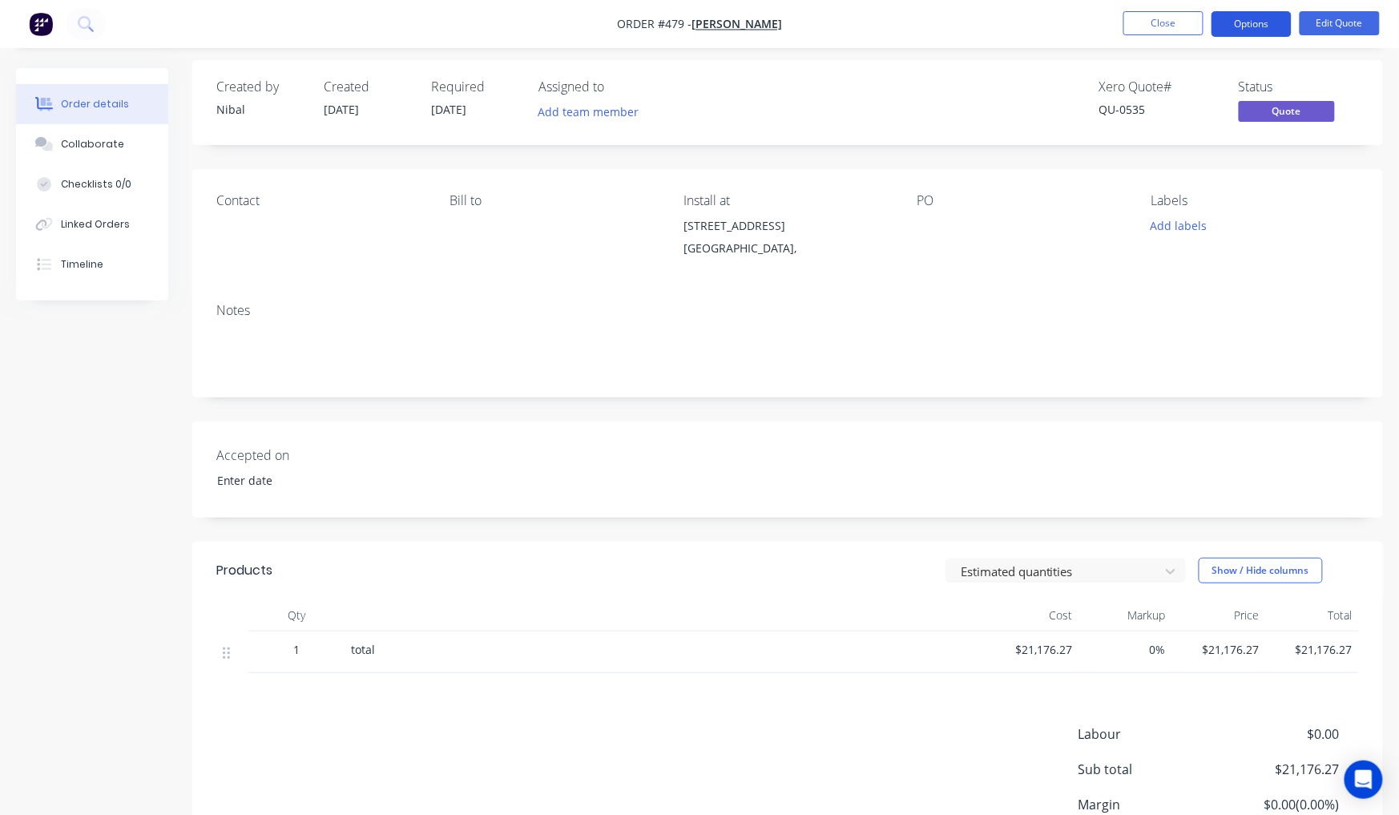
click at [1255, 21] on button "Options" at bounding box center [1251, 24] width 80 height 26
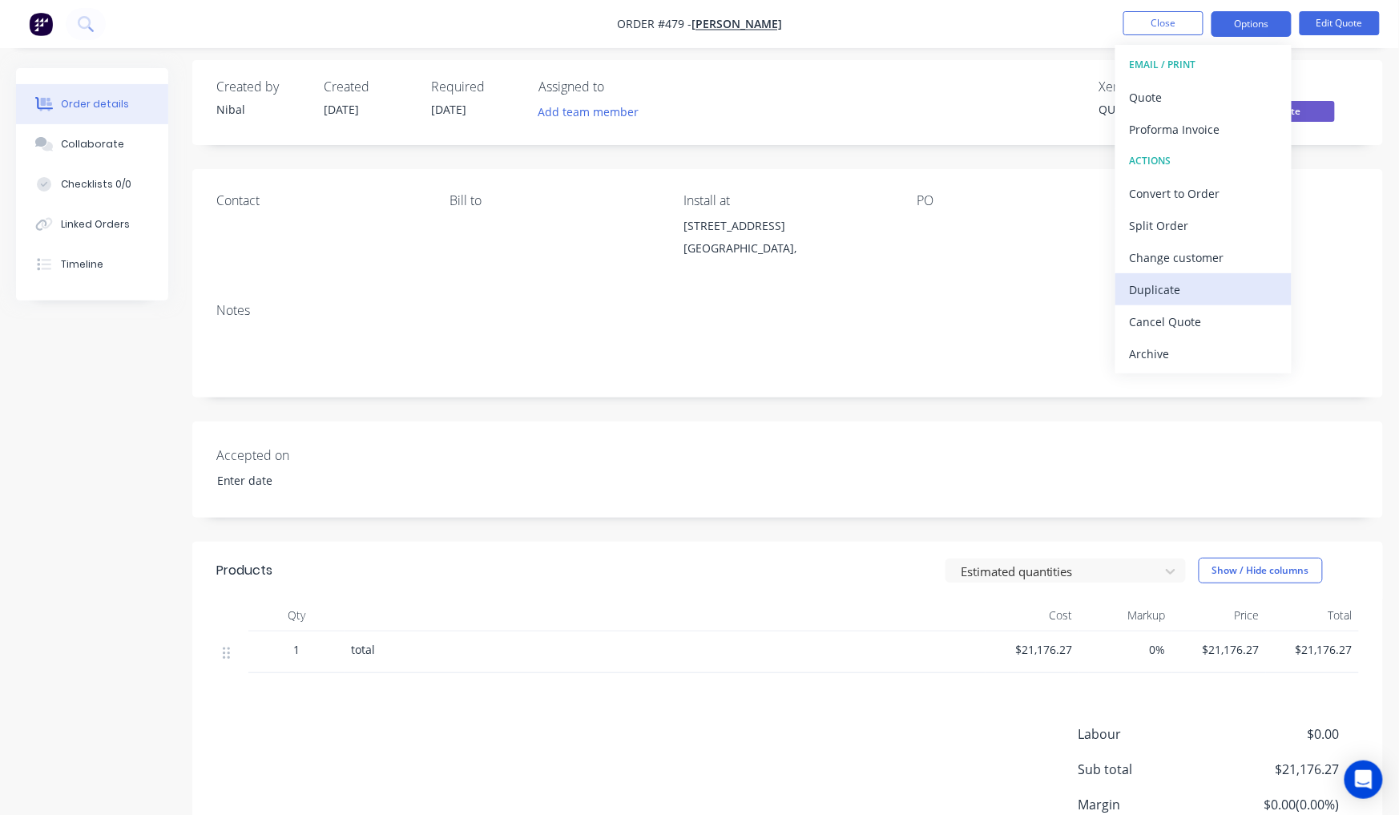
click at [1191, 289] on div "Duplicate" at bounding box center [1203, 289] width 147 height 23
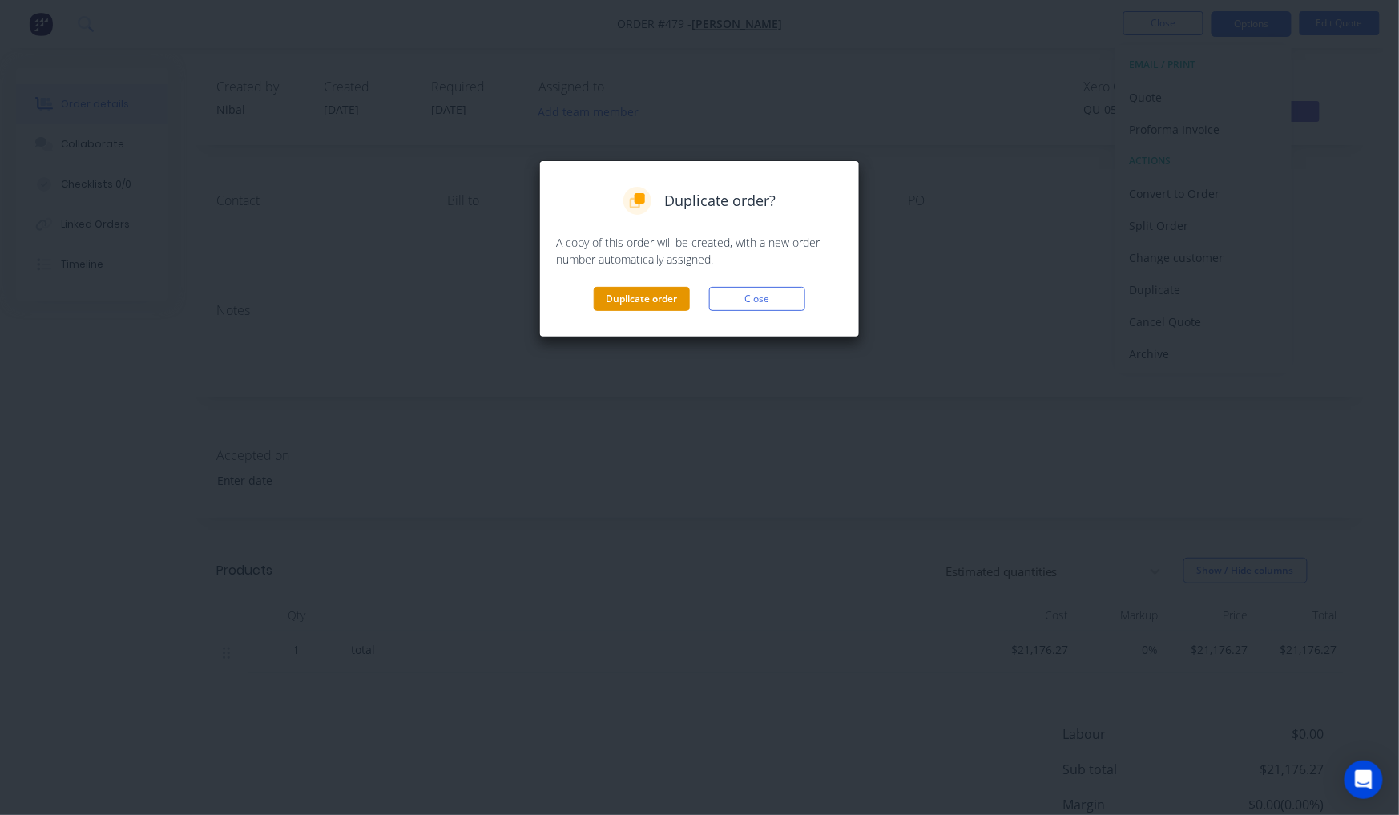
click at [679, 292] on button "Duplicate order" at bounding box center [642, 299] width 96 height 24
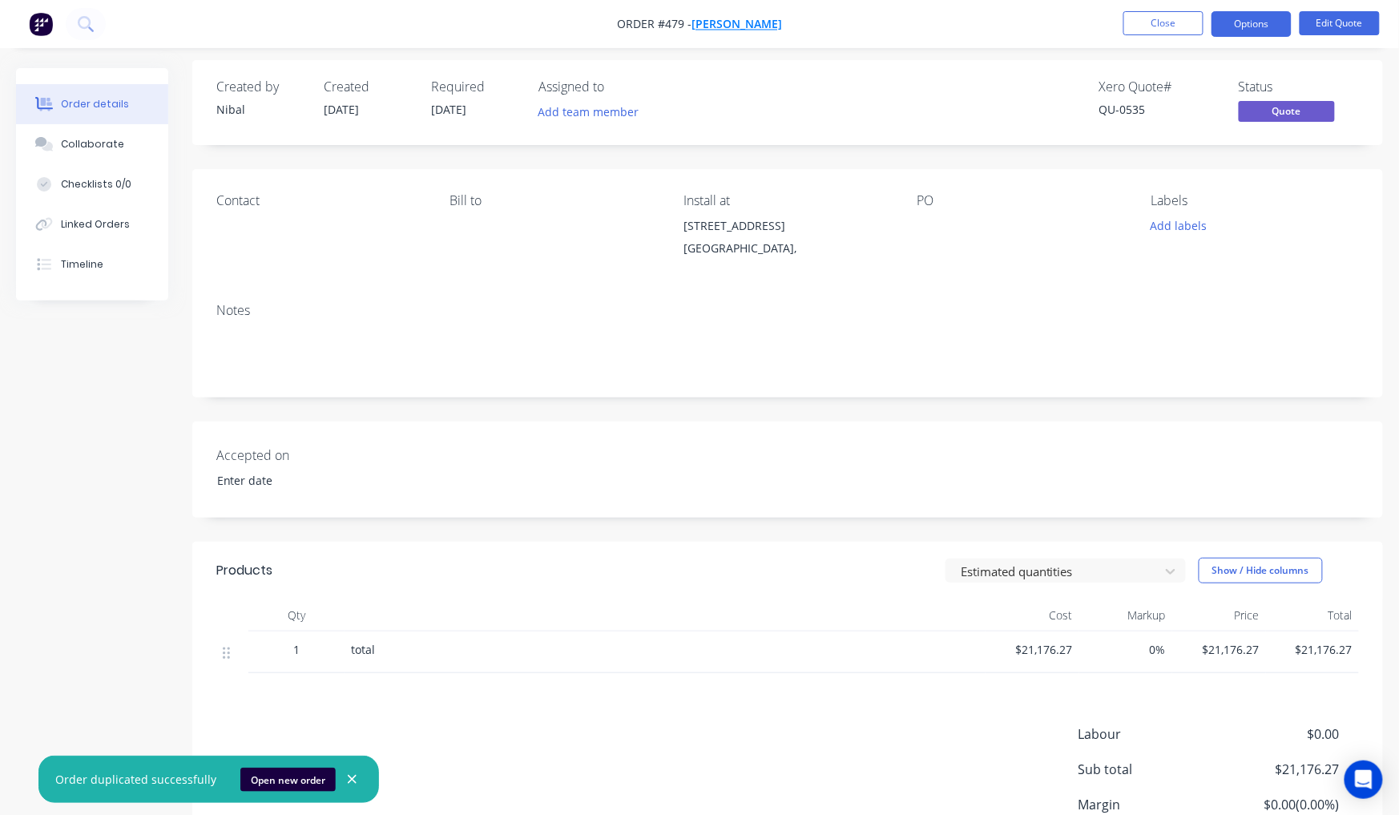
click at [735, 18] on span "[PERSON_NAME]" at bounding box center [736, 24] width 91 height 15
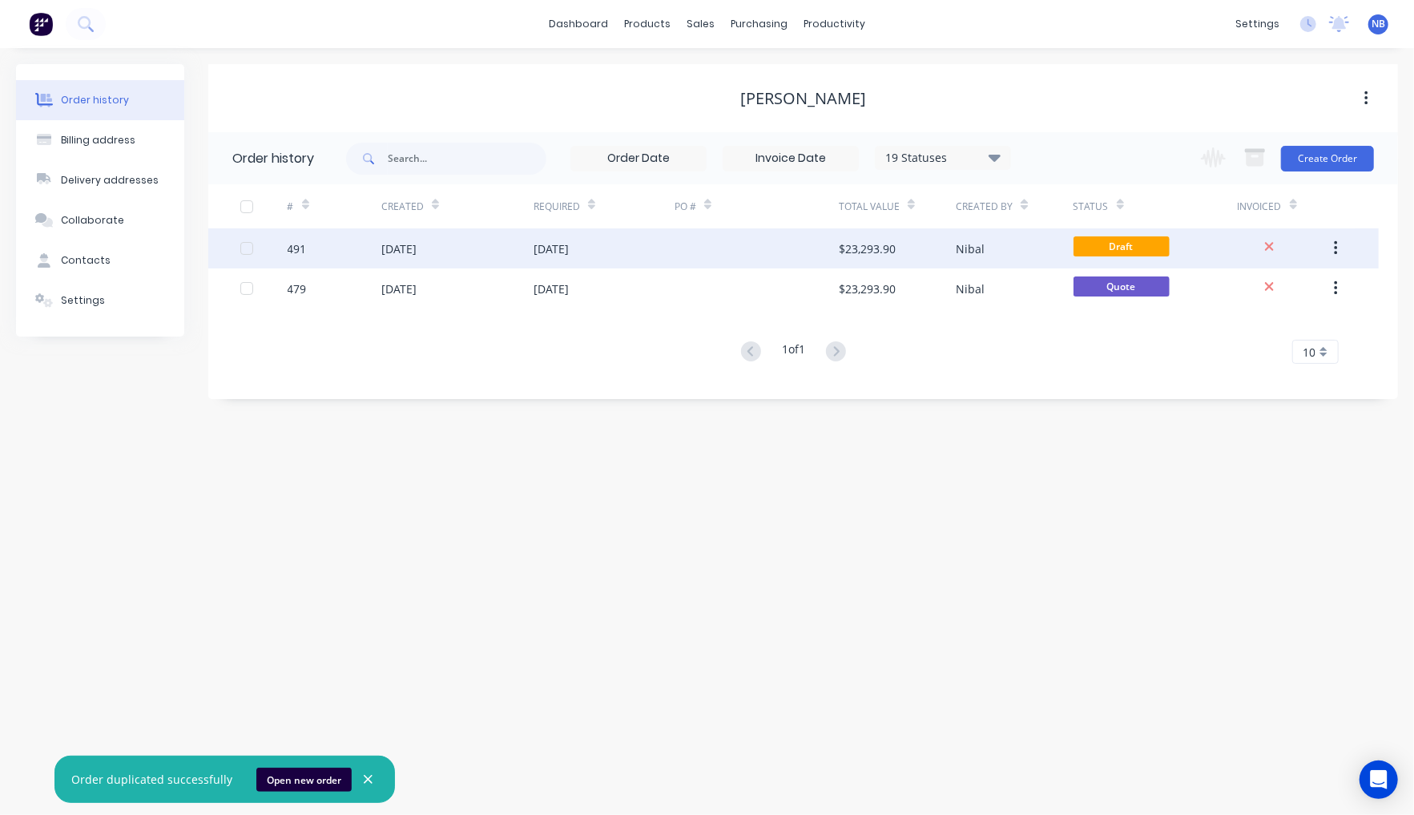
click at [503, 255] on div "[DATE]" at bounding box center [457, 248] width 152 height 40
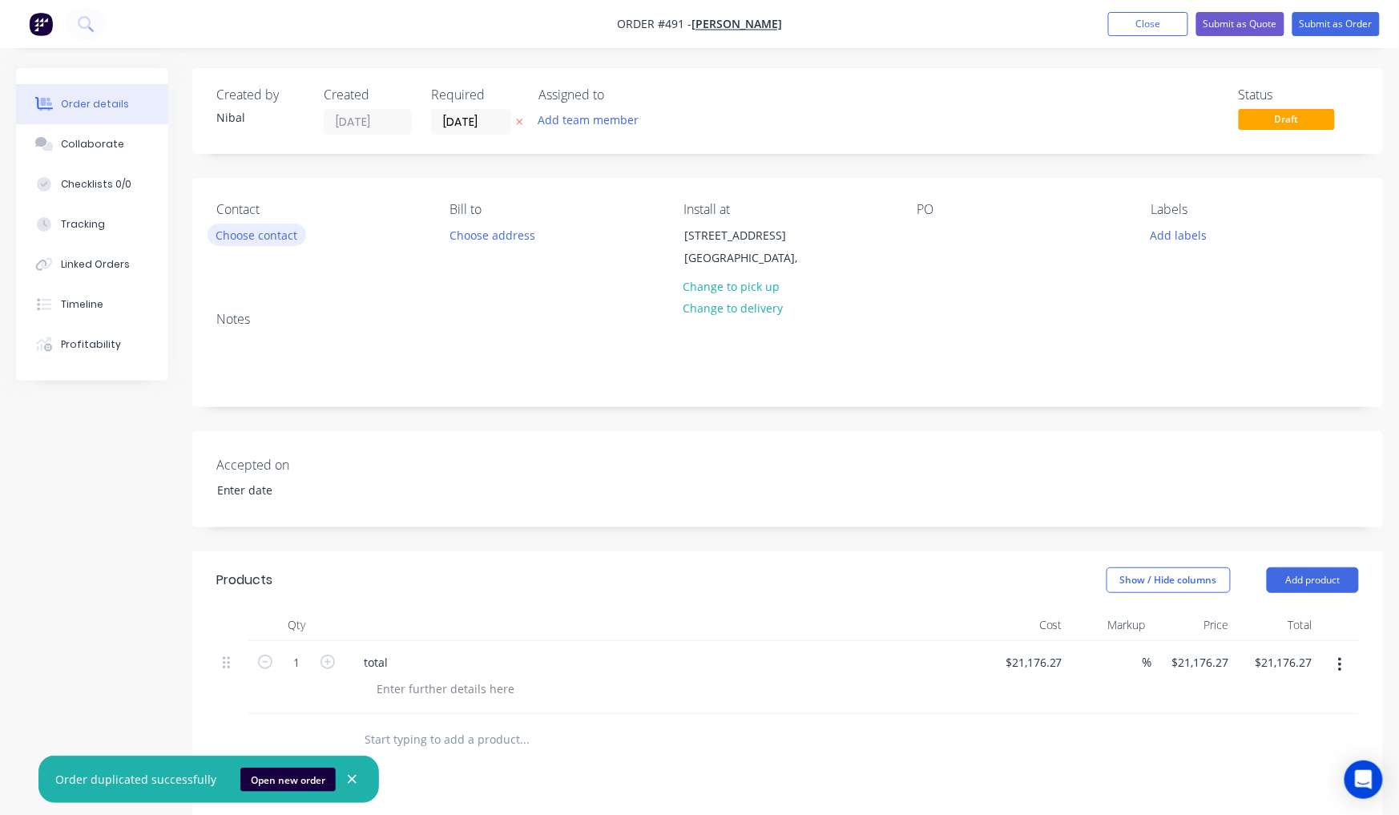
click at [223, 244] on button "Choose contact" at bounding box center [257, 235] width 99 height 22
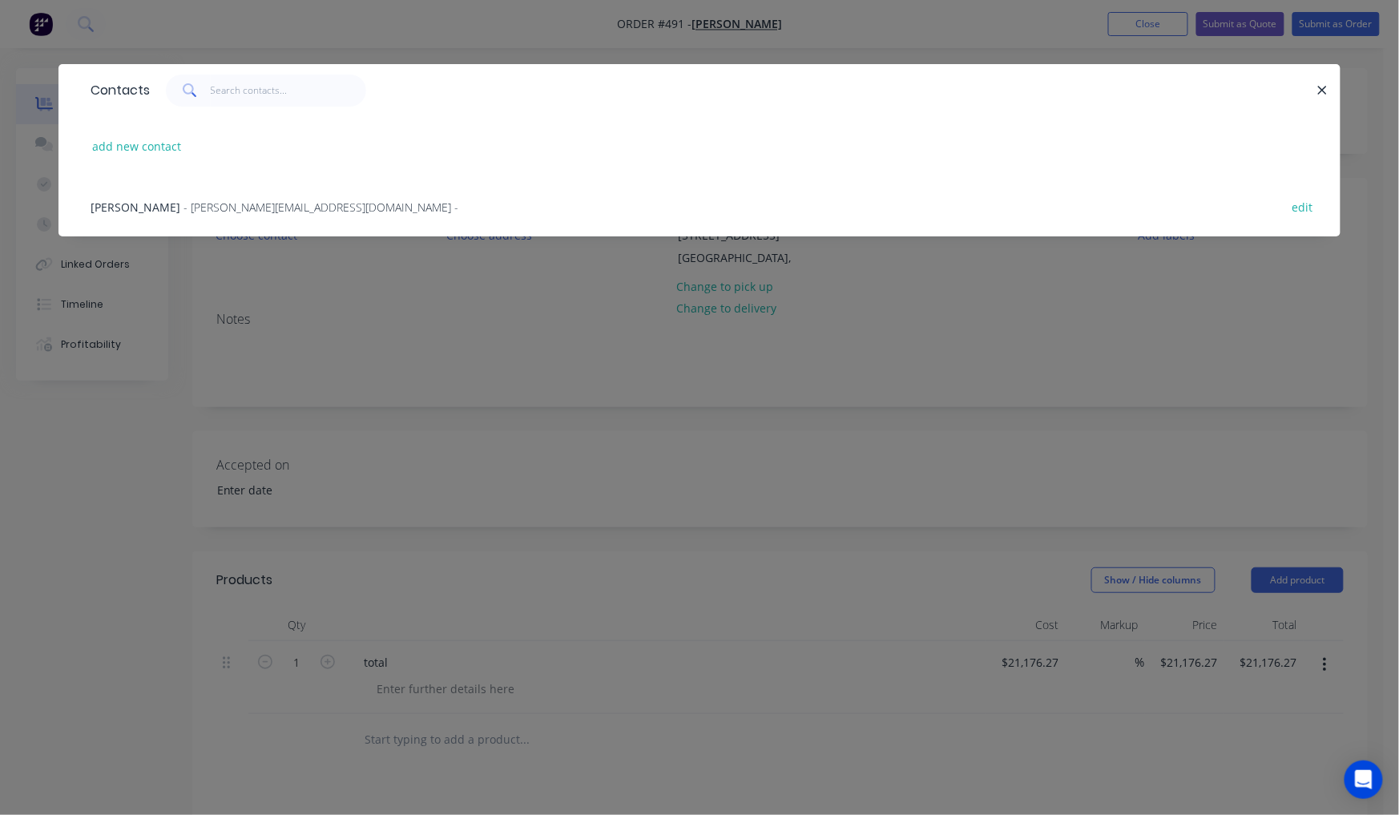
click at [229, 202] on span "- angelo@europeanmarble.com.au -" at bounding box center [320, 207] width 275 height 15
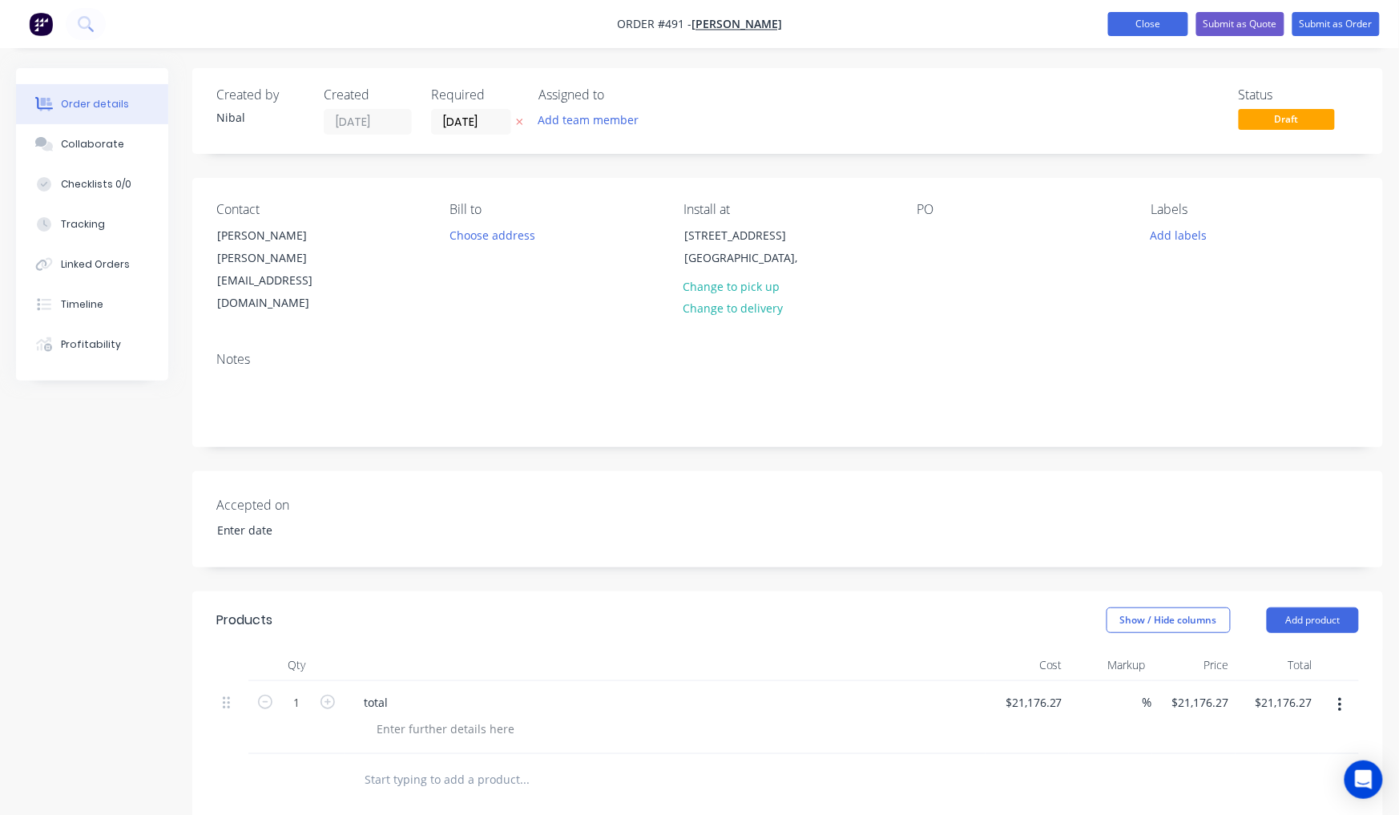
click at [1152, 30] on button "Close" at bounding box center [1148, 24] width 80 height 24
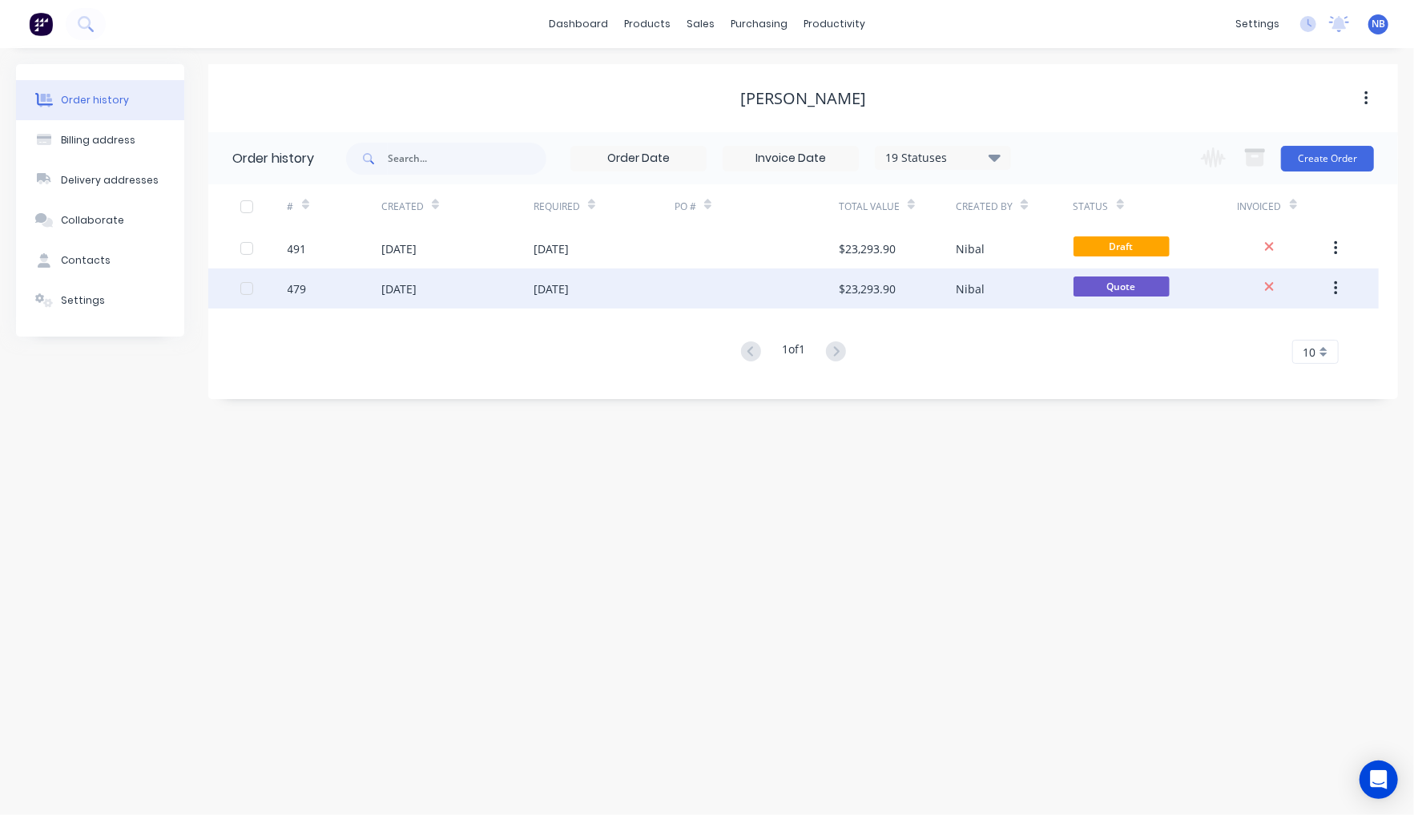
click at [606, 285] on div "[DATE]" at bounding box center [604, 288] width 141 height 40
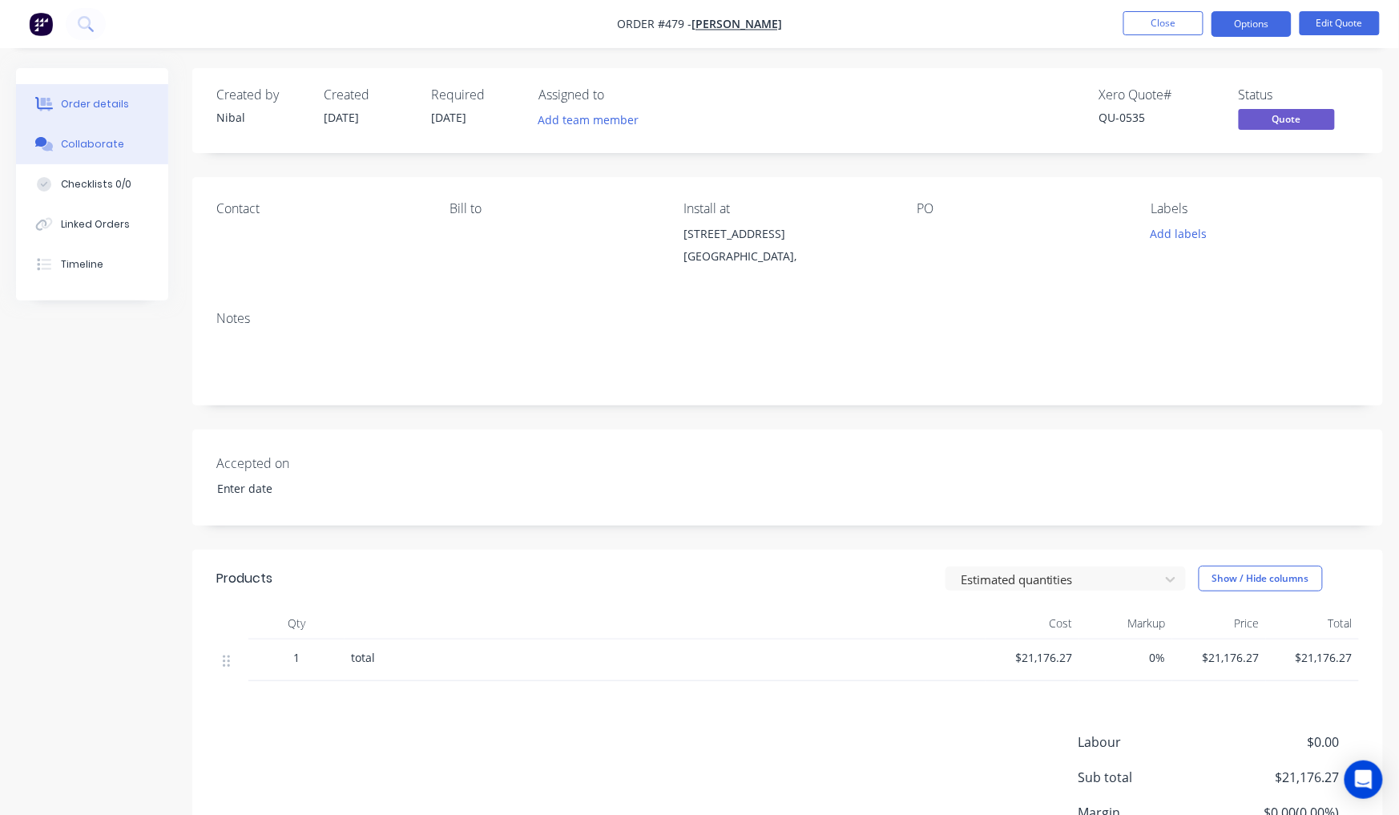
click at [95, 148] on div "Collaborate" at bounding box center [92, 144] width 63 height 14
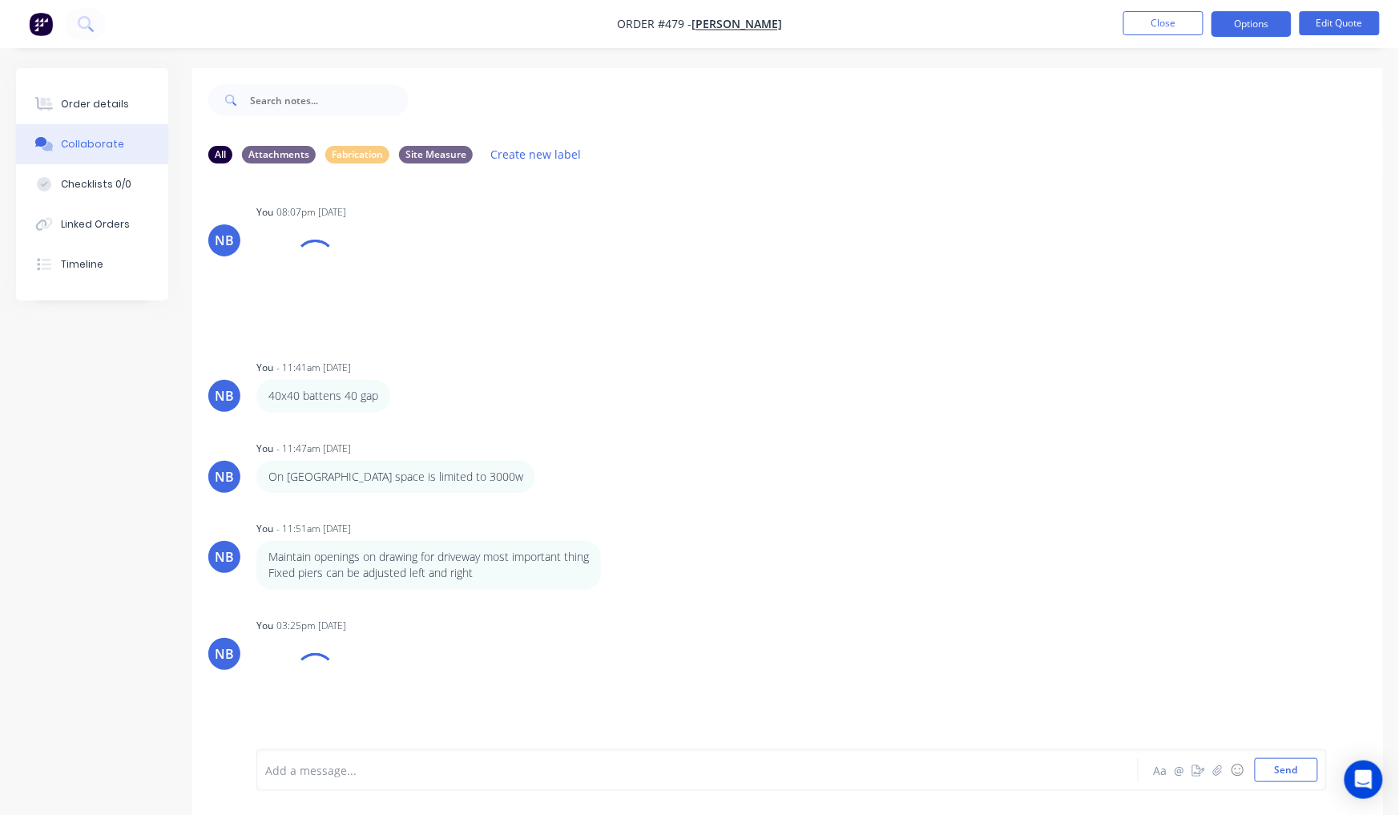
scroll to position [228, 0]
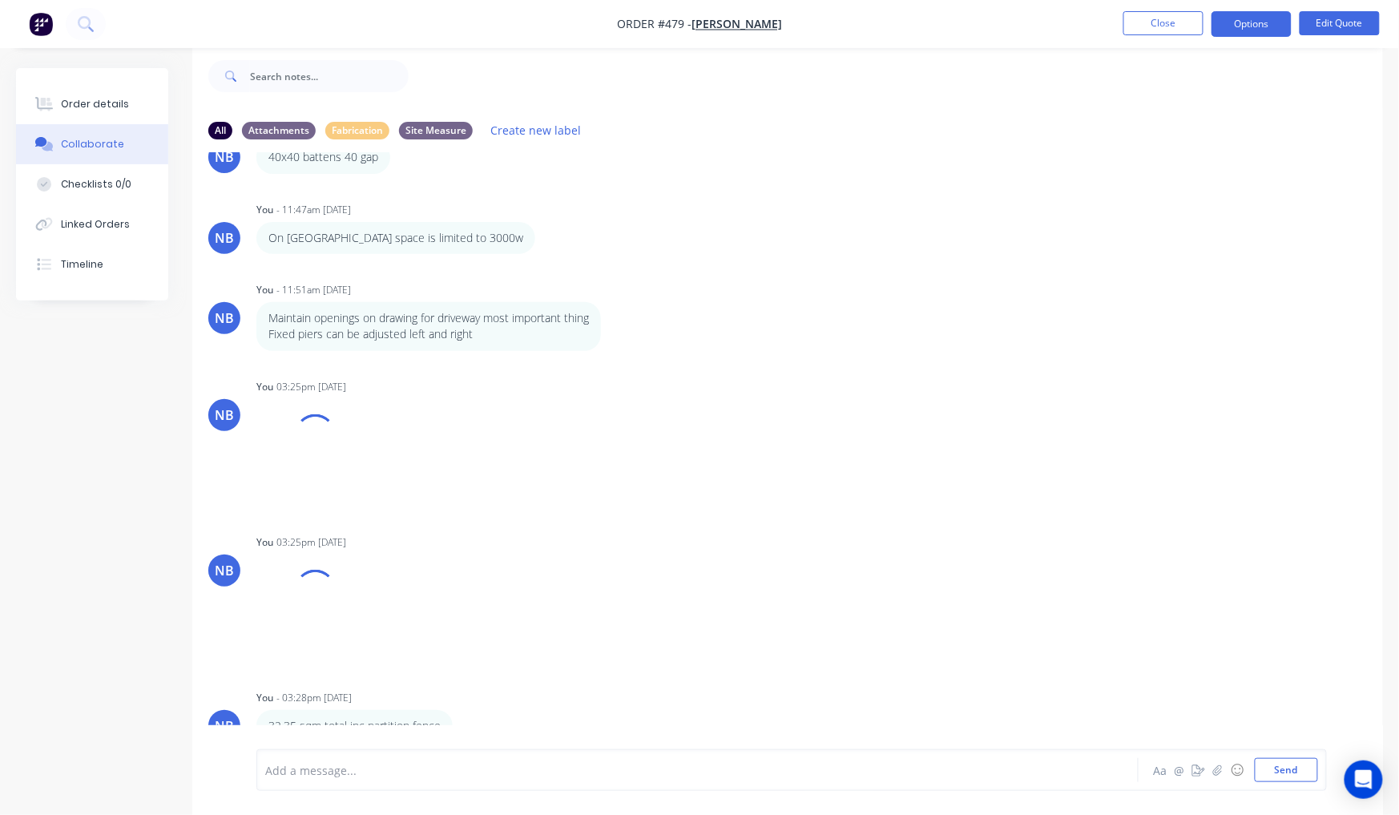
click at [420, 758] on div "Add a message..." at bounding box center [660, 770] width 790 height 24
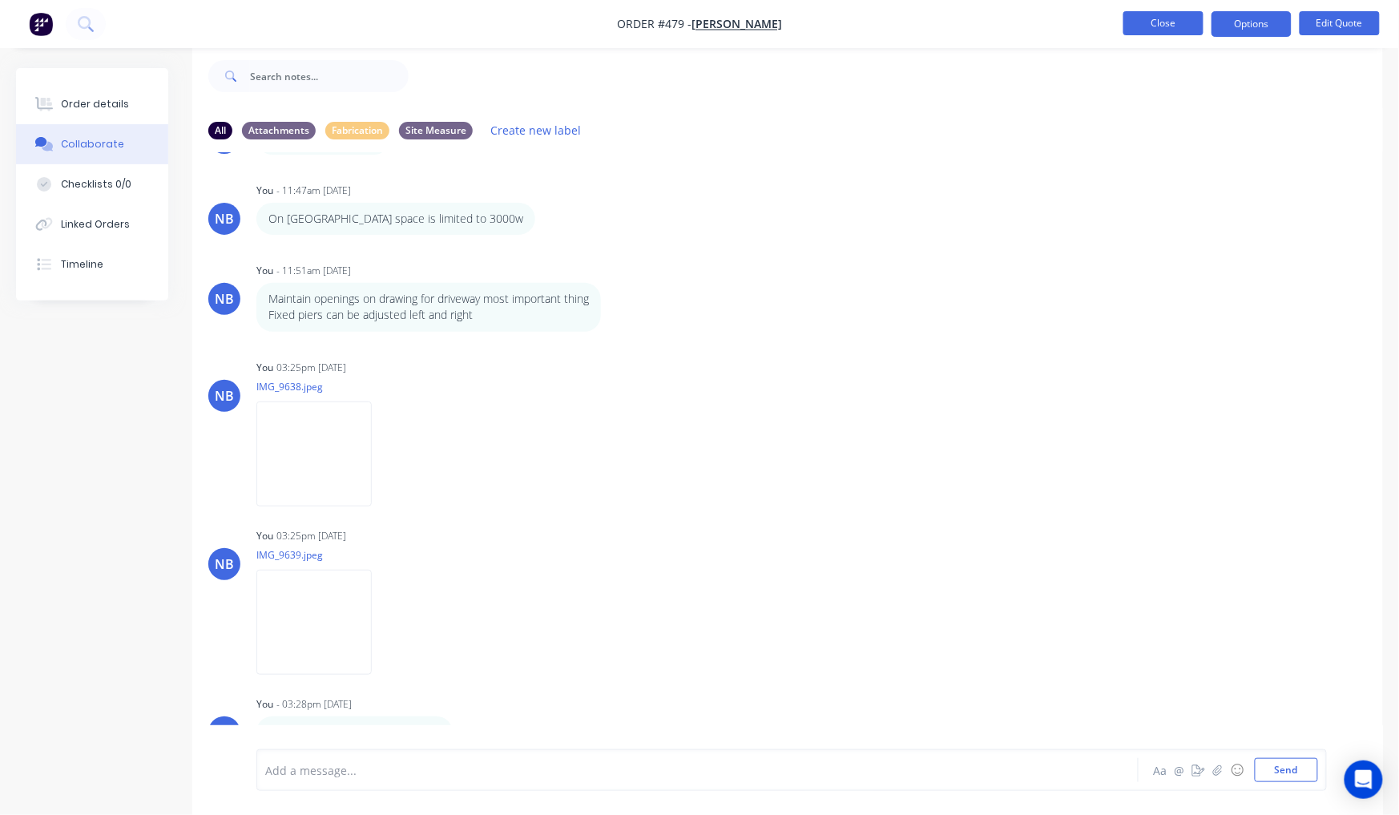
click at [1183, 23] on button "Close" at bounding box center [1163, 23] width 80 height 24
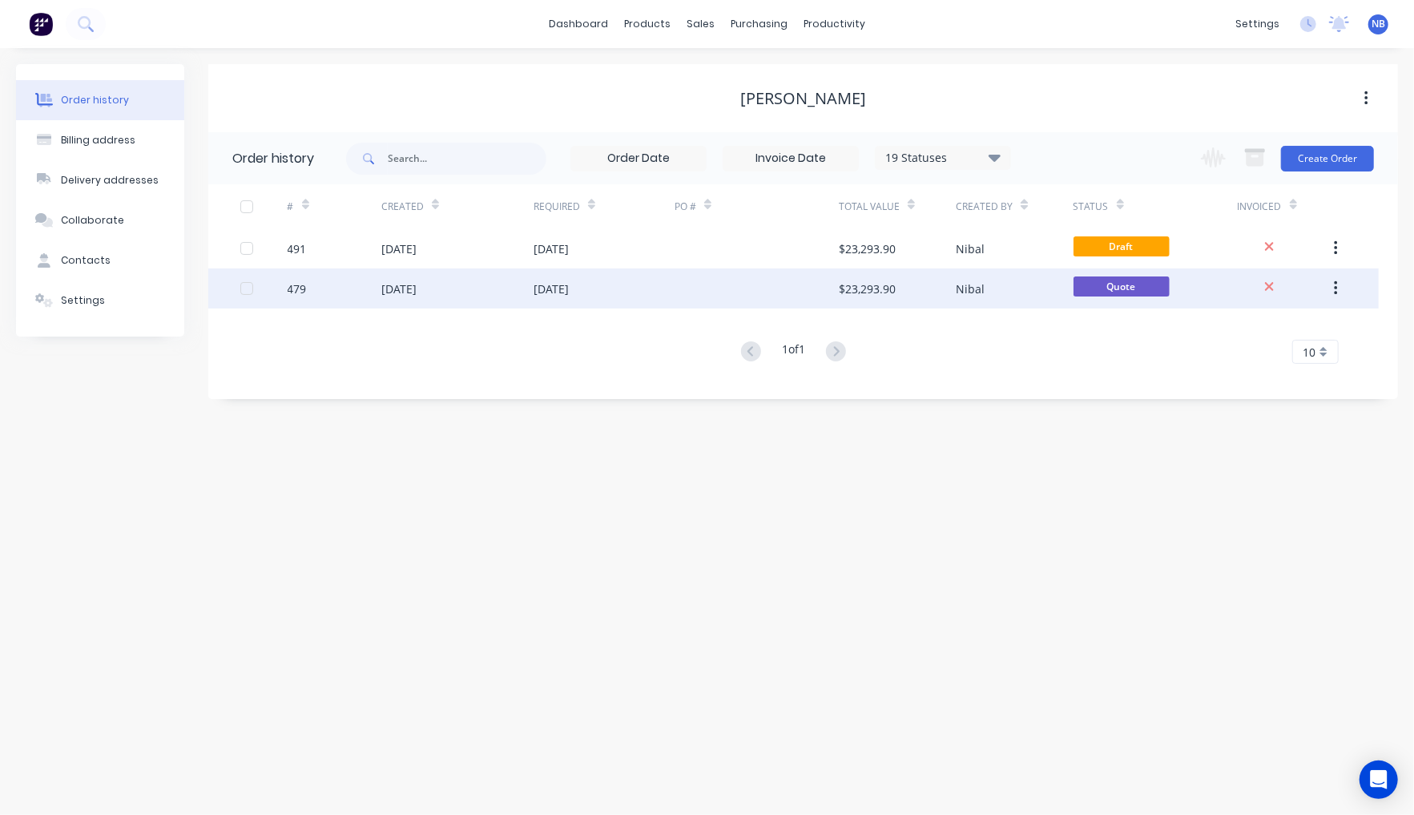
click at [361, 280] on div "479" at bounding box center [335, 288] width 94 height 40
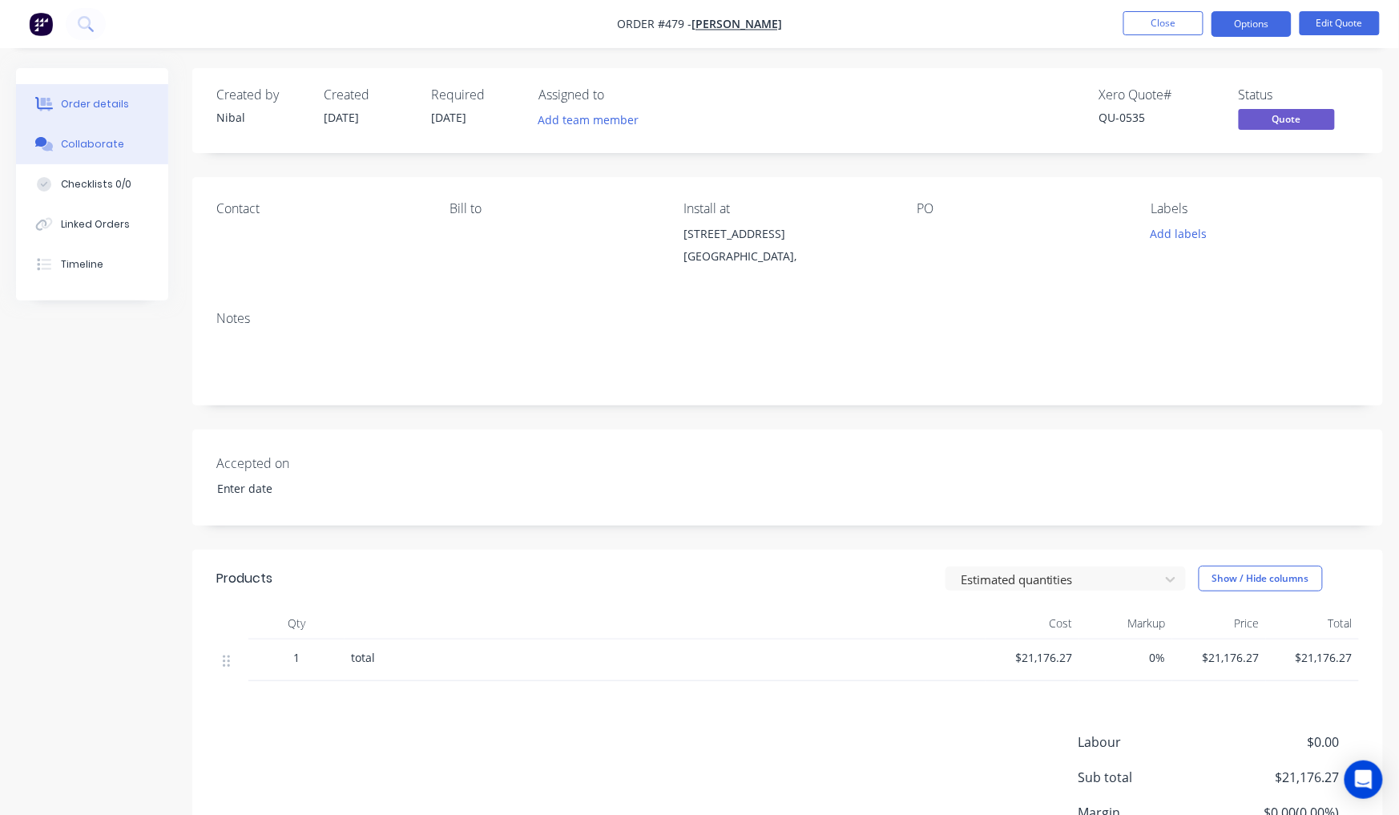
click at [106, 146] on div "Collaborate" at bounding box center [92, 144] width 63 height 14
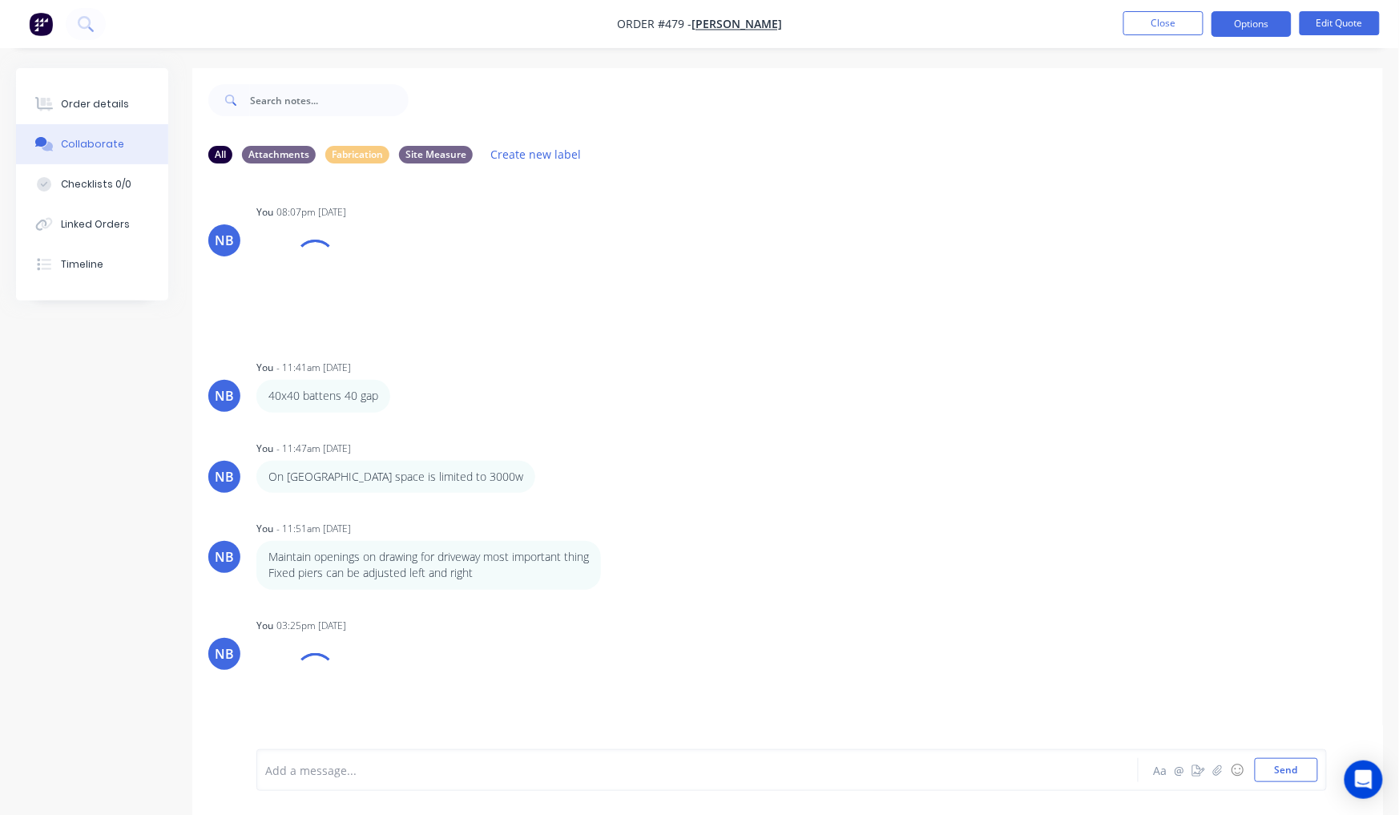
scroll to position [228, 0]
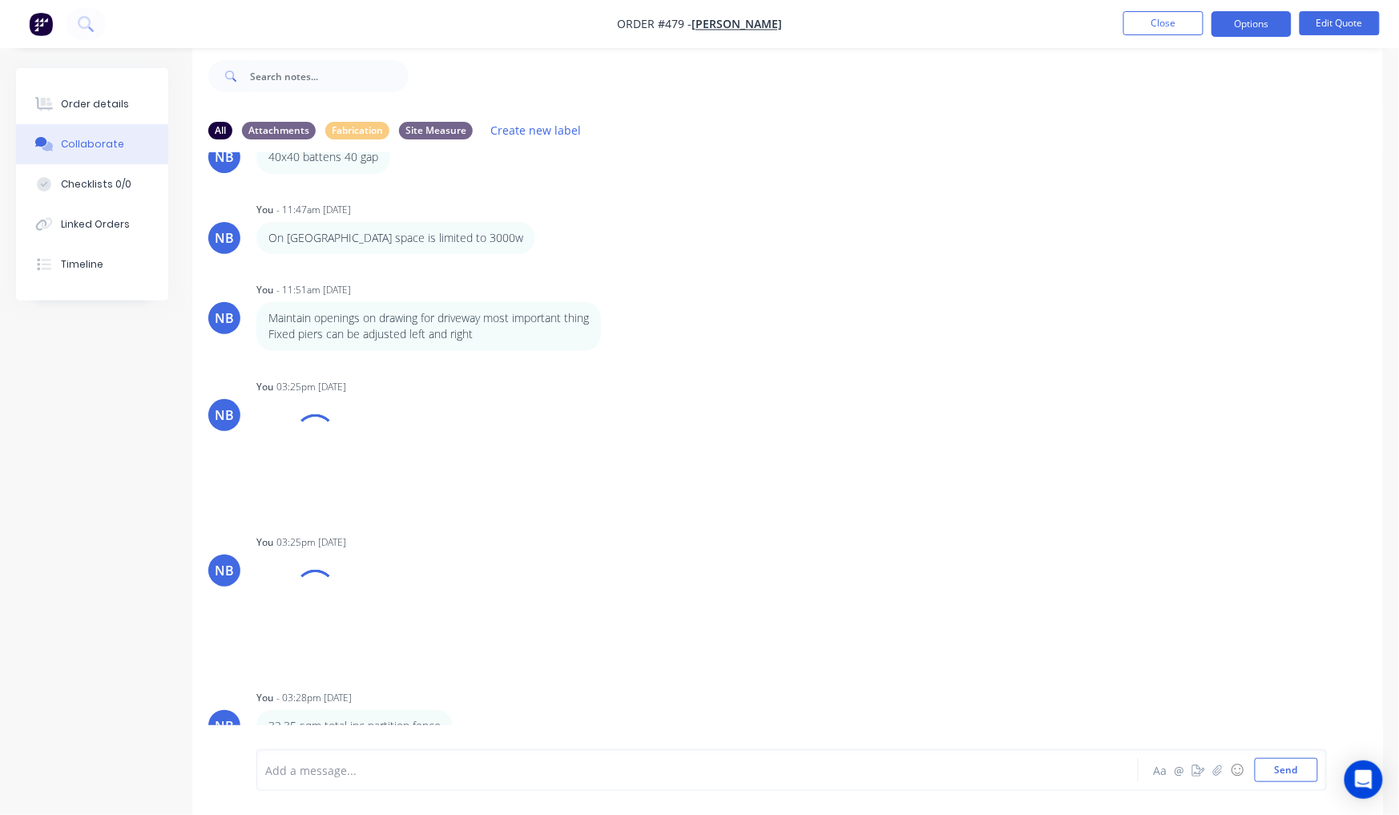
click at [393, 752] on div "Add a message... Aa @ ☺ Send" at bounding box center [791, 770] width 1070 height 42
click at [410, 758] on div "Add a message..." at bounding box center [660, 770] width 790 height 24
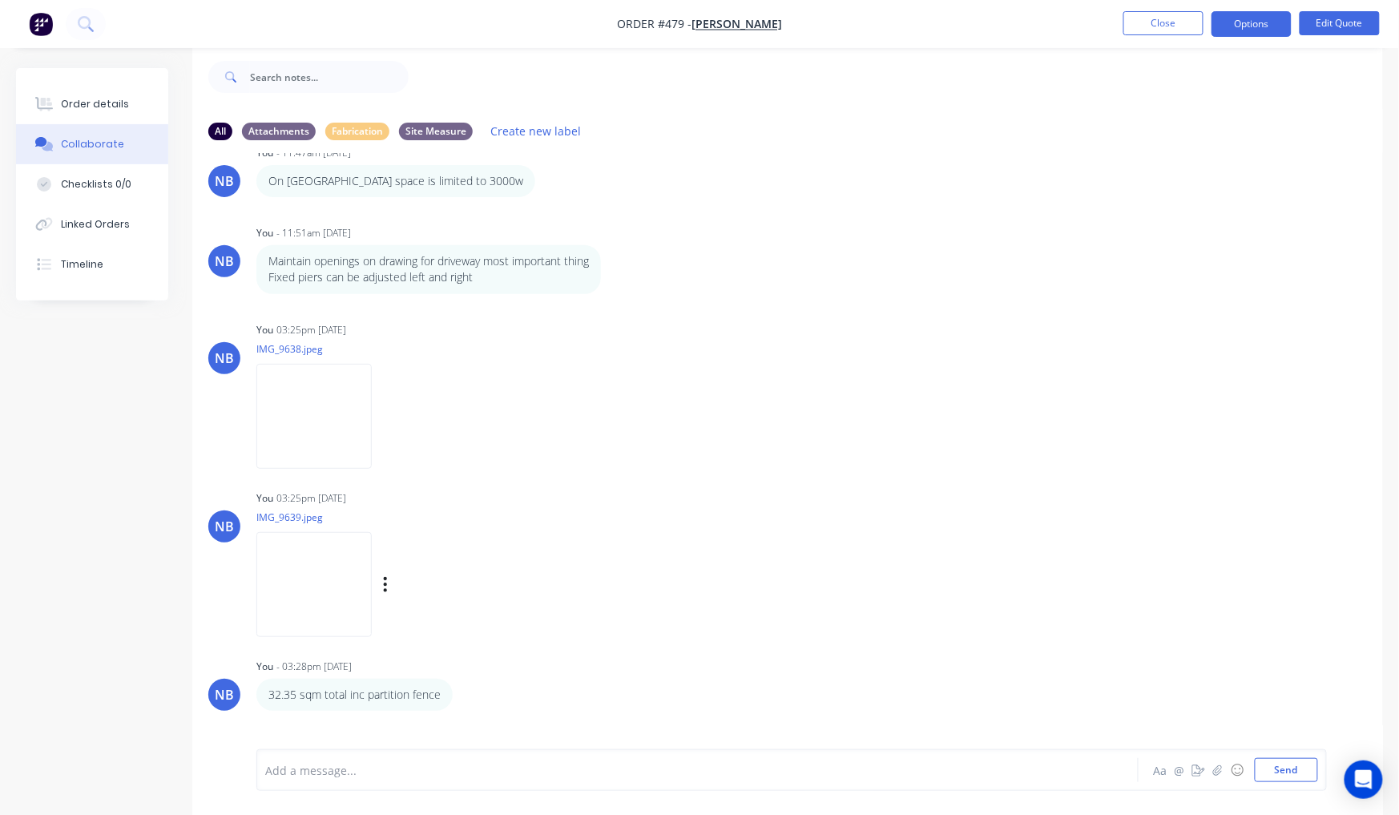
scroll to position [24, 0]
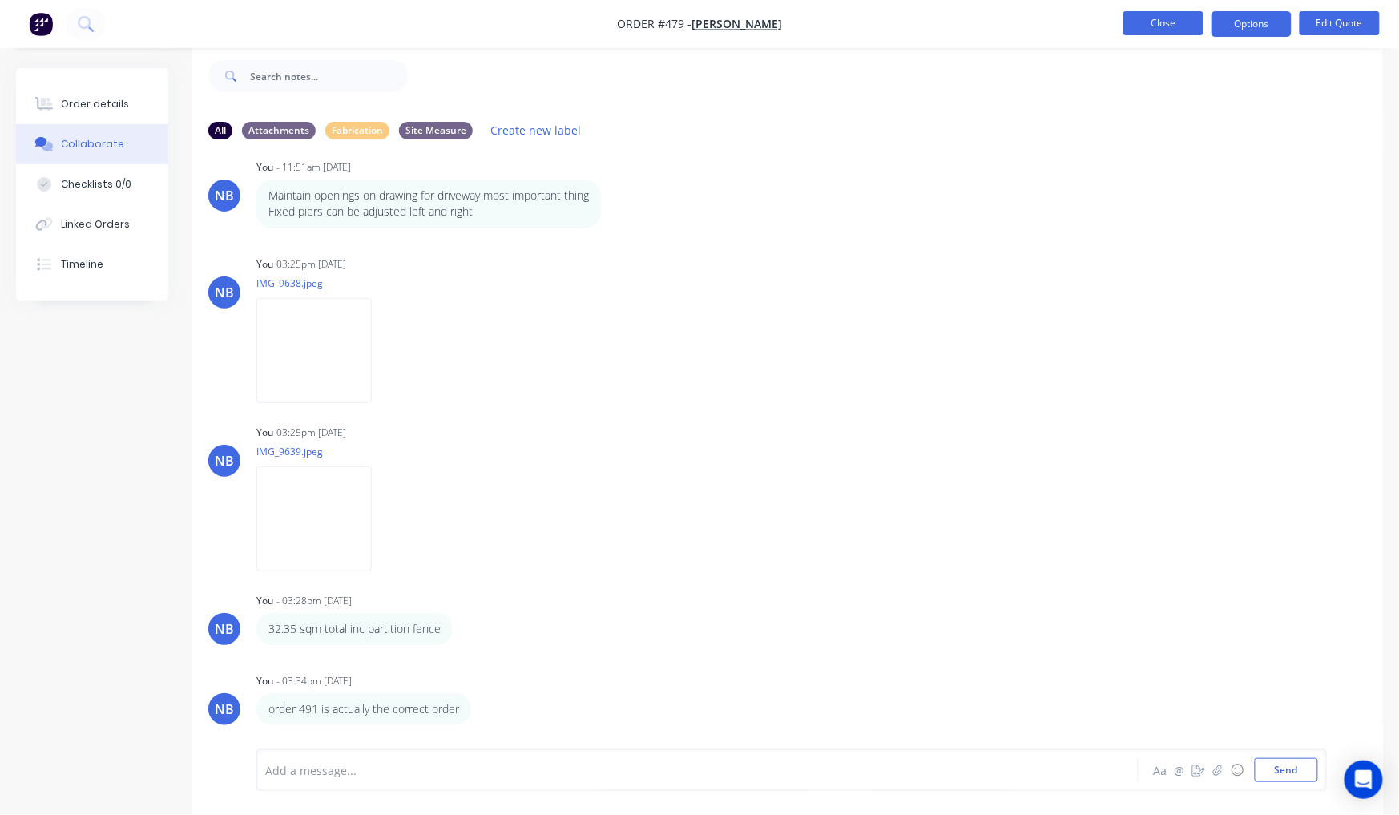
click at [1199, 26] on button "Close" at bounding box center [1163, 23] width 80 height 24
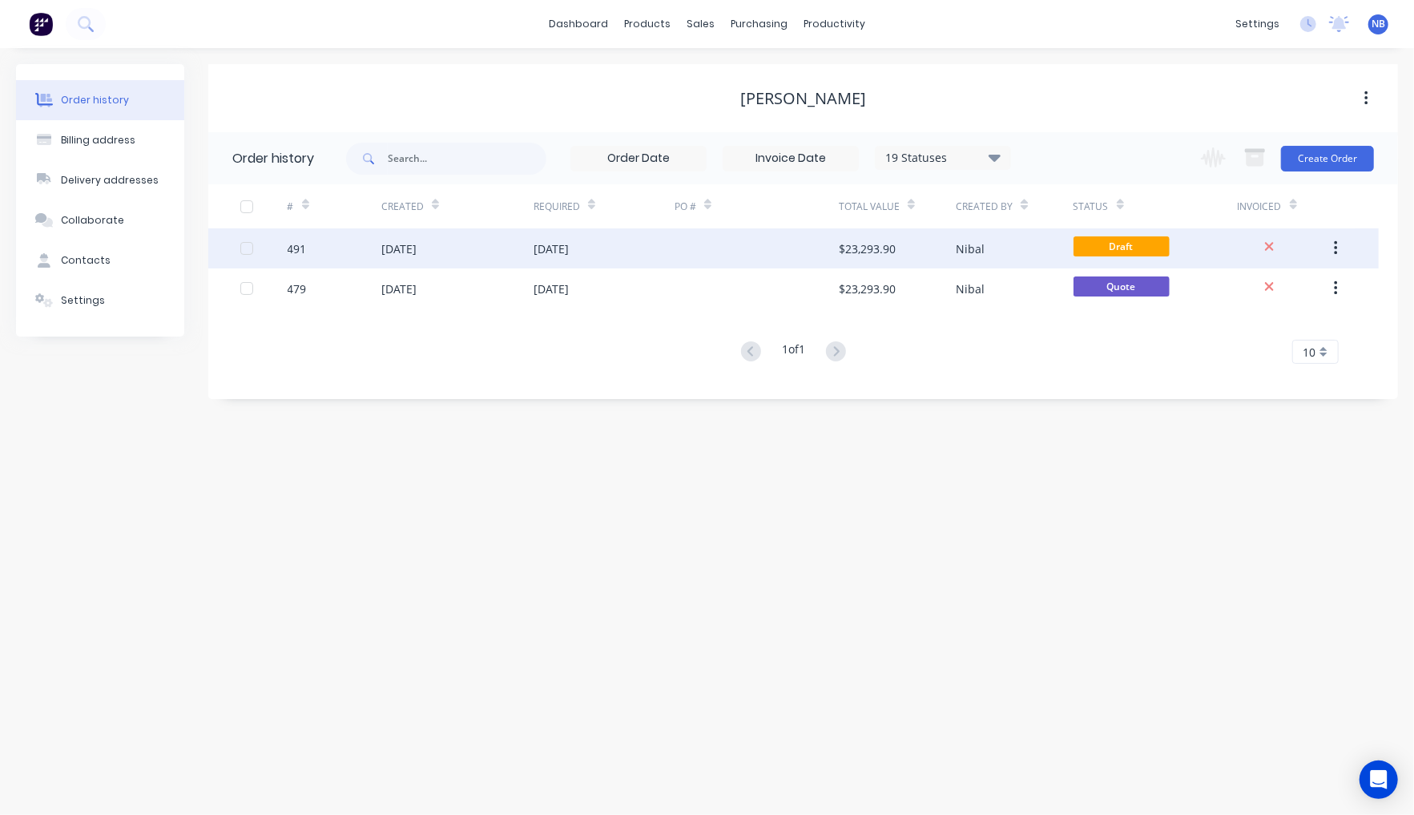
click at [629, 251] on div "[DATE]" at bounding box center [604, 248] width 141 height 40
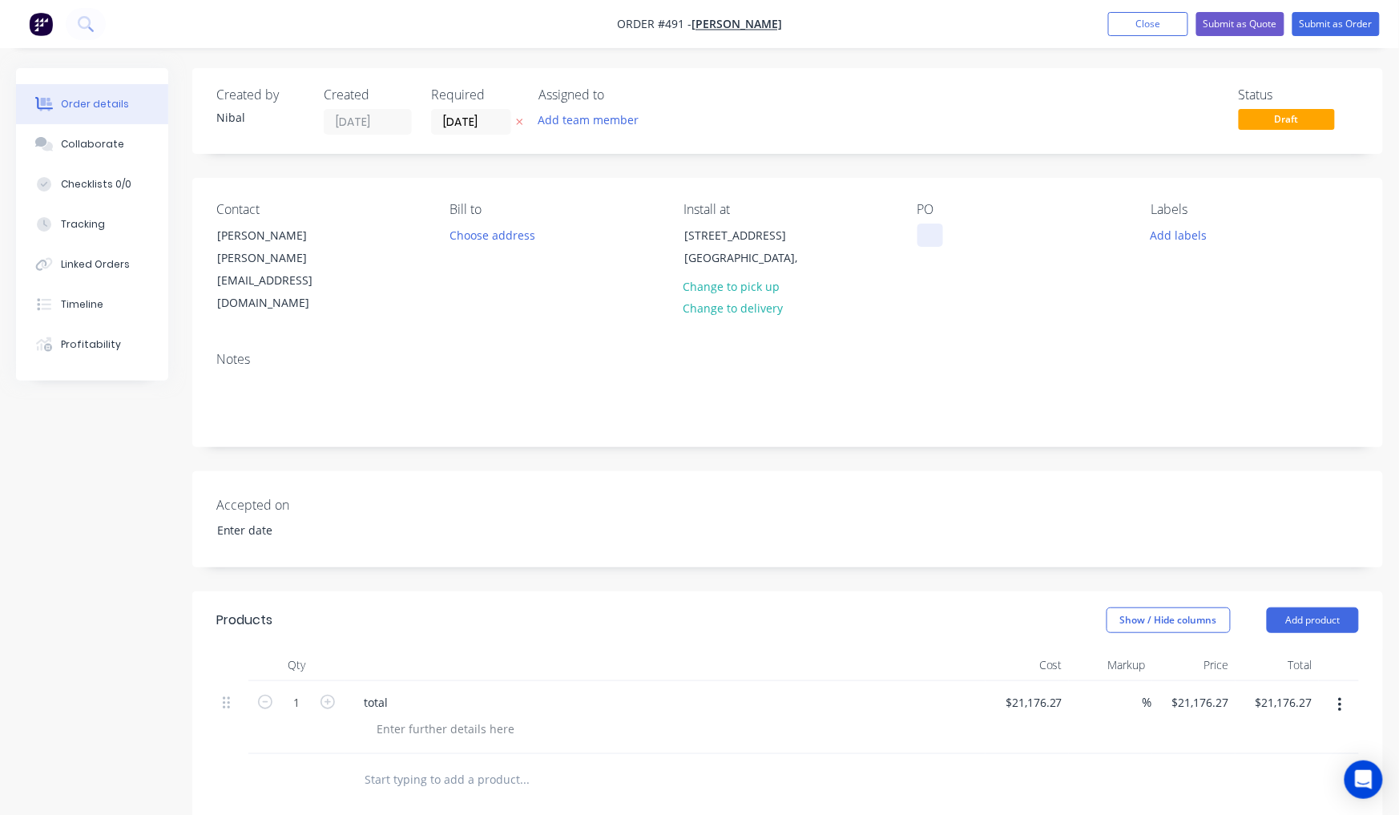
click at [928, 229] on div at bounding box center [930, 235] width 26 height 23
click at [774, 392] on div "Notes" at bounding box center [787, 392] width 1191 height 107
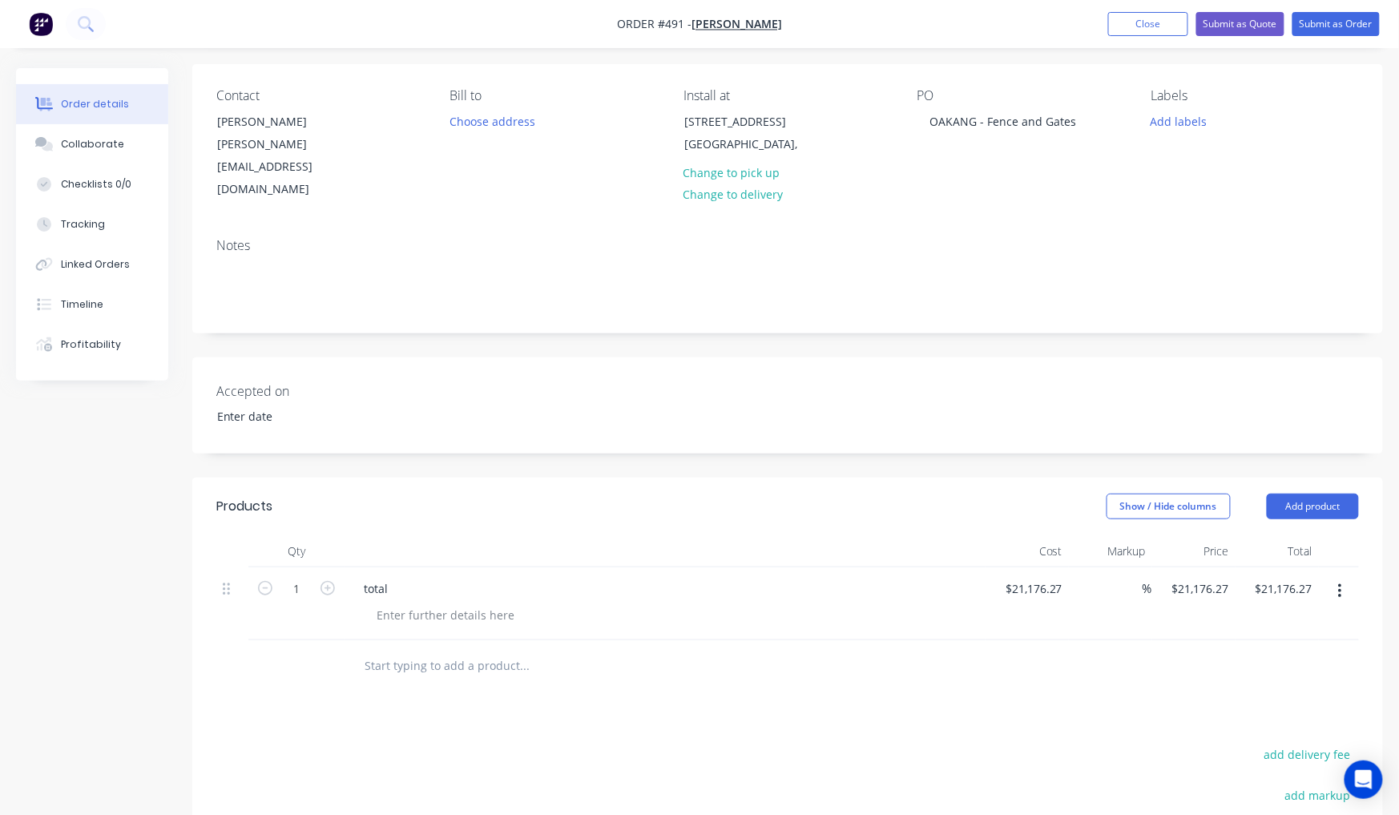
click at [1334, 577] on button "button" at bounding box center [1340, 591] width 38 height 29
click at [1279, 718] on div "Delete" at bounding box center [1282, 729] width 123 height 23
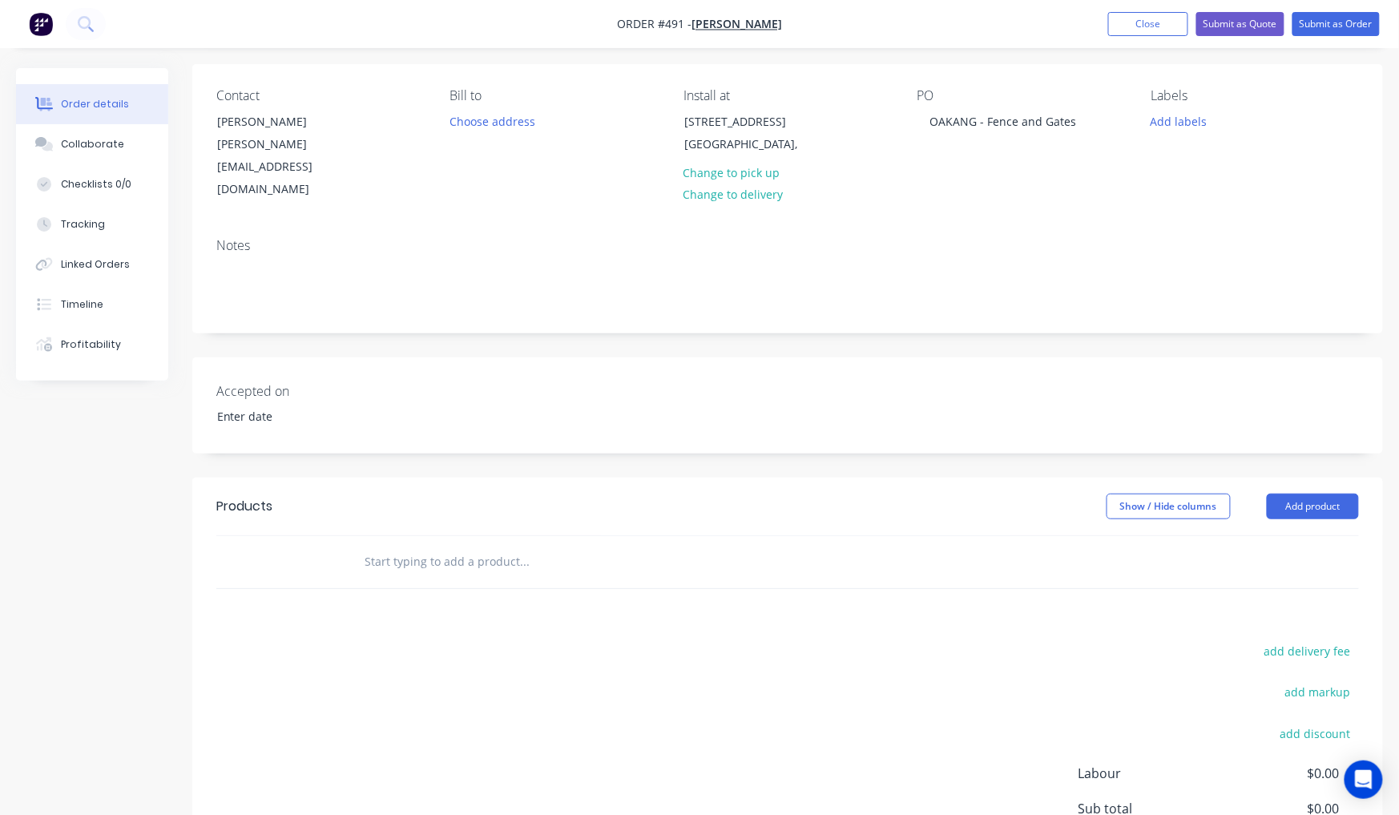
click at [495, 546] on input "text" at bounding box center [524, 562] width 320 height 32
type input "t"
click at [1296, 494] on button "Add product" at bounding box center [1313, 507] width 92 height 26
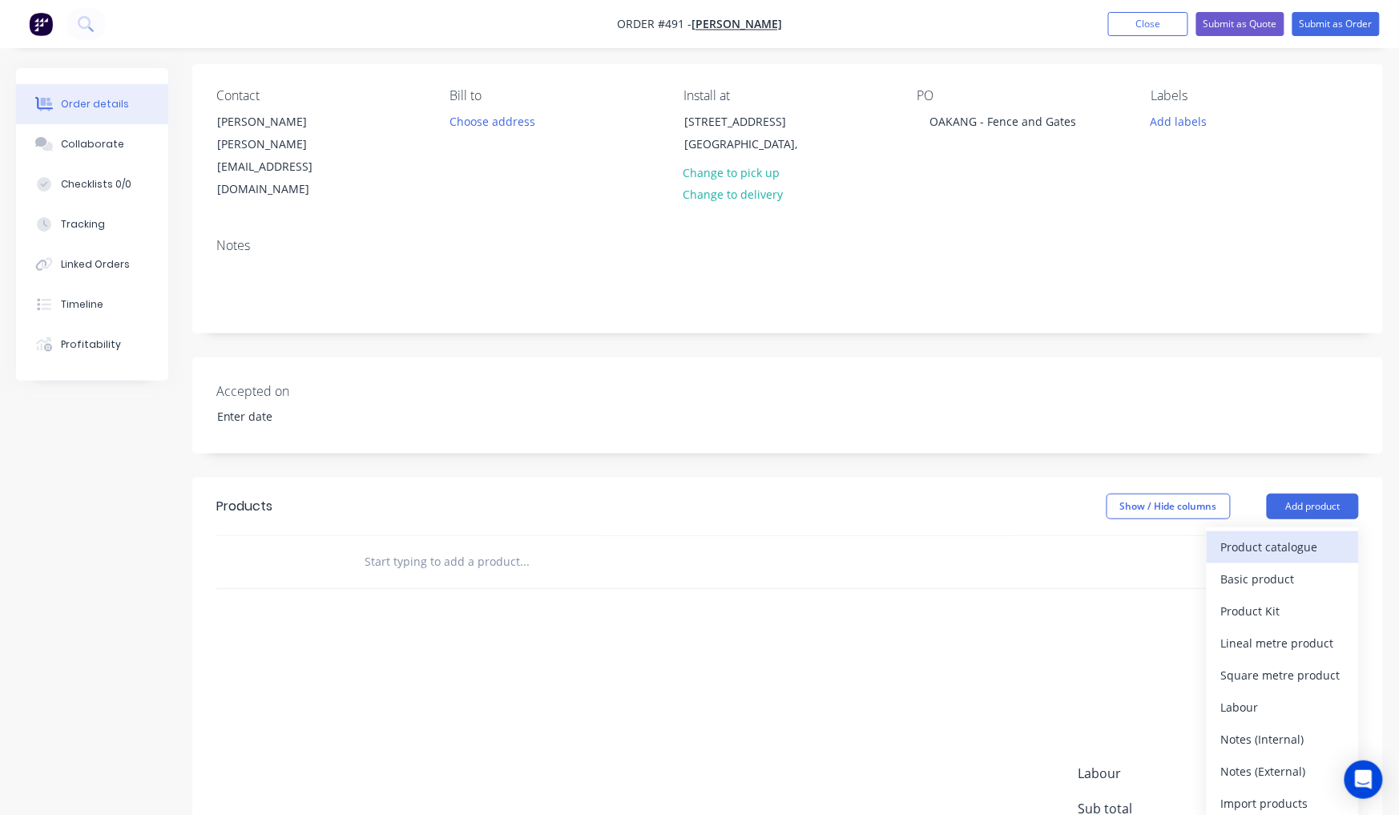
click at [1277, 535] on div "Product catalogue" at bounding box center [1282, 546] width 123 height 23
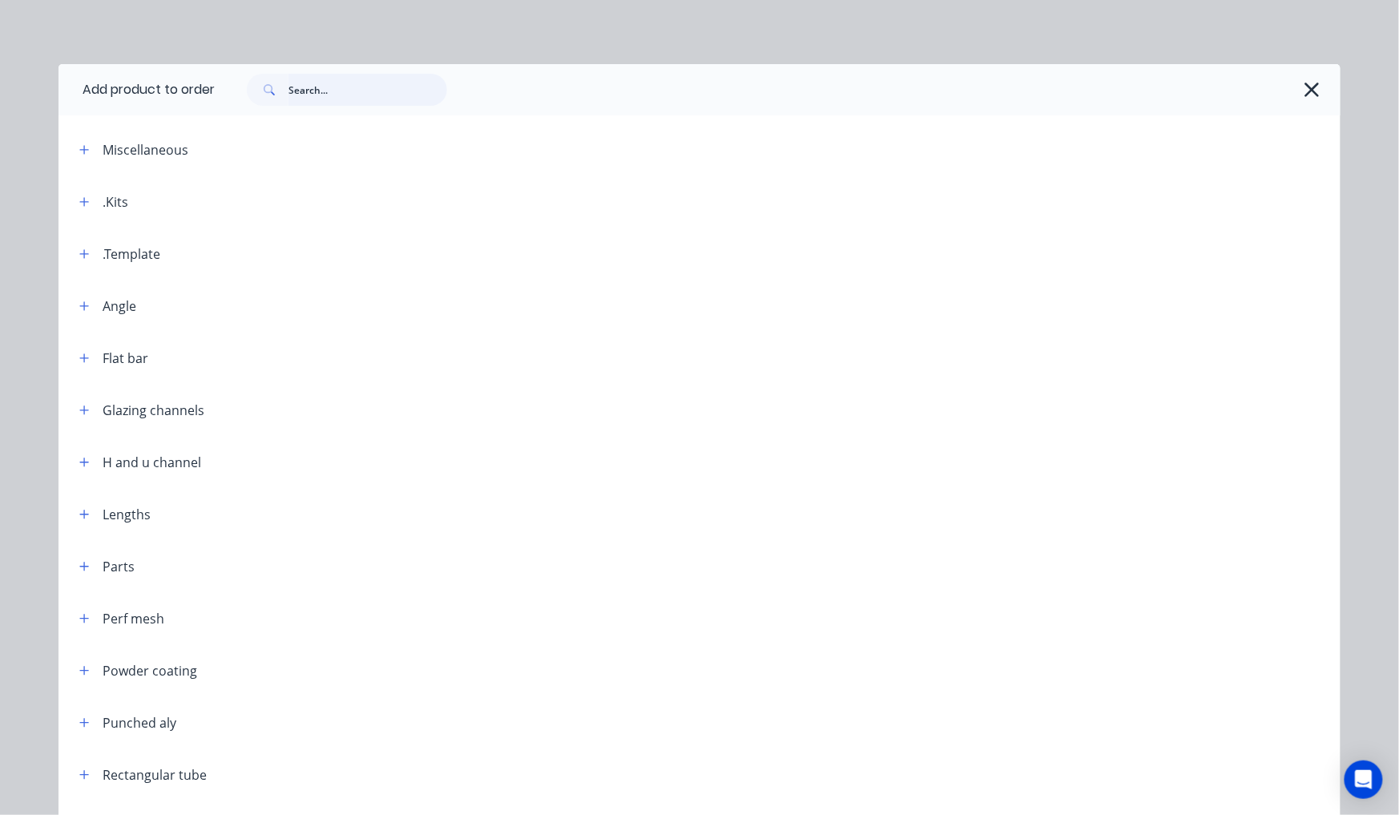
click at [421, 95] on input "text" at bounding box center [367, 90] width 159 height 32
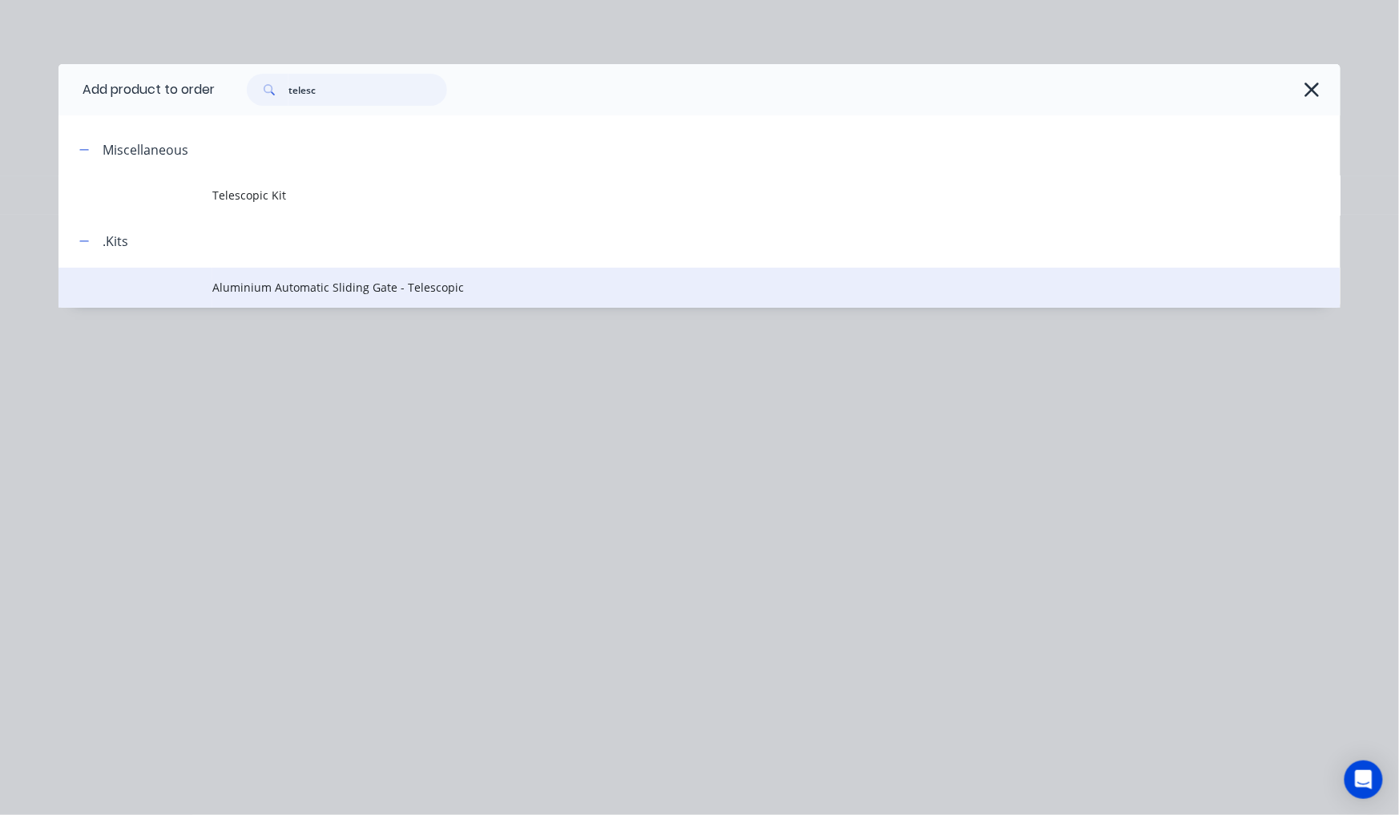
type input "telesc"
click at [375, 292] on span "Aluminium Automatic Sliding Gate - Telescopic" at bounding box center [663, 287] width 902 height 17
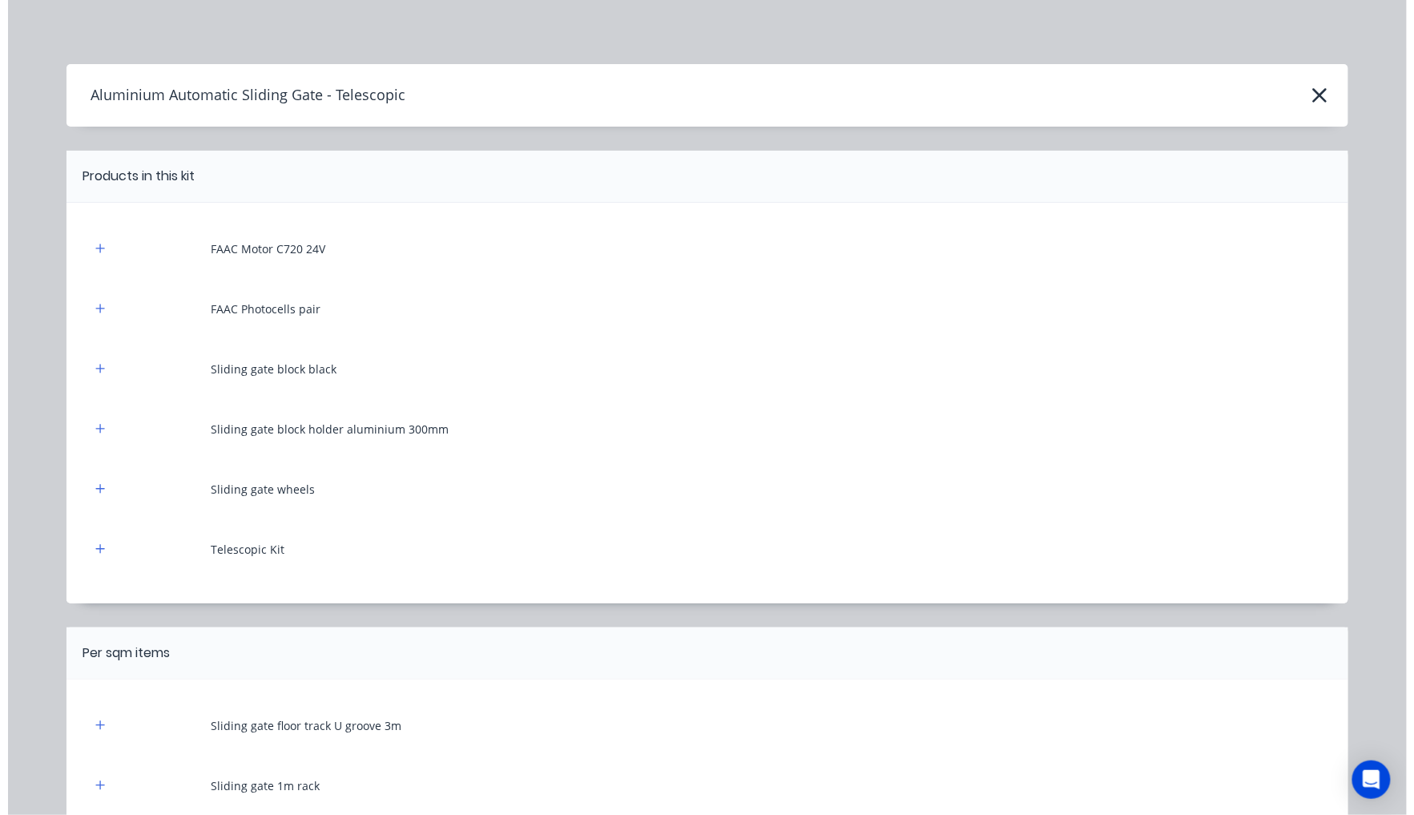
scroll to position [0, 0]
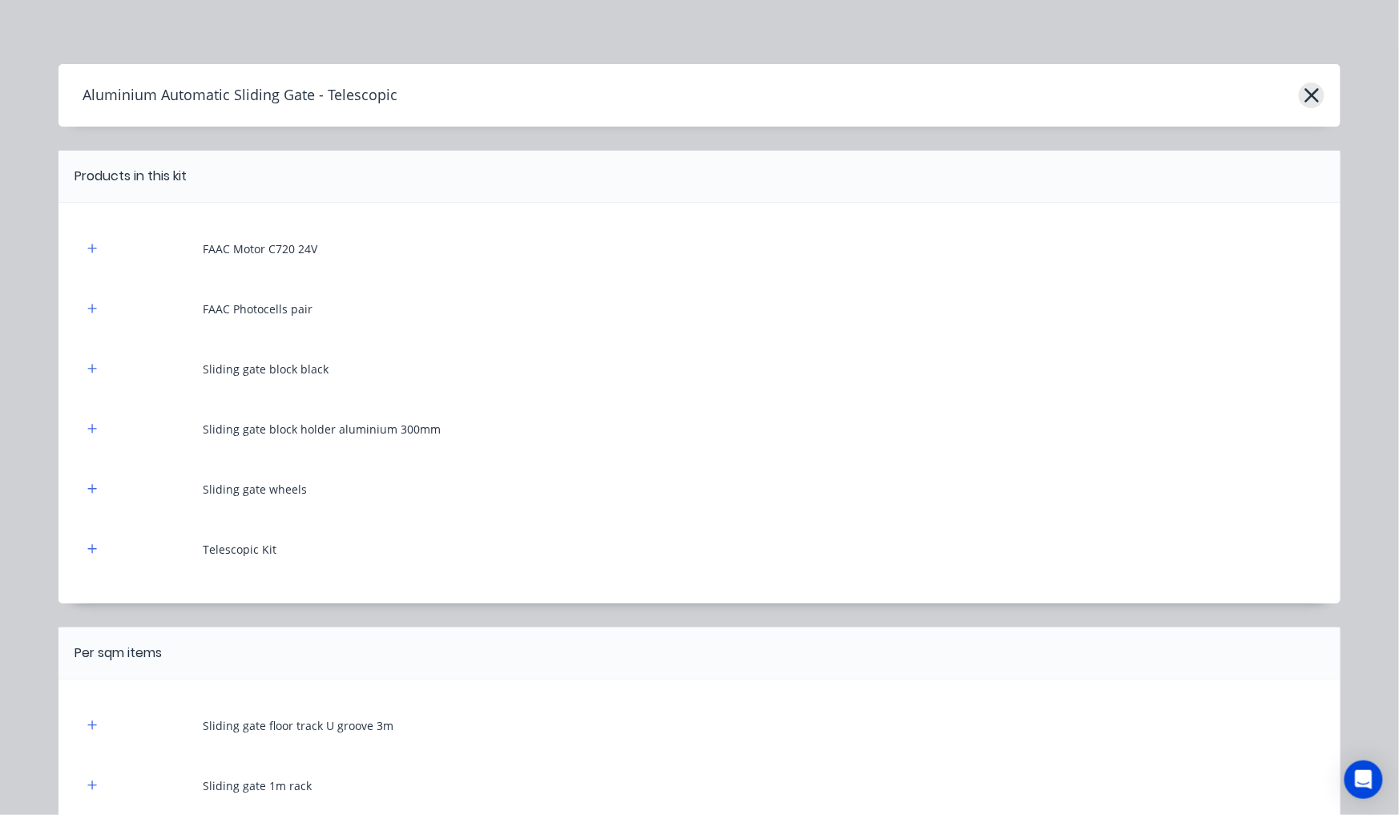
click at [1304, 85] on icon "button" at bounding box center [1312, 95] width 17 height 22
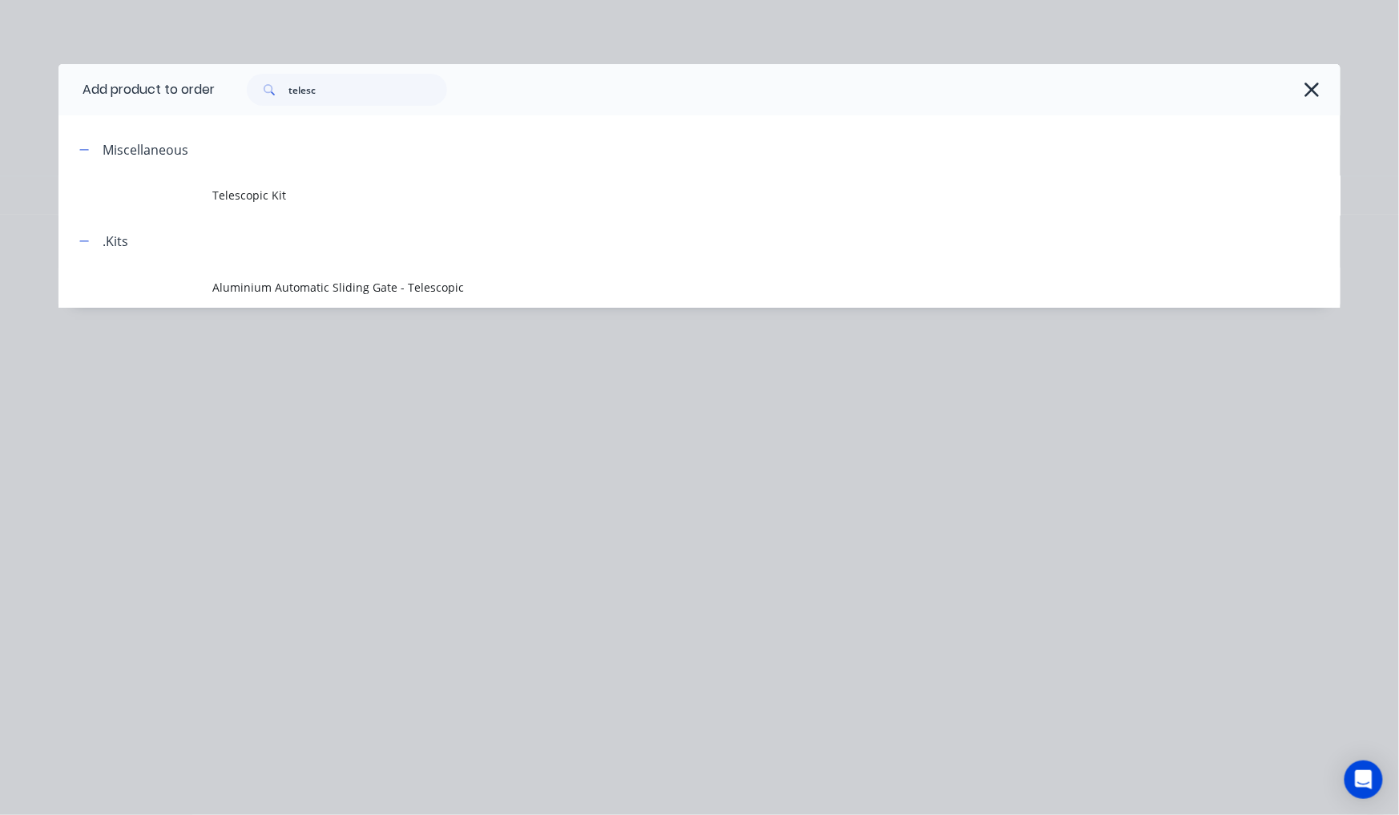
click at [1305, 91] on icon "button" at bounding box center [1312, 90] width 17 height 22
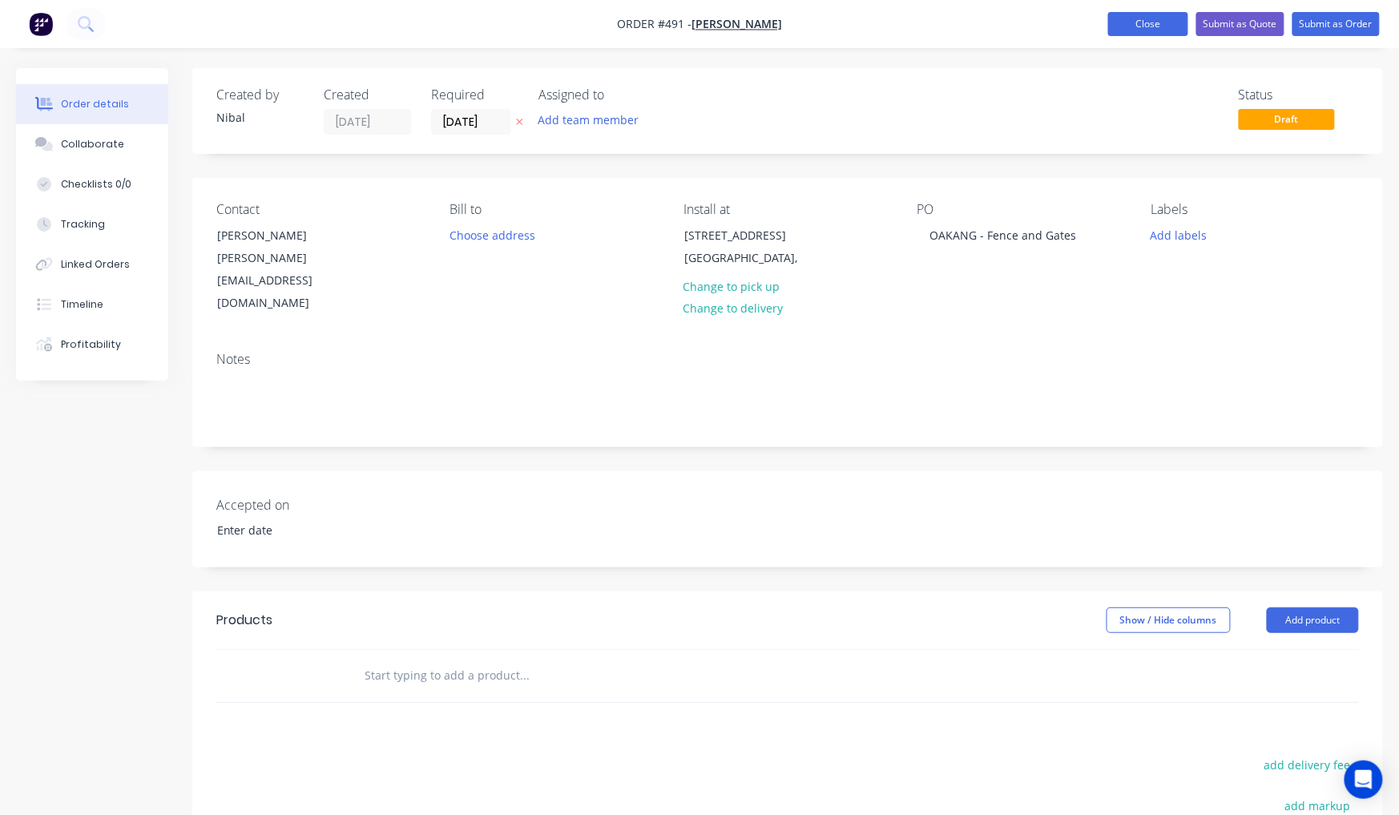
click at [1177, 23] on button "Close" at bounding box center [1148, 24] width 80 height 24
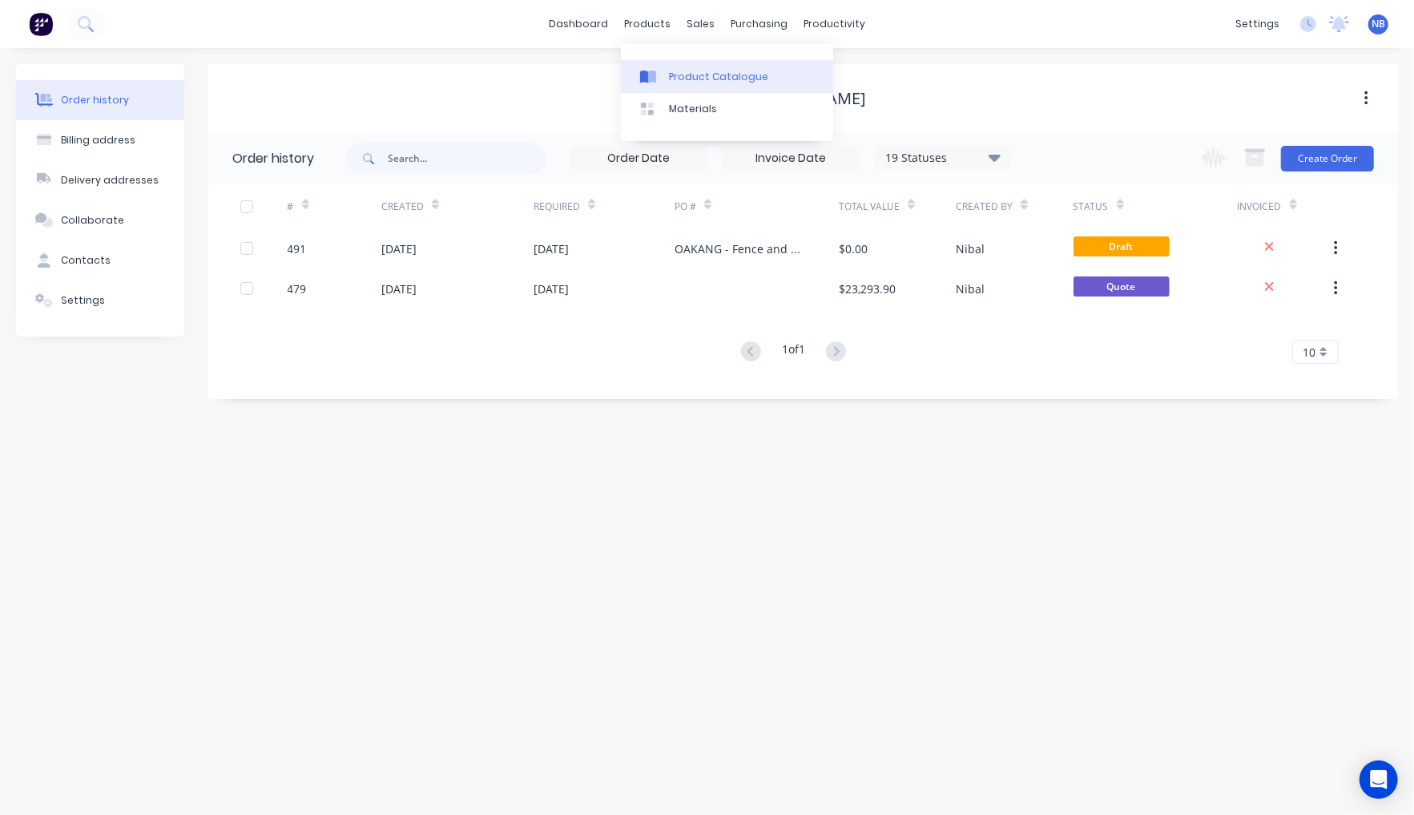
click at [669, 74] on div "Product Catalogue" at bounding box center [718, 77] width 99 height 14
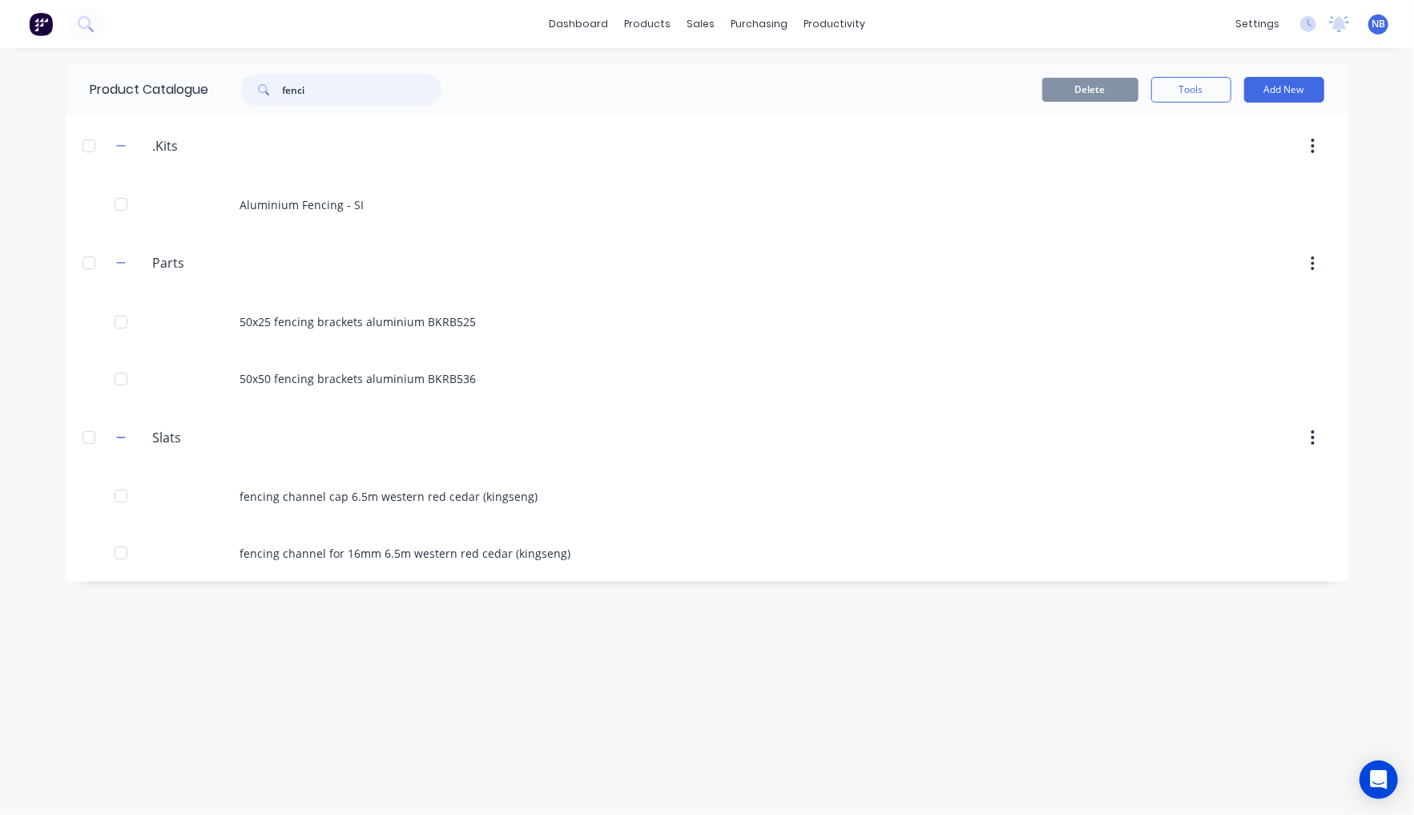
drag, startPoint x: 319, startPoint y: 100, endPoint x: 197, endPoint y: 77, distance: 124.0
click at [197, 77] on div "Product Catalogue fenci" at bounding box center [274, 89] width 415 height 51
type input "a"
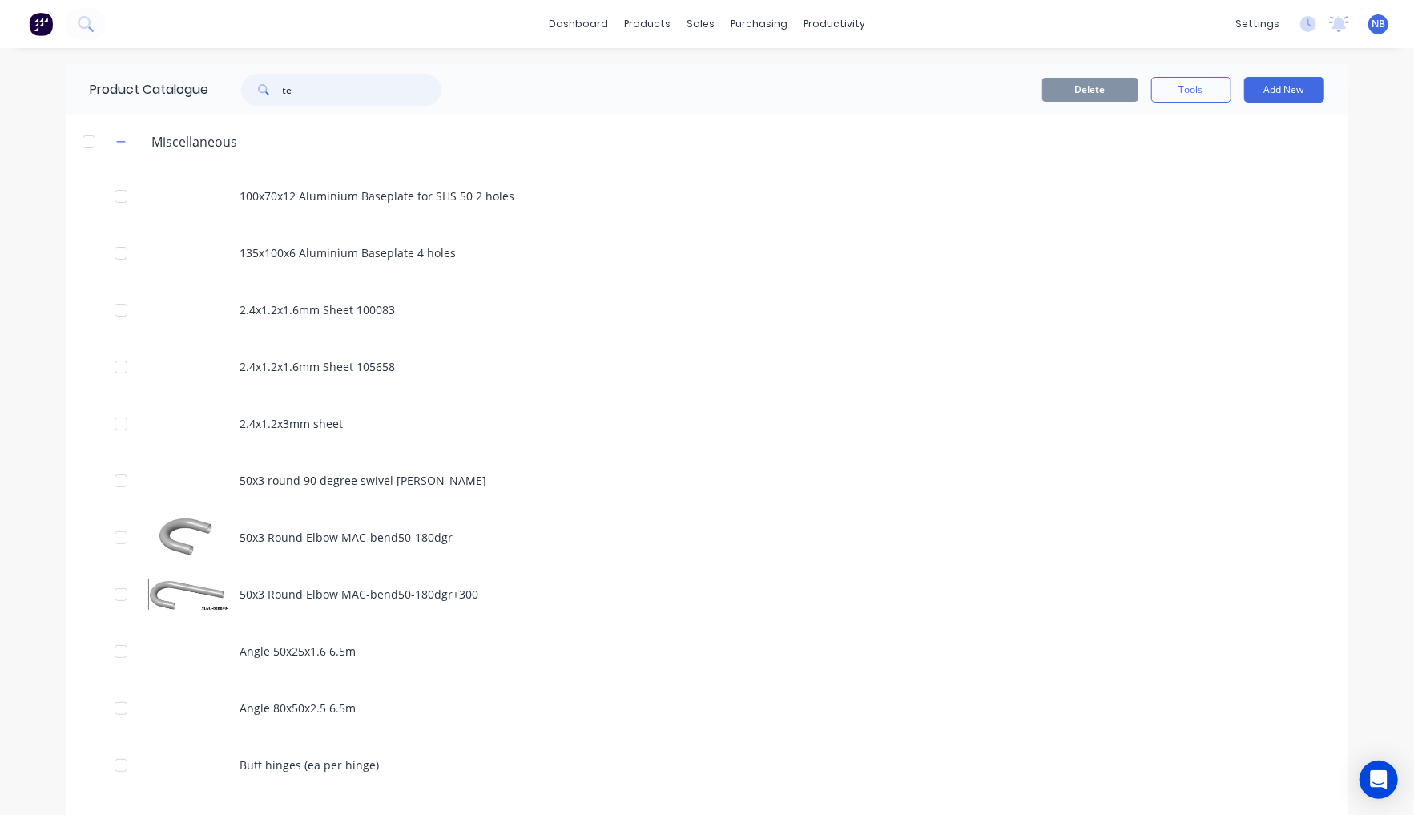
type input "t"
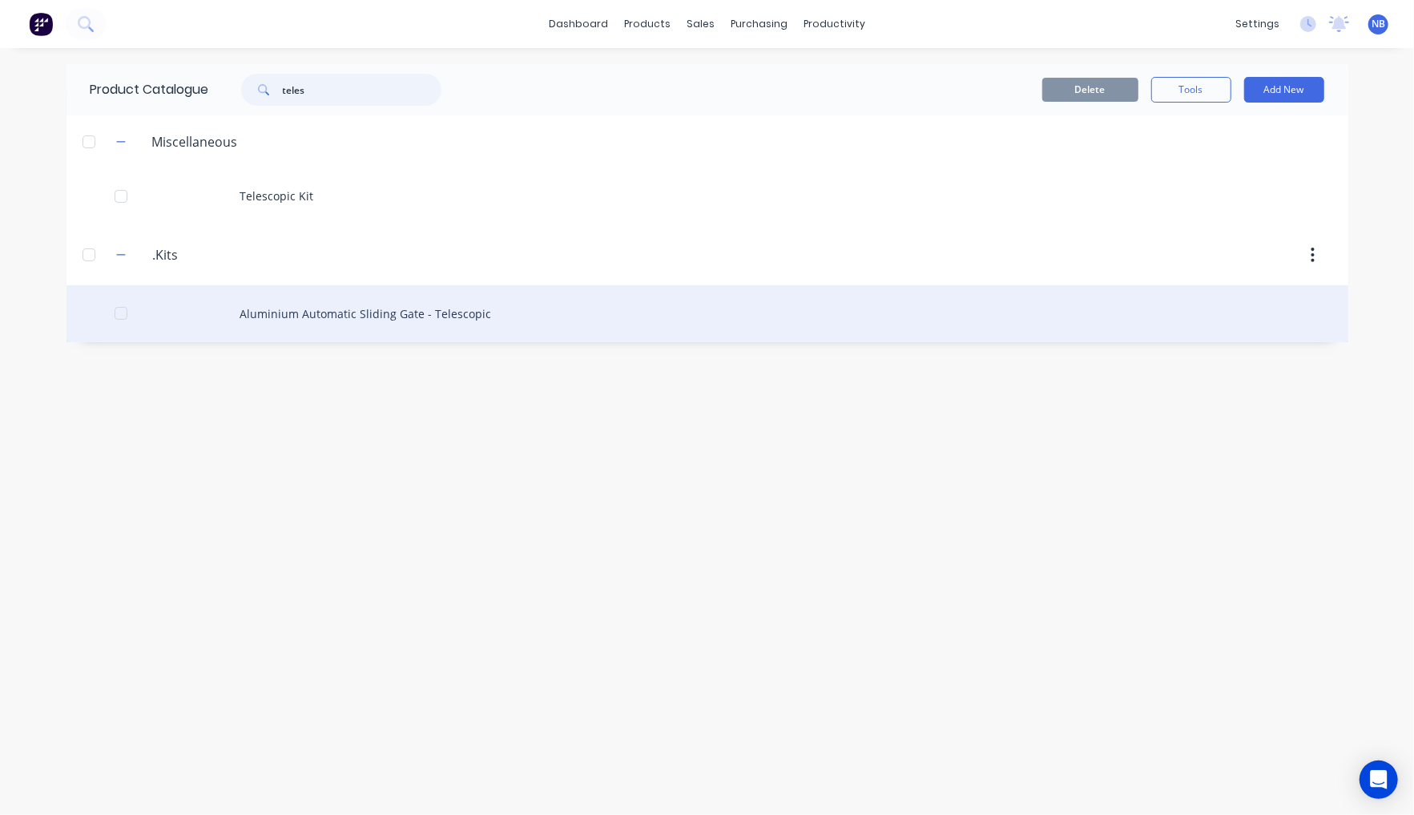
type input "teles"
click at [365, 300] on div "Aluminium Automatic Sliding Gate - Telescopic" at bounding box center [708, 313] width 1282 height 57
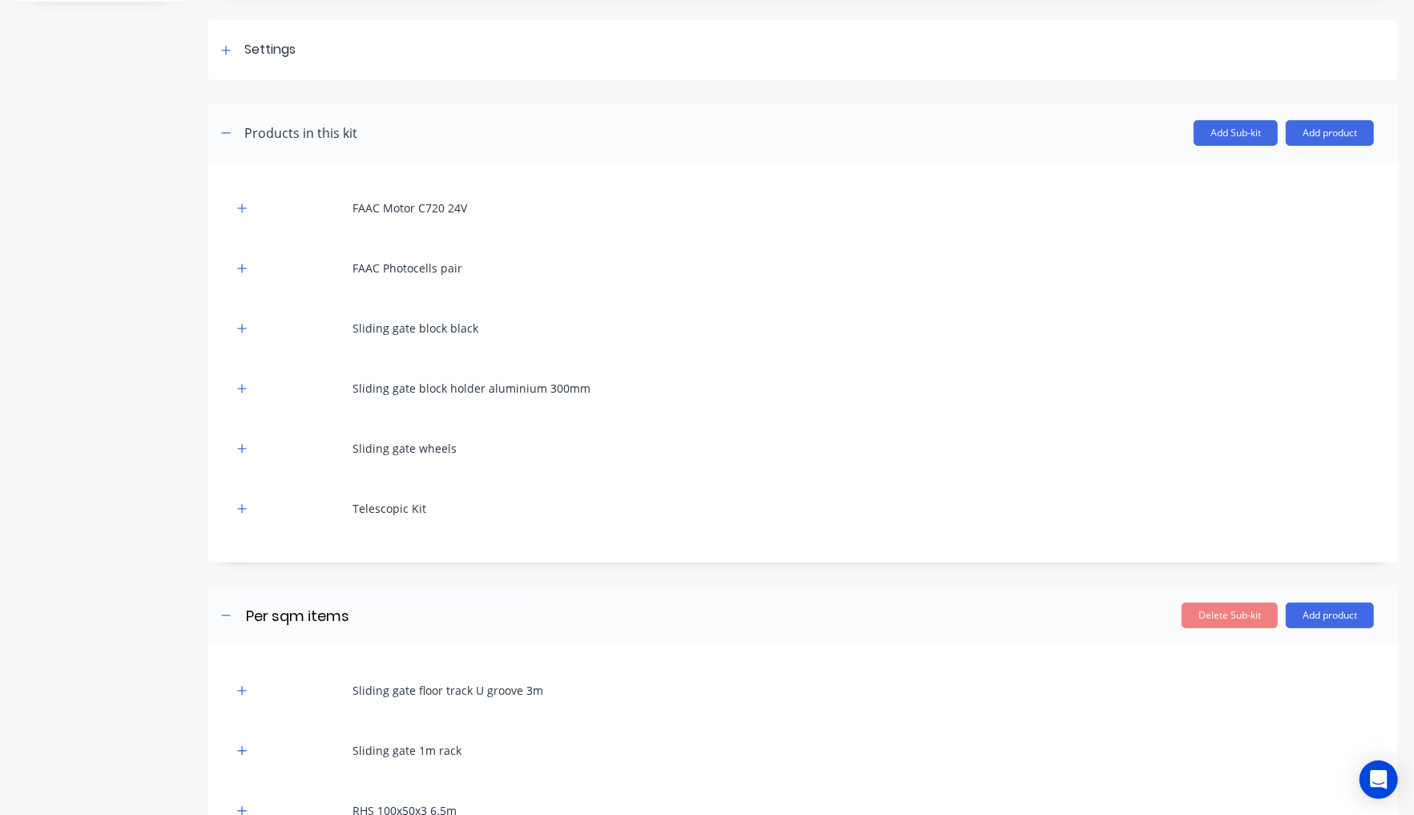
scroll to position [220, 0]
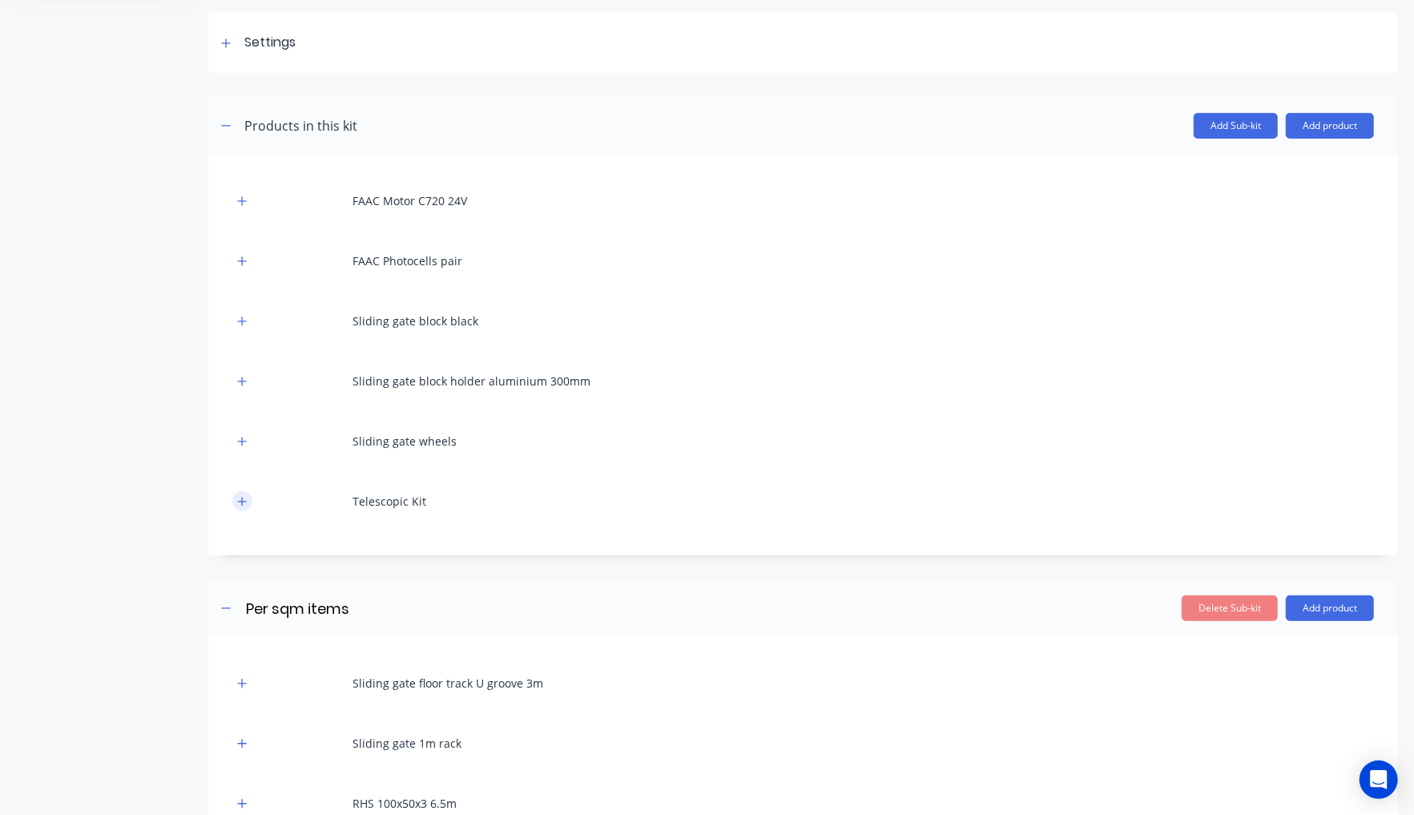
click at [237, 505] on icon "button" at bounding box center [242, 501] width 10 height 11
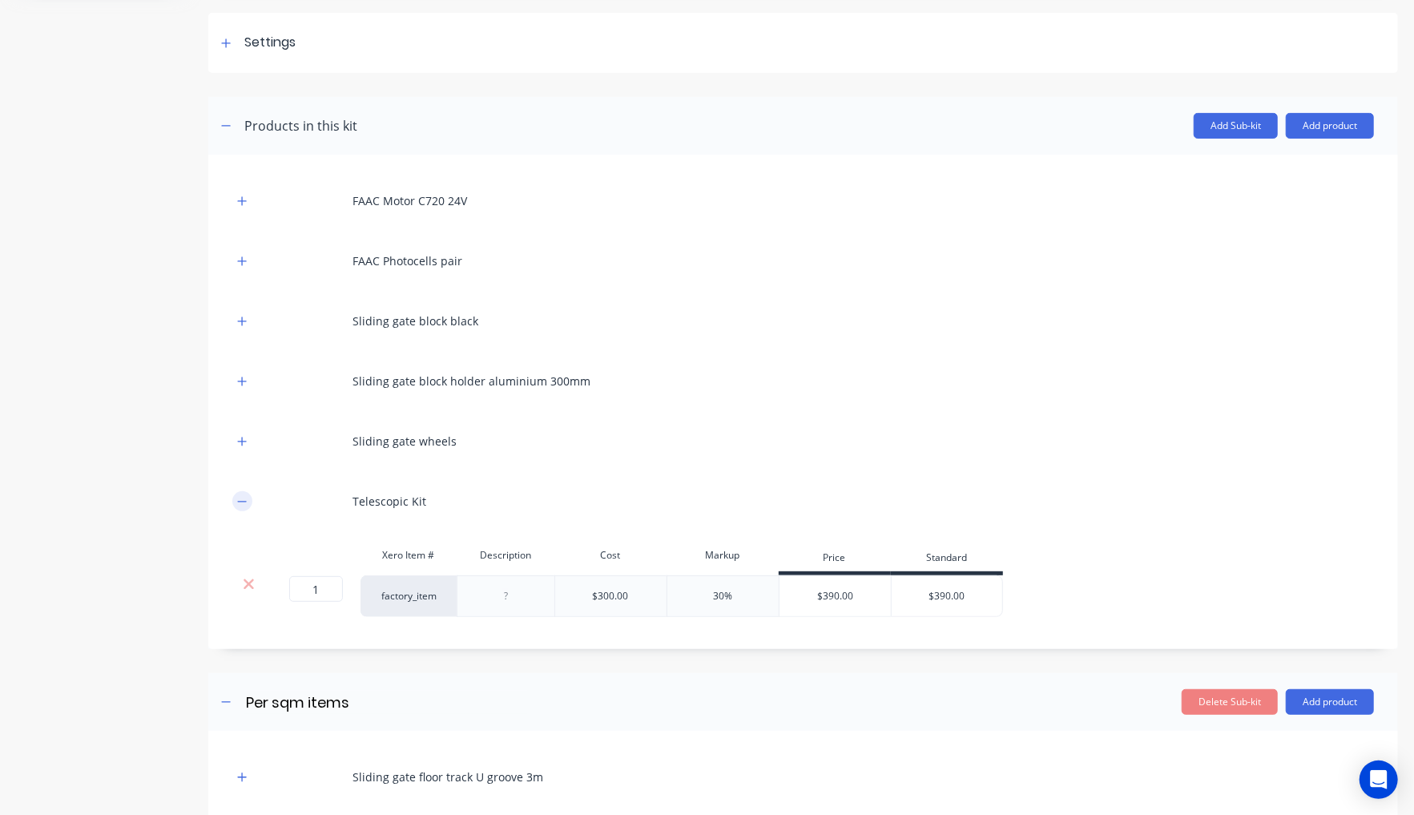
click at [237, 506] on button "button" at bounding box center [242, 501] width 20 height 20
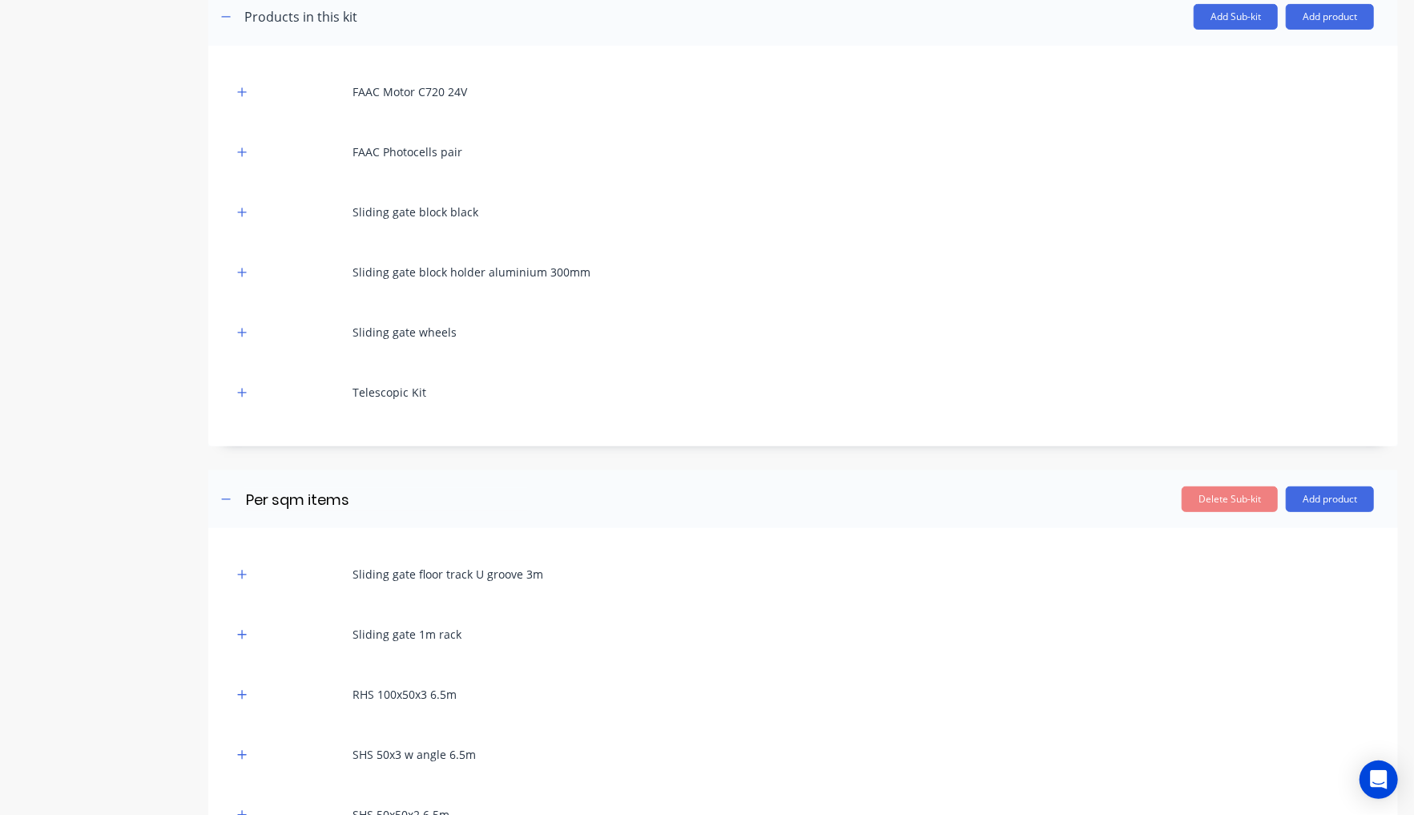
scroll to position [0, 0]
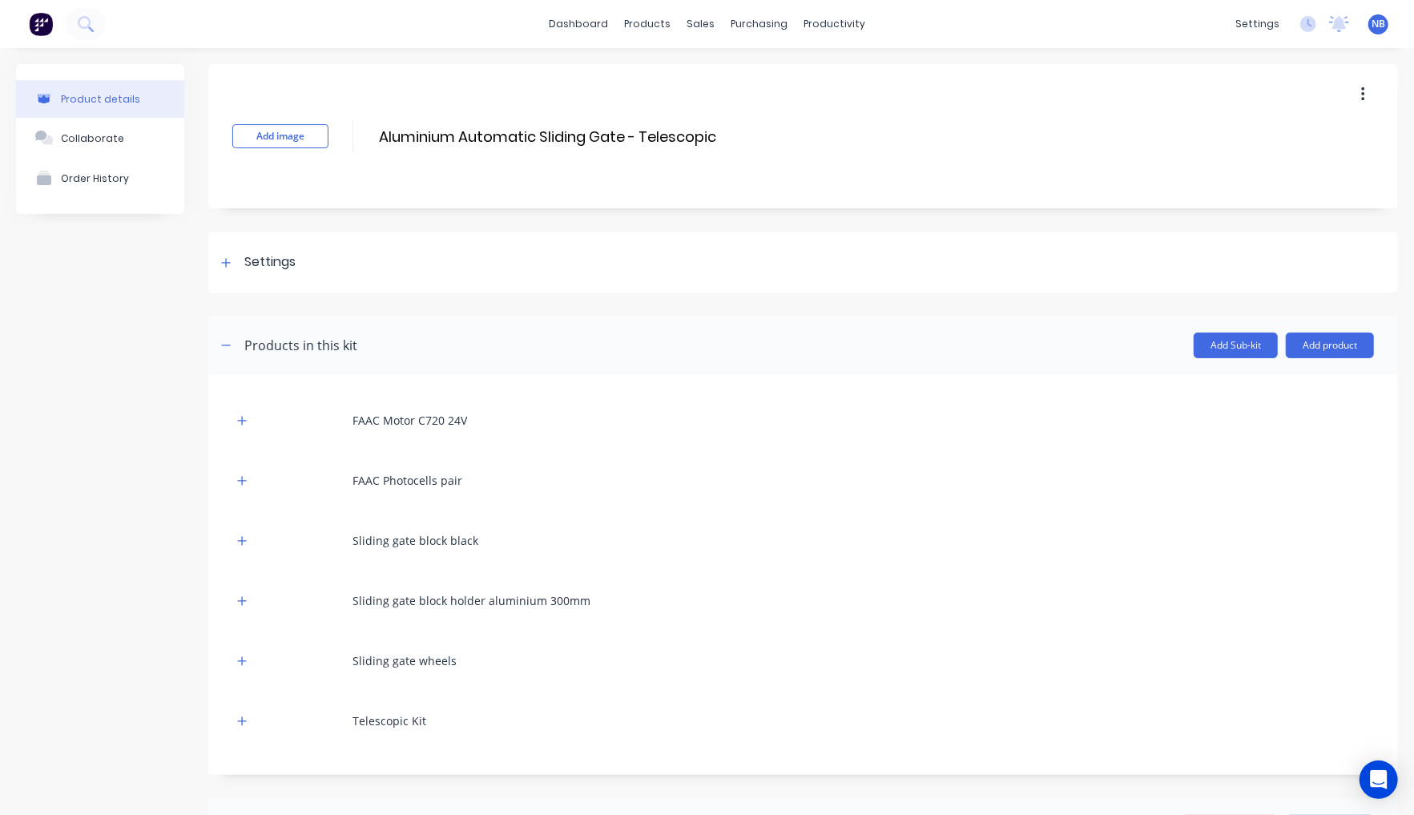
click at [1344, 109] on button "button" at bounding box center [1363, 94] width 38 height 29
click at [216, 263] on div at bounding box center [226, 262] width 20 height 20
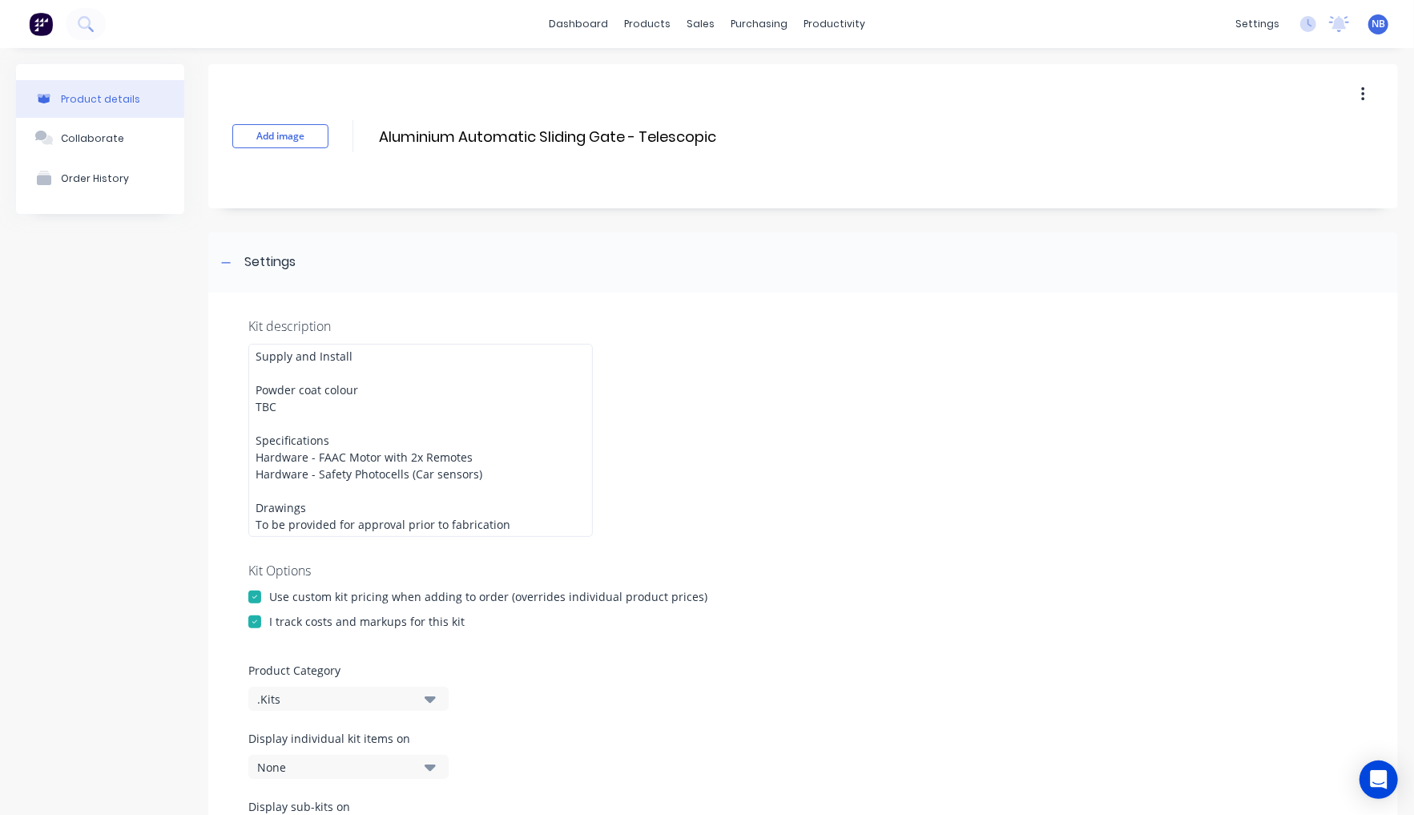
click at [1344, 100] on button "button" at bounding box center [1363, 94] width 38 height 29
click at [1302, 178] on div "Delete" at bounding box center [1305, 168] width 123 height 23
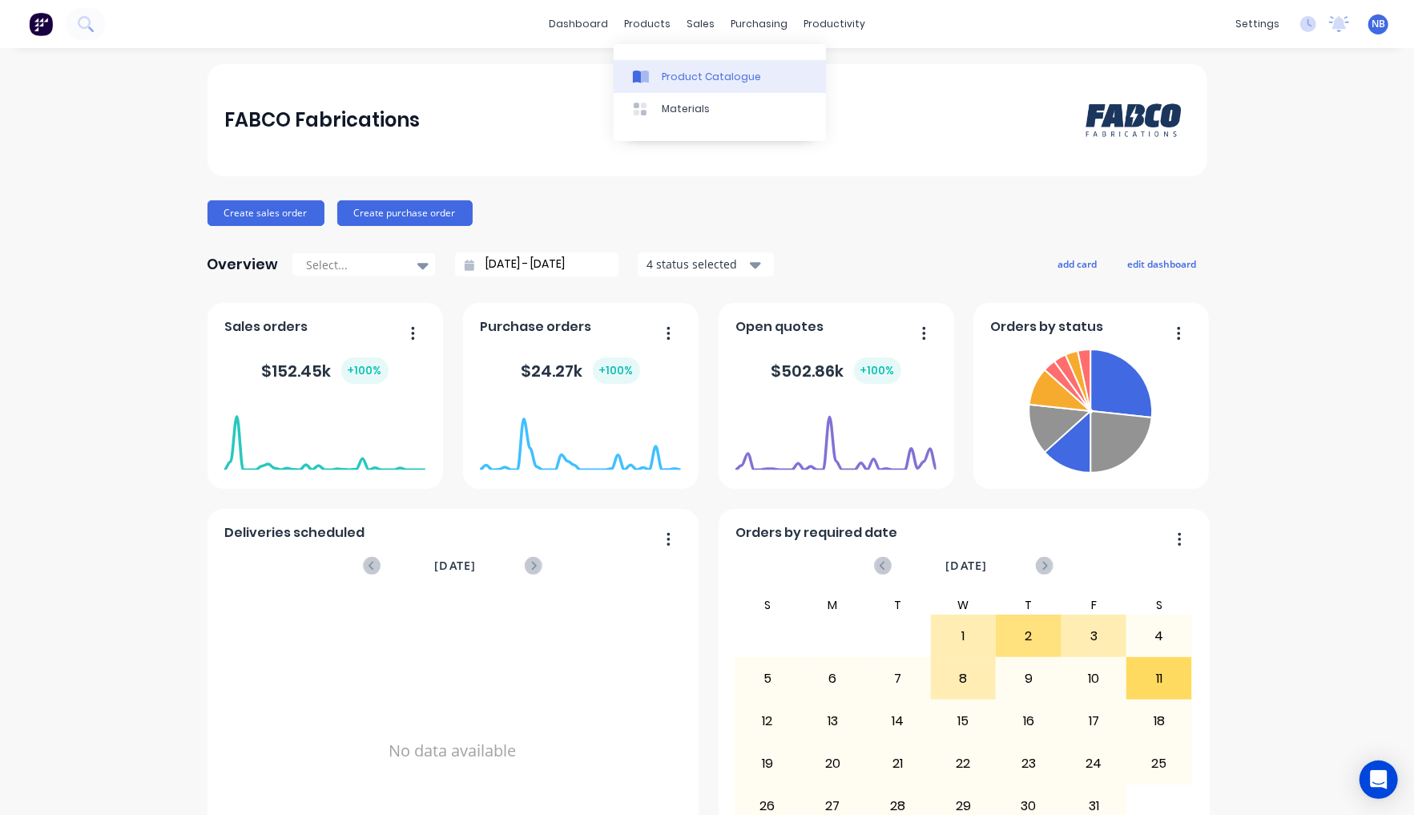
click at [679, 71] on div "Product Catalogue" at bounding box center [711, 77] width 99 height 14
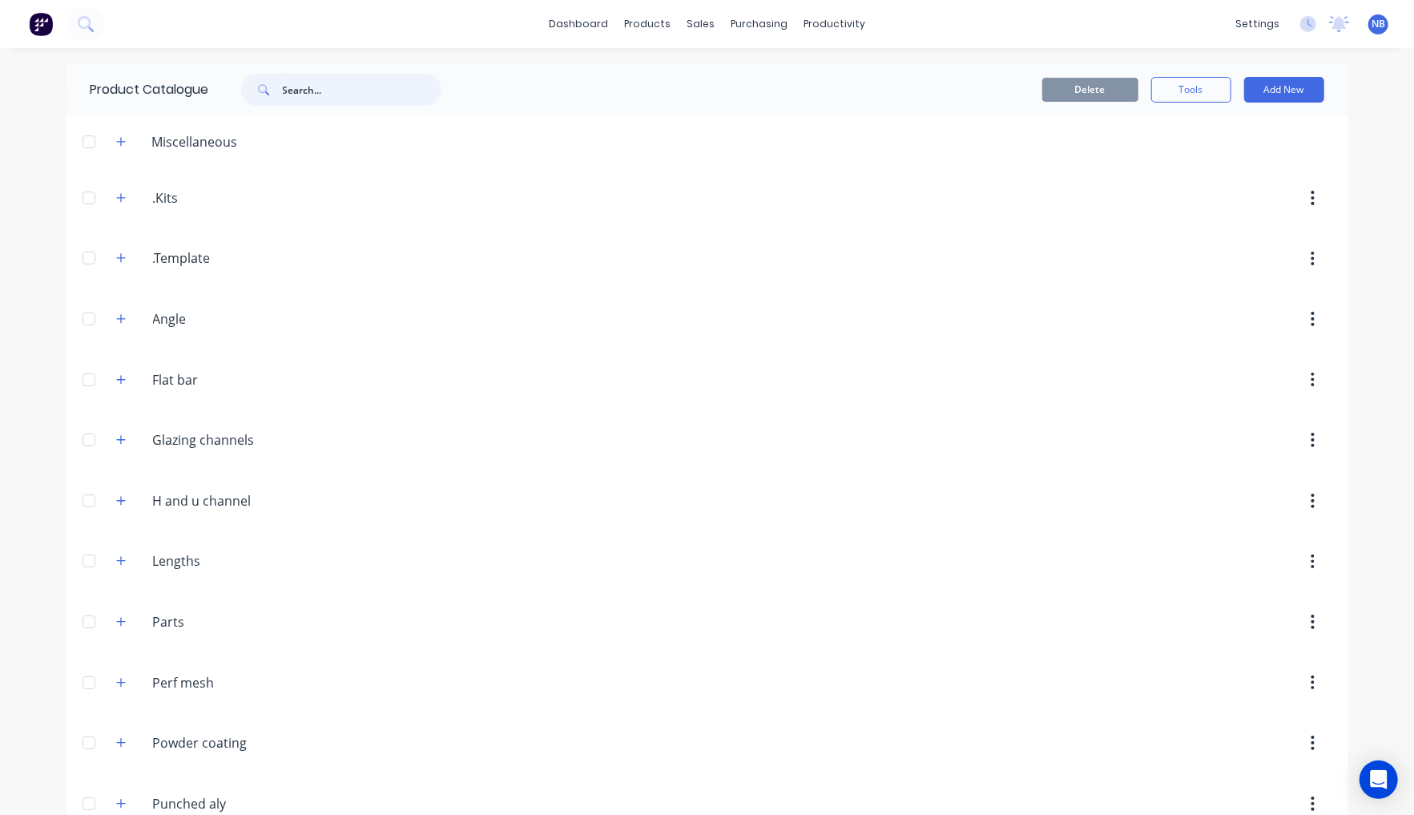
click at [283, 78] on input "text" at bounding box center [362, 90] width 159 height 32
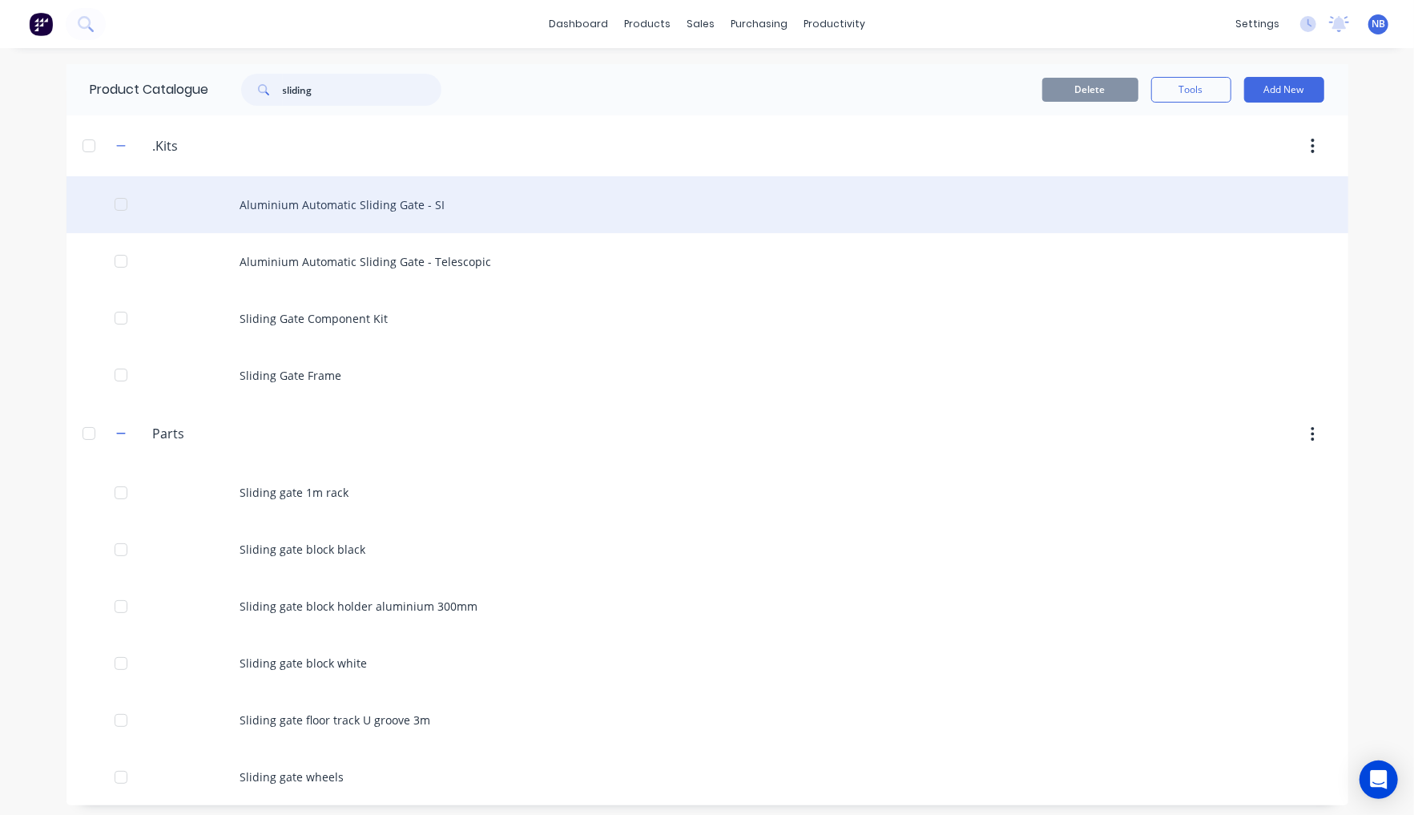
type input "sliding"
click at [472, 218] on div "Aluminium Automatic Sliding Gate - SI" at bounding box center [708, 204] width 1282 height 57
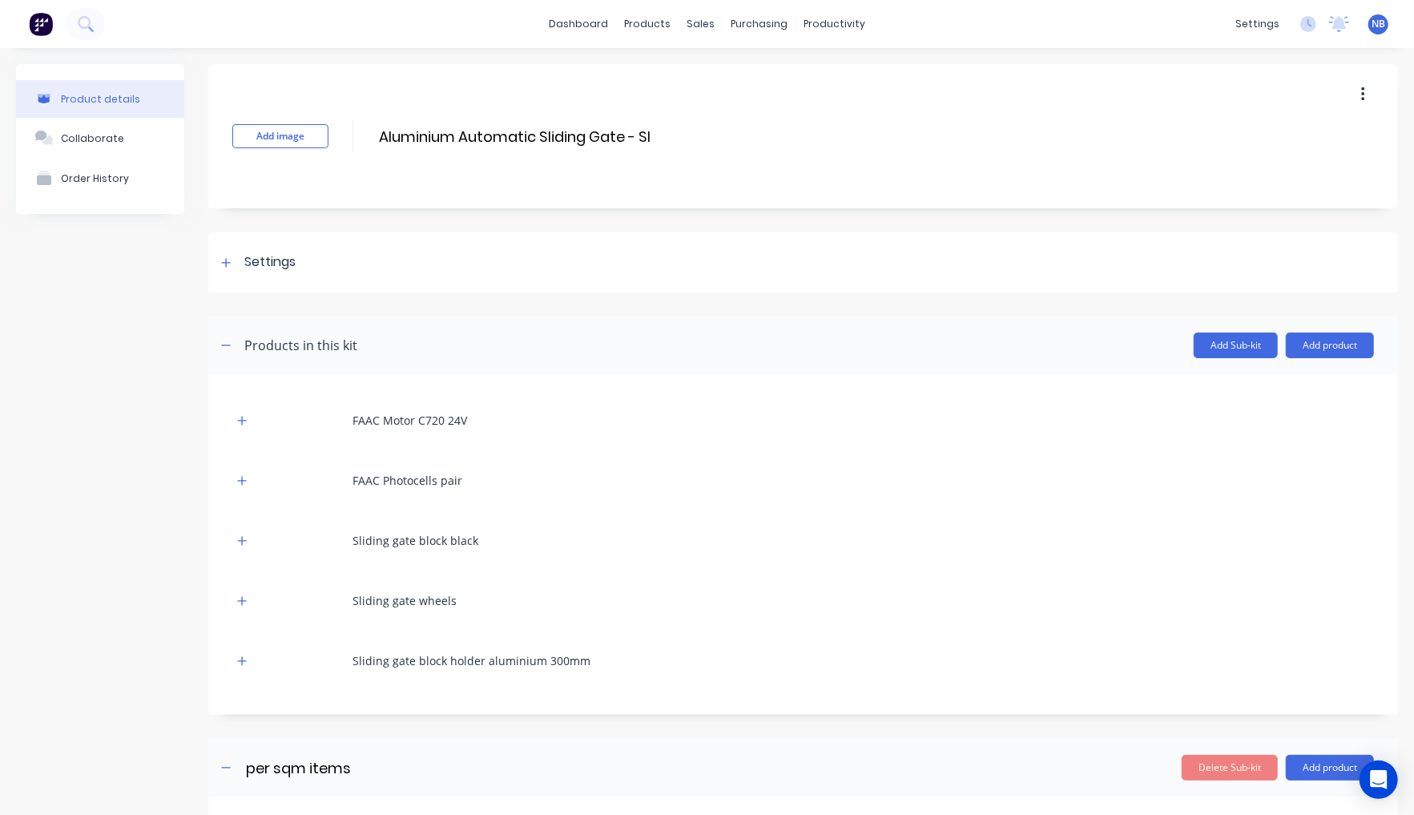
click at [1357, 97] on button "button" at bounding box center [1363, 94] width 38 height 29
click at [1244, 153] on button "Duplicate" at bounding box center [1306, 137] width 152 height 32
click at [42, 596] on div "Product details Collaborate Order History" at bounding box center [100, 685] width 168 height 1243
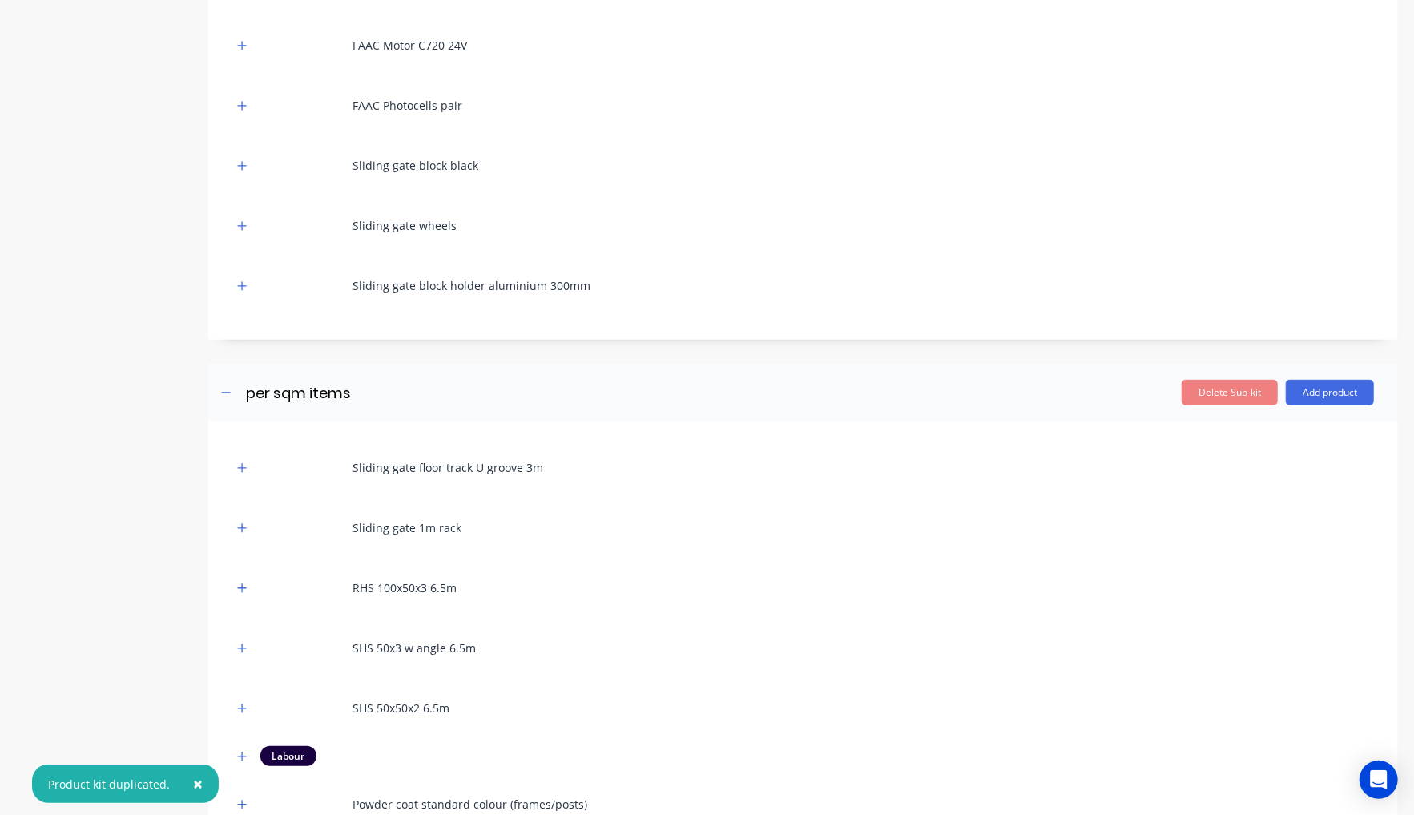
scroll to position [507, 0]
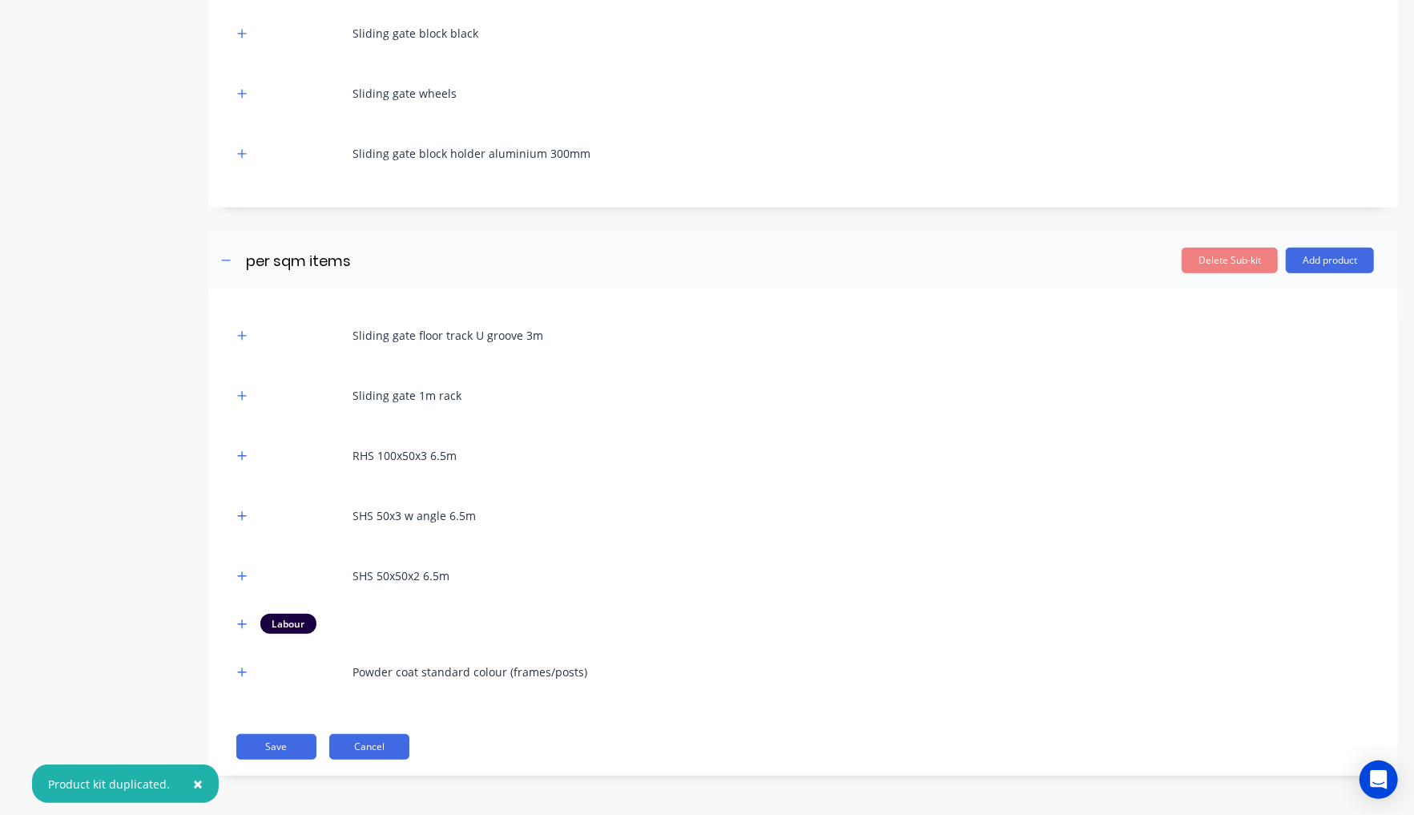
click at [366, 744] on button "Cancel" at bounding box center [369, 747] width 80 height 26
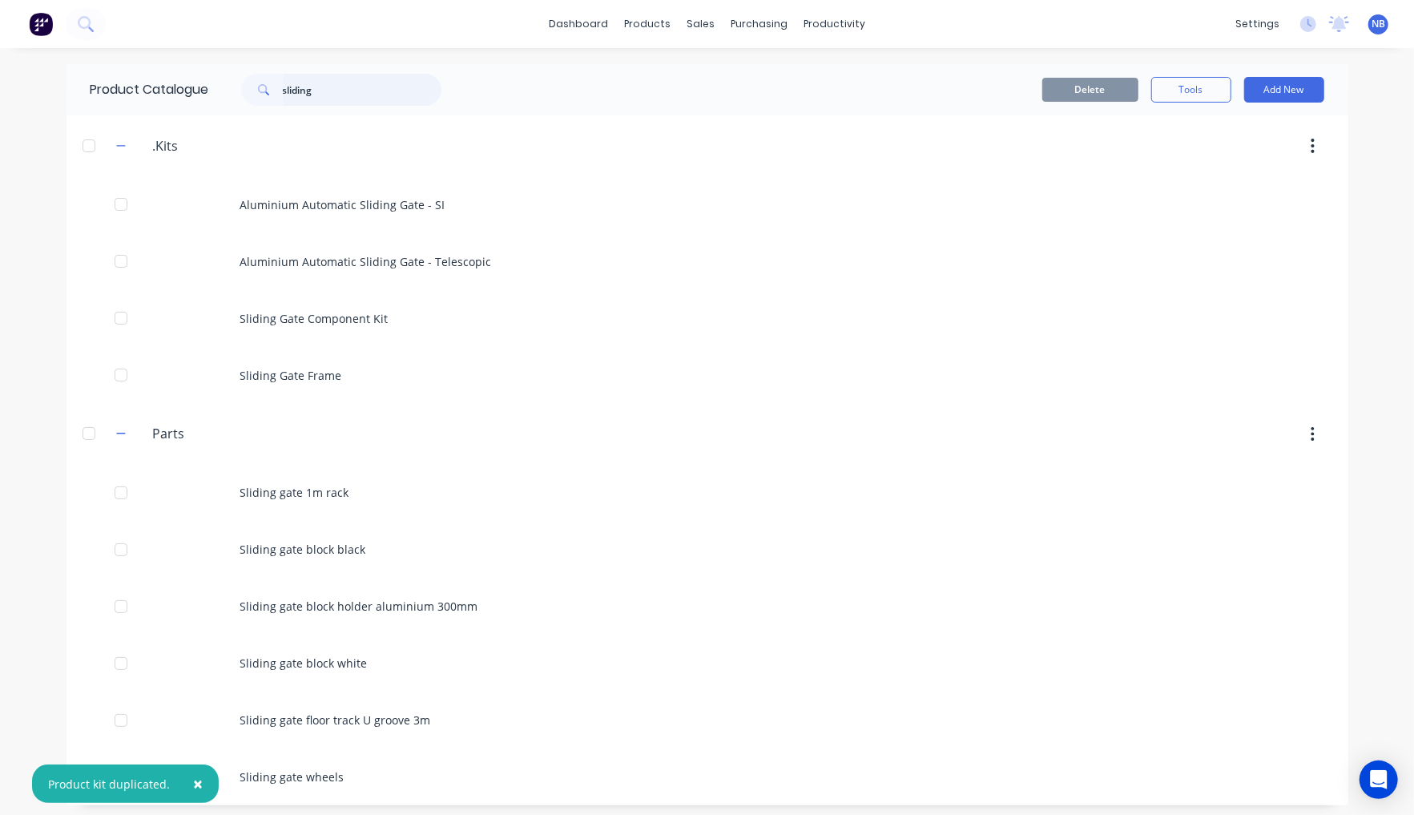
click at [351, 91] on input "sliding" at bounding box center [362, 90] width 159 height 32
type input "slidin"
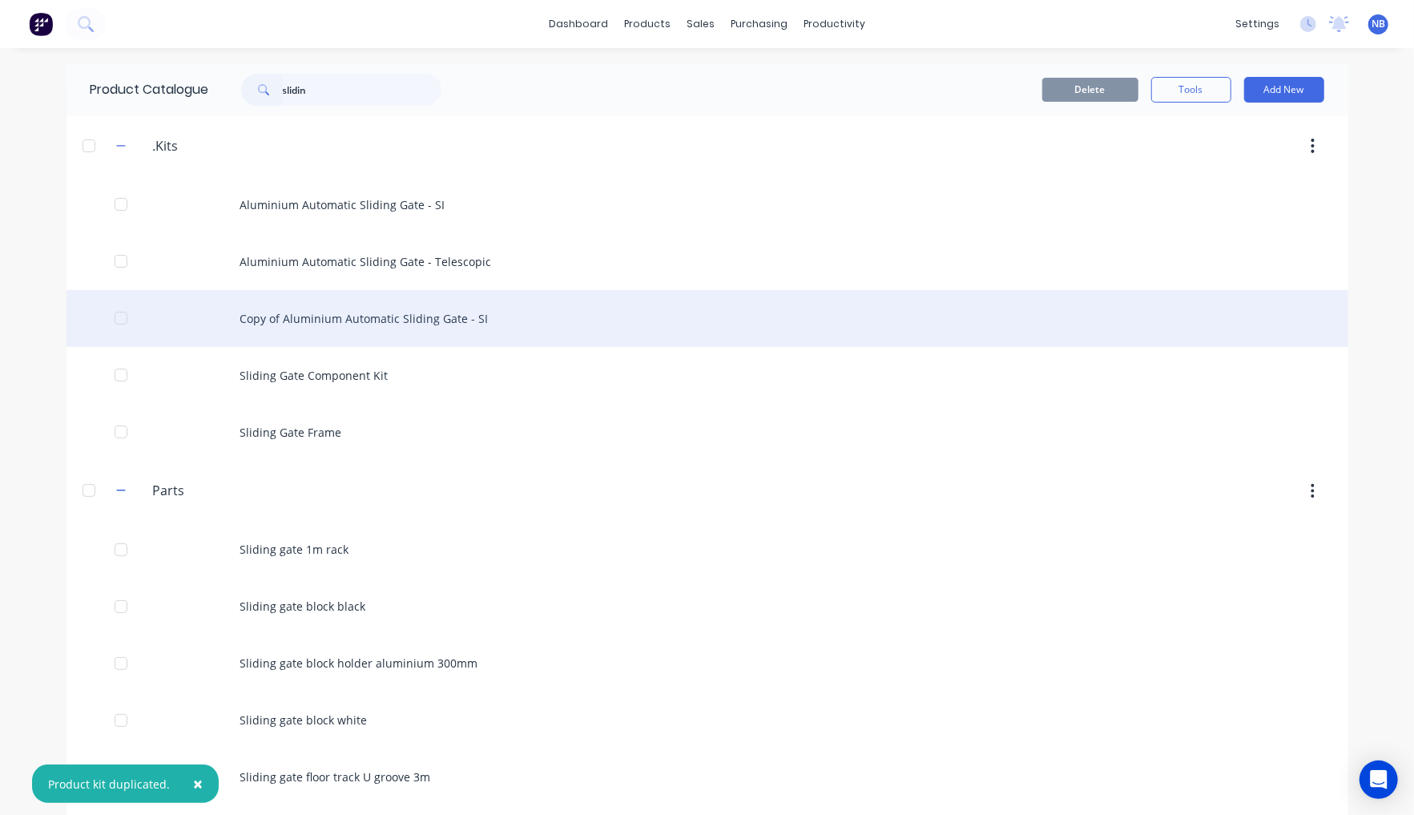
click at [385, 322] on div "Copy of Aluminium Automatic Sliding Gate - SI" at bounding box center [708, 318] width 1282 height 57
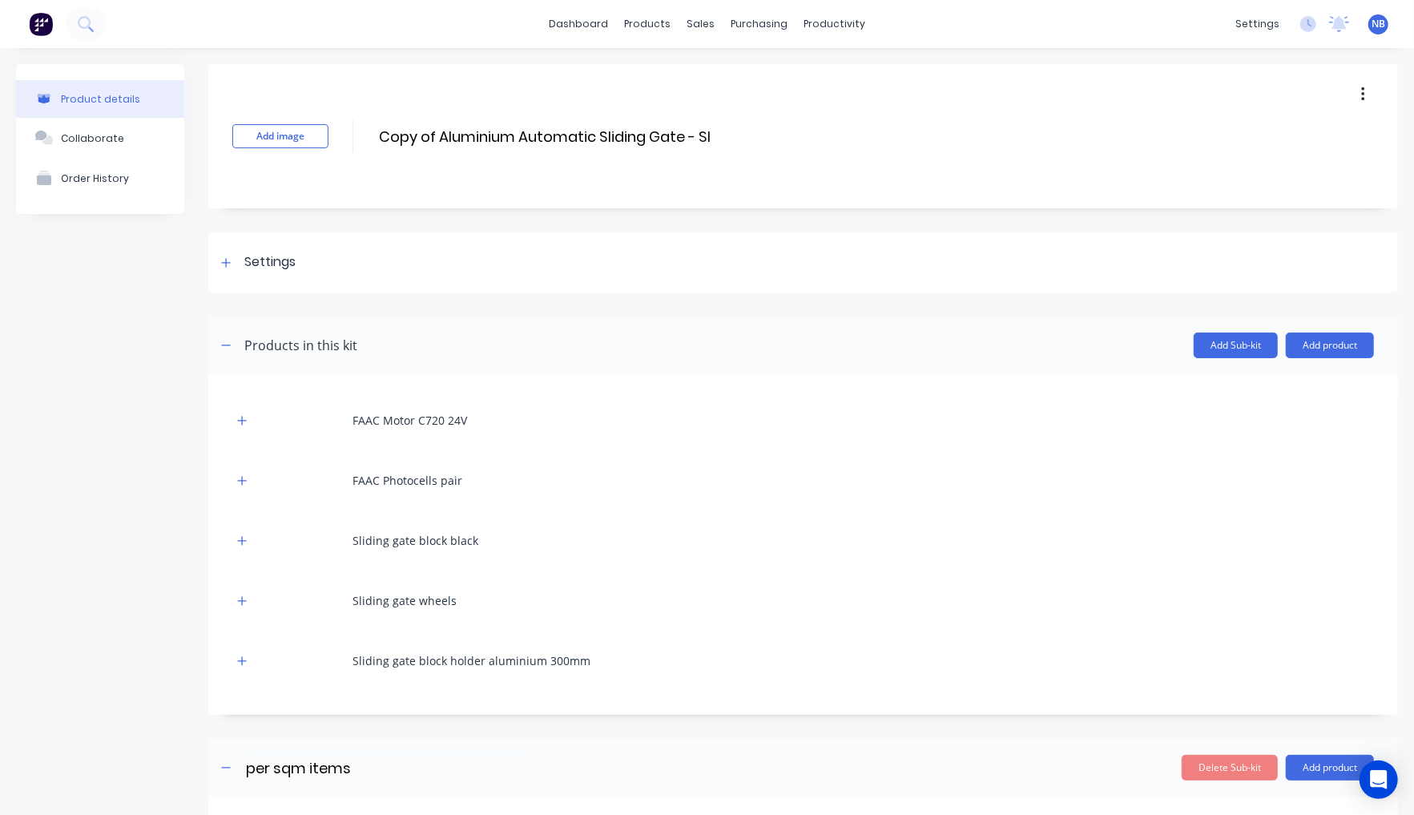
drag, startPoint x: 439, startPoint y: 138, endPoint x: 357, endPoint y: 135, distance: 81.8
click at [357, 135] on div "Add image Copy of Aluminium Automatic Sliding Gate - SI Copy of Aluminium Autom…" at bounding box center [803, 136] width 1190 height 144
click at [250, 244] on div "Settings" at bounding box center [803, 262] width 1190 height 60
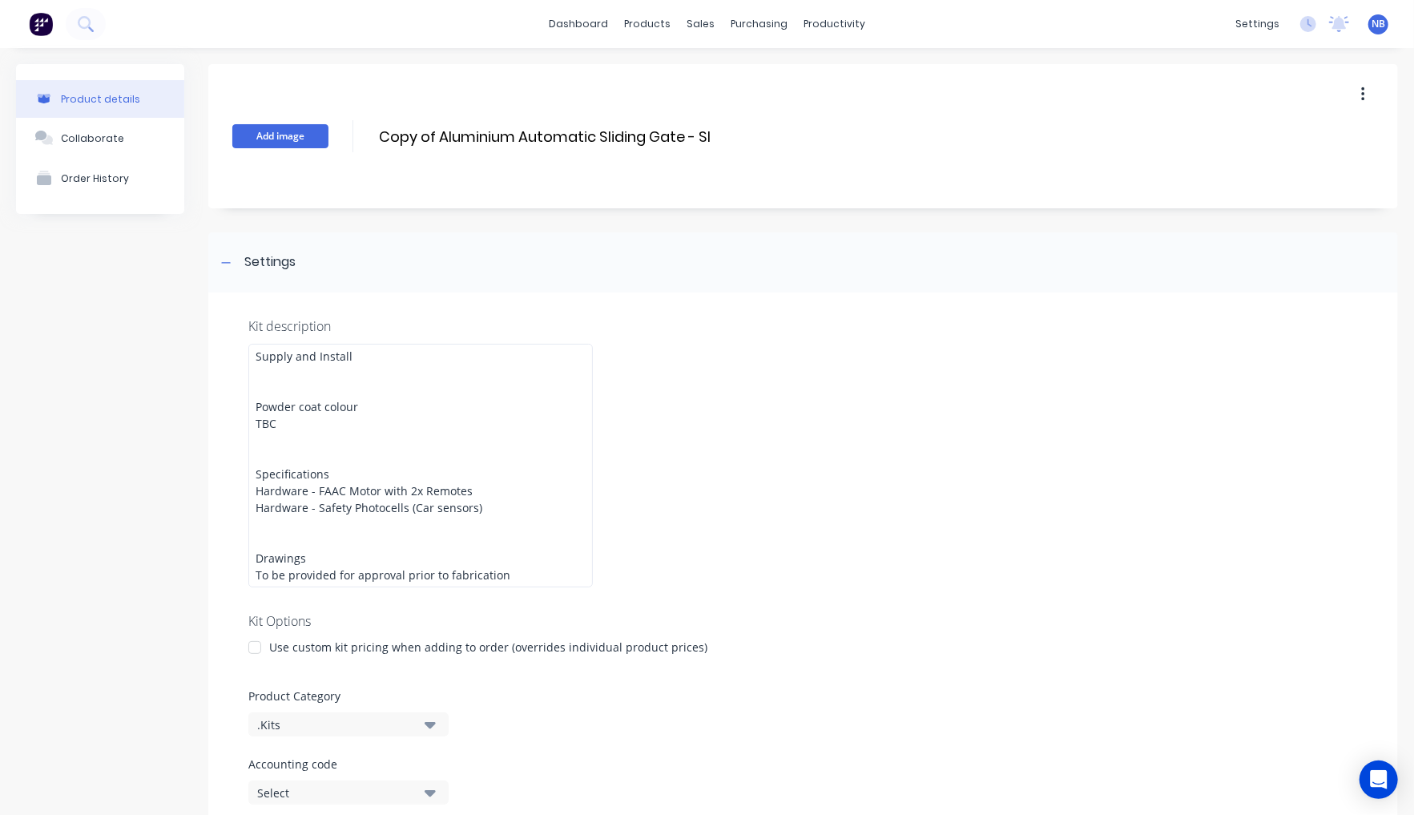
drag, startPoint x: 437, startPoint y: 131, endPoint x: 305, endPoint y: 132, distance: 132.2
click at [305, 132] on div "Add image Copy of Aluminium Automatic Sliding Gate - SI Copy of Aluminium Autom…" at bounding box center [803, 136] width 1190 height 144
click at [627, 130] on input "Aluminium Automatic Sliding Gate - SI" at bounding box center [519, 136] width 284 height 23
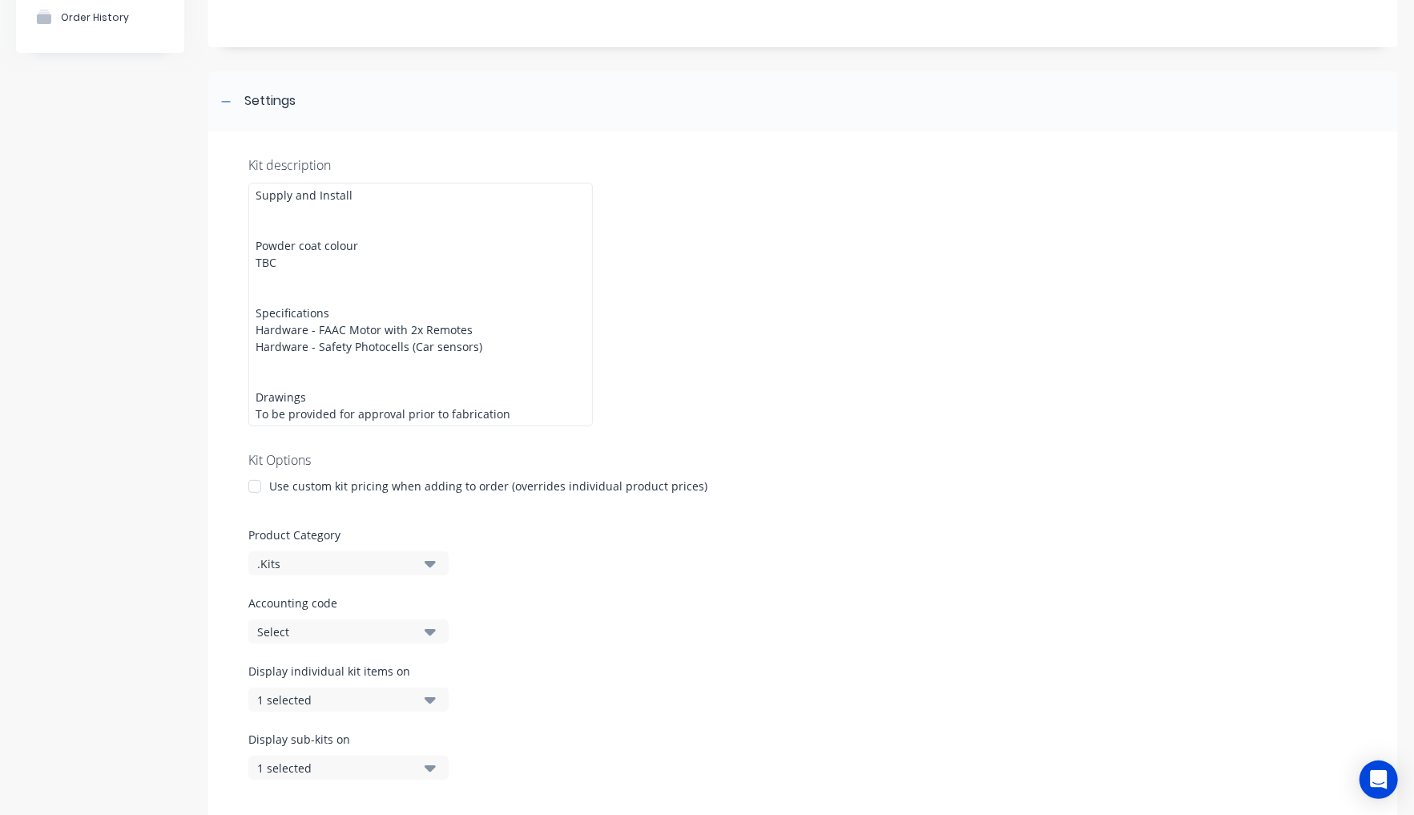
scroll to position [234, 0]
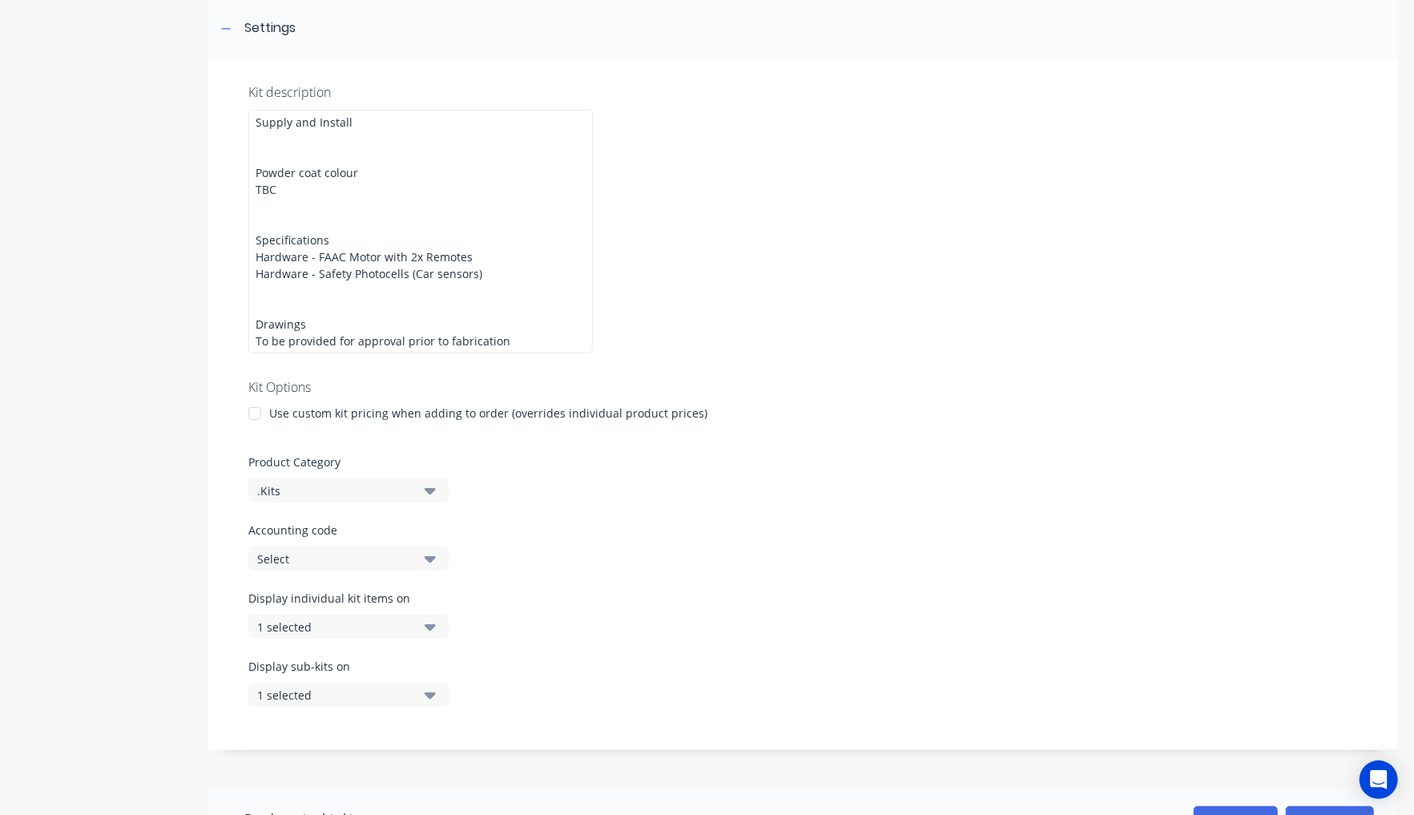
type input "Aluminium Automatic Sliding Gate - Telescopic - SI"
click at [151, 305] on div "Product details Collaborate Order History" at bounding box center [100, 805] width 168 height 1950
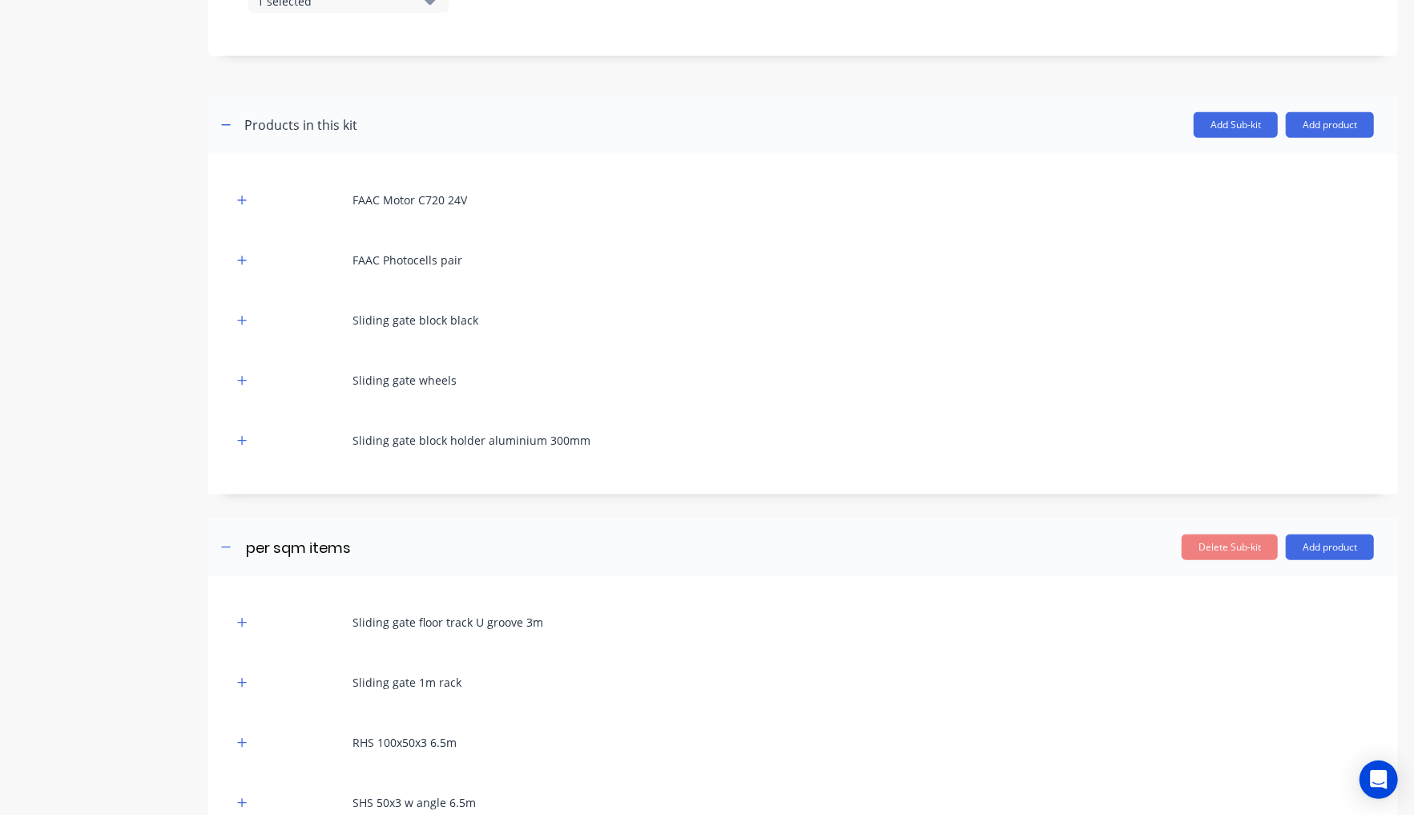
scroll to position [947, 0]
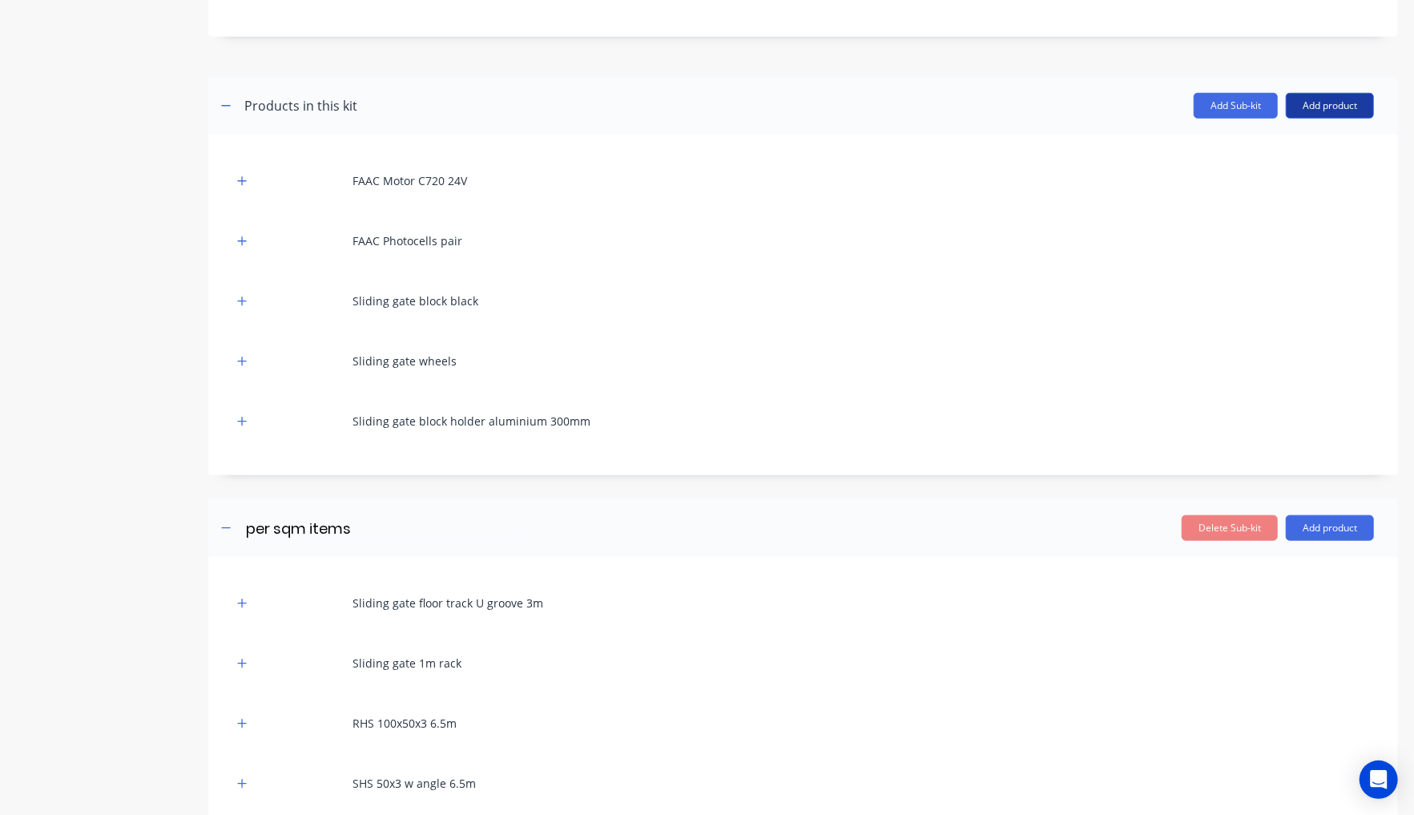
drag, startPoint x: 1305, startPoint y: 80, endPoint x: 1304, endPoint y: 91, distance: 10.4
click at [1305, 93] on button "Add product" at bounding box center [1330, 106] width 88 height 26
click at [1288, 135] on div "Product catalogue" at bounding box center [1297, 146] width 123 height 23
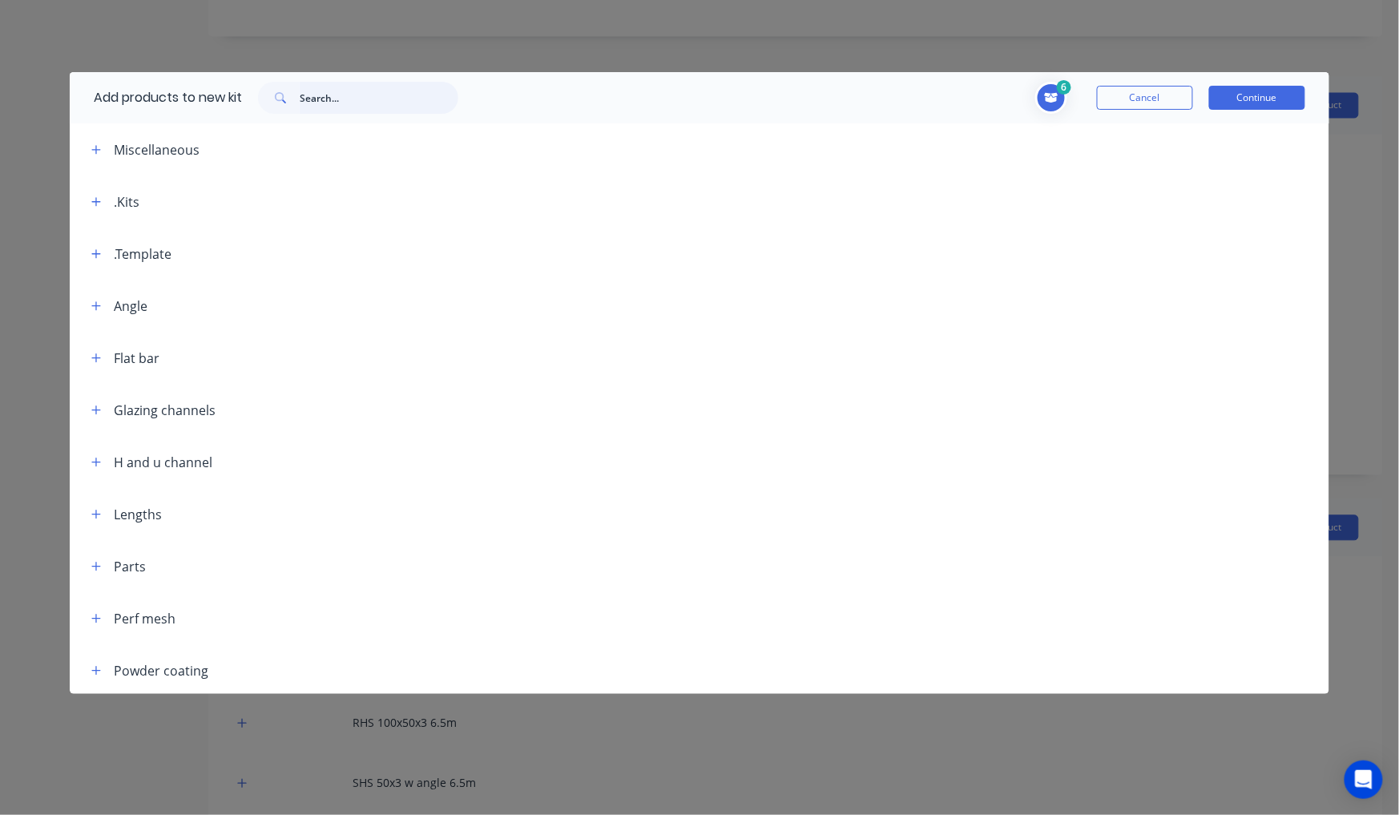
click at [439, 101] on input "text" at bounding box center [379, 98] width 159 height 32
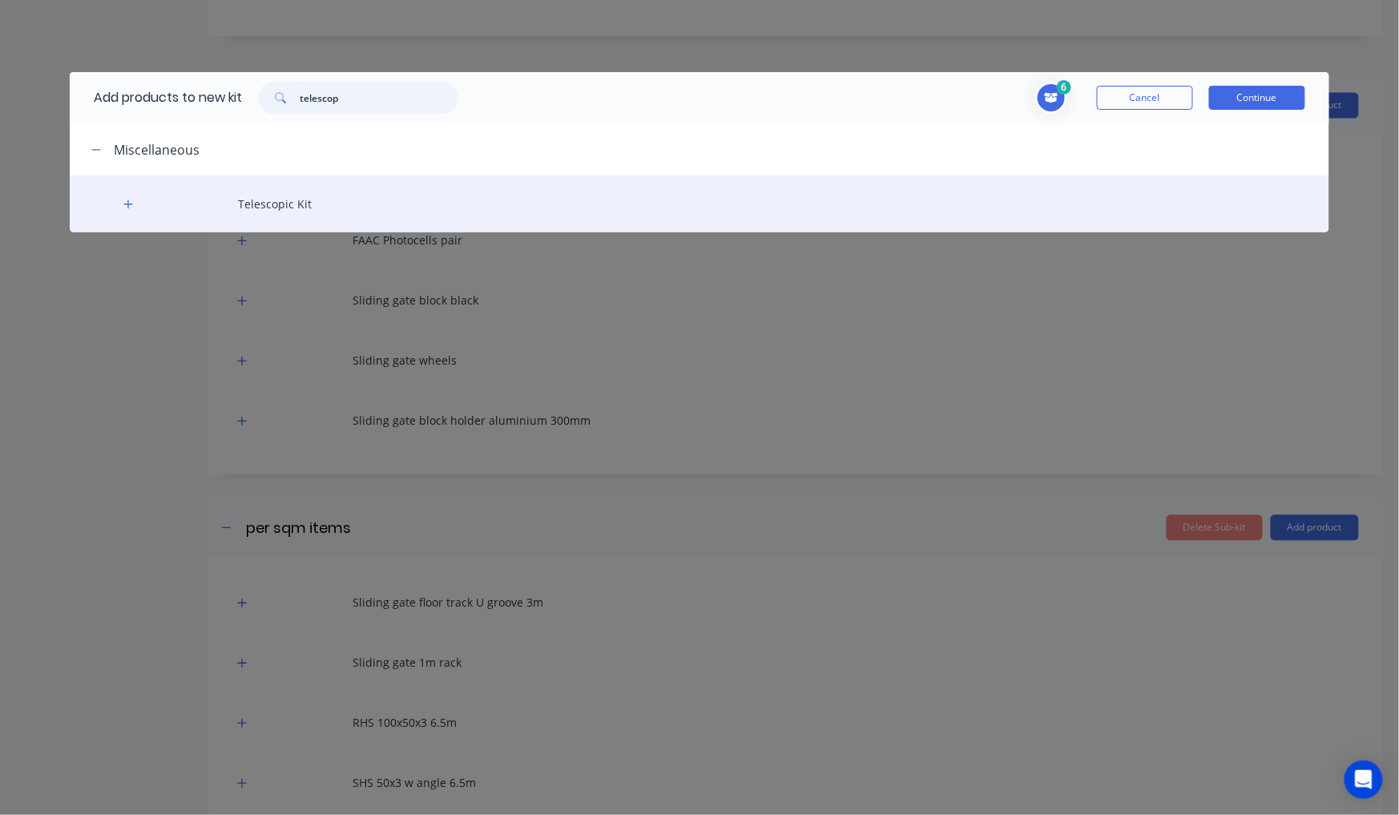
type input "telescop"
click at [256, 203] on div "Telescopic Kit" at bounding box center [699, 203] width 1259 height 57
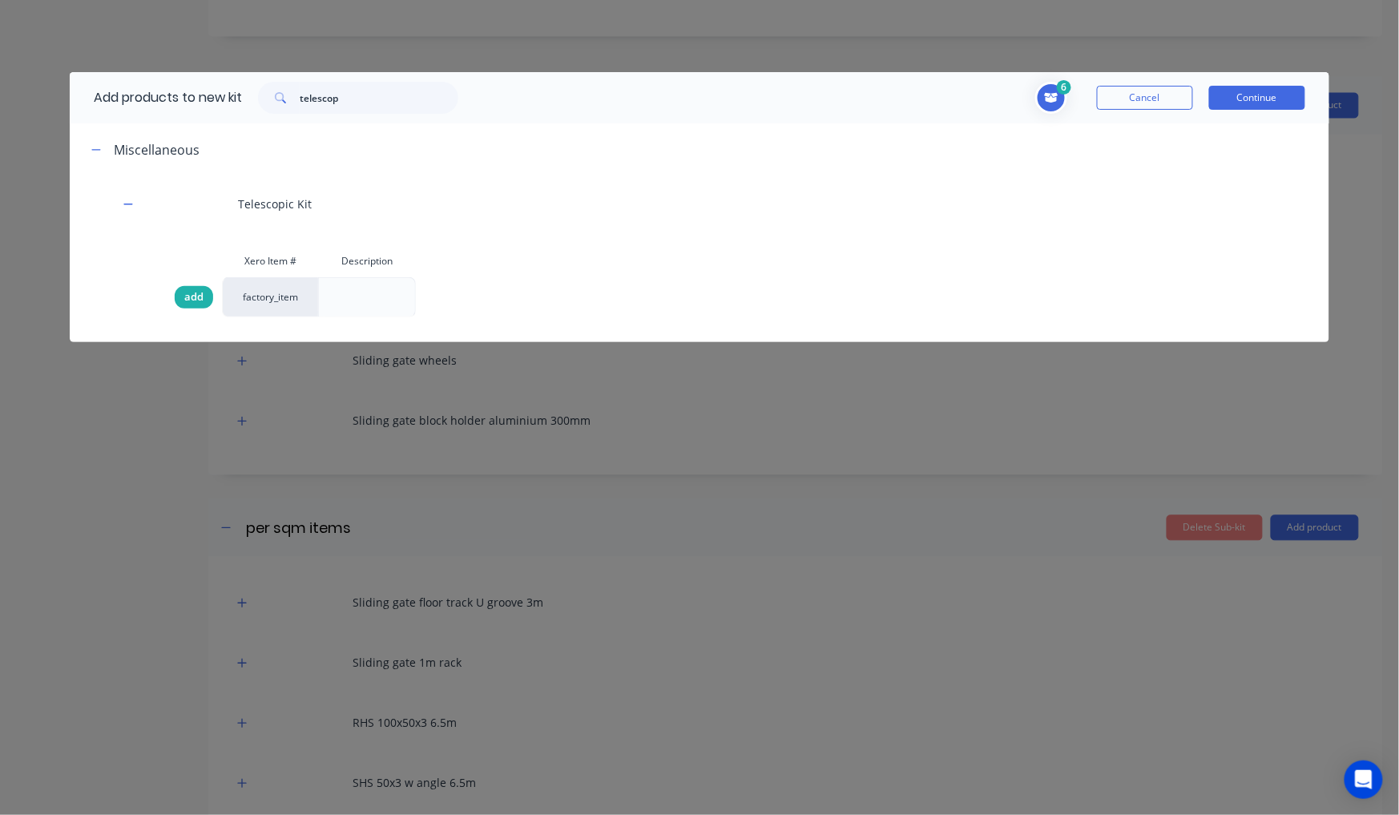
click at [204, 303] on div "add" at bounding box center [194, 297] width 38 height 22
click at [1283, 97] on button "Continue" at bounding box center [1257, 98] width 96 height 24
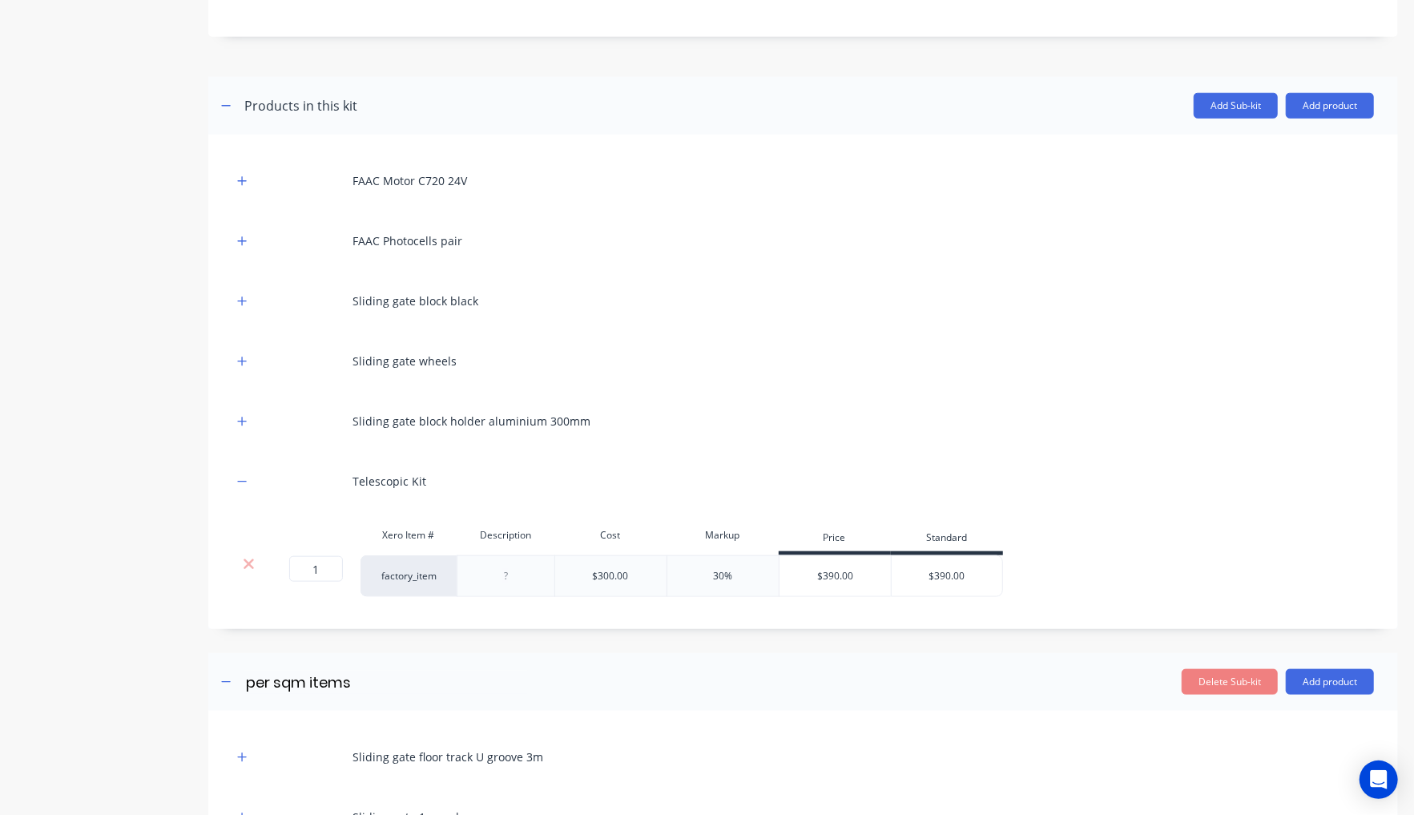
click at [91, 521] on div "Product details Collaborate Order History" at bounding box center [100, 169] width 168 height 2104
click at [241, 476] on icon "button" at bounding box center [242, 481] width 10 height 11
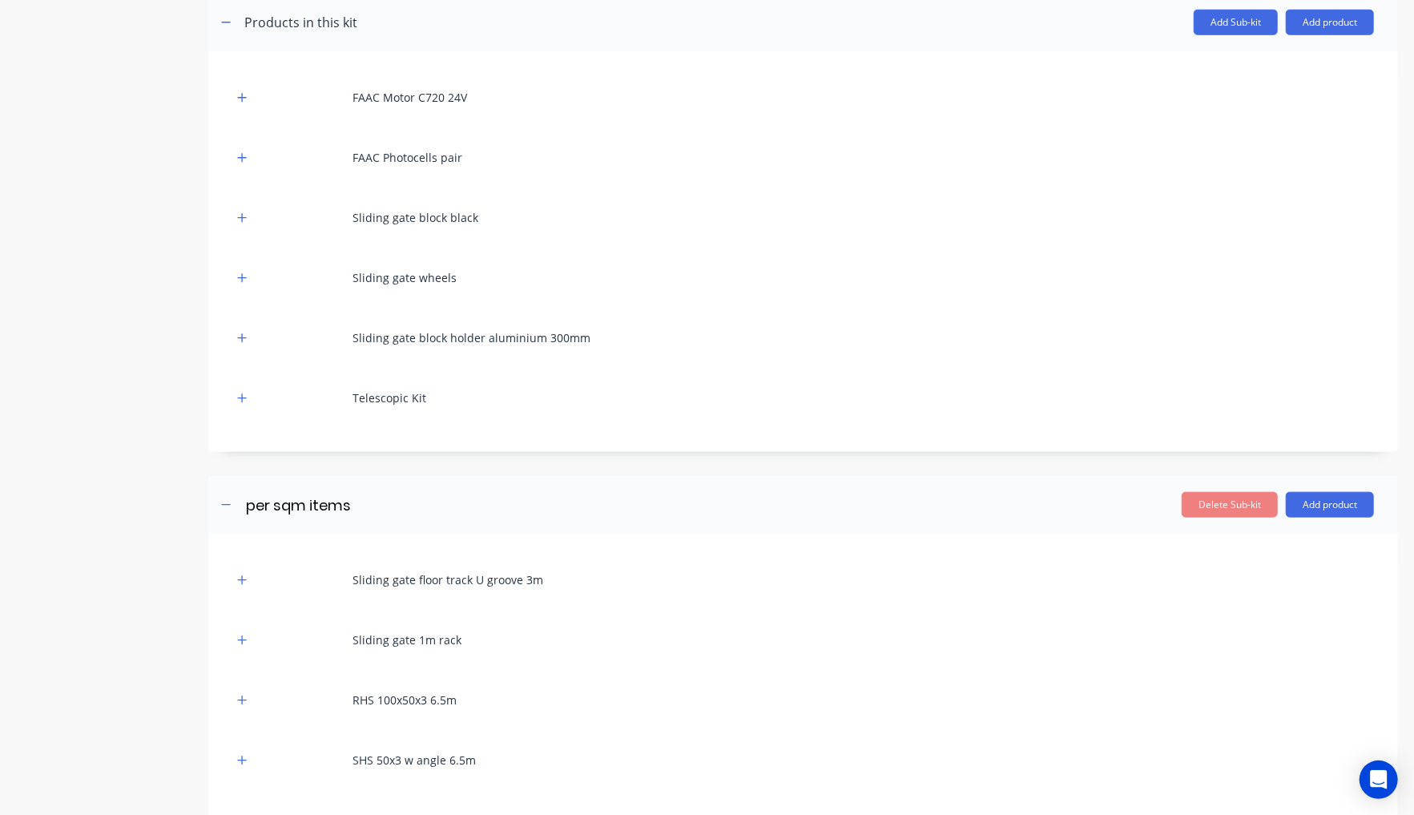
scroll to position [1080, 0]
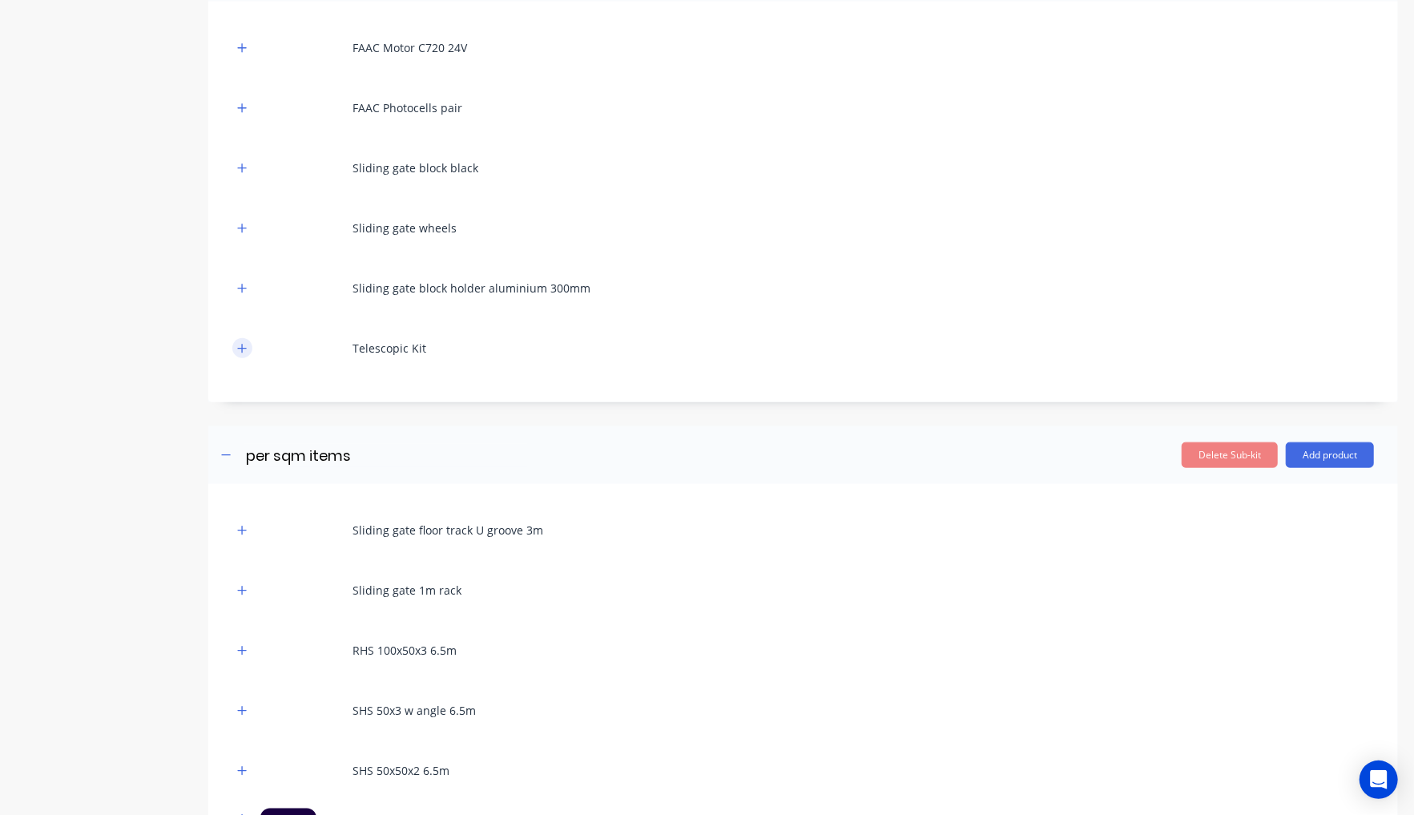
click at [248, 338] on button "button" at bounding box center [242, 348] width 20 height 20
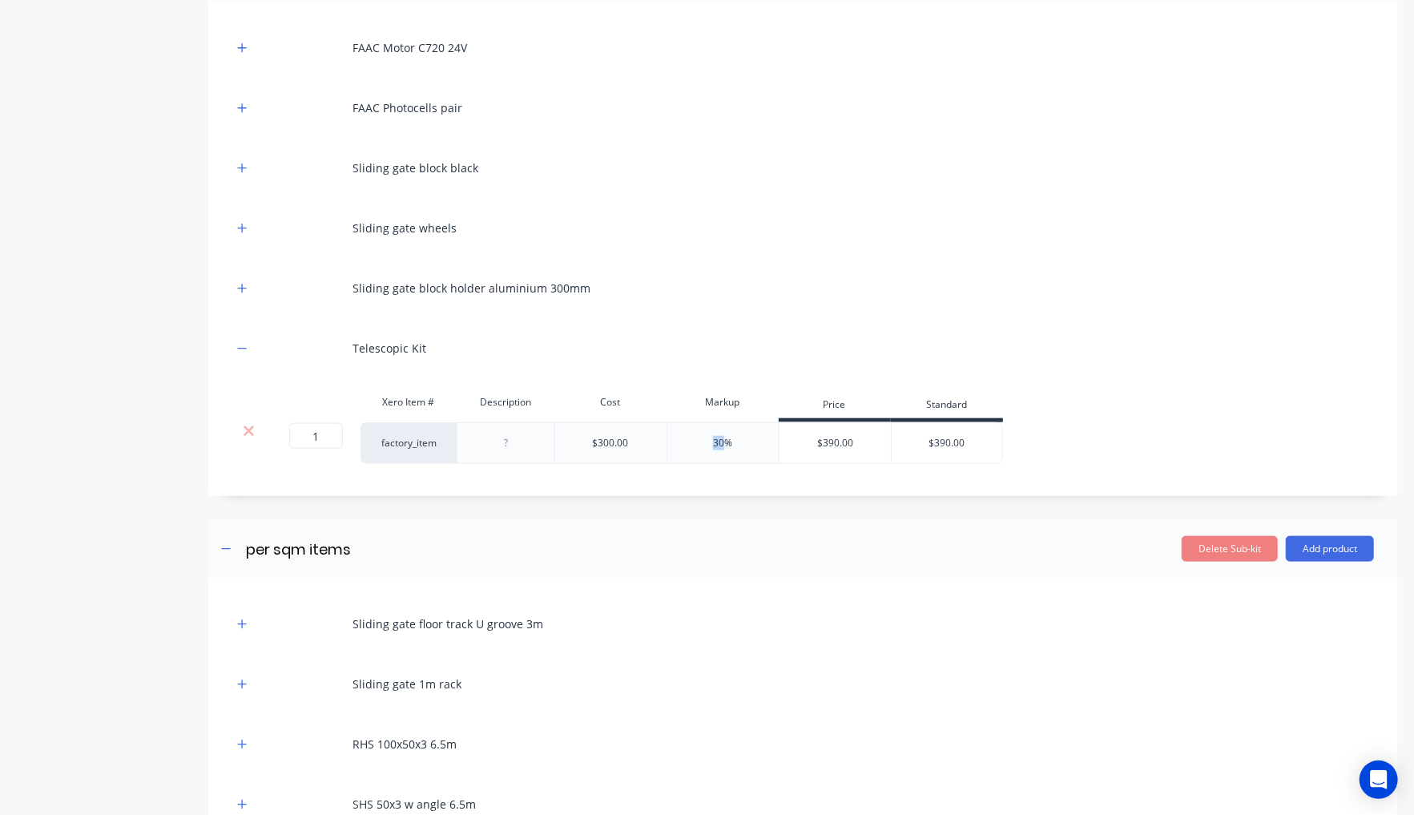
drag, startPoint x: 725, startPoint y: 427, endPoint x: 667, endPoint y: 425, distance: 57.7
click at [667, 425] on div "30%" at bounding box center [723, 443] width 112 height 42
click at [80, 548] on div "Product details Collaborate Order History" at bounding box center [100, 36] width 168 height 2104
click at [617, 436] on div "$300.00" at bounding box center [611, 443] width 36 height 14
click at [245, 348] on div "Telescopic Kit" at bounding box center [803, 348] width 1142 height 44
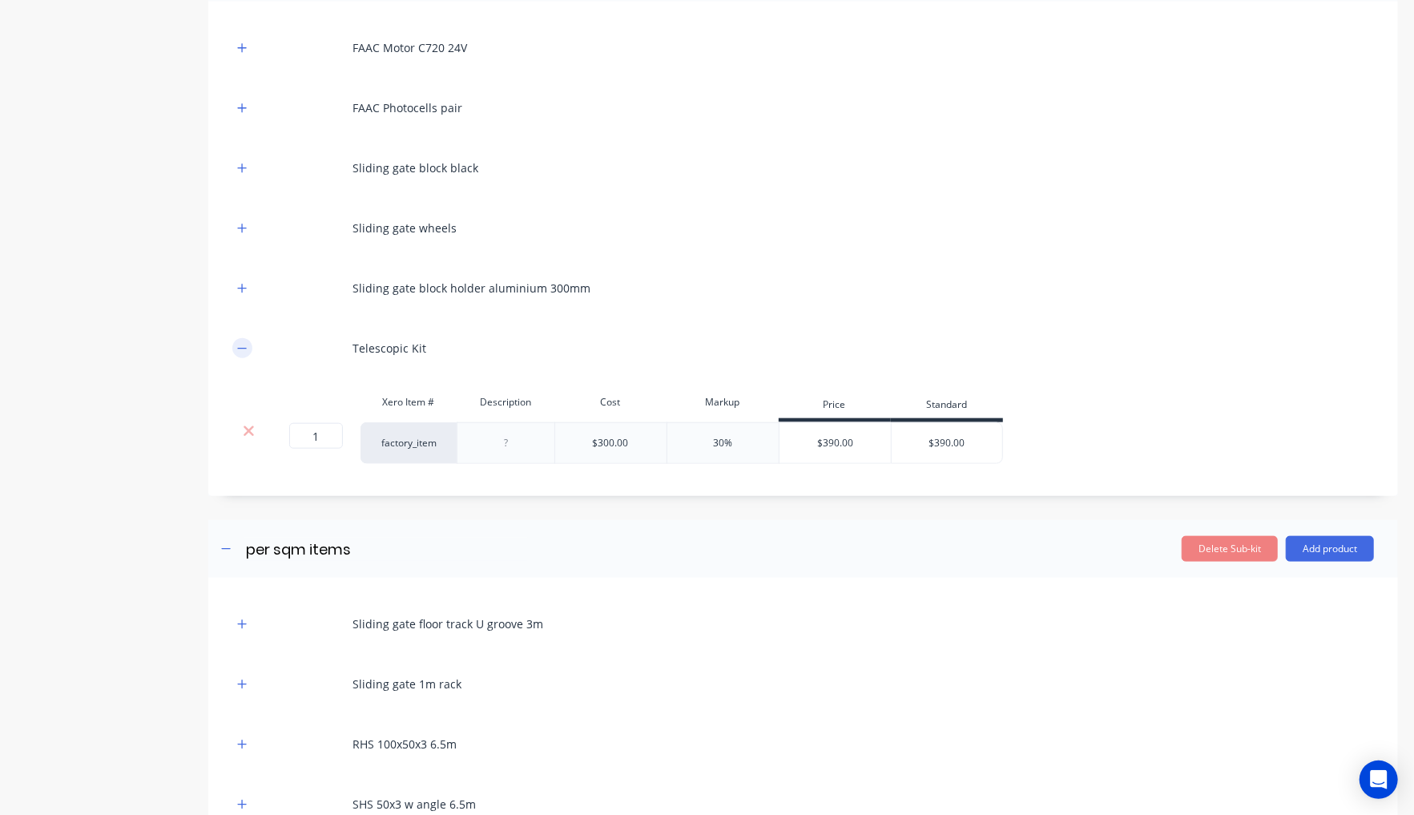
click at [250, 338] on button "button" at bounding box center [242, 348] width 20 height 20
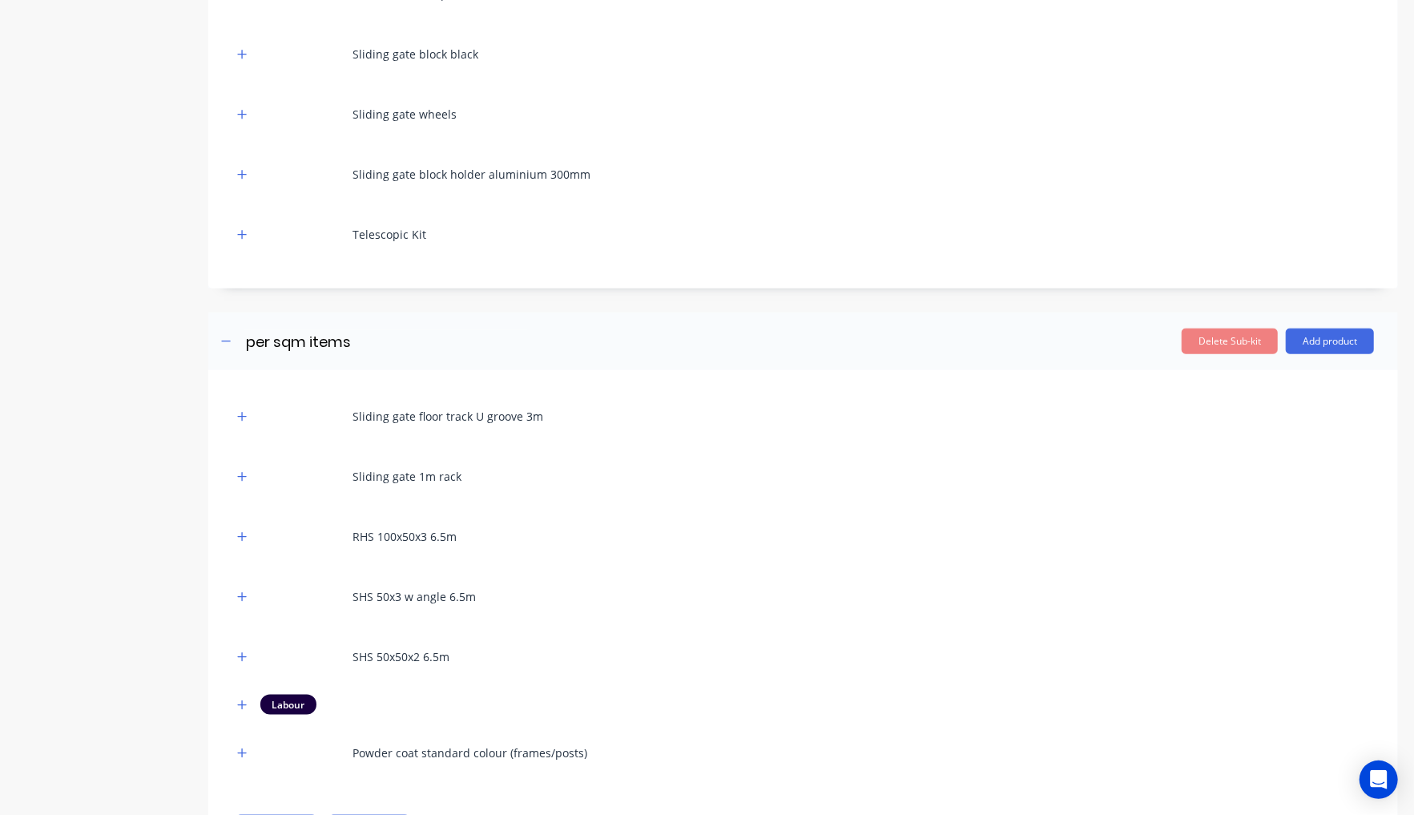
scroll to position [1260, 0]
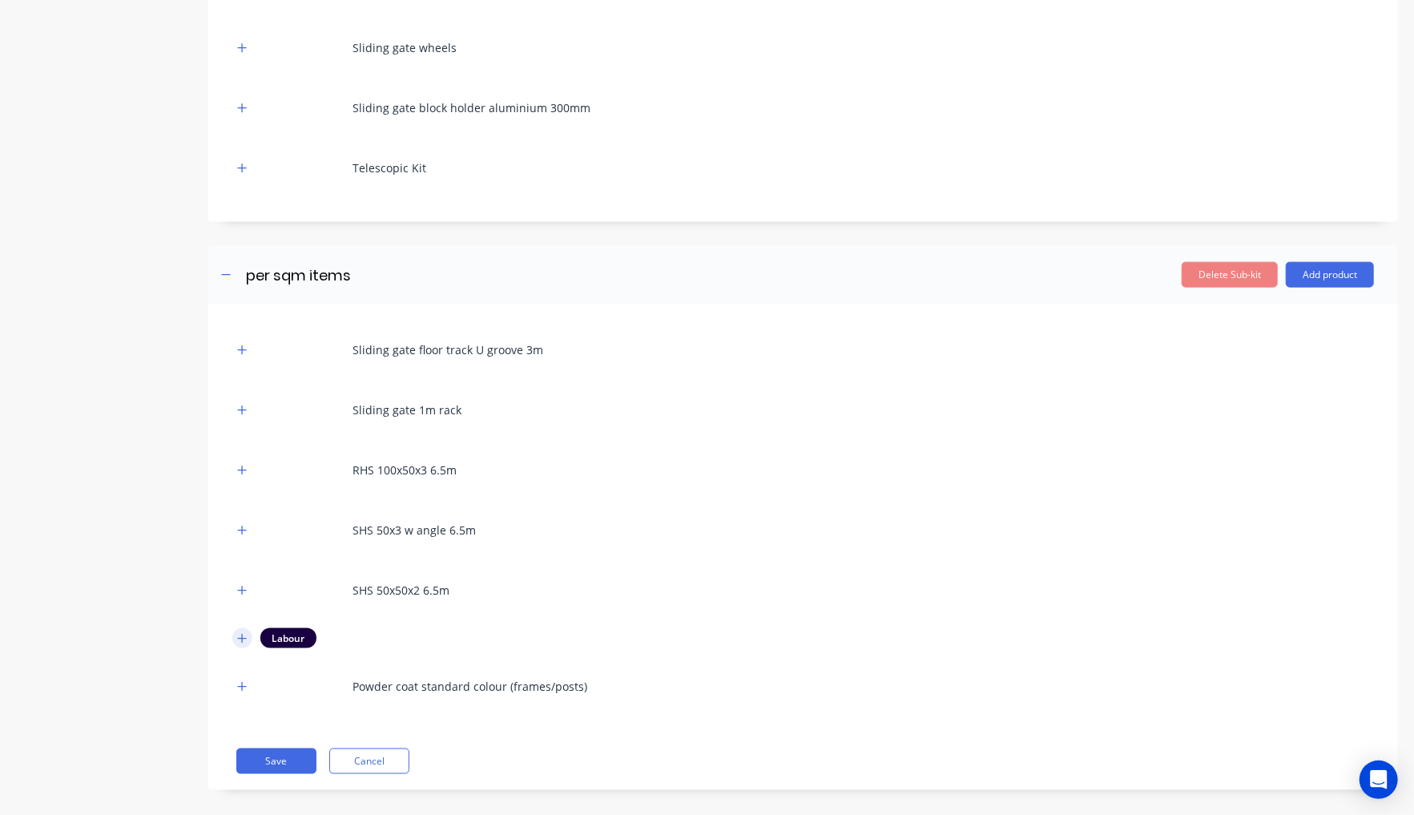
click at [237, 633] on icon "button" at bounding box center [242, 638] width 10 height 11
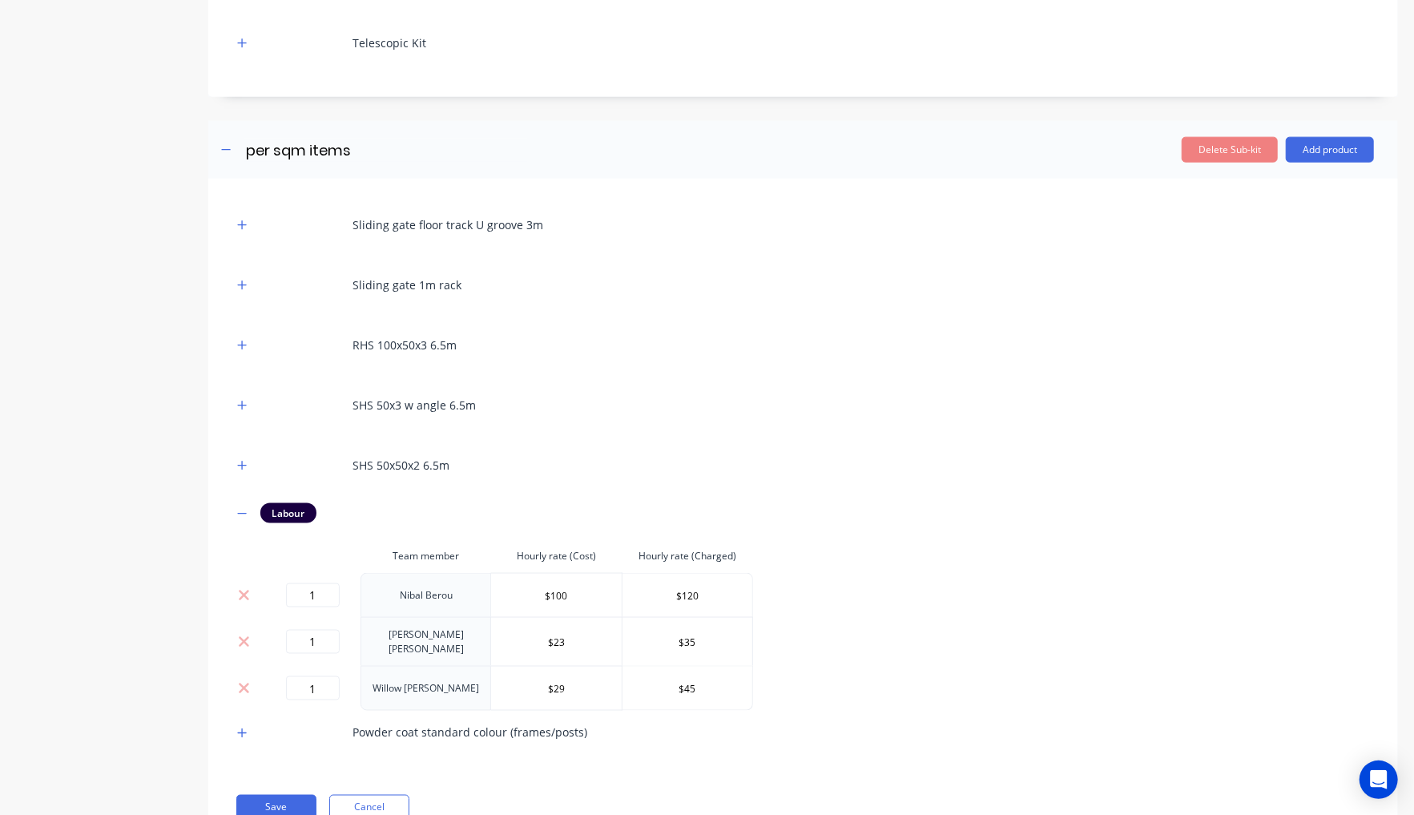
scroll to position [1428, 0]
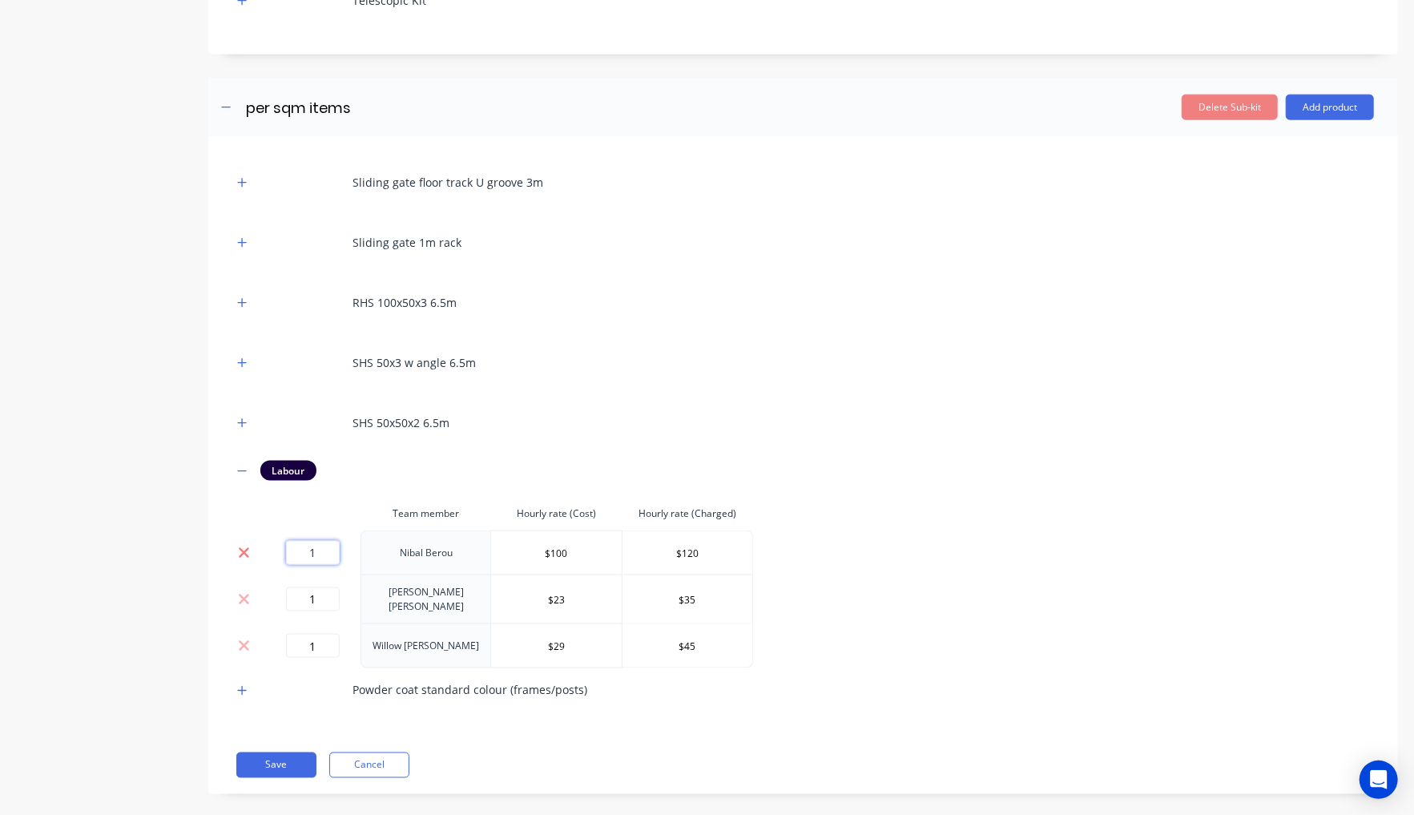
drag, startPoint x: 327, startPoint y: 545, endPoint x: 242, endPoint y: 542, distance: 85.0
click at [242, 542] on tr "1 Nibal Berou $100 $120" at bounding box center [492, 552] width 521 height 44
type input "0.8"
drag, startPoint x: 329, startPoint y: 575, endPoint x: 296, endPoint y: 575, distance: 32.0
click at [296, 587] on input "1" at bounding box center [313, 599] width 54 height 24
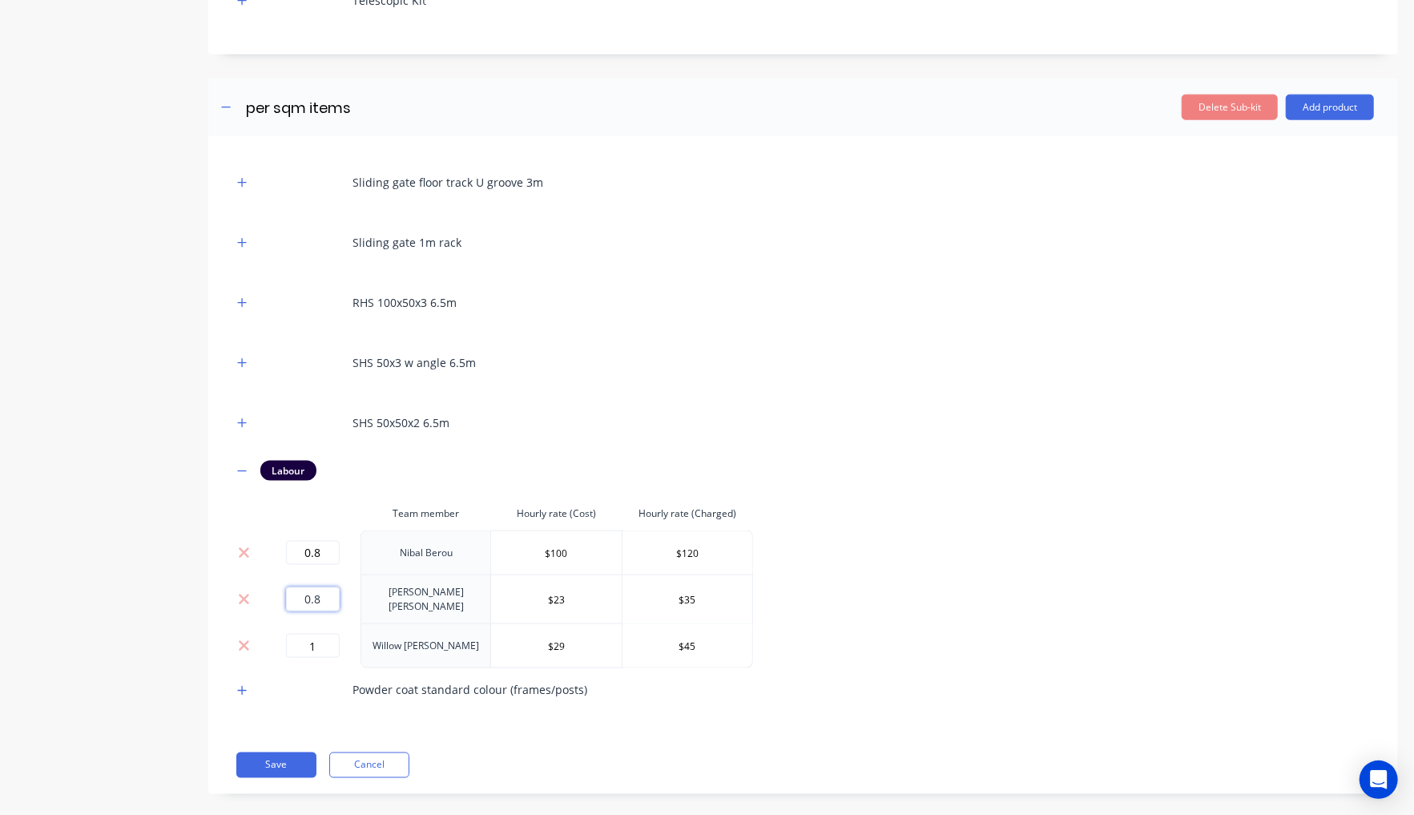
type input "0.8"
click at [272, 634] on div "1" at bounding box center [312, 646] width 83 height 24
type input "0.8"
click at [256, 752] on button "Save" at bounding box center [276, 765] width 80 height 26
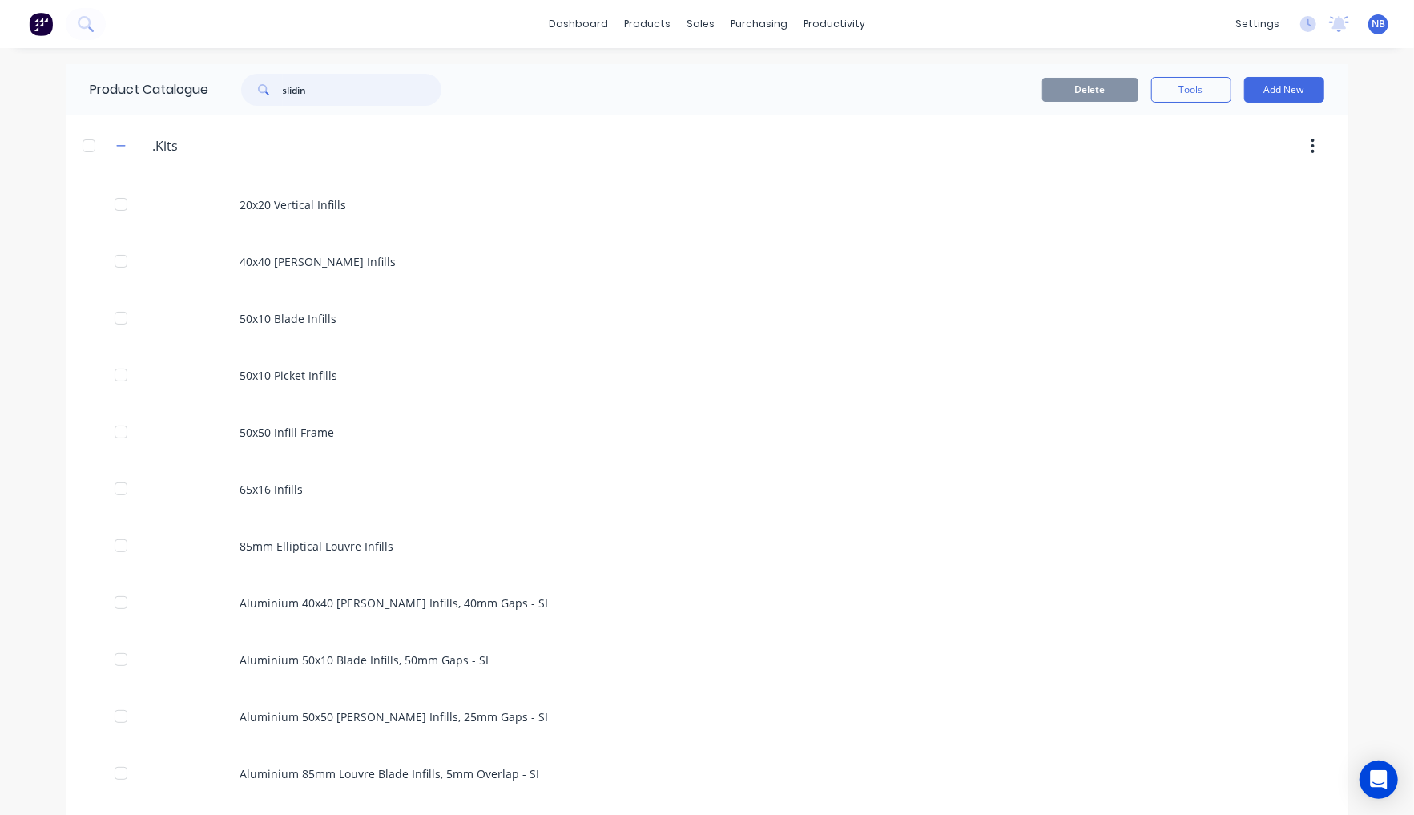
drag, startPoint x: 288, startPoint y: 93, endPoint x: 257, endPoint y: 85, distance: 32.3
click at [251, 87] on div "slidin" at bounding box center [341, 90] width 200 height 32
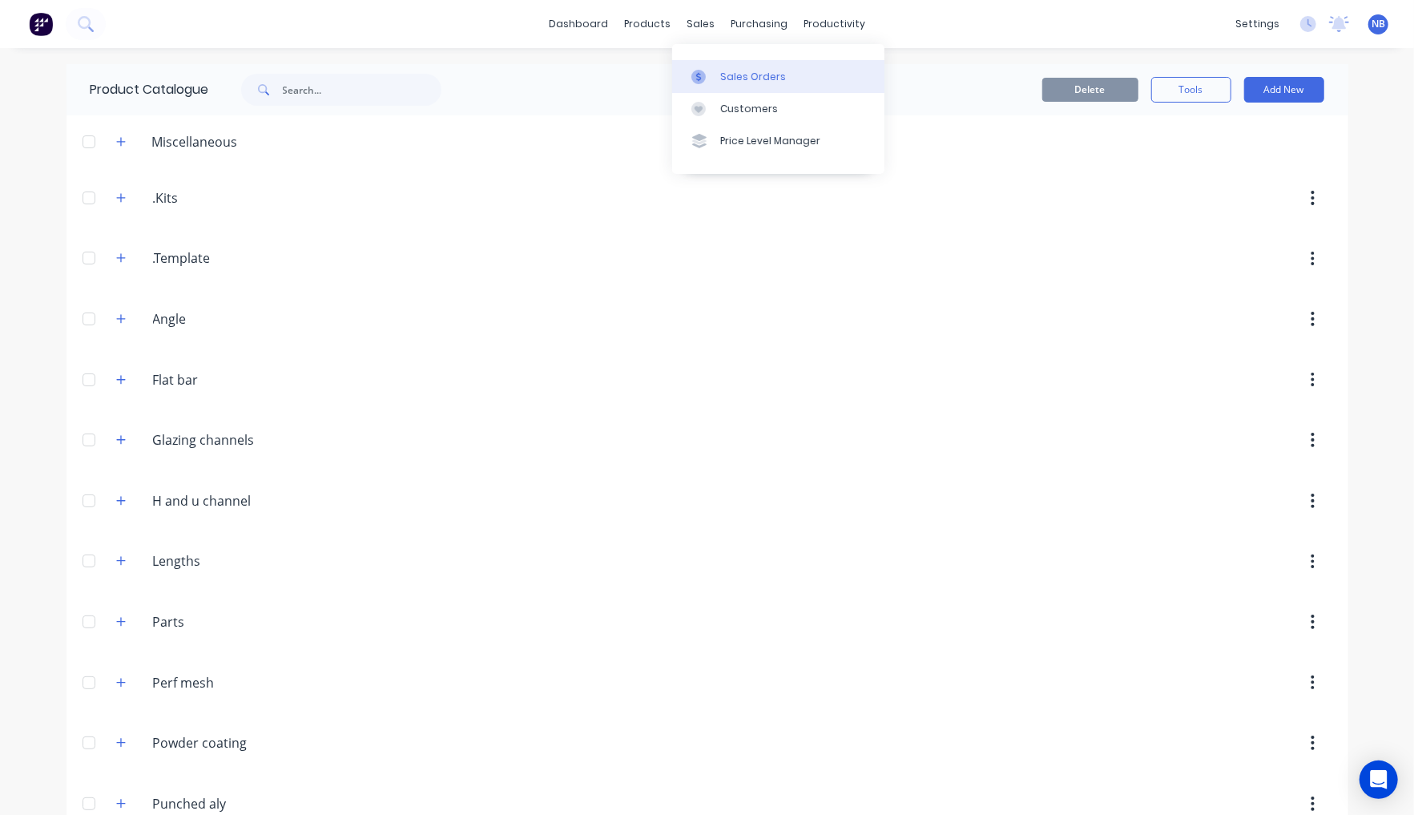
click at [715, 75] on div at bounding box center [703, 77] width 24 height 14
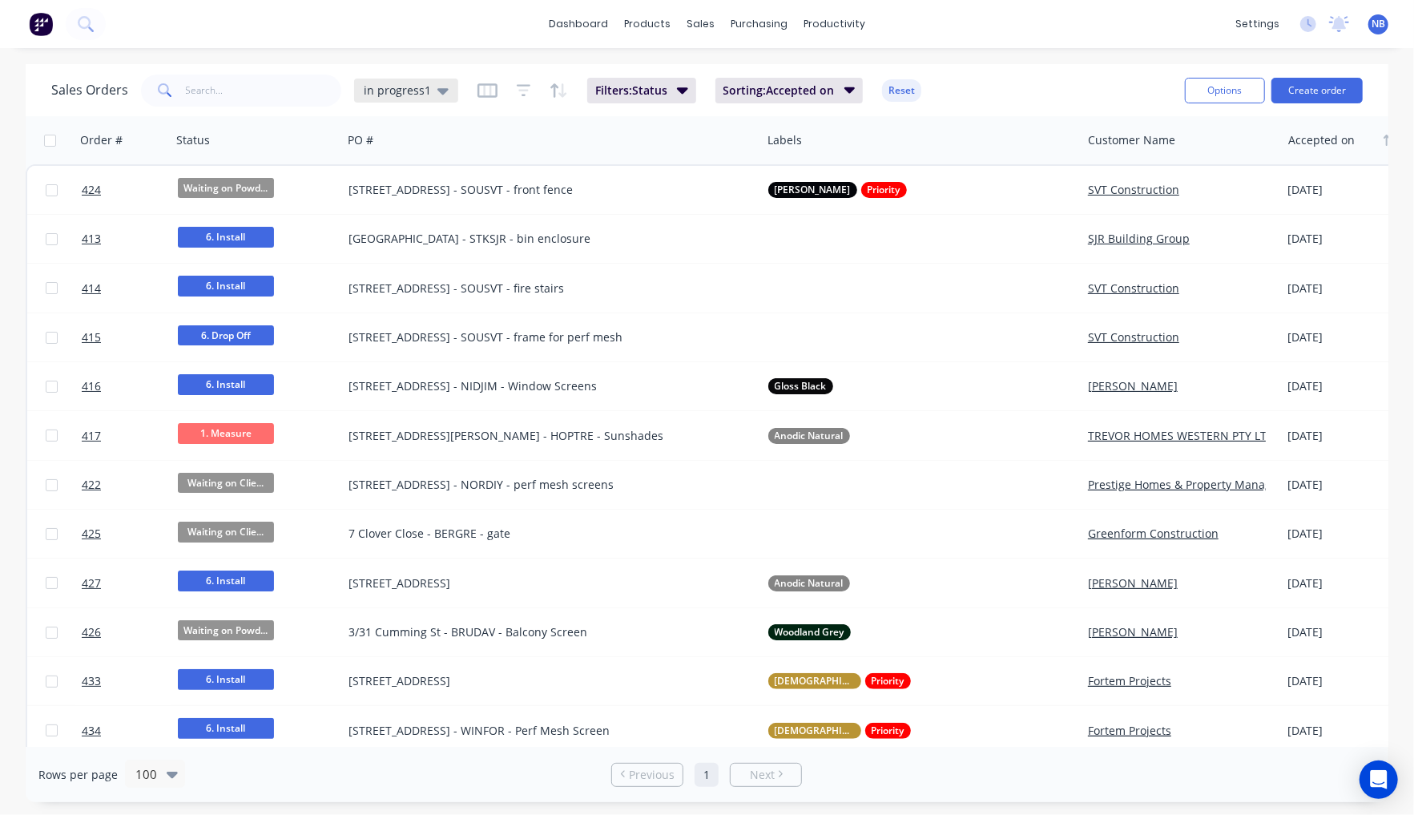
click at [404, 81] on div "in progress1" at bounding box center [406, 91] width 104 height 24
click at [392, 219] on button "None" at bounding box center [450, 226] width 183 height 18
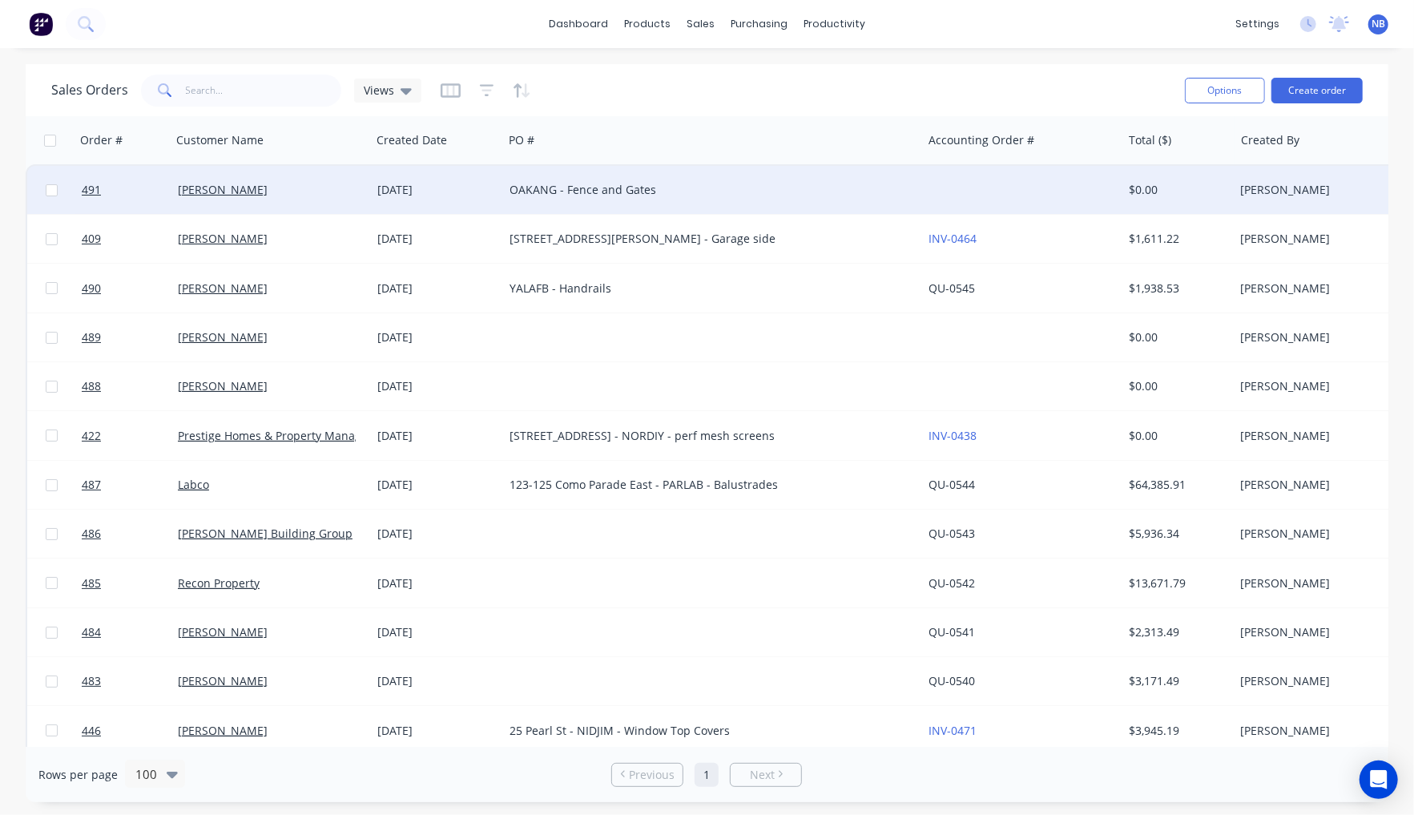
click at [348, 202] on div "[PERSON_NAME]" at bounding box center [271, 190] width 200 height 48
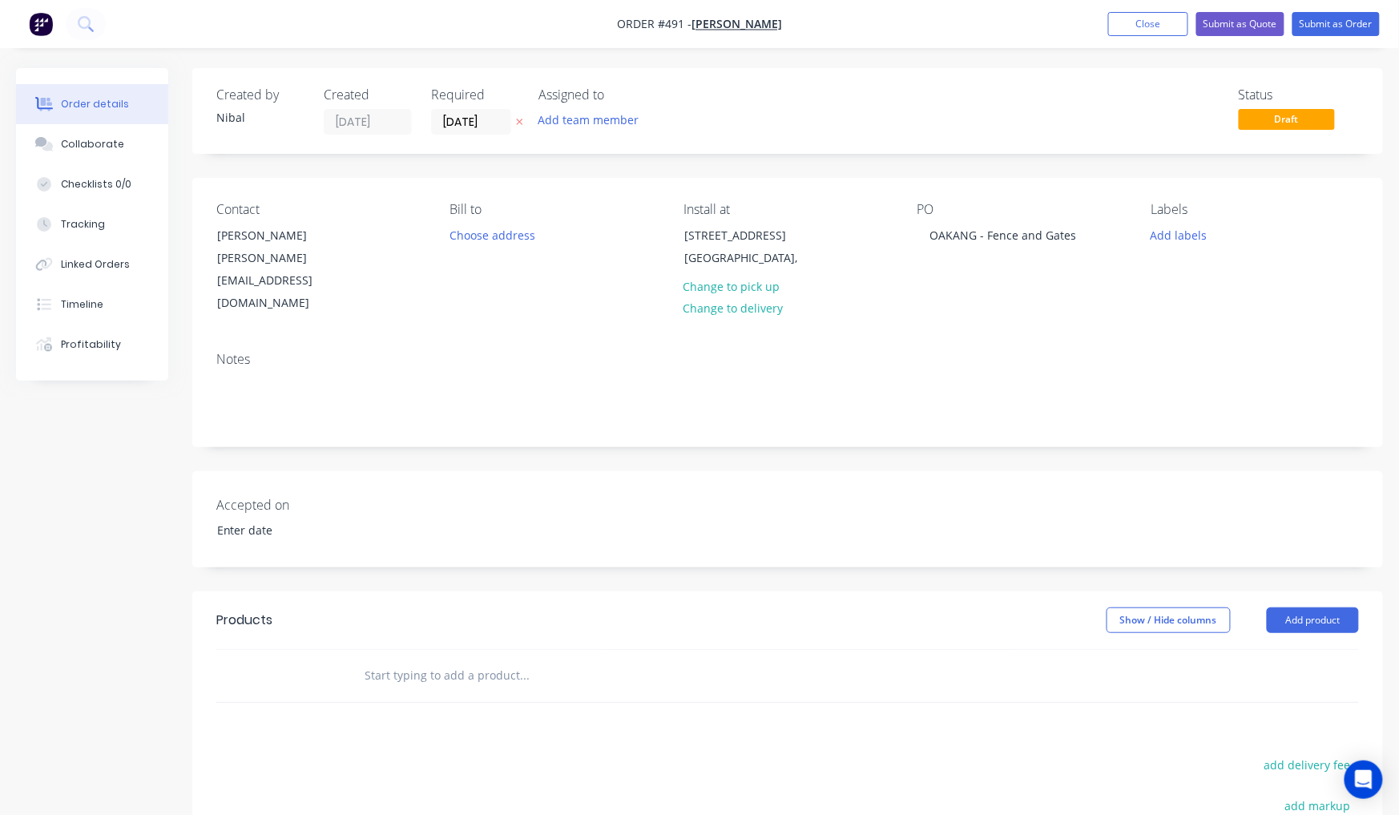
click at [407, 659] on input "text" at bounding box center [524, 675] width 320 height 32
click at [1333, 607] on button "Add product" at bounding box center [1313, 620] width 92 height 26
click at [1263, 649] on div "Product catalogue" at bounding box center [1282, 660] width 123 height 23
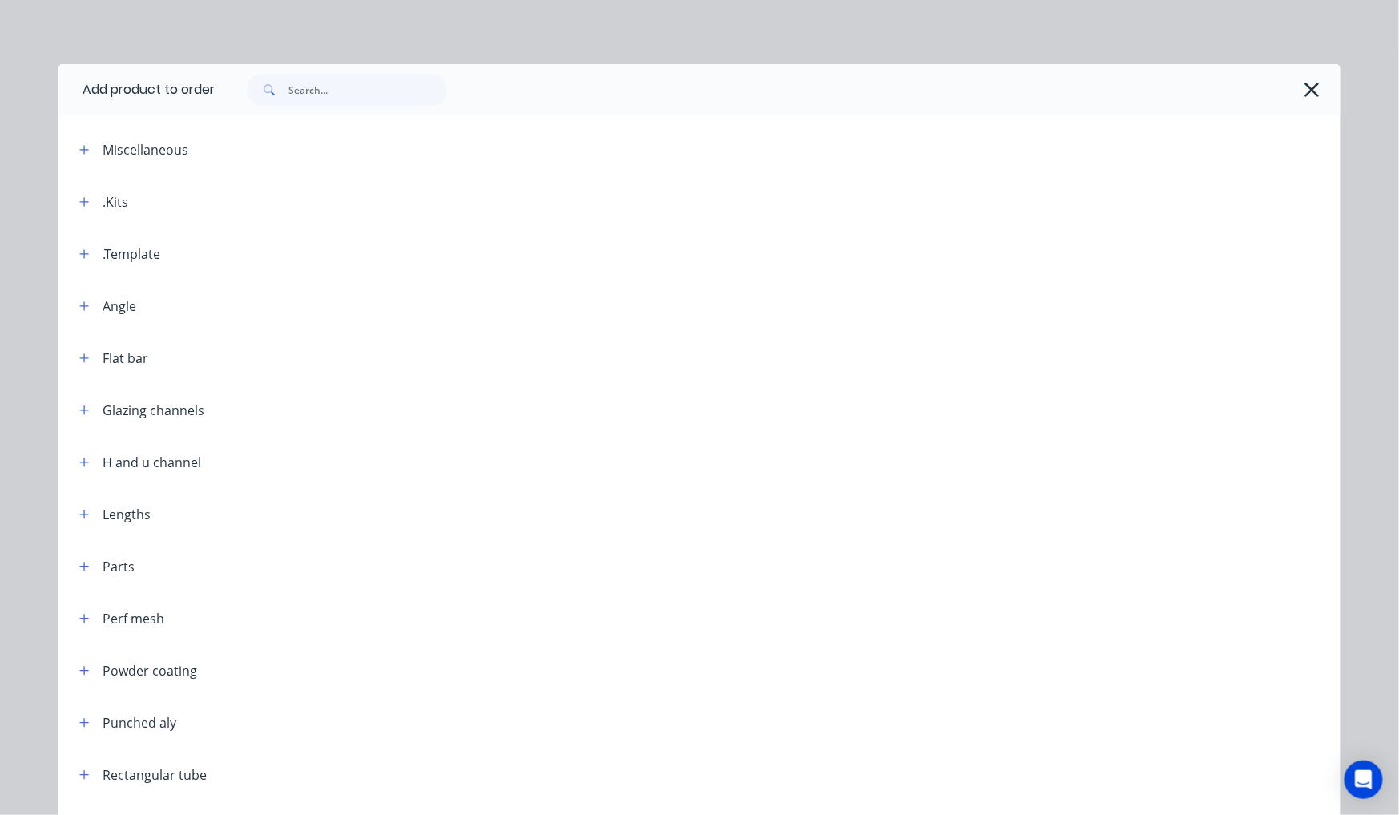
click at [389, 72] on div at bounding box center [778, 89] width 1126 height 51
click at [385, 77] on input "text" at bounding box center [367, 90] width 159 height 32
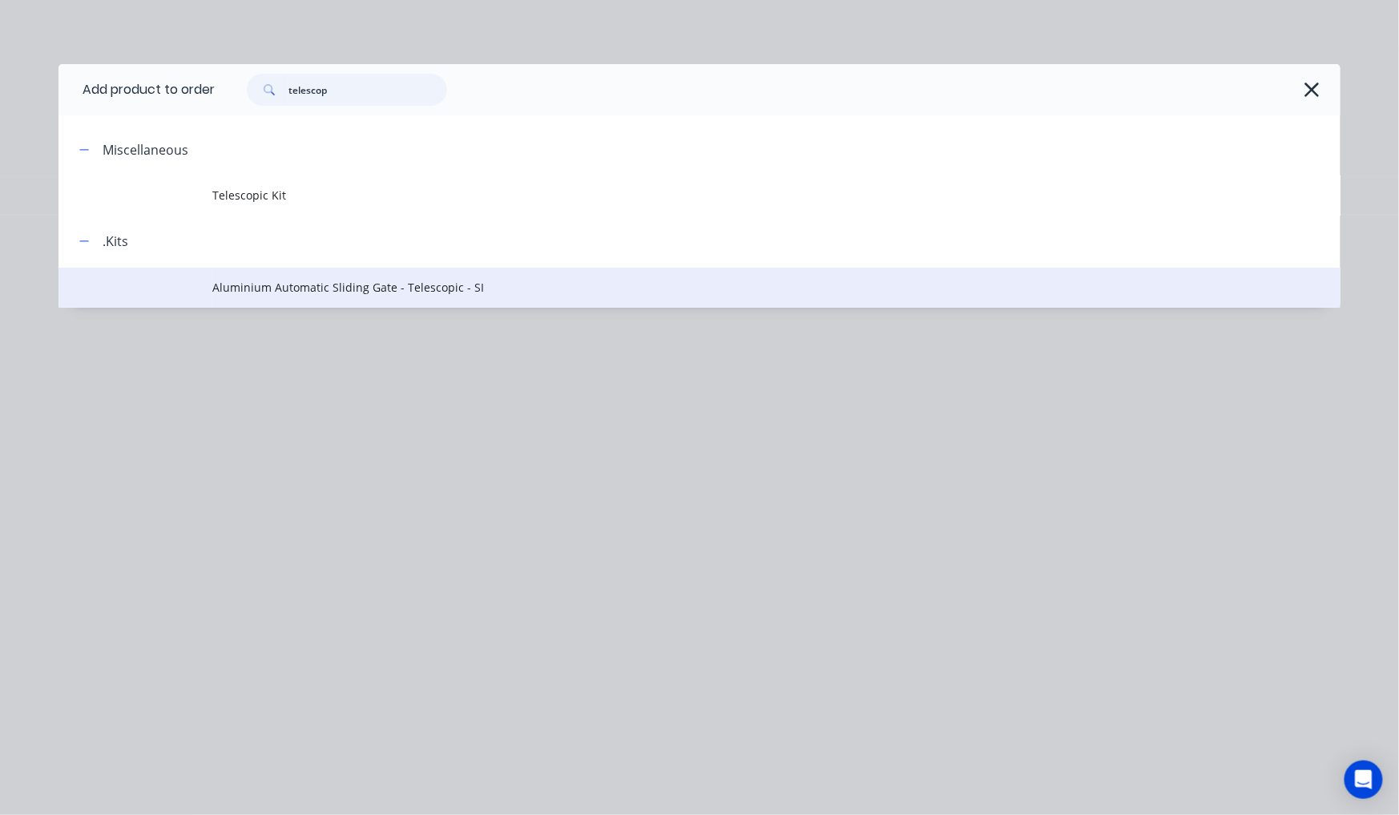
type input "telescop"
click at [303, 292] on span "Aluminium Automatic Sliding Gate - Telescopic - SI" at bounding box center [663, 287] width 902 height 17
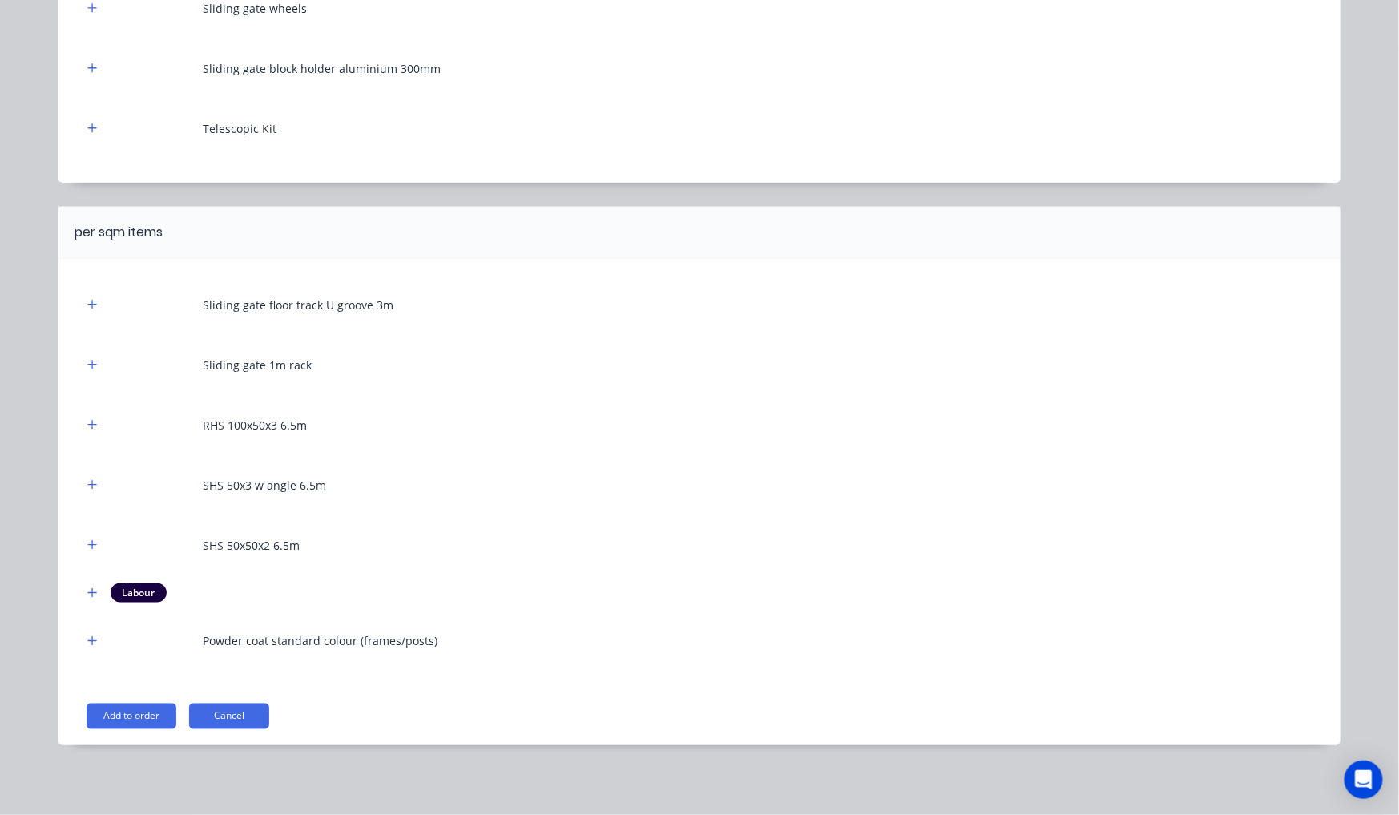
scroll to position [276, 0]
click at [139, 714] on button "Add to order" at bounding box center [132, 716] width 90 height 26
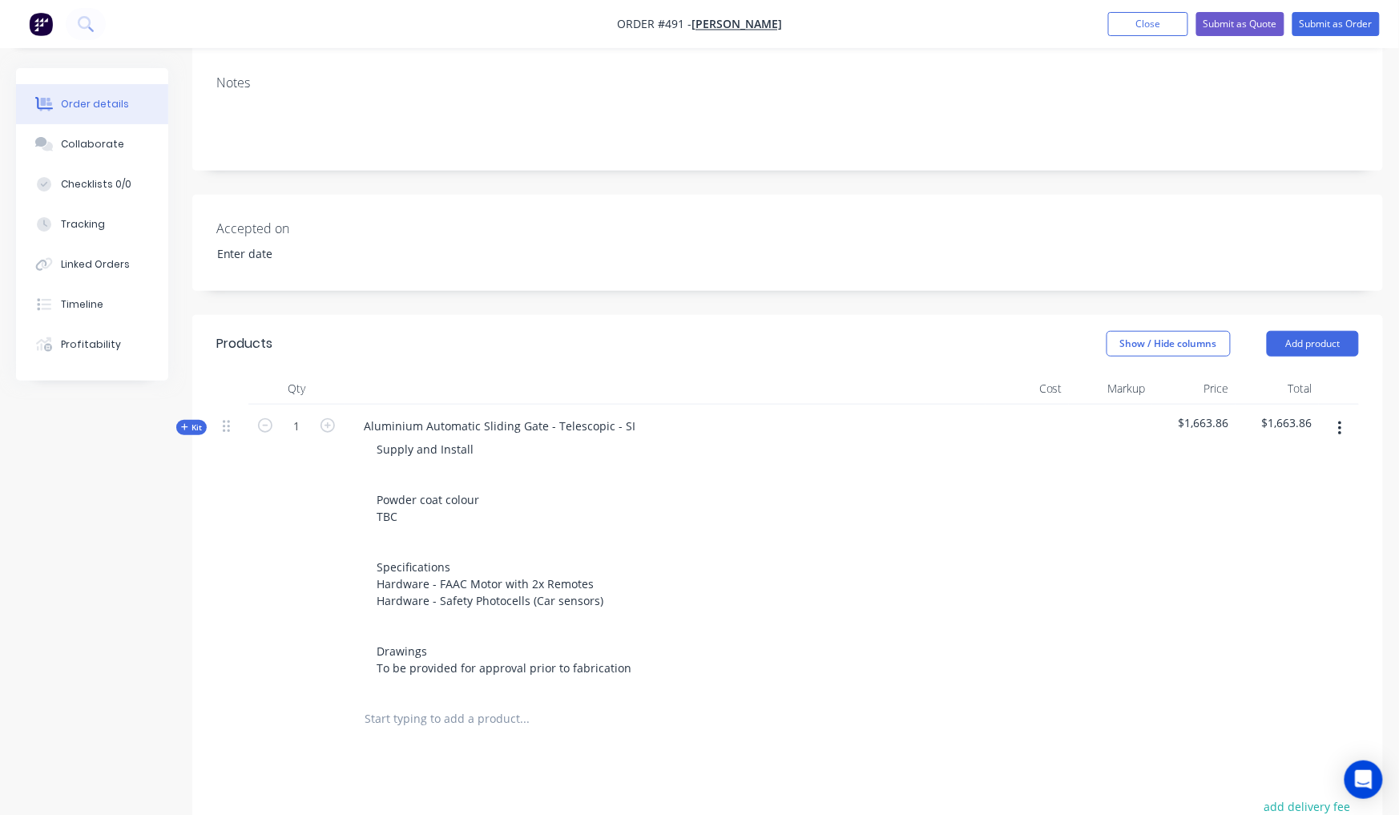
click at [200, 421] on span "Kit" at bounding box center [191, 427] width 21 height 12
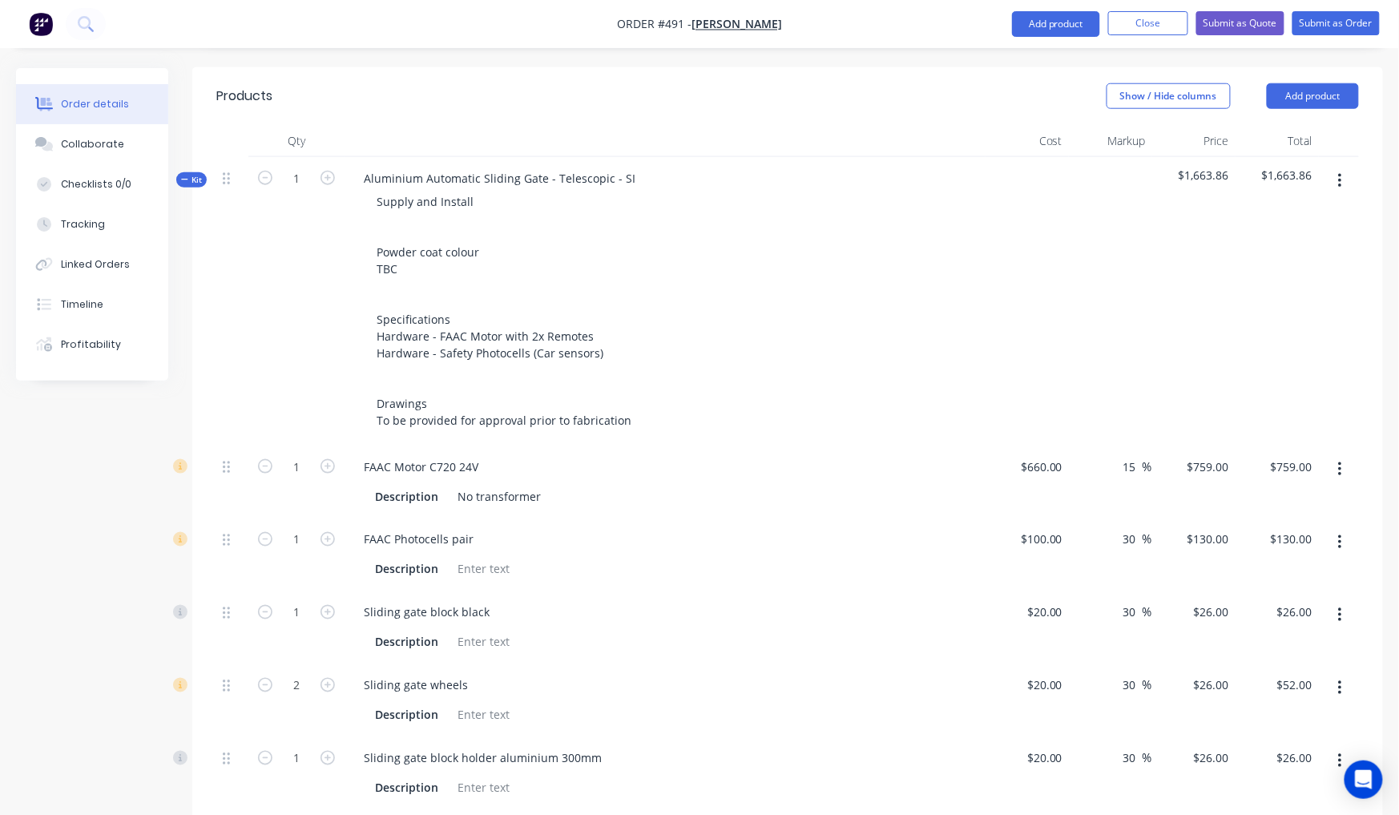
scroll to position [773, 0]
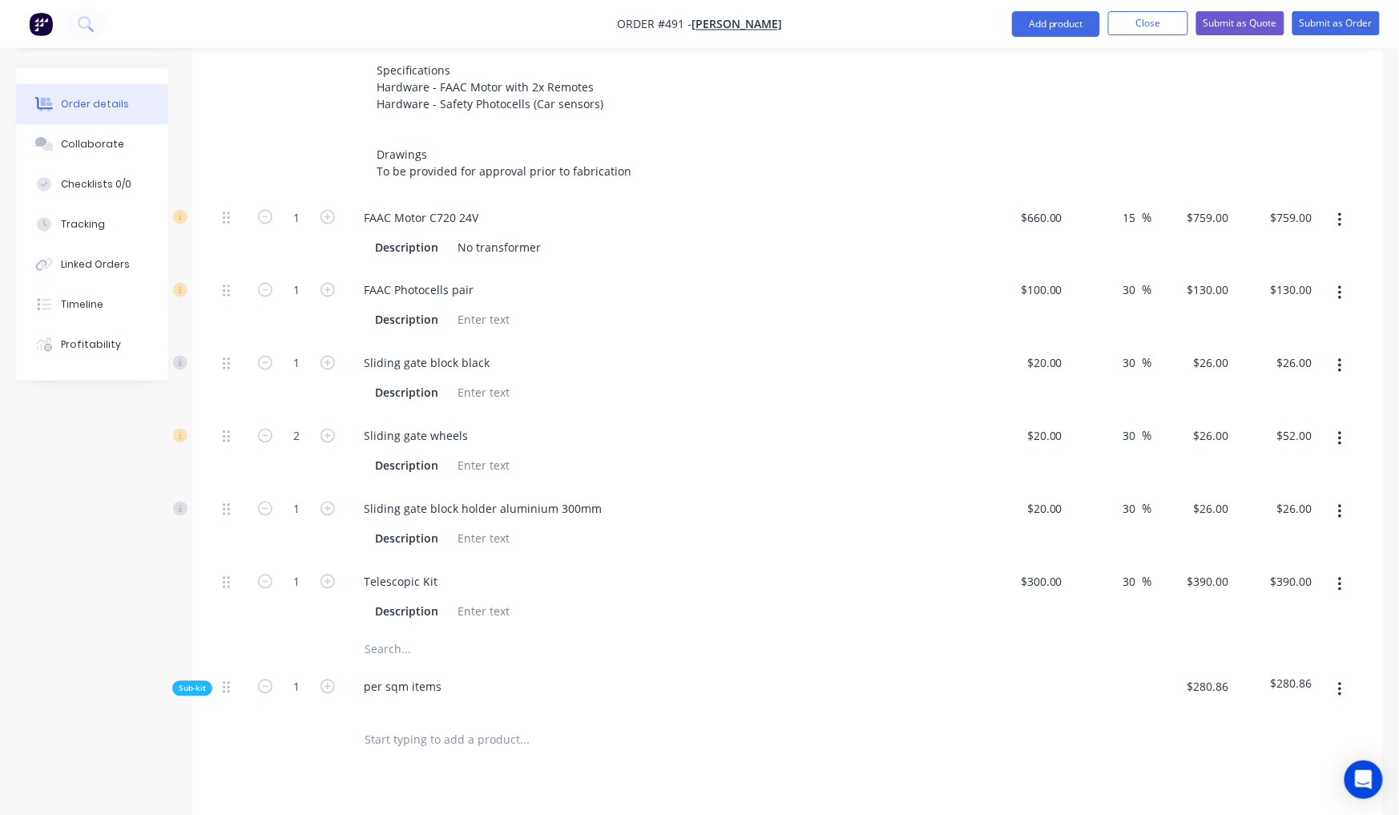
click at [205, 683] on span "Sub-kit" at bounding box center [192, 689] width 27 height 12
type input "$30.00"
type input "30"
type input "$39.00"
type input "$26.00"
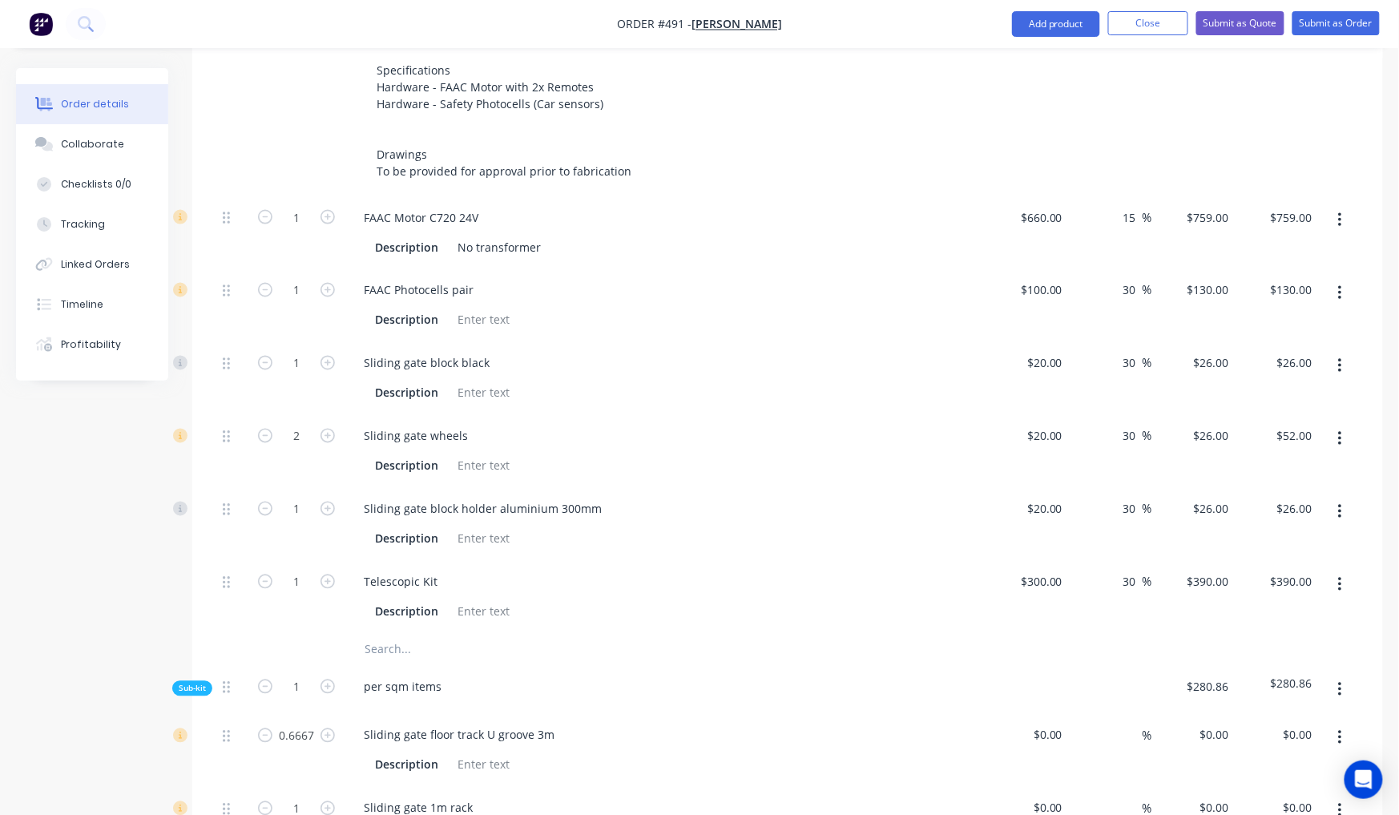
type input "$20.00"
type input "30"
type input "$26.00"
type input "$130.00"
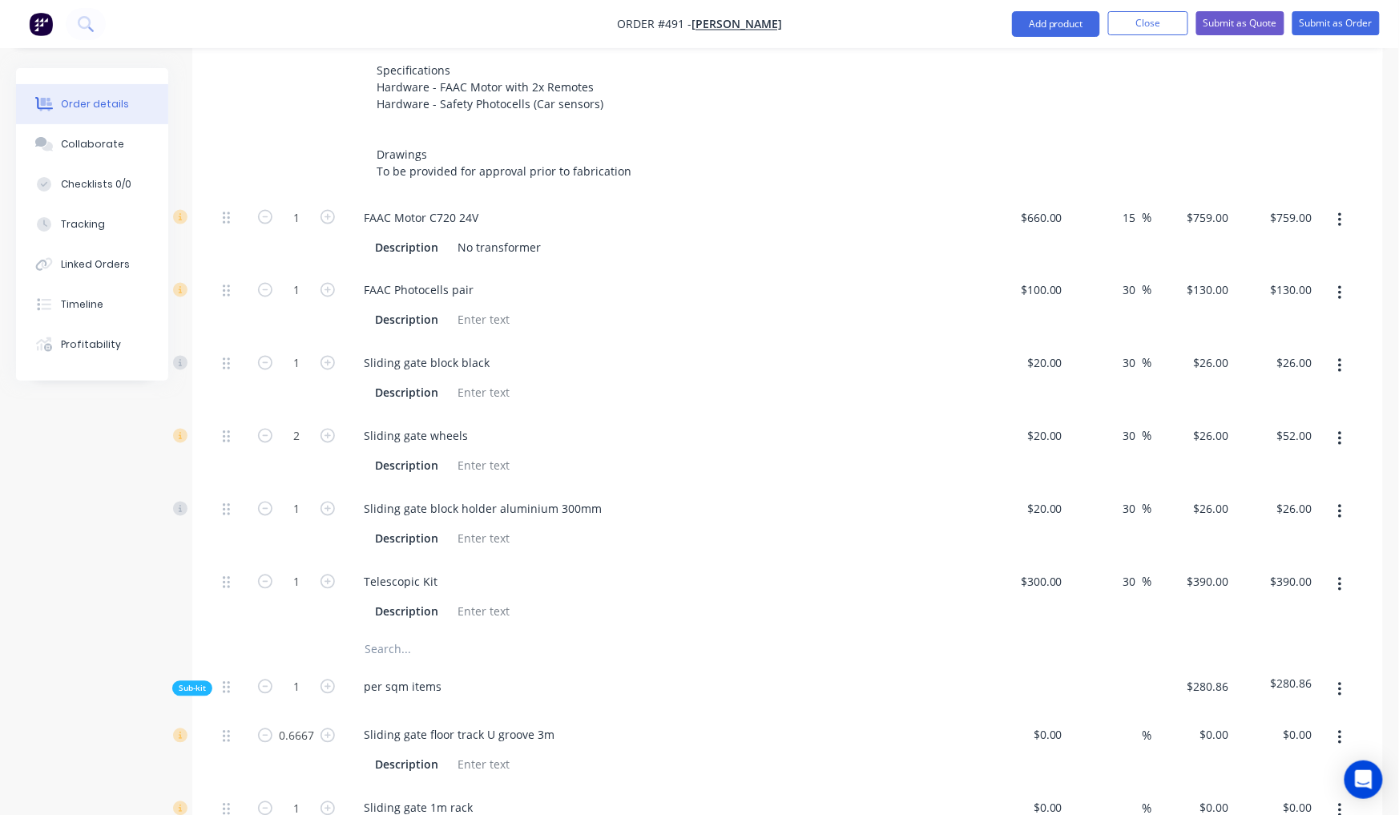
type input "15"
type input "$149.50"
type input "$33.35"
type input "$141.9022"
type input "15"
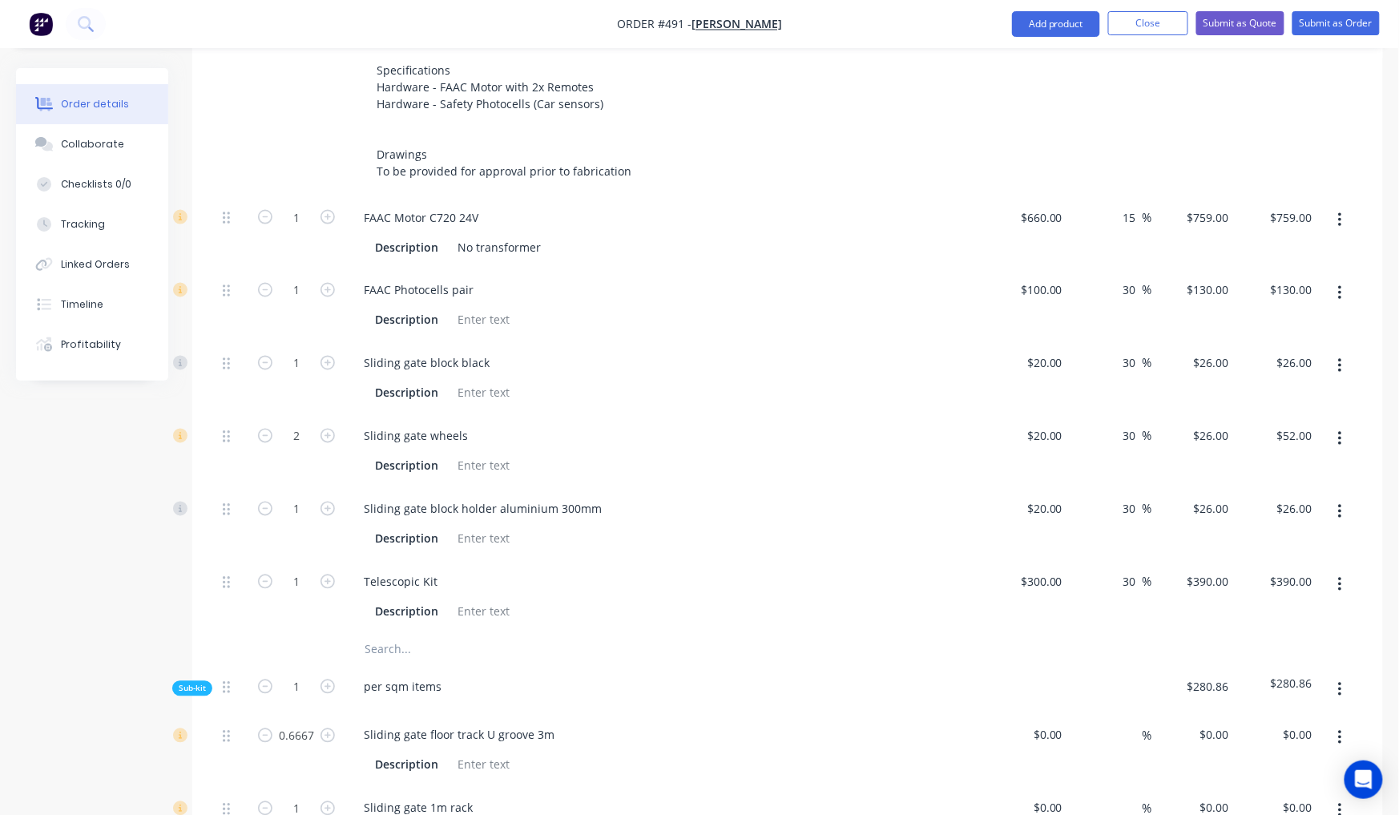
type input "$163.19"
type input "$25.10"
type input "$58.87"
type input "15"
type input "$67.7005"
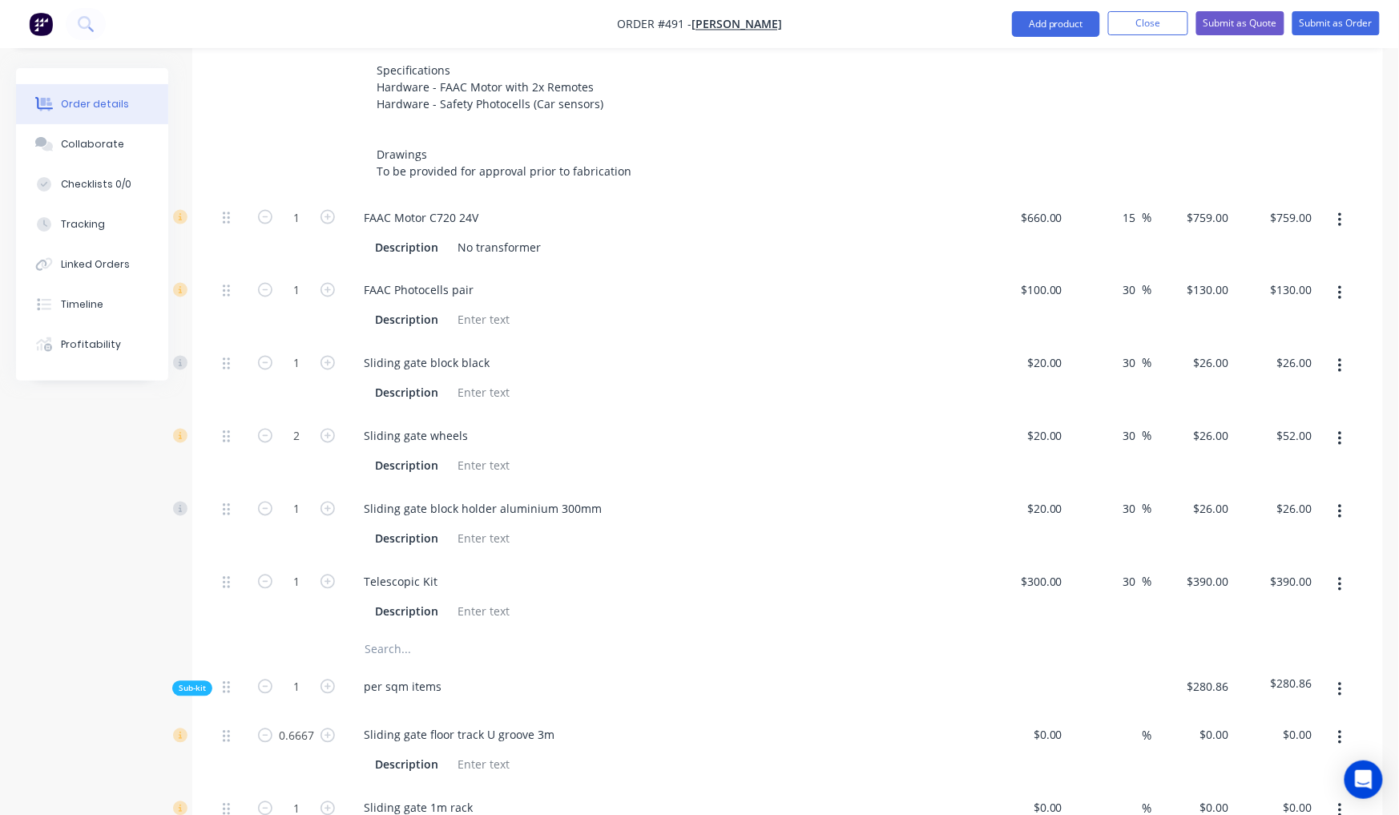
type input "$10.41"
type input "$100.00"
type input "20"
type input "$120.00"
type input "$96.00"
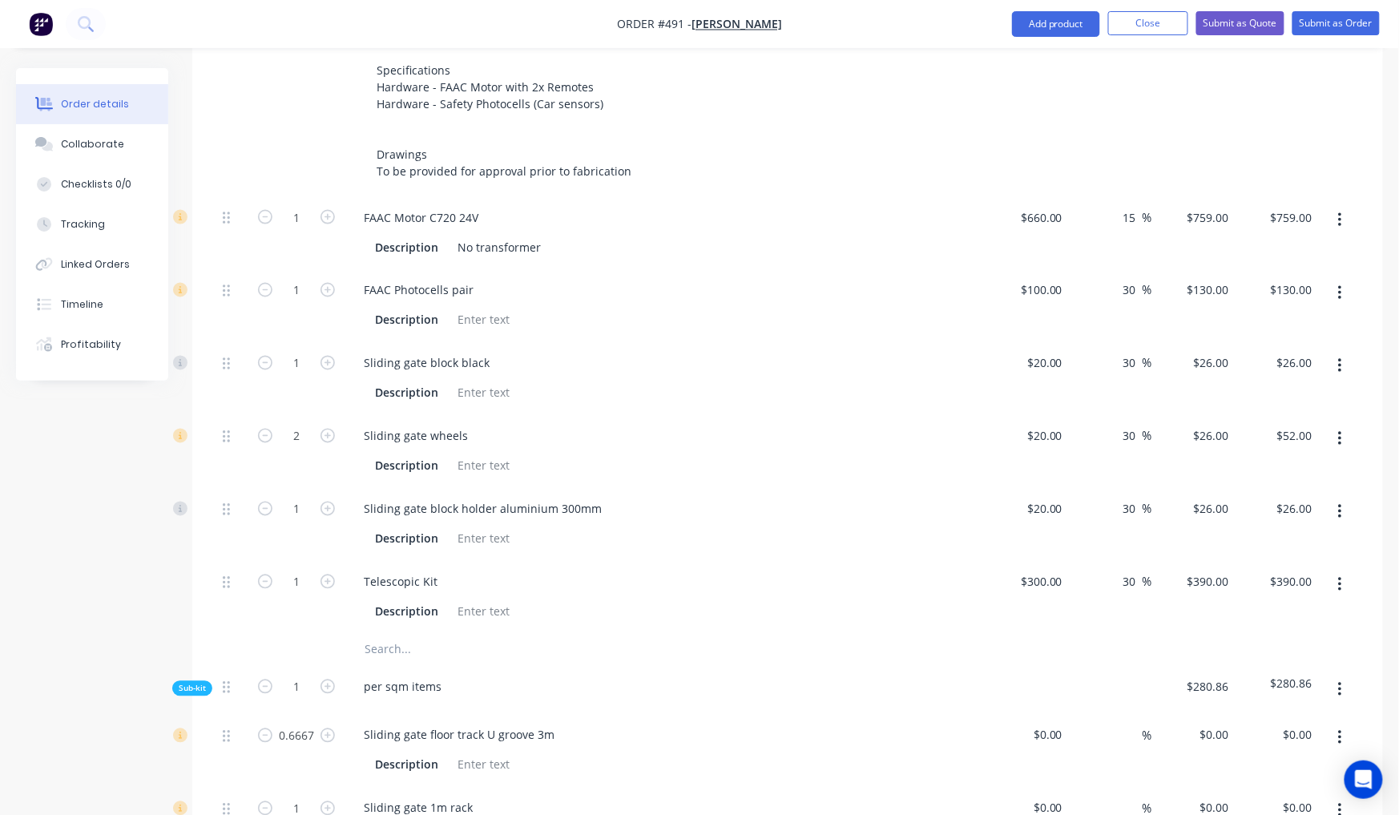
type input "$23.00"
type input "52.17"
type input "$35.00"
type input "$28.00"
type input "$29.00"
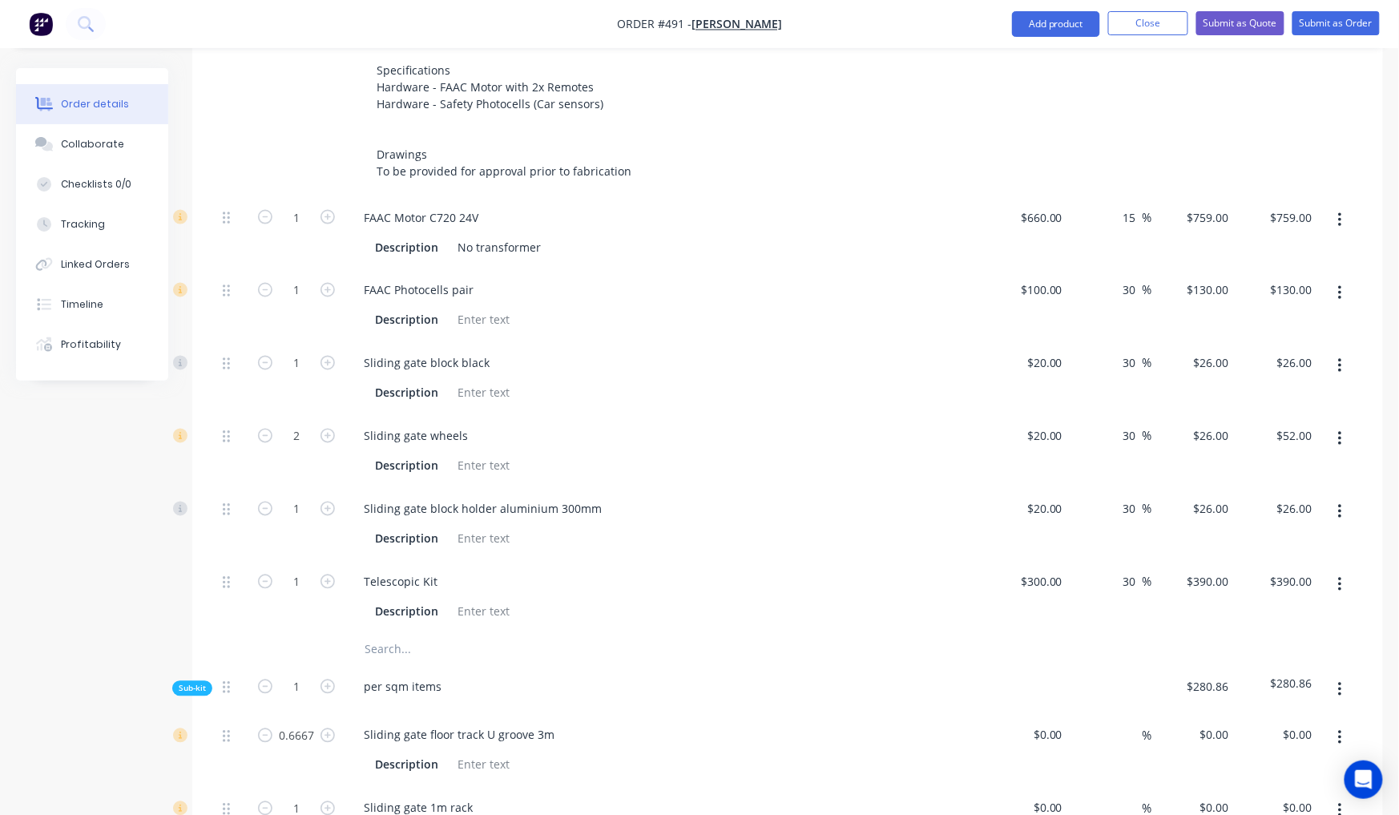
type input "55.17"
type input "$45.00"
type input "$36.00"
type input "$35.00"
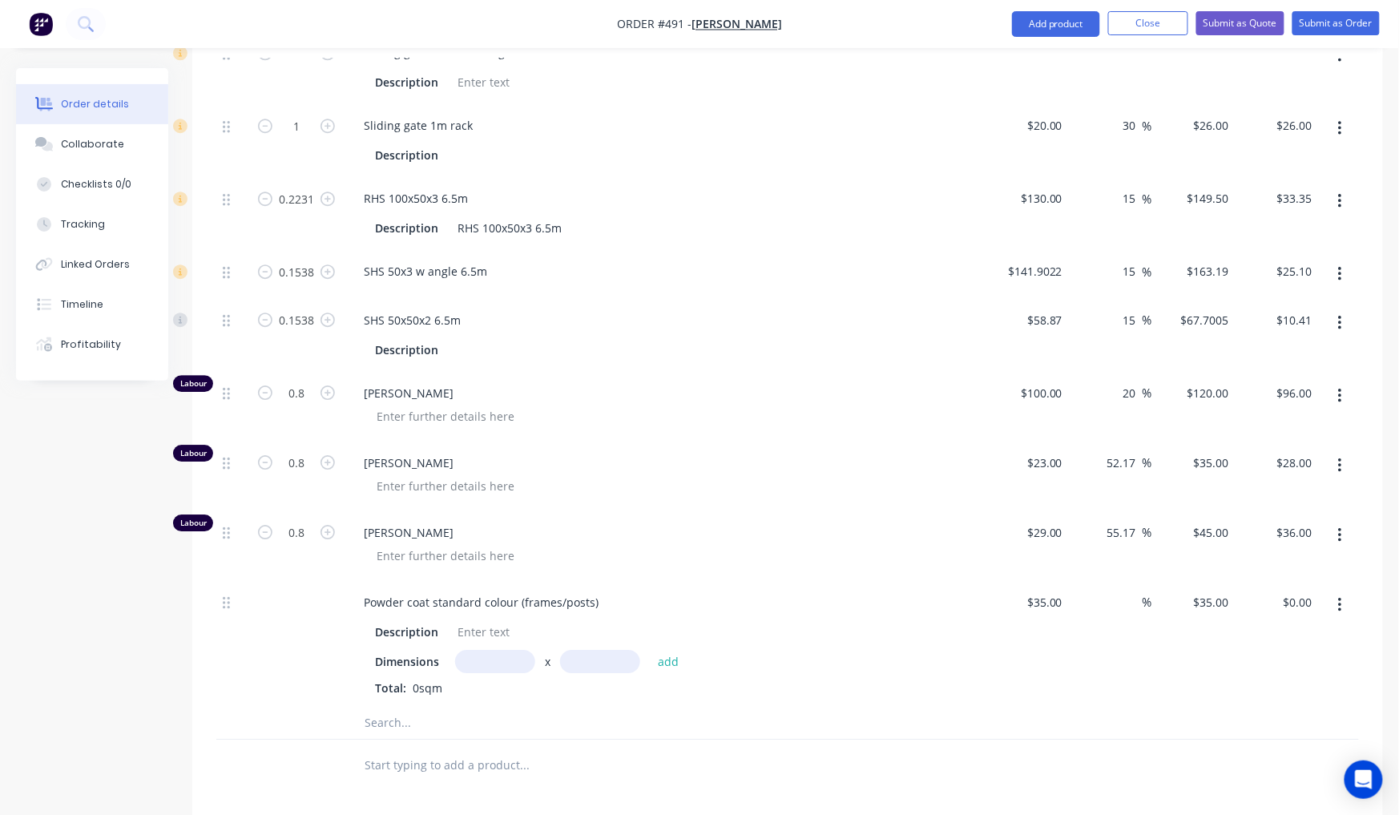
scroll to position [1463, 0]
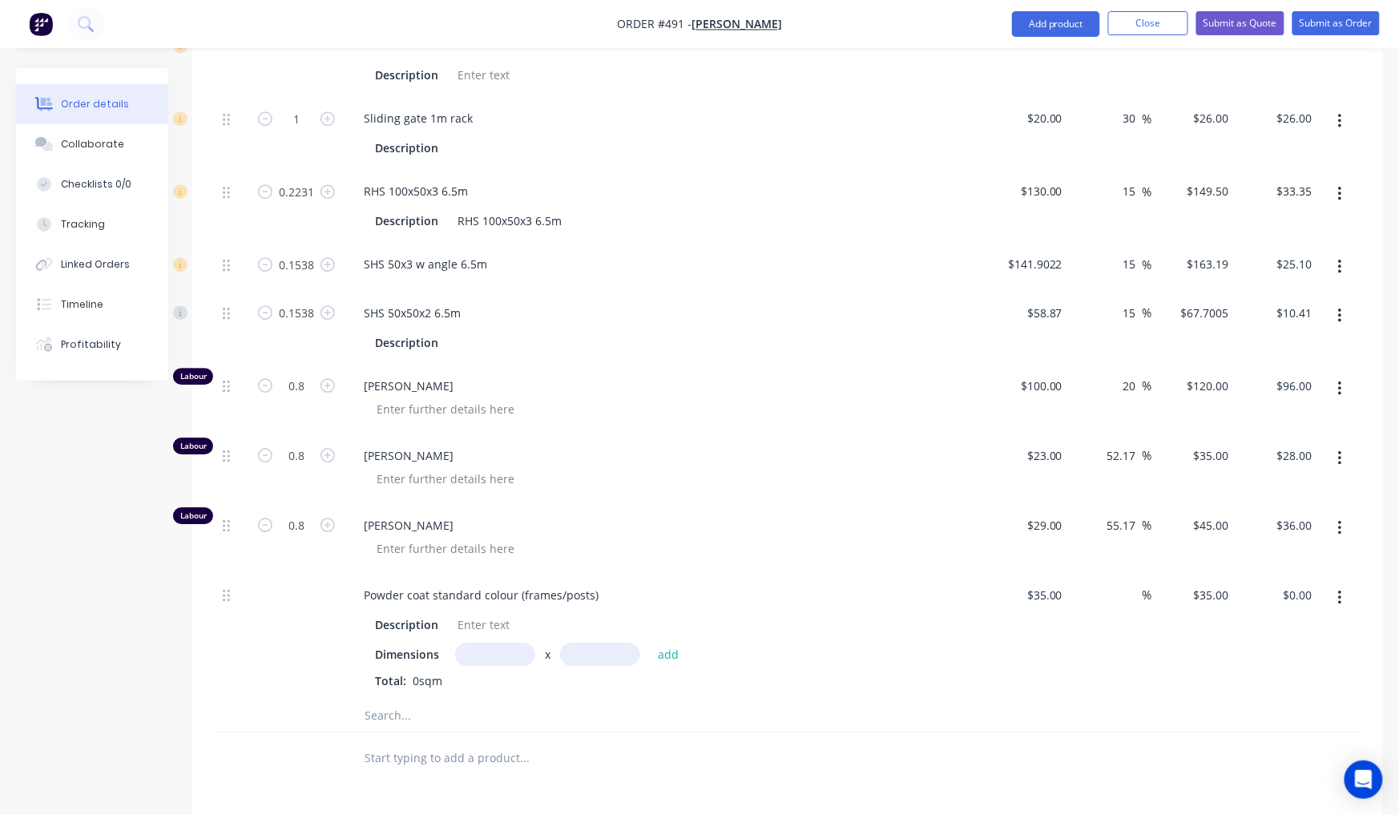
click at [491, 643] on input "text" at bounding box center [495, 654] width 80 height 23
type input "13.83m"
type input "1"
click at [667, 643] on button "add" at bounding box center [669, 654] width 38 height 22
type input "$484.05"
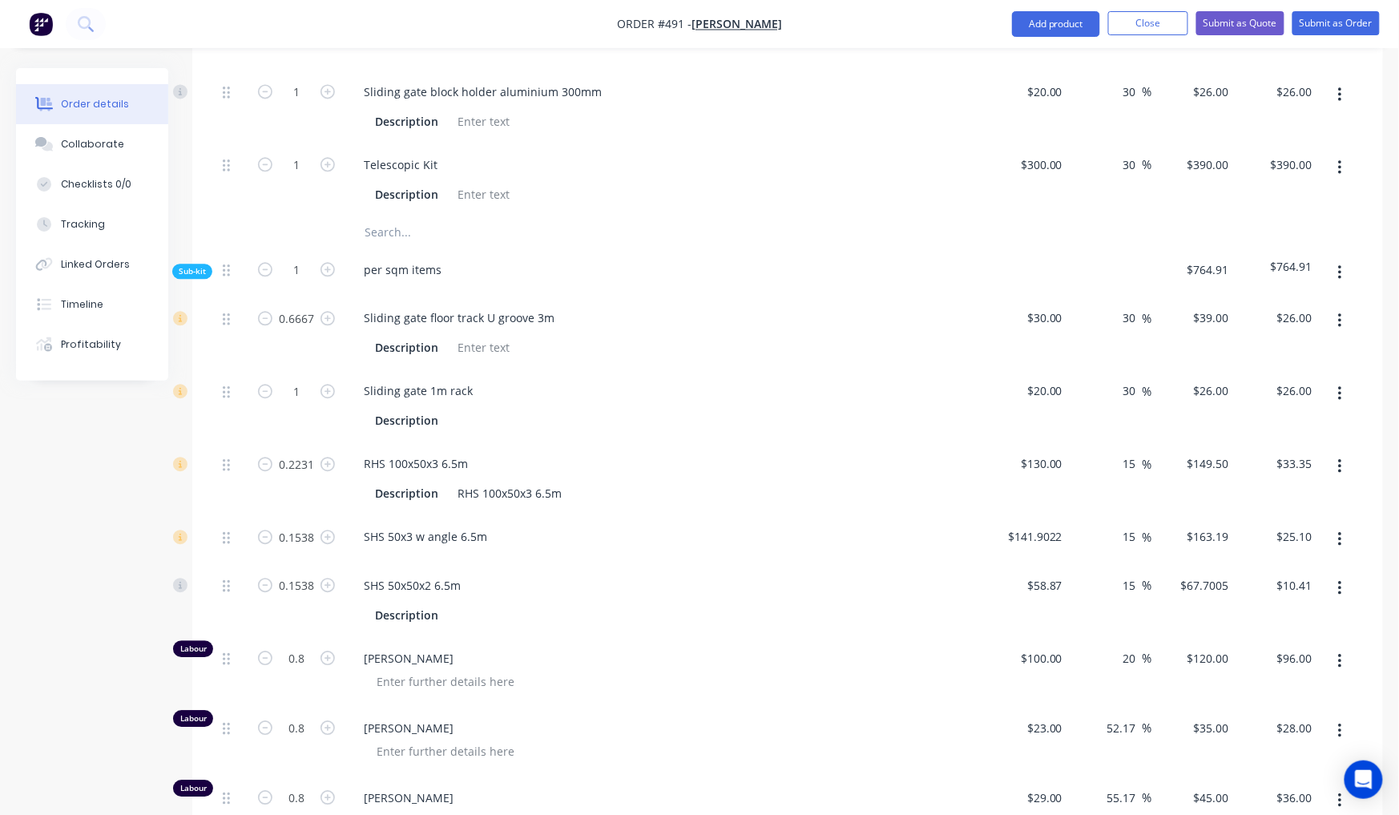
scroll to position [1110, 0]
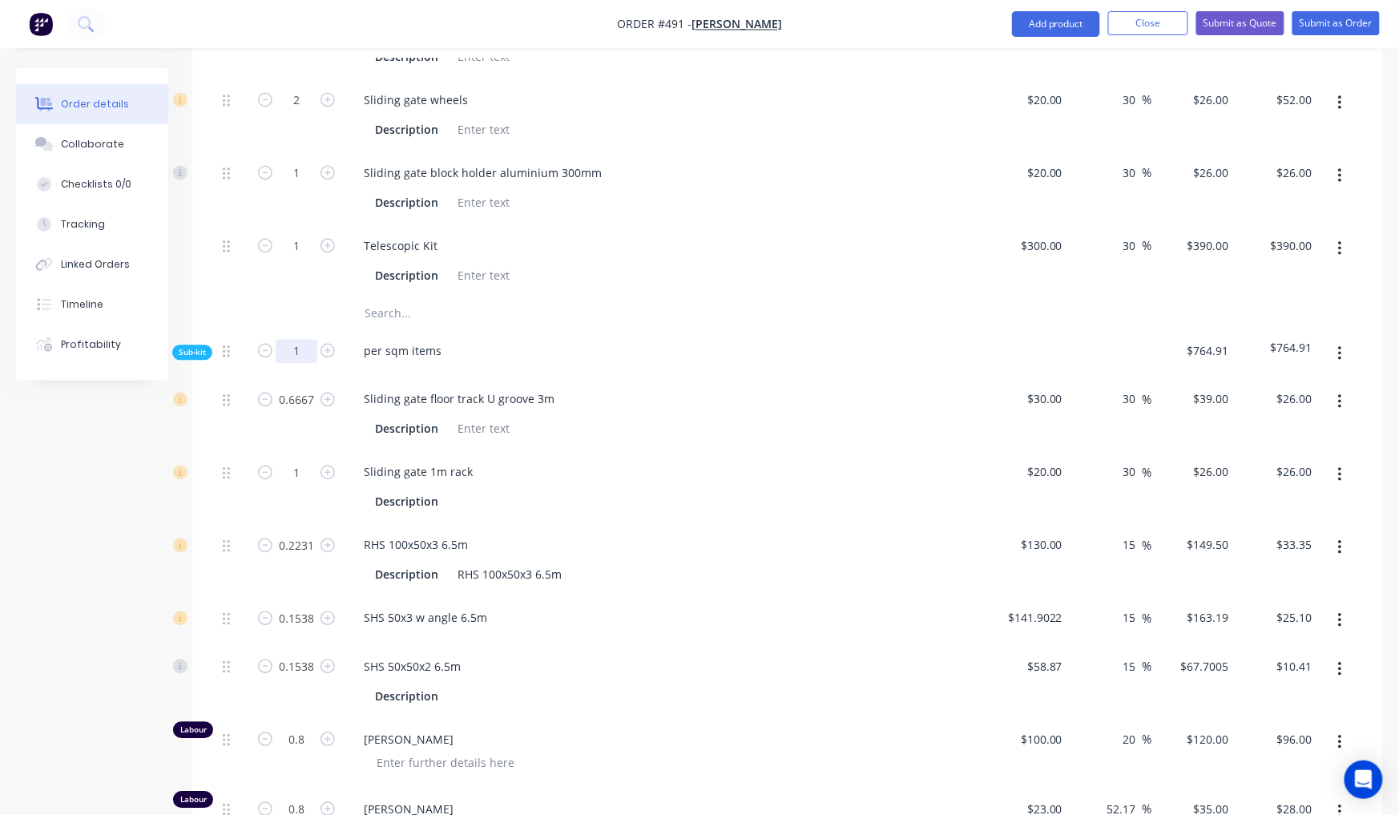
click at [300, 339] on input "1" at bounding box center [297, 351] width 42 height 24
drag, startPoint x: 285, startPoint y: 289, endPoint x: 274, endPoint y: 288, distance: 11.3
click at [276, 337] on form "1" at bounding box center [296, 349] width 83 height 24
type input "13.83"
type input "9.2205"
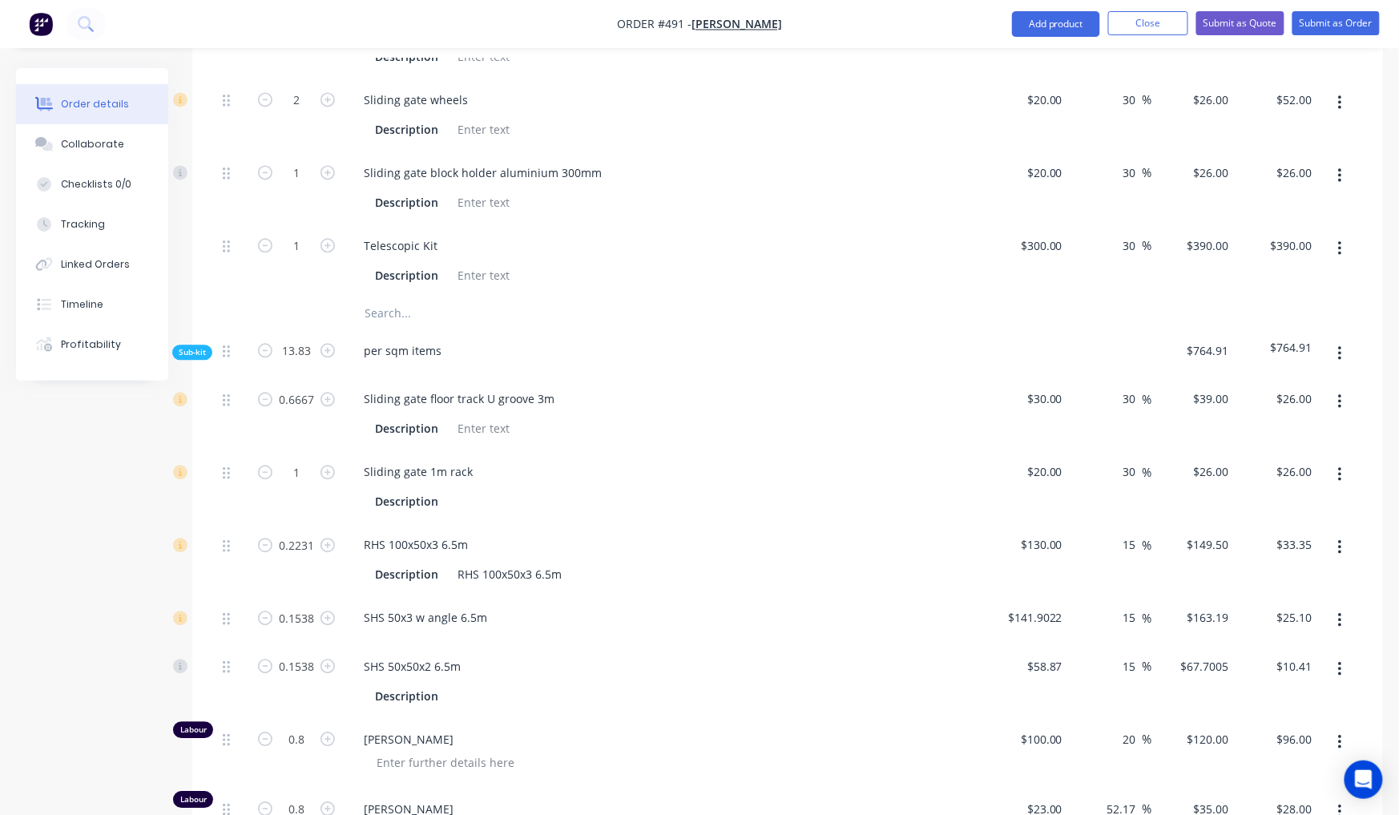
type input "13.83"
type input "3.0855"
type input "2.1271"
type input "11.064"
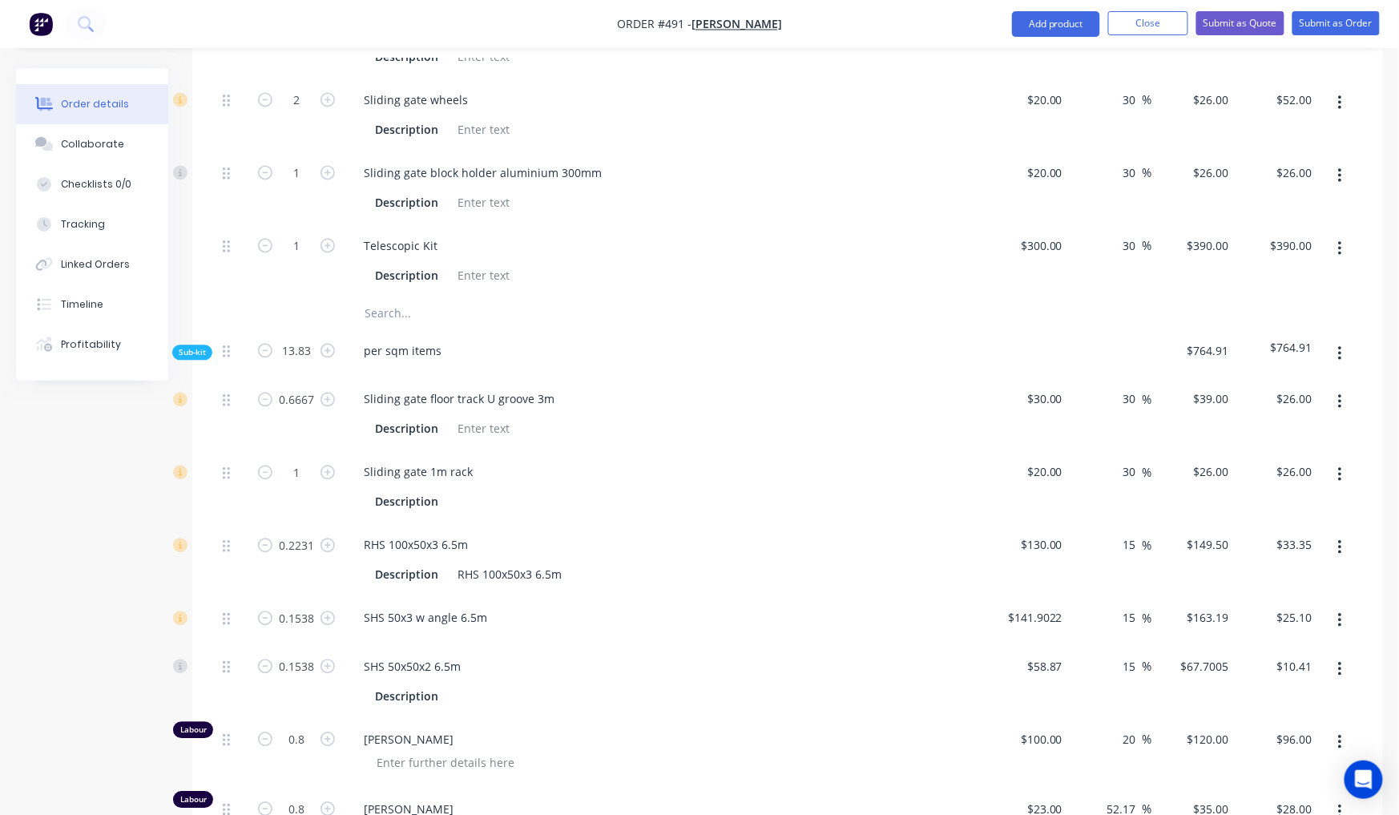
type input "11.064"
type input "$359.60"
type input "$359.58"
type input "$461.28"
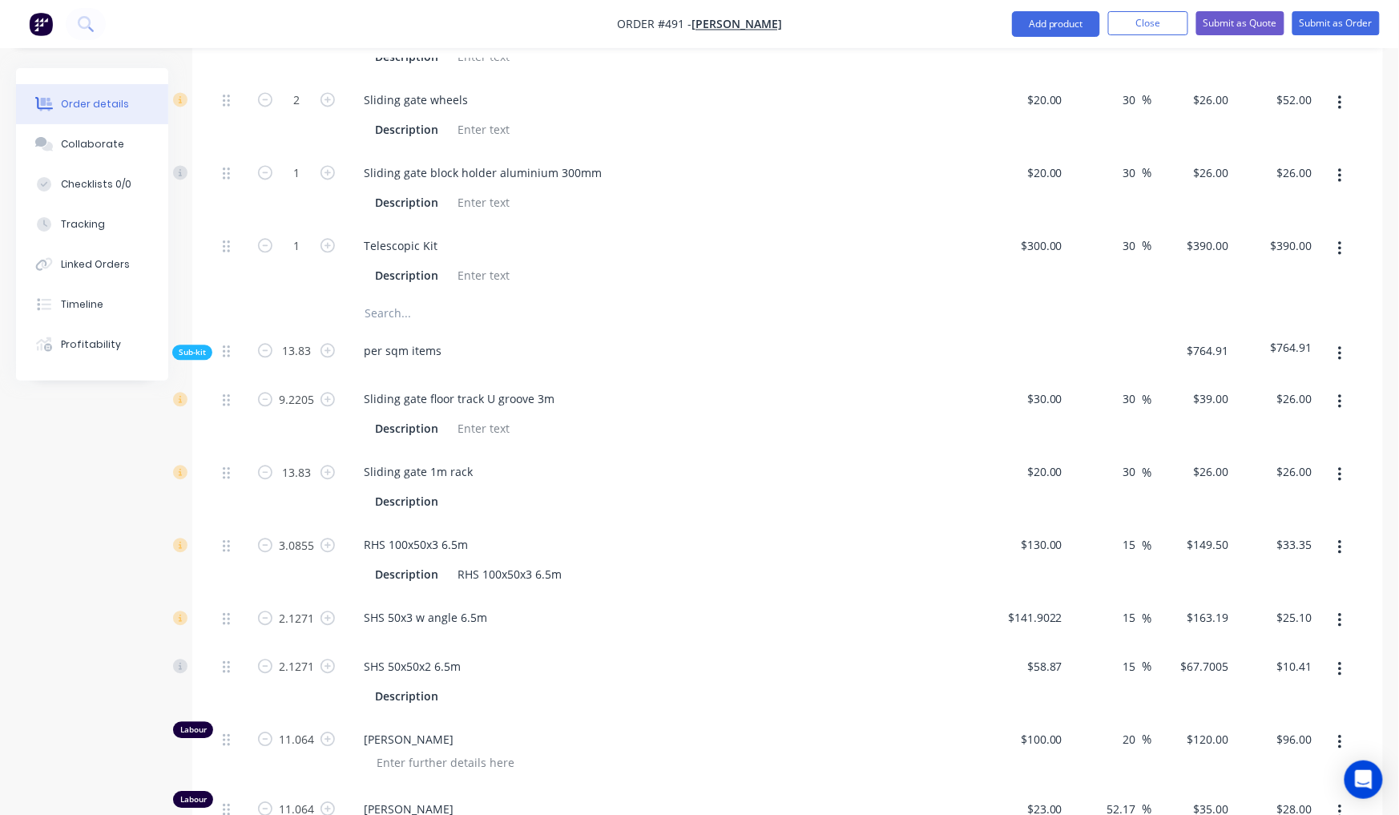
type input "$347.12"
type input "$144.01"
type input "$1,327.68"
type input "$387.24"
type input "$497.88"
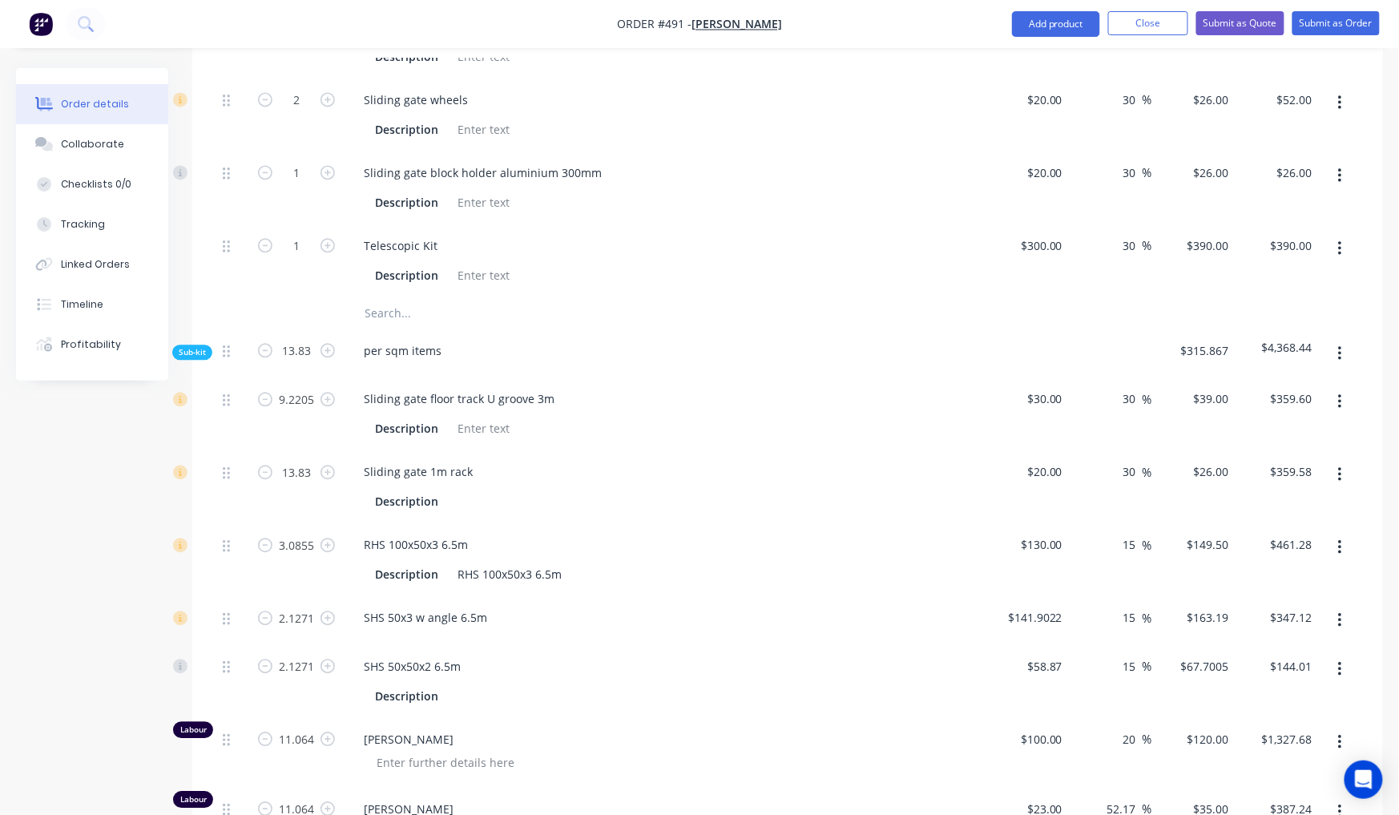
click at [75, 552] on div "Created by [PERSON_NAME] Created [DATE] Required [DATE] Assigned to Add team me…" at bounding box center [699, 265] width 1367 height 2614
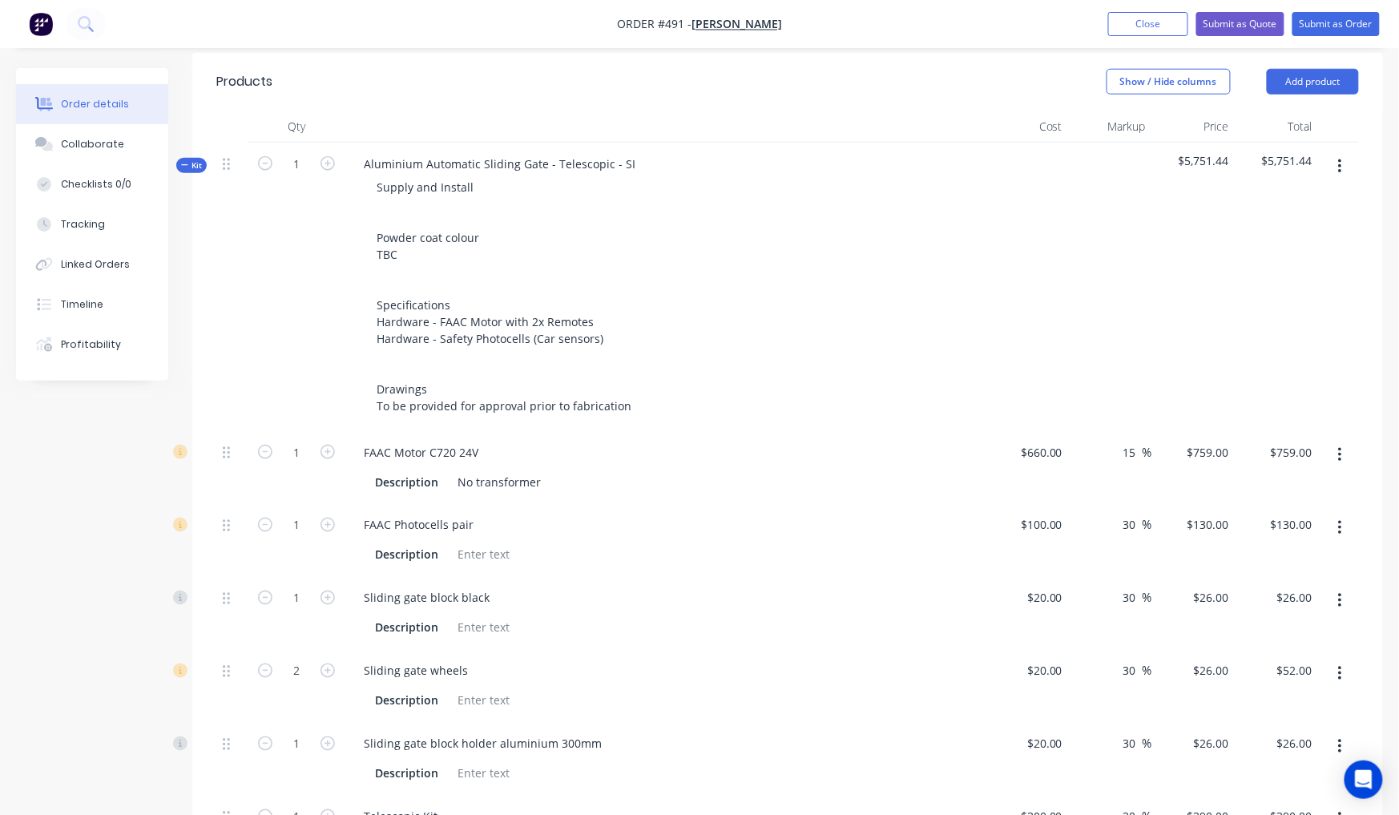
scroll to position [424, 0]
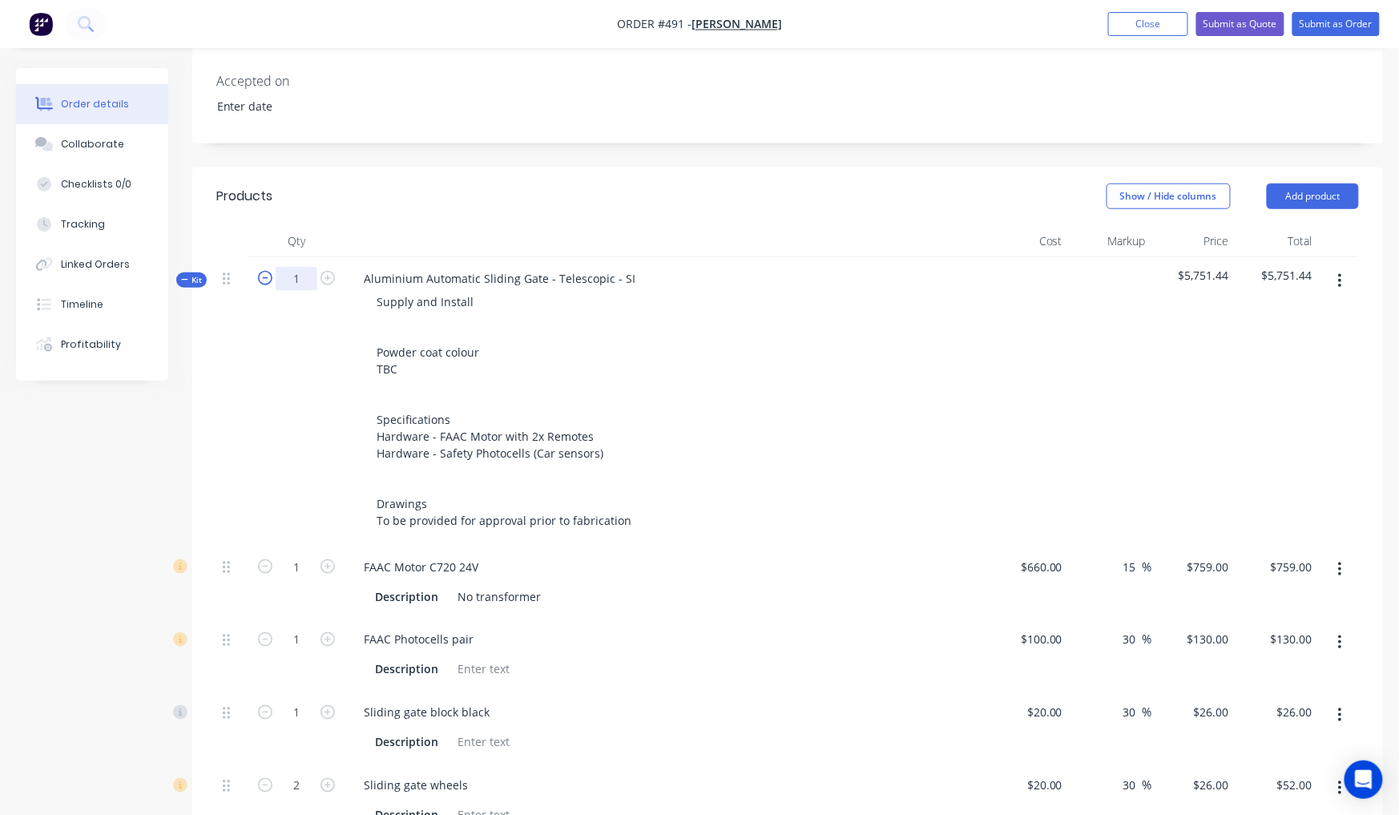
drag, startPoint x: 304, startPoint y: 236, endPoint x: 270, endPoint y: 232, distance: 34.6
click at [270, 265] on form "1" at bounding box center [296, 277] width 83 height 24
type input "2"
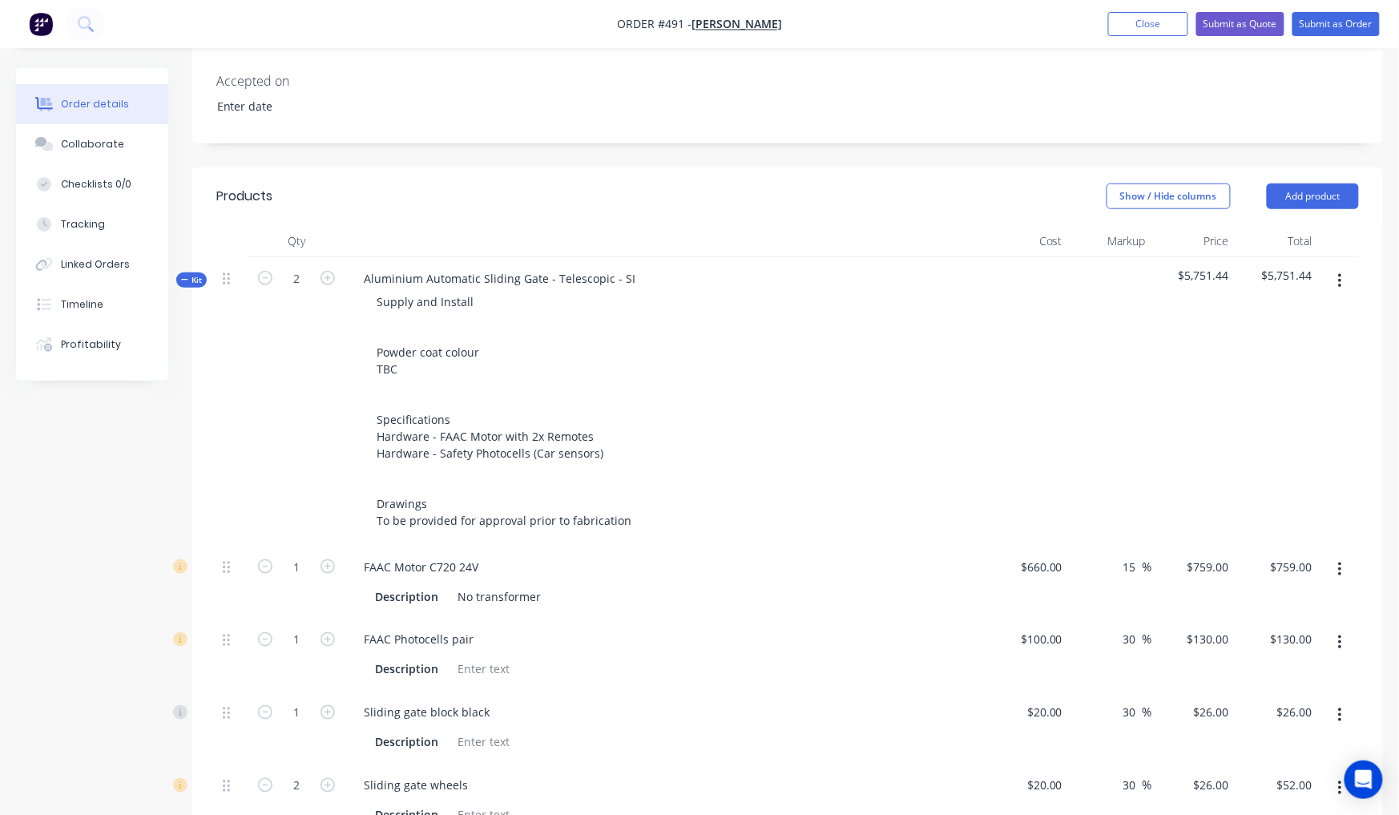
type input "2"
type input "4"
type input "2"
type input "27.66"
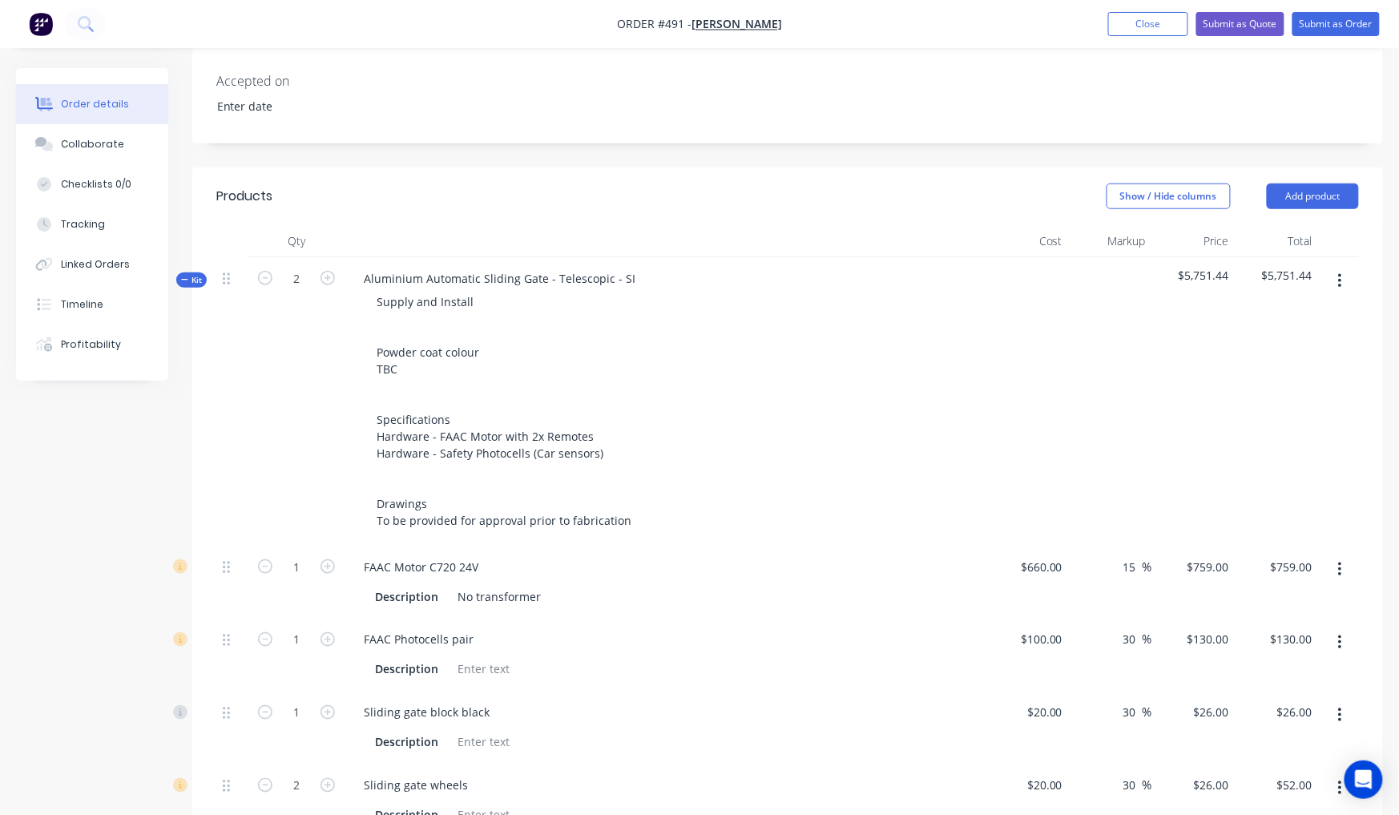
type input "18.4409"
type input "27.66"
type input "6.1709"
type input "4.2541"
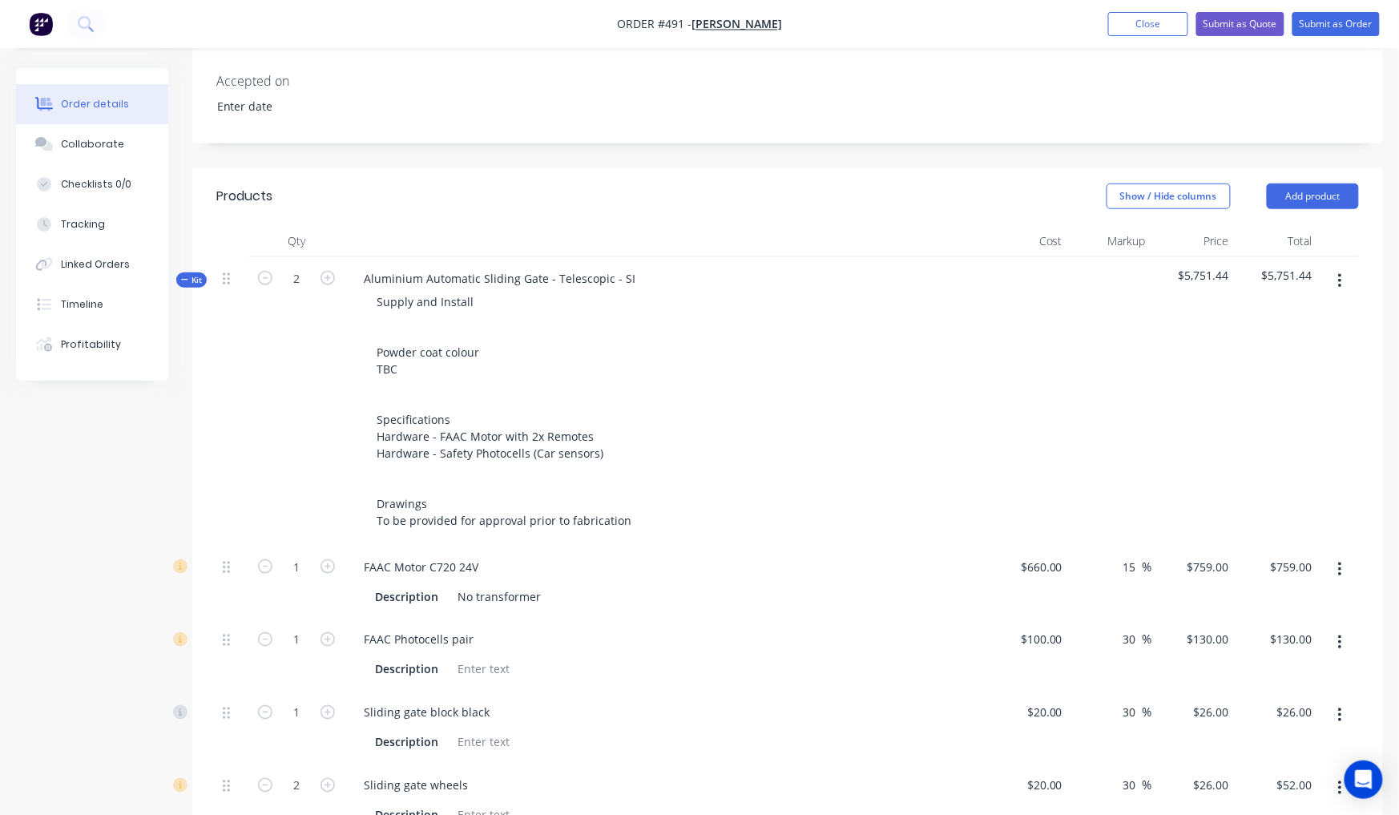
type input "22.128"
type input "$1,518.00"
type input "$260.00"
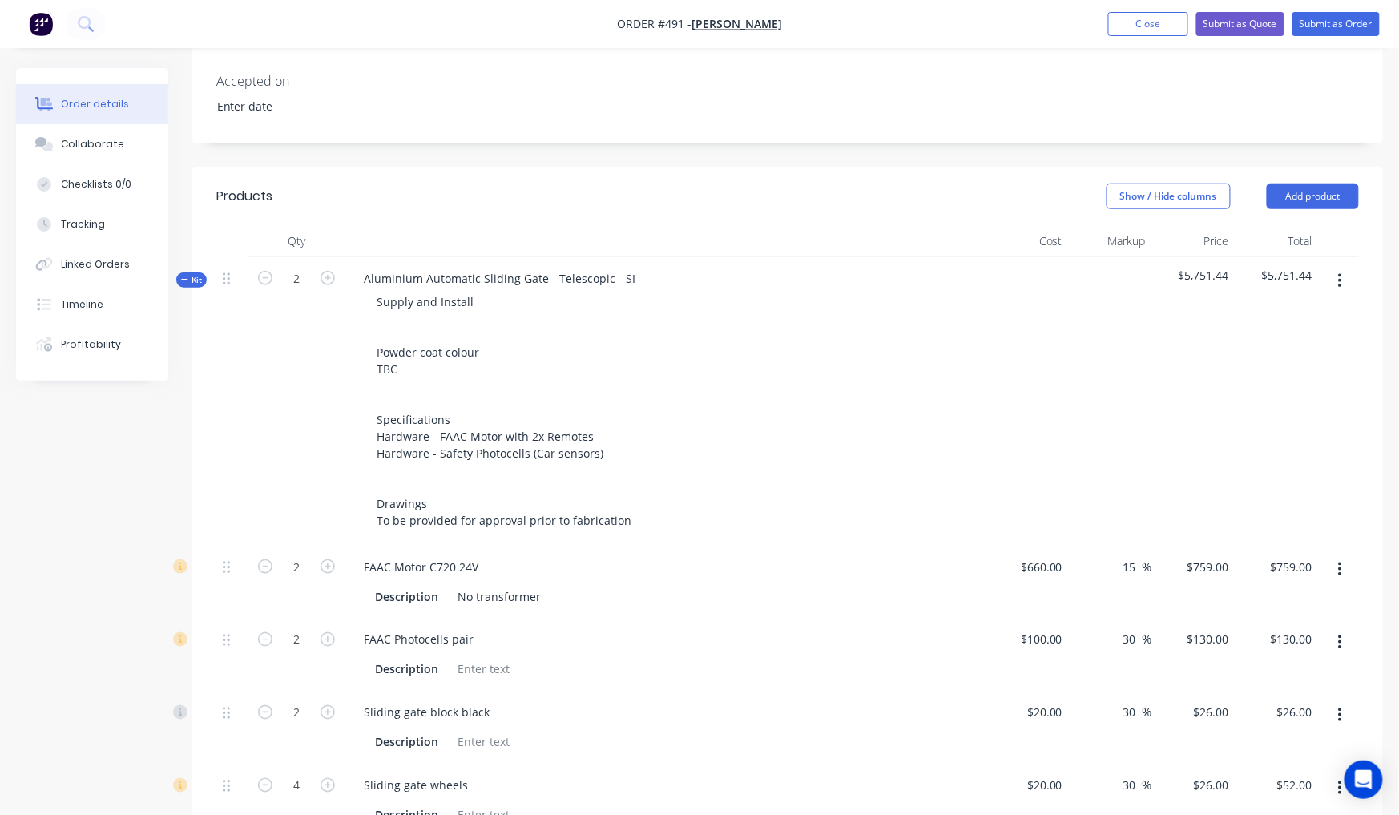
type input "$52.00"
type input "$104.00"
type input "$52.00"
type input "$780.00"
type input "$719.20"
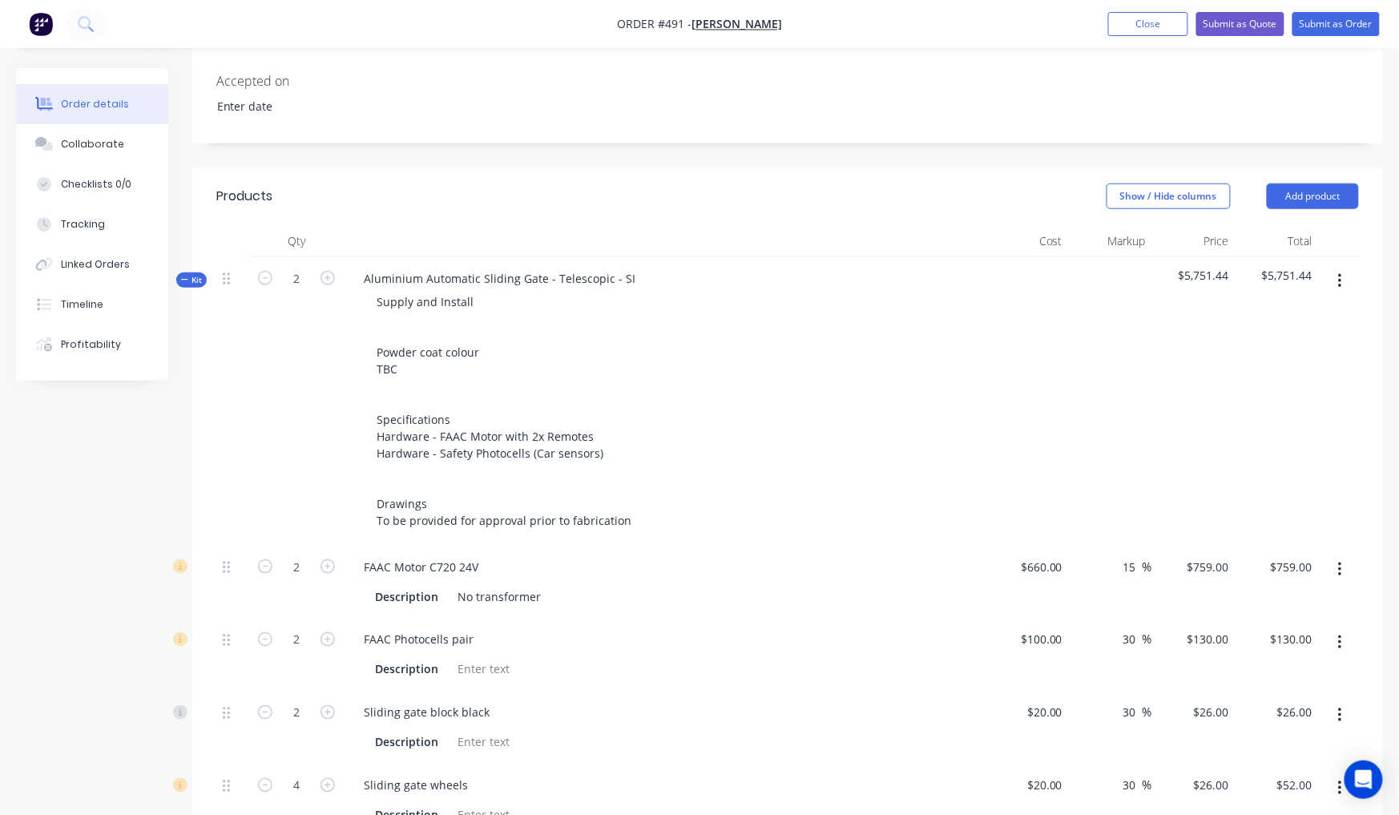
type input "$719.16"
type input "$922.55"
type input "$694.23"
type input "$288.00"
type input "$2,655.36"
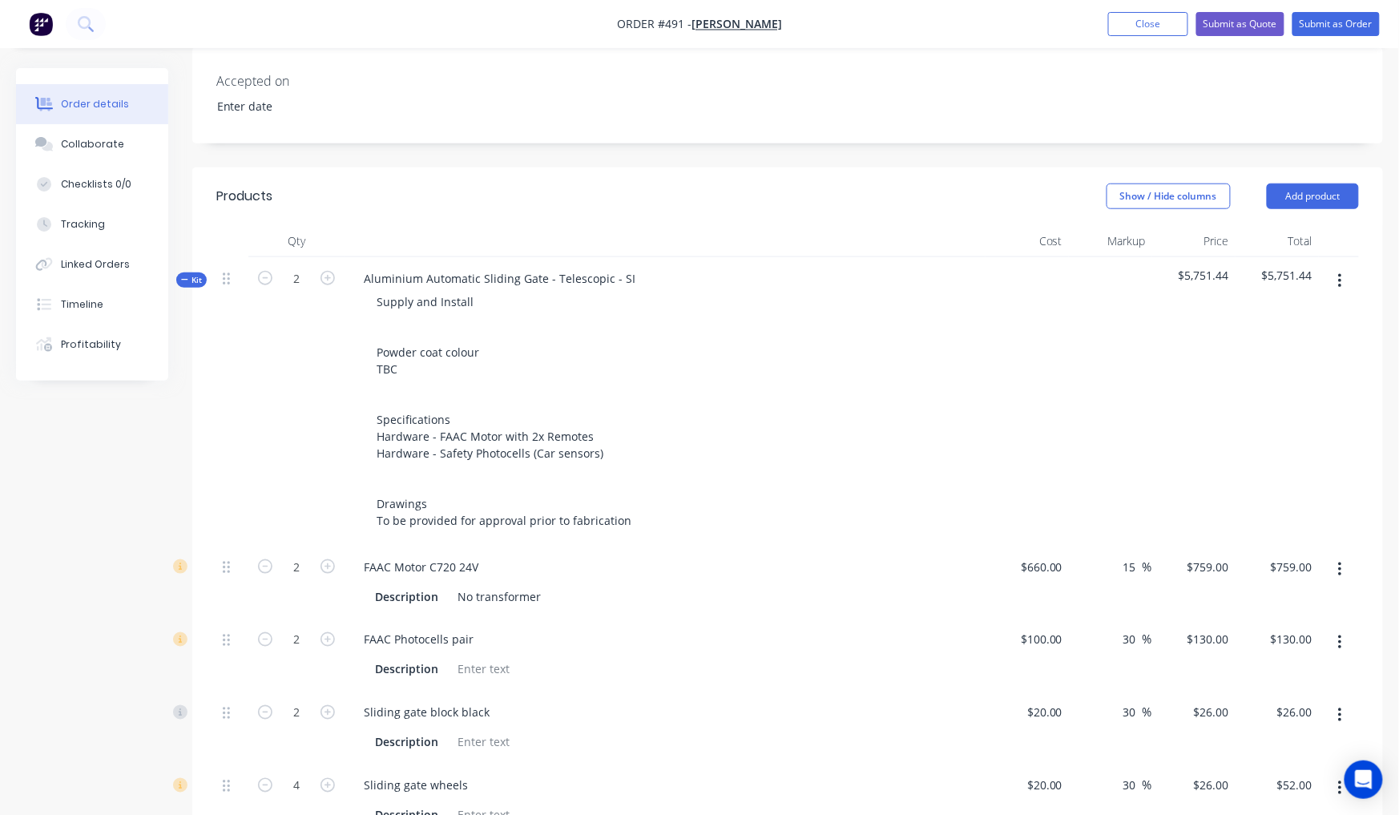
type input "$774.48"
type input "$995.76"
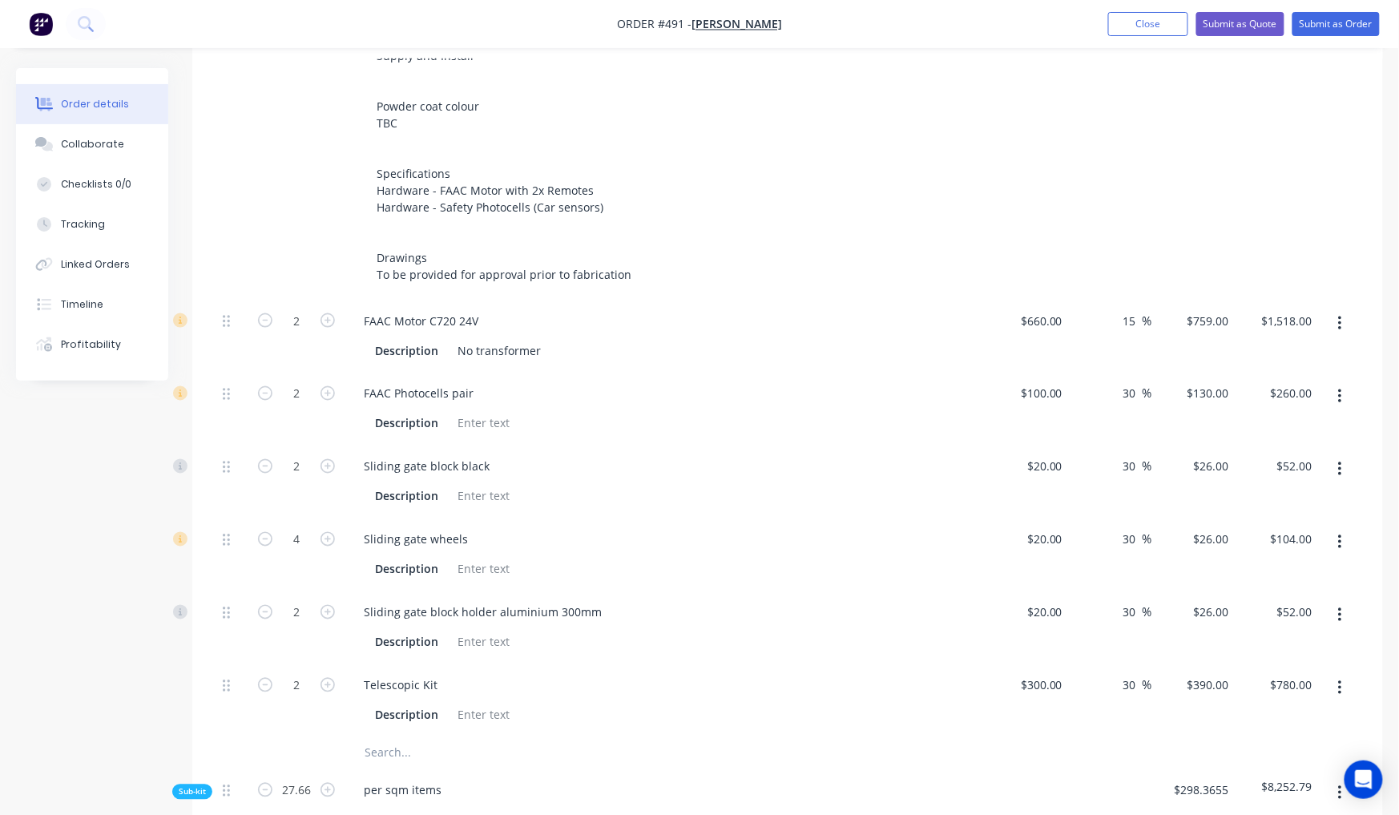
scroll to position [818, 0]
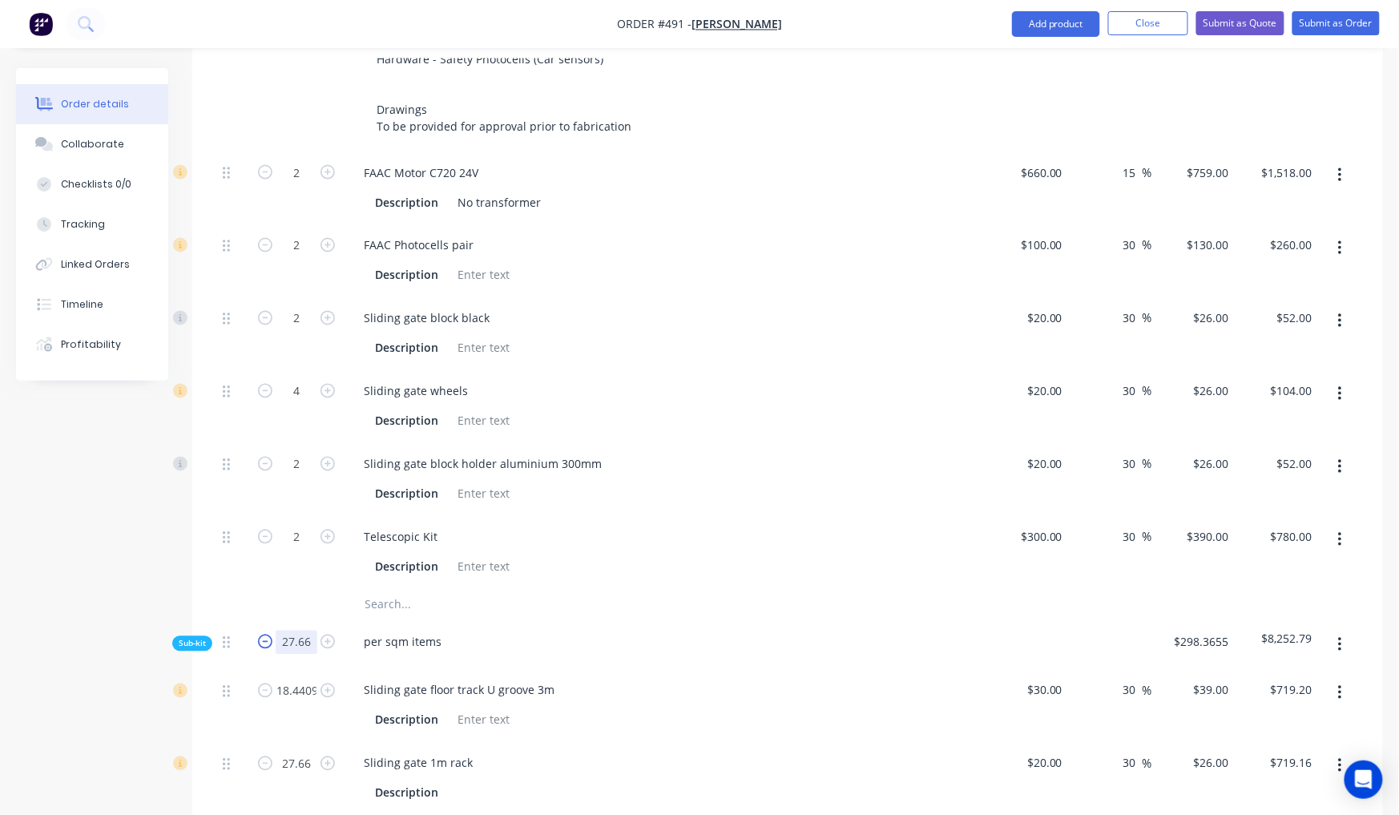
drag, startPoint x: 306, startPoint y: 578, endPoint x: 274, endPoint y: 581, distance: 32.1
click at [280, 631] on input "27.66" at bounding box center [297, 643] width 42 height 24
type input "13.83"
type input "9.2205"
type input "13.83"
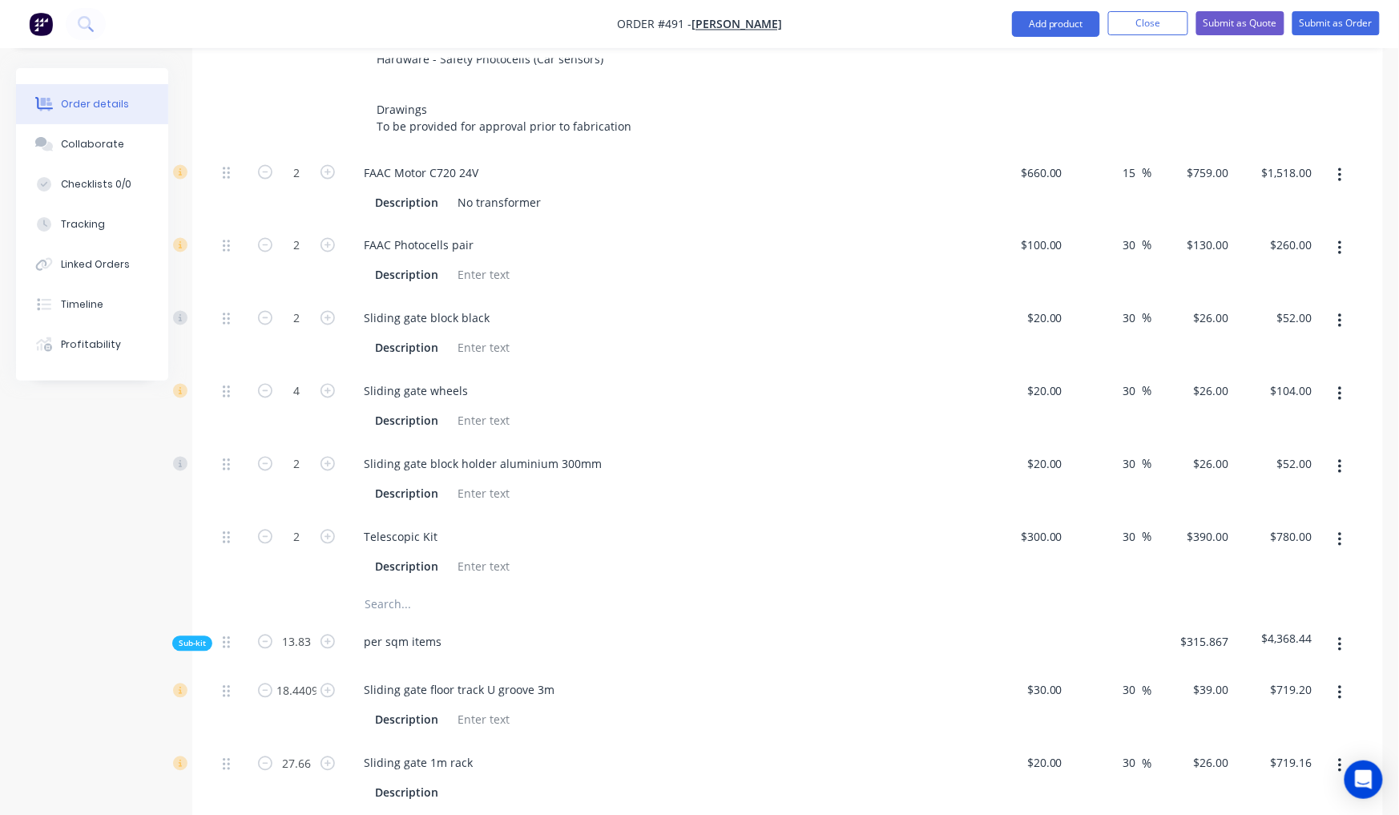
type input "3.0855"
type input "2.1271"
type input "11.064"
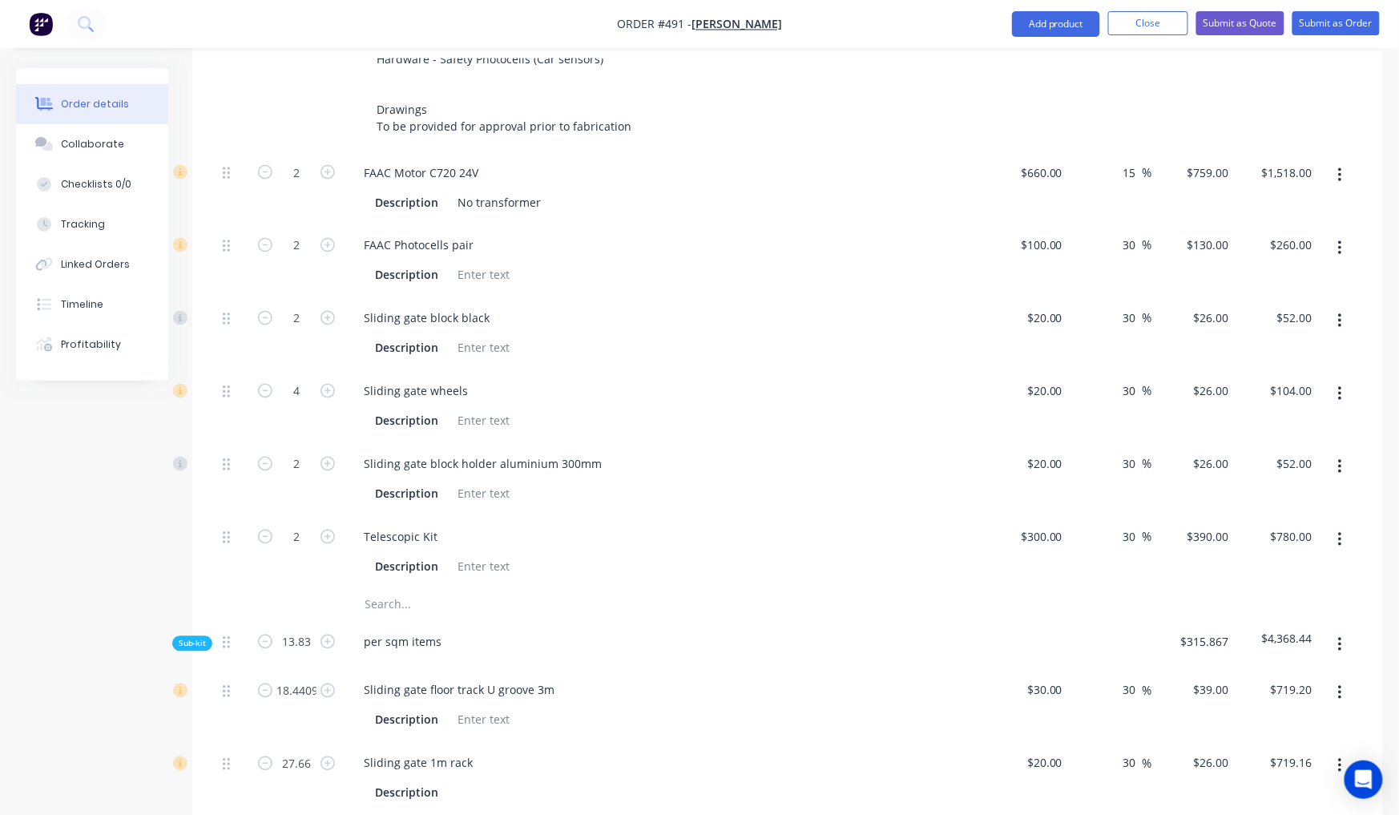
type input "11.064"
type input "$359.60"
type input "$359.58"
type input "$461.28"
type input "$347.12"
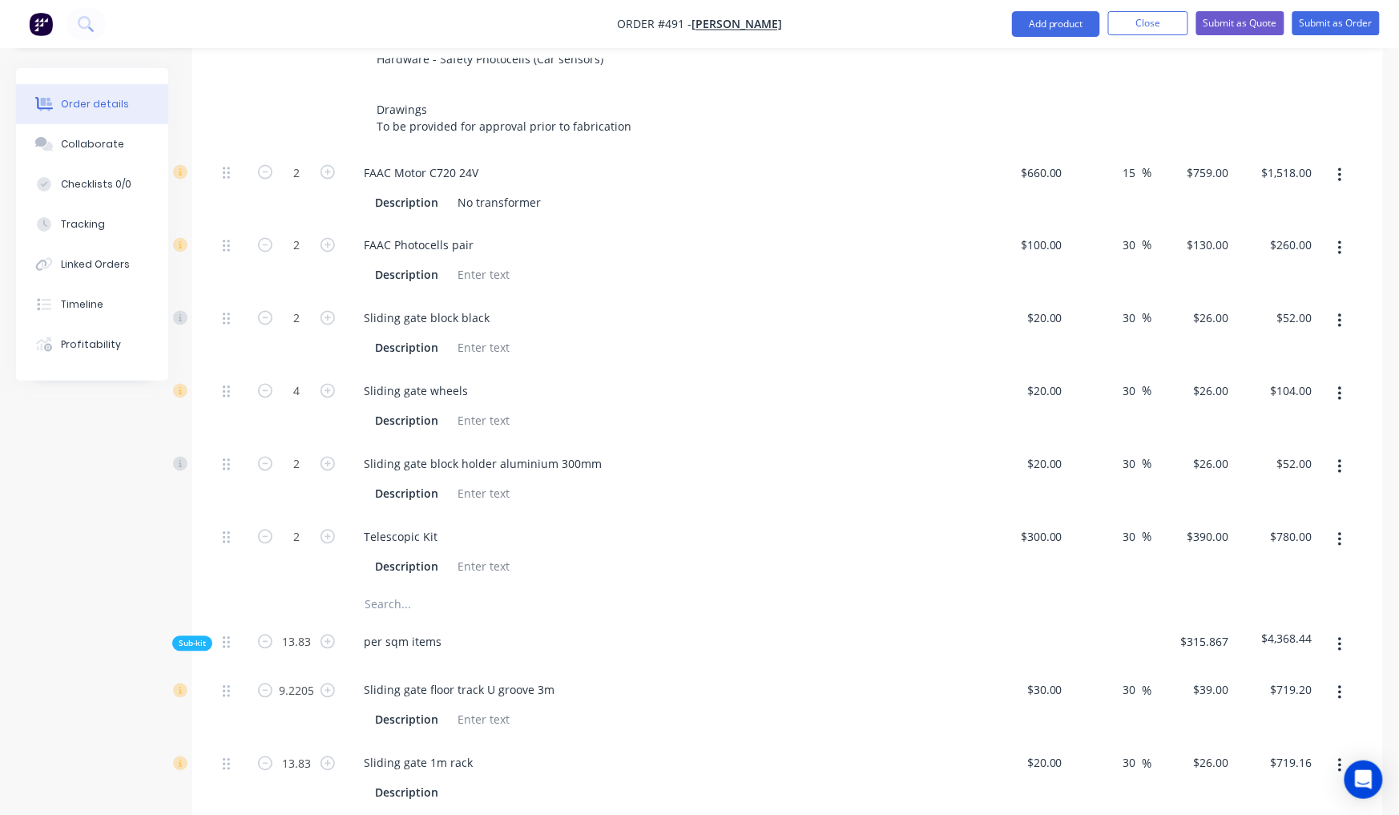
type input "$144.01"
type input "$1,327.68"
type input "$387.24"
type input "$497.88"
click at [75, 671] on div "Created by [PERSON_NAME] Created [DATE] Required [DATE] Assigned to Add team me…" at bounding box center [699, 557] width 1367 height 2614
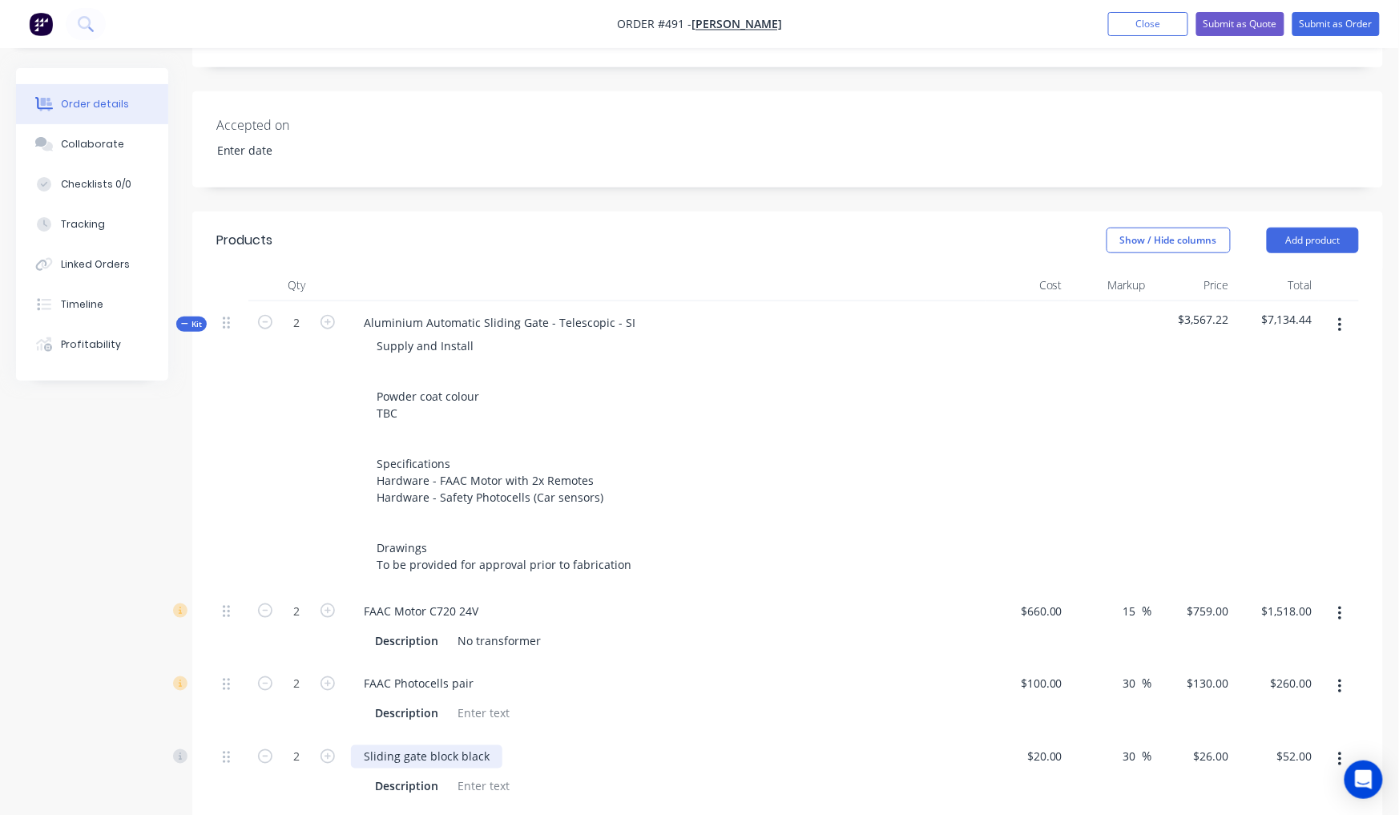
scroll to position [296, 0]
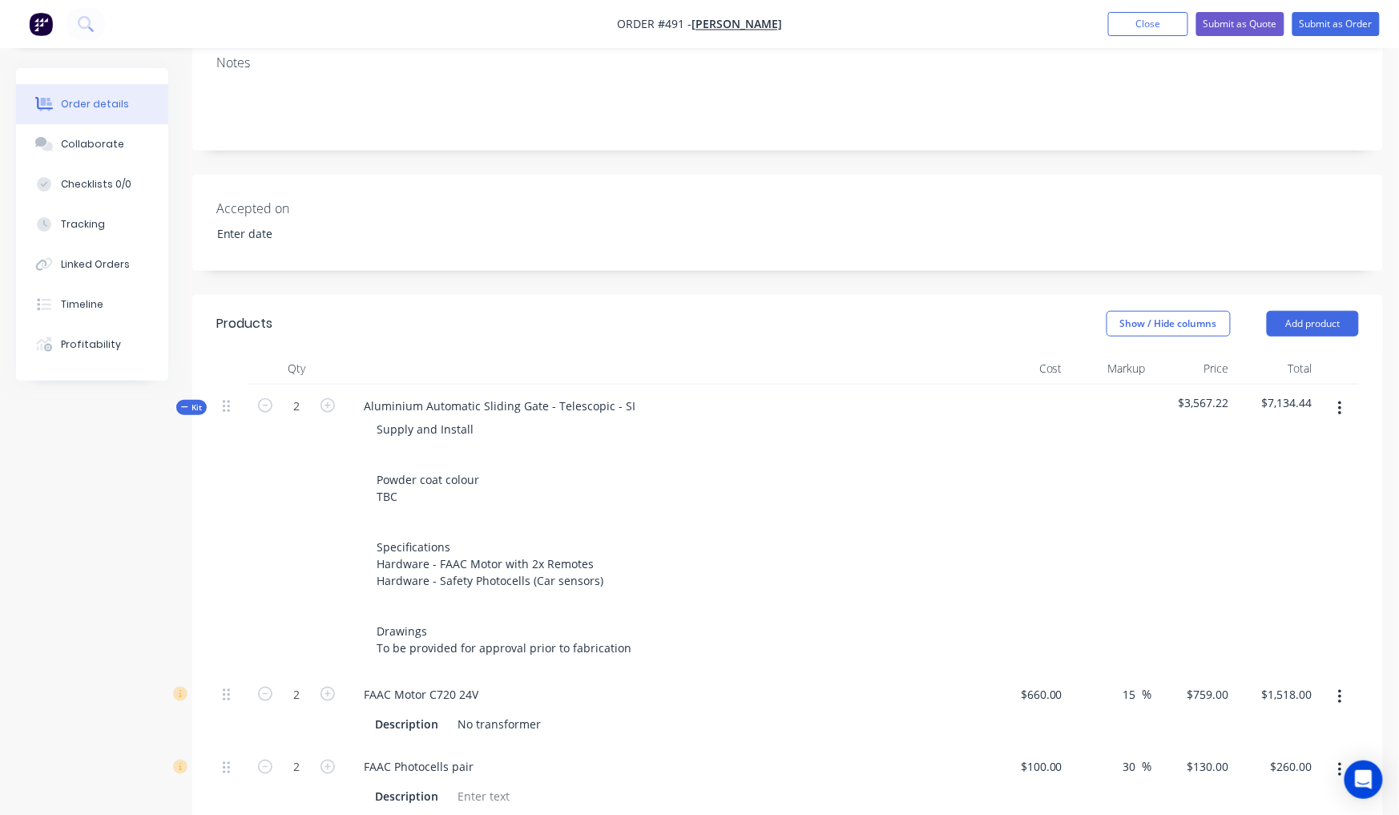
click at [196, 401] on span "Kit" at bounding box center [191, 407] width 21 height 12
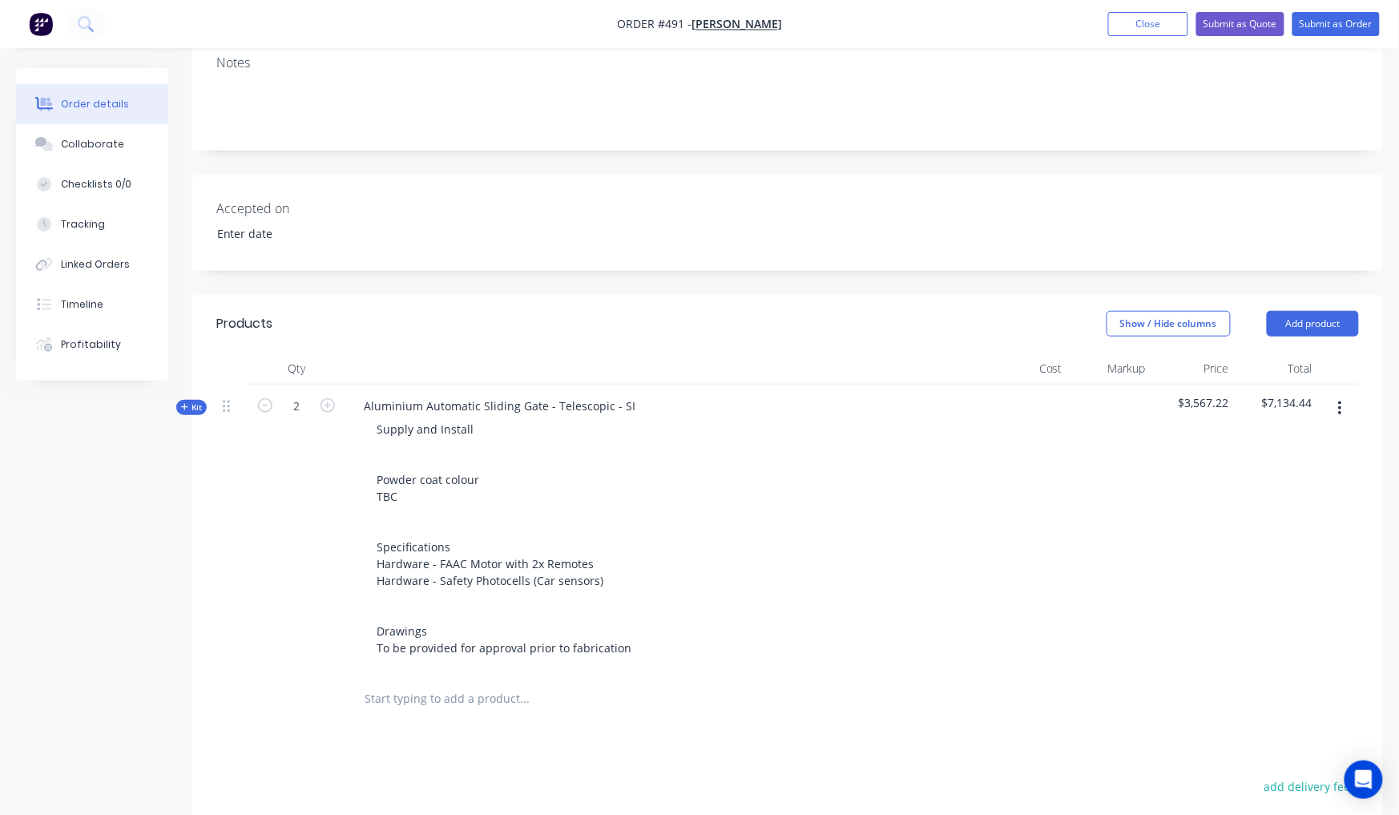
click at [202, 401] on span "Kit" at bounding box center [191, 407] width 21 height 12
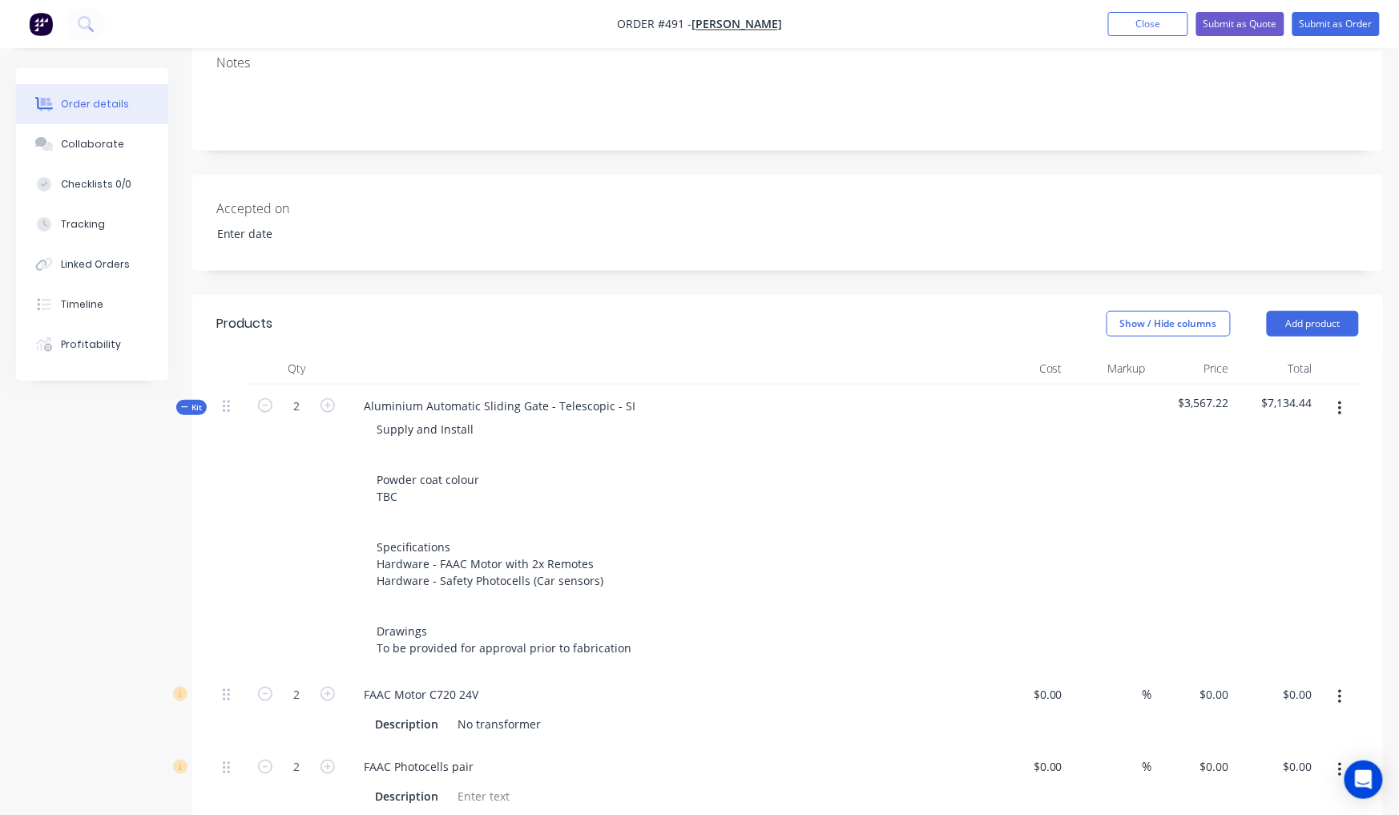
type input "$660.00"
type input "15"
type input "$759.00"
type input "$1,518.00"
type input "$100.00"
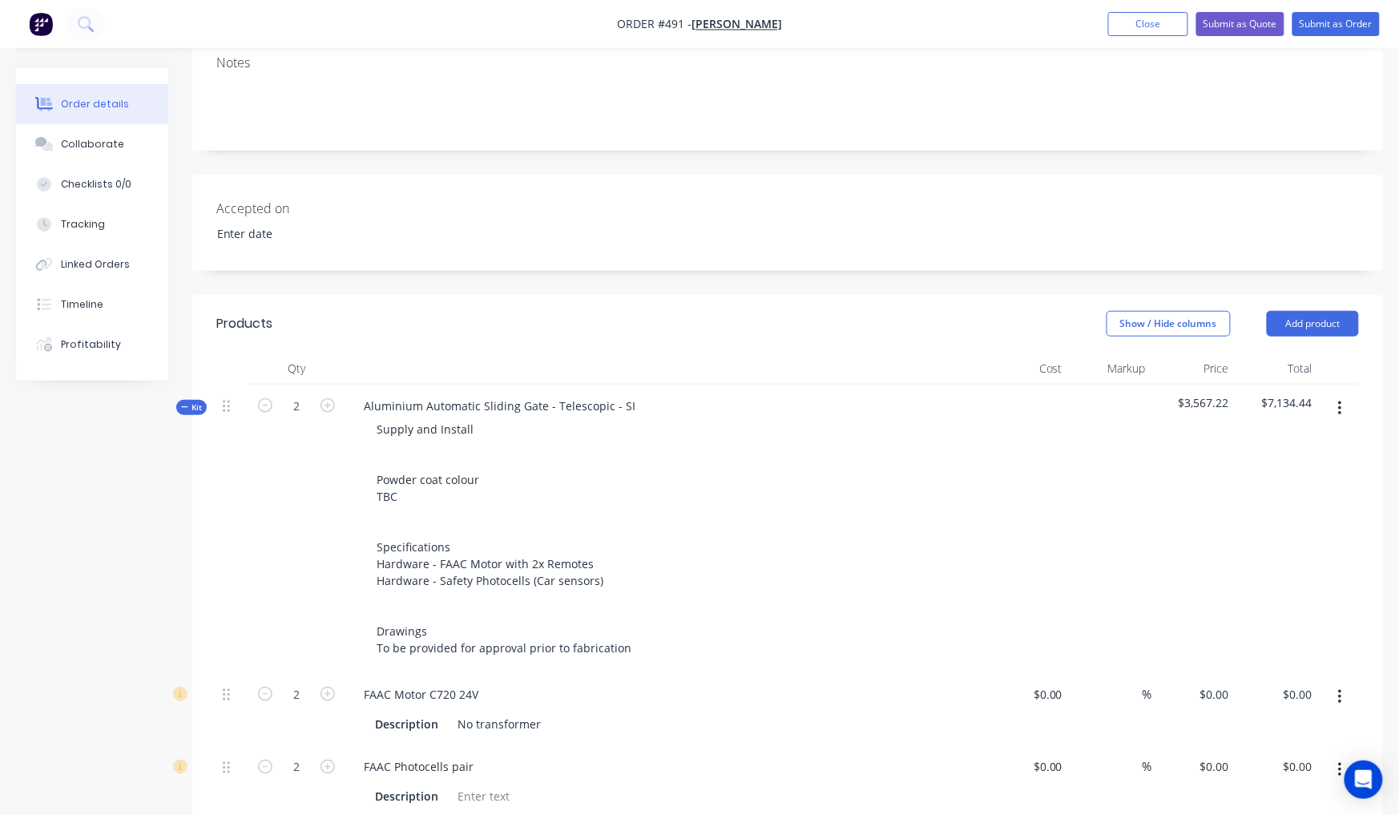
type input "30"
type input "$130.00"
type input "$260.00"
type input "$20.00"
type input "30"
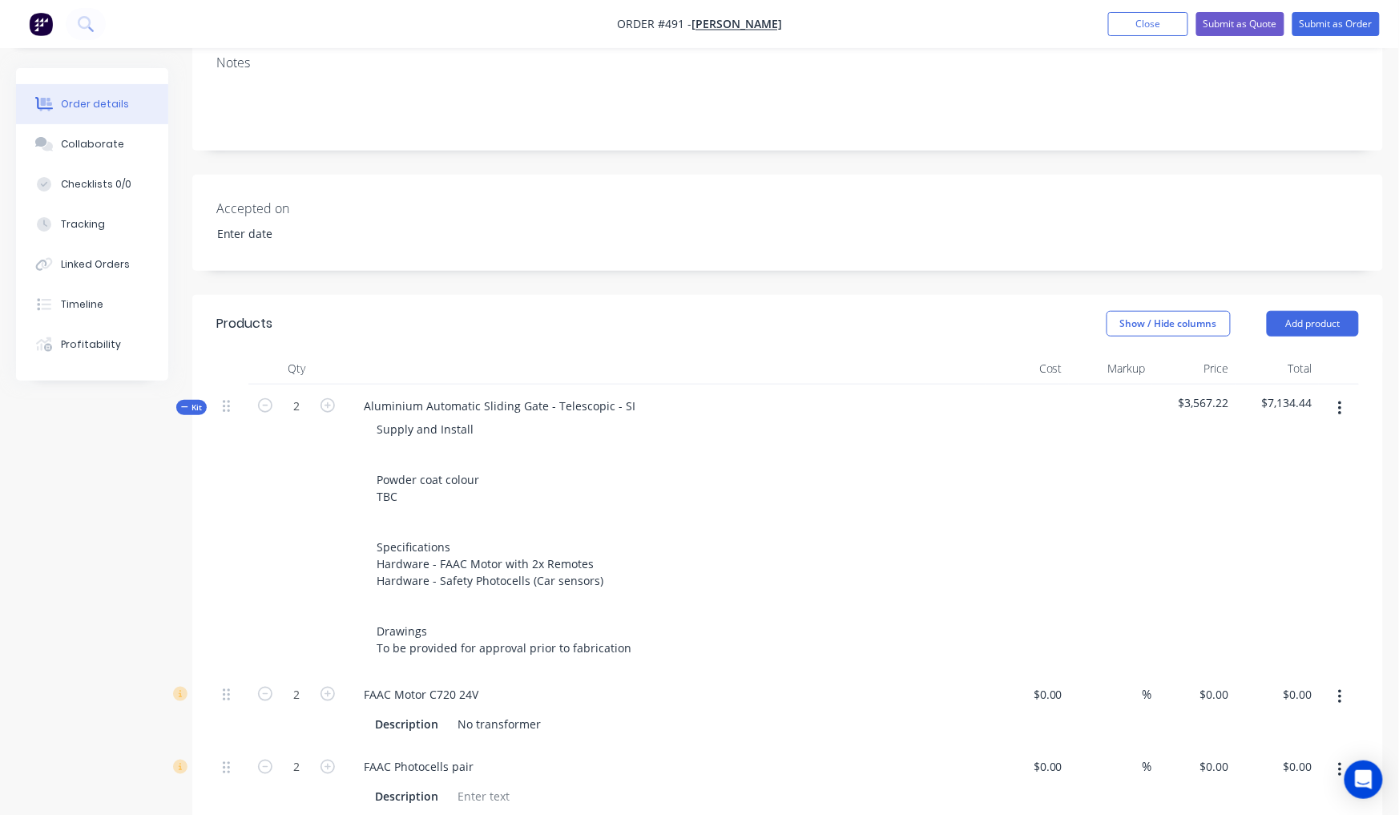
type input "$26.00"
type input "$52.00"
type input "$20.00"
type input "30"
type input "$26.00"
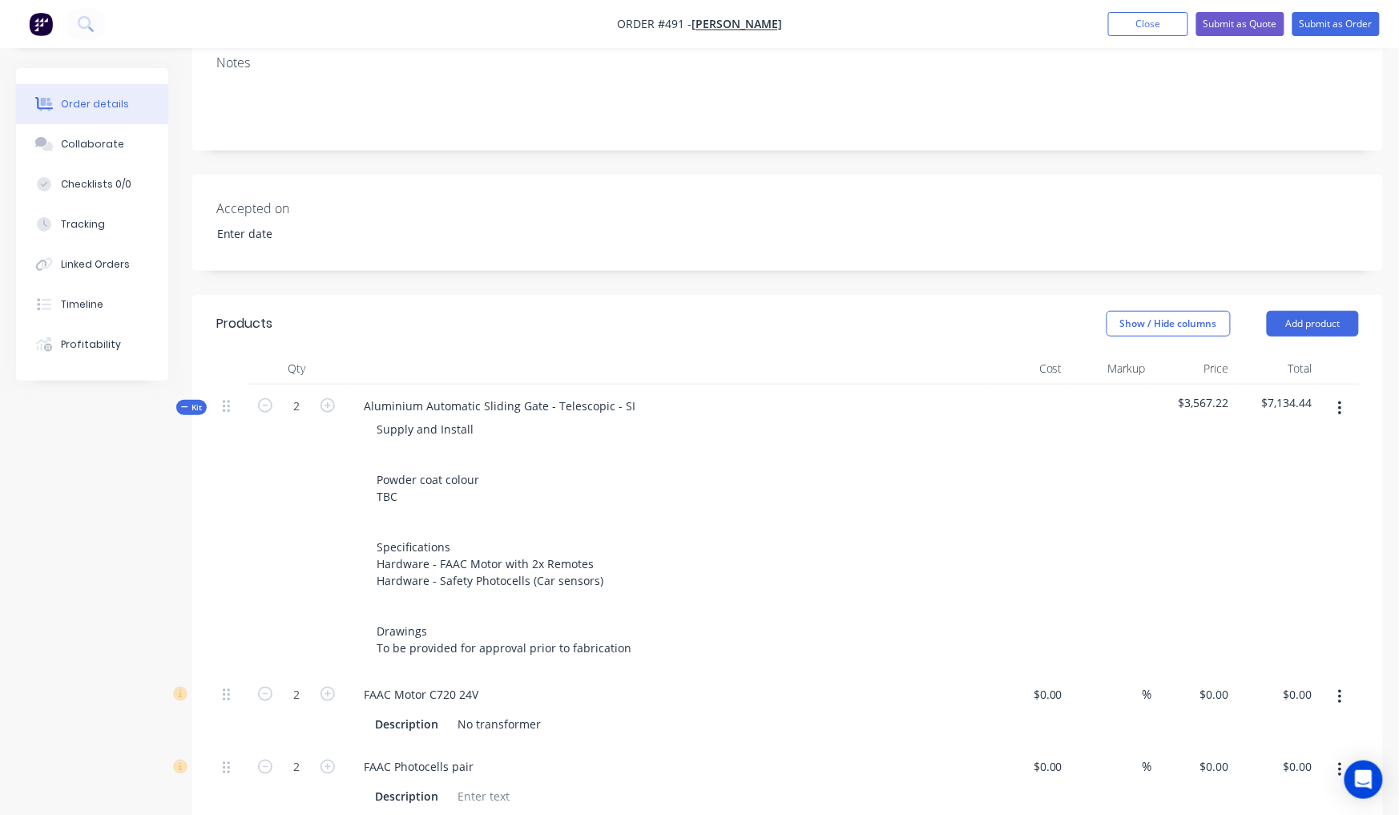
type input "$104.00"
type input "$20.00"
type input "30"
type input "$26.00"
type input "$52.00"
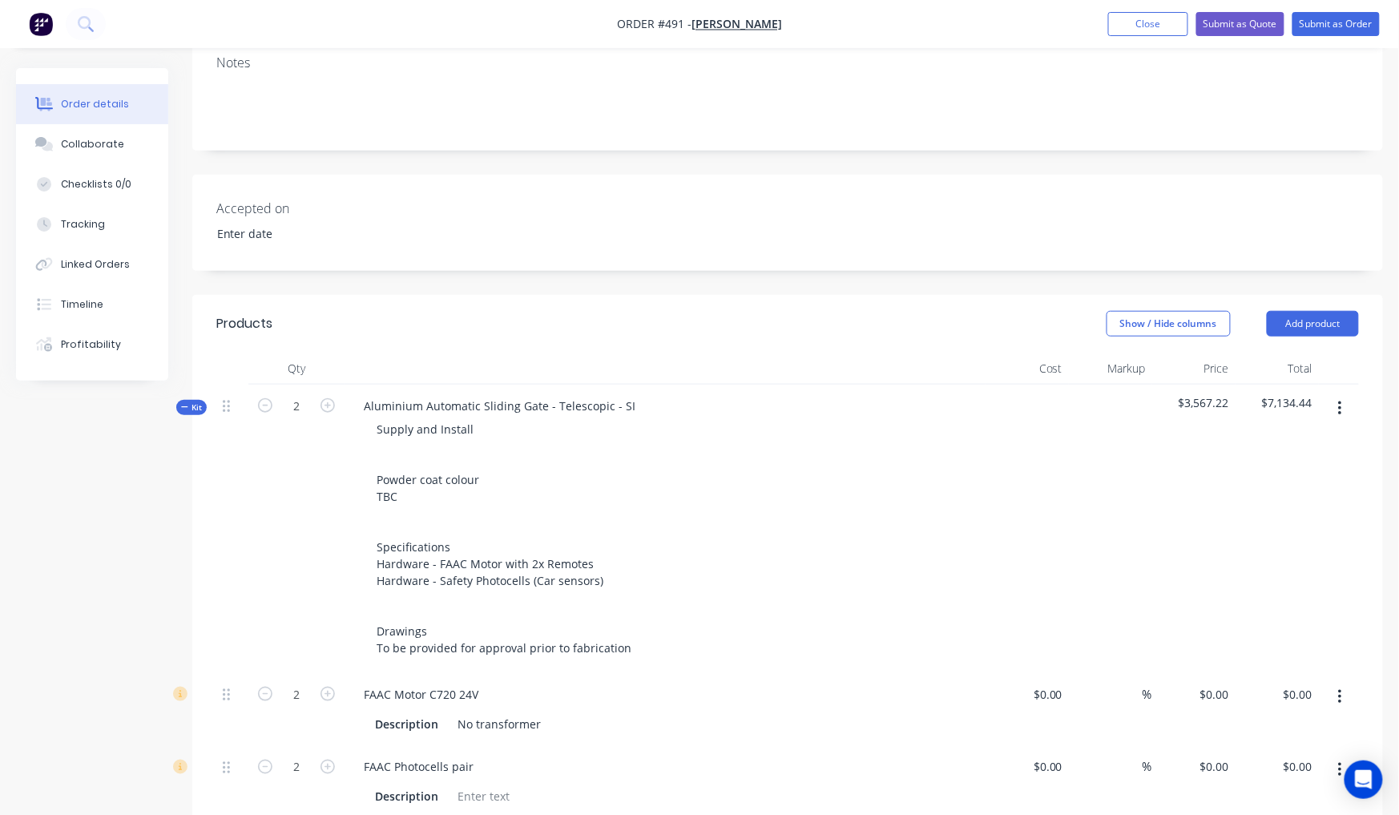
type input "$300.00"
type input "30"
type input "$390.00"
type input "$780.00"
type input "$30.00"
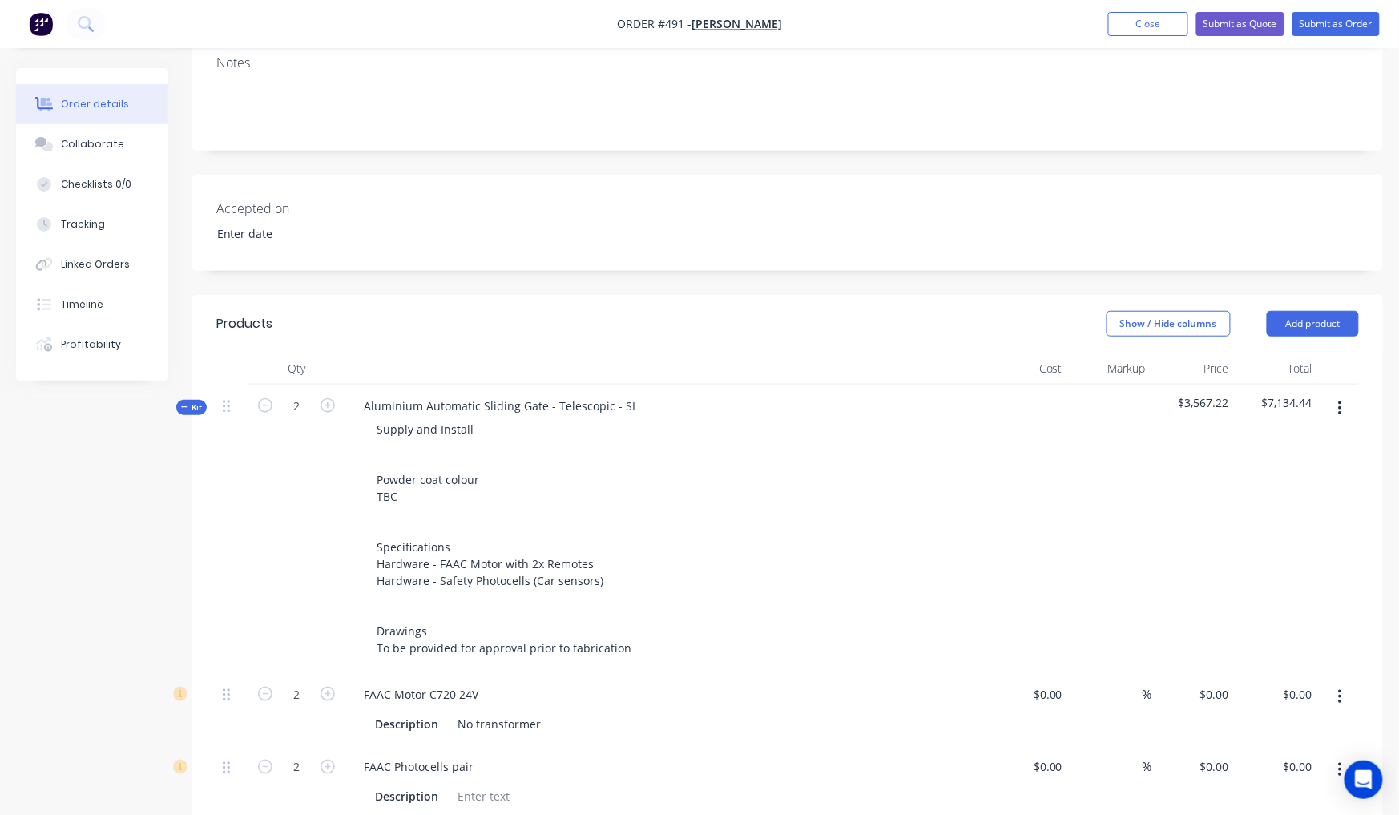
type input "30"
type input "$39.00"
type input "$359.60"
type input "$20.00"
type input "30"
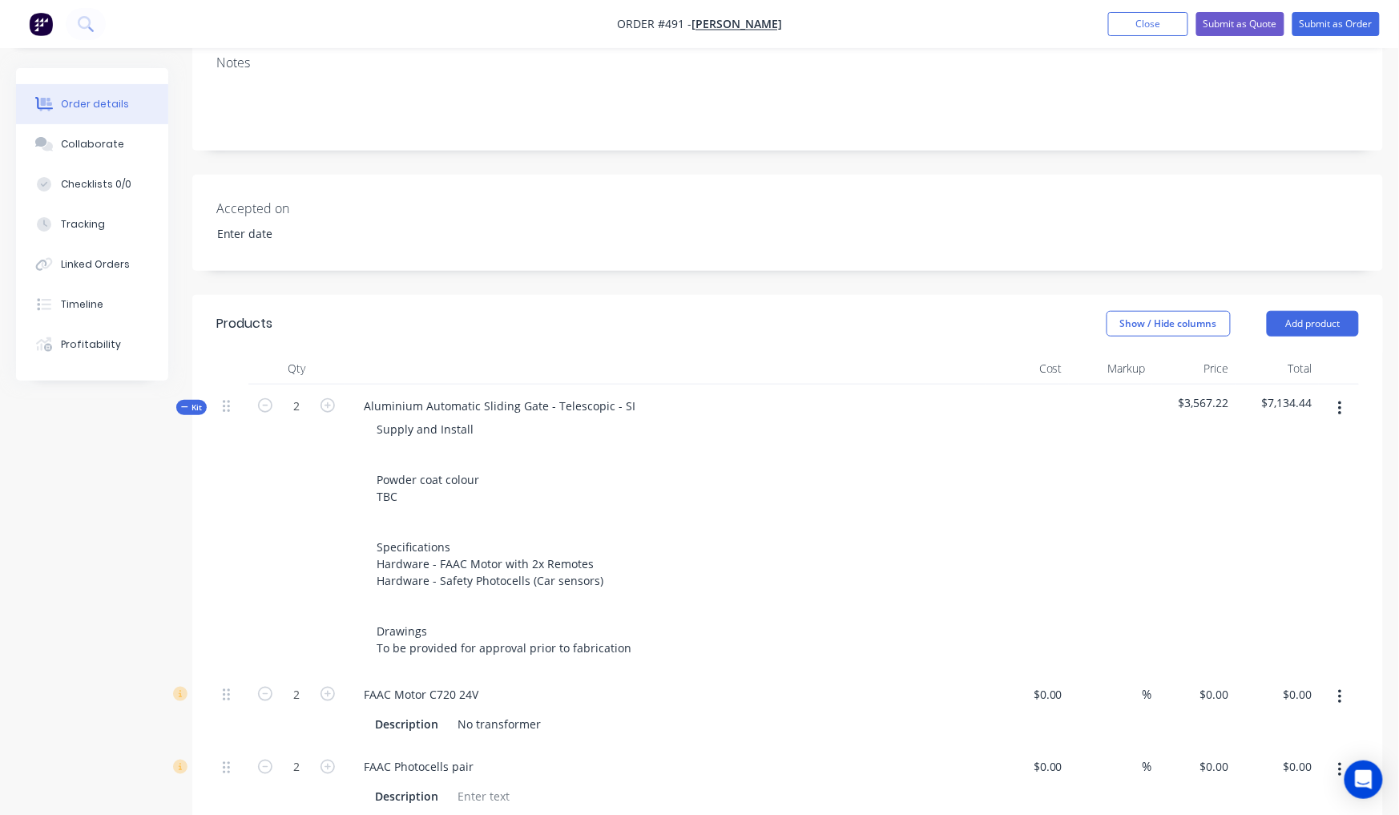
type input "$26.00"
type input "$359.58"
type input "$130.00"
type input "15"
type input "$149.50"
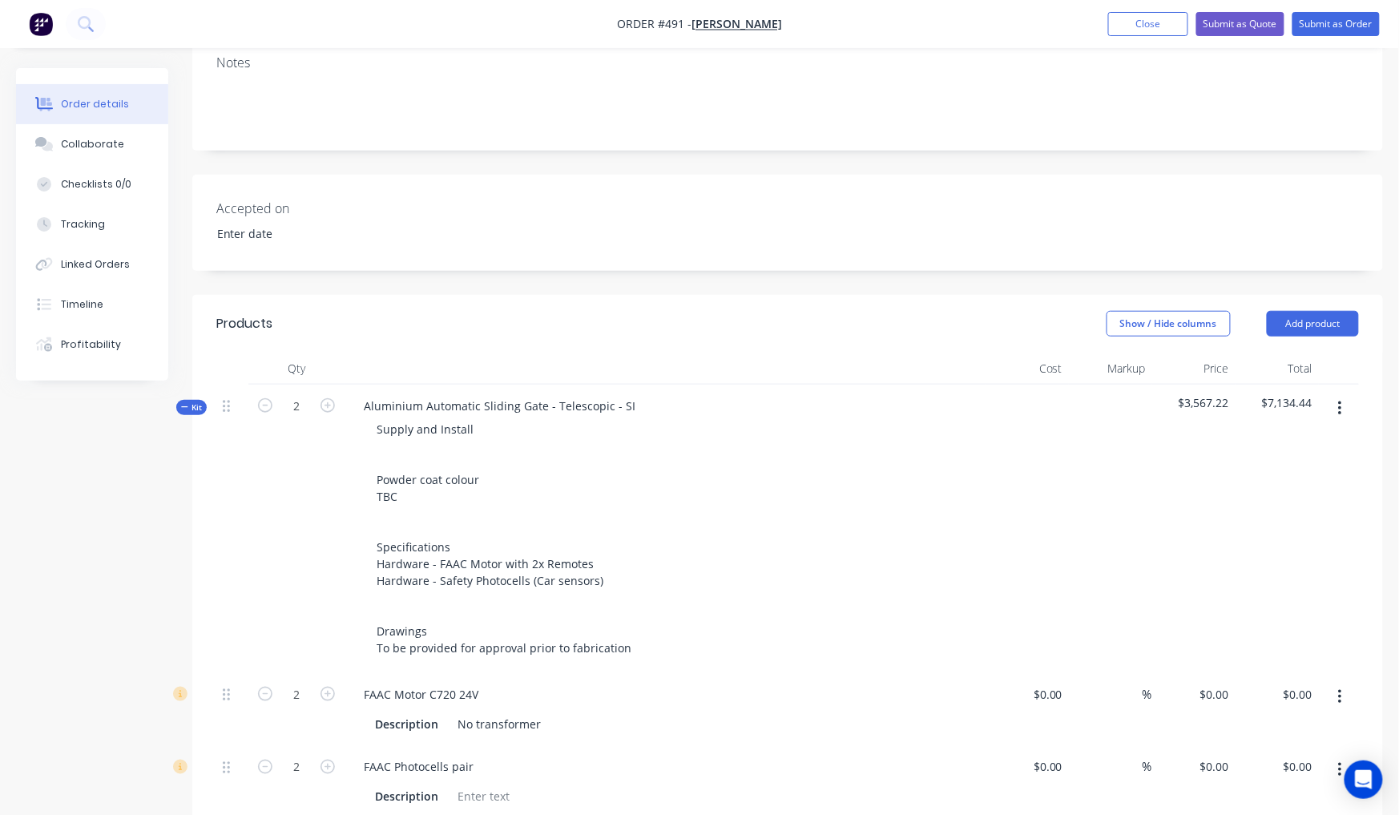
type input "$461.28"
type input "$141.9022"
type input "15"
type input "$163.19"
type input "$347.12"
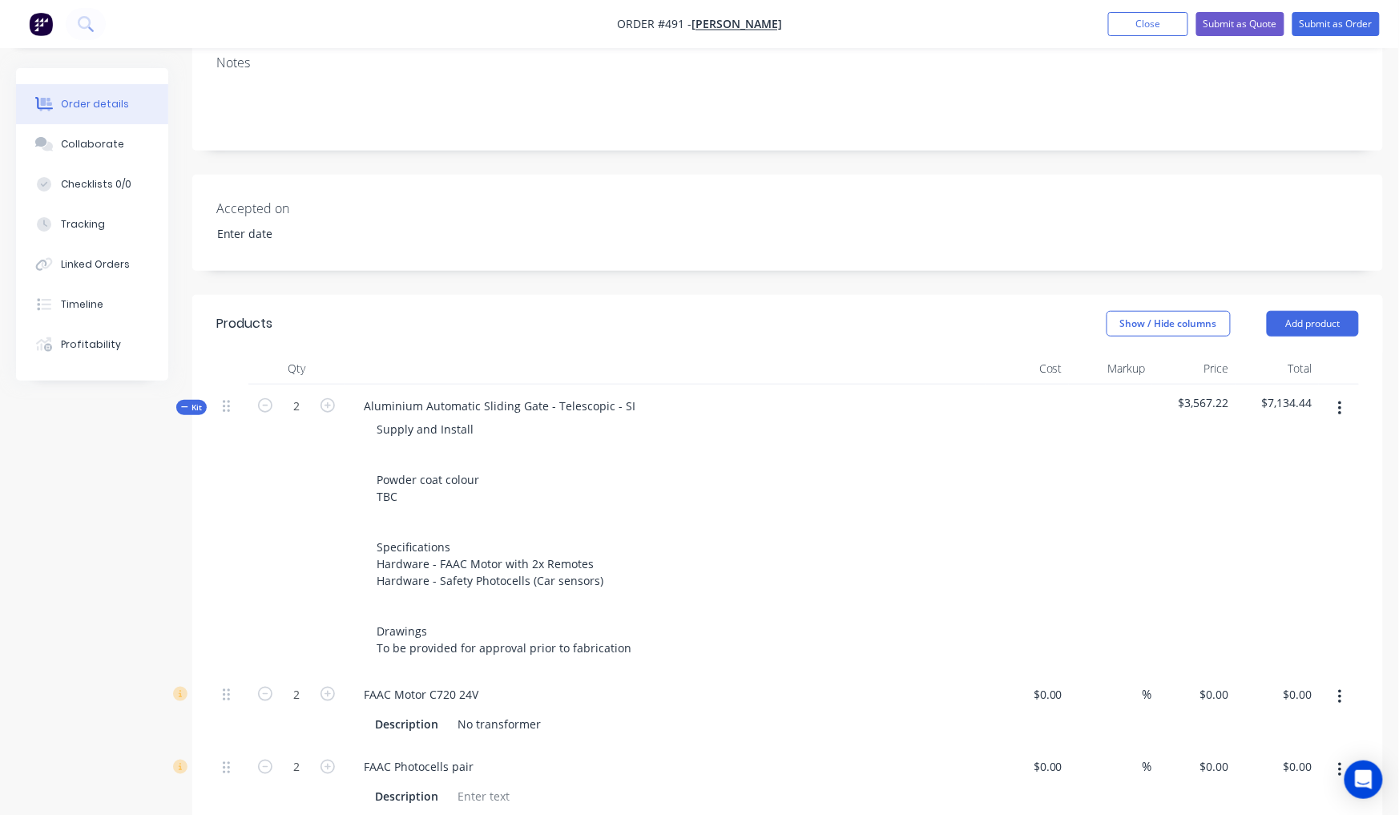
type input "$58.87"
type input "15"
type input "$67.7005"
type input "$144.01"
type input "$100.00"
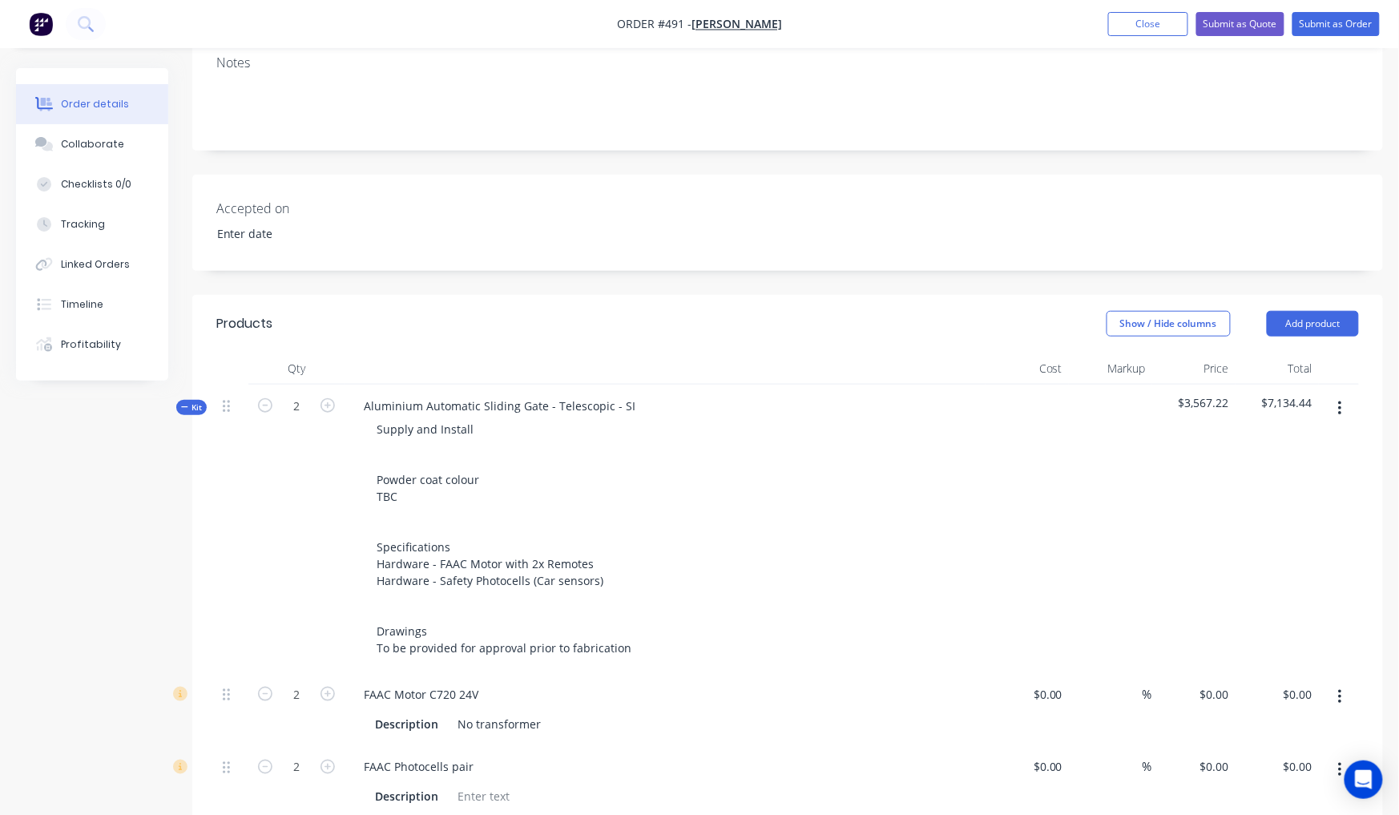
type input "20"
type input "$120.00"
type input "$1,327.68"
type input "$23.00"
type input "52.17"
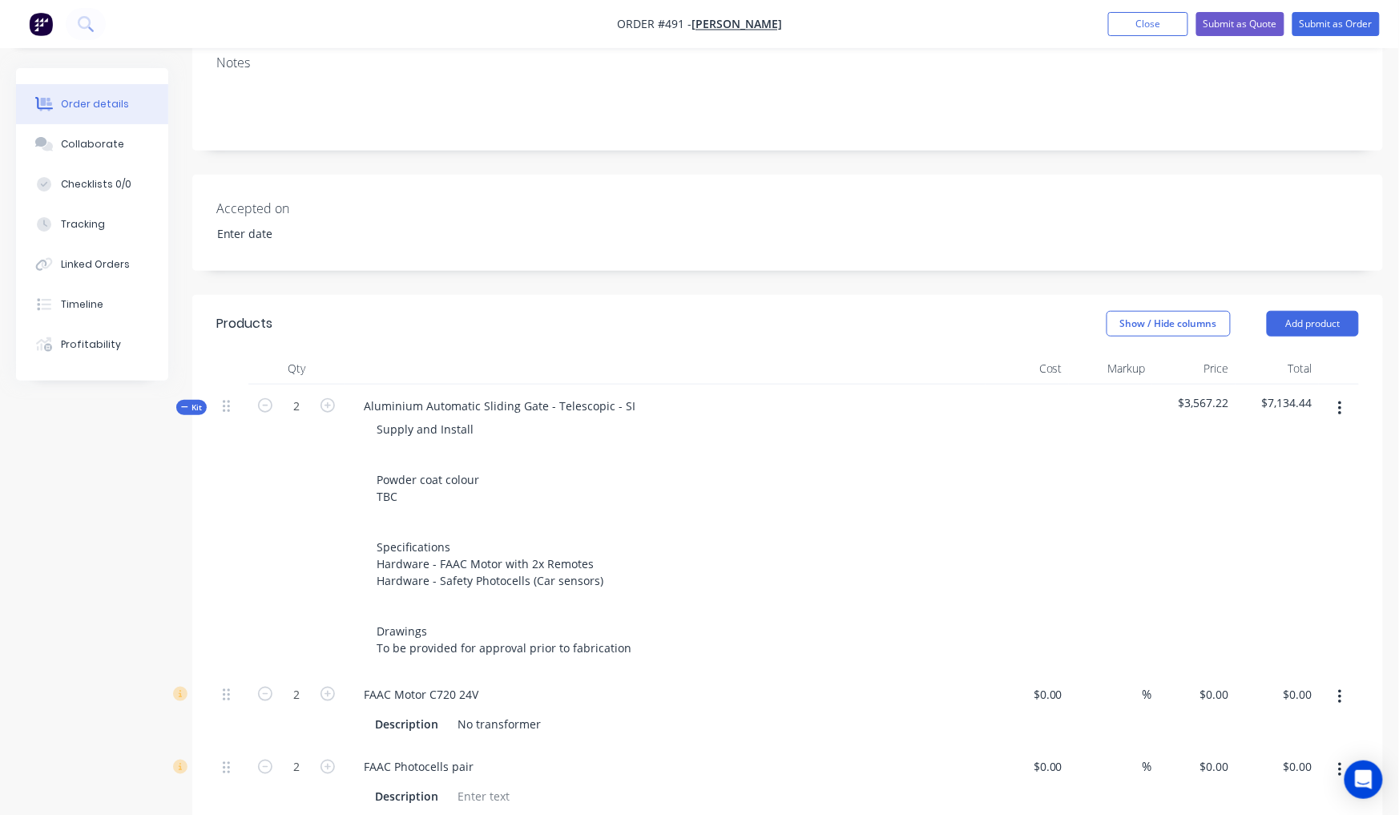
type input "$35.00"
type input "$387.24"
type input "$29.00"
type input "55.17"
type input "$45.00"
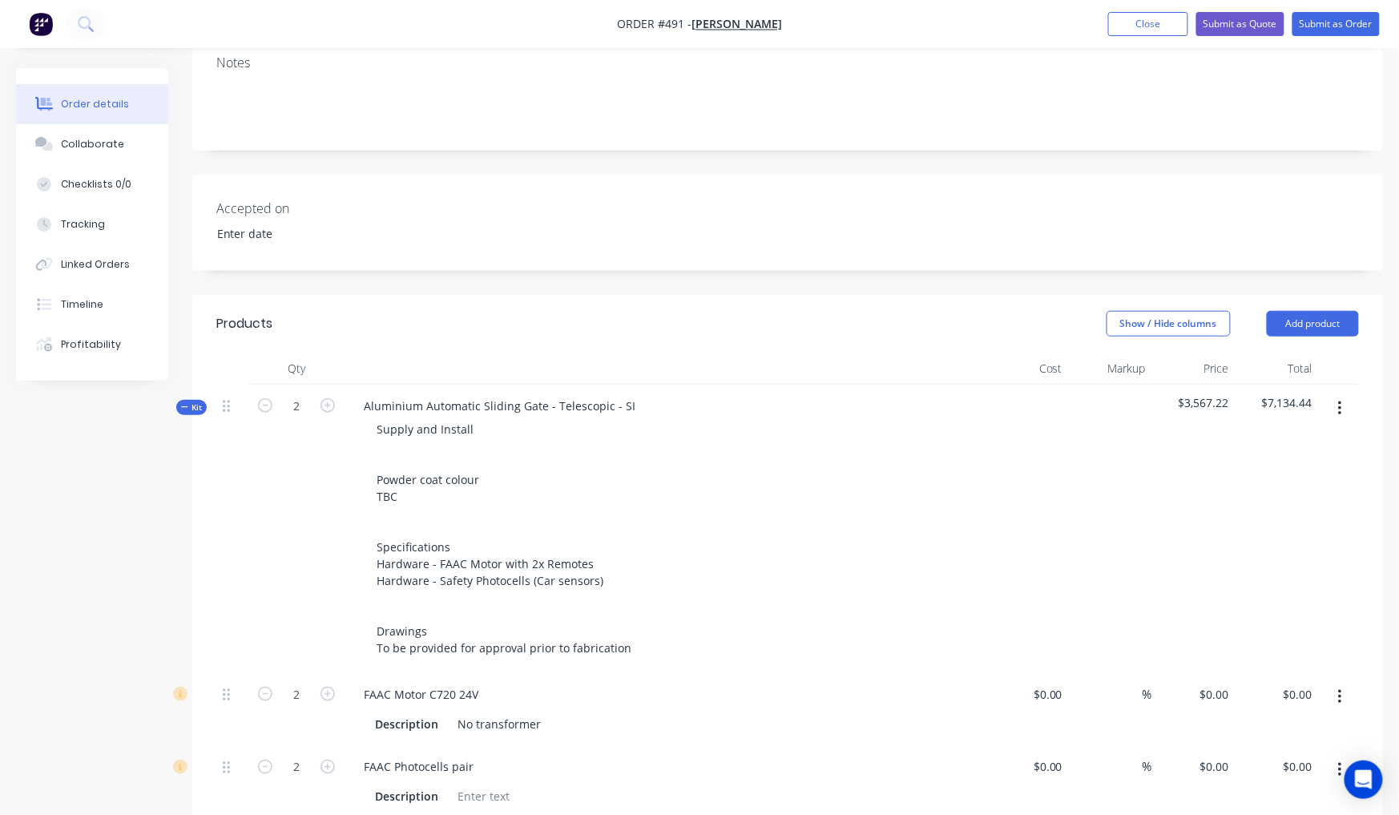
type input "$497.88"
type input "$35.00"
type input "$484.05"
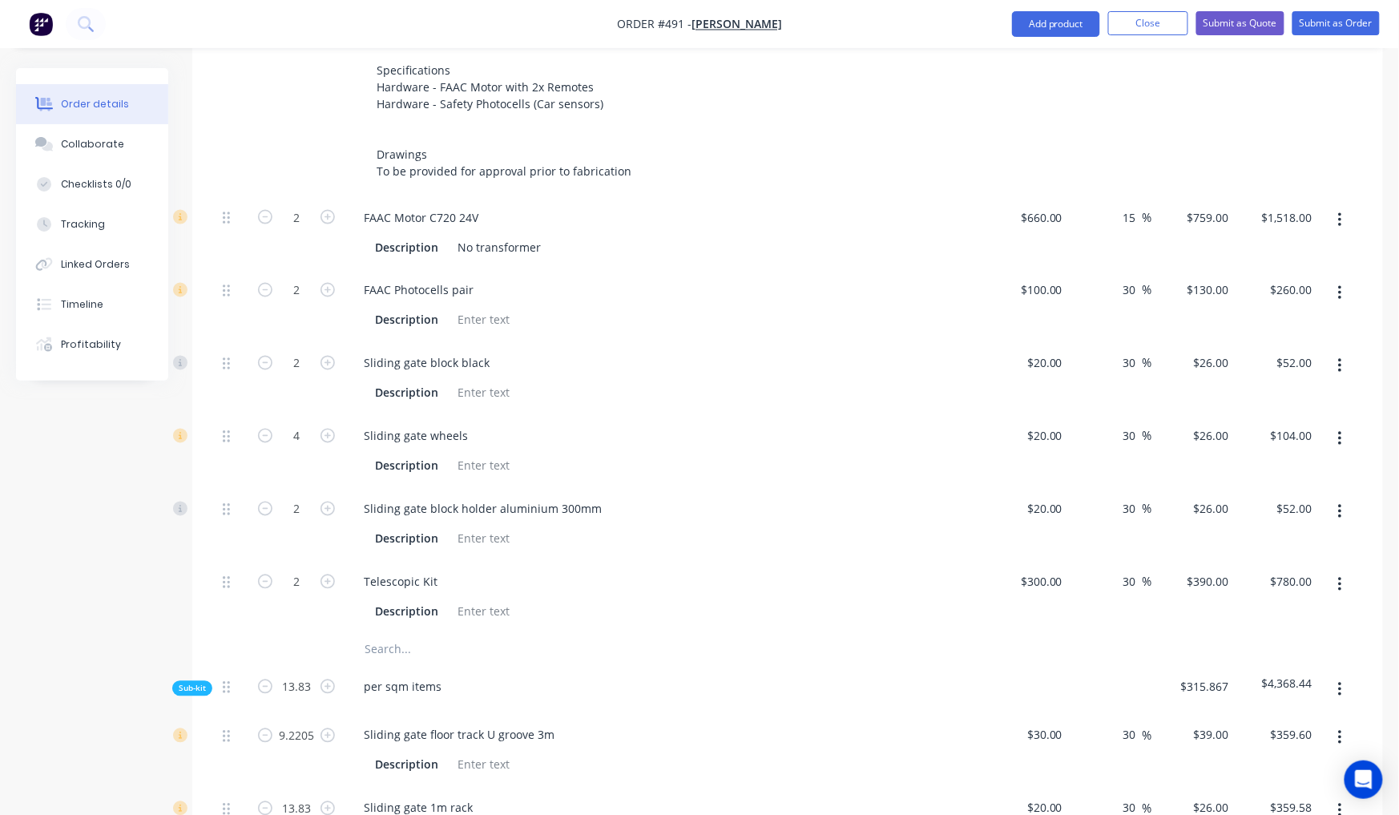
scroll to position [740, 0]
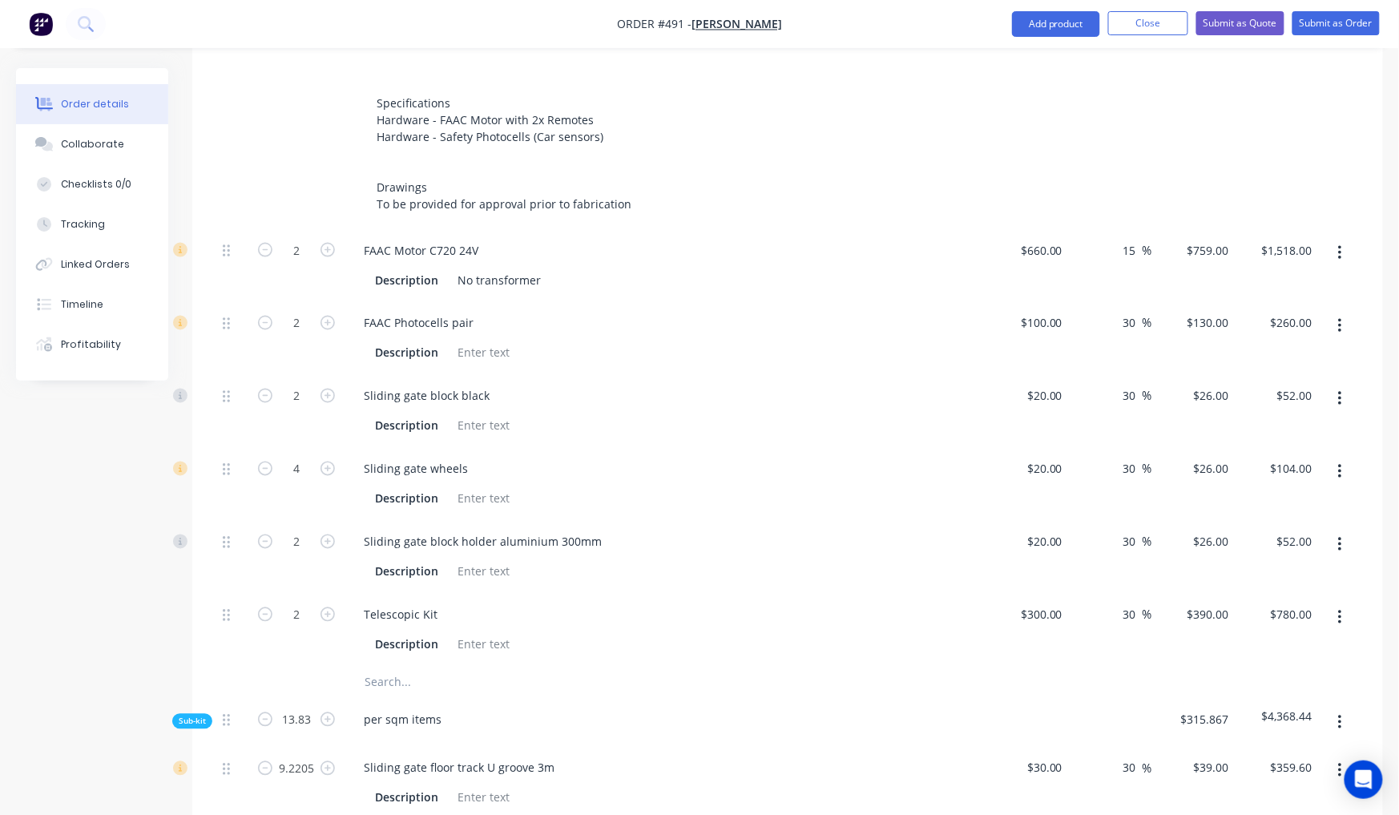
click at [191, 715] on span "Sub-kit" at bounding box center [192, 721] width 27 height 12
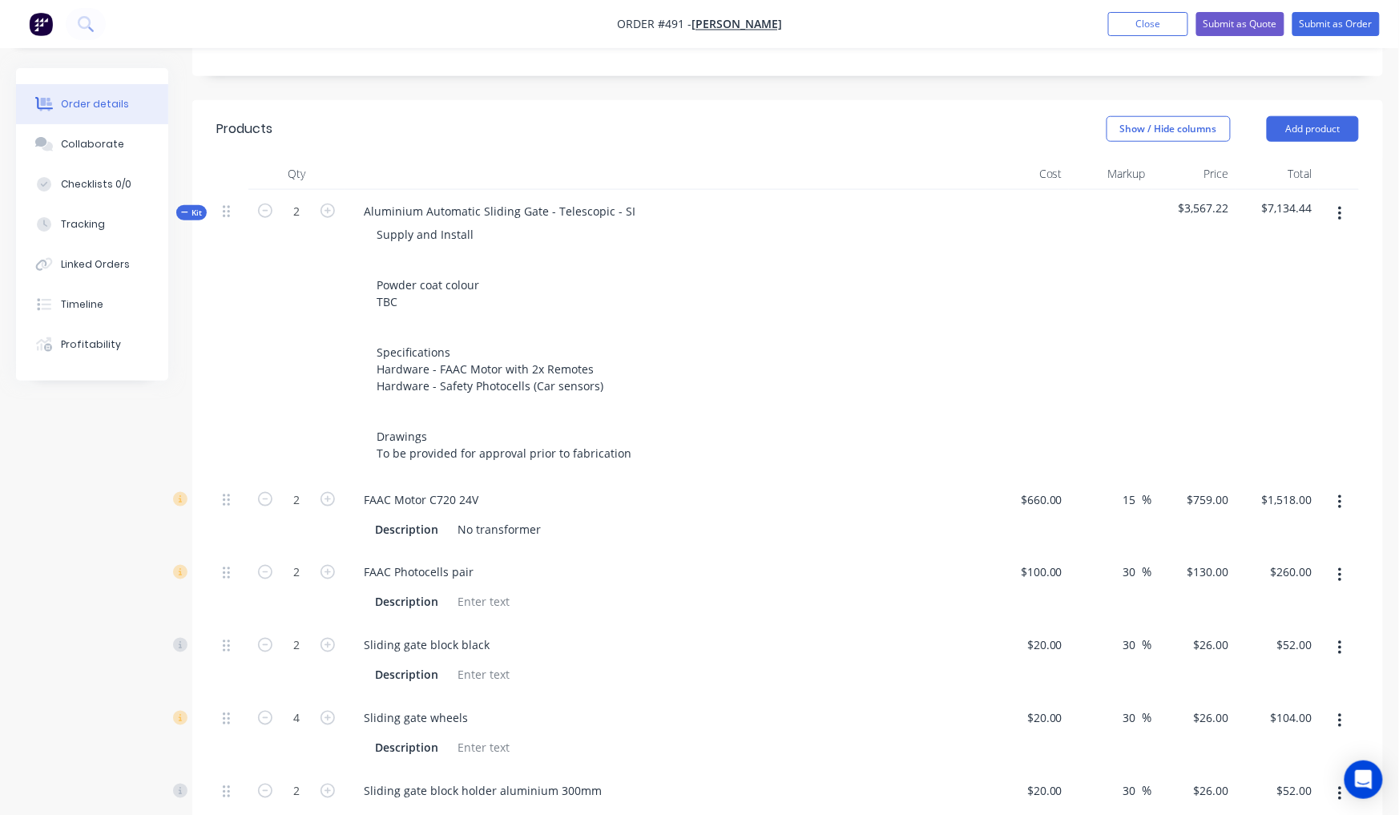
scroll to position [244, 0]
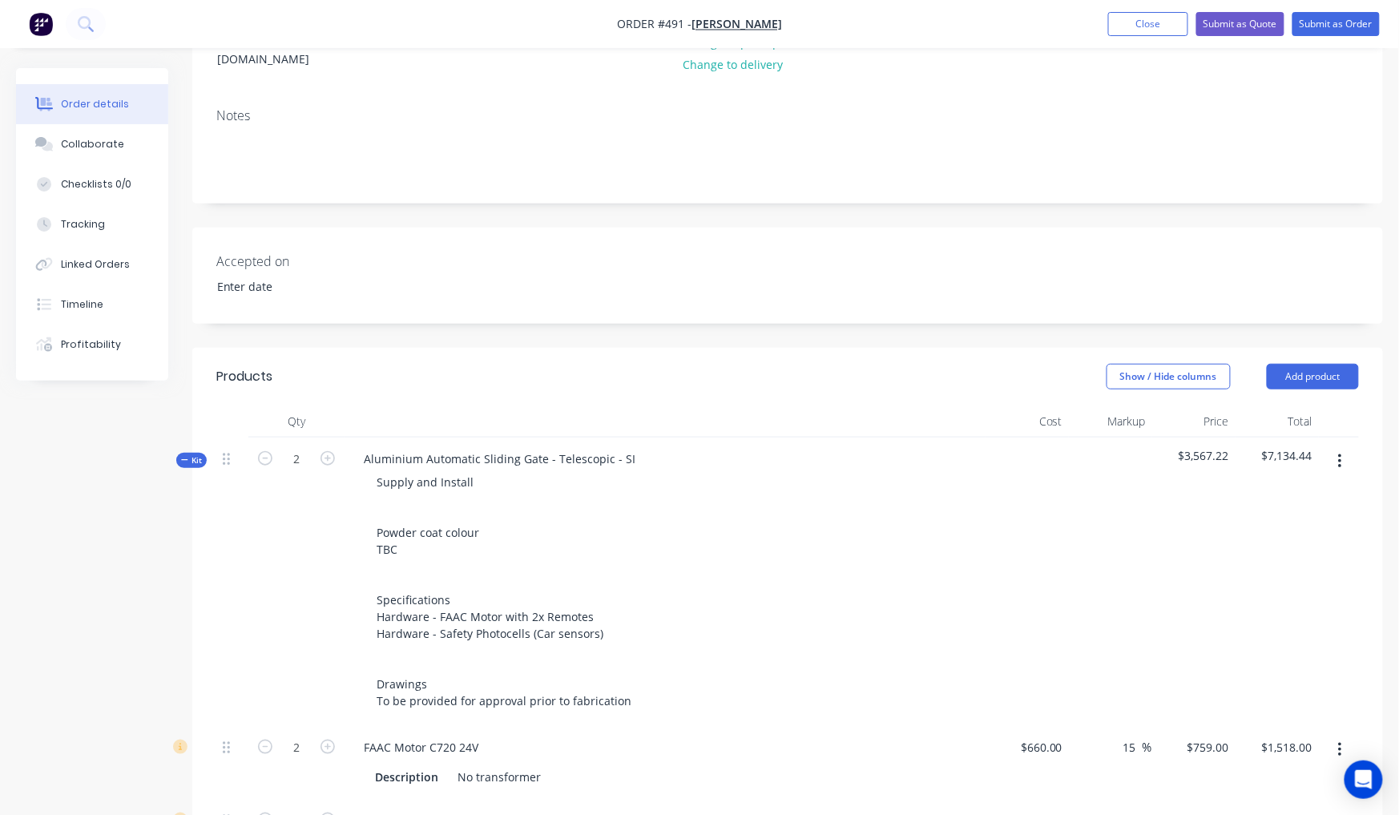
click at [191, 454] on span "Kit" at bounding box center [191, 460] width 21 height 12
drag, startPoint x: 423, startPoint y: 699, endPoint x: 449, endPoint y: 693, distance: 27.2
click at [424, 736] on input "text" at bounding box center [524, 752] width 320 height 32
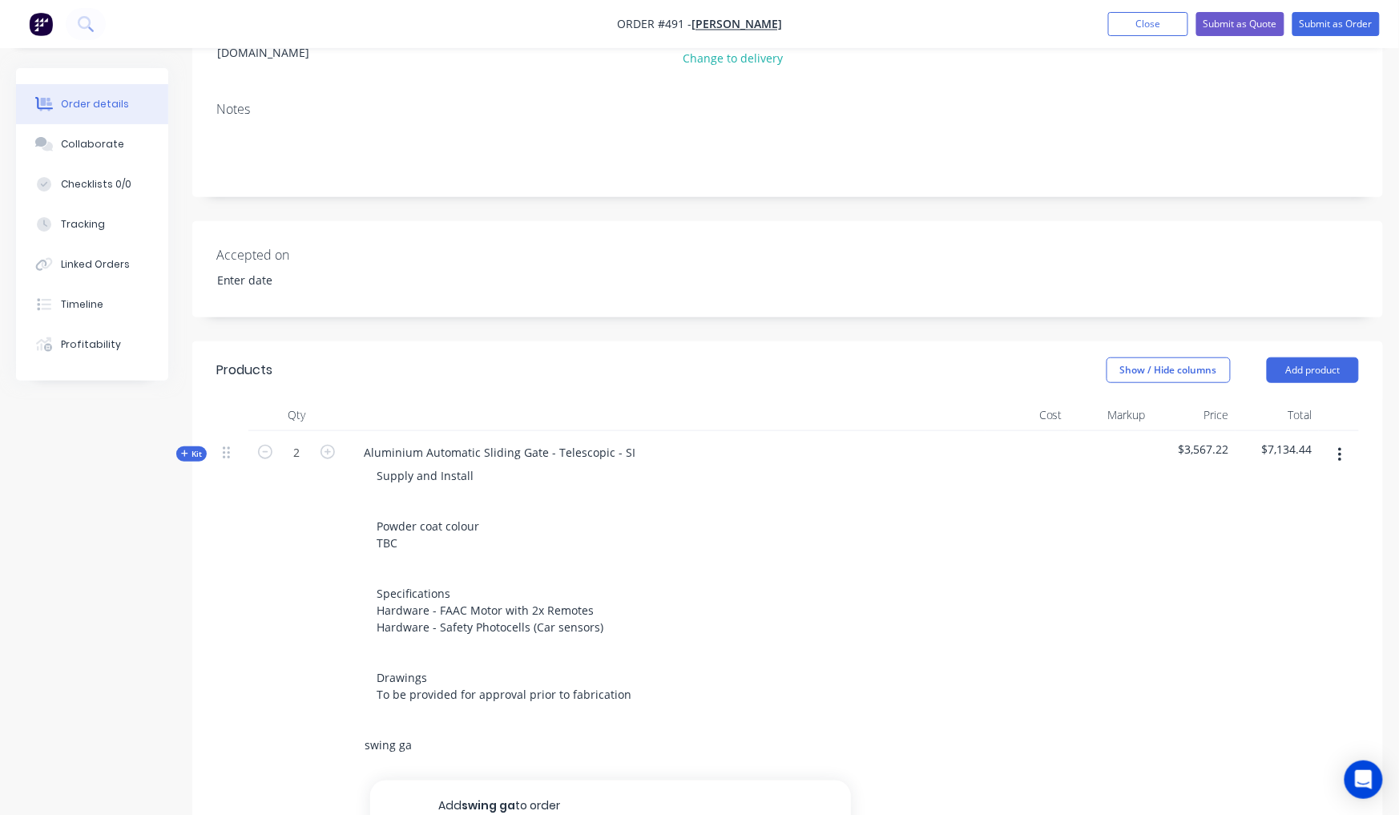
scroll to position [561, 0]
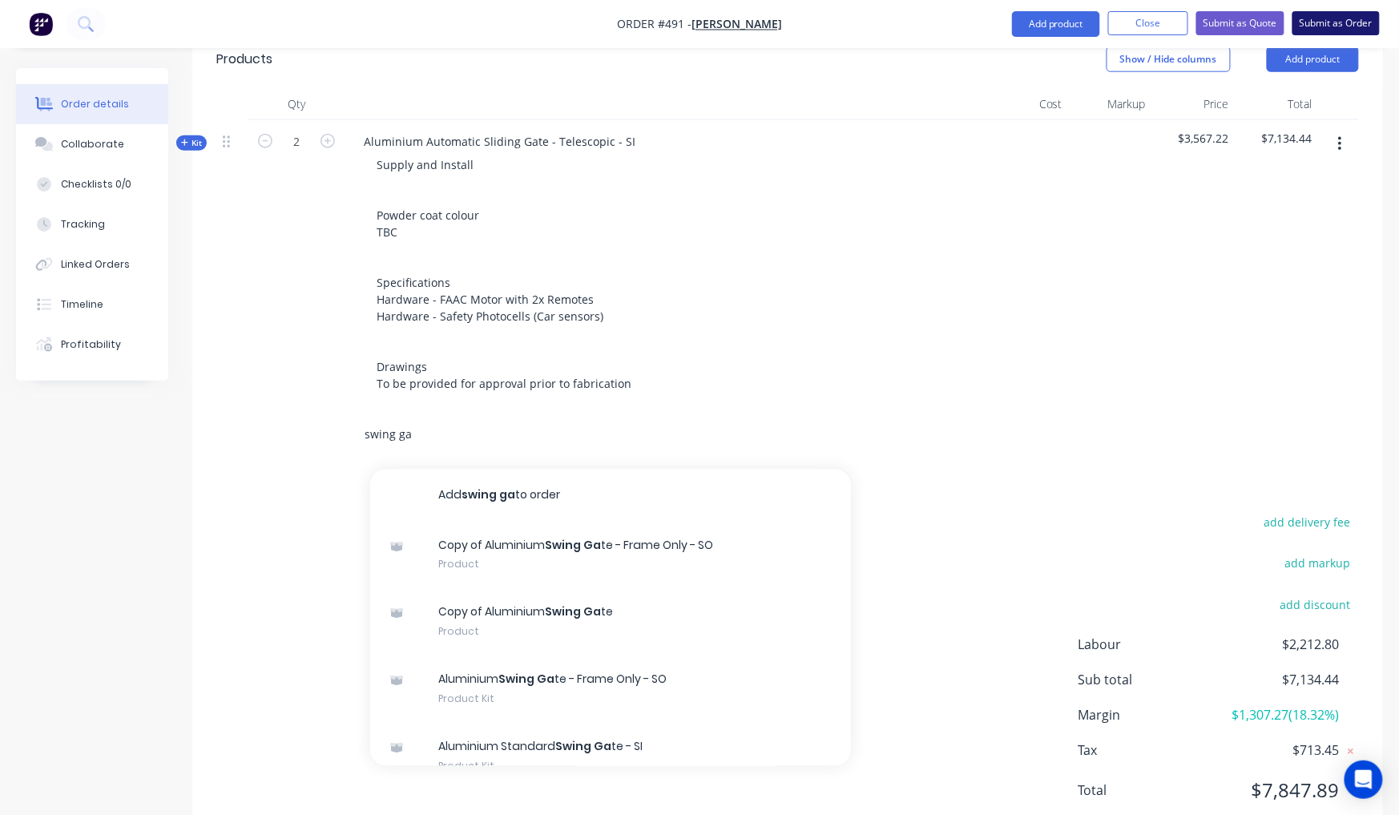
type input "swing ga"
click at [1367, 27] on button "Submit as Order" at bounding box center [1335, 23] width 87 height 24
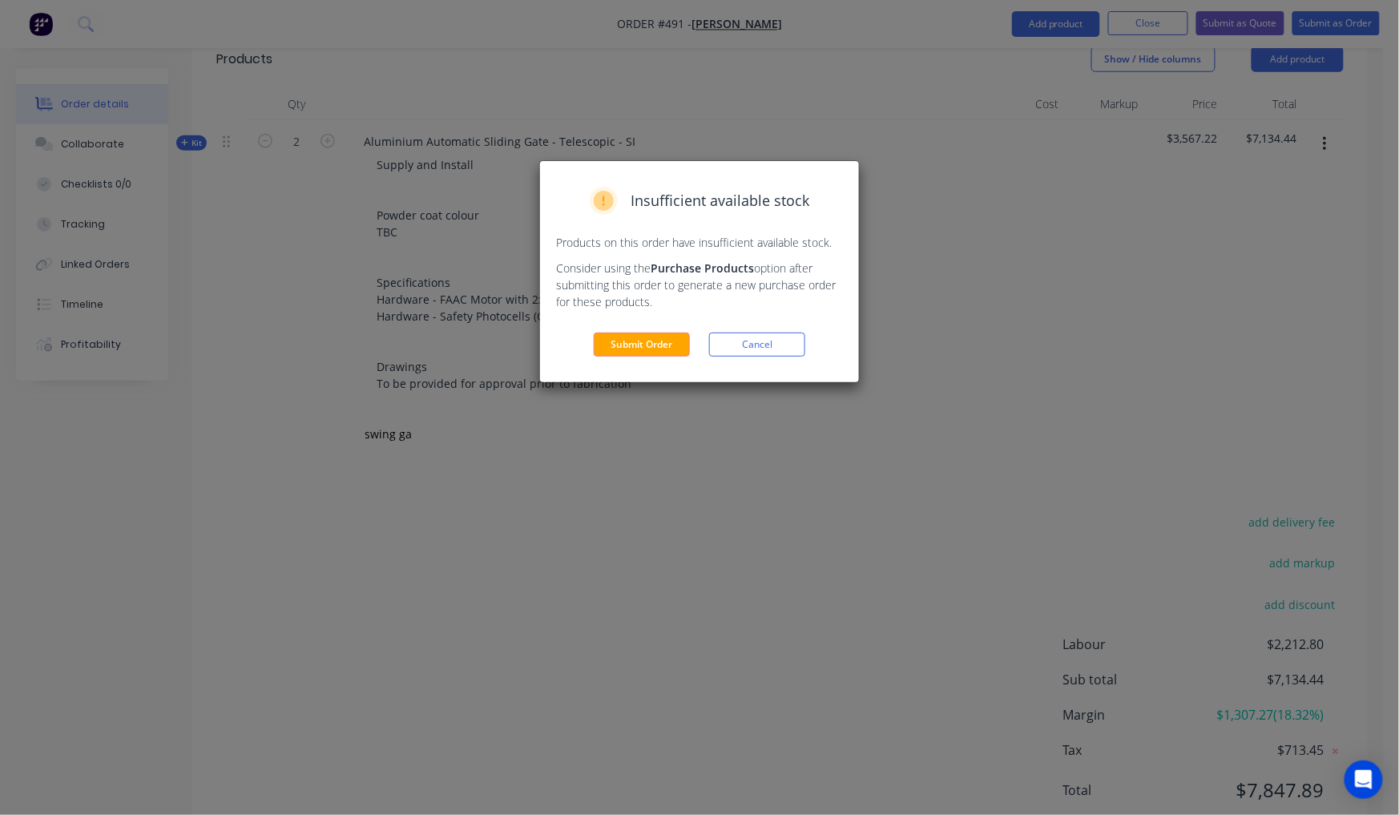
click at [783, 333] on button "Cancel" at bounding box center [757, 345] width 96 height 24
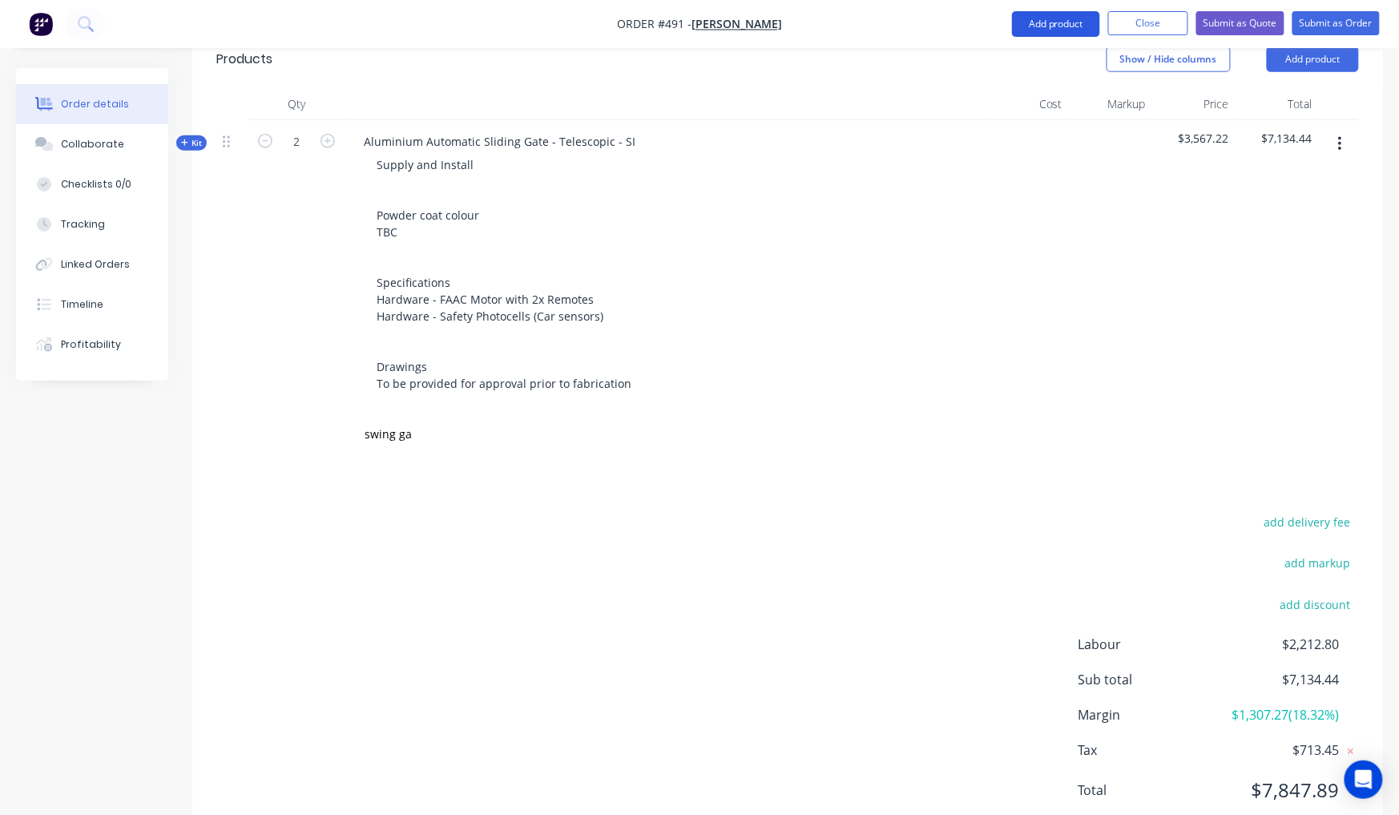
click at [1056, 27] on button "Add product" at bounding box center [1056, 24] width 88 height 26
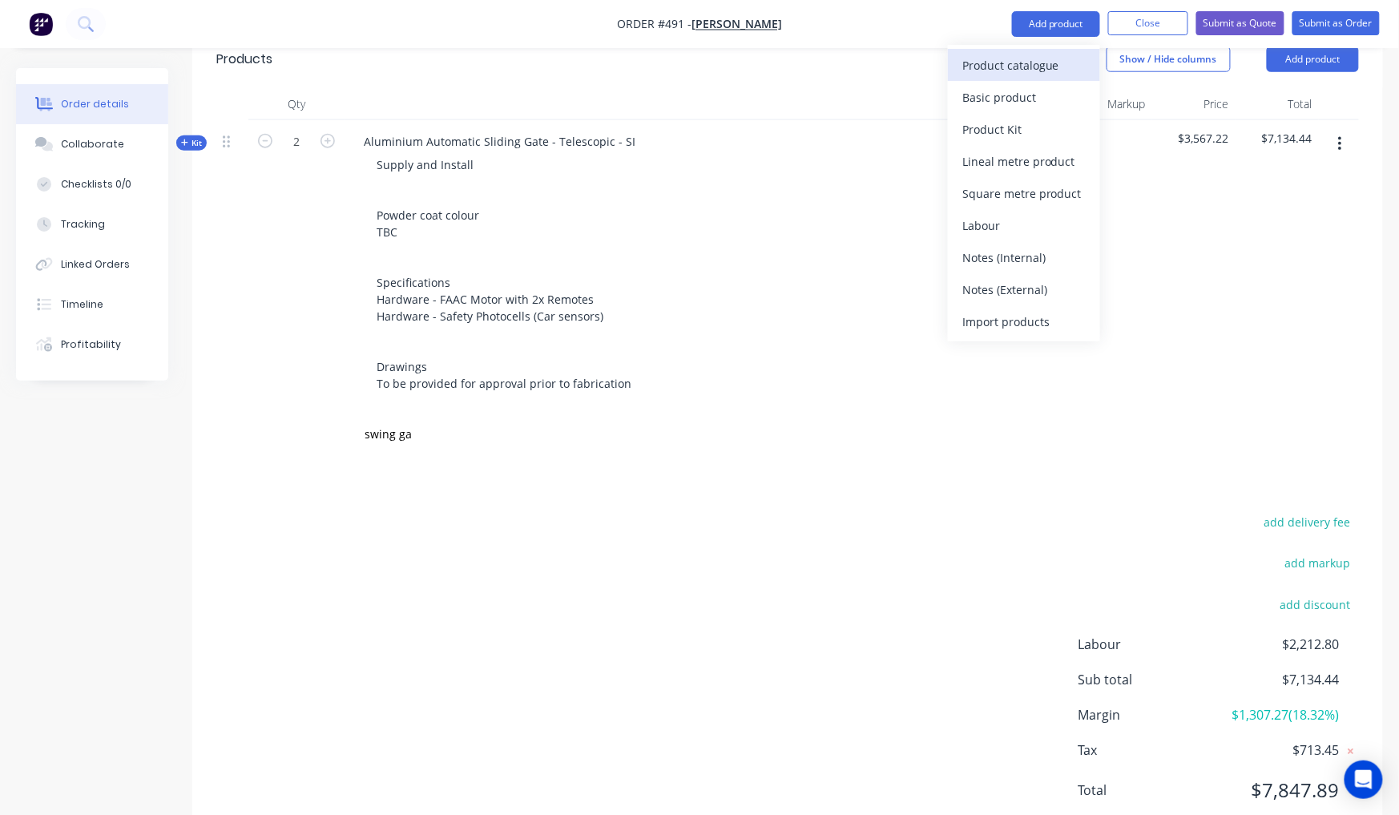
click at [1013, 71] on div "Product catalogue" at bounding box center [1023, 65] width 123 height 23
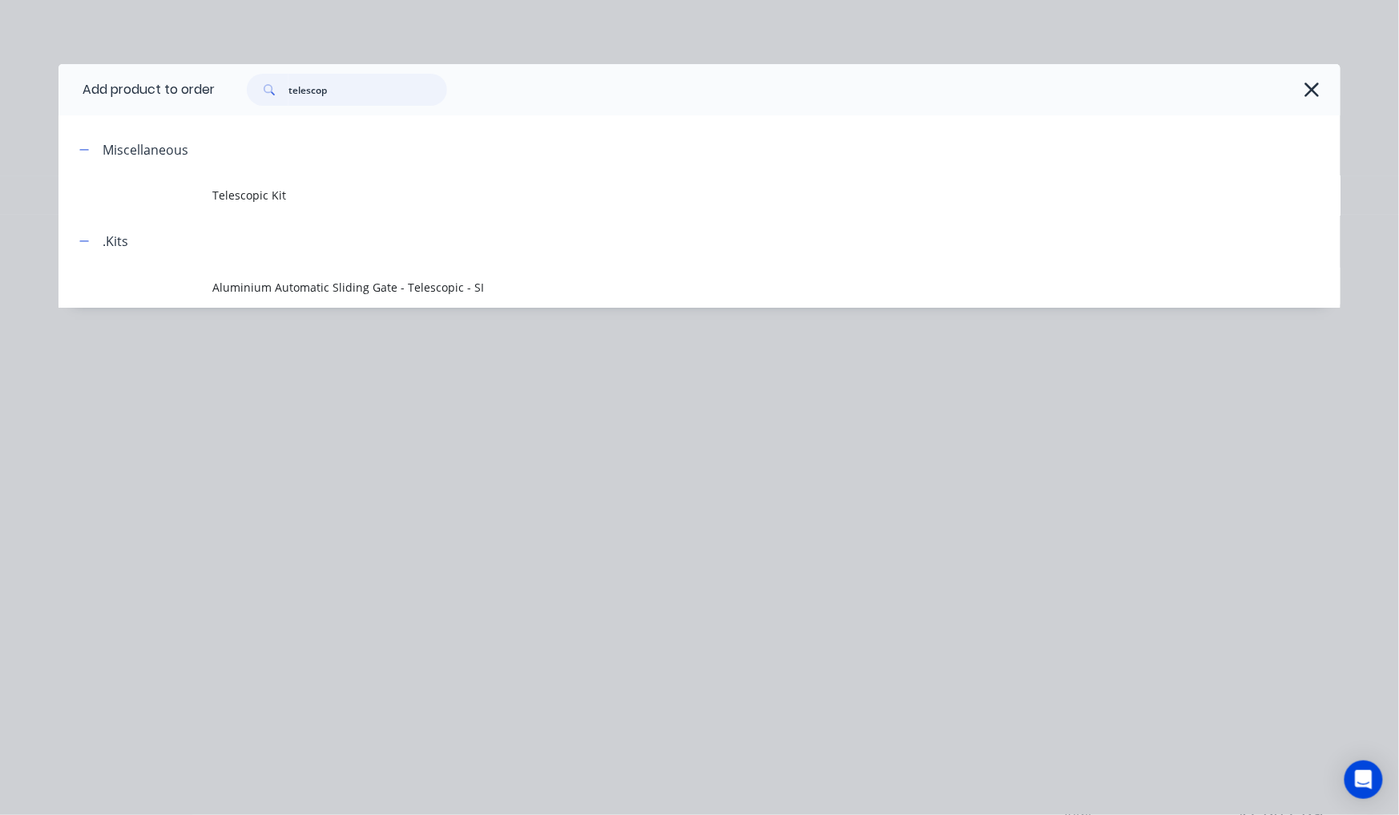
drag, startPoint x: 261, startPoint y: 90, endPoint x: 223, endPoint y: 82, distance: 39.3
click at [226, 81] on div "telescop" at bounding box center [770, 90] width 1110 height 32
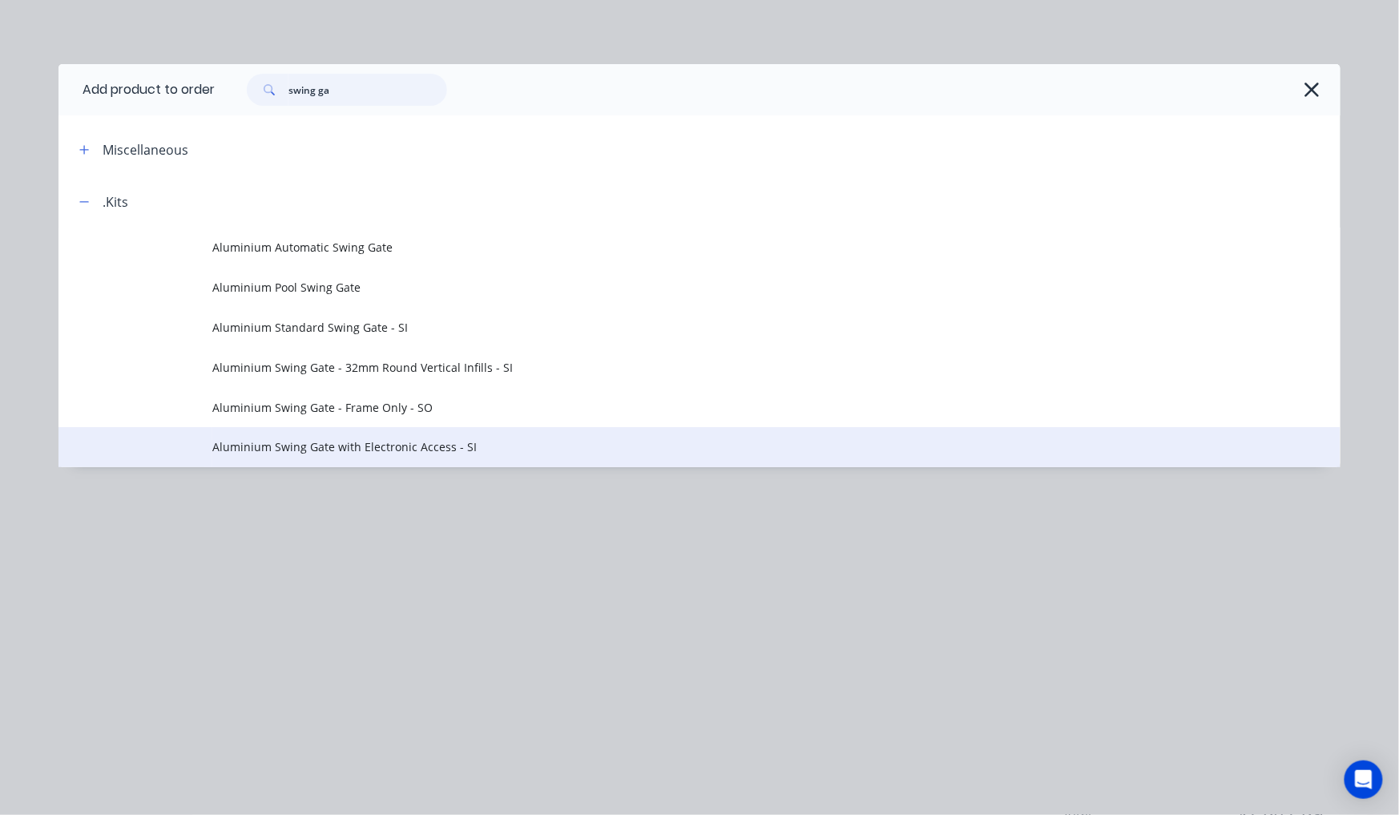
type input "swing ga"
click at [529, 450] on td "Aluminium Swing Gate with Electronic Access - SI" at bounding box center [776, 447] width 1128 height 40
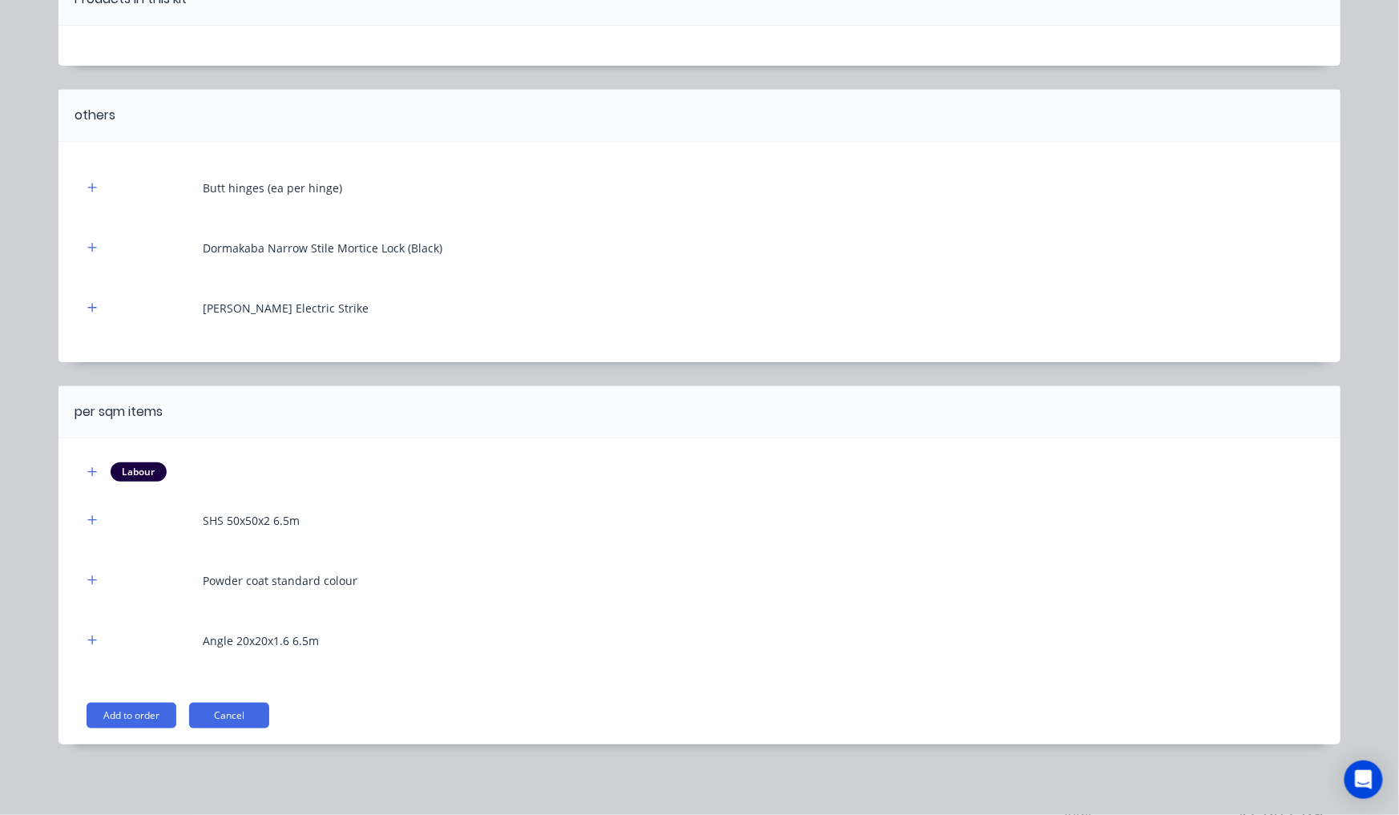
scroll to position [583, 0]
click at [88, 478] on icon "button" at bounding box center [92, 471] width 10 height 11
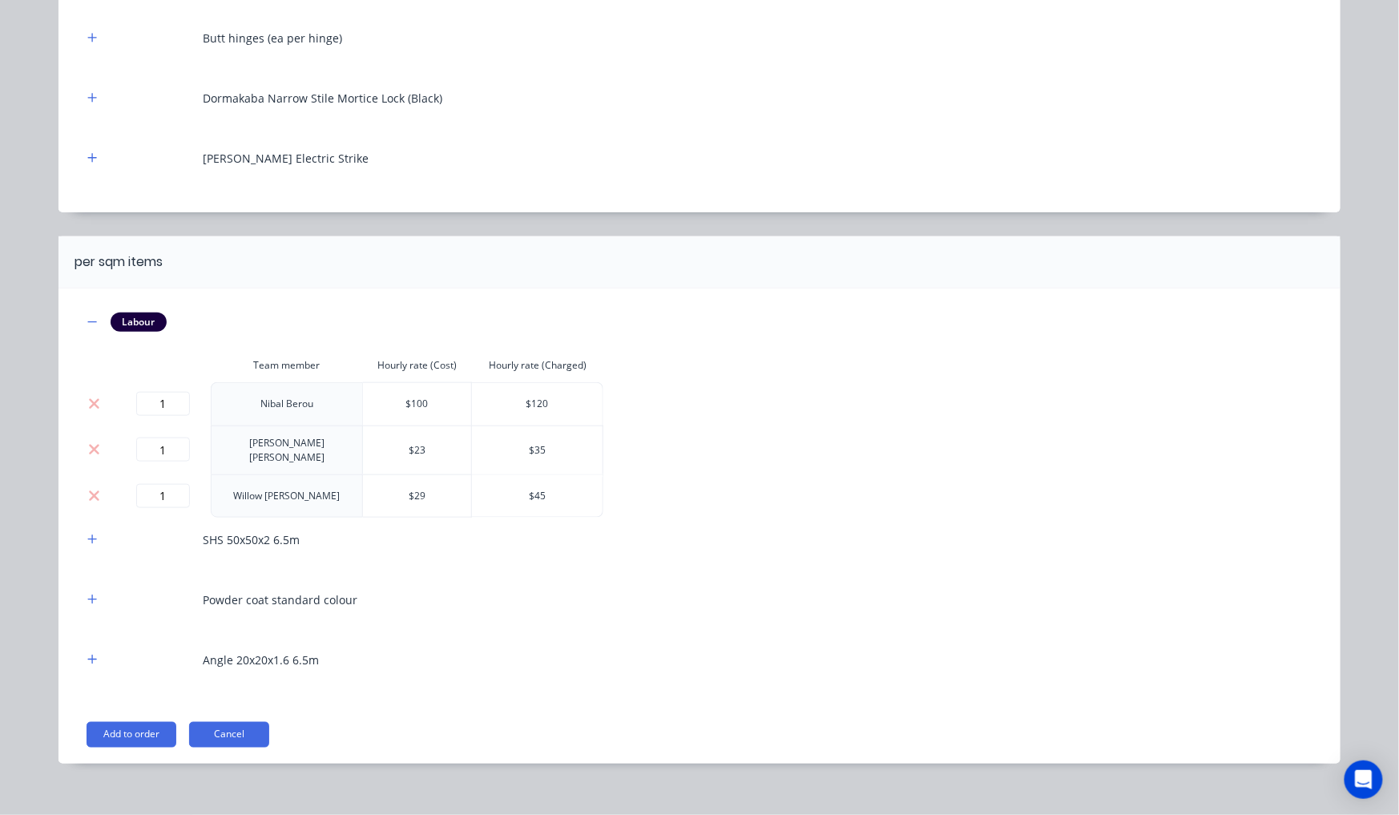
scroll to position [334, 0]
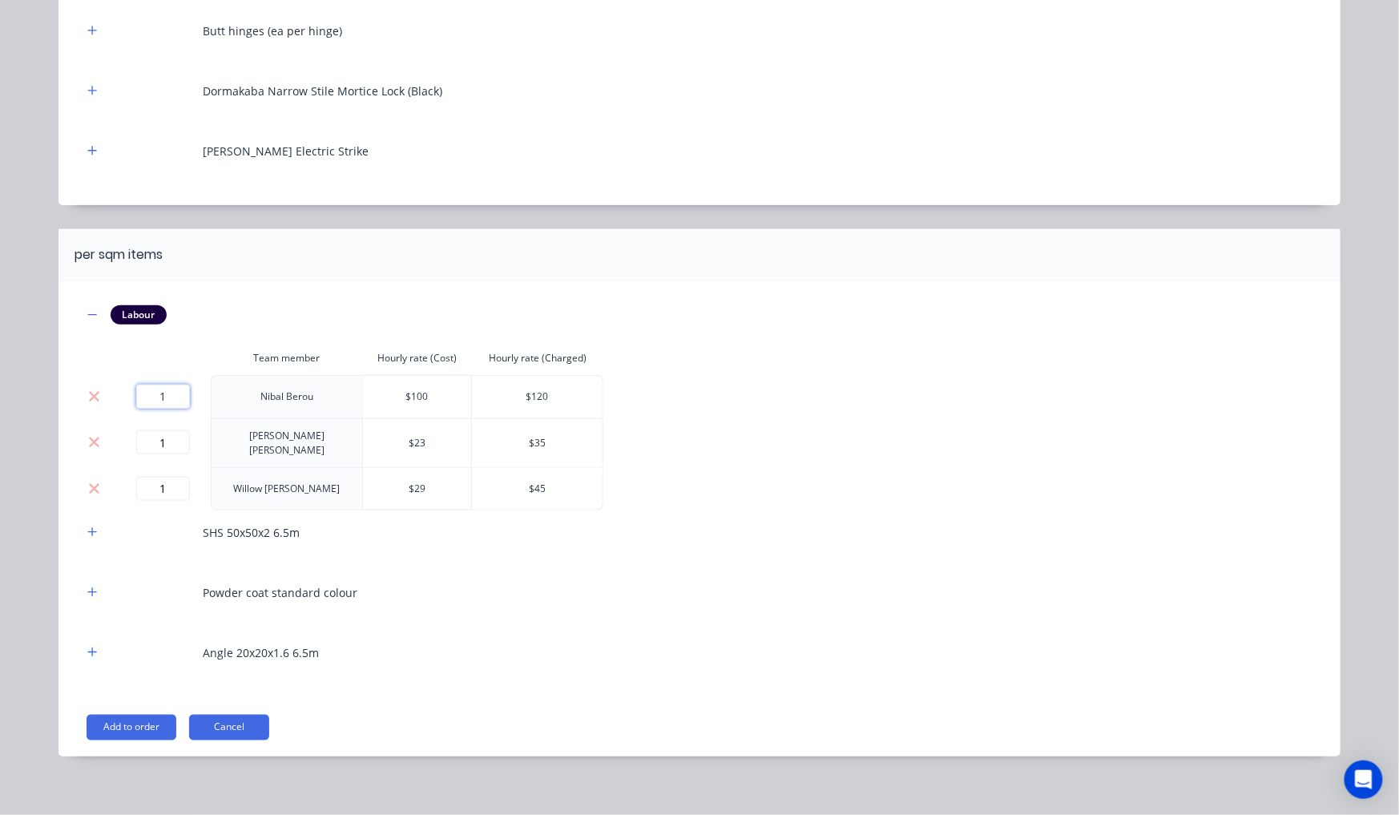
click at [164, 396] on input "1" at bounding box center [163, 397] width 54 height 24
click at [88, 317] on icon "button" at bounding box center [92, 314] width 10 height 11
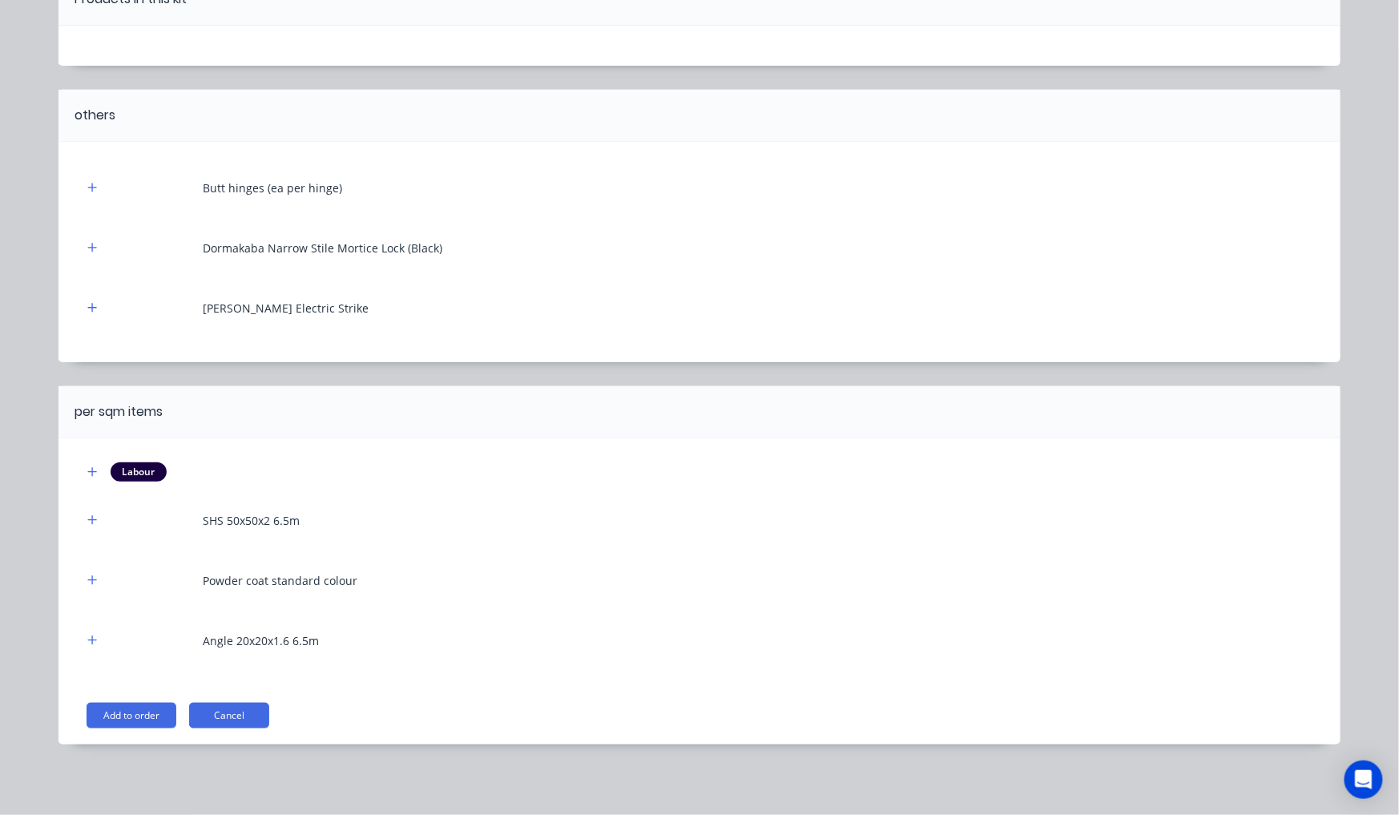
scroll to position [177, 0]
click at [220, 715] on button "Cancel" at bounding box center [229, 716] width 80 height 26
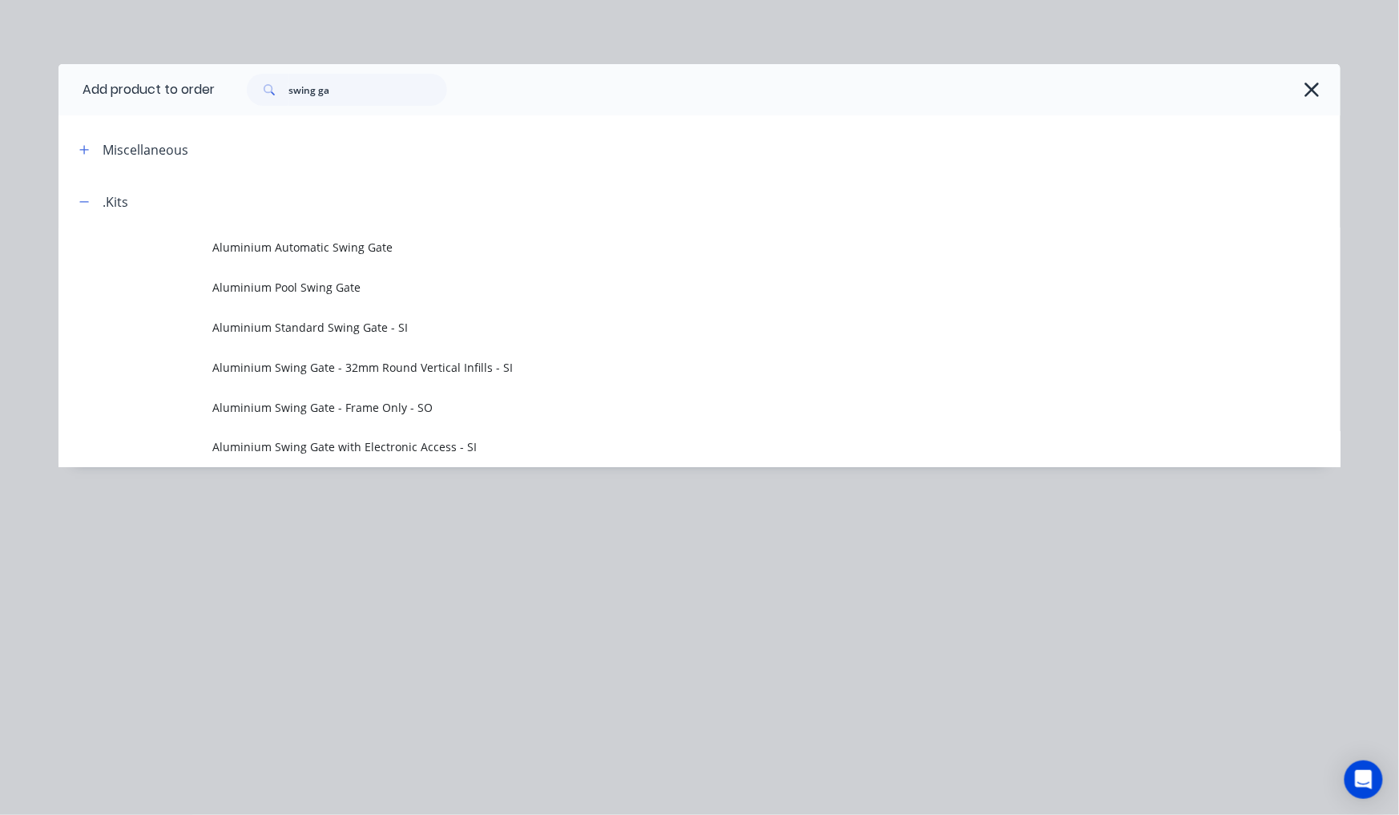
click at [1290, 96] on div "swing ga" at bounding box center [770, 90] width 1110 height 32
click at [1333, 81] on div "swing ga" at bounding box center [778, 89] width 1126 height 51
click at [1315, 90] on icon "button" at bounding box center [1312, 90] width 17 height 22
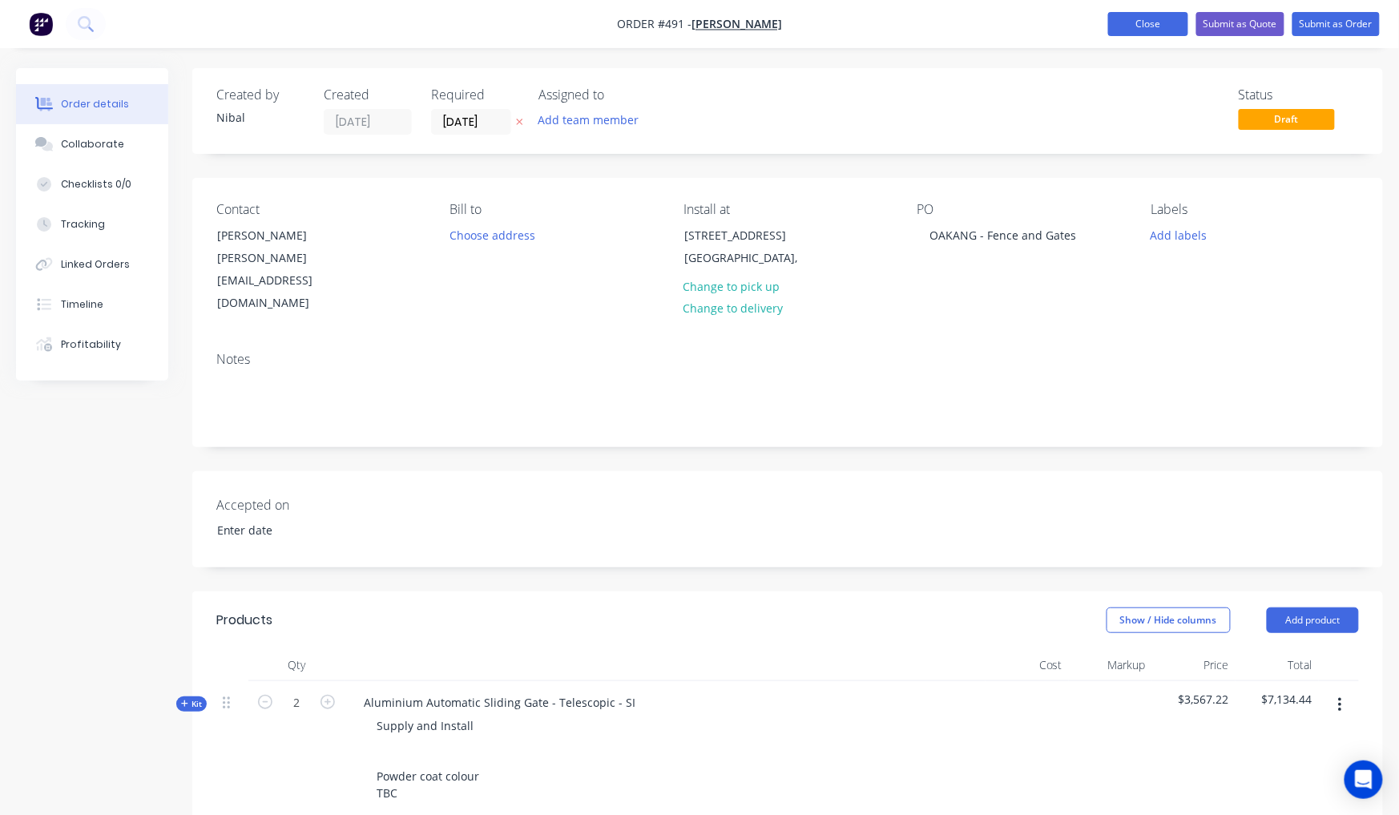
click at [1132, 22] on button "Close" at bounding box center [1148, 24] width 80 height 24
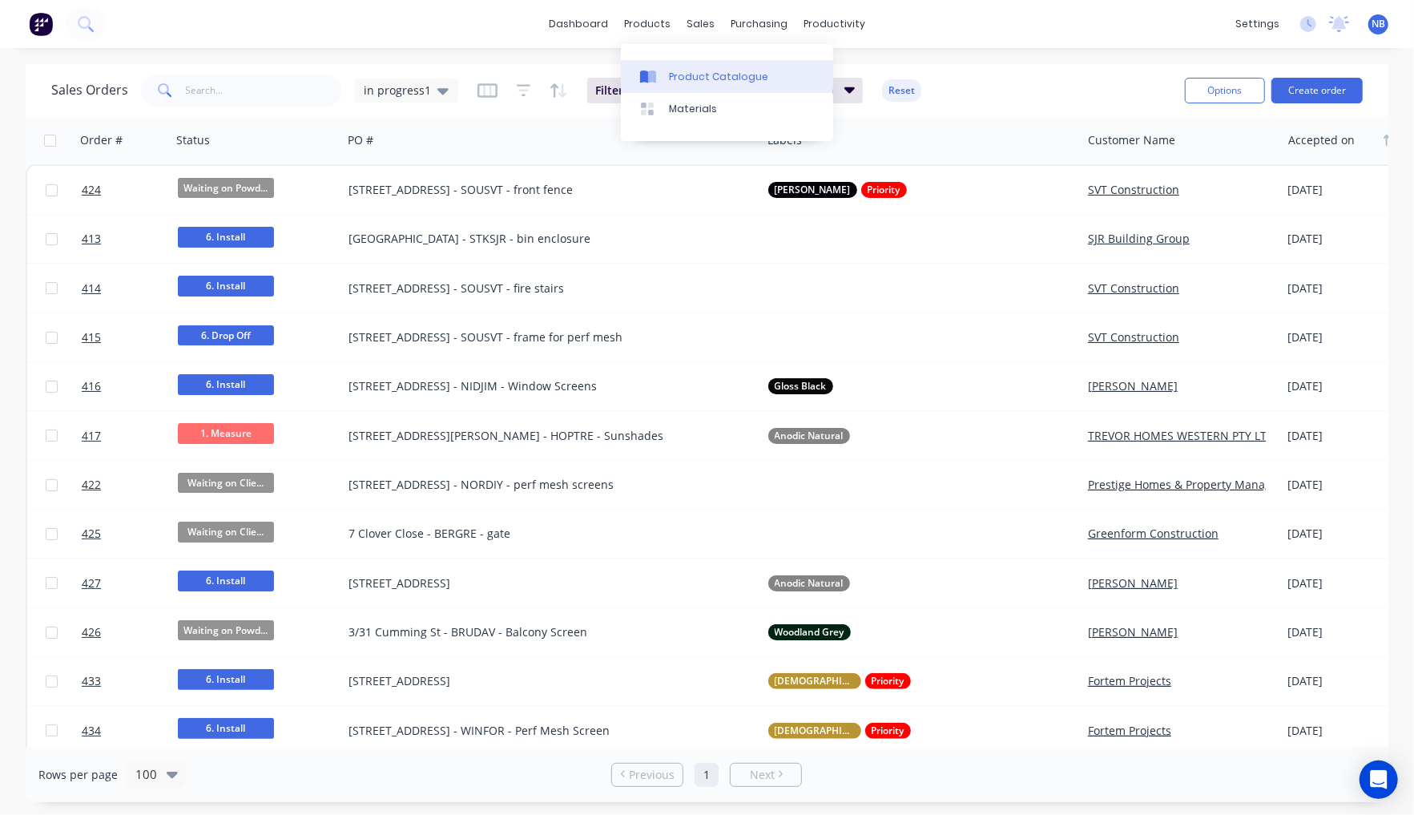
click at [678, 84] on div "Product Catalogue" at bounding box center [718, 77] width 99 height 14
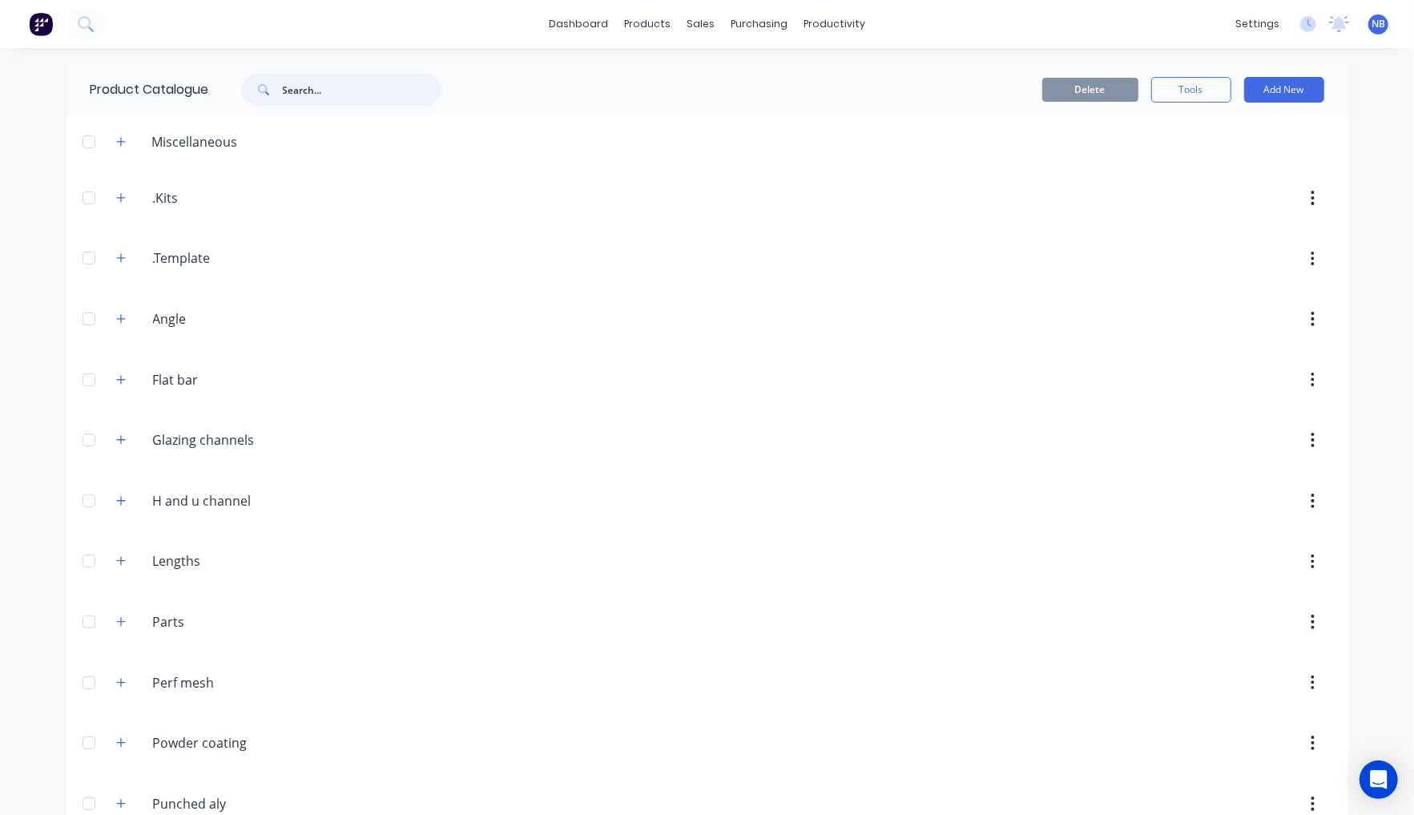
click at [302, 90] on input "text" at bounding box center [362, 90] width 159 height 32
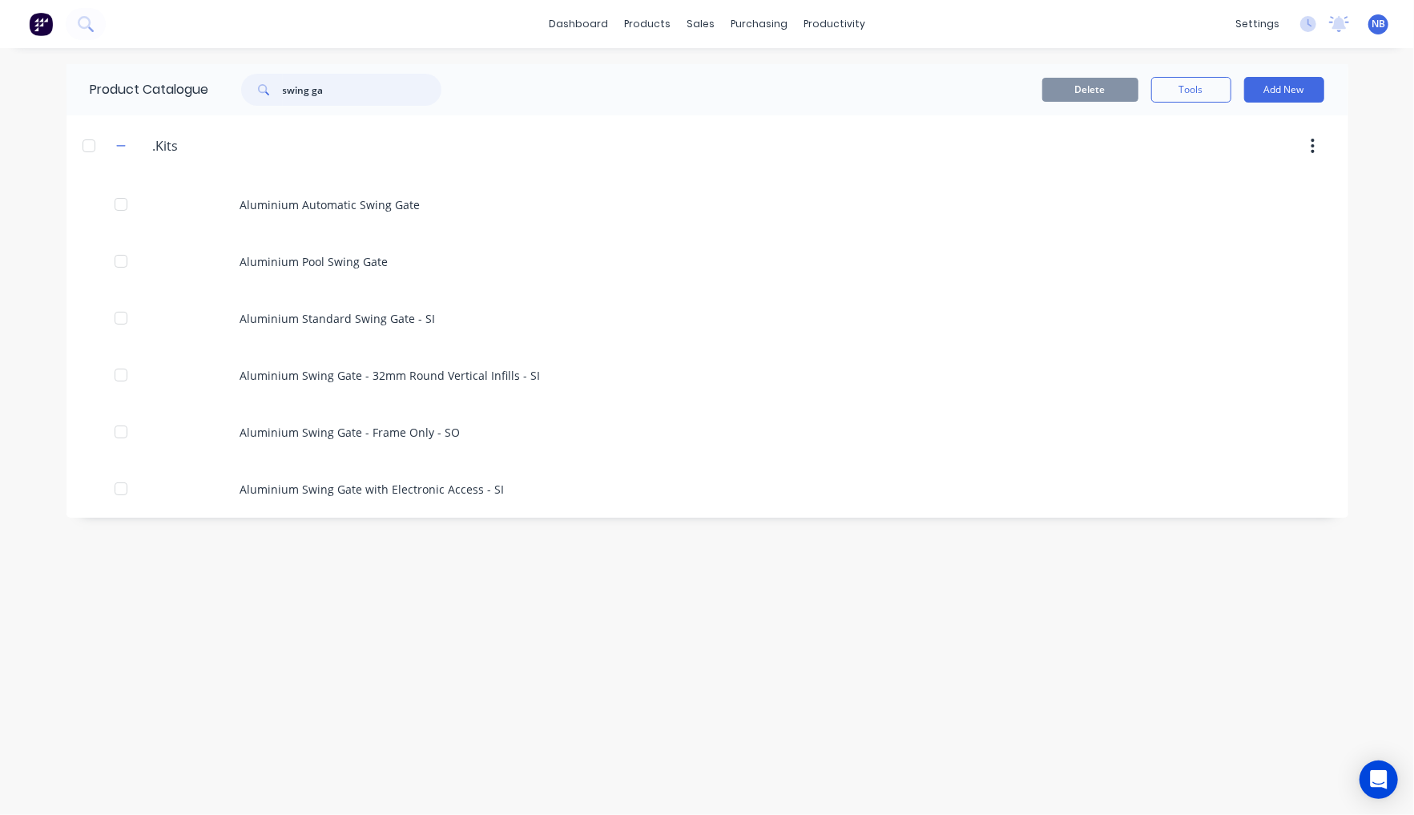
drag, startPoint x: 385, startPoint y: 98, endPoint x: 207, endPoint y: 91, distance: 178.0
click at [208, 91] on div "Product Catalogue swing ga" at bounding box center [274, 89] width 415 height 51
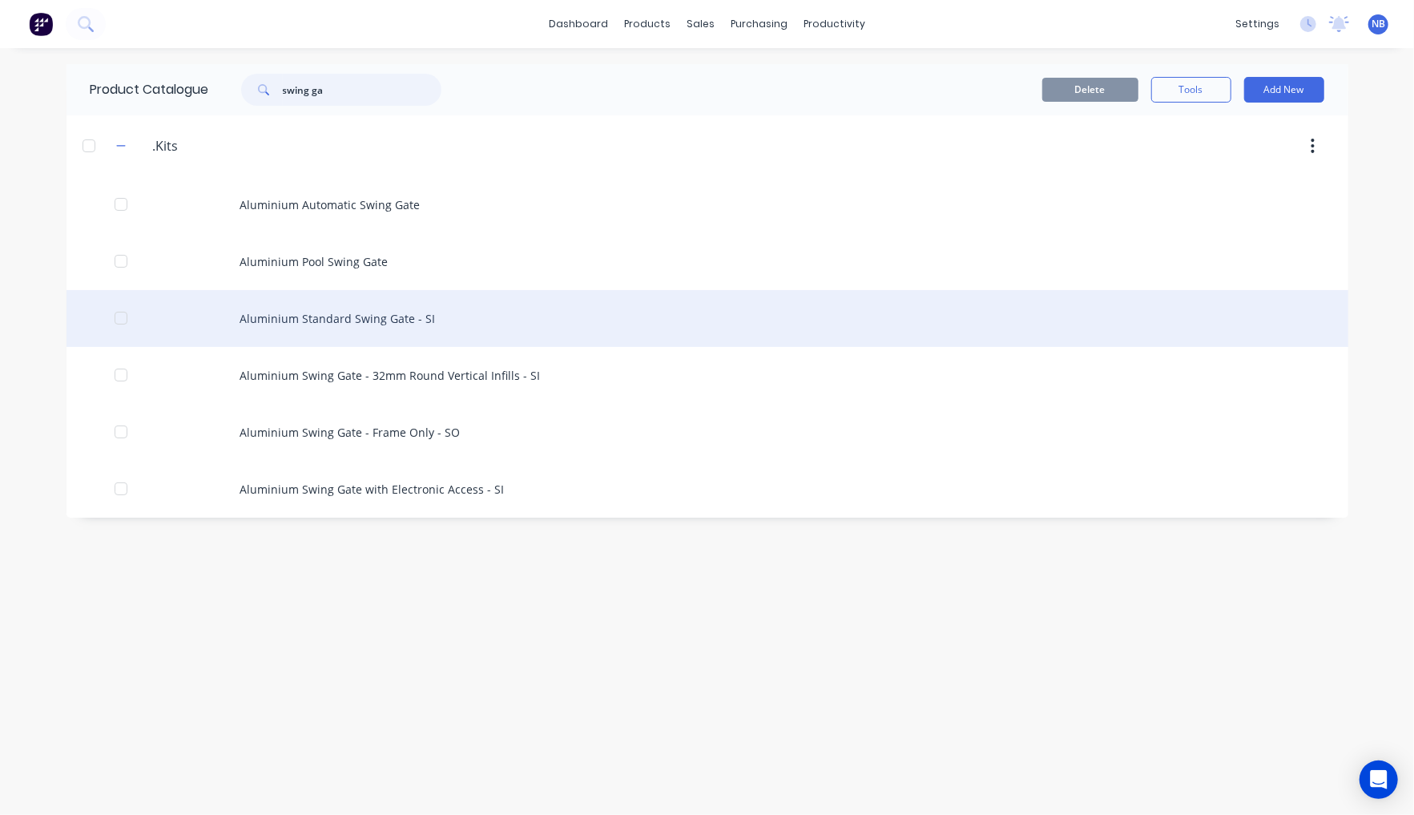
type input "swing ga"
click at [396, 332] on div "Aluminium Standard Swing Gate - SI" at bounding box center [708, 318] width 1282 height 57
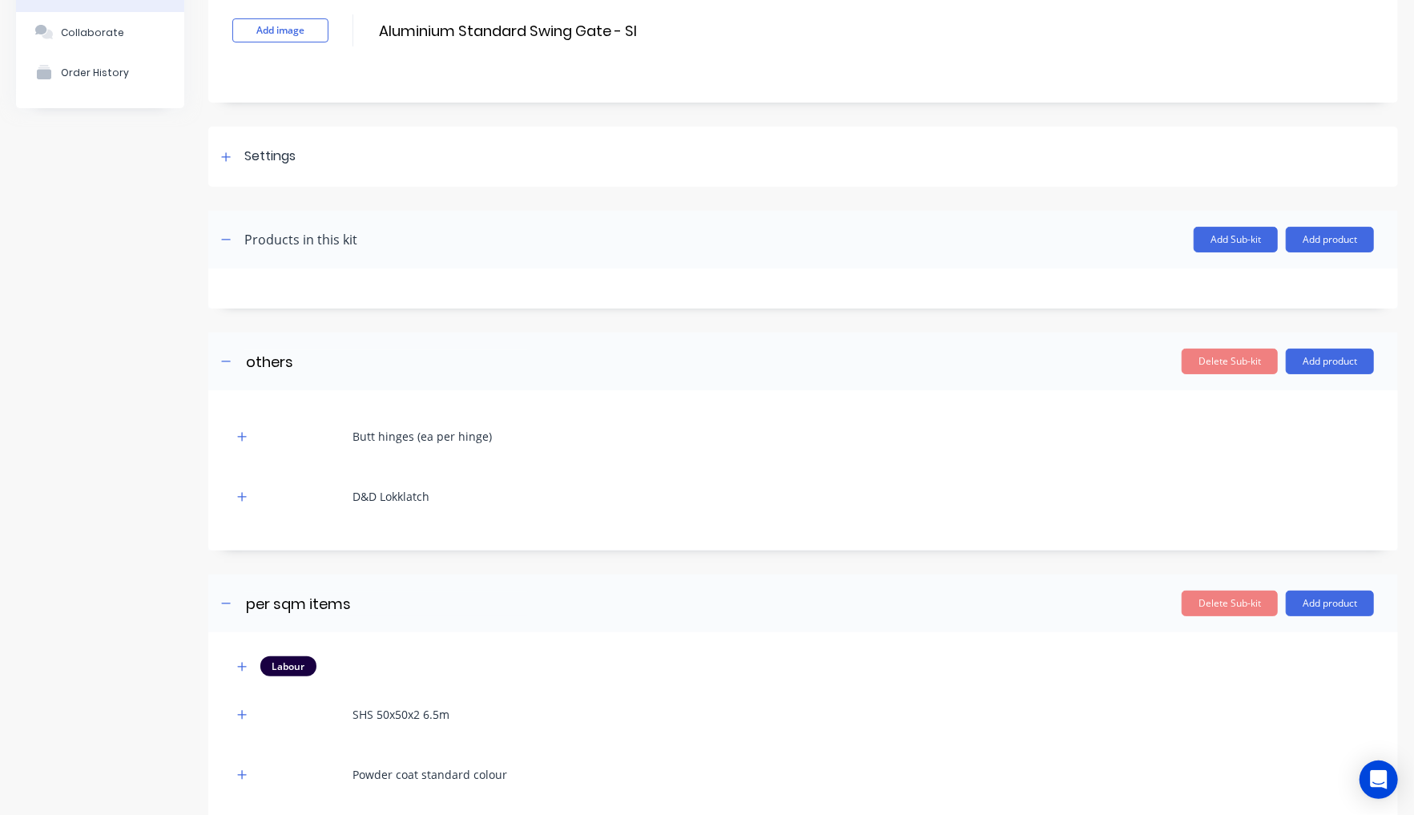
scroll to position [209, 0]
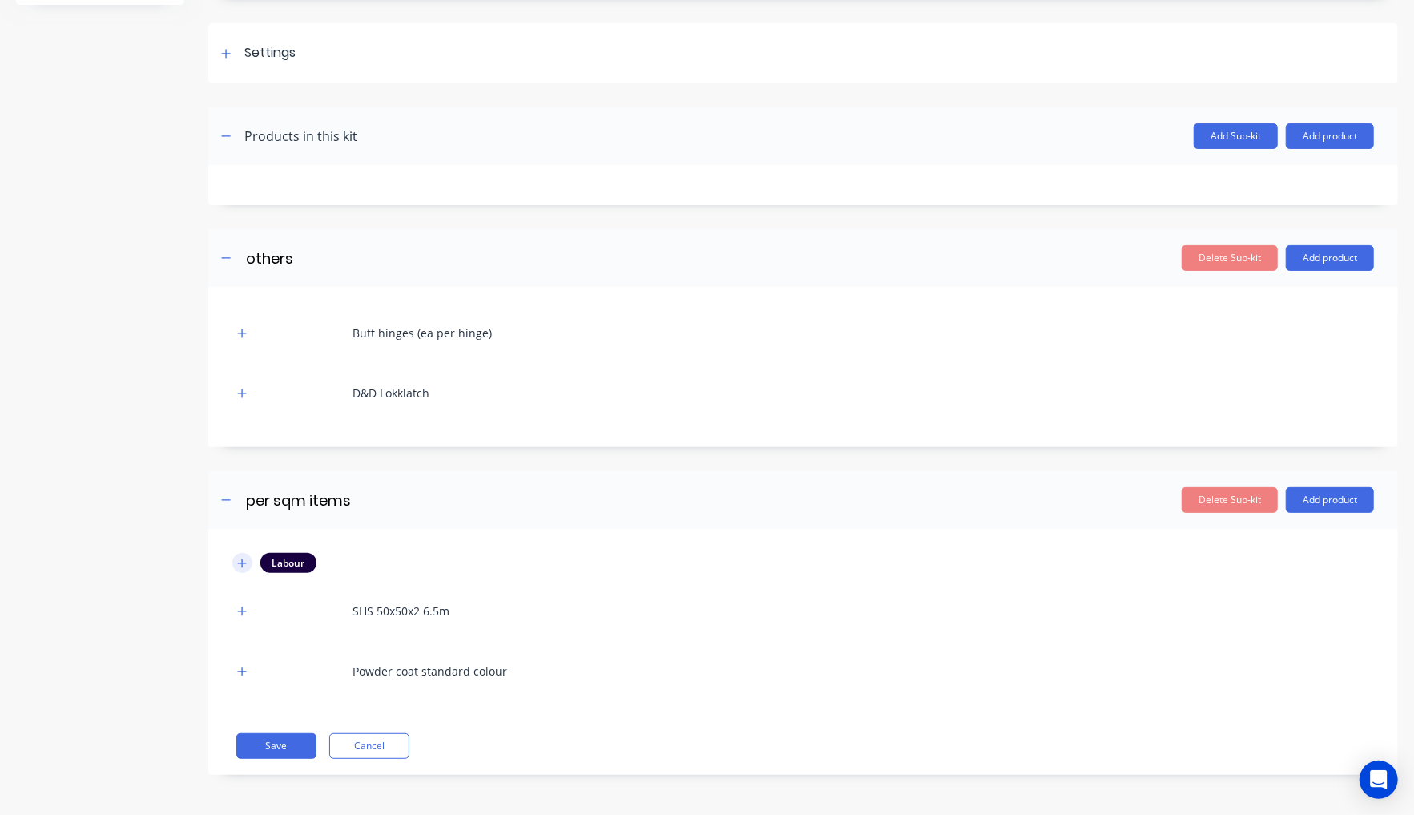
click at [239, 566] on icon "button" at bounding box center [242, 563] width 10 height 11
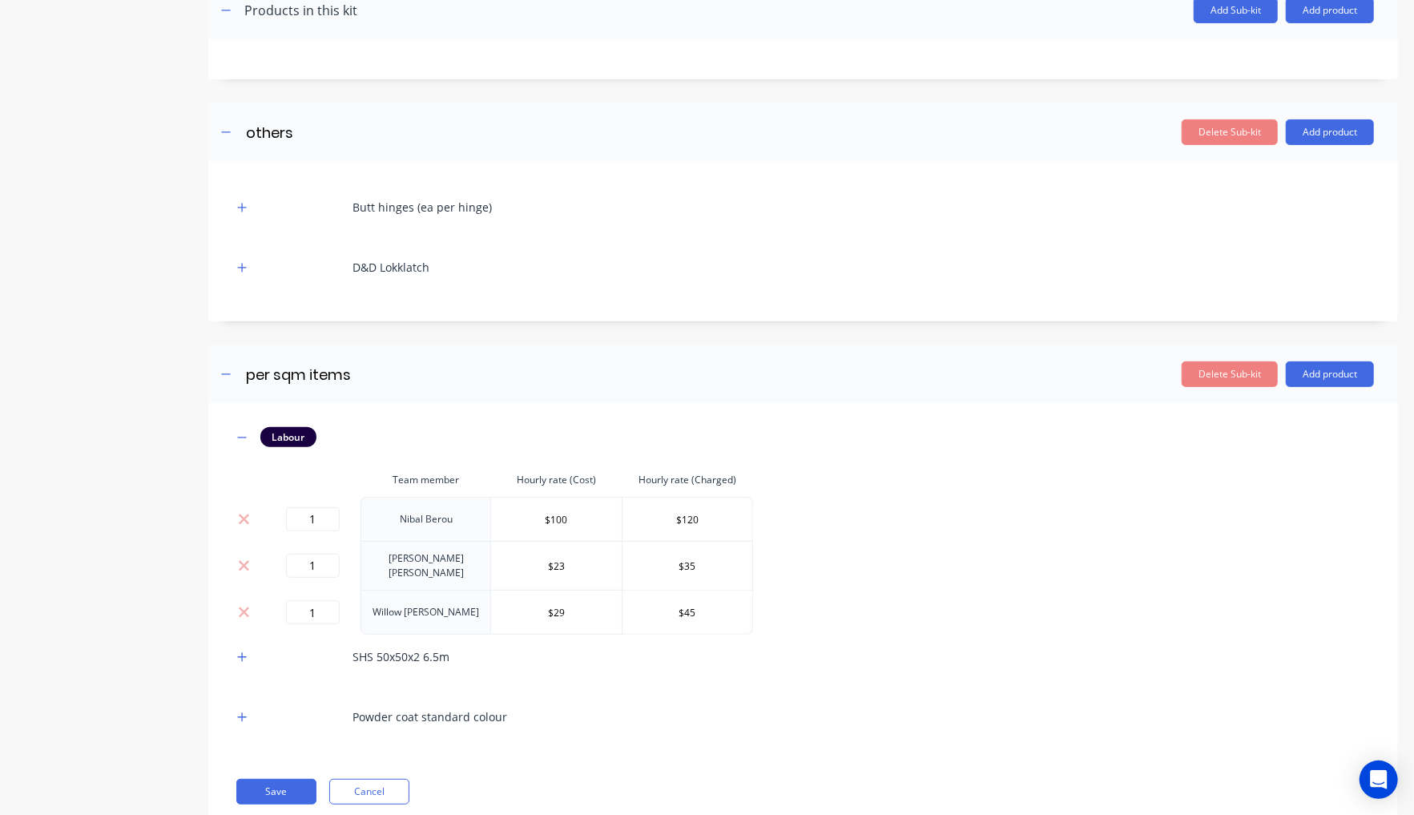
scroll to position [376, 0]
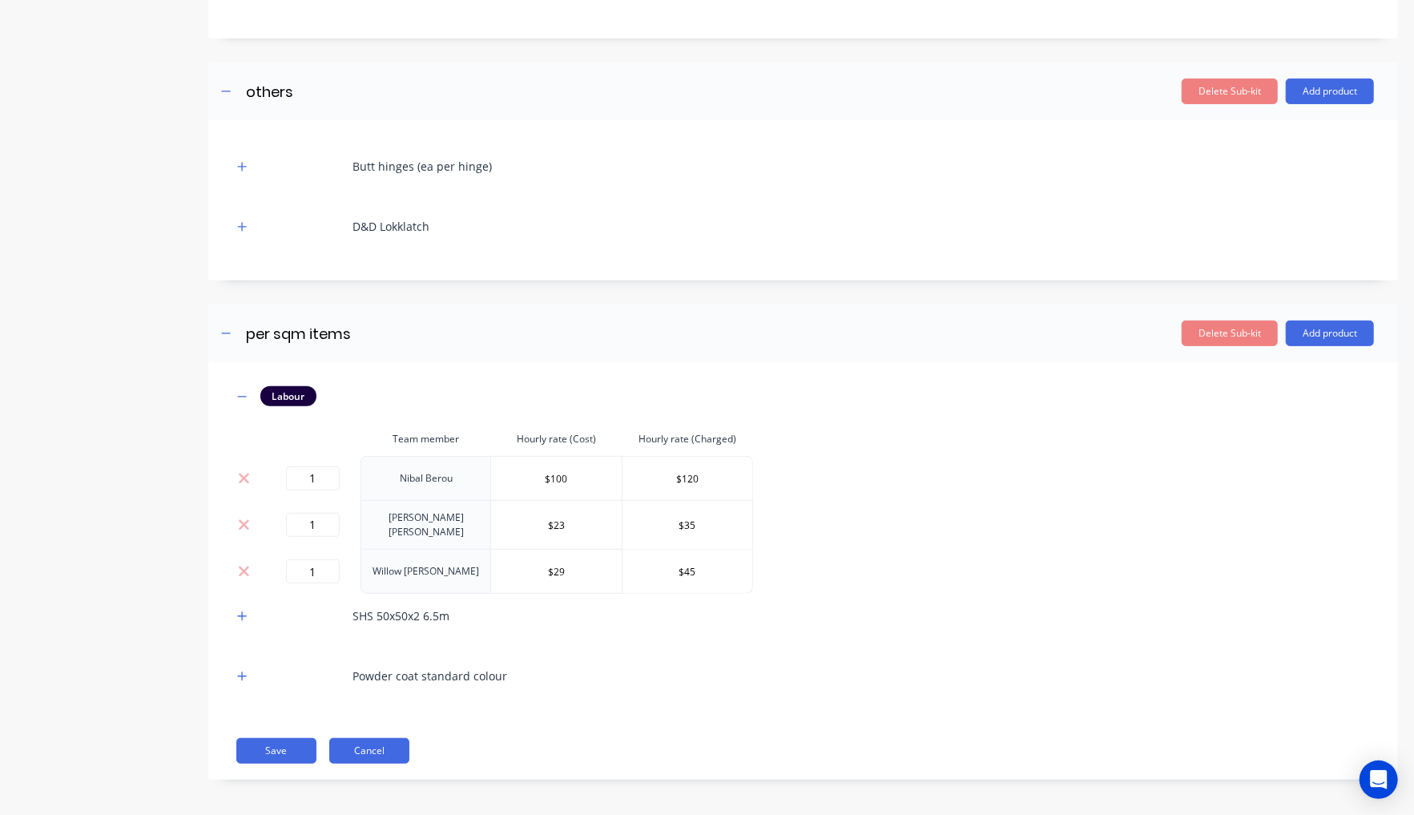
click at [360, 739] on button "Cancel" at bounding box center [369, 751] width 80 height 26
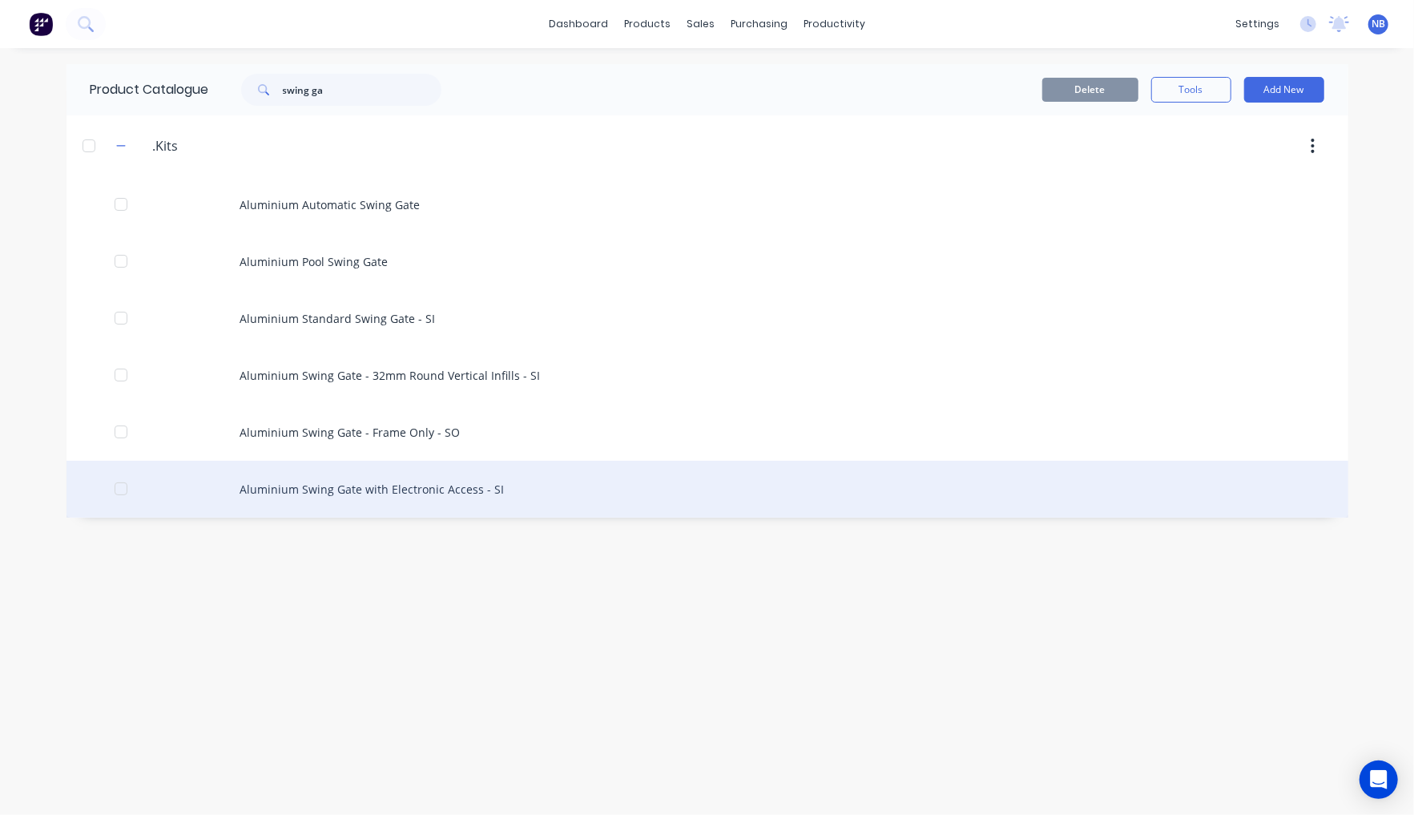
click at [421, 498] on div "Aluminium Swing Gate with Electronic Access - SI" at bounding box center [708, 489] width 1282 height 57
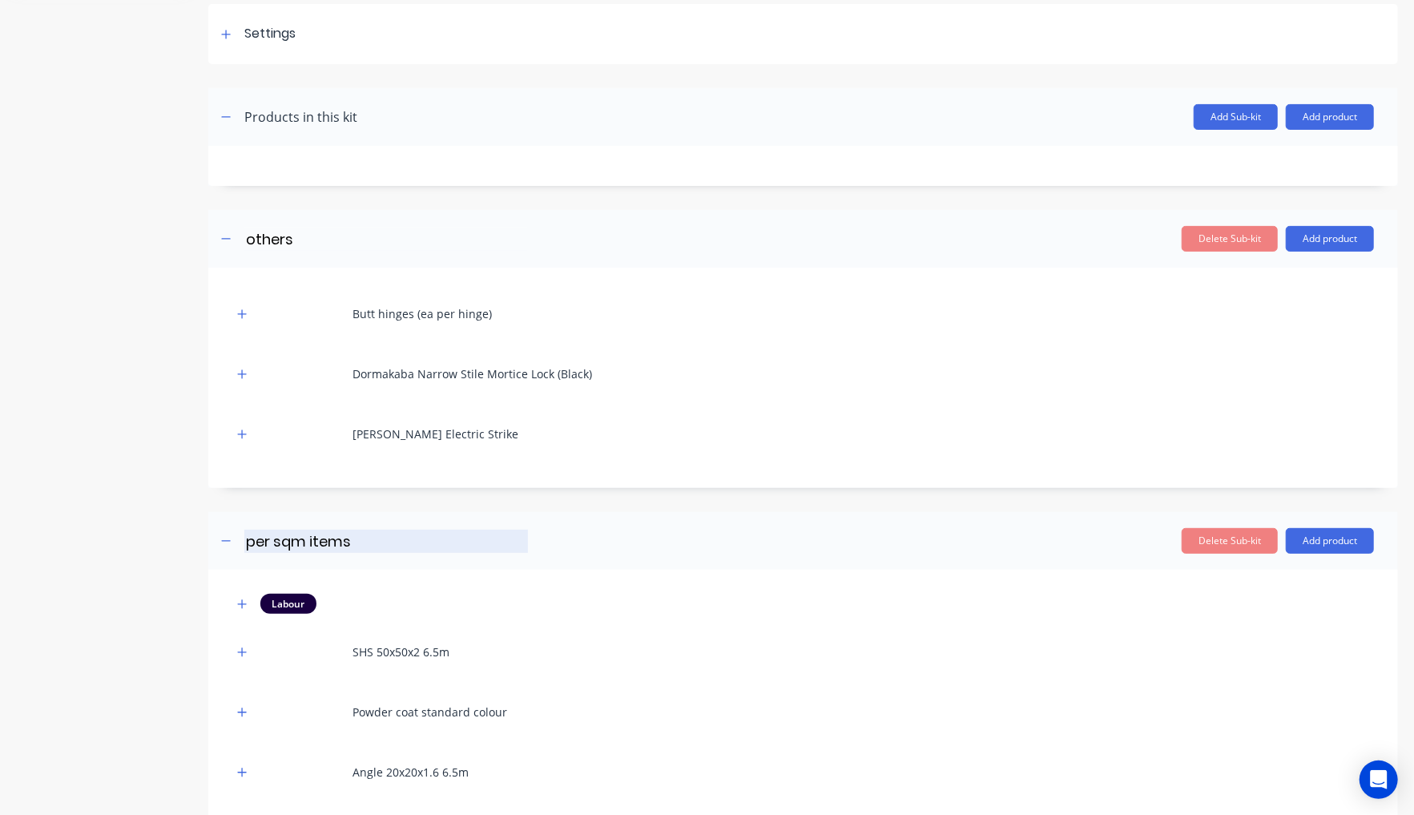
scroll to position [329, 0]
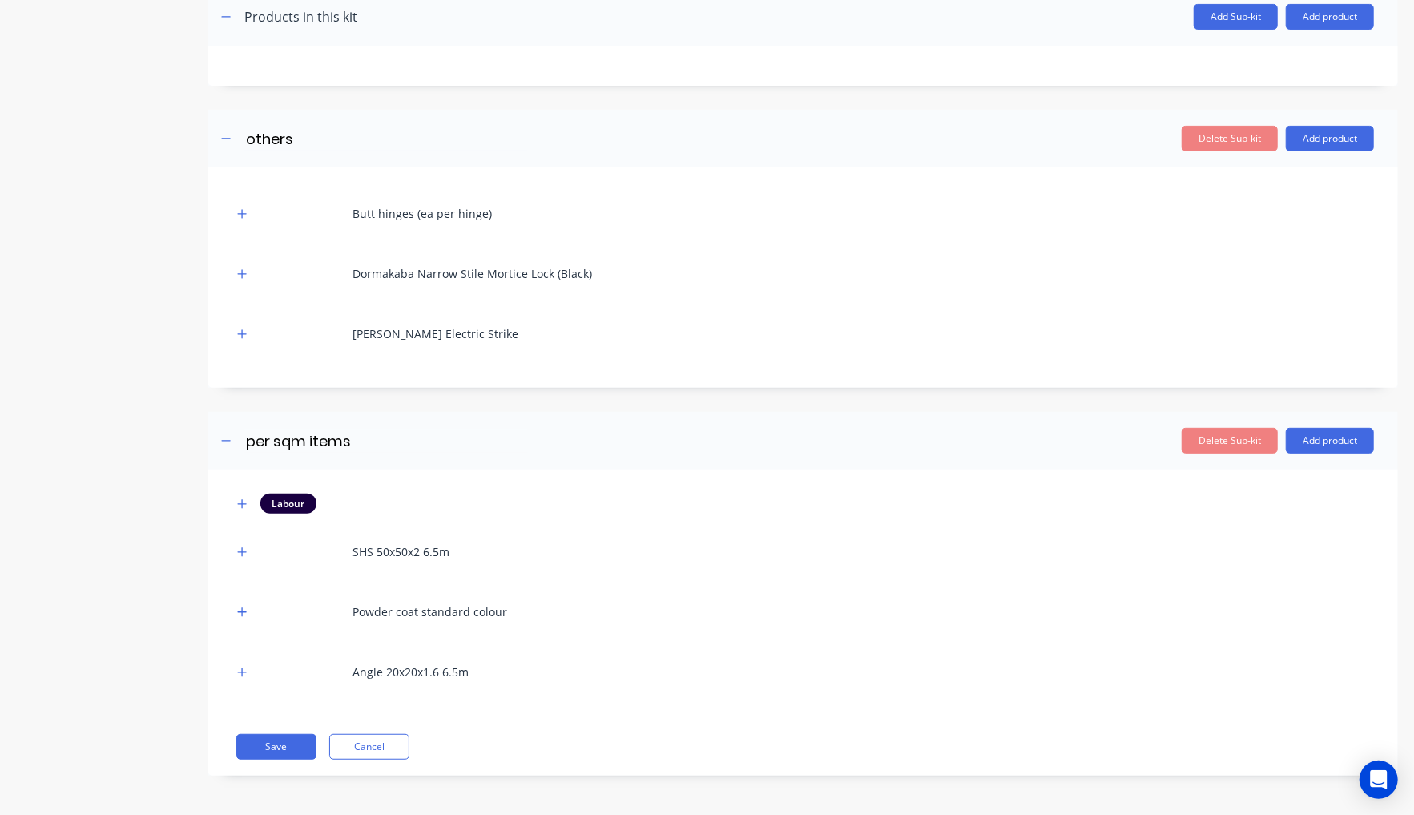
drag, startPoint x: 237, startPoint y: 503, endPoint x: 255, endPoint y: 524, distance: 27.3
click at [236, 504] on button "button" at bounding box center [242, 504] width 20 height 20
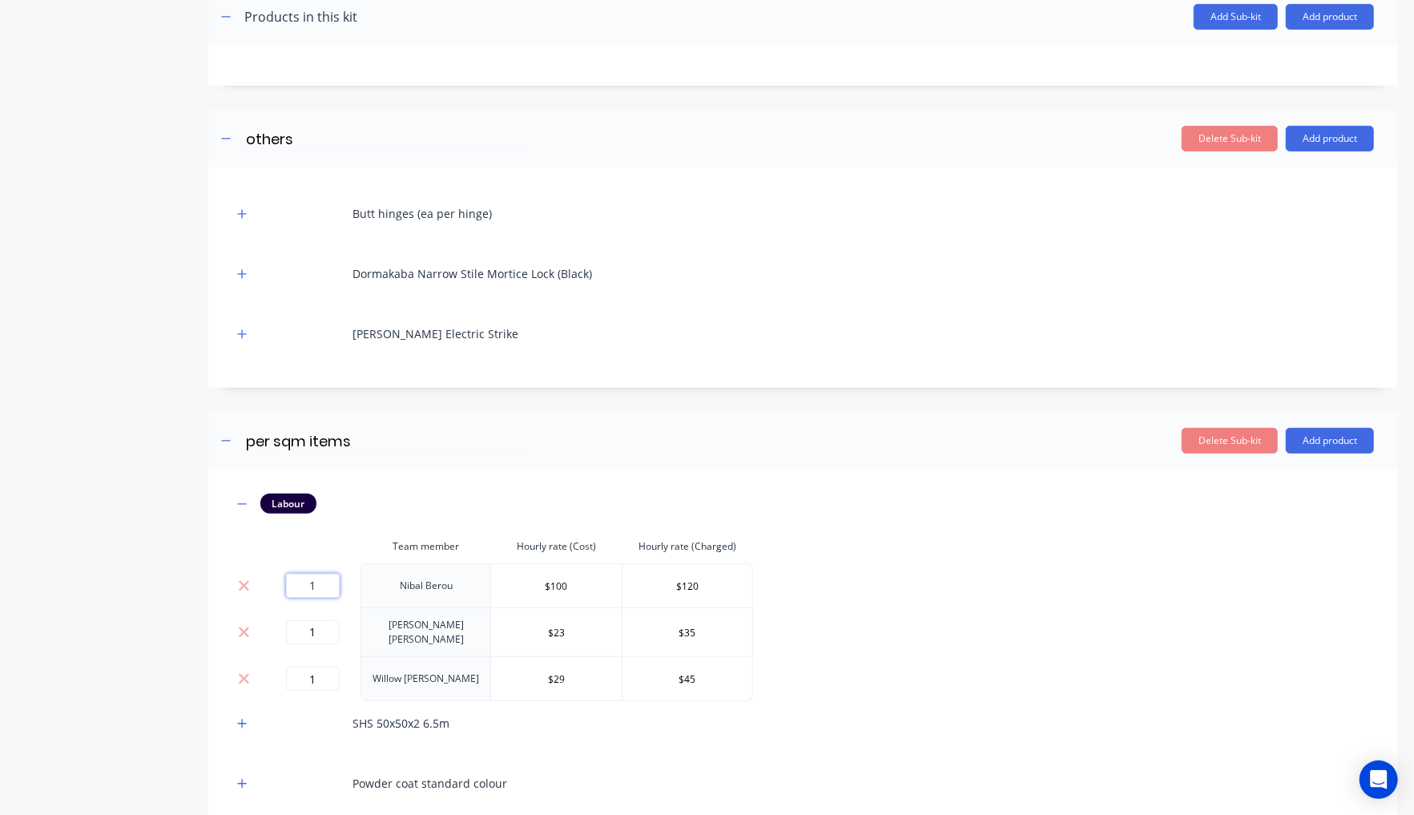
drag, startPoint x: 296, startPoint y: 585, endPoint x: 283, endPoint y: 578, distance: 14.3
click at [286, 580] on input "1" at bounding box center [313, 586] width 54 height 24
type input "0.5"
click at [327, 623] on input "1" at bounding box center [313, 632] width 54 height 24
click at [325, 623] on input "1" at bounding box center [313, 632] width 54 height 24
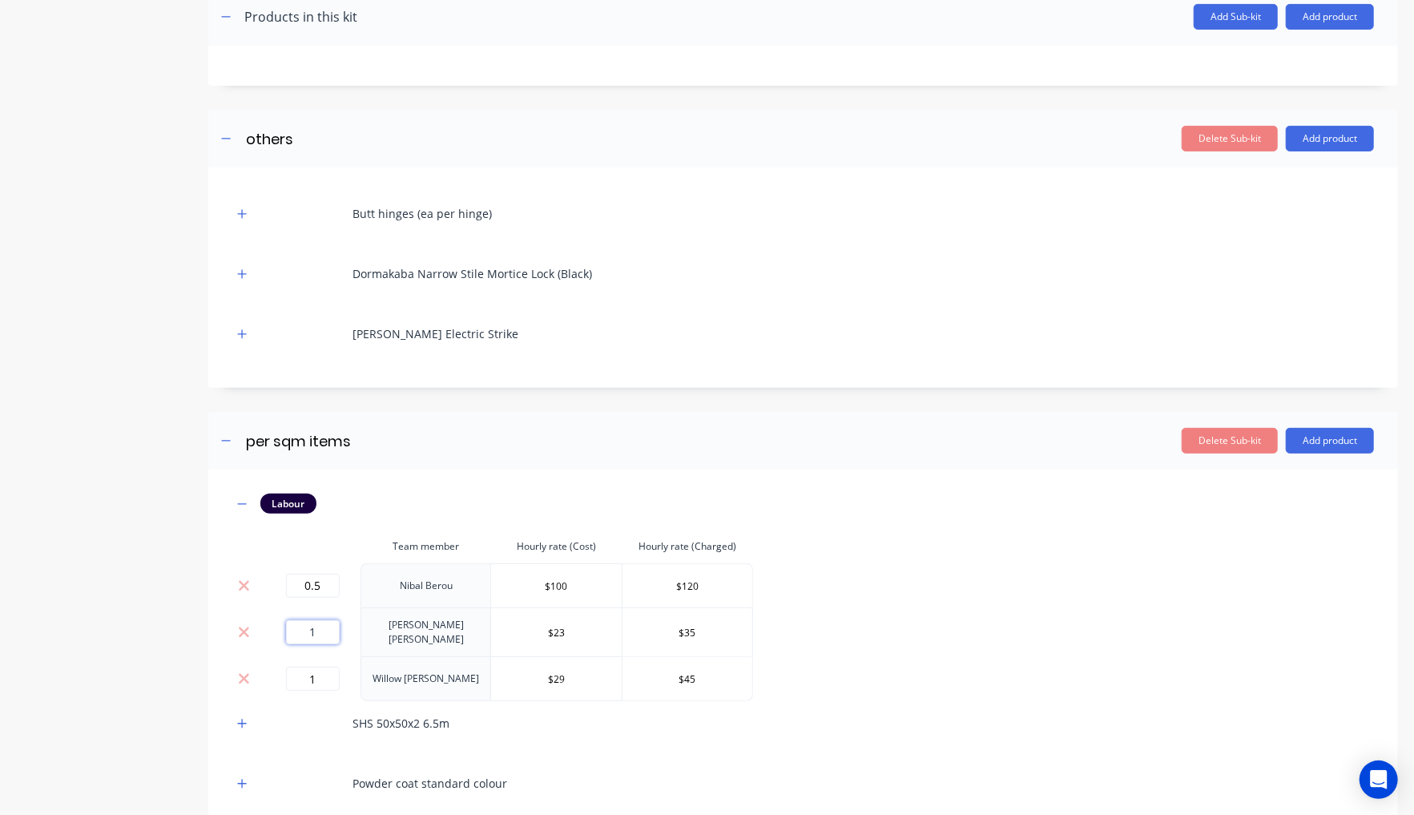
click at [324, 623] on input "1" at bounding box center [313, 632] width 54 height 24
type input "0.5"
drag, startPoint x: 324, startPoint y: 683, endPoint x: 285, endPoint y: 670, distance: 41.3
click at [282, 667] on div "1" at bounding box center [312, 679] width 83 height 24
type input "0.5"
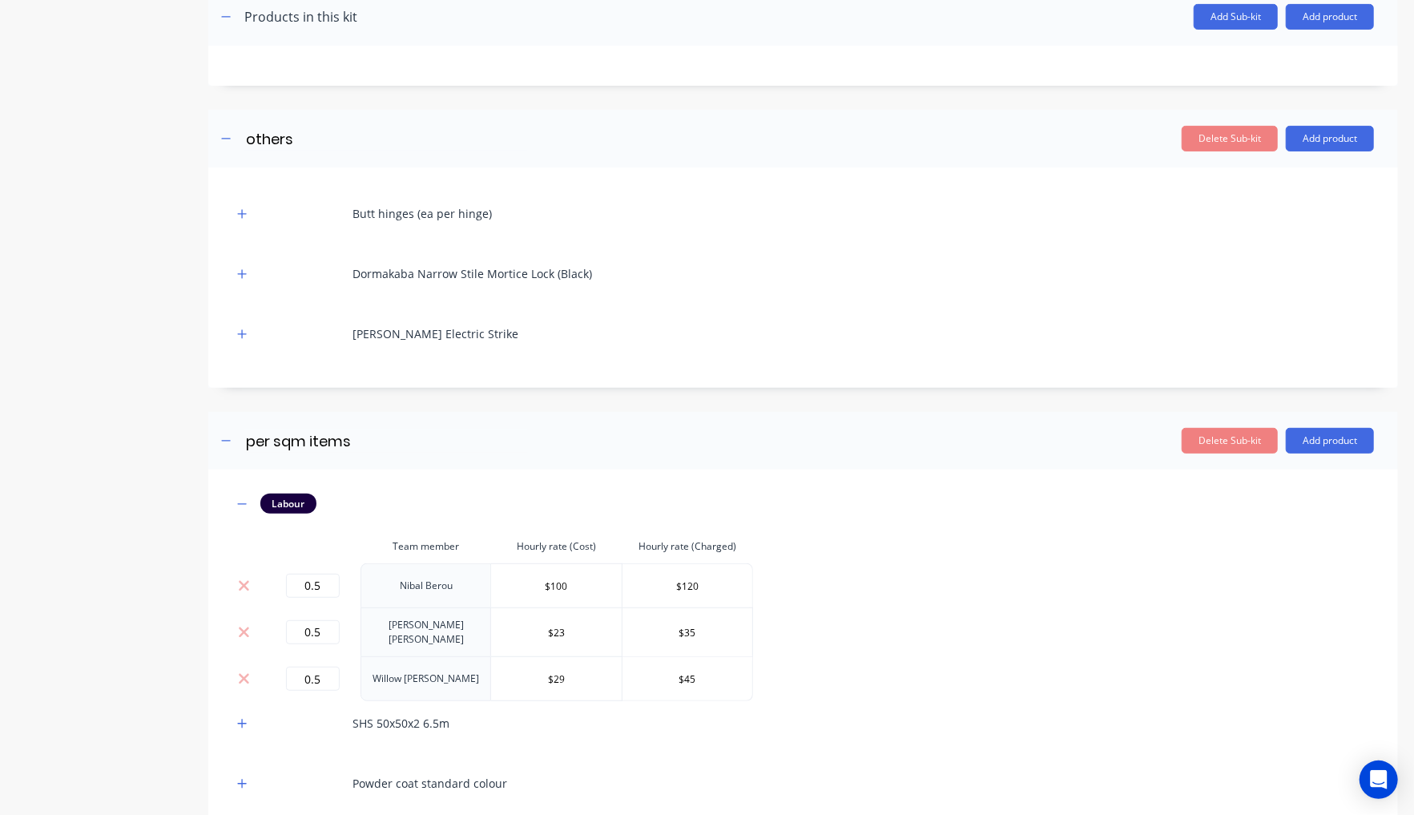
click at [115, 696] on div "Product details Collaborate Order History" at bounding box center [100, 353] width 168 height 1235
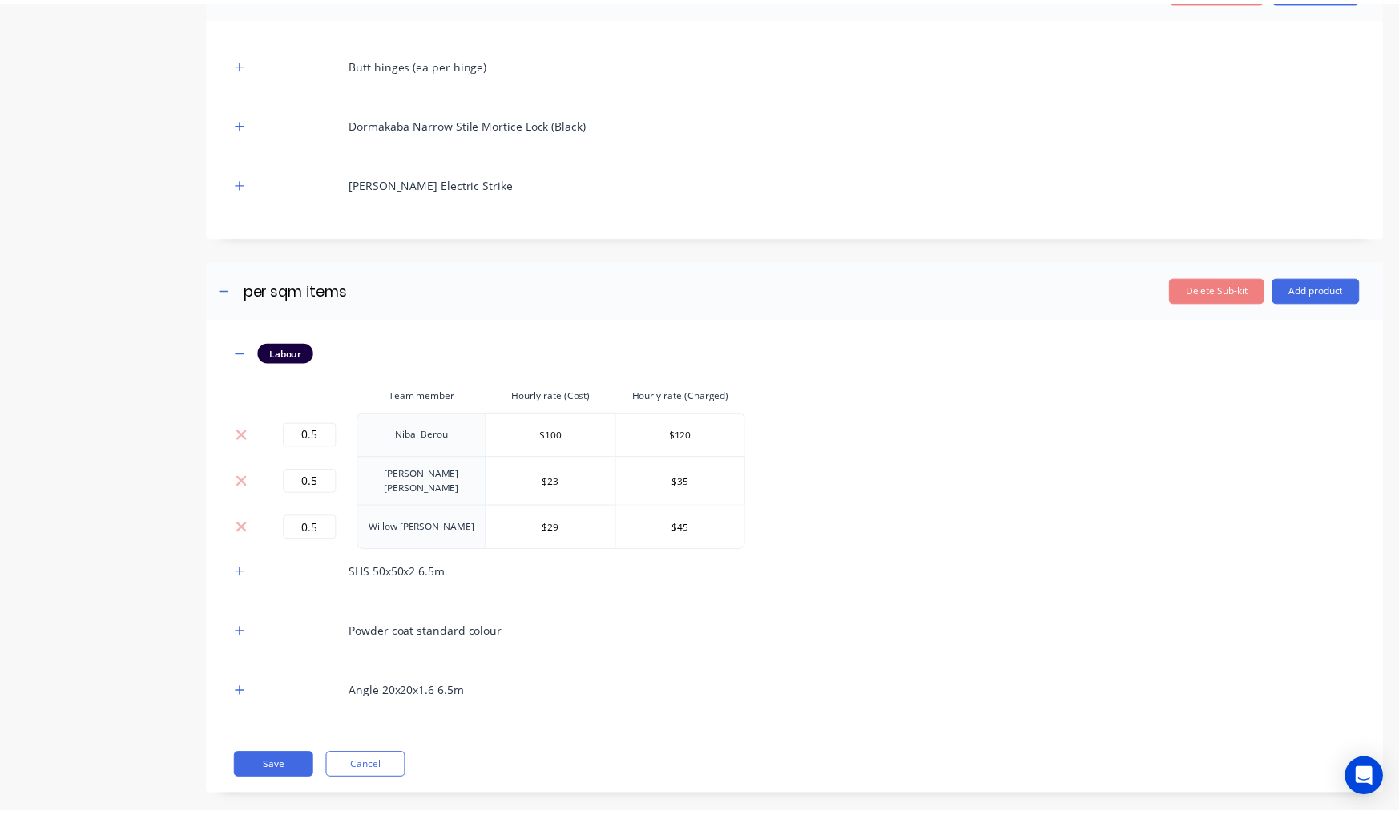
scroll to position [497, 0]
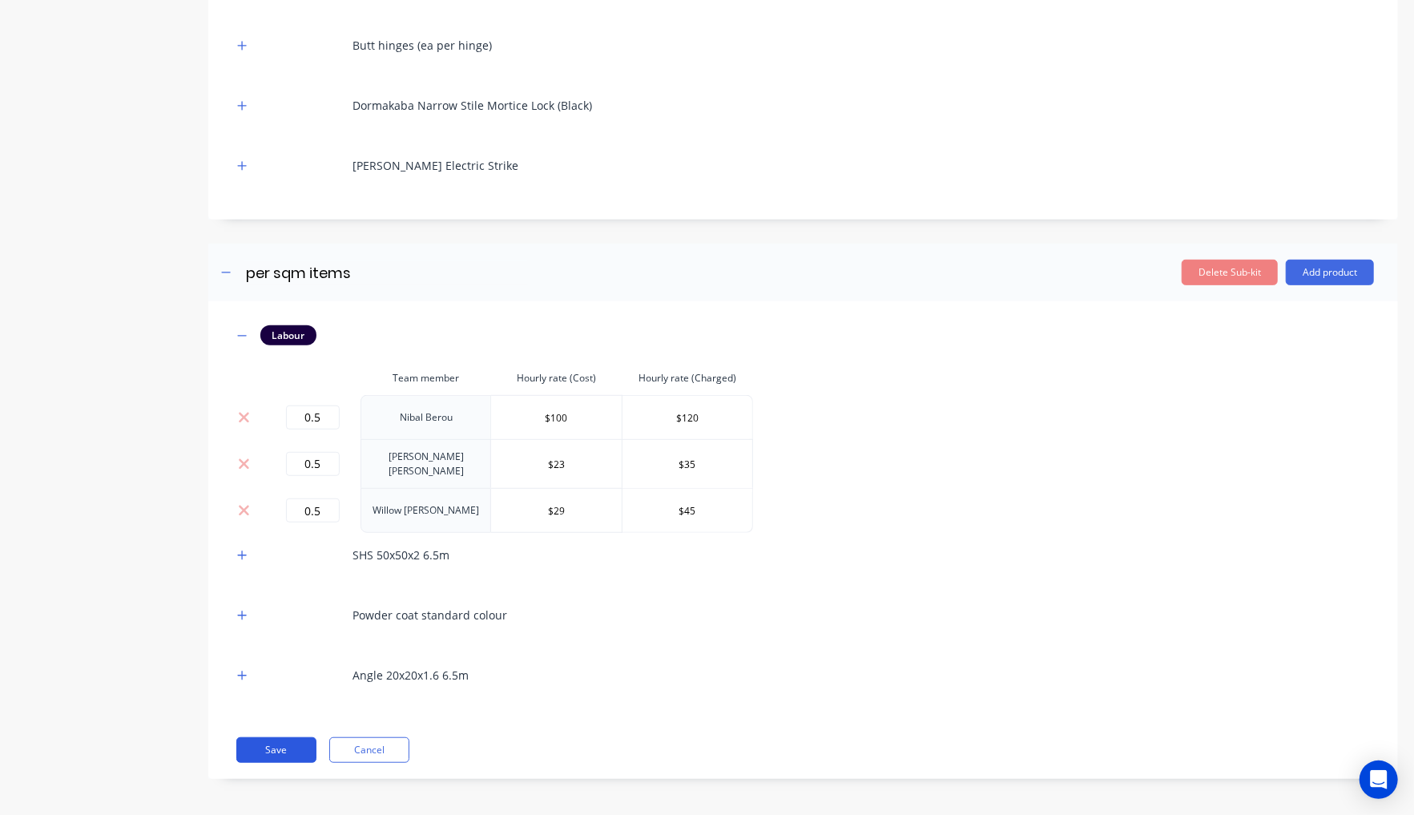
click at [283, 738] on button "Save" at bounding box center [276, 750] width 80 height 26
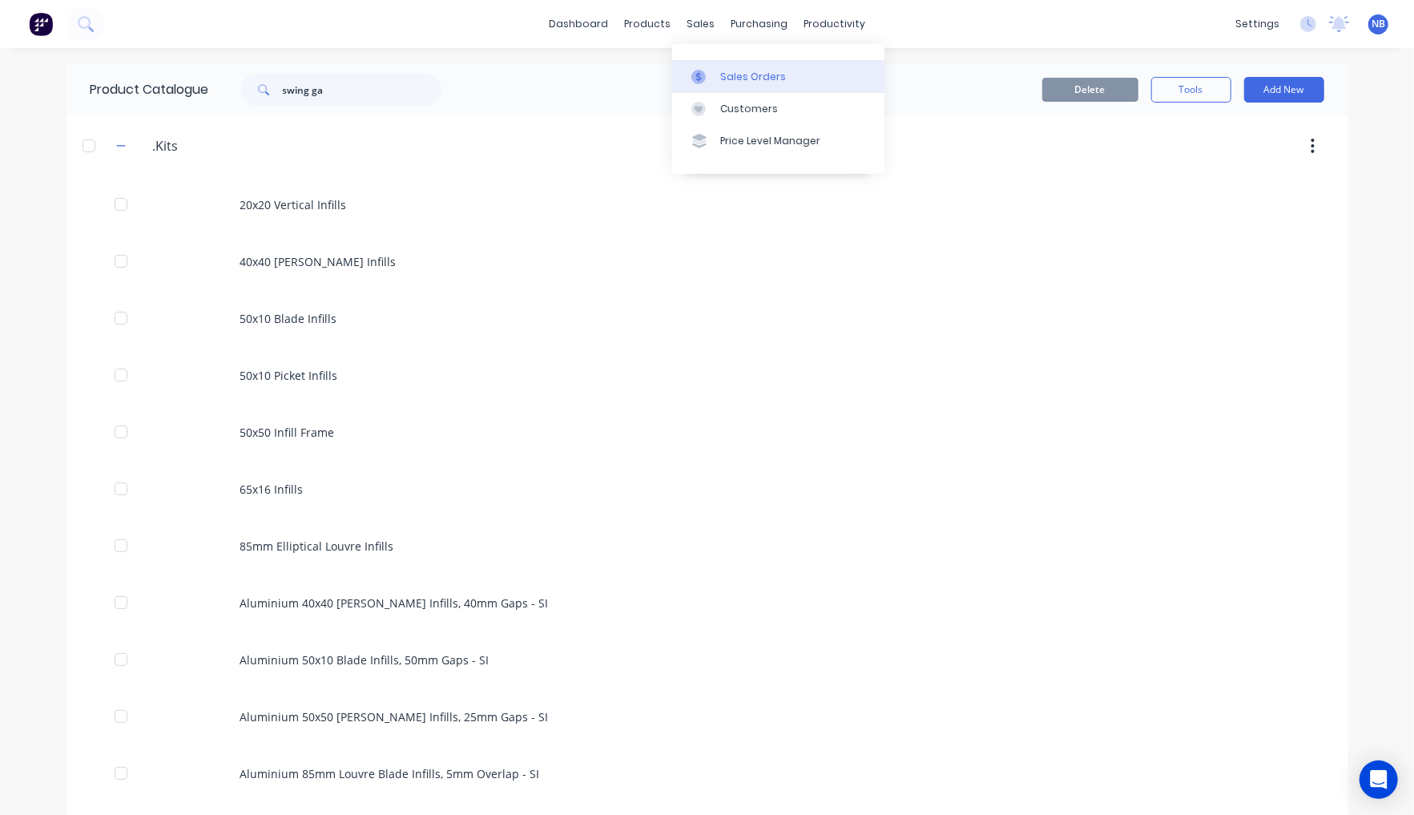
click at [720, 75] on div "Sales Orders" at bounding box center [753, 77] width 66 height 14
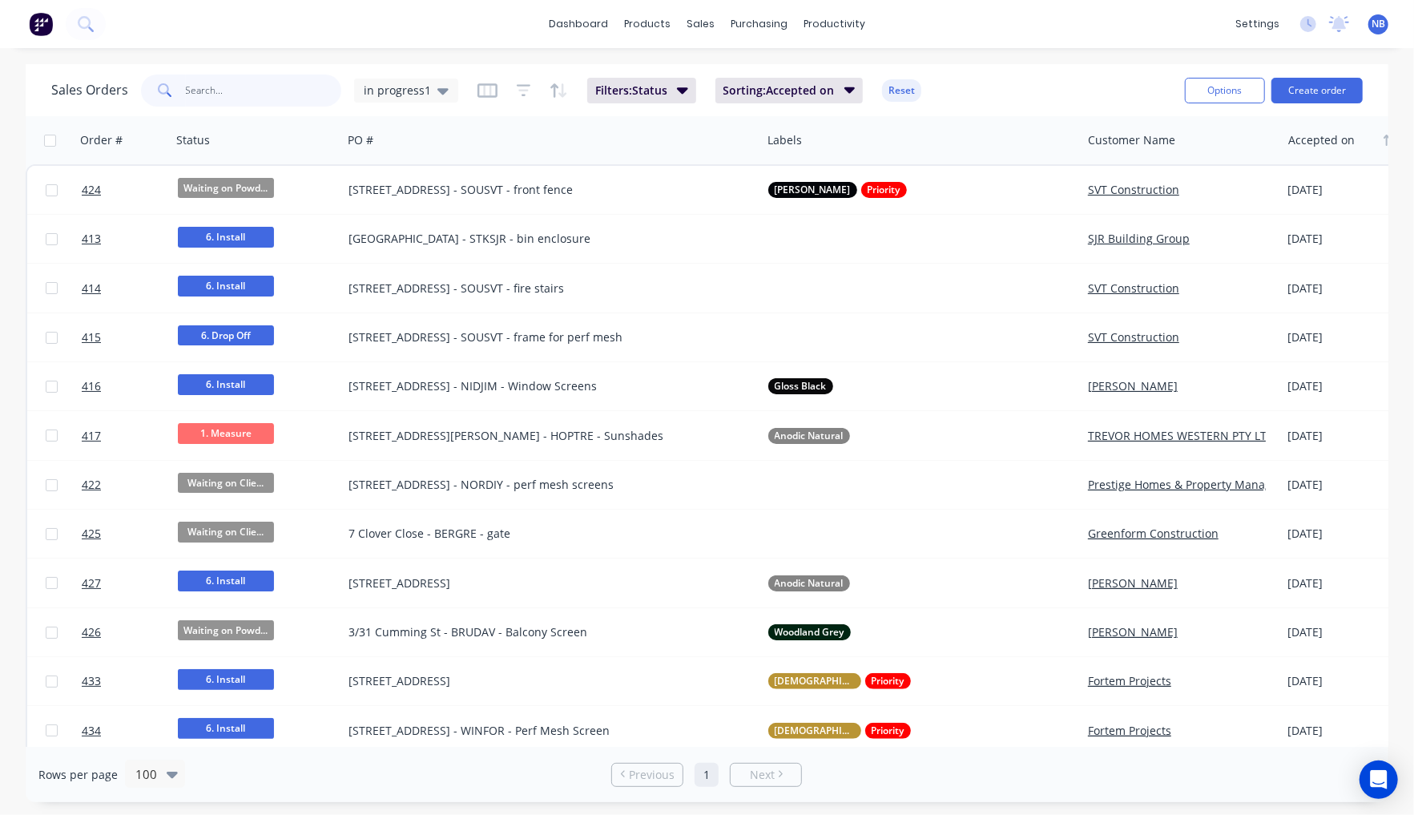
click at [256, 87] on input "text" at bounding box center [264, 91] width 156 height 32
click at [399, 87] on span "in progress1" at bounding box center [397, 90] width 67 height 17
click at [399, 220] on button "None" at bounding box center [450, 226] width 183 height 18
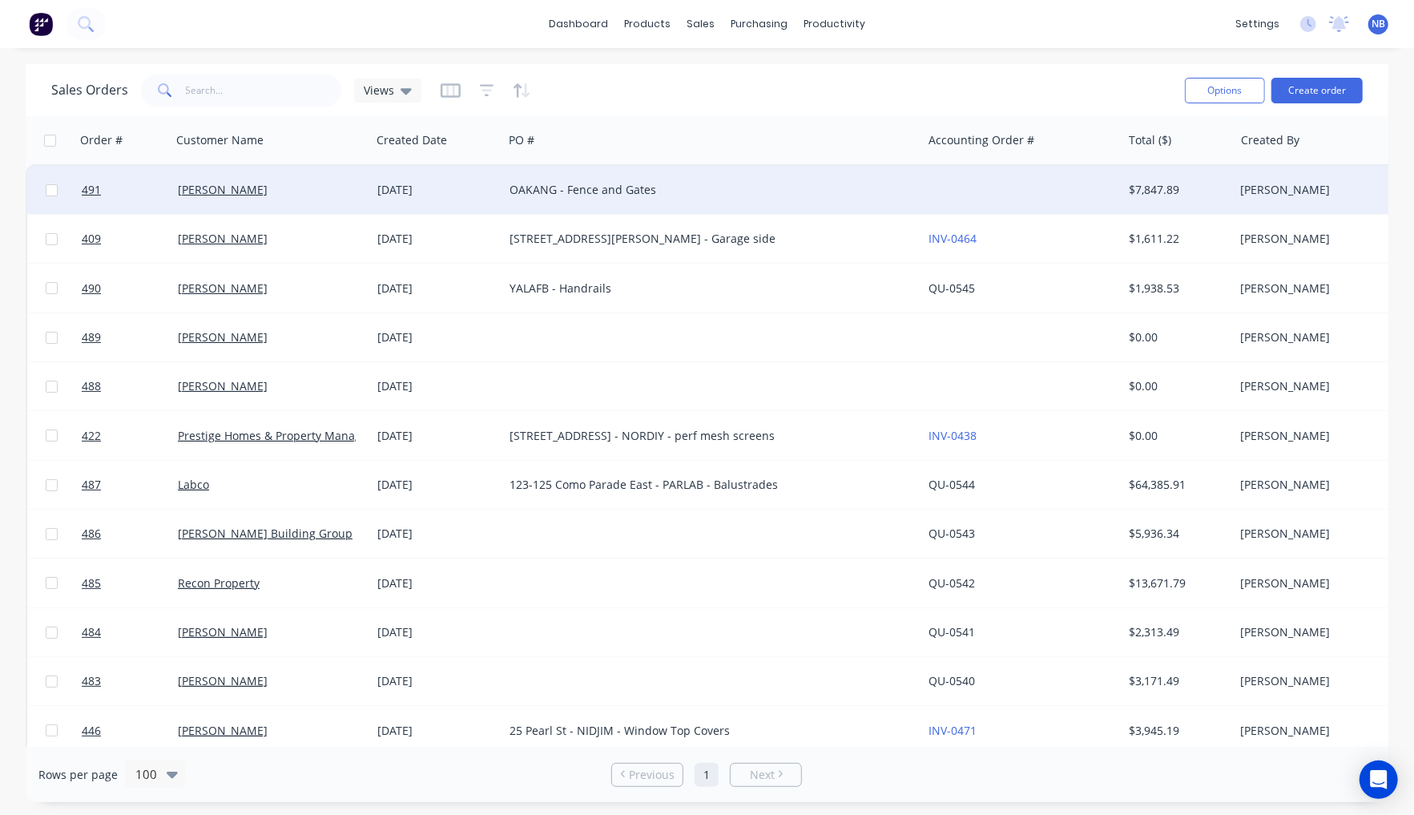
click at [316, 202] on div "[PERSON_NAME]" at bounding box center [271, 190] width 200 height 48
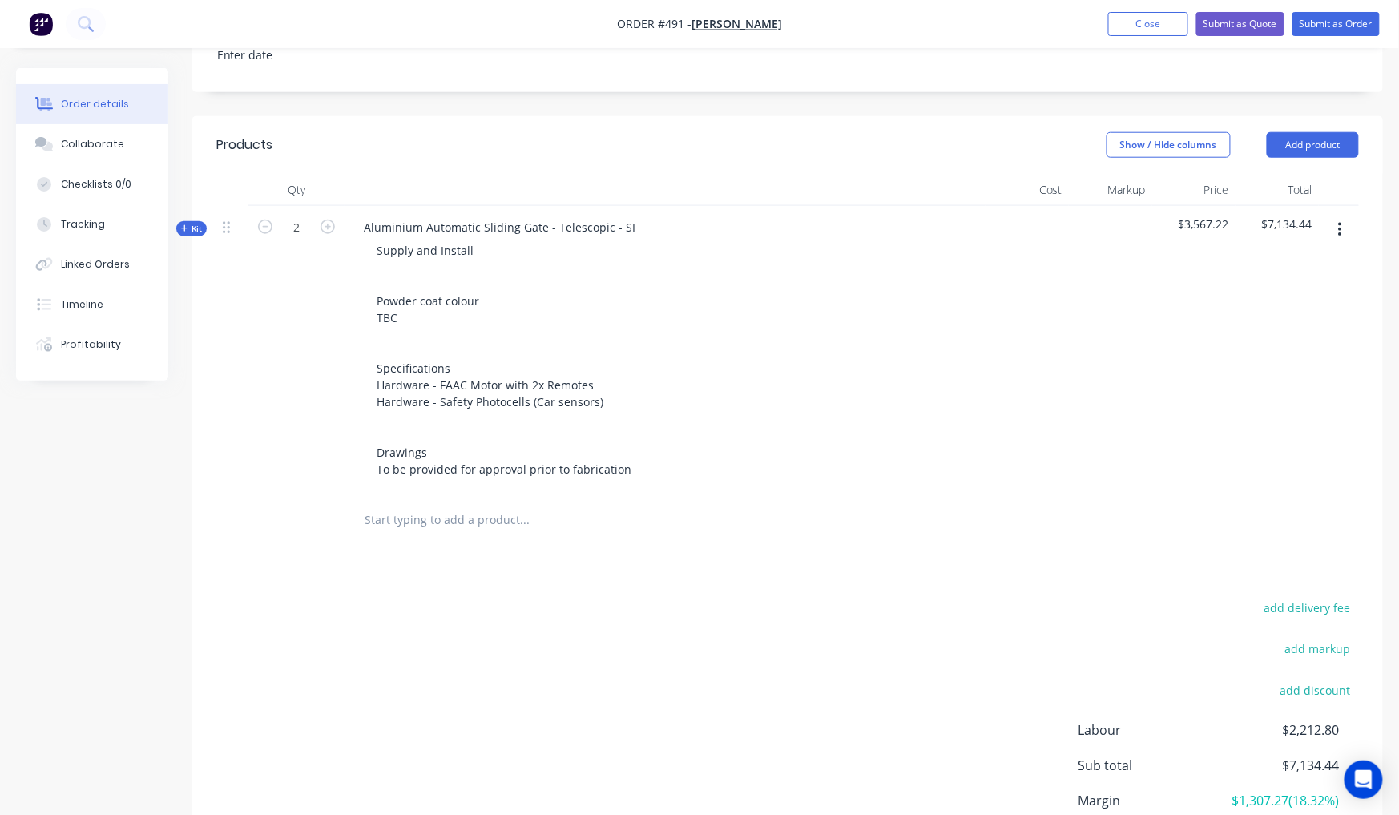
scroll to position [526, 0]
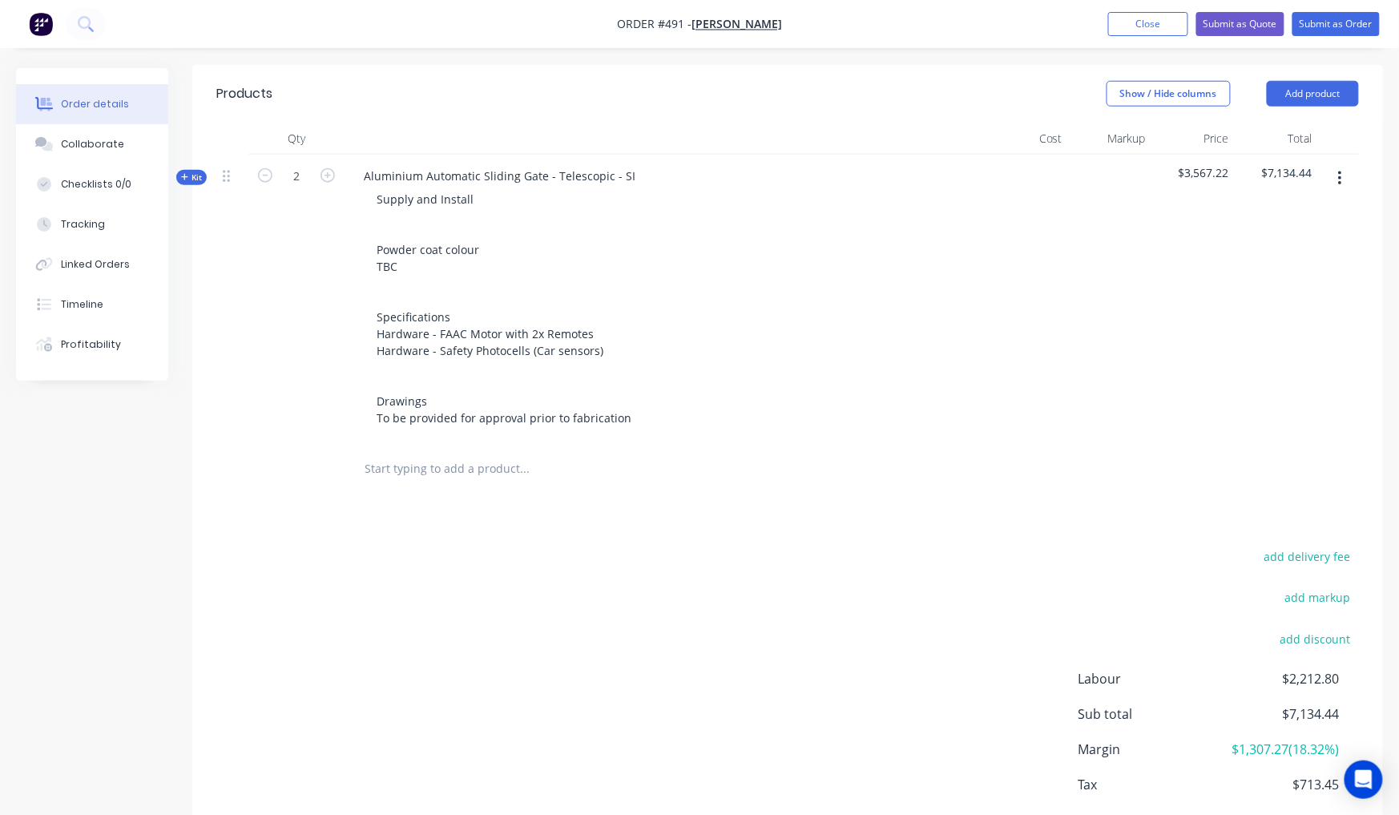
click at [462, 453] on input "text" at bounding box center [524, 469] width 320 height 32
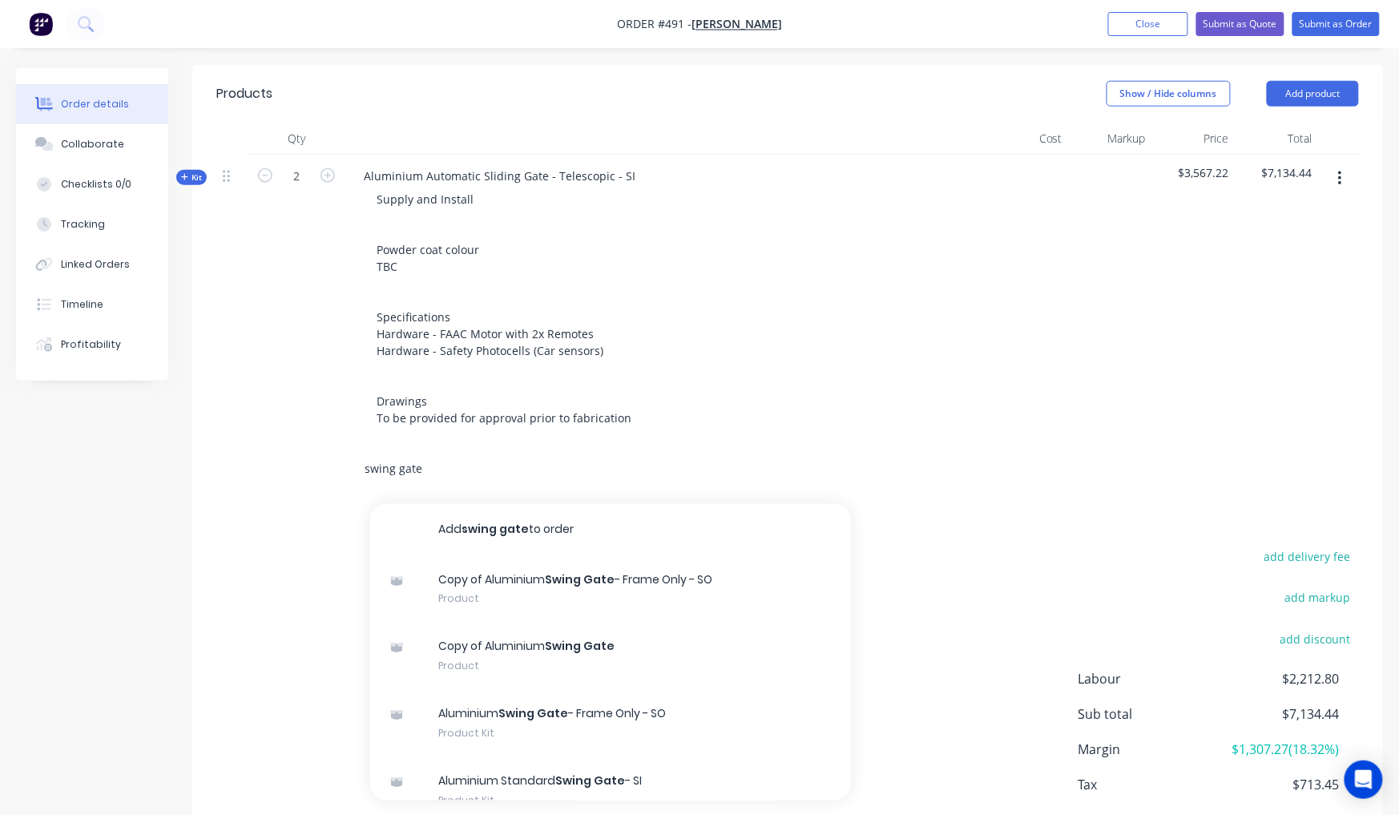
scroll to position [561, 0]
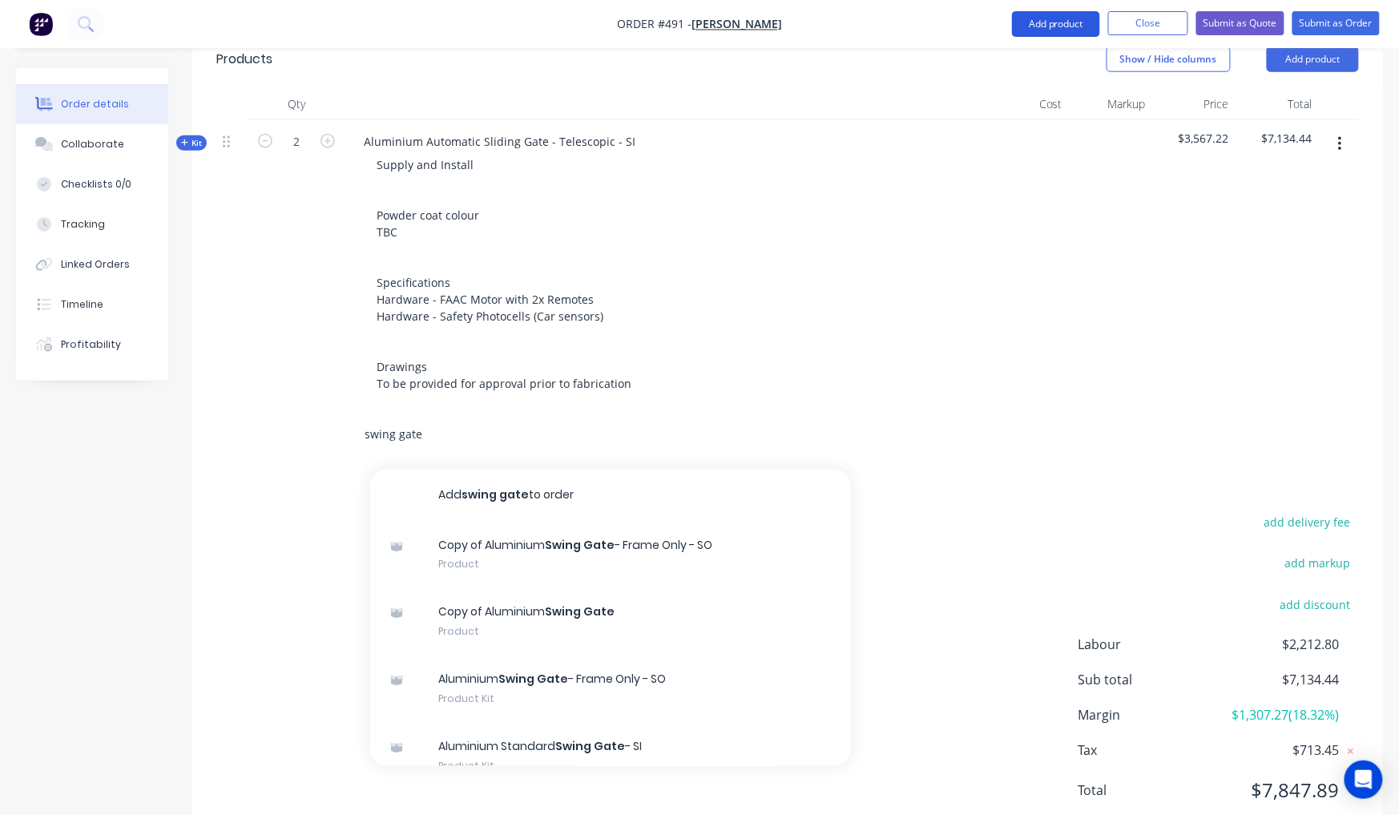
type input "swing gate"
click at [1027, 26] on button "Add product" at bounding box center [1056, 24] width 88 height 26
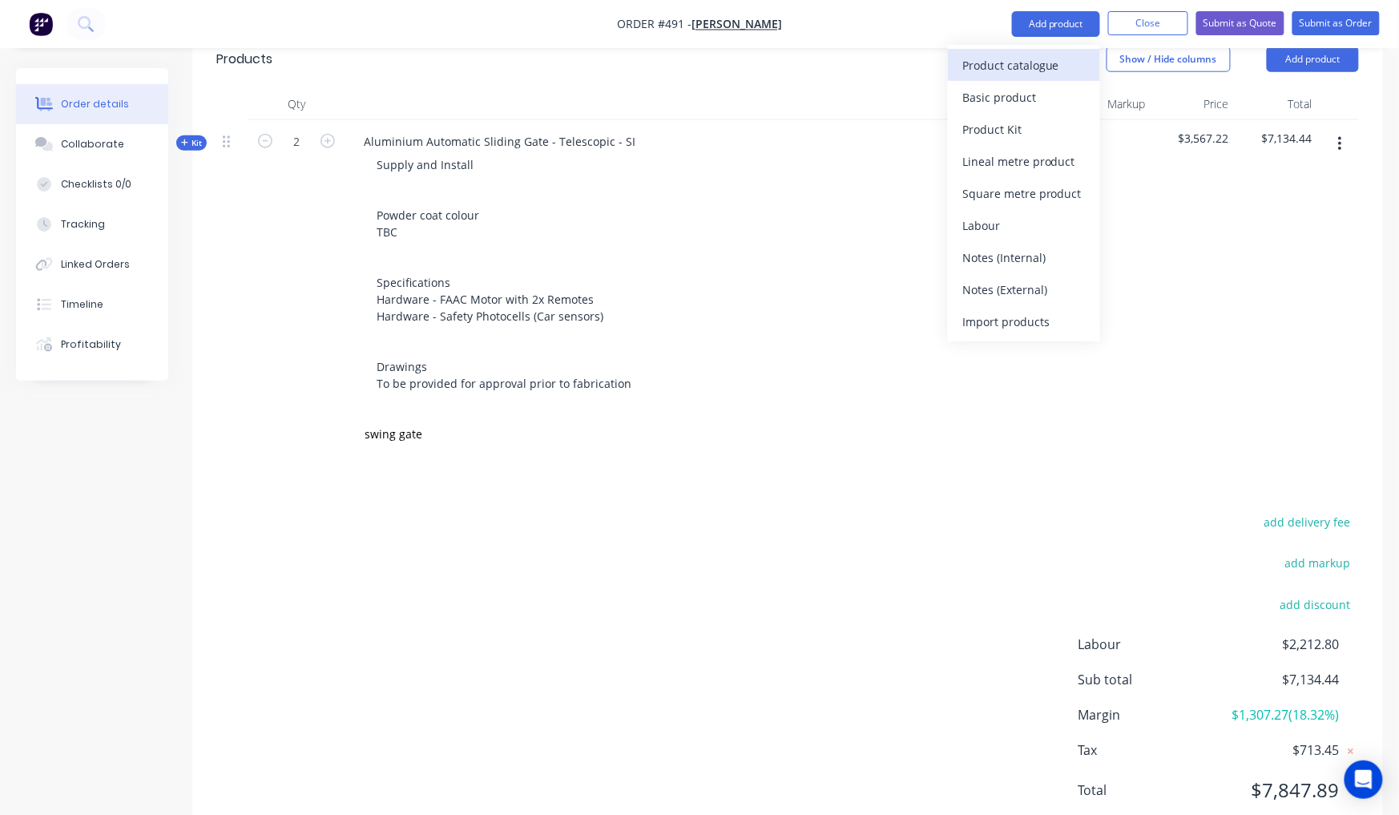
click at [1001, 75] on div "Product catalogue" at bounding box center [1023, 65] width 123 height 23
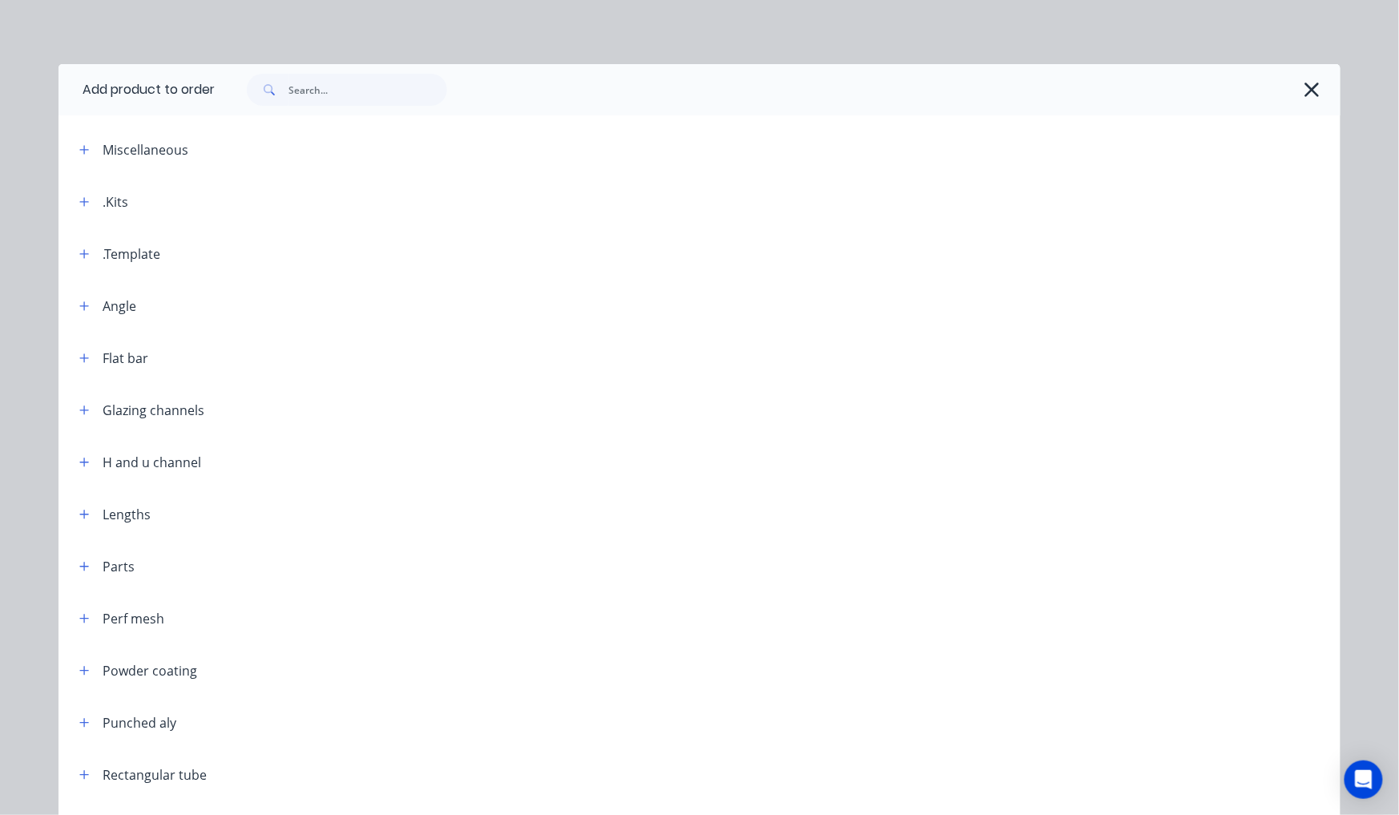
click at [338, 107] on div at bounding box center [778, 89] width 1126 height 51
click at [337, 101] on input "text" at bounding box center [367, 90] width 159 height 32
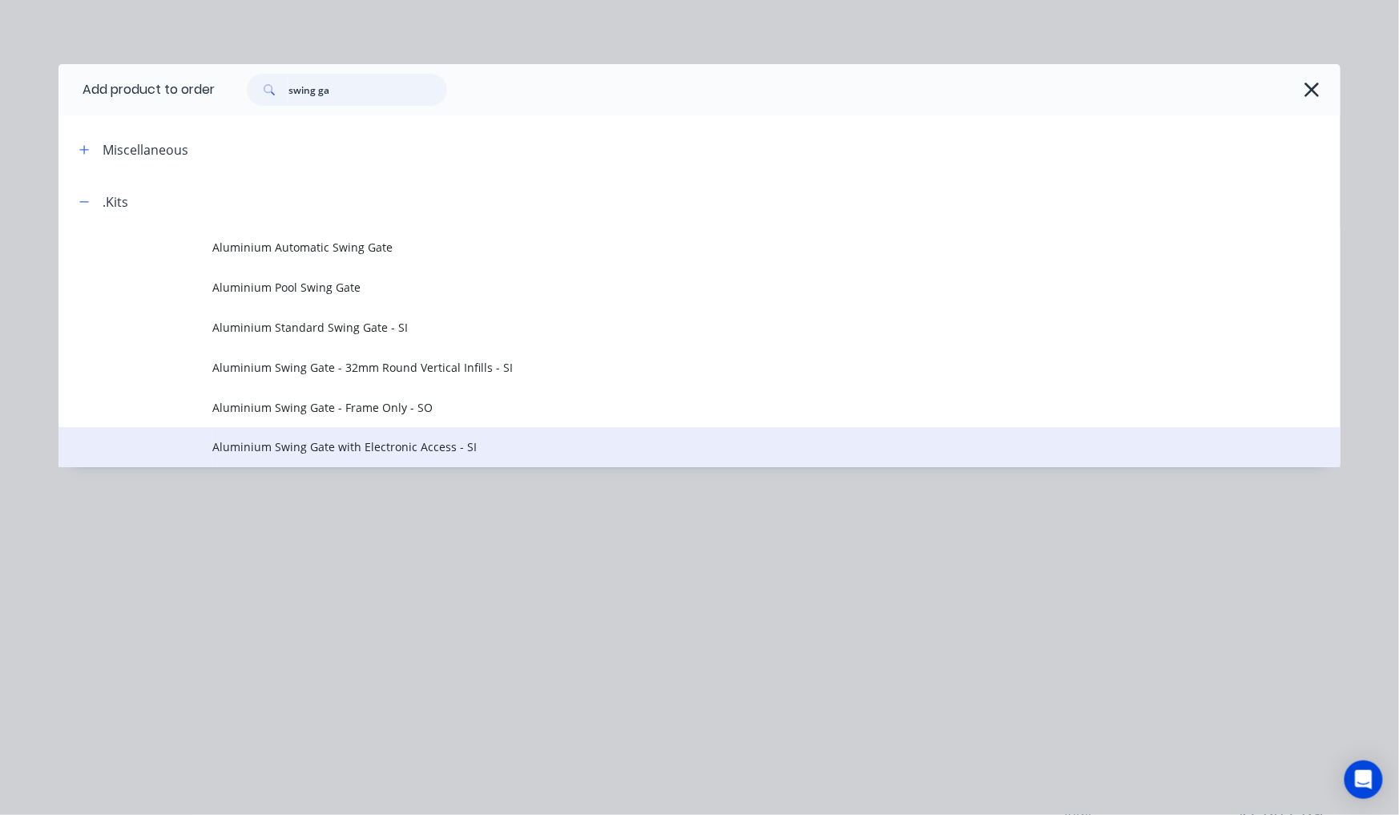
type input "swing ga"
click at [484, 444] on span "Aluminium Swing Gate with Electronic Access - SI" at bounding box center [663, 446] width 902 height 17
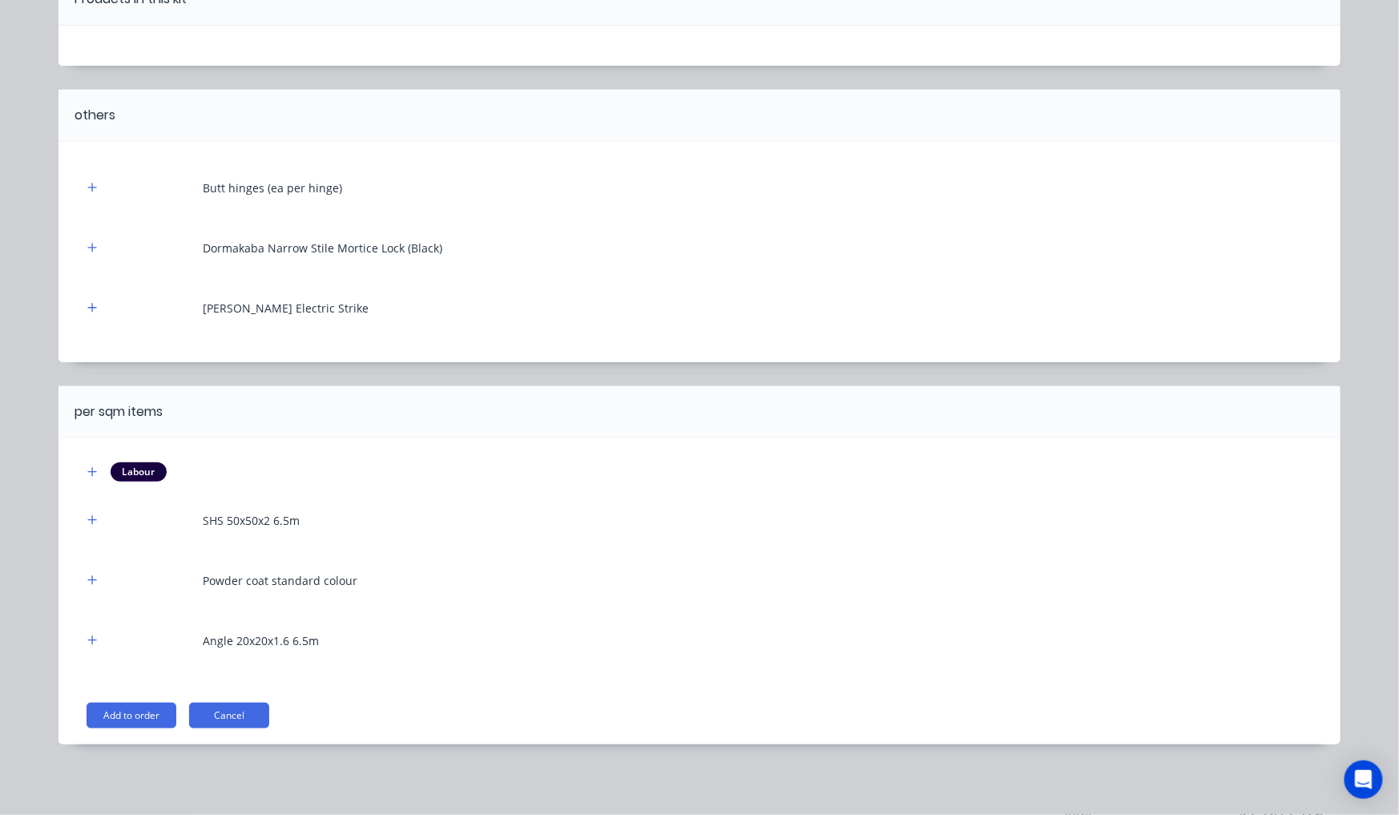
scroll to position [583, 0]
click at [132, 715] on button "Add to order" at bounding box center [132, 716] width 90 height 26
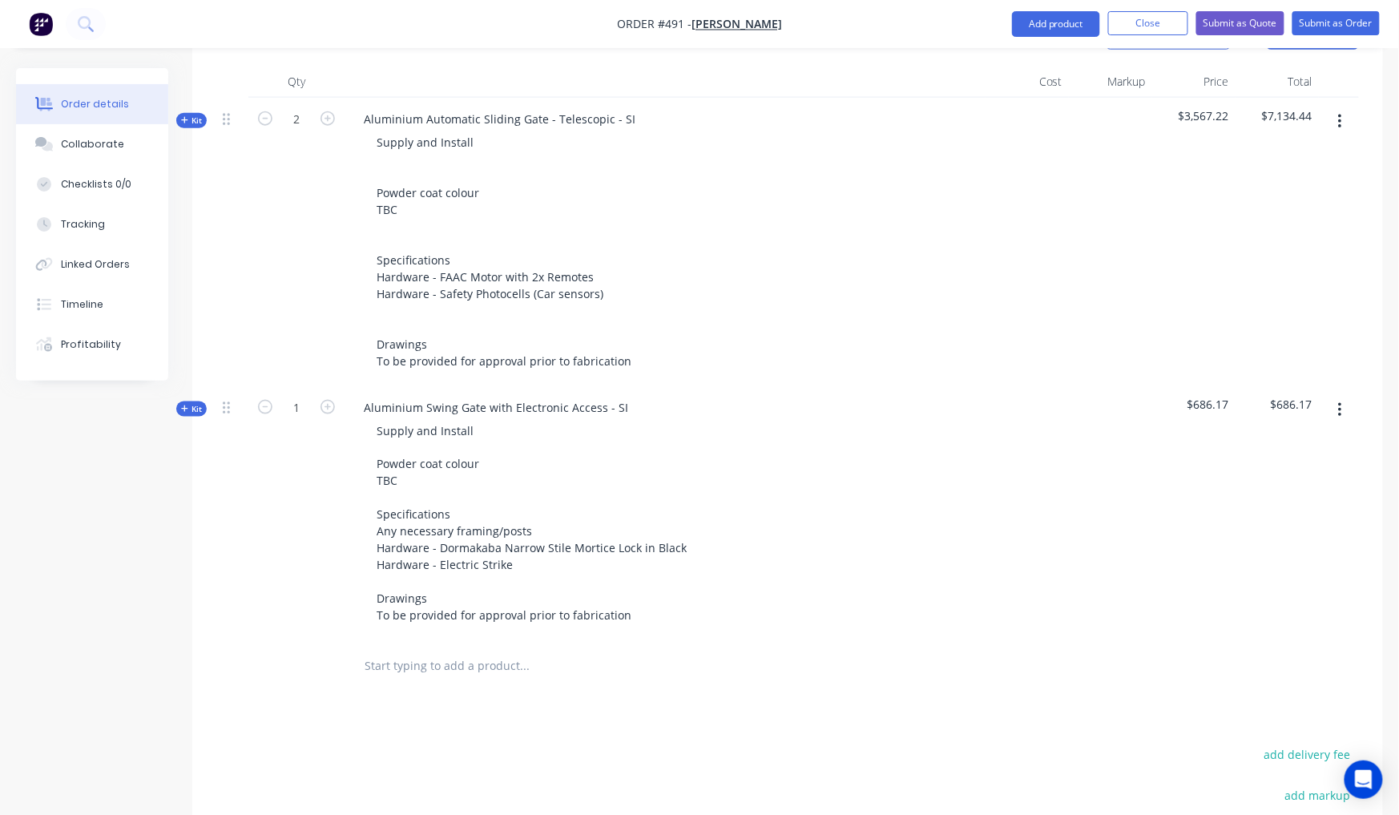
click at [193, 403] on span "Kit" at bounding box center [191, 409] width 21 height 12
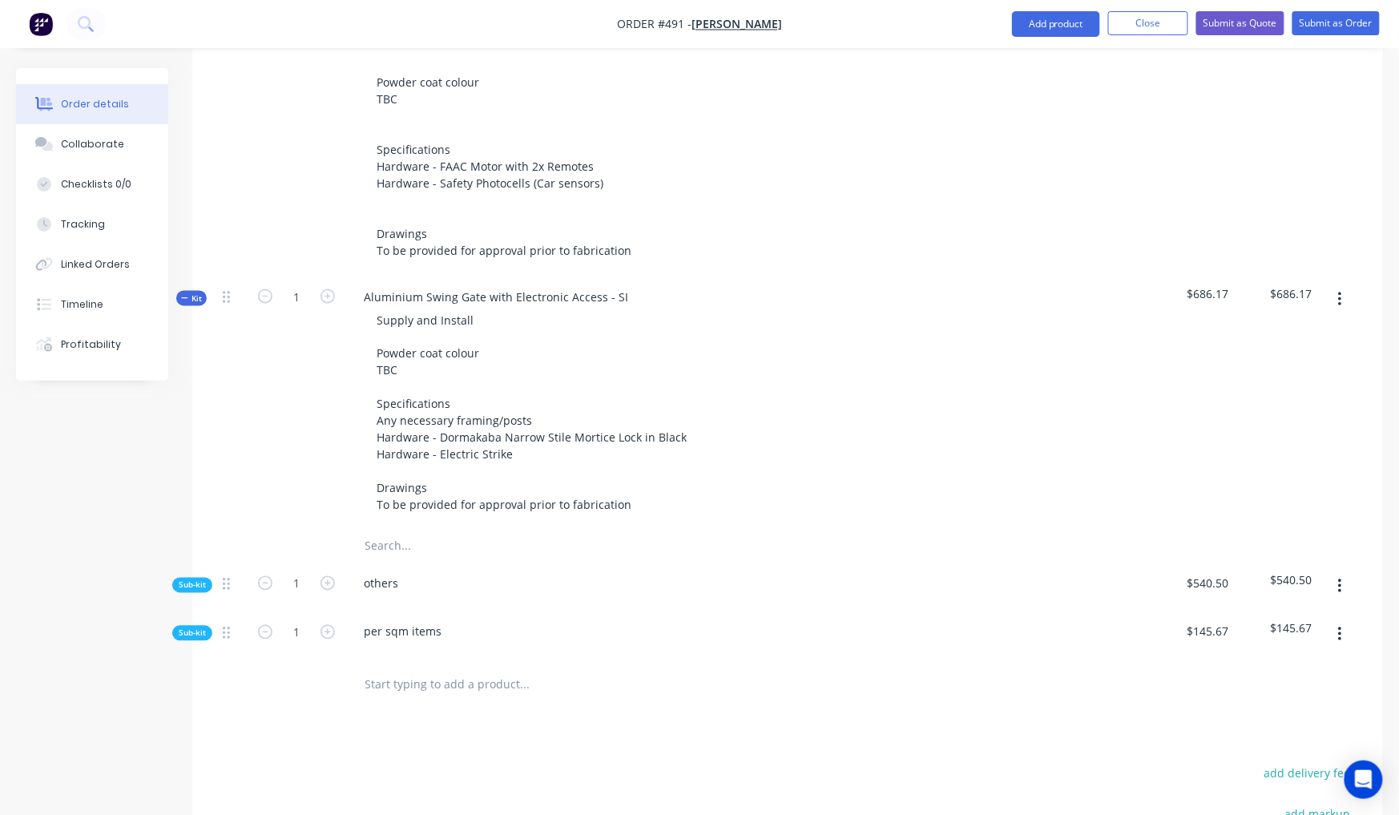
scroll to position [697, 0]
click at [196, 586] on div "Qty Cost Markup Price Total Kit 2 Aluminium Automatic Sliding Gate - Telescopic…" at bounding box center [787, 330] width 1191 height 756
click at [197, 624] on span "Sub-kit" at bounding box center [192, 630] width 27 height 12
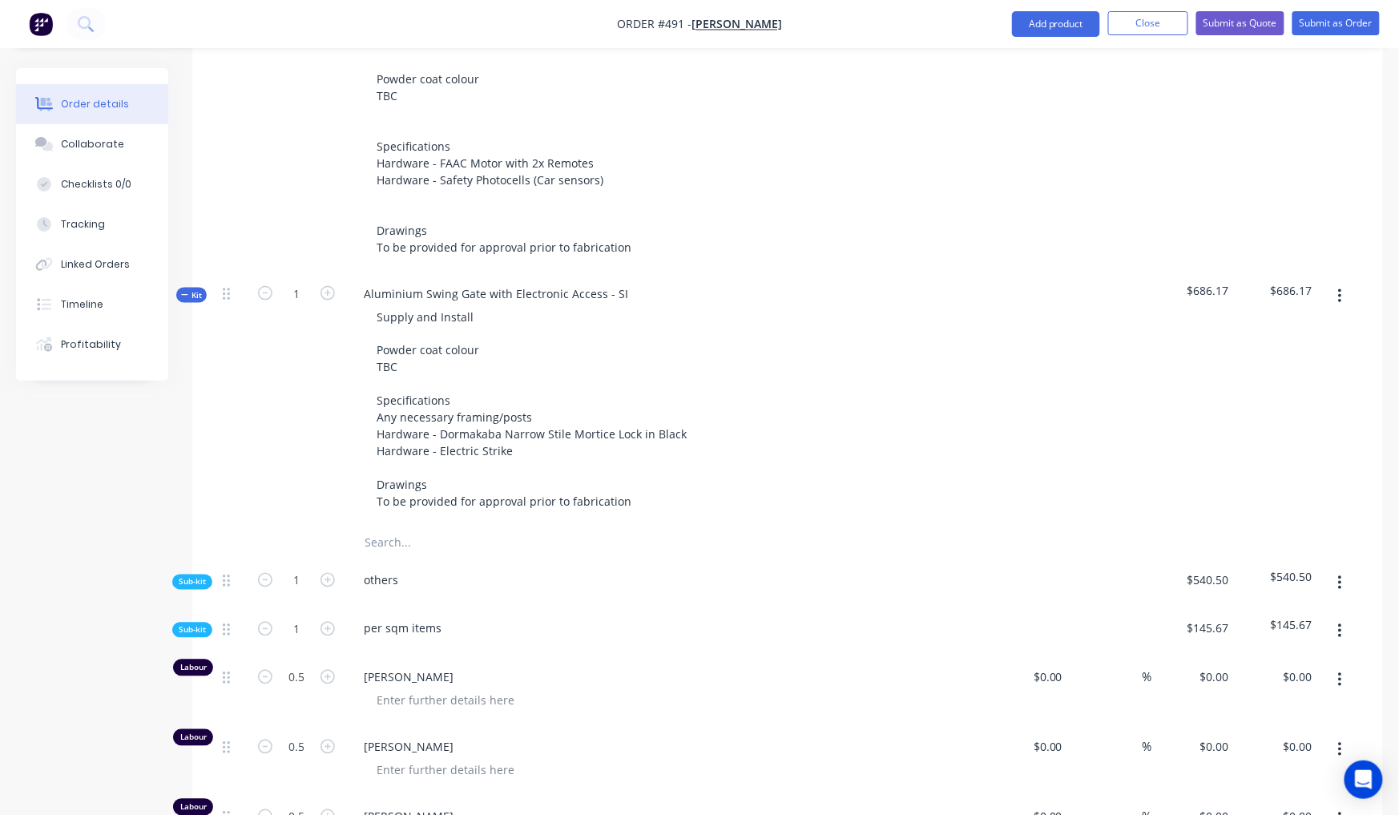
type input "$100.00"
type input "20"
type input "$120.00"
type input "$60.00"
type input "$23.00"
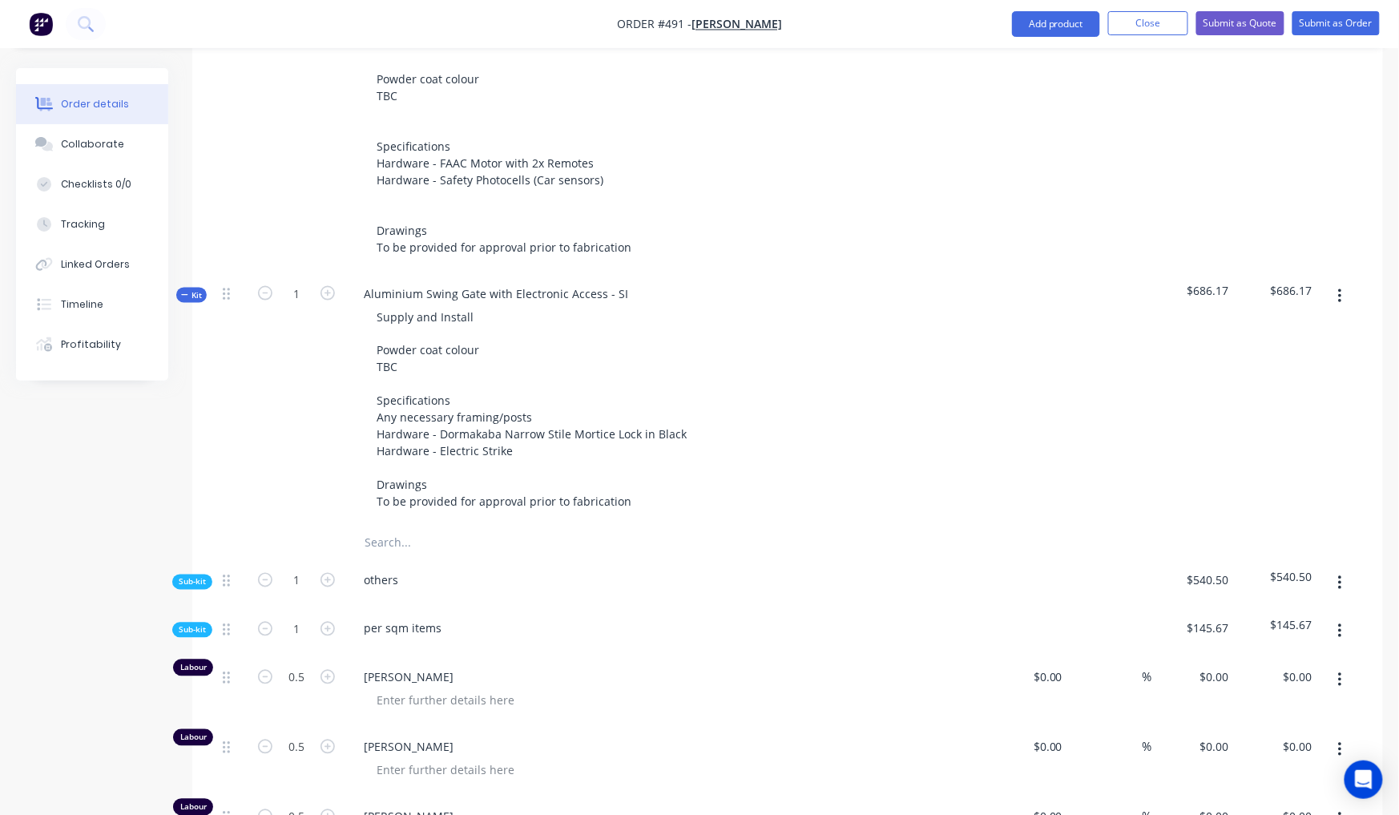
type input "52.17"
type input "$35.00"
type input "$17.50"
type input "$29.00"
type input "55.17"
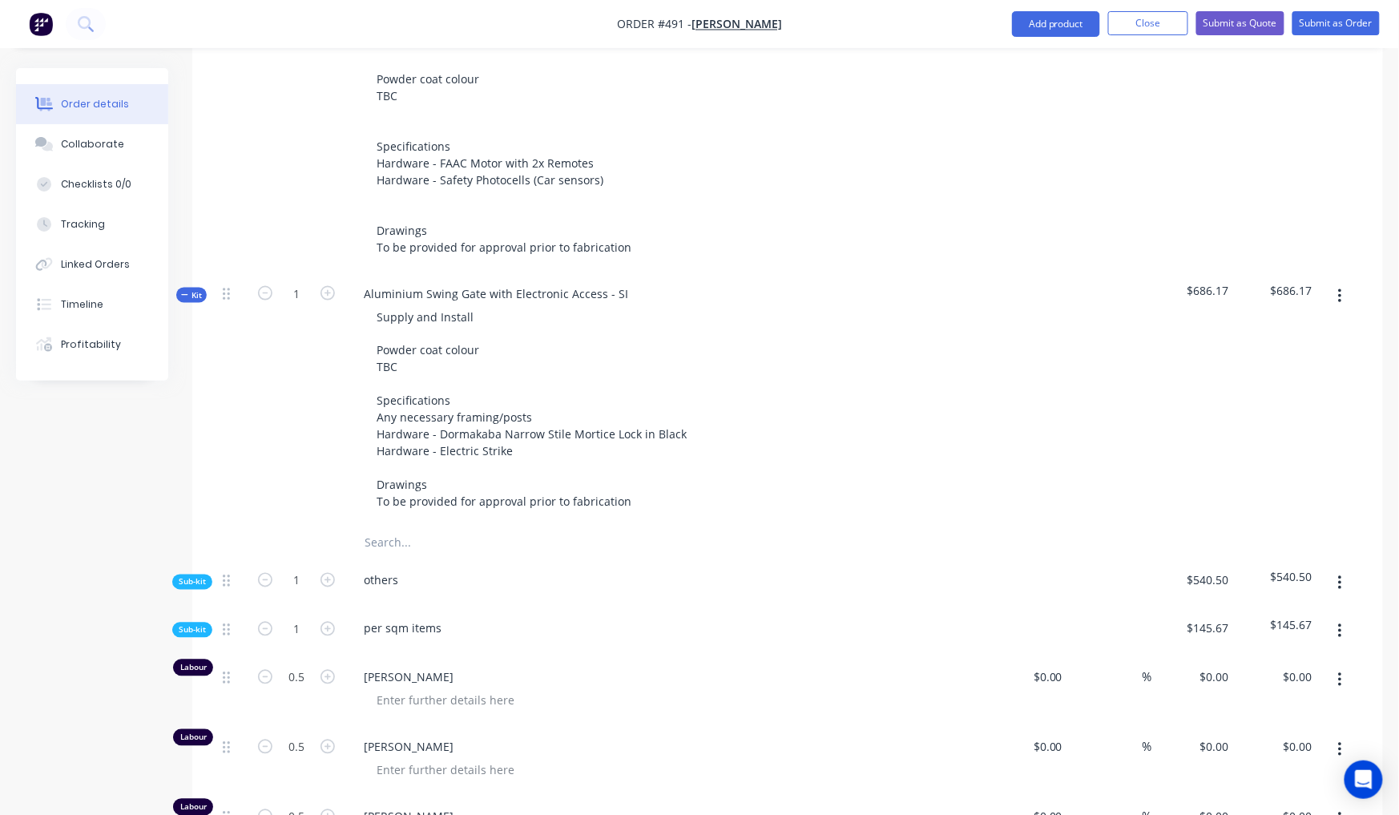
type input "$45.00"
type input "$22.50"
type input "$58.87"
type input "15"
type input "$67.7005"
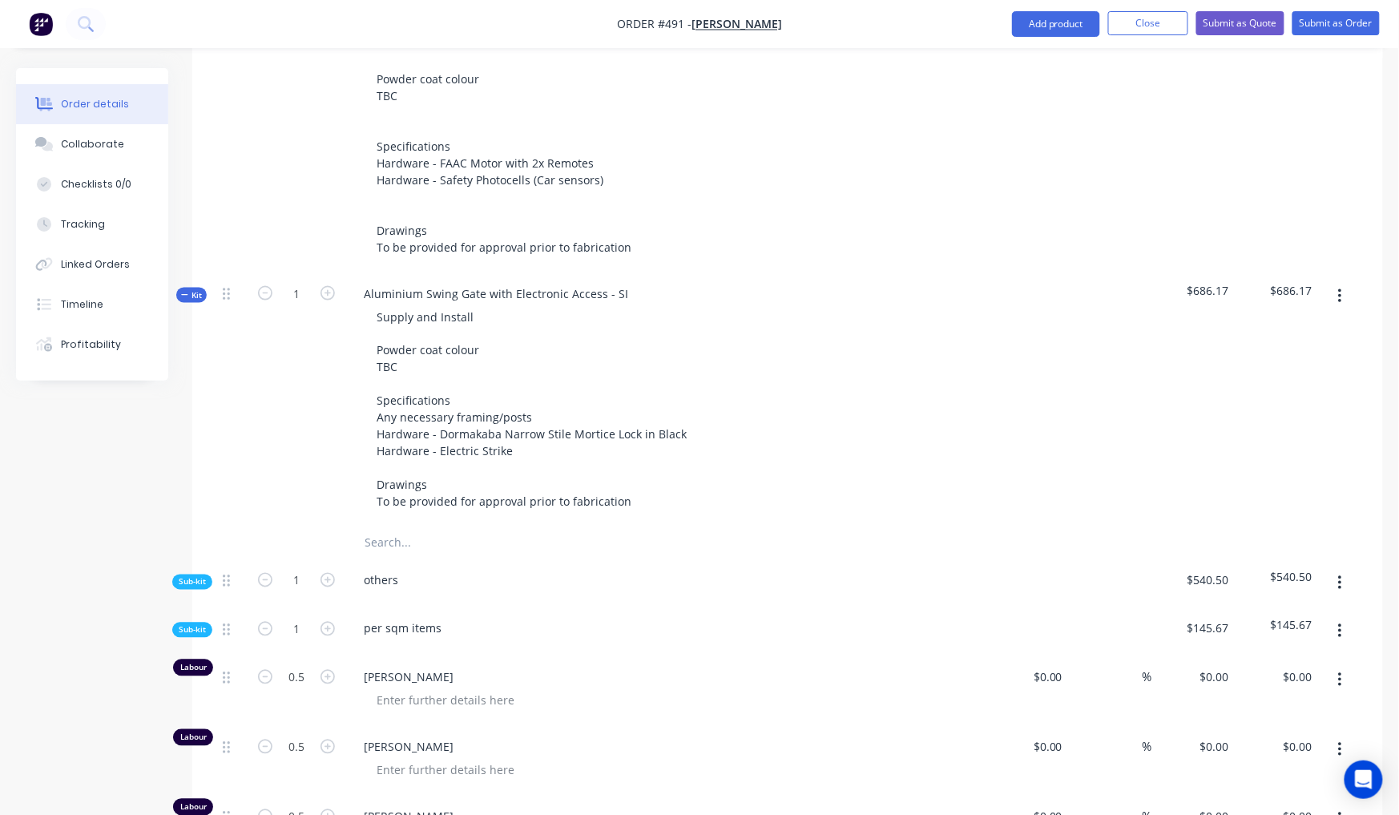
type input "$44.01"
type input "$35.00"
type input "85"
type input "$64.75"
type input "$9.61"
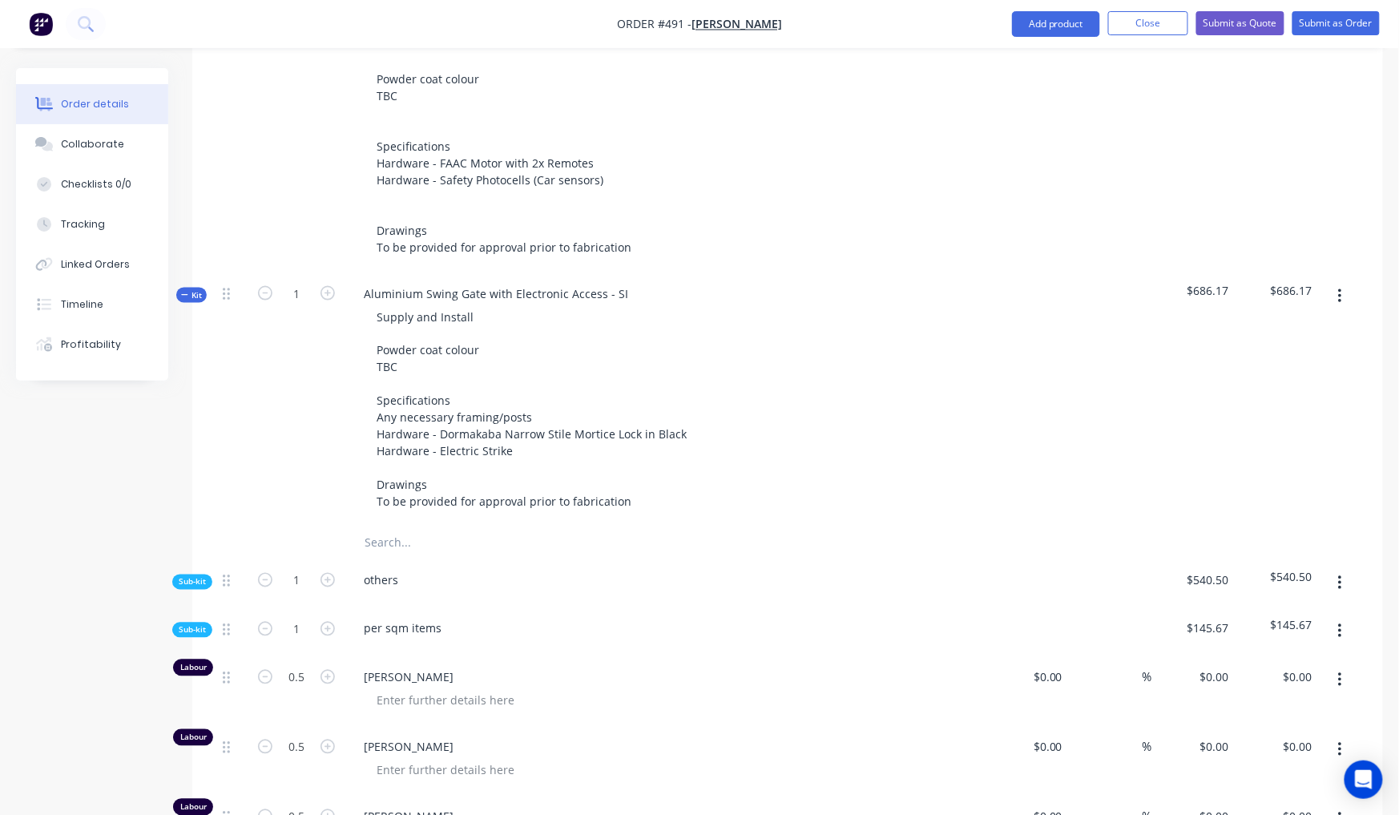
type input "14.98"
type input "$11.05"
type input "$1.66"
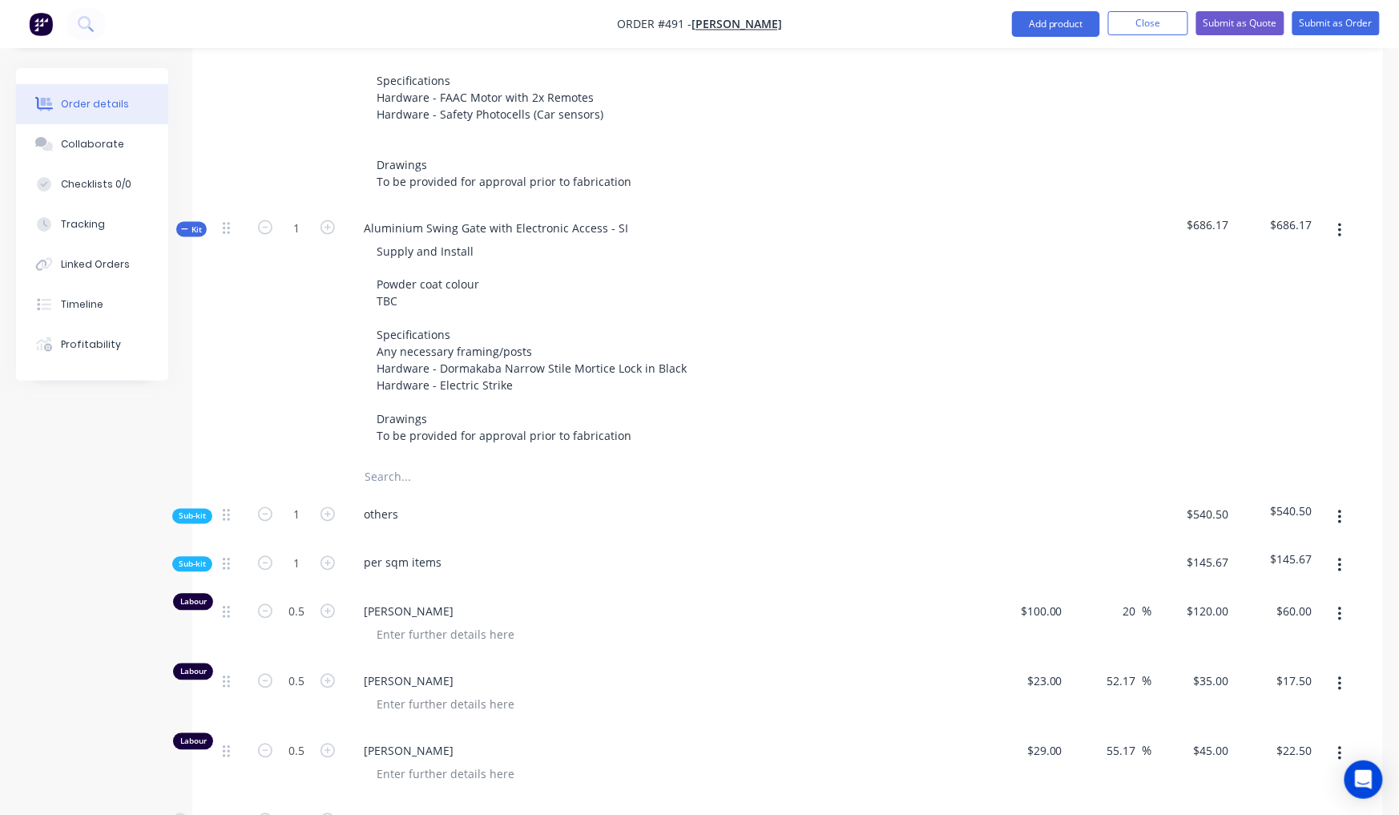
scroll to position [1135, 0]
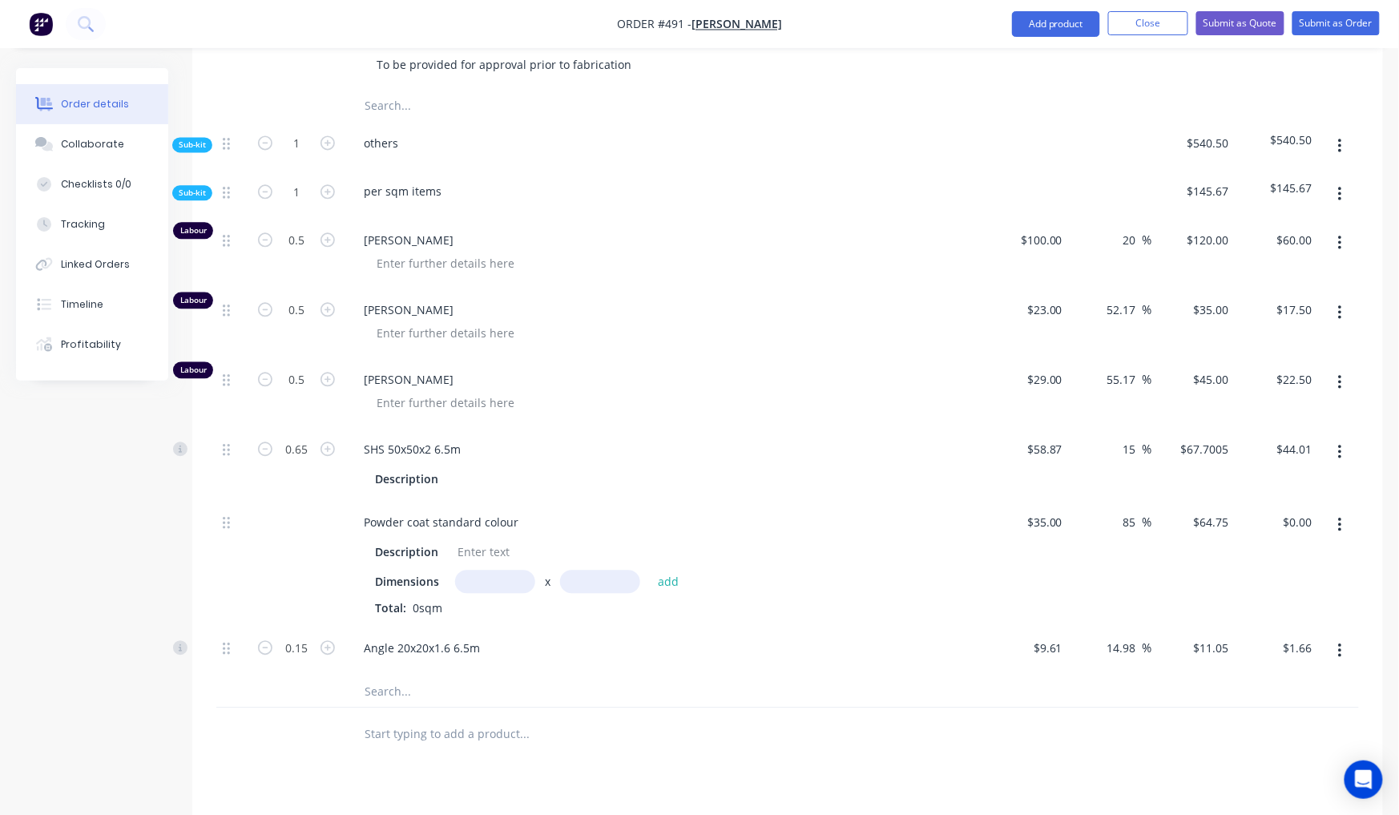
click at [478, 570] on input "text" at bounding box center [495, 581] width 80 height 23
type input "4.78m"
type input "1"
click at [667, 570] on button "add" at bounding box center [669, 581] width 38 height 22
type input "$309.51"
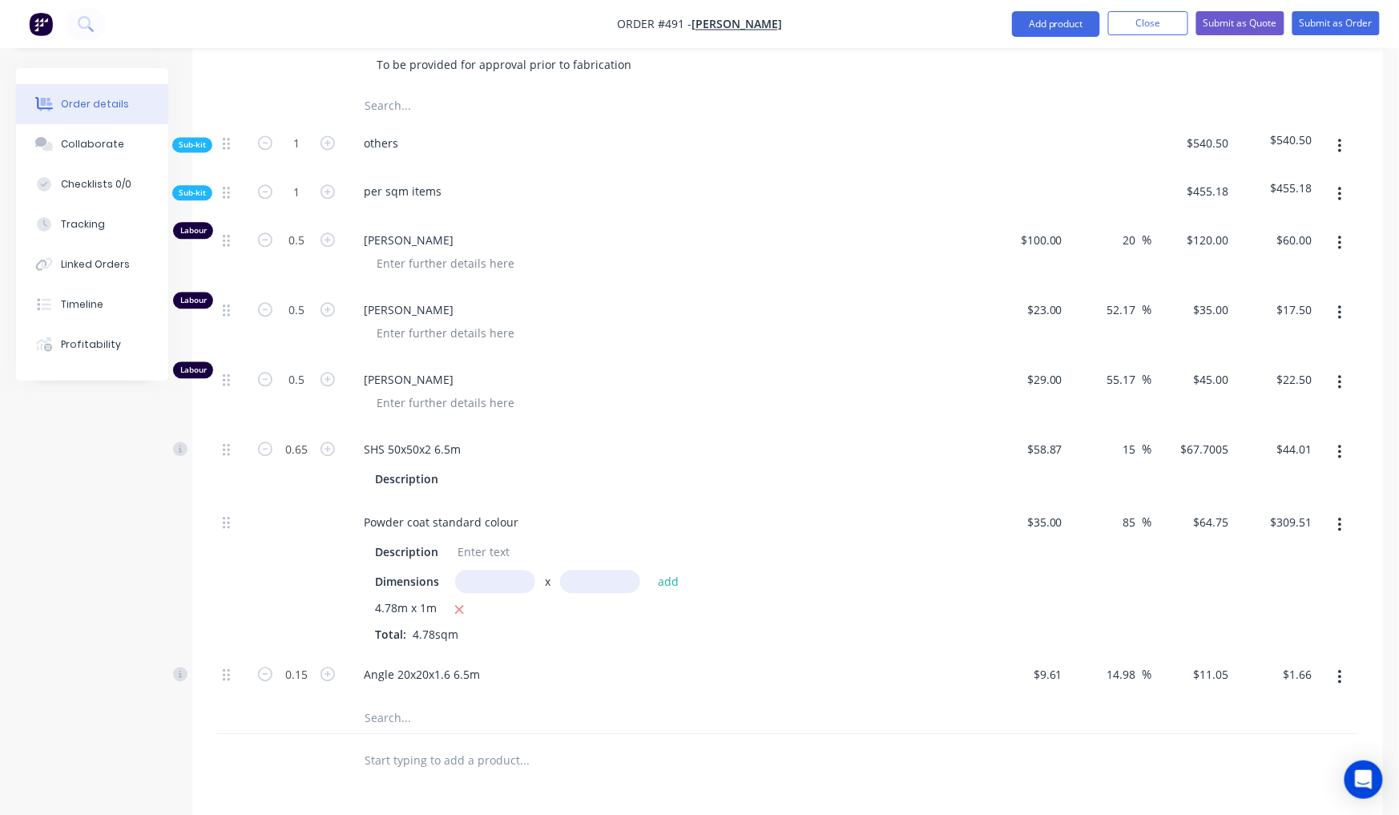
scroll to position [1029, 0]
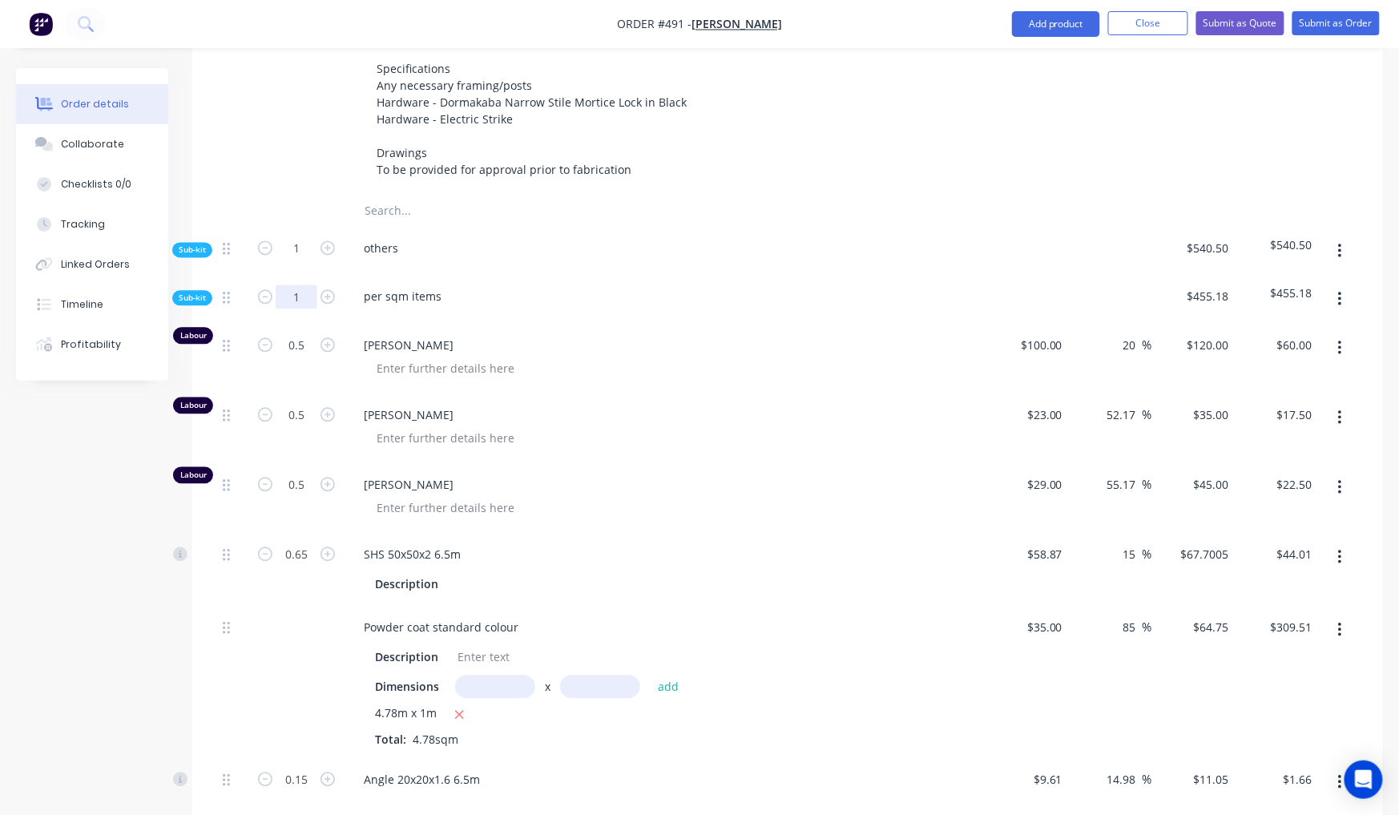
drag, startPoint x: 283, startPoint y: 241, endPoint x: 254, endPoint y: 236, distance: 29.4
click at [257, 284] on form "1" at bounding box center [296, 296] width 83 height 24
drag, startPoint x: 49, startPoint y: 553, endPoint x: 93, endPoint y: 534, distance: 48.1
click at [49, 553] on div "Created by [PERSON_NAME] Created [DATE] Required [DATE] Assigned to Add team me…" at bounding box center [699, 169] width 1367 height 2261
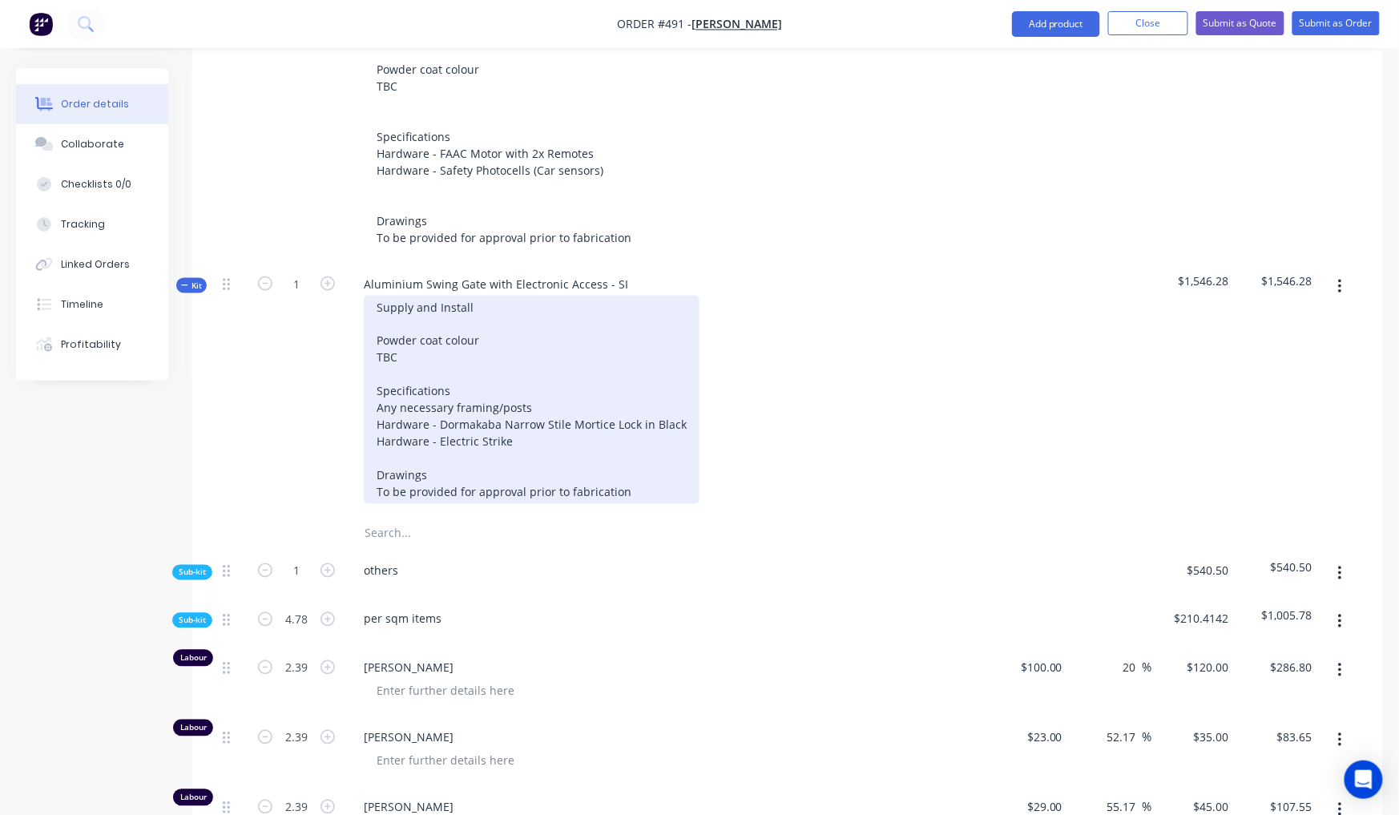
scroll to position [699, 0]
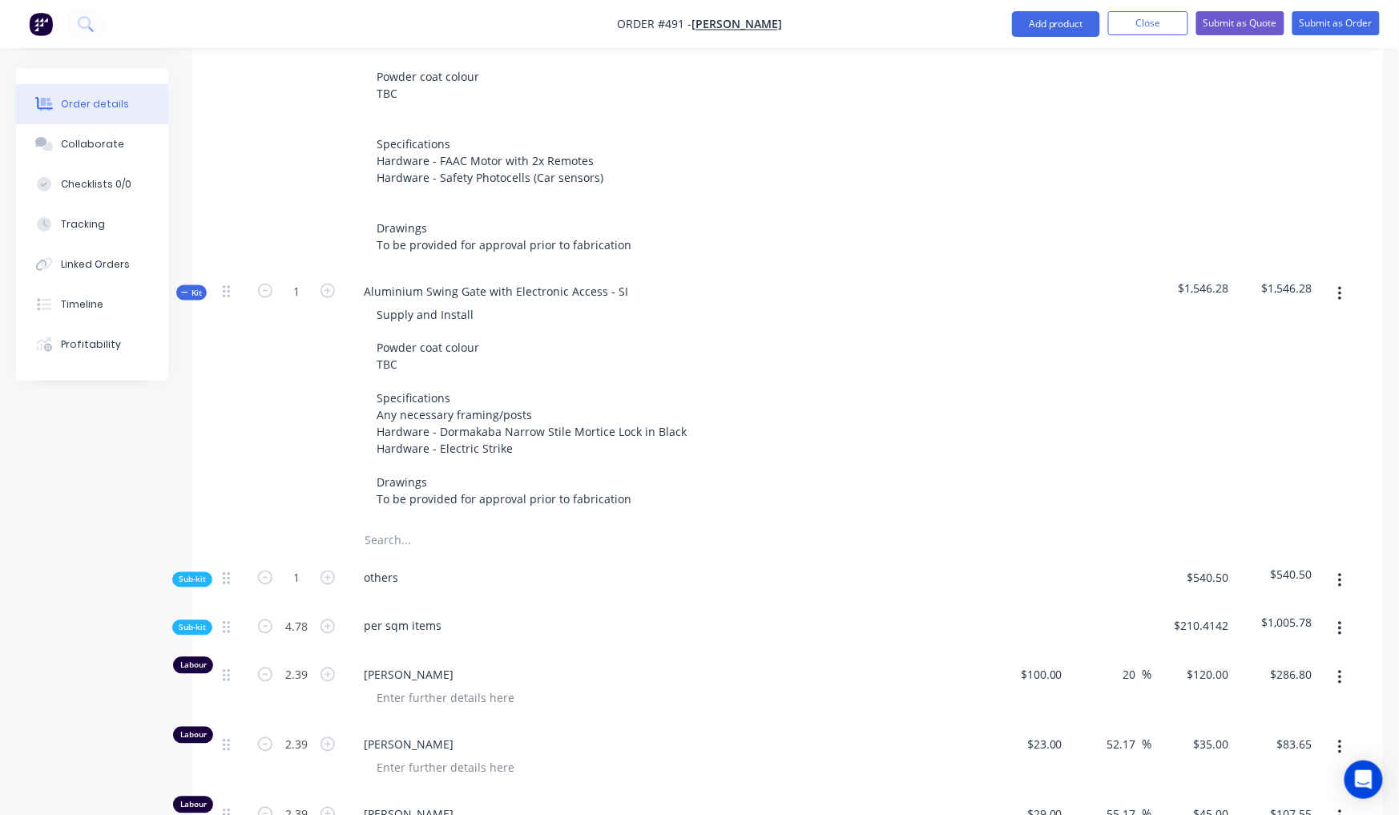
click at [194, 574] on span "Sub-kit" at bounding box center [192, 580] width 27 height 12
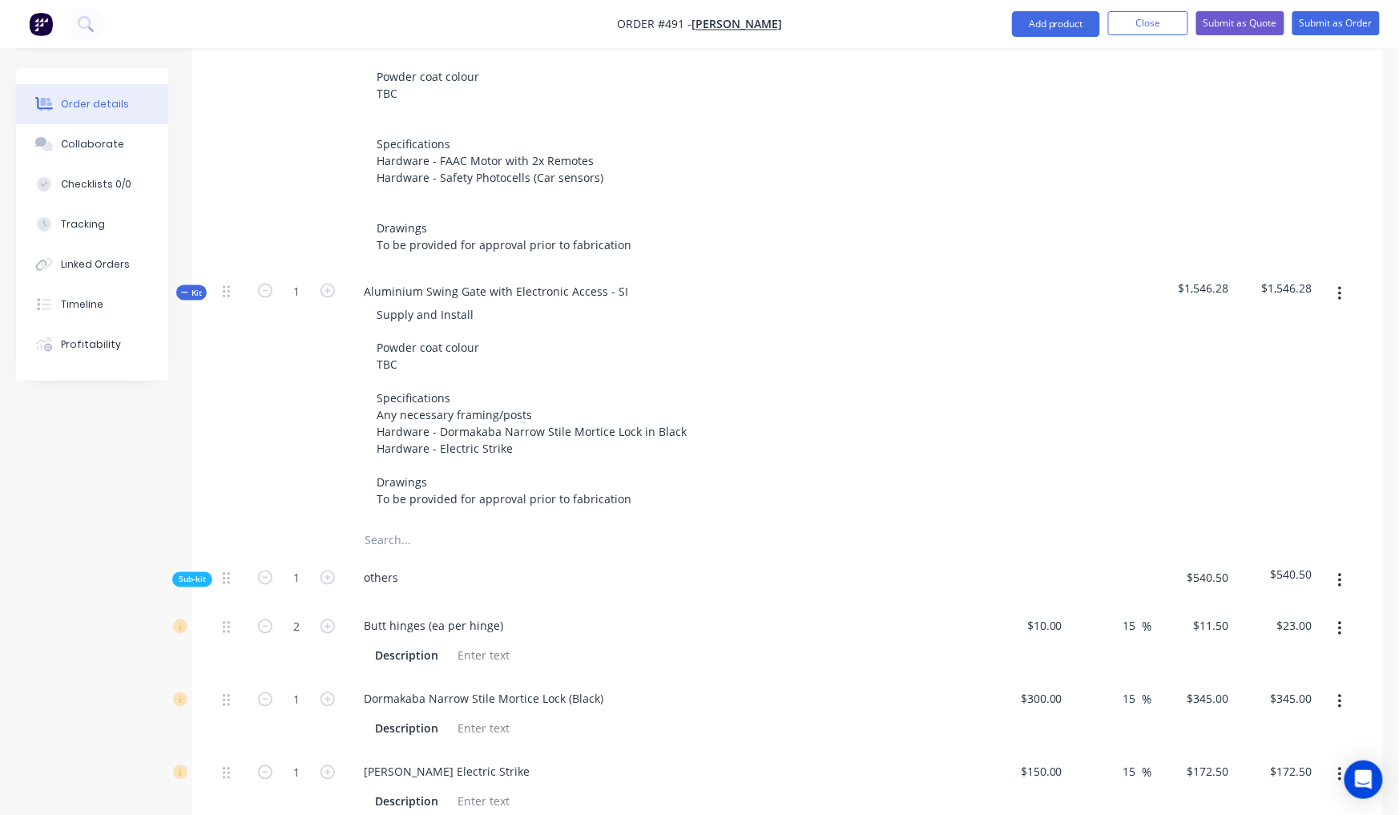
scroll to position [805, 0]
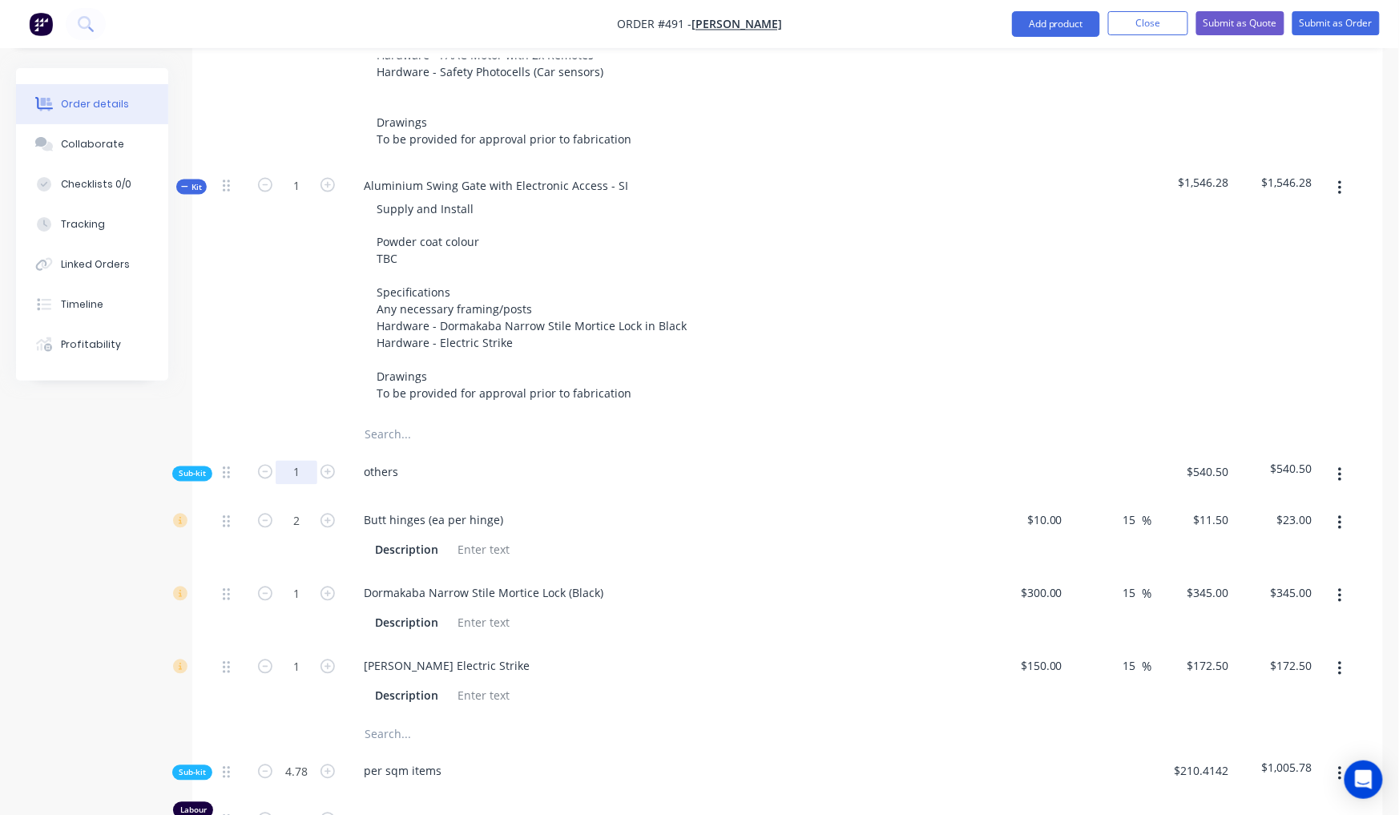
drag, startPoint x: 304, startPoint y: 415, endPoint x: 293, endPoint y: 406, distance: 14.3
click at [293, 461] on input "1" at bounding box center [297, 473] width 42 height 24
drag, startPoint x: 305, startPoint y: 137, endPoint x: 279, endPoint y: 127, distance: 28.4
click at [280, 174] on input "1" at bounding box center [297, 186] width 42 height 24
click at [98, 569] on div "Created by [PERSON_NAME] Created [DATE] Required [DATE] Assigned to Add team me…" at bounding box center [699, 519] width 1367 height 2512
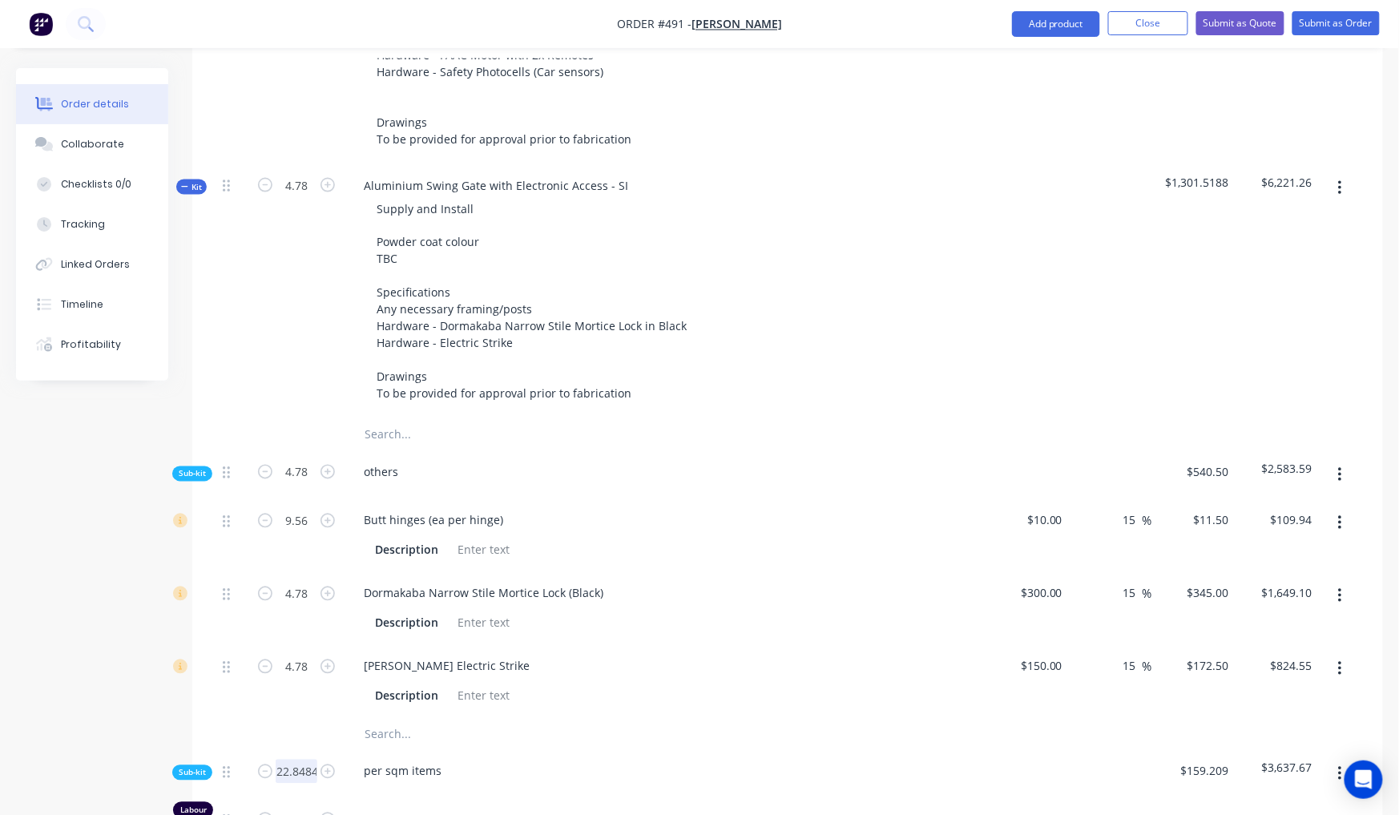
click at [304, 760] on input "22.8484" at bounding box center [297, 772] width 42 height 24
click at [36, 675] on div "Created by [PERSON_NAME] Created [DATE] Required [DATE] Assigned to Add team me…" at bounding box center [699, 519] width 1367 height 2512
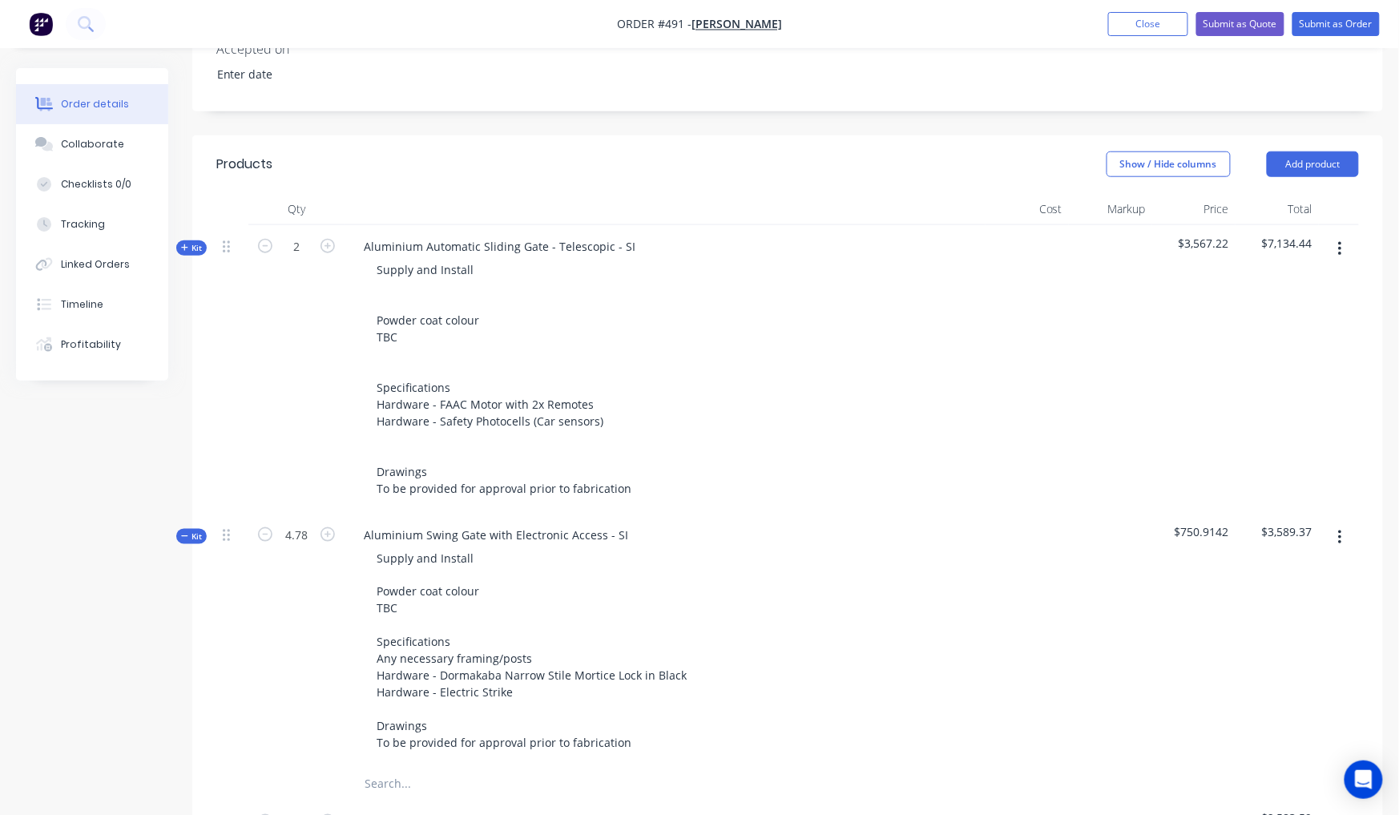
scroll to position [341, 0]
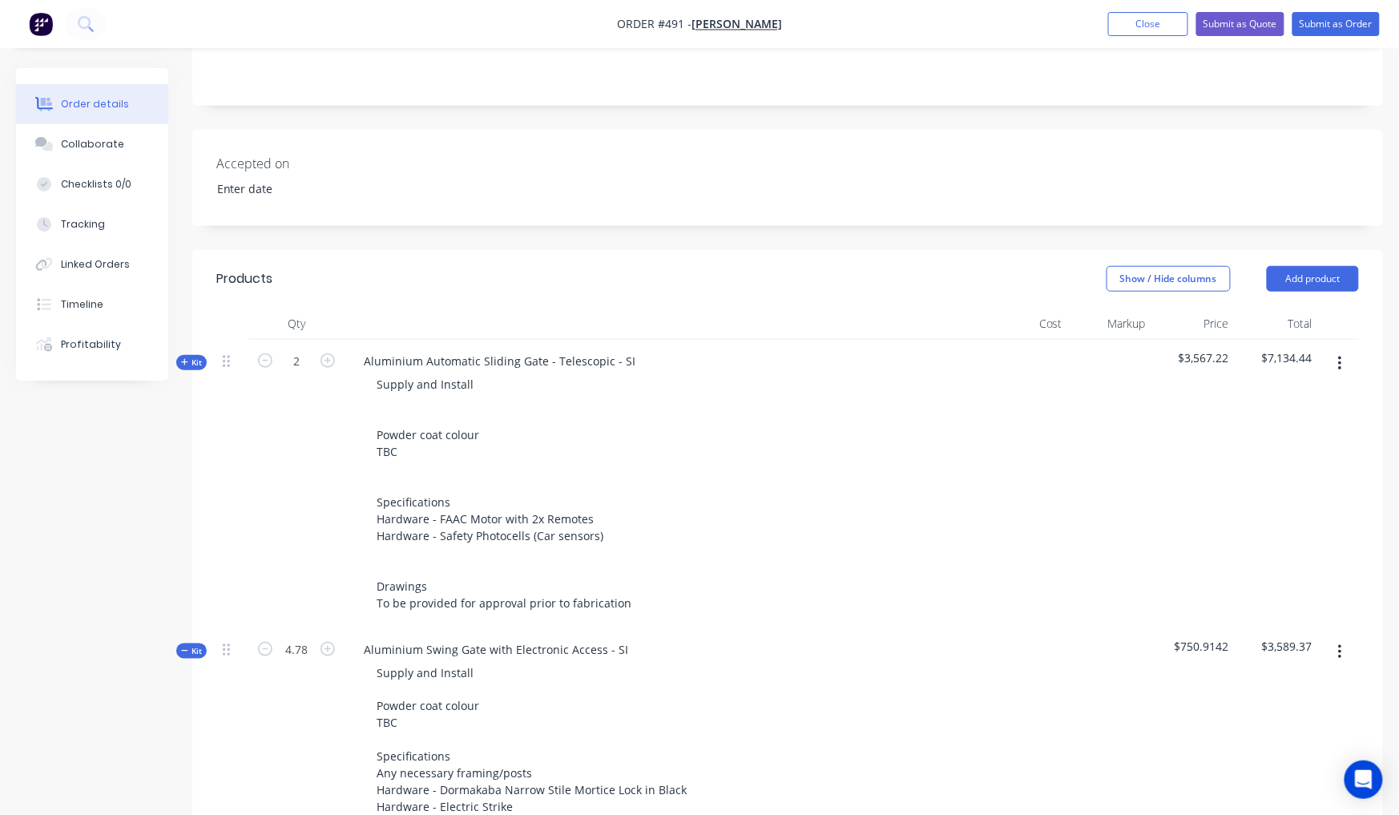
click at [191, 357] on span "Kit" at bounding box center [191, 363] width 21 height 12
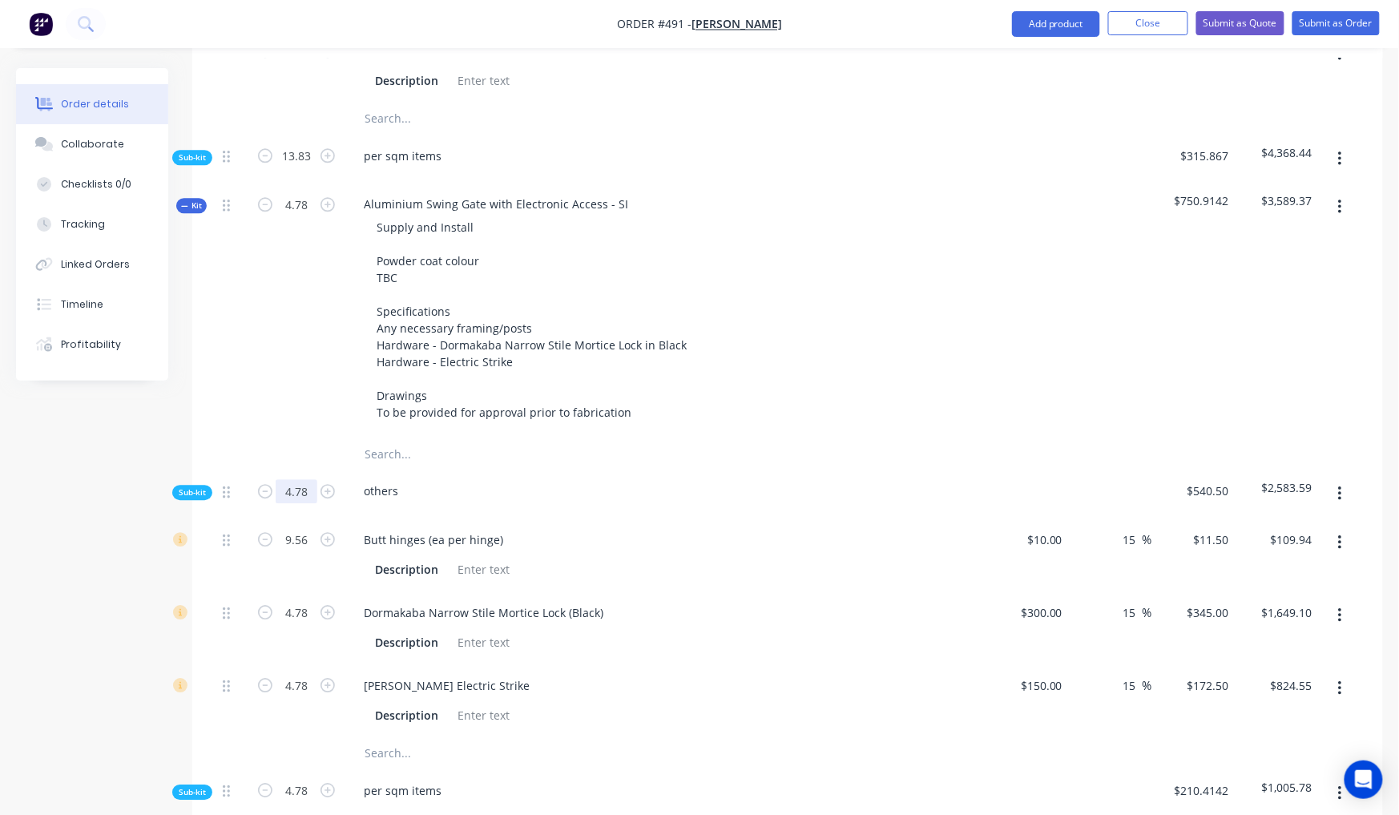
scroll to position [1308, 0]
click at [206, 483] on span "Sub-kit" at bounding box center [192, 489] width 27 height 12
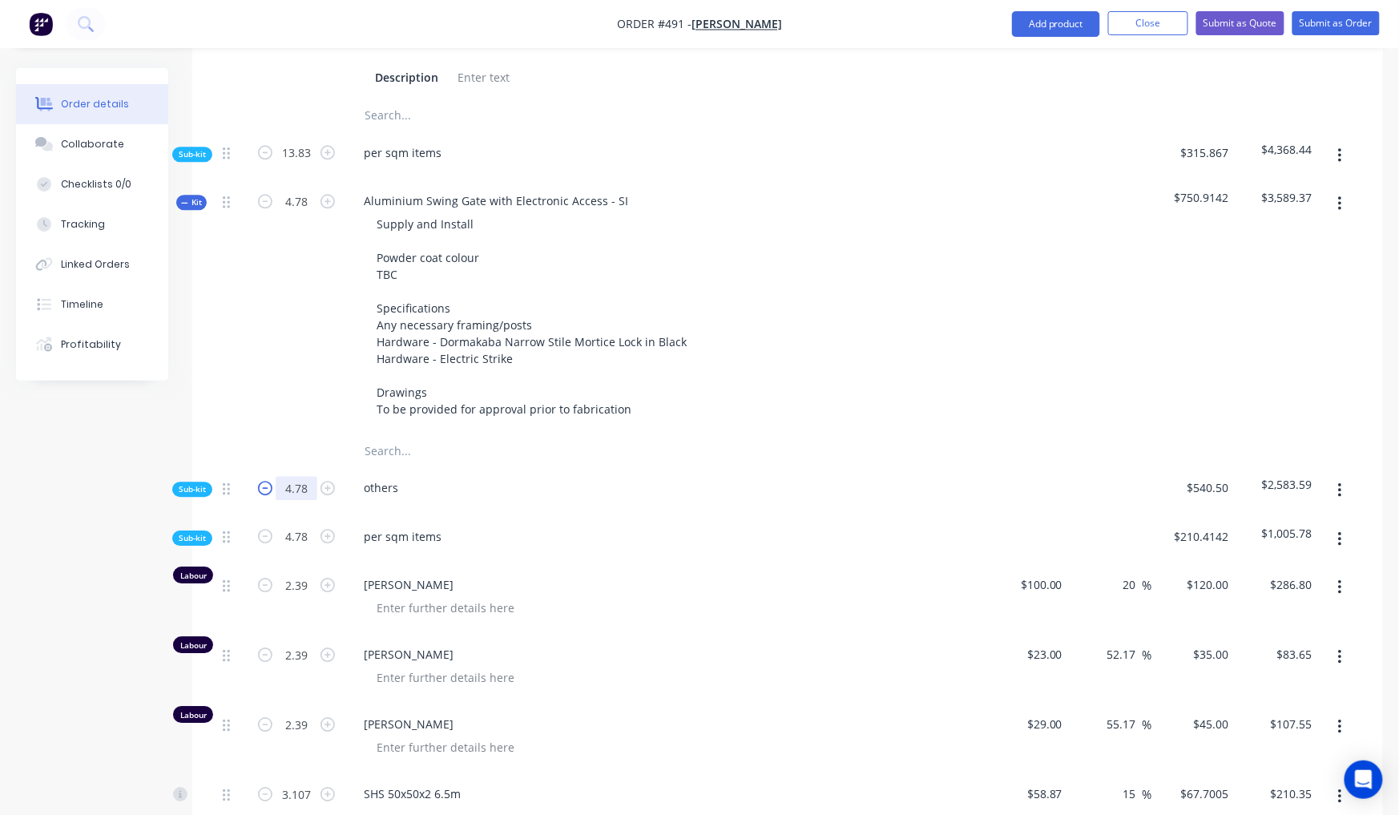
drag, startPoint x: 312, startPoint y: 424, endPoint x: 274, endPoint y: 414, distance: 38.9
click at [274, 474] on form "4.78" at bounding box center [296, 486] width 83 height 24
click at [204, 417] on div "Qty Cost Markup Price Total Kit 2 Aluminium Automatic Sliding Gate - Telescopic…" at bounding box center [787, 236] width 1191 height 1790
click at [204, 483] on span "Sub-kit" at bounding box center [192, 489] width 27 height 12
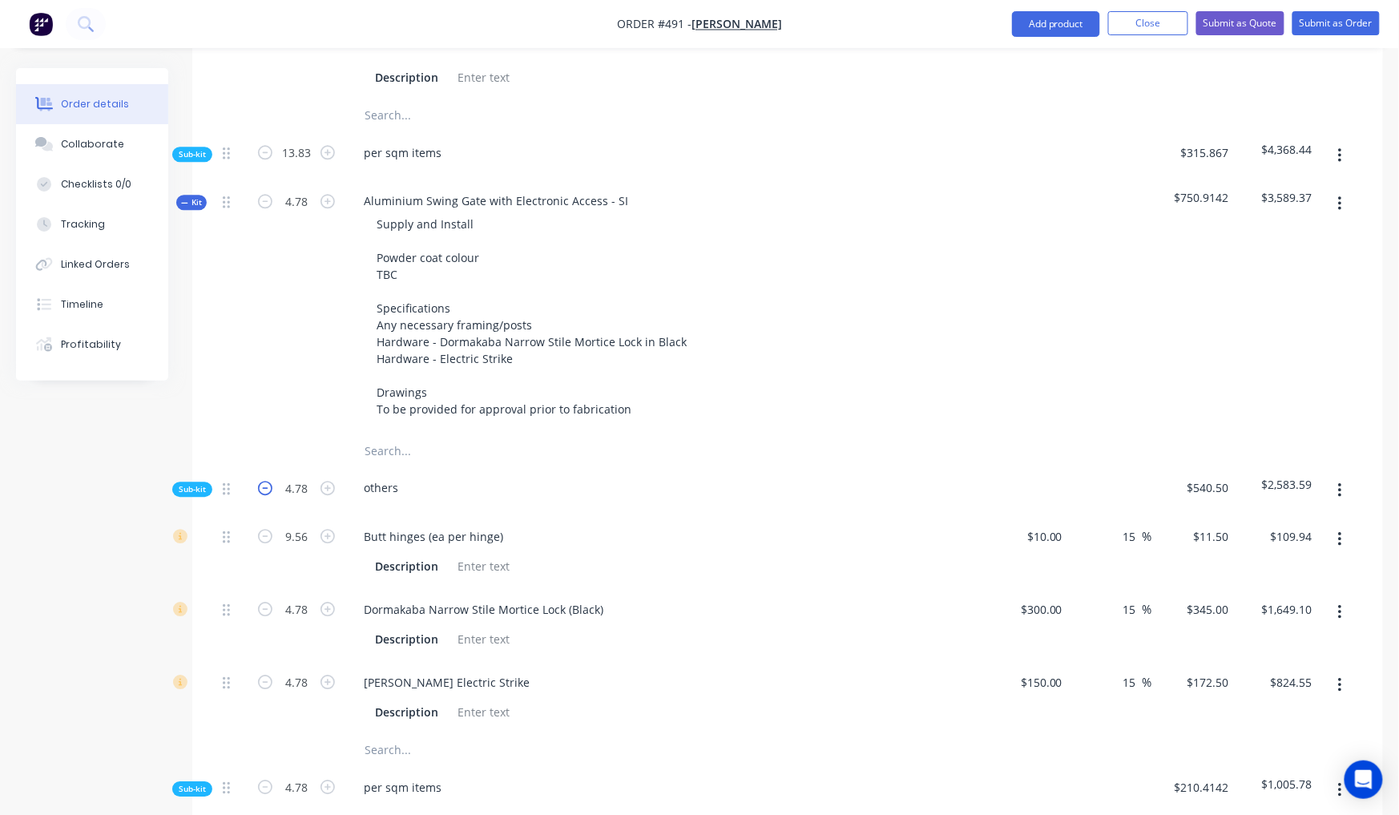
drag, startPoint x: 312, startPoint y: 425, endPoint x: 276, endPoint y: 423, distance: 36.1
click at [276, 474] on form "4.78" at bounding box center [296, 486] width 83 height 24
drag, startPoint x: 308, startPoint y: 424, endPoint x: 280, endPoint y: 421, distance: 29.0
click at [280, 476] on input "4.78" at bounding box center [297, 488] width 42 height 24
click at [77, 542] on div "Created by [PERSON_NAME] Created [DATE] Required [DATE] Assigned to Add team me…" at bounding box center [699, 275] width 1367 height 3030
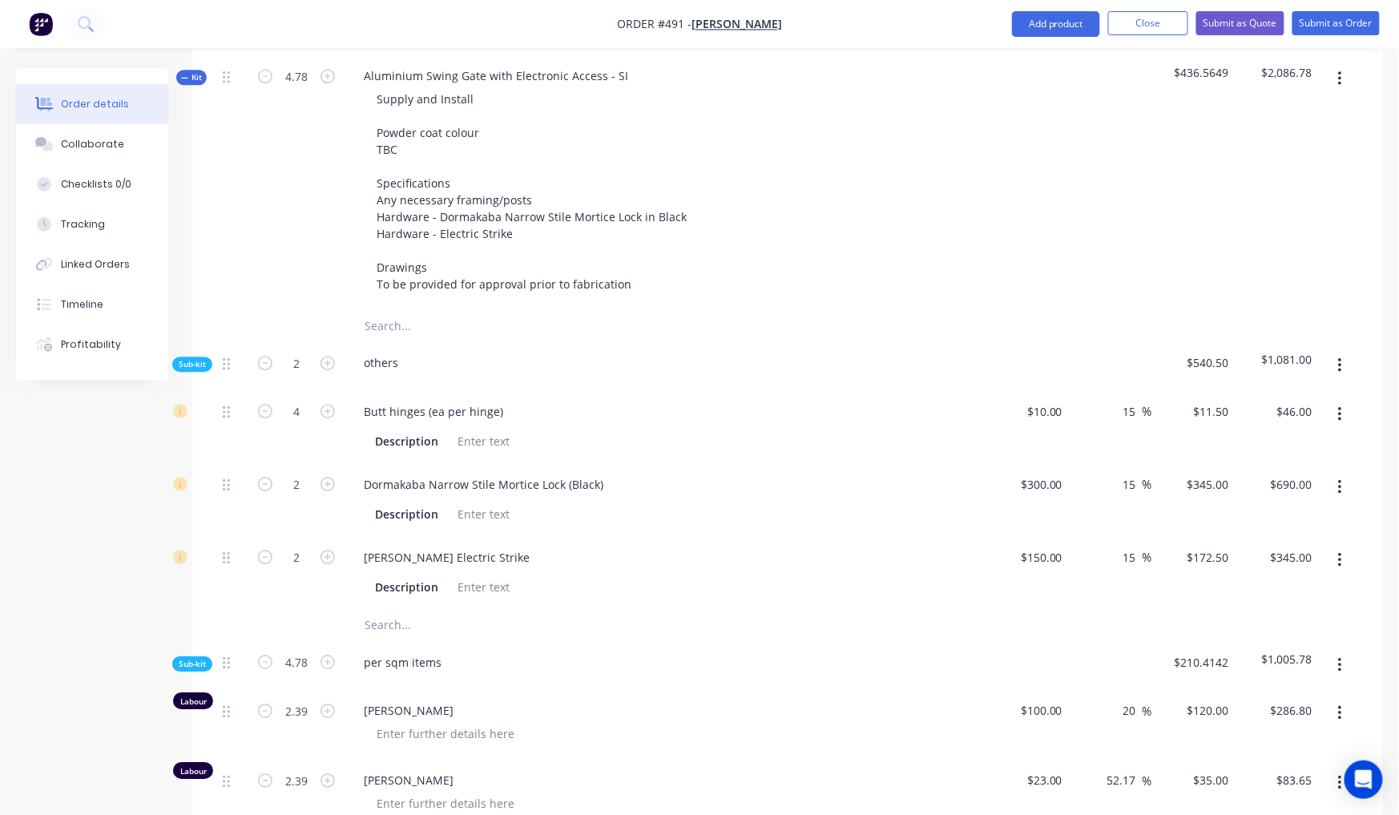
scroll to position [1440, 0]
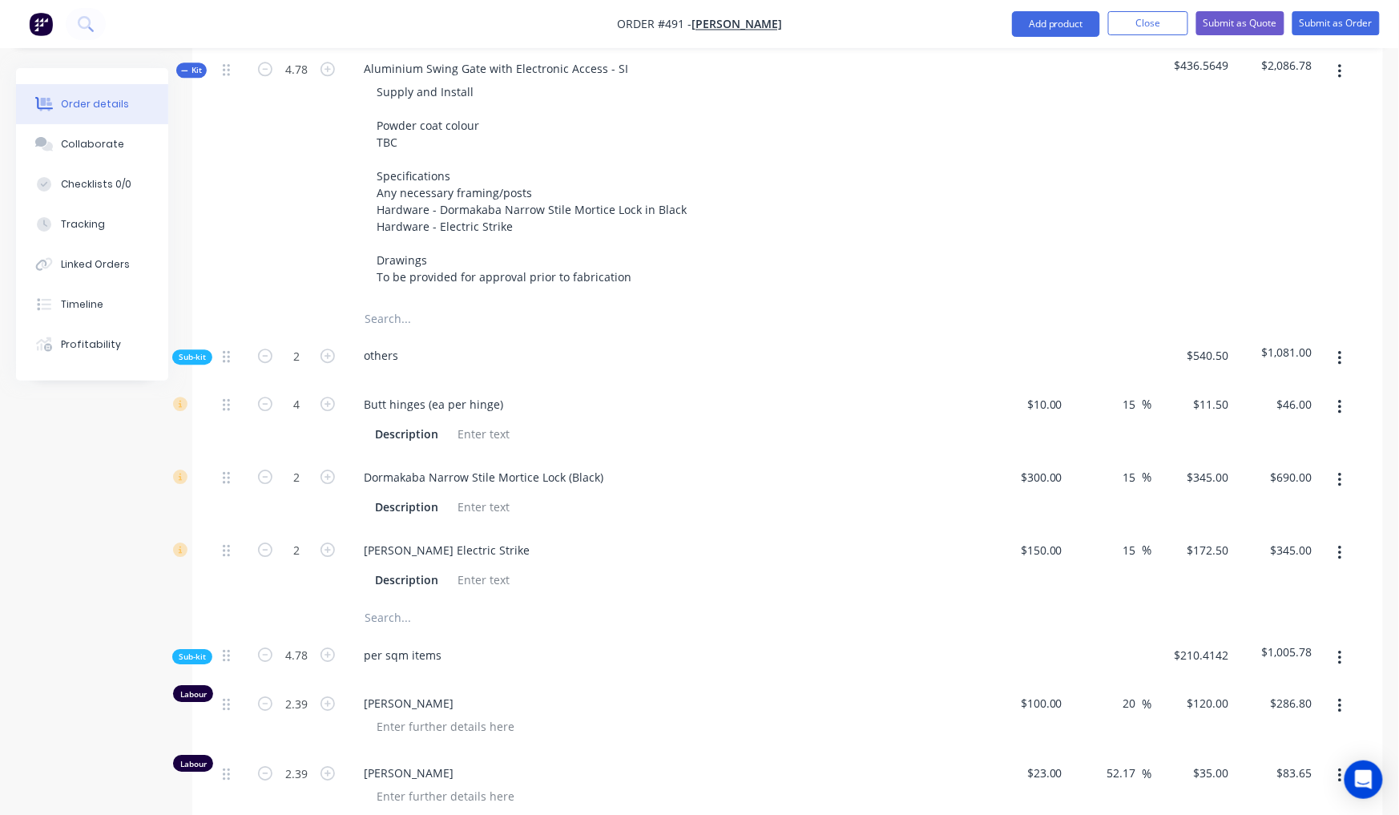
click at [197, 351] on span "Sub-kit" at bounding box center [192, 357] width 27 height 12
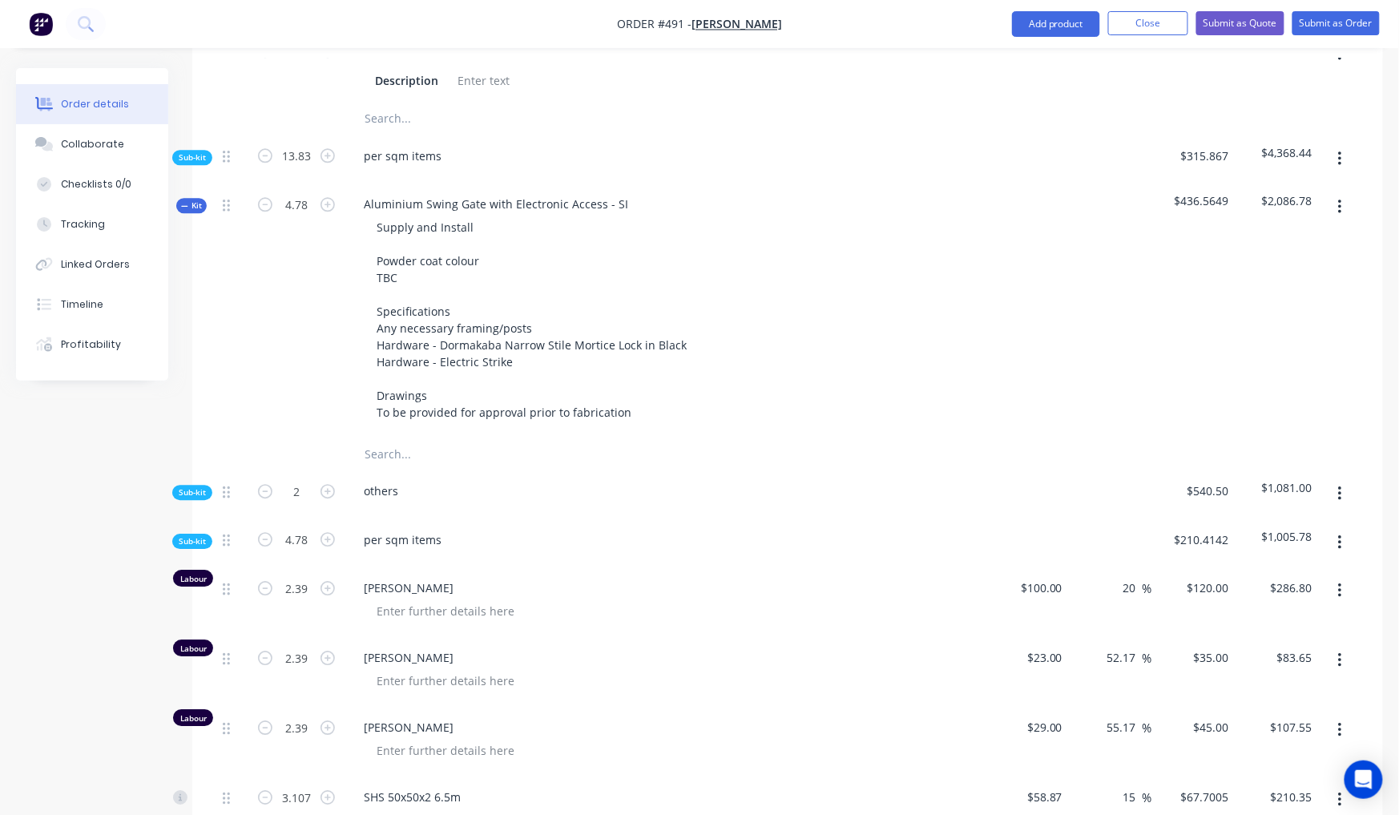
scroll to position [1308, 0]
click at [206, 532] on span "Sub-kit" at bounding box center [192, 538] width 27 height 12
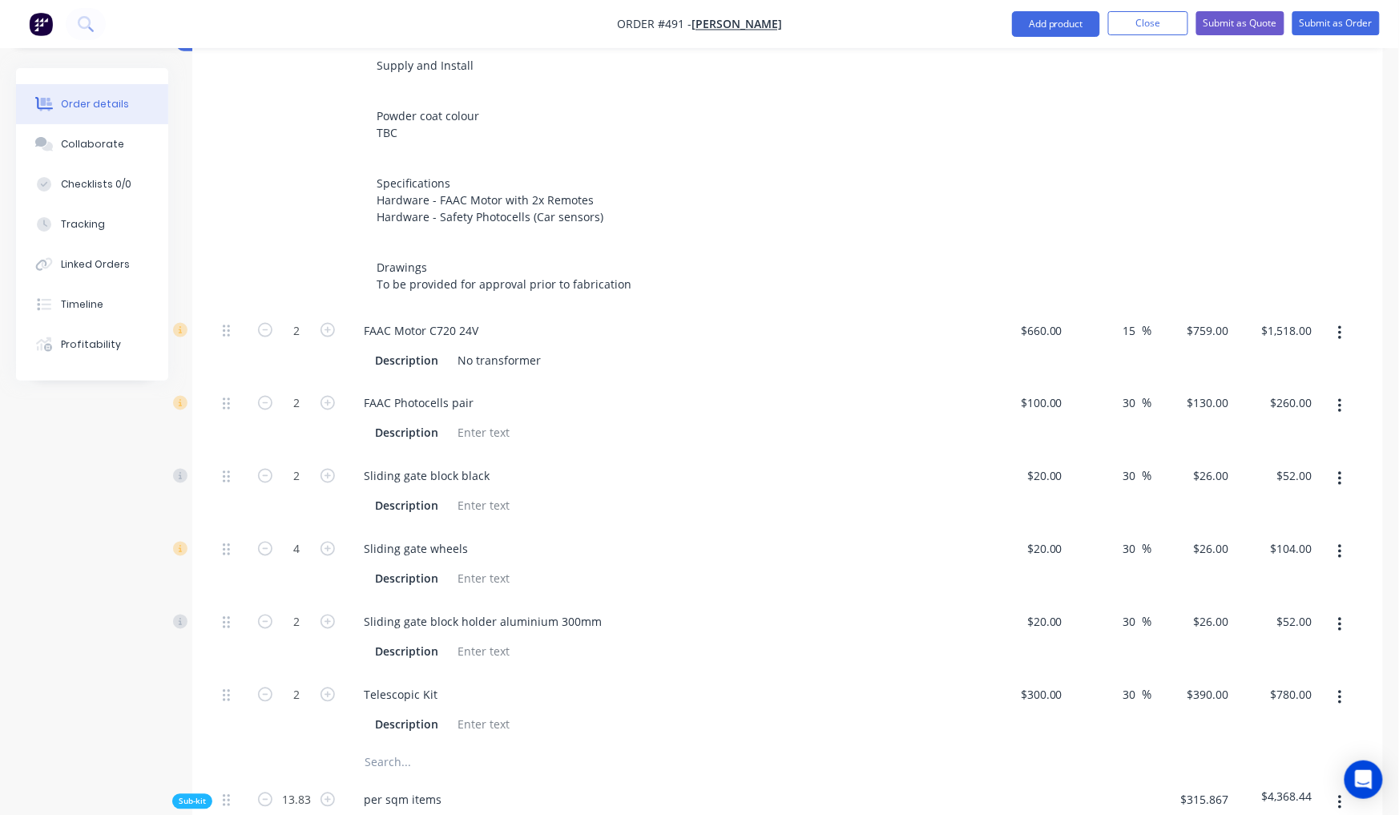
scroll to position [744, 0]
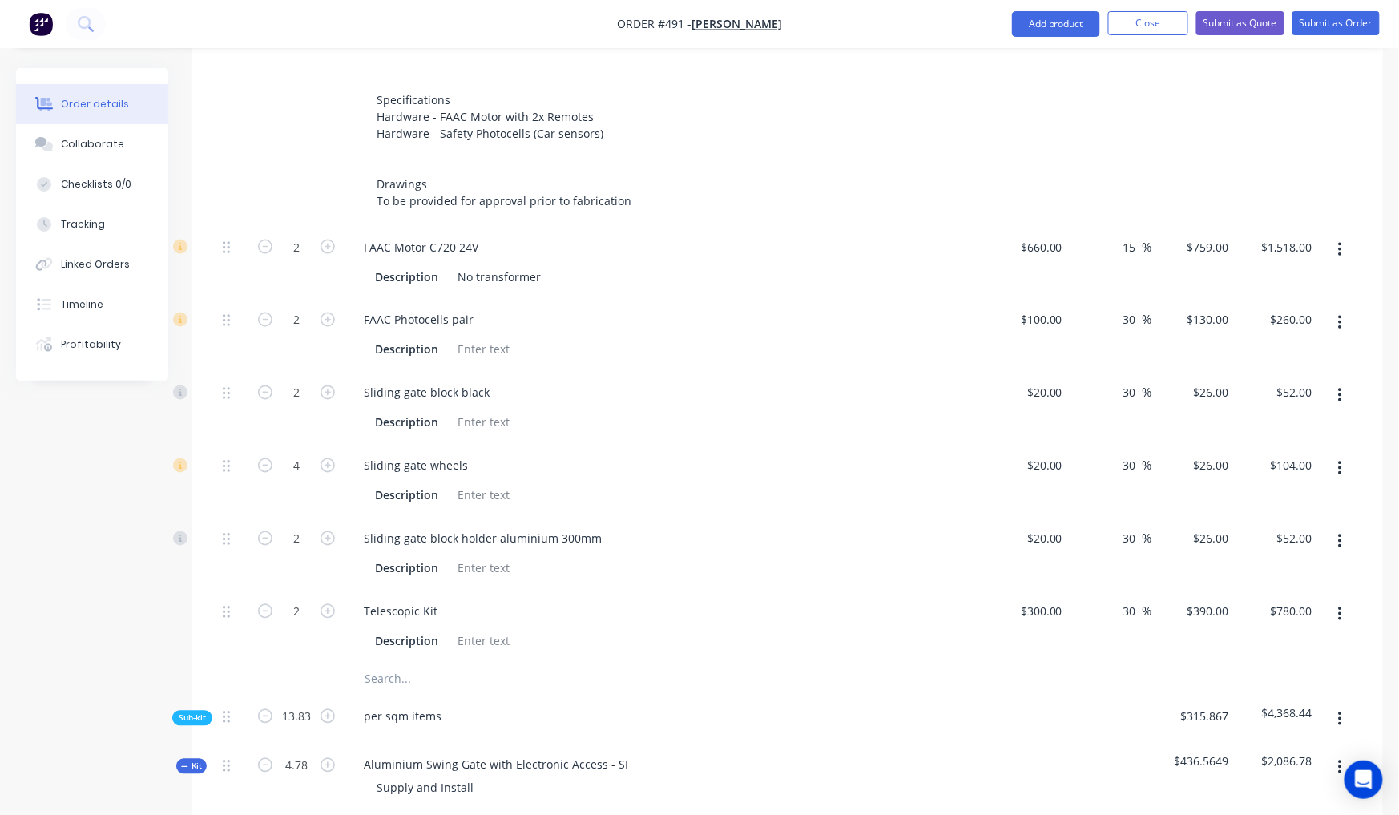
click at [183, 712] on span "Sub-kit" at bounding box center [192, 718] width 27 height 12
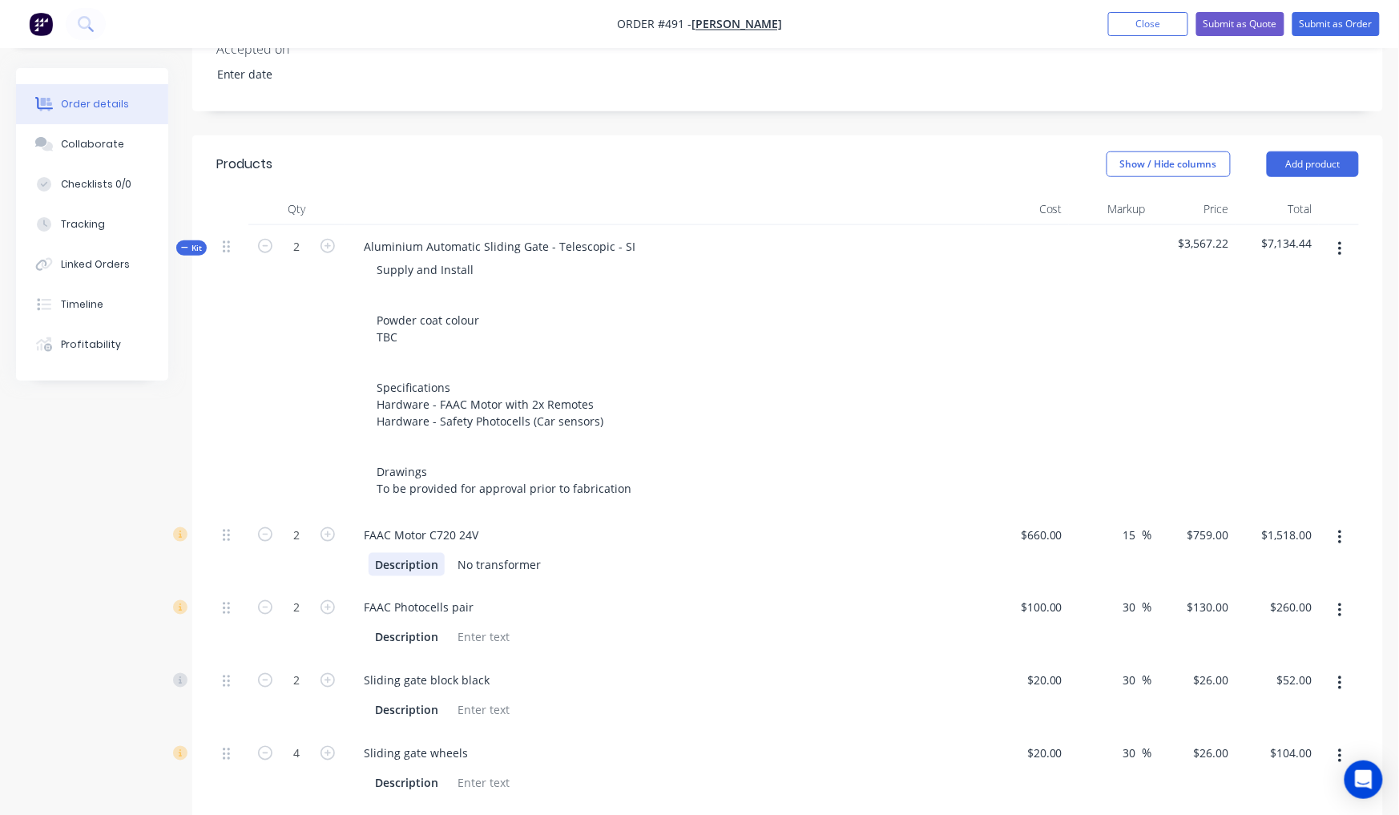
scroll to position [533, 0]
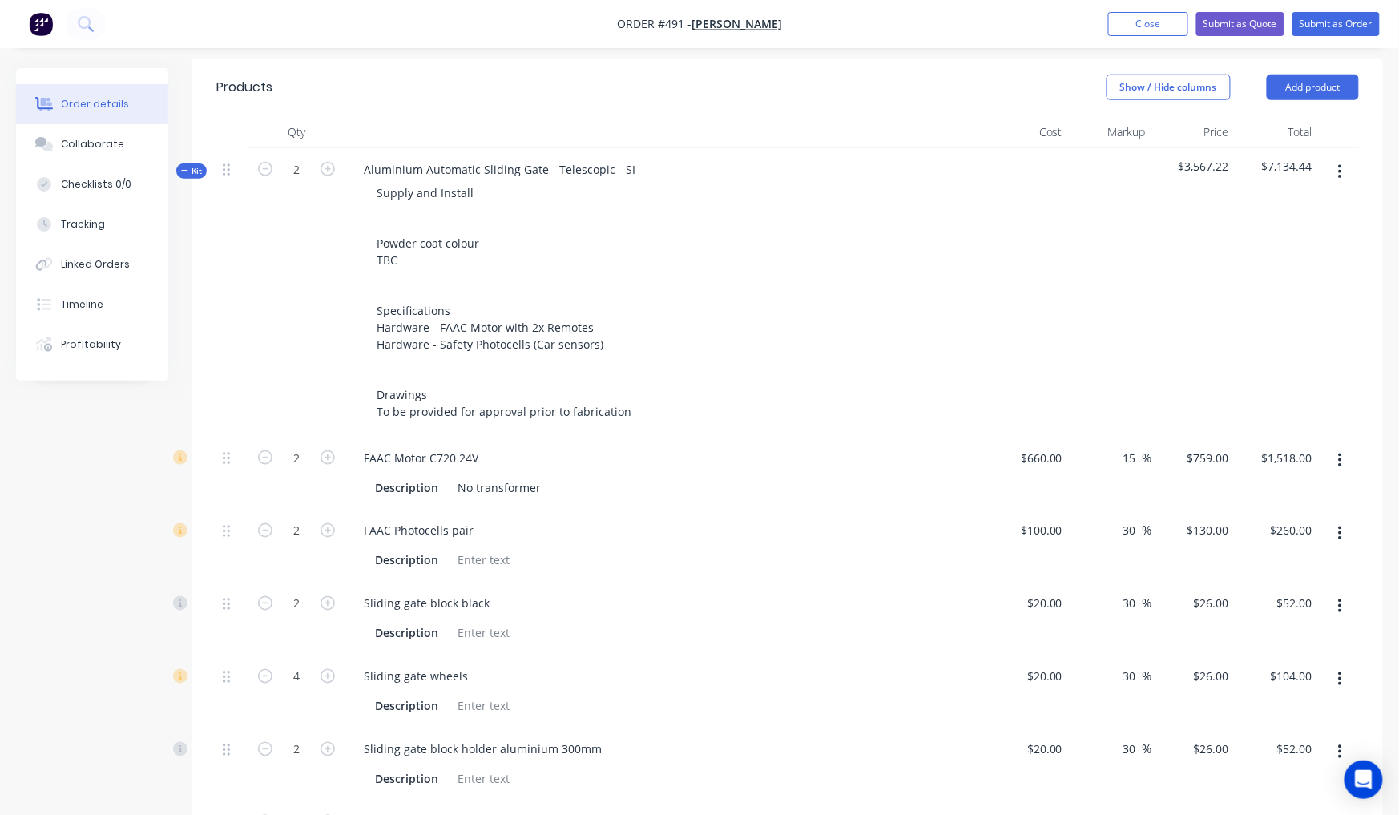
click at [191, 165] on span "Kit" at bounding box center [191, 171] width 21 height 12
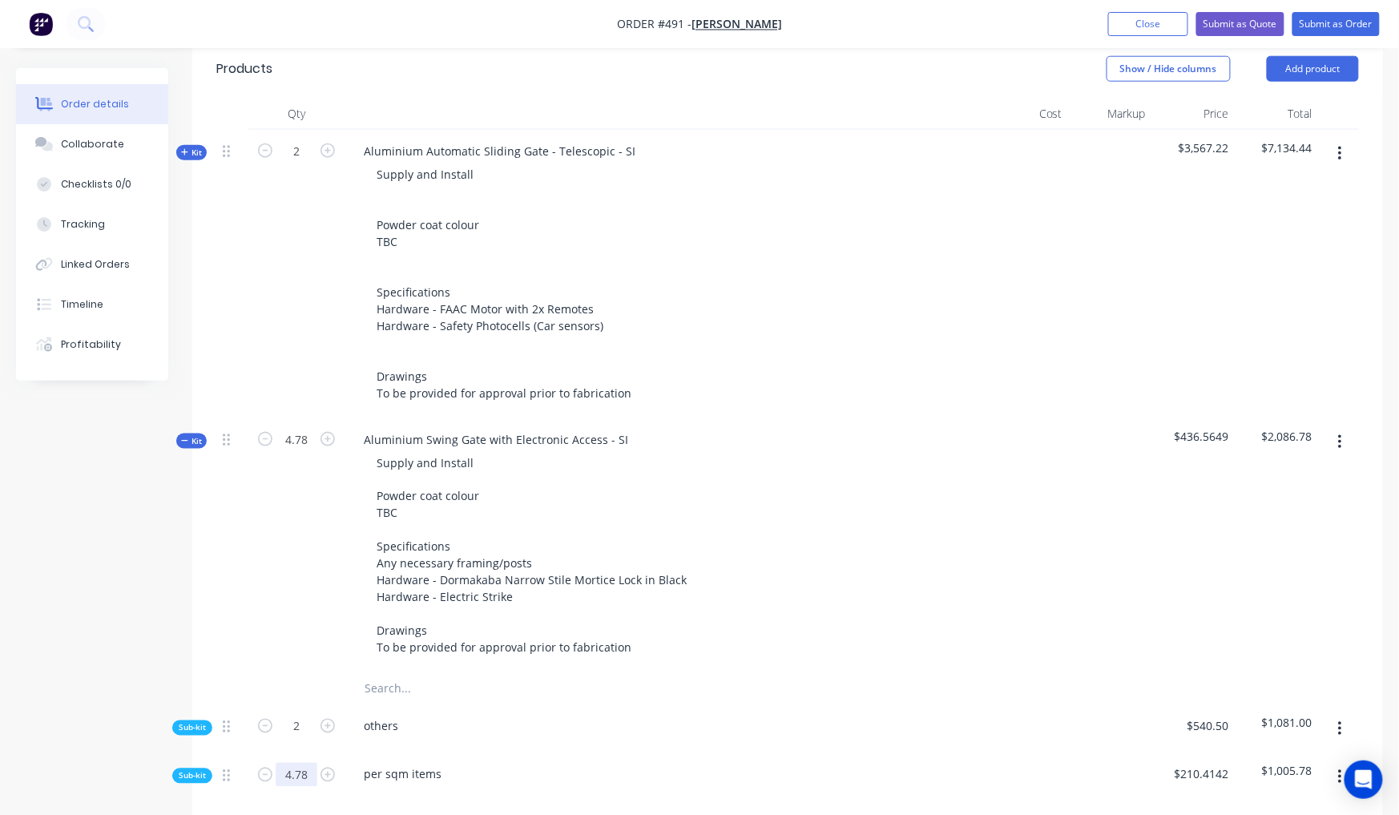
scroll to position [647, 0]
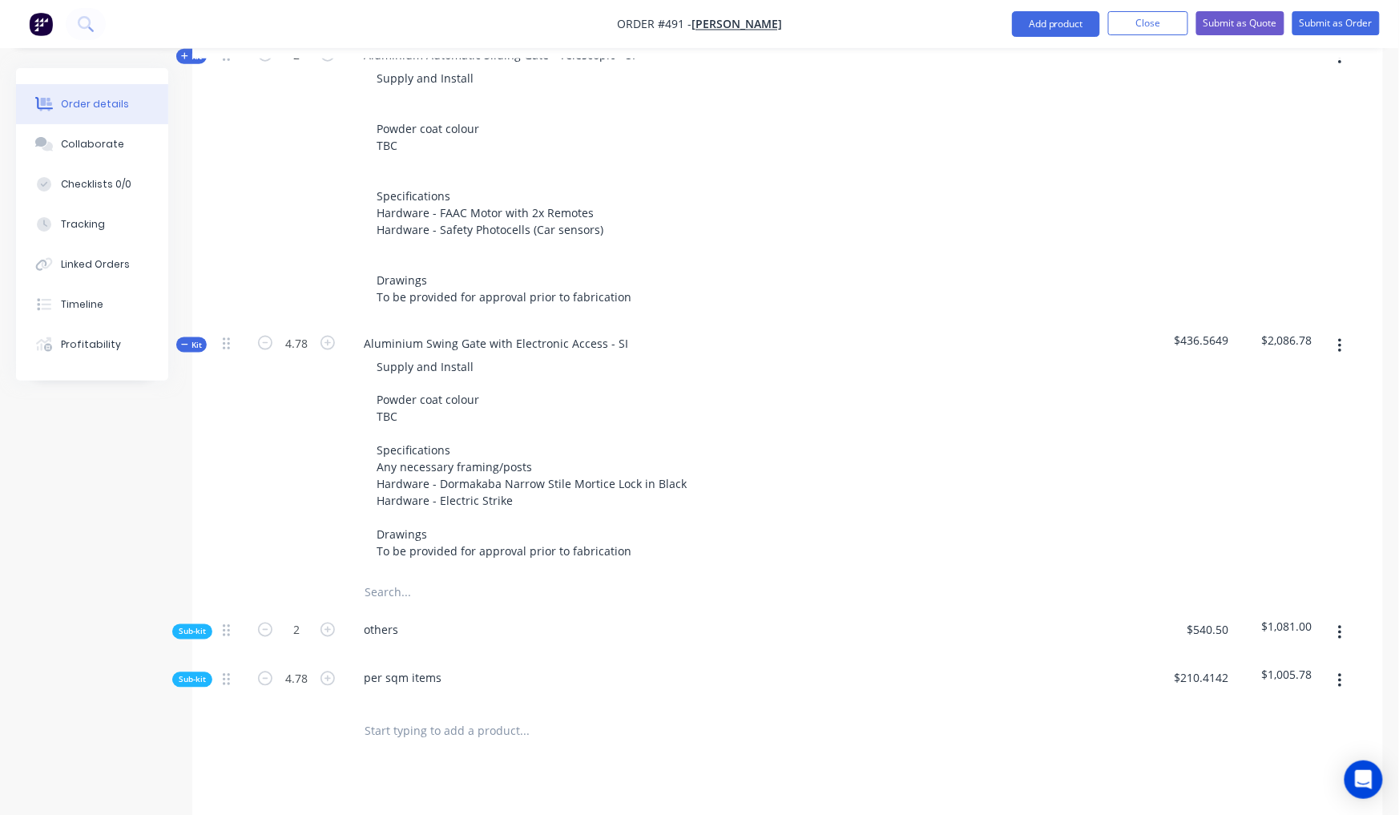
click at [183, 339] on span "Kit" at bounding box center [191, 345] width 21 height 12
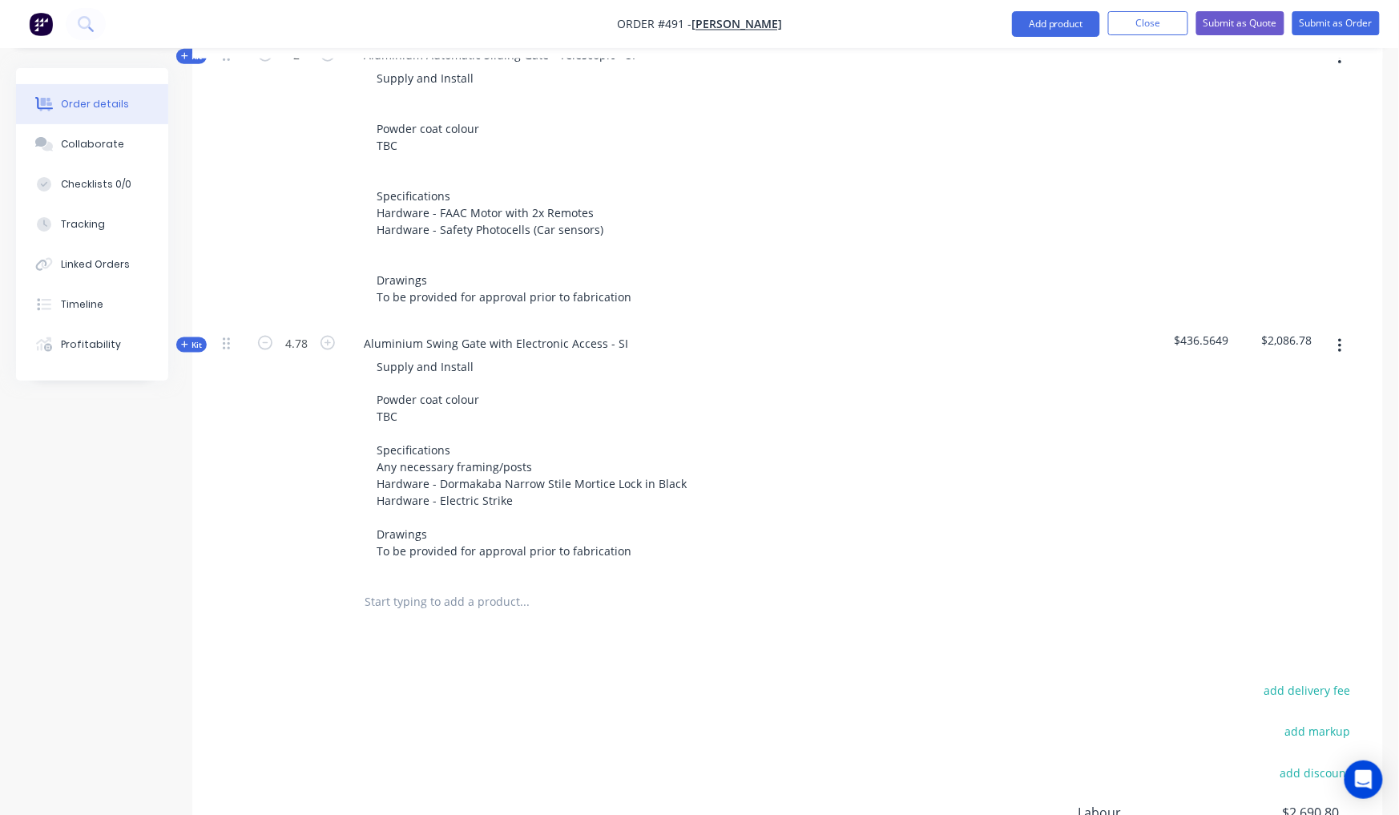
click at [491, 587] on input "text" at bounding box center [524, 603] width 320 height 32
click at [1061, 23] on button "Add product" at bounding box center [1056, 24] width 88 height 26
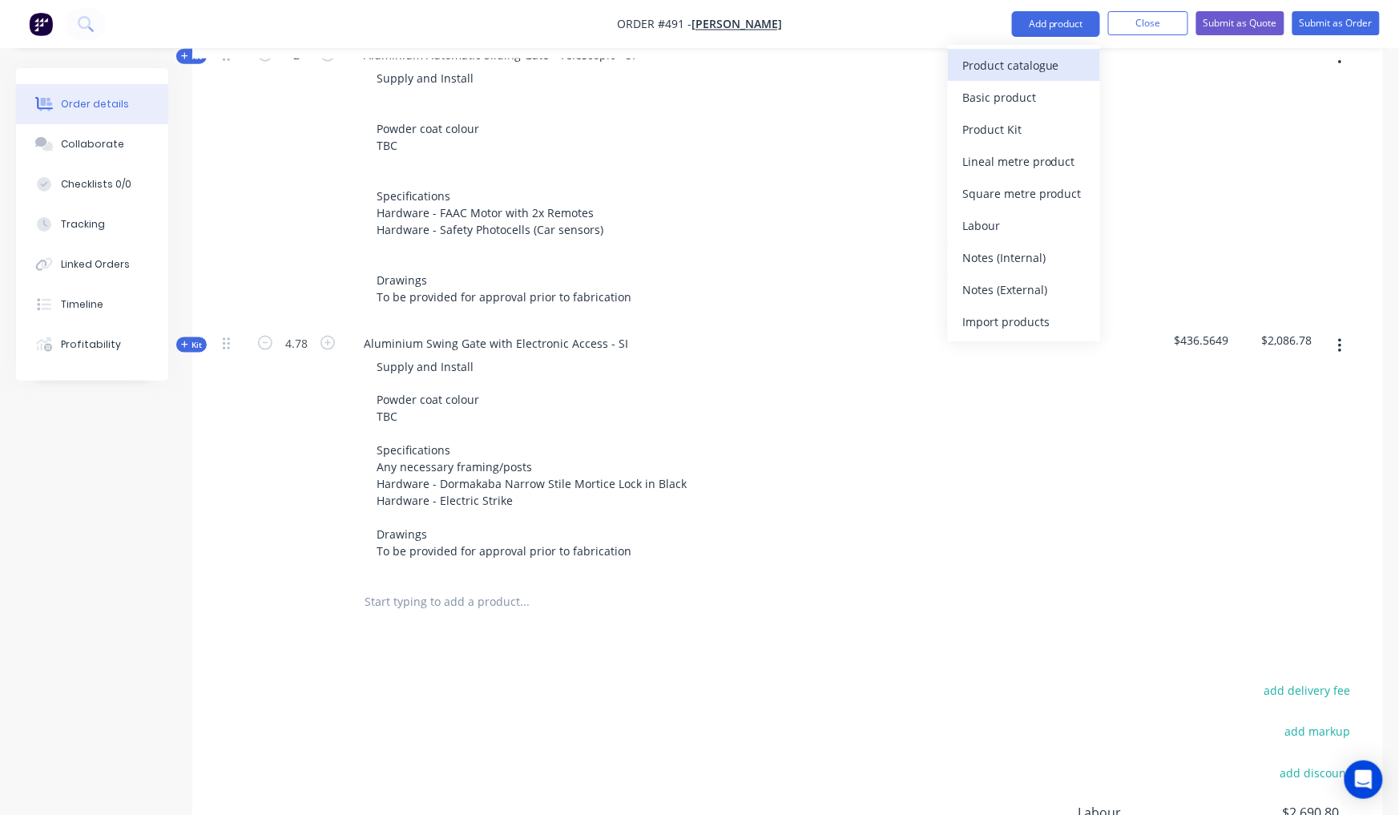
click at [1056, 61] on div "Product catalogue" at bounding box center [1023, 65] width 123 height 23
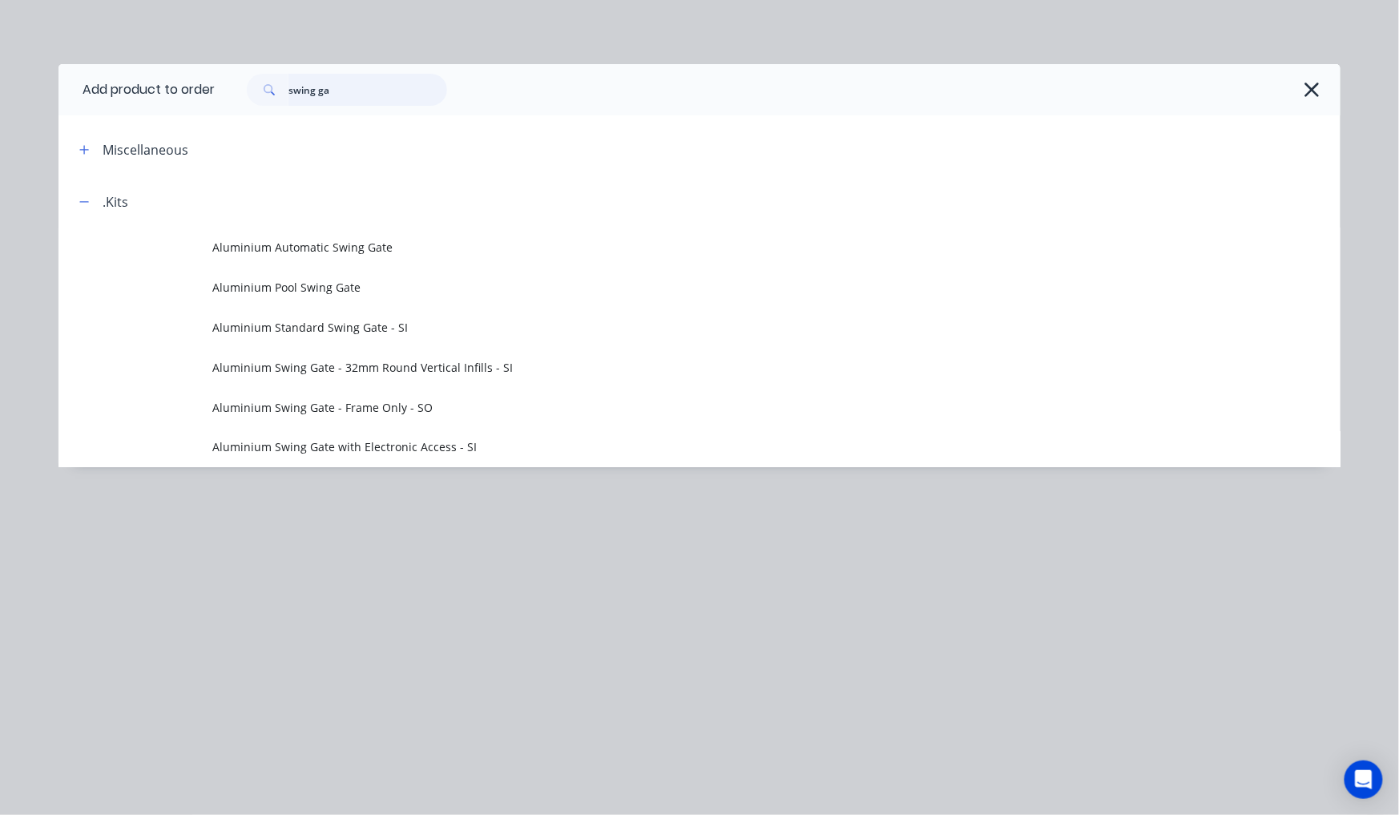
drag, startPoint x: 273, startPoint y: 83, endPoint x: 180, endPoint y: 65, distance: 94.8
click at [180, 65] on header "Add product to order swing ga" at bounding box center [699, 89] width 1282 height 51
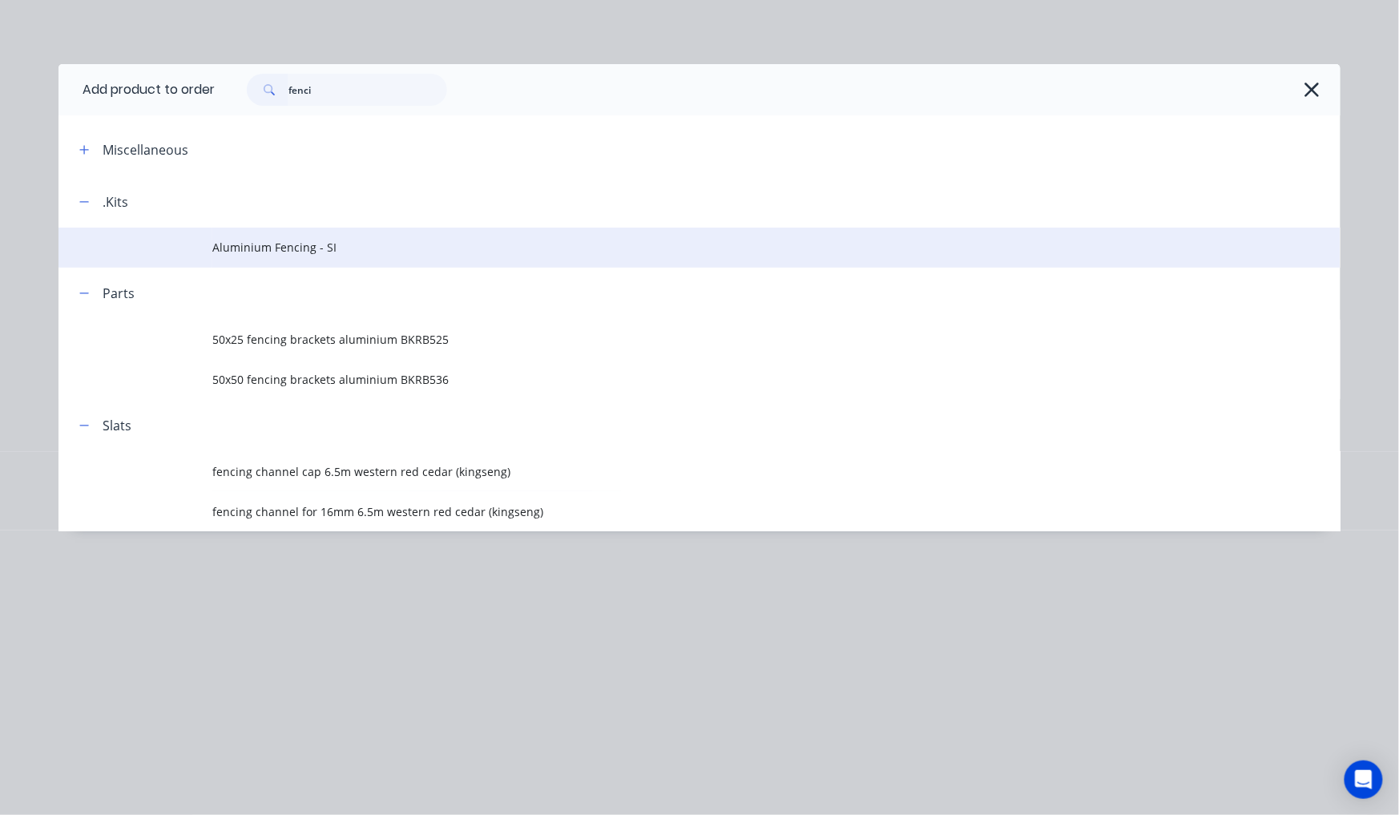
click at [395, 251] on span "Aluminium Fencing - SI" at bounding box center [663, 247] width 902 height 17
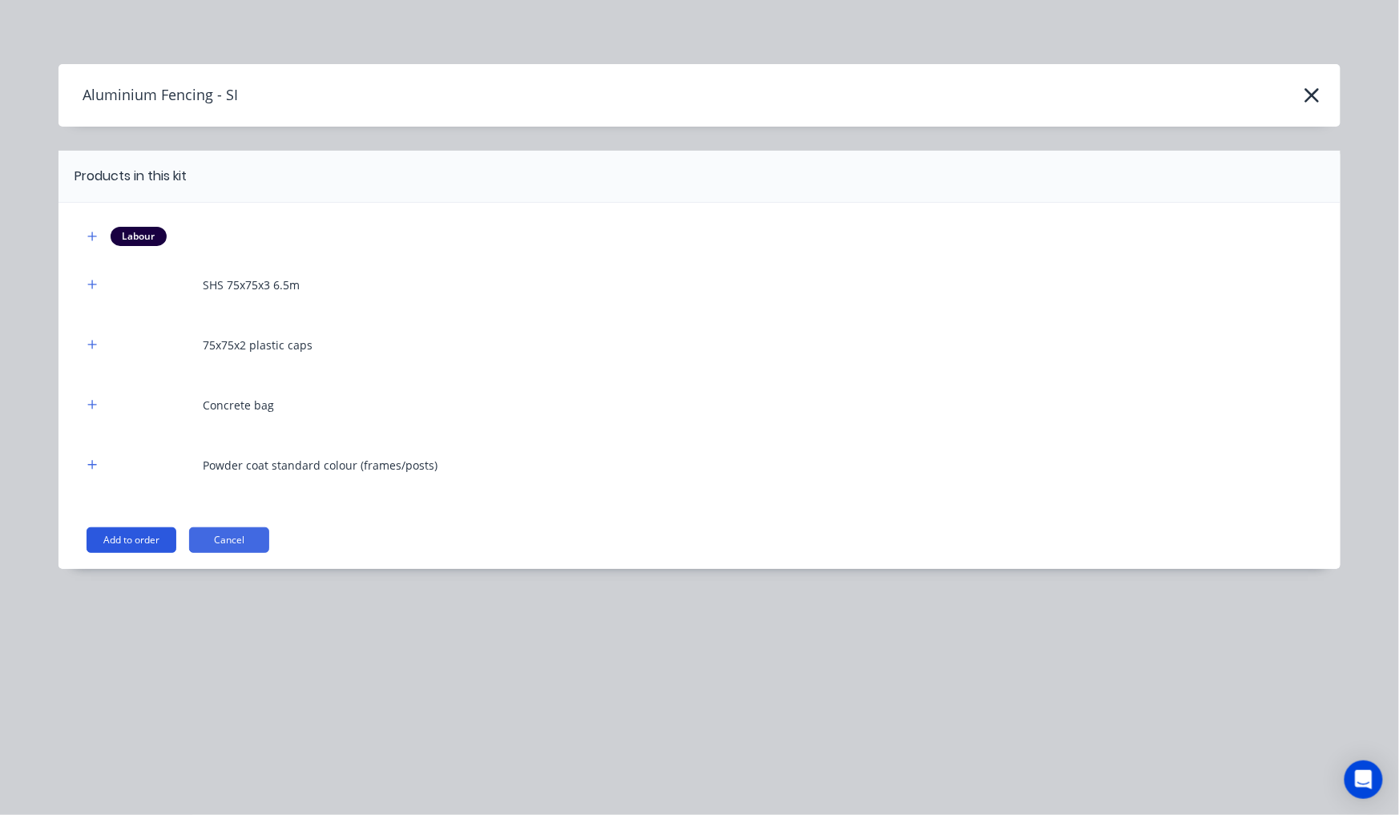
click at [119, 546] on button "Add to order" at bounding box center [132, 540] width 90 height 26
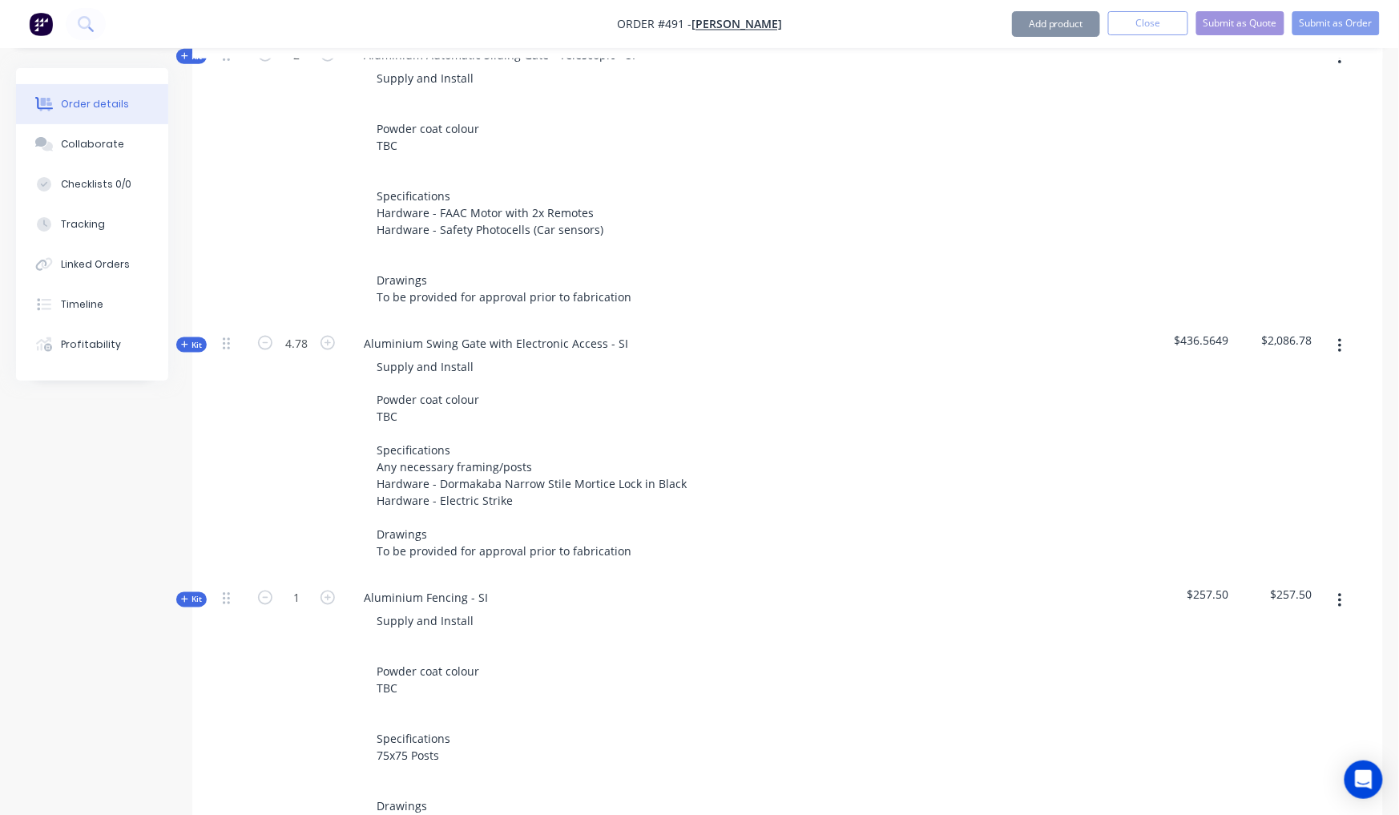
scroll to position [894, 0]
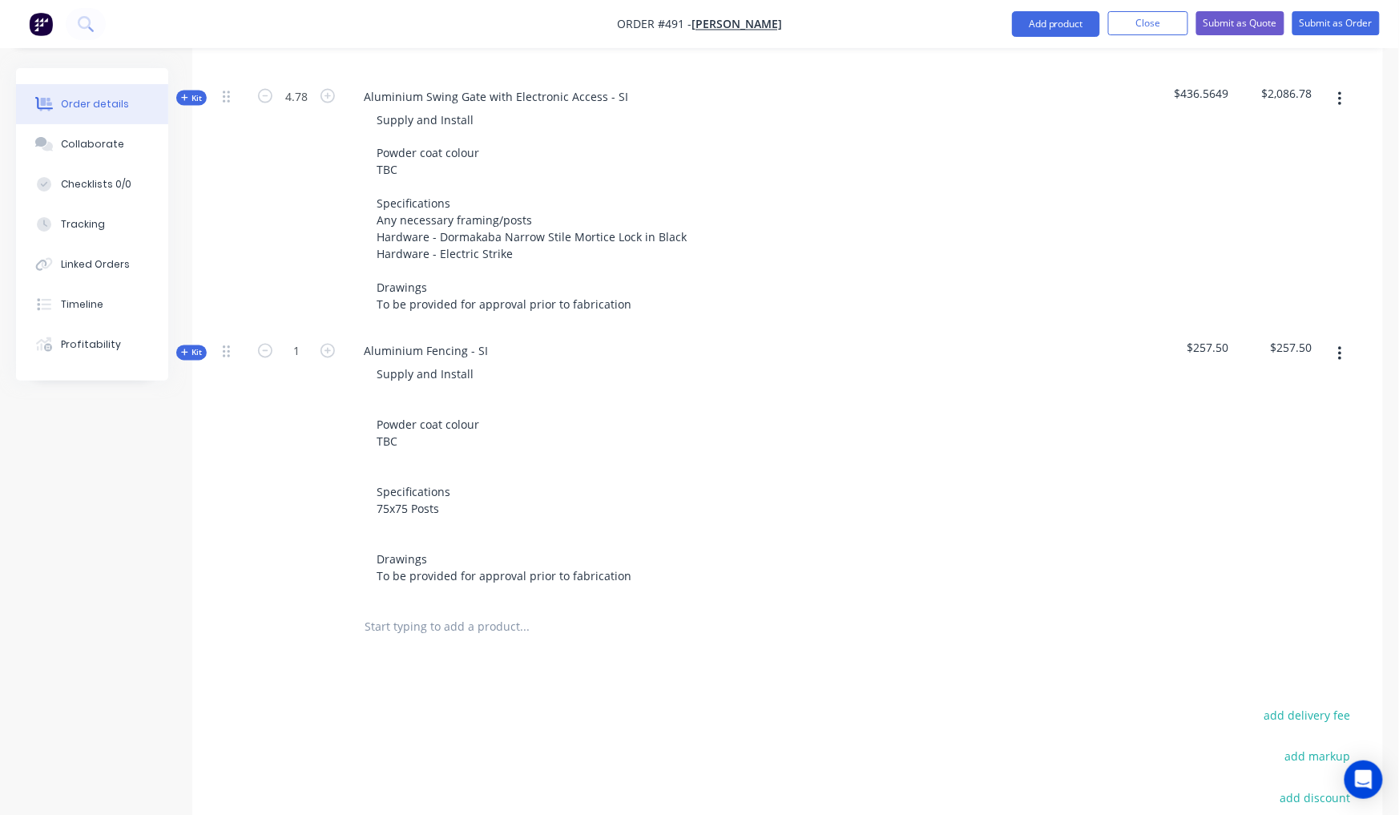
click at [205, 345] on button "Kit" at bounding box center [191, 352] width 30 height 15
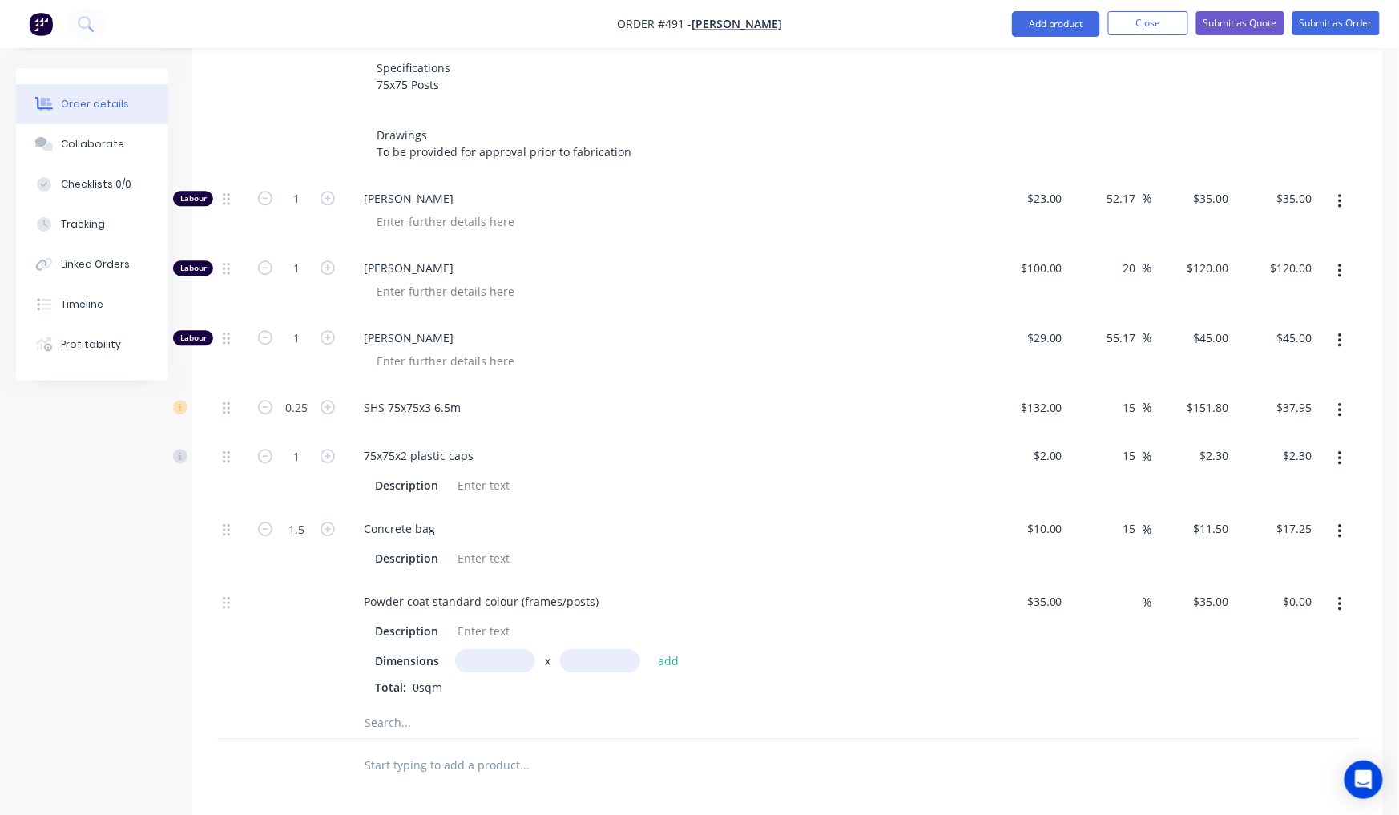
scroll to position [1327, 0]
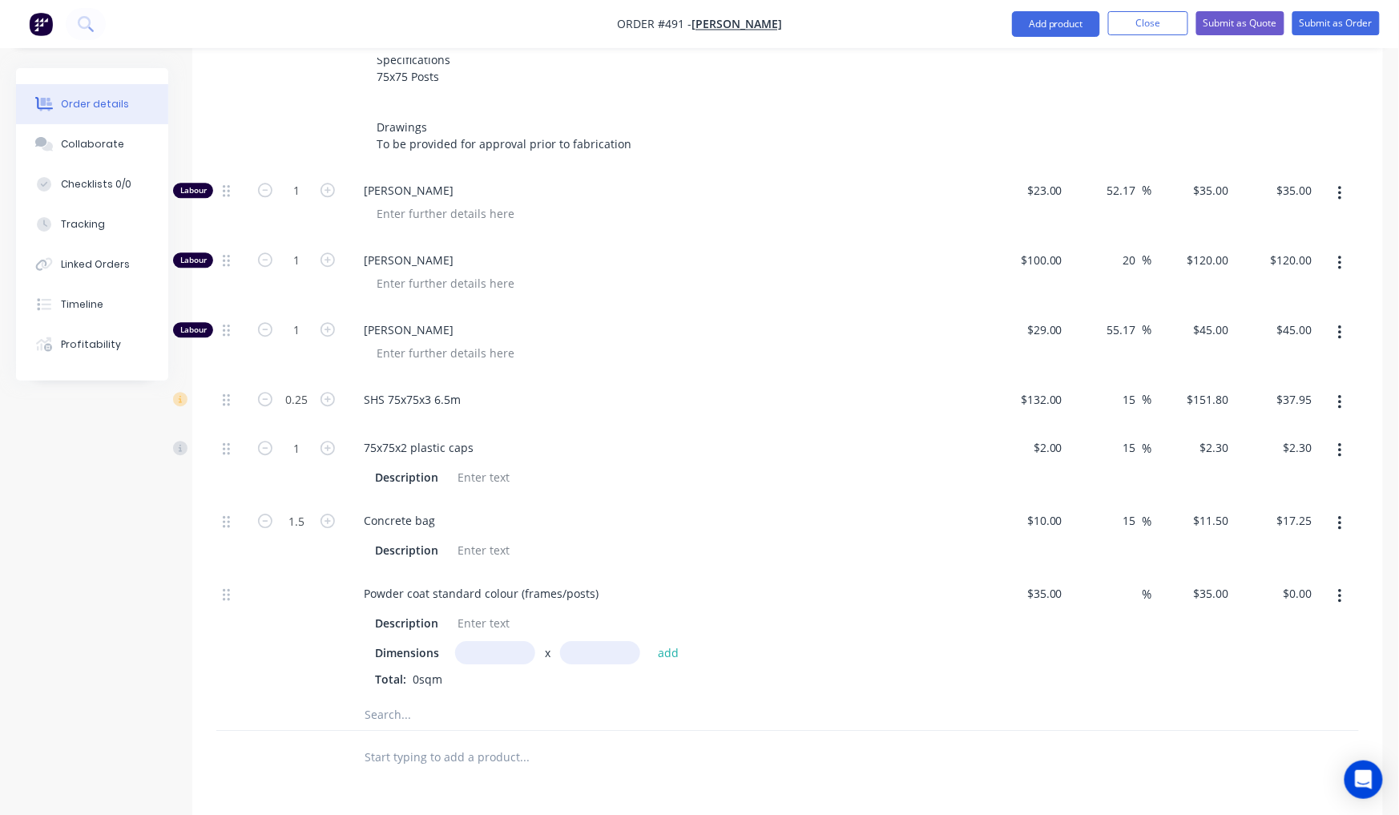
click at [458, 641] on input "text" at bounding box center [495, 652] width 80 height 23
click at [667, 642] on button "add" at bounding box center [669, 653] width 38 height 22
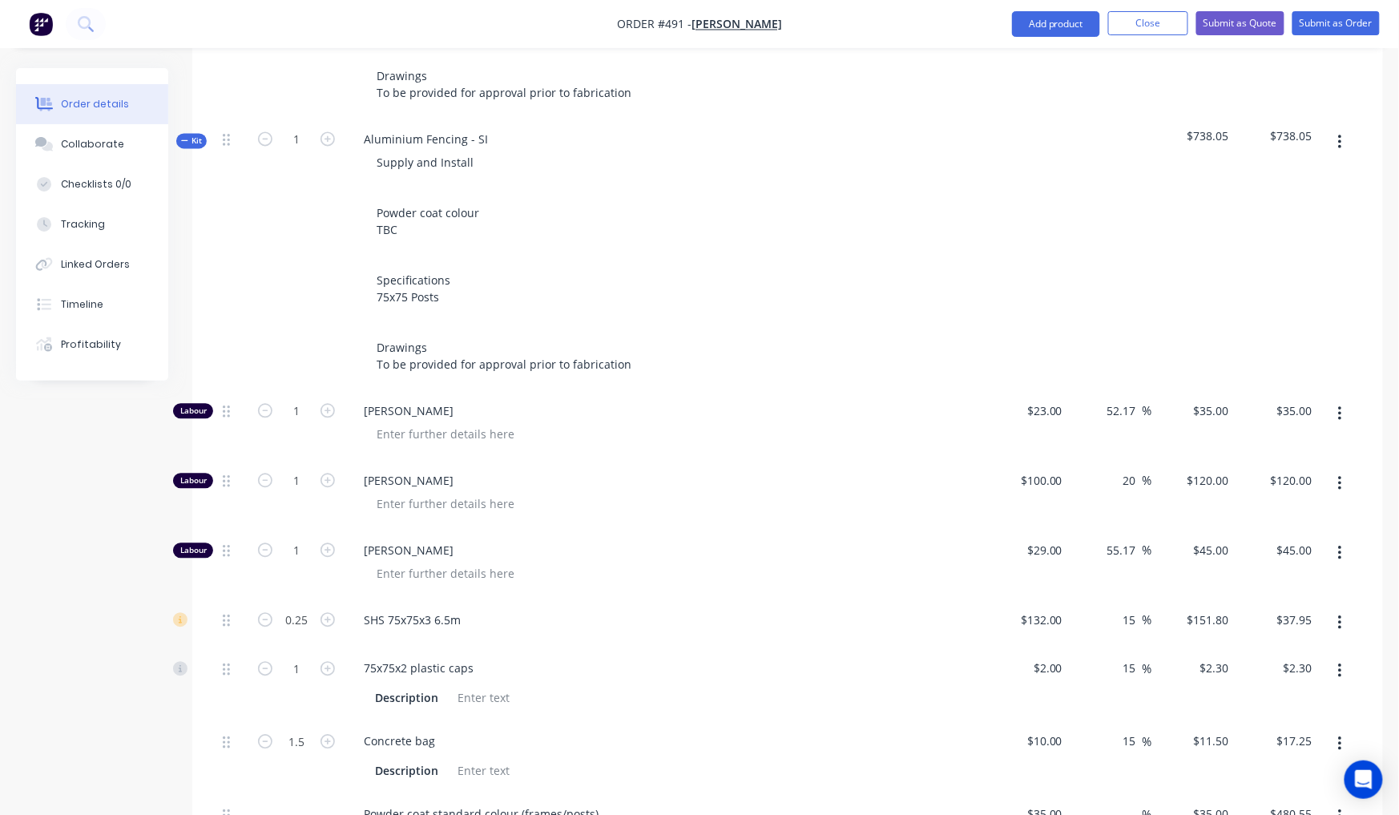
scroll to position [992, 0]
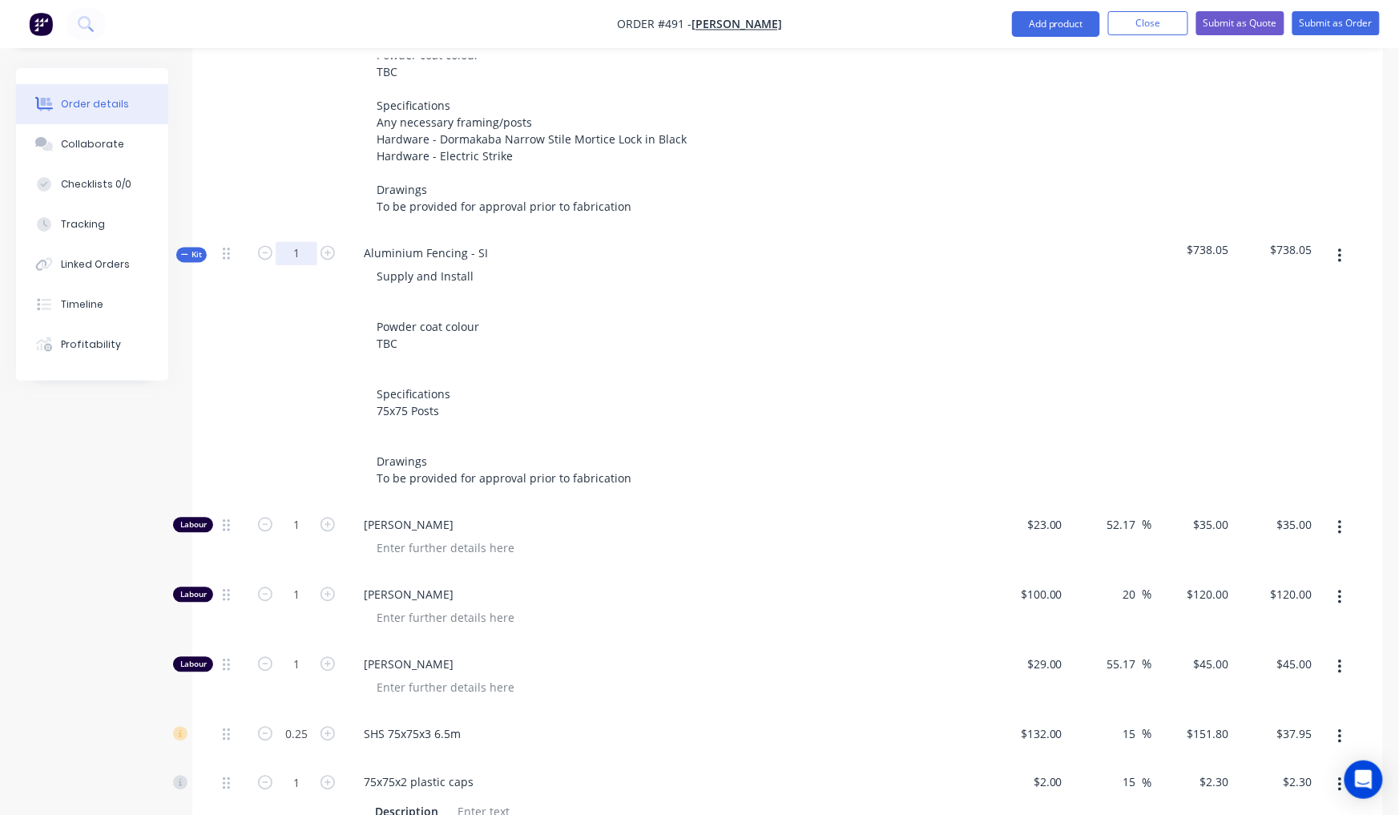
drag, startPoint x: 298, startPoint y: 198, endPoint x: 277, endPoint y: 195, distance: 21.1
click at [277, 240] on form "1" at bounding box center [296, 252] width 83 height 24
click at [98, 600] on div "Created by [PERSON_NAME] Created [DATE] Required [DATE] Assigned to Add team me…" at bounding box center [699, 314] width 1367 height 2477
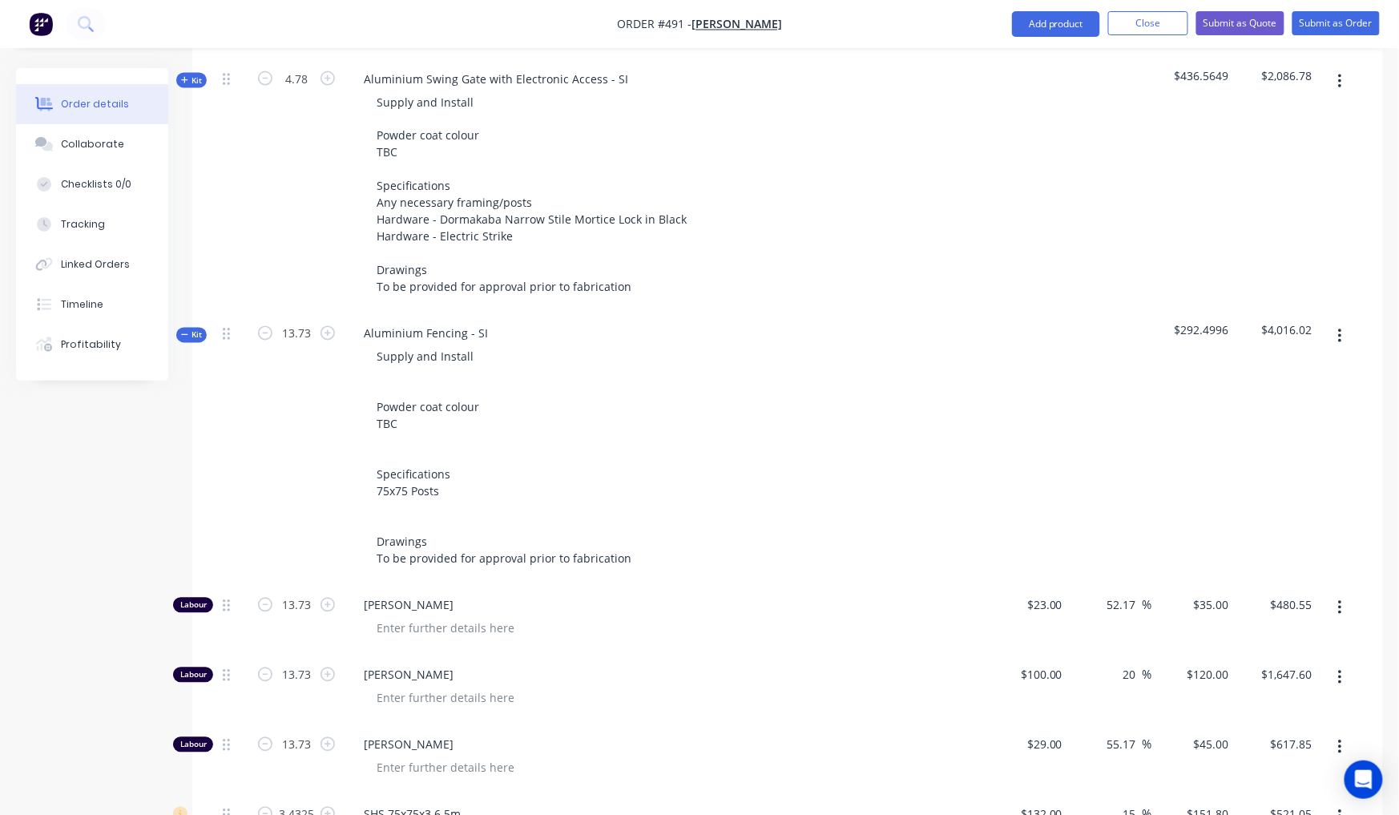
scroll to position [741, 0]
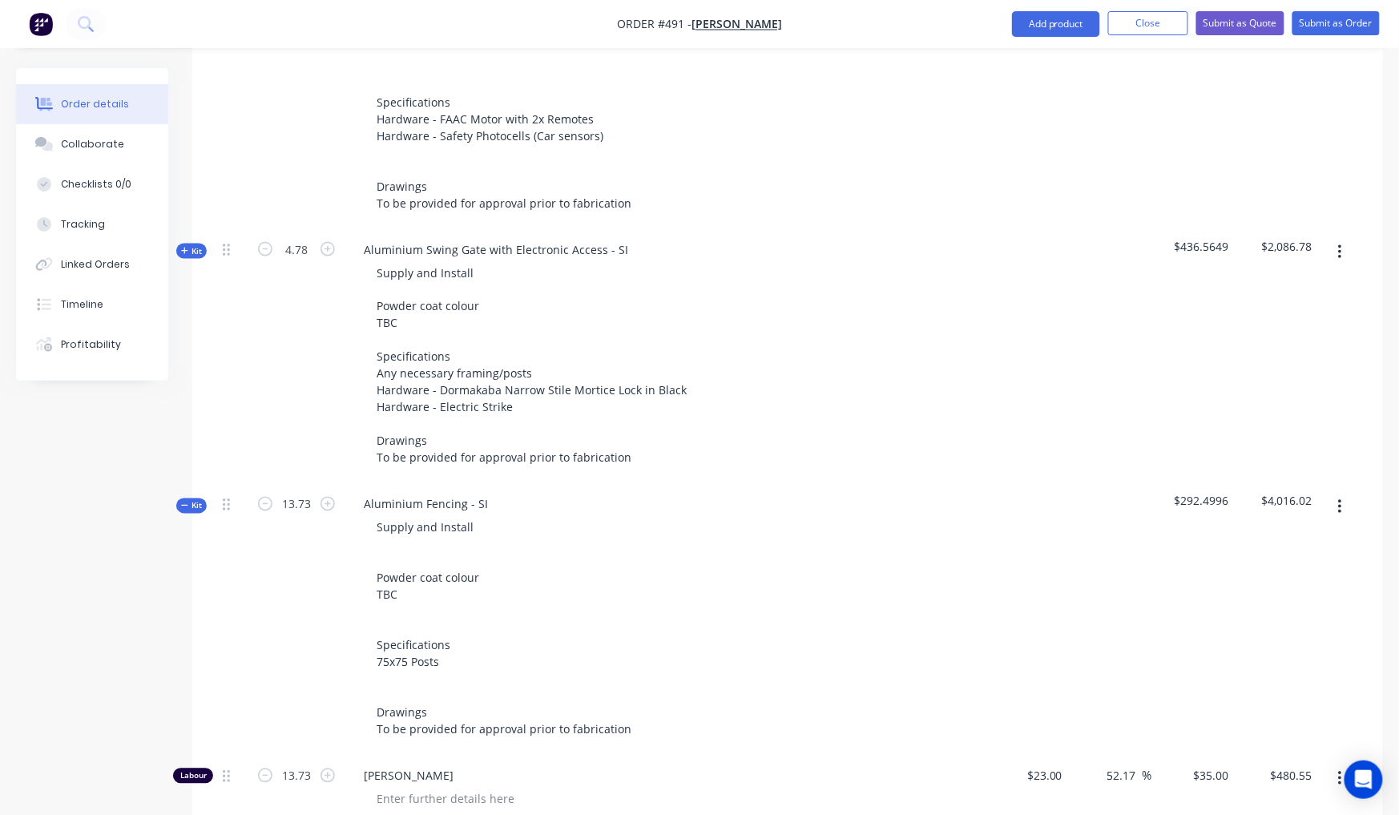
click at [187, 500] on span "Kit" at bounding box center [191, 506] width 21 height 12
click at [431, 764] on input "text" at bounding box center [524, 780] width 320 height 32
click at [1088, 17] on button "Add product" at bounding box center [1056, 24] width 88 height 26
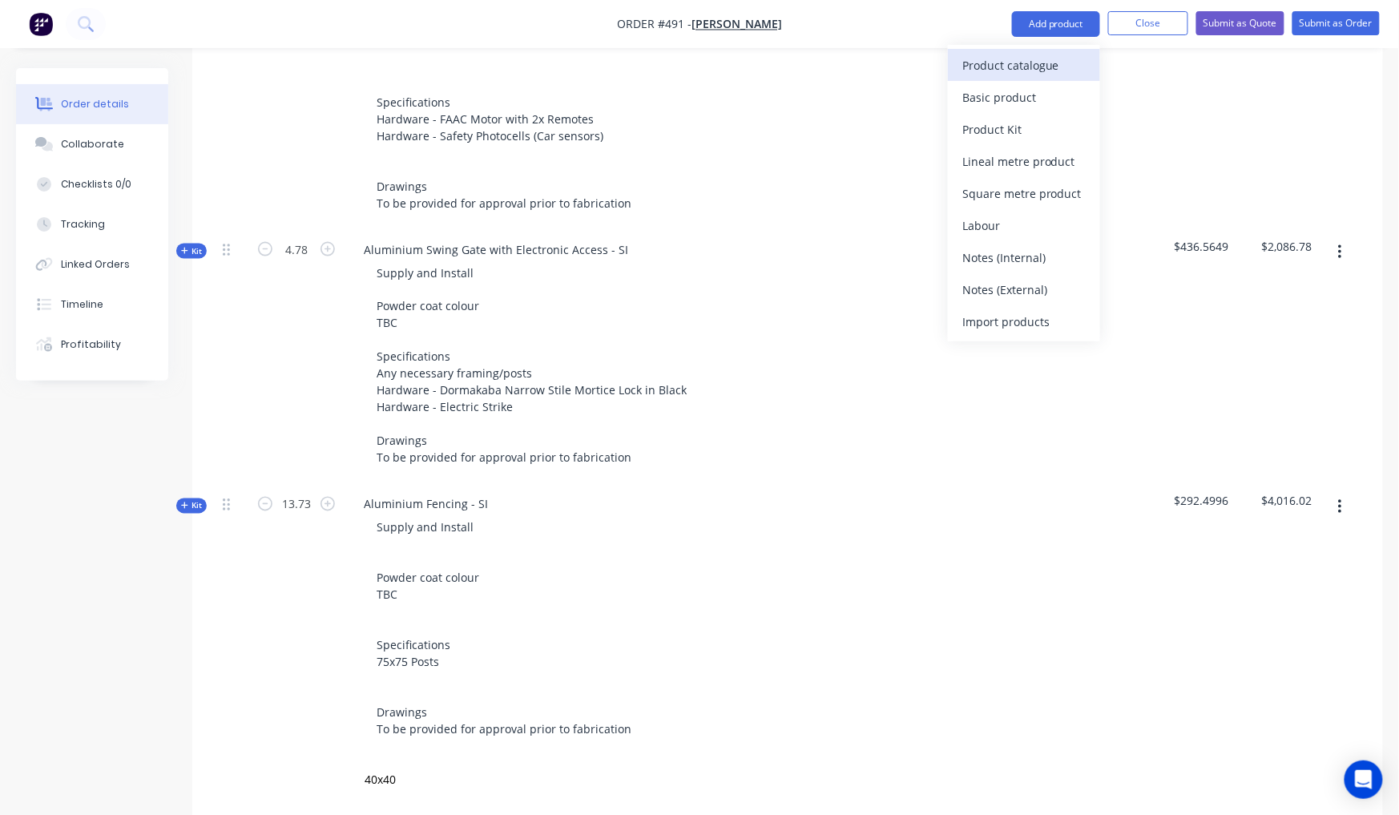
click at [1052, 69] on div "Product catalogue" at bounding box center [1023, 65] width 123 height 23
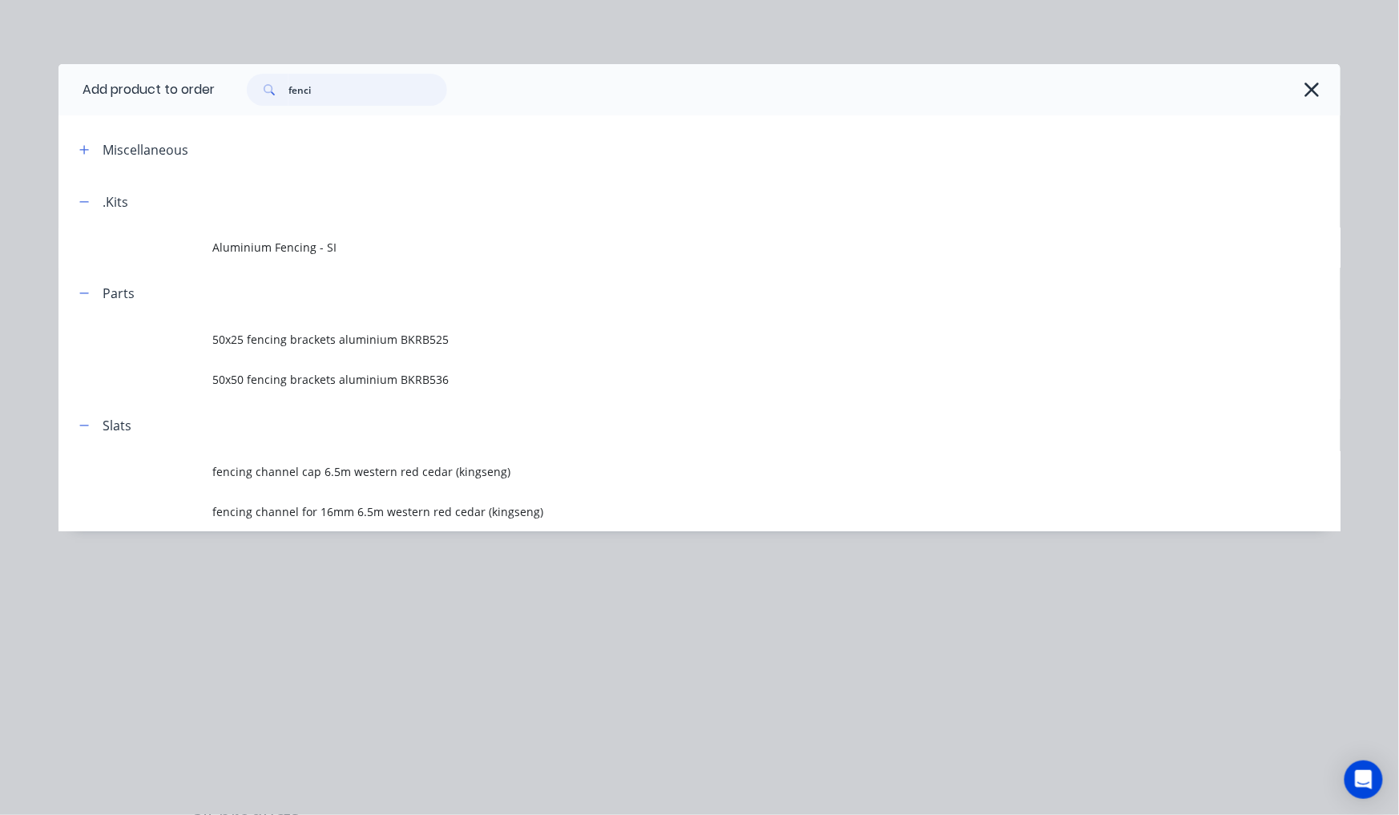
drag, startPoint x: 410, startPoint y: 85, endPoint x: 184, endPoint y: 79, distance: 226.0
click at [234, 85] on div "fenci" at bounding box center [339, 90] width 216 height 32
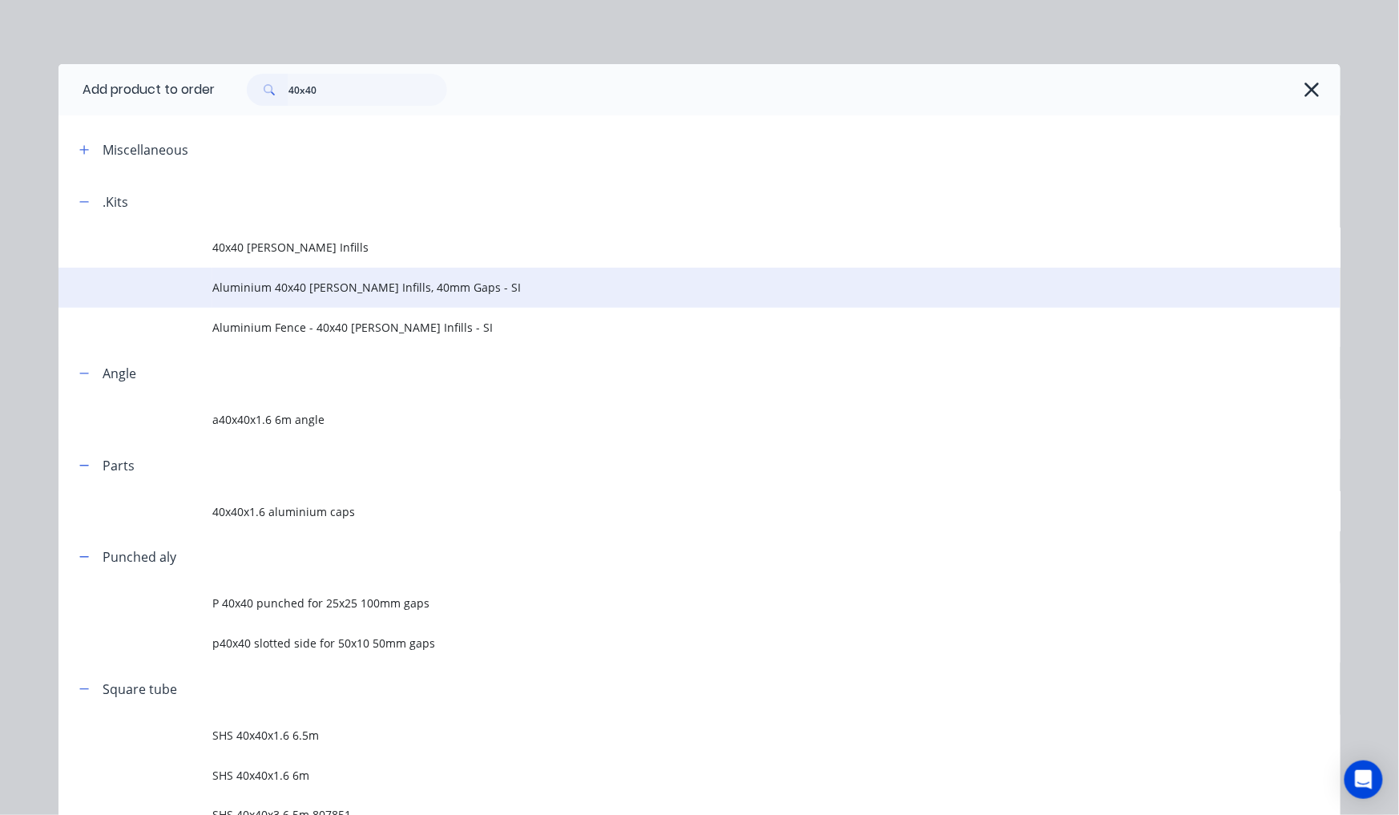
click at [394, 293] on span "Aluminium 40x40 [PERSON_NAME] Infills, 40mm Gaps - SI" at bounding box center [663, 287] width 902 height 17
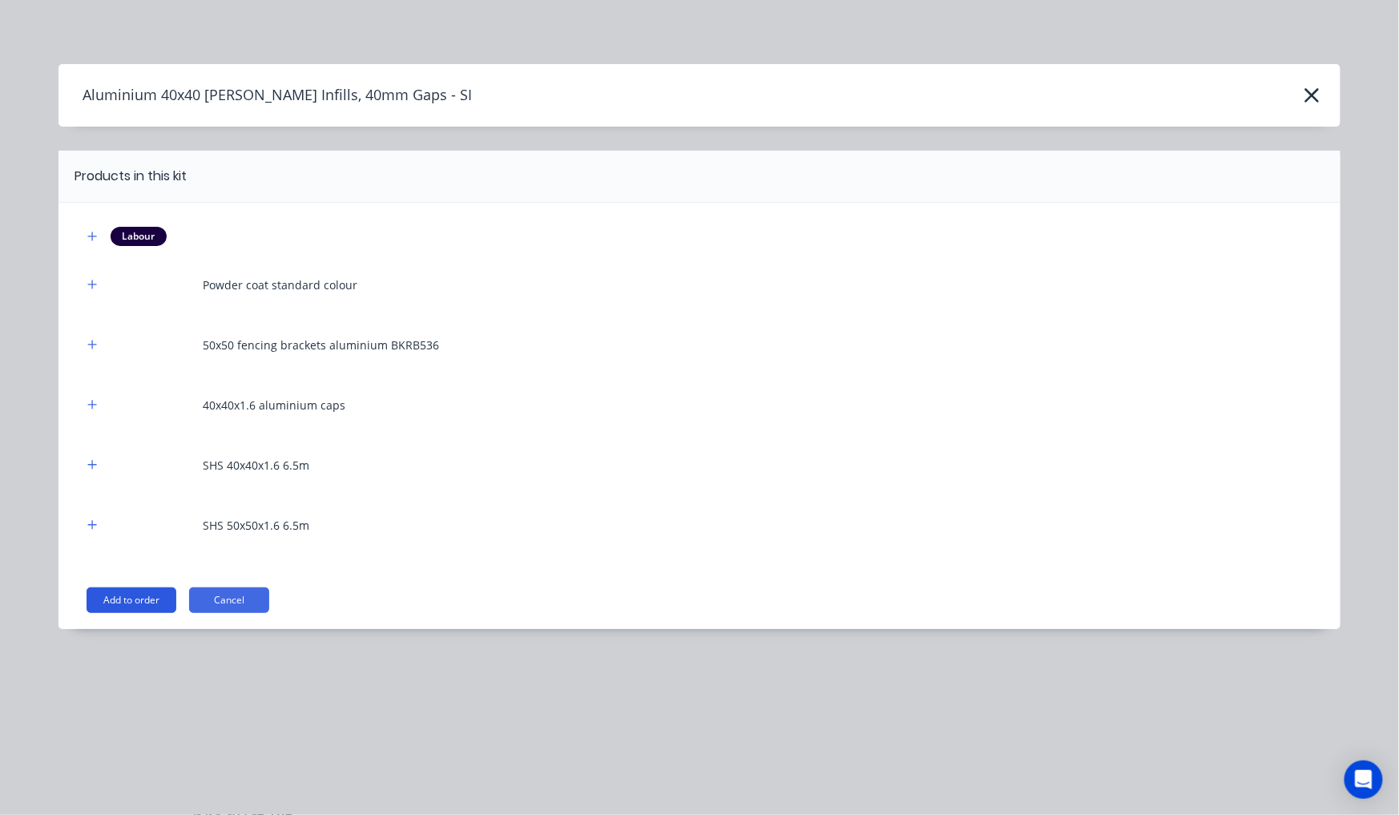
click at [151, 601] on button "Add to order" at bounding box center [132, 600] width 90 height 26
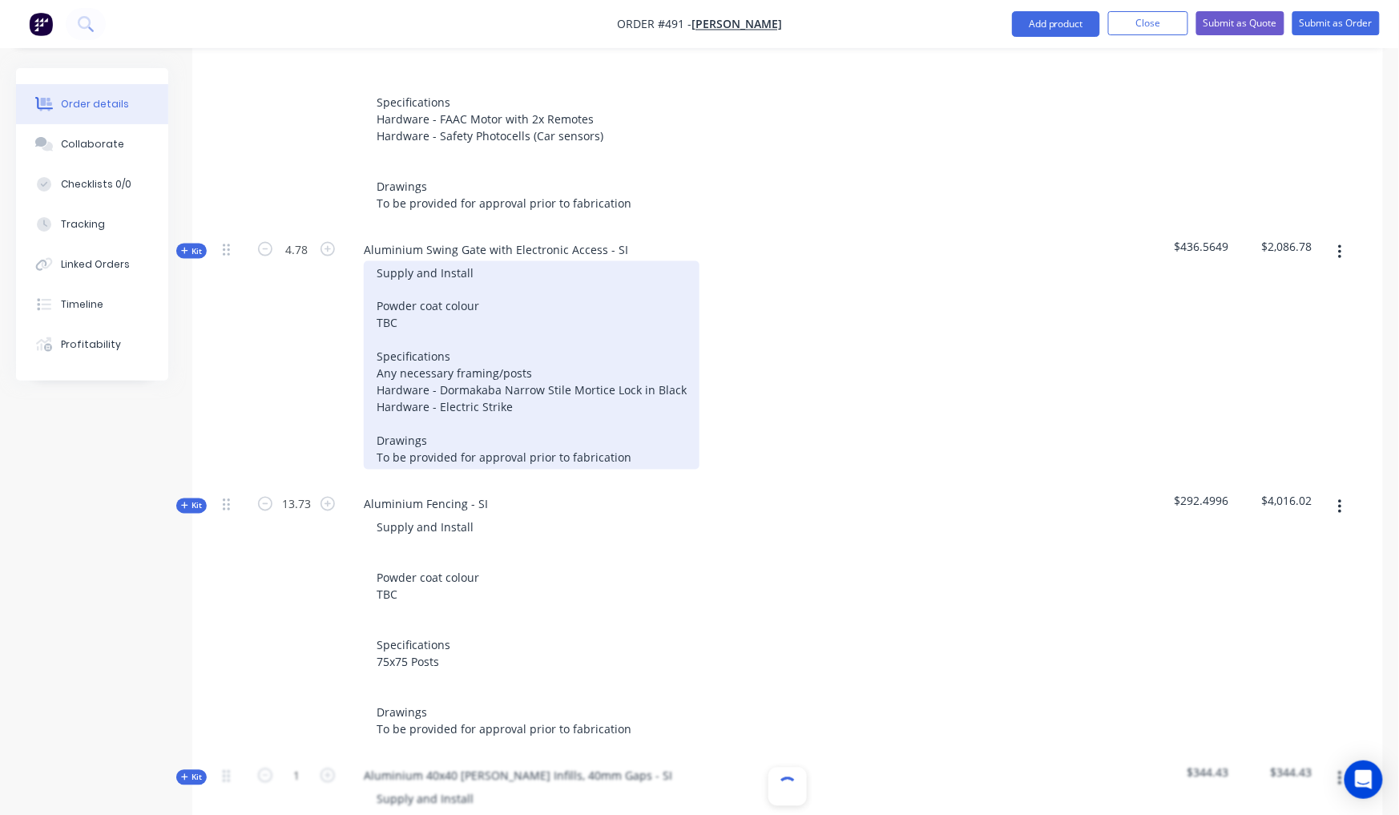
scroll to position [1133, 0]
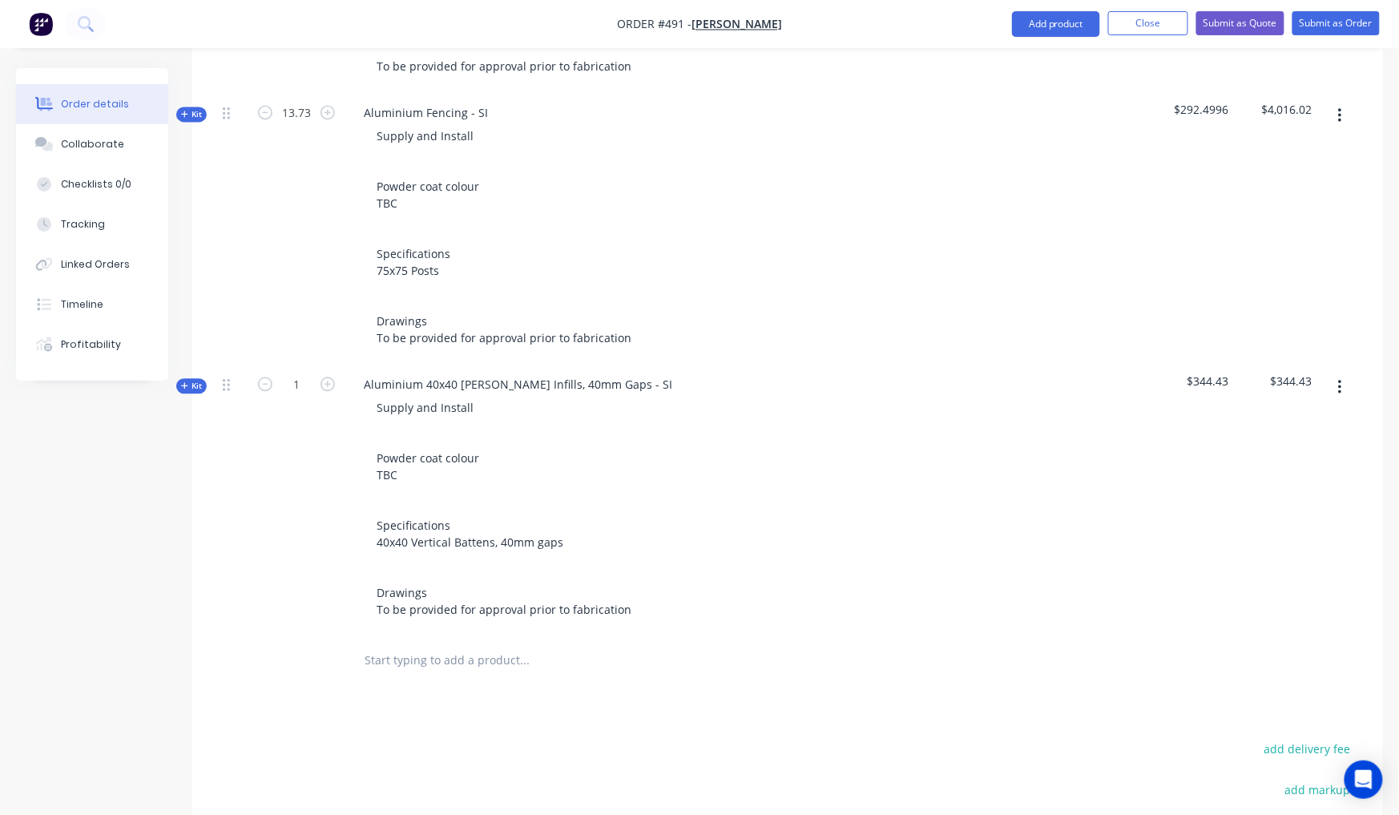
click at [192, 380] on span "Kit" at bounding box center [191, 386] width 21 height 12
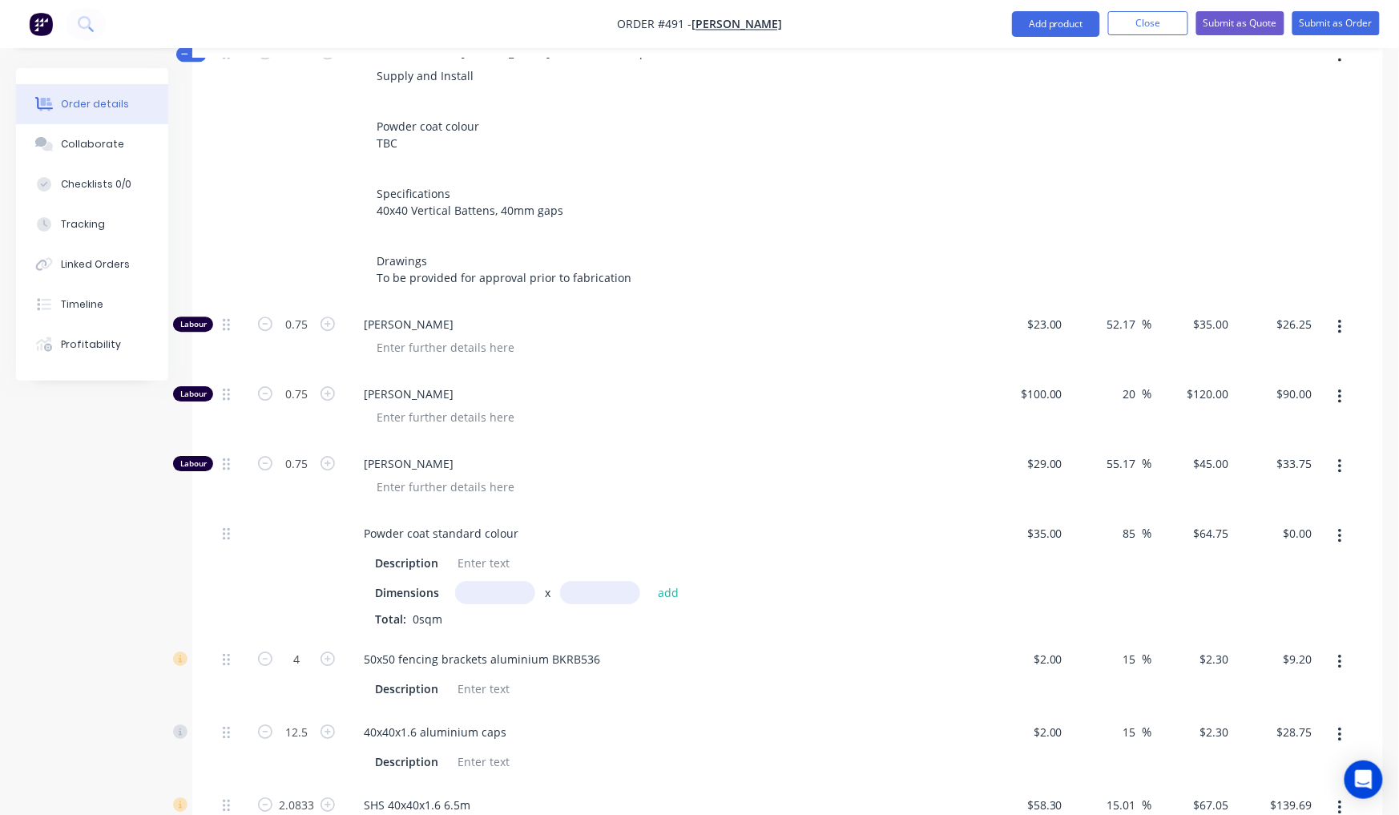
scroll to position [1477, 0]
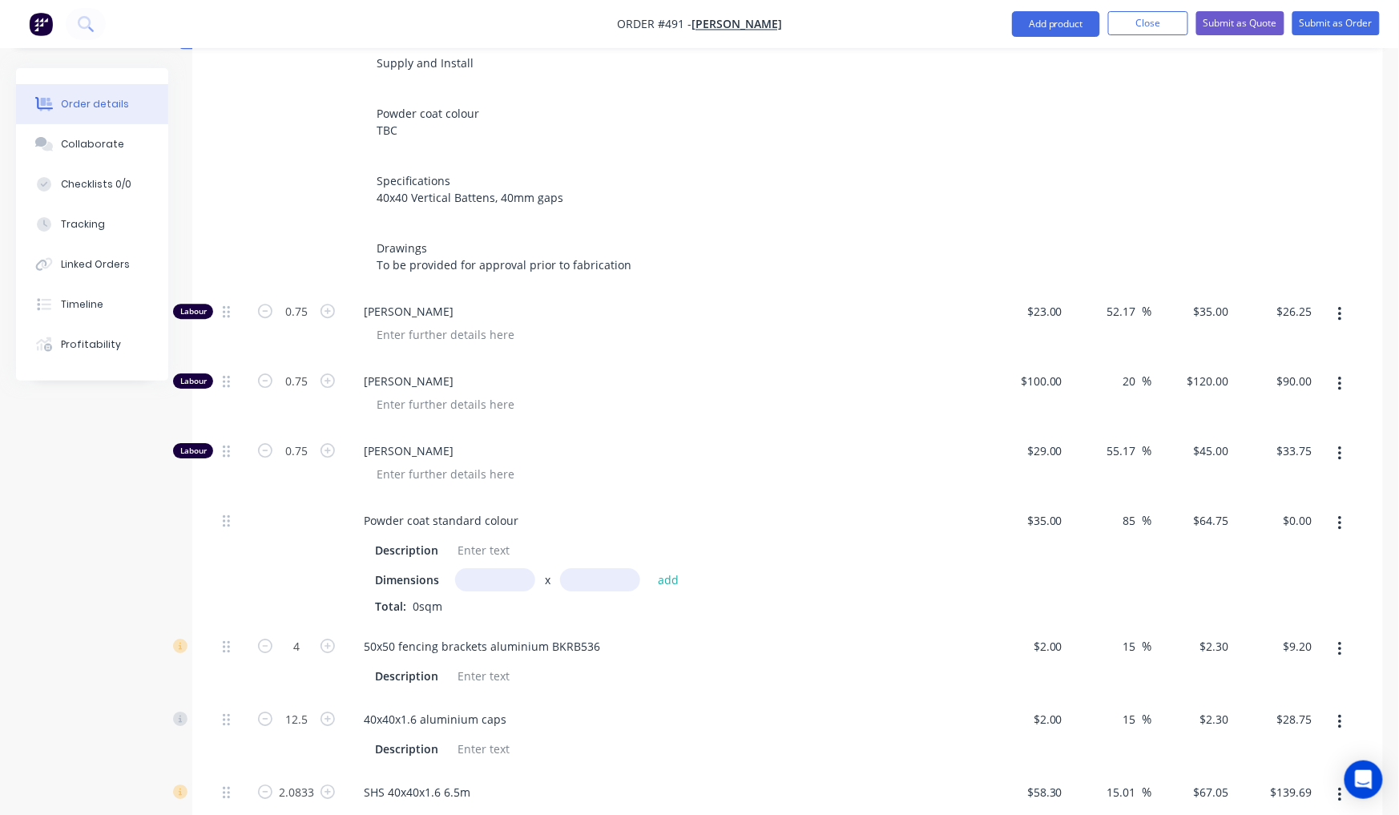
click at [470, 568] on input "text" at bounding box center [495, 579] width 80 height 23
click at [667, 568] on button "add" at bounding box center [669, 579] width 38 height 22
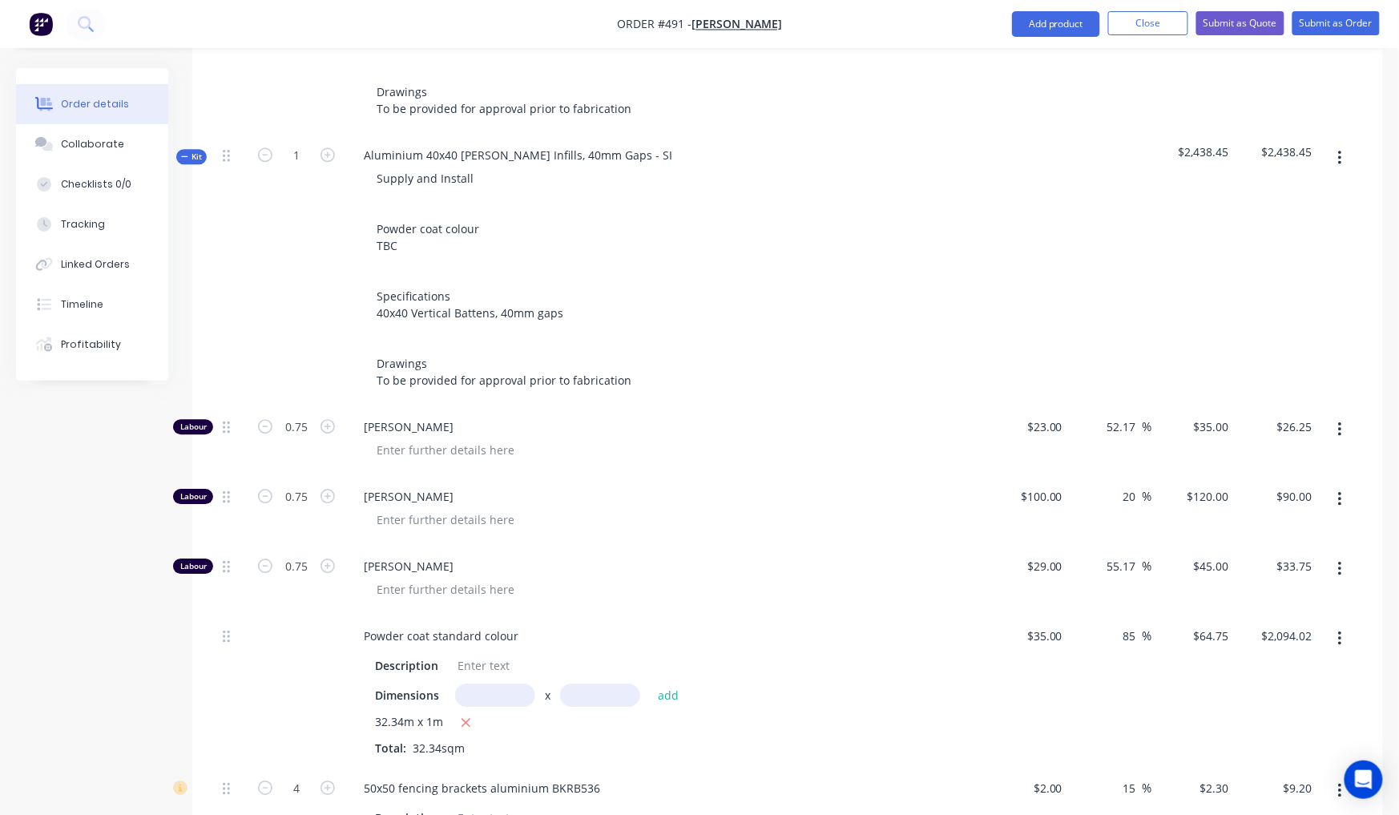
scroll to position [1354, 0]
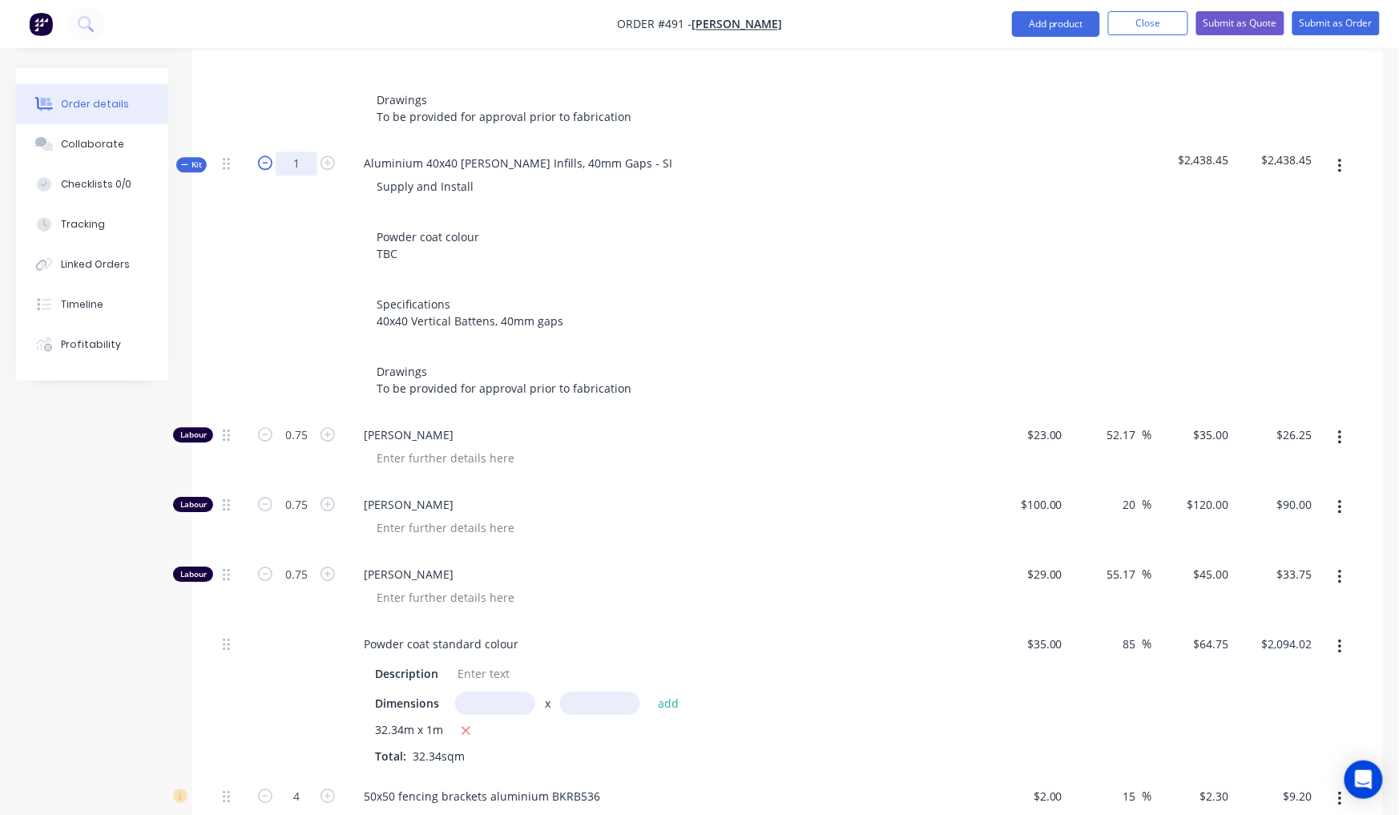
drag, startPoint x: 303, startPoint y: 86, endPoint x: 268, endPoint y: 84, distance: 35.3
click at [268, 150] on form "1" at bounding box center [296, 162] width 83 height 24
click at [20, 523] on div "Created by [PERSON_NAME] Created [DATE] Required [DATE] Assigned to Add team me…" at bounding box center [699, 112] width 1367 height 2797
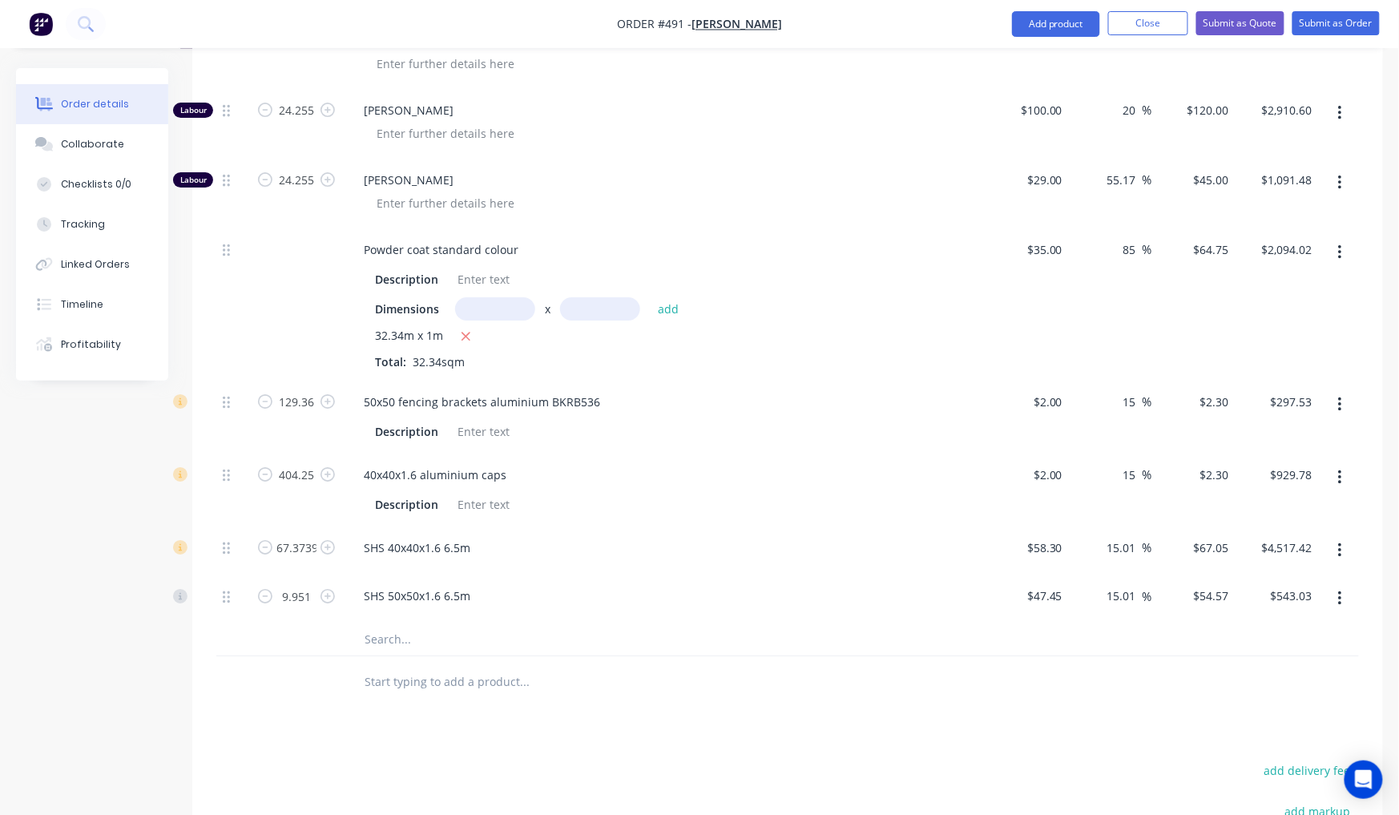
scroll to position [1635, 0]
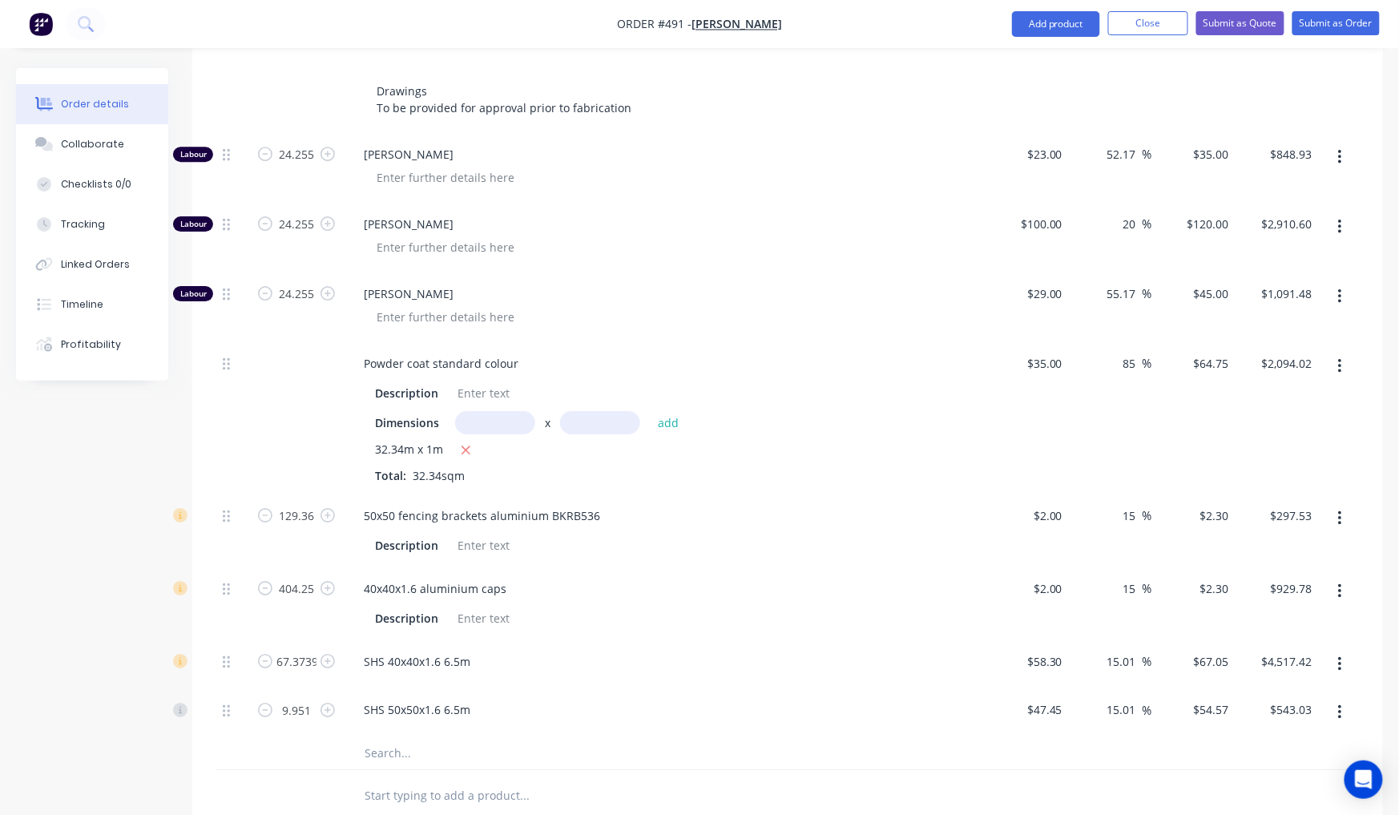
click at [1343, 577] on button "button" at bounding box center [1340, 591] width 38 height 29
click at [1271, 686] on div "Delete" at bounding box center [1282, 697] width 123 height 23
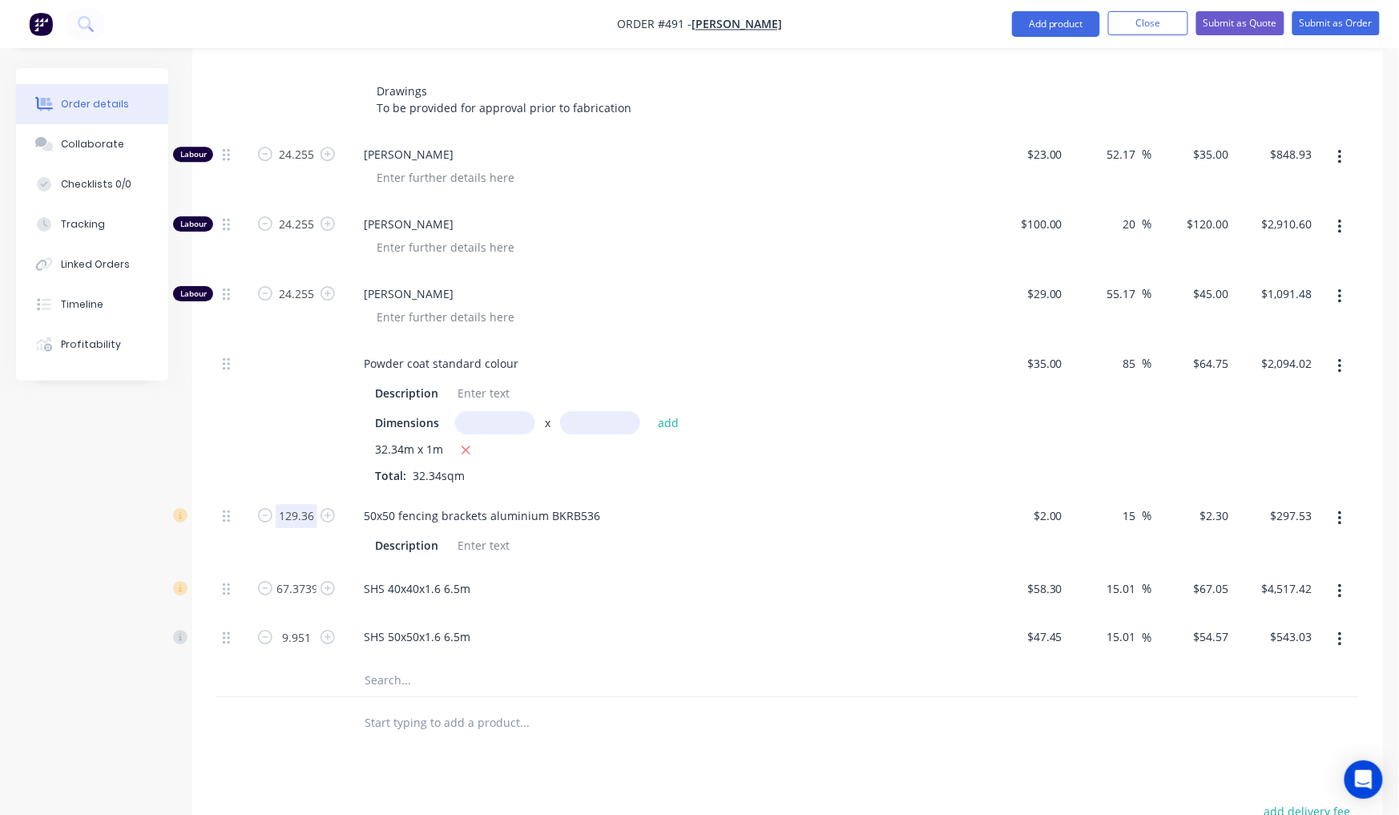
click at [308, 504] on input "129.36" at bounding box center [297, 516] width 42 height 24
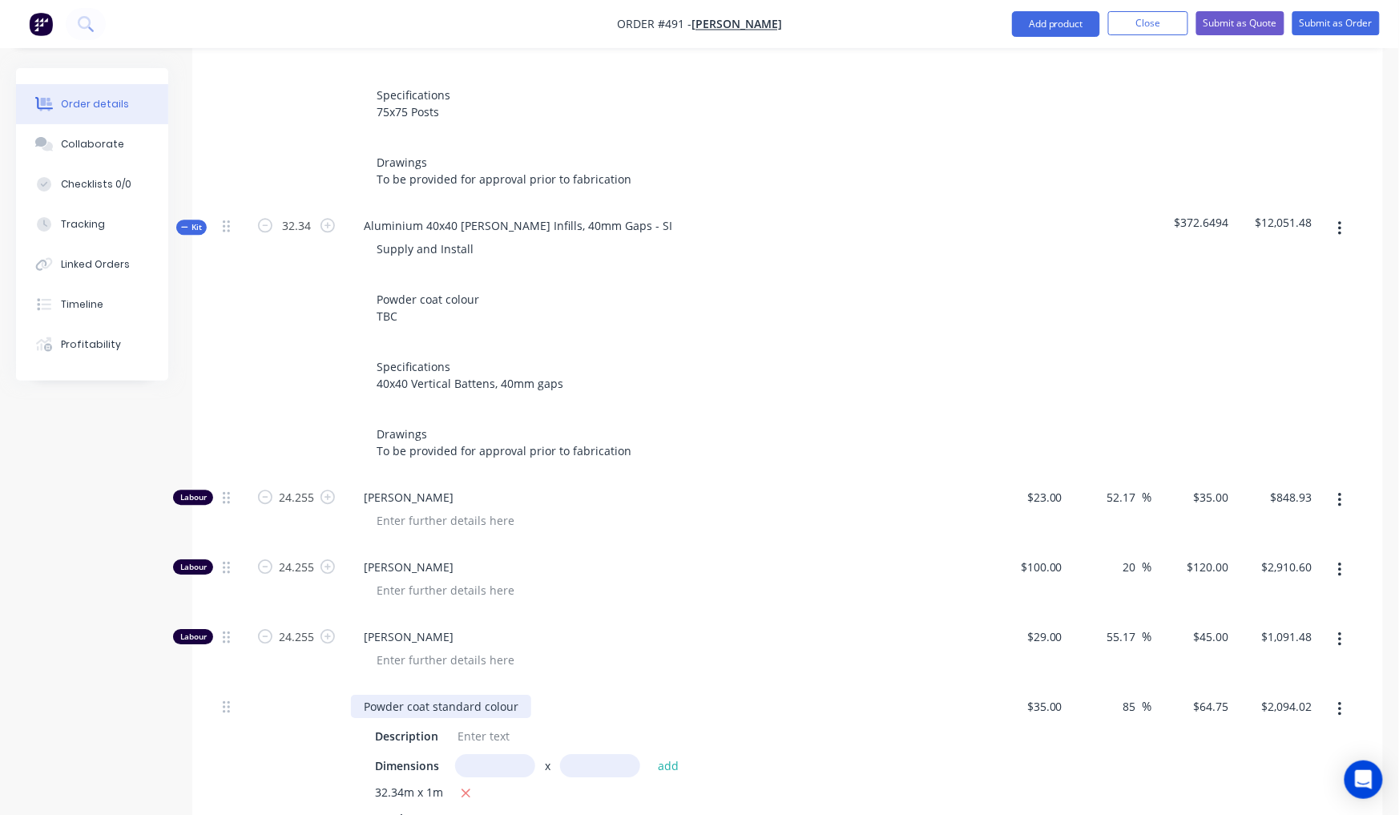
scroll to position [1177, 0]
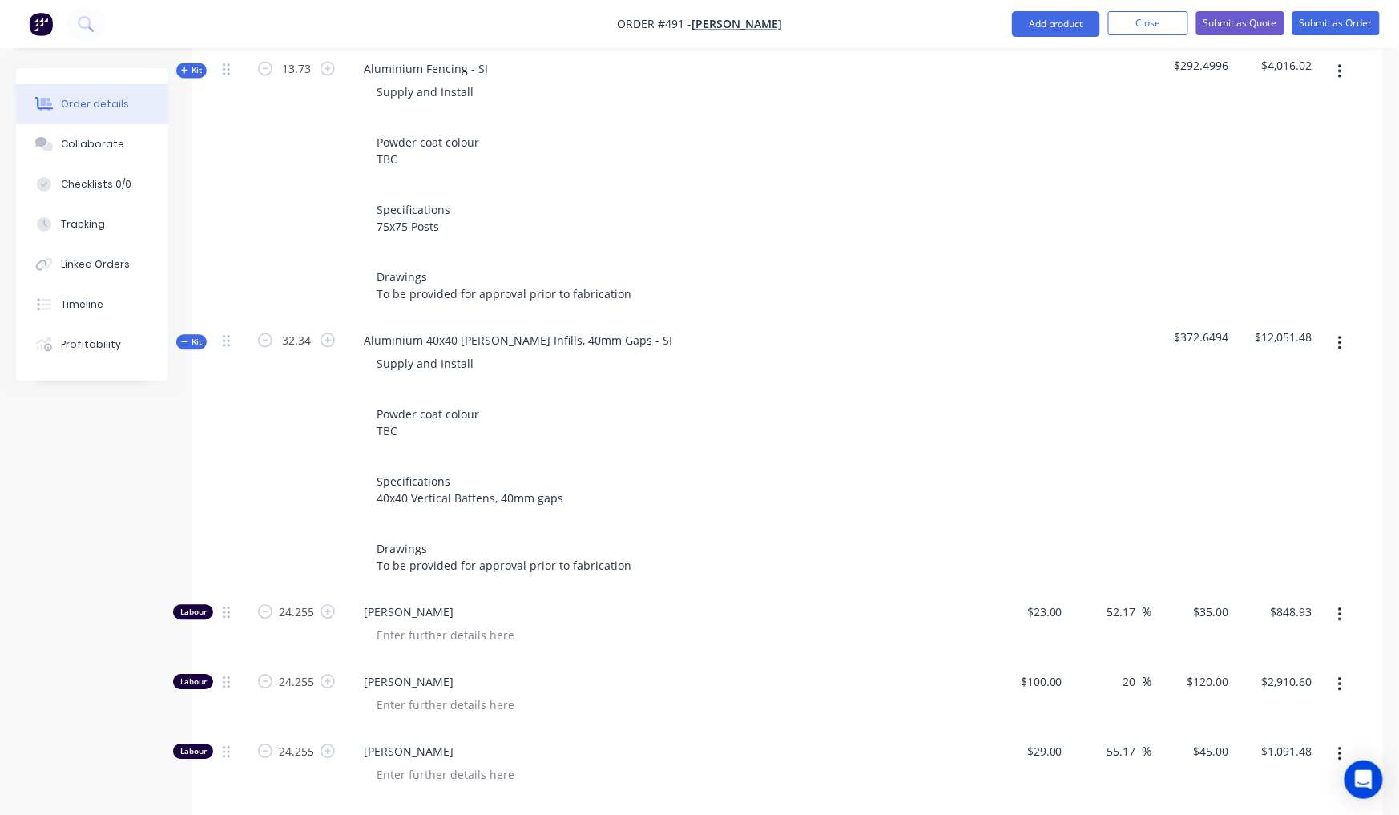
click at [189, 336] on span "Kit" at bounding box center [191, 342] width 21 height 12
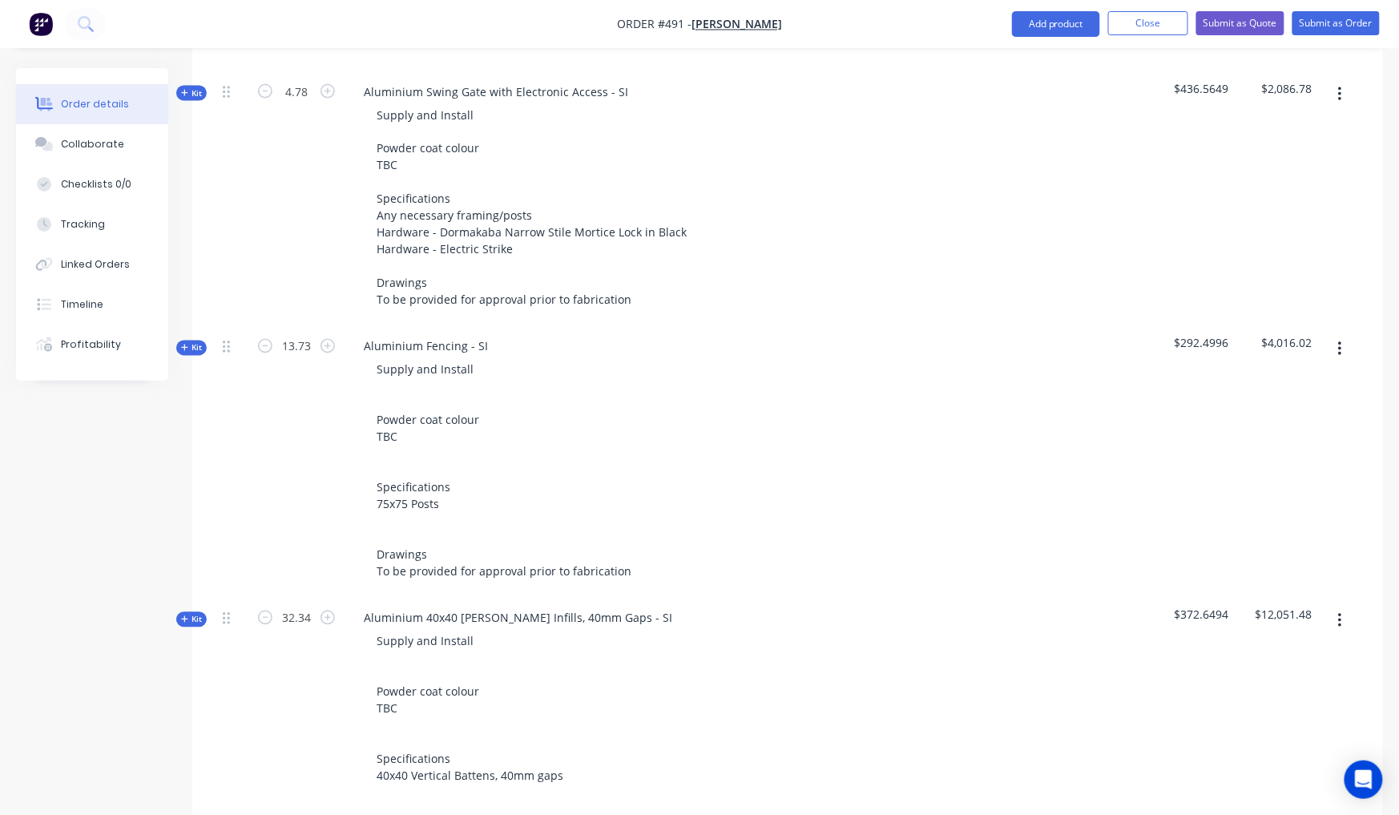
scroll to position [864, 0]
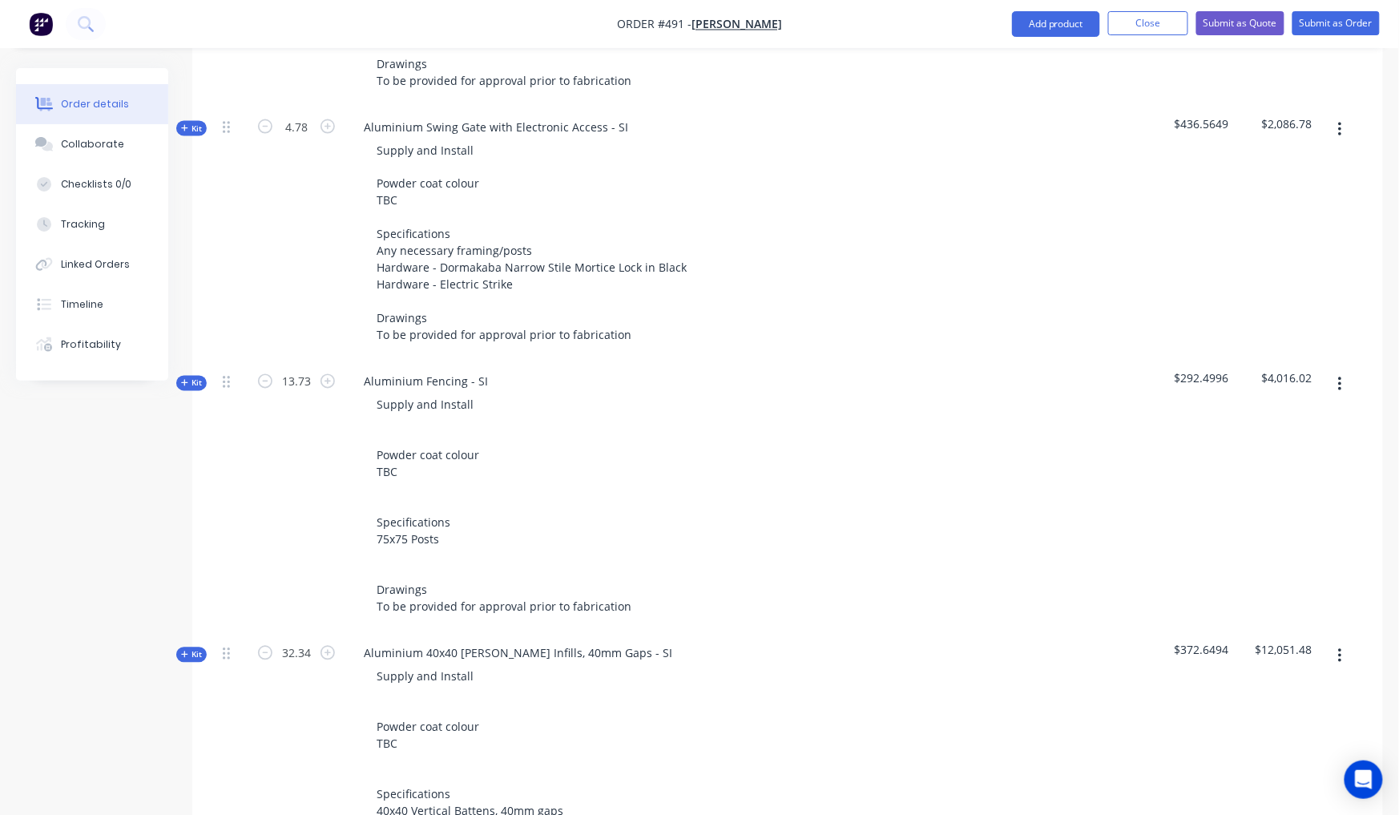
click at [190, 377] on span "Kit" at bounding box center [191, 383] width 21 height 12
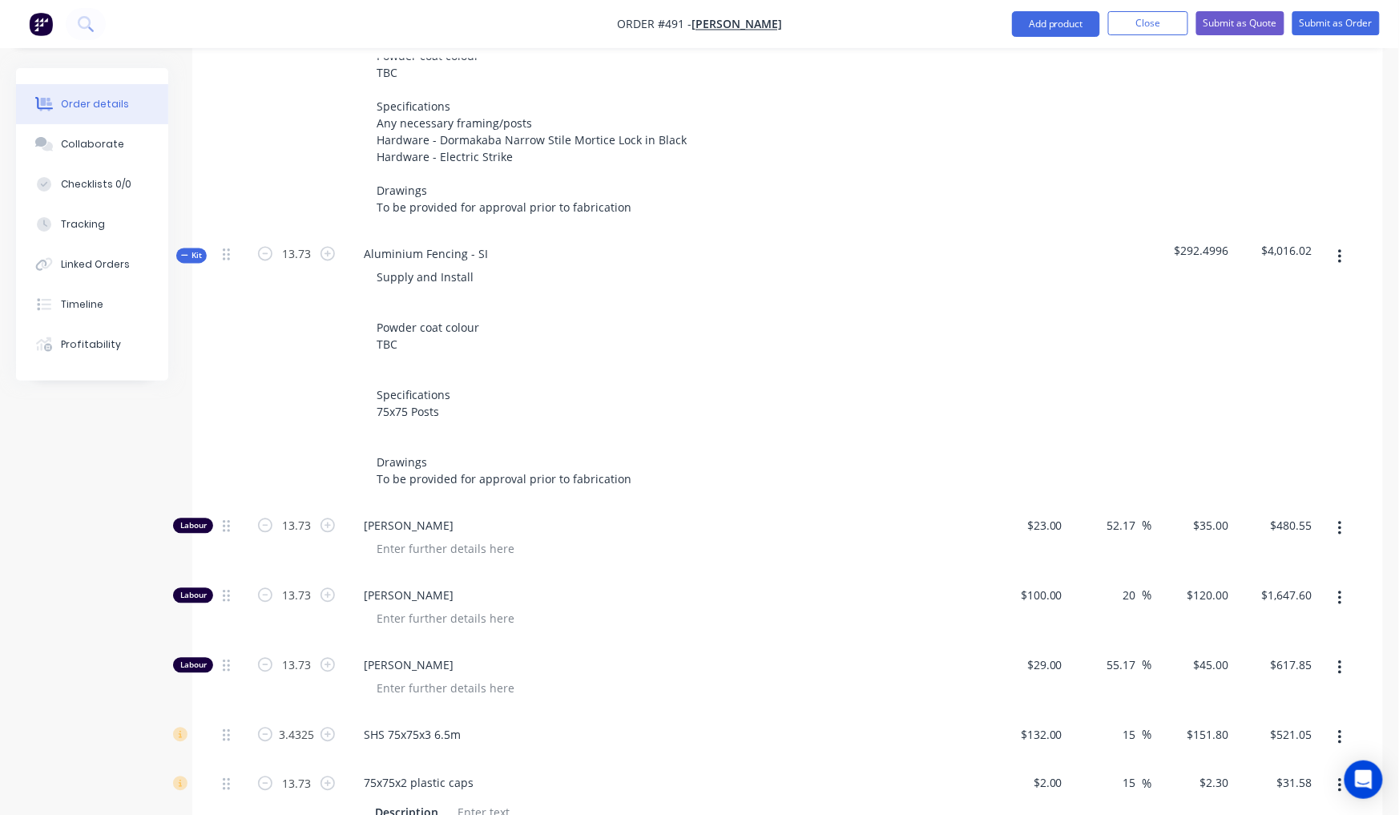
scroll to position [978, 0]
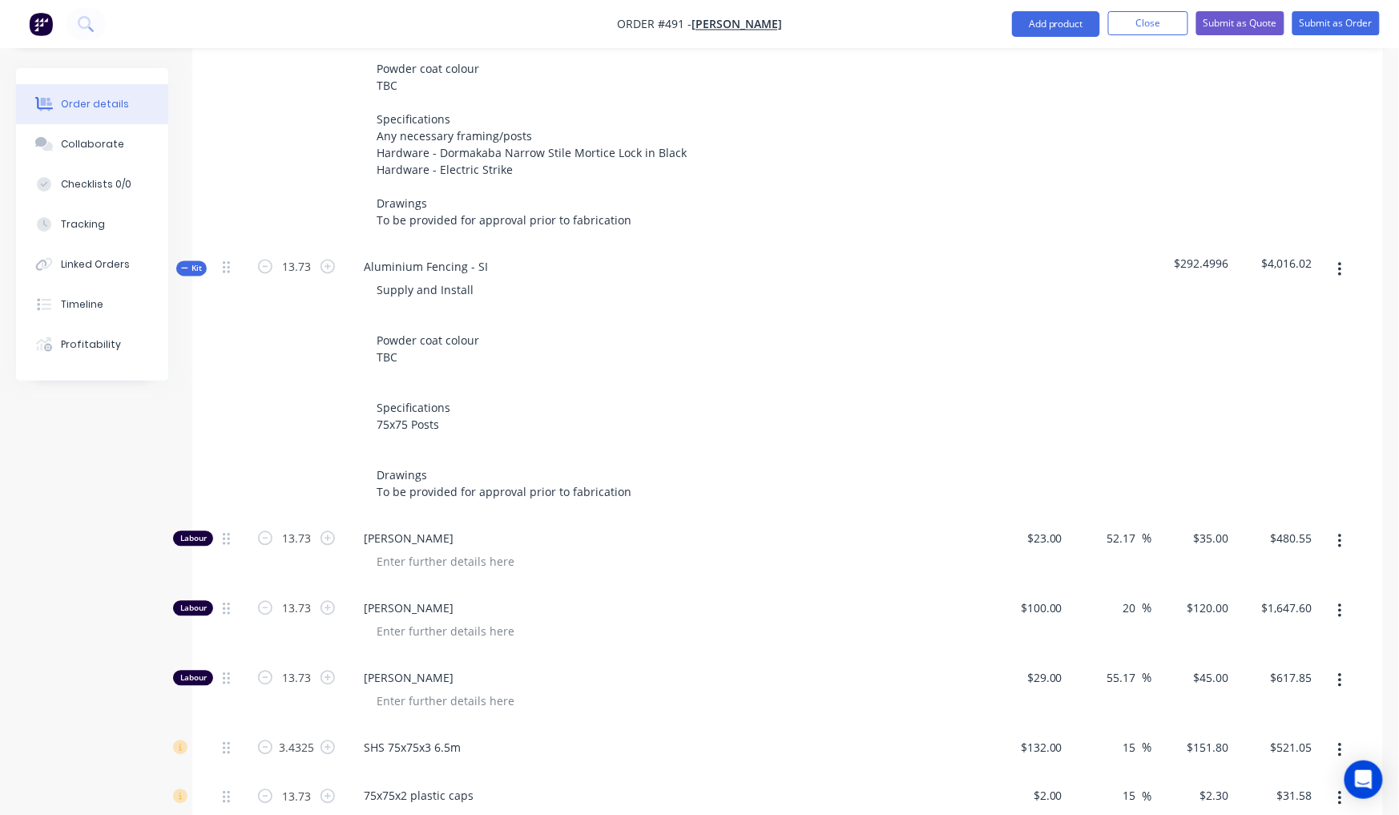
click at [189, 263] on span "Kit" at bounding box center [191, 269] width 21 height 12
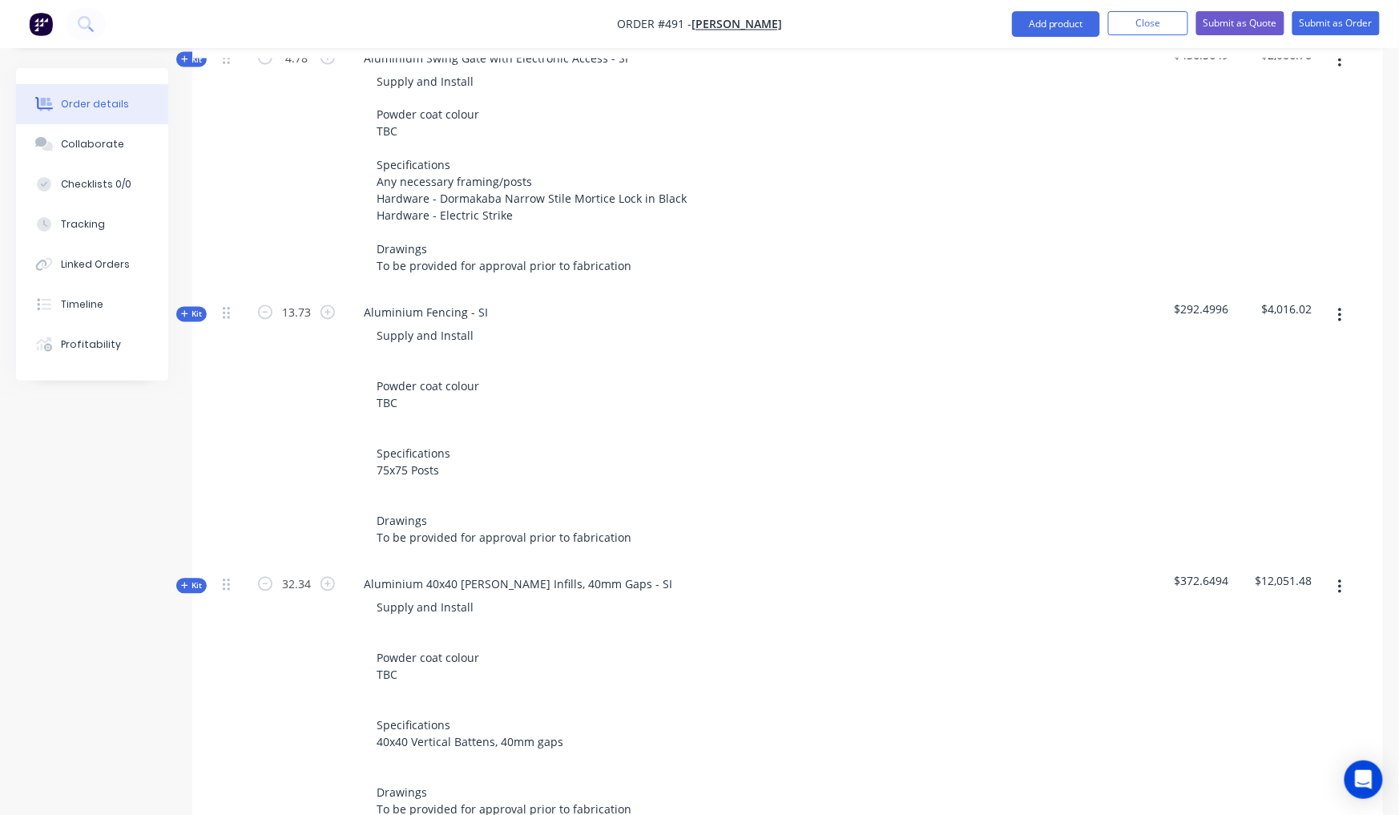
scroll to position [827, 0]
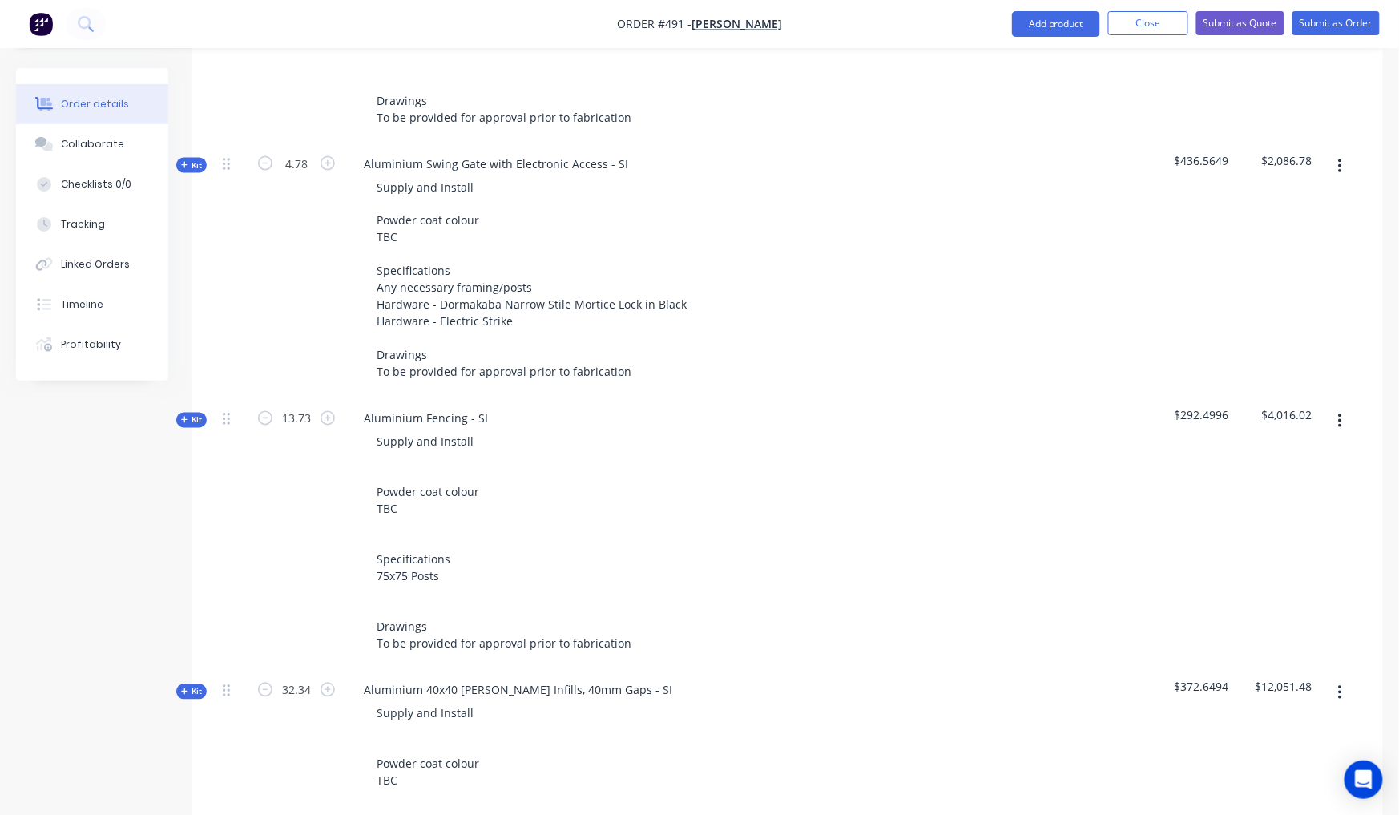
click at [199, 159] on span "Kit" at bounding box center [191, 165] width 21 height 12
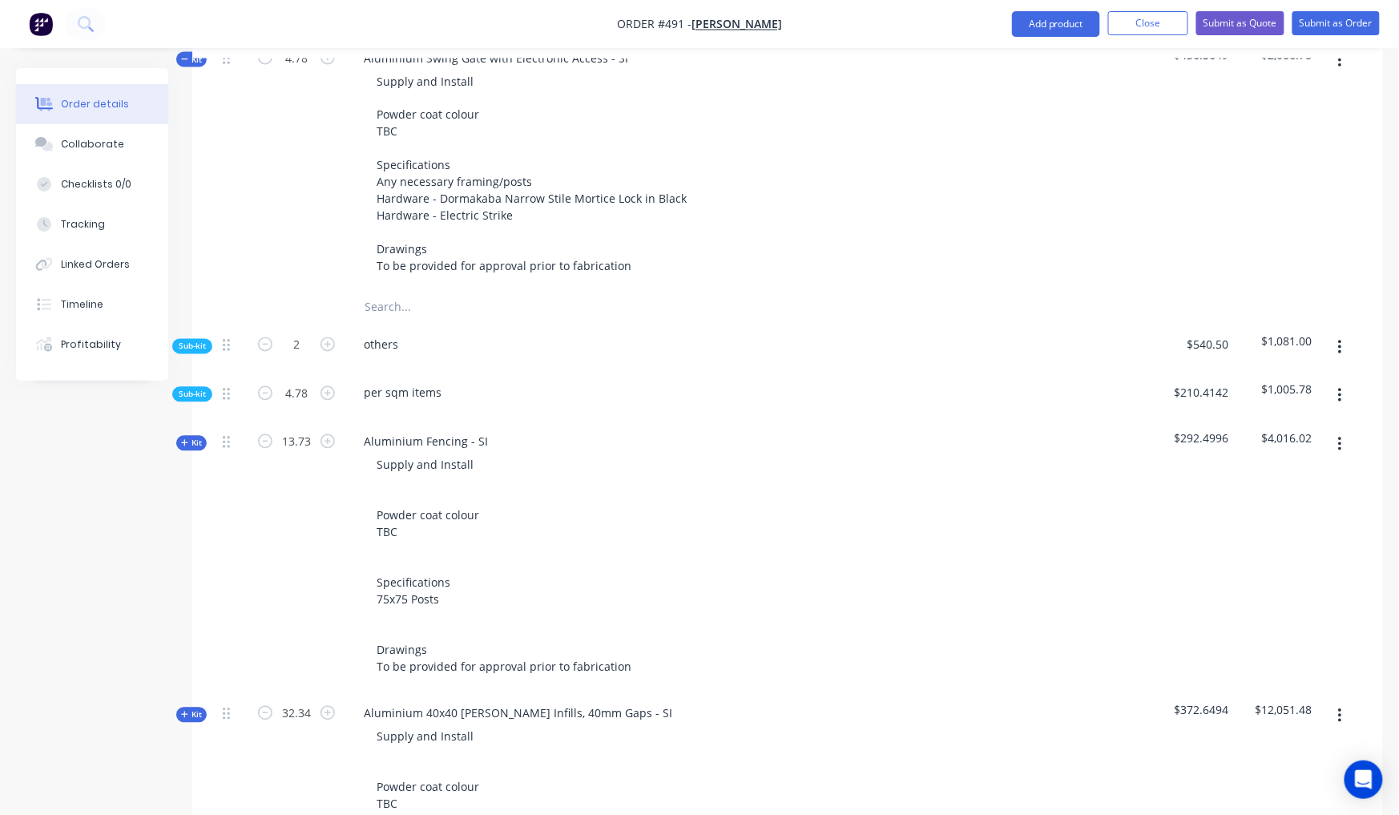
scroll to position [1046, 0]
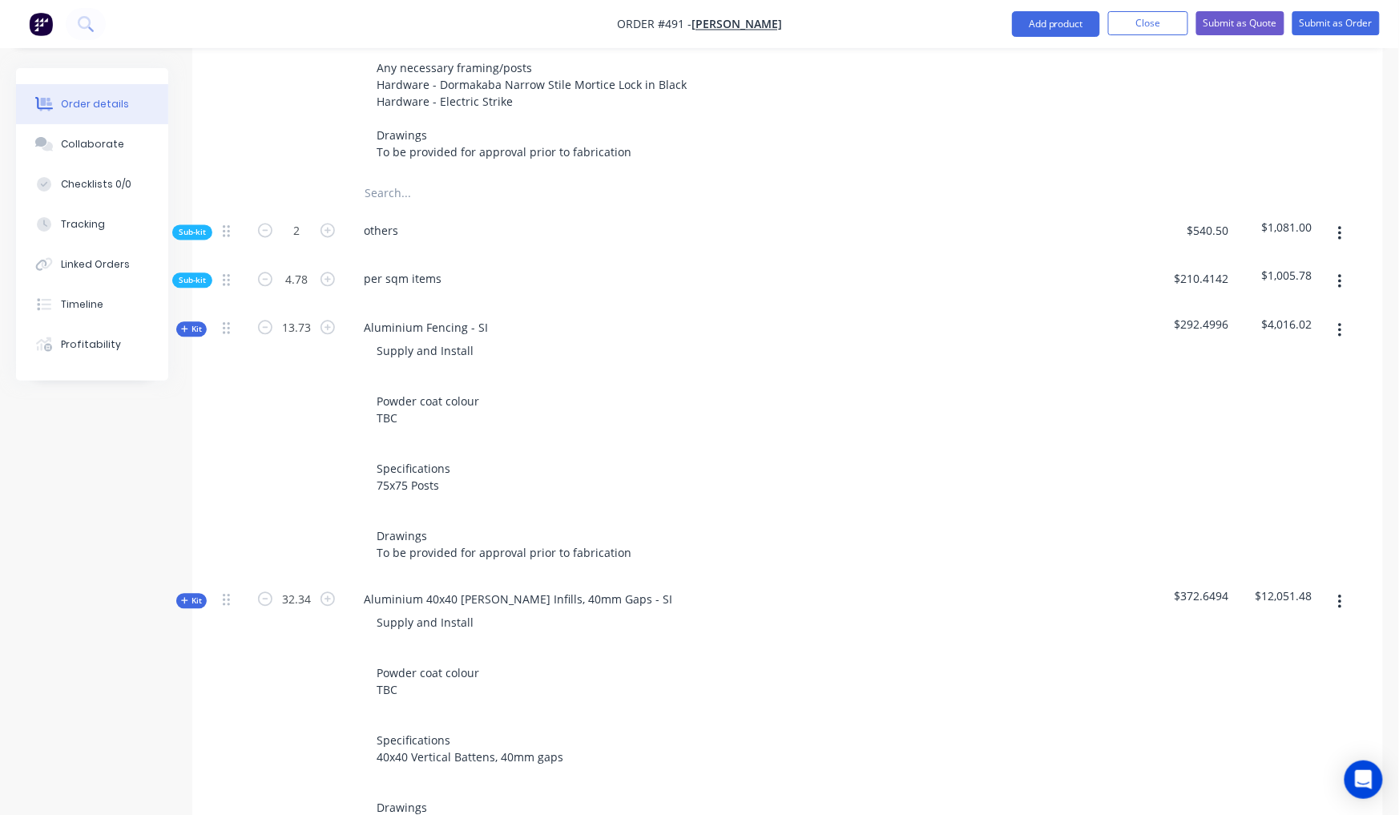
click at [187, 275] on span "Sub-kit" at bounding box center [192, 281] width 27 height 12
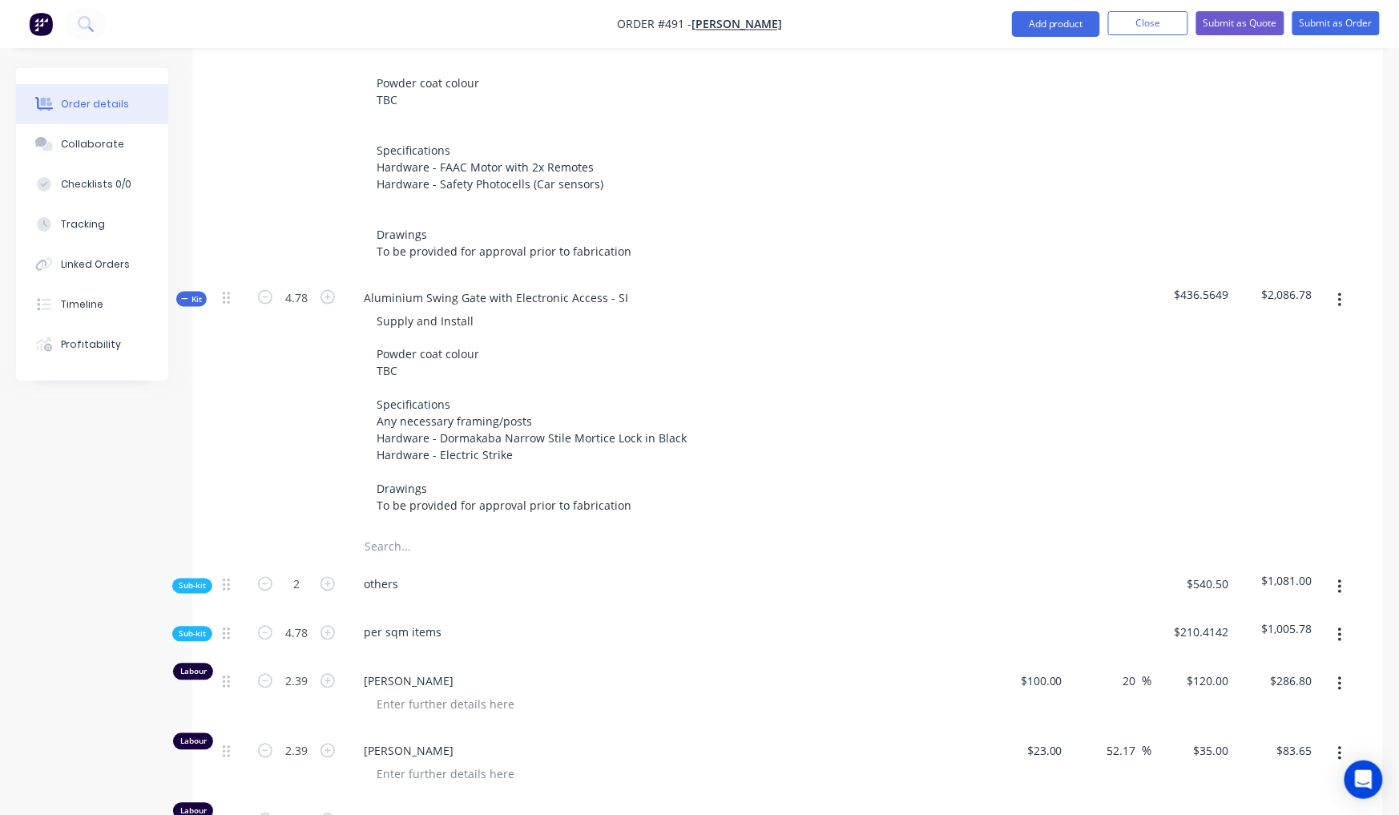
scroll to position [674, 0]
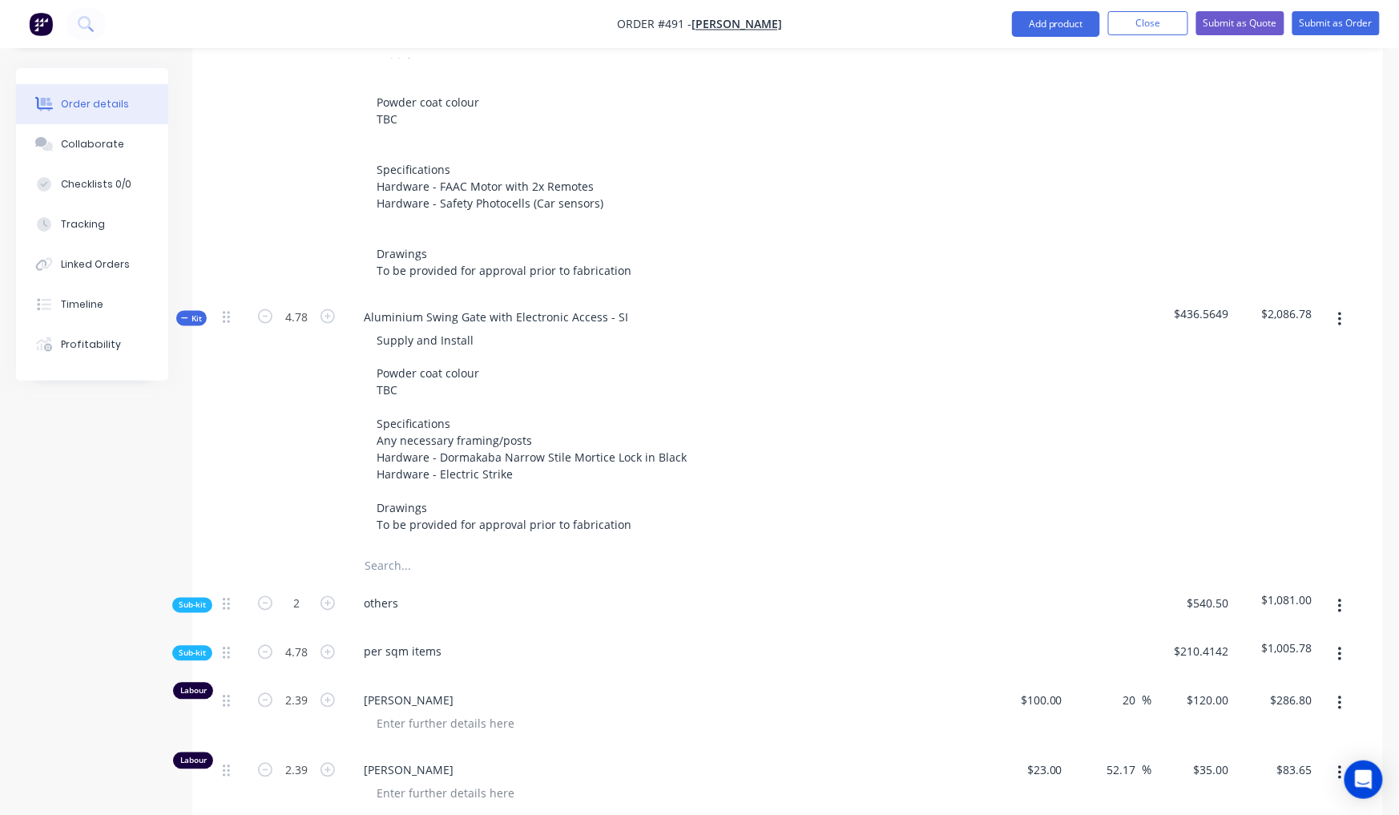
click at [200, 312] on span "Kit" at bounding box center [191, 318] width 21 height 12
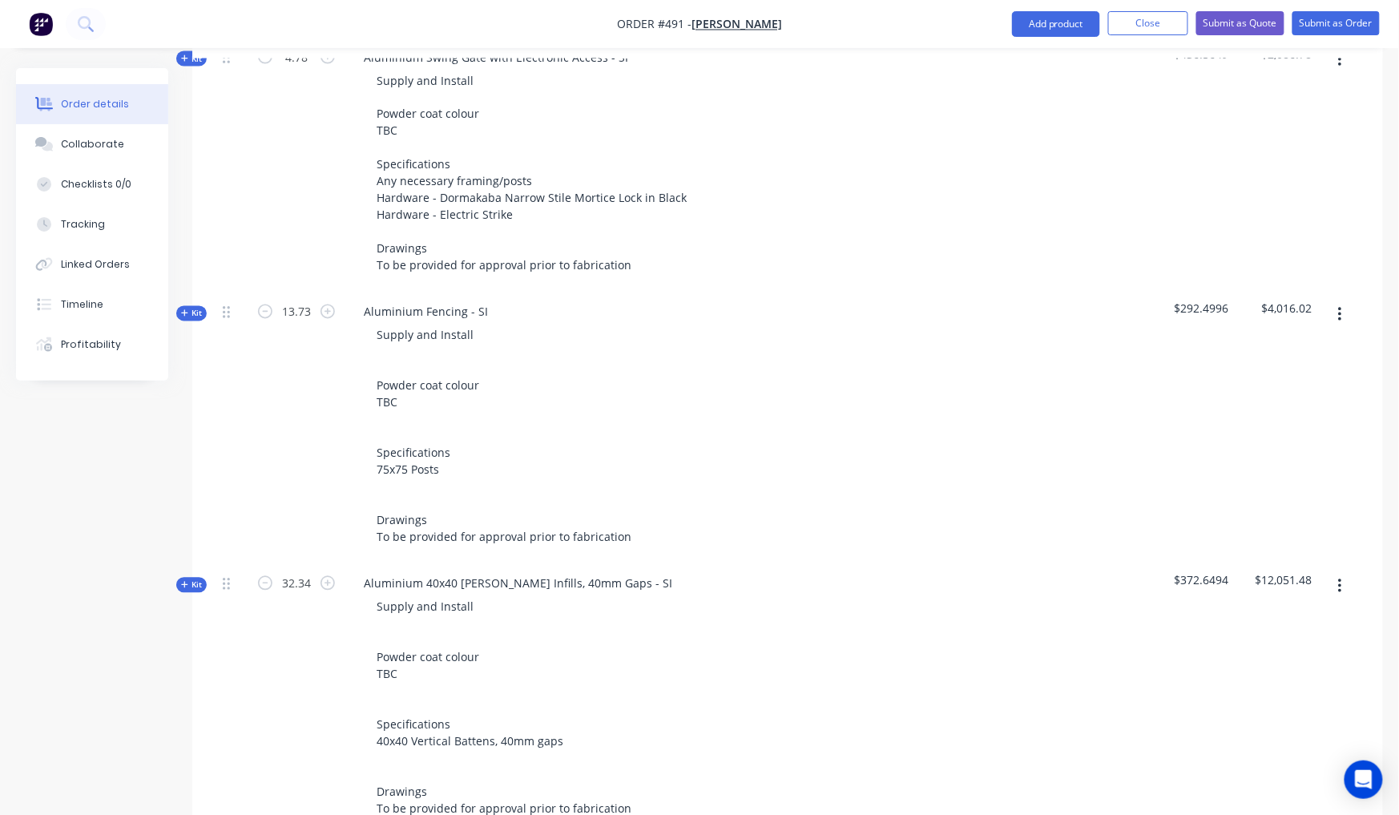
scroll to position [1048, 0]
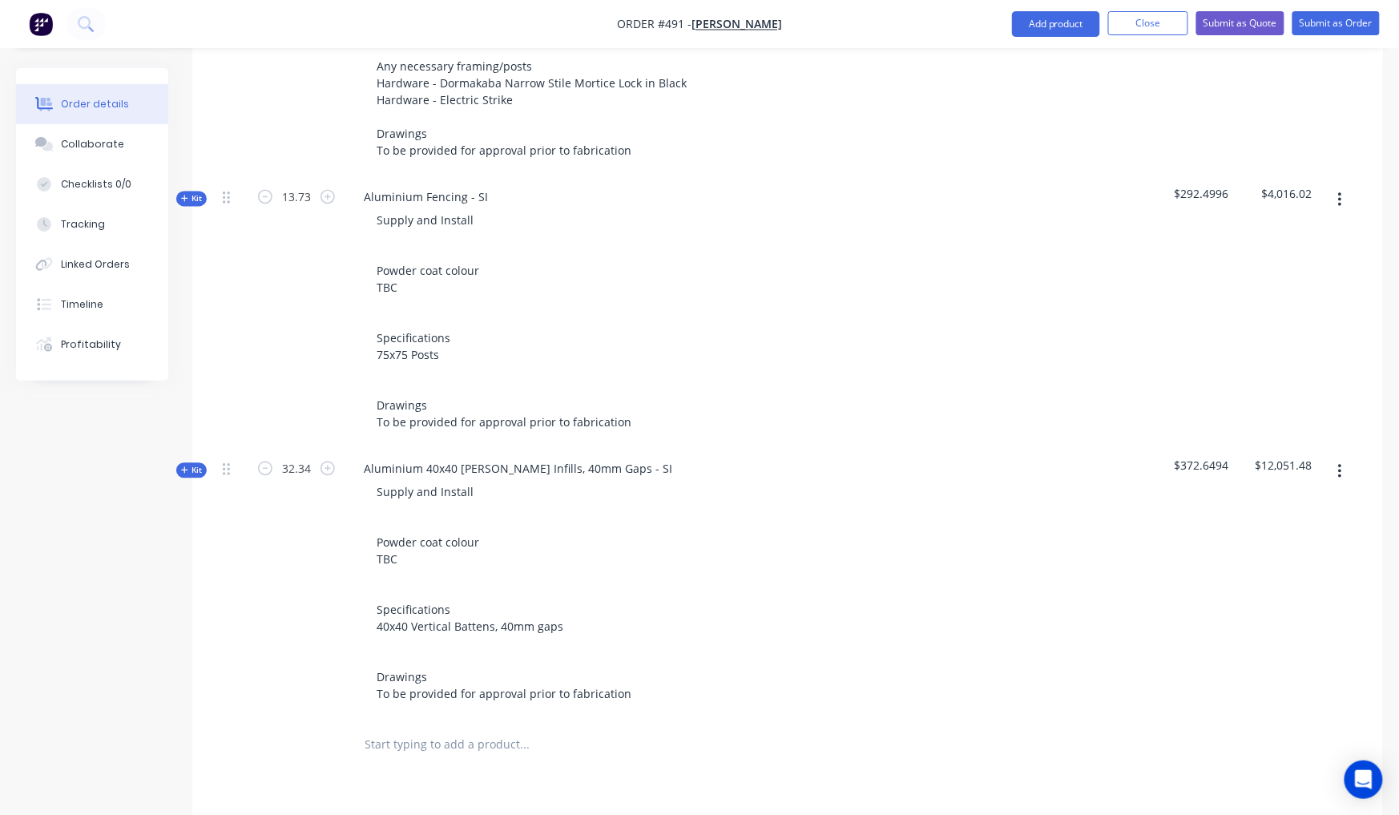
click at [191, 465] on span "Kit" at bounding box center [191, 471] width 21 height 12
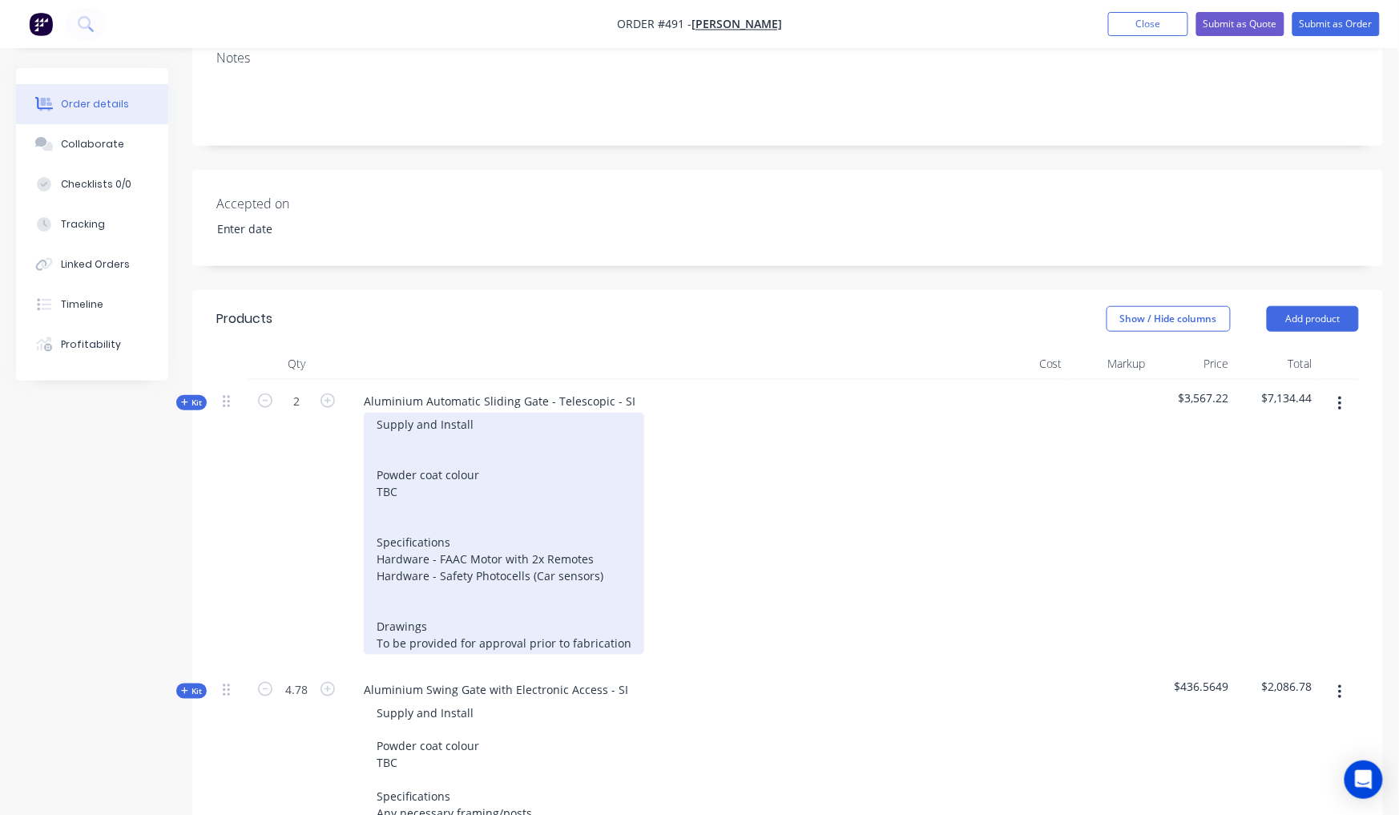
scroll to position [269, 0]
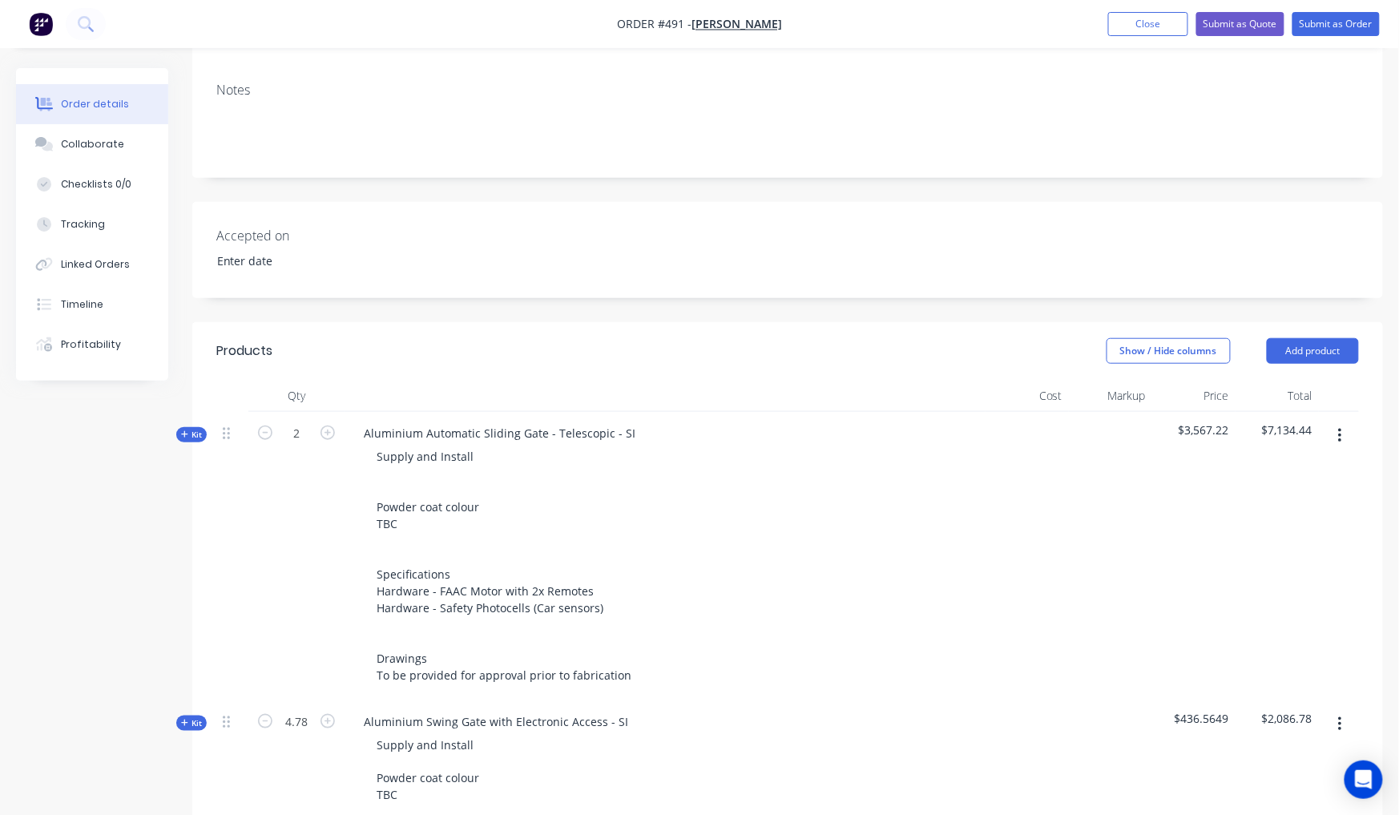
click at [196, 429] on span "Kit" at bounding box center [191, 435] width 21 height 12
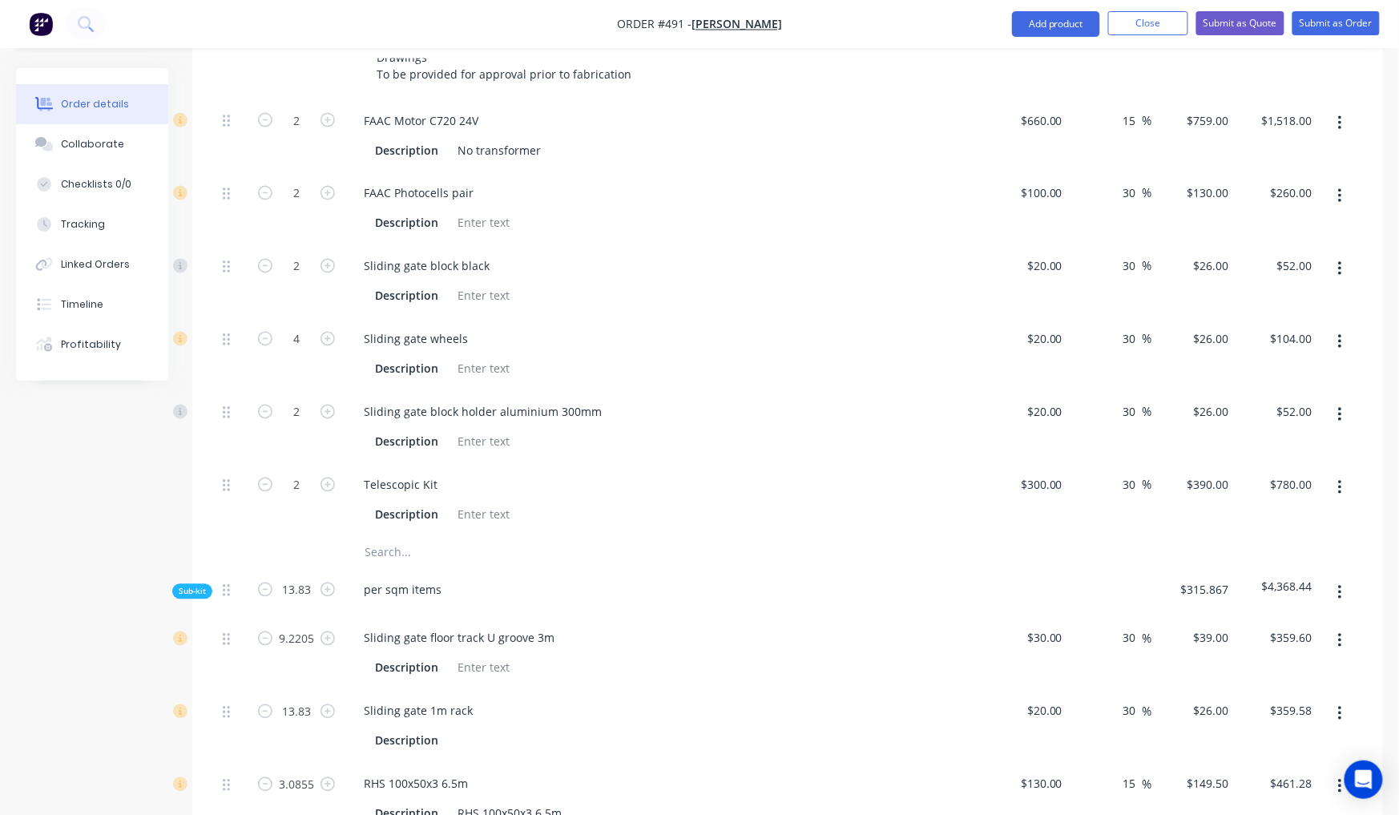
scroll to position [985, 0]
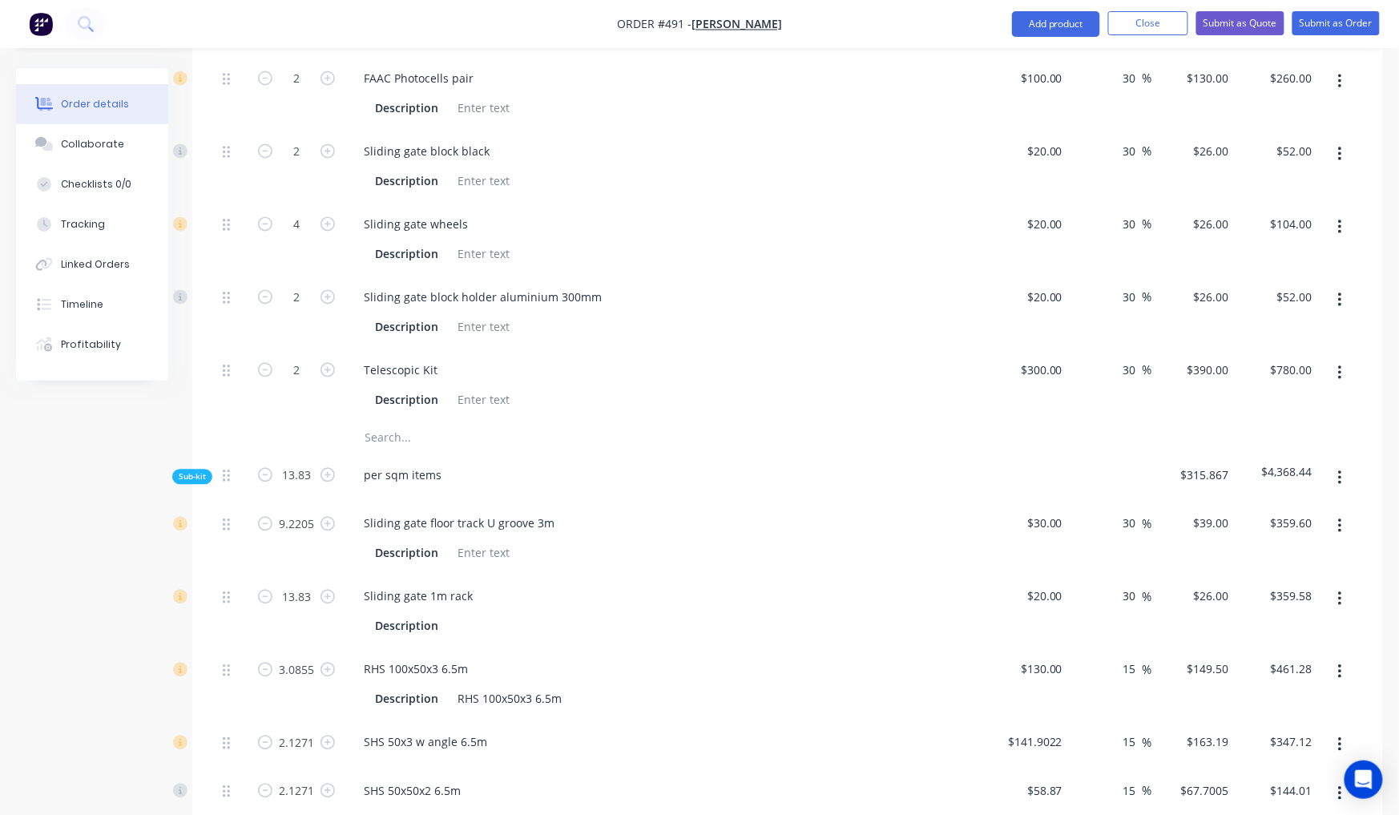
click at [194, 471] on span "Sub-kit" at bounding box center [192, 477] width 27 height 12
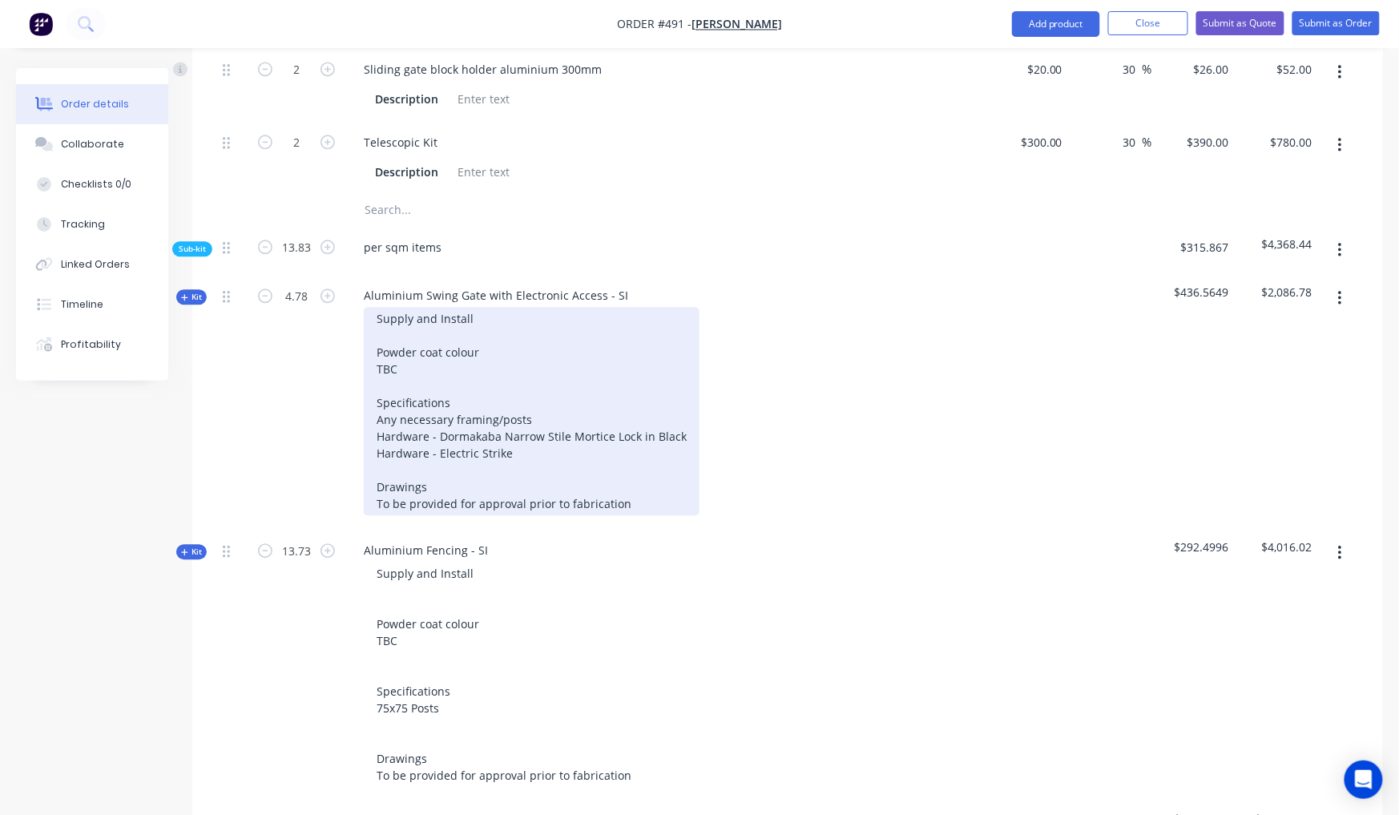
scroll to position [1328, 0]
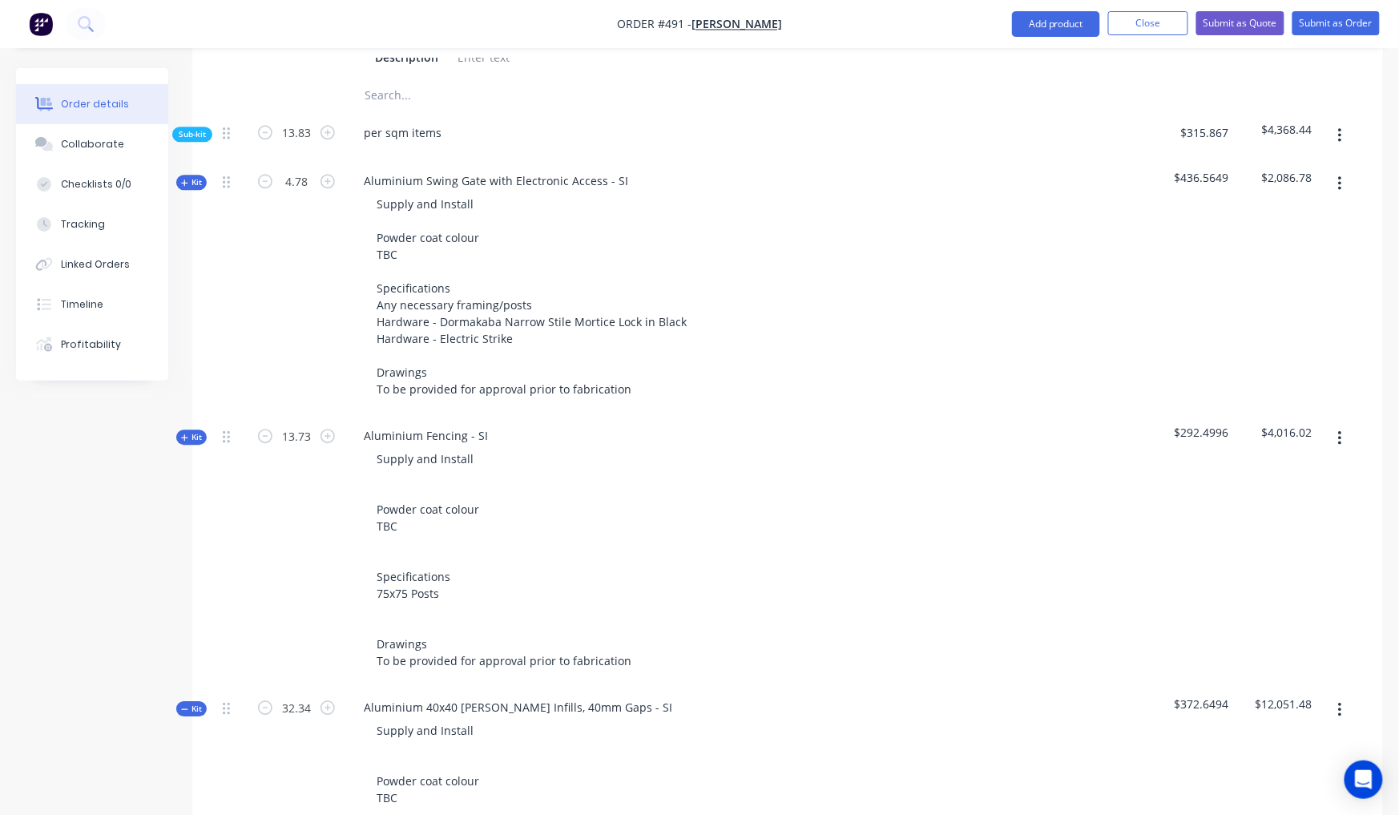
click at [196, 128] on span "Sub-kit" at bounding box center [192, 134] width 27 height 12
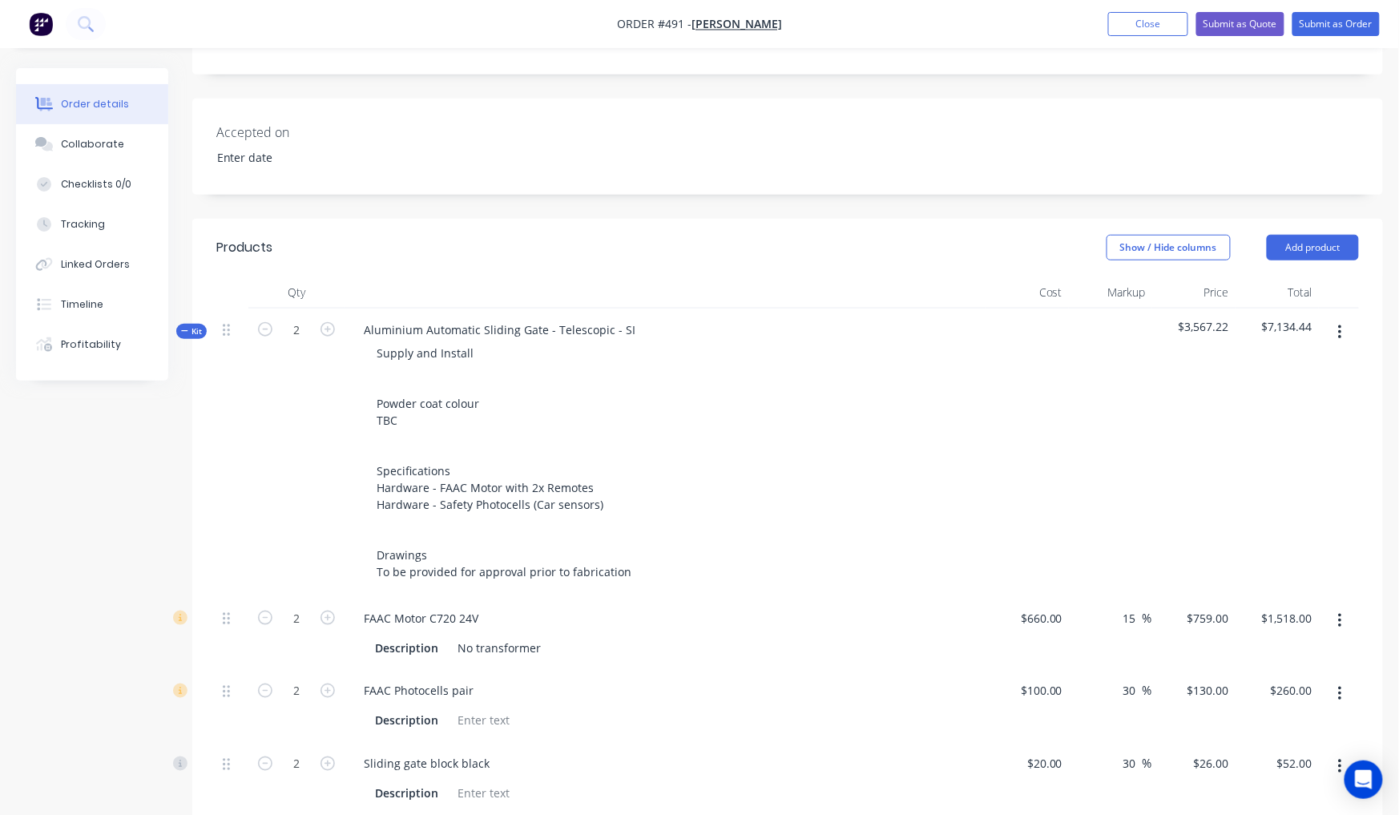
scroll to position [369, 0]
click at [184, 330] on icon "button" at bounding box center [184, 334] width 7 height 8
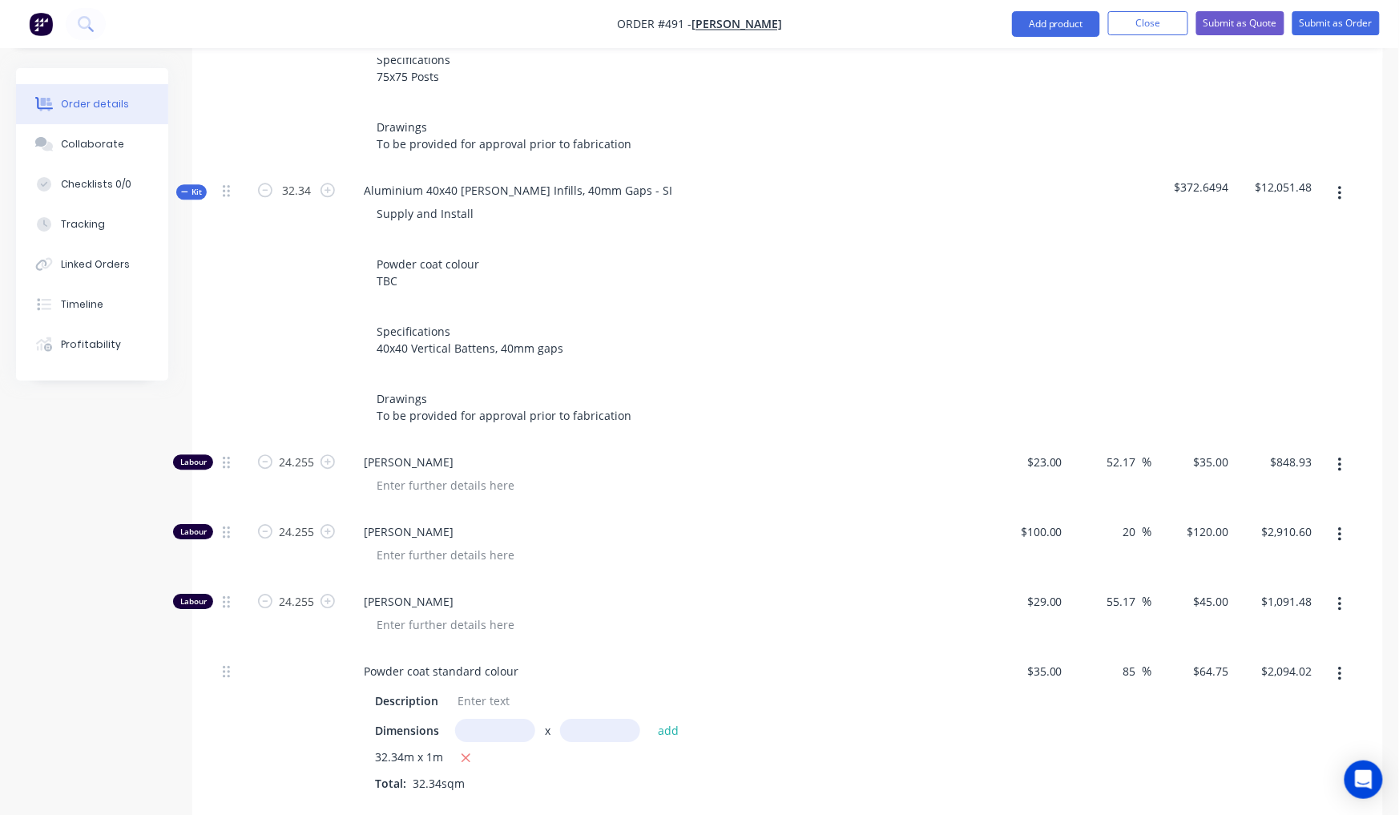
scroll to position [1356, 0]
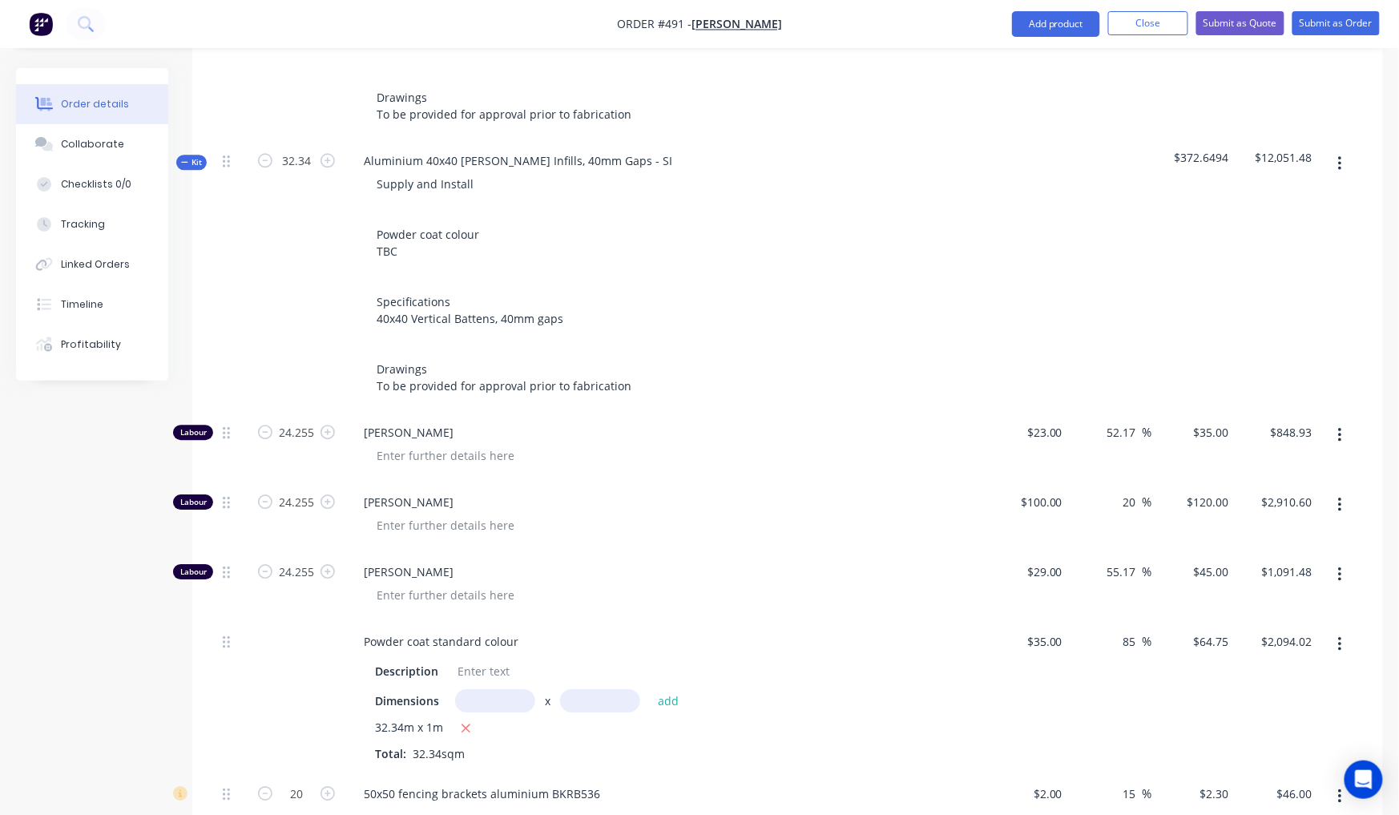
click at [194, 156] on span "Kit" at bounding box center [191, 162] width 21 height 12
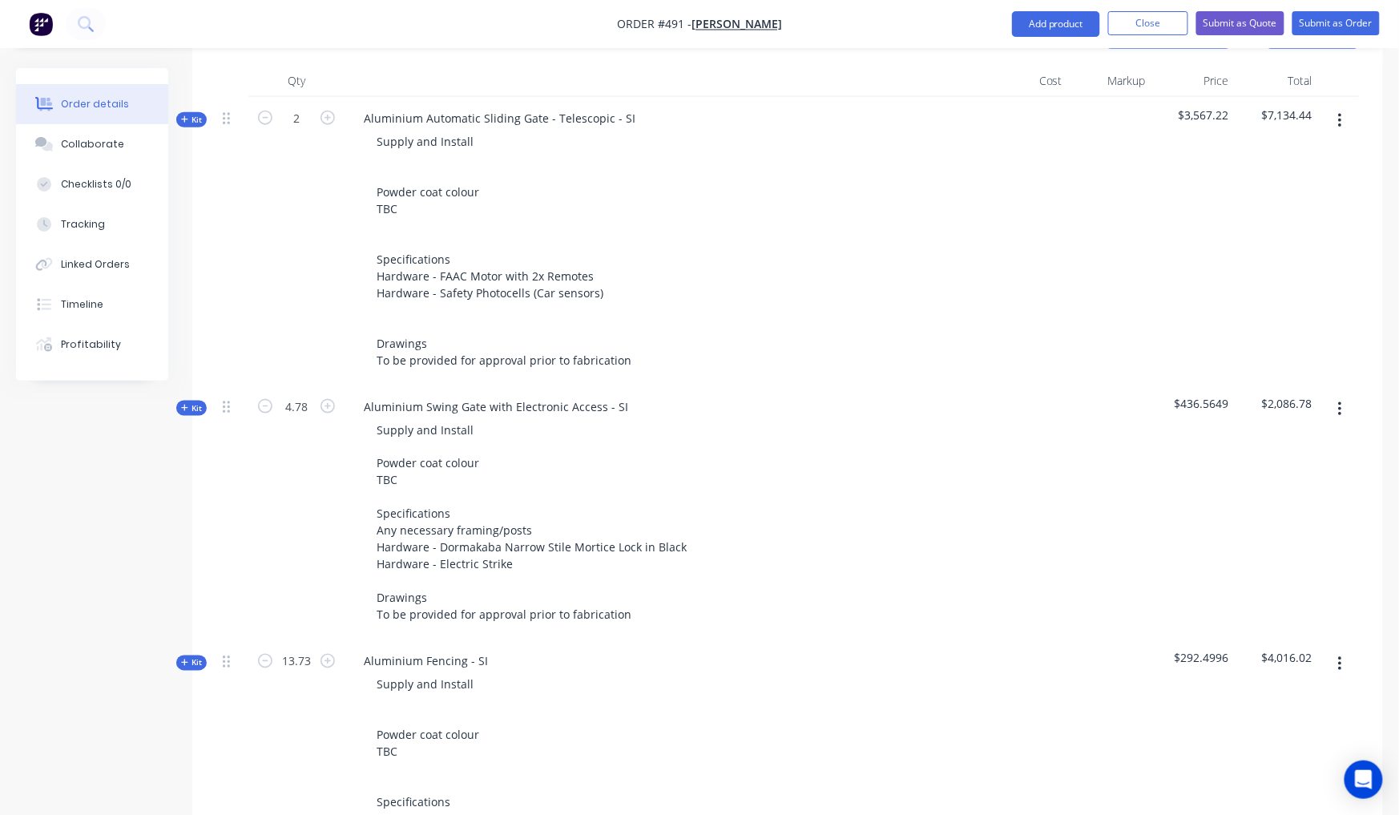
scroll to position [543, 0]
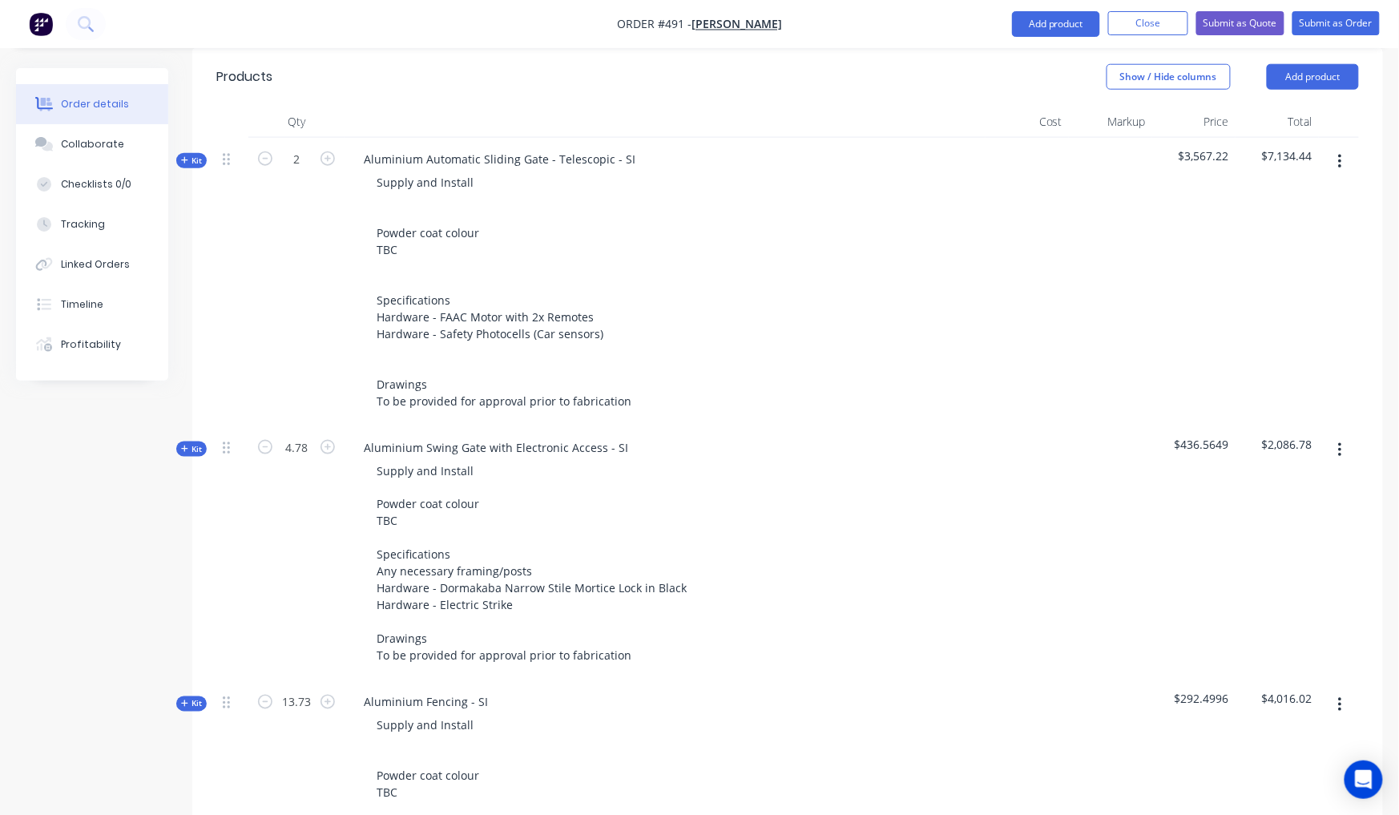
click at [187, 155] on span "Kit" at bounding box center [191, 161] width 21 height 12
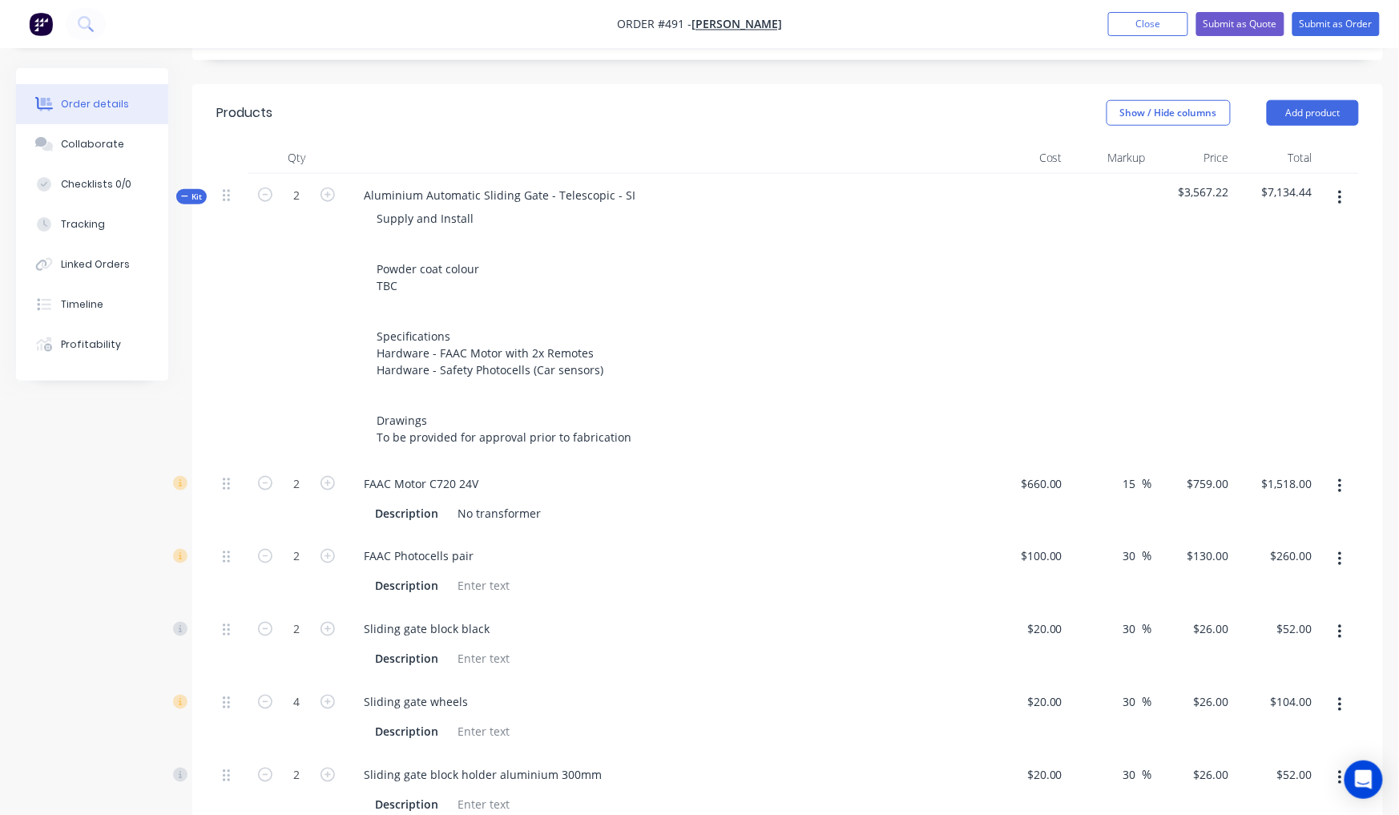
scroll to position [424, 0]
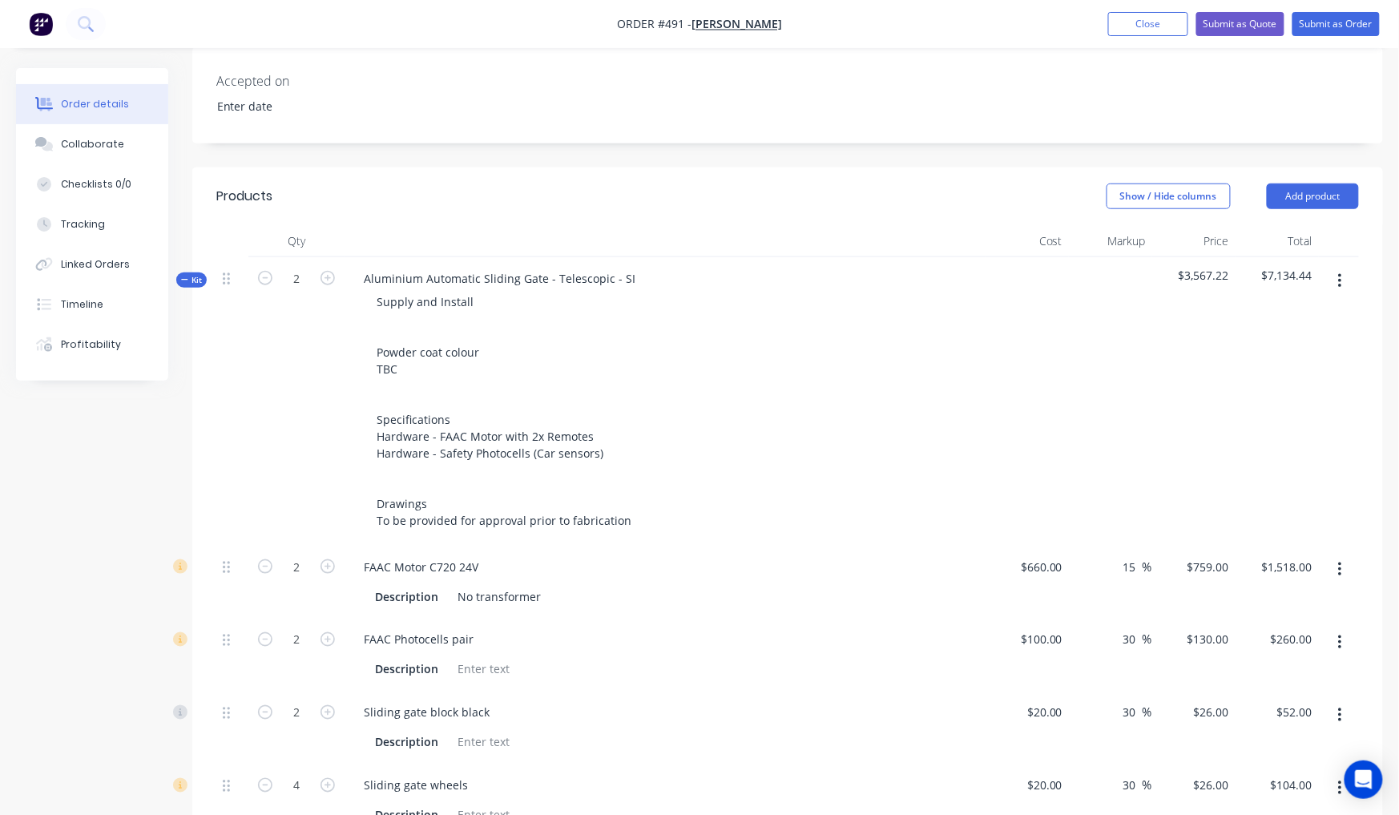
click at [181, 276] on icon "button" at bounding box center [184, 280] width 7 height 8
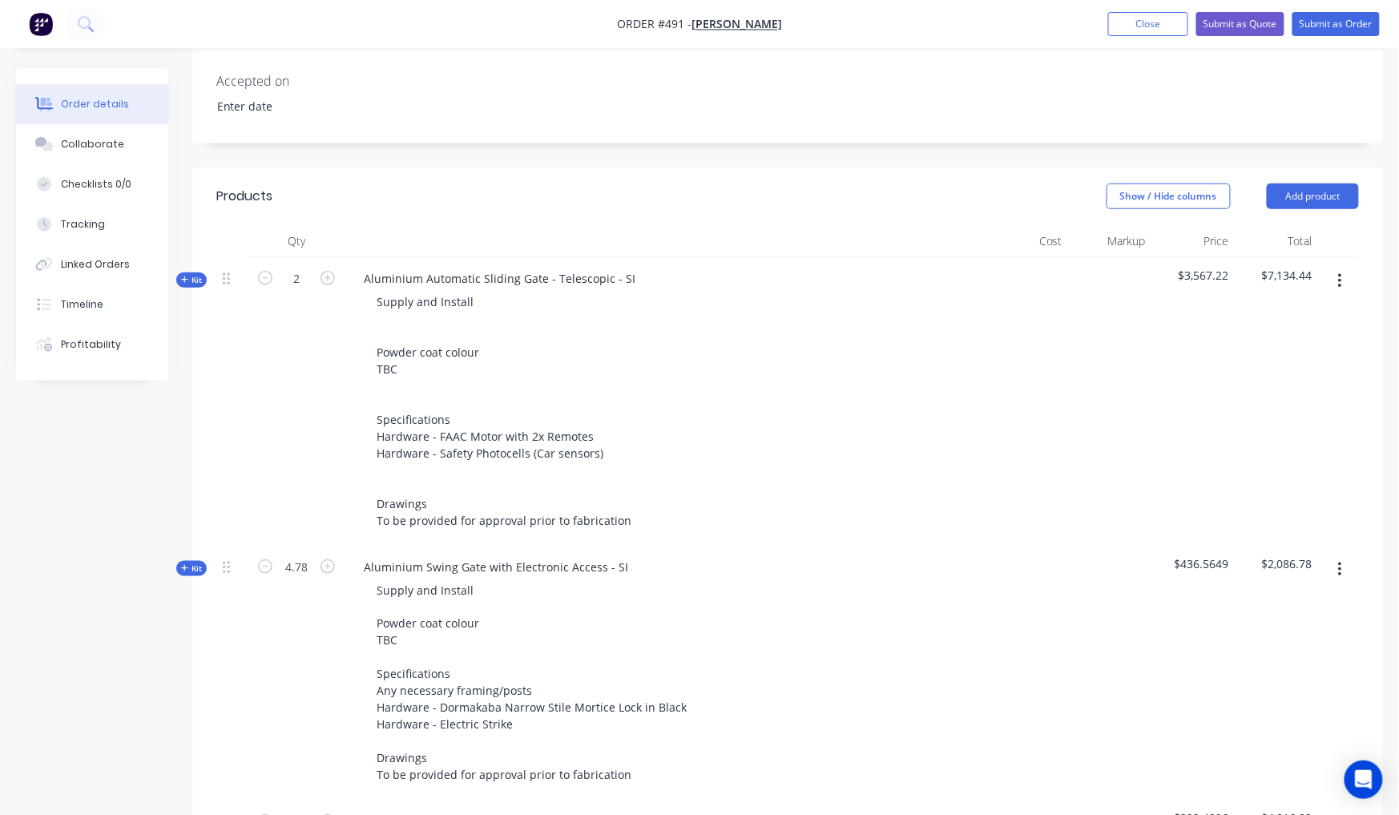
click at [189, 562] on span "Kit" at bounding box center [191, 568] width 21 height 12
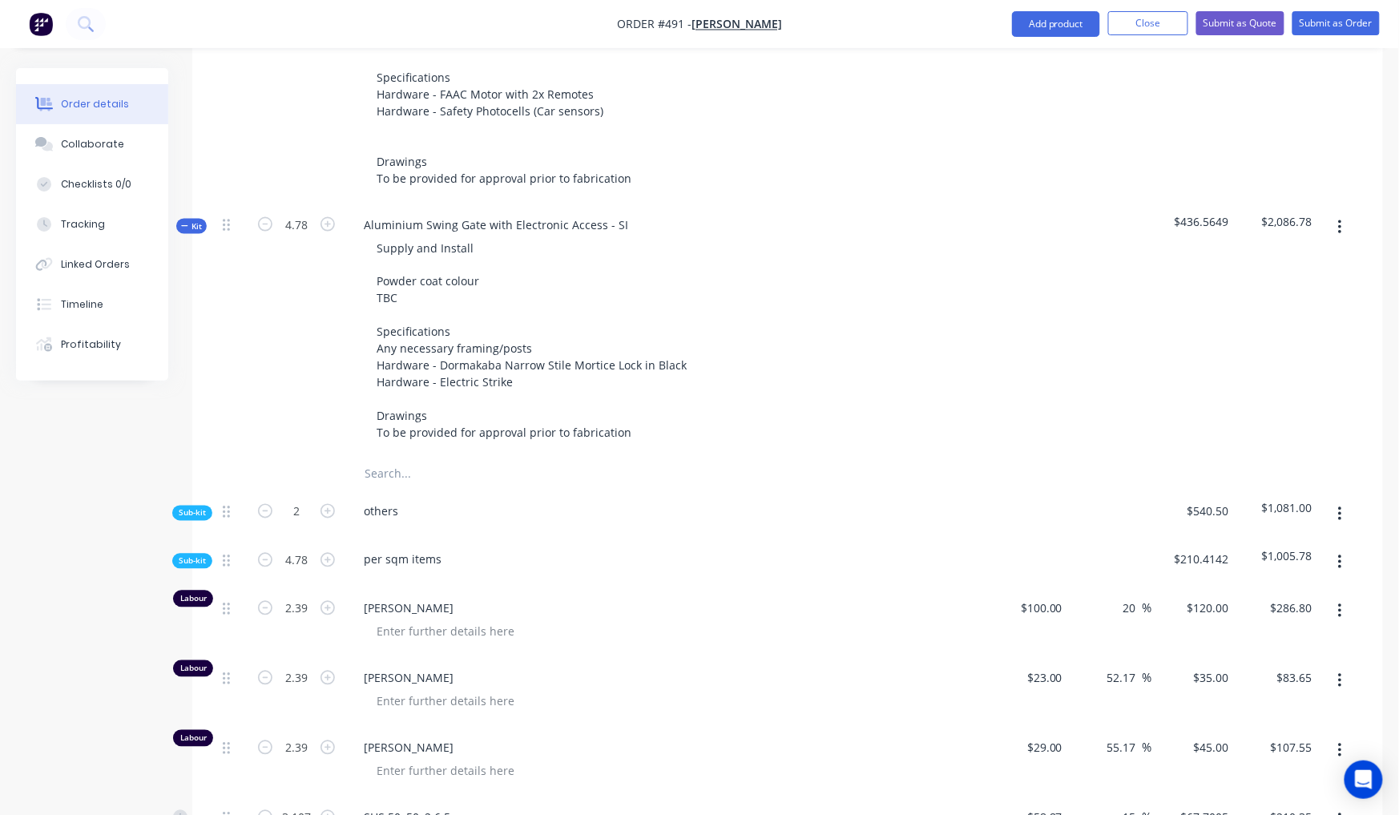
scroll to position [446, 0]
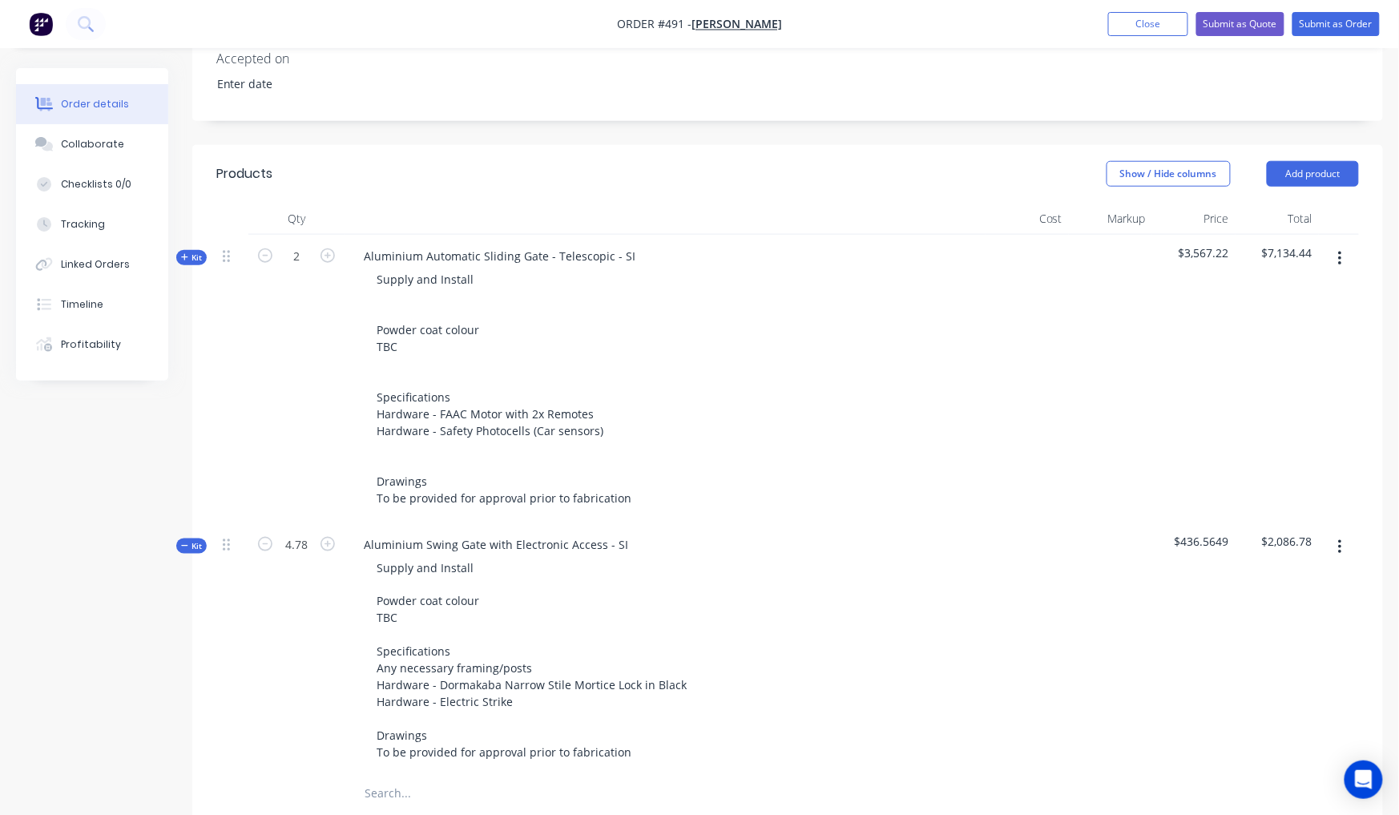
click at [196, 540] on span "Kit" at bounding box center [191, 546] width 21 height 12
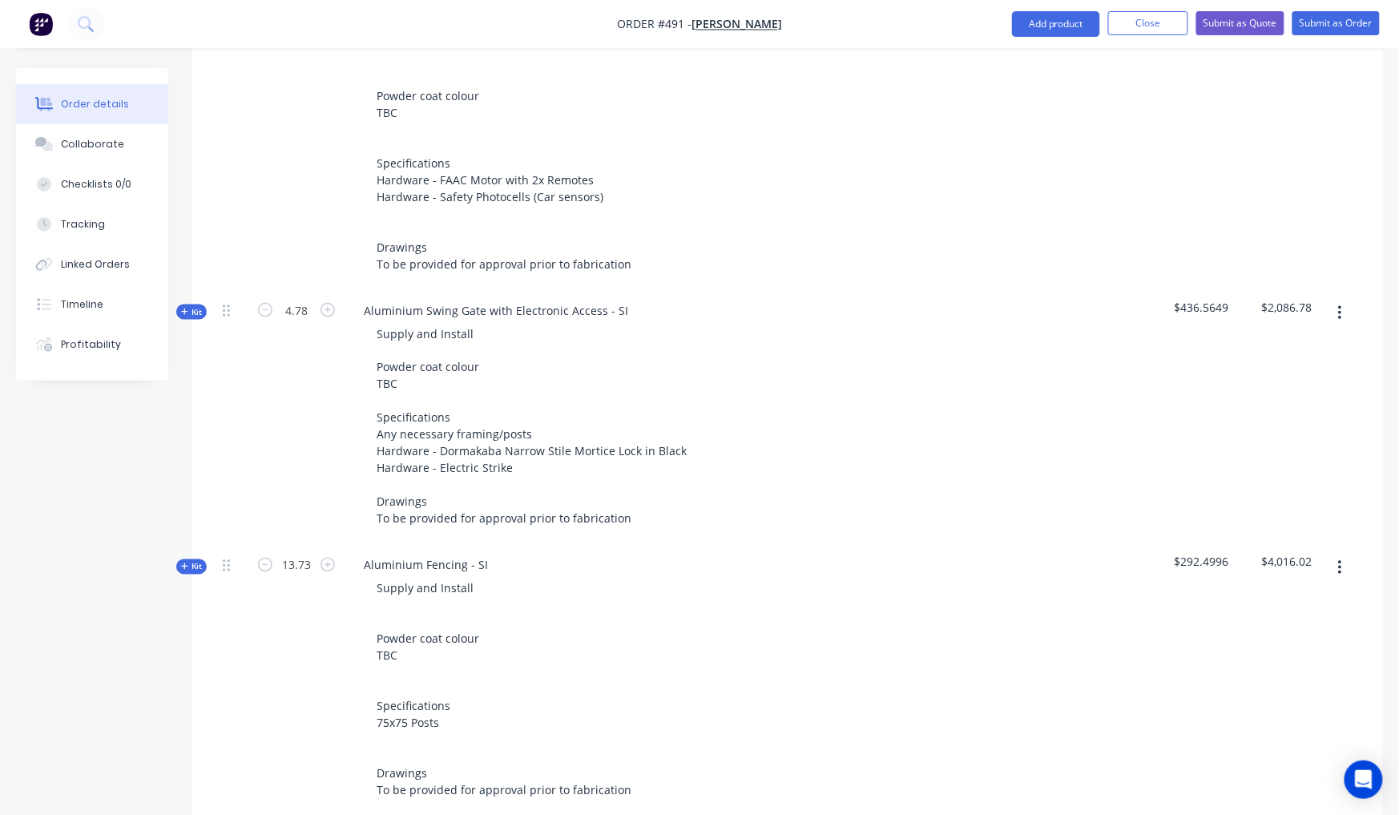
click at [200, 561] on span "Kit" at bounding box center [191, 567] width 21 height 12
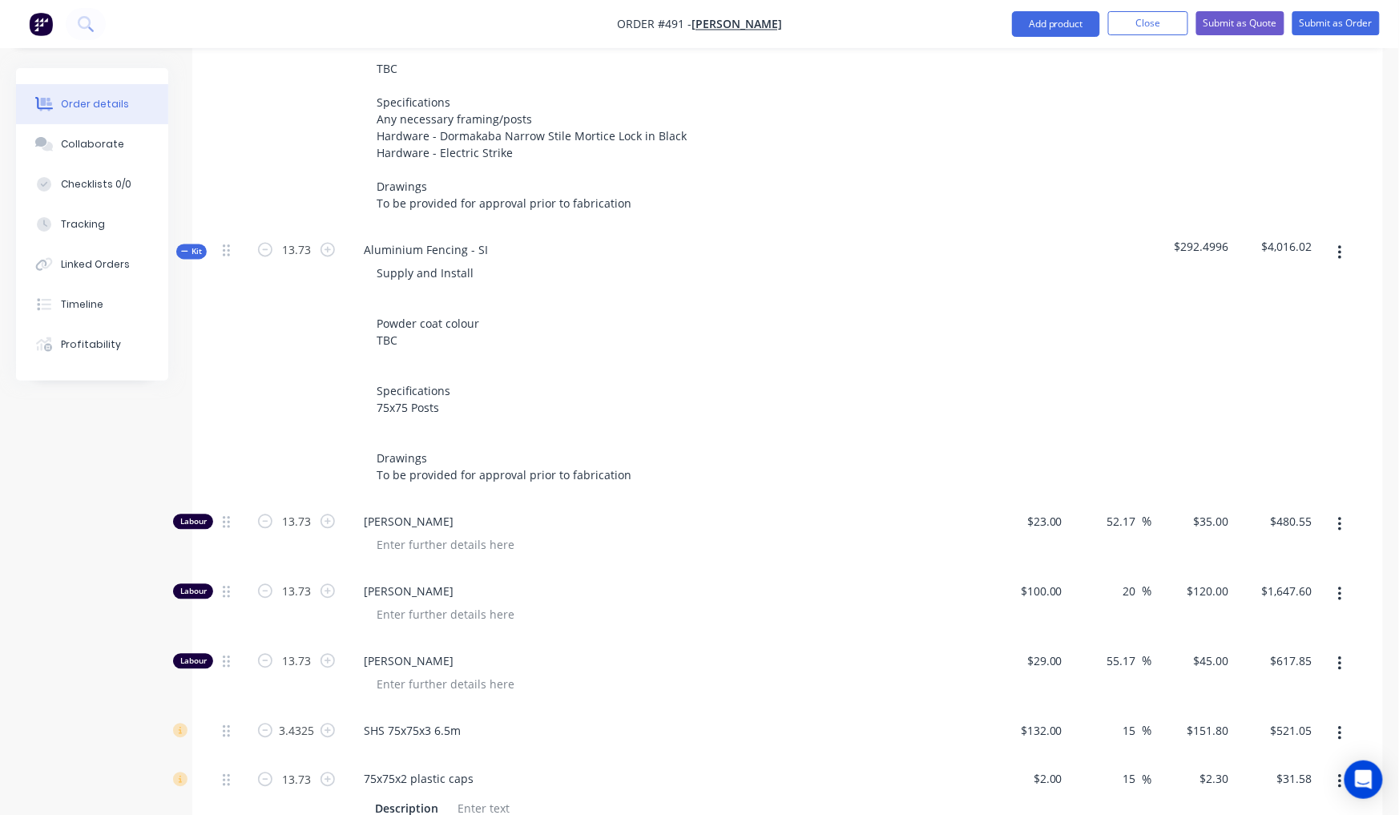
scroll to position [881, 0]
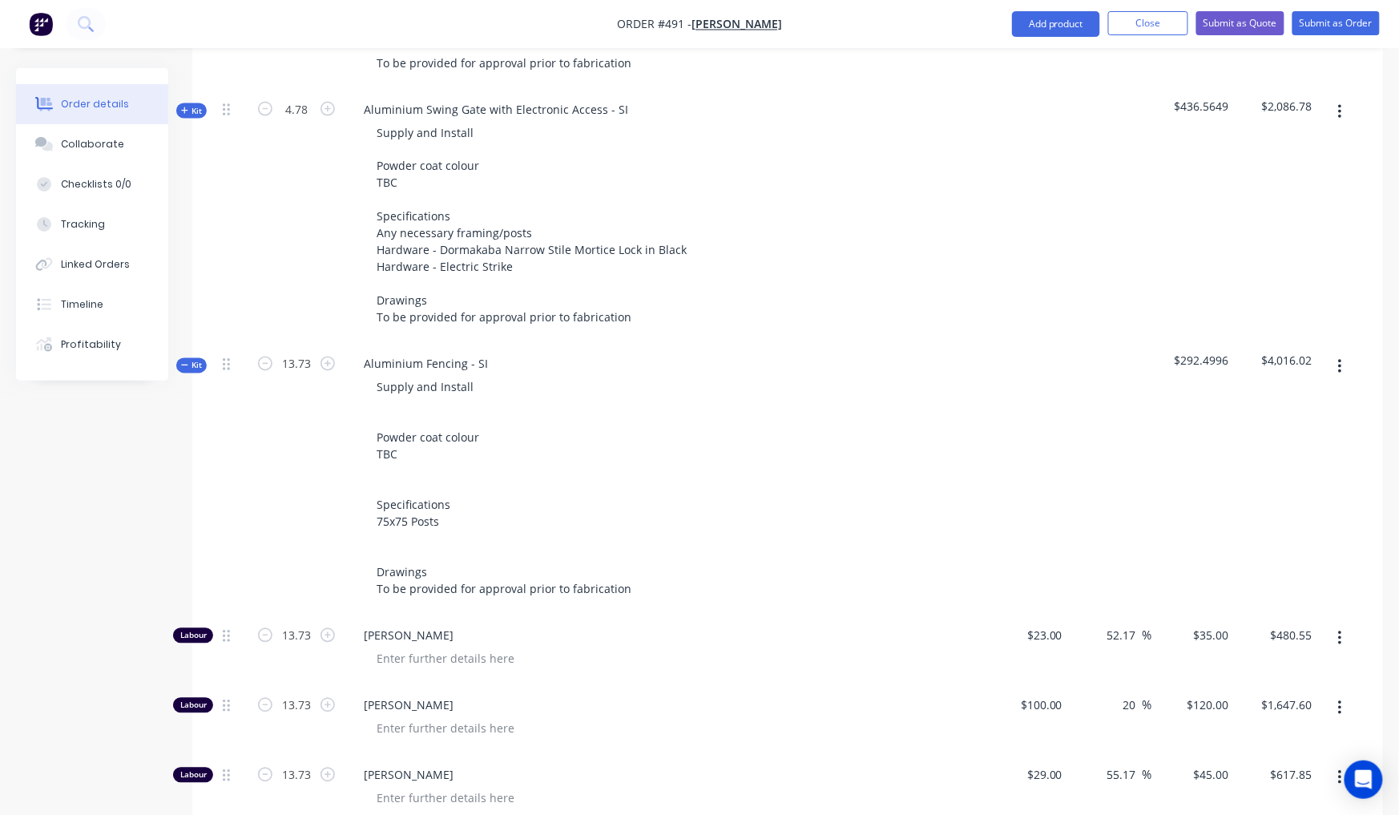
click at [186, 360] on span "Kit" at bounding box center [191, 366] width 21 height 12
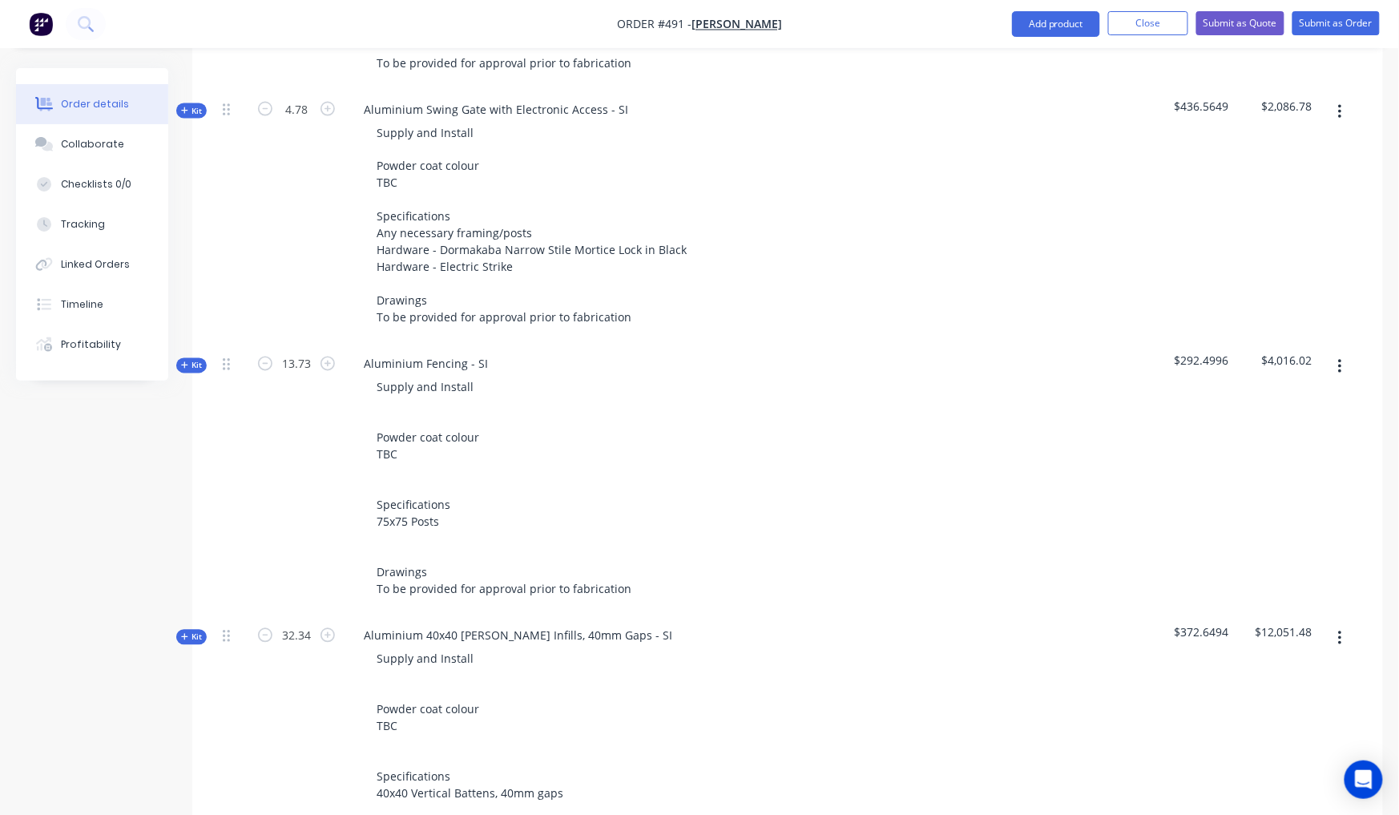
click at [192, 631] on span "Kit" at bounding box center [191, 637] width 21 height 12
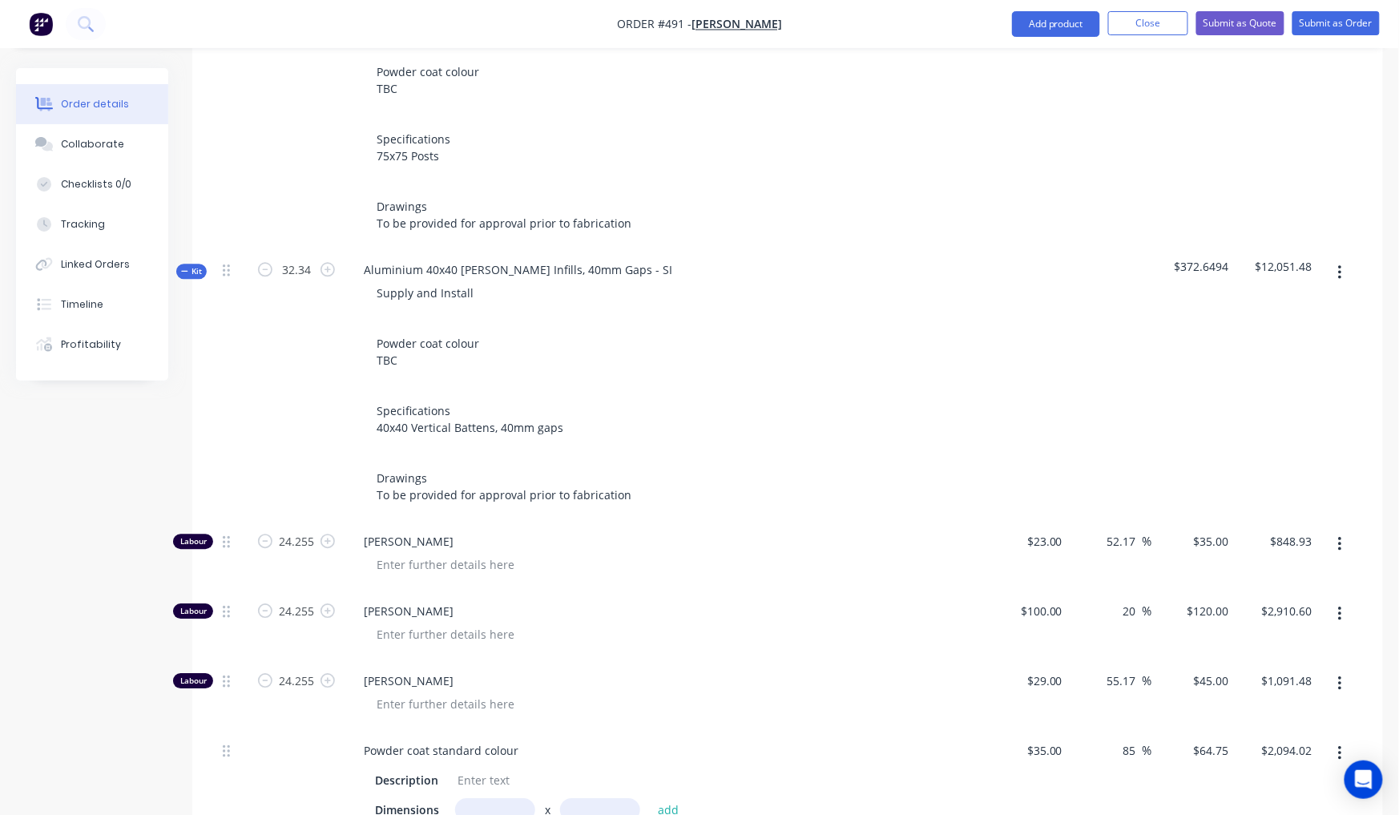
scroll to position [1293, 0]
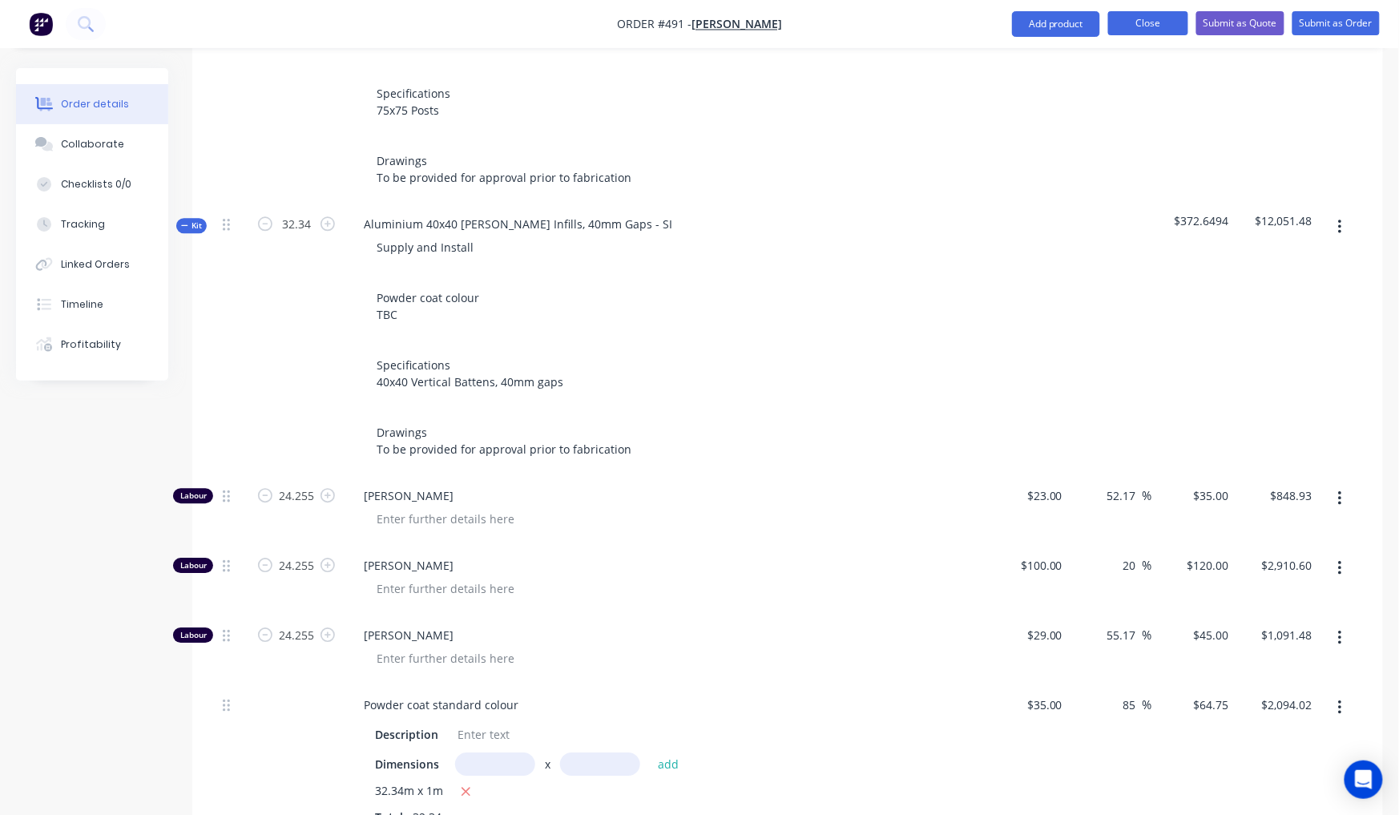
click at [1158, 18] on button "Close" at bounding box center [1148, 23] width 80 height 24
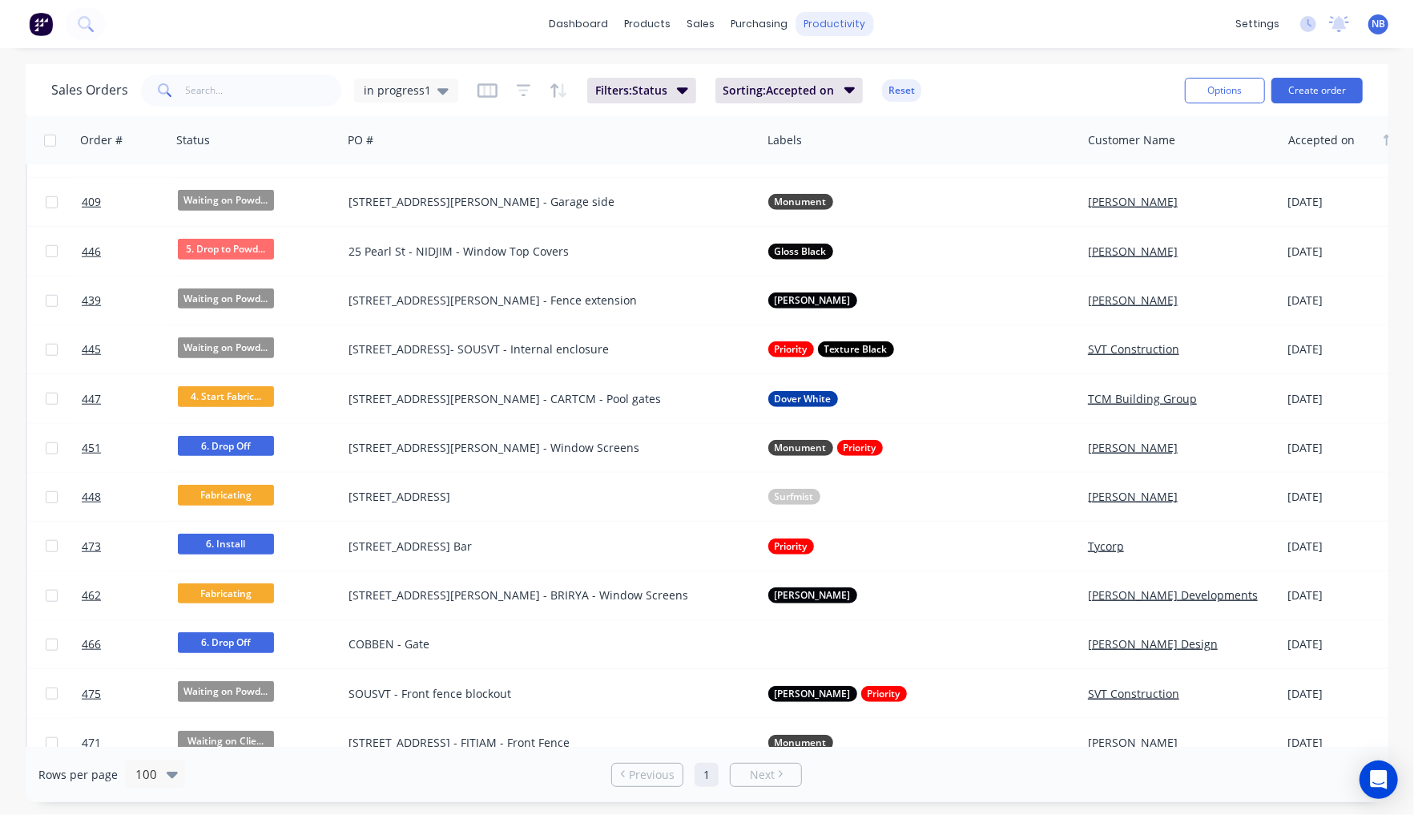
scroll to position [180, 0]
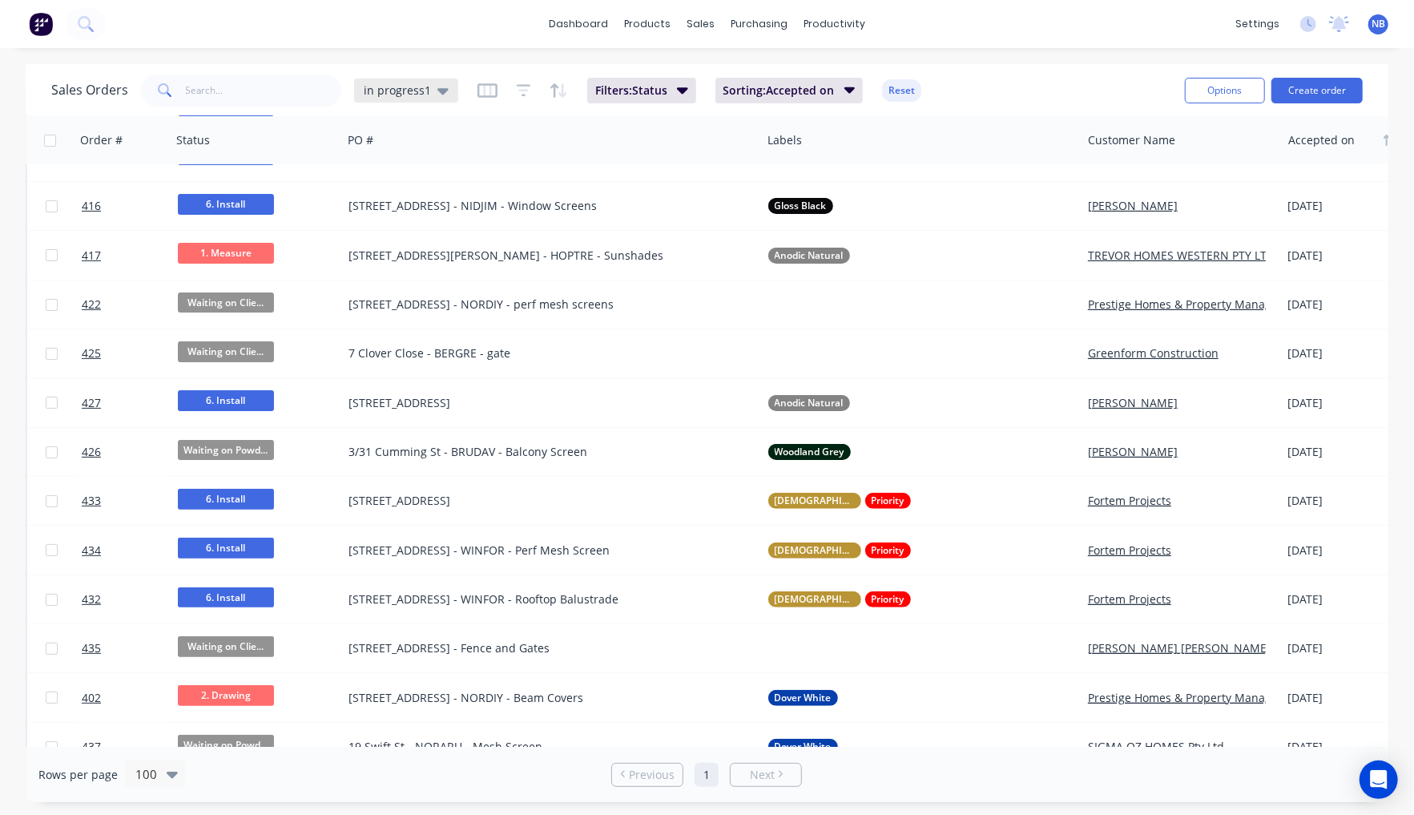
click at [420, 101] on div "in progress1" at bounding box center [406, 91] width 104 height 24
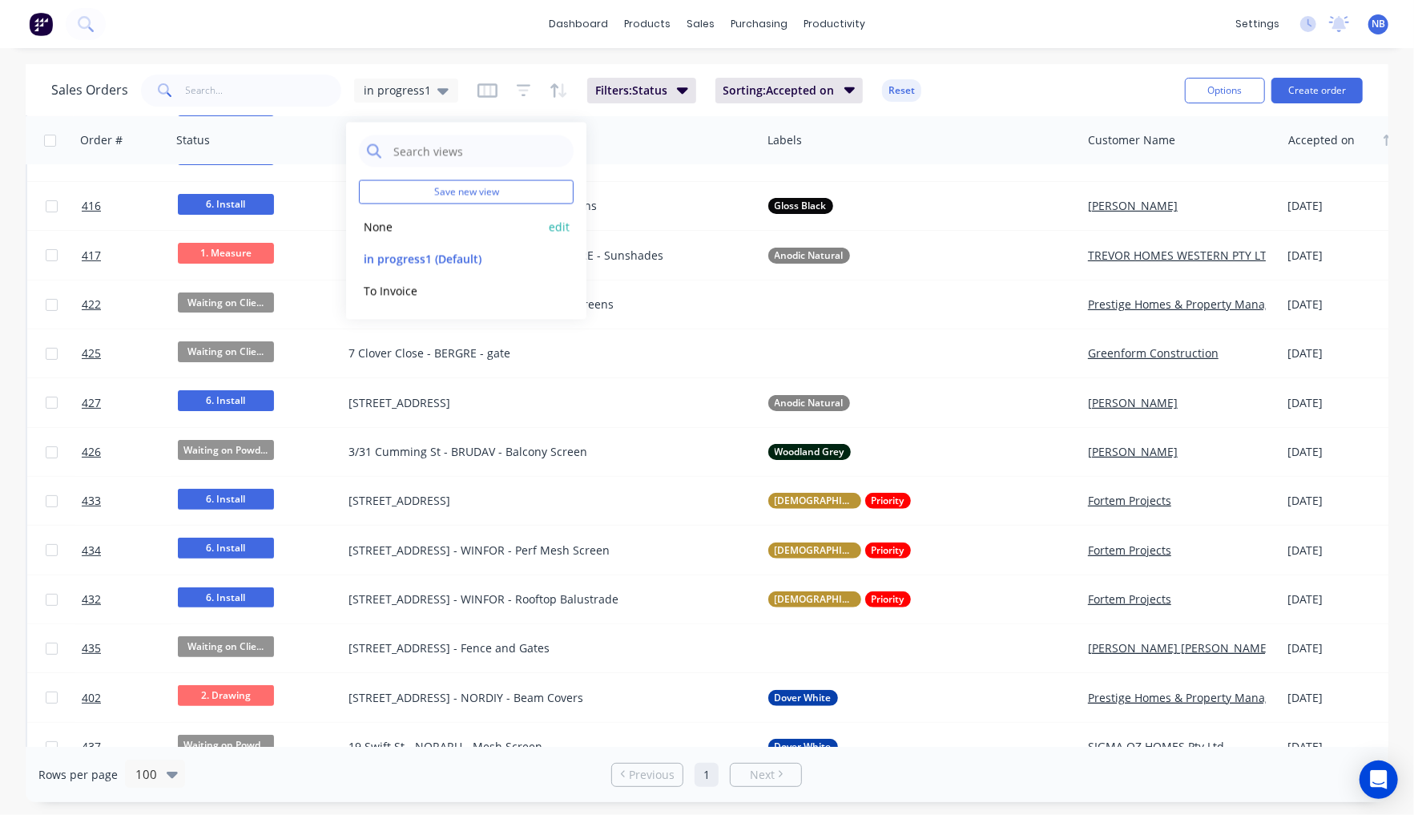
click at [411, 225] on button "None" at bounding box center [450, 226] width 183 height 18
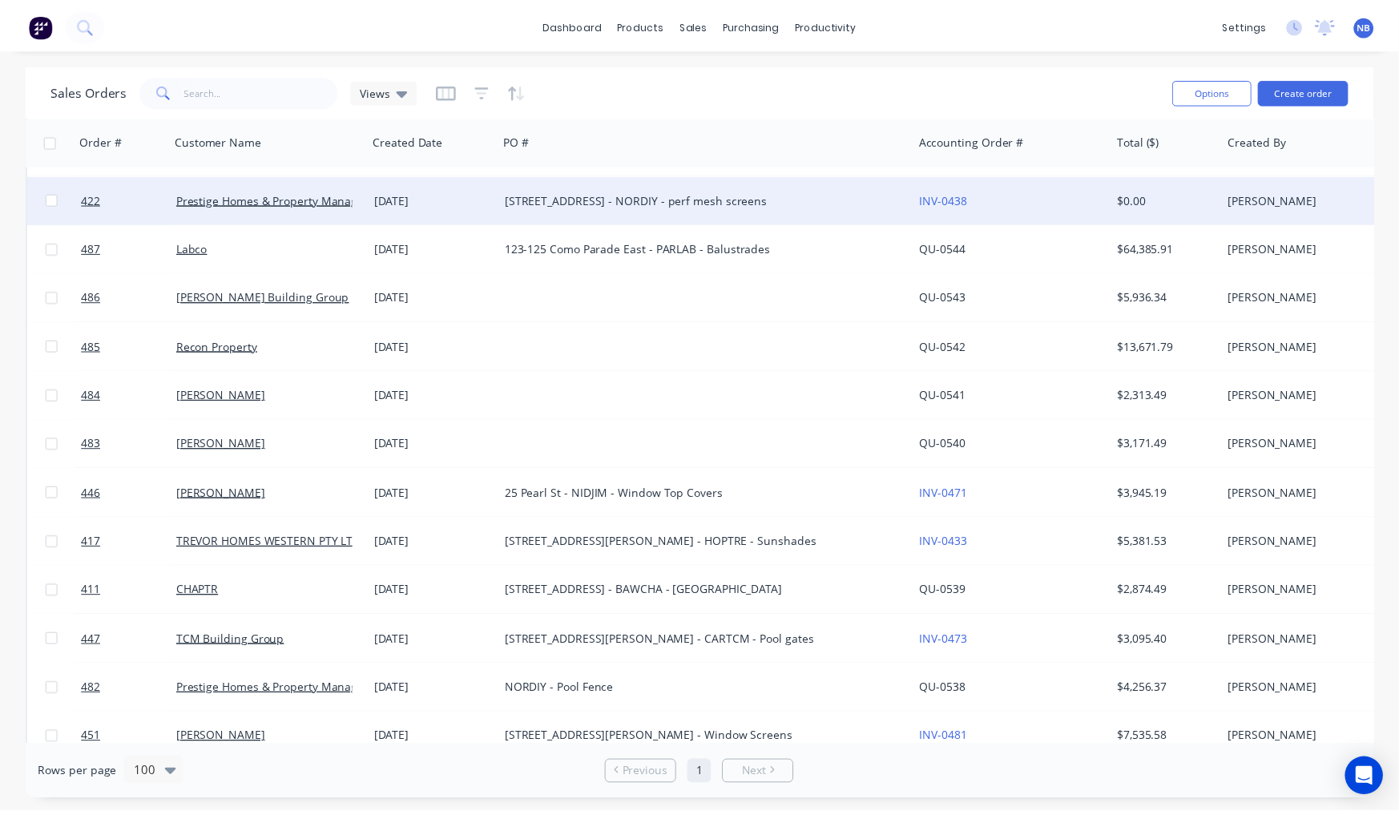
scroll to position [0, 0]
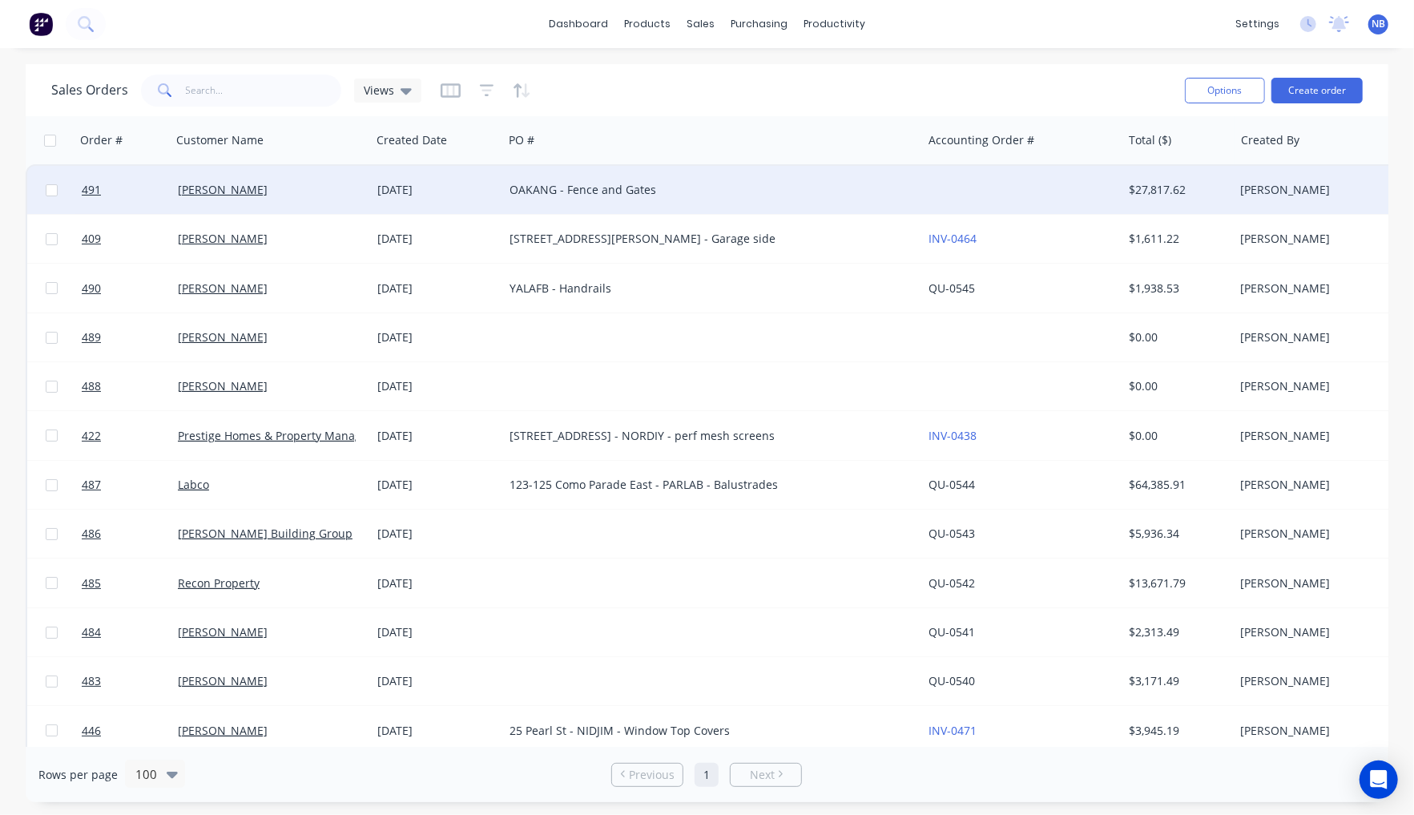
click at [311, 183] on div "[PERSON_NAME]" at bounding box center [267, 190] width 178 height 16
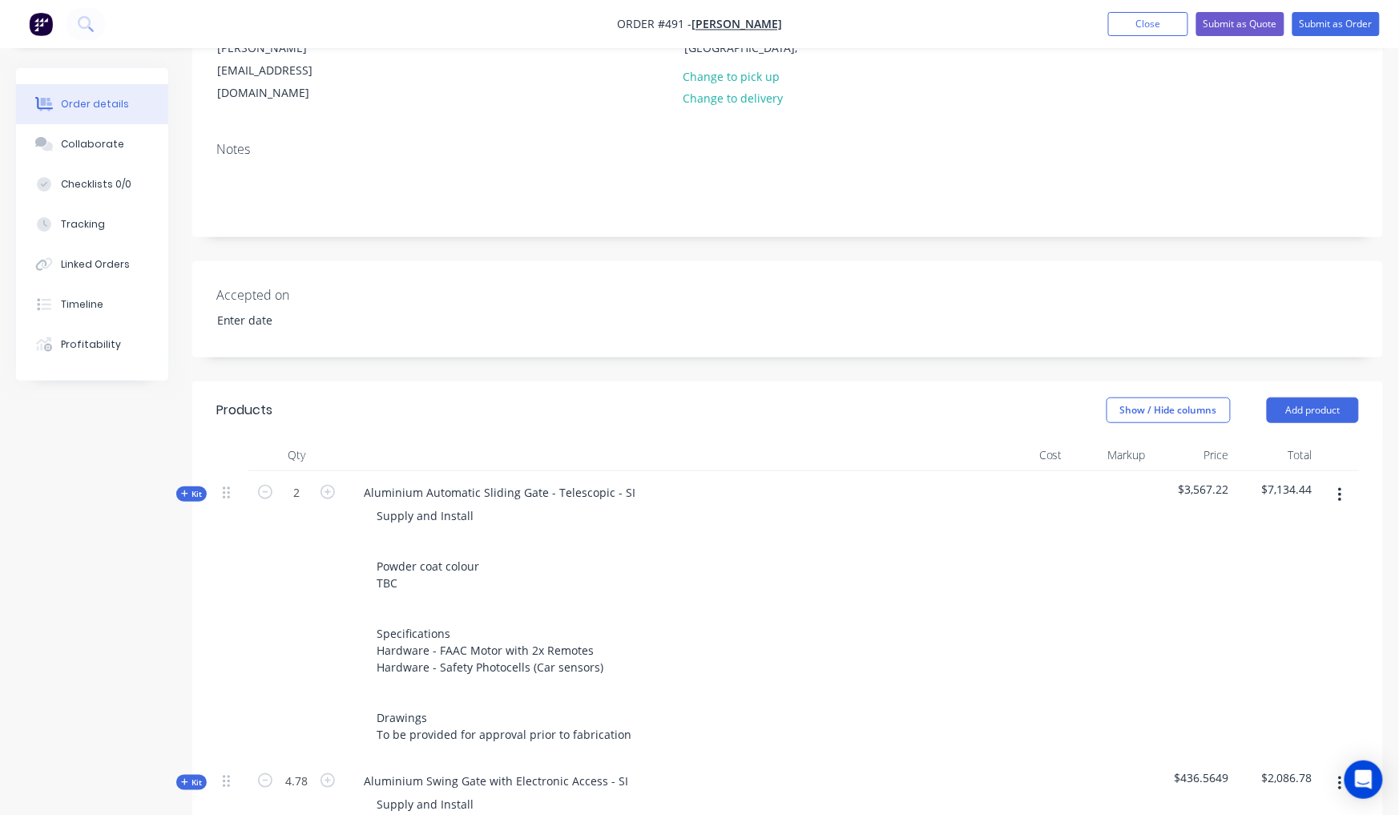
scroll to position [218, 0]
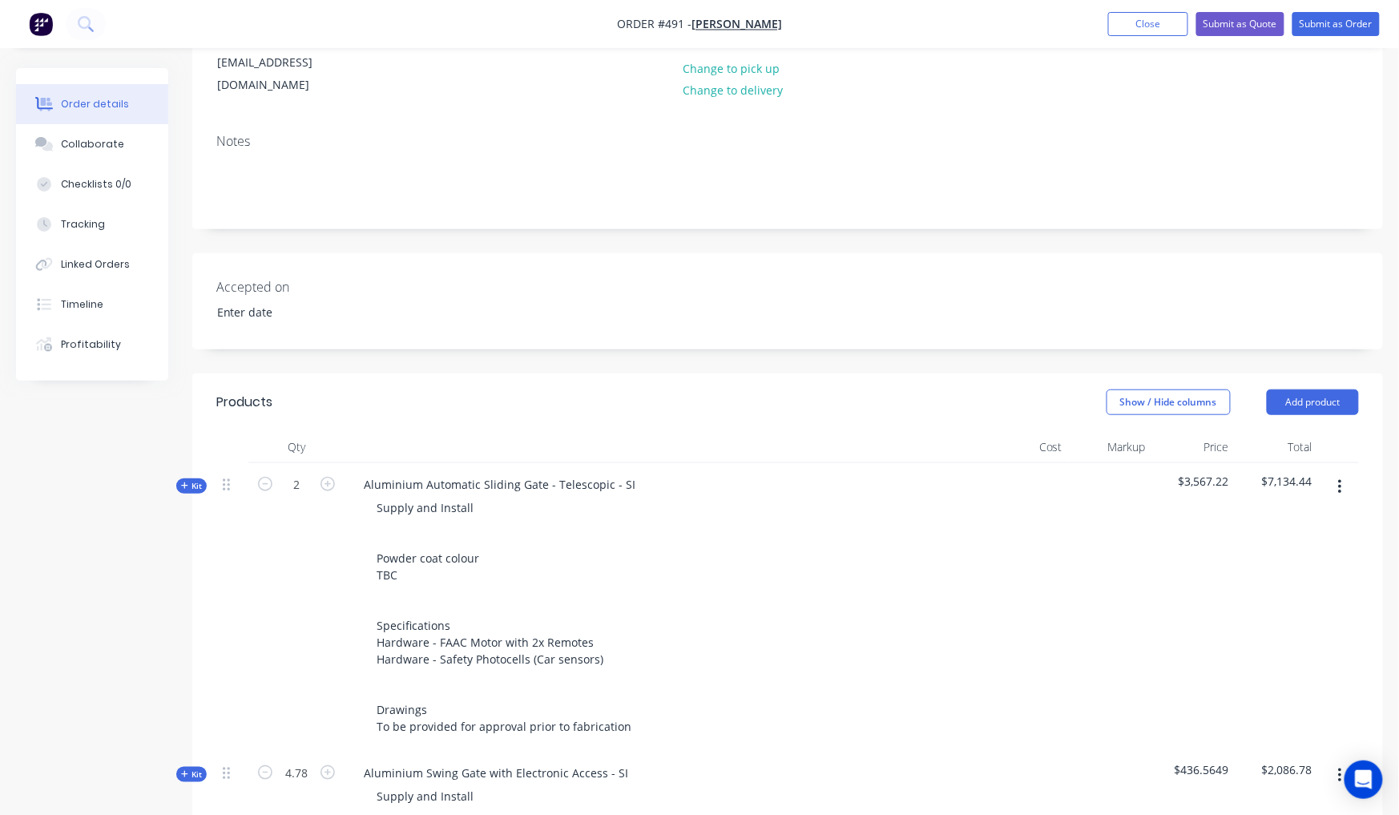
click at [186, 482] on icon "button" at bounding box center [184, 485] width 6 height 6
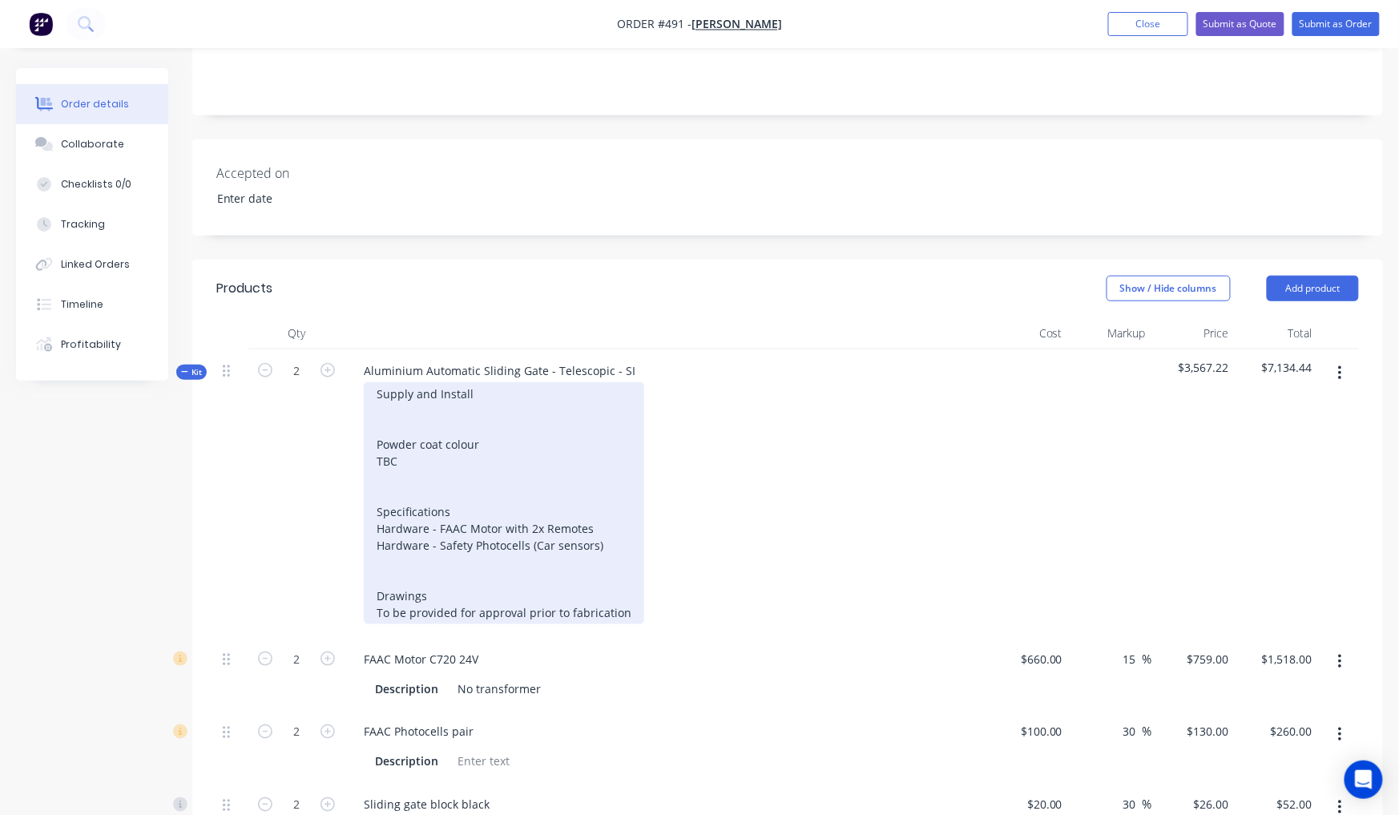
scroll to position [470, 0]
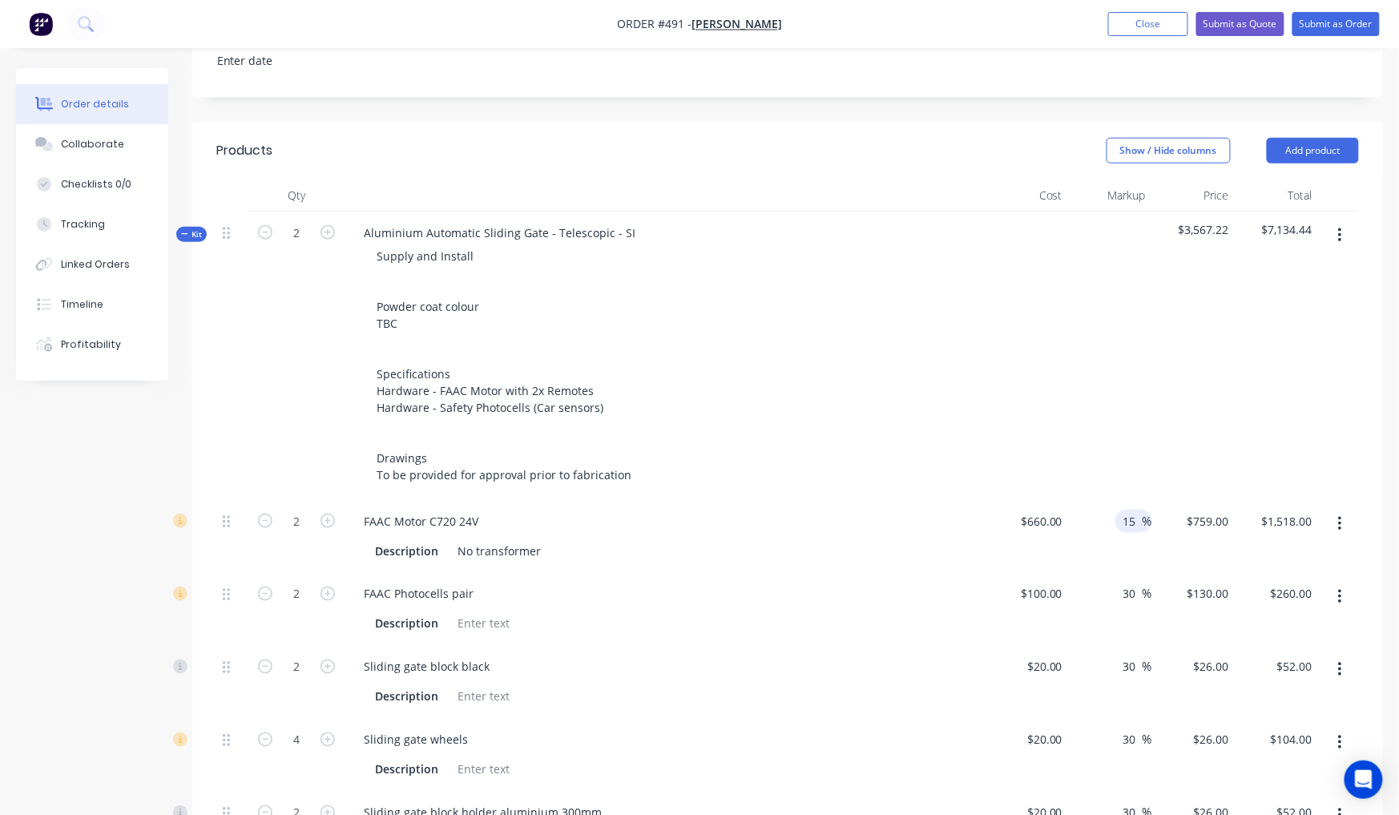
drag, startPoint x: 1141, startPoint y: 475, endPoint x: 1123, endPoint y: 469, distance: 19.5
click at [1123, 510] on div "15 15" at bounding box center [1132, 521] width 21 height 23
drag, startPoint x: 1141, startPoint y: 539, endPoint x: 1104, endPoint y: 530, distance: 38.1
click at [1104, 573] on div "30 30 %" at bounding box center [1110, 609] width 83 height 73
click at [1139, 582] on input "30" at bounding box center [1132, 593] width 21 height 23
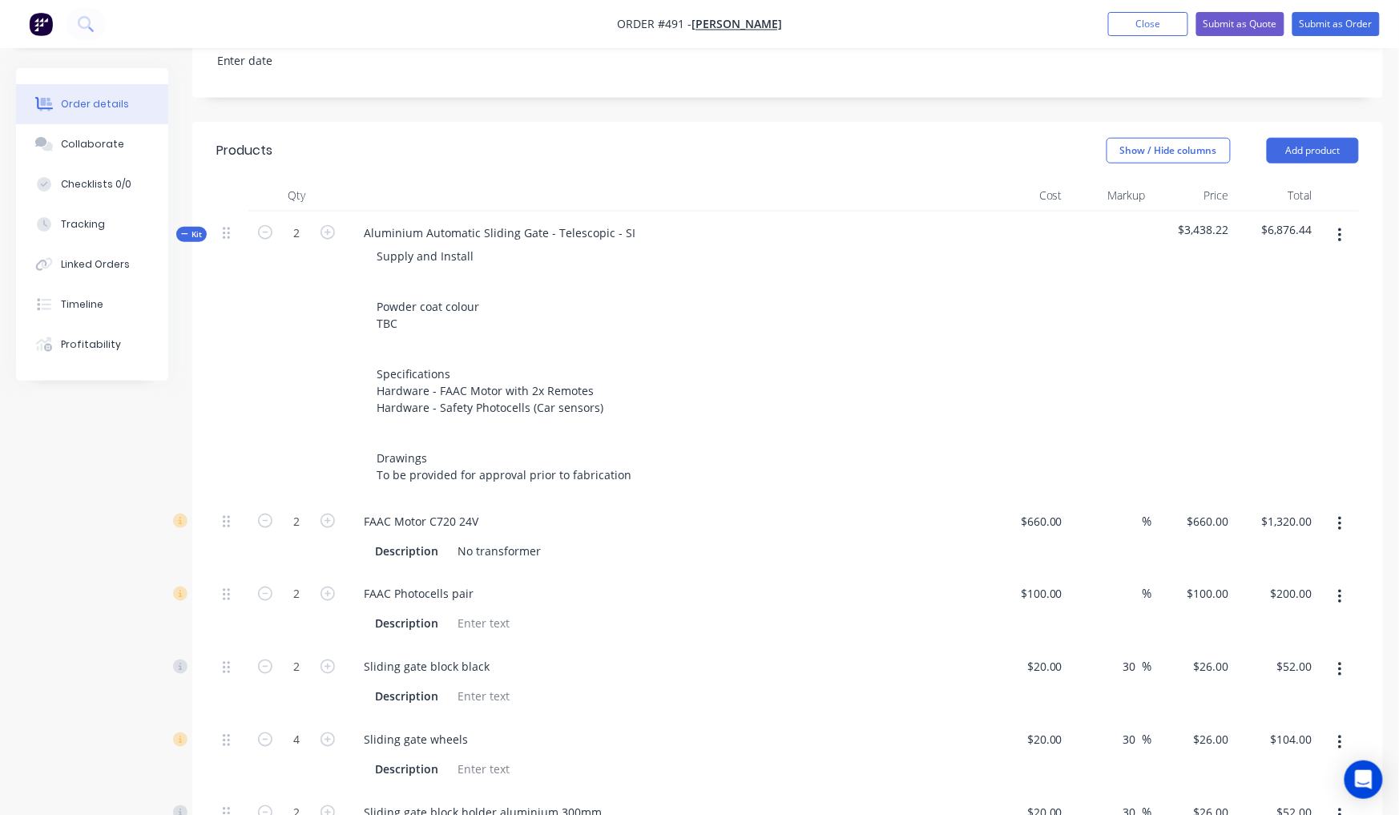
click at [1139, 579] on div "0 %" at bounding box center [1110, 609] width 83 height 73
drag, startPoint x: 1139, startPoint y: 611, endPoint x: 1115, endPoint y: 605, distance: 24.7
click at [1115, 655] on div "30 30 %" at bounding box center [1133, 666] width 37 height 23
click at [1129, 575] on div "%" at bounding box center [1110, 609] width 83 height 73
drag, startPoint x: 1141, startPoint y: 685, endPoint x: 1119, endPoint y: 675, distance: 24.4
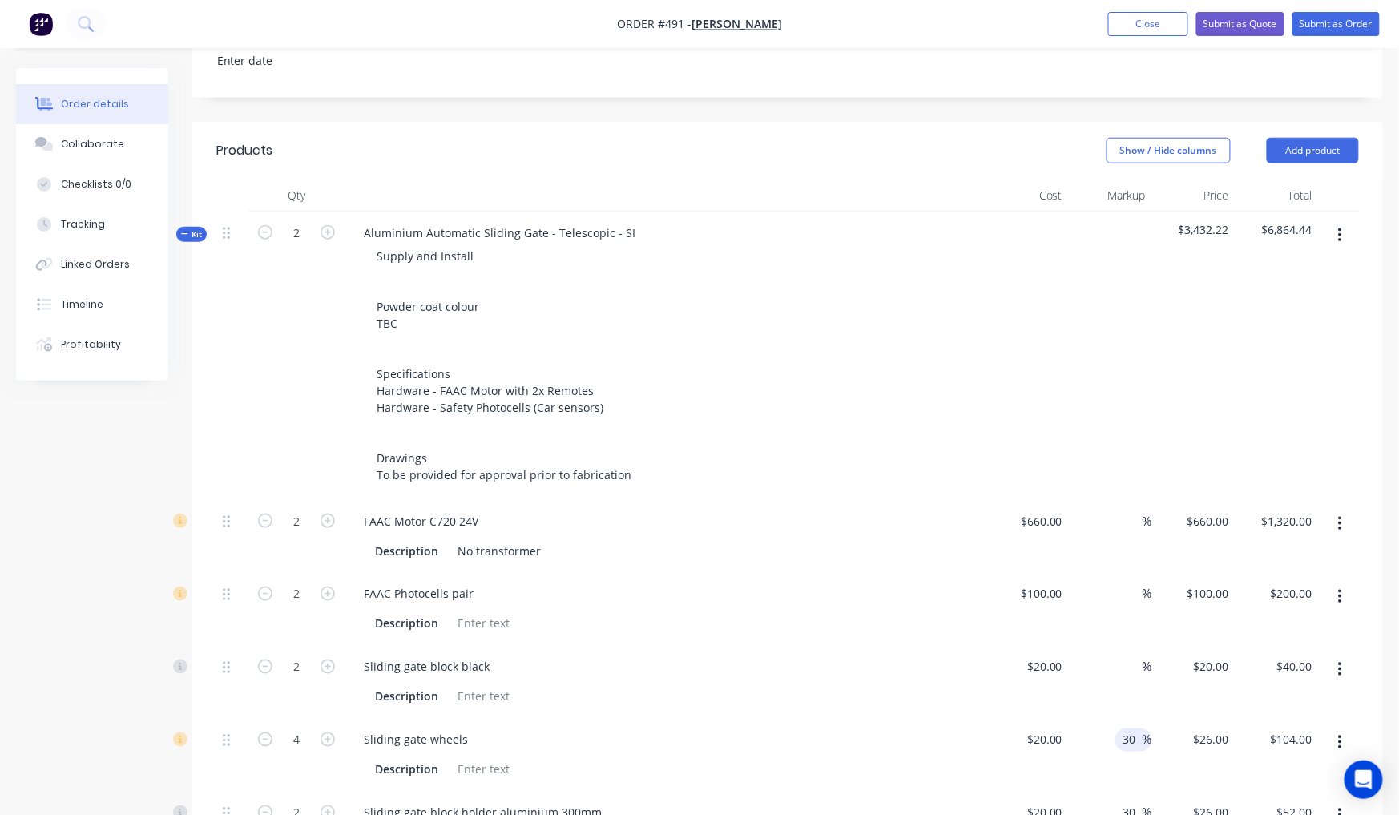
click at [1119, 728] on div "30 30 %" at bounding box center [1133, 739] width 37 height 23
click at [1128, 647] on div "%" at bounding box center [1110, 682] width 83 height 73
drag, startPoint x: 1139, startPoint y: 751, endPoint x: 1123, endPoint y: 741, distance: 18.7
click at [1128, 801] on input "30" at bounding box center [1132, 812] width 21 height 23
drag, startPoint x: 1141, startPoint y: 757, endPoint x: 1101, endPoint y: 739, distance: 44.1
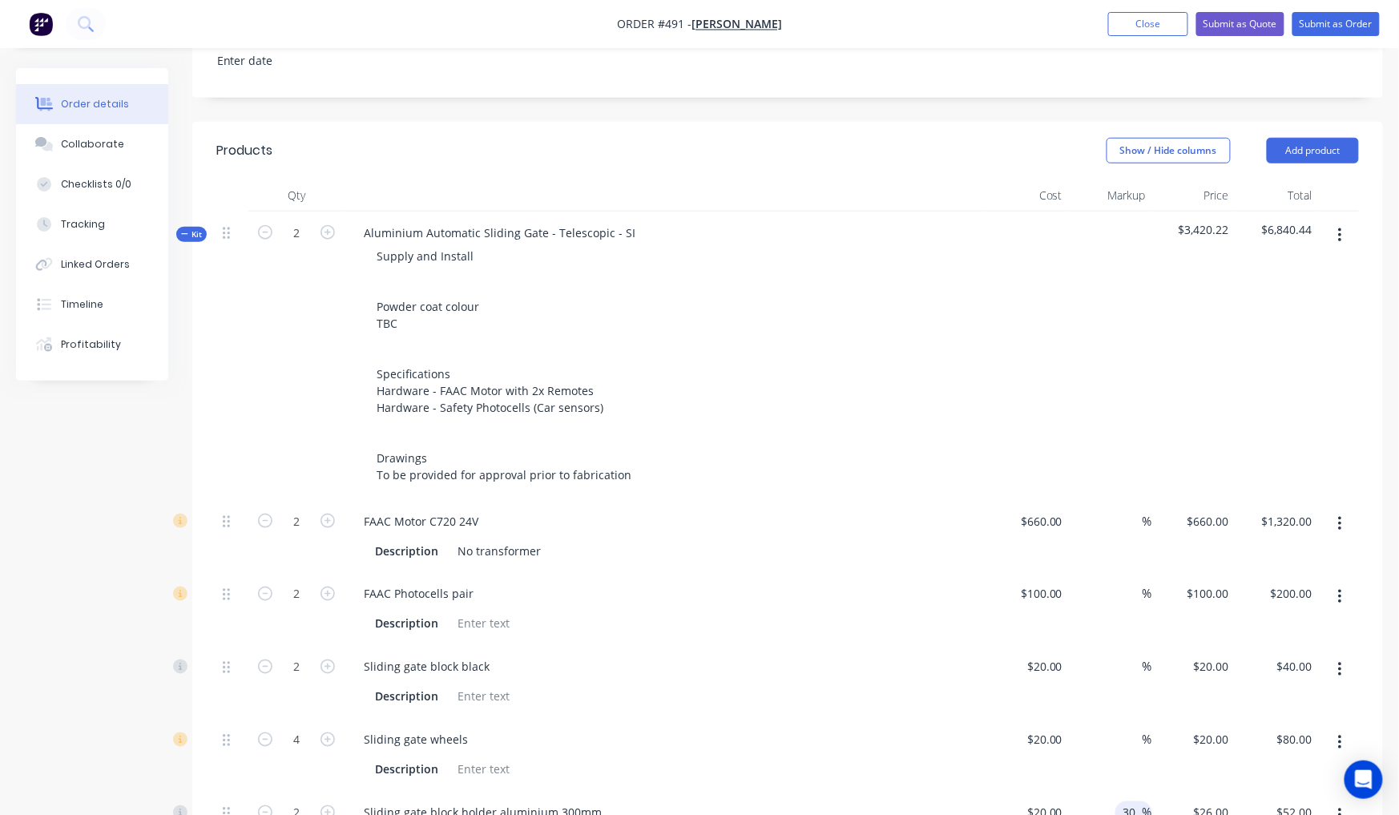
click at [1099, 792] on div "30 30 %" at bounding box center [1110, 828] width 83 height 73
click at [1111, 719] on div "%" at bounding box center [1110, 755] width 83 height 73
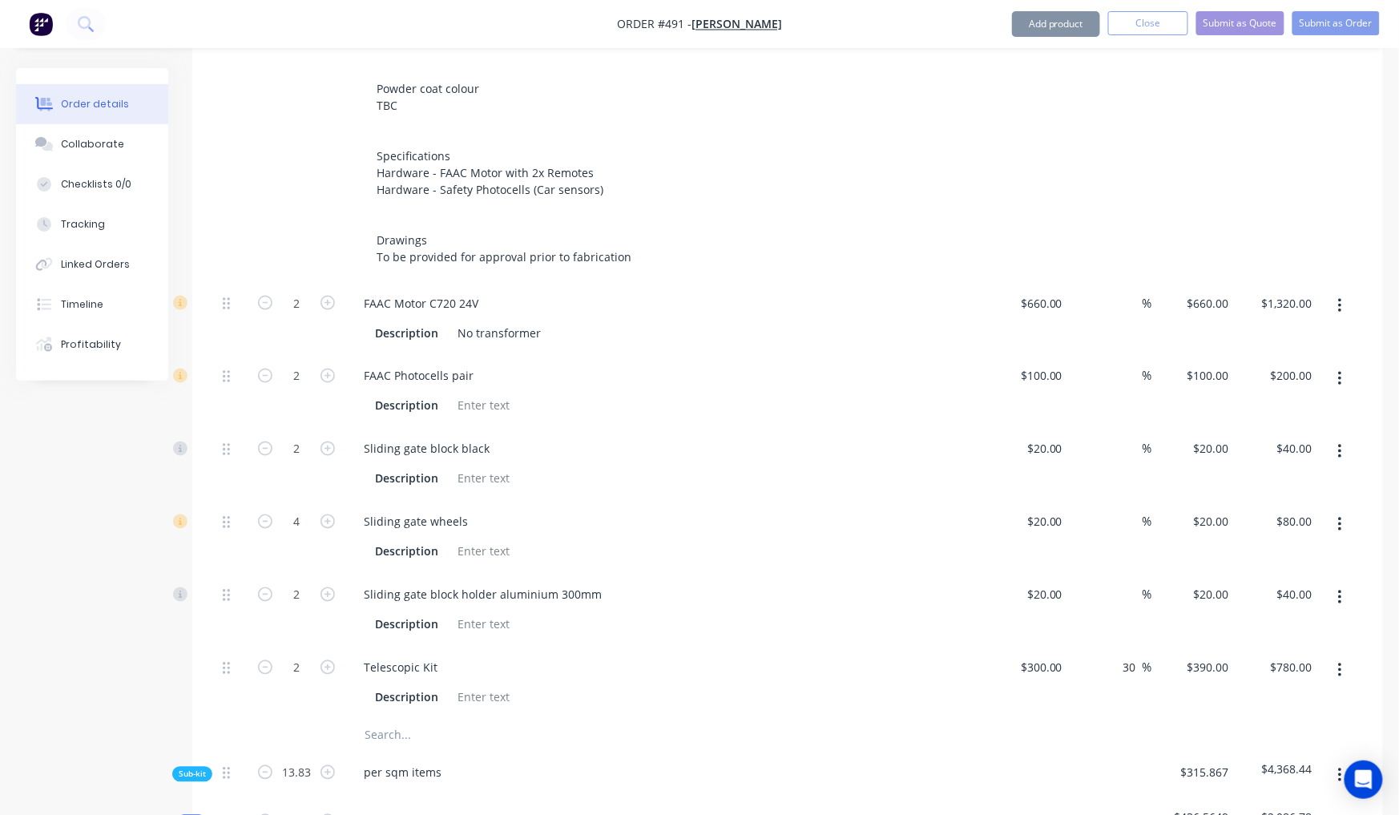
scroll to position [843, 0]
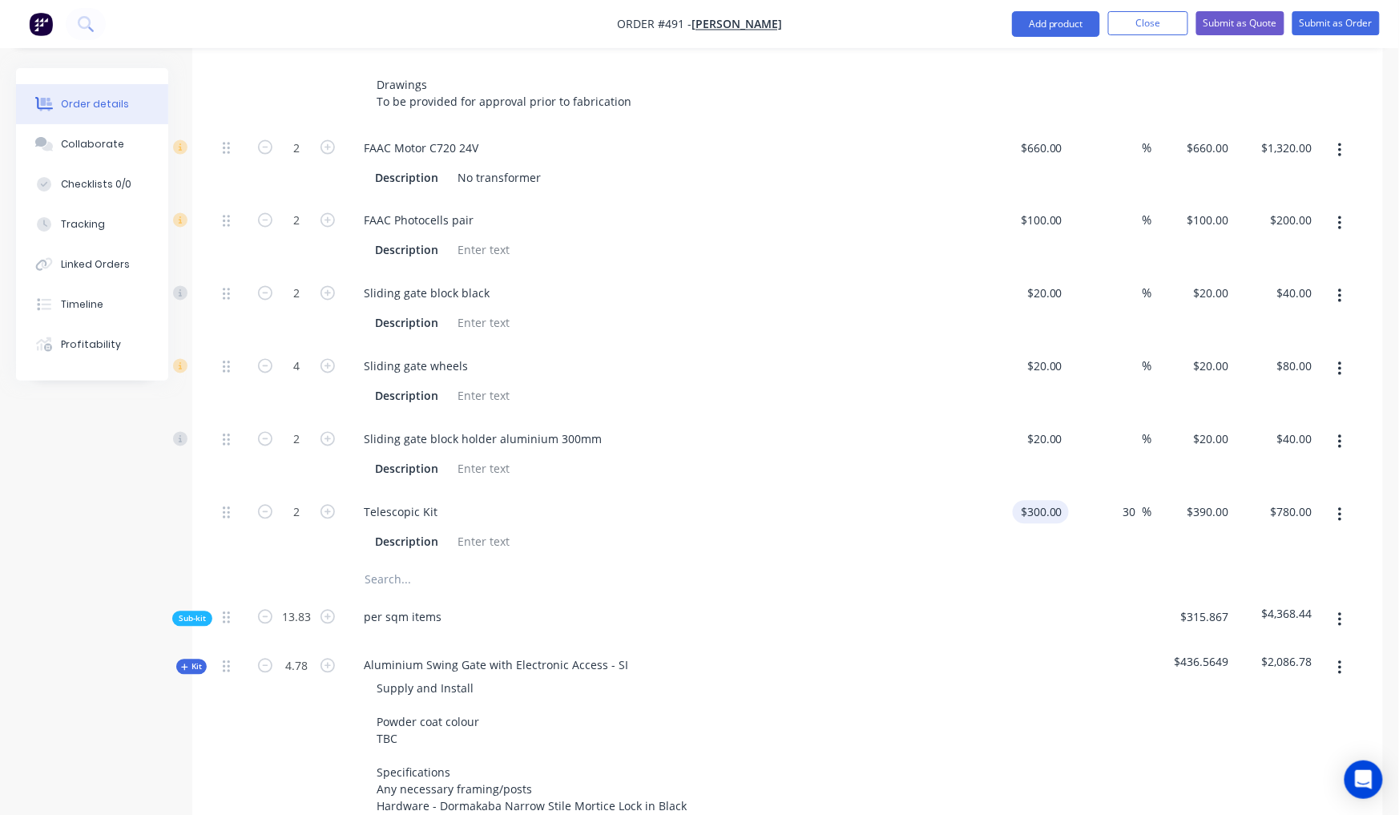
drag, startPoint x: 1059, startPoint y: 455, endPoint x: 1042, endPoint y: 457, distance: 16.9
click at [1042, 491] on div "2 Telescopic Kit Description $300.00 $300.00 30 30 % $390.00 $390.00 $780.00 $7…" at bounding box center [787, 527] width 1143 height 73
click at [1080, 491] on div "0 %" at bounding box center [1110, 527] width 83 height 73
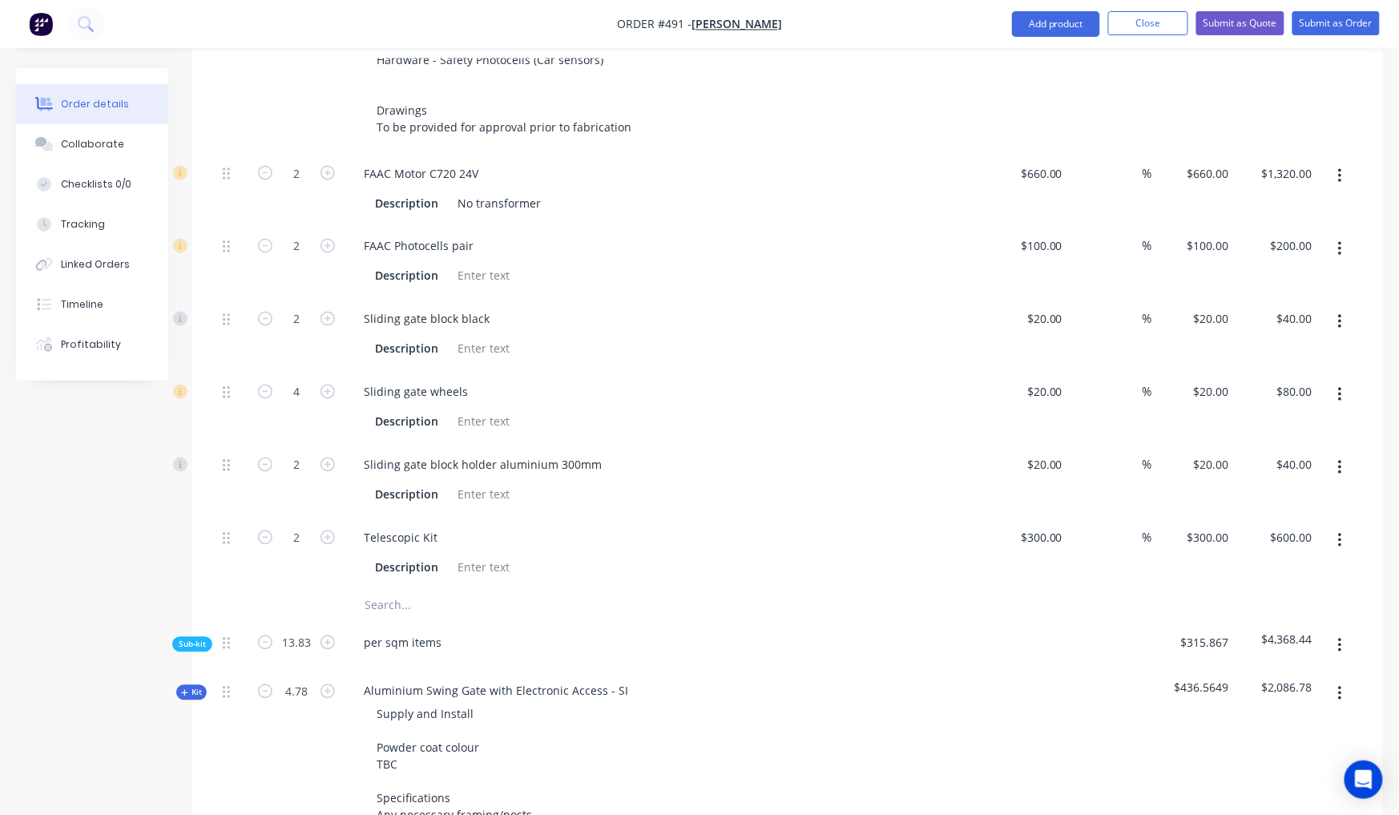
scroll to position [931, 0]
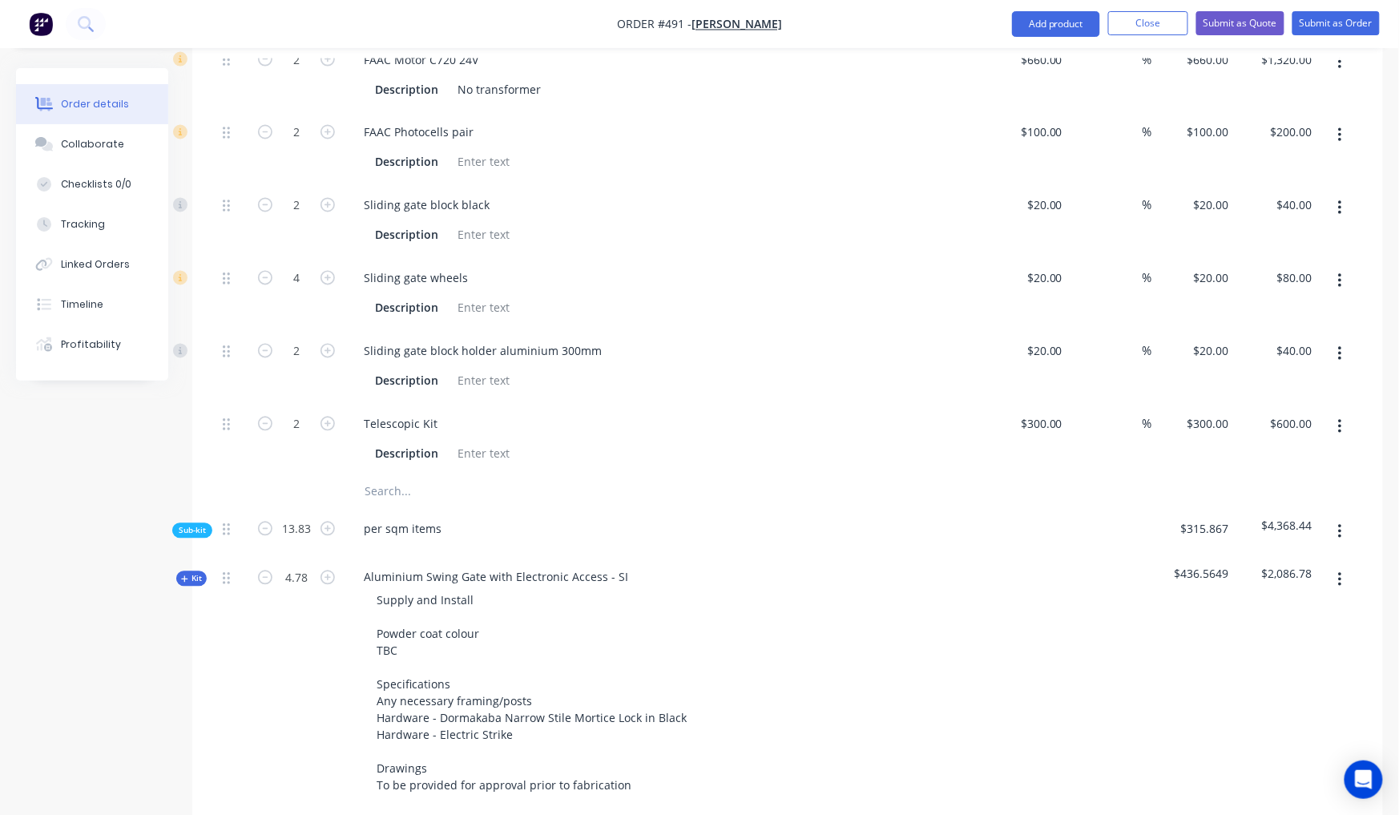
click at [194, 525] on span "Sub-kit" at bounding box center [192, 531] width 27 height 12
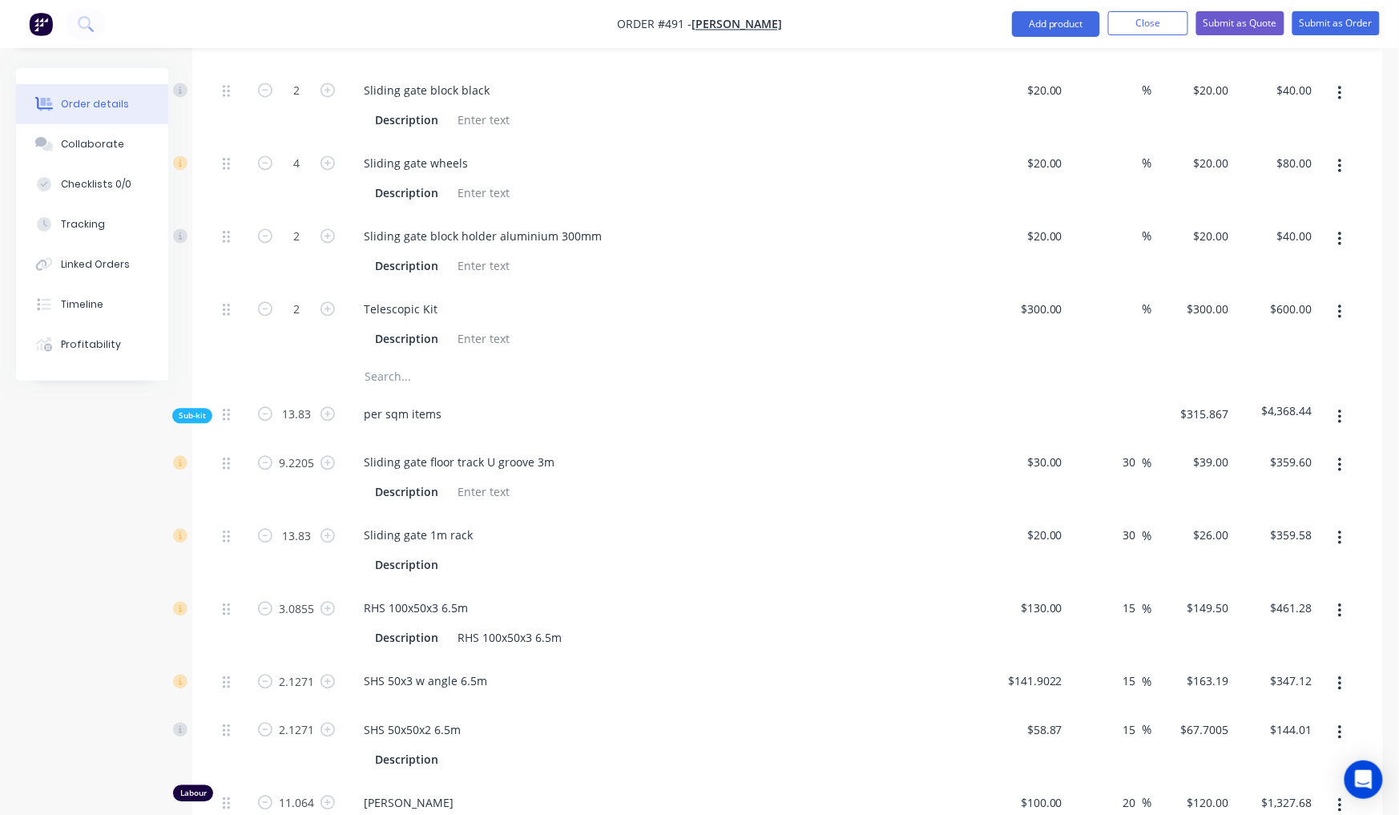
scroll to position [1160, 0]
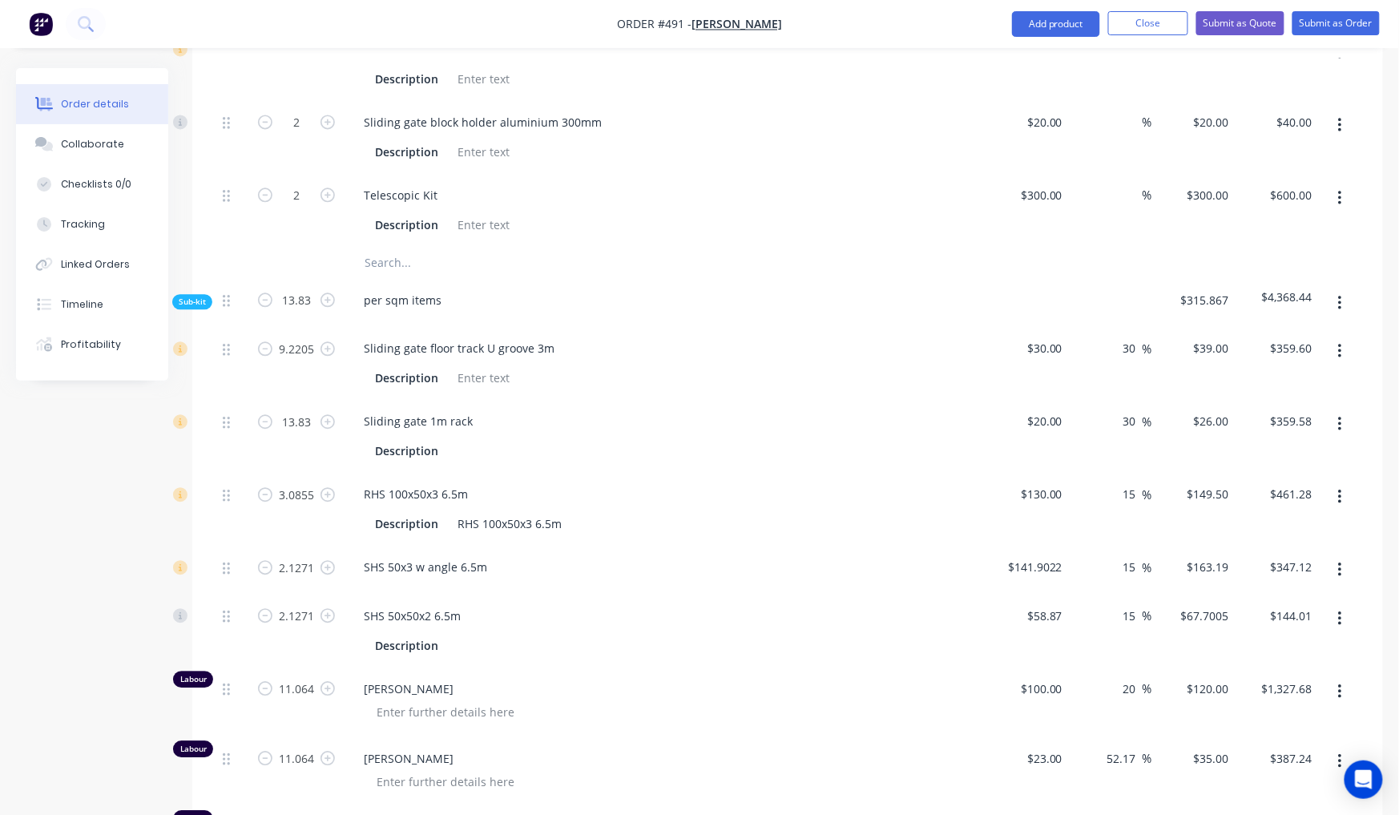
drag, startPoint x: 1131, startPoint y: 296, endPoint x: 1109, endPoint y: 289, distance: 23.6
click at [1109, 327] on div "30 30 %" at bounding box center [1110, 363] width 83 height 73
click at [1100, 327] on div "0 %" at bounding box center [1110, 363] width 83 height 73
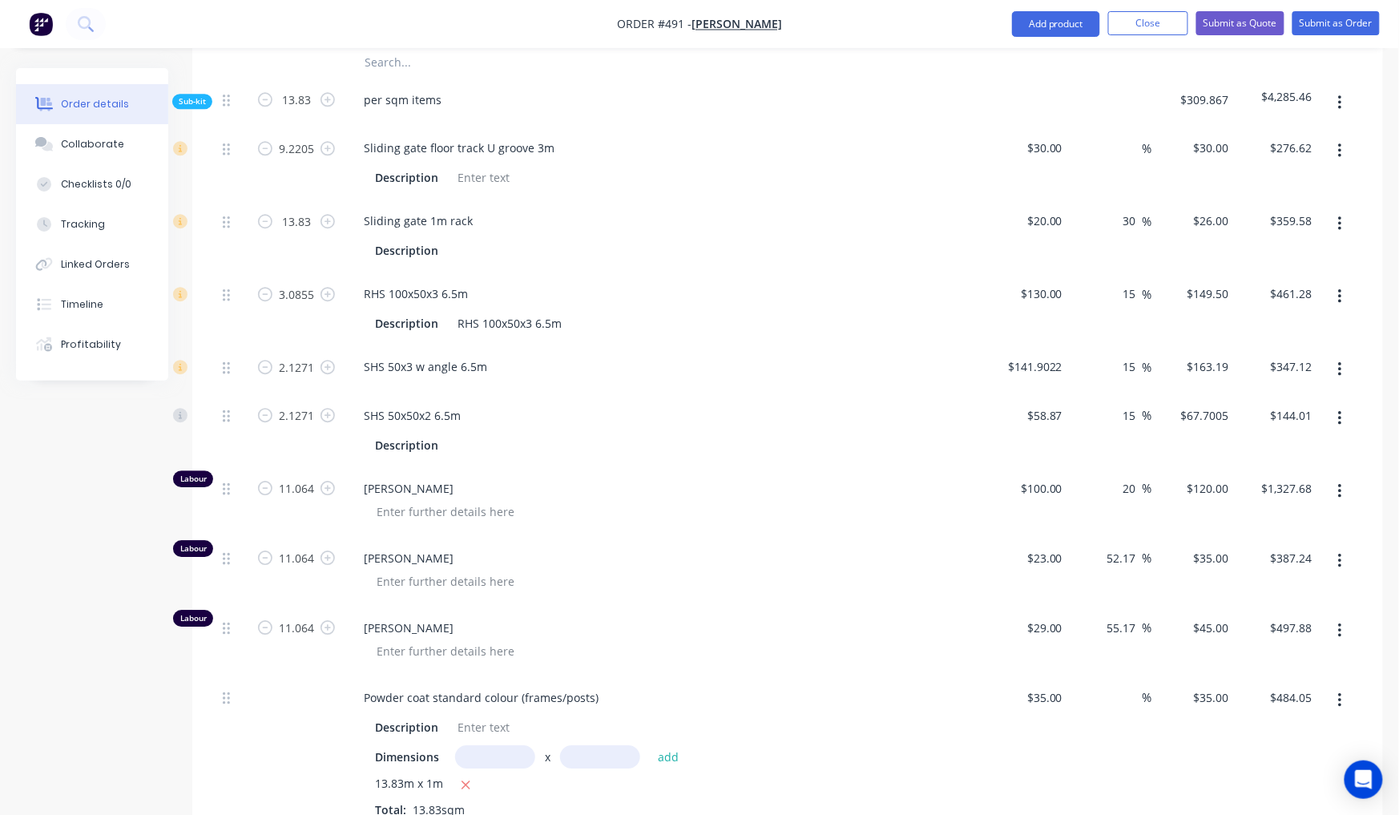
scroll to position [1247, 0]
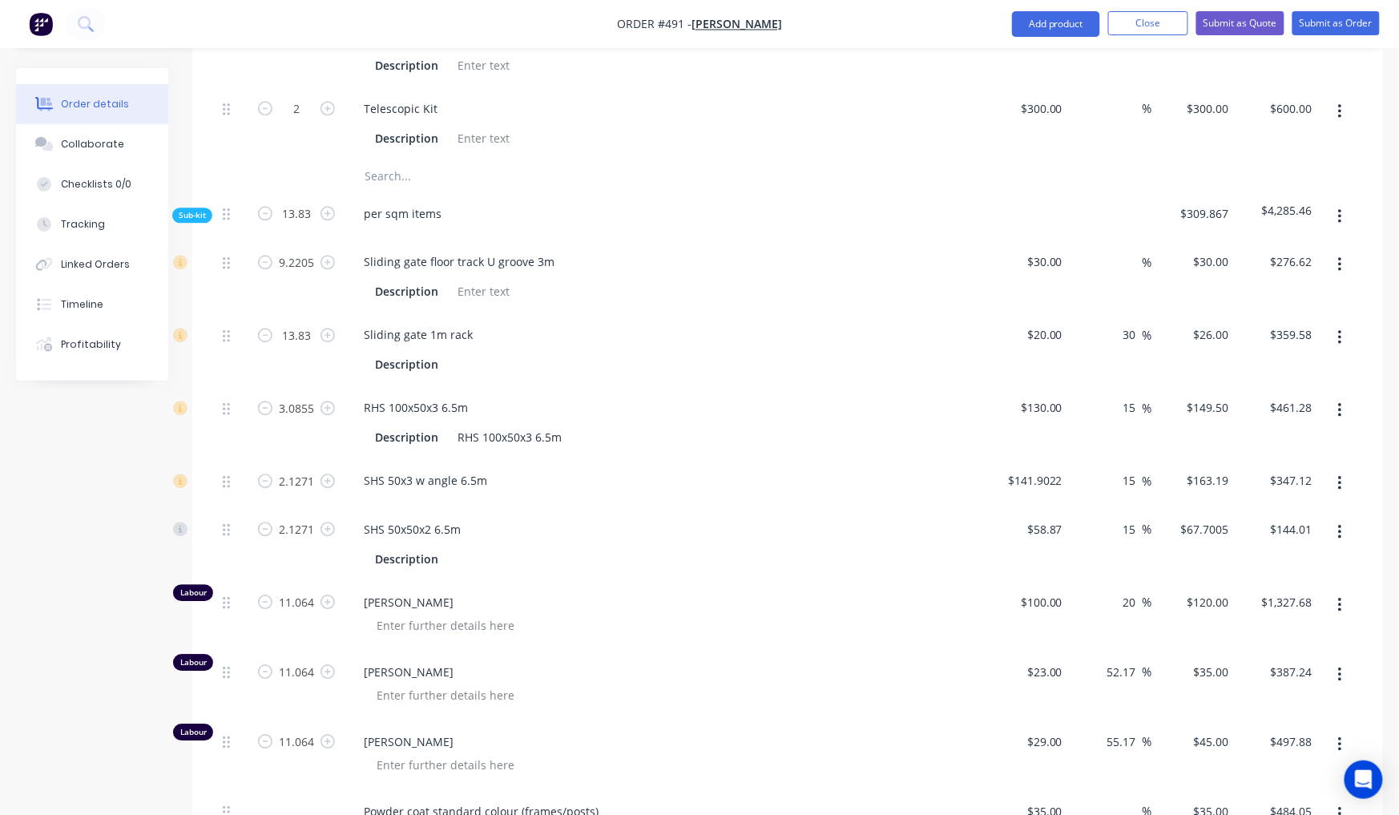
drag, startPoint x: 1138, startPoint y: 280, endPoint x: 1114, endPoint y: 276, distance: 24.5
click at [1114, 313] on div "30 30 %" at bounding box center [1110, 349] width 83 height 73
drag, startPoint x: 1142, startPoint y: 347, endPoint x: 1087, endPoint y: 346, distance: 54.5
click at [1087, 386] on div "15 15 %" at bounding box center [1110, 422] width 83 height 73
click at [1135, 396] on input "15" at bounding box center [1132, 407] width 21 height 23
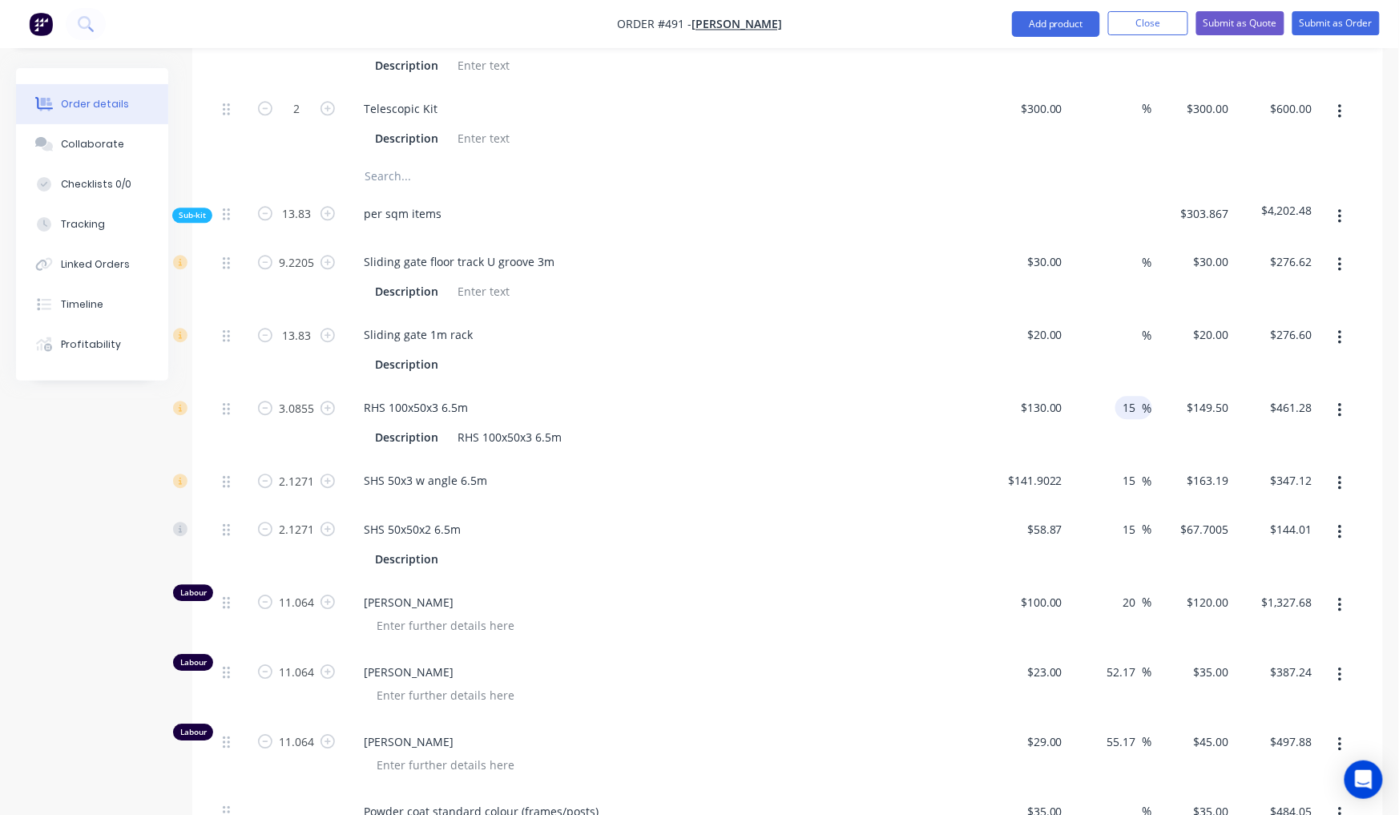
drag, startPoint x: 1138, startPoint y: 350, endPoint x: 1116, endPoint y: 348, distance: 21.8
click at [1116, 396] on div "15 15 %" at bounding box center [1133, 407] width 37 height 23
click at [1139, 469] on input "15" at bounding box center [1132, 480] width 21 height 23
drag, startPoint x: 1141, startPoint y: 425, endPoint x: 1129, endPoint y: 421, distance: 12.7
click at [1130, 469] on input "15" at bounding box center [1132, 480] width 21 height 23
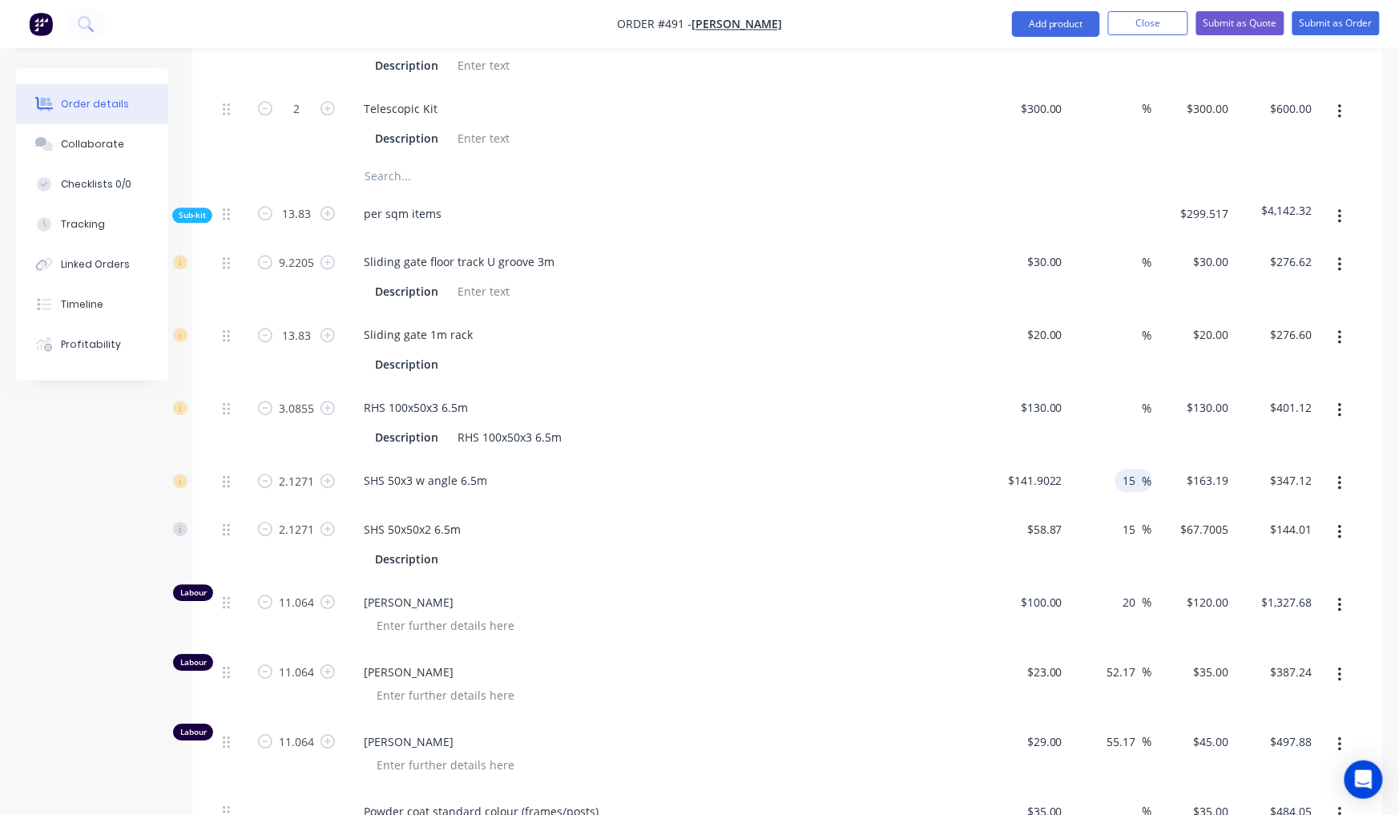
click at [1139, 469] on input "15" at bounding box center [1132, 480] width 21 height 23
drag, startPoint x: 1139, startPoint y: 421, endPoint x: 1130, endPoint y: 420, distance: 8.8
click at [1130, 469] on input "15" at bounding box center [1132, 480] width 21 height 23
click at [1144, 520] on span "%" at bounding box center [1148, 529] width 10 height 18
drag, startPoint x: 1142, startPoint y: 476, endPoint x: 1117, endPoint y: 478, distance: 25.0
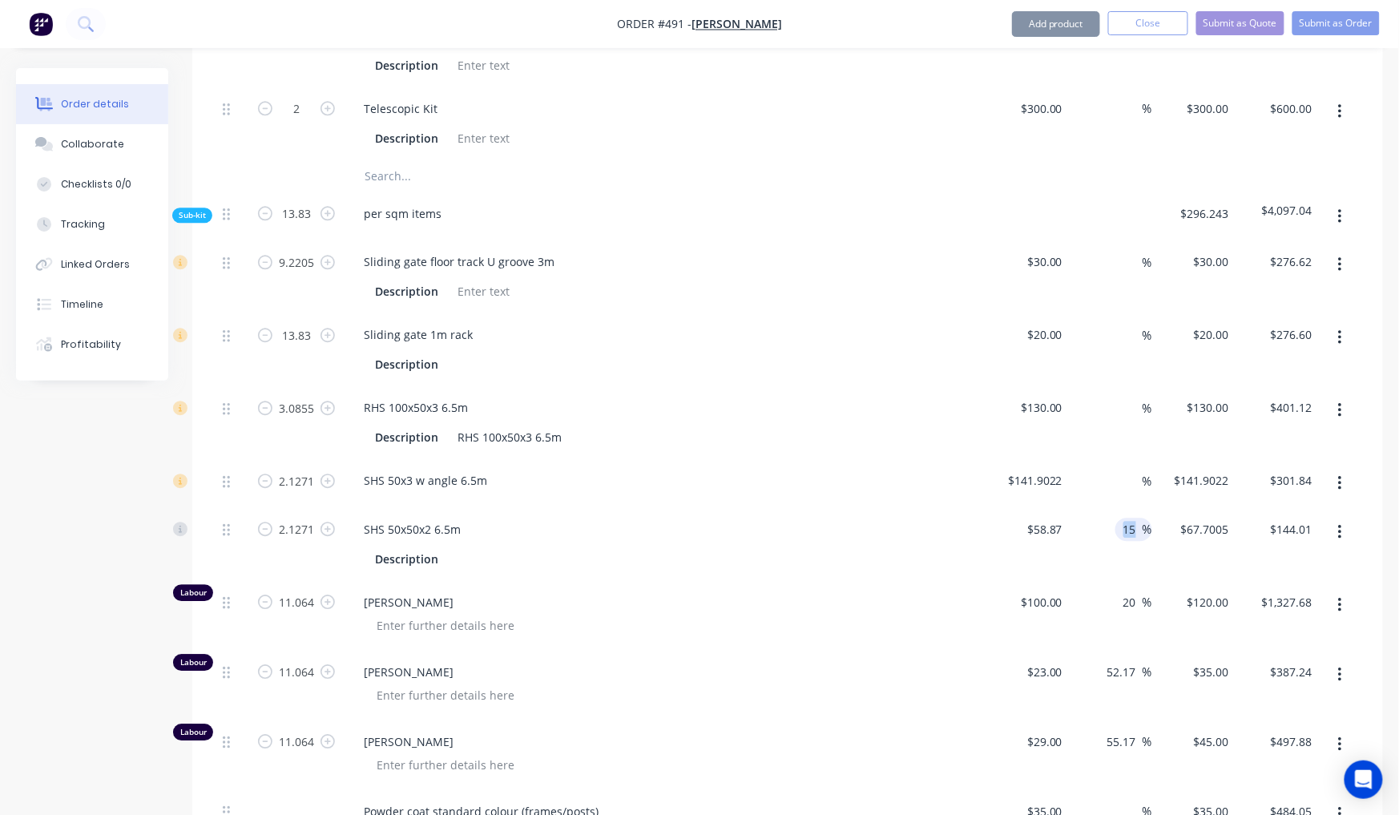
click at [1117, 518] on div "15 15 %" at bounding box center [1133, 529] width 37 height 23
click at [1143, 593] on span "%" at bounding box center [1148, 602] width 10 height 18
drag, startPoint x: 1143, startPoint y: 545, endPoint x: 1119, endPoint y: 543, distance: 24.1
click at [1117, 591] on div "20 20 %" at bounding box center [1133, 602] width 37 height 23
drag, startPoint x: 1138, startPoint y: 549, endPoint x: 1115, endPoint y: 540, distance: 24.1
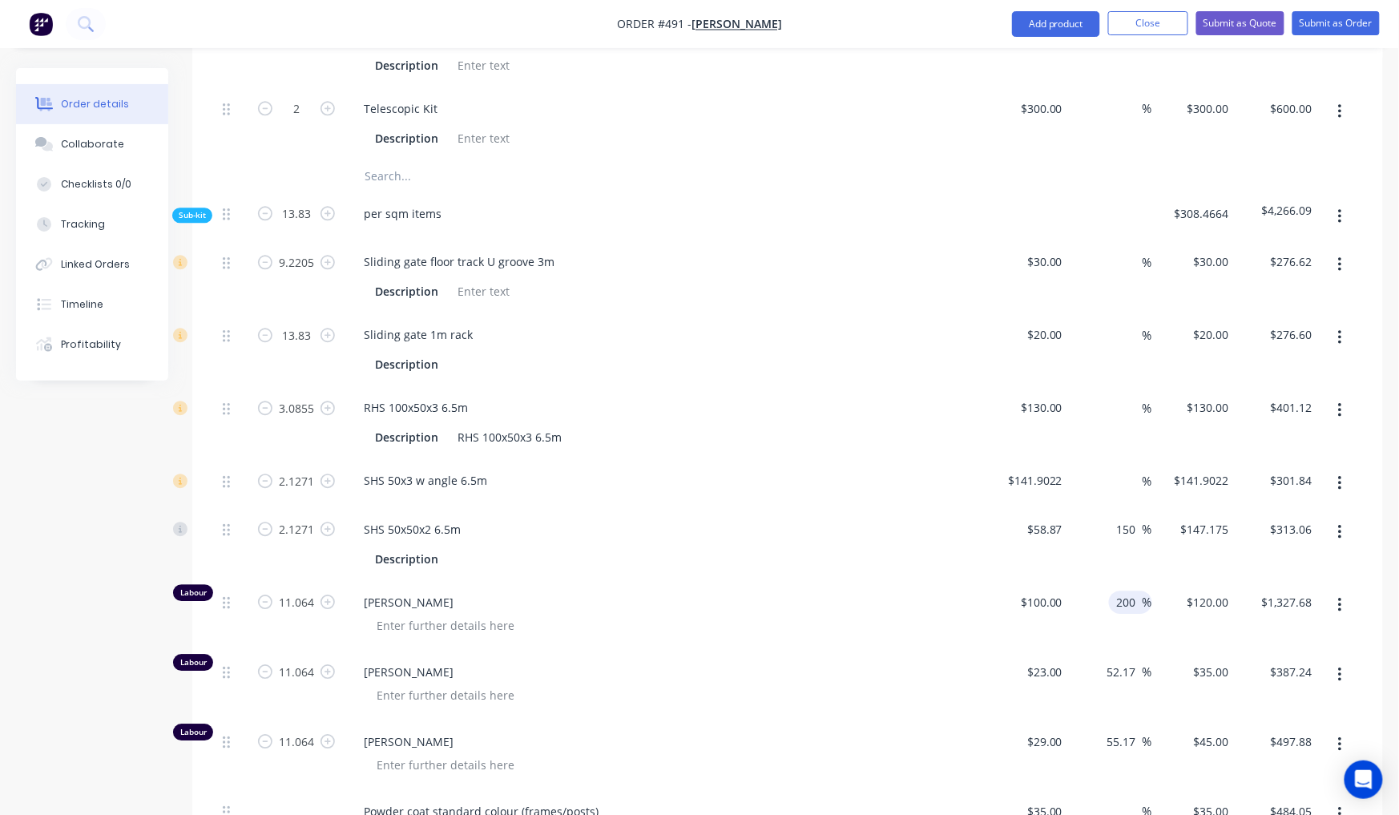
click at [1115, 591] on div "200 200" at bounding box center [1128, 602] width 27 height 23
click at [1133, 518] on input "150" at bounding box center [1128, 529] width 27 height 23
click at [1112, 518] on div "150 150 %" at bounding box center [1130, 529] width 43 height 23
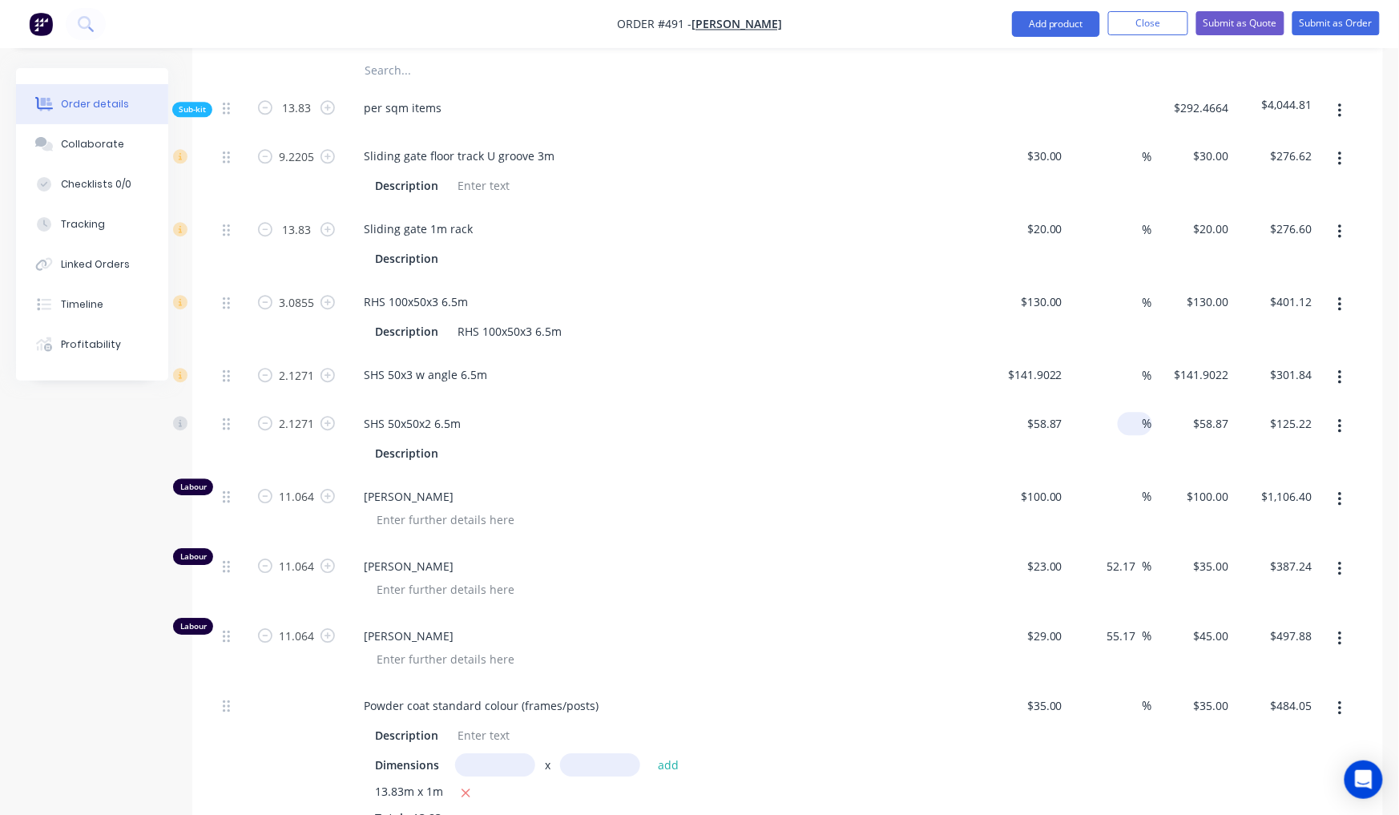
click at [1094, 478] on div "%" at bounding box center [1110, 510] width 83 height 70
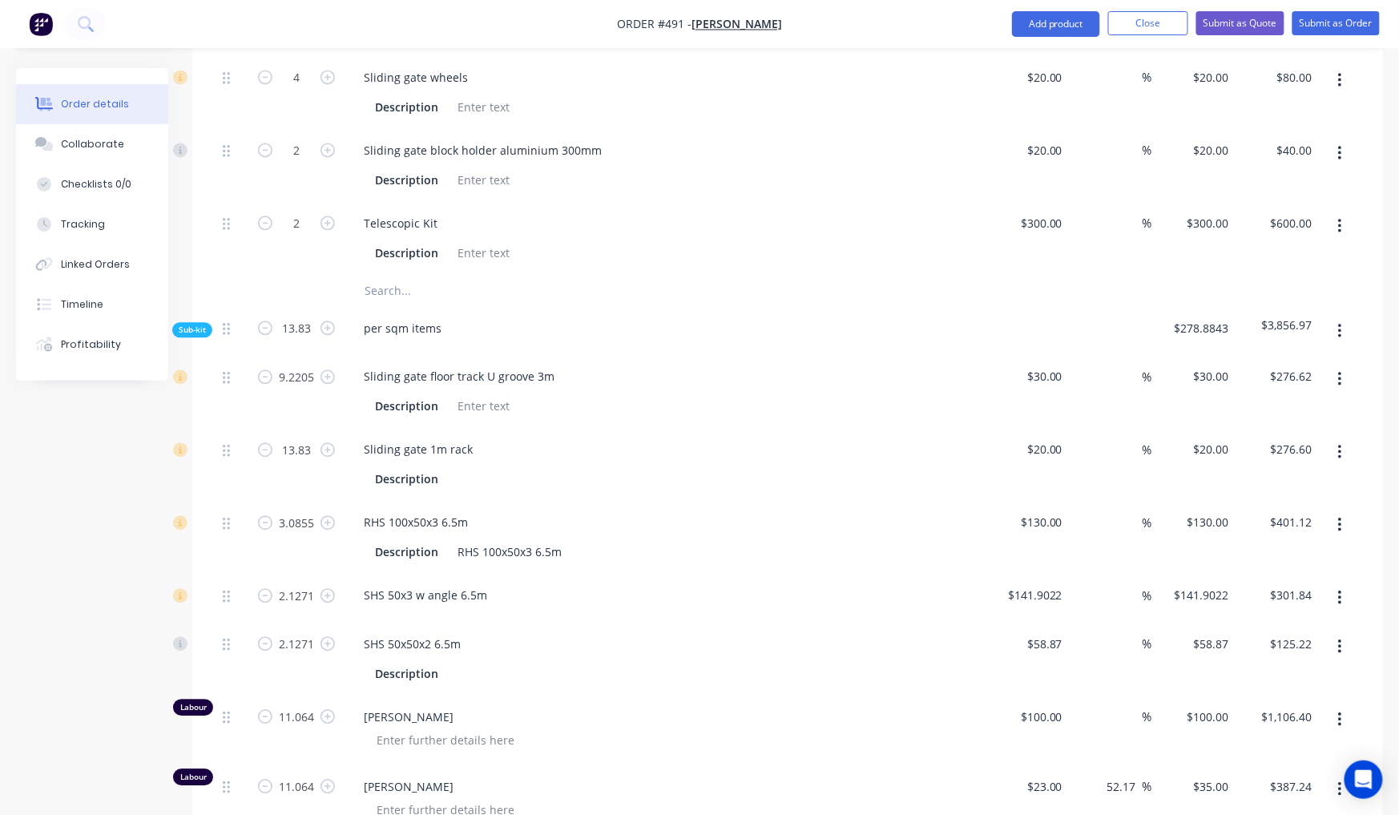
scroll to position [1369, 0]
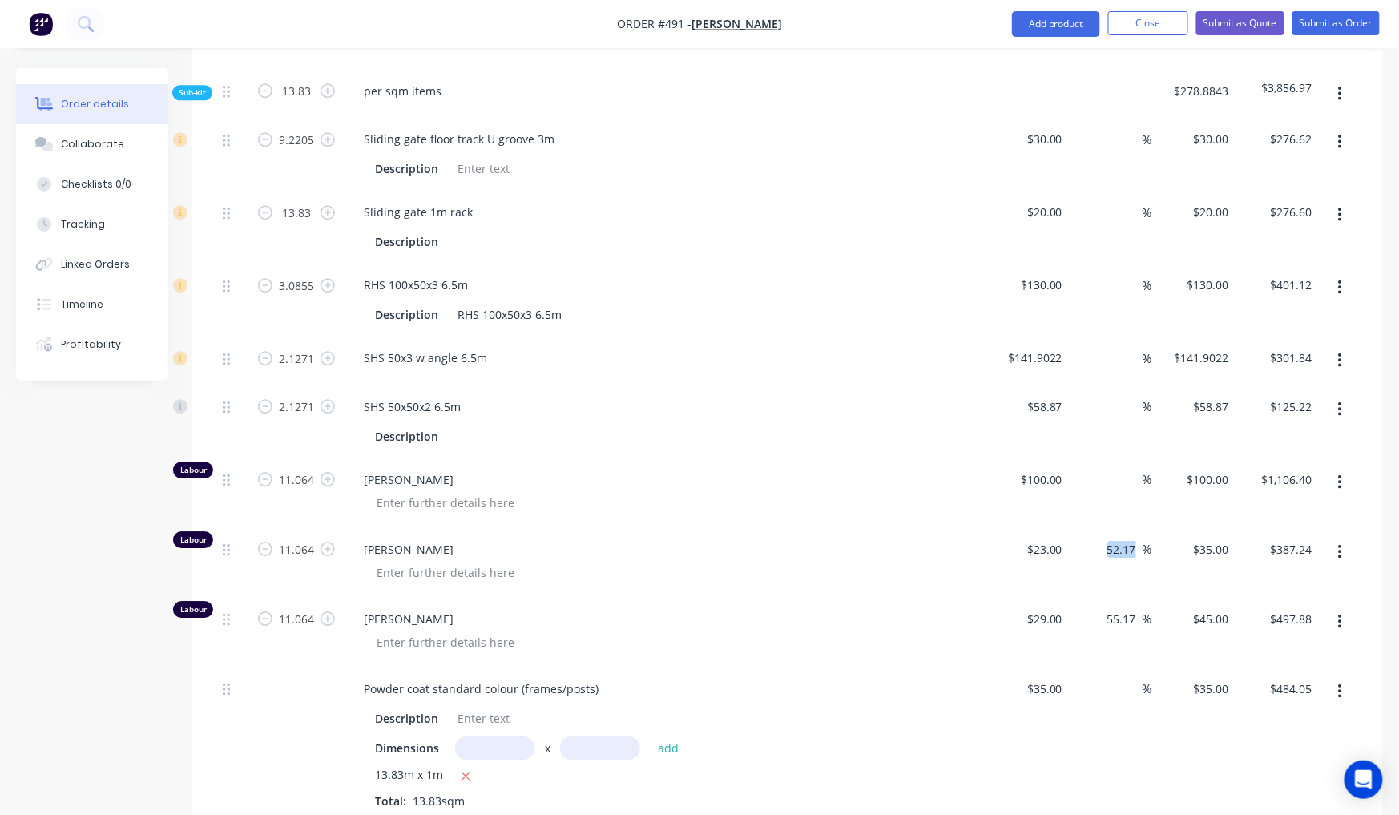
drag, startPoint x: 1142, startPoint y: 493, endPoint x: 1090, endPoint y: 489, distance: 52.2
click at [1090, 528] on div "52.17 52.17 %" at bounding box center [1110, 563] width 83 height 70
click at [1133, 538] on input "52.17" at bounding box center [1124, 549] width 37 height 23
drag, startPoint x: 1138, startPoint y: 492, endPoint x: 1097, endPoint y: 486, distance: 41.4
click at [1097, 528] on div "52.17 52.17 %" at bounding box center [1110, 563] width 83 height 70
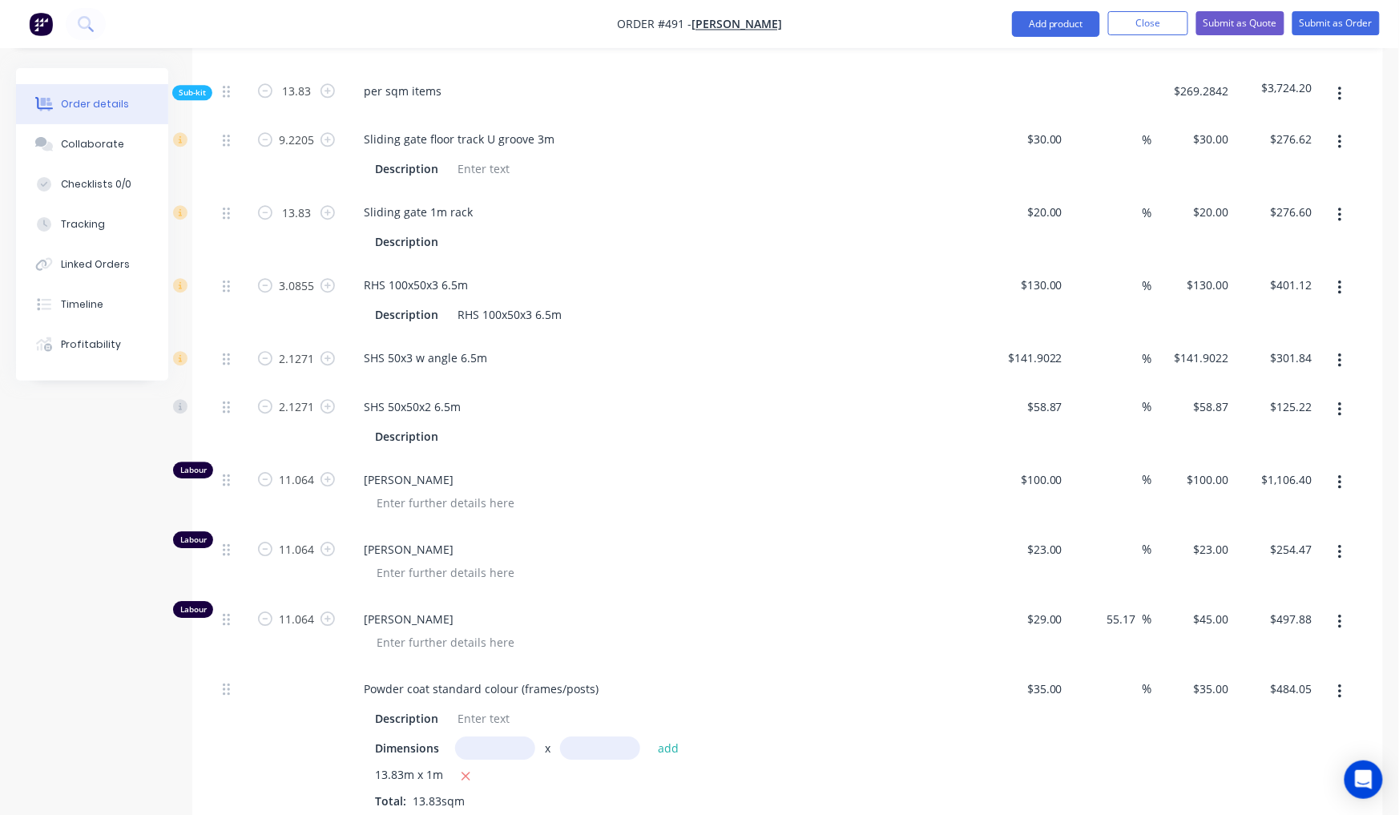
click at [1126, 528] on div "0 %" at bounding box center [1110, 563] width 83 height 70
drag, startPoint x: 1138, startPoint y: 560, endPoint x: 1110, endPoint y: 556, distance: 28.3
click at [1110, 607] on input "55.17" at bounding box center [1124, 618] width 37 height 23
click at [1163, 528] on div "$23.00 $23.00" at bounding box center [1193, 563] width 83 height 70
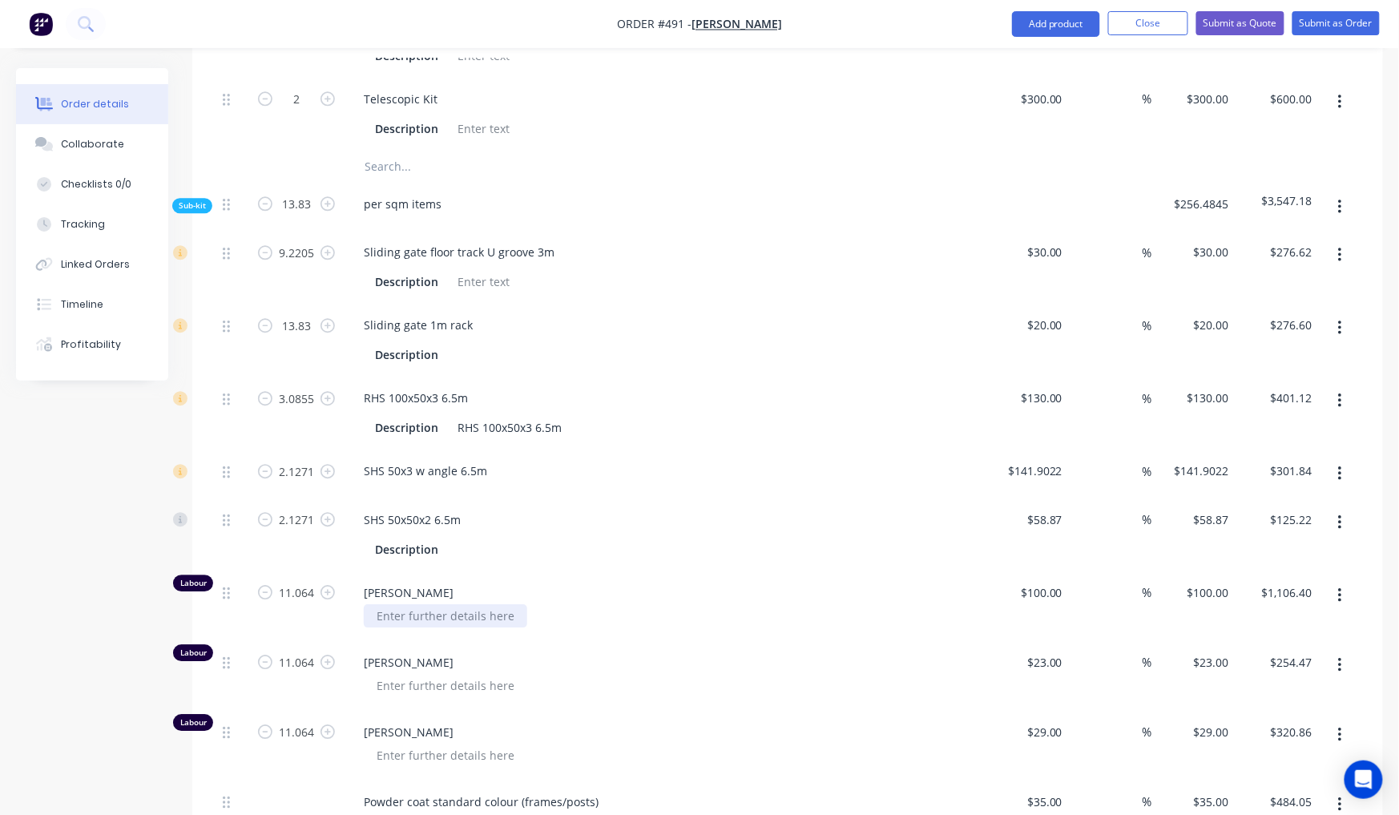
scroll to position [1370, 0]
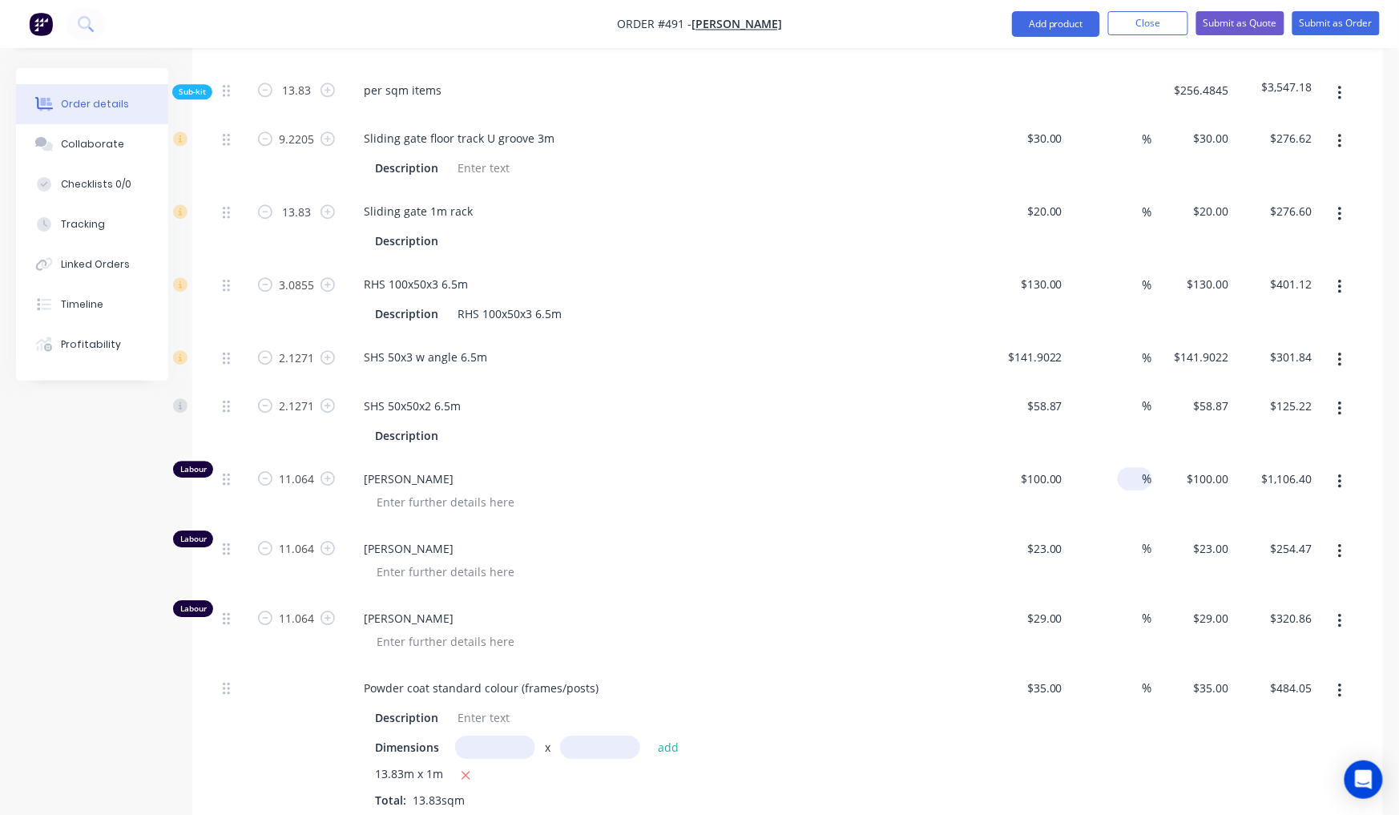
click at [1128, 467] on input at bounding box center [1133, 478] width 18 height 23
click at [1132, 537] on input at bounding box center [1133, 548] width 18 height 23
click at [1135, 607] on input at bounding box center [1133, 618] width 18 height 23
click at [1136, 600] on div "30 30 %" at bounding box center [1110, 632] width 83 height 70
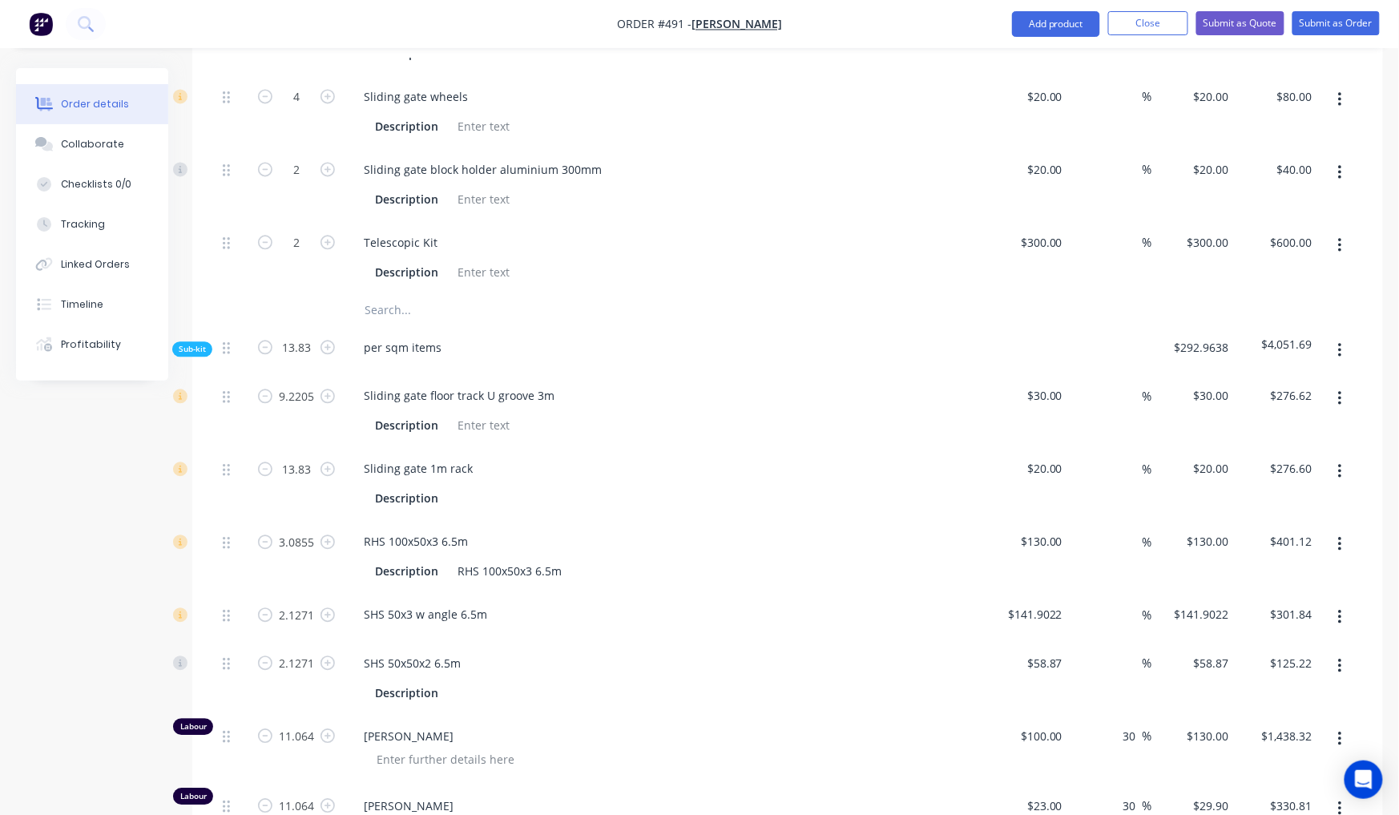
scroll to position [978, 0]
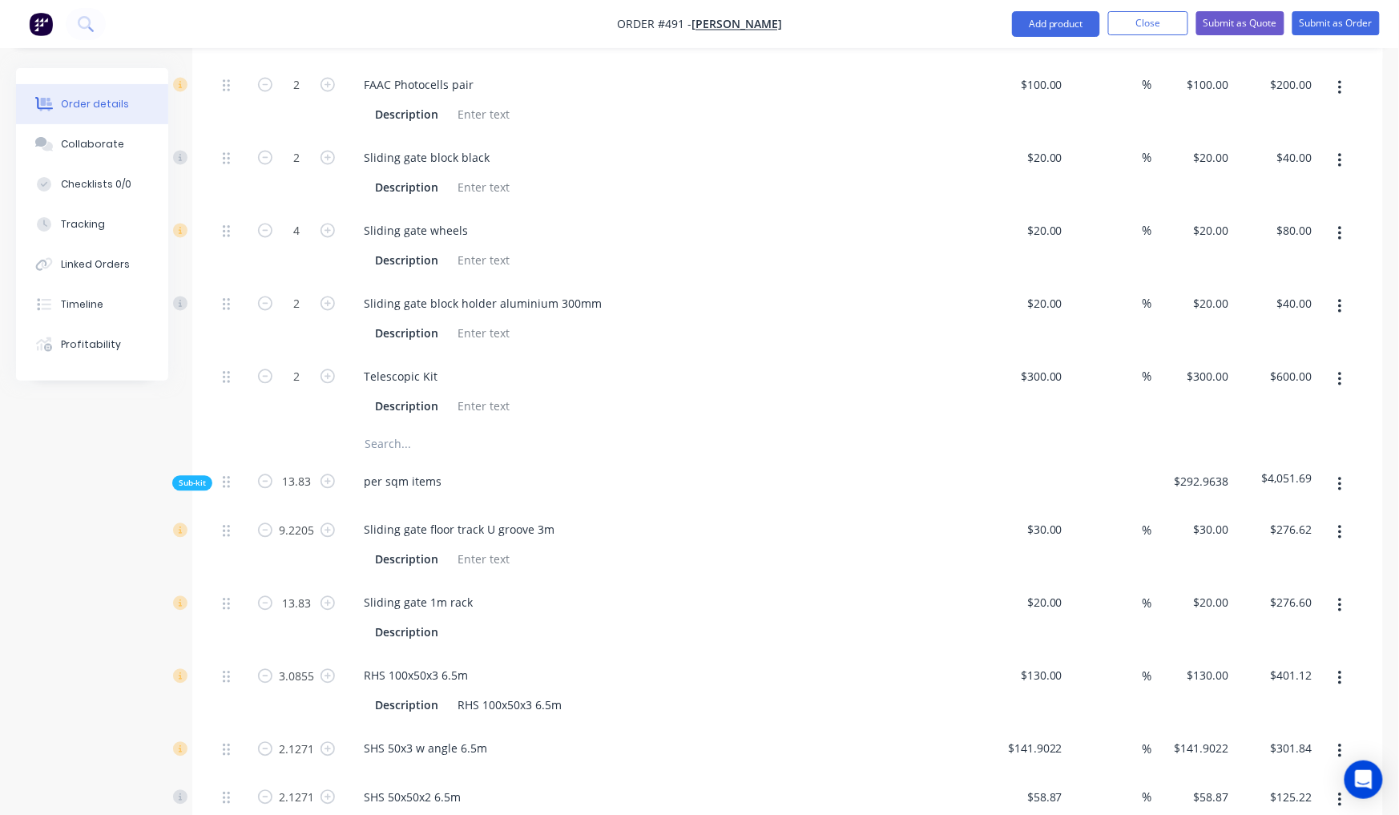
click at [210, 476] on div "Sub-kit" at bounding box center [192, 483] width 40 height 15
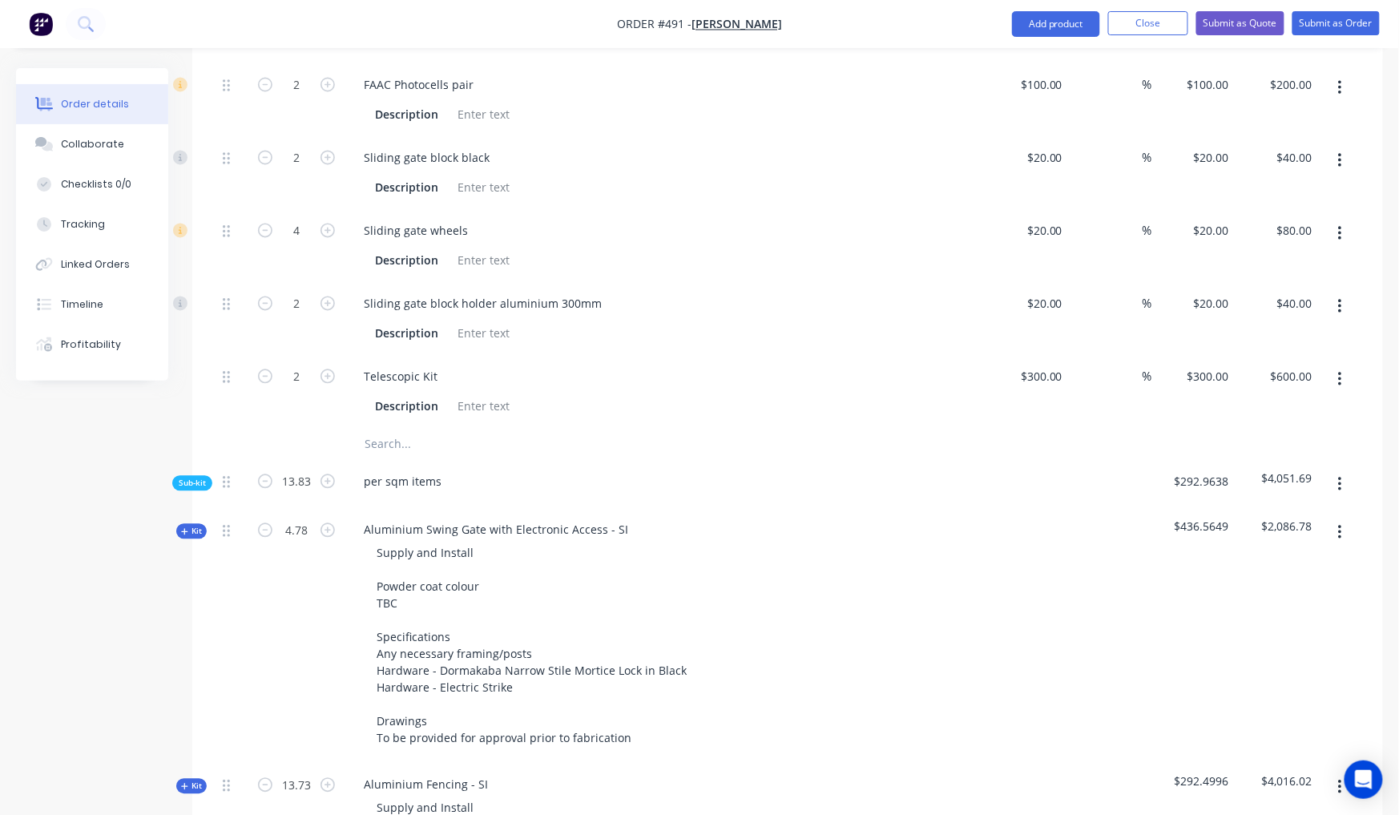
scroll to position [1084, 0]
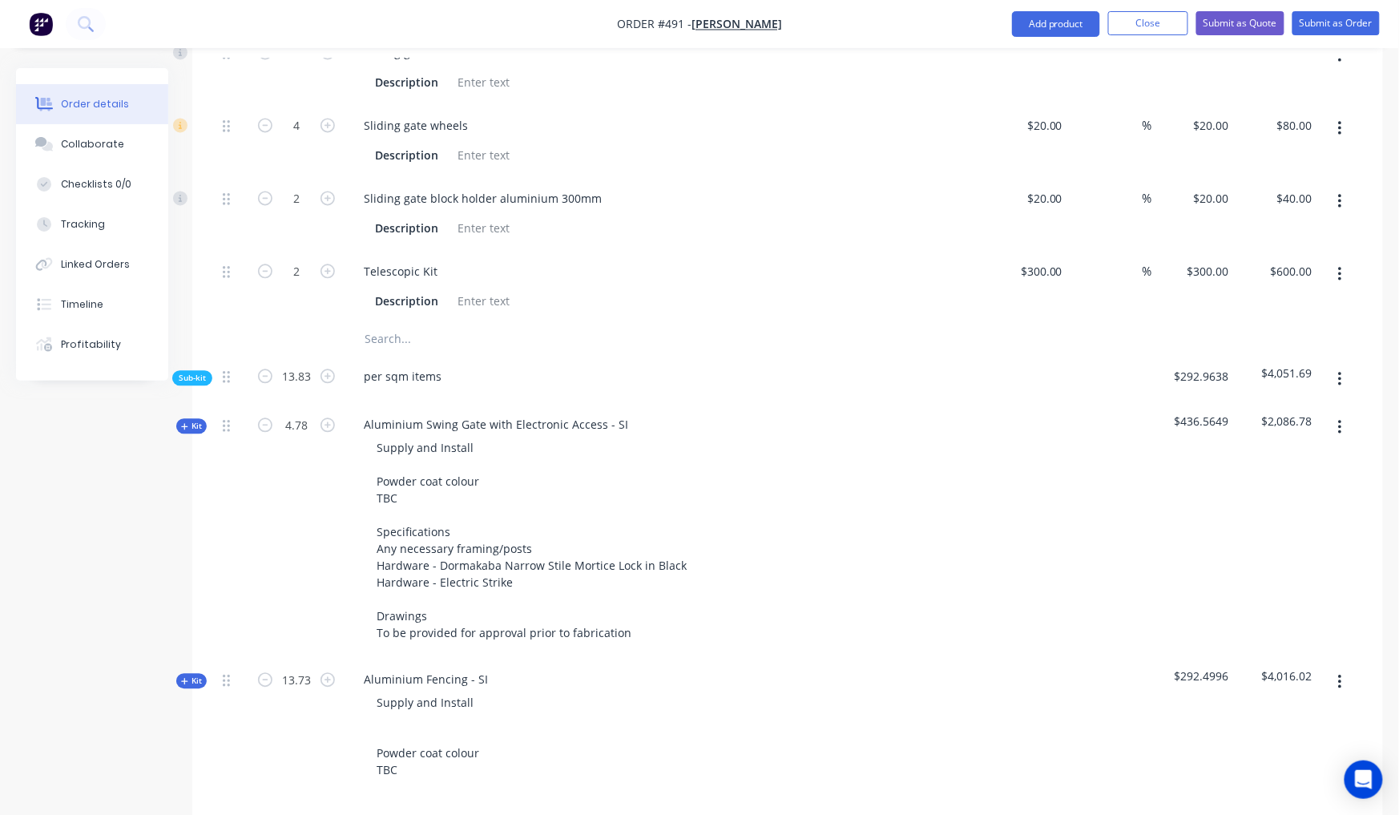
click at [189, 420] on span "Kit" at bounding box center [191, 426] width 21 height 12
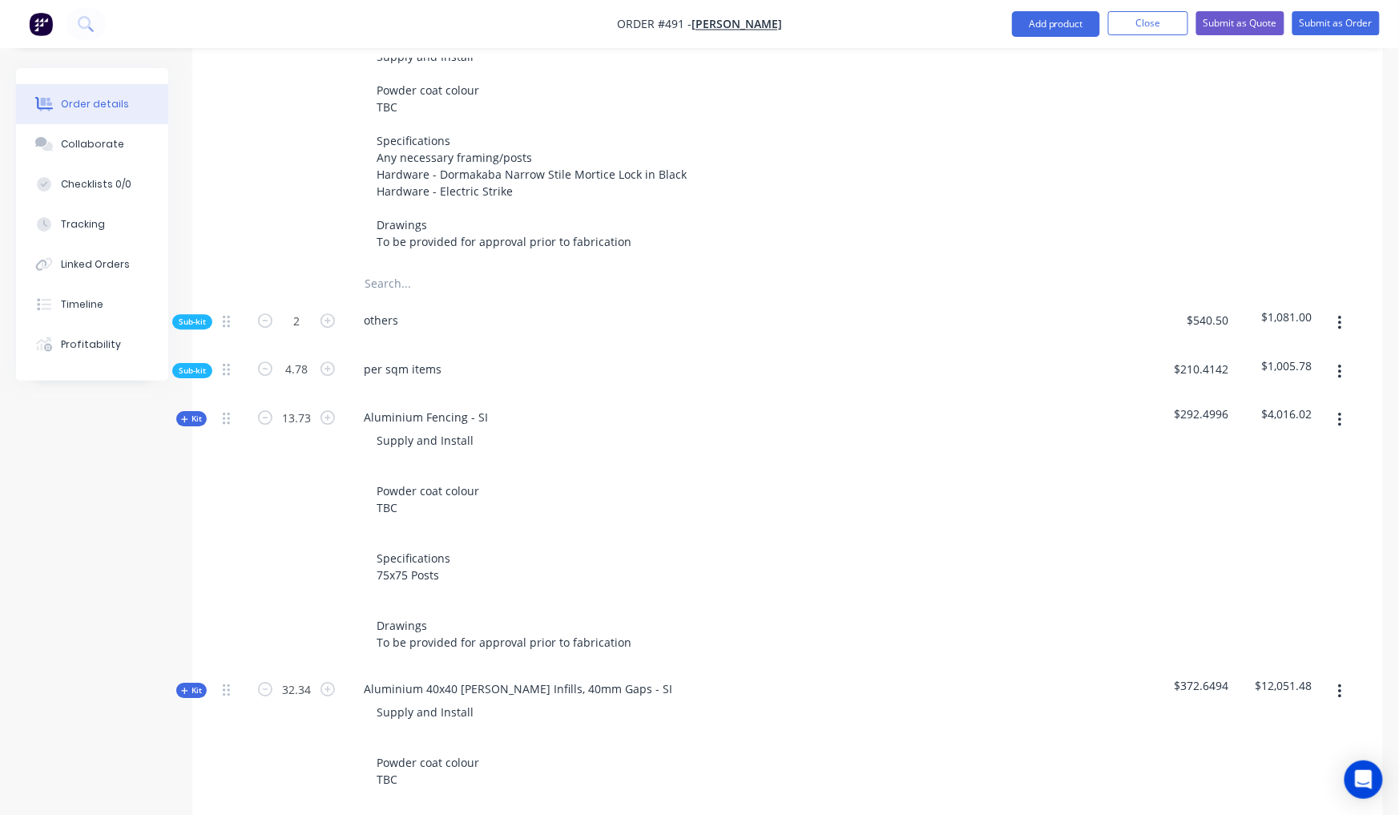
scroll to position [1341, 0]
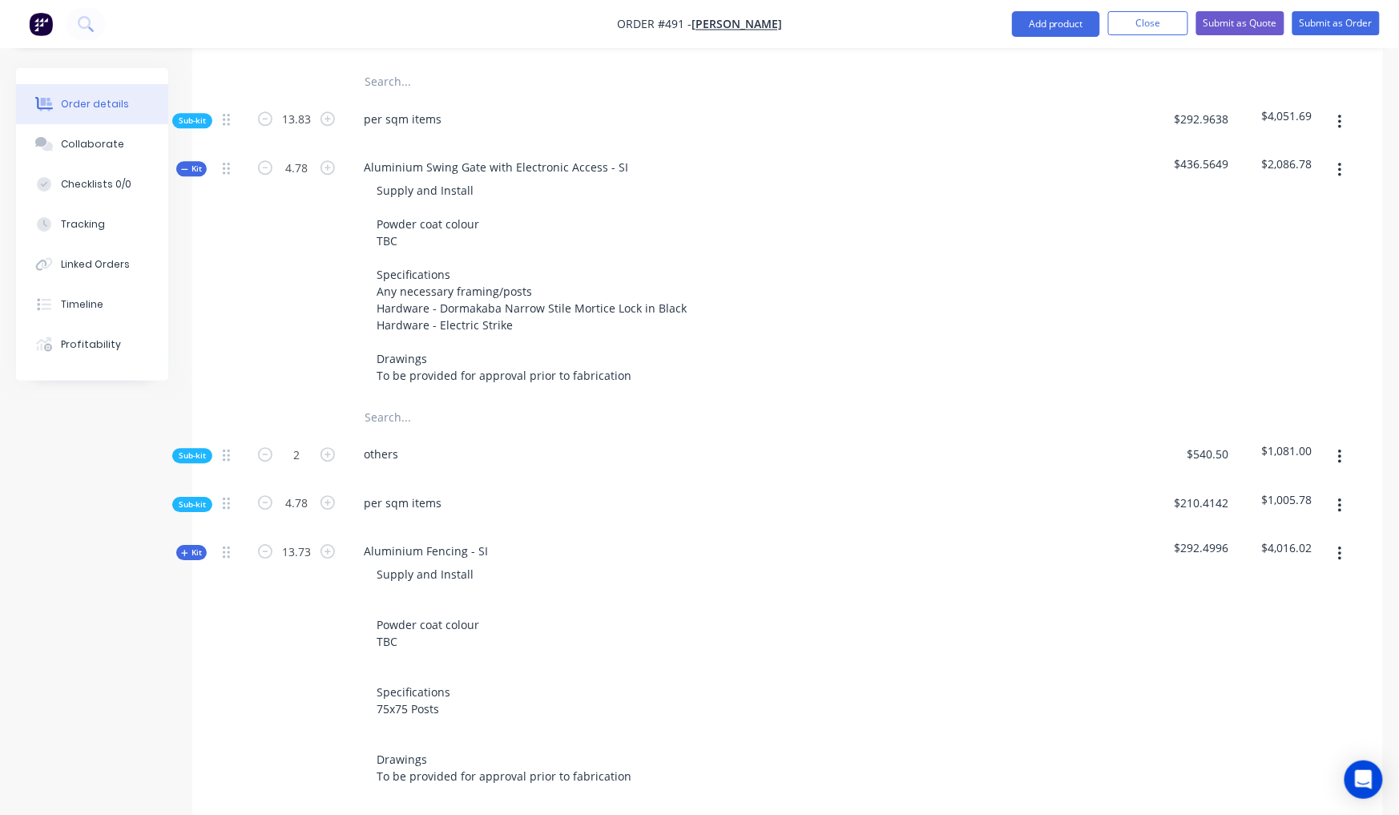
click at [179, 449] on span "Sub-kit" at bounding box center [192, 455] width 27 height 12
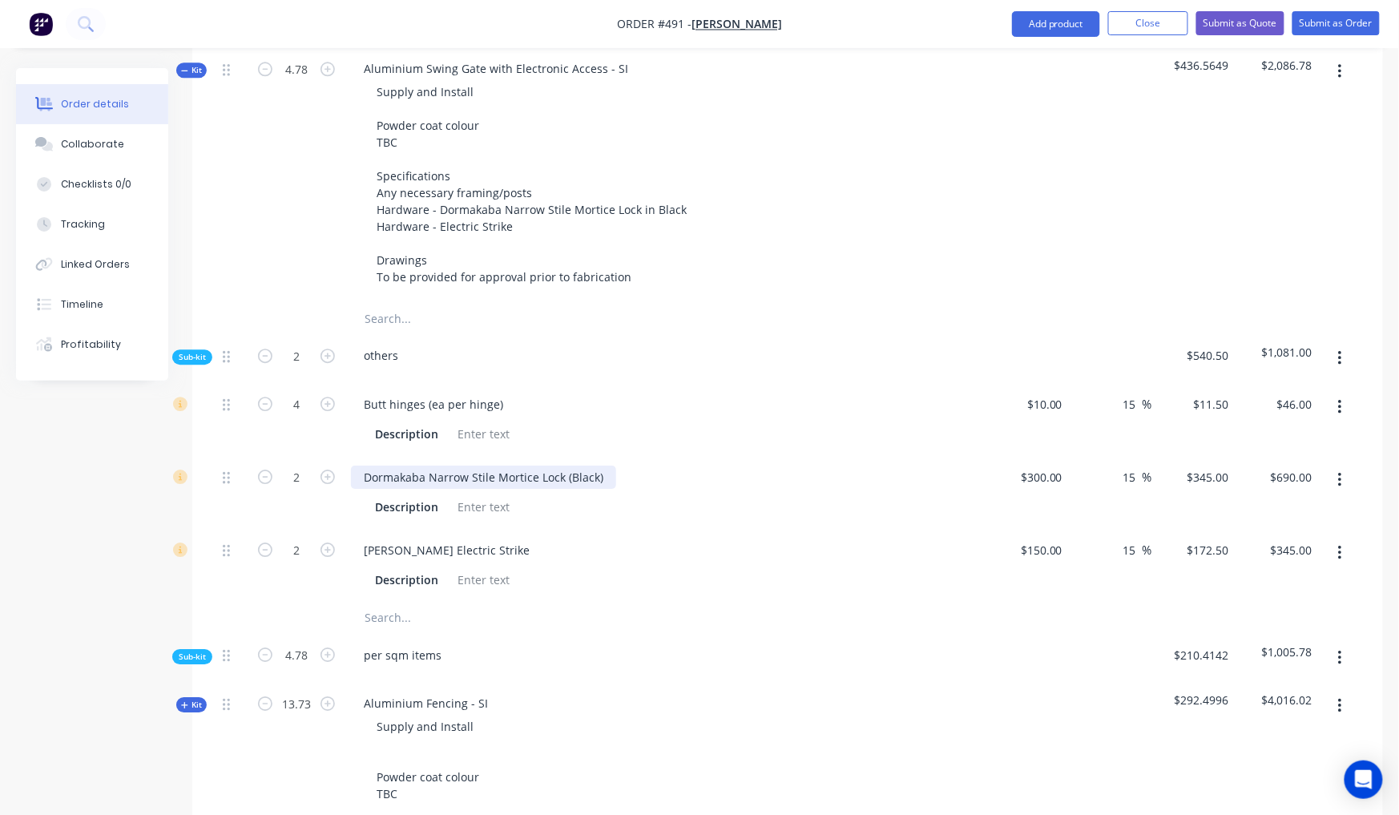
scroll to position [1447, 0]
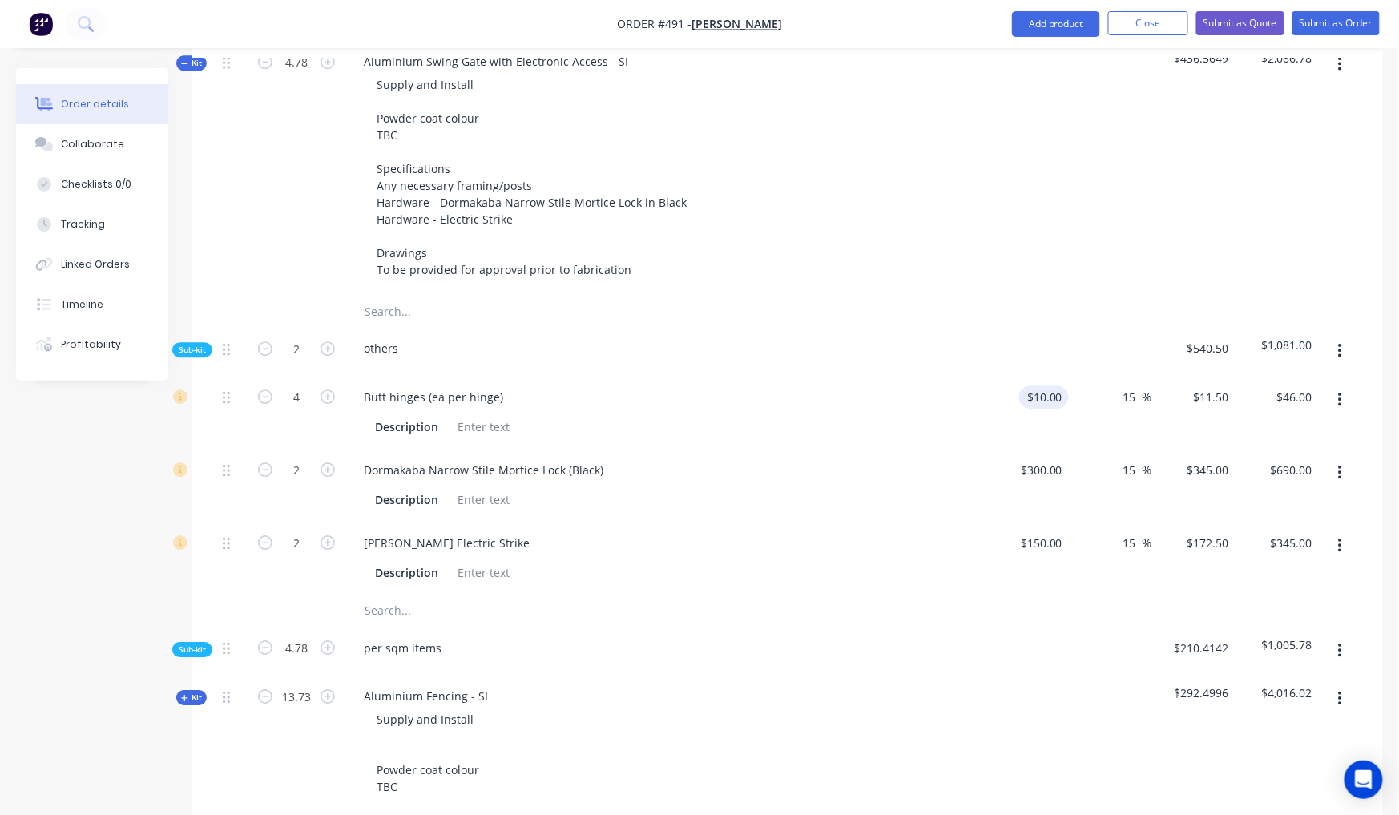
drag, startPoint x: 1139, startPoint y: 336, endPoint x: 1054, endPoint y: 326, distance: 85.5
click at [1054, 376] on div "4 Butt hinges (ea per hinge) Description $10.00 $10.00 15 15 % $11.50 $11.50 $4…" at bounding box center [787, 412] width 1143 height 73
drag, startPoint x: 1141, startPoint y: 409, endPoint x: 1131, endPoint y: 408, distance: 9.6
click at [1131, 458] on input "15" at bounding box center [1132, 469] width 21 height 23
drag, startPoint x: 1139, startPoint y: 408, endPoint x: 1122, endPoint y: 408, distance: 16.8
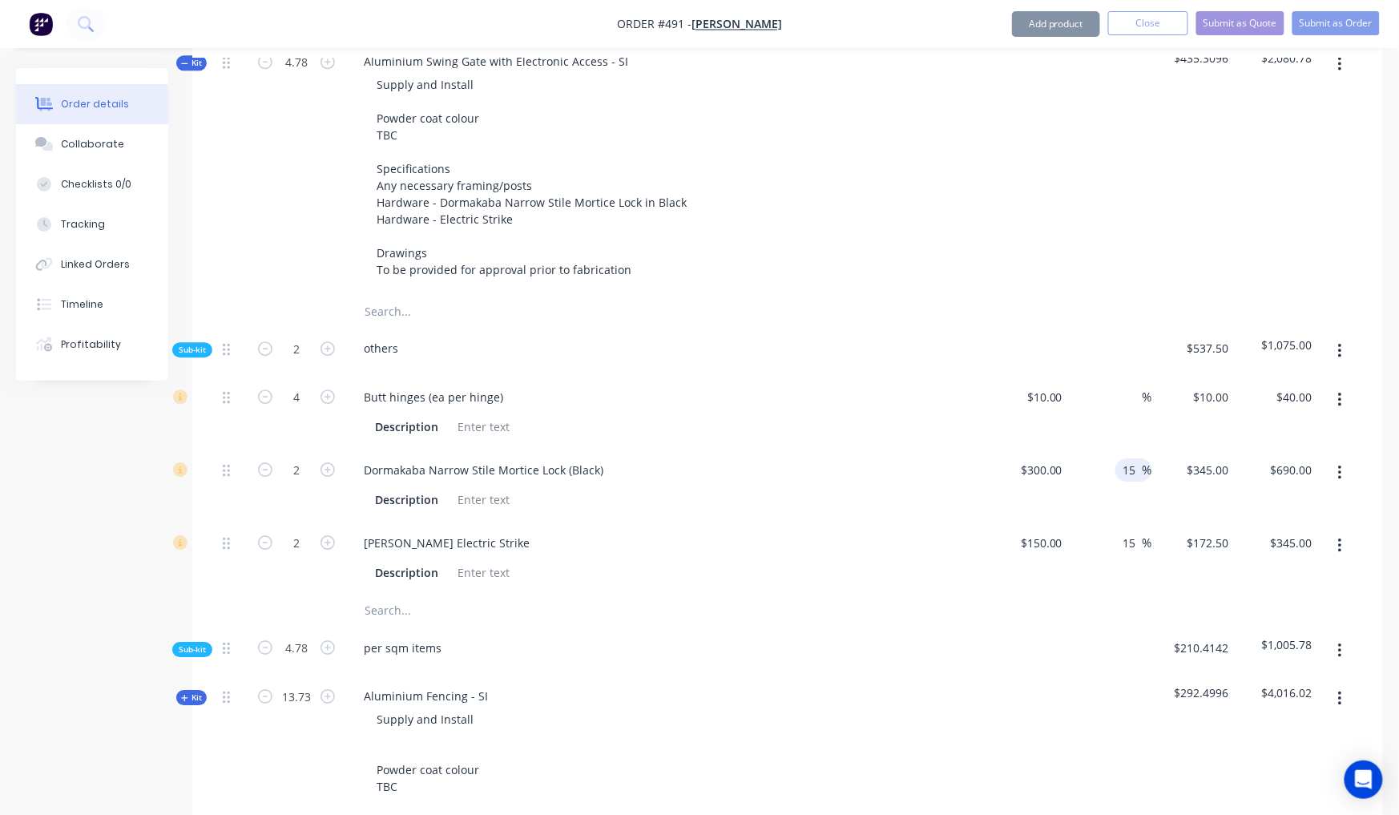
click at [1123, 458] on input "15" at bounding box center [1132, 469] width 21 height 23
click at [1122, 458] on input "15" at bounding box center [1132, 469] width 21 height 23
drag, startPoint x: 1138, startPoint y: 411, endPoint x: 1136, endPoint y: 421, distance: 10.5
click at [1102, 449] on div "15 15 %" at bounding box center [1110, 485] width 83 height 73
click at [1151, 449] on div "2 Dormakaba Narrow Stile Mortice Lock (Black) Description $300.00 $300.00 0 % $…" at bounding box center [787, 485] width 1143 height 73
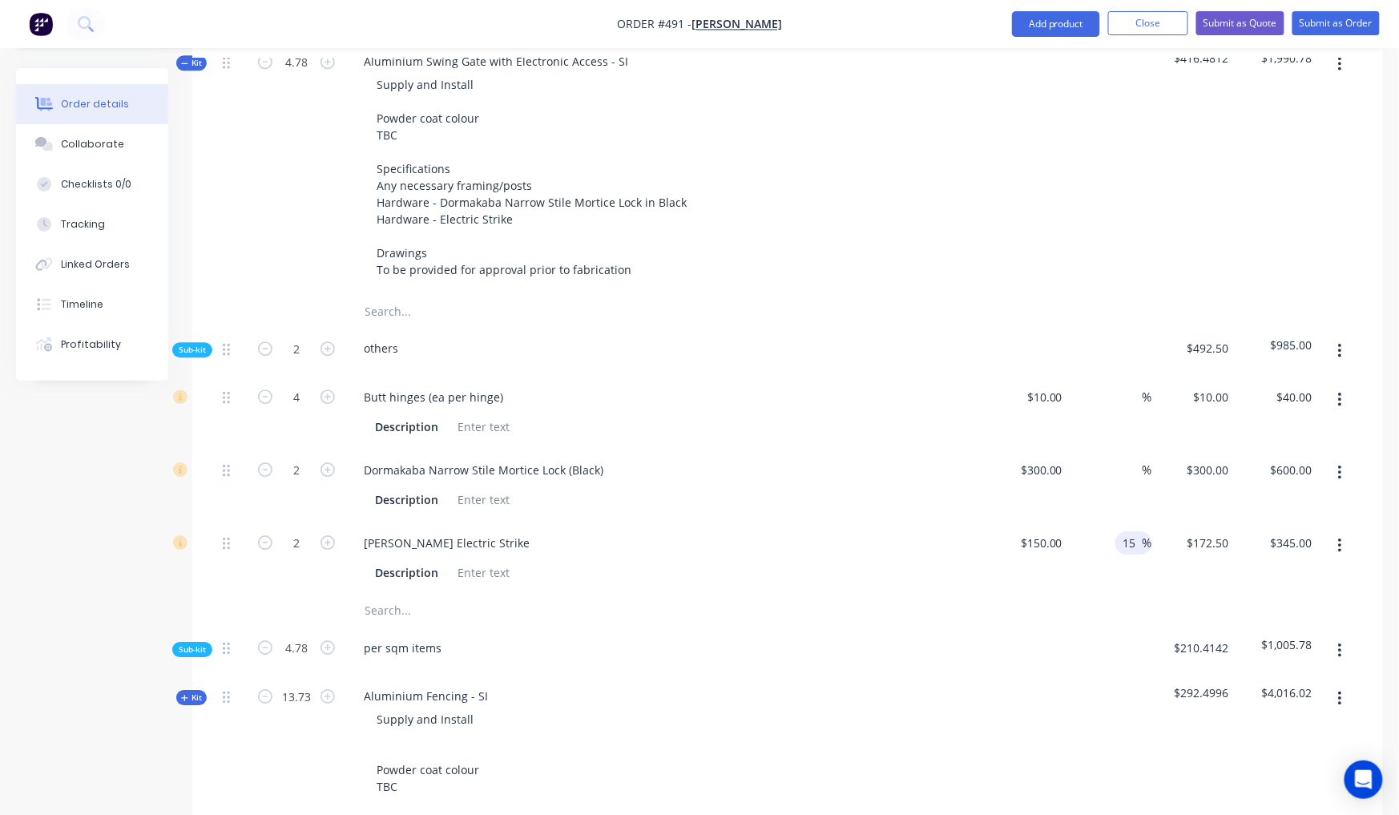
drag, startPoint x: 1139, startPoint y: 480, endPoint x: 1122, endPoint y: 475, distance: 18.3
click at [1122, 531] on input "15" at bounding box center [1132, 542] width 21 height 23
click at [1151, 522] on div "%" at bounding box center [1110, 558] width 83 height 73
click at [205, 344] on span "Sub-kit" at bounding box center [192, 350] width 27 height 12
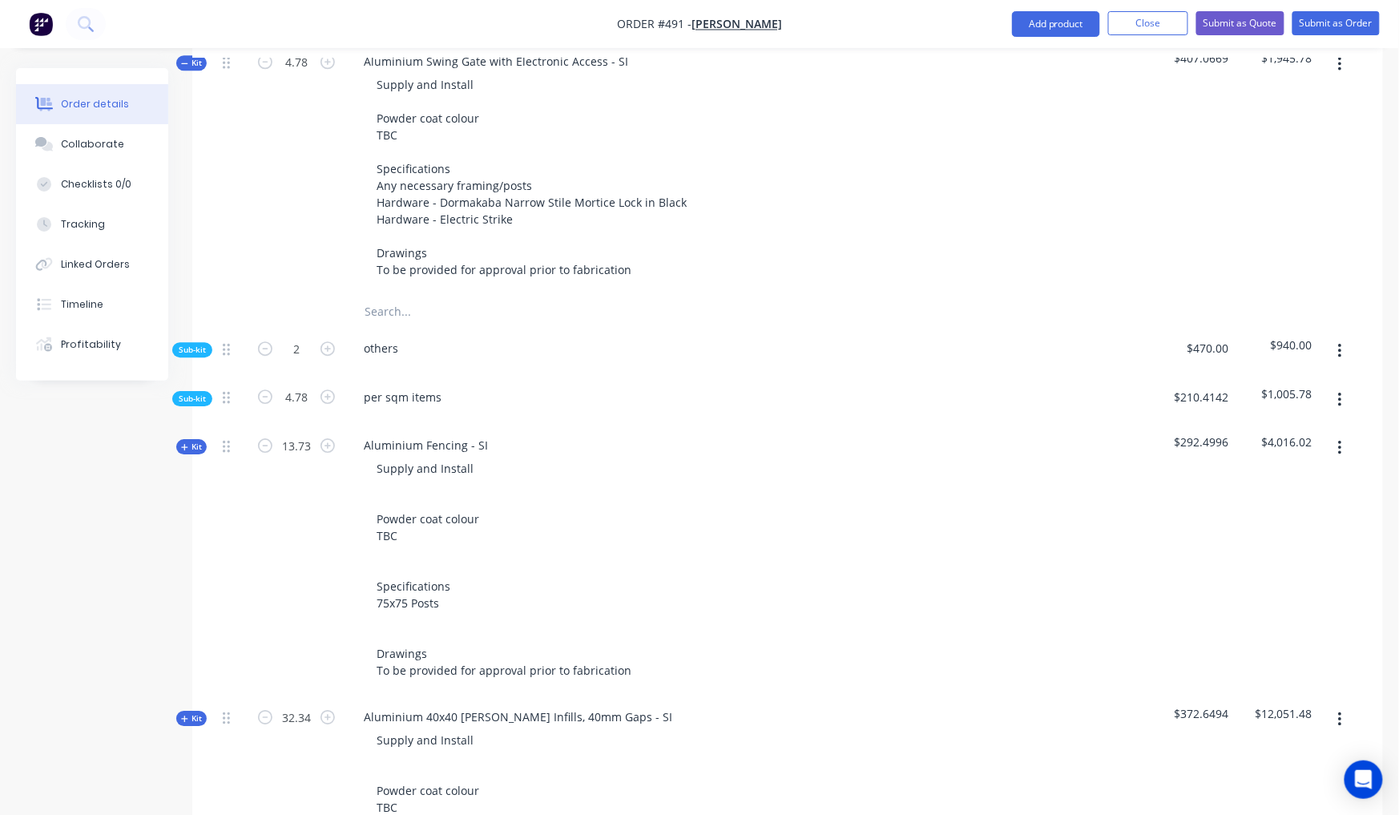
click at [204, 393] on span "Sub-kit" at bounding box center [192, 399] width 27 height 12
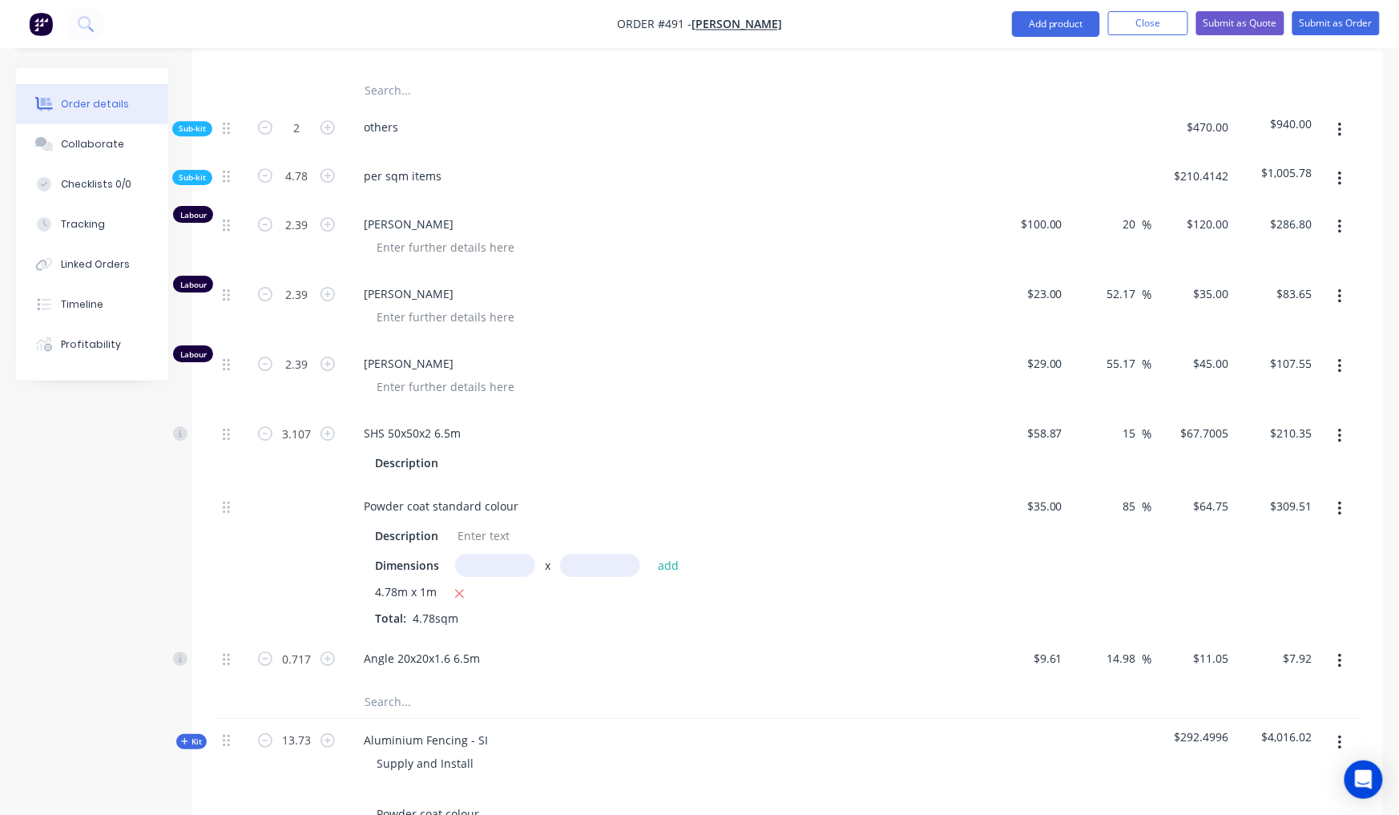
scroll to position [1676, 0]
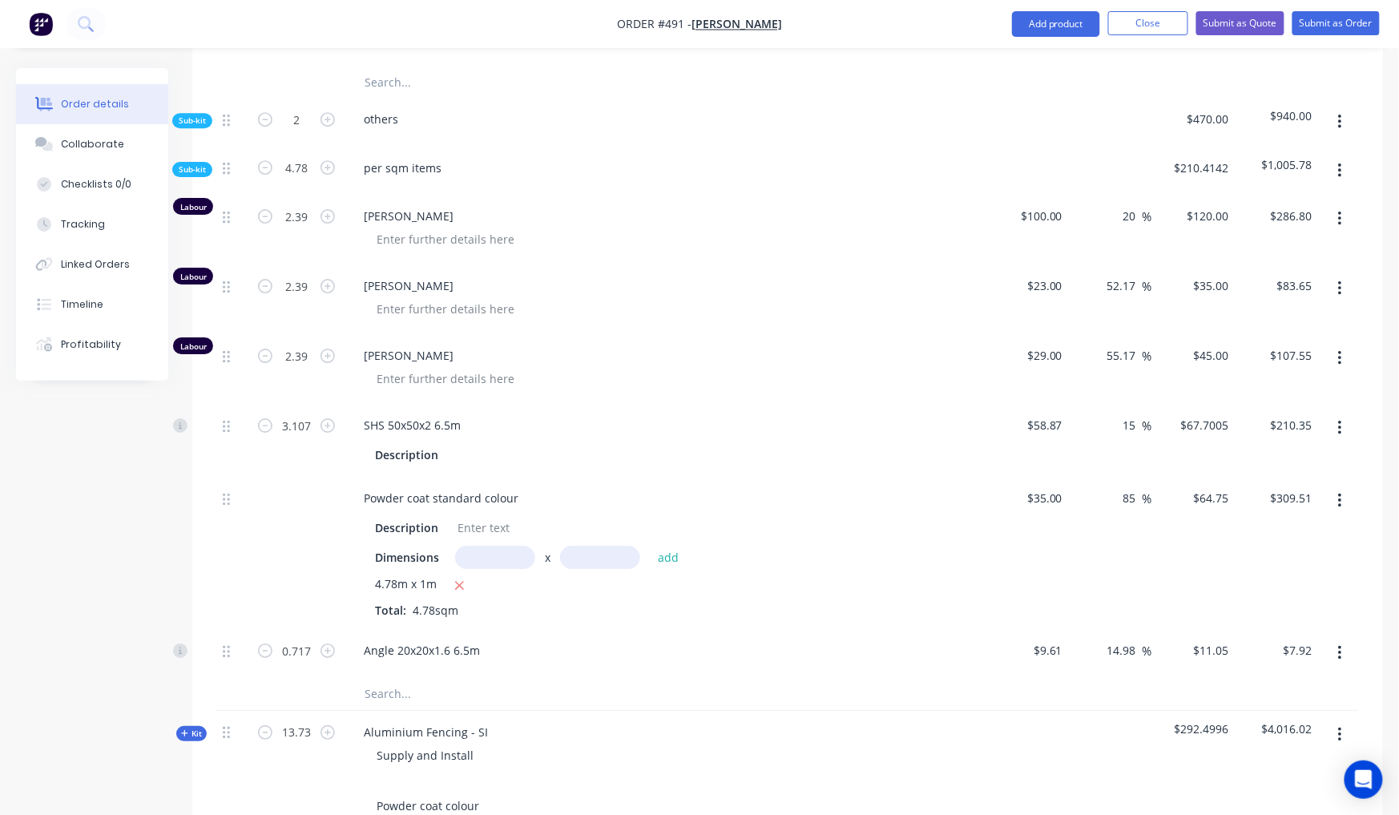
drag, startPoint x: 1139, startPoint y: 590, endPoint x: 1081, endPoint y: 584, distance: 58.0
click at [1085, 629] on div "14.98 14.98 %" at bounding box center [1110, 653] width 83 height 49
click at [1096, 554] on div "85 85 %" at bounding box center [1110, 553] width 83 height 152
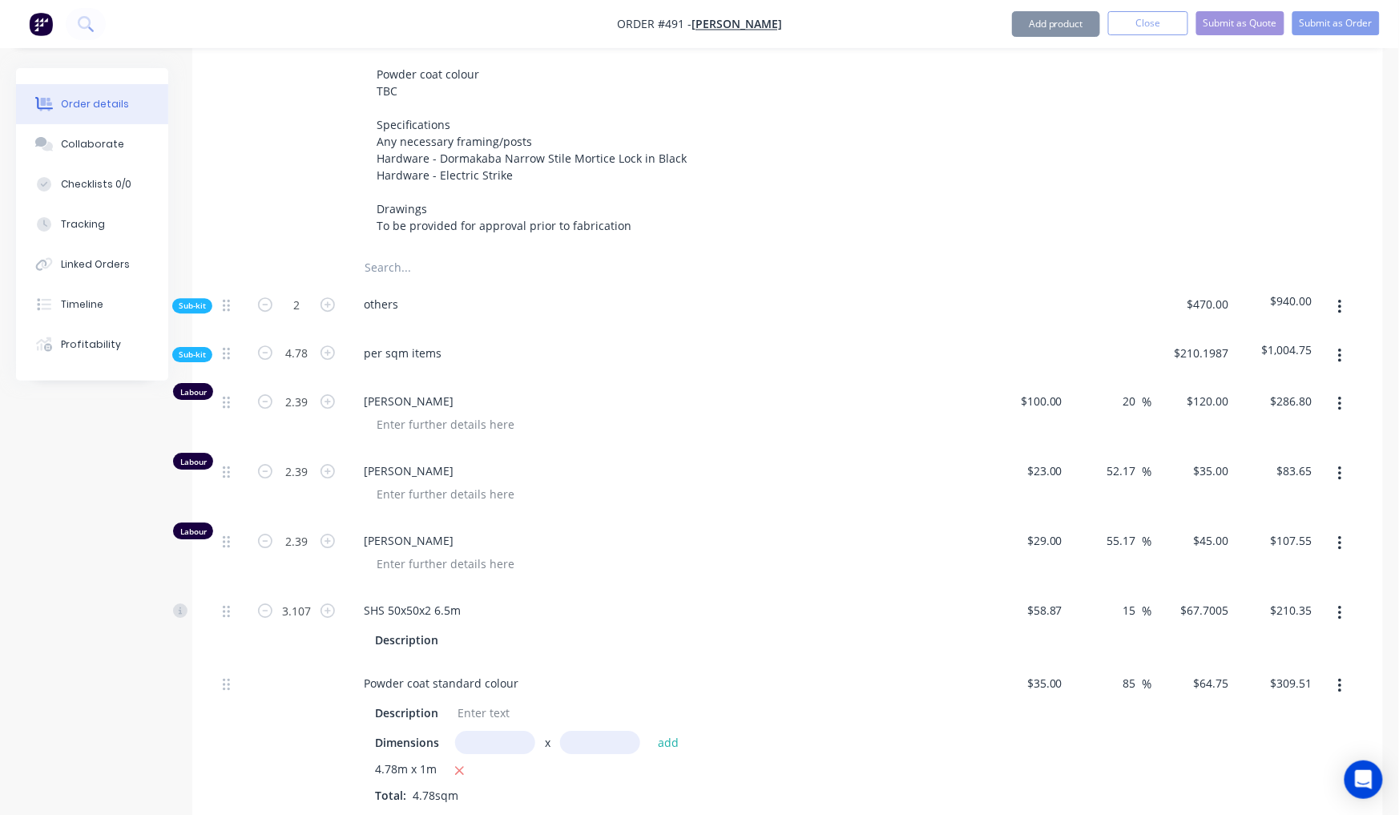
scroll to position [1436, 0]
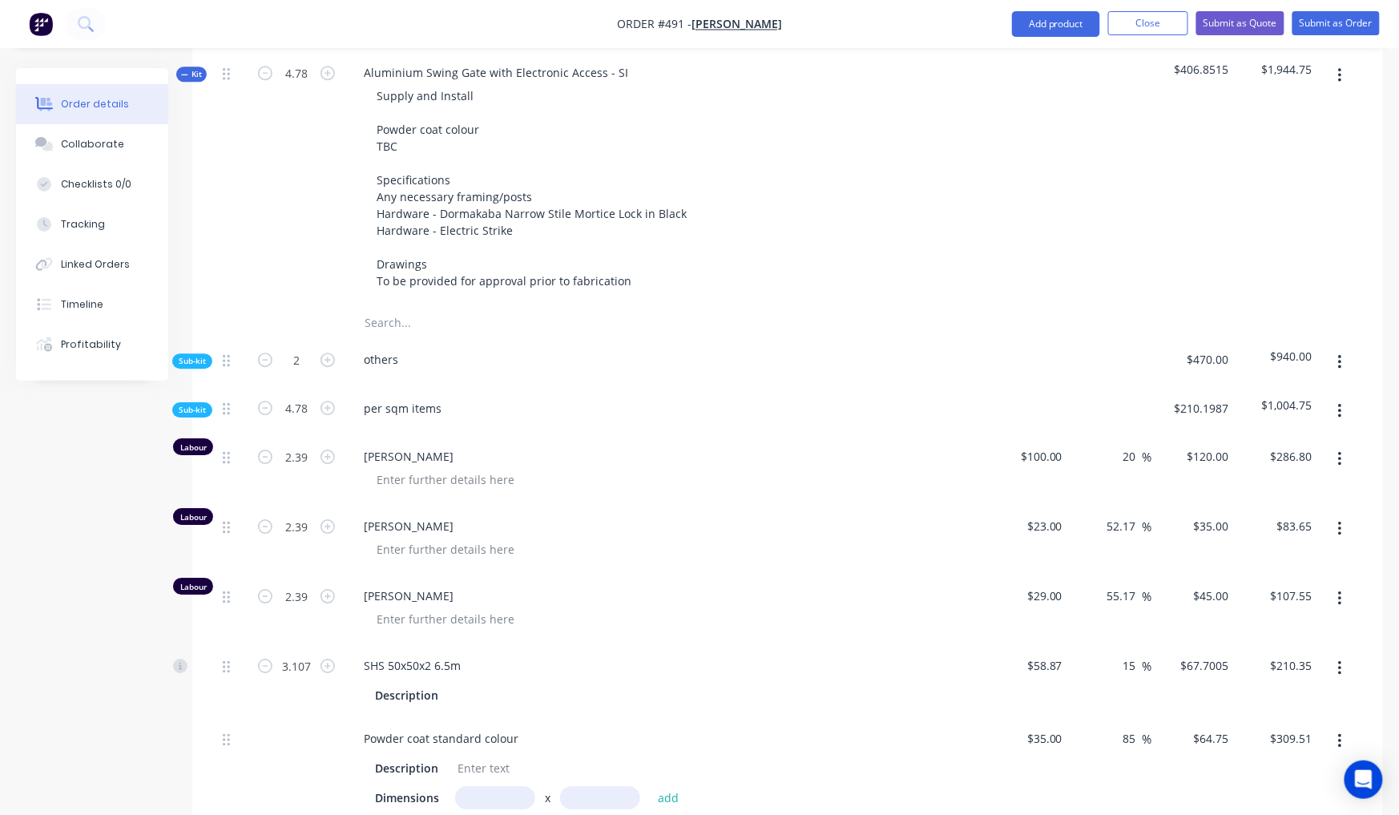
click at [187, 404] on span "Sub-kit" at bounding box center [192, 410] width 27 height 12
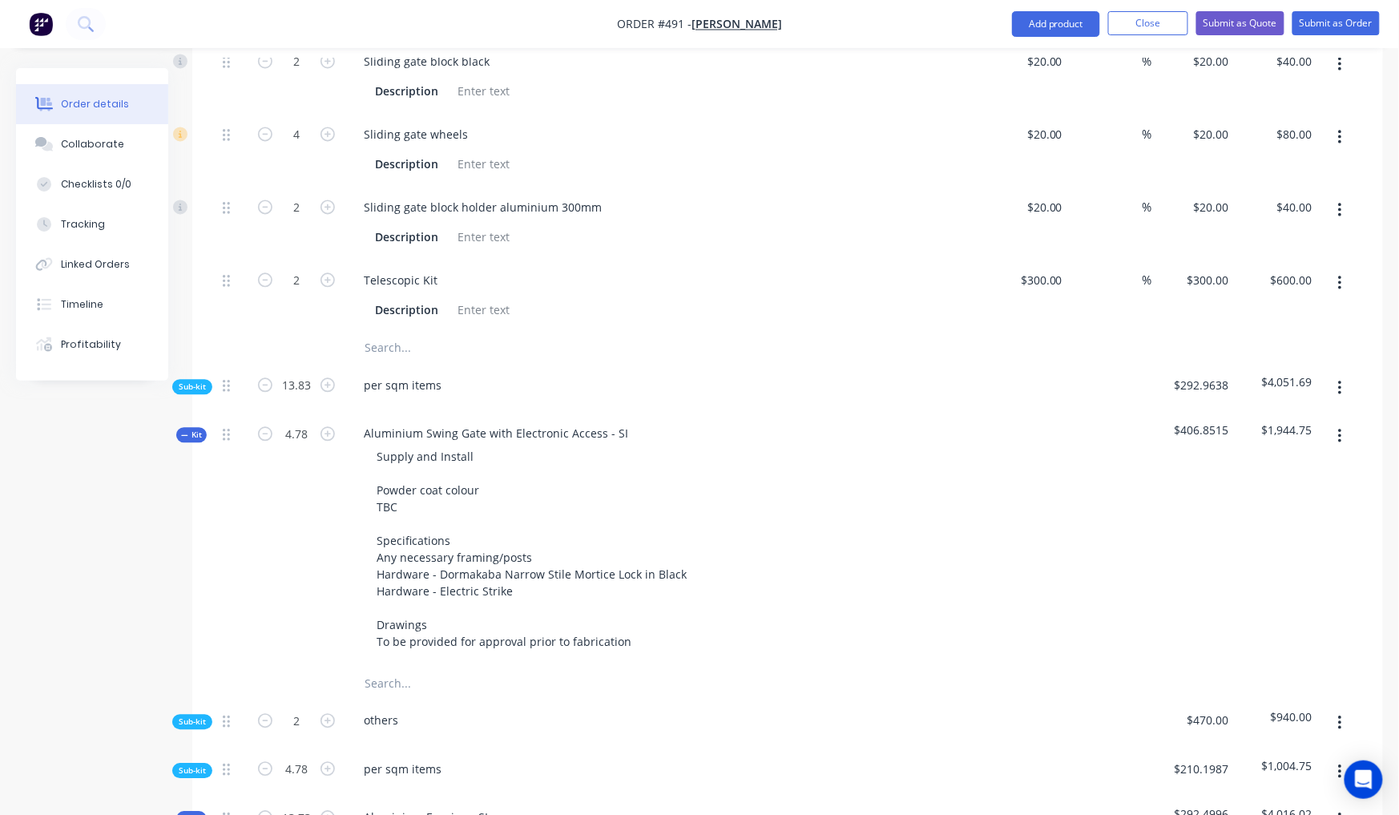
scroll to position [1072, 0]
click at [189, 432] on span "Kit" at bounding box center [191, 438] width 21 height 12
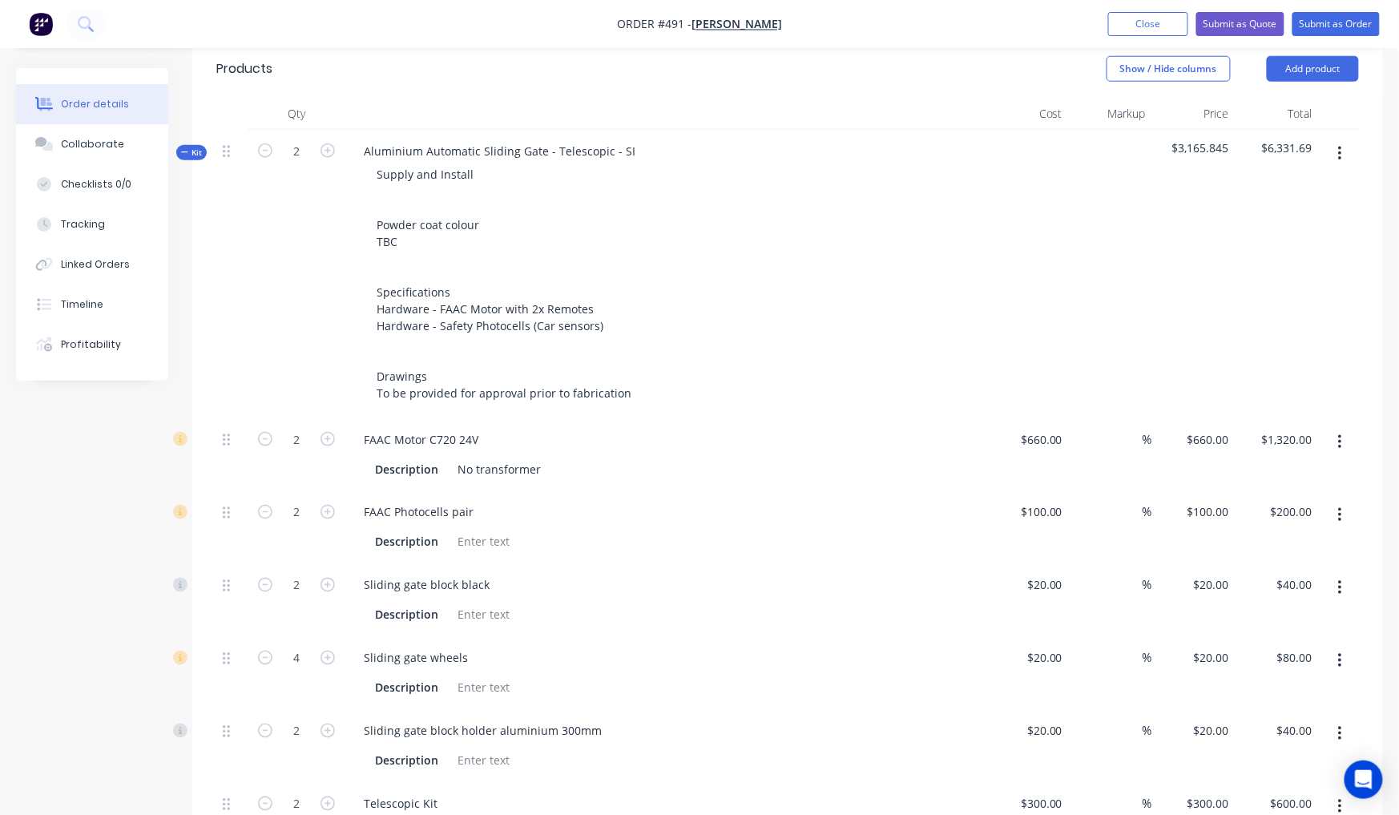
scroll to position [488, 0]
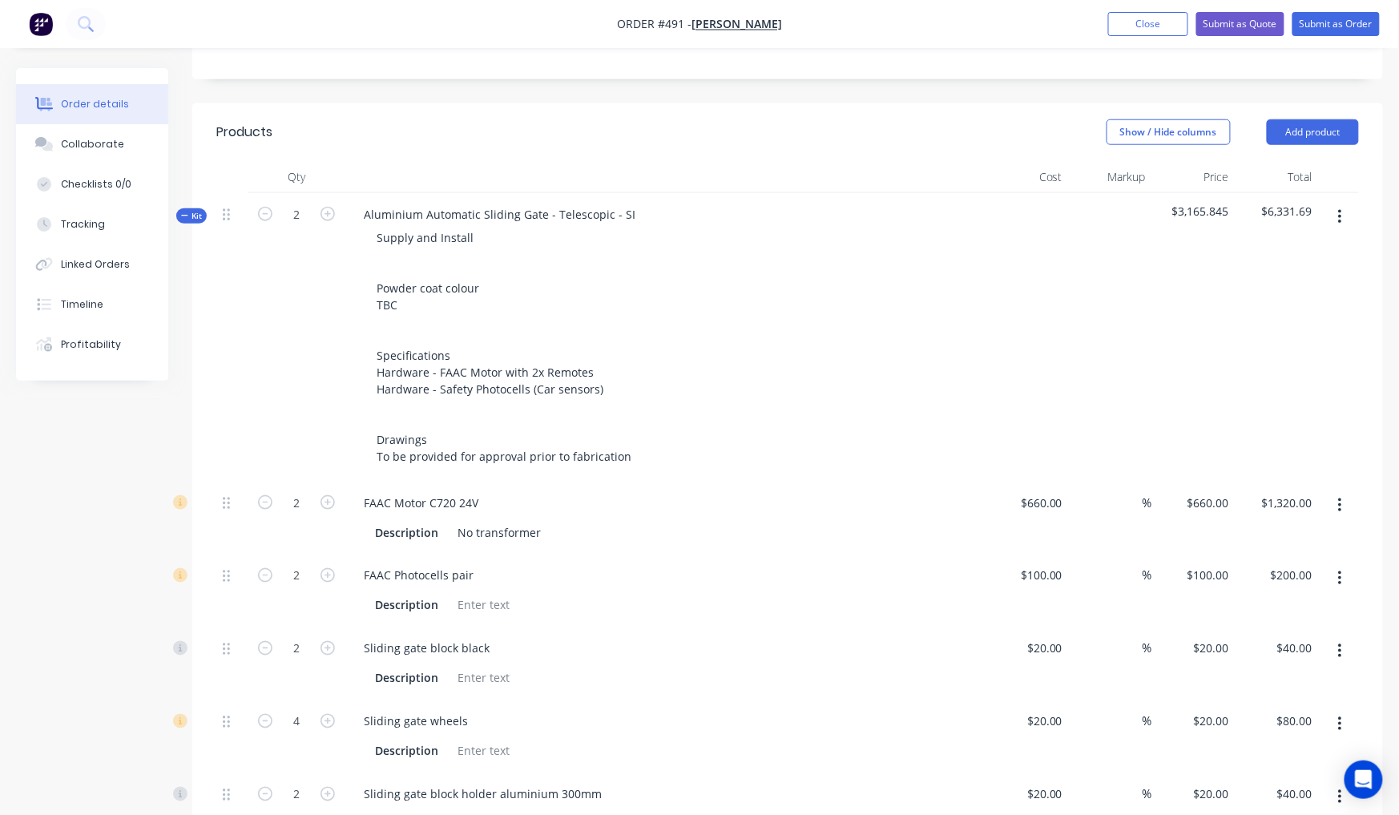
click at [183, 182] on div "Order details Collaborate Checklists 0/0 Tracking Linked Orders Timeline Profit…" at bounding box center [104, 224] width 176 height 312
click at [183, 215] on icon "button" at bounding box center [184, 215] width 6 height 1
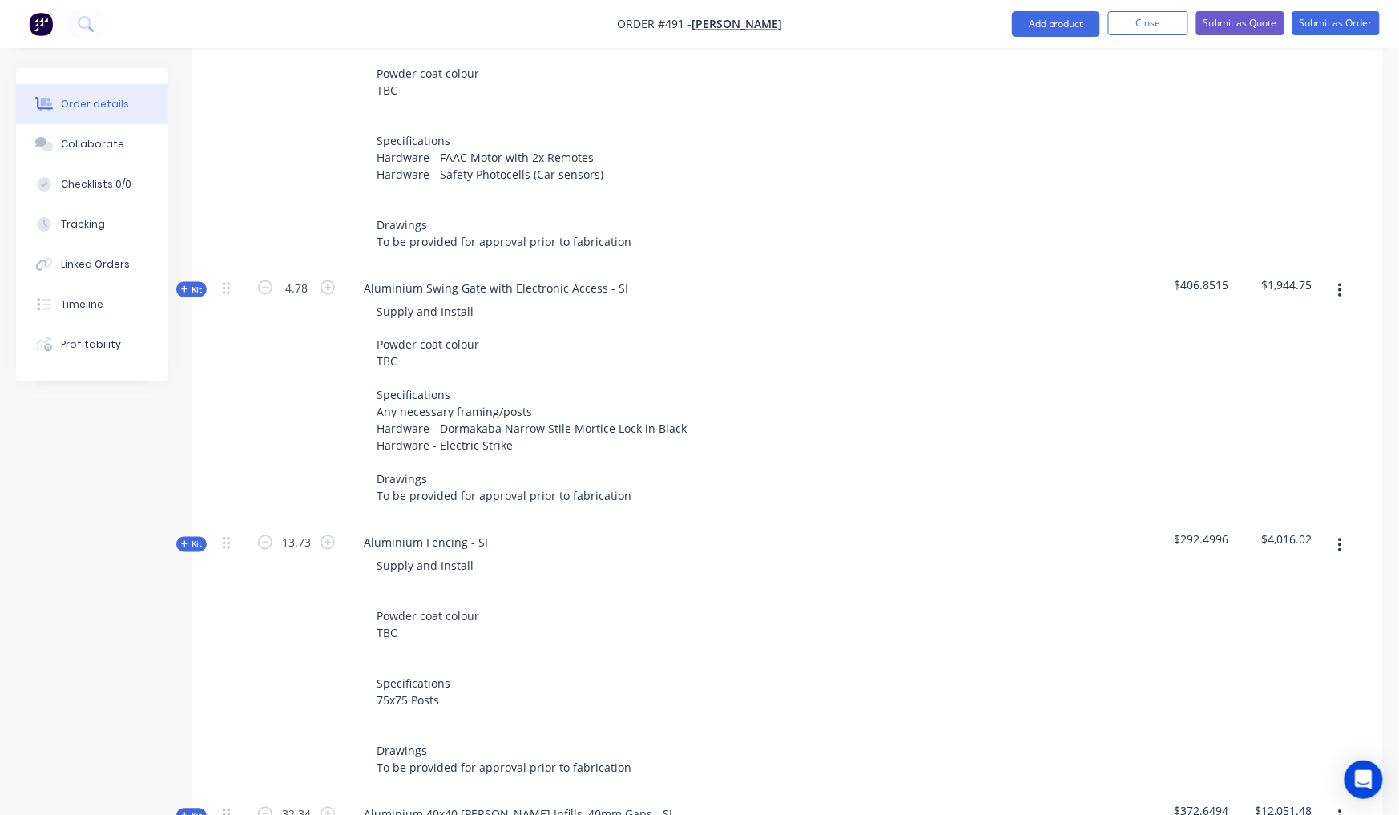
scroll to position [726, 0]
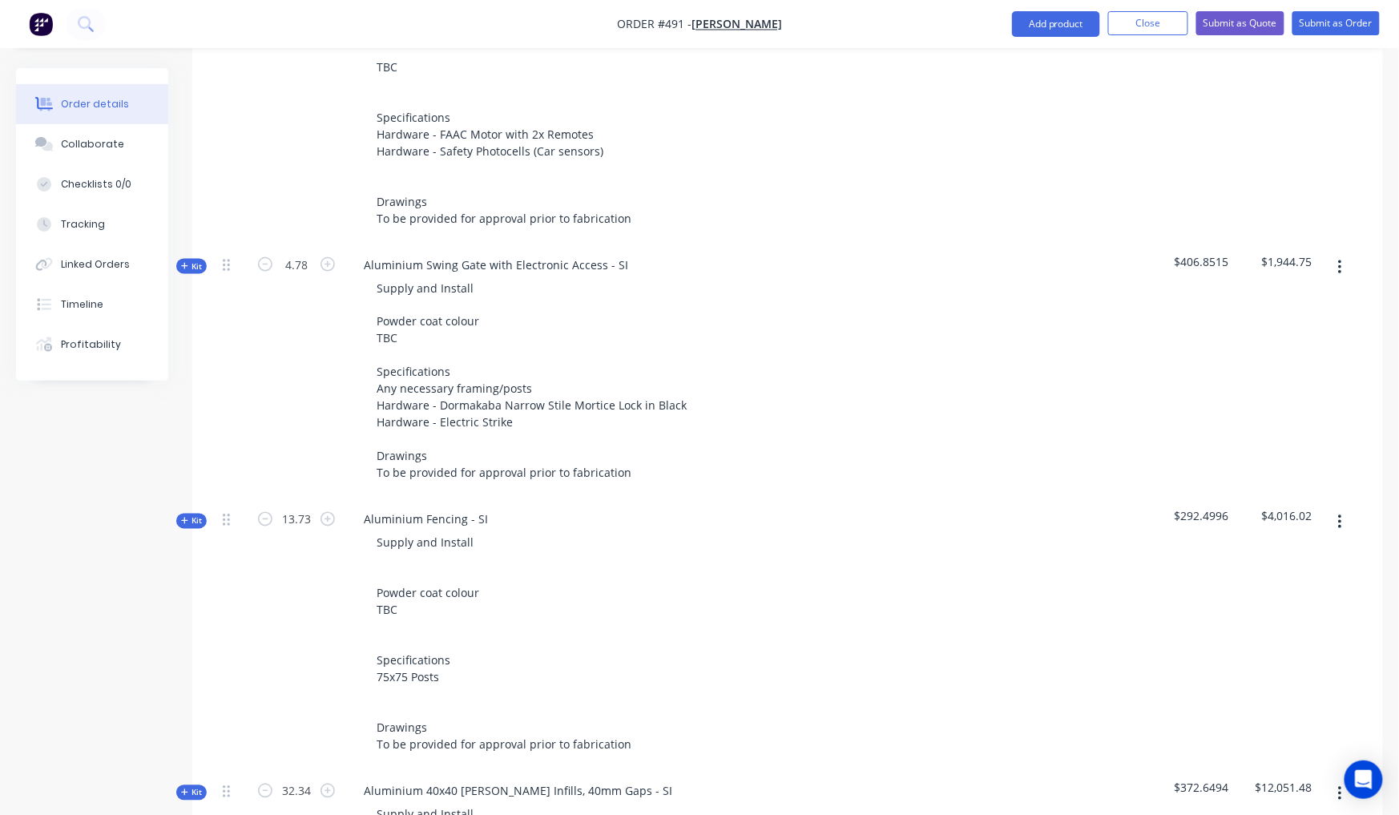
click at [196, 515] on span "Kit" at bounding box center [191, 521] width 21 height 12
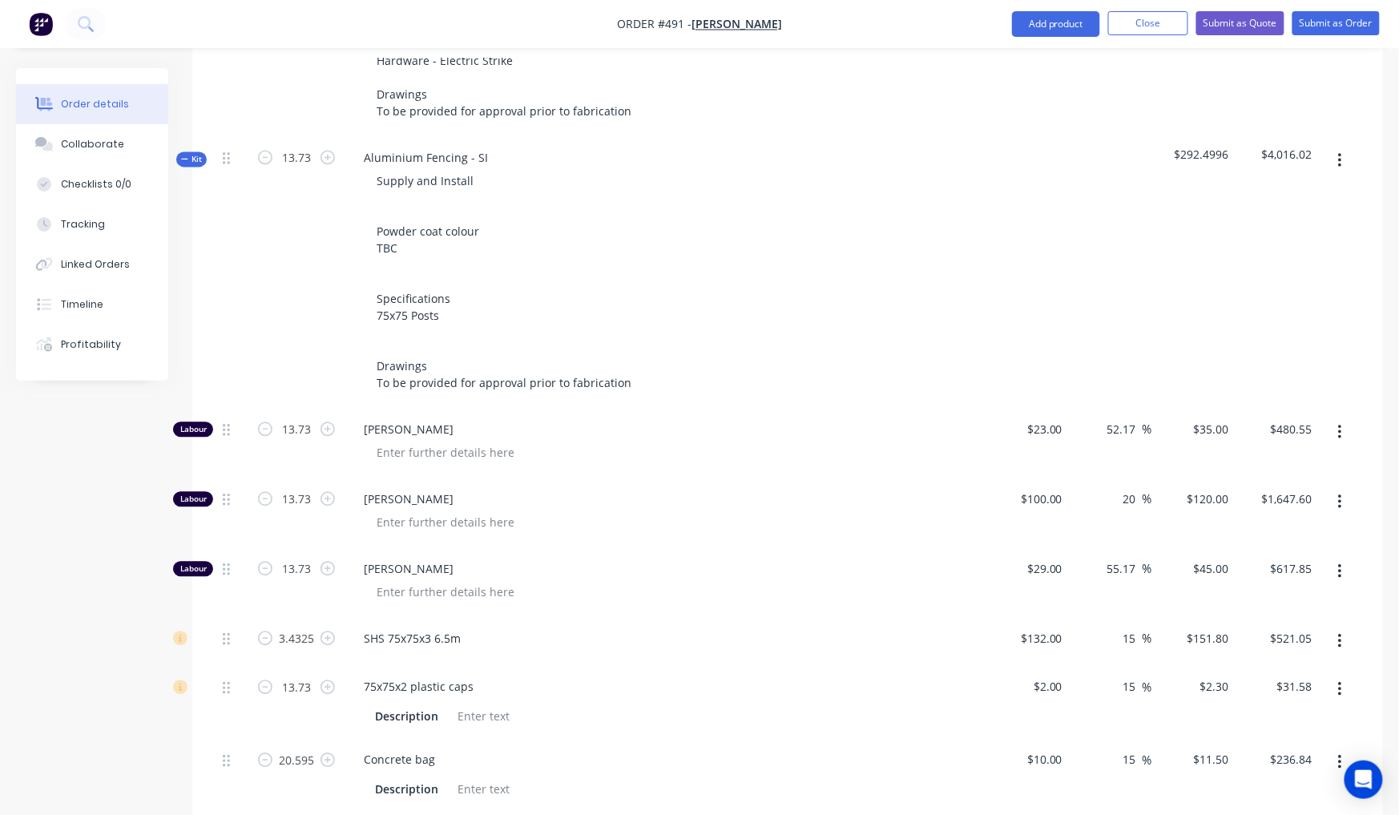
scroll to position [1203, 0]
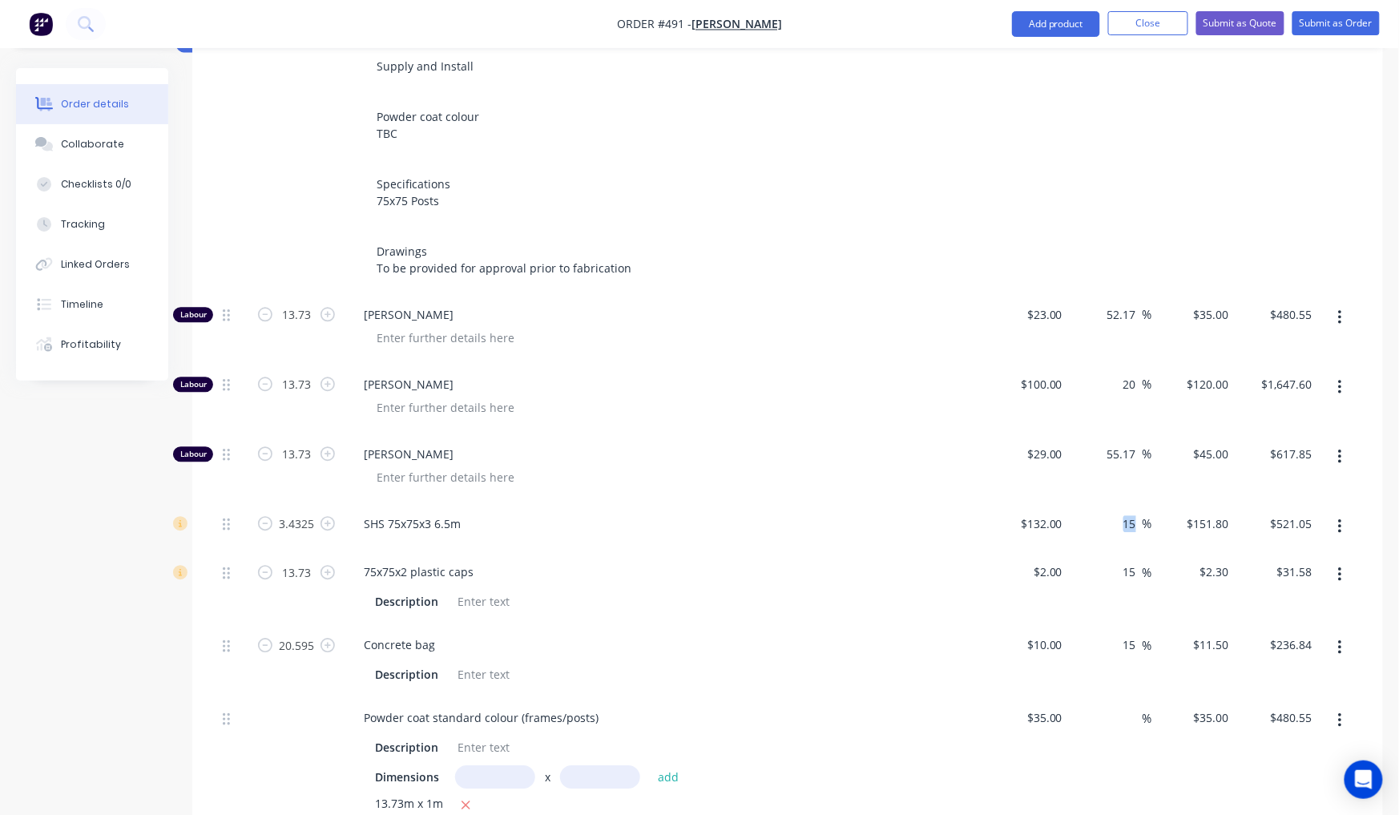
drag, startPoint x: 1144, startPoint y: 443, endPoint x: 1115, endPoint y: 437, distance: 29.5
click at [1115, 502] on div "15 15 %" at bounding box center [1110, 526] width 83 height 49
click at [1136, 512] on input "15" at bounding box center [1132, 523] width 21 height 23
drag, startPoint x: 1132, startPoint y: 444, endPoint x: 1122, endPoint y: 441, distance: 10.9
click at [1122, 512] on input "15" at bounding box center [1132, 523] width 21 height 23
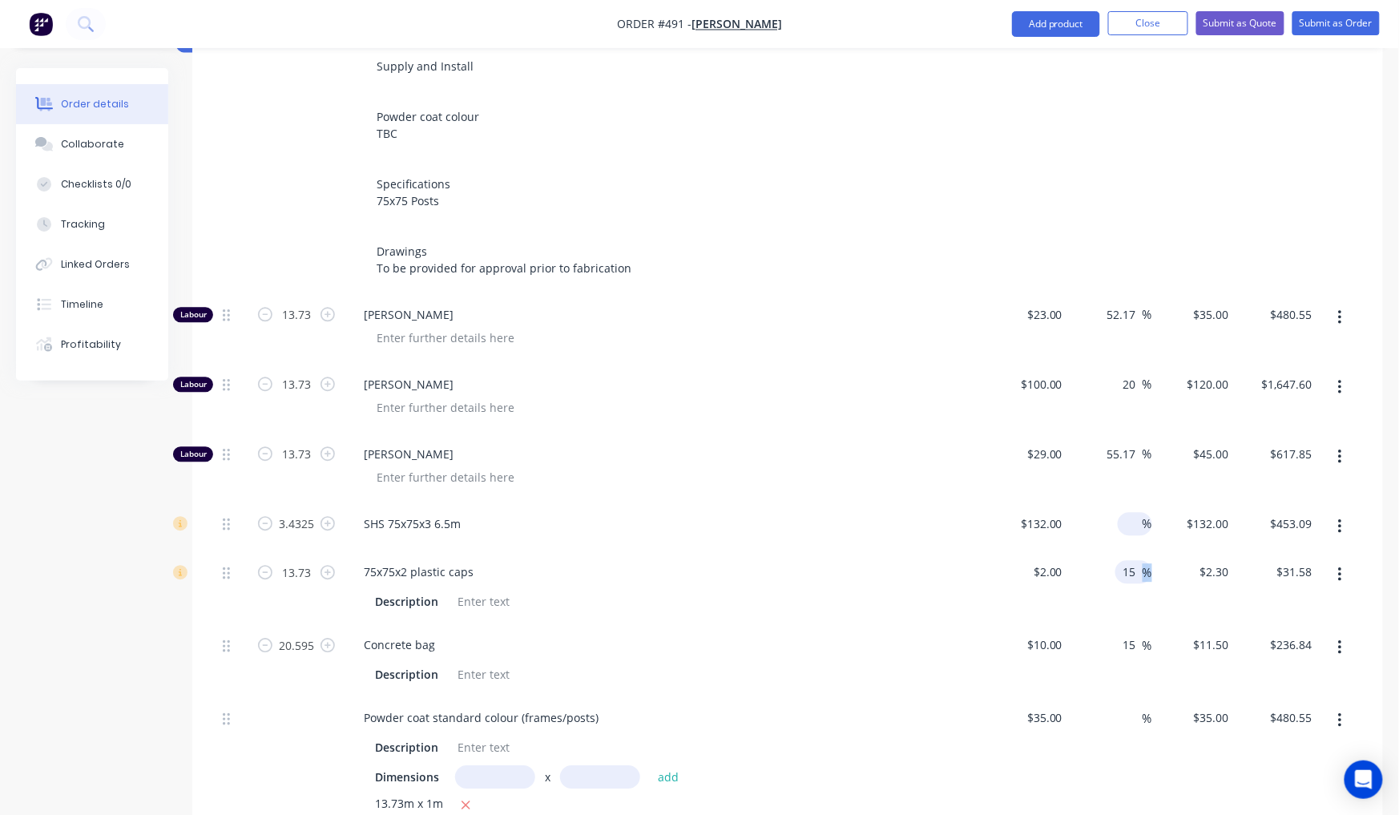
click at [1143, 563] on span "%" at bounding box center [1148, 572] width 10 height 18
drag, startPoint x: 1141, startPoint y: 502, endPoint x: 1115, endPoint y: 498, distance: 26.1
click at [1114, 550] on div "15 15 %" at bounding box center [1110, 586] width 83 height 73
click at [1154, 550] on div "$2.00 $2.30" at bounding box center [1193, 586] width 83 height 73
drag, startPoint x: 1138, startPoint y: 569, endPoint x: 1069, endPoint y: 562, distance: 69.2
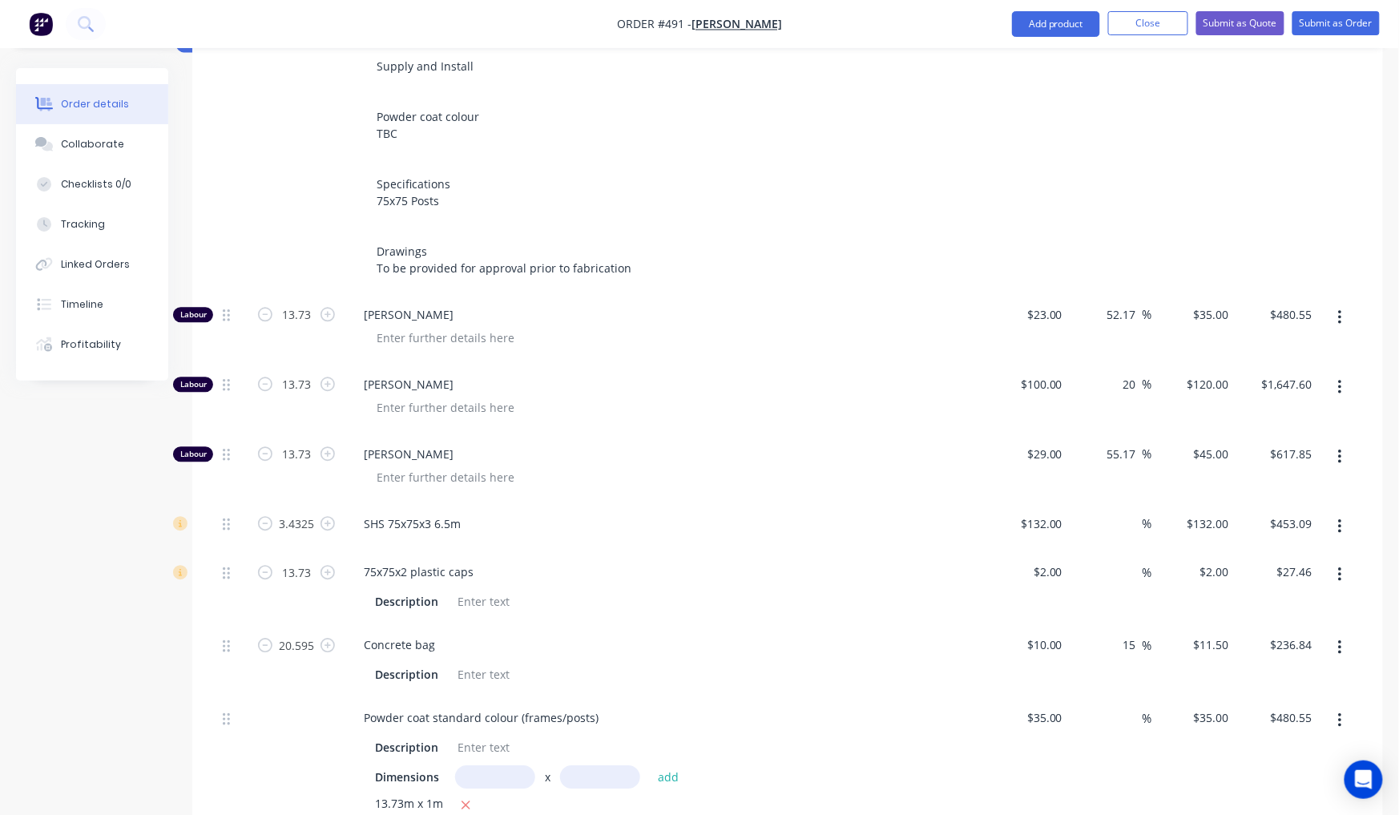
click at [1069, 623] on div "15 15 %" at bounding box center [1110, 659] width 83 height 73
click at [128, 619] on div "Created by [PERSON_NAME] Created [DATE] Required [DATE] Assigned to Add team me…" at bounding box center [699, 239] width 1367 height 2748
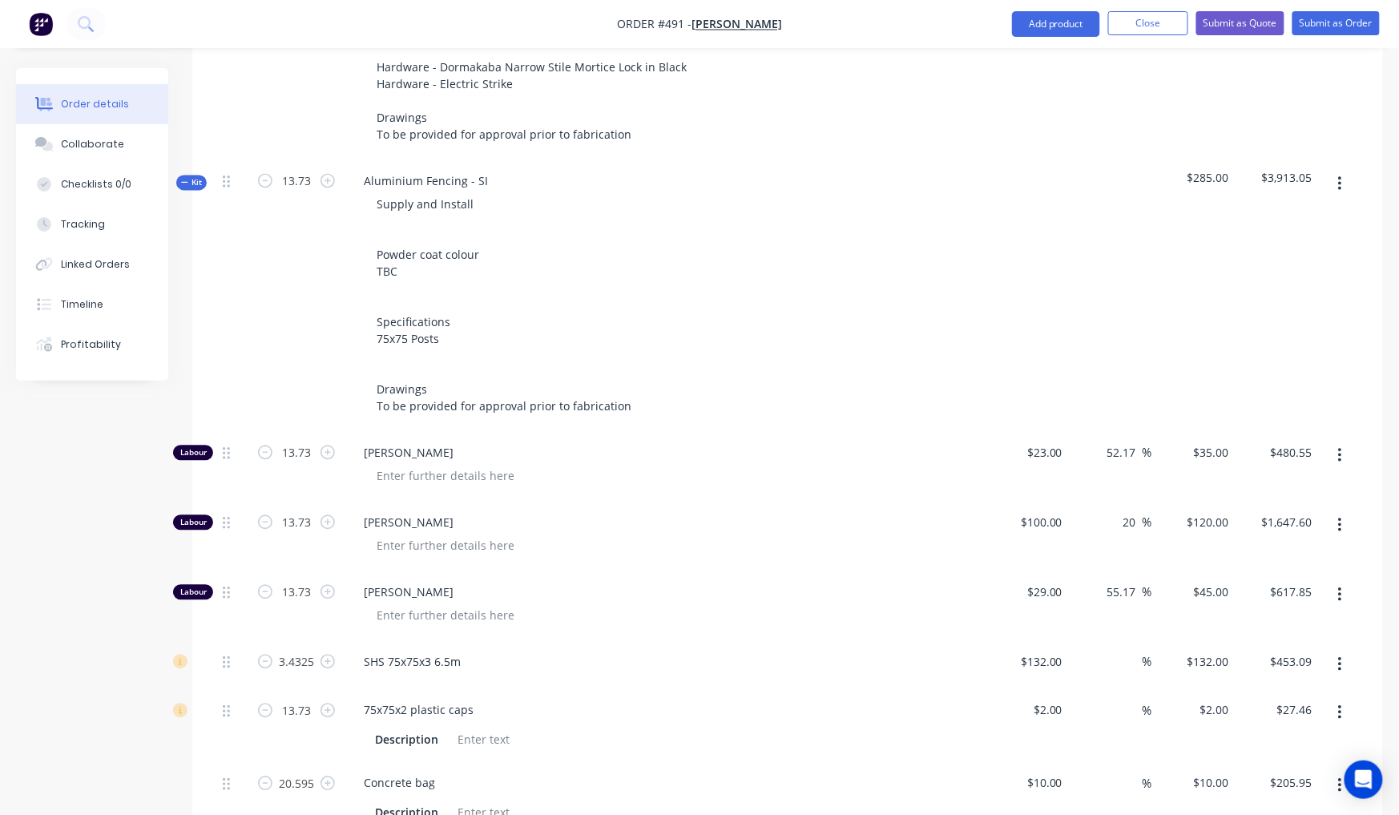
scroll to position [950, 0]
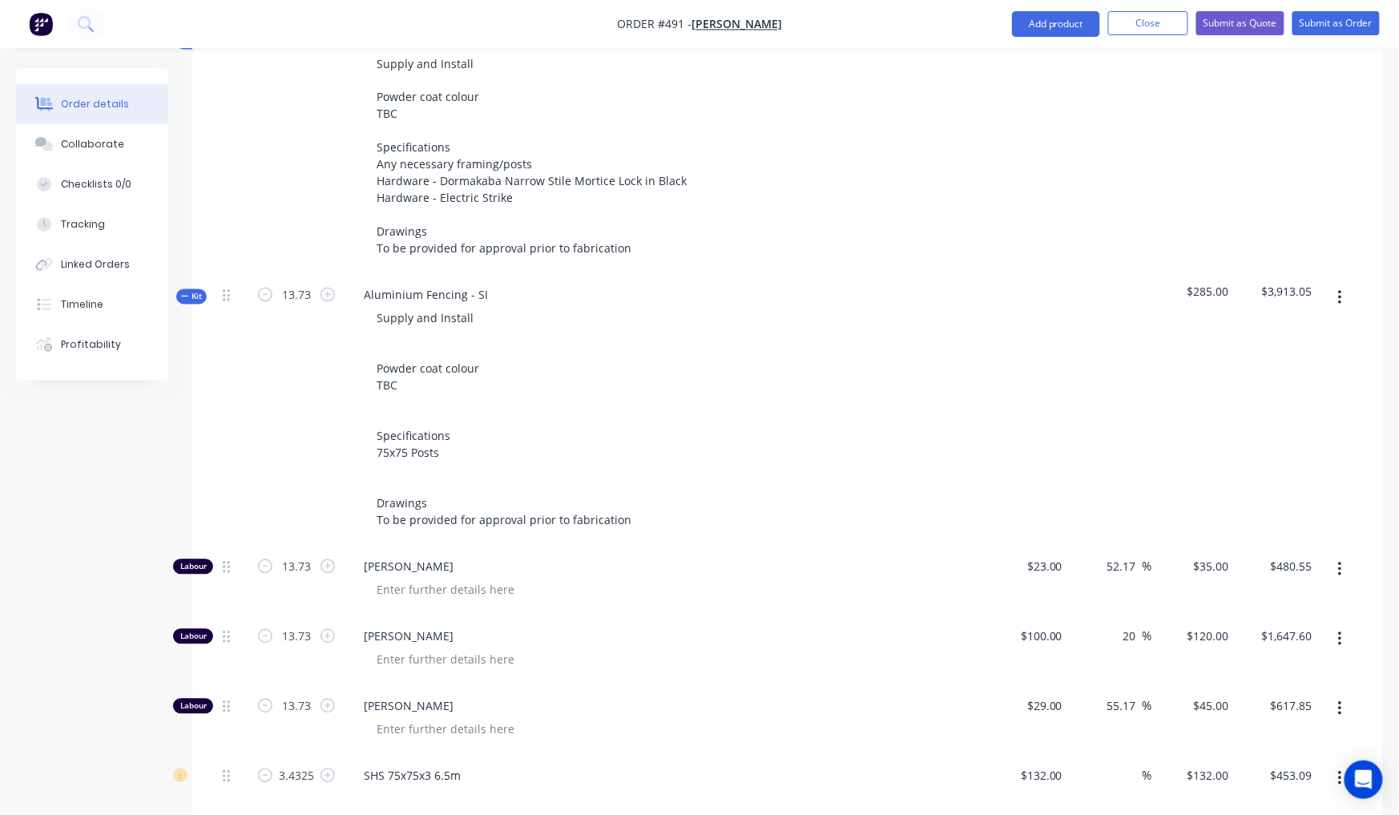
click at [190, 289] on button "Kit" at bounding box center [191, 296] width 30 height 15
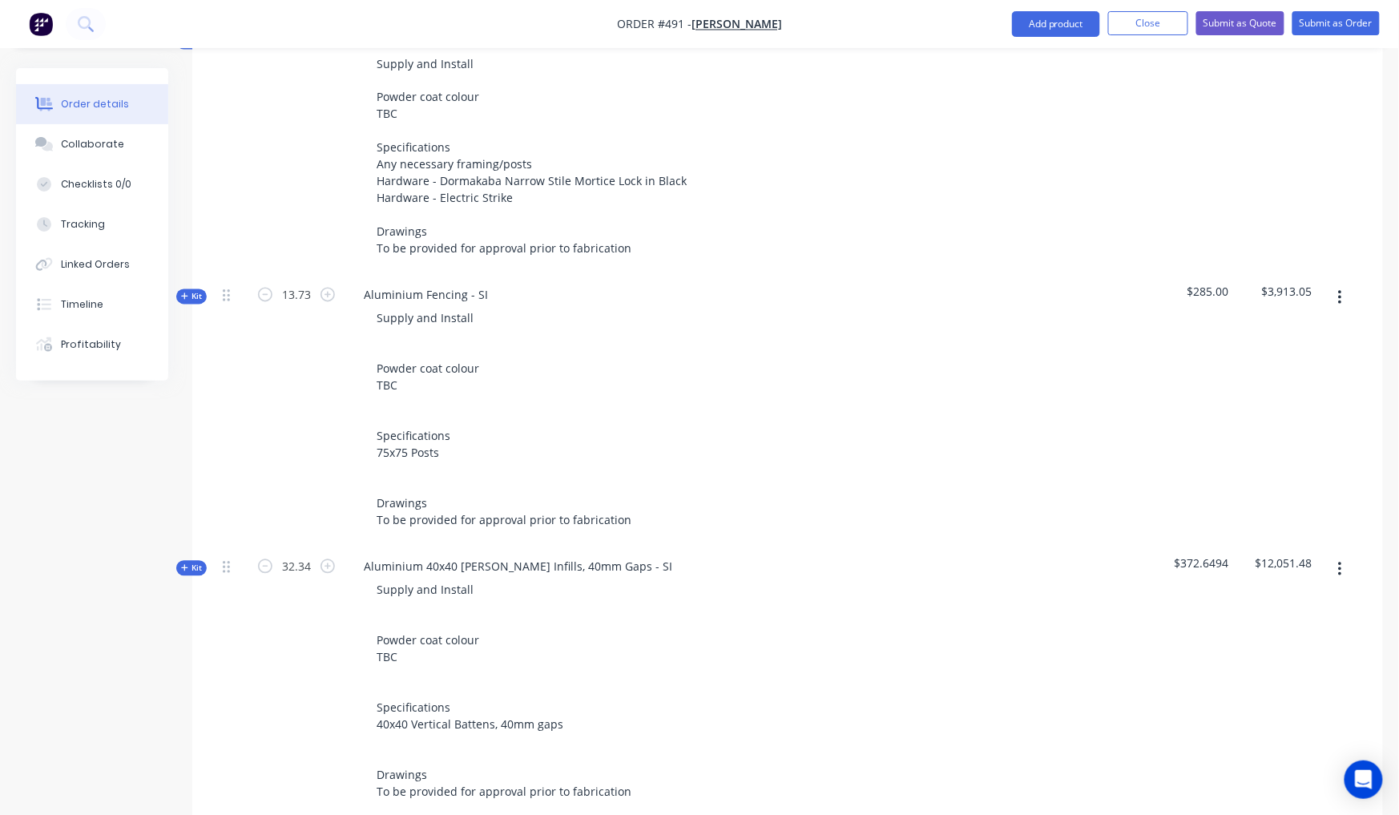
click at [178, 483] on div "Created by [PERSON_NAME] Created [DATE] Required [DATE] Assigned to Add team me…" at bounding box center [699, 198] width 1367 height 2160
click at [190, 561] on button "Kit" at bounding box center [191, 568] width 30 height 15
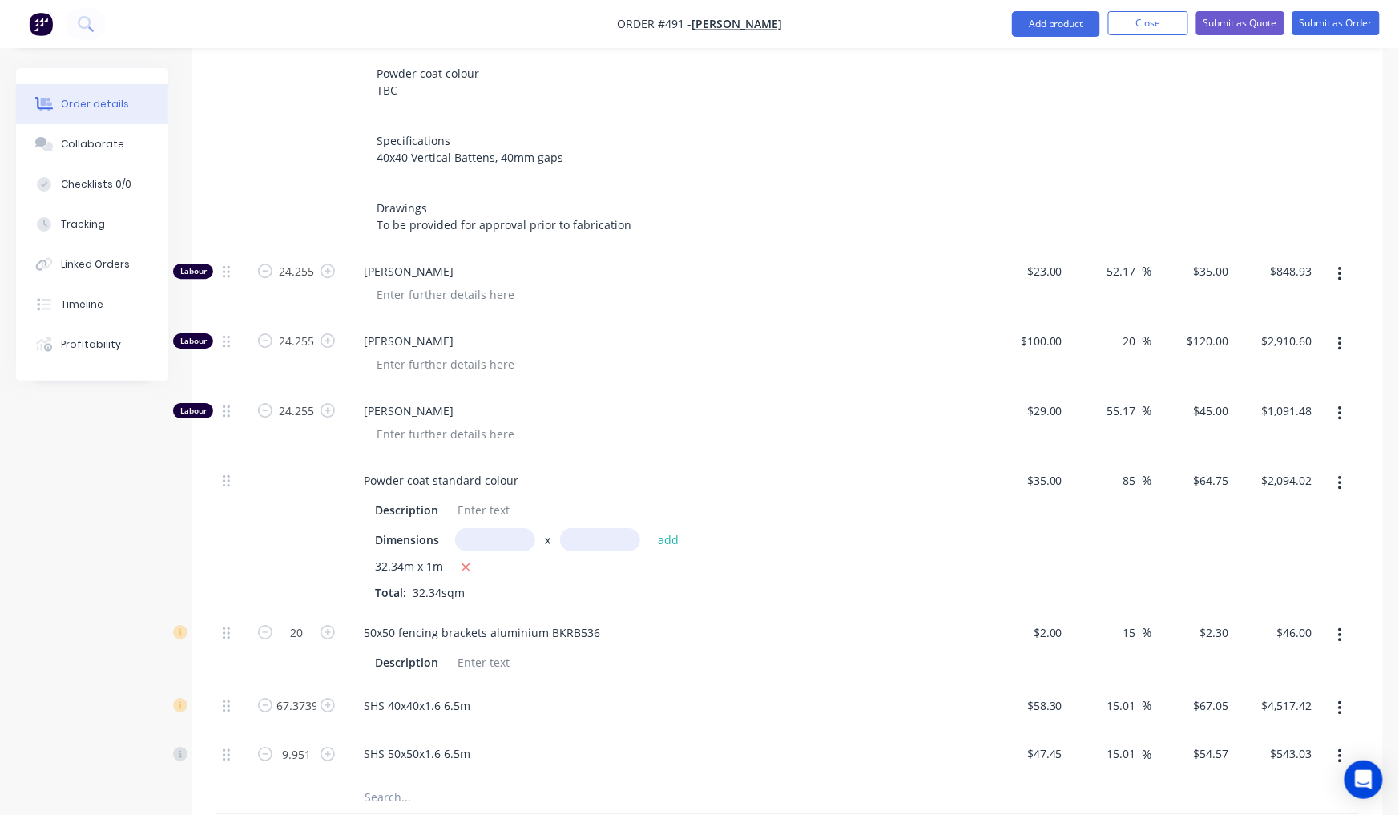
scroll to position [1581, 0]
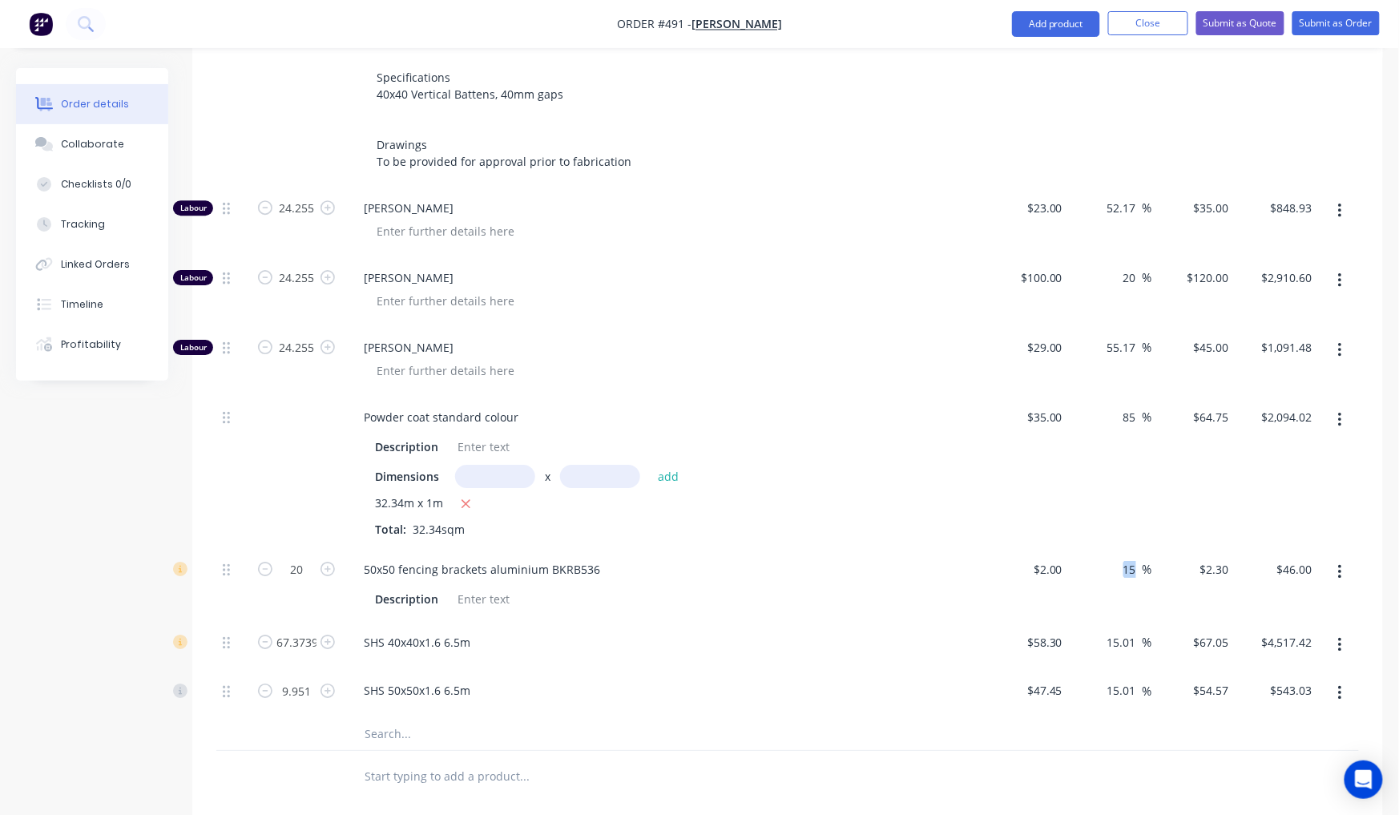
drag, startPoint x: 1139, startPoint y: 478, endPoint x: 1109, endPoint y: 470, distance: 31.5
click at [1109, 548] on div "15 15 %" at bounding box center [1110, 584] width 83 height 73
click at [1129, 548] on div "15 15 %" at bounding box center [1110, 584] width 83 height 73
drag, startPoint x: 1139, startPoint y: 475, endPoint x: 1159, endPoint y: 512, distance: 41.9
click at [1109, 548] on div "15 15 %" at bounding box center [1110, 584] width 83 height 73
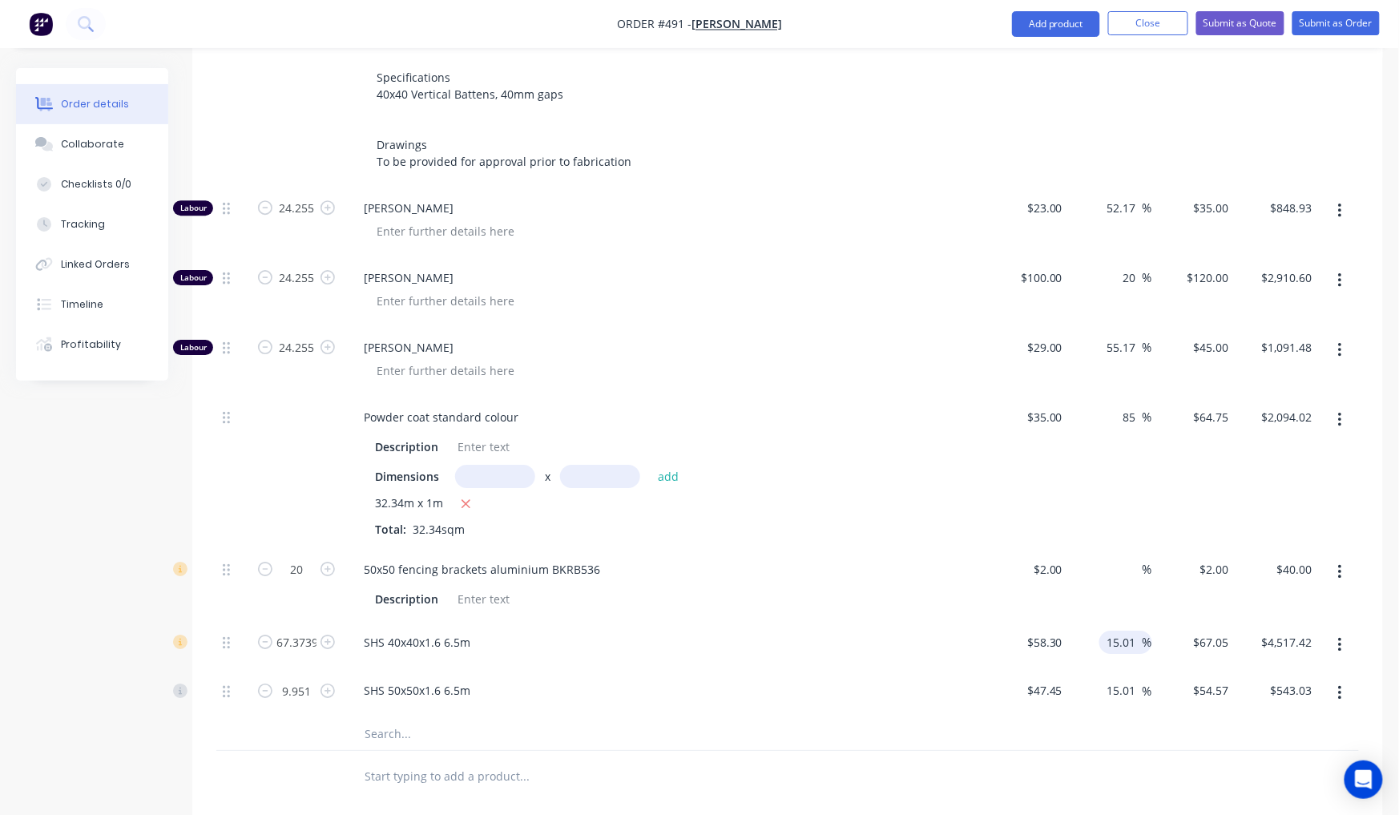
click at [1144, 633] on span "%" at bounding box center [1148, 642] width 10 height 18
drag, startPoint x: 1139, startPoint y: 549, endPoint x: 1102, endPoint y: 546, distance: 36.9
click at [1094, 621] on div "15.01 15.01 %" at bounding box center [1110, 645] width 83 height 49
click at [1138, 679] on div "15.01 15.01" at bounding box center [1124, 690] width 37 height 23
drag, startPoint x: 1126, startPoint y: 603, endPoint x: 1094, endPoint y: 595, distance: 32.5
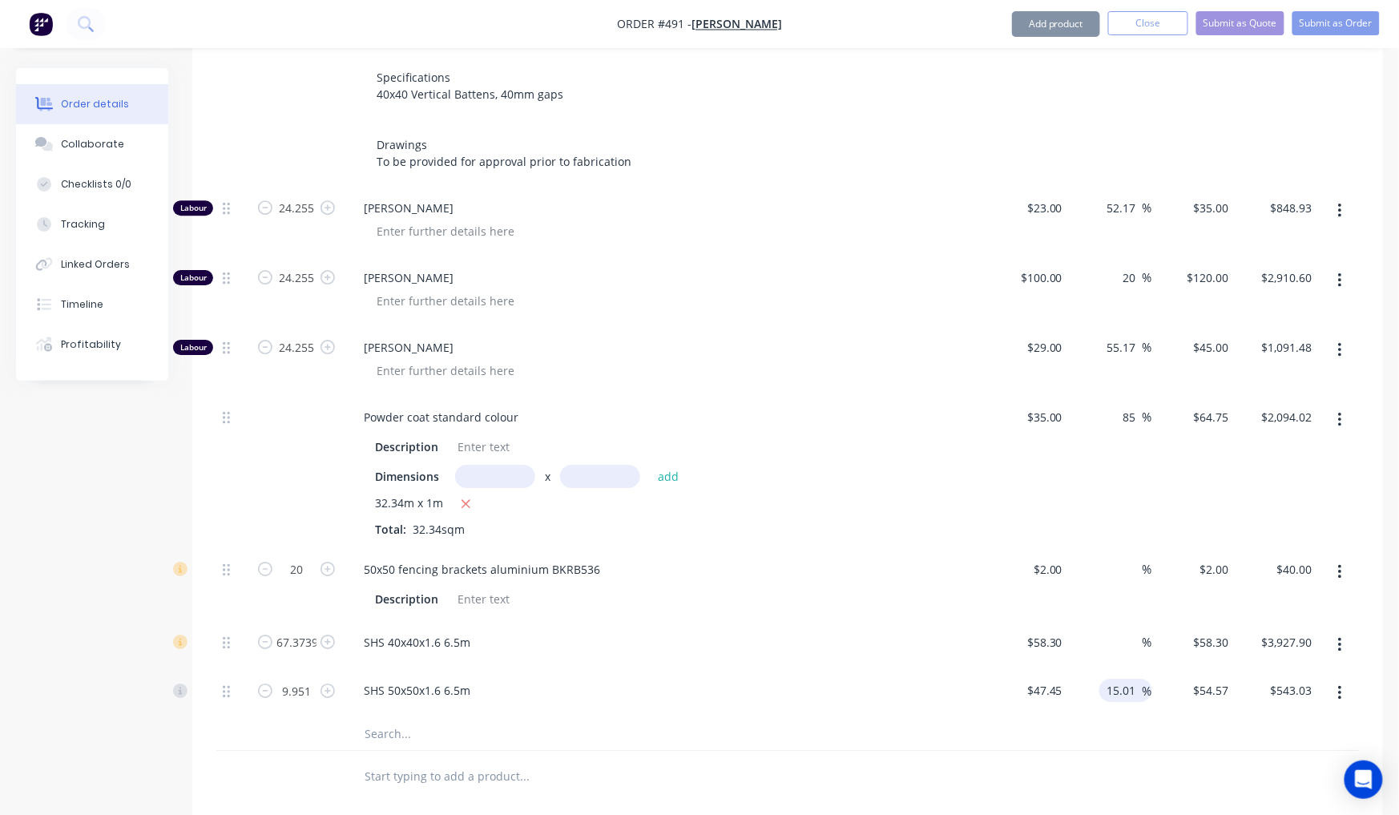
click at [1096, 669] on div "15.01 15.01 %" at bounding box center [1110, 693] width 83 height 49
click at [1143, 633] on span "%" at bounding box center [1148, 642] width 10 height 18
drag, startPoint x: 1127, startPoint y: 655, endPoint x: 1136, endPoint y: 678, distance: 25.1
click at [1127, 718] on div at bounding box center [787, 734] width 1143 height 33
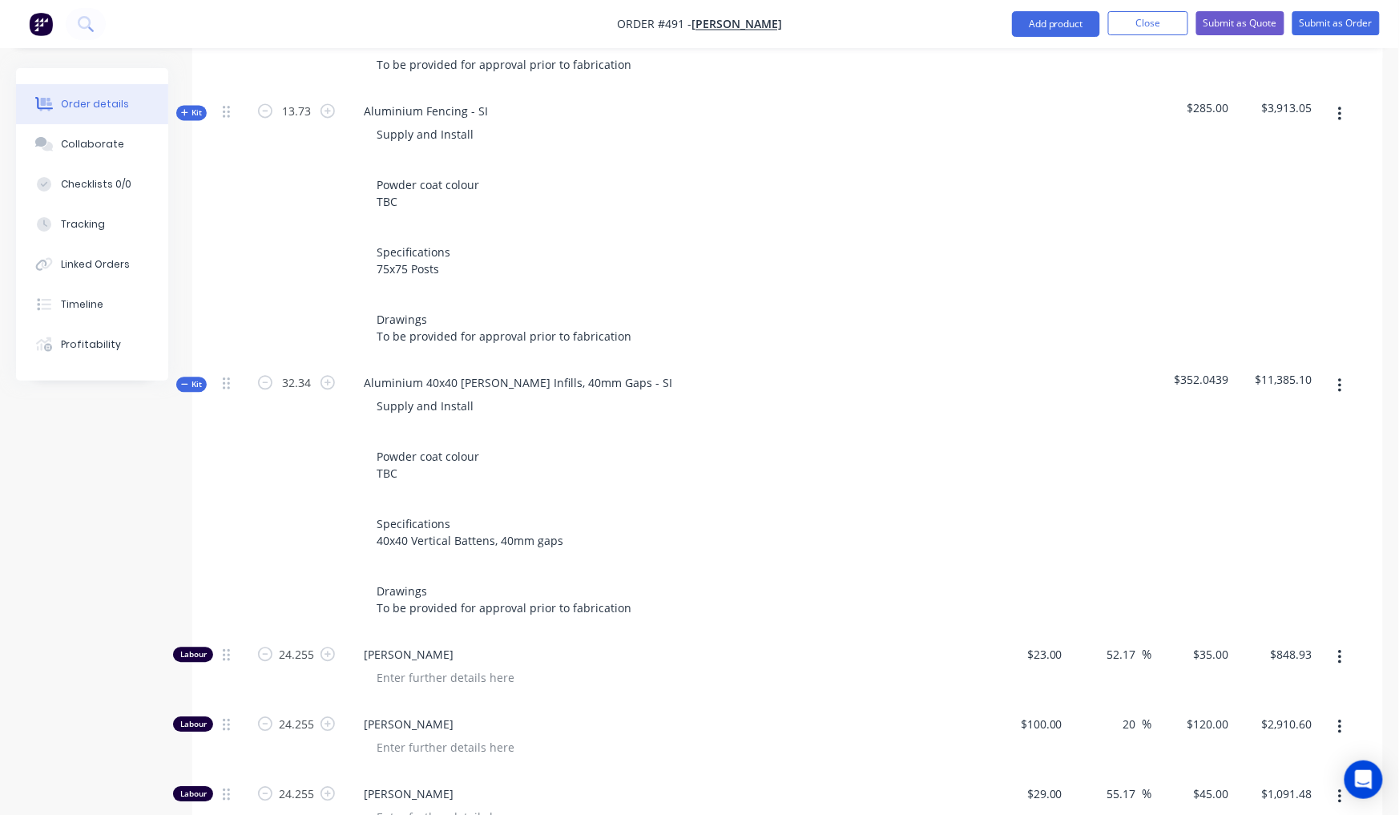
scroll to position [1122, 0]
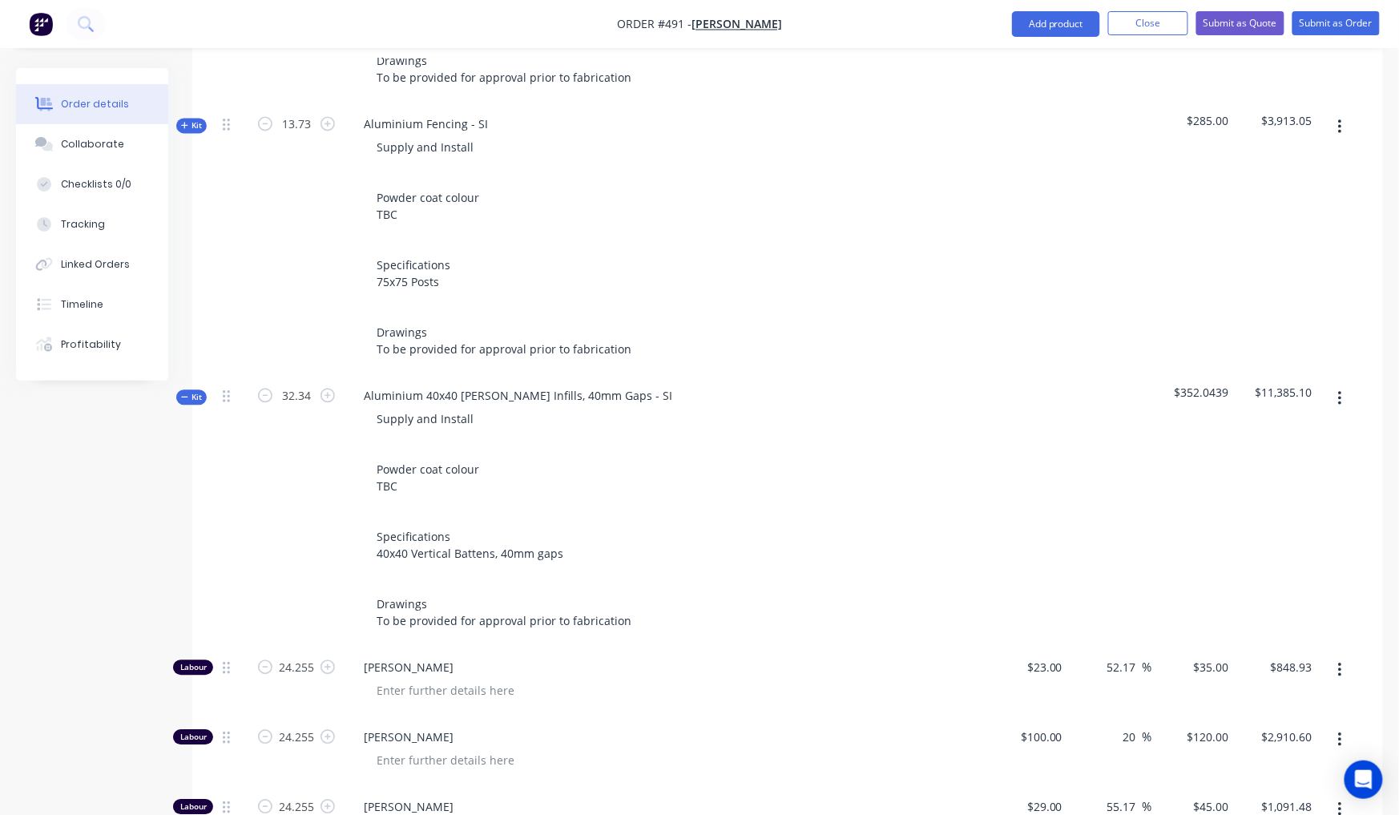
click at [186, 393] on icon "button" at bounding box center [184, 397] width 7 height 8
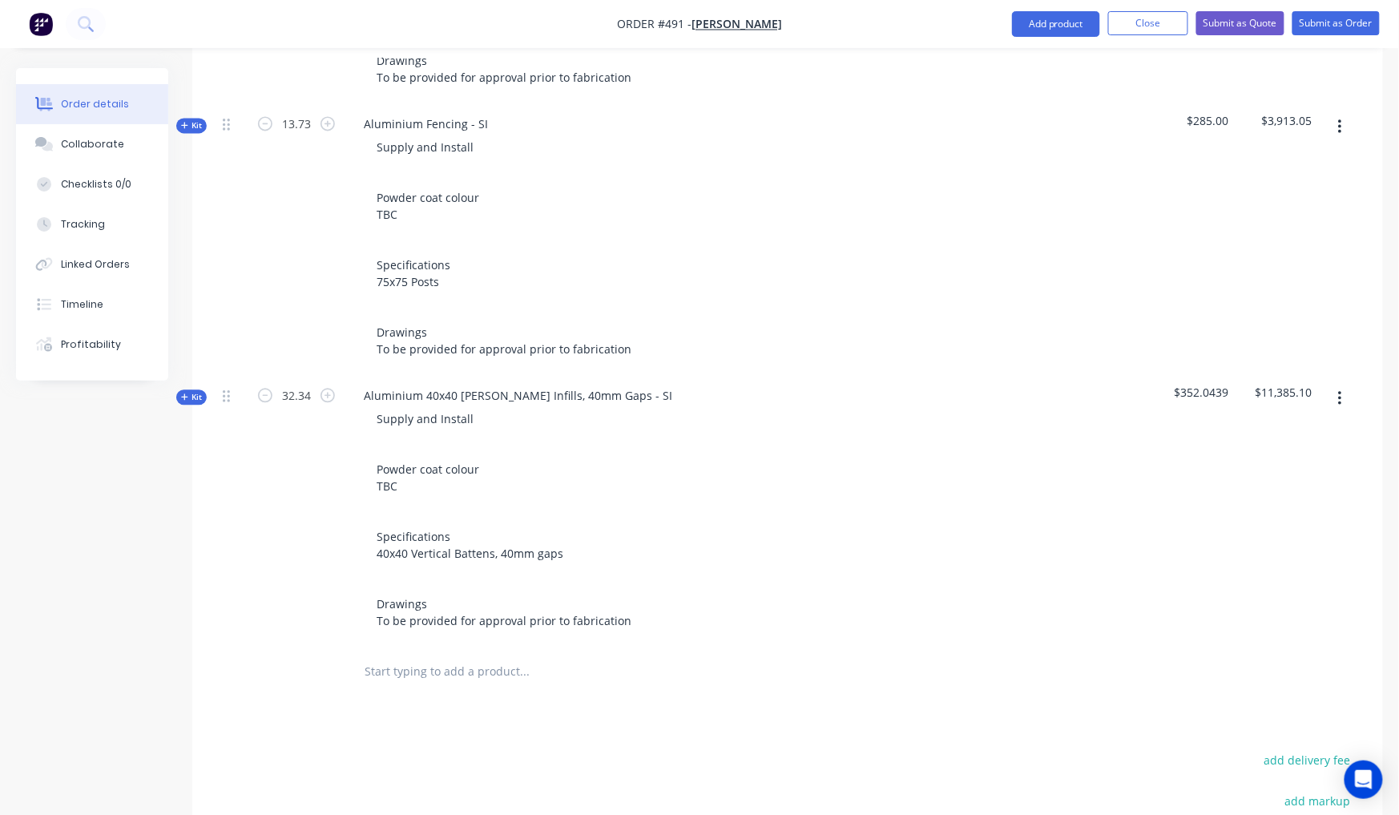
click at [190, 119] on span "Kit" at bounding box center [191, 125] width 21 height 12
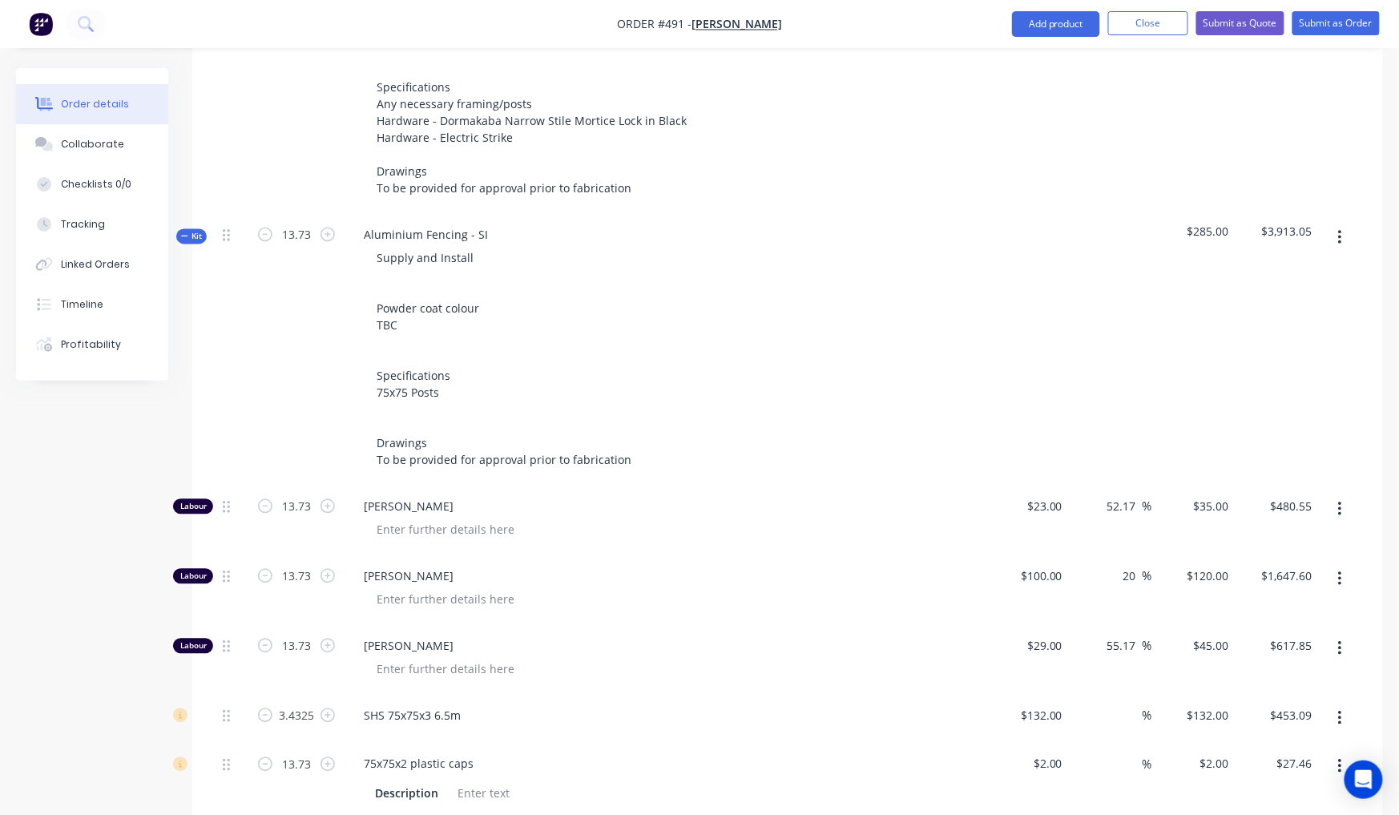
scroll to position [1007, 0]
click at [192, 234] on span "Kit" at bounding box center [191, 240] width 21 height 12
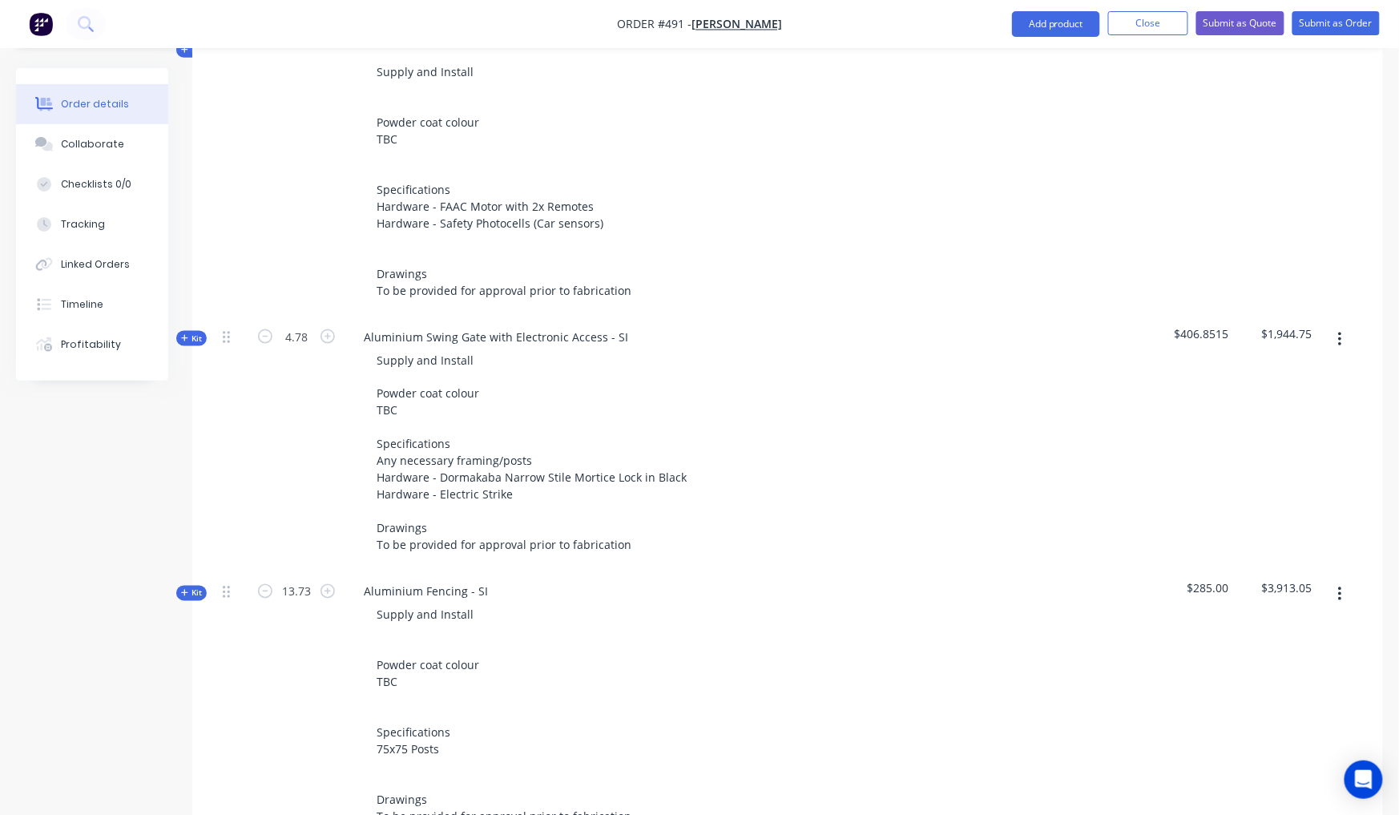
scroll to position [646, 0]
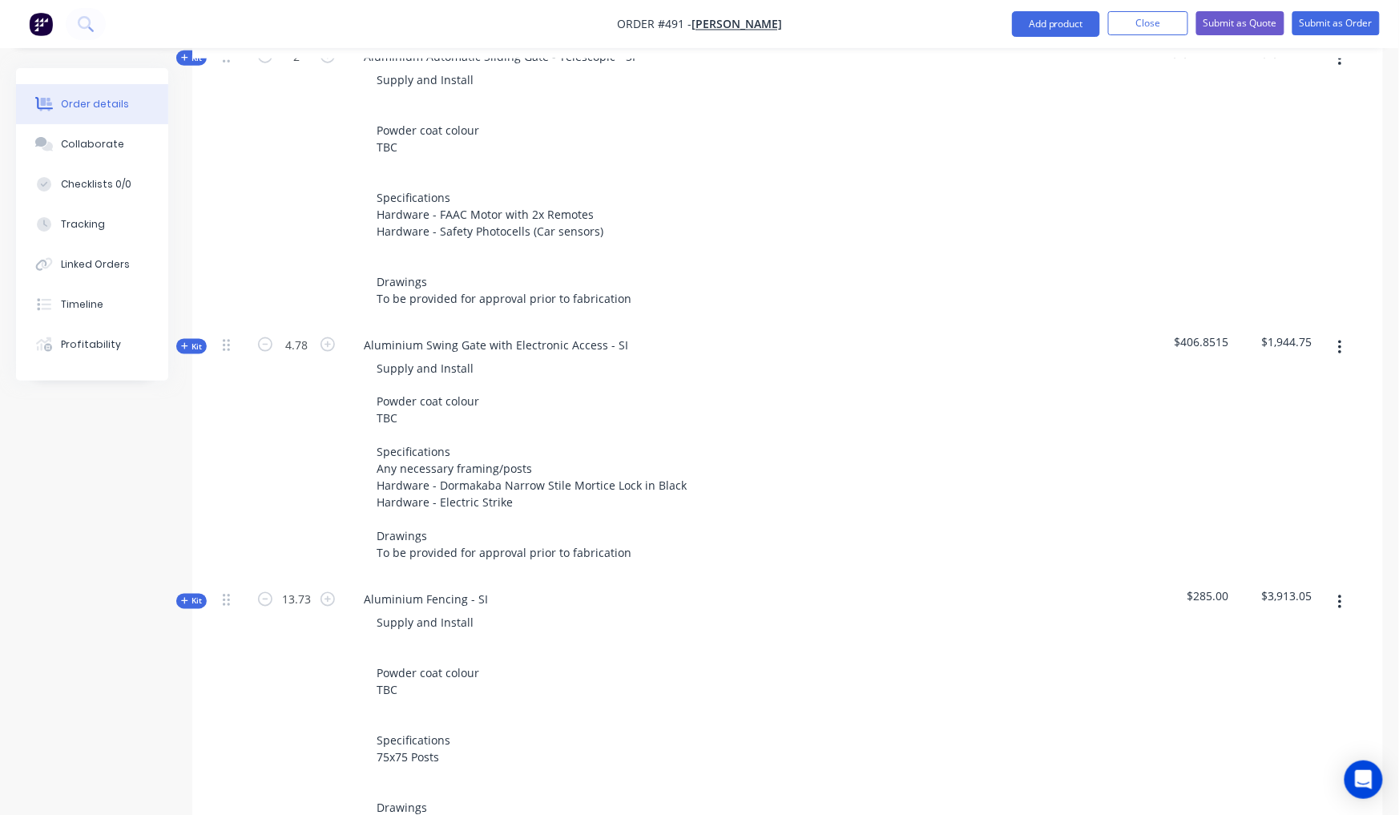
click at [196, 341] on span "Kit" at bounding box center [191, 347] width 21 height 12
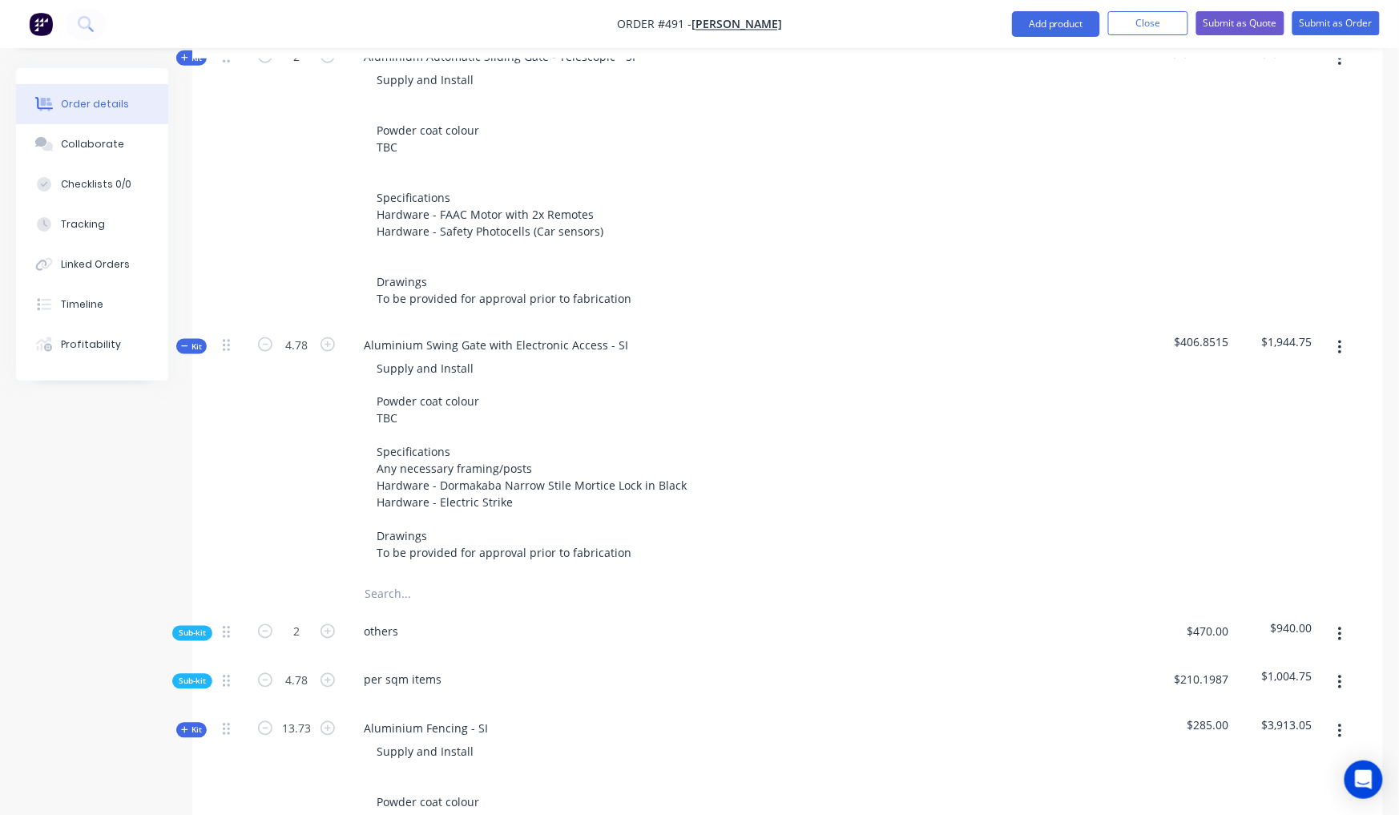
scroll to position [752, 0]
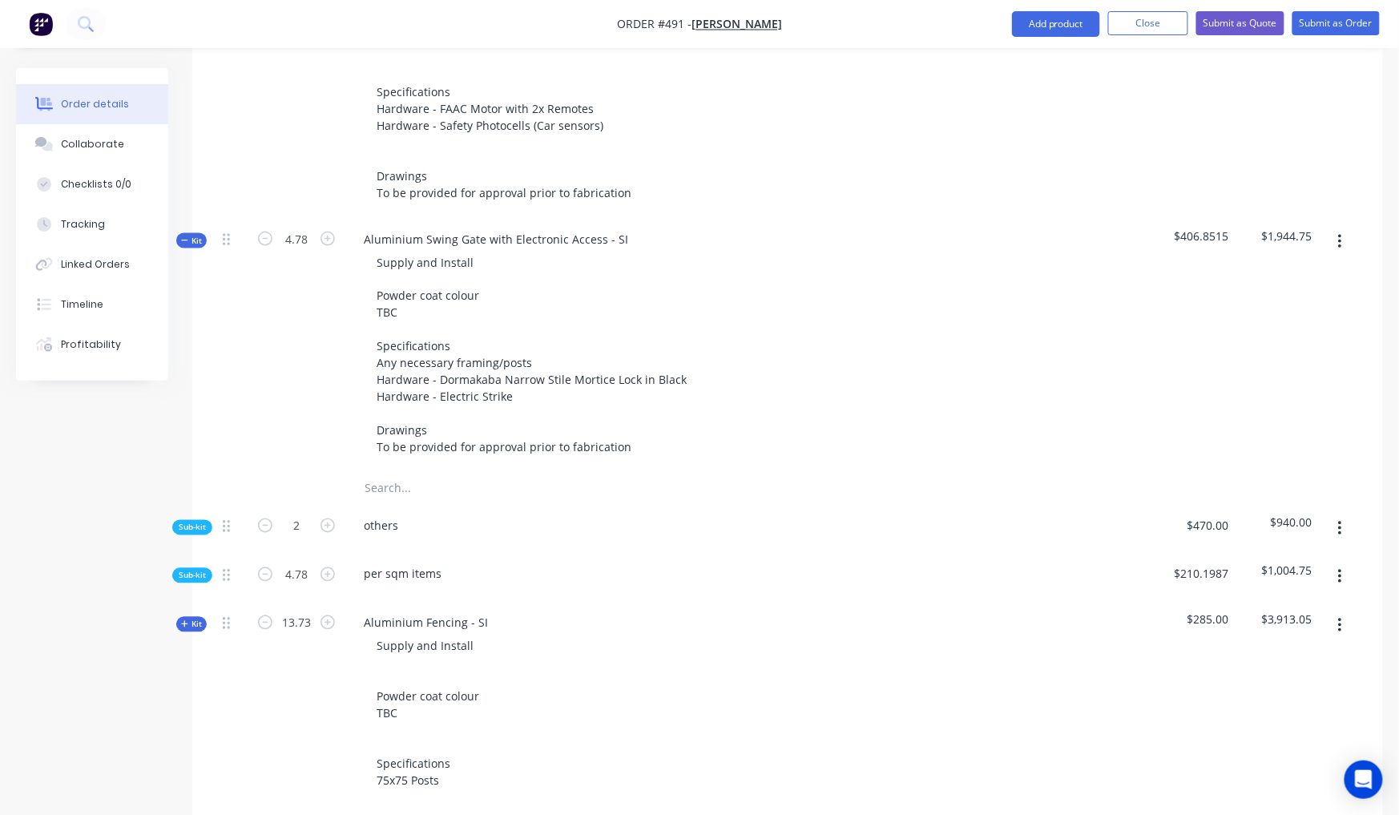
click at [189, 522] on span "Sub-kit" at bounding box center [192, 528] width 27 height 12
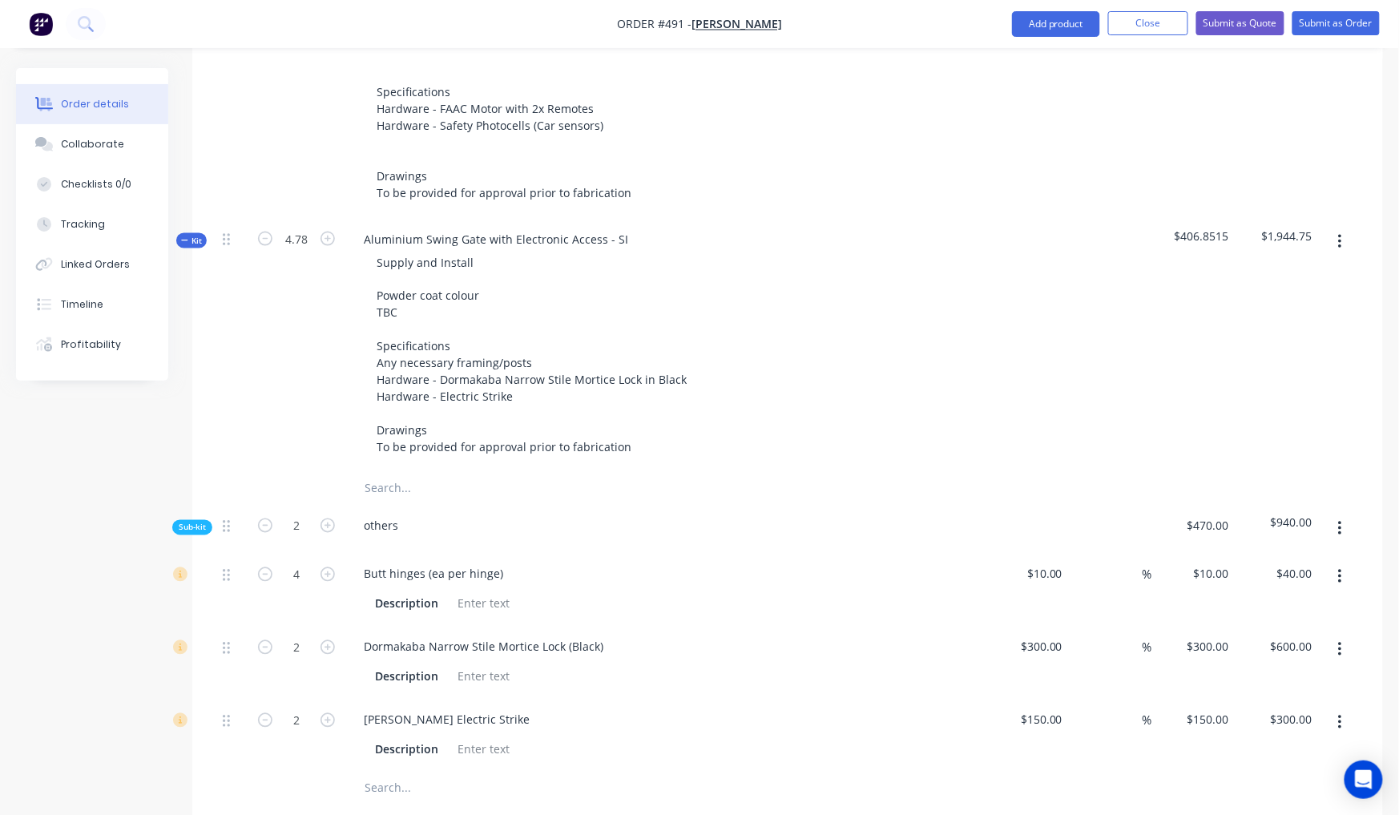
click at [189, 522] on span "Sub-kit" at bounding box center [192, 528] width 27 height 12
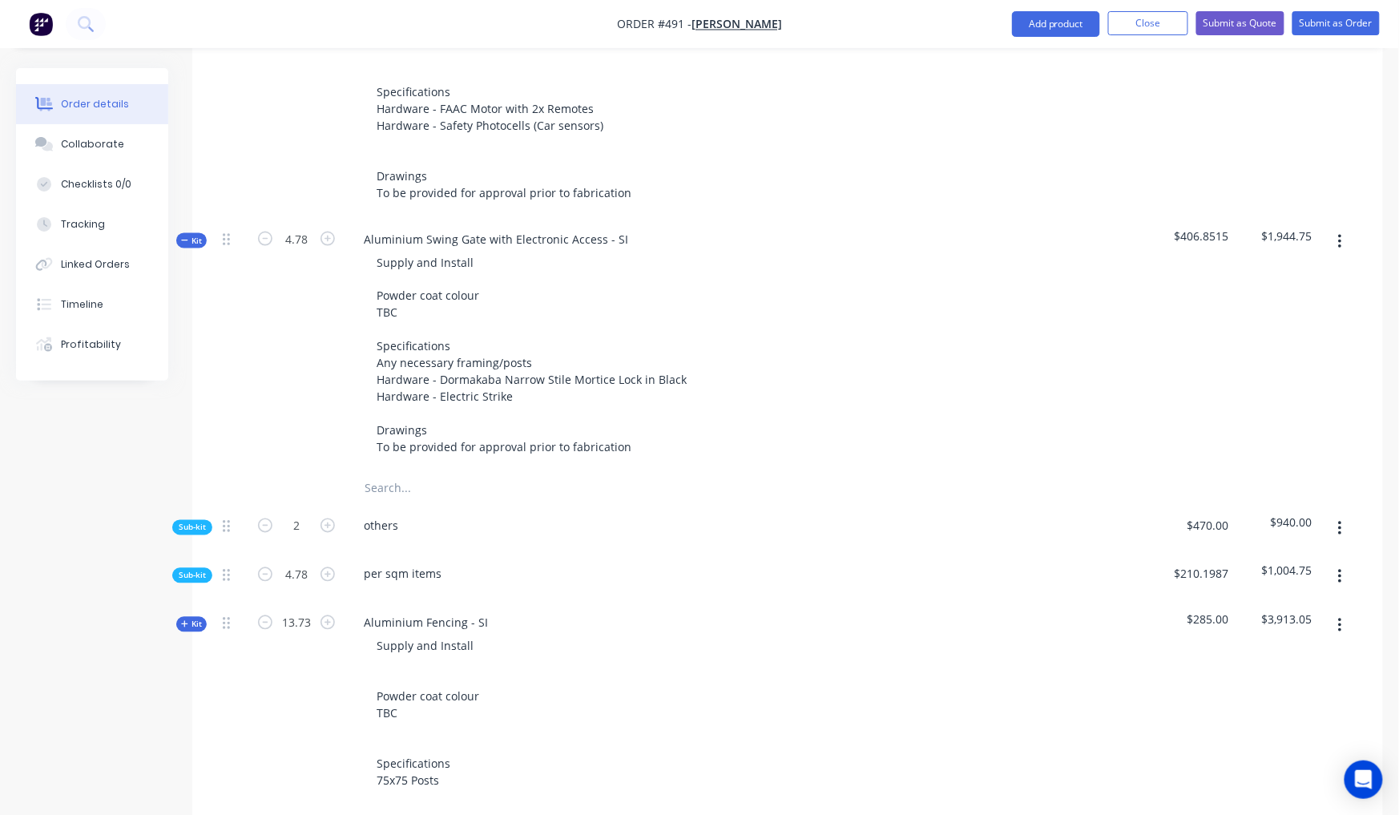
click at [187, 570] on span "Sub-kit" at bounding box center [192, 576] width 27 height 12
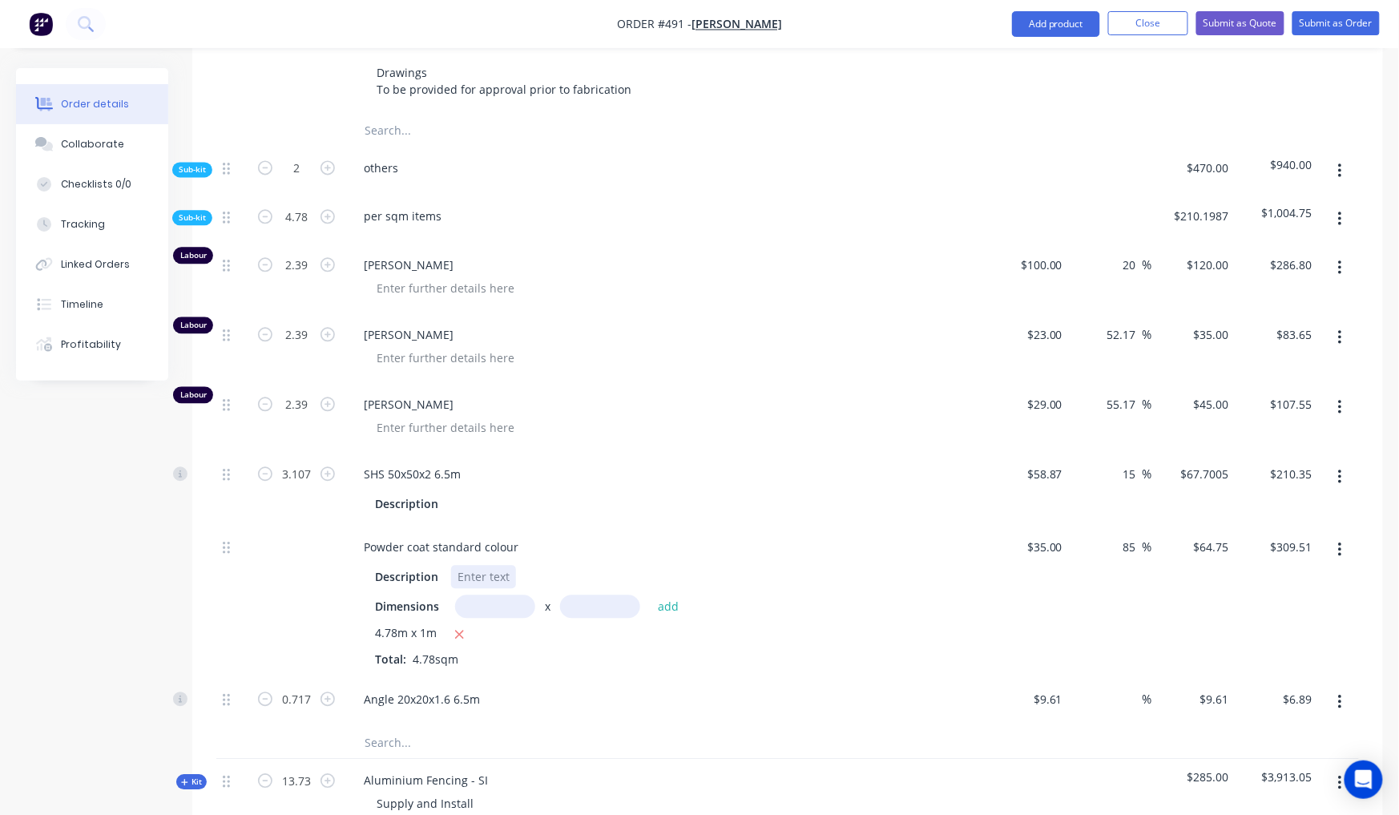
scroll to position [1113, 0]
drag, startPoint x: 1145, startPoint y: 489, endPoint x: 1113, endPoint y: 488, distance: 32.1
click at [1115, 532] on div "85 85 %" at bounding box center [1133, 543] width 37 height 23
drag, startPoint x: 1135, startPoint y: 488, endPoint x: 1115, endPoint y: 485, distance: 20.3
click at [1115, 532] on div "85 85 %" at bounding box center [1133, 543] width 37 height 23
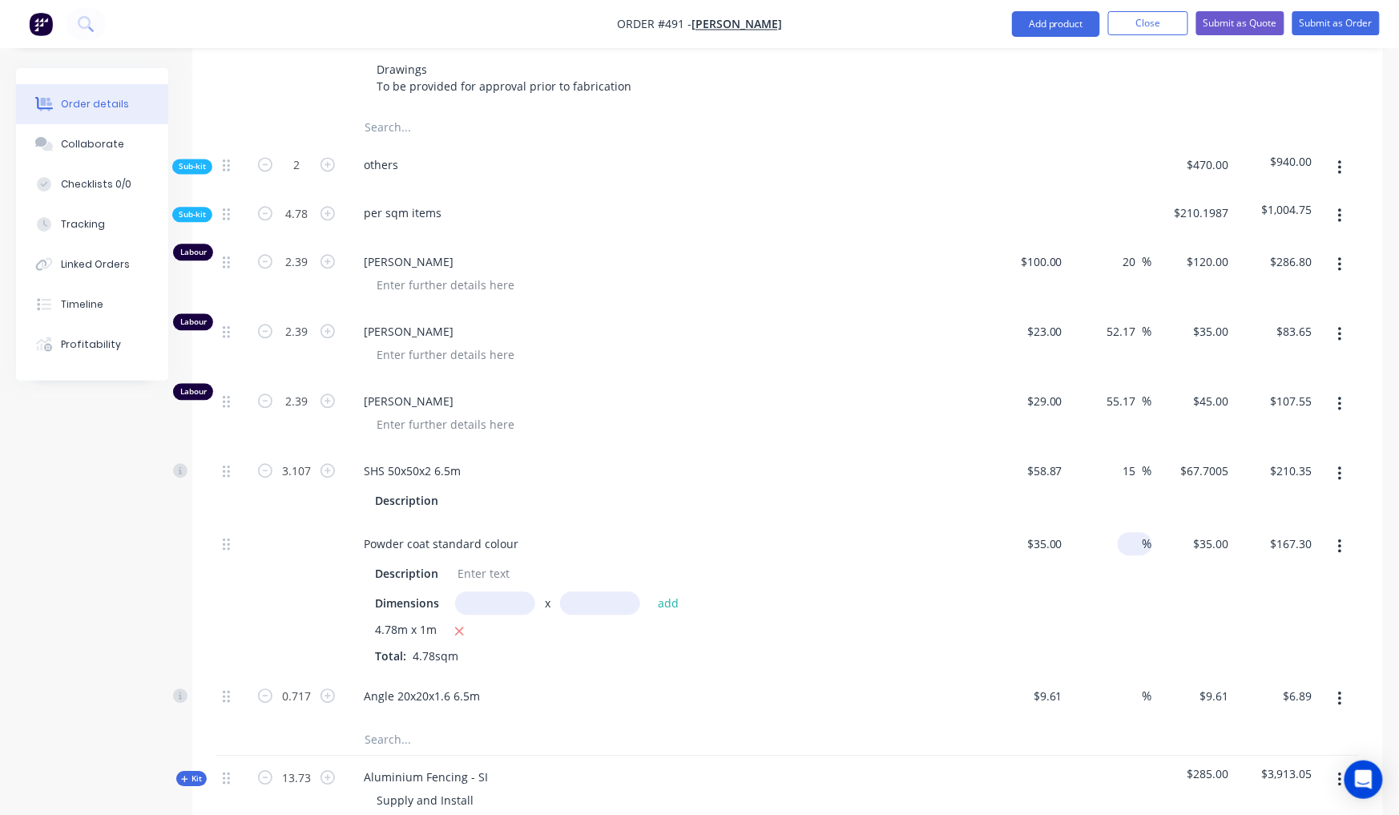
click at [1128, 522] on div "0 %" at bounding box center [1110, 598] width 83 height 152
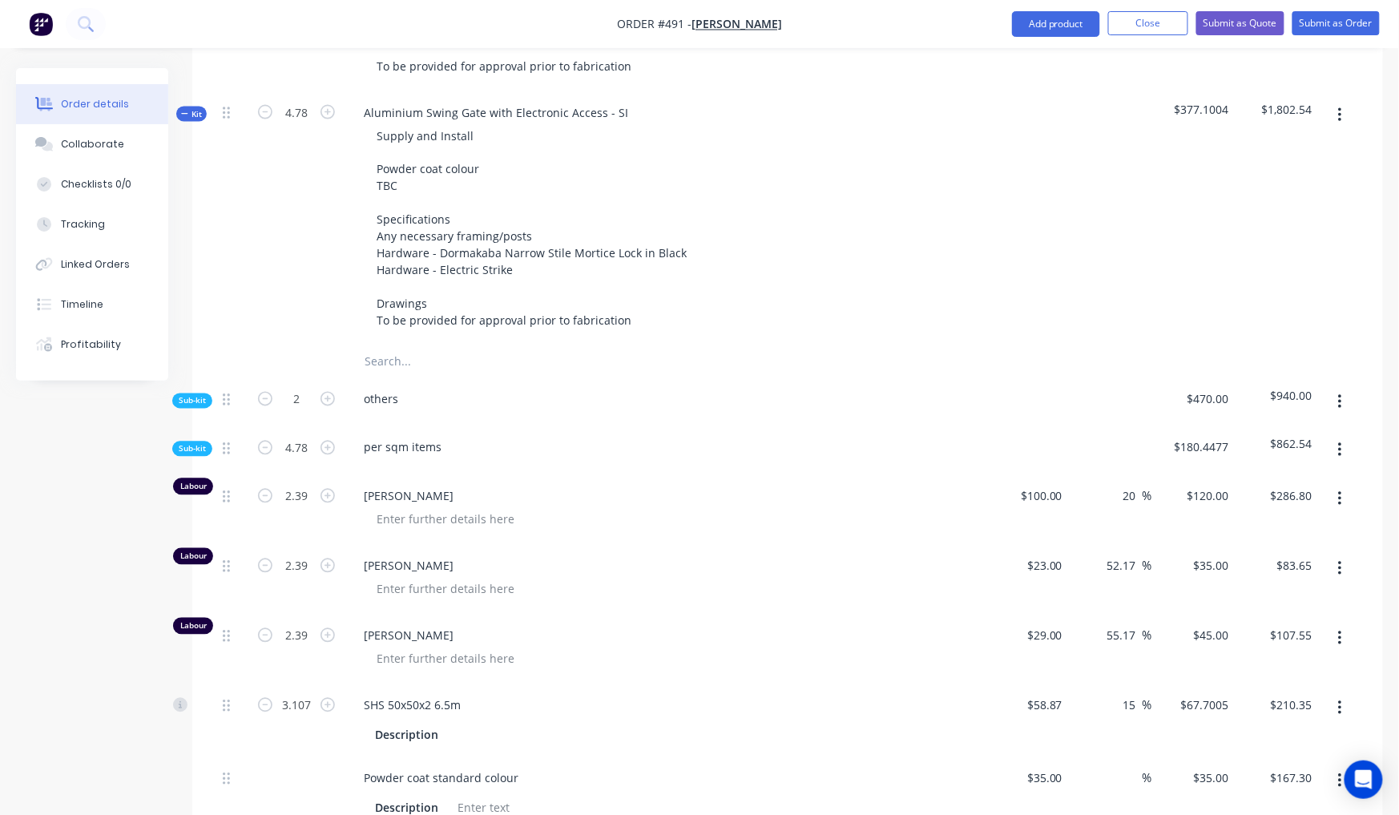
scroll to position [764, 0]
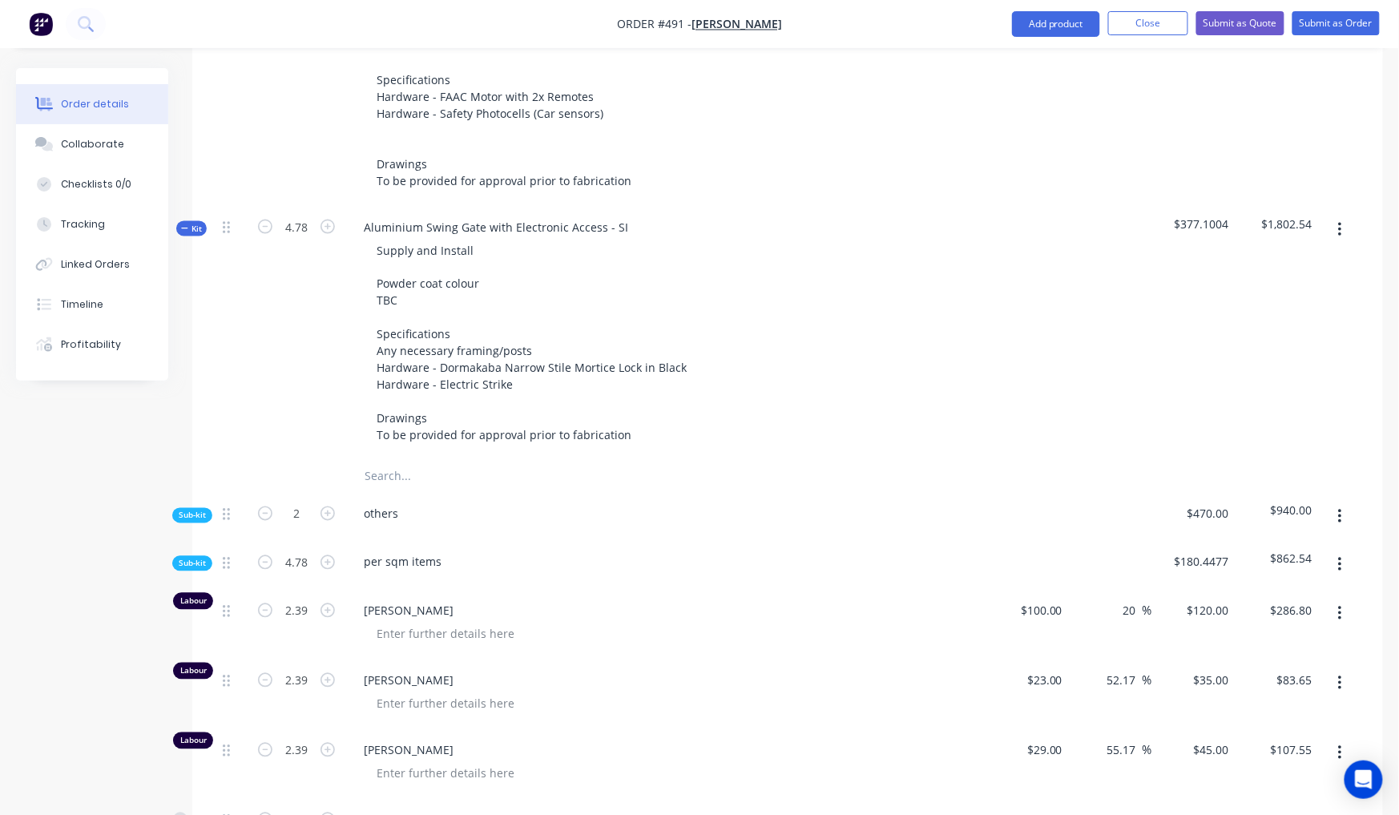
click at [196, 166] on div "Qty Cost Markup Price Total Kit 2 Aluminium Automatic Sliding Gate - Telescopic…" at bounding box center [787, 793] width 1191 height 1816
click at [197, 223] on span "Kit" at bounding box center [191, 229] width 21 height 12
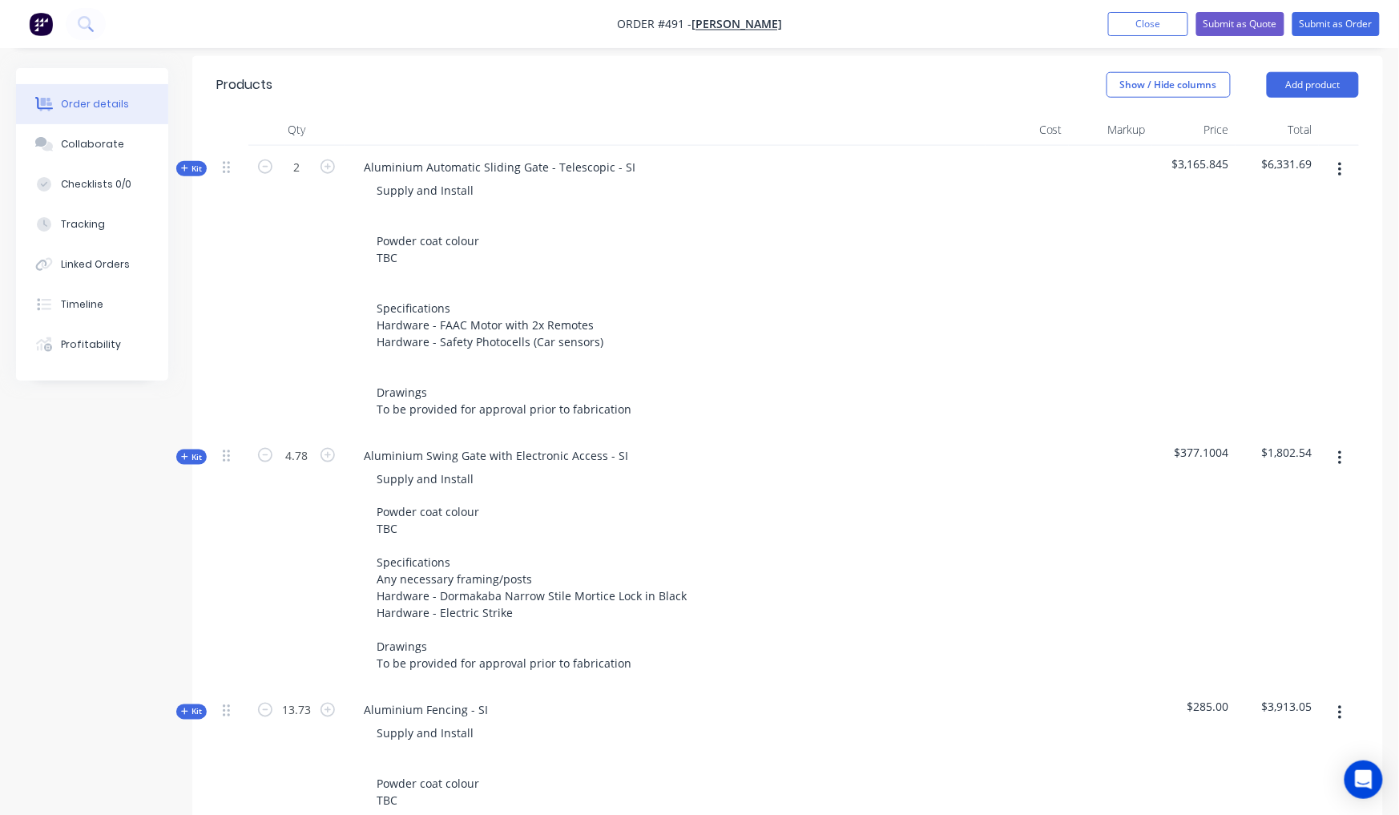
scroll to position [421, 0]
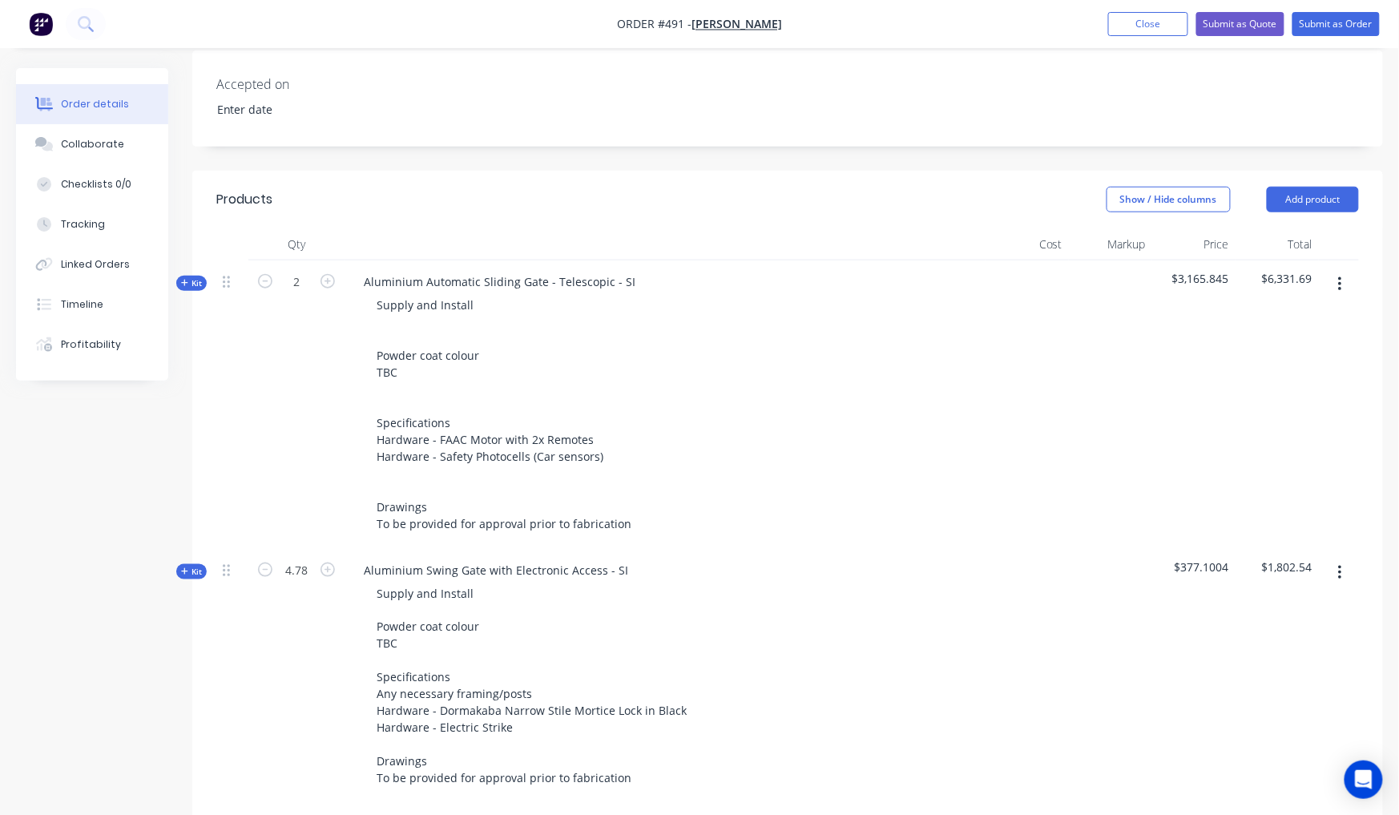
click at [191, 277] on span "Kit" at bounding box center [191, 283] width 21 height 12
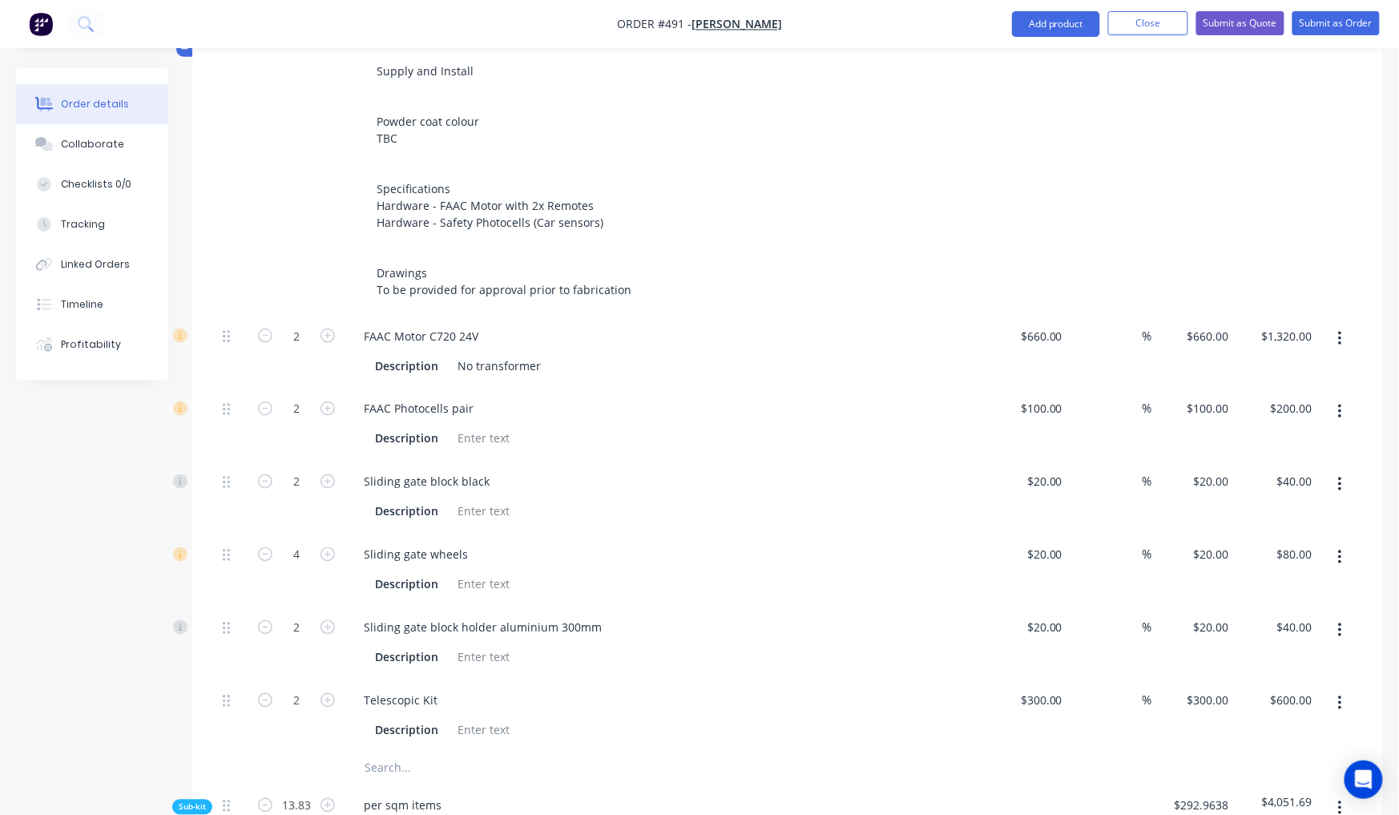
scroll to position [769, 0]
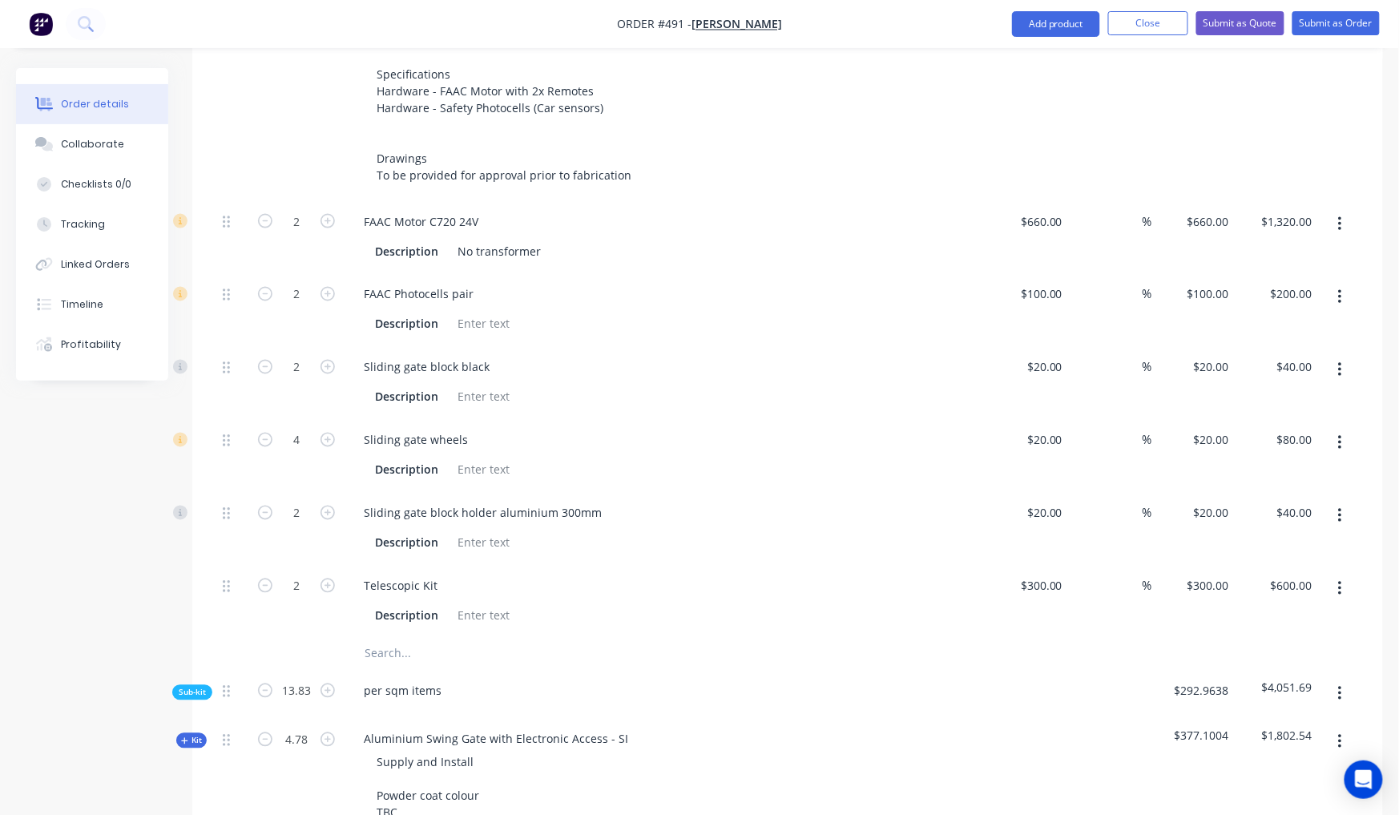
click at [173, 685] on div "Sub-kit" at bounding box center [192, 692] width 40 height 15
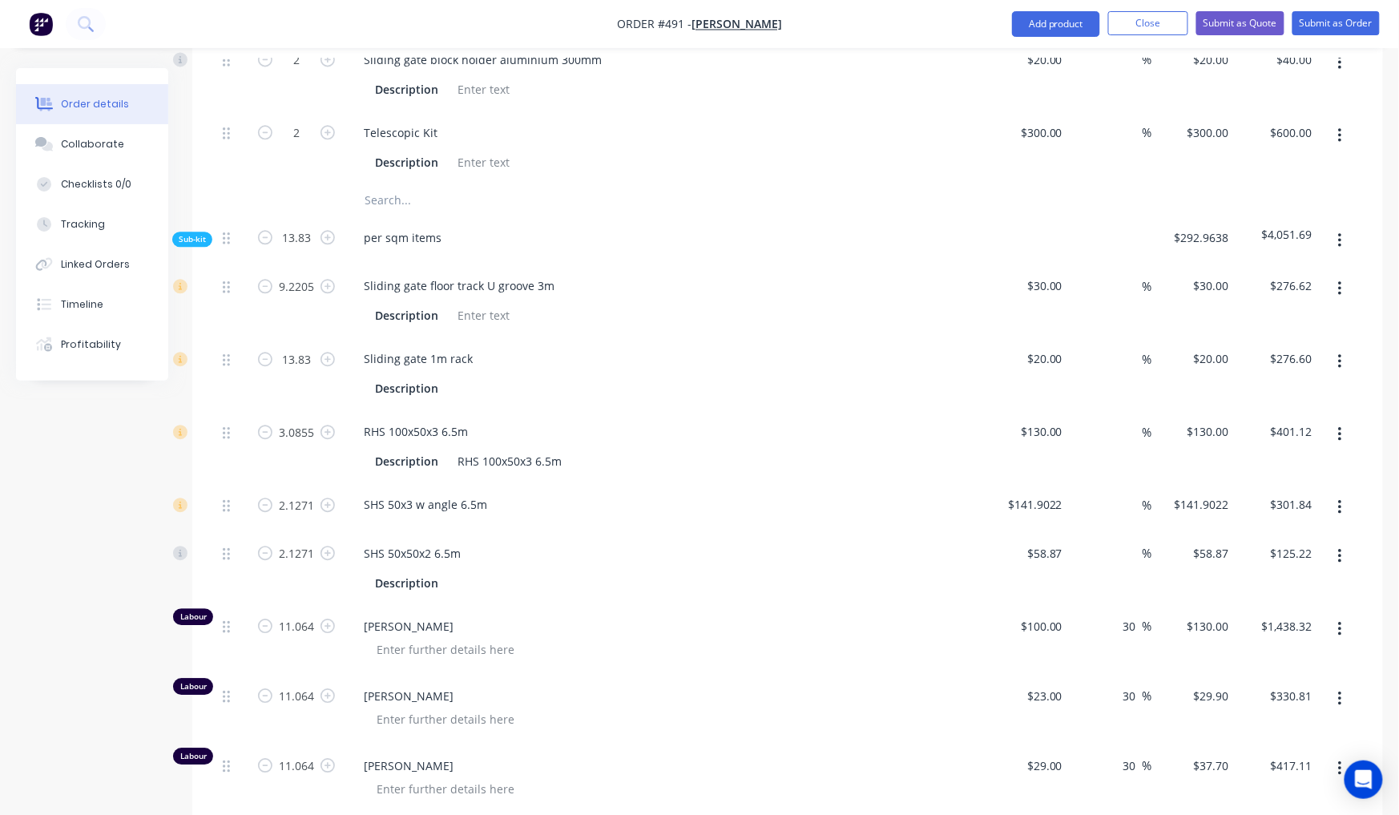
scroll to position [1226, 0]
click at [189, 230] on span "Sub-kit" at bounding box center [192, 236] width 27 height 12
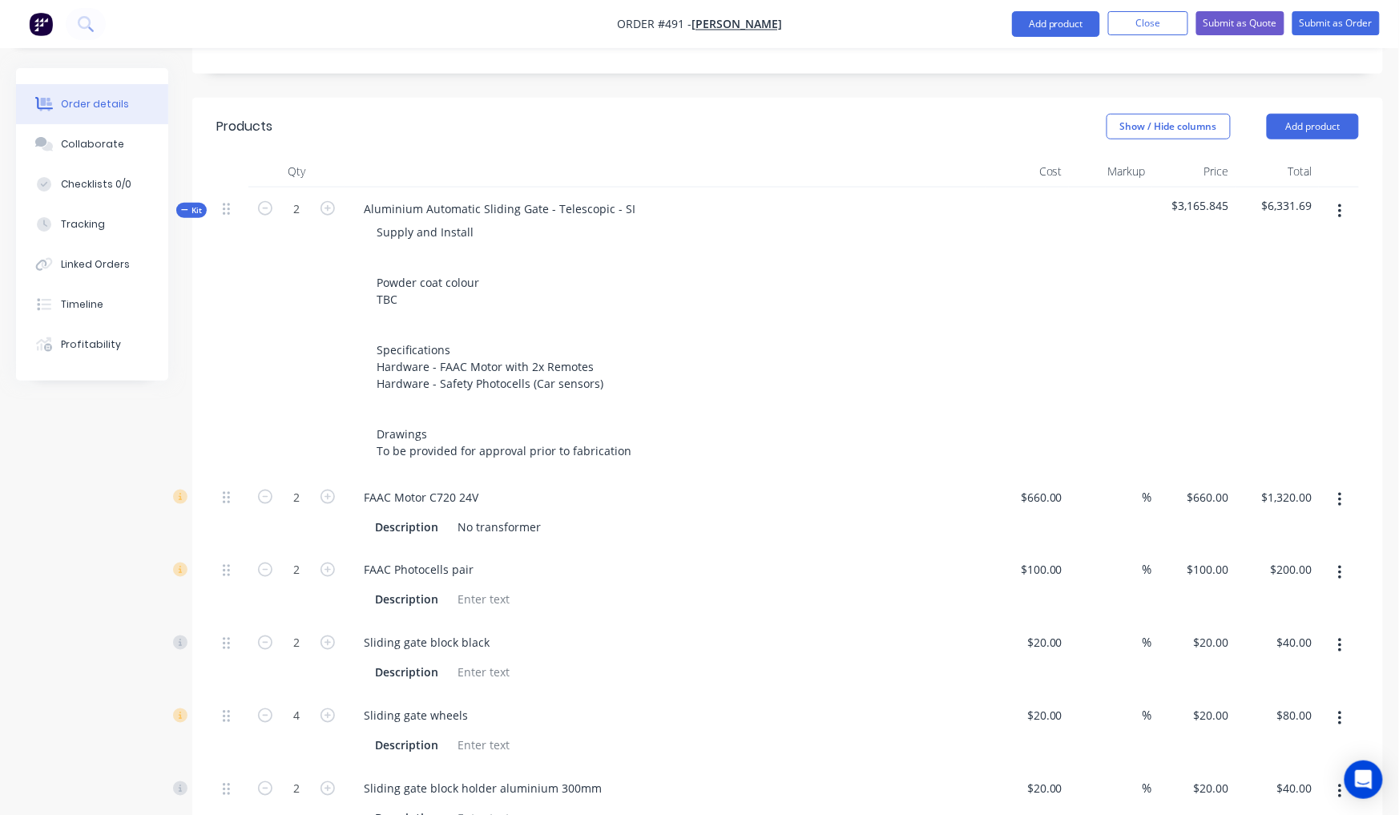
scroll to position [470, 0]
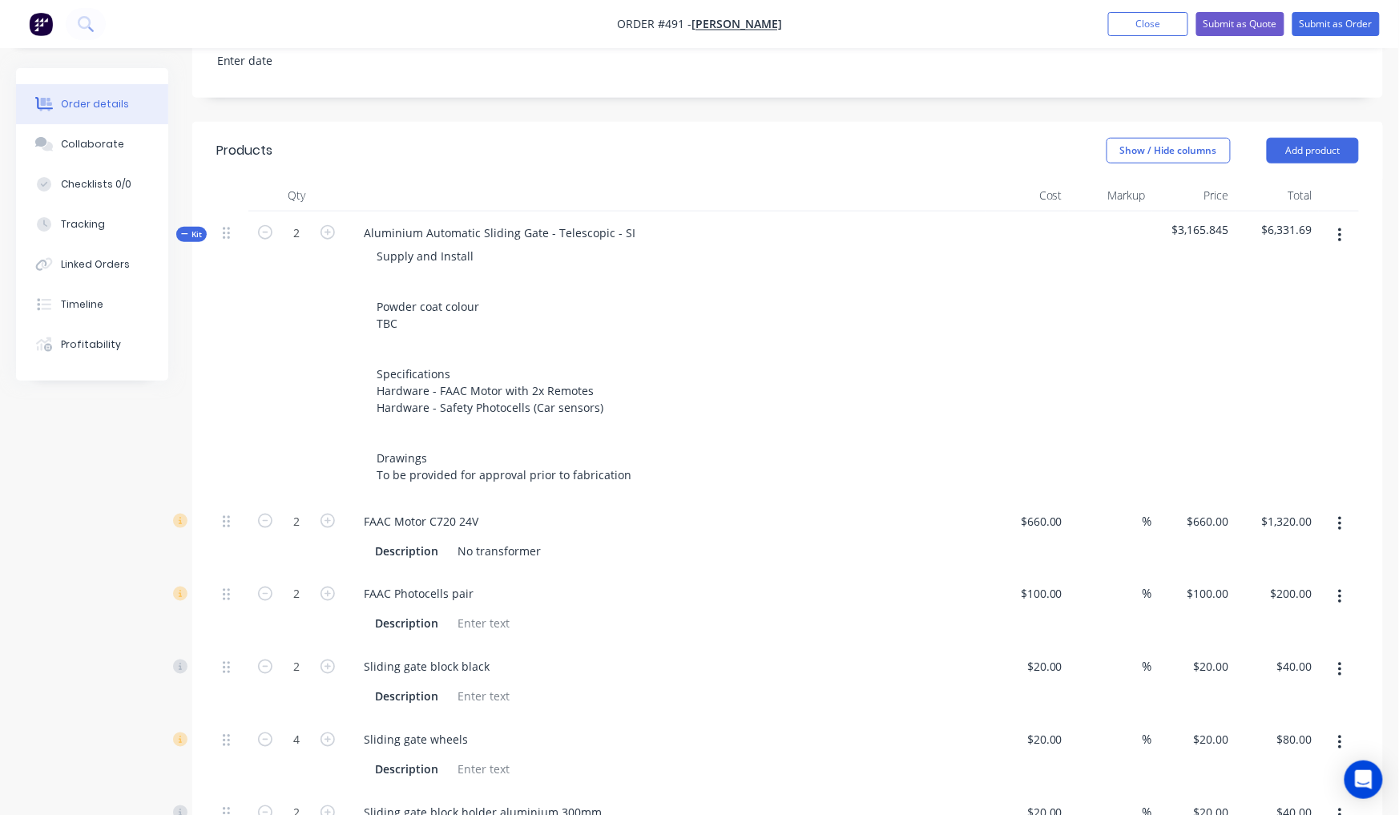
click at [196, 228] on span "Kit" at bounding box center [191, 234] width 21 height 12
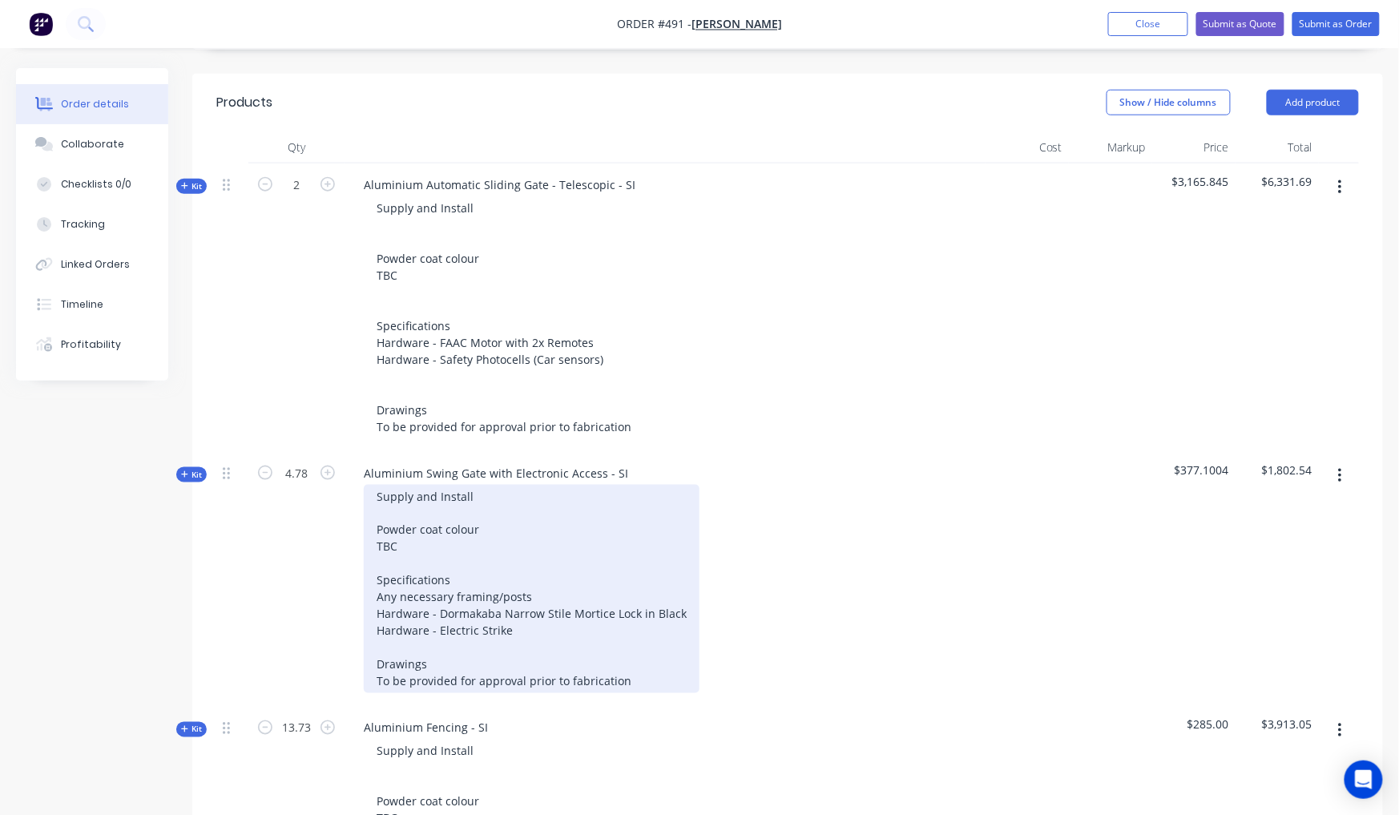
scroll to position [514, 0]
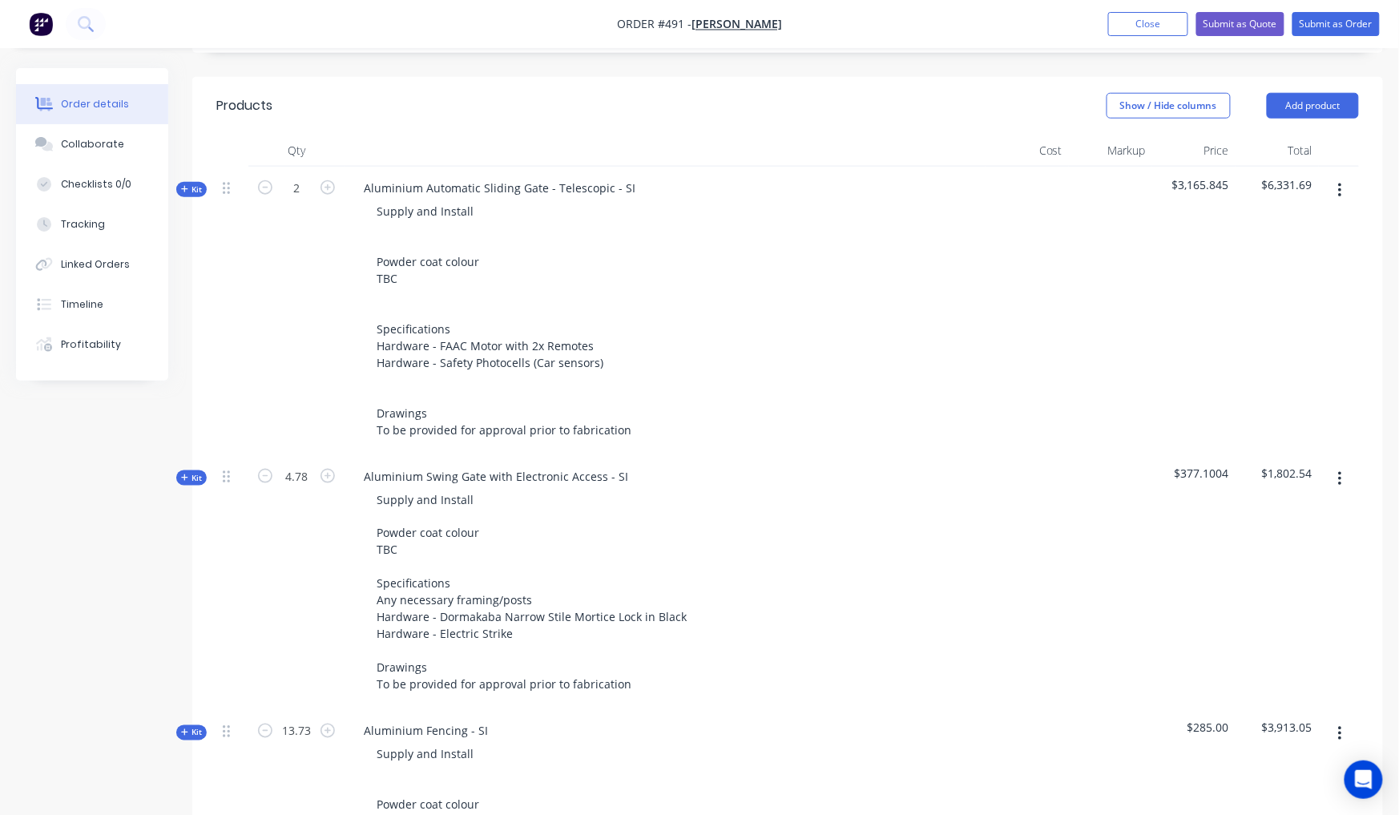
click at [194, 183] on span "Kit" at bounding box center [191, 189] width 21 height 12
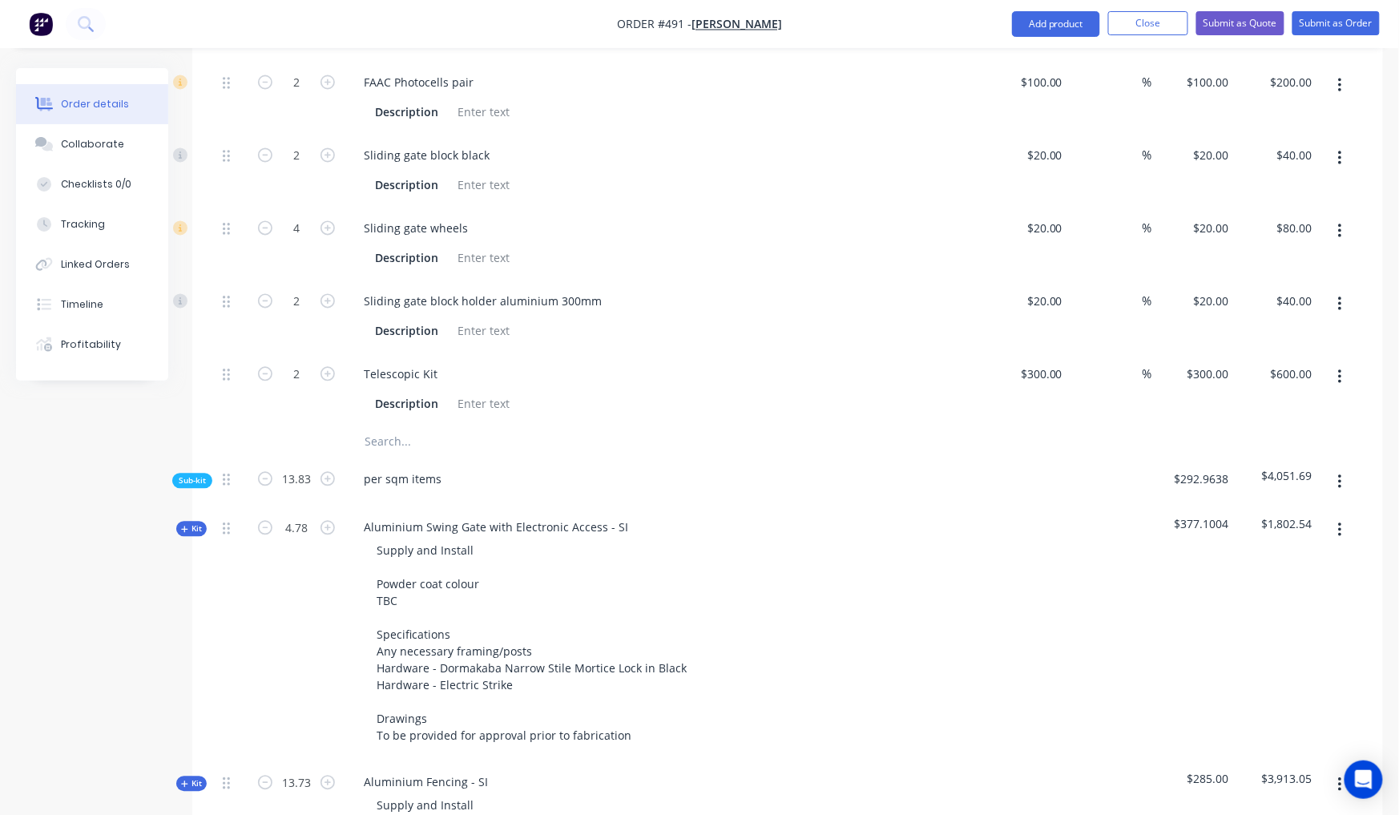
scroll to position [1094, 0]
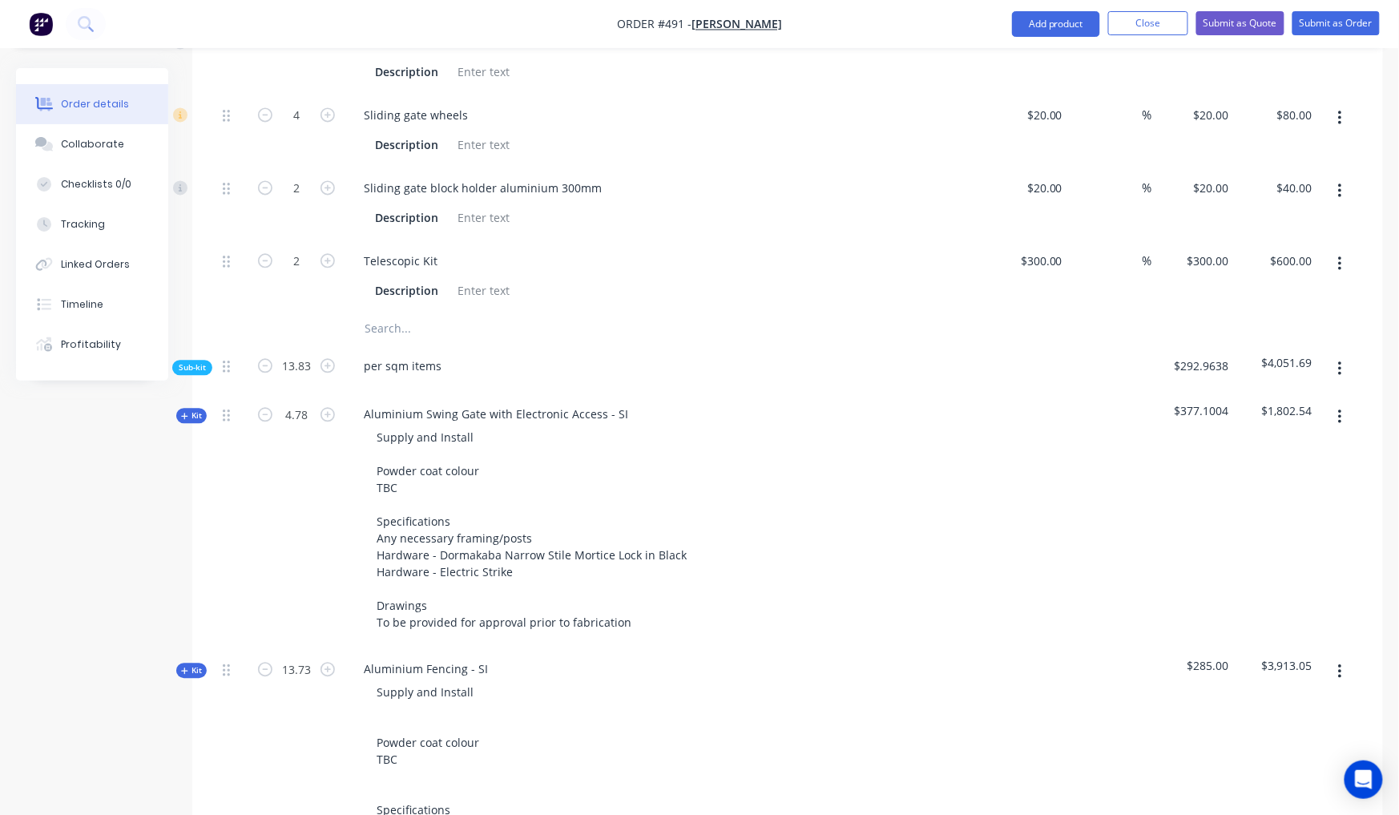
click at [203, 361] on span "Sub-kit" at bounding box center [192, 367] width 27 height 12
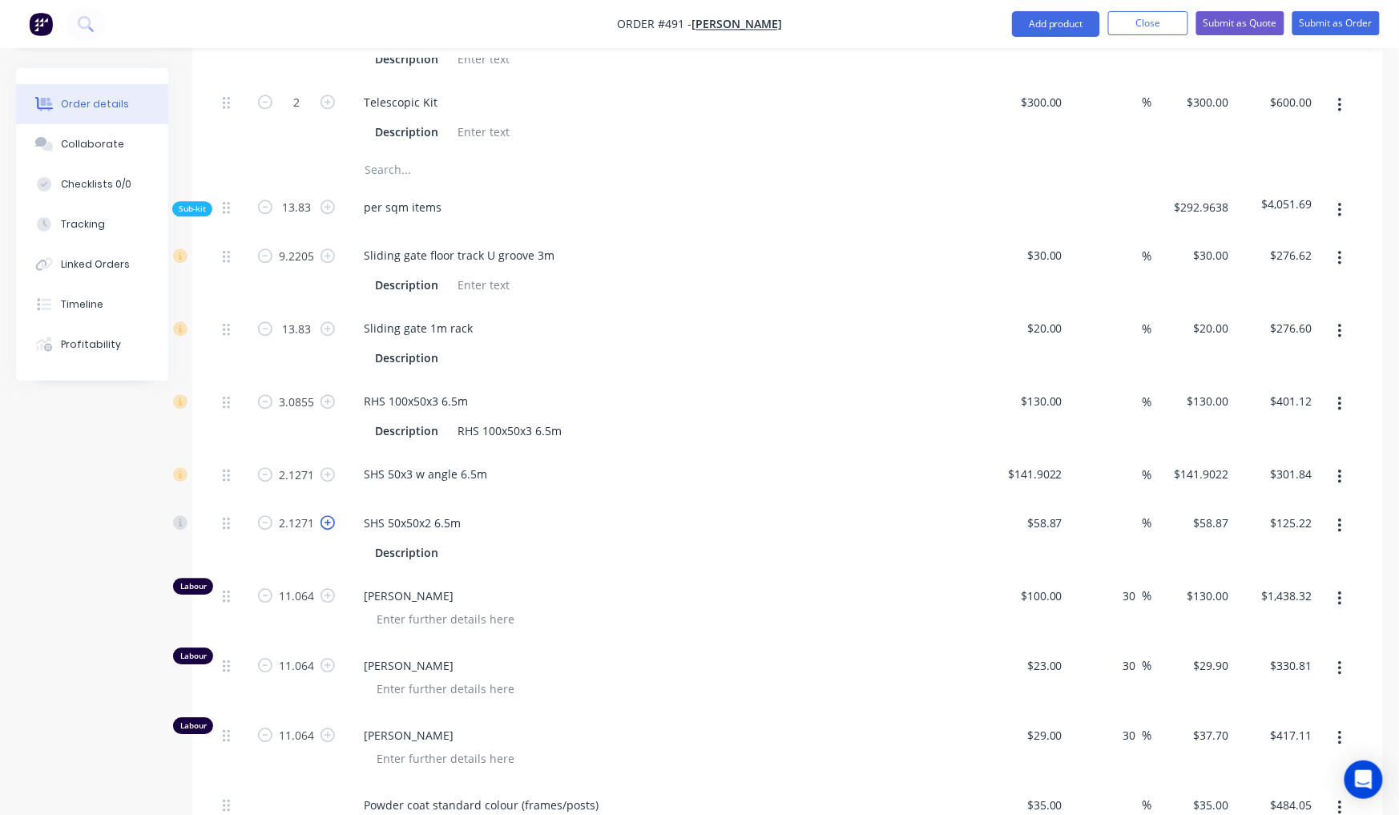
scroll to position [1341, 0]
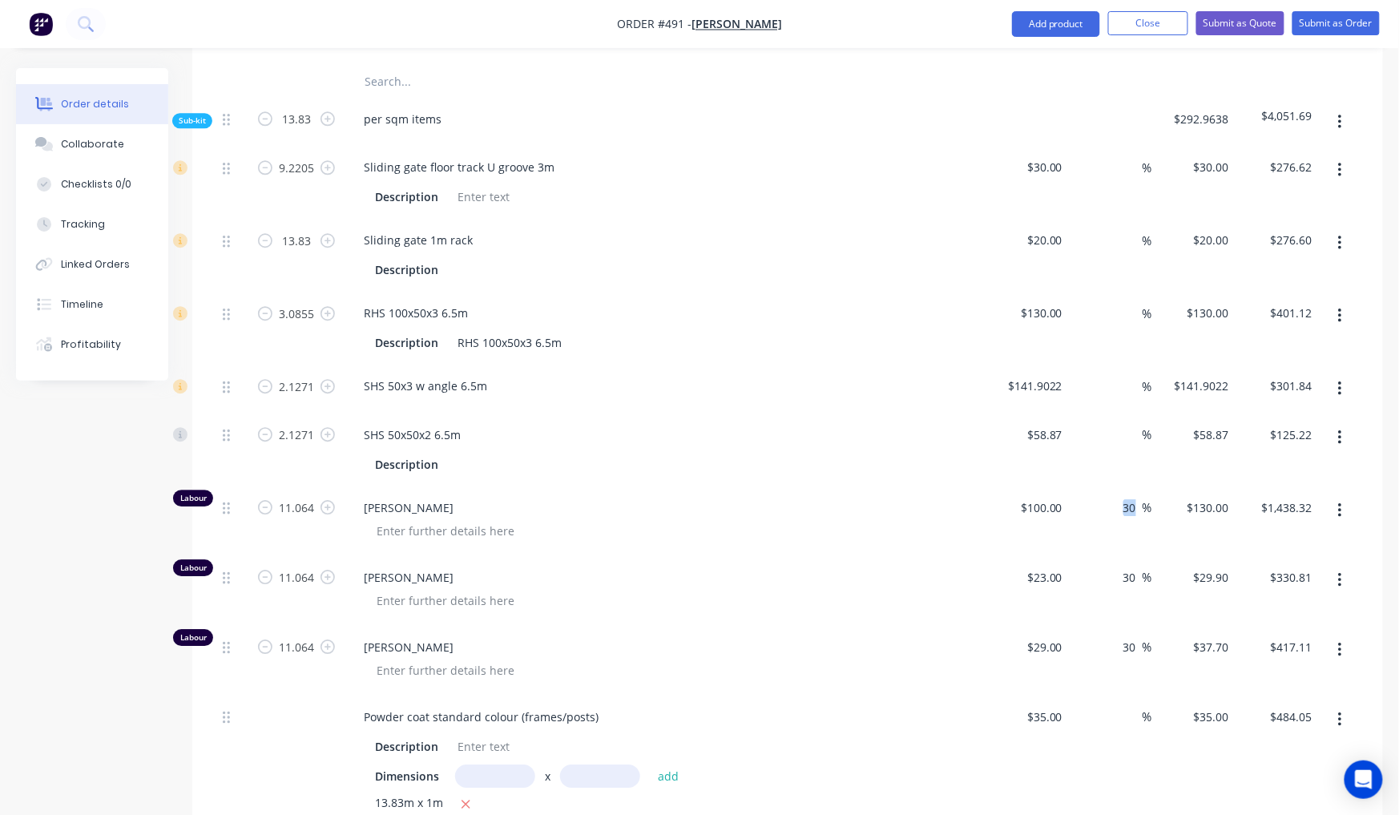
drag, startPoint x: 1144, startPoint y: 457, endPoint x: 1112, endPoint y: 450, distance: 32.7
click at [1112, 486] on div "30 30 %" at bounding box center [1110, 521] width 83 height 70
click at [1139, 496] on input "30" at bounding box center [1132, 507] width 21 height 23
click at [1127, 496] on input "30" at bounding box center [1132, 507] width 21 height 23
click at [1162, 486] on div "$100.00 $130.00" at bounding box center [1193, 521] width 83 height 70
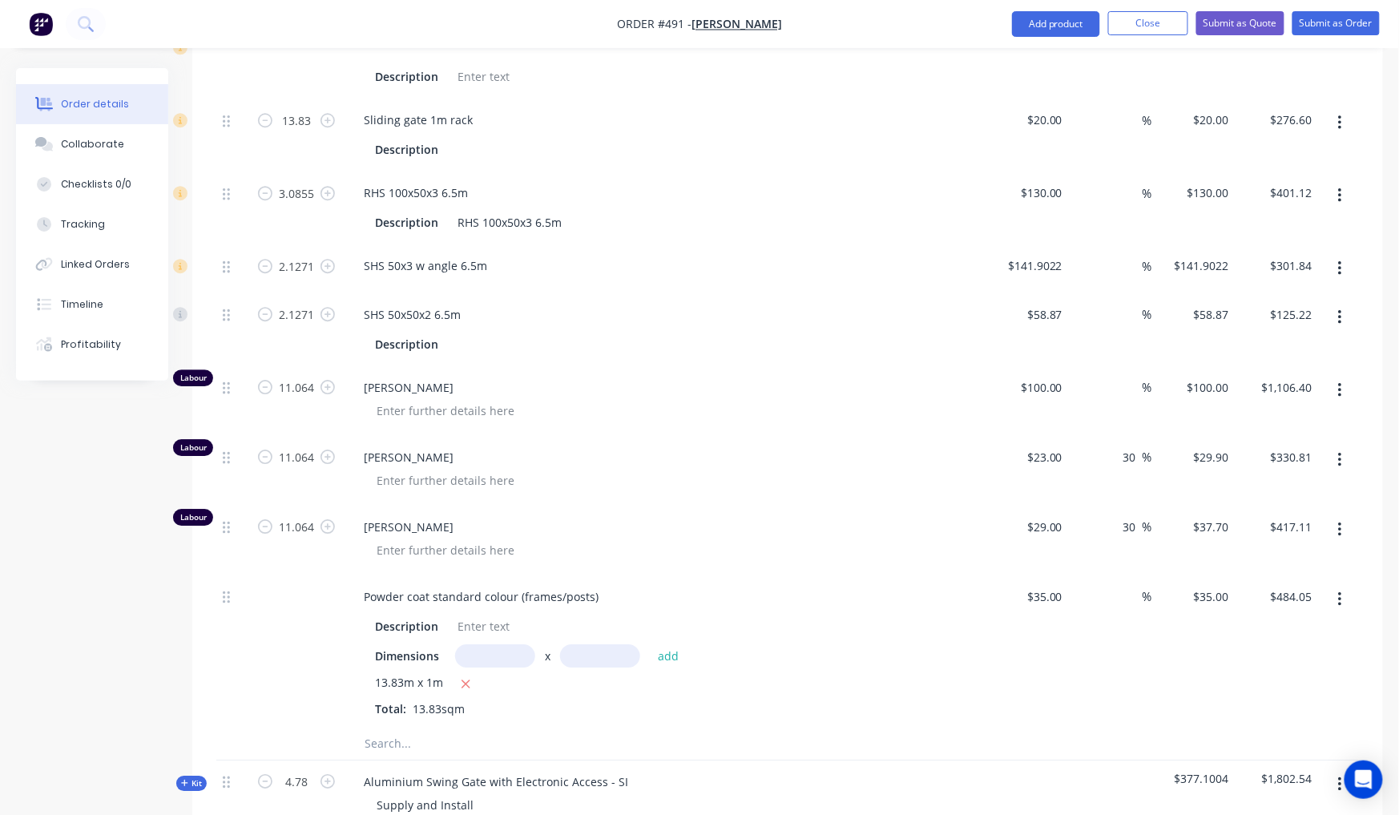
scroll to position [1721, 0]
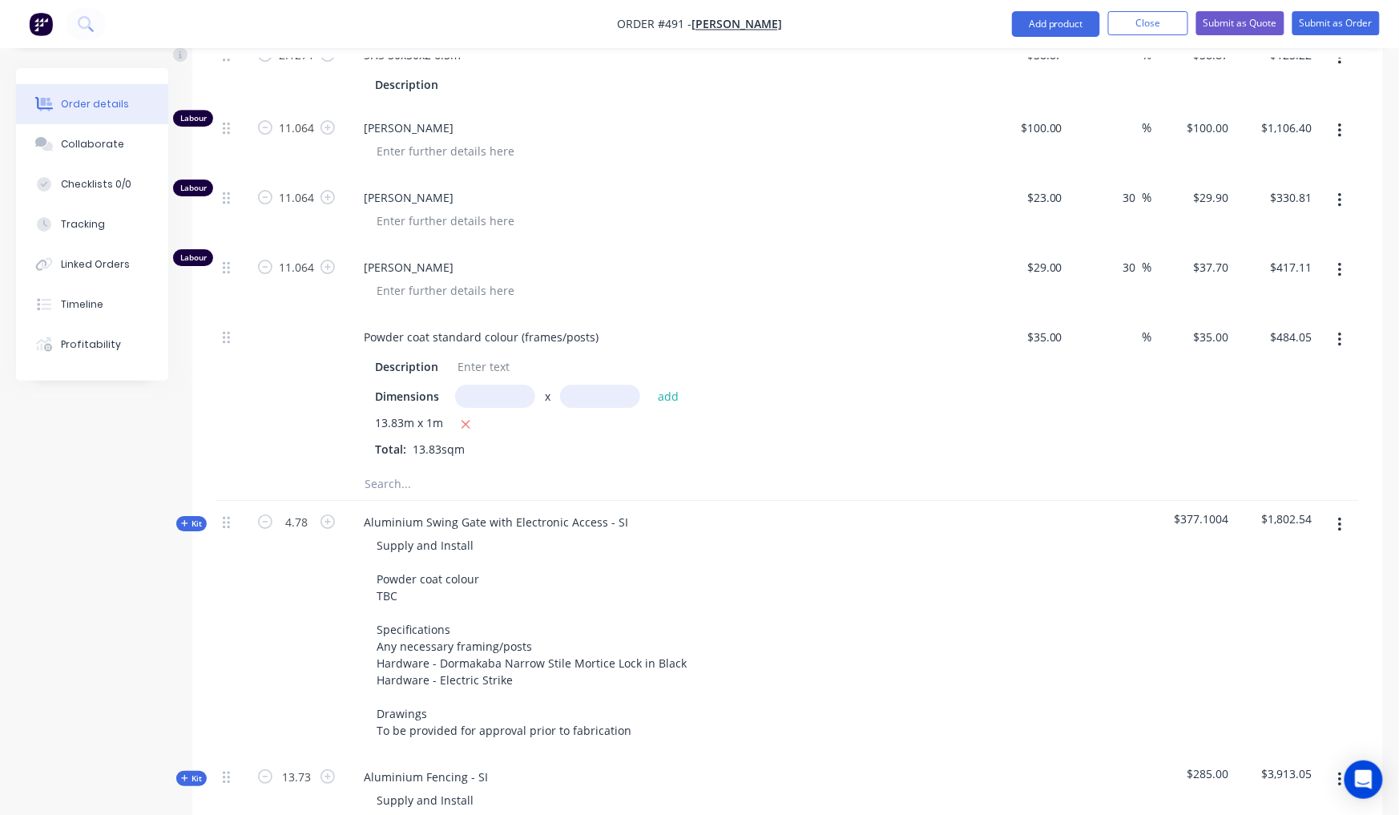
click at [186, 519] on icon "button" at bounding box center [184, 523] width 7 height 8
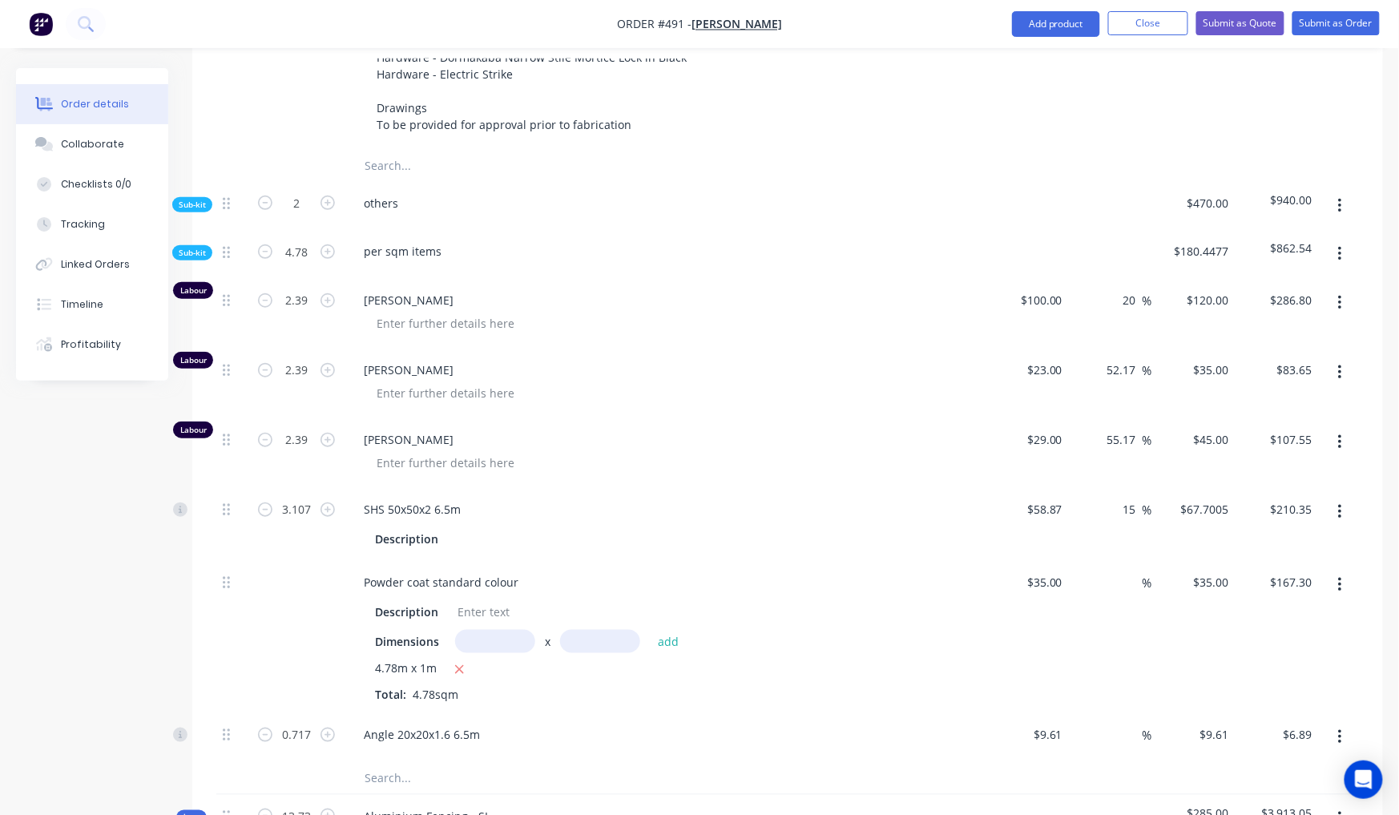
scroll to position [2330, 0]
drag, startPoint x: 1123, startPoint y: 244, endPoint x: 1100, endPoint y: 238, distance: 23.1
click at [1101, 276] on div "20 20 %" at bounding box center [1110, 311] width 83 height 70
click at [1107, 227] on div at bounding box center [1110, 251] width 83 height 49
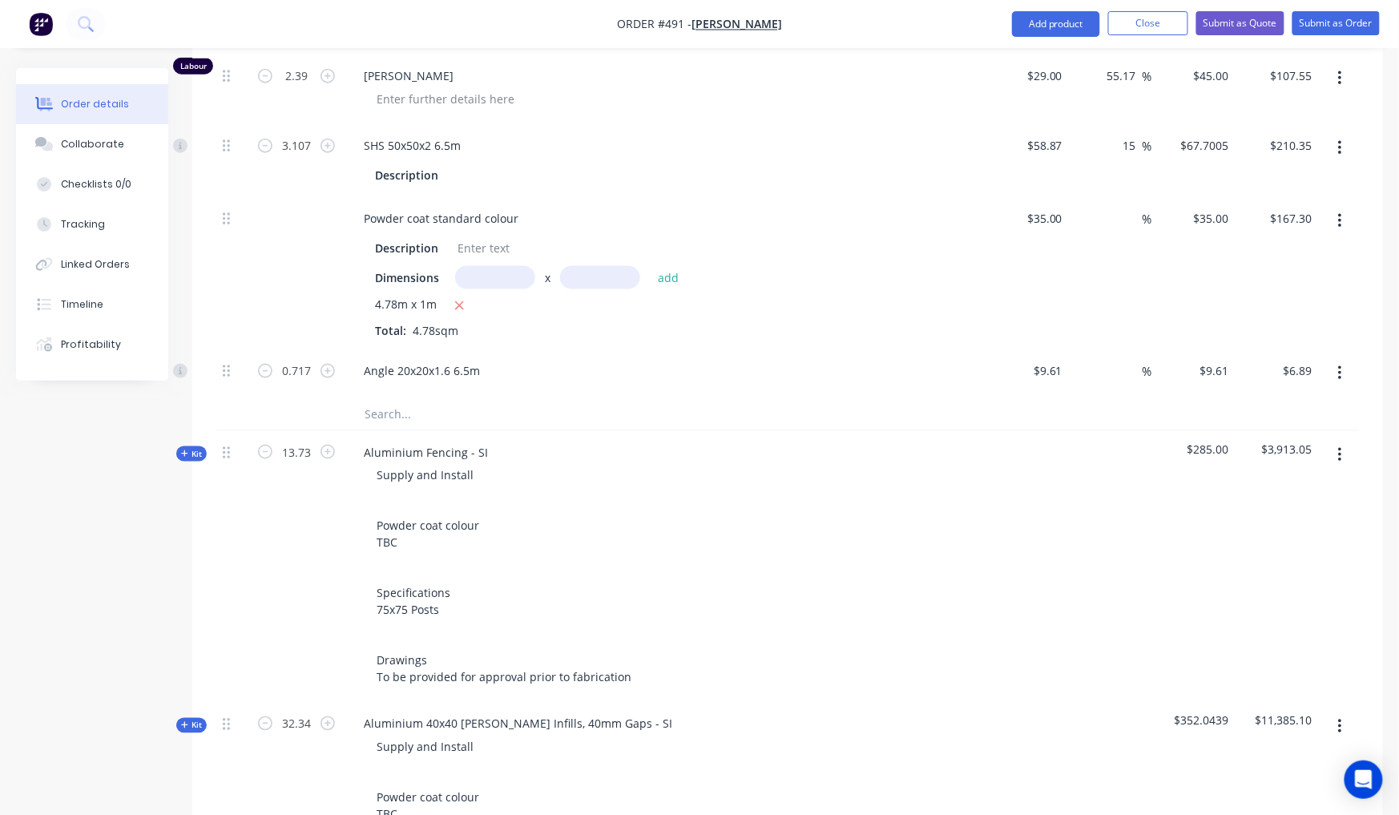
scroll to position [2694, 0]
click at [194, 445] on span "Kit" at bounding box center [191, 451] width 21 height 12
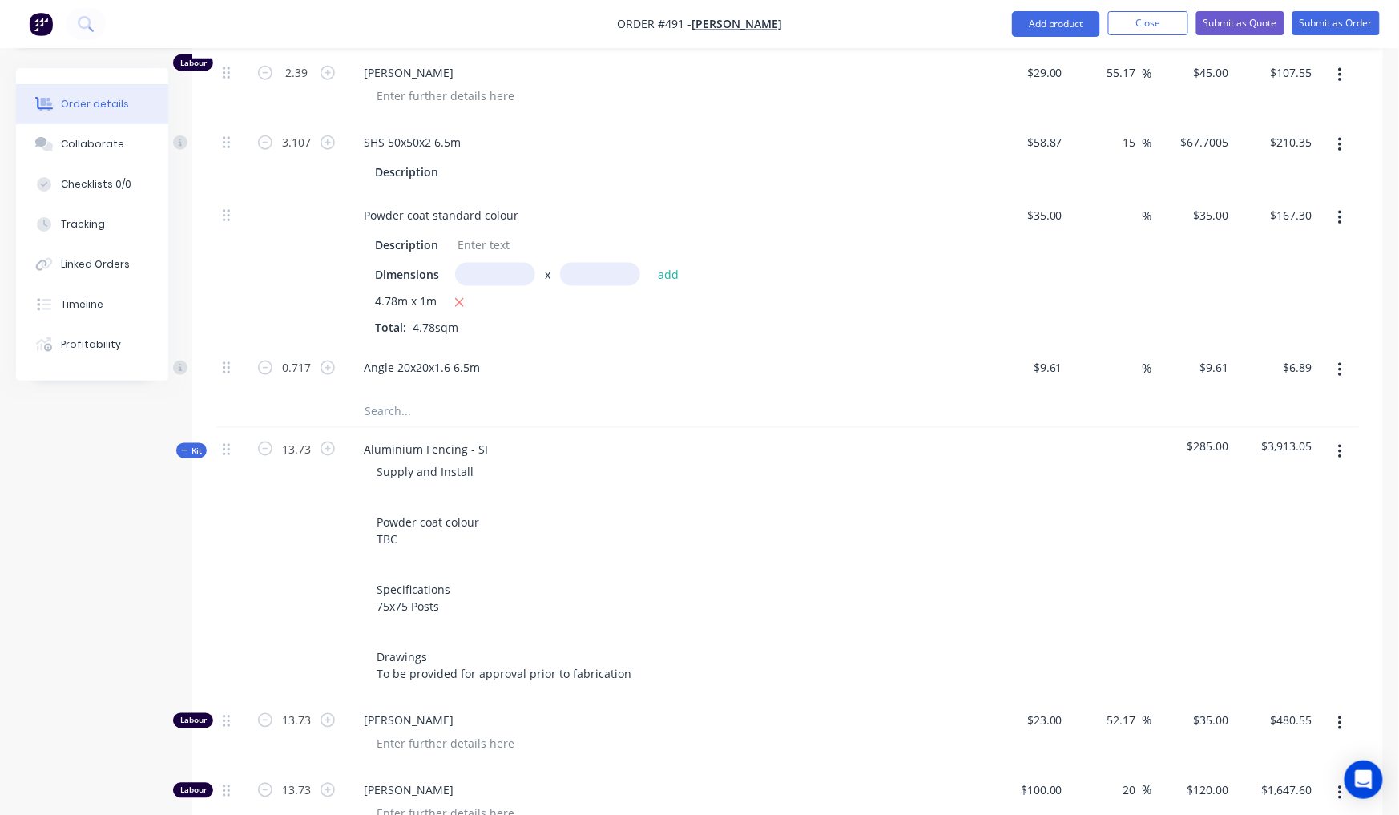
scroll to position [2942, 0]
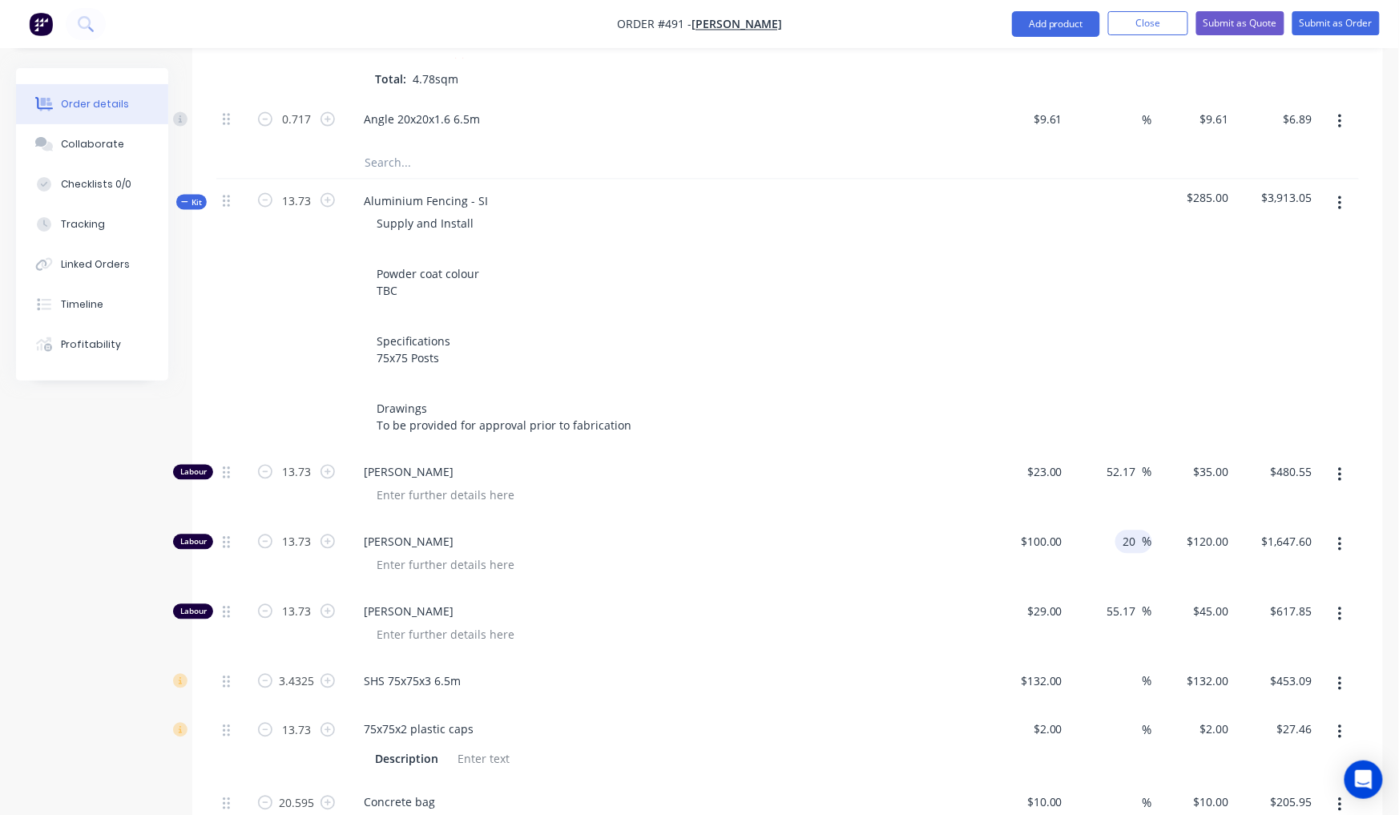
drag, startPoint x: 1128, startPoint y: 476, endPoint x: 1120, endPoint y: 473, distance: 8.6
click at [1122, 530] on input "20" at bounding box center [1132, 541] width 21 height 23
click at [1107, 521] on div "0 %" at bounding box center [1110, 556] width 83 height 70
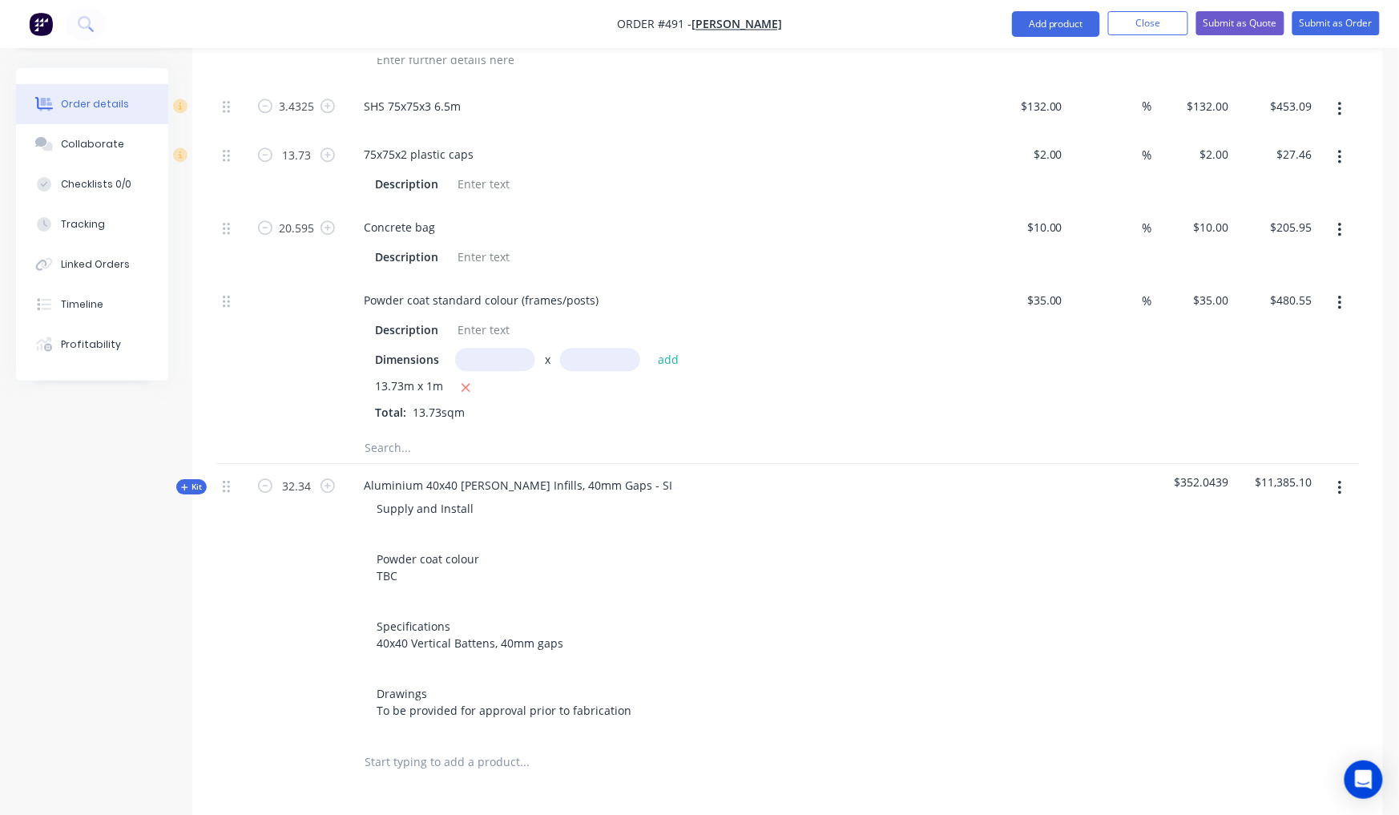
scroll to position [3697, 0]
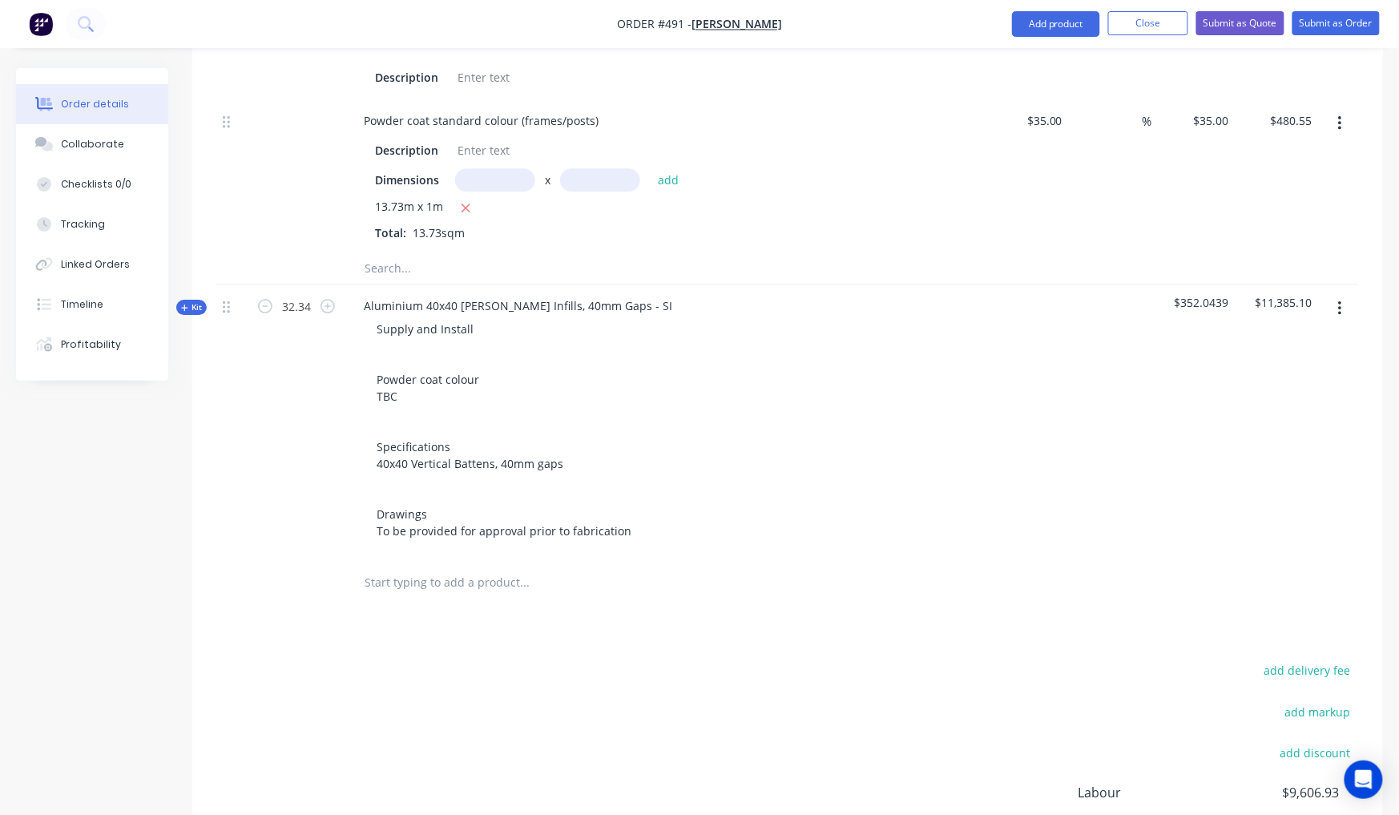
click at [193, 301] on span "Kit" at bounding box center [191, 307] width 21 height 12
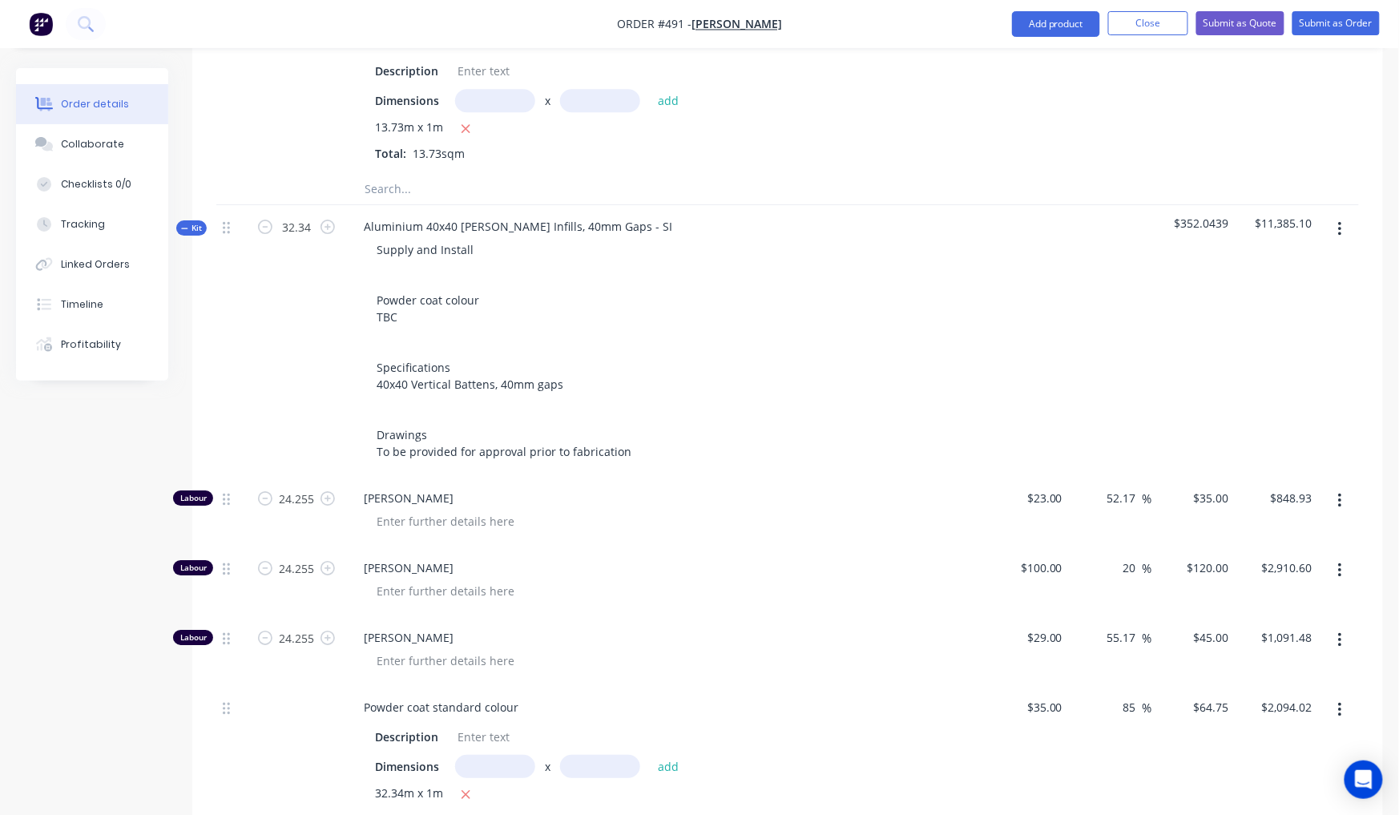
scroll to position [3811, 0]
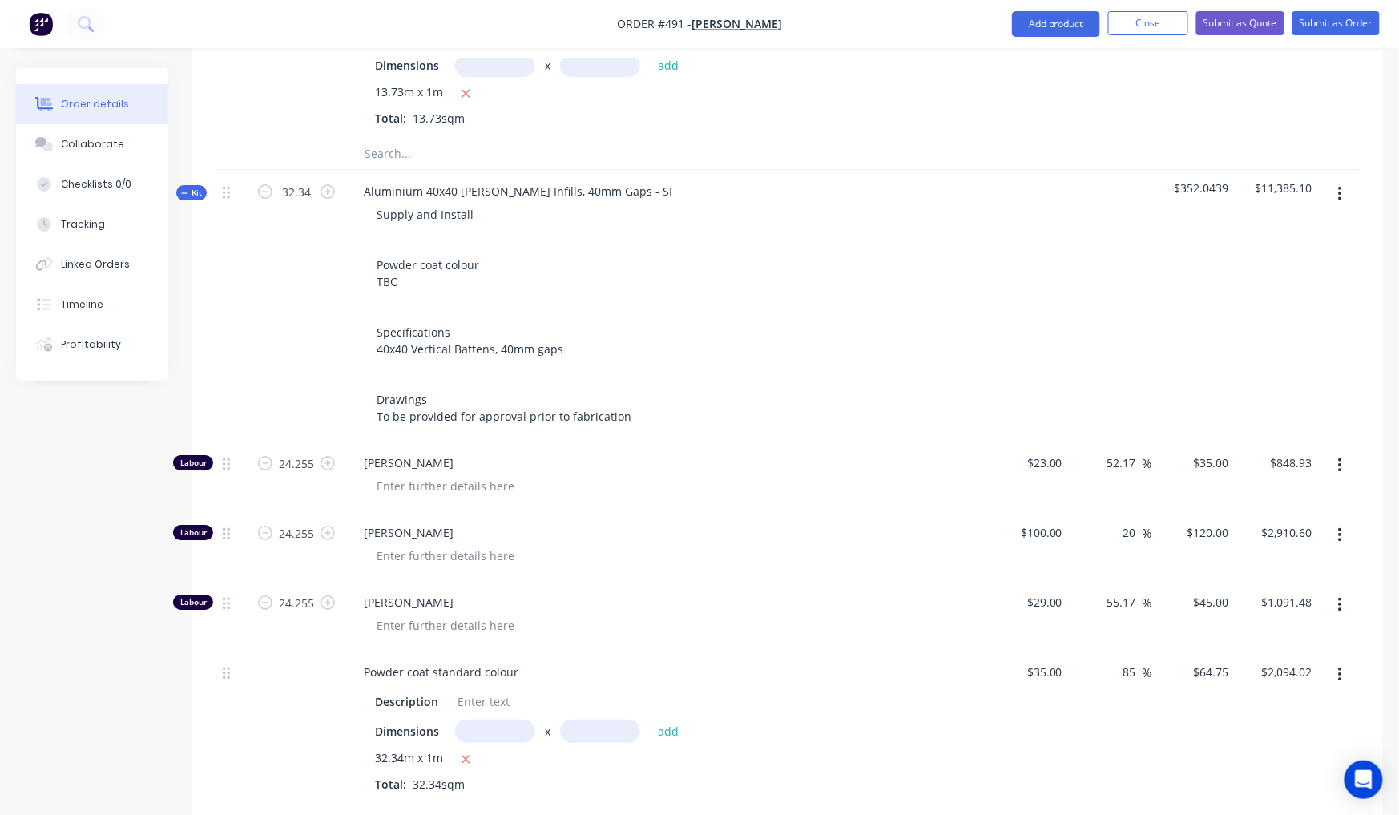
drag, startPoint x: 1139, startPoint y: 451, endPoint x: 1110, endPoint y: 443, distance: 30.7
click at [1110, 511] on div "20 20 %" at bounding box center [1110, 546] width 83 height 70
click at [1183, 293] on div "$337.0439" at bounding box center [1193, 306] width 83 height 272
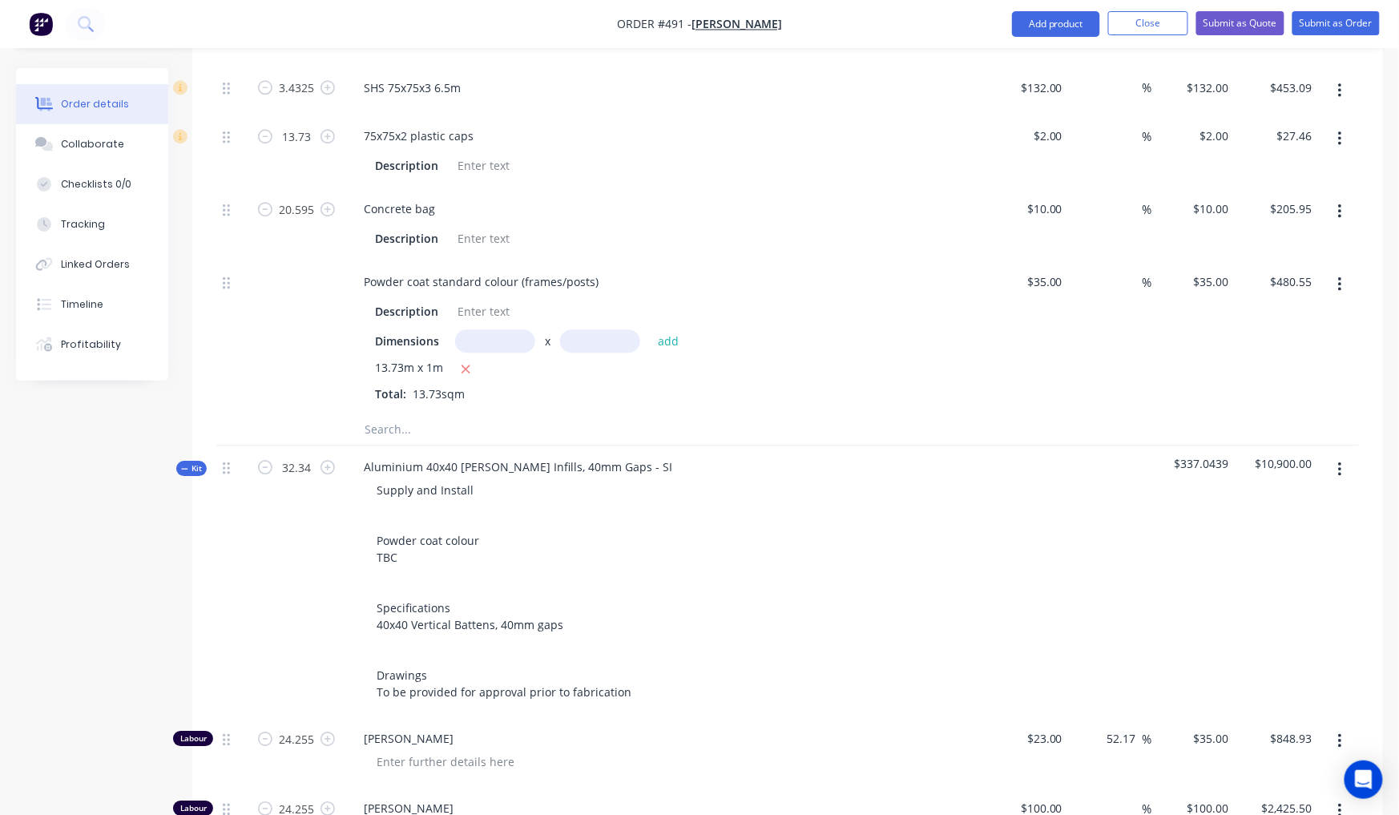
scroll to position [3539, 0]
click at [190, 459] on span "Kit" at bounding box center [191, 465] width 21 height 12
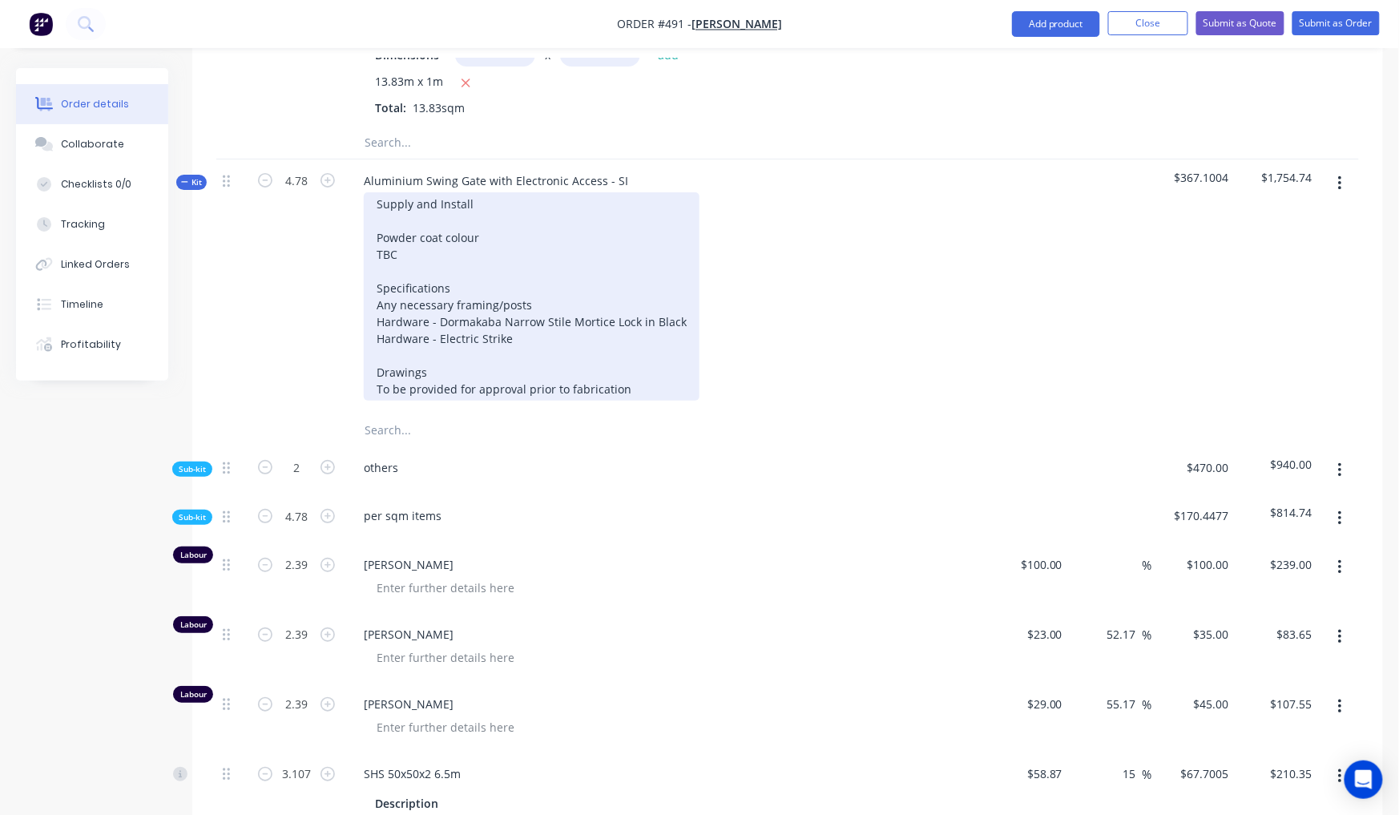
scroll to position [1949, 0]
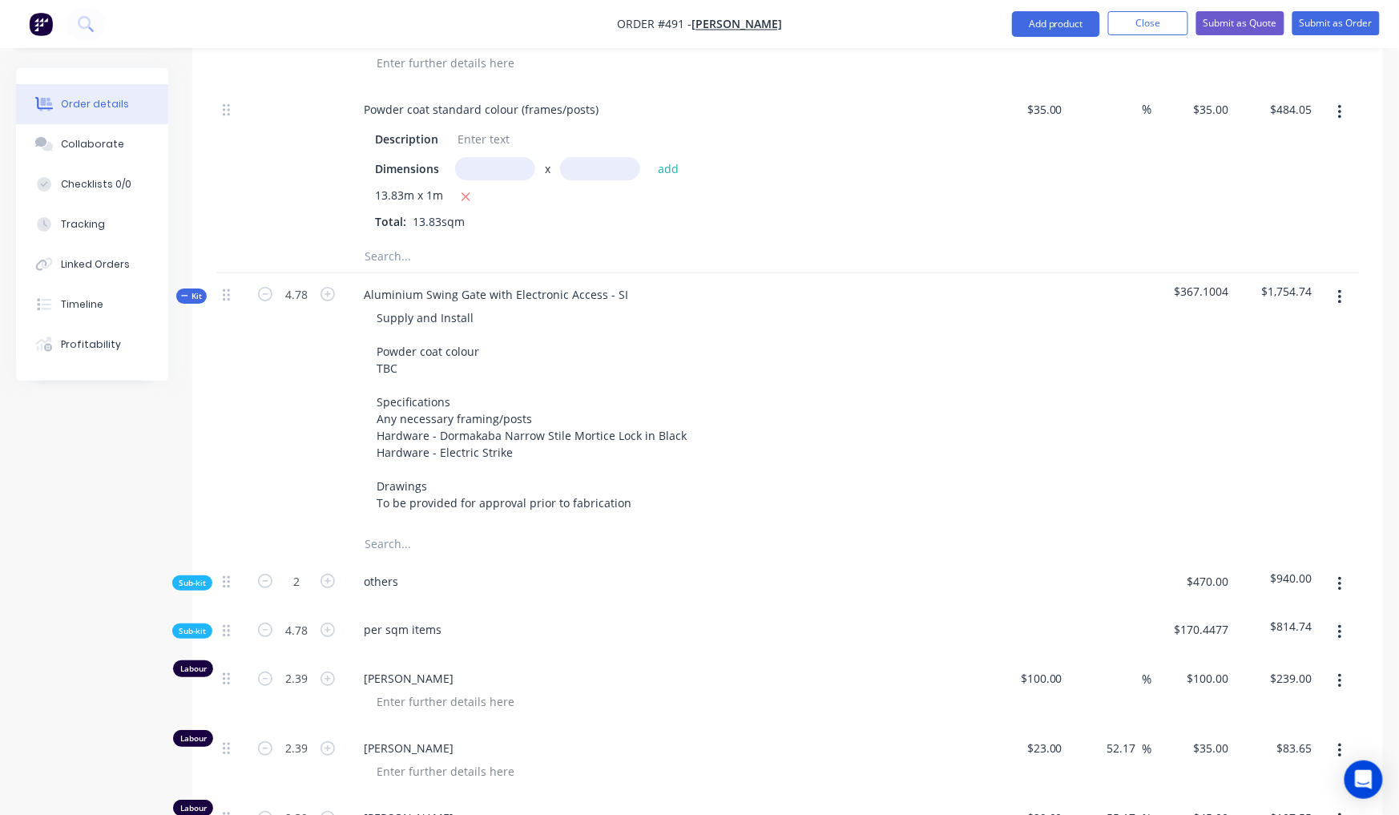
click at [177, 288] on button "Kit" at bounding box center [191, 295] width 30 height 15
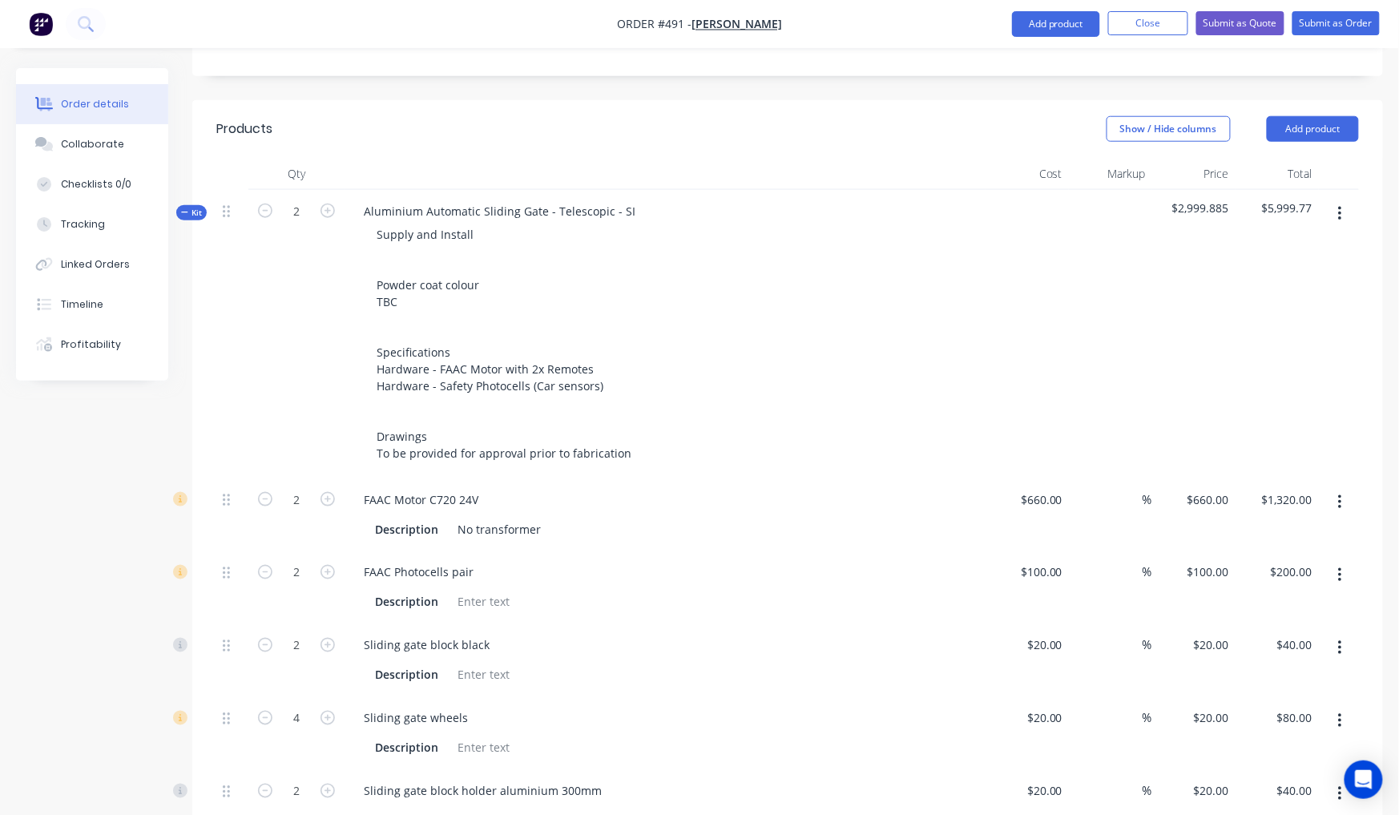
scroll to position [458, 0]
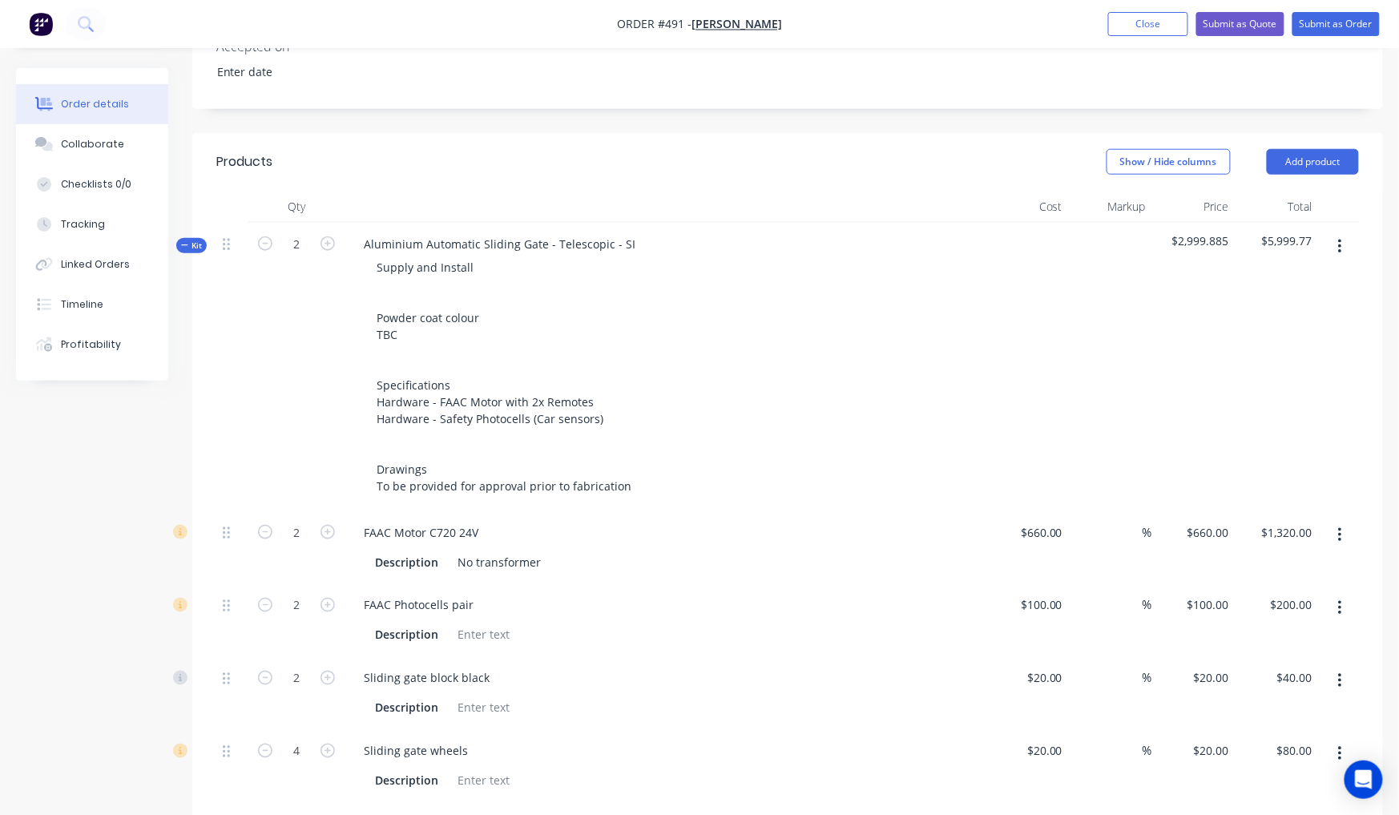
click at [189, 240] on span "Kit" at bounding box center [191, 246] width 21 height 12
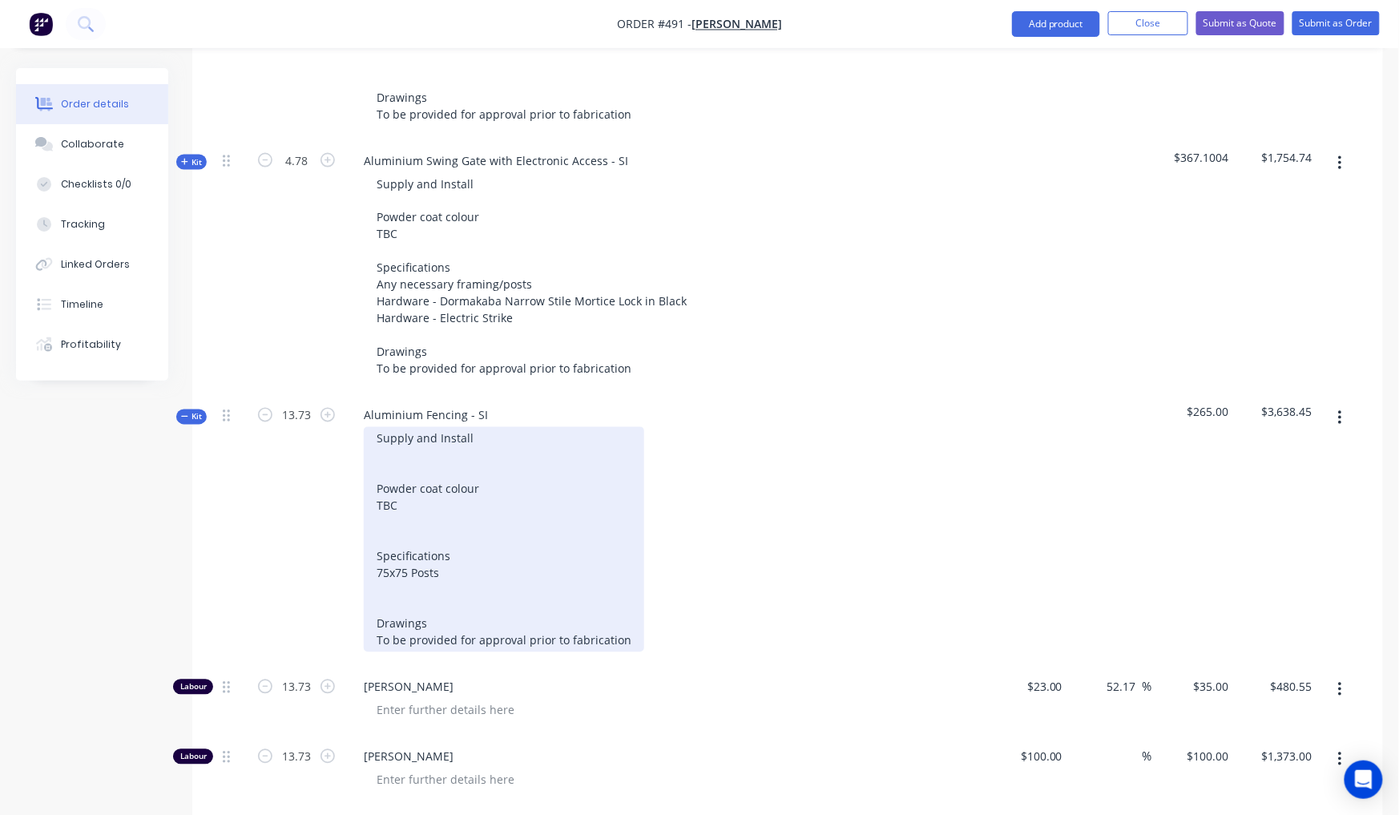
scroll to position [944, 0]
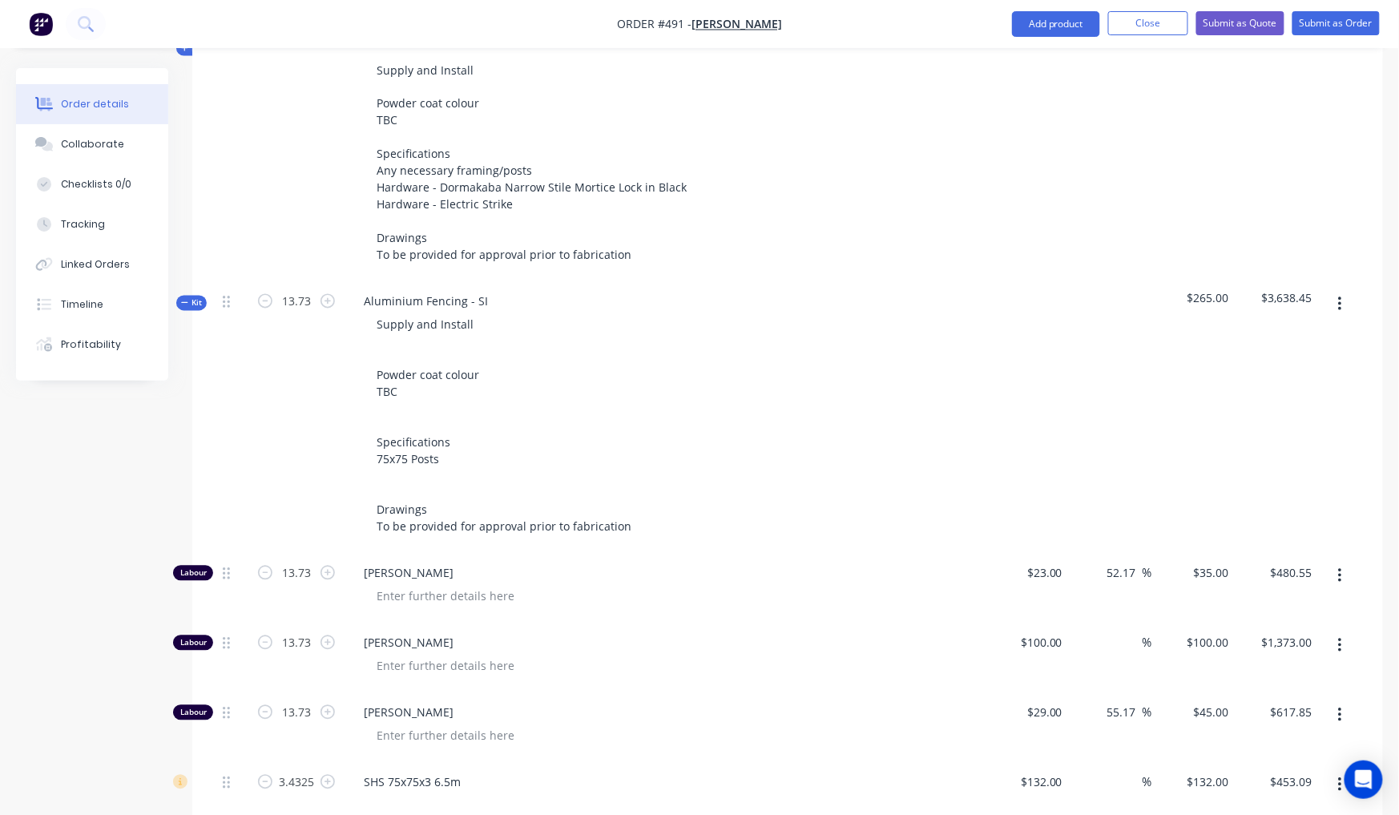
click at [187, 299] on icon "button" at bounding box center [184, 303] width 7 height 8
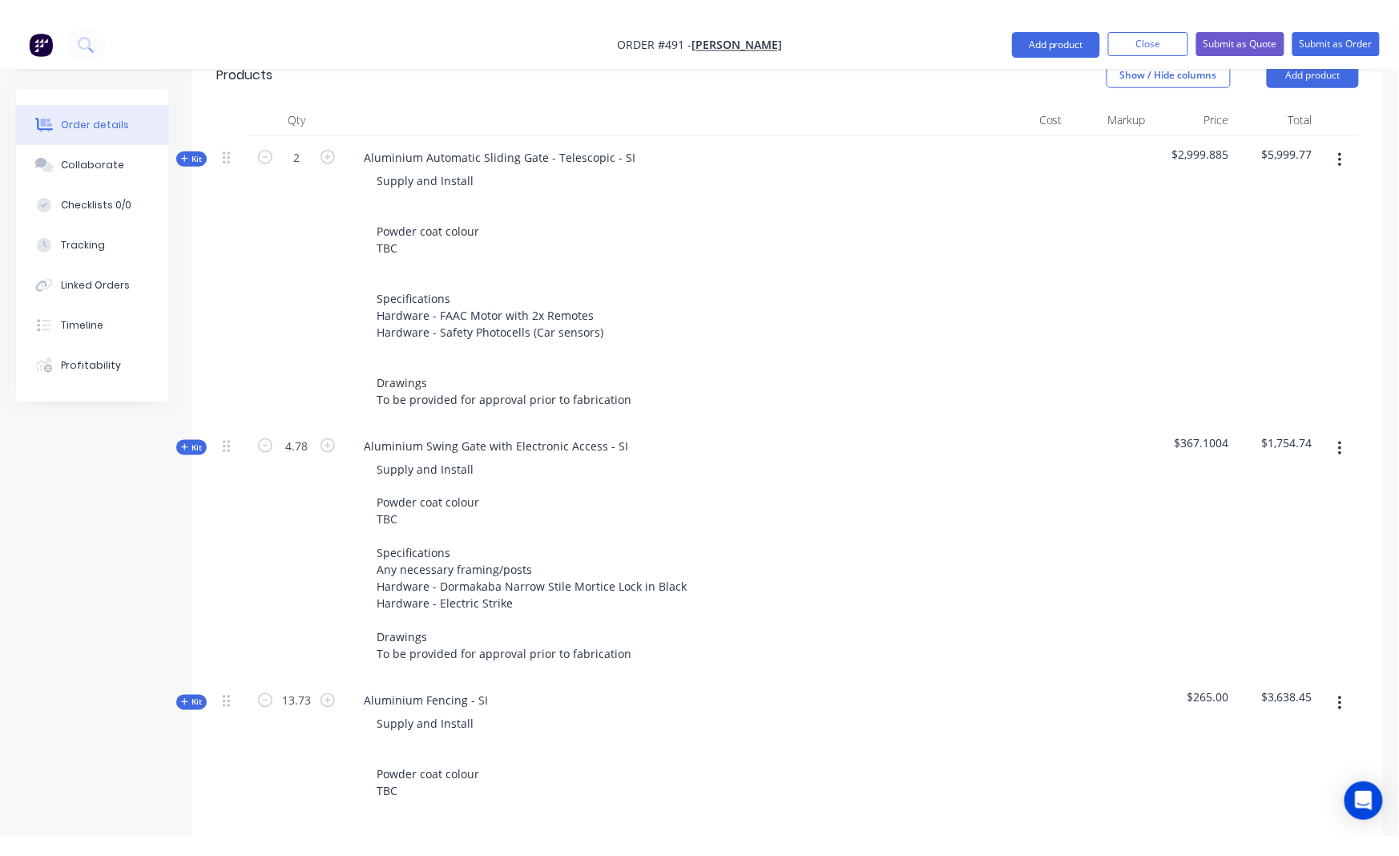
scroll to position [495, 0]
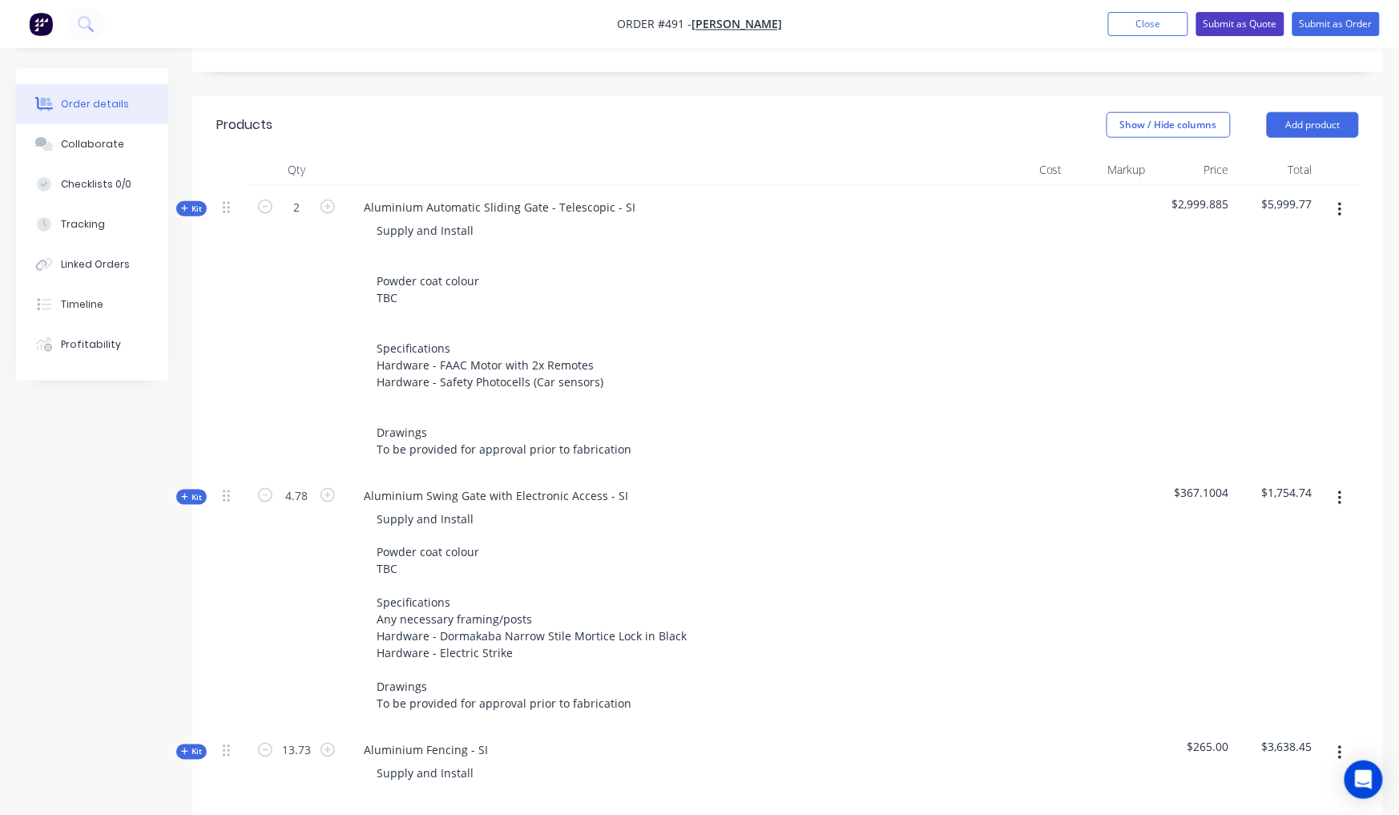
click at [1252, 15] on button "Submit as Quote" at bounding box center [1240, 24] width 88 height 24
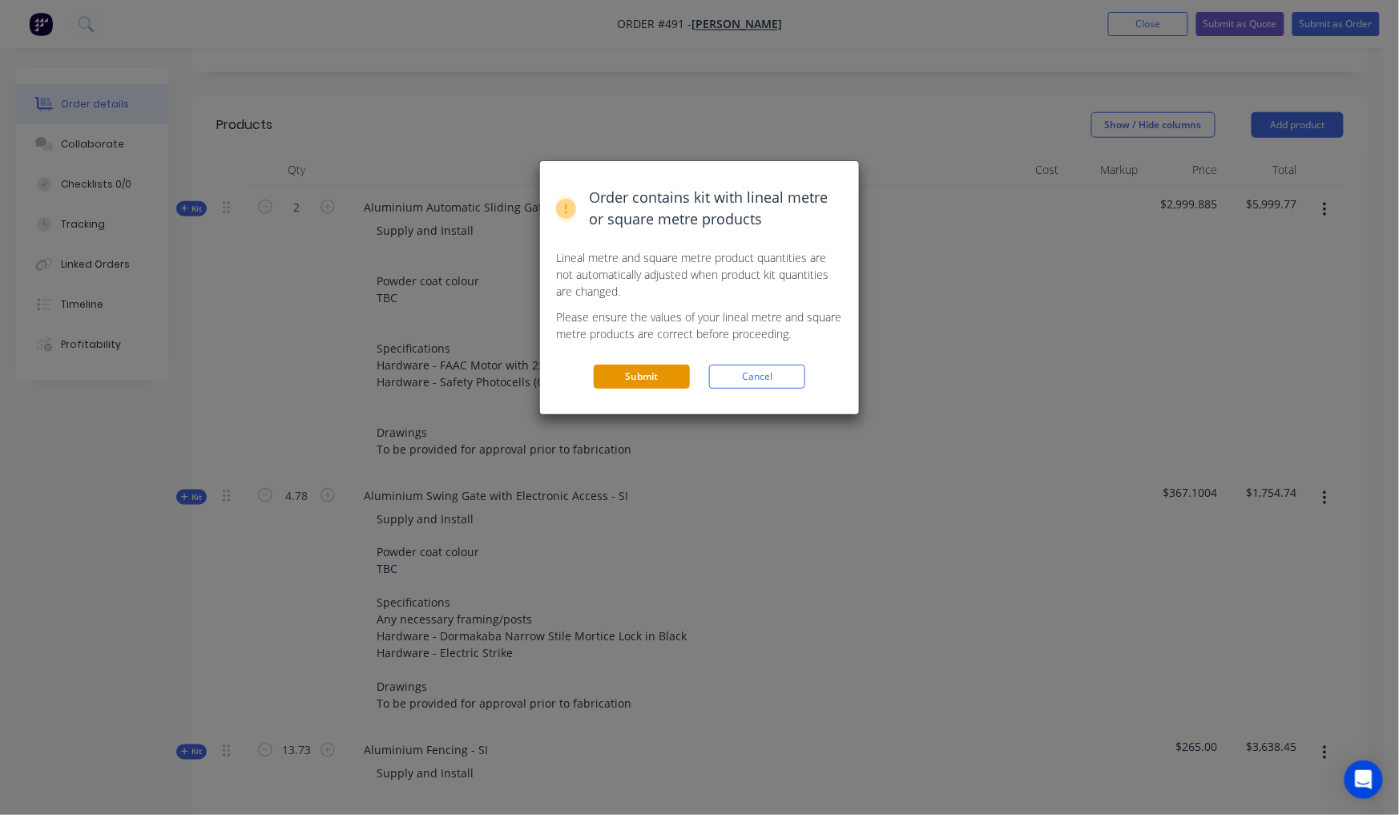
click at [620, 377] on button "Submit" at bounding box center [642, 377] width 96 height 24
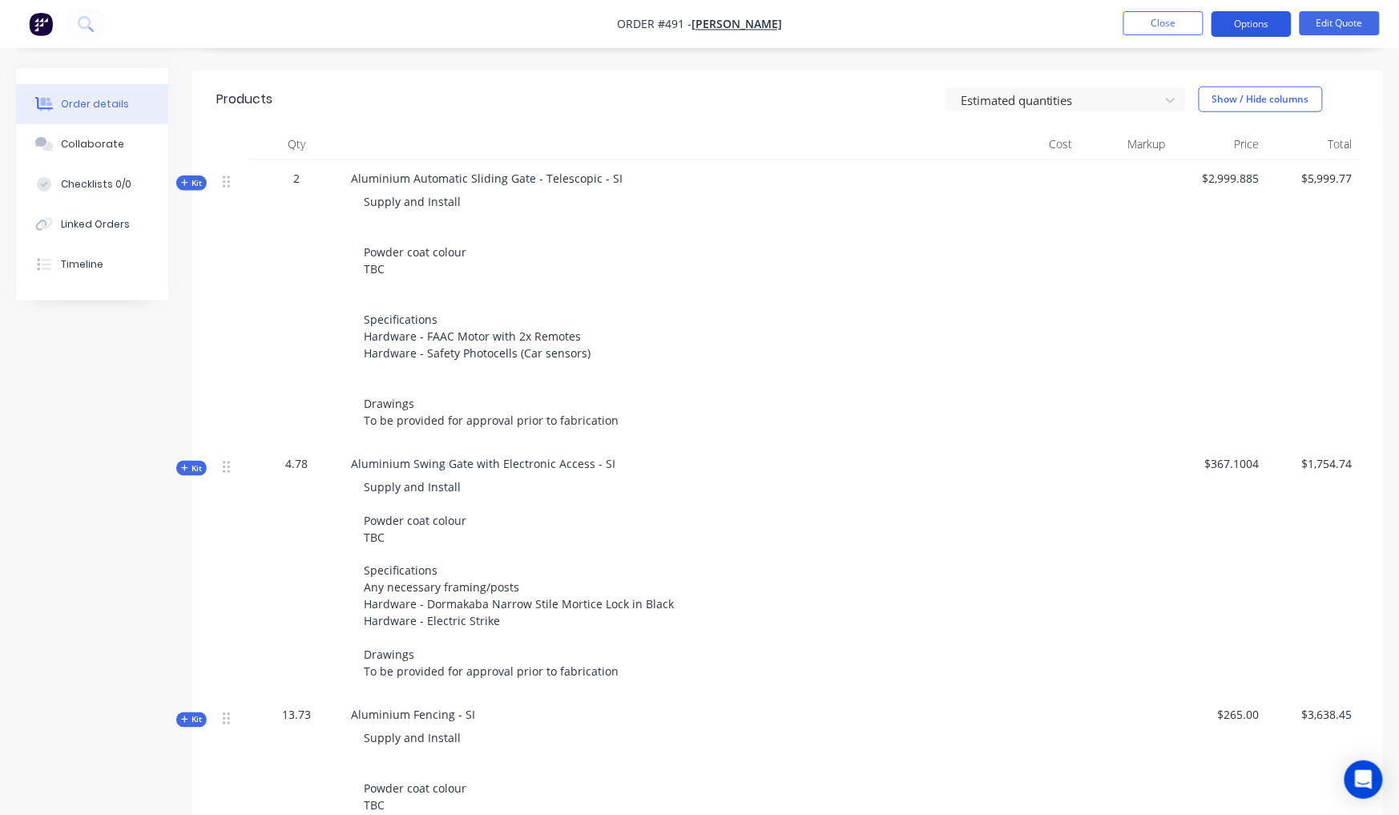
click at [1231, 27] on button "Options" at bounding box center [1251, 24] width 80 height 26
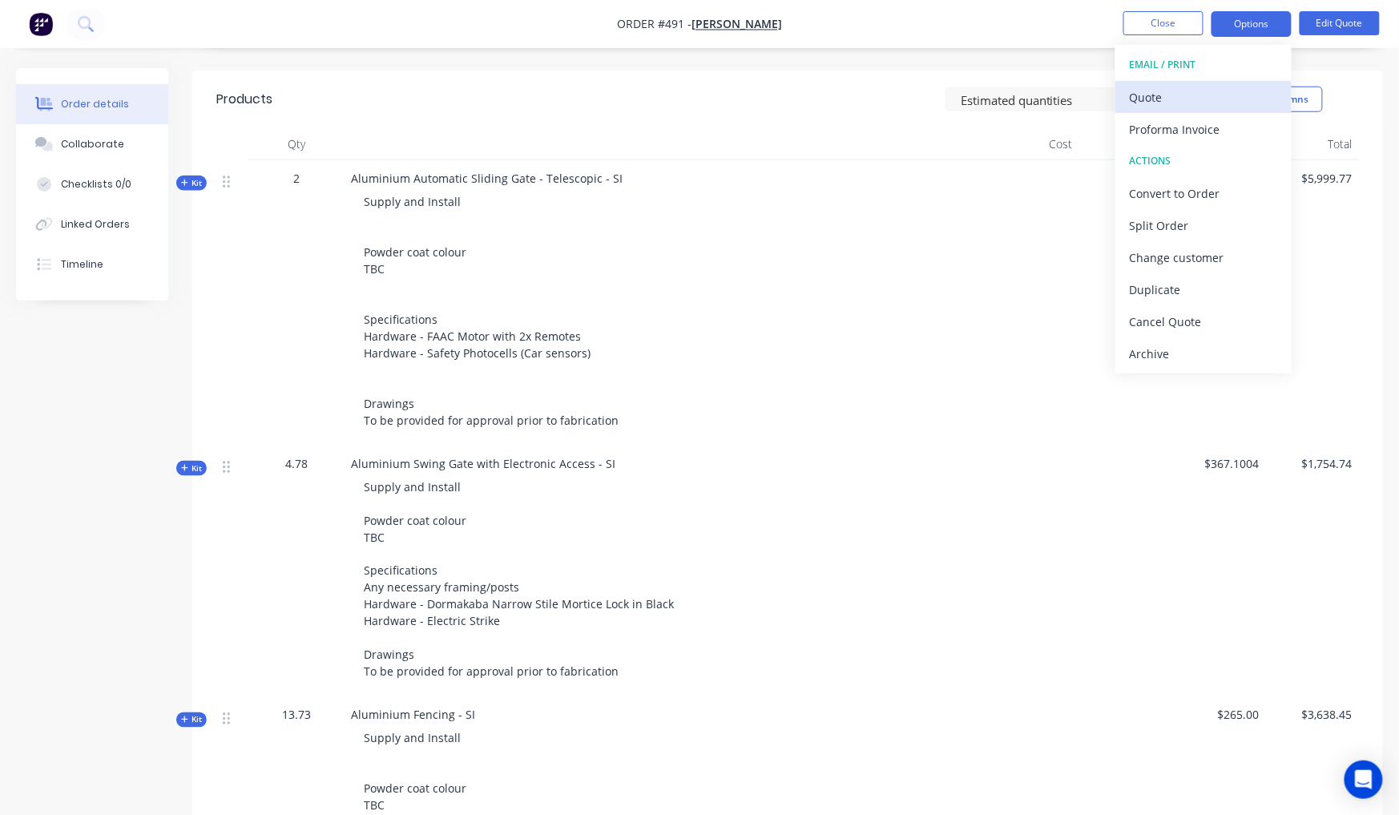
click at [1209, 86] on div "Quote" at bounding box center [1203, 97] width 147 height 23
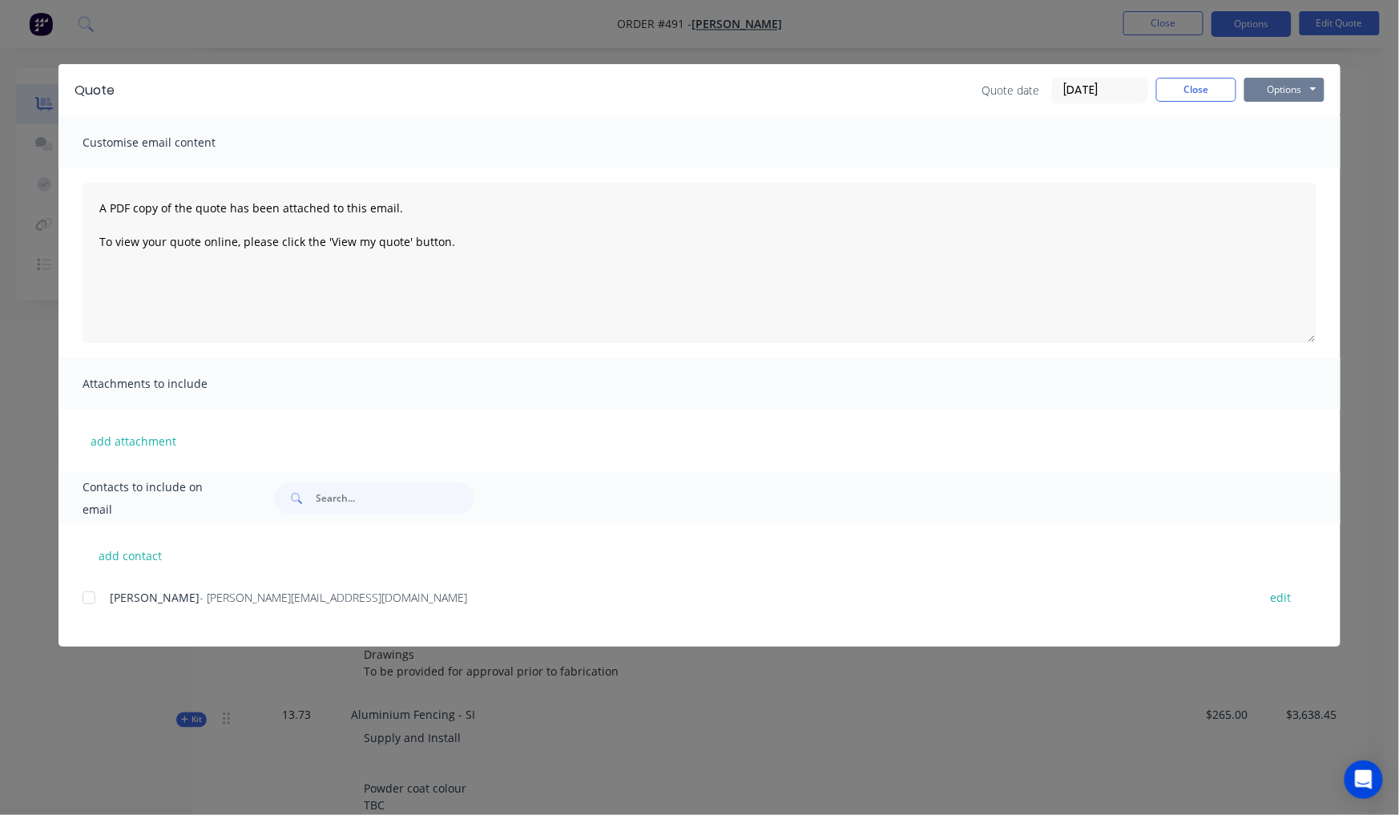
click at [1272, 92] on button "Options" at bounding box center [1284, 90] width 80 height 24
click at [1271, 113] on button "Preview" at bounding box center [1295, 118] width 103 height 26
click at [1274, 85] on button "Options" at bounding box center [1284, 90] width 80 height 24
click at [200, 598] on span "- [PERSON_NAME][EMAIL_ADDRESS][DOMAIN_NAME]" at bounding box center [334, 597] width 268 height 15
click at [90, 603] on div at bounding box center [89, 598] width 32 height 32
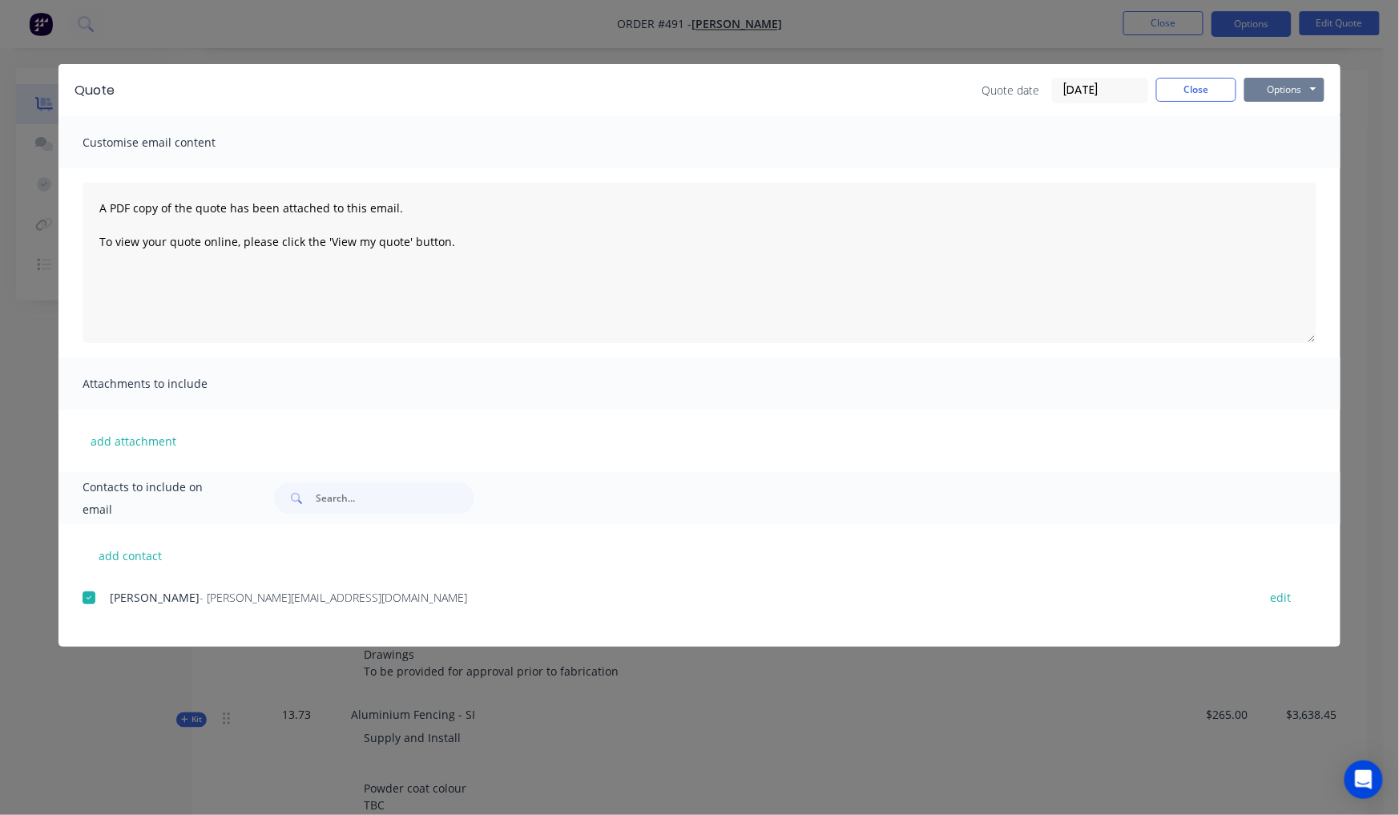
click at [1270, 99] on button "Options" at bounding box center [1284, 90] width 80 height 24
click at [1272, 168] on button "Email" at bounding box center [1295, 171] width 103 height 26
click at [1192, 91] on button "Close" at bounding box center [1196, 90] width 80 height 24
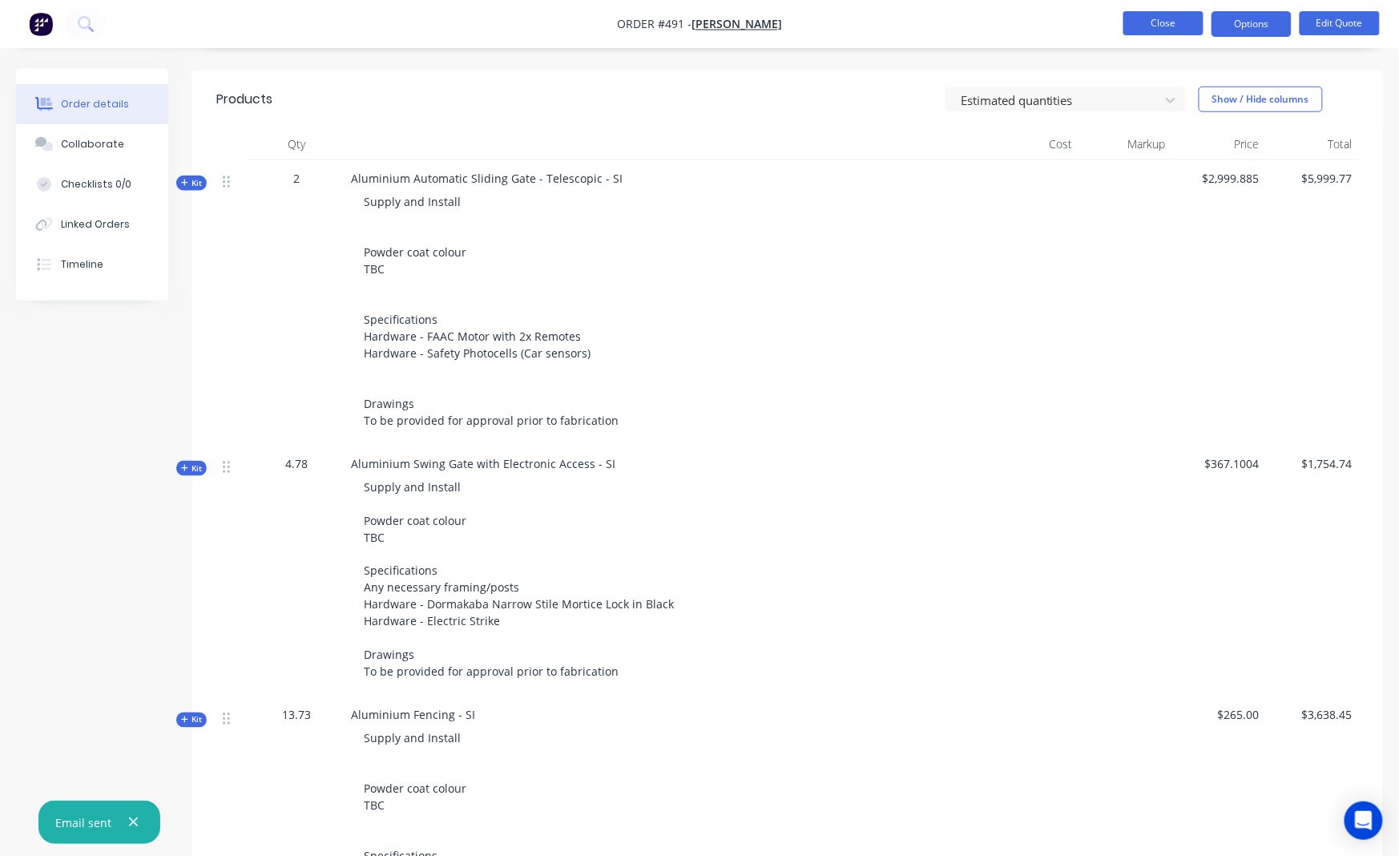
click at [1159, 20] on button "Close" at bounding box center [1163, 23] width 80 height 24
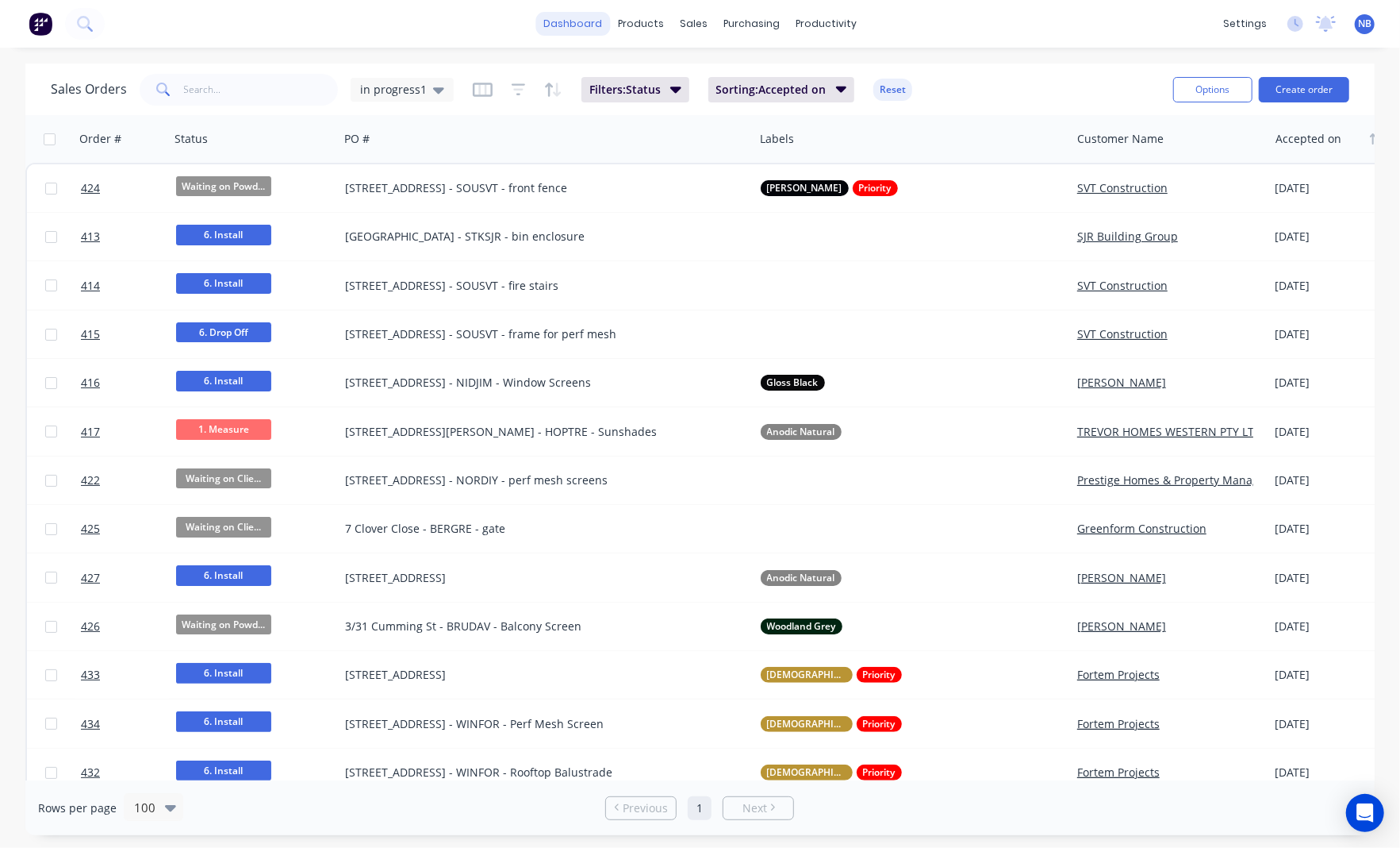
click at [590, 30] on link "dashboard" at bounding box center [572, 24] width 74 height 24
